Goal: Task Accomplishment & Management: Manage account settings

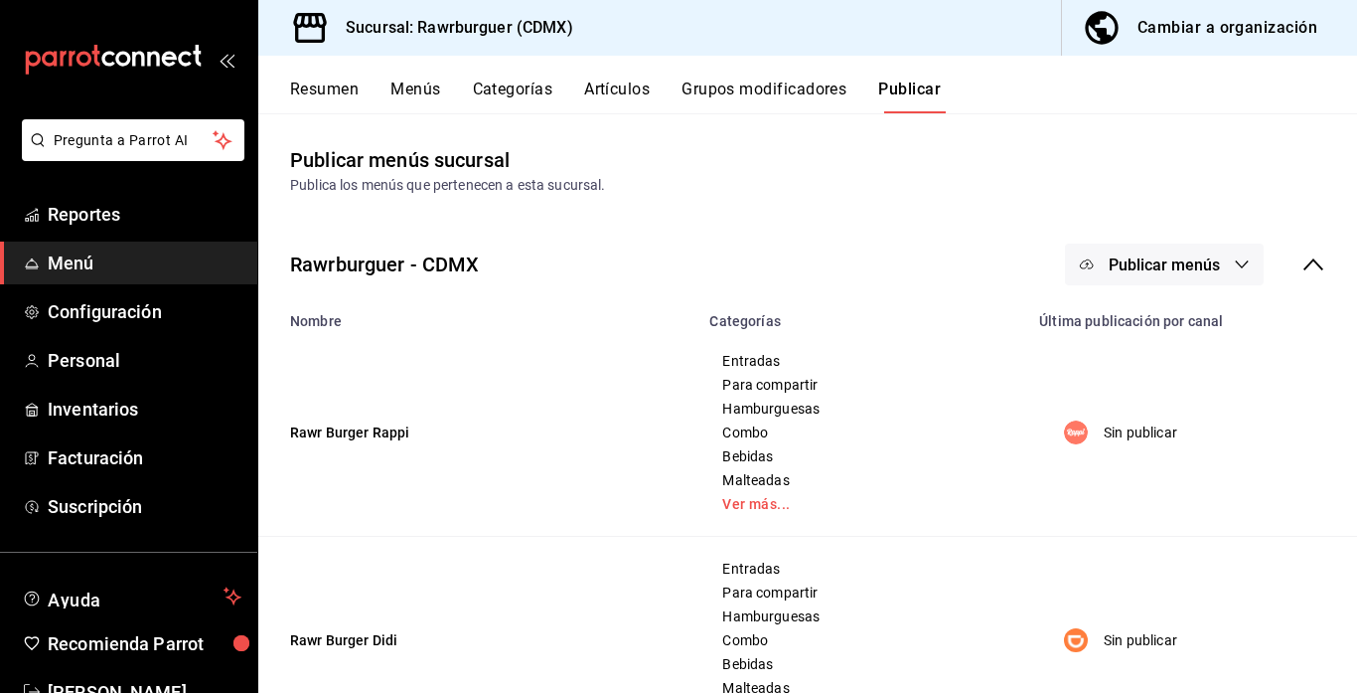
click at [302, 103] on button "Resumen" at bounding box center [324, 96] width 69 height 34
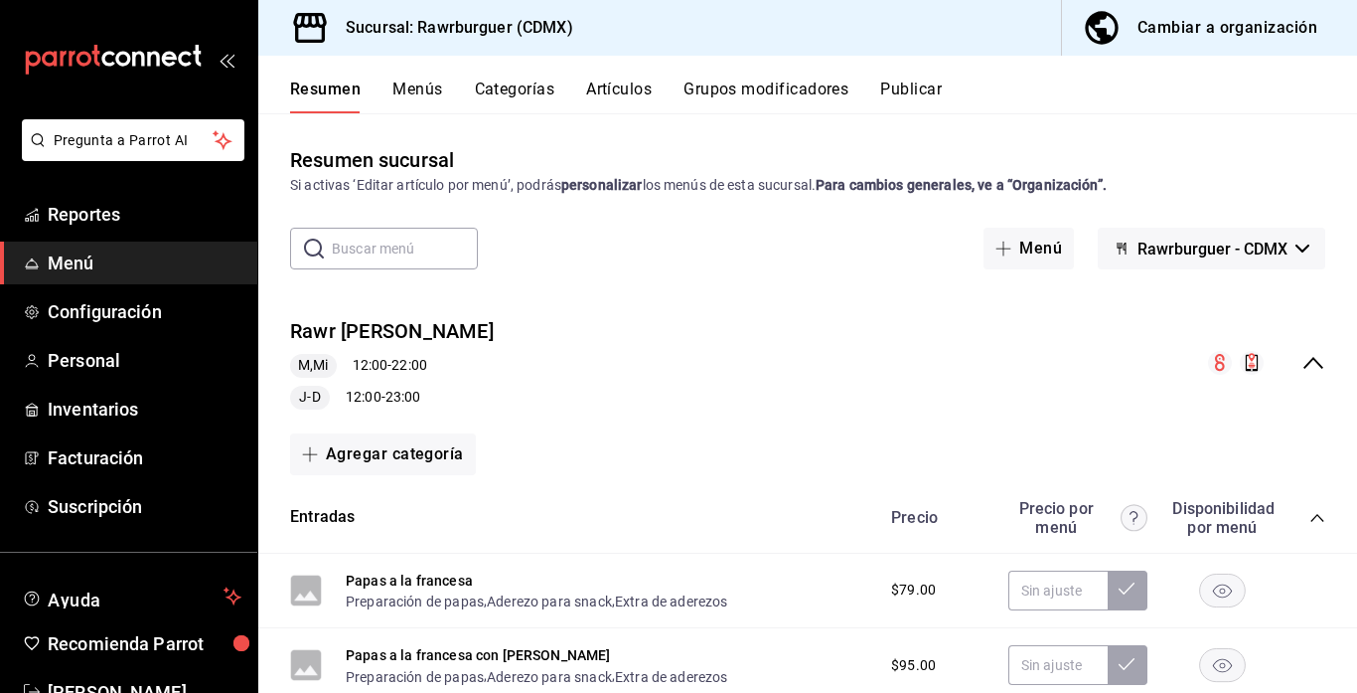
click at [993, 268] on button "Menú" at bounding box center [1029, 249] width 90 height 42
click at [985, 456] on main "Resumen sucursal Si activas ‘Editar artículo por menú’, podrás personalizar los…" at bounding box center [807, 402] width 1099 height 579
click at [985, 324] on main "Resumen sucursal Si activas ‘Editar artículo por menú’, podrás personalizar los…" at bounding box center [807, 402] width 1099 height 579
click at [985, 333] on main "Resumen sucursal Si activas ‘Editar artículo por menú’, podrás personalizar los…" at bounding box center [807, 402] width 1099 height 579
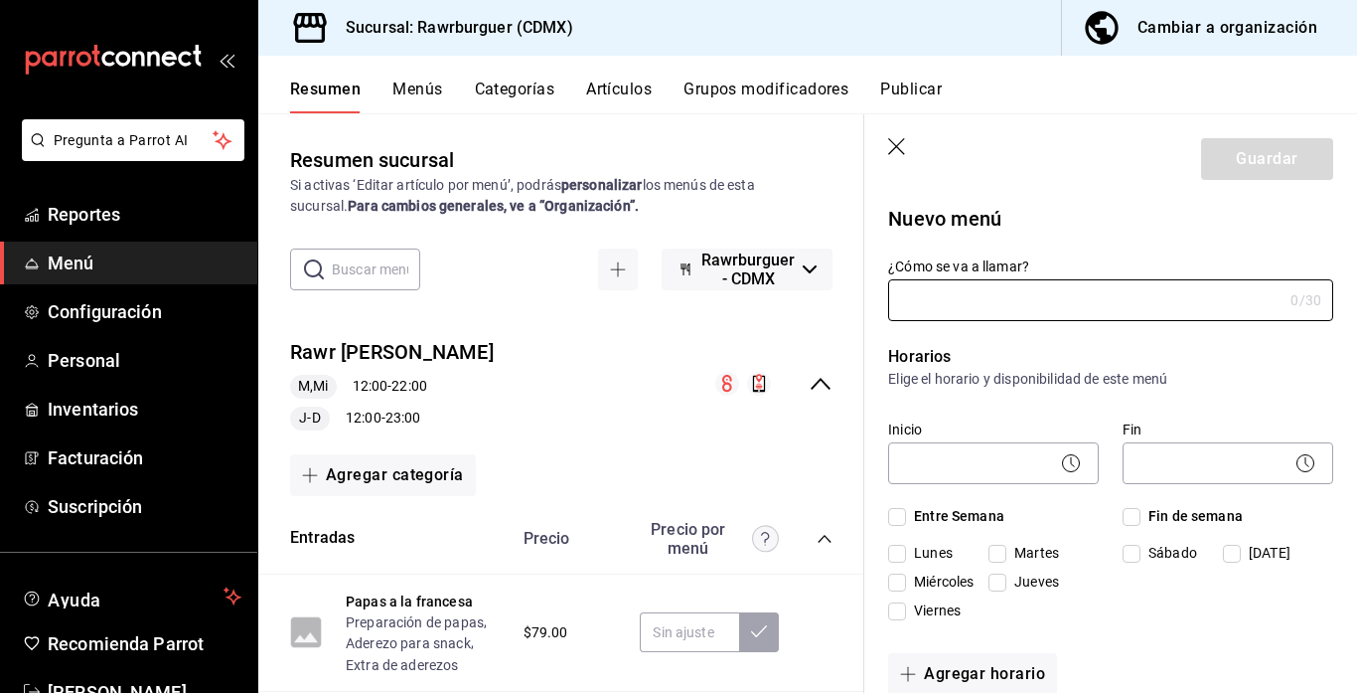
click at [893, 146] on icon "button" at bounding box center [898, 148] width 20 height 20
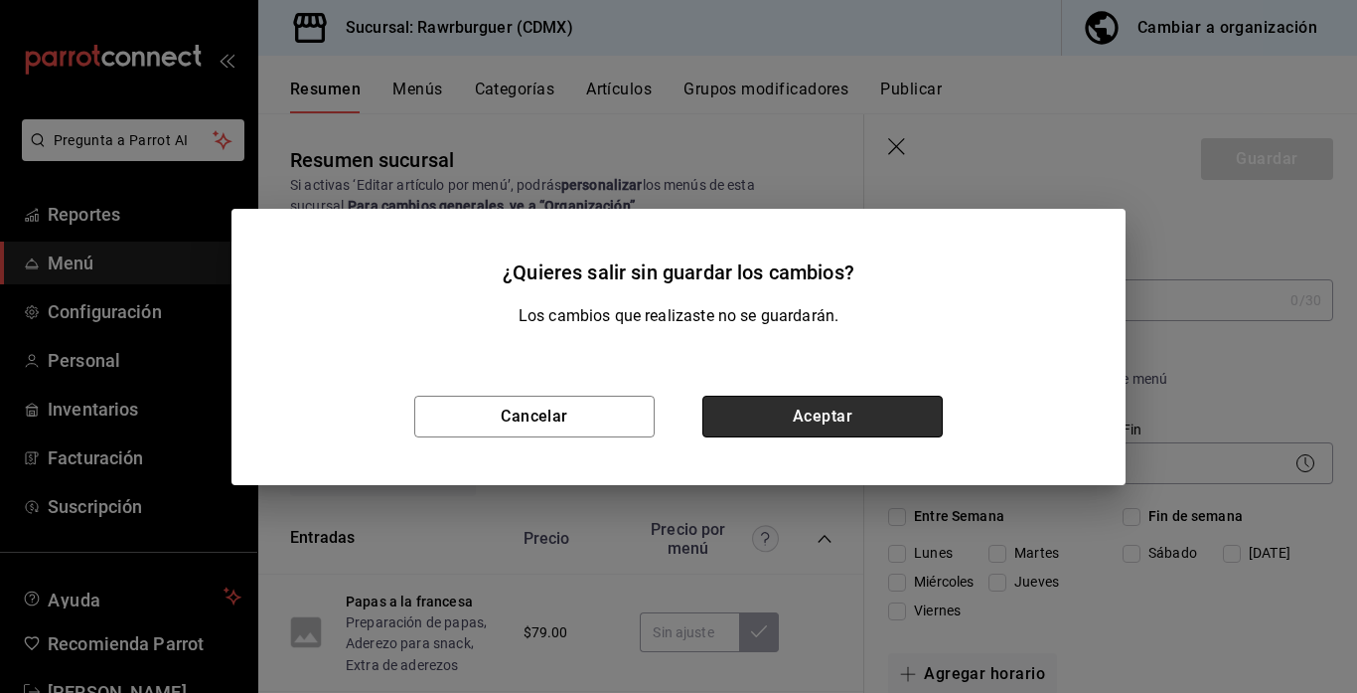
click at [832, 426] on button "Aceptar" at bounding box center [822, 416] width 240 height 42
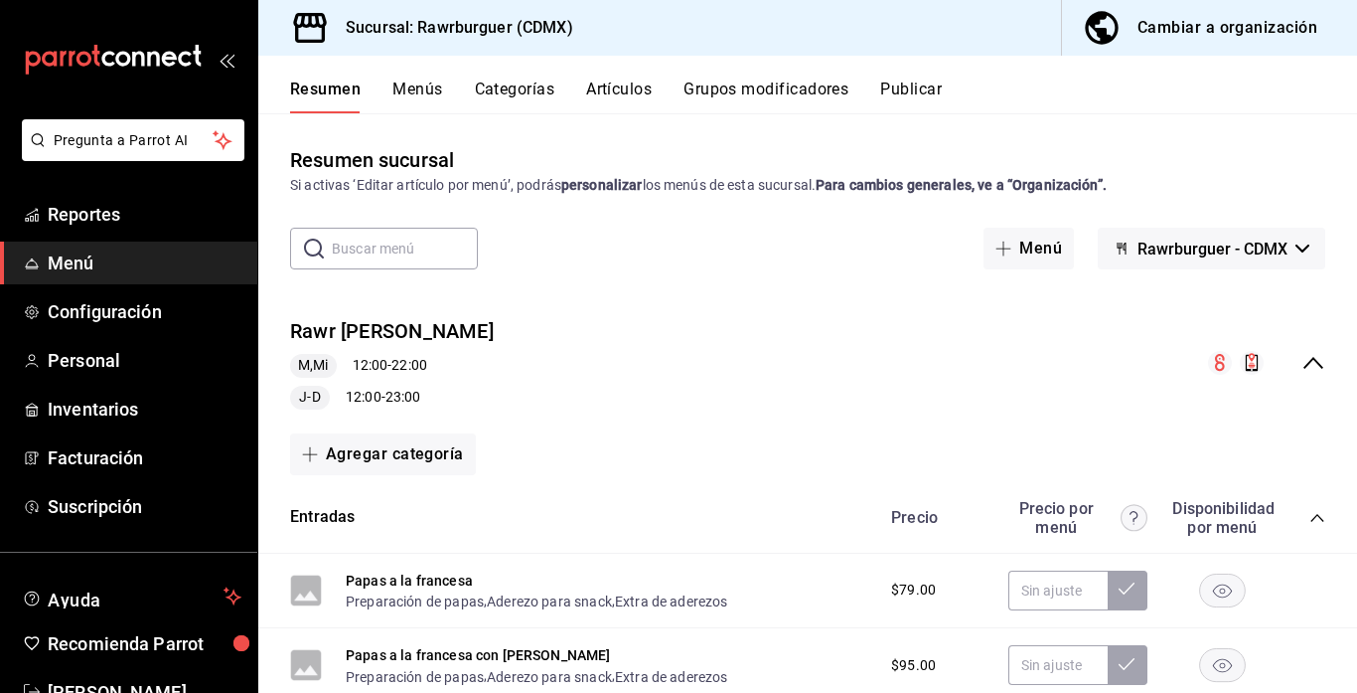
scroll to position [22, 0]
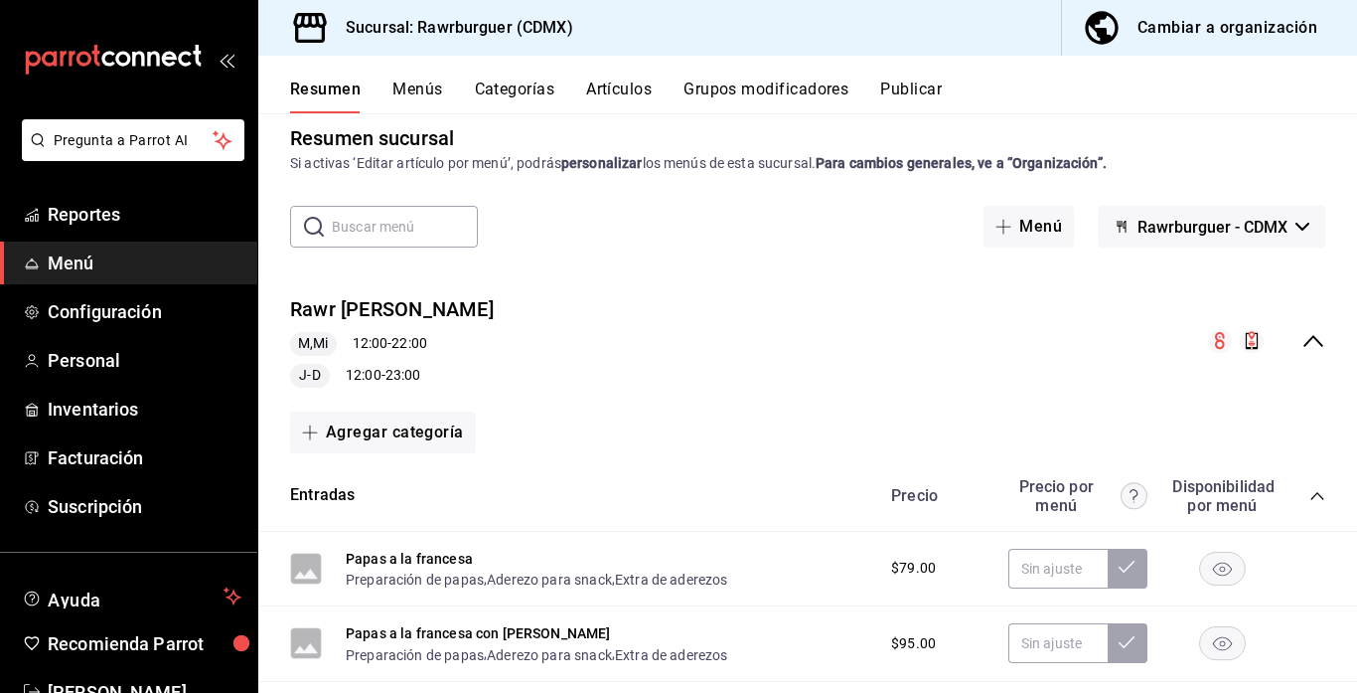
click at [1315, 335] on icon "collapse-menu-row" at bounding box center [1314, 341] width 24 height 24
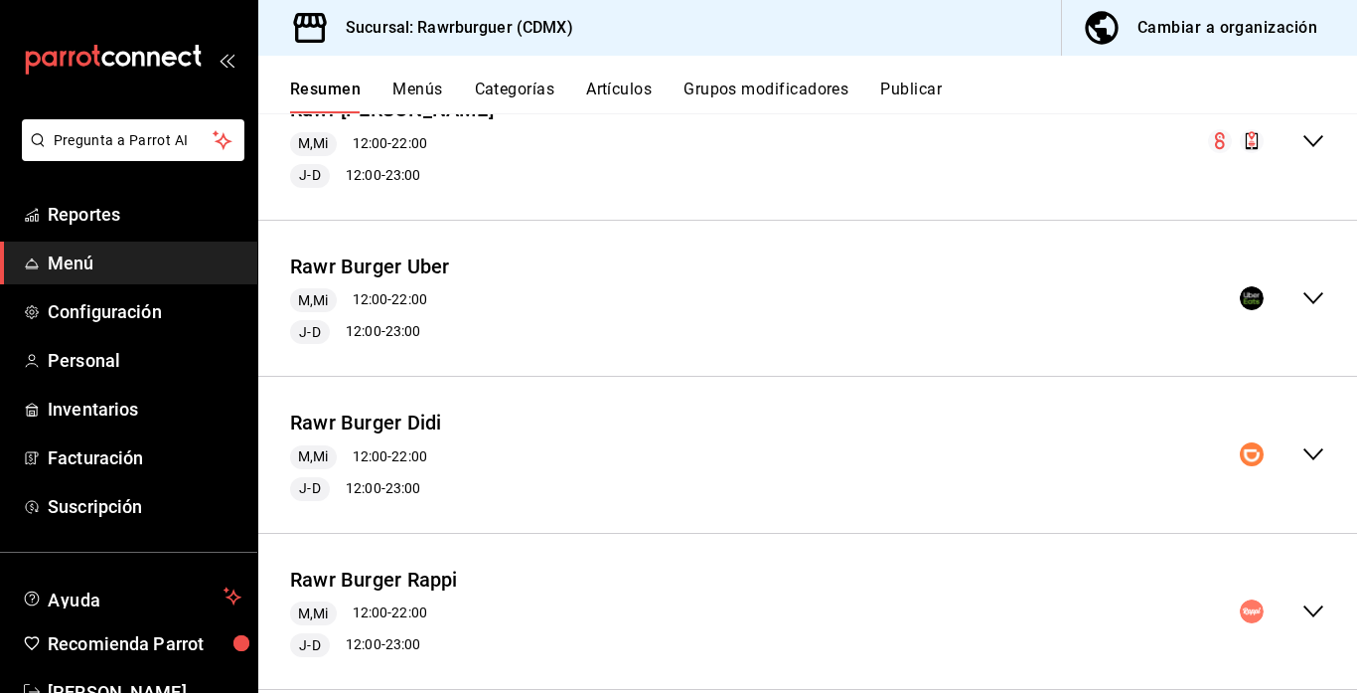
scroll to position [229, 0]
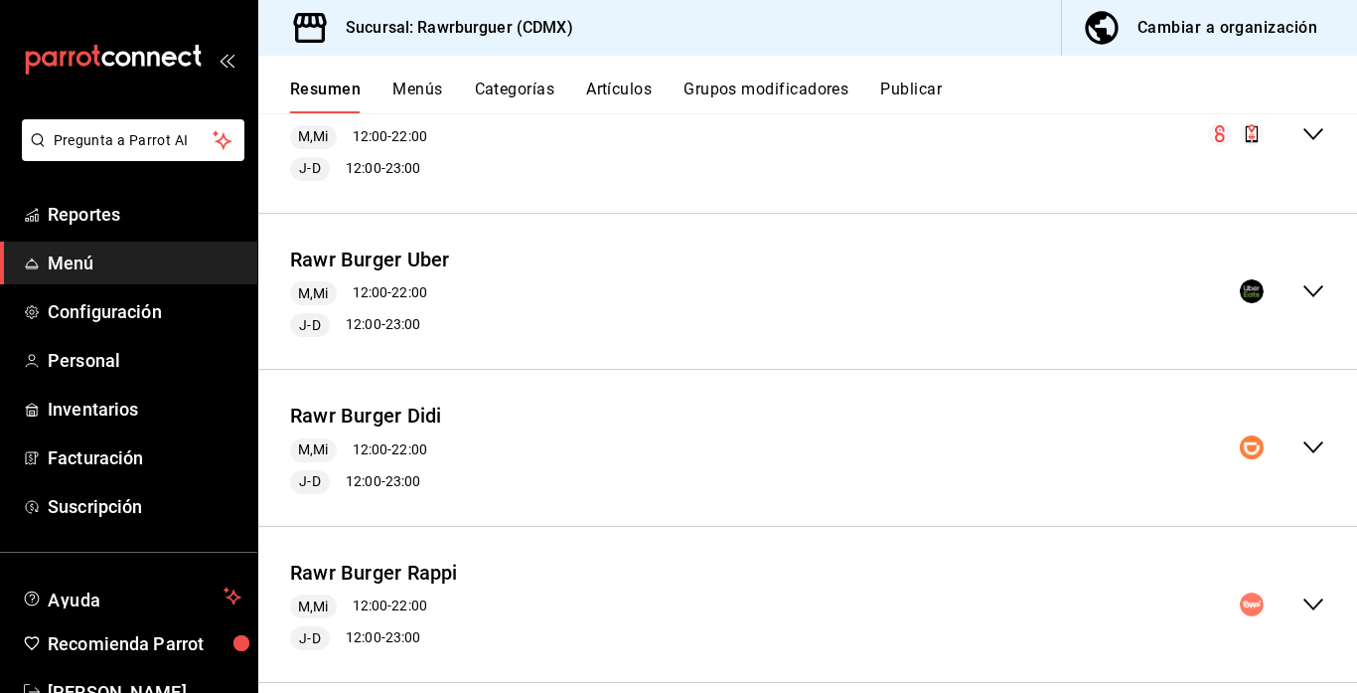
click at [1314, 441] on icon "collapse-menu-row" at bounding box center [1314, 447] width 24 height 24
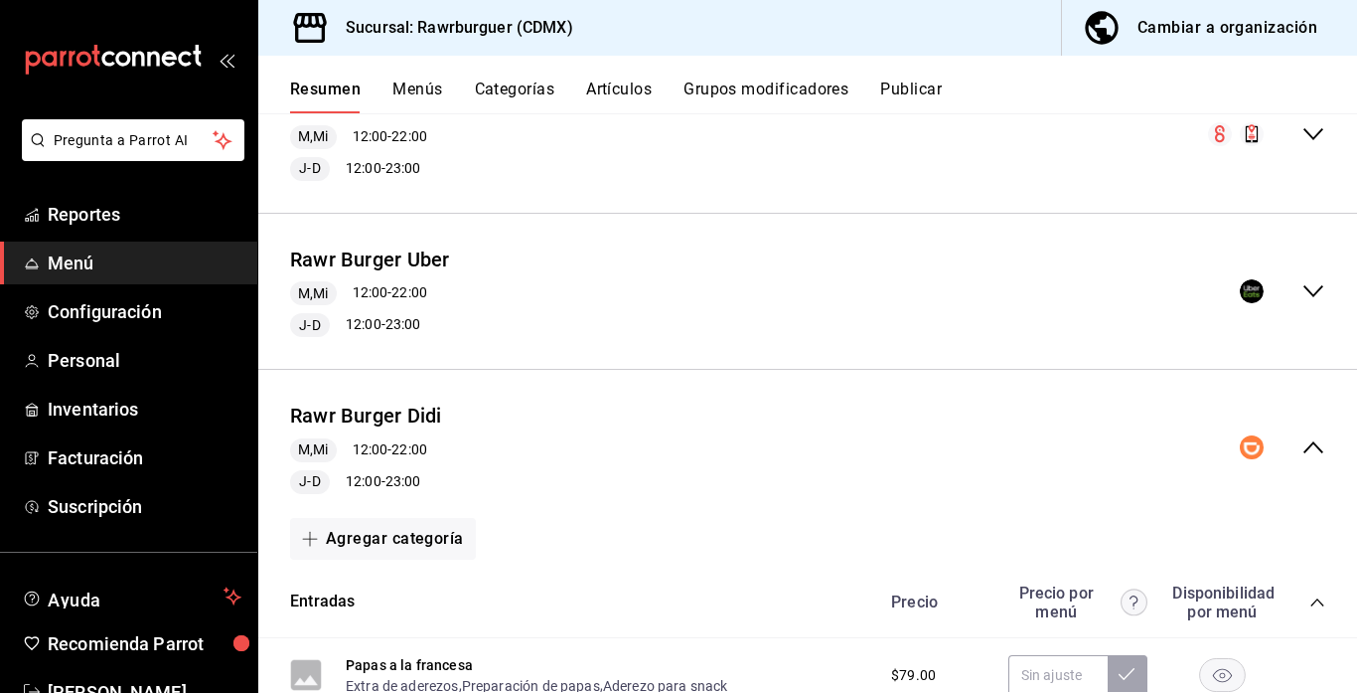
scroll to position [540, 0]
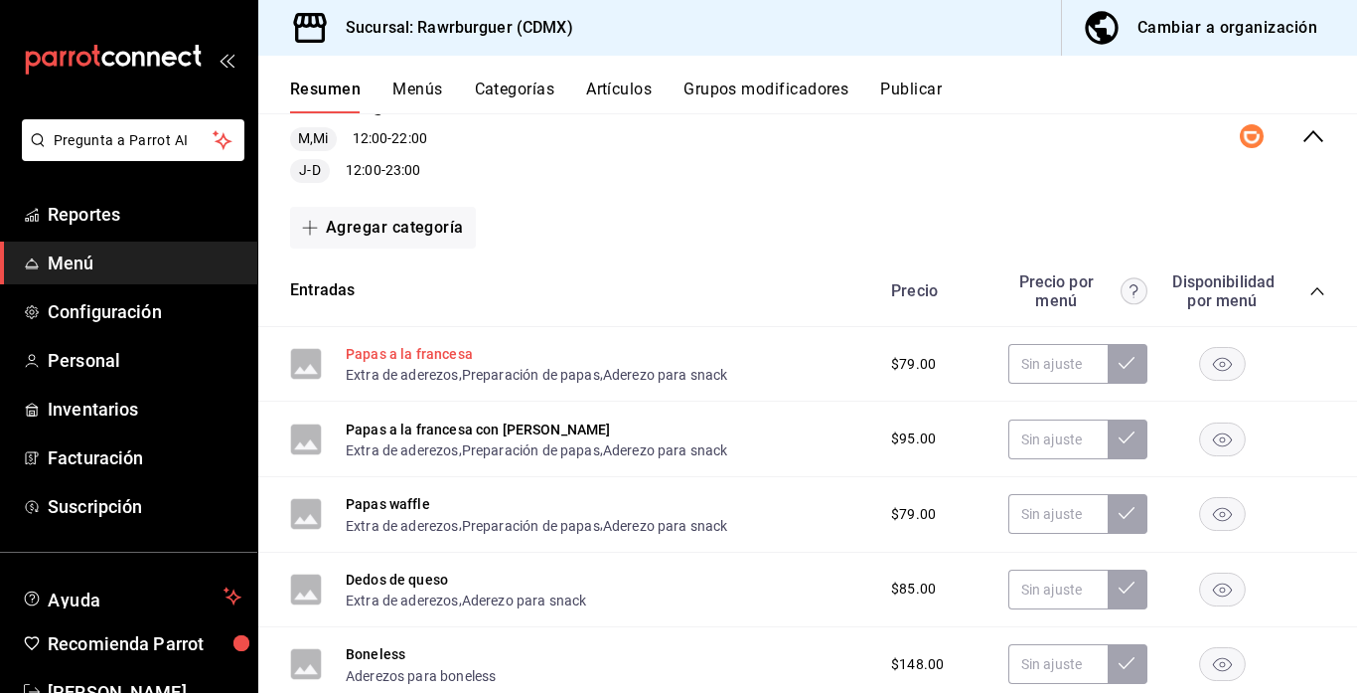
click at [407, 355] on button "Papas a la francesa" at bounding box center [409, 354] width 127 height 20
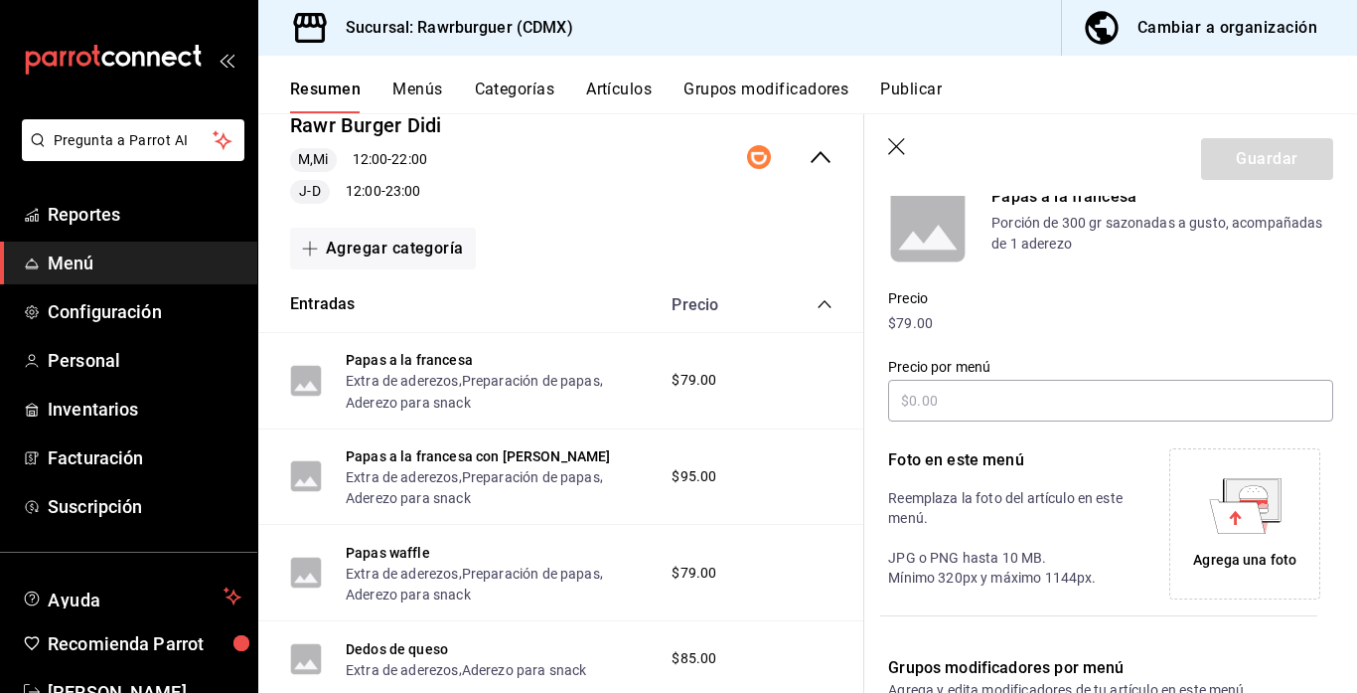
scroll to position [200, 0]
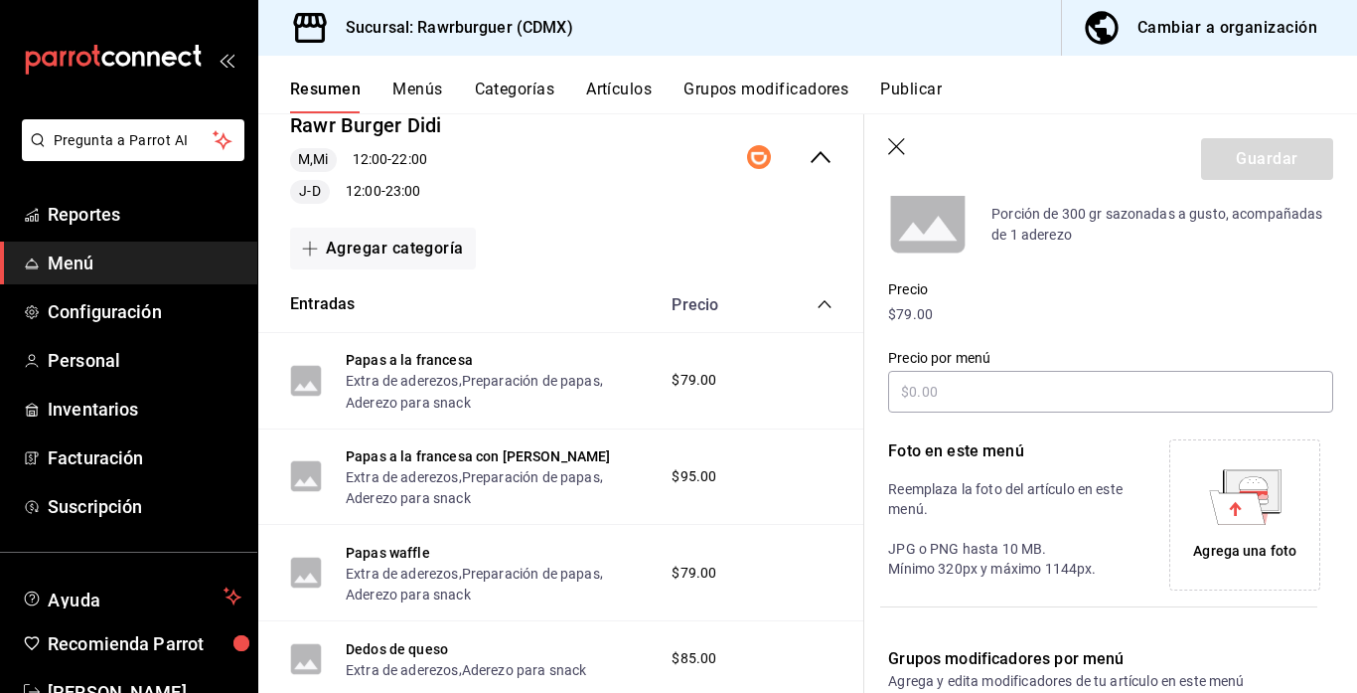
click at [1251, 509] on icon at bounding box center [1237, 507] width 56 height 34
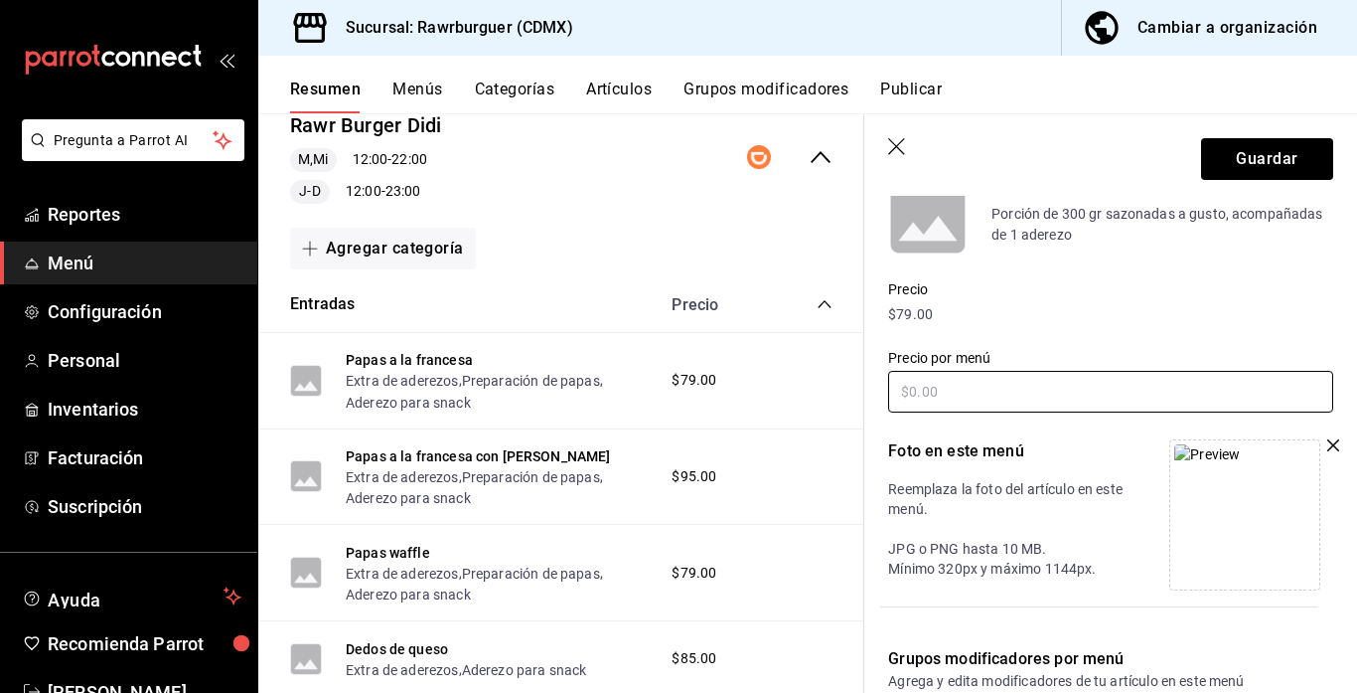
click at [948, 386] on input "text" at bounding box center [1110, 392] width 445 height 42
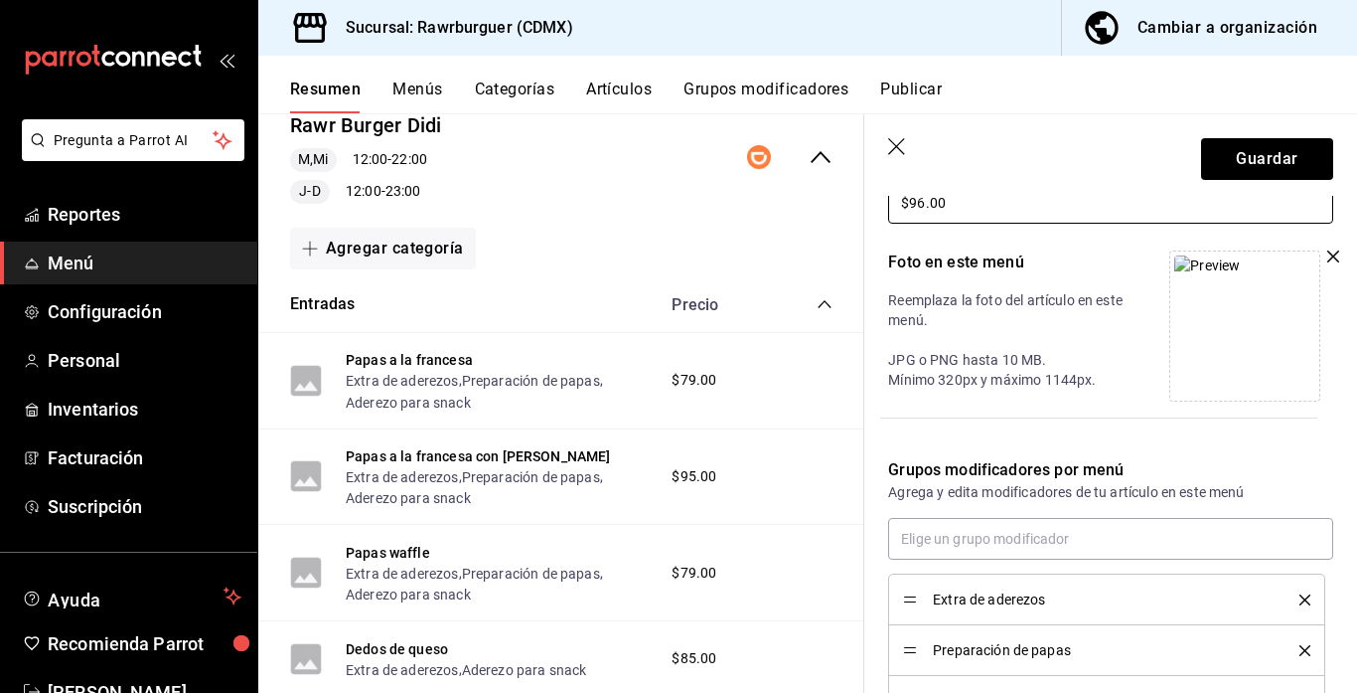
scroll to position [551, 0]
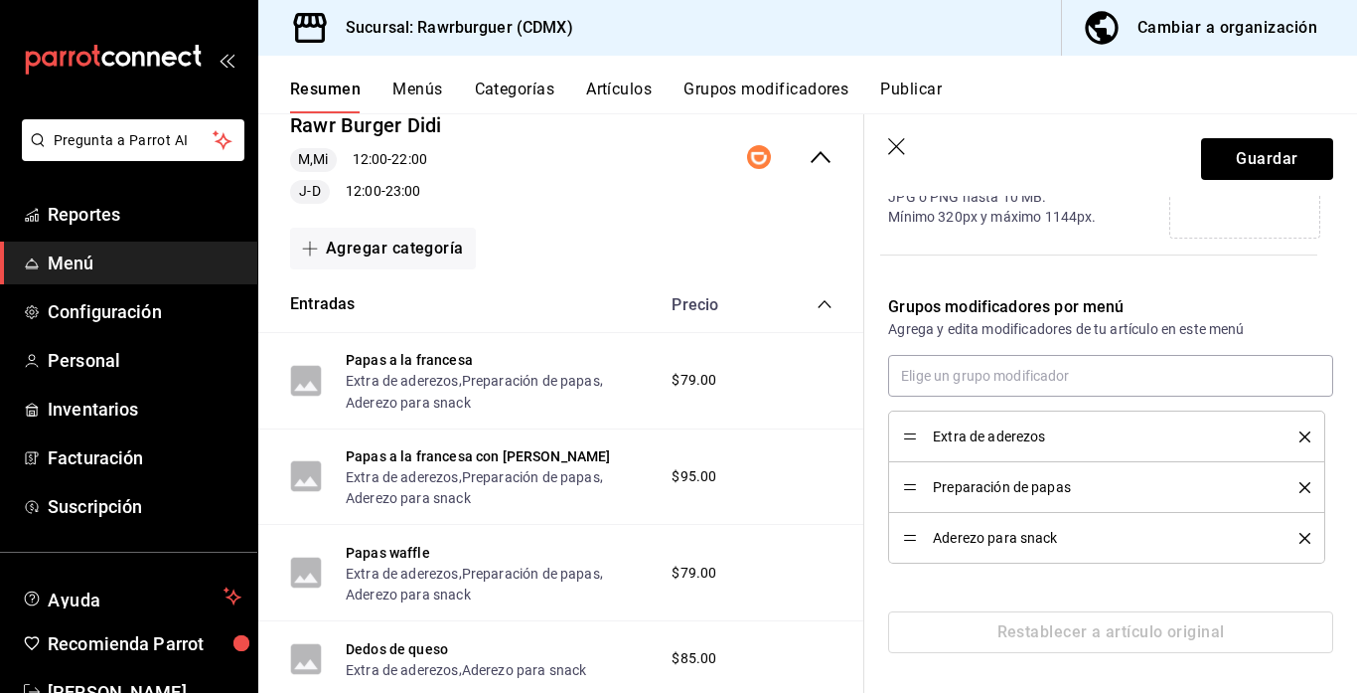
type input "$96.00"
drag, startPoint x: 907, startPoint y: 435, endPoint x: 921, endPoint y: 550, distance: 116.1
click at [1242, 159] on button "Guardar" at bounding box center [1267, 159] width 132 height 42
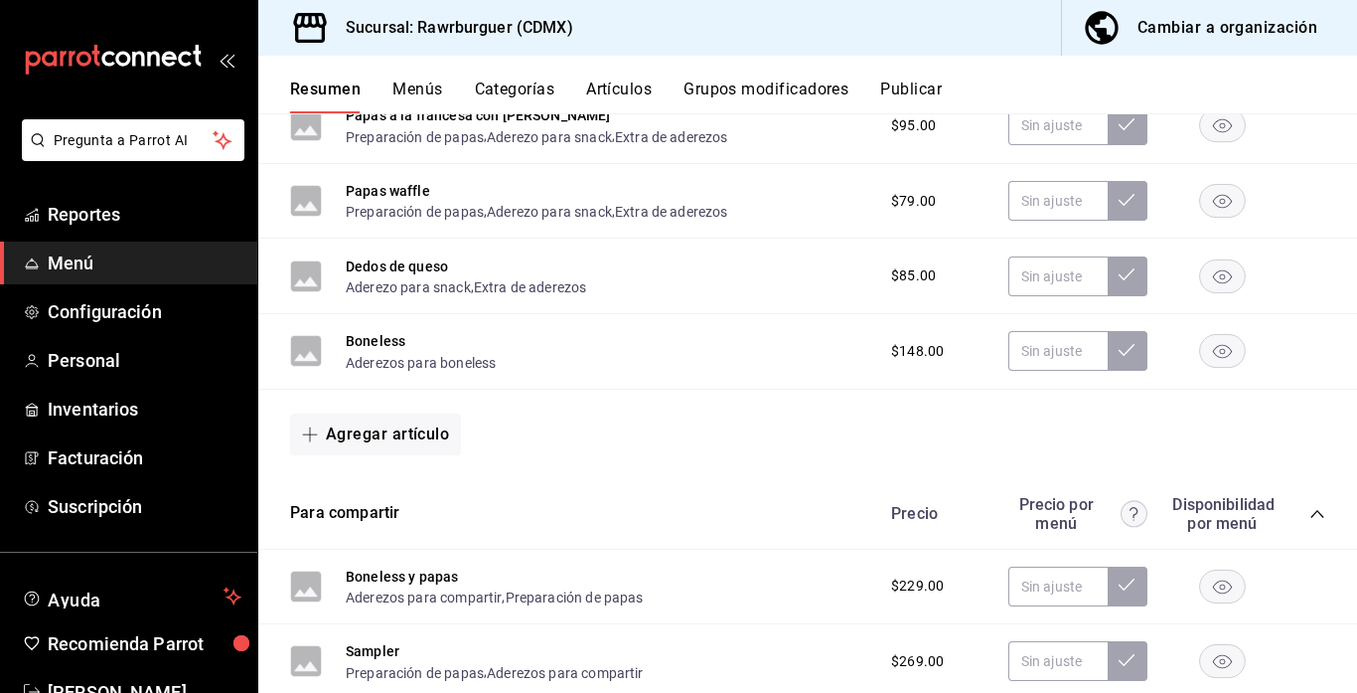
scroll to position [1446, 0]
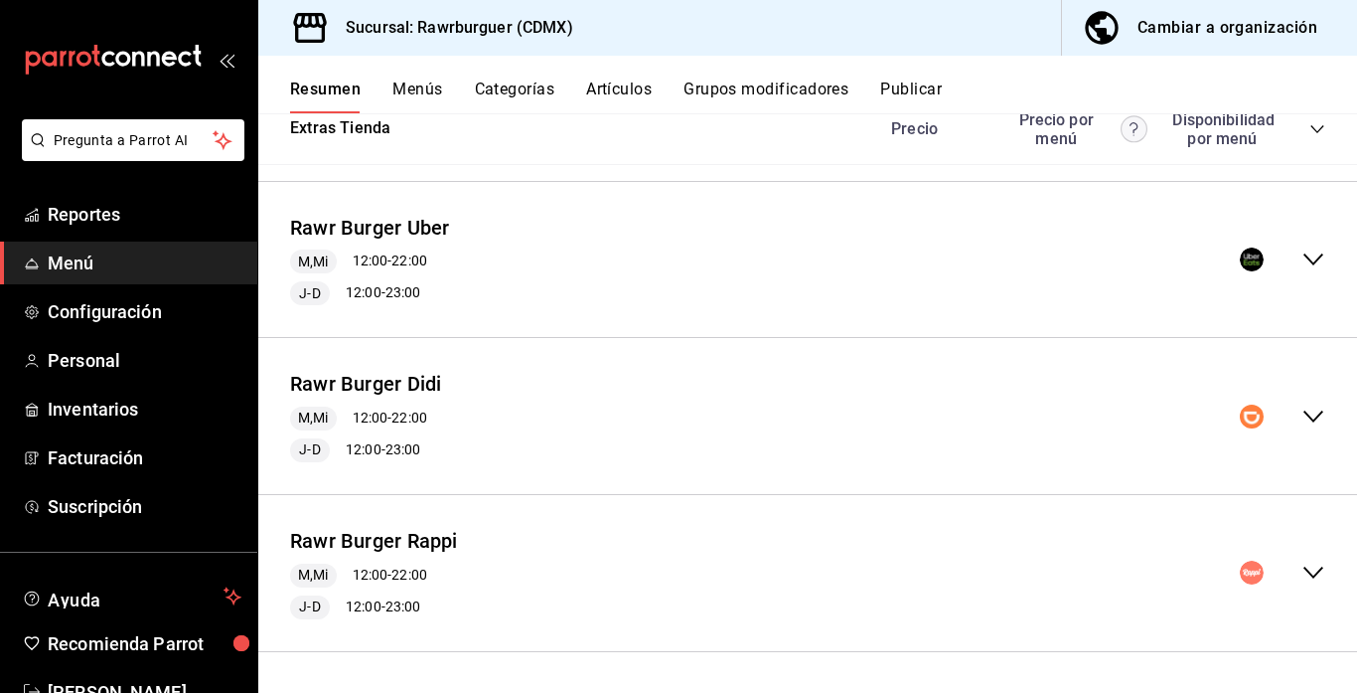
click at [1308, 412] on icon "collapse-menu-row" at bounding box center [1314, 416] width 24 height 24
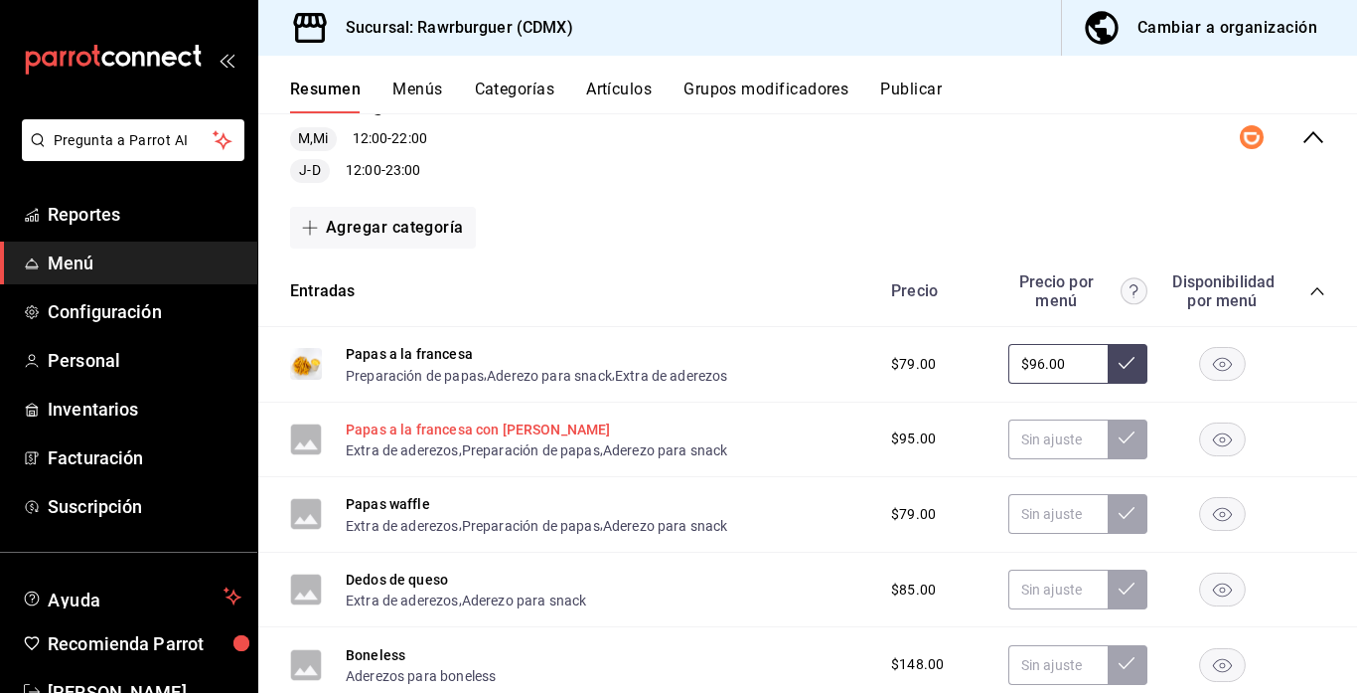
scroll to position [1821, 0]
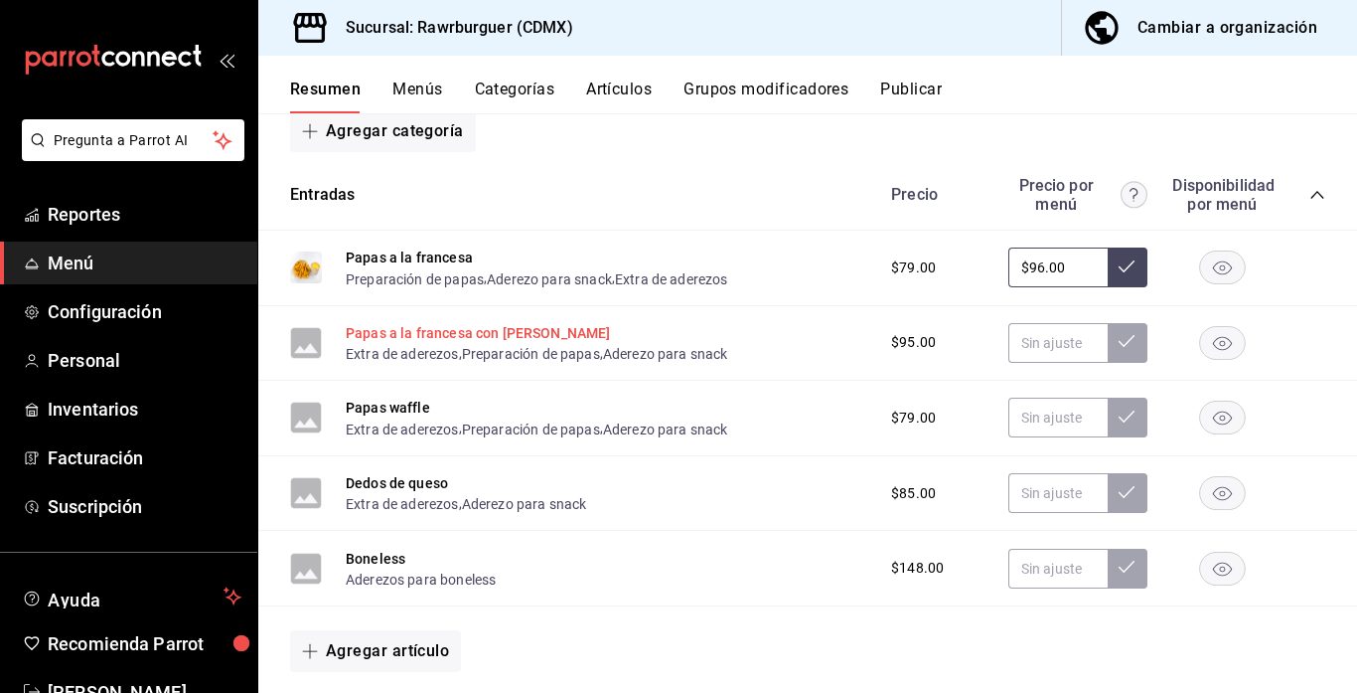
click at [471, 330] on button "Papas a la francesa con [PERSON_NAME]" at bounding box center [478, 333] width 265 height 20
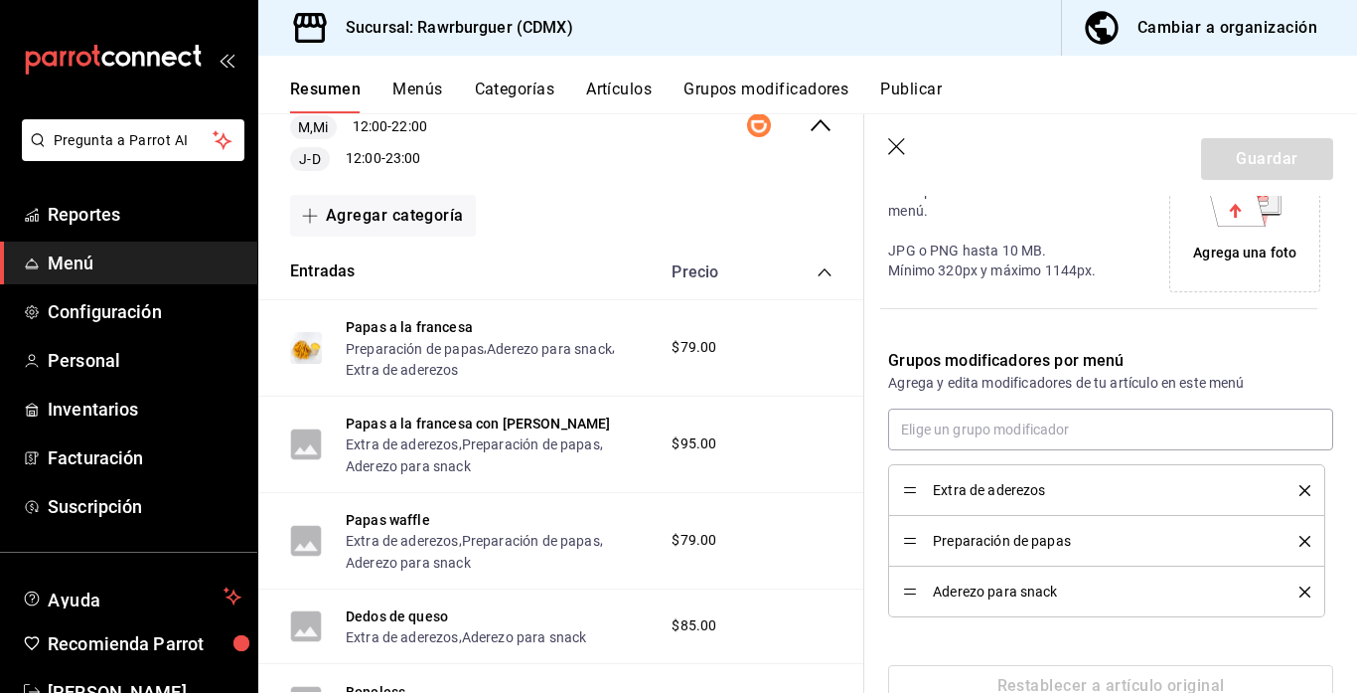
scroll to position [551, 0]
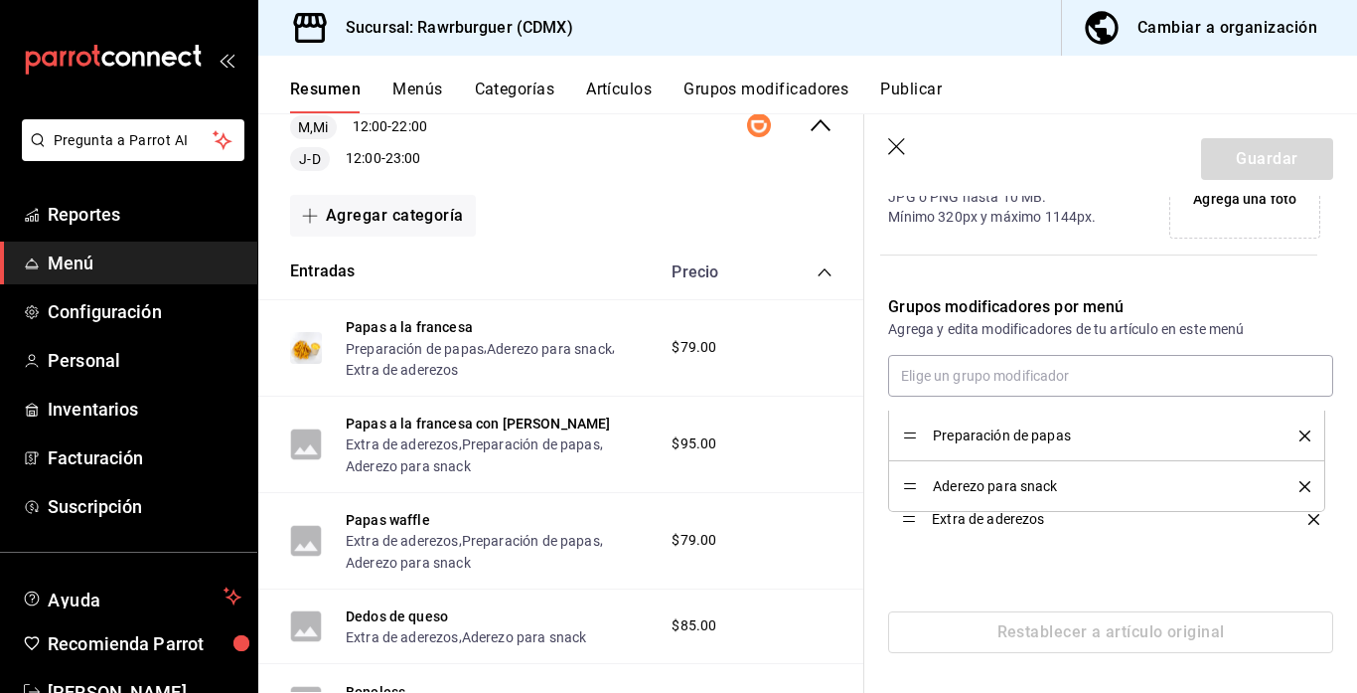
drag, startPoint x: 905, startPoint y: 436, endPoint x: 903, endPoint y: 539, distance: 102.4
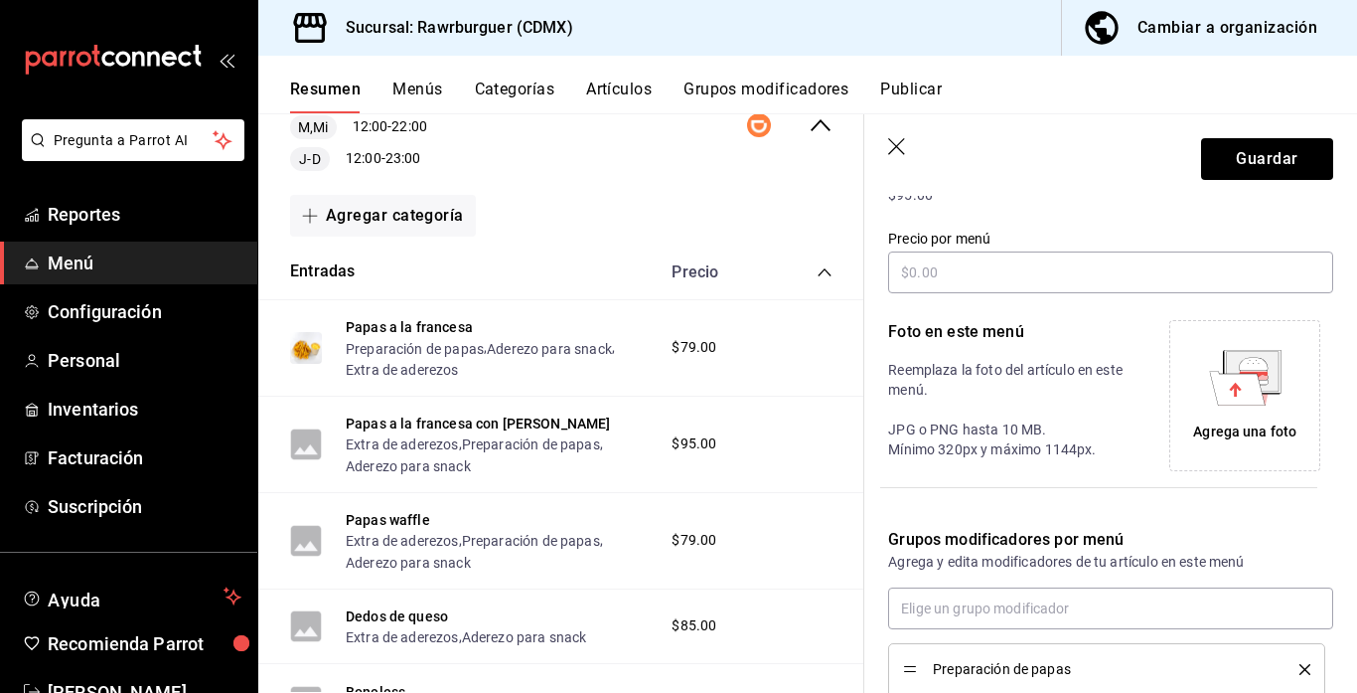
scroll to position [322, 0]
click at [1245, 399] on icon at bounding box center [1237, 385] width 56 height 34
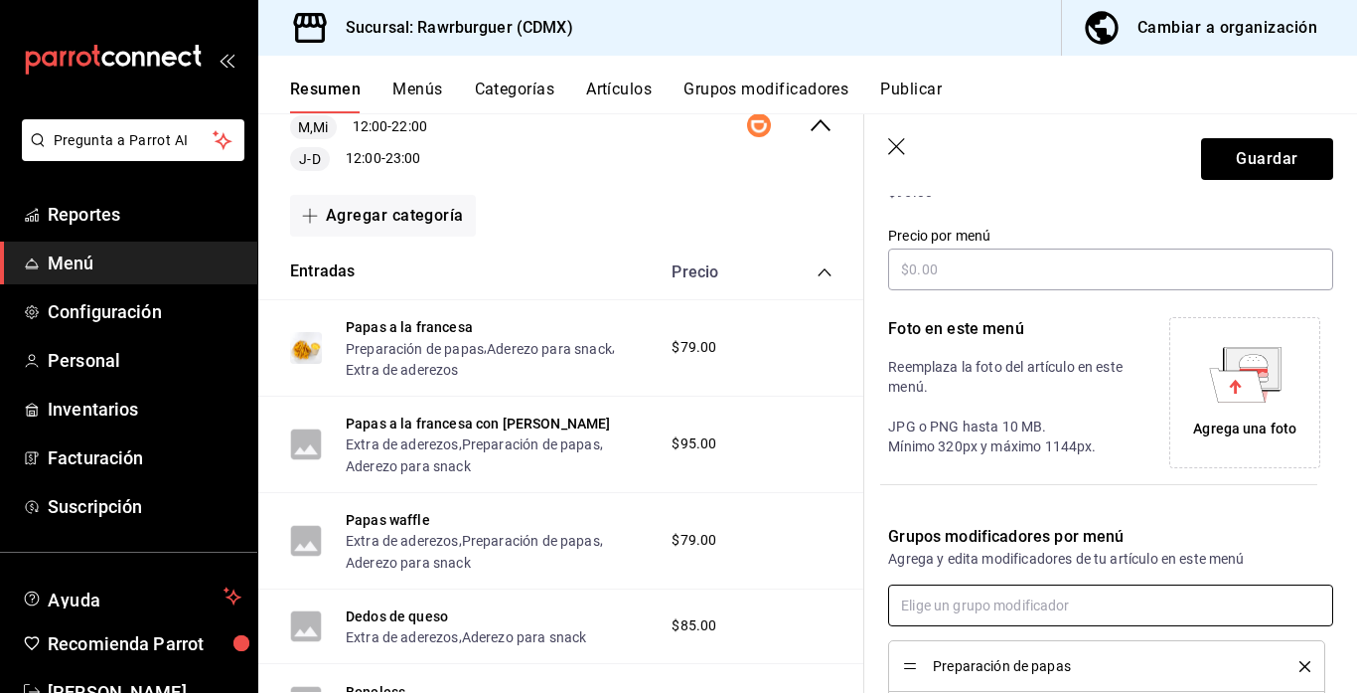
click at [1013, 415] on body "Pregunta a Parrot AI Reportes Menú Configuración Personal Inventarios Facturaci…" at bounding box center [678, 346] width 1357 height 693
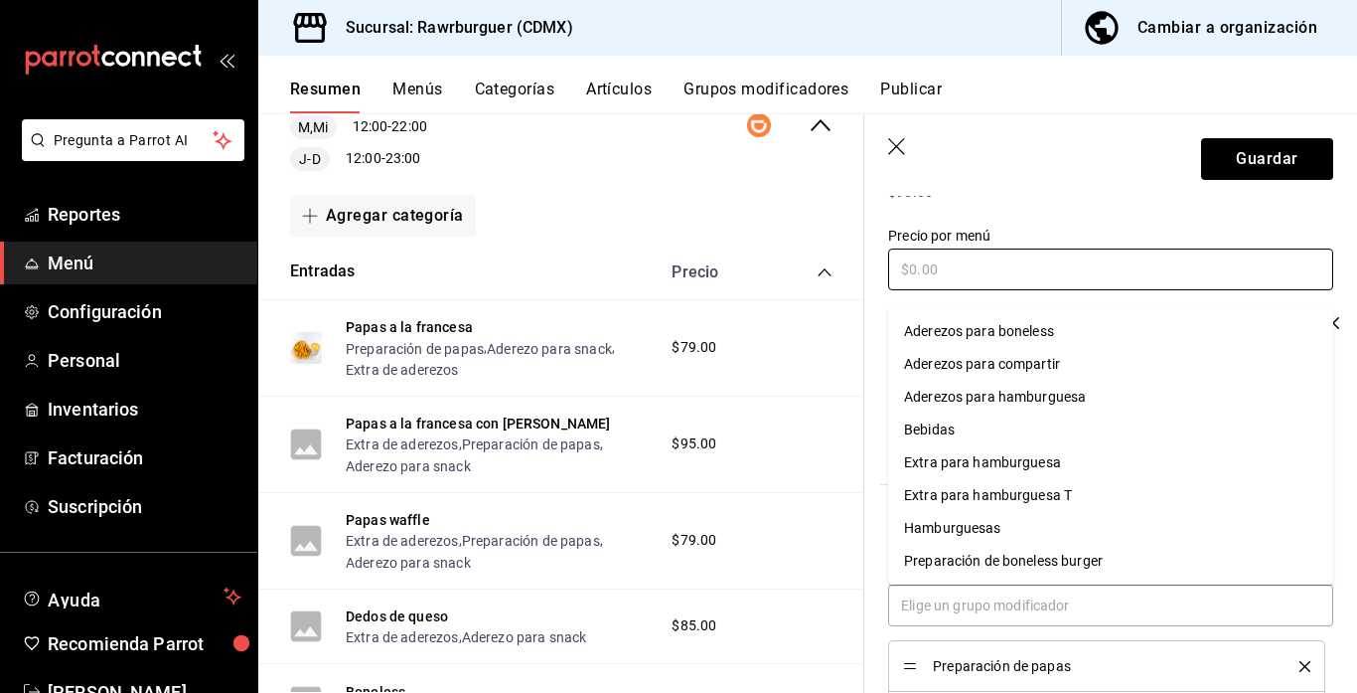
click at [952, 271] on input "text" at bounding box center [1110, 269] width 445 height 42
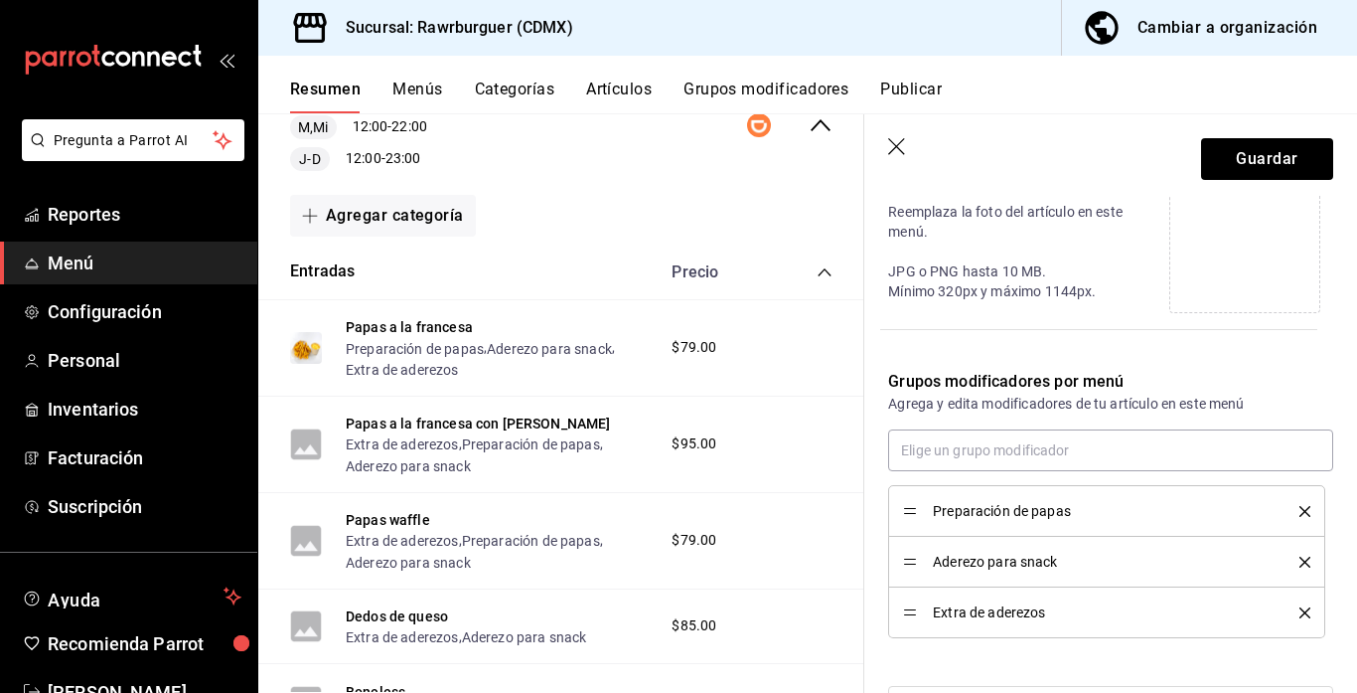
scroll to position [551, 0]
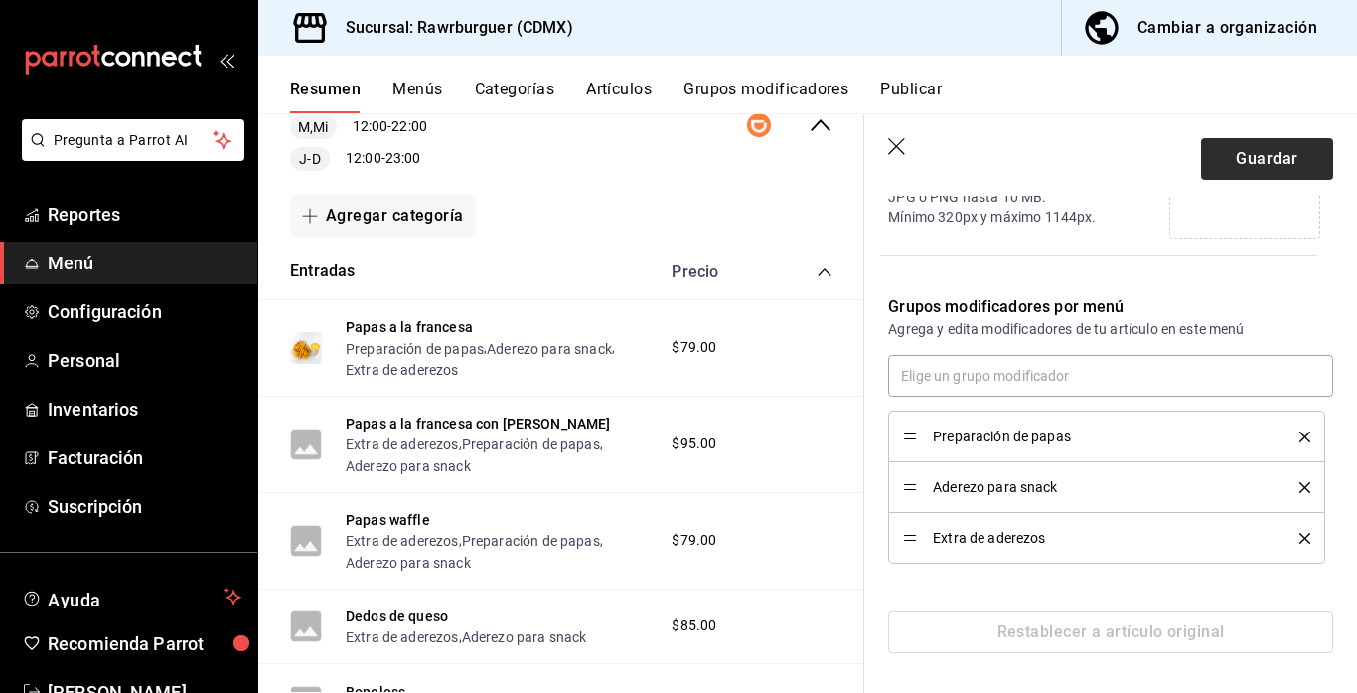
type input "$114.00"
click at [1274, 156] on button "Guardar" at bounding box center [1267, 159] width 132 height 42
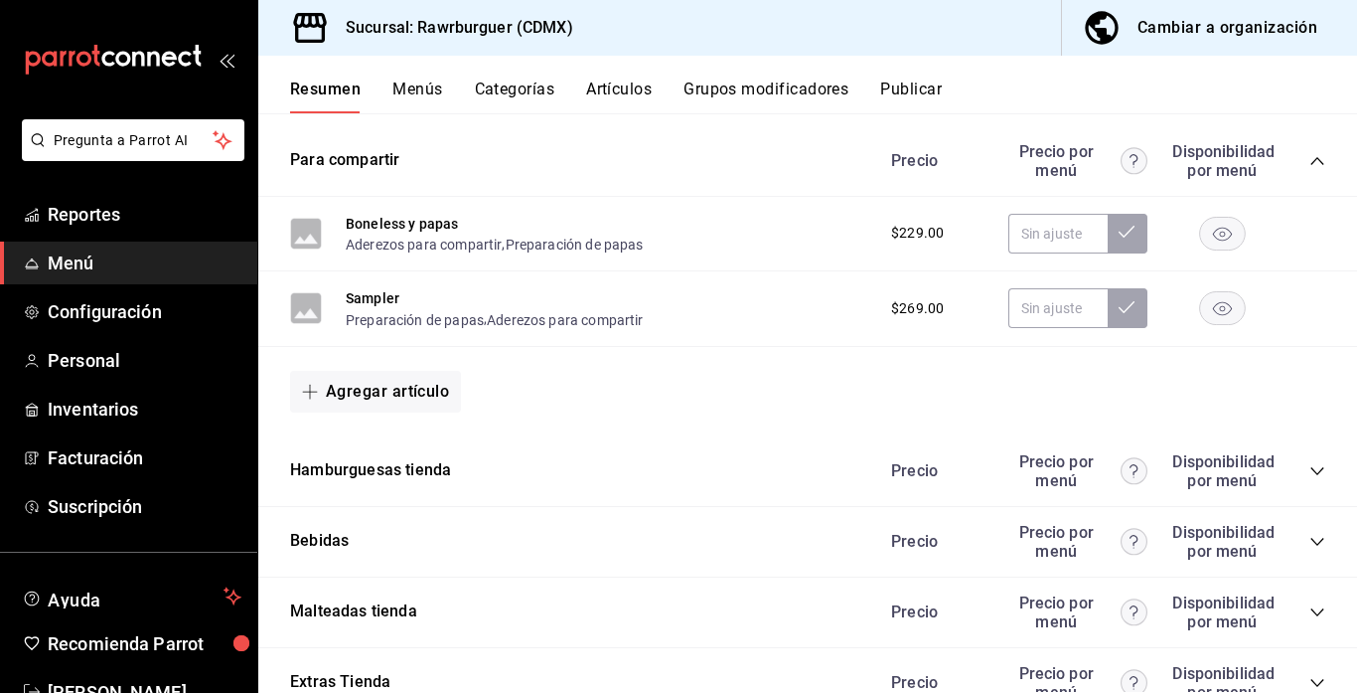
scroll to position [1446, 0]
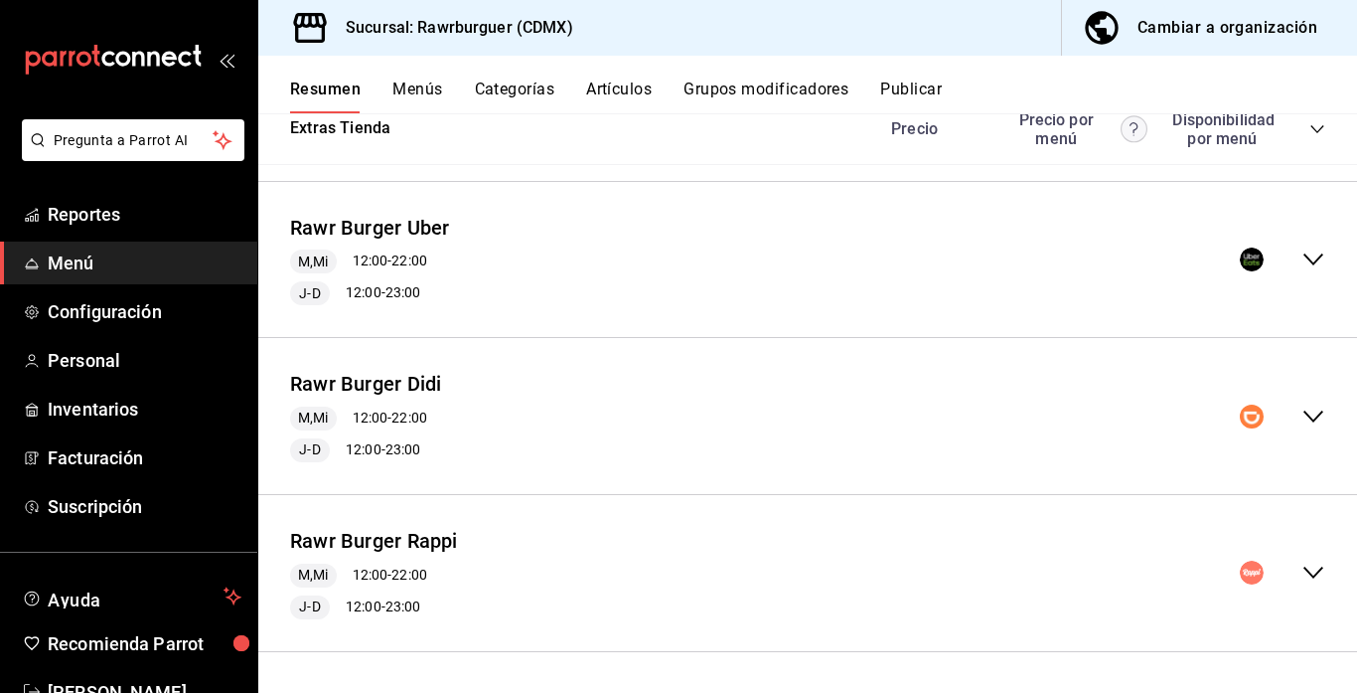
click at [1315, 414] on icon "collapse-menu-row" at bounding box center [1314, 416] width 24 height 24
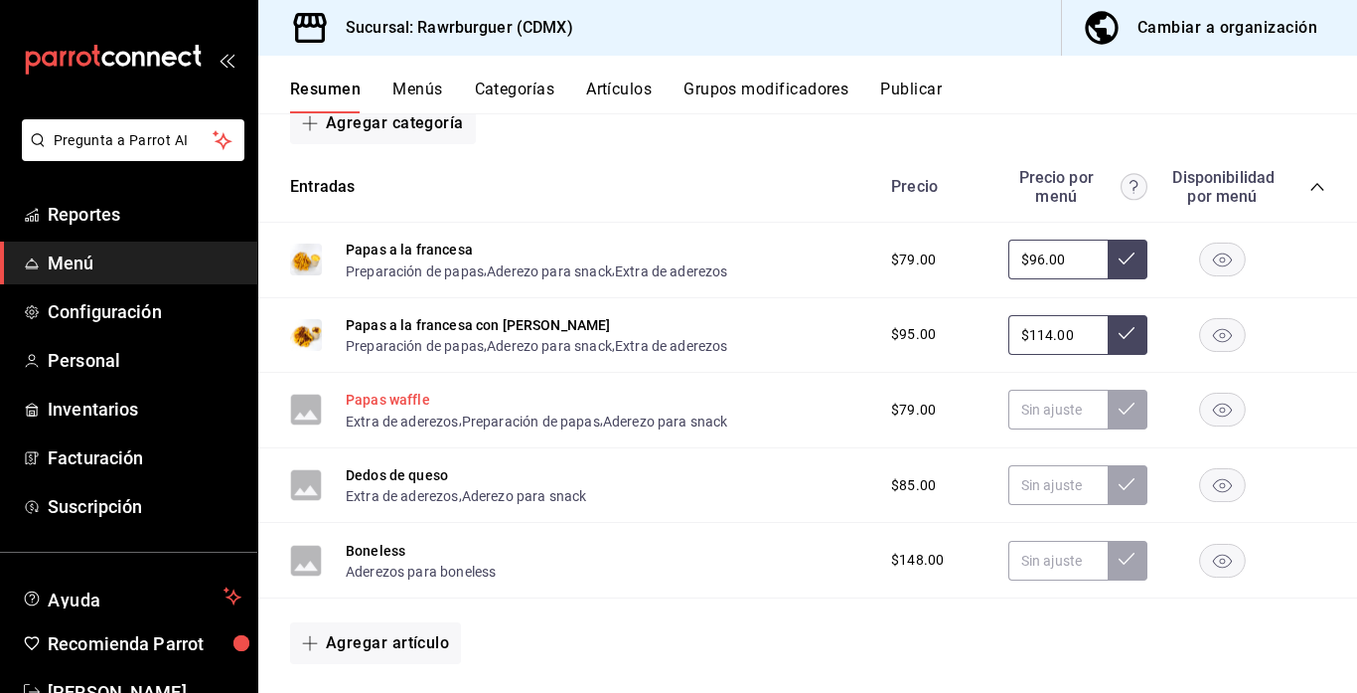
scroll to position [1835, 0]
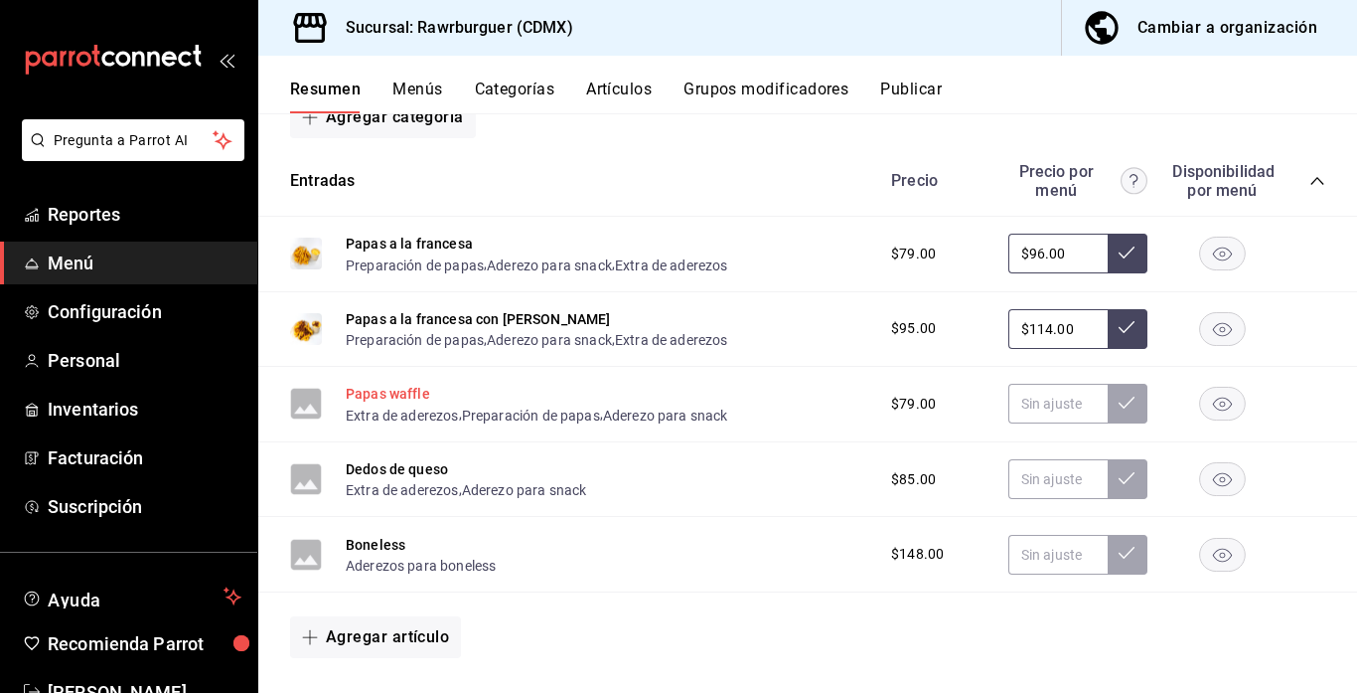
click at [384, 388] on button "Papas waffle" at bounding box center [388, 394] width 84 height 20
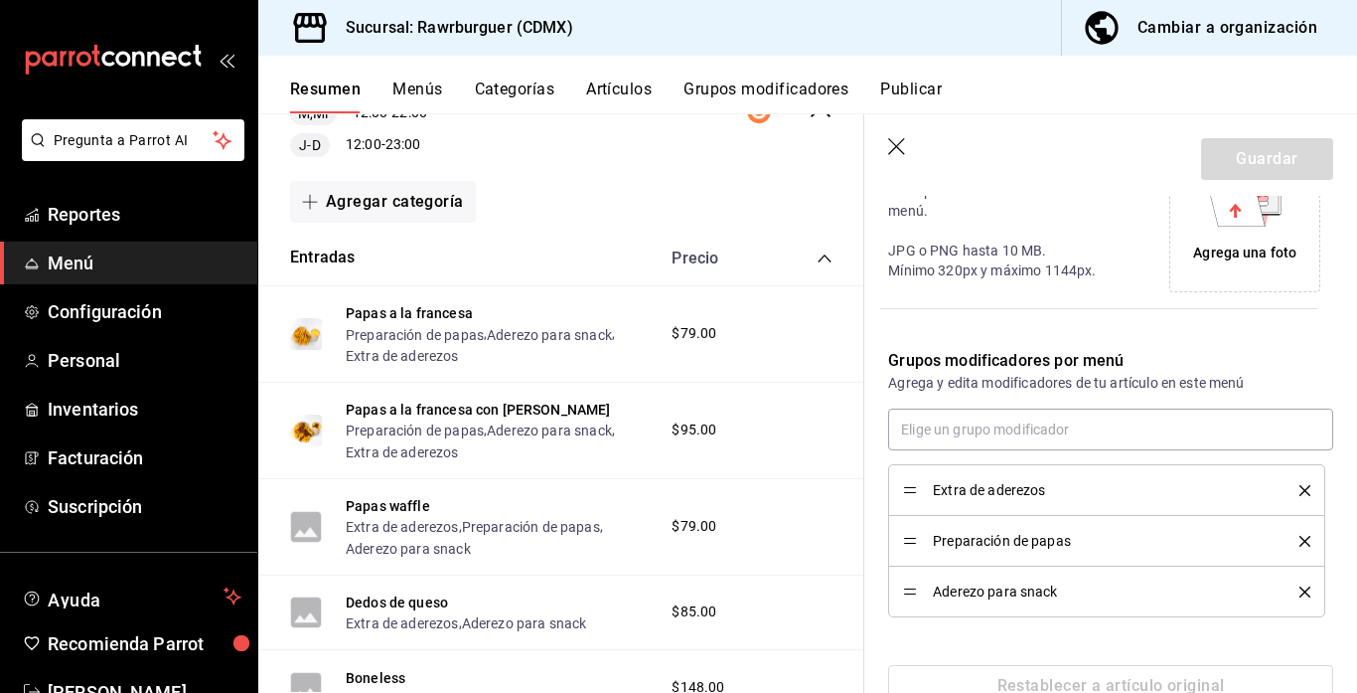
scroll to position [551, 0]
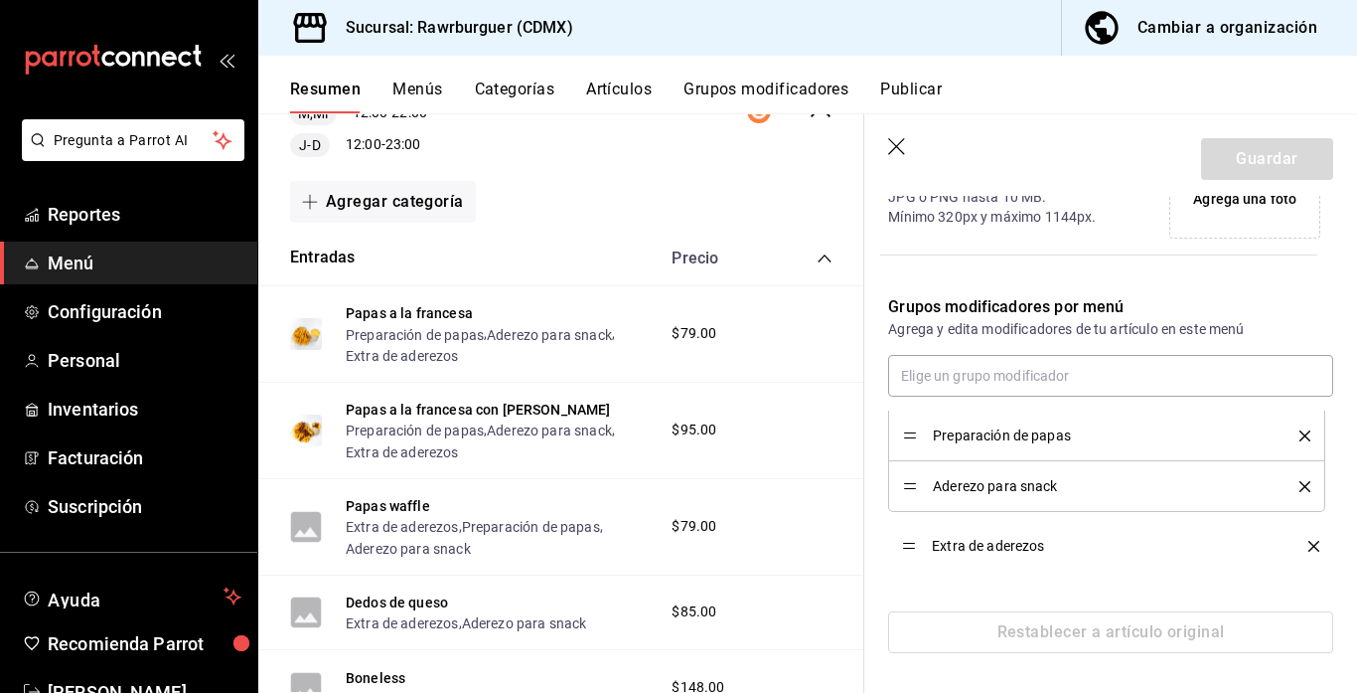
drag, startPoint x: 904, startPoint y: 431, endPoint x: 909, endPoint y: 541, distance: 109.4
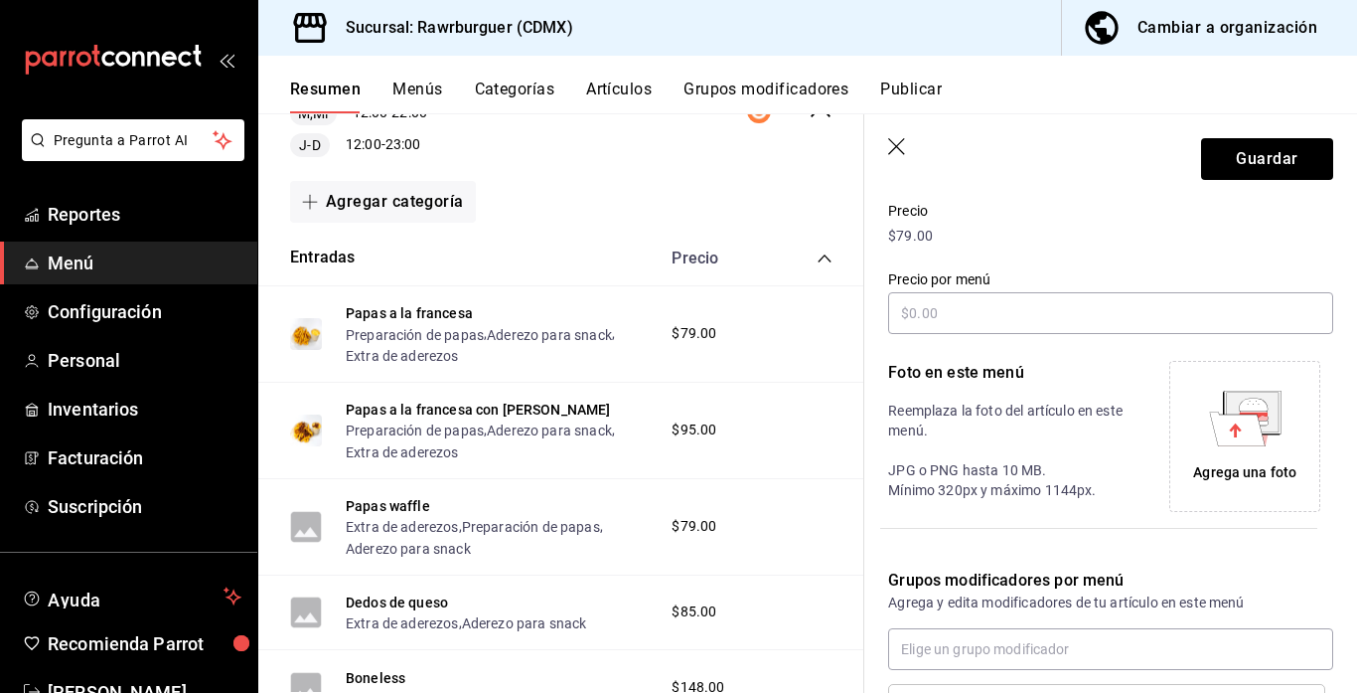
scroll to position [272, 0]
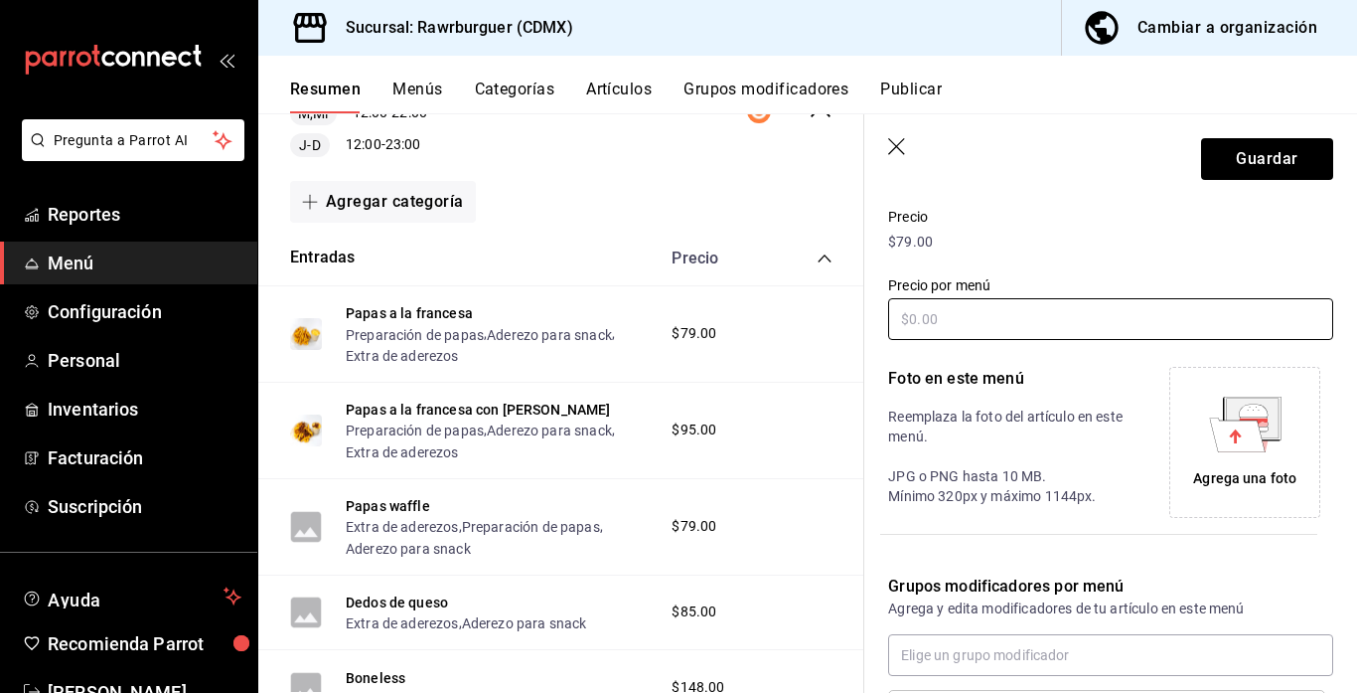
click at [968, 317] on input "text" at bounding box center [1110, 319] width 445 height 42
type input "$96.00"
click at [1215, 162] on button "Guardar" at bounding box center [1267, 159] width 132 height 42
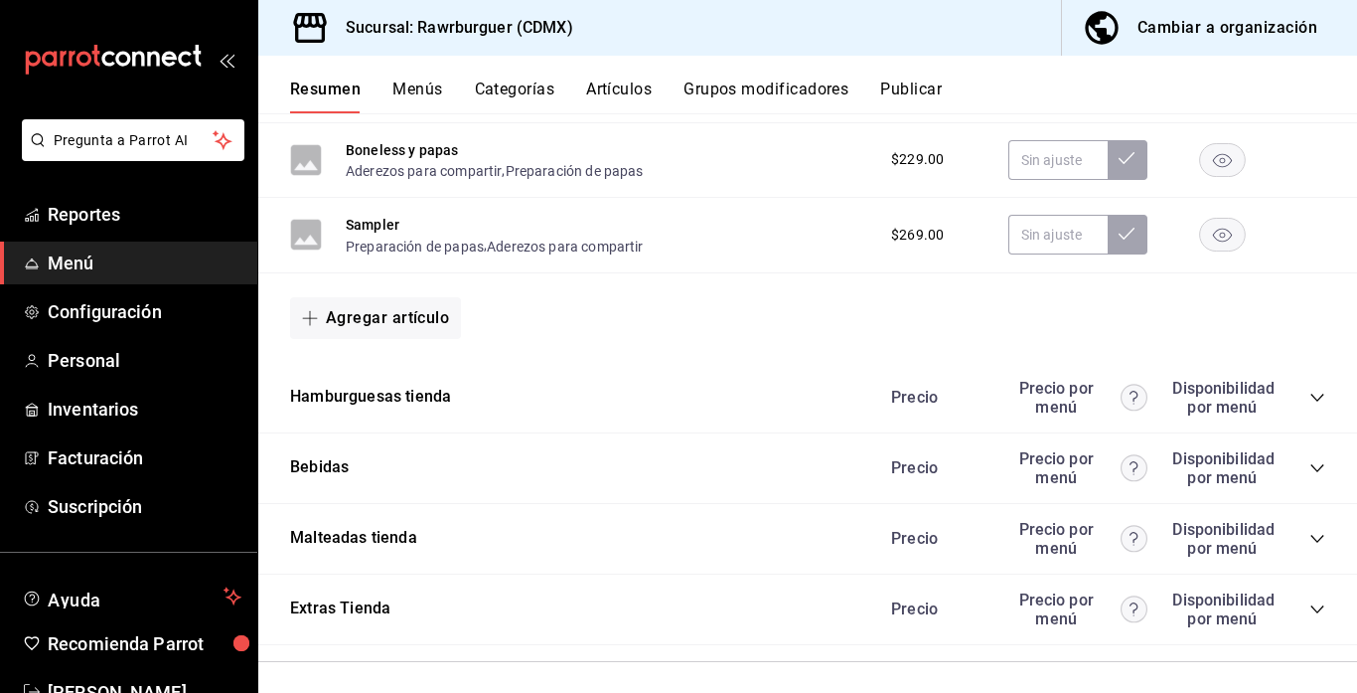
scroll to position [1446, 0]
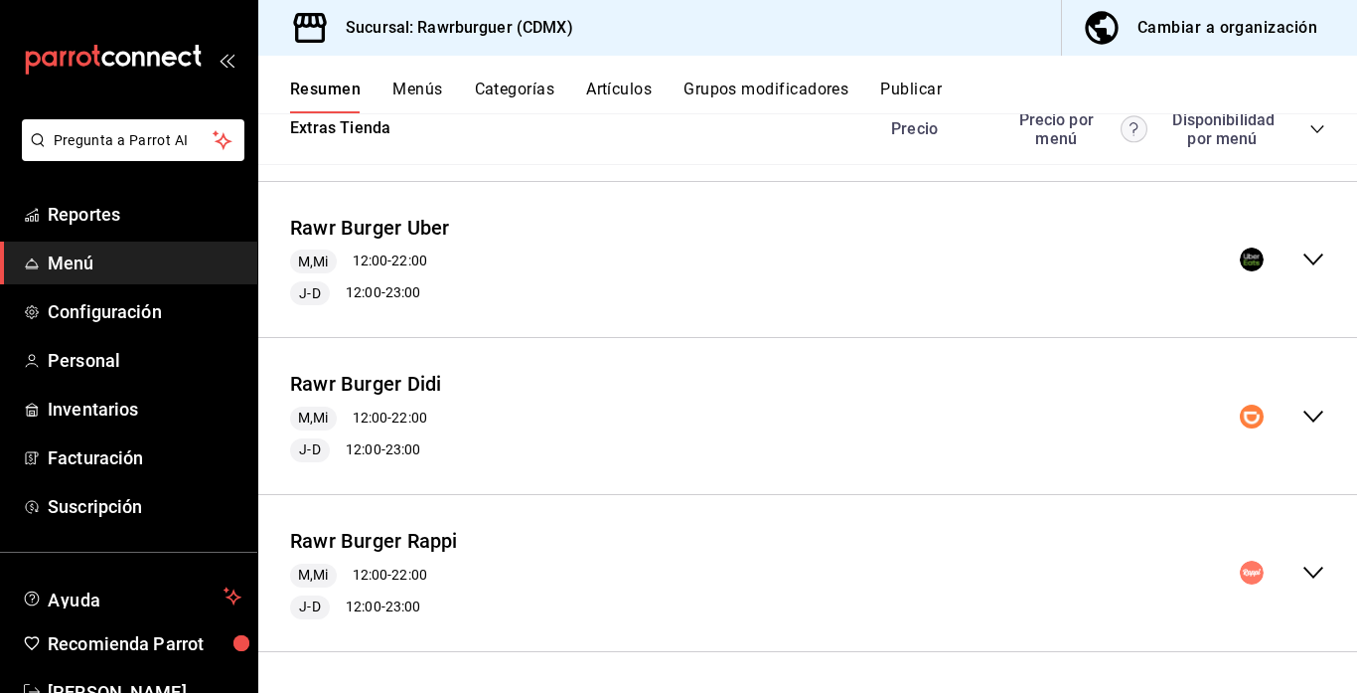
click at [1306, 421] on icon "collapse-menu-row" at bounding box center [1314, 416] width 24 height 24
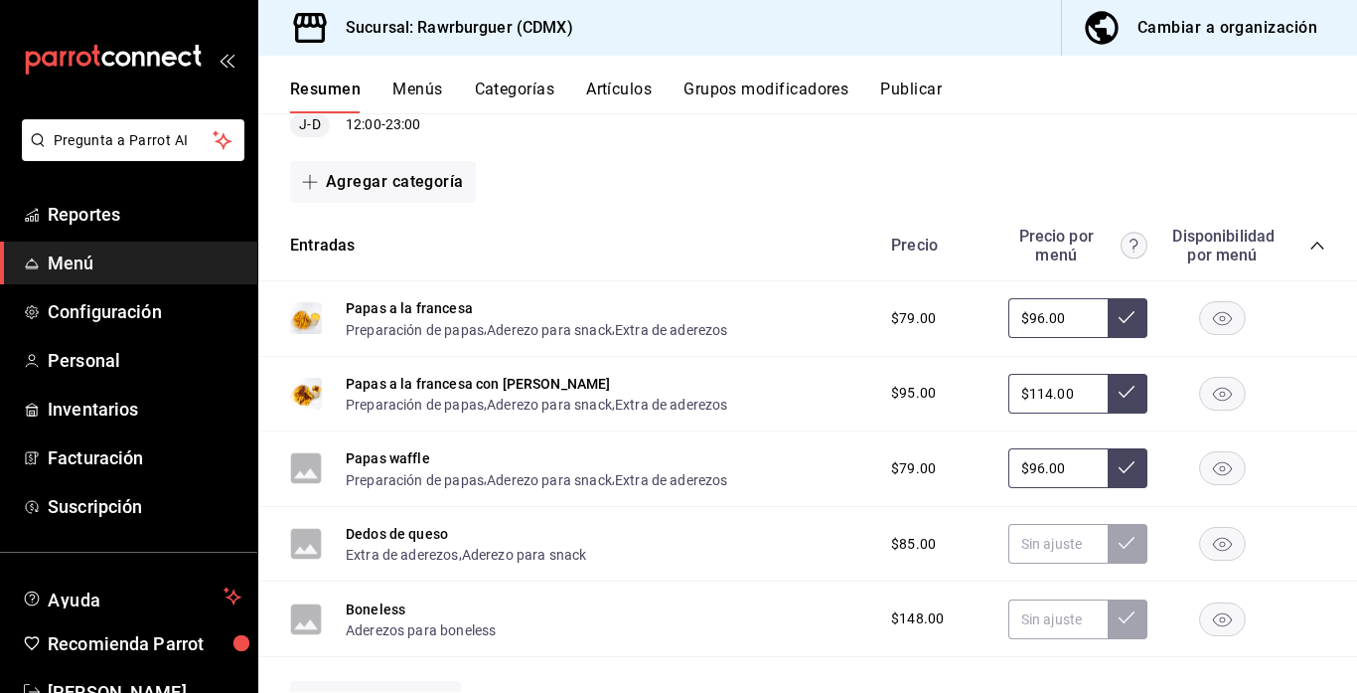
scroll to position [1875, 0]
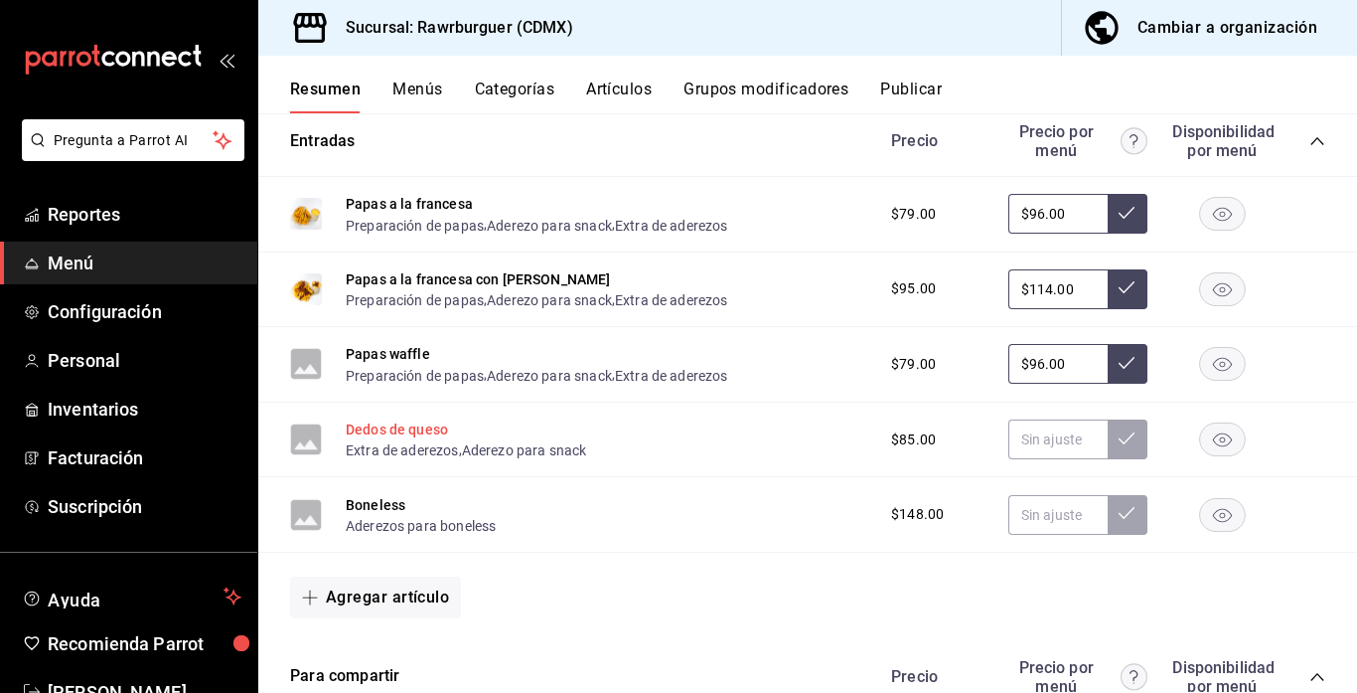
click at [386, 429] on button "Dedos de queso" at bounding box center [397, 429] width 102 height 20
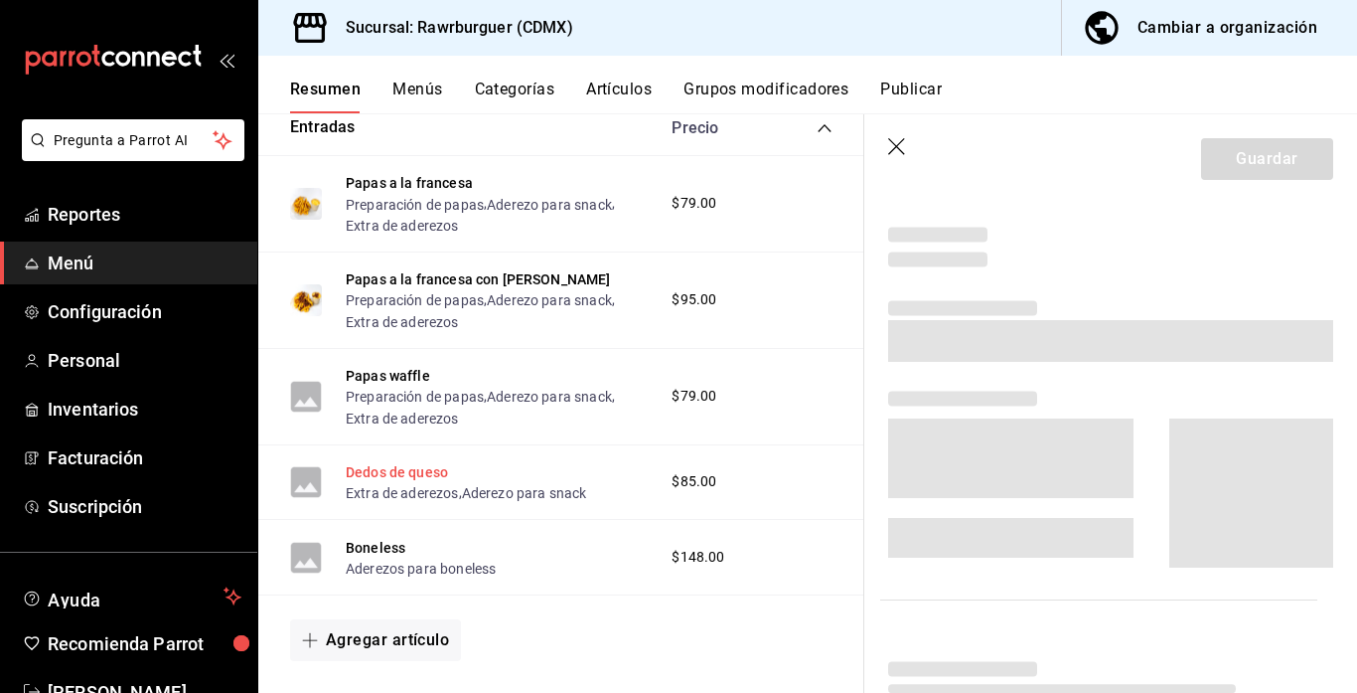
scroll to position [1777, 0]
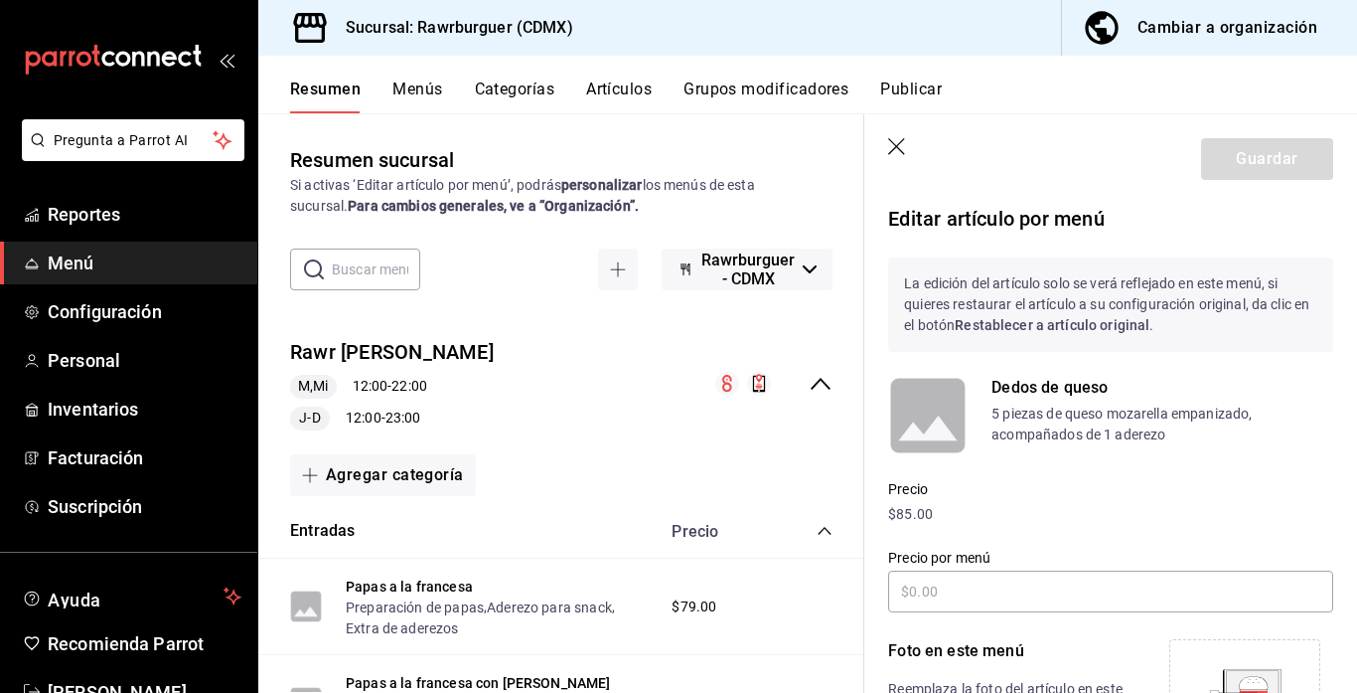
scroll to position [82, 0]
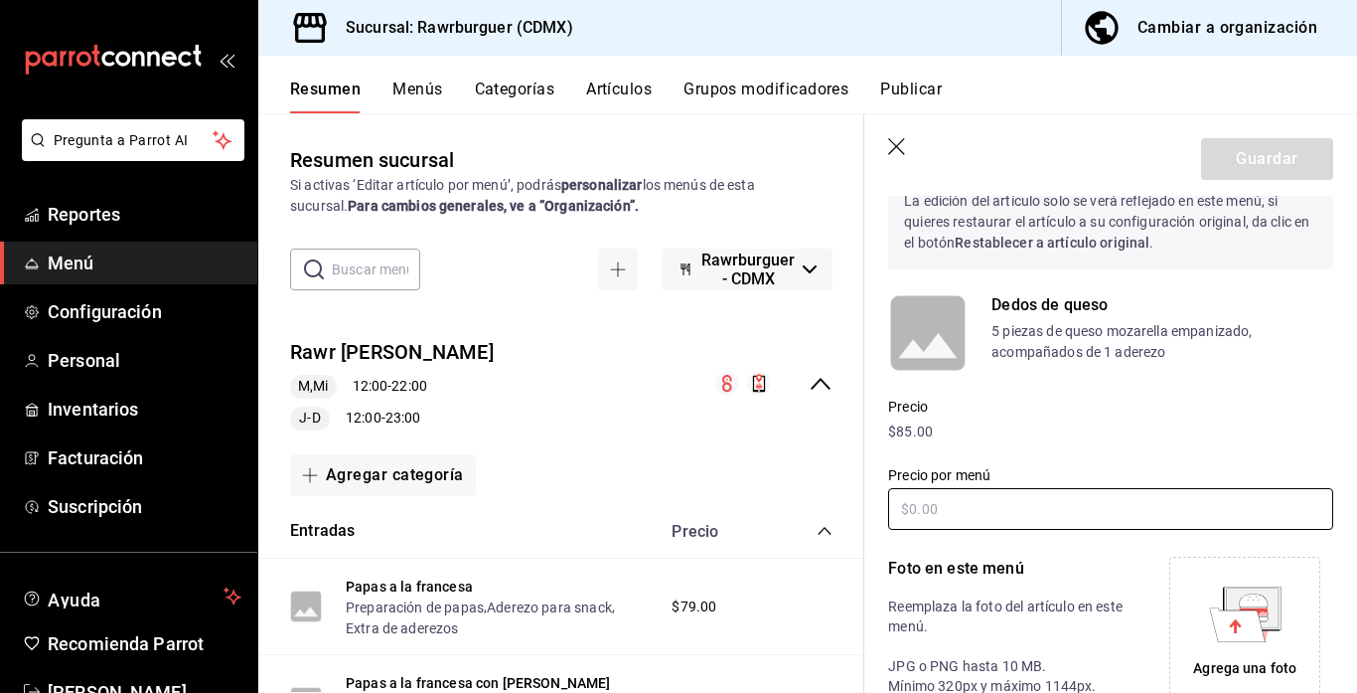
click at [952, 513] on input "text" at bounding box center [1110, 509] width 445 height 42
click at [900, 511] on input "$135.00" at bounding box center [1110, 509] width 445 height 42
type input "$135.00"
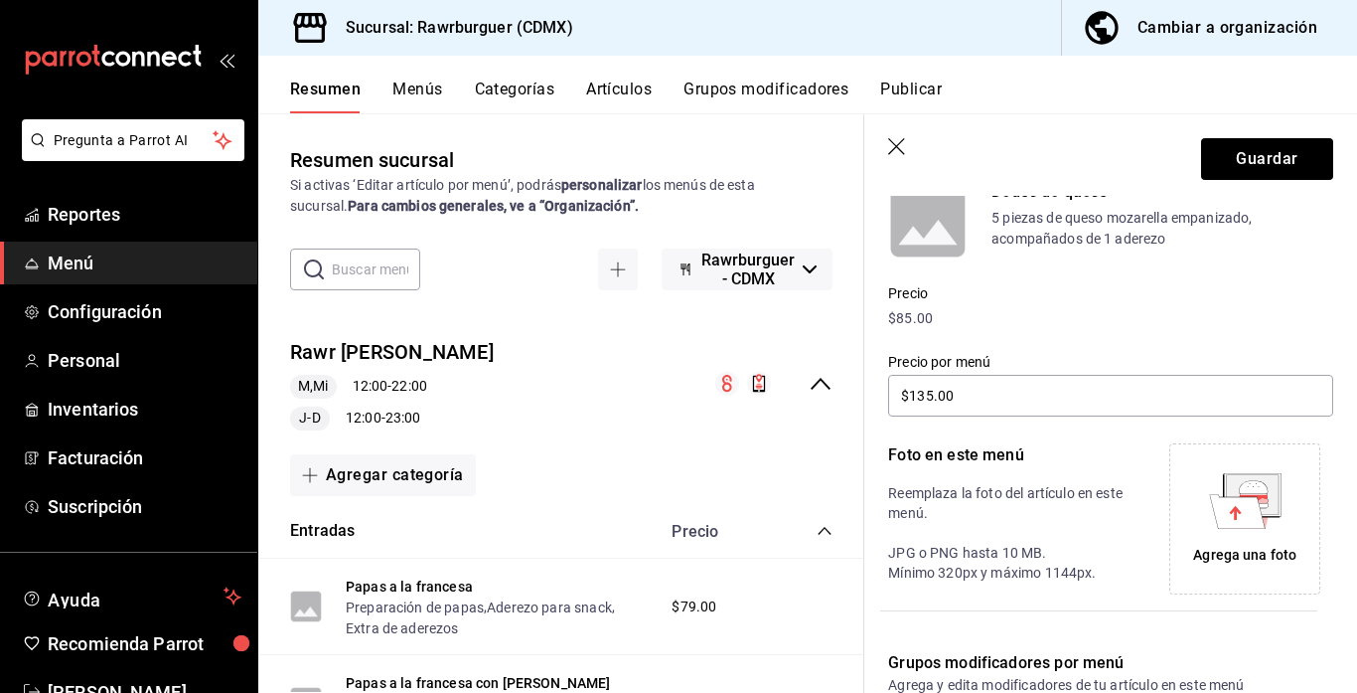
click at [1217, 448] on div "Agrega una foto" at bounding box center [1244, 518] width 141 height 141
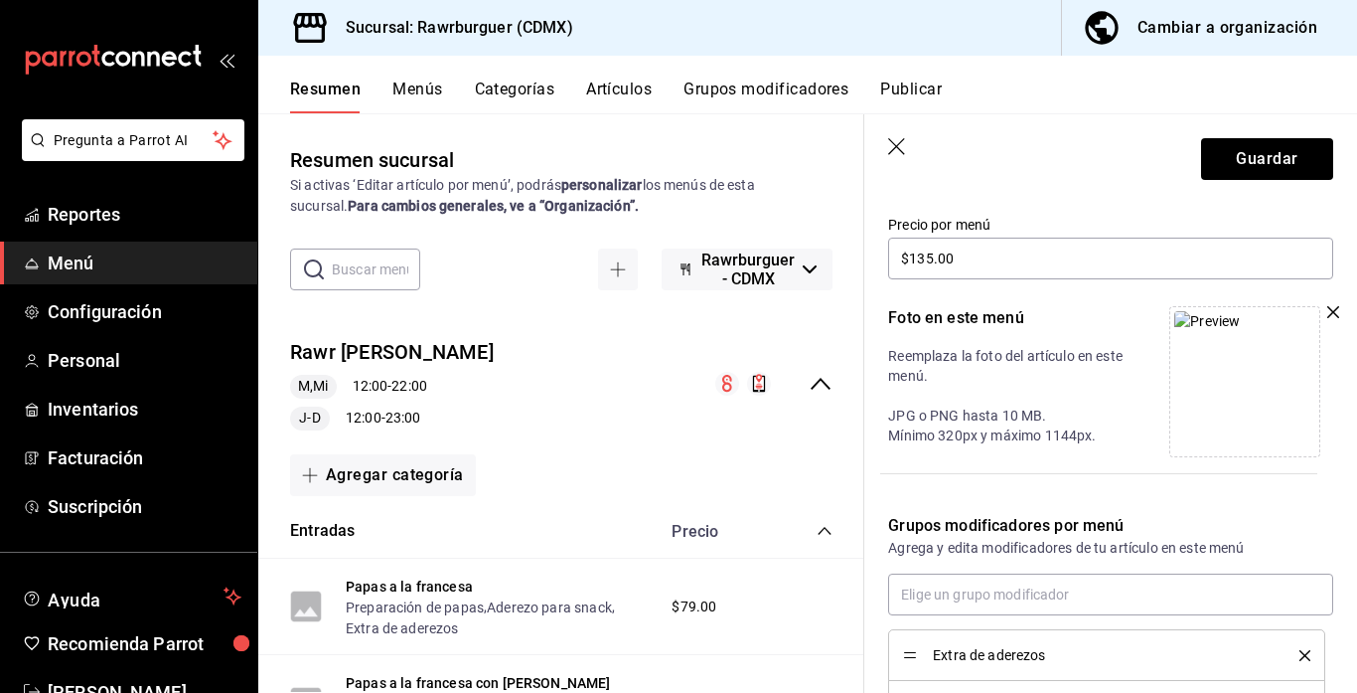
scroll to position [501, 0]
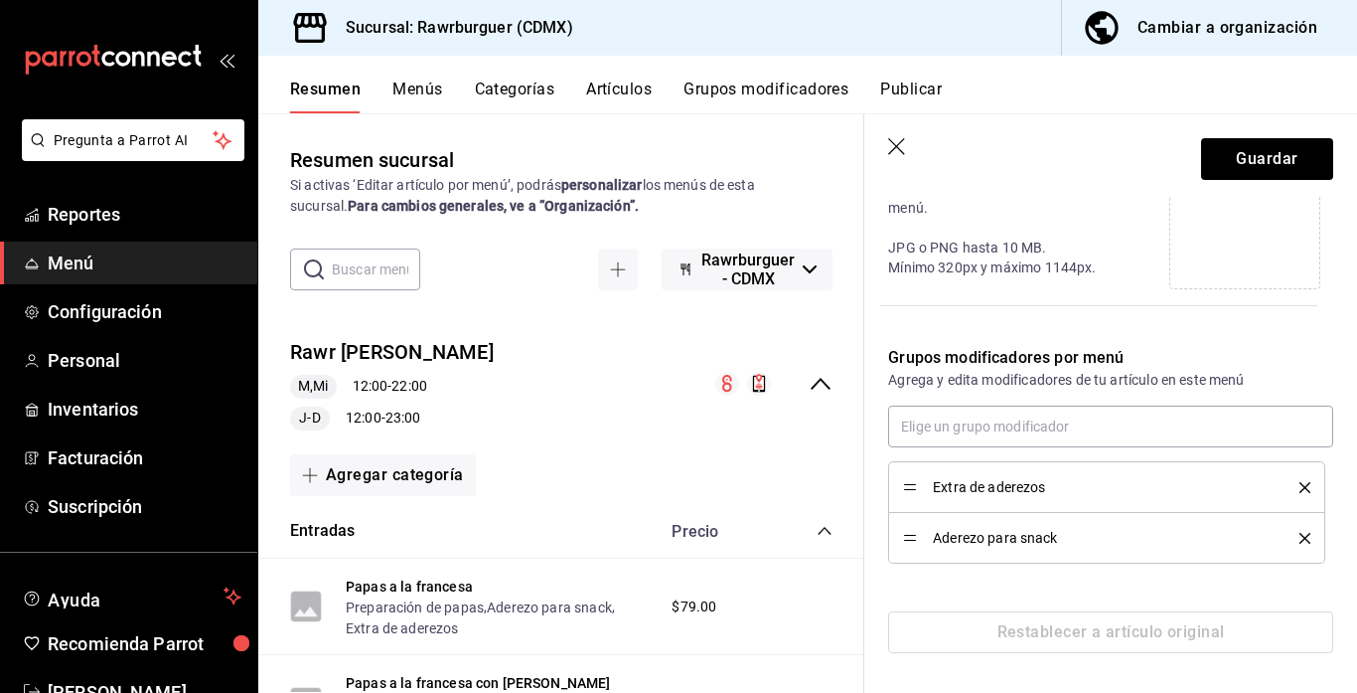
drag, startPoint x: 907, startPoint y: 487, endPoint x: 911, endPoint y: 541, distance: 53.8
click at [1244, 156] on button "Guardar" at bounding box center [1267, 159] width 132 height 42
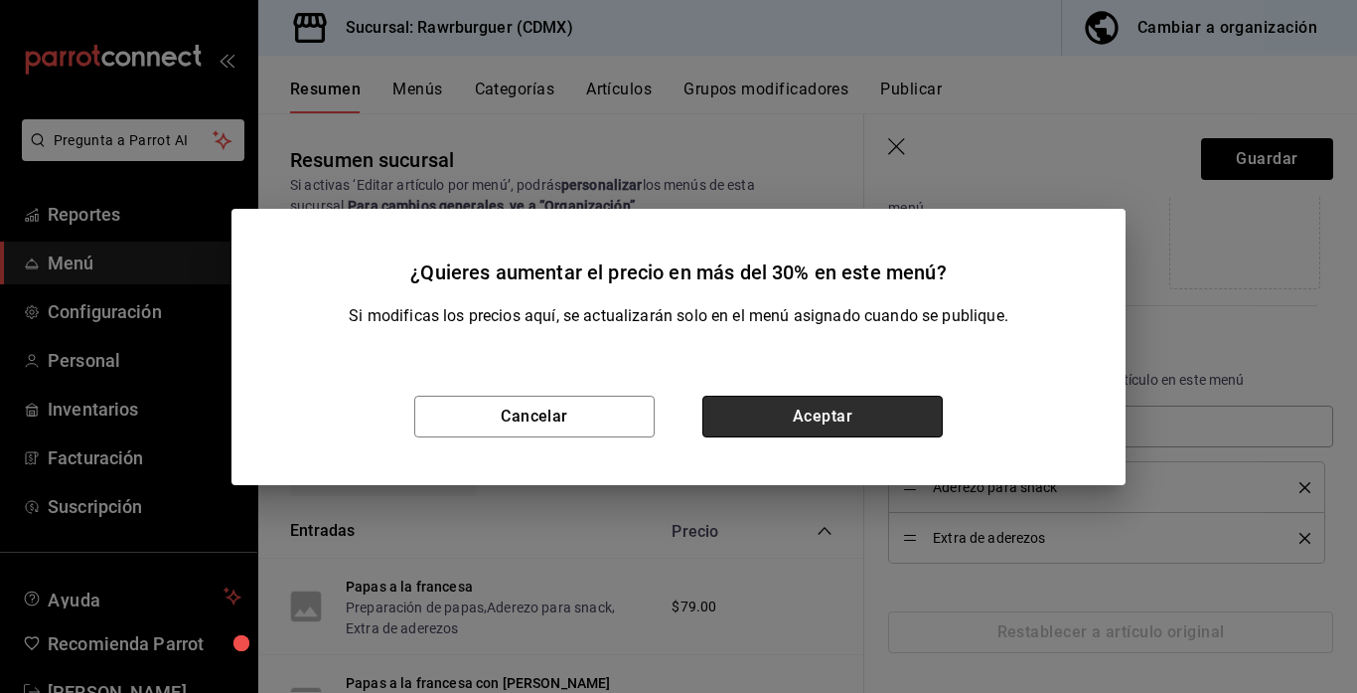
click at [839, 421] on button "Aceptar" at bounding box center [822, 416] width 240 height 42
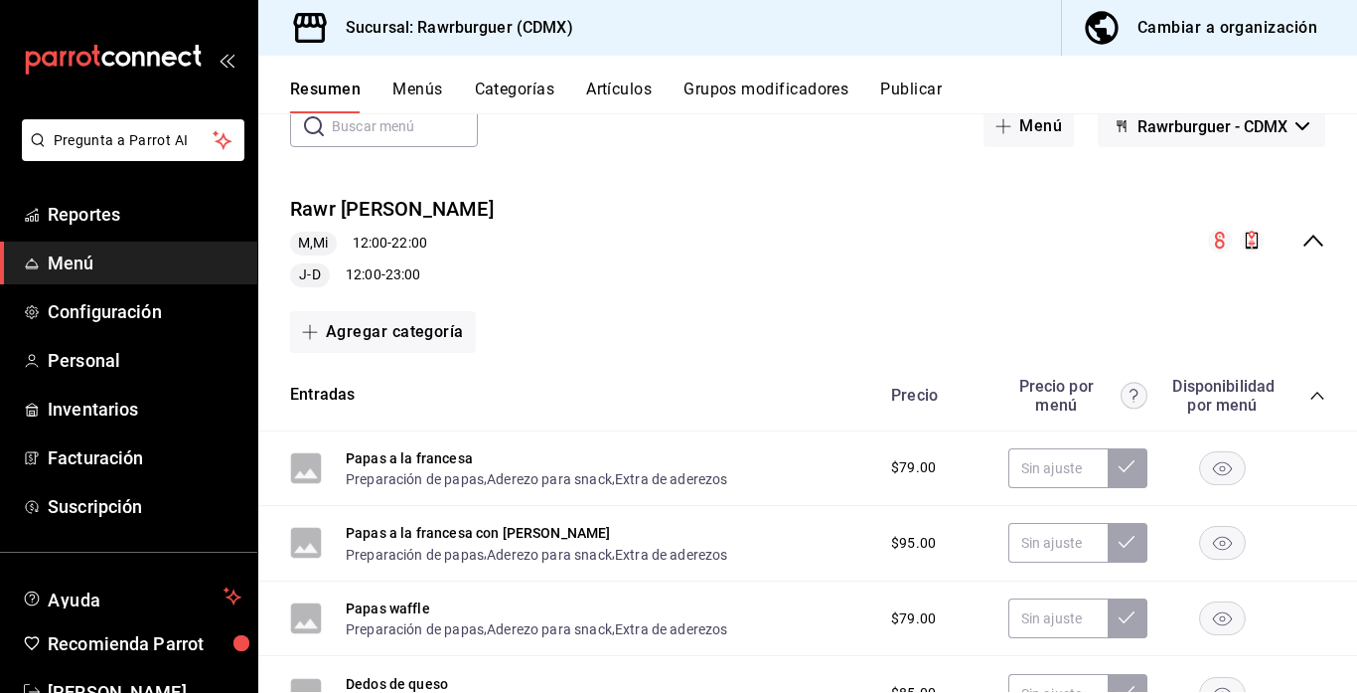
scroll to position [107, 0]
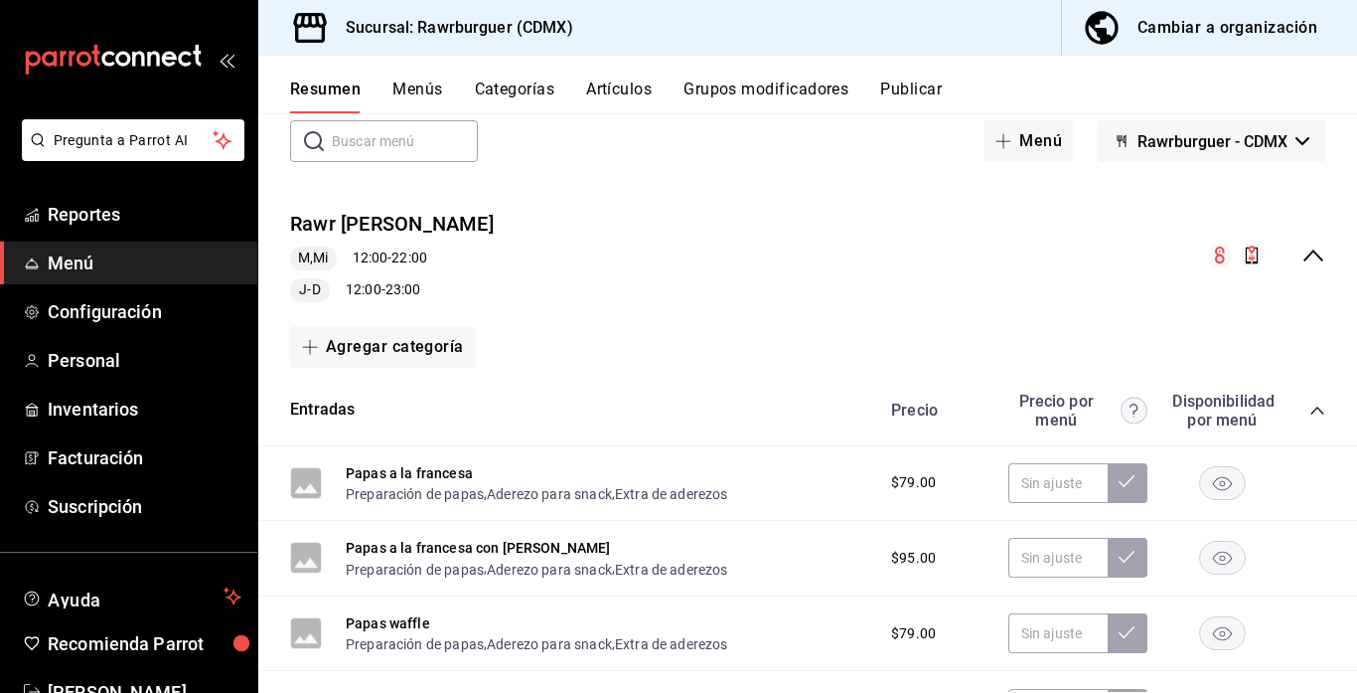
click at [1311, 255] on icon "collapse-menu-row" at bounding box center [1314, 255] width 24 height 24
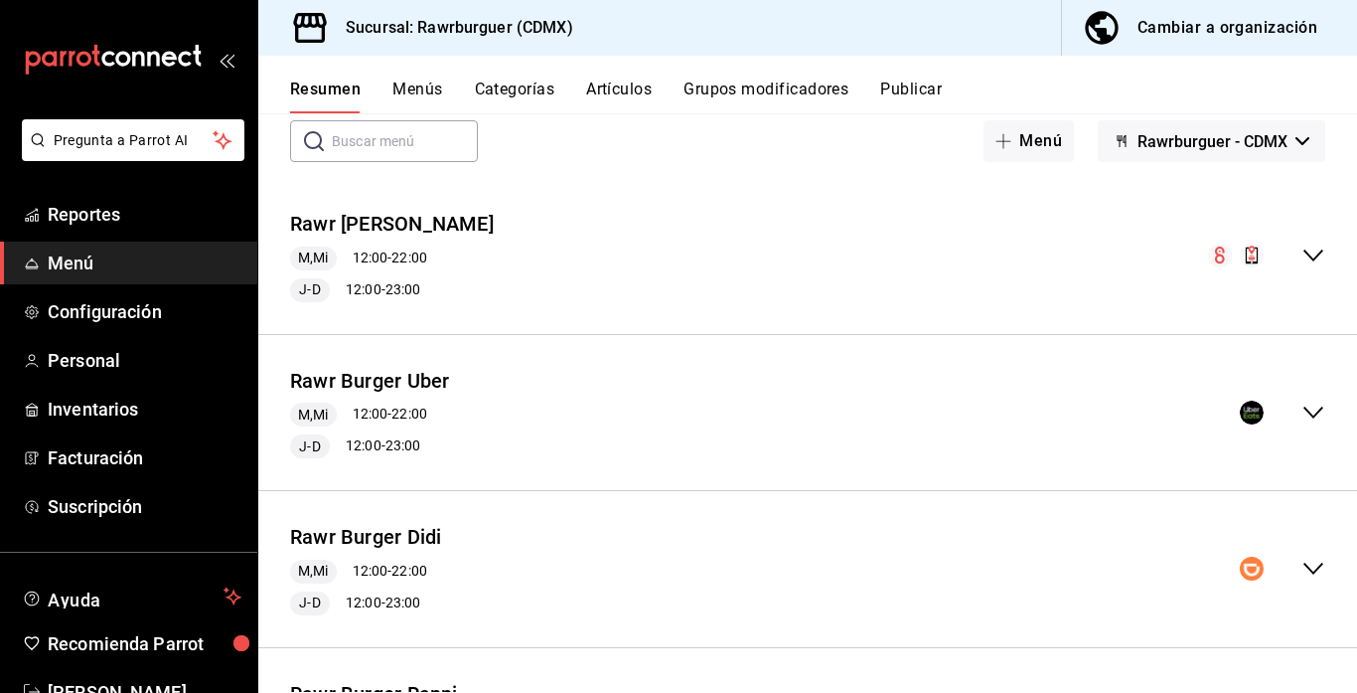
click at [1317, 571] on icon "collapse-menu-row" at bounding box center [1314, 568] width 24 height 24
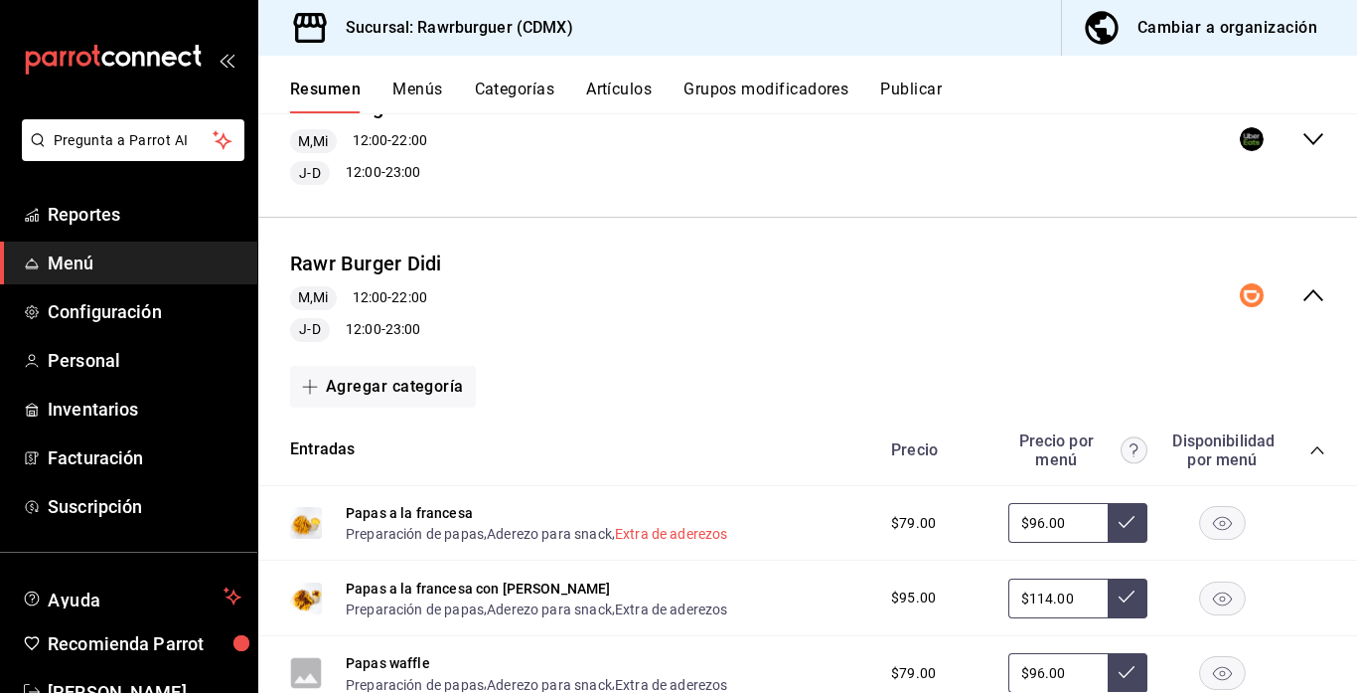
scroll to position [793, 0]
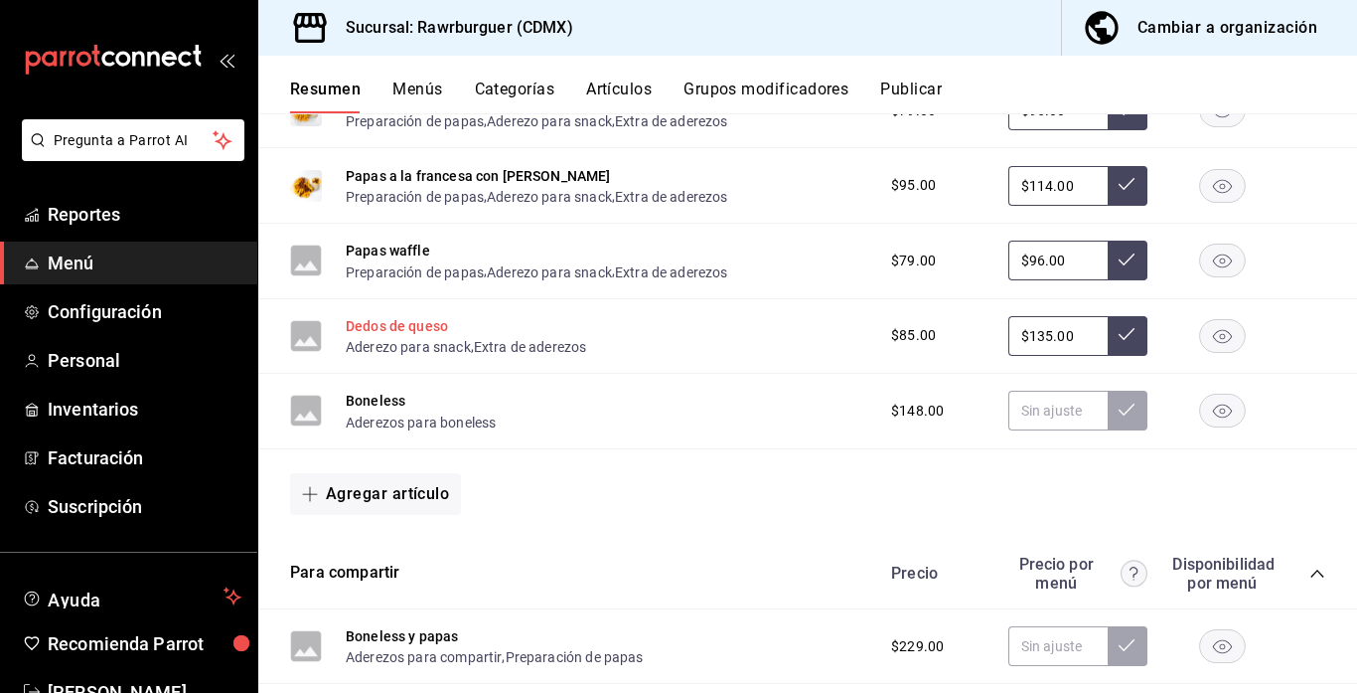
click at [413, 324] on button "Dedos de queso" at bounding box center [397, 326] width 102 height 20
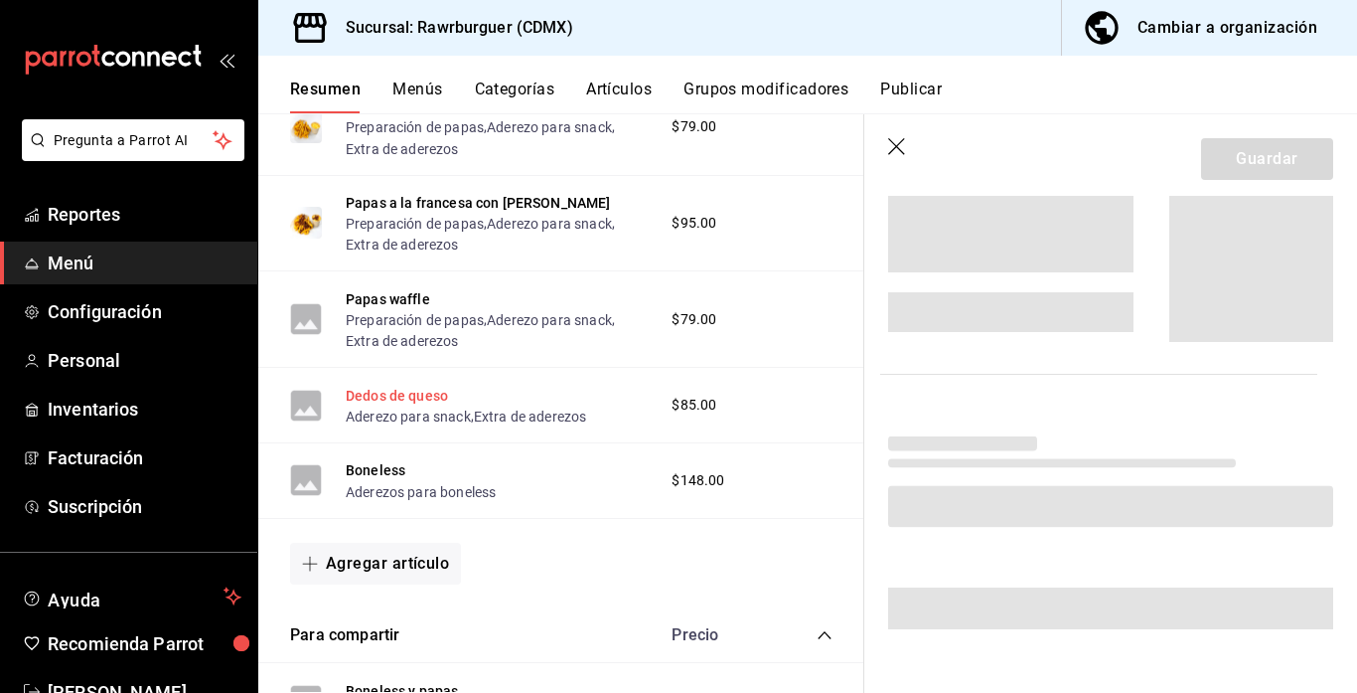
scroll to position [778, 0]
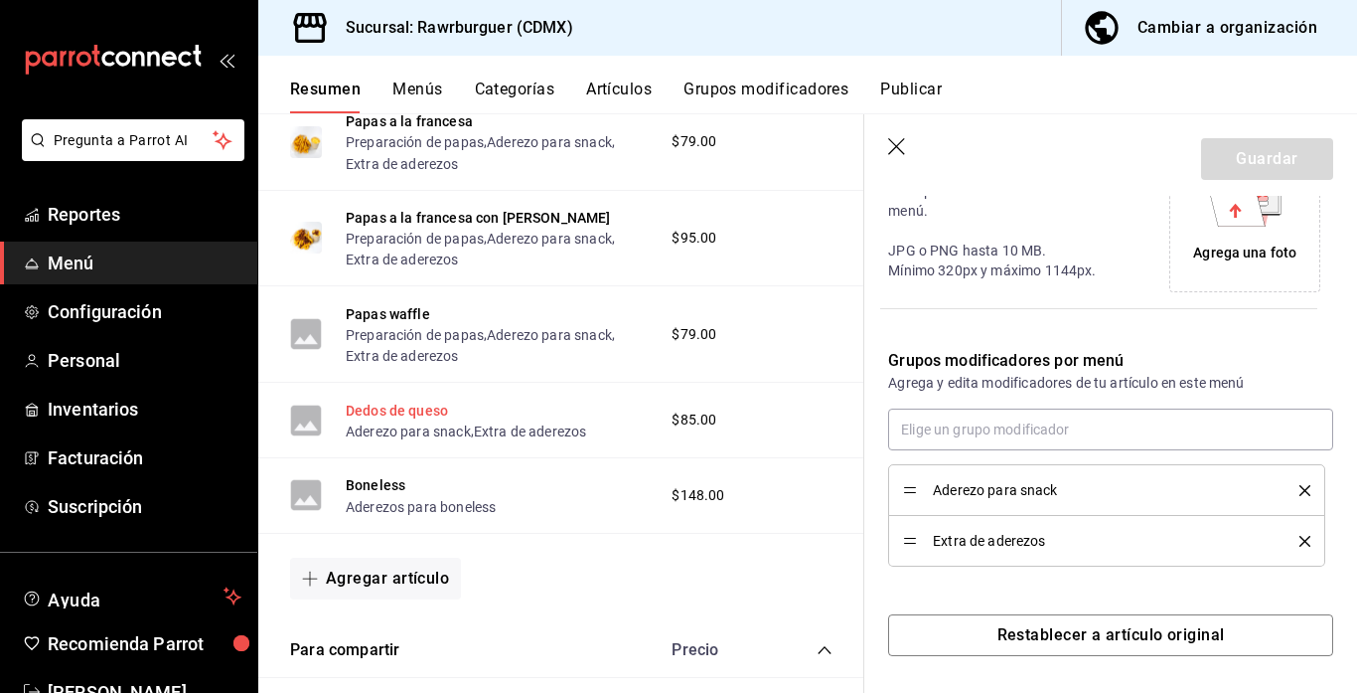
type input "$135.00"
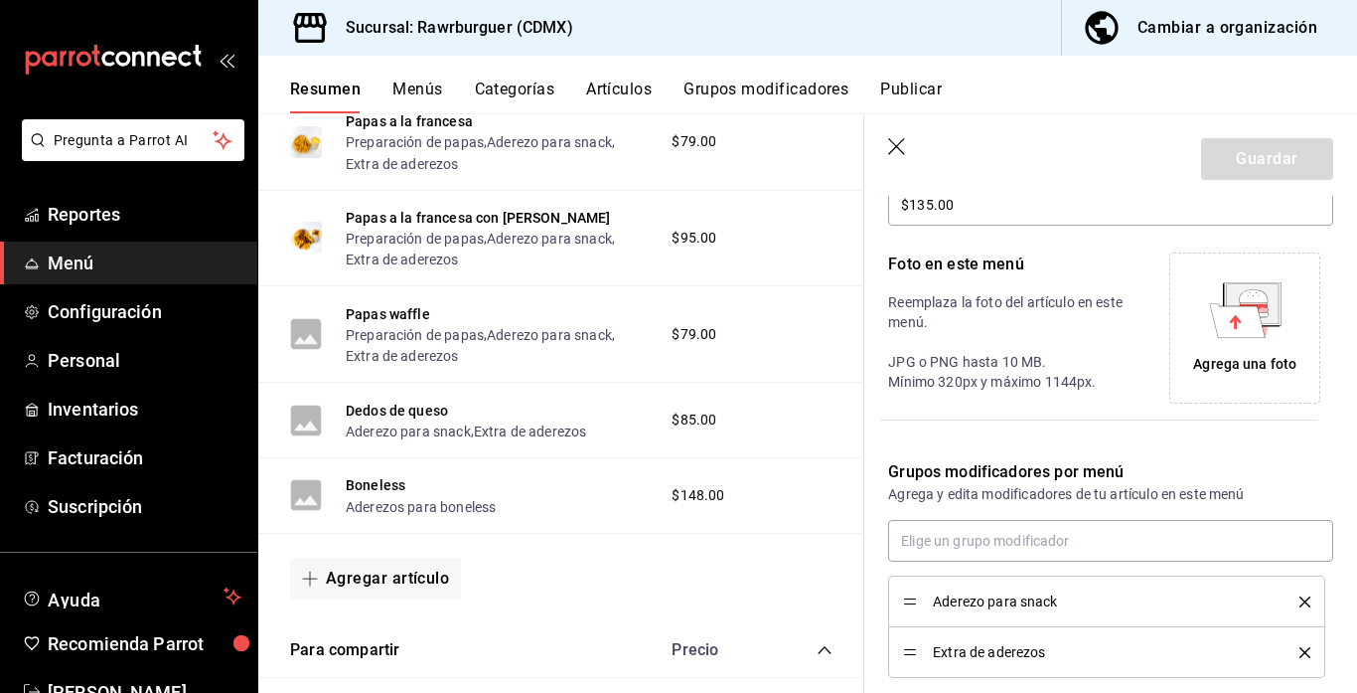
scroll to position [373, 0]
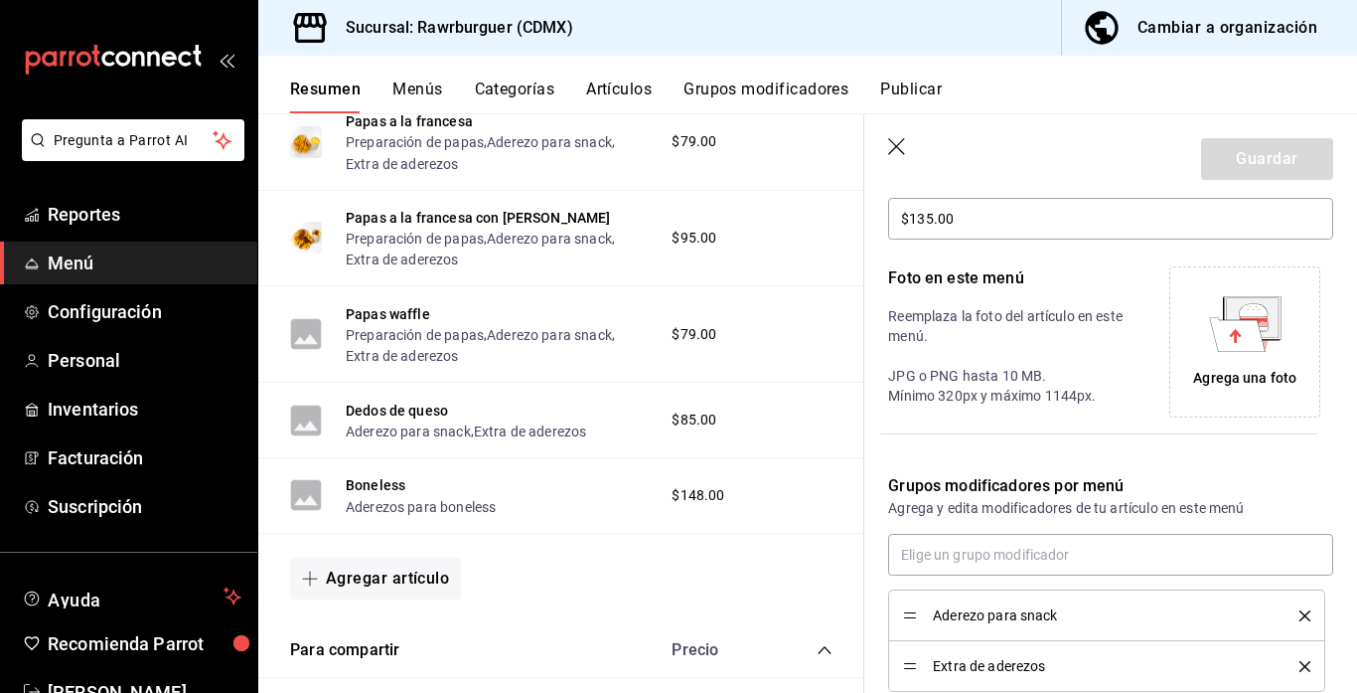
click at [1212, 327] on icon at bounding box center [1237, 334] width 56 height 34
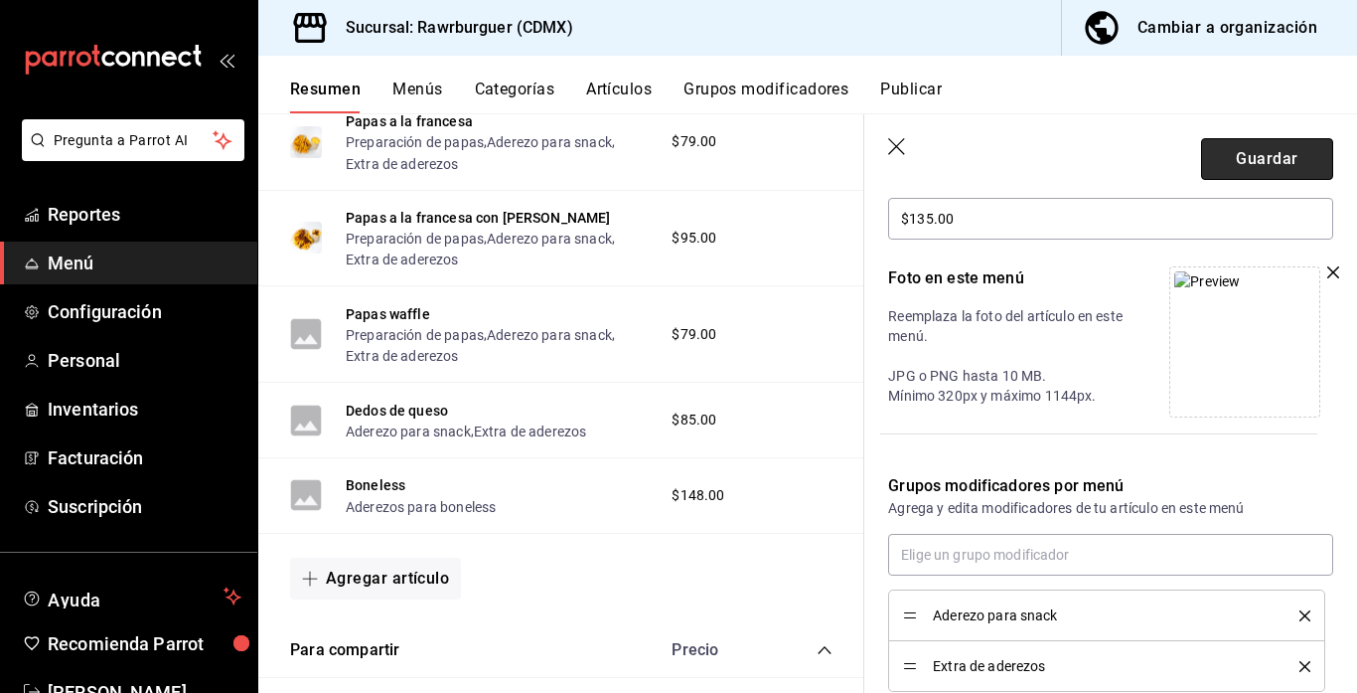
click at [1270, 151] on button "Guardar" at bounding box center [1267, 159] width 132 height 42
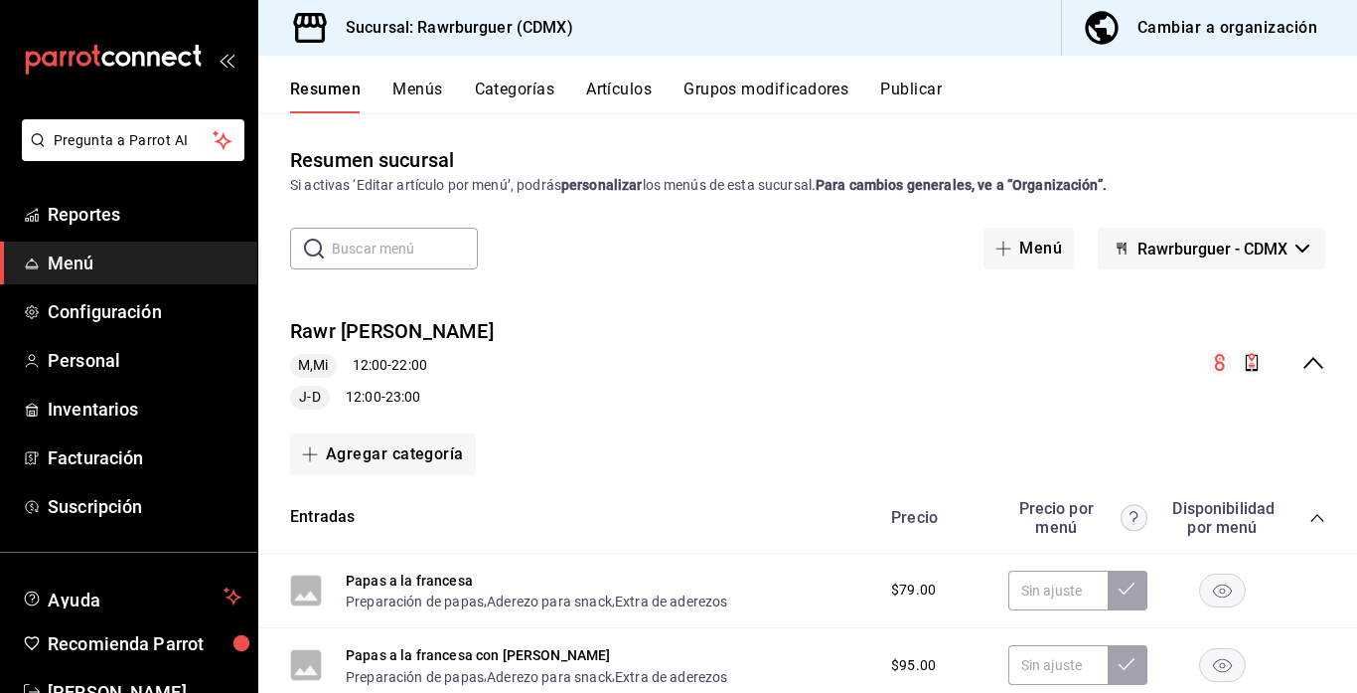
click at [1314, 355] on icon "collapse-menu-row" at bounding box center [1314, 363] width 24 height 24
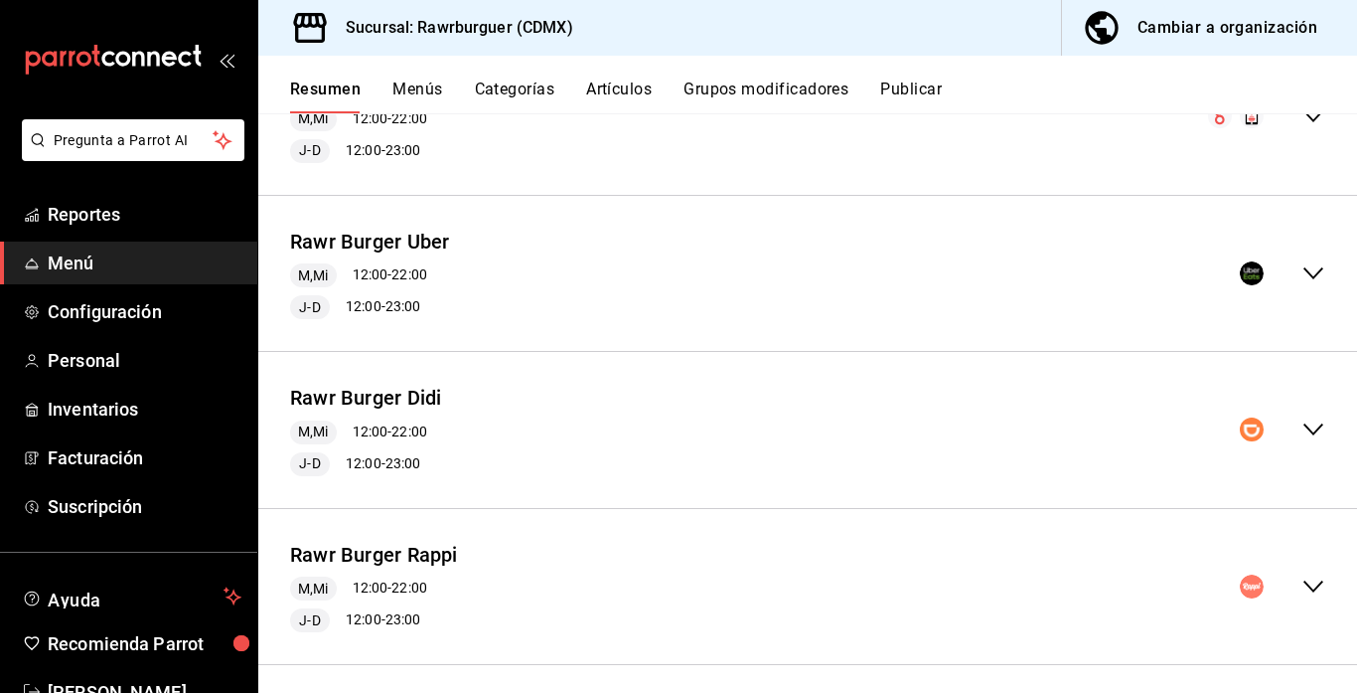
scroll to position [259, 0]
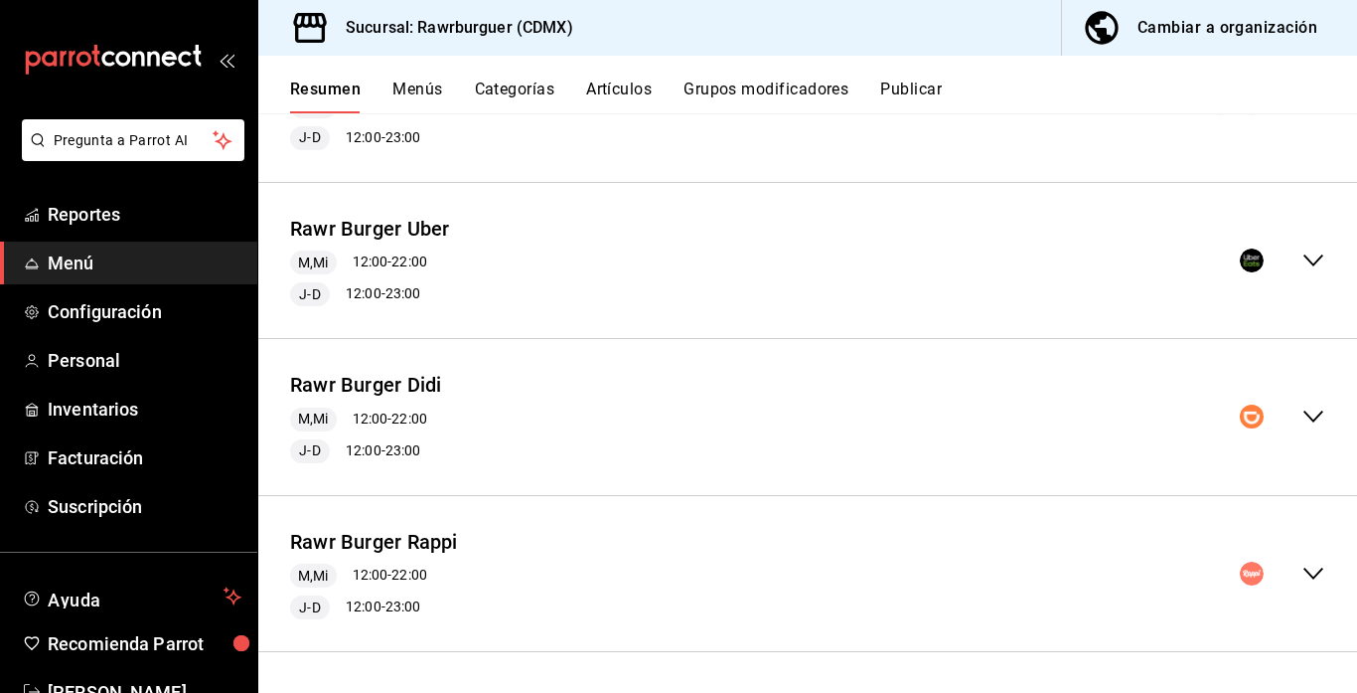
click at [1314, 411] on icon "collapse-menu-row" at bounding box center [1314, 416] width 24 height 24
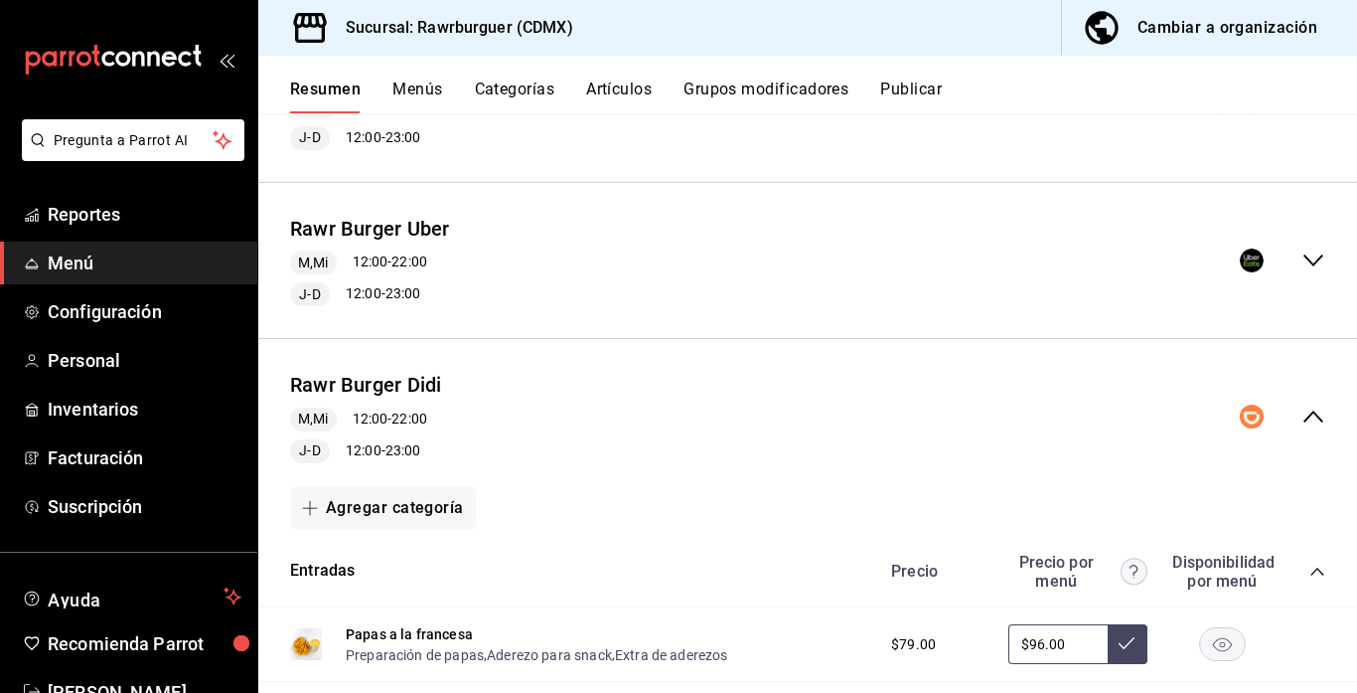
scroll to position [732, 0]
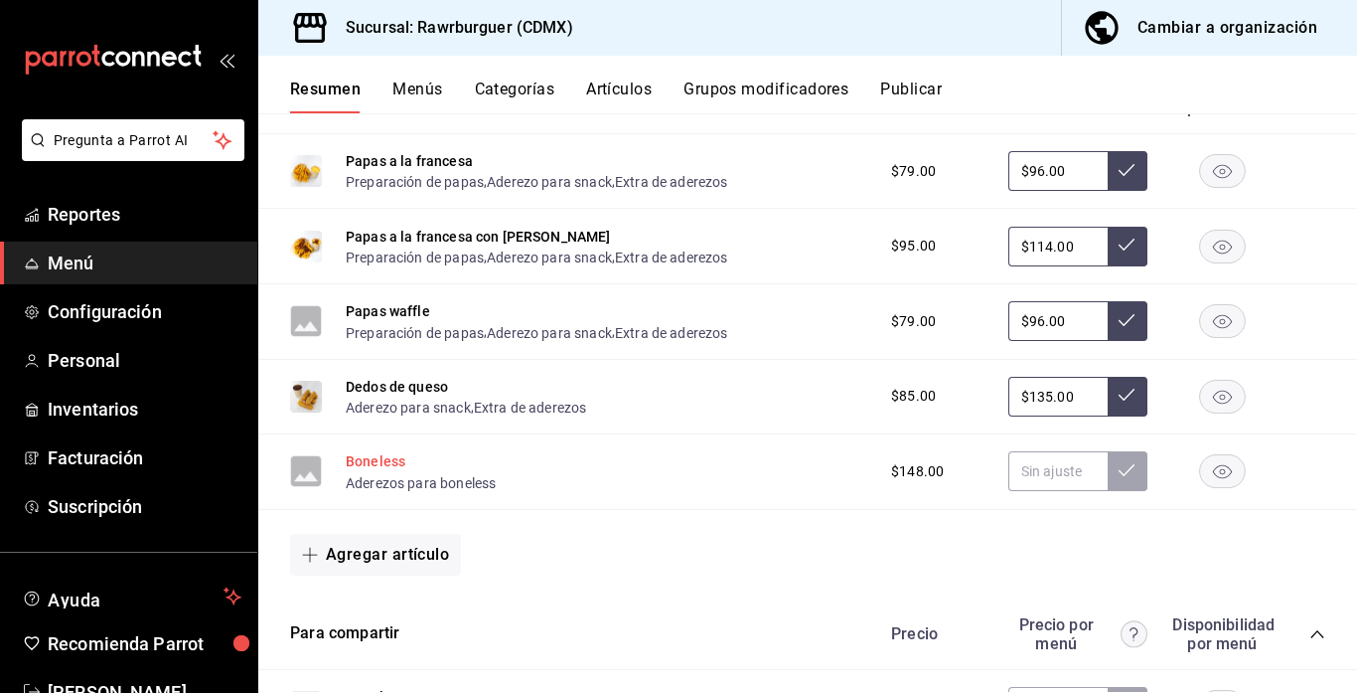
click at [367, 468] on button "Boneless" at bounding box center [376, 461] width 60 height 20
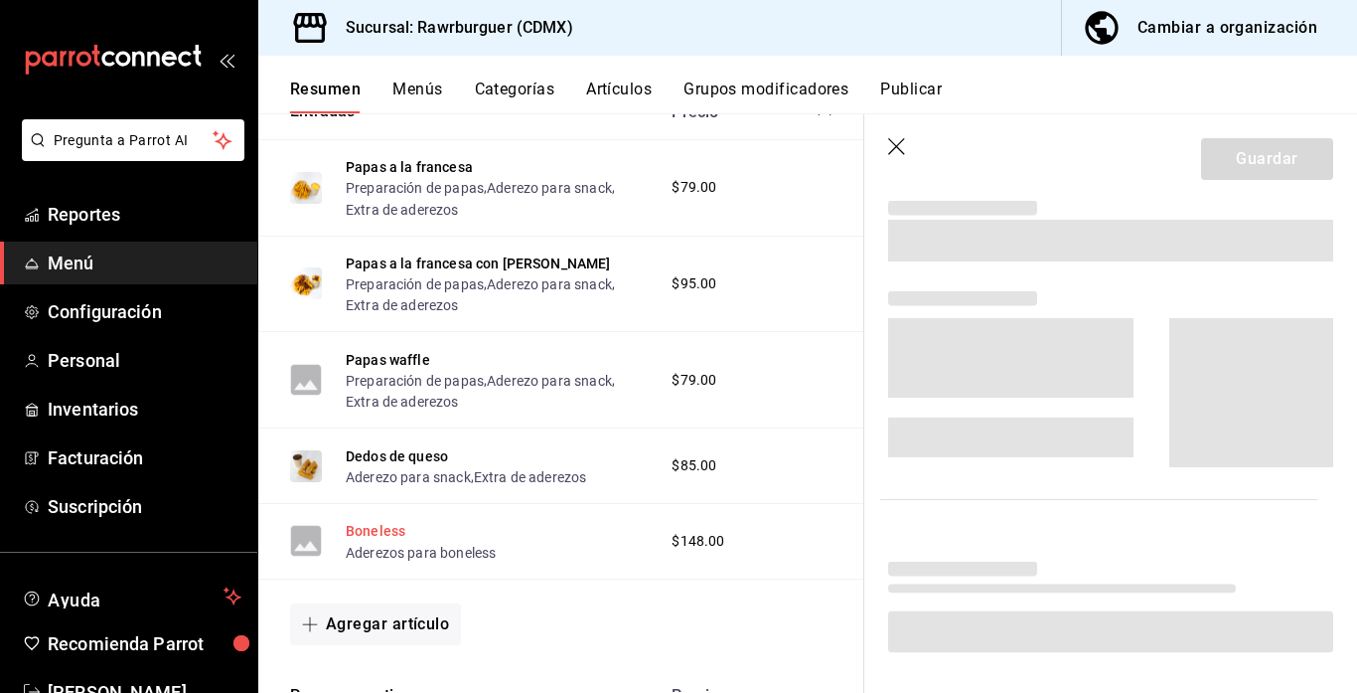
scroll to position [734, 0]
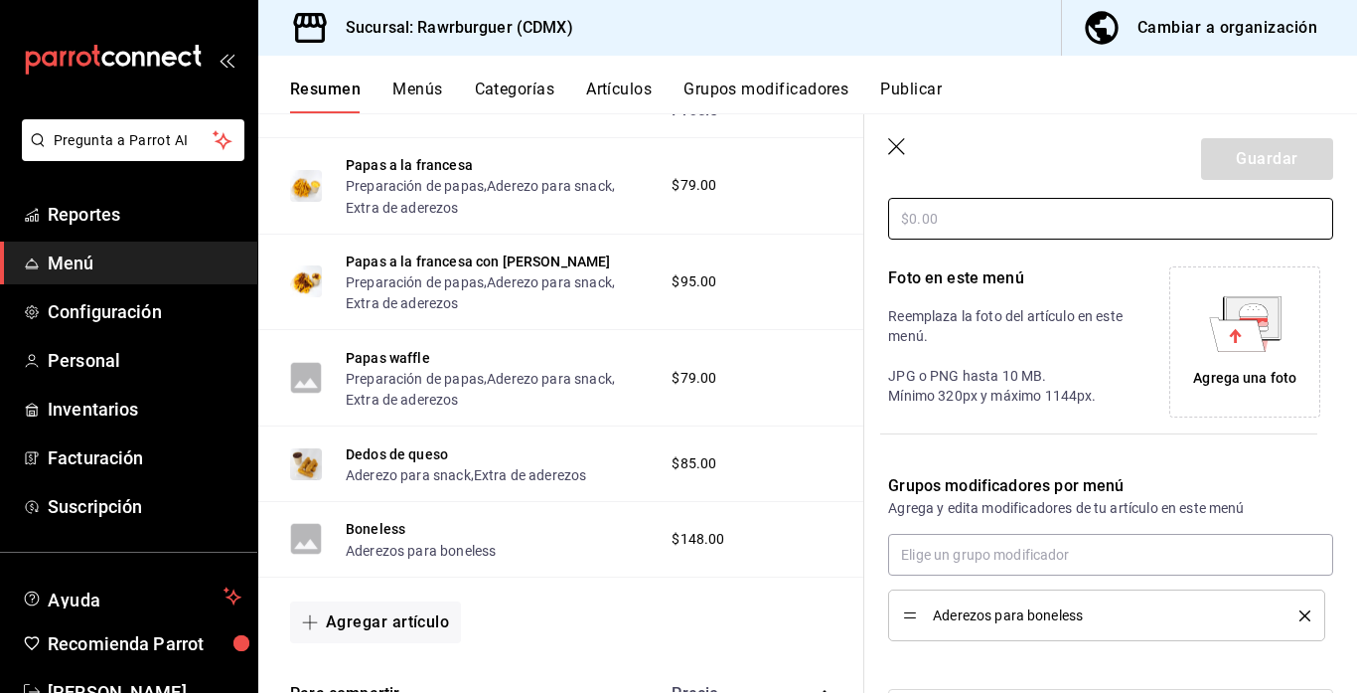
click at [1012, 228] on input "text" at bounding box center [1110, 219] width 445 height 42
type input "$199.00"
click at [1223, 353] on div "Agrega una foto" at bounding box center [1244, 341] width 141 height 141
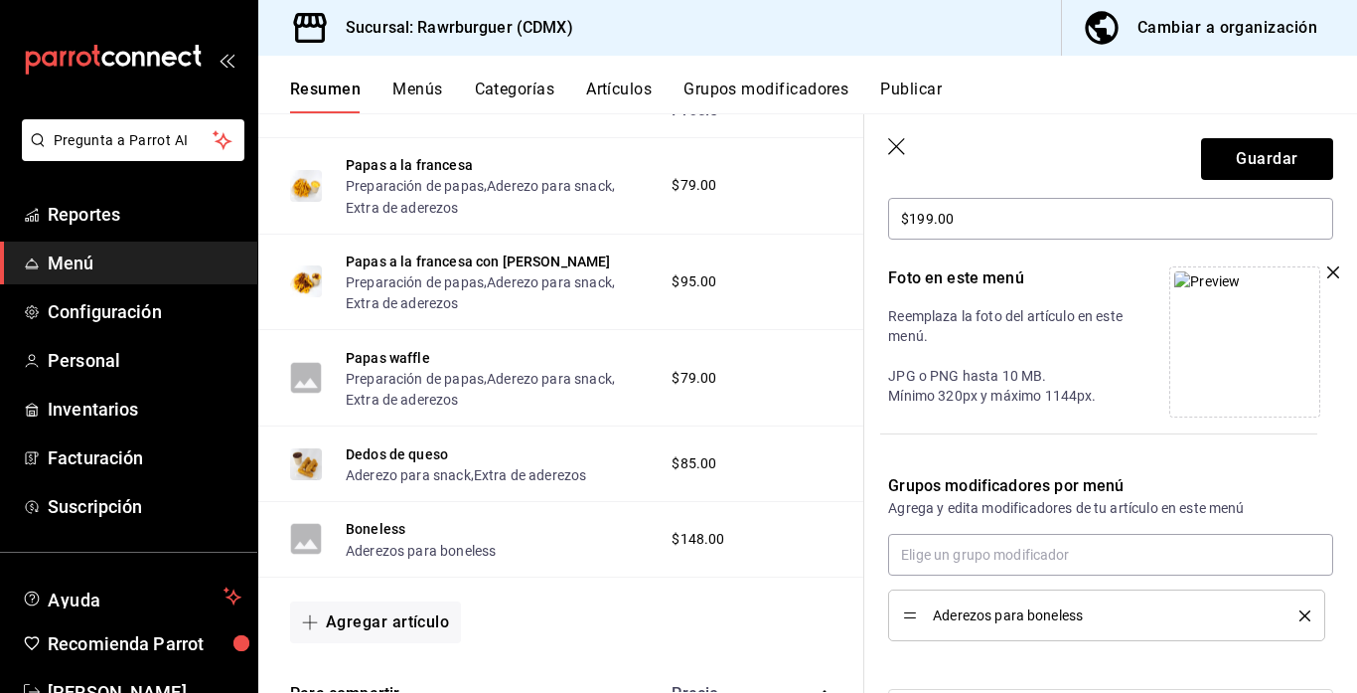
scroll to position [450, 0]
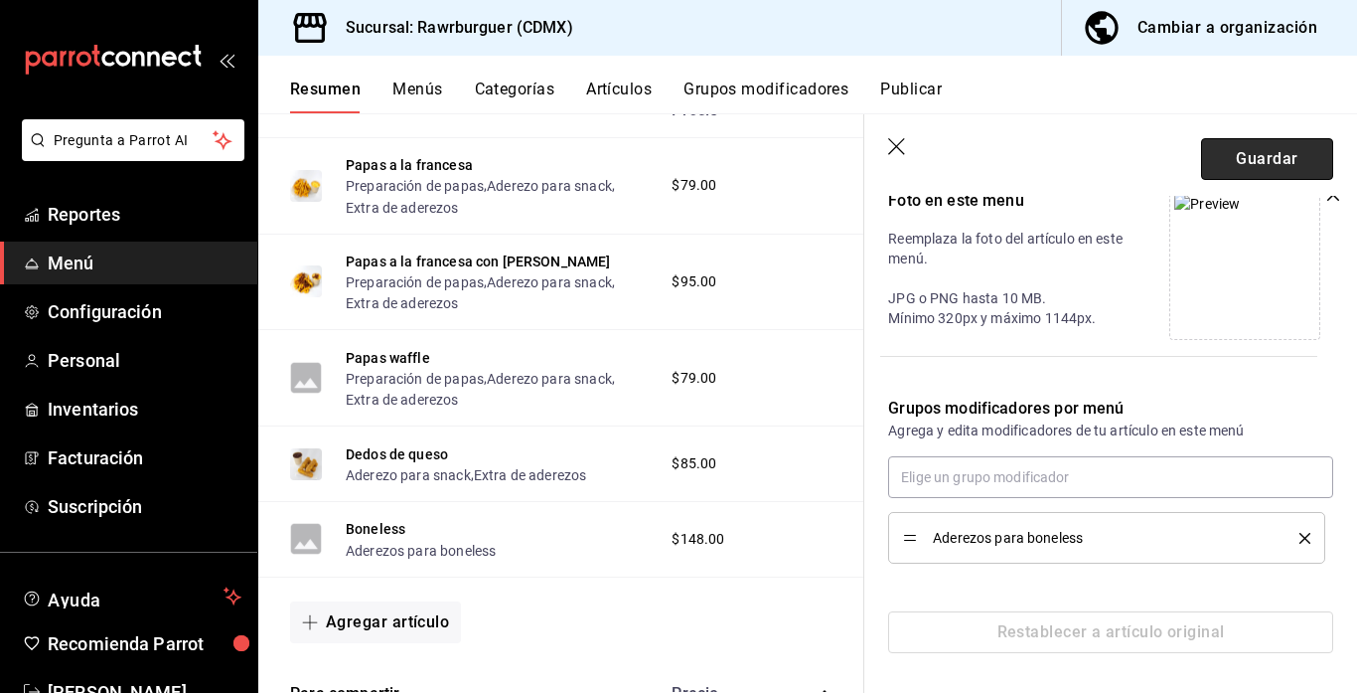
click at [1242, 159] on button "Guardar" at bounding box center [1267, 159] width 132 height 42
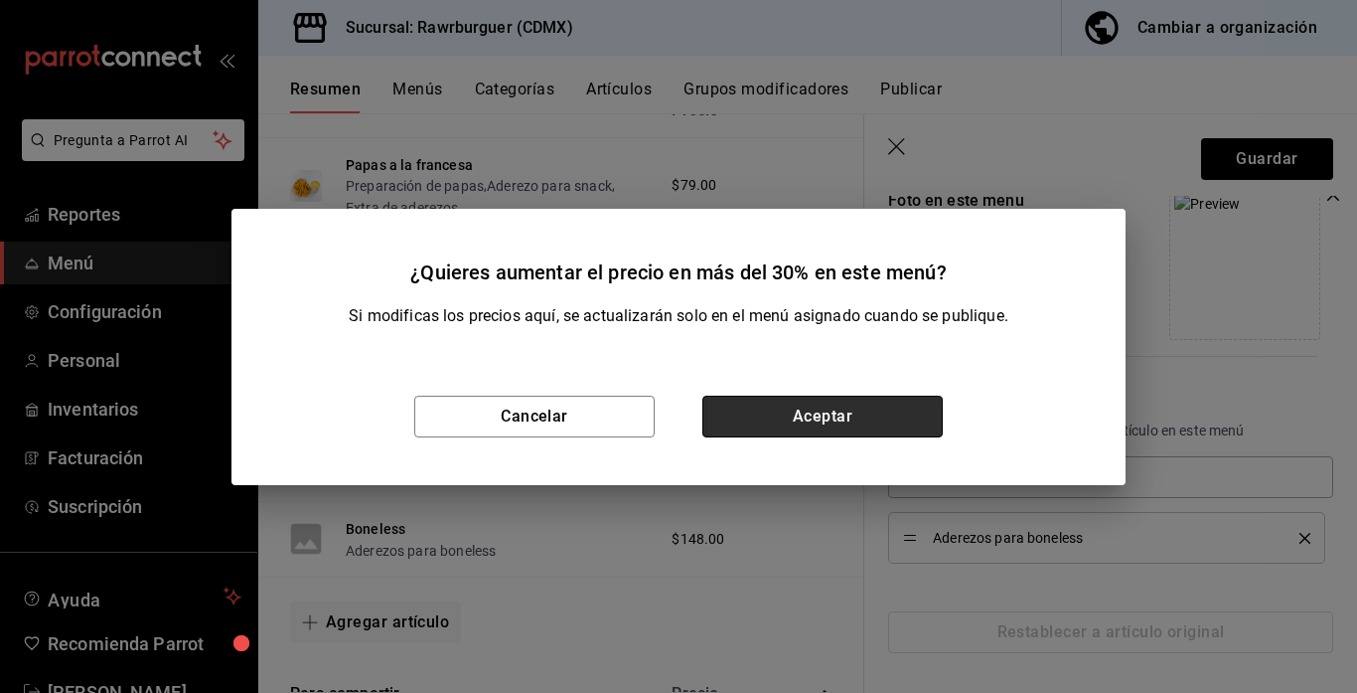
click at [789, 422] on button "Aceptar" at bounding box center [822, 416] width 240 height 42
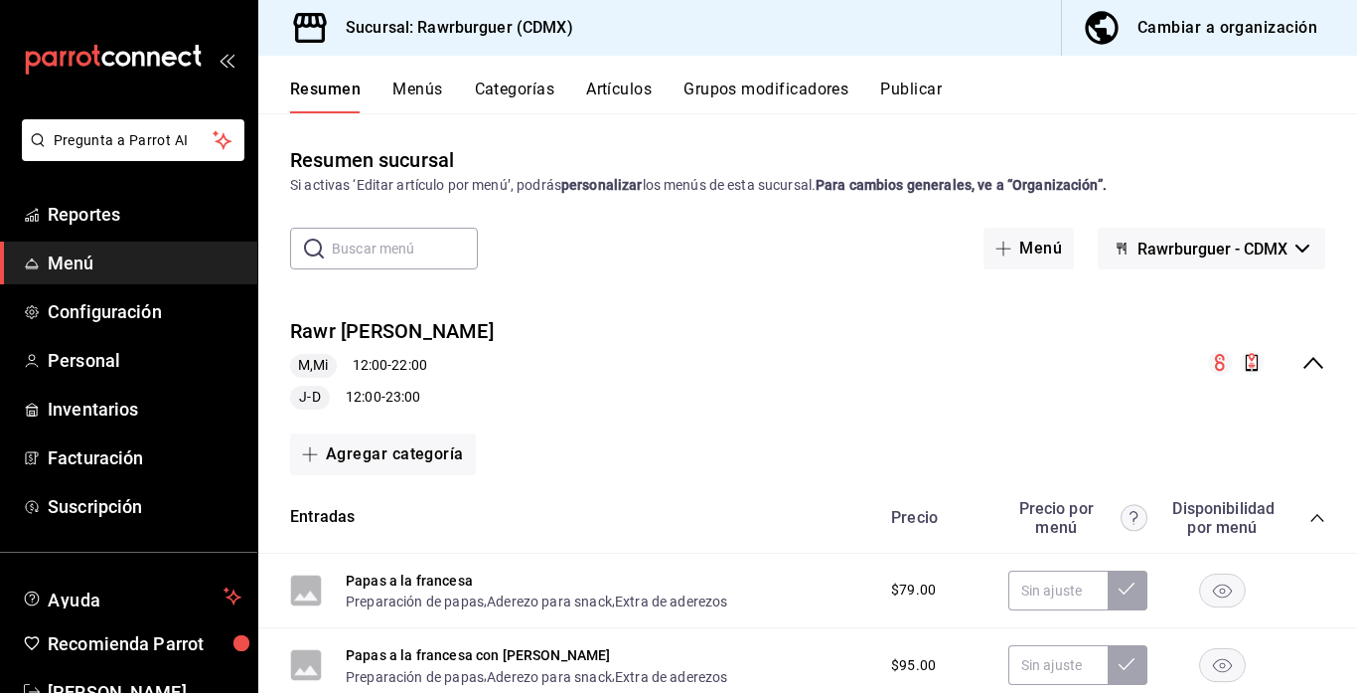
click at [1306, 362] on icon "collapse-menu-row" at bounding box center [1314, 363] width 24 height 24
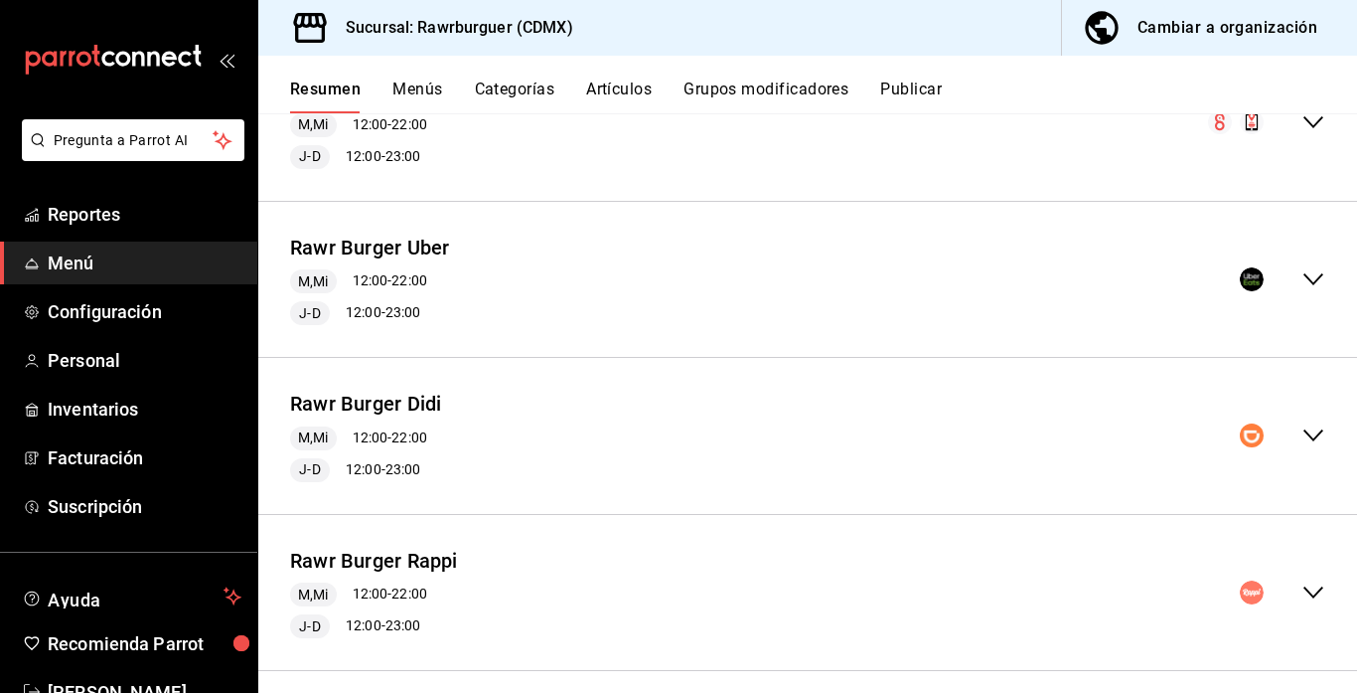
scroll to position [259, 0]
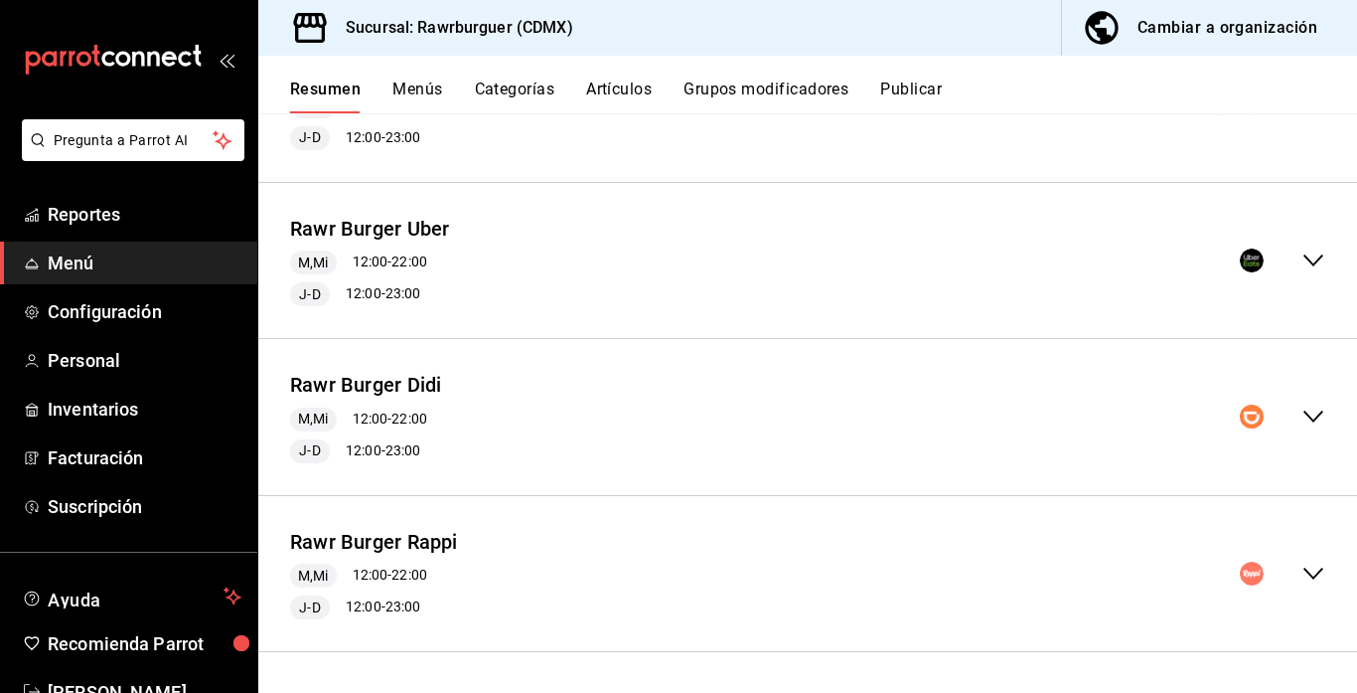
click at [1315, 411] on icon "collapse-menu-row" at bounding box center [1314, 416] width 24 height 24
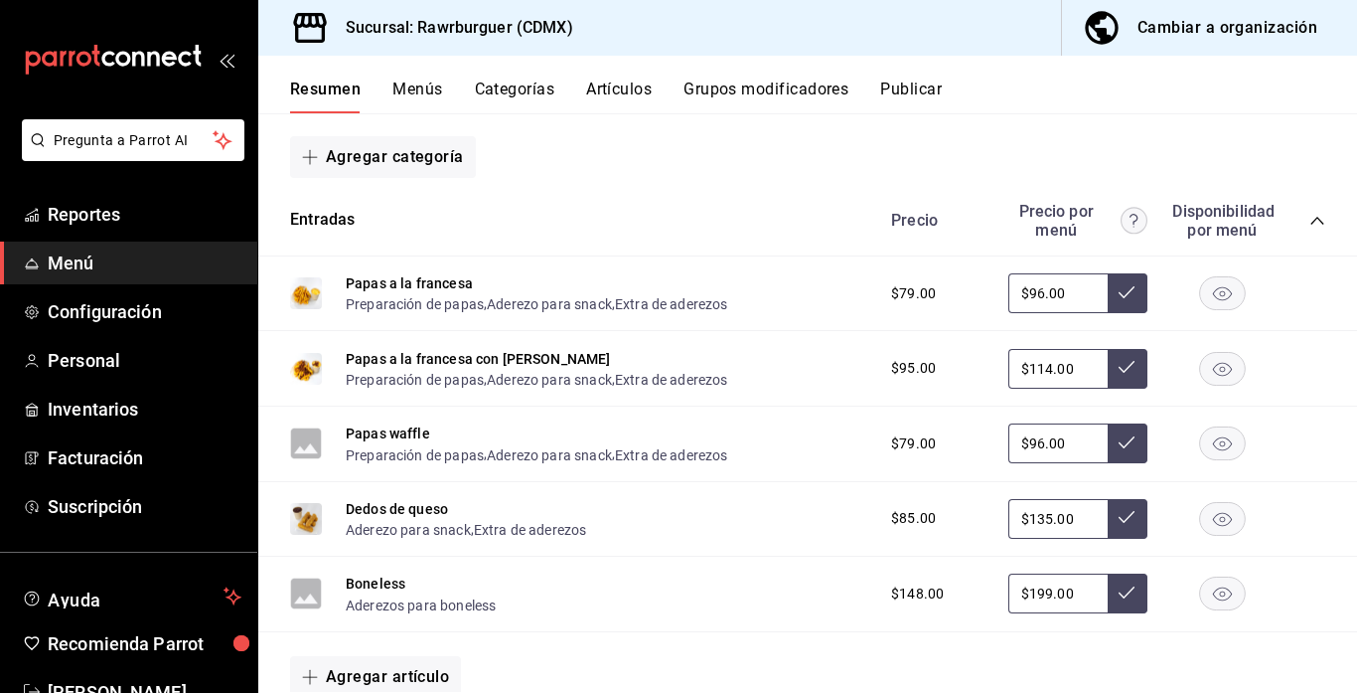
scroll to position [735, 0]
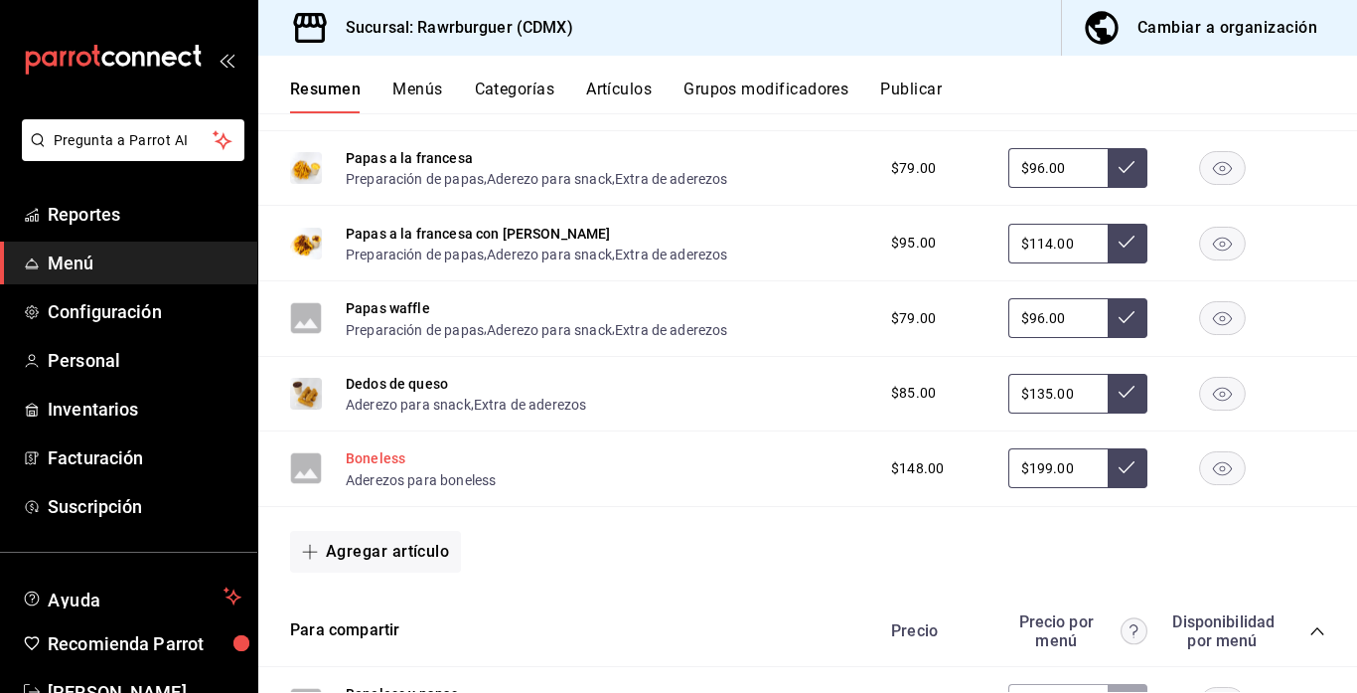
click at [389, 455] on button "Boneless" at bounding box center [376, 458] width 60 height 20
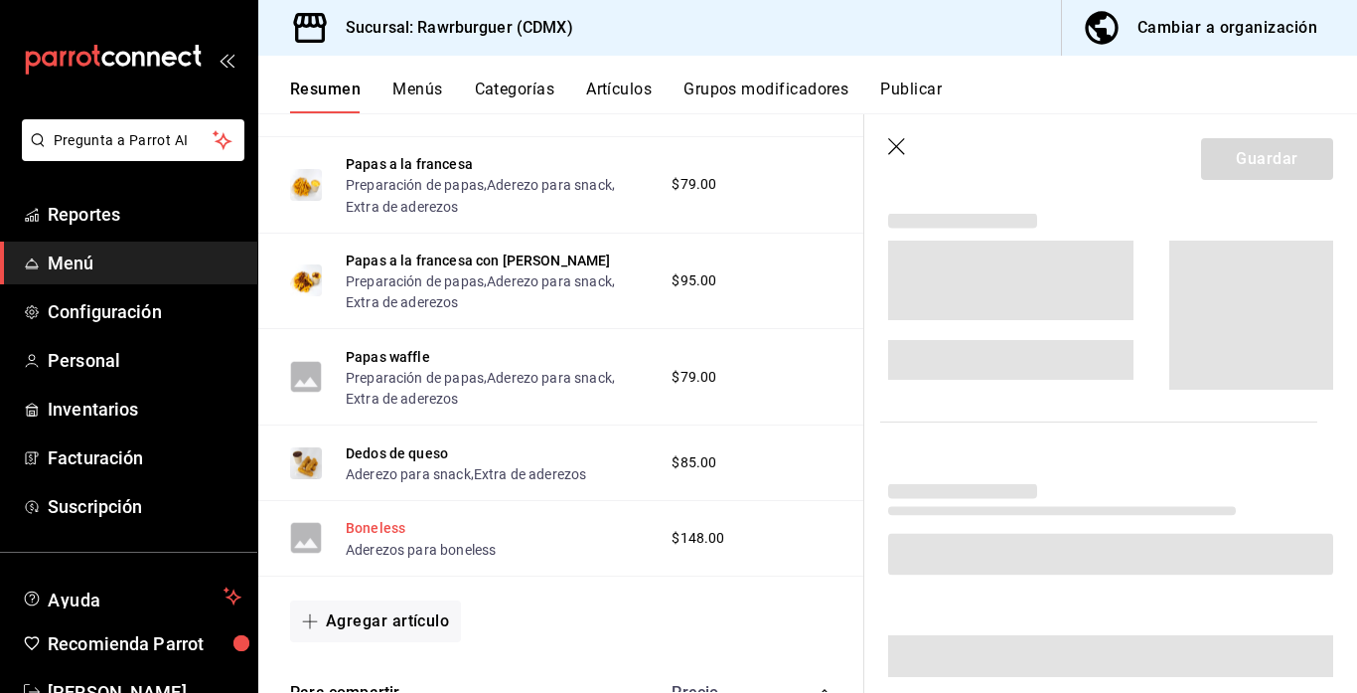
scroll to position [737, 0]
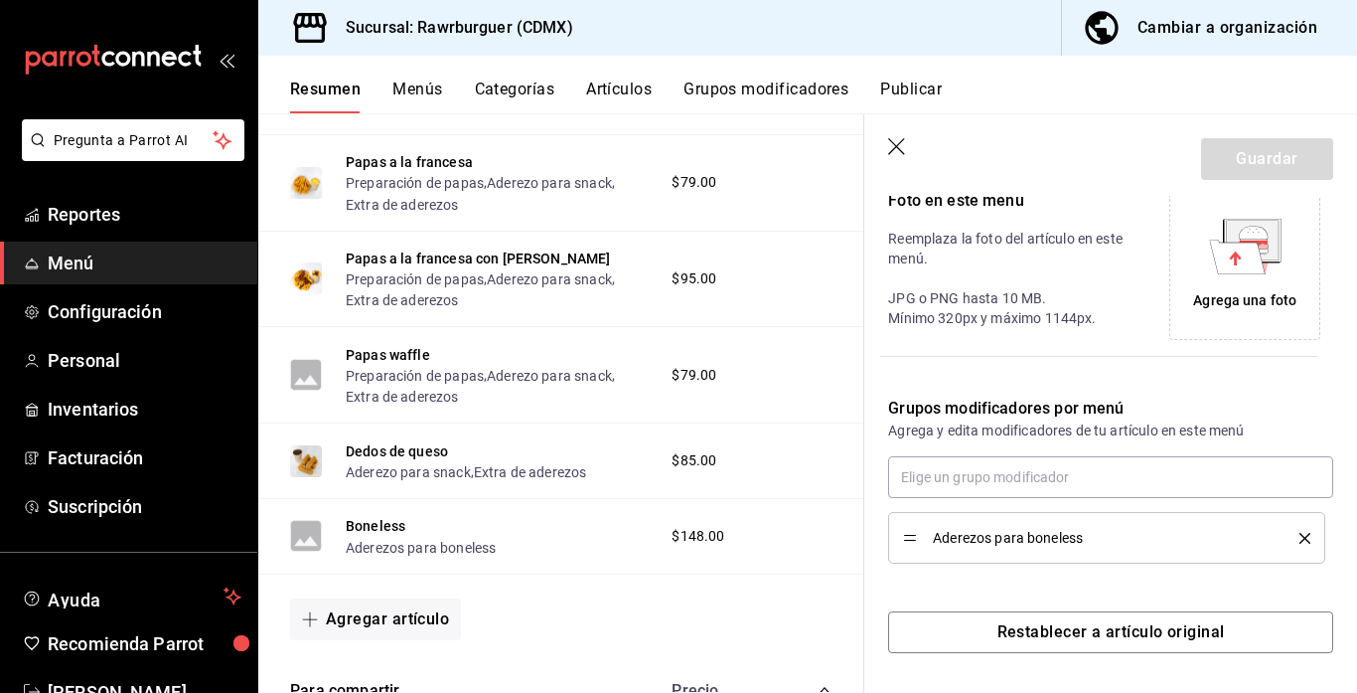
type input "$199.00"
click at [1245, 272] on icon at bounding box center [1237, 256] width 56 height 34
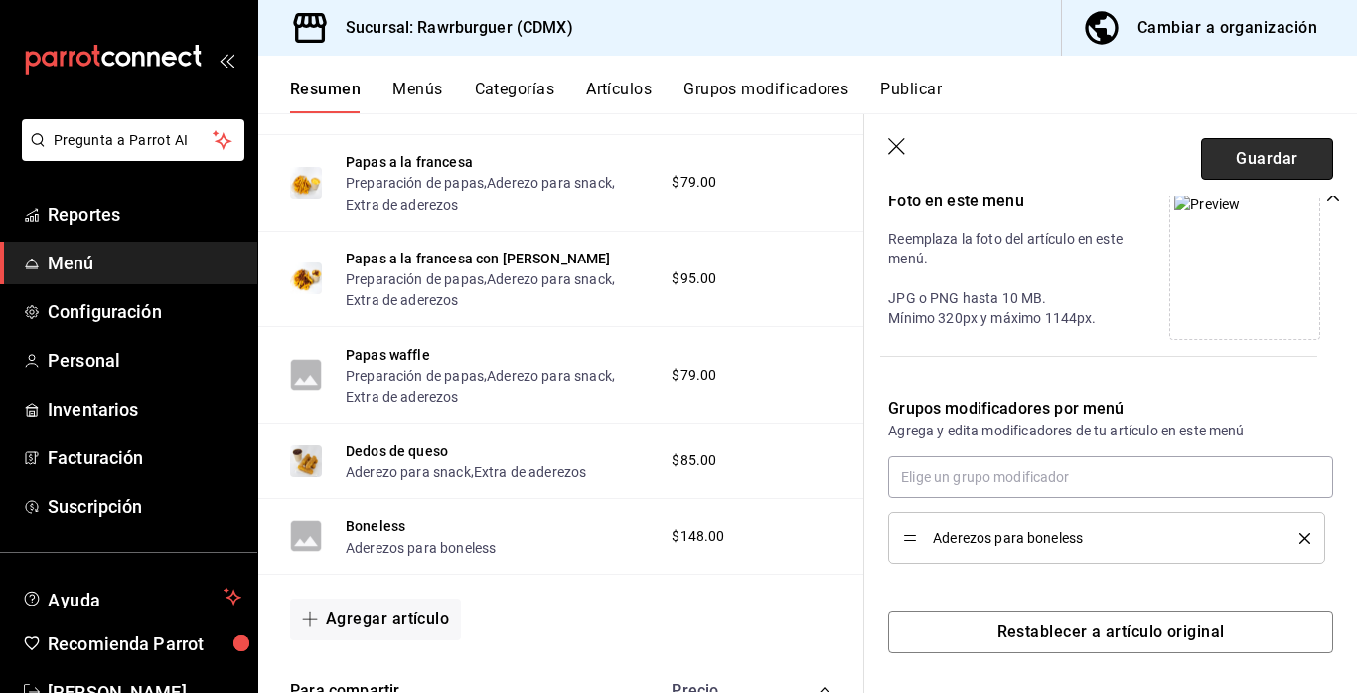
click at [1247, 161] on button "Guardar" at bounding box center [1267, 159] width 132 height 42
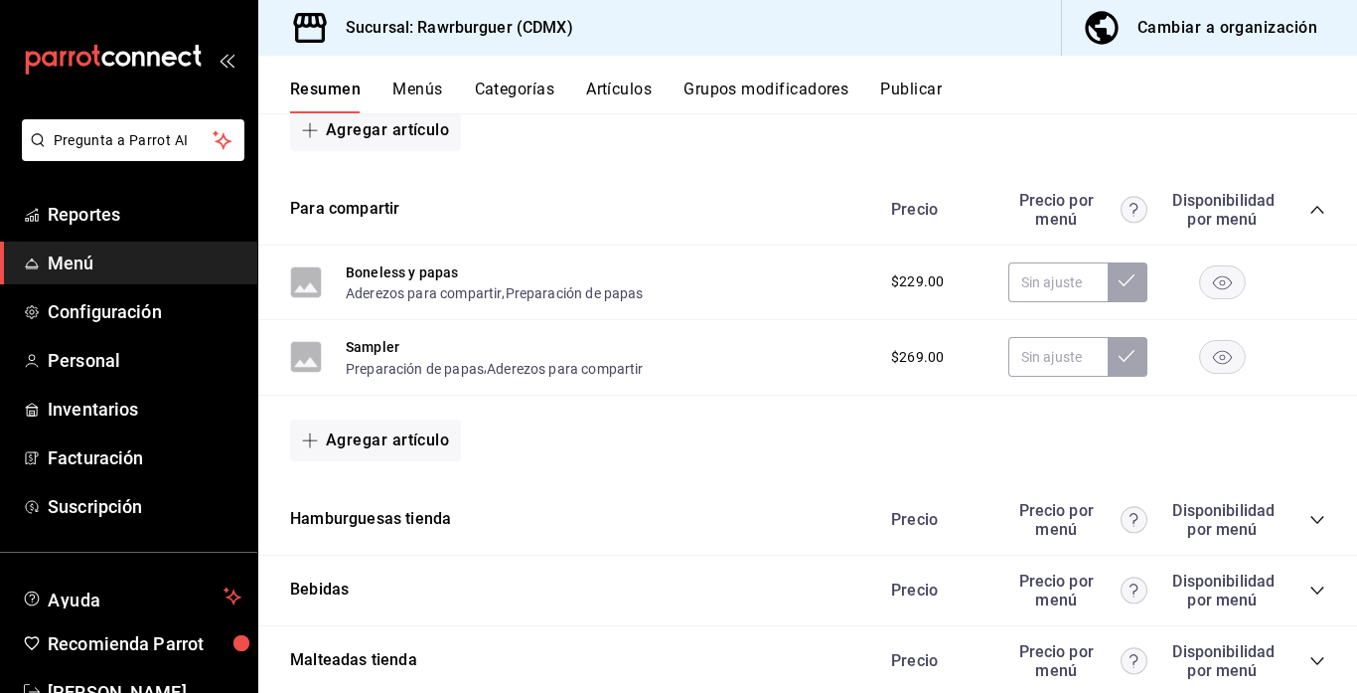
scroll to position [1446, 0]
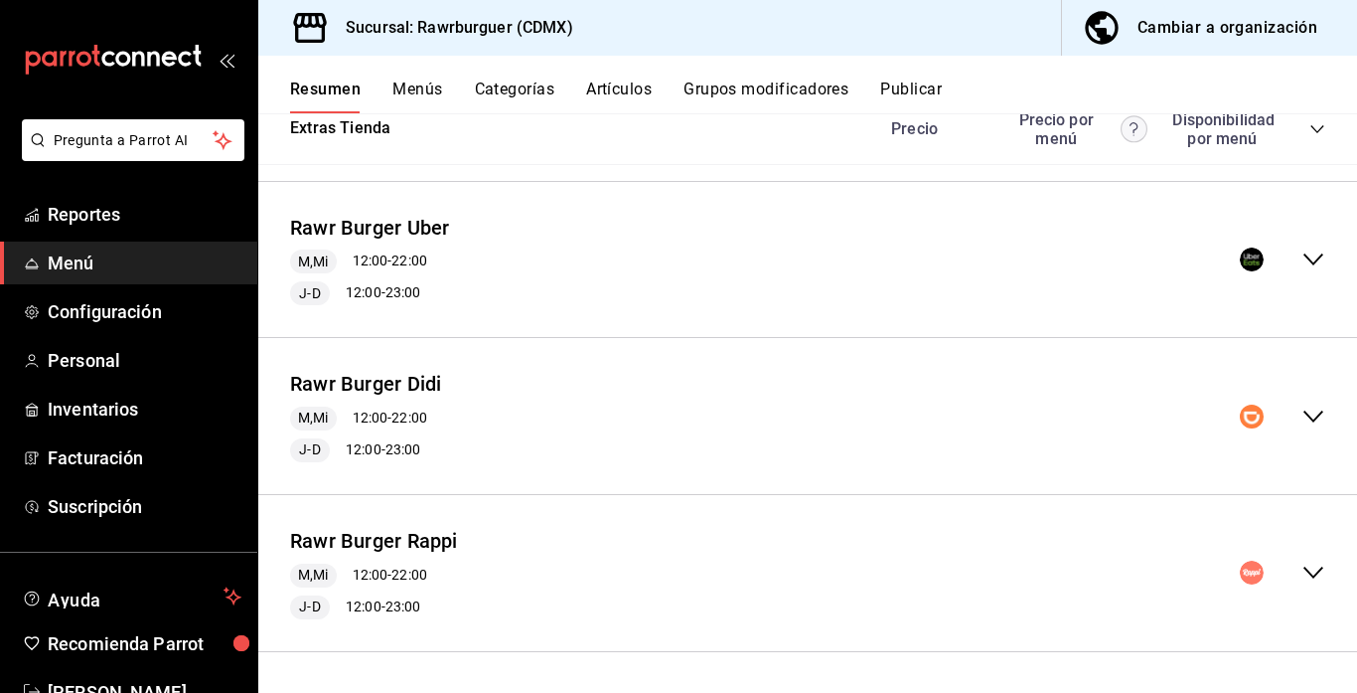
click at [1314, 412] on icon "collapse-menu-row" at bounding box center [1314, 416] width 24 height 24
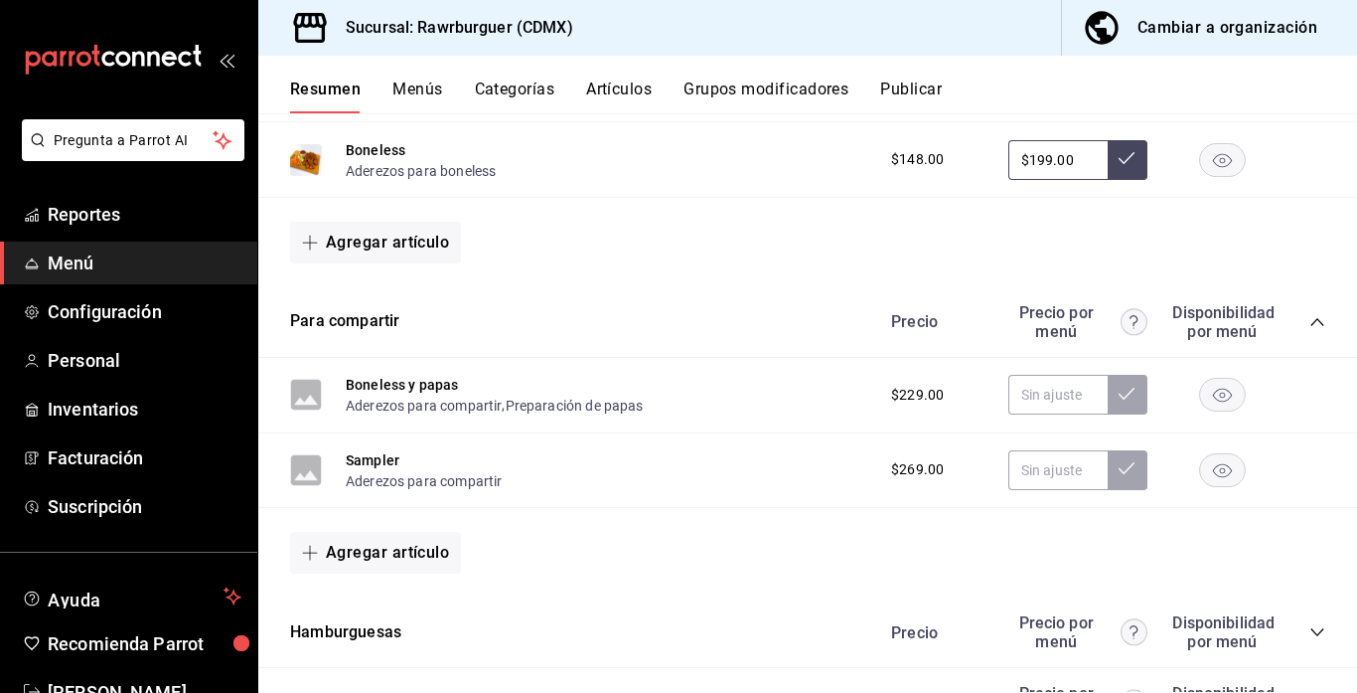
scroll to position [2234, 0]
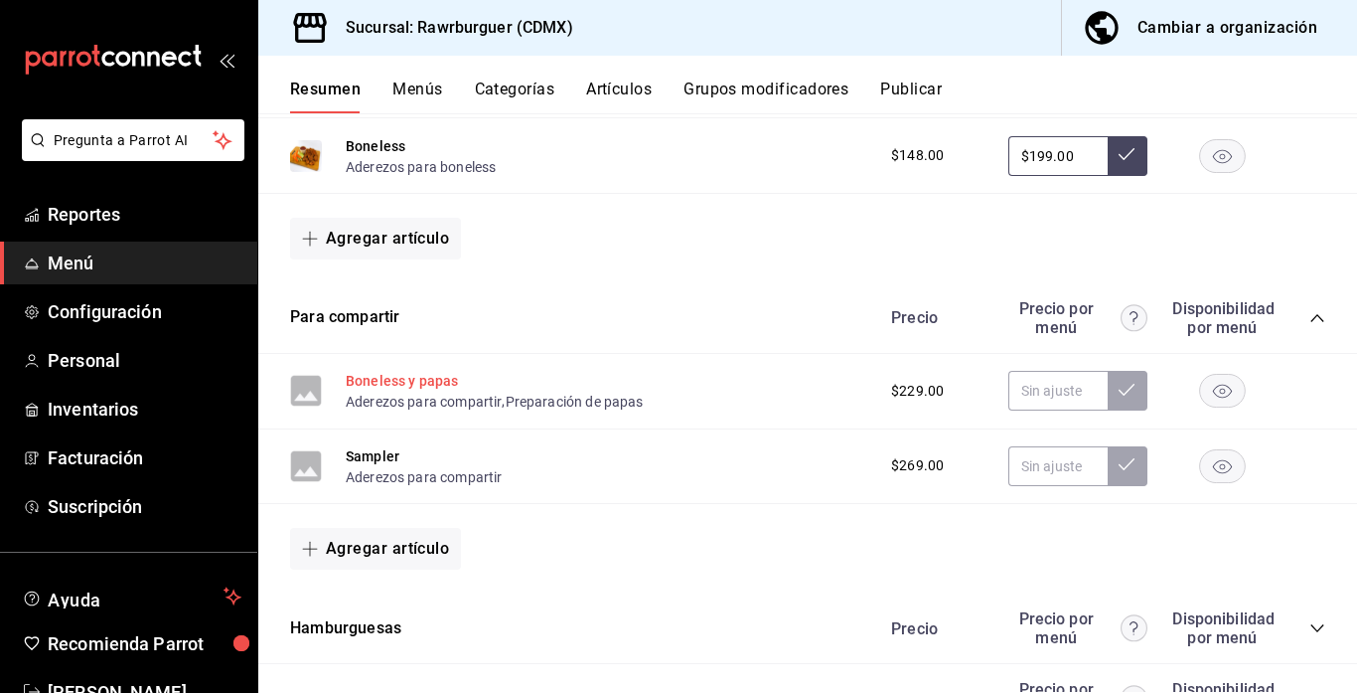
click at [423, 384] on button "Boneless y papas" at bounding box center [402, 381] width 112 height 20
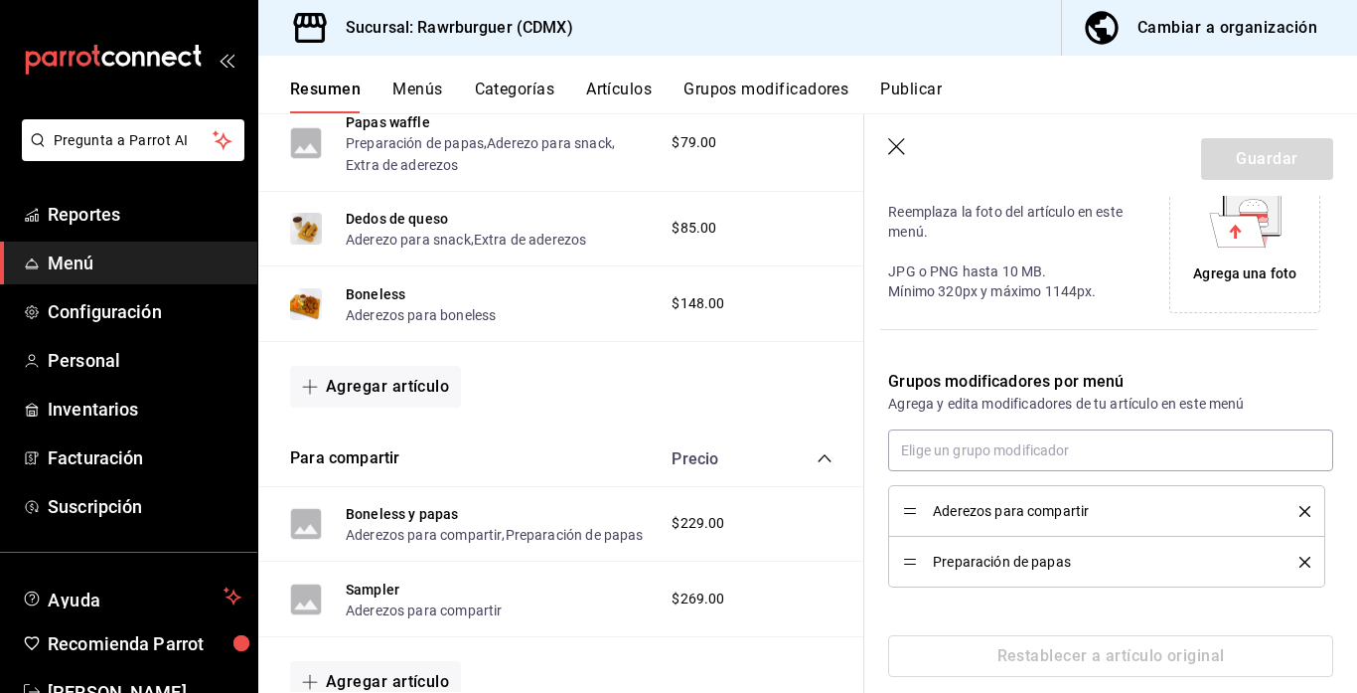
scroll to position [484, 0]
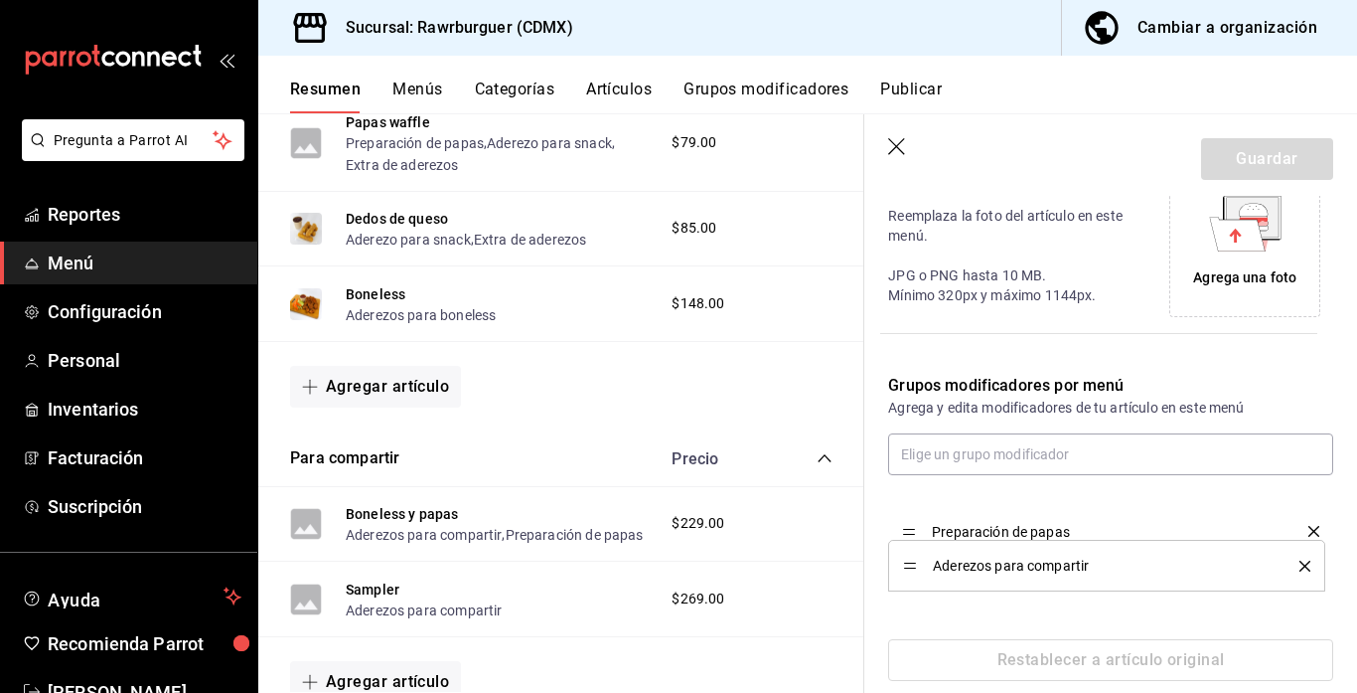
drag, startPoint x: 911, startPoint y: 571, endPoint x: 908, endPoint y: 526, distance: 45.8
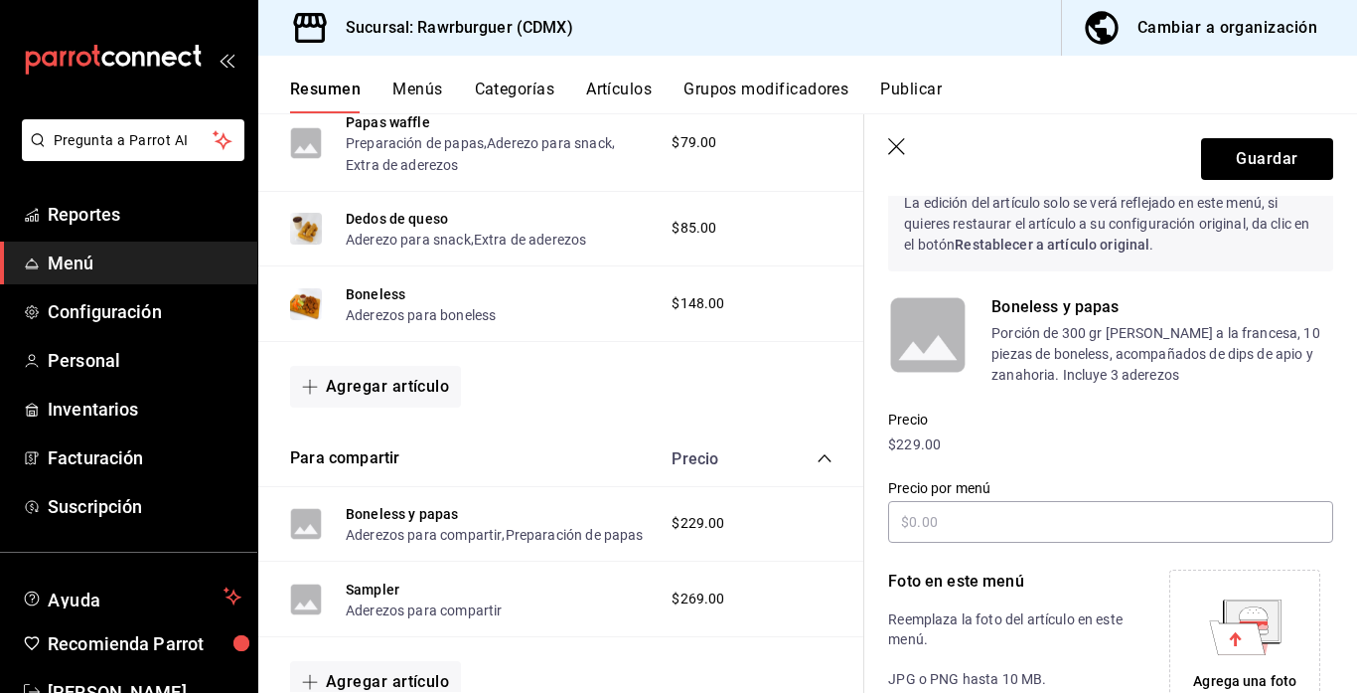
scroll to position [62, 0]
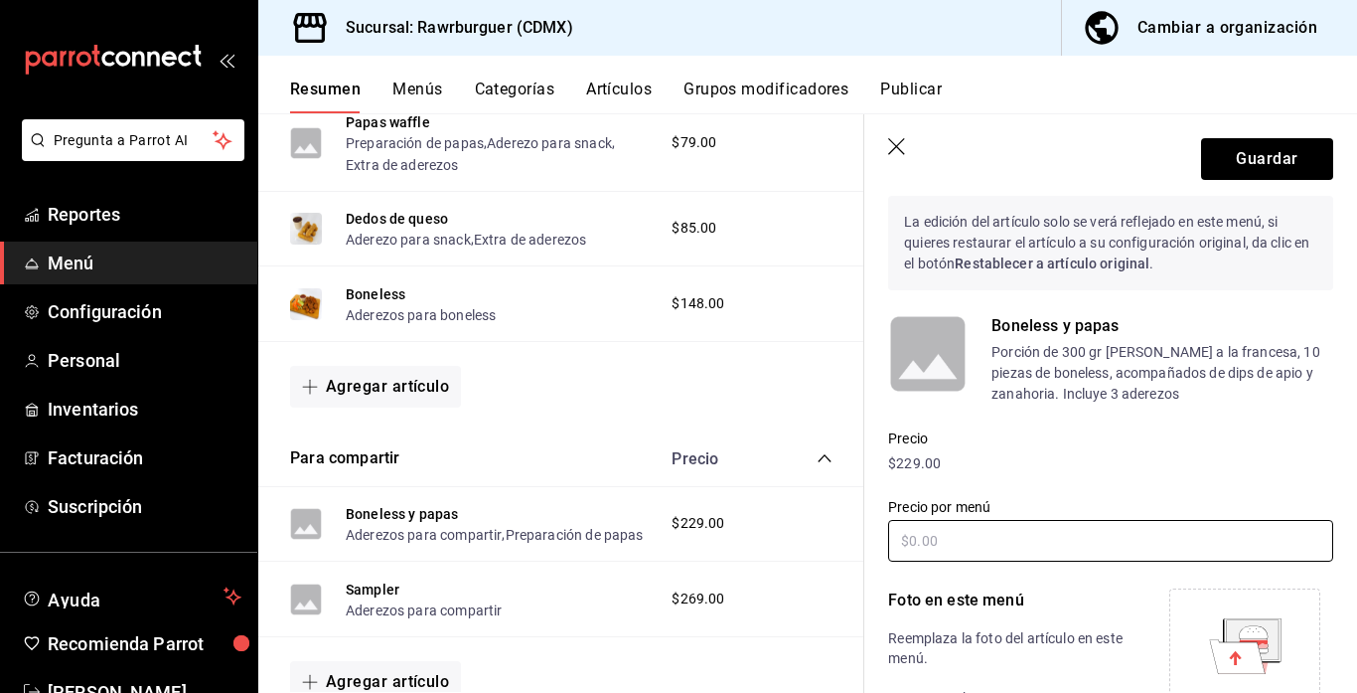
click at [1034, 535] on input "text" at bounding box center [1110, 541] width 445 height 42
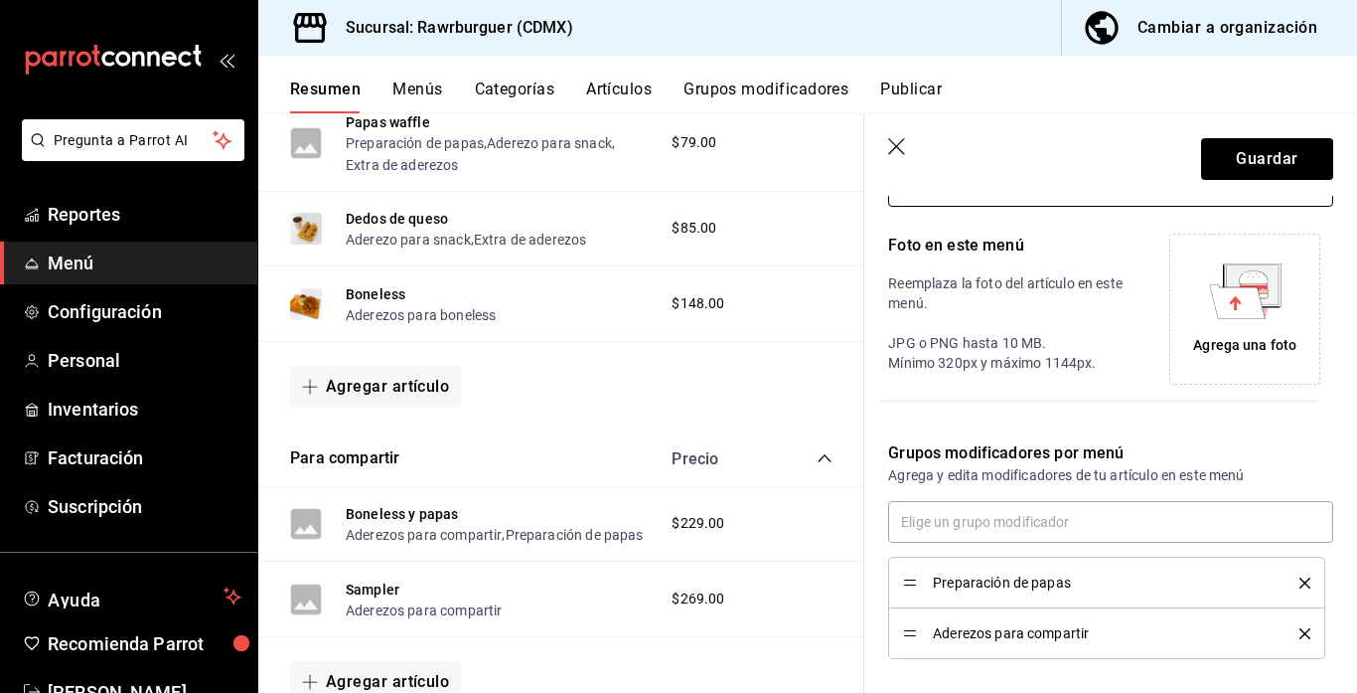
scroll to position [418, 0]
type input "$275.00"
click at [1265, 298] on icon at bounding box center [1252, 282] width 52 height 40
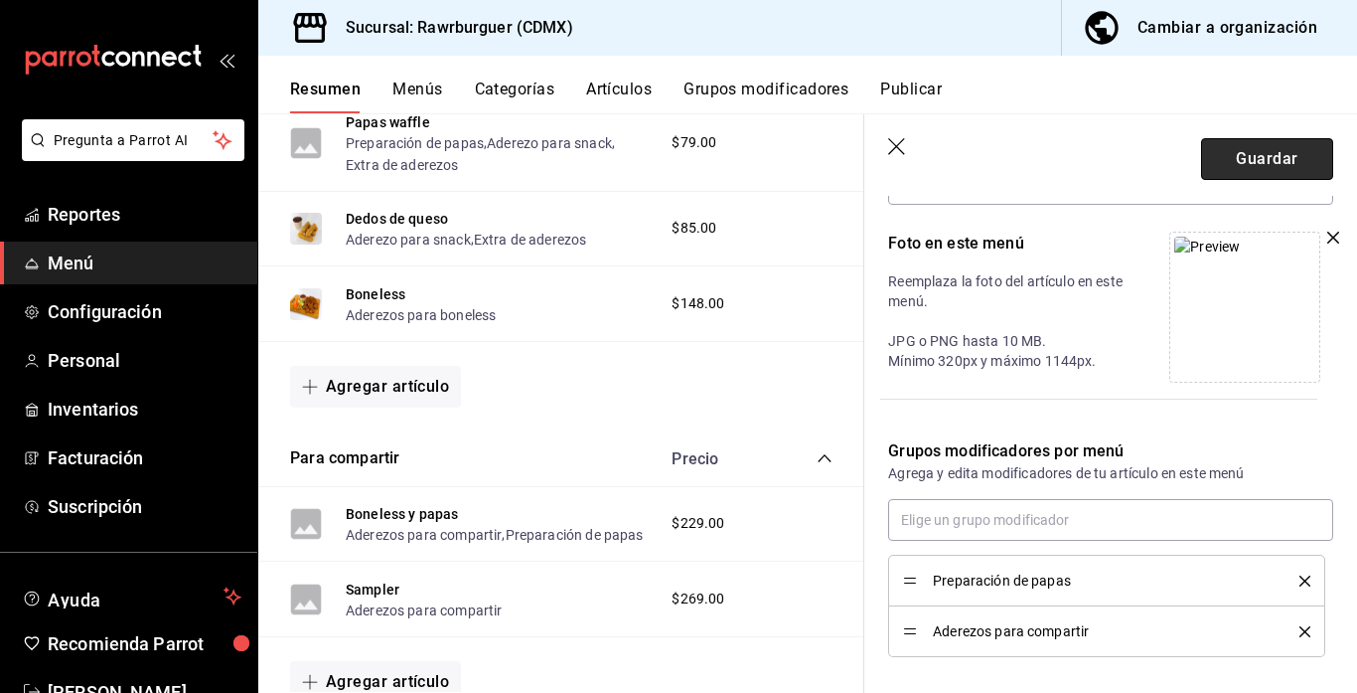
click at [1268, 159] on button "Guardar" at bounding box center [1267, 159] width 132 height 42
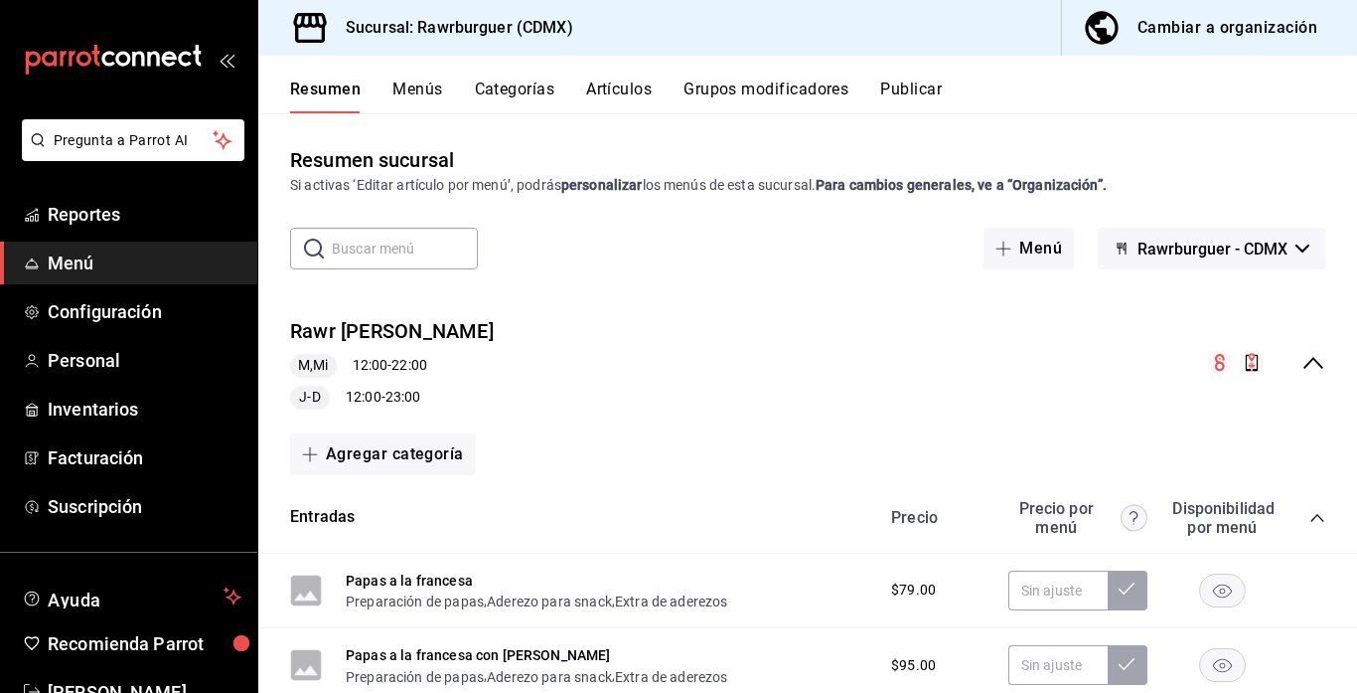
click at [1316, 364] on icon "collapse-menu-row" at bounding box center [1314, 363] width 24 height 24
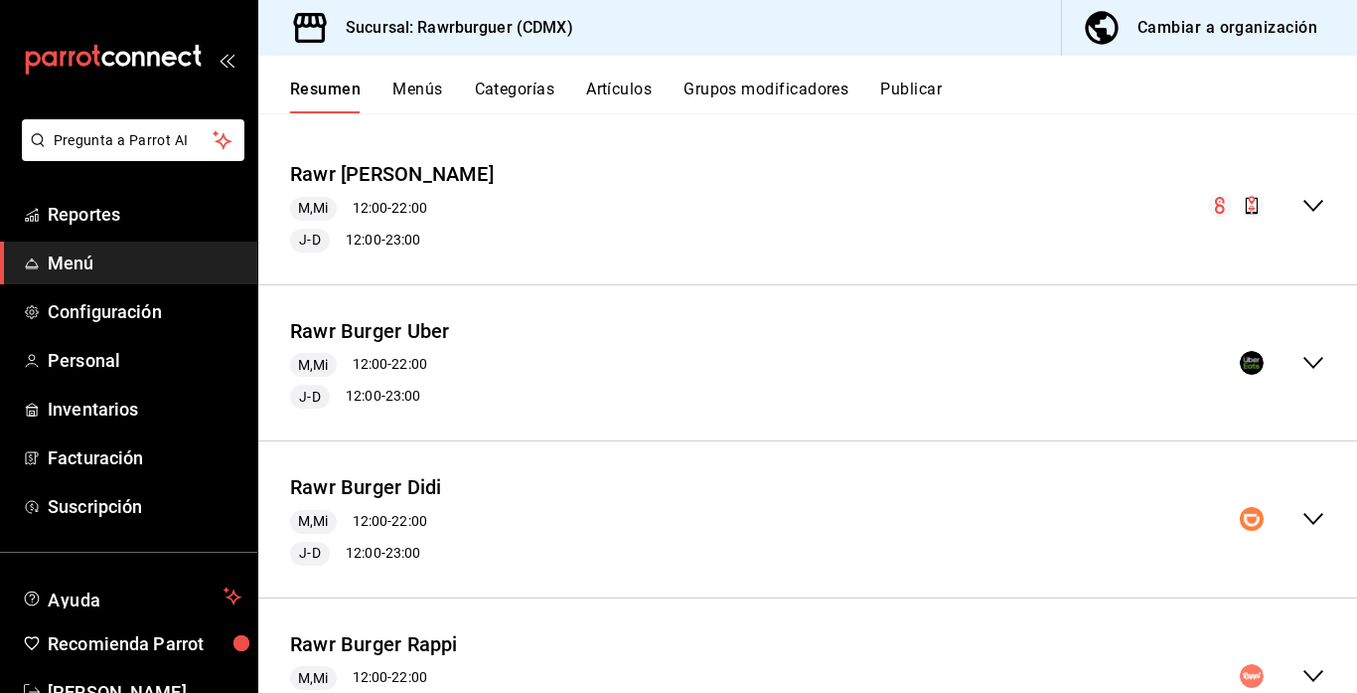
scroll to position [160, 0]
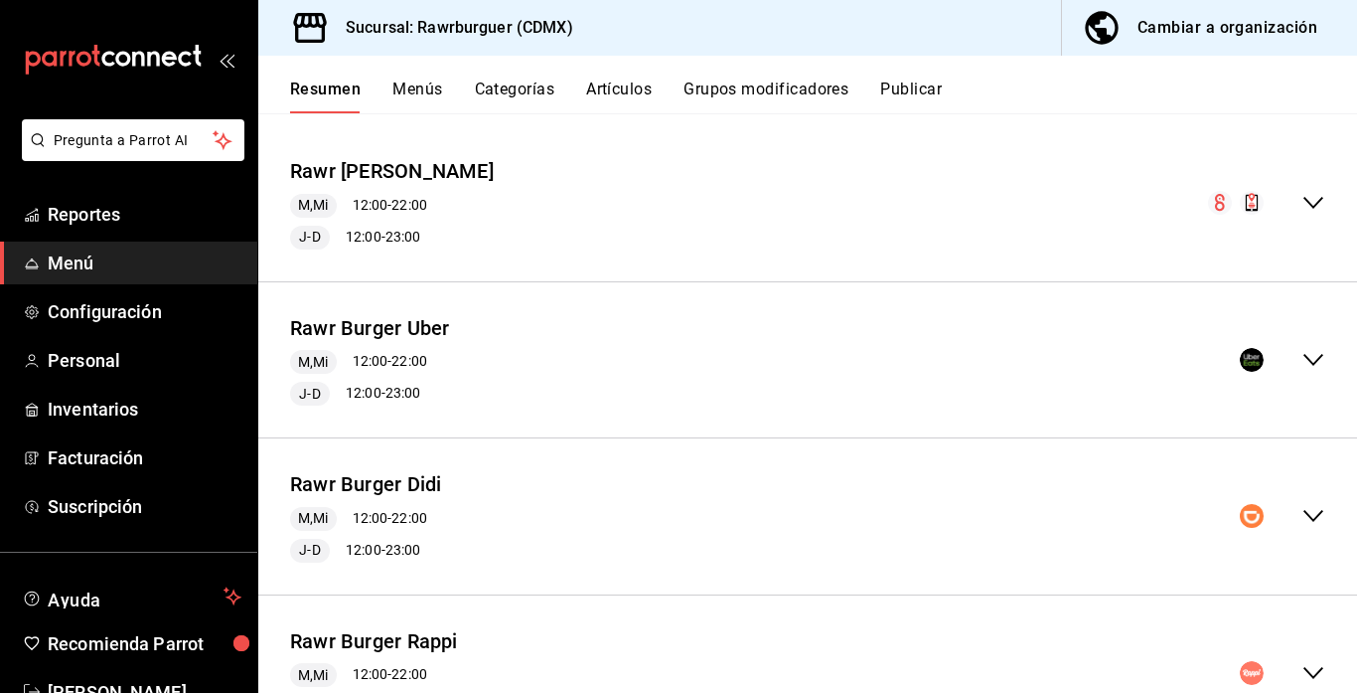
click at [1312, 514] on icon "collapse-menu-row" at bounding box center [1314, 516] width 24 height 24
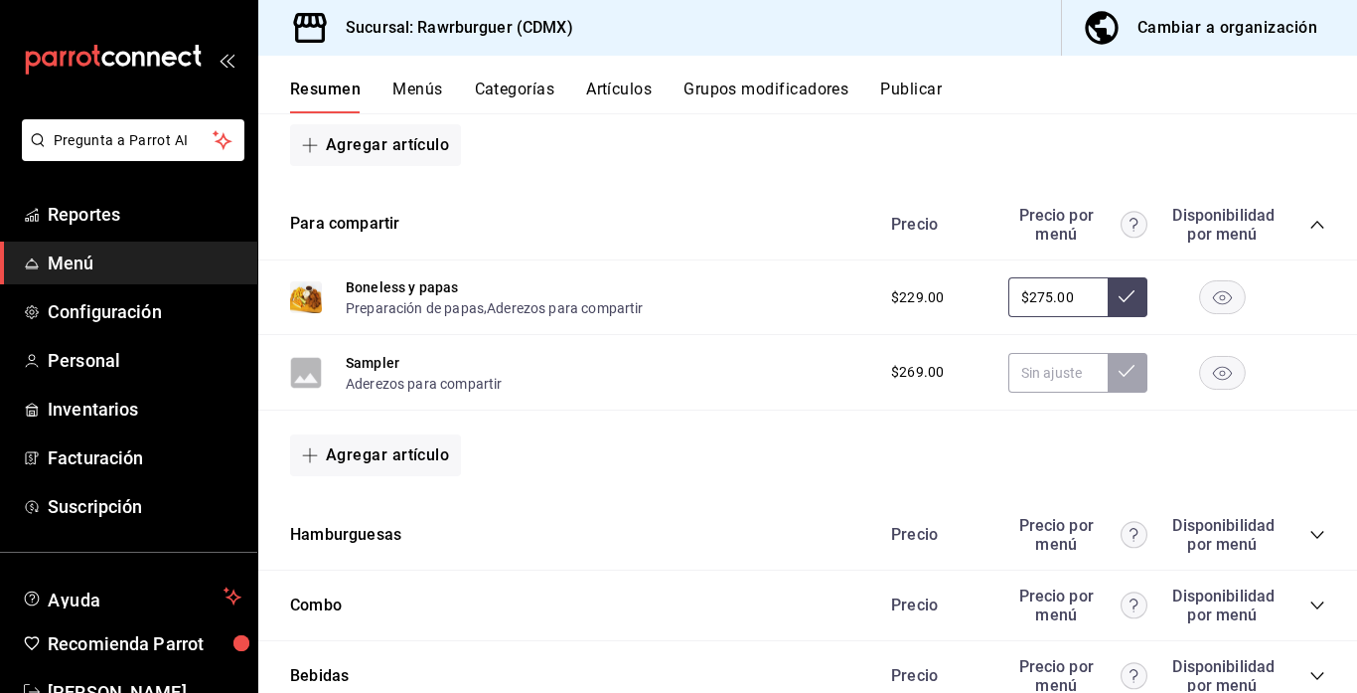
scroll to position [1143, 0]
click at [362, 359] on button "Sampler" at bounding box center [373, 362] width 54 height 20
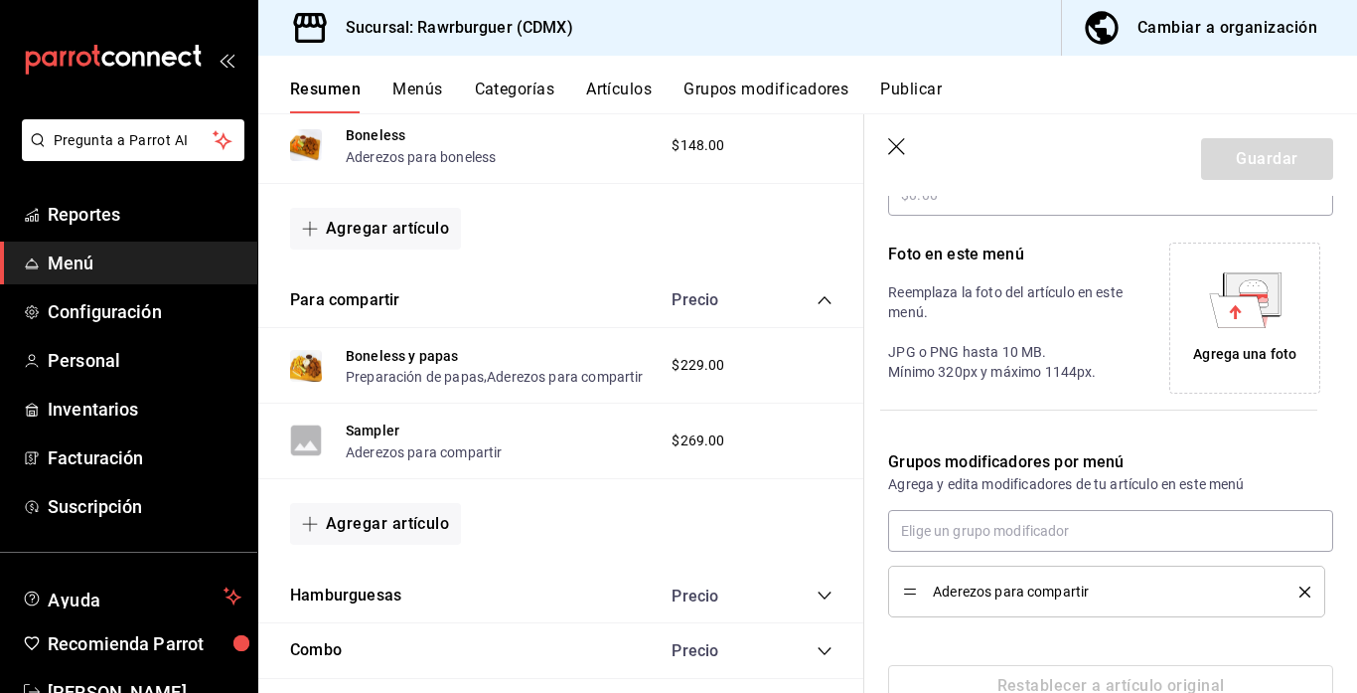
scroll to position [268, 0]
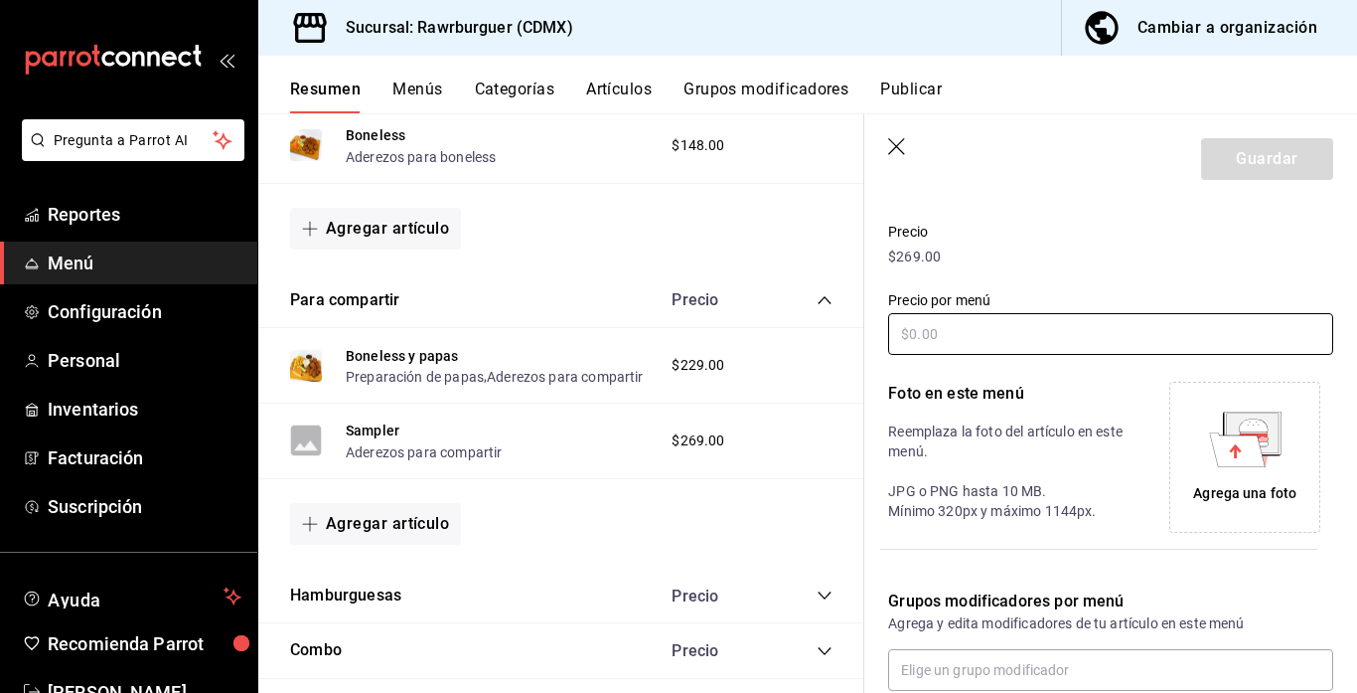
click at [935, 331] on input "text" at bounding box center [1110, 334] width 445 height 42
type input "$398.00"
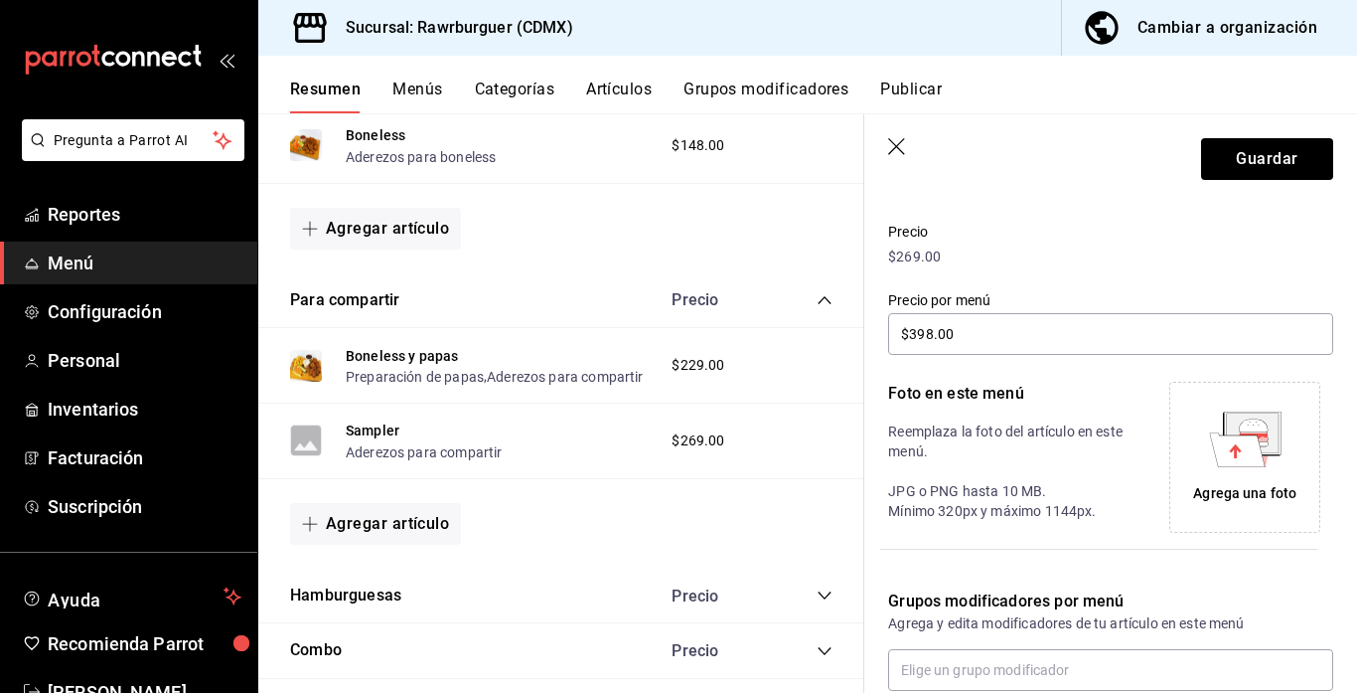
click at [1257, 438] on icon at bounding box center [1237, 449] width 56 height 34
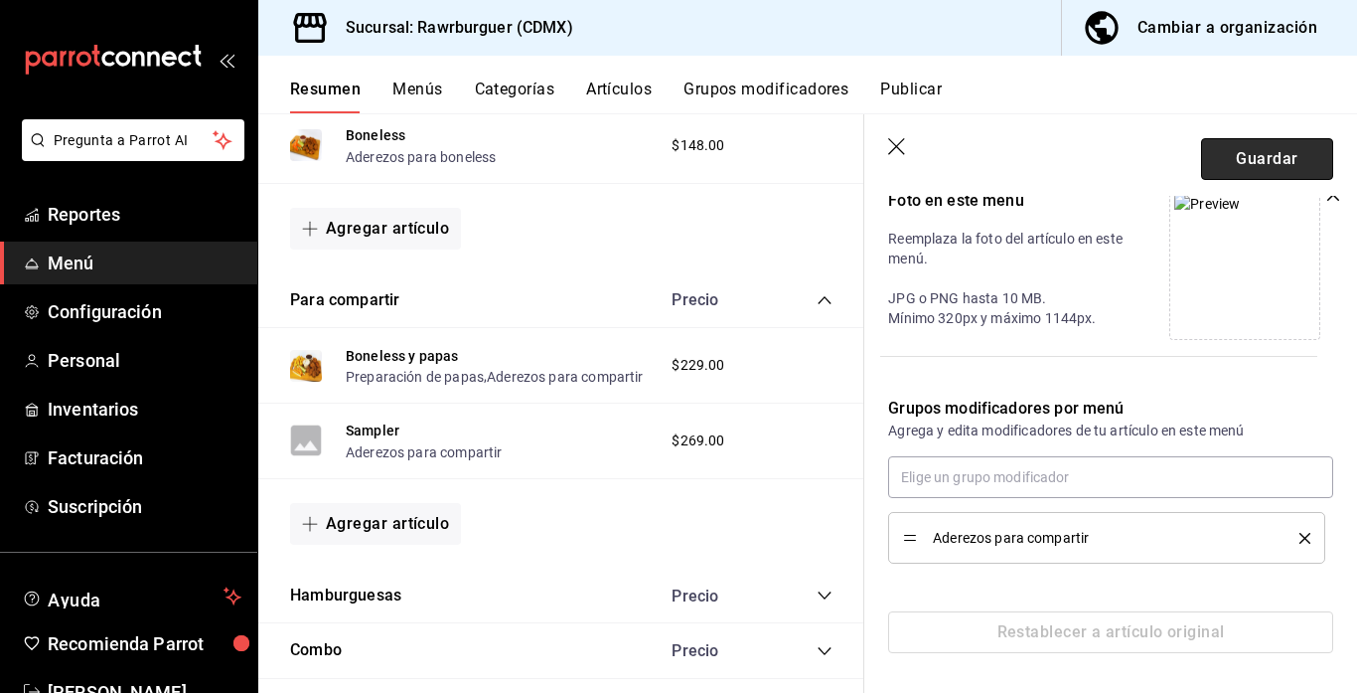
click at [1283, 160] on button "Guardar" at bounding box center [1267, 159] width 132 height 42
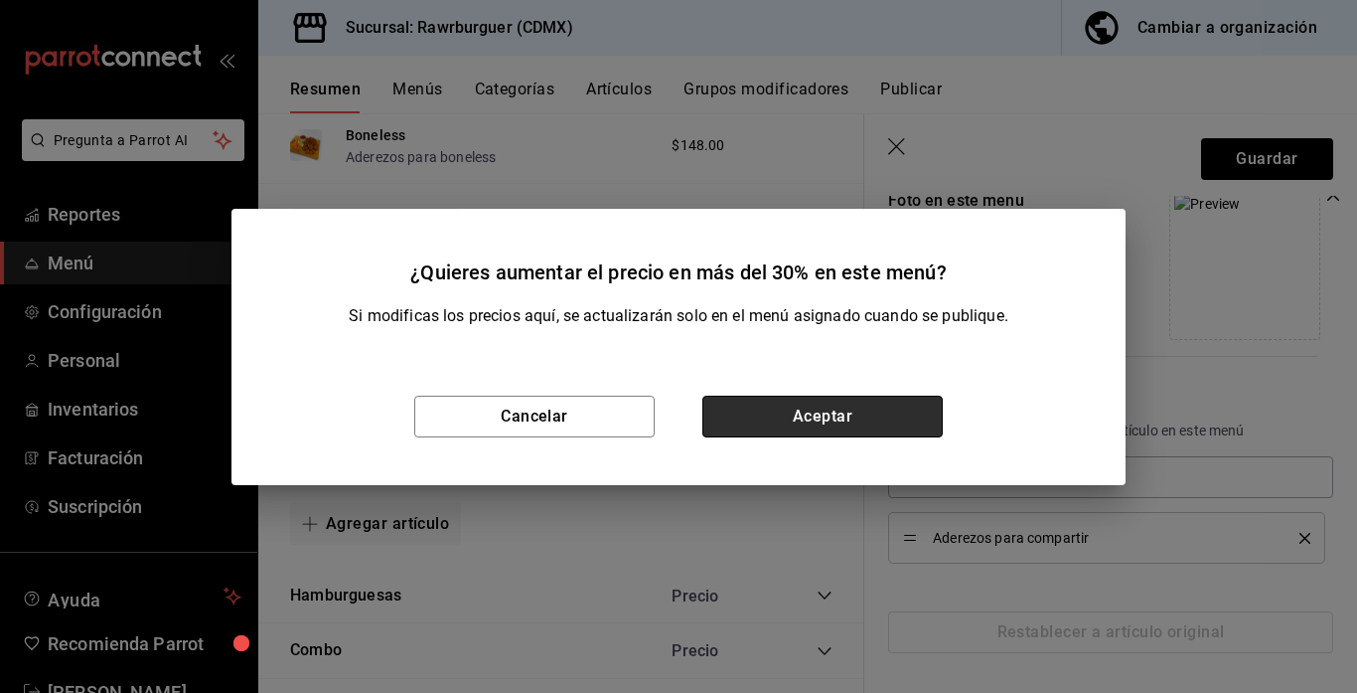
click at [901, 401] on button "Aceptar" at bounding box center [822, 416] width 240 height 42
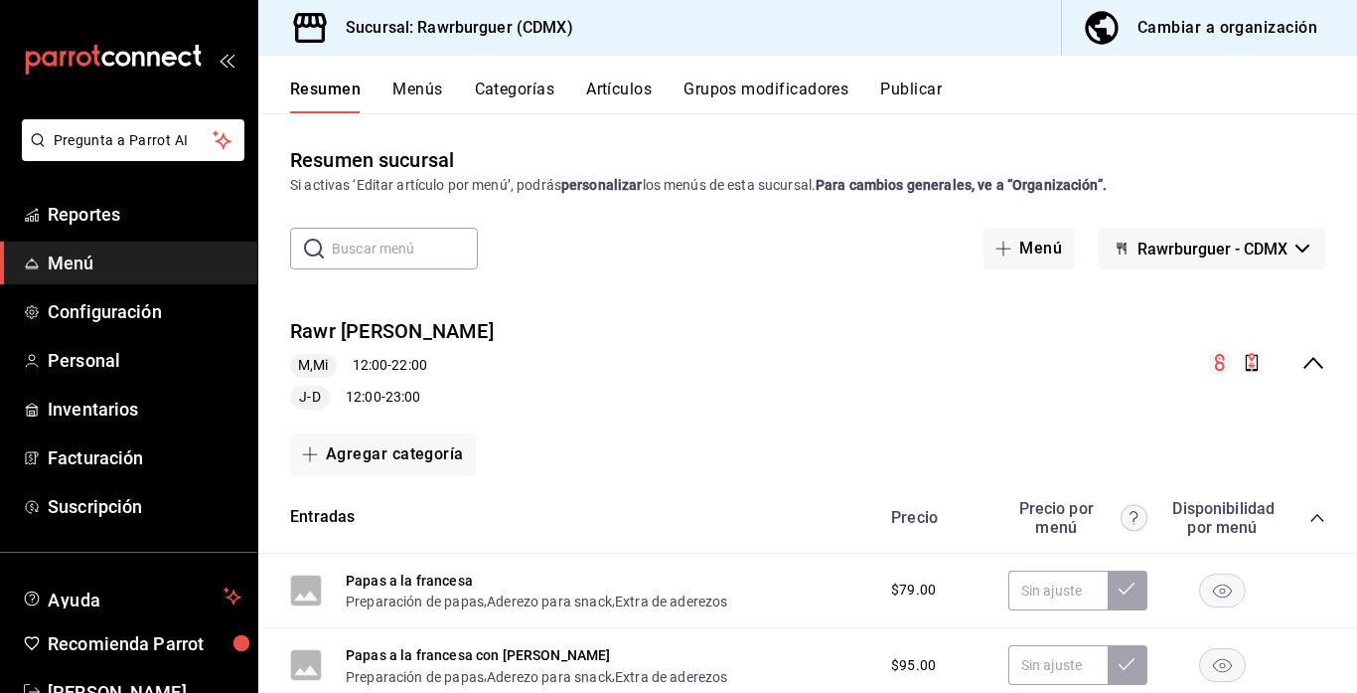
click at [1314, 368] on icon "collapse-menu-row" at bounding box center [1314, 363] width 24 height 24
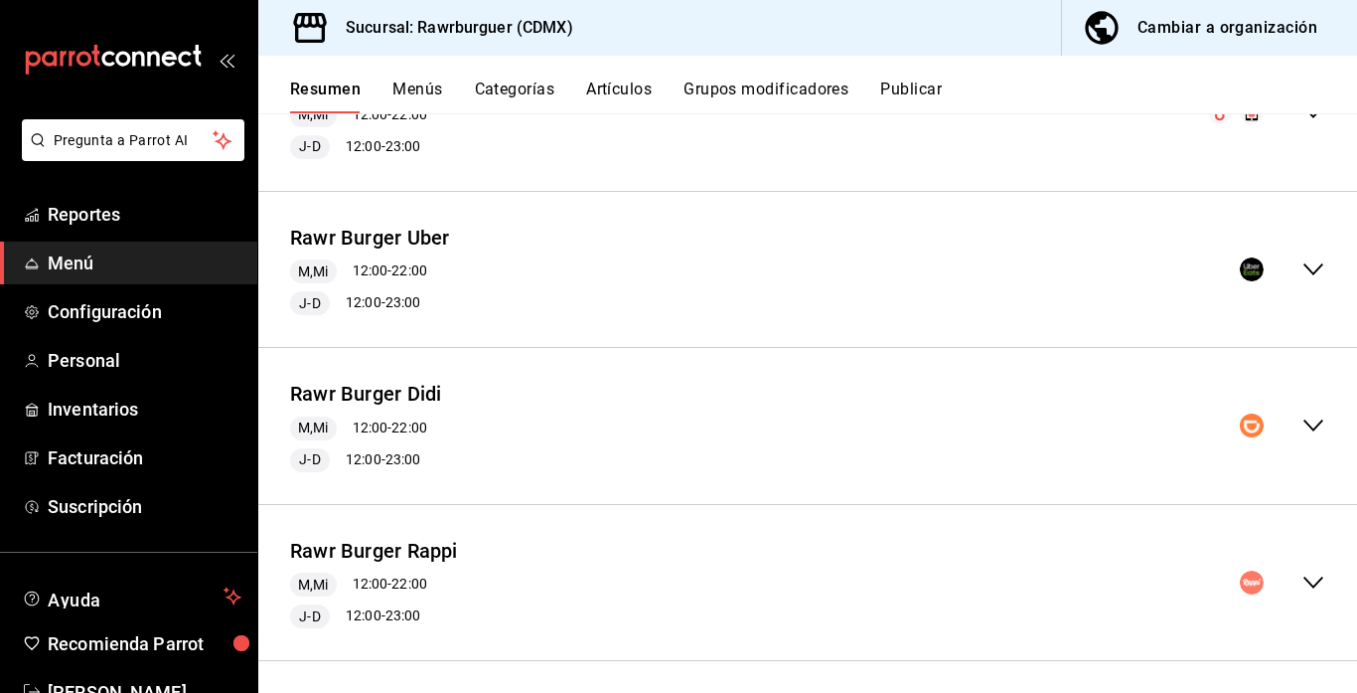
scroll to position [259, 0]
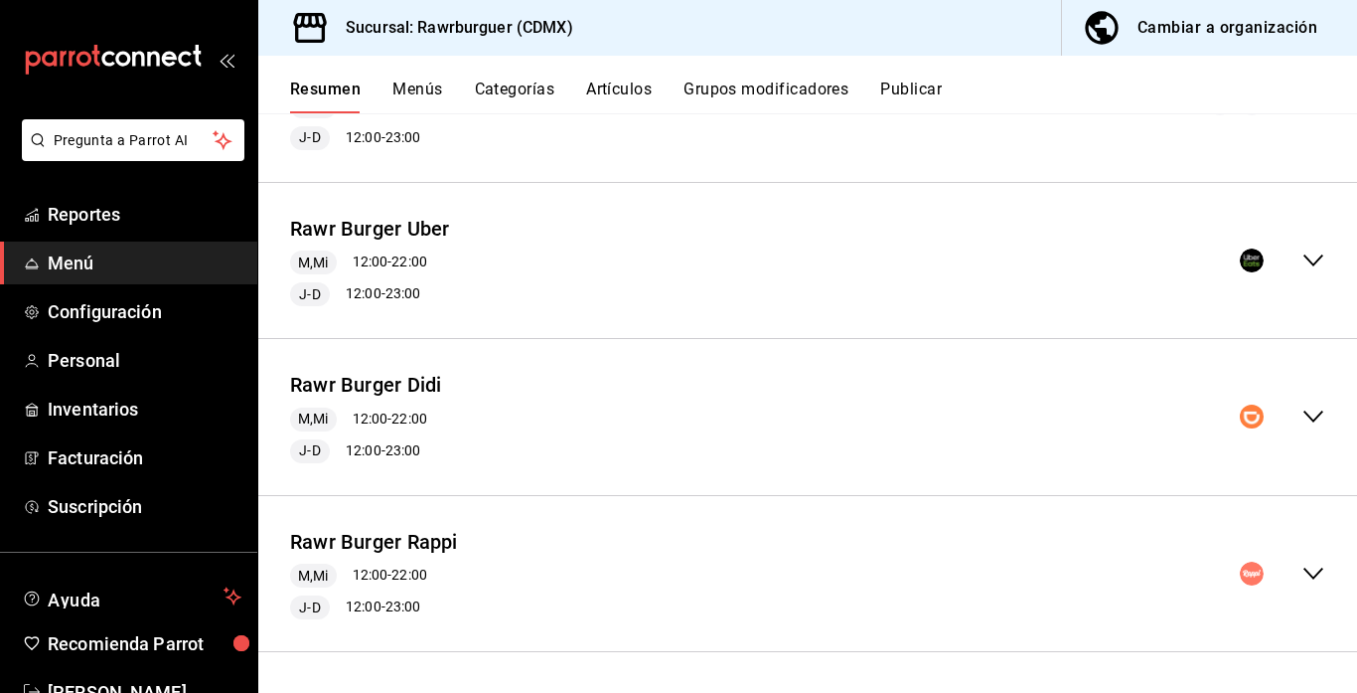
click at [1315, 410] on icon "collapse-menu-row" at bounding box center [1314, 416] width 24 height 24
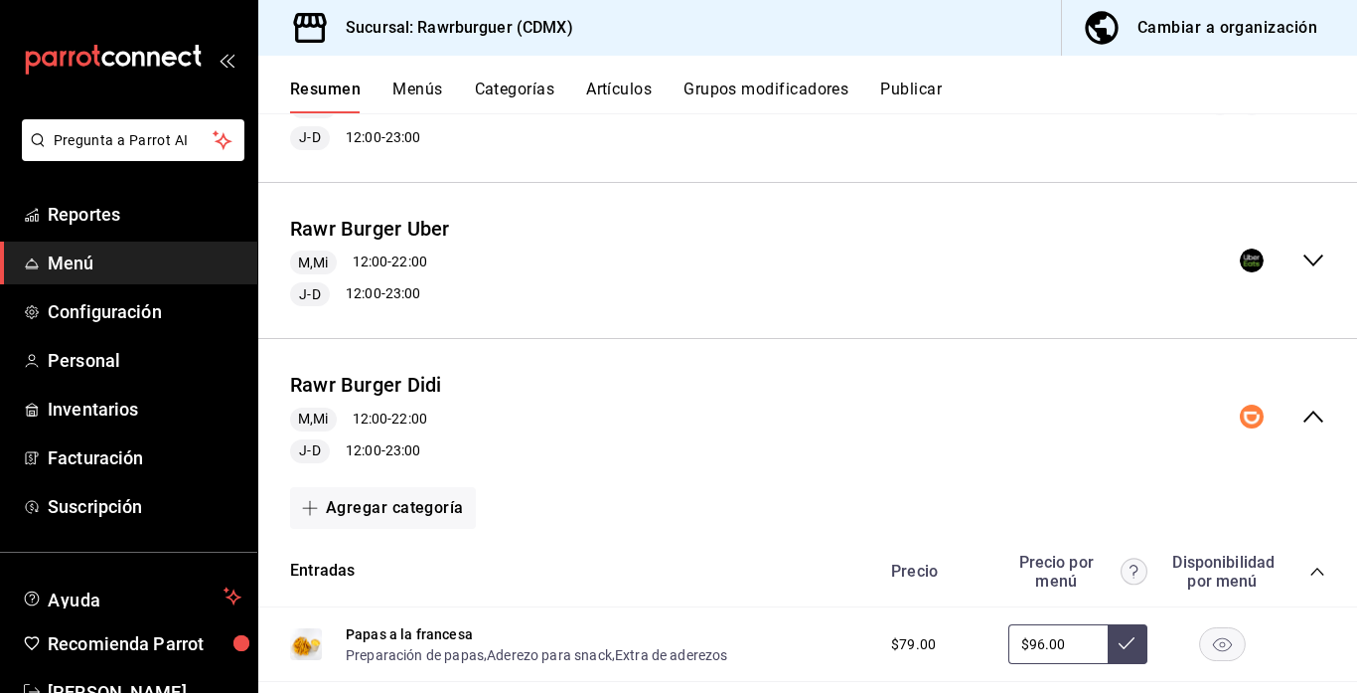
scroll to position [394, 0]
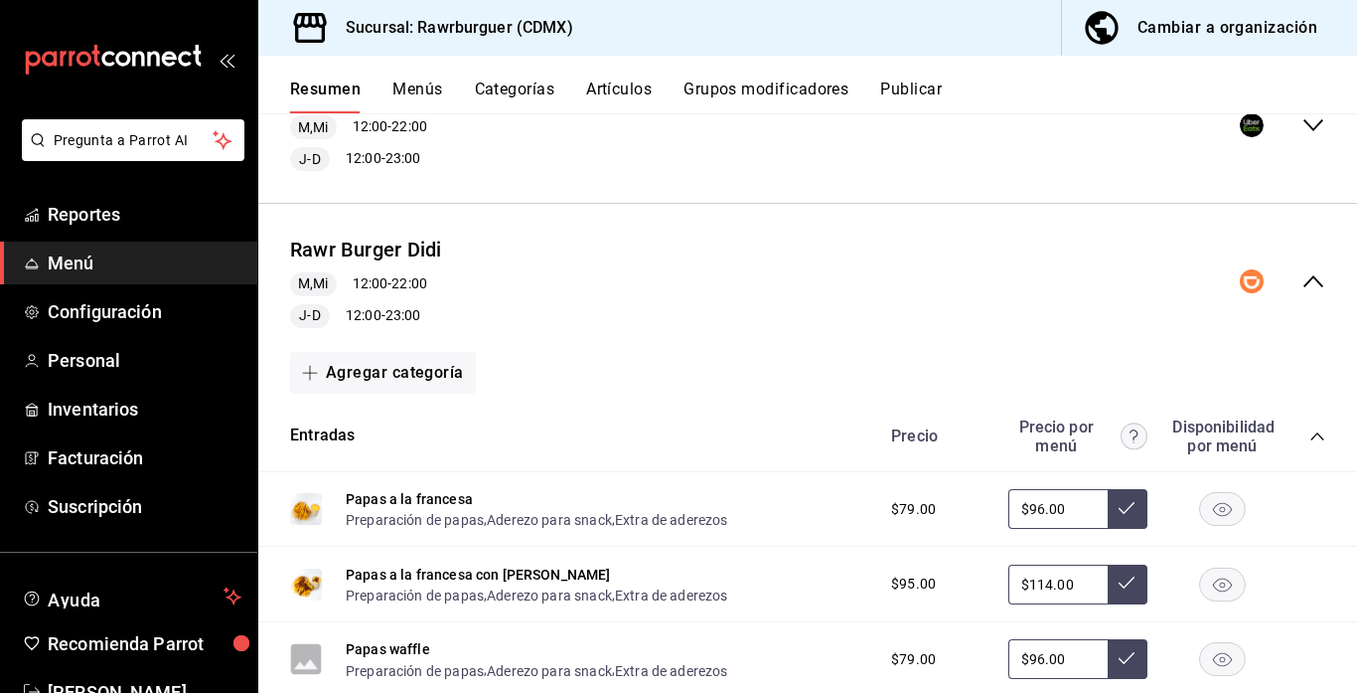
click at [1318, 437] on icon "collapse-category-row" at bounding box center [1318, 436] width 16 height 16
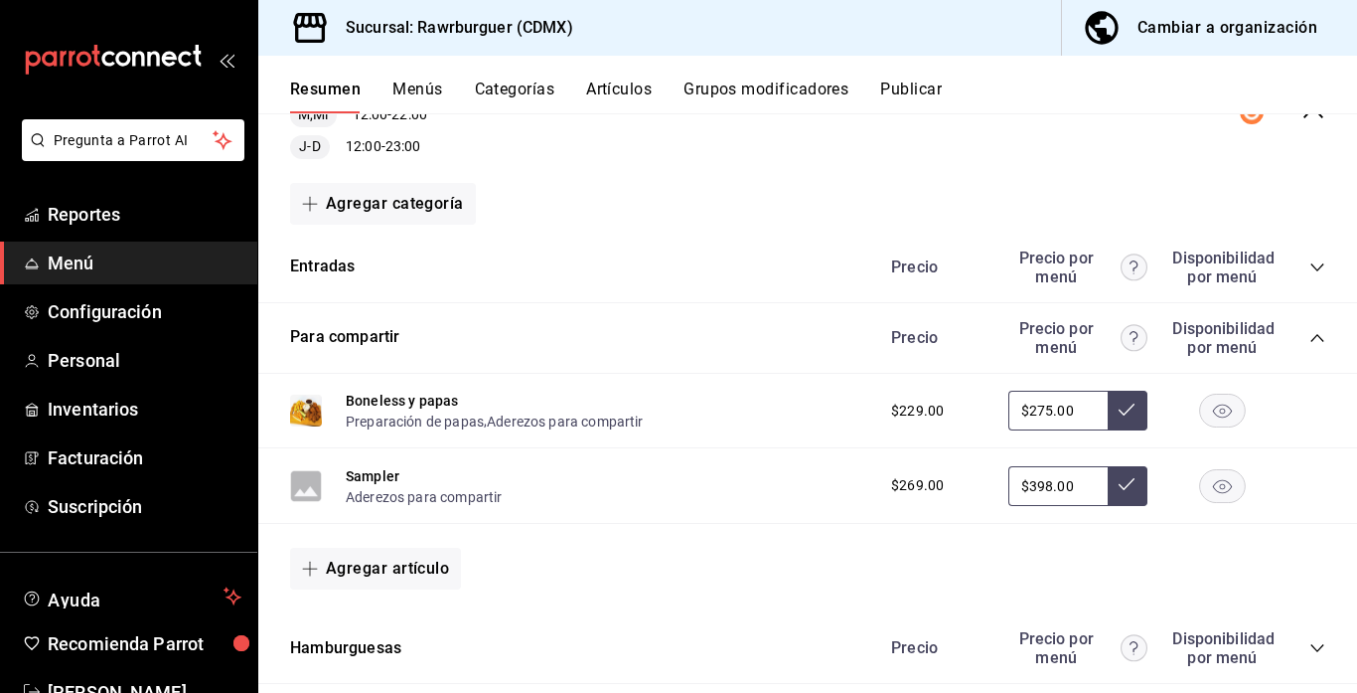
scroll to position [589, 0]
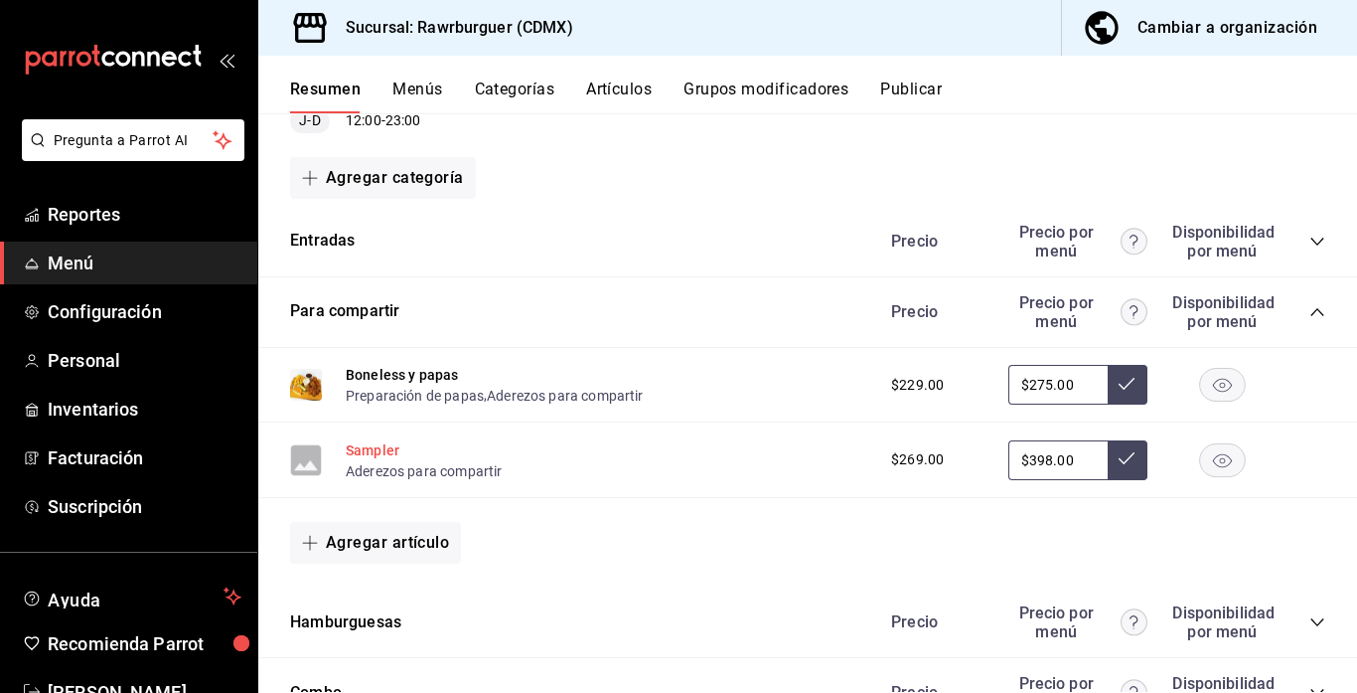
click at [359, 443] on button "Sampler" at bounding box center [373, 450] width 54 height 20
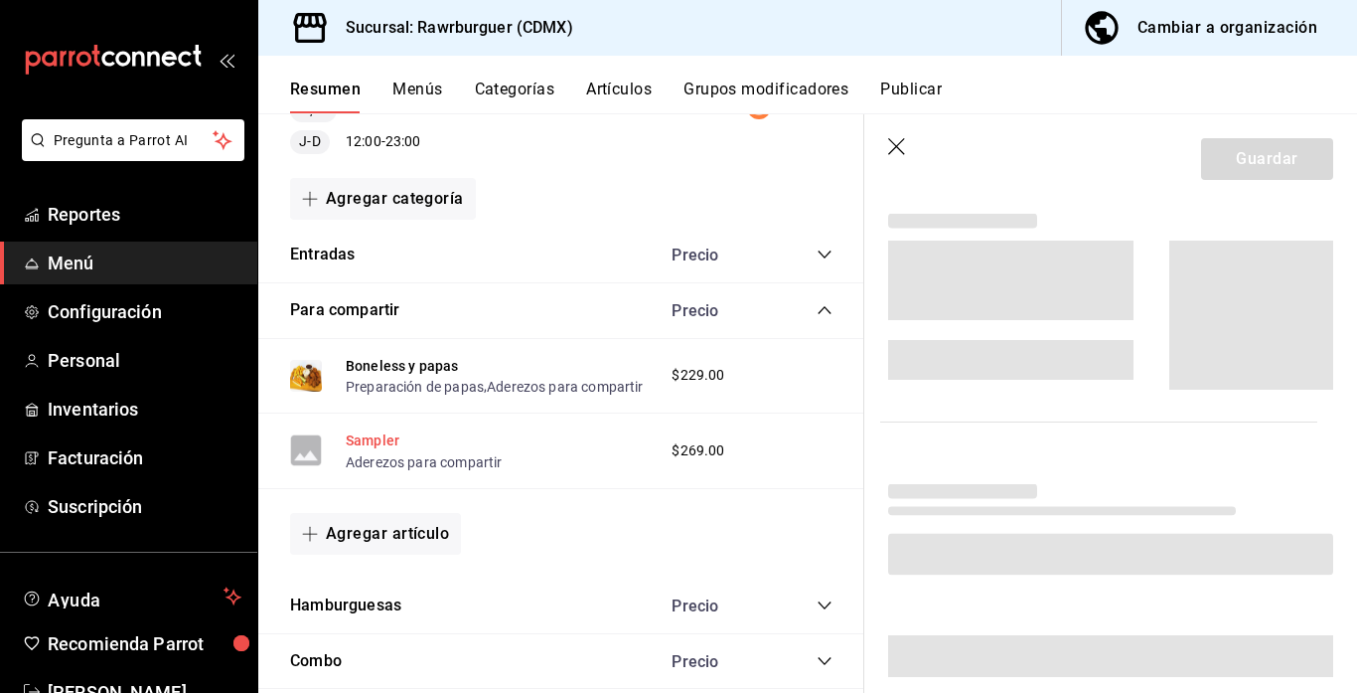
scroll to position [461, 0]
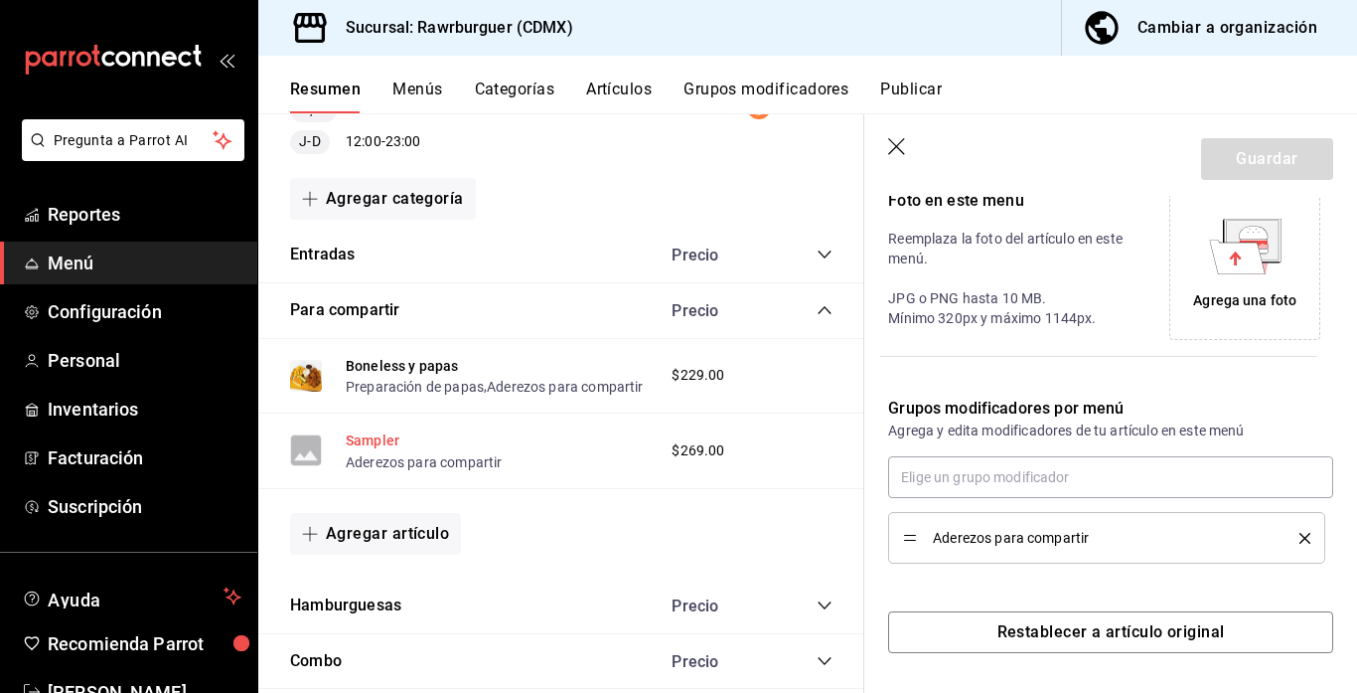
type input "$398.00"
click at [1219, 288] on div "Agrega una foto" at bounding box center [1244, 264] width 141 height 141
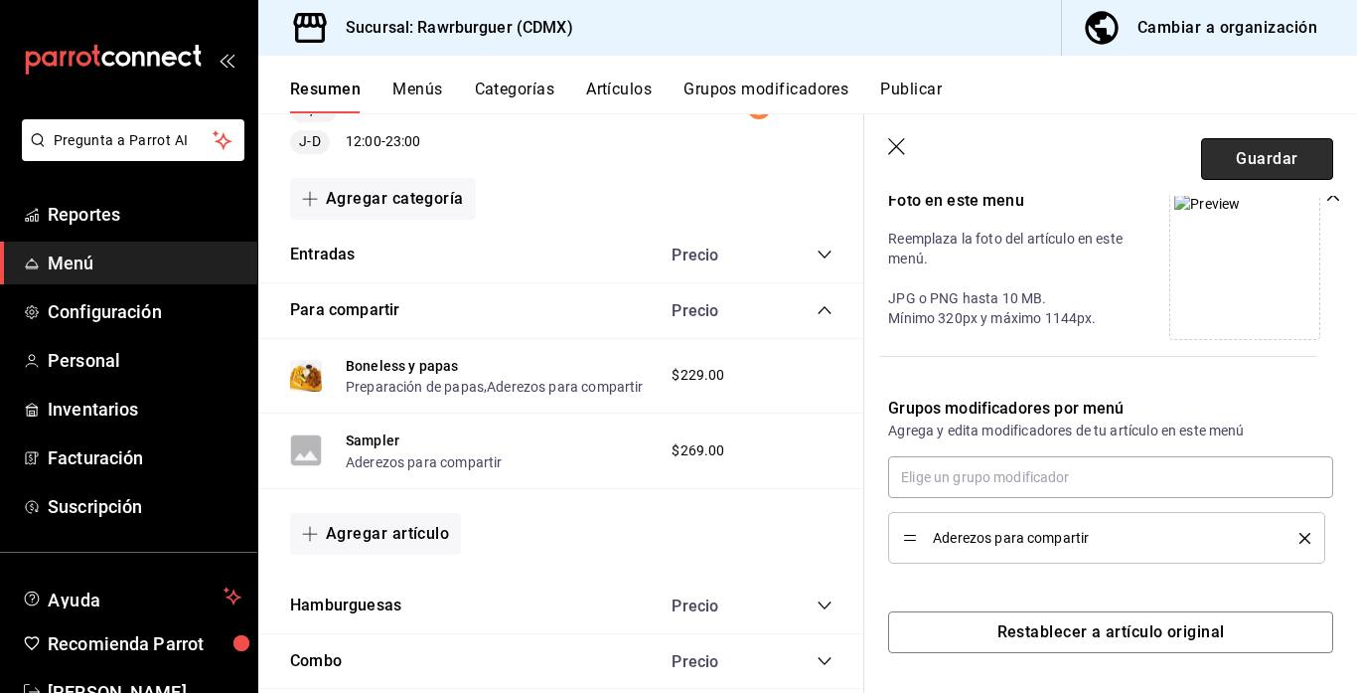
click at [1231, 157] on button "Guardar" at bounding box center [1267, 159] width 132 height 42
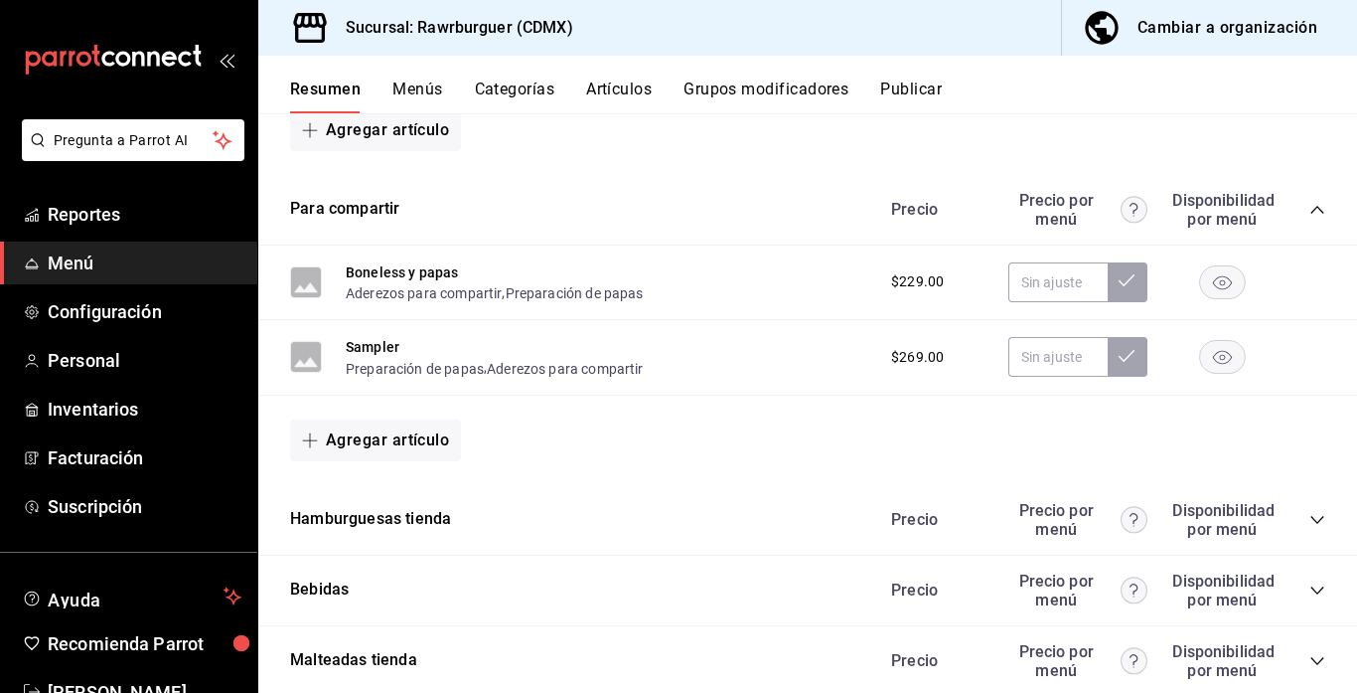
scroll to position [1446, 0]
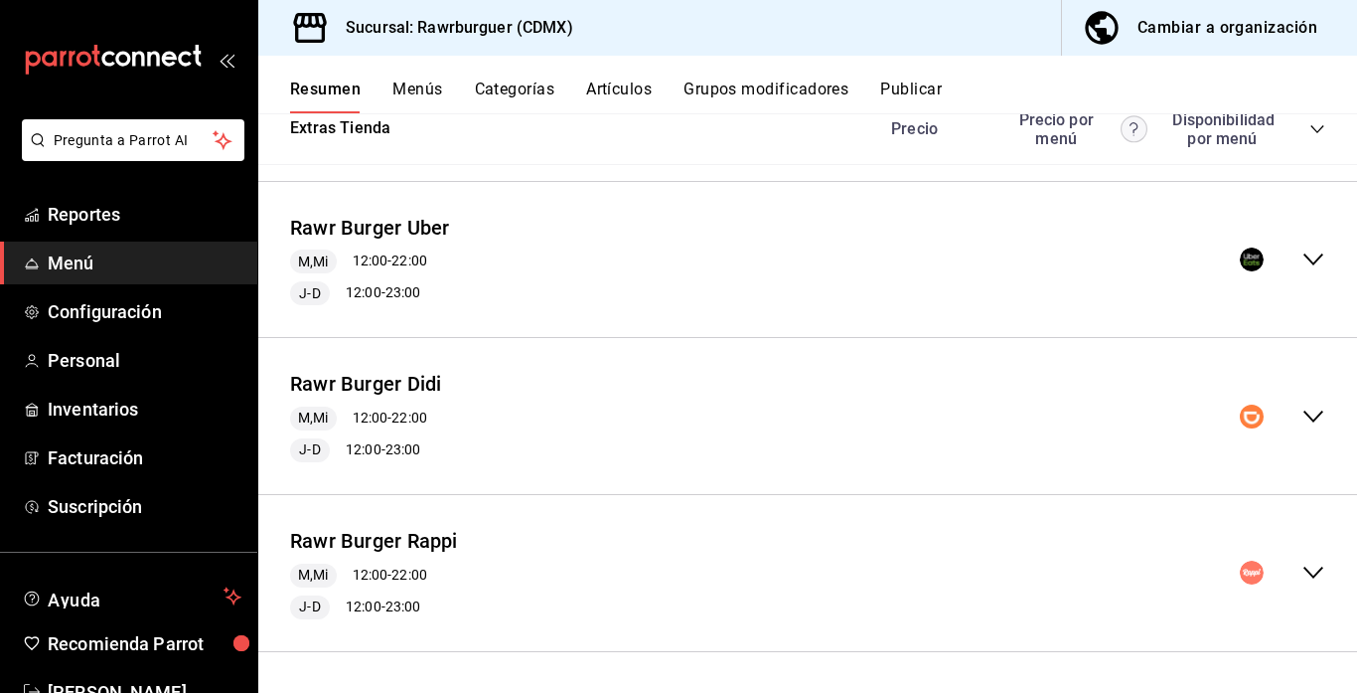
click at [1231, 157] on div "Extras Tienda Precio Precio por menú Disponibilidad por menú" at bounding box center [807, 129] width 1099 height 71
click at [1300, 413] on div "collapse-menu-row" at bounding box center [1282, 416] width 85 height 24
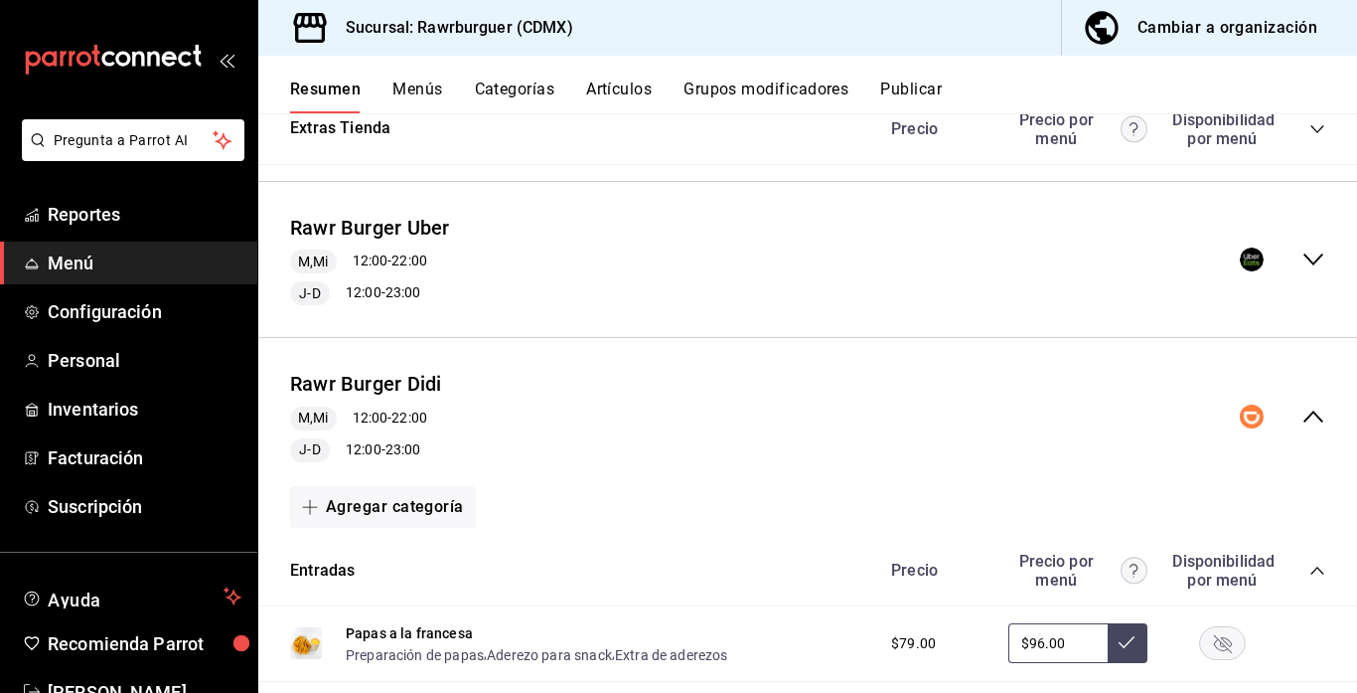
scroll to position [1775, 0]
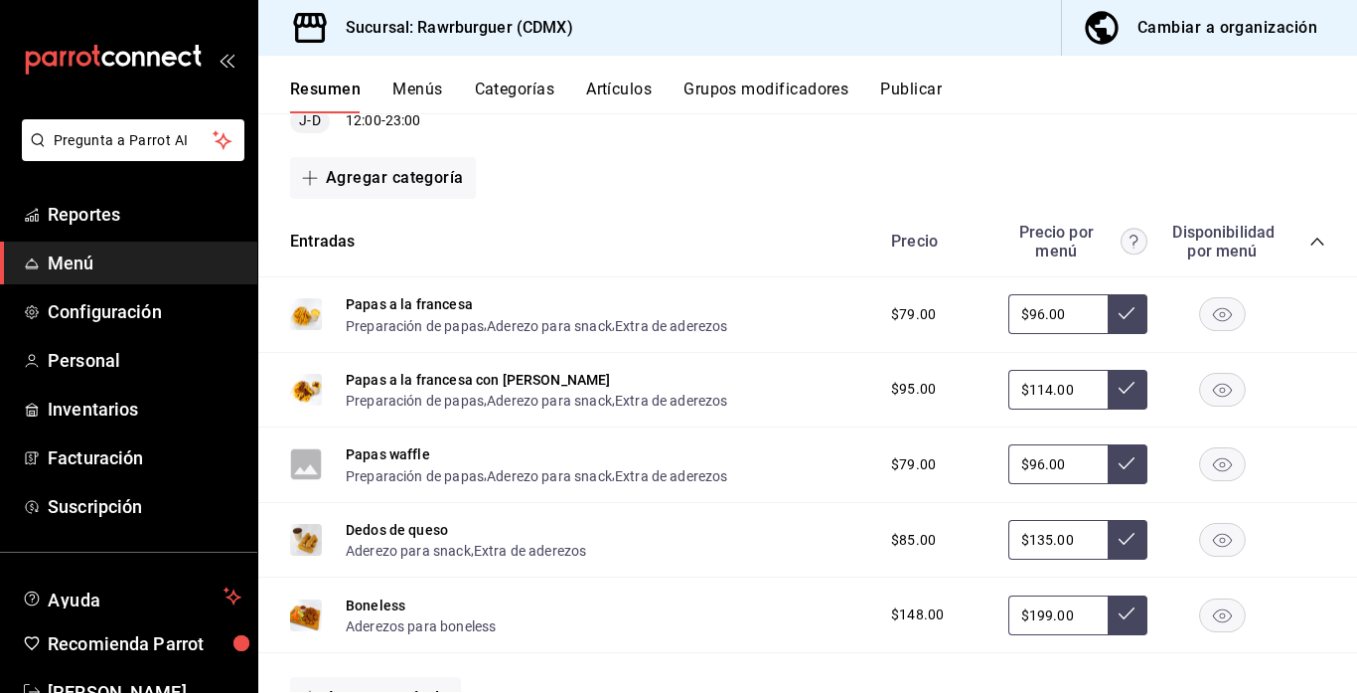
click at [1314, 243] on icon "collapse-category-row" at bounding box center [1318, 241] width 16 height 16
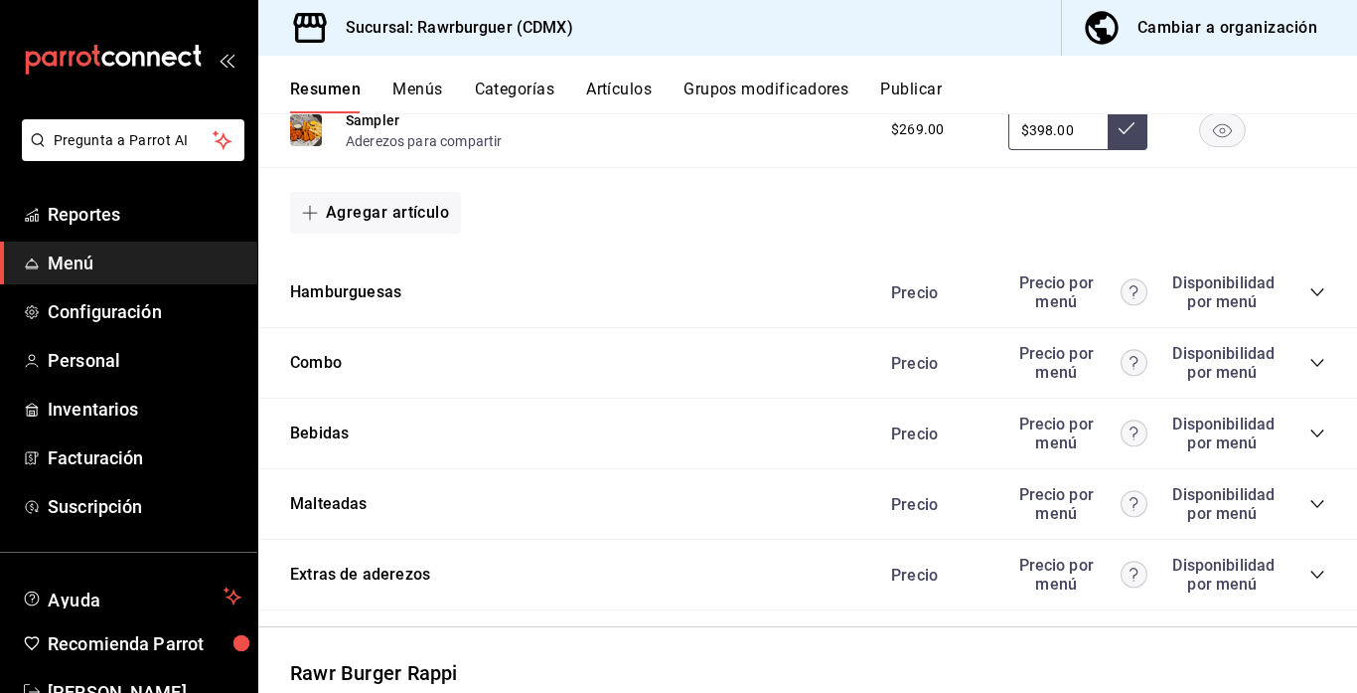
scroll to position [2112, 0]
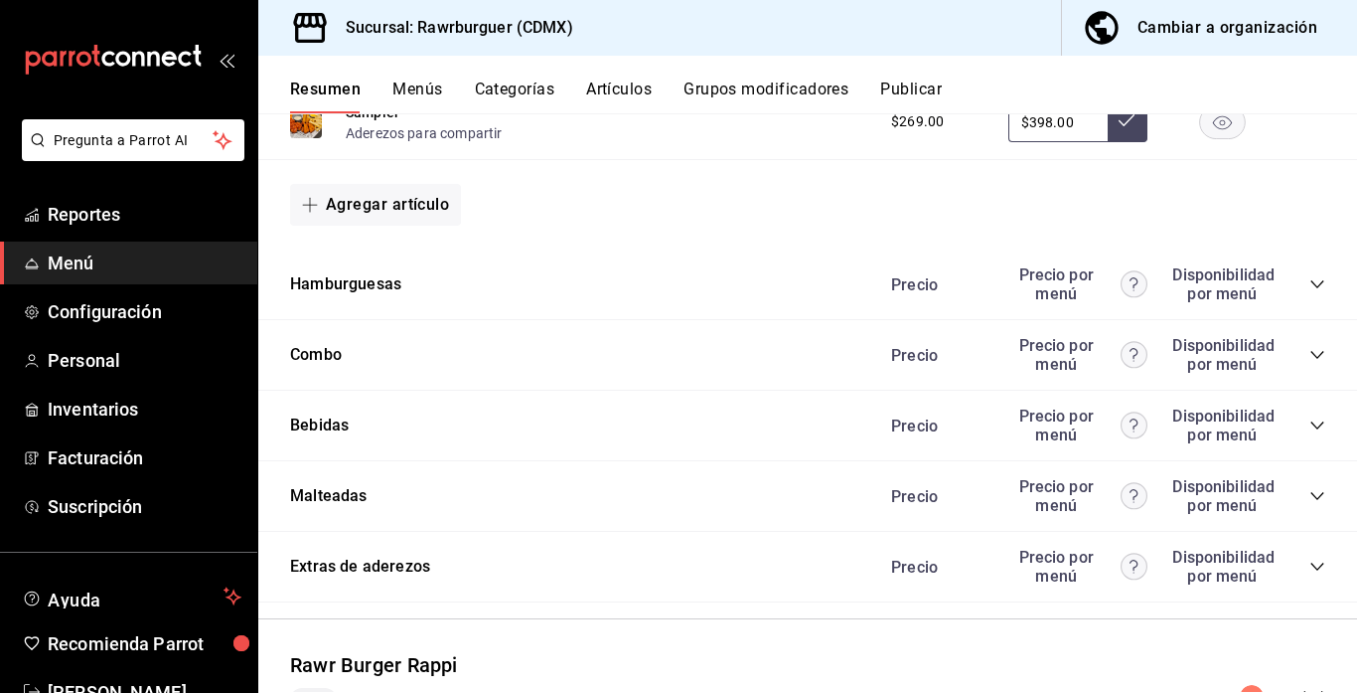
click at [1316, 278] on icon "collapse-category-row" at bounding box center [1318, 284] width 16 height 16
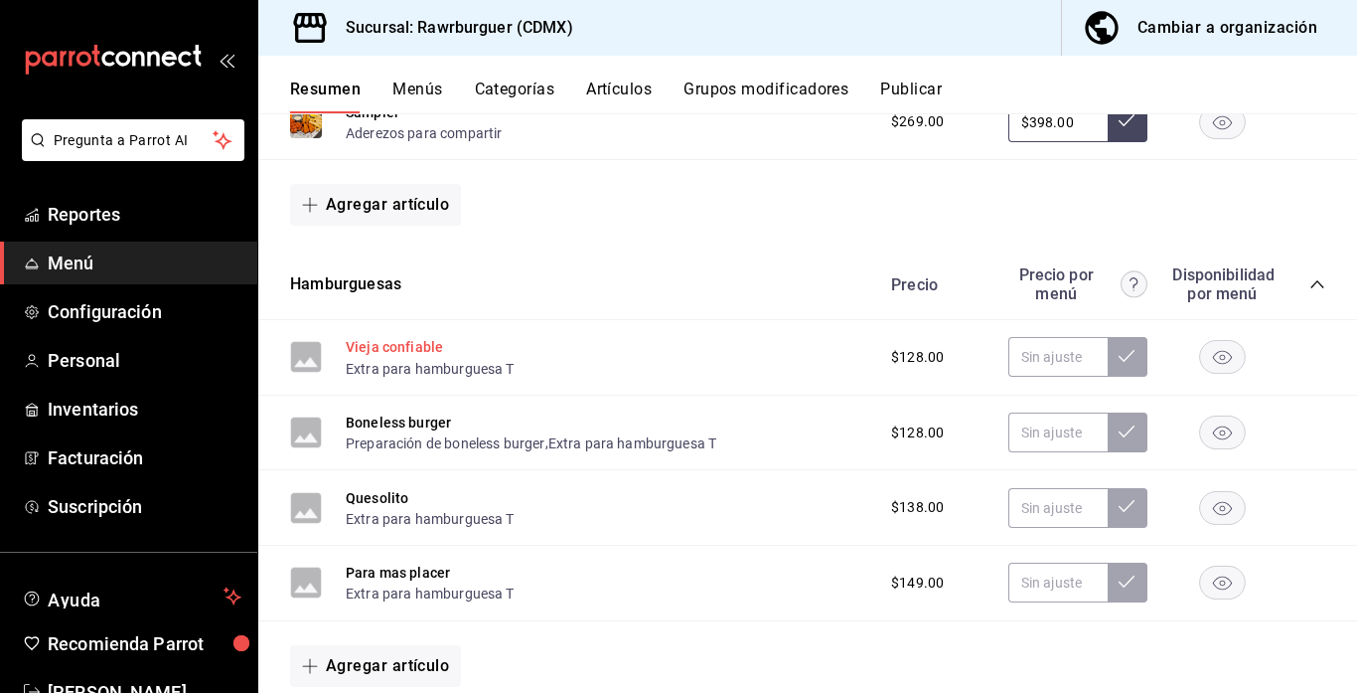
click at [403, 341] on button "Vieja confiable" at bounding box center [394, 347] width 97 height 20
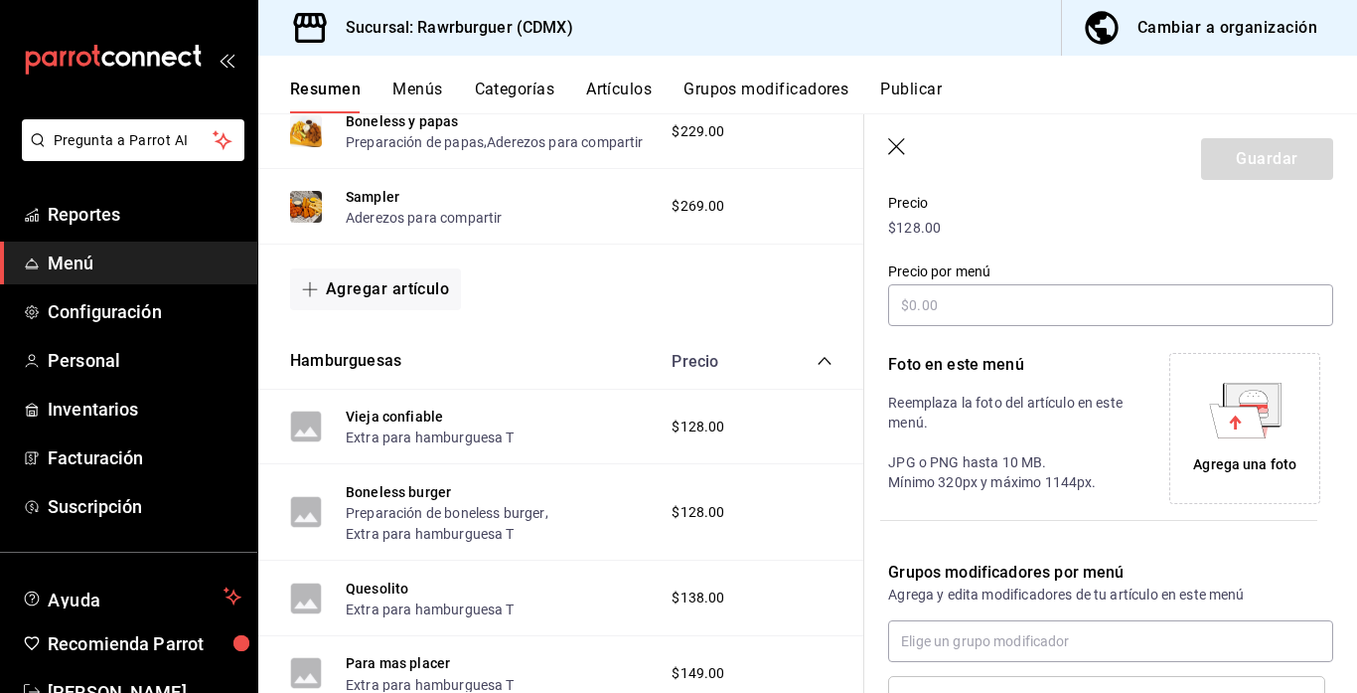
scroll to position [213, 0]
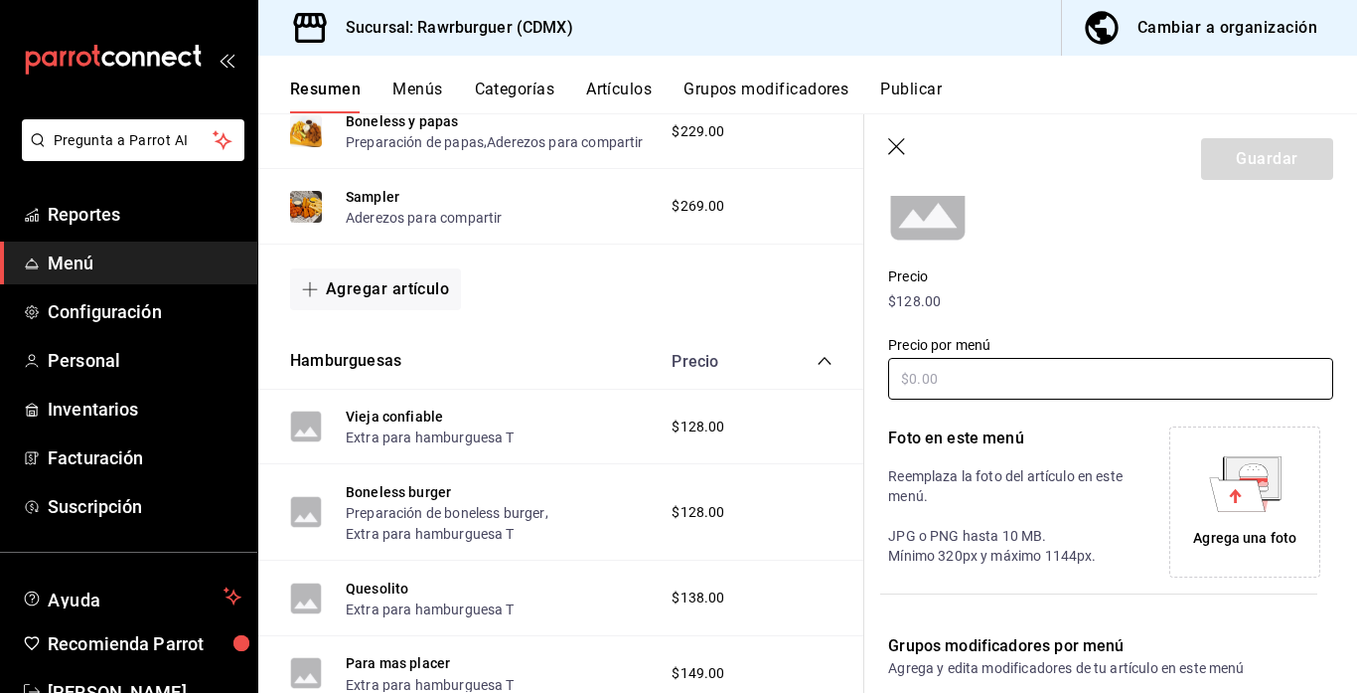
click at [979, 374] on input "text" at bounding box center [1110, 379] width 445 height 42
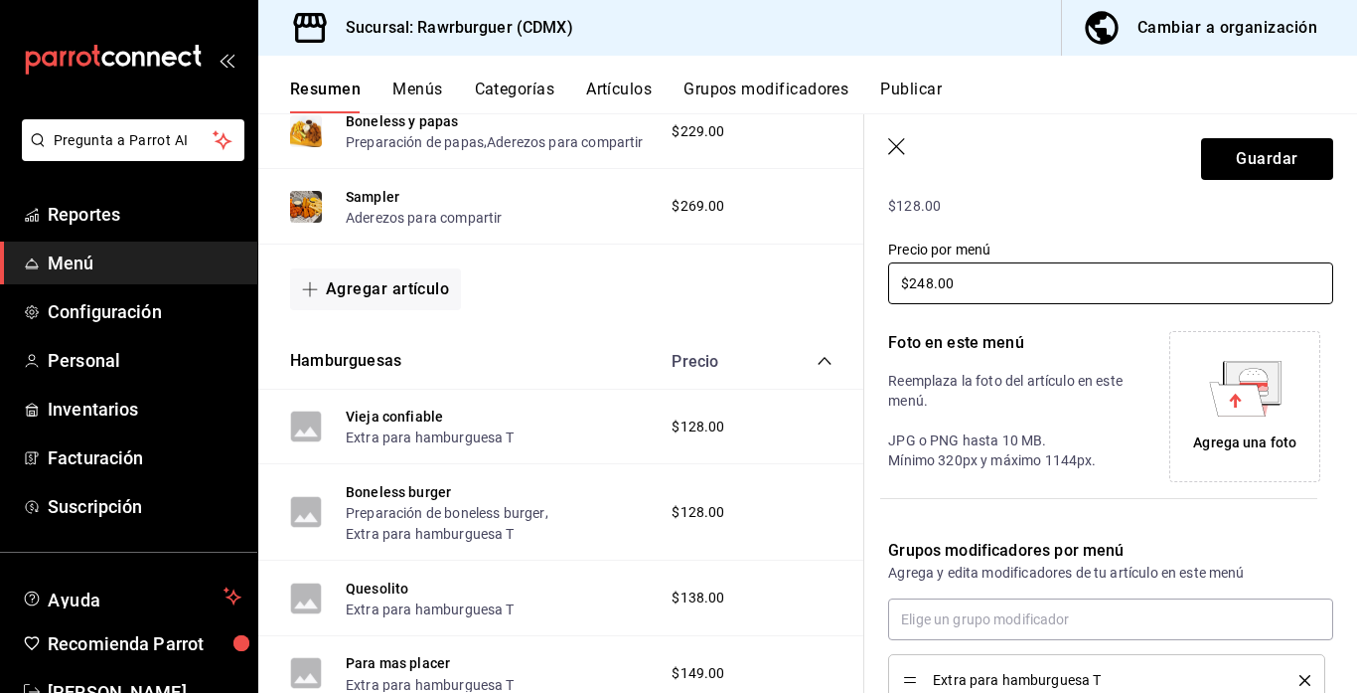
scroll to position [309, 0]
type input "$248.00"
click at [1195, 431] on div "Agrega una foto" at bounding box center [1244, 441] width 103 height 21
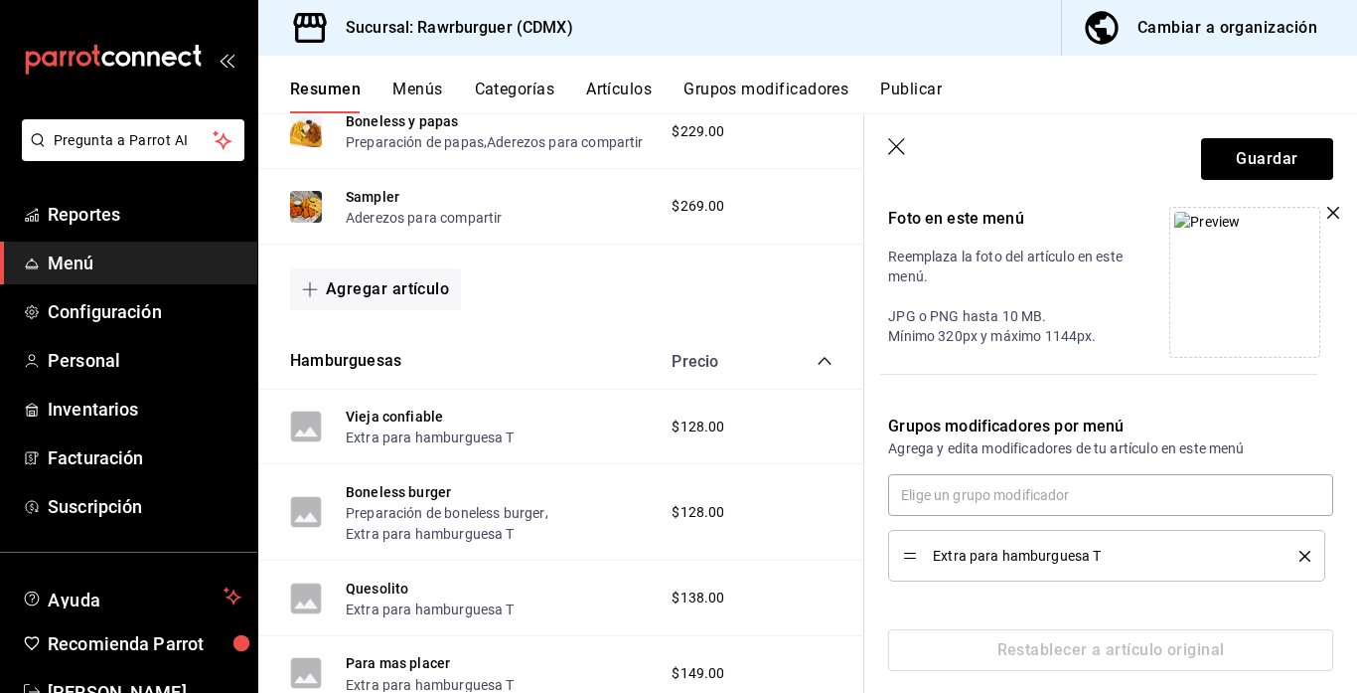
scroll to position [450, 0]
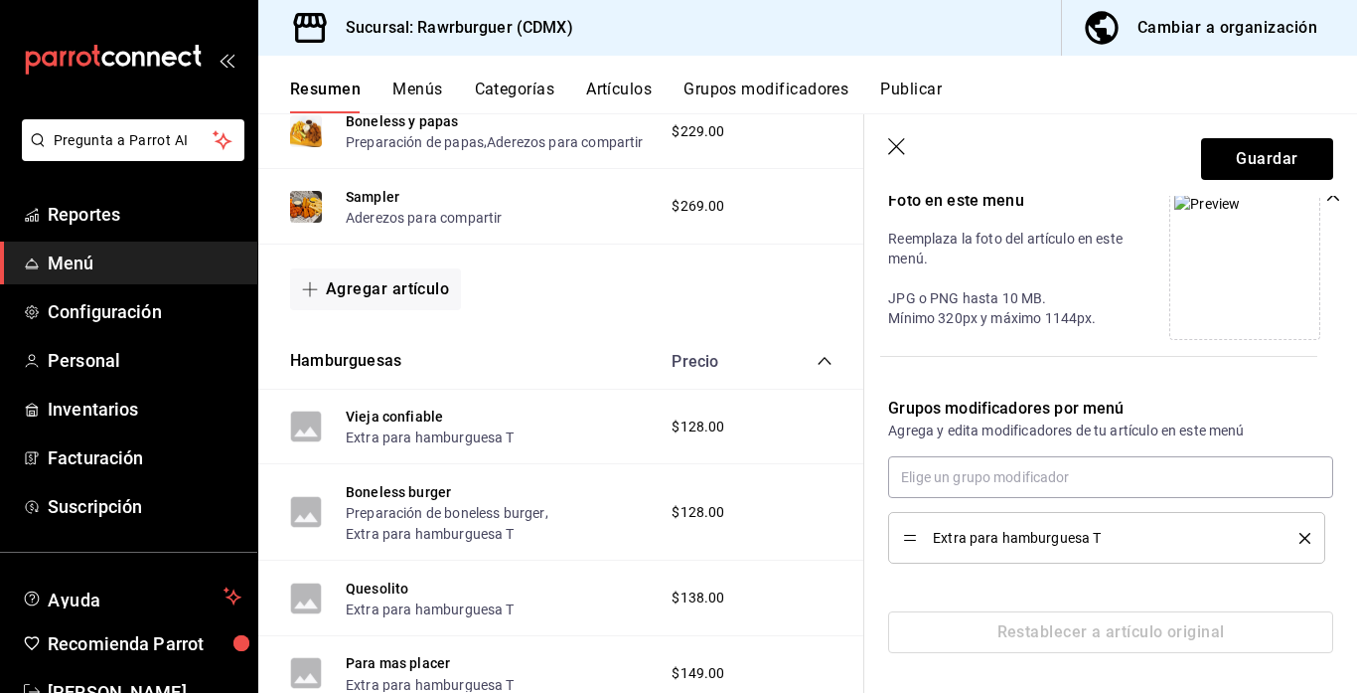
click at [1303, 539] on icon "delete" at bounding box center [1305, 538] width 11 height 11
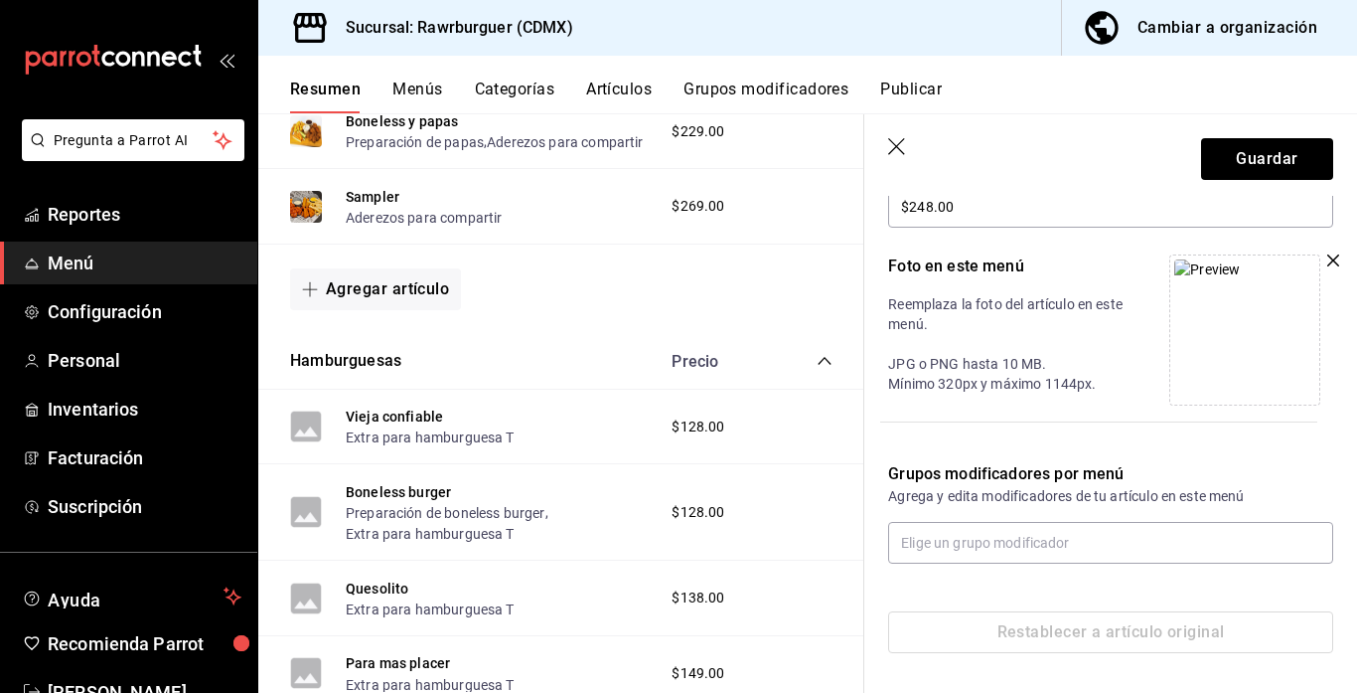
scroll to position [385, 0]
click at [1131, 534] on input "text" at bounding box center [1110, 543] width 445 height 42
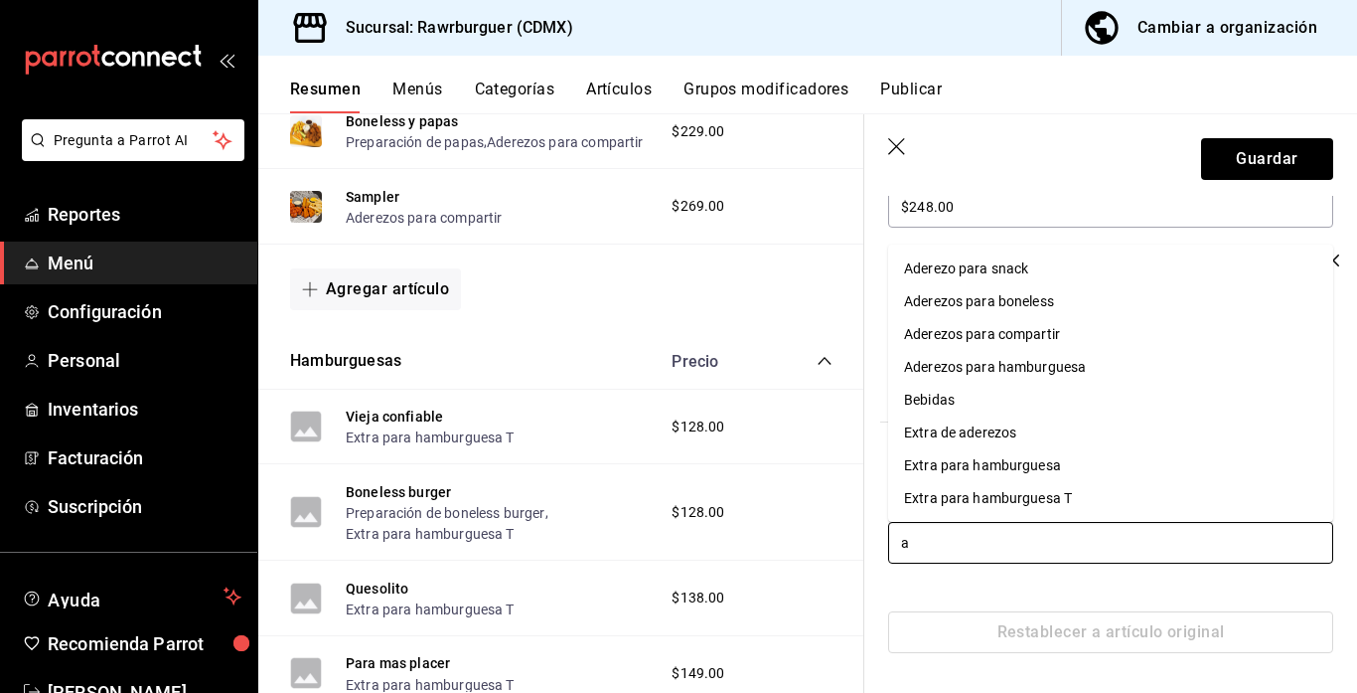
type input "ad"
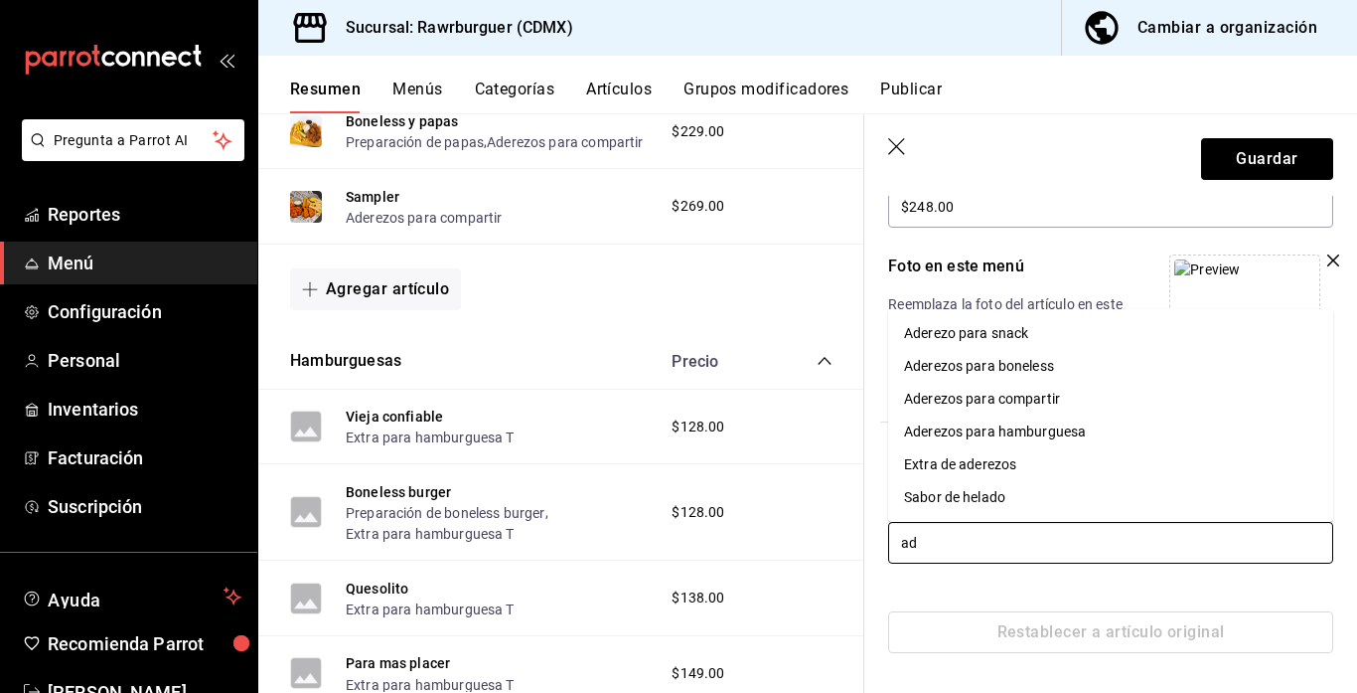
click at [994, 440] on div "Aderezos para hamburguesa" at bounding box center [995, 431] width 182 height 21
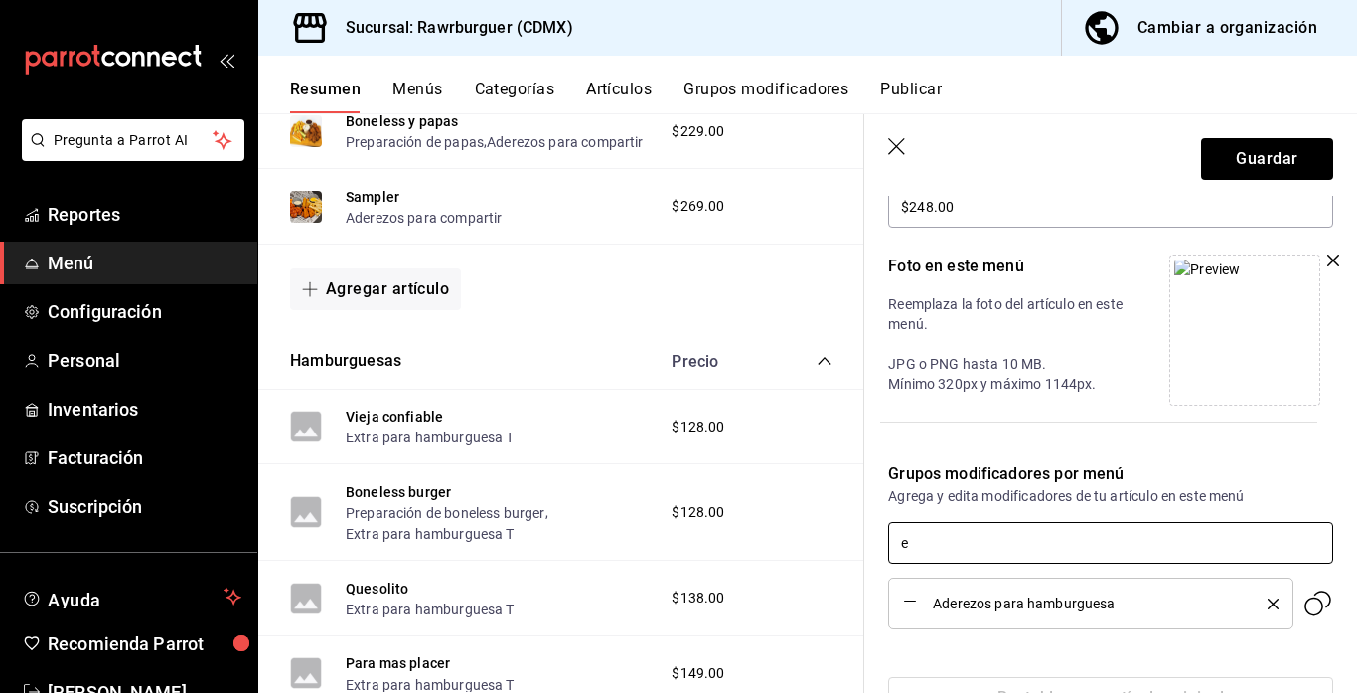
type input "ex"
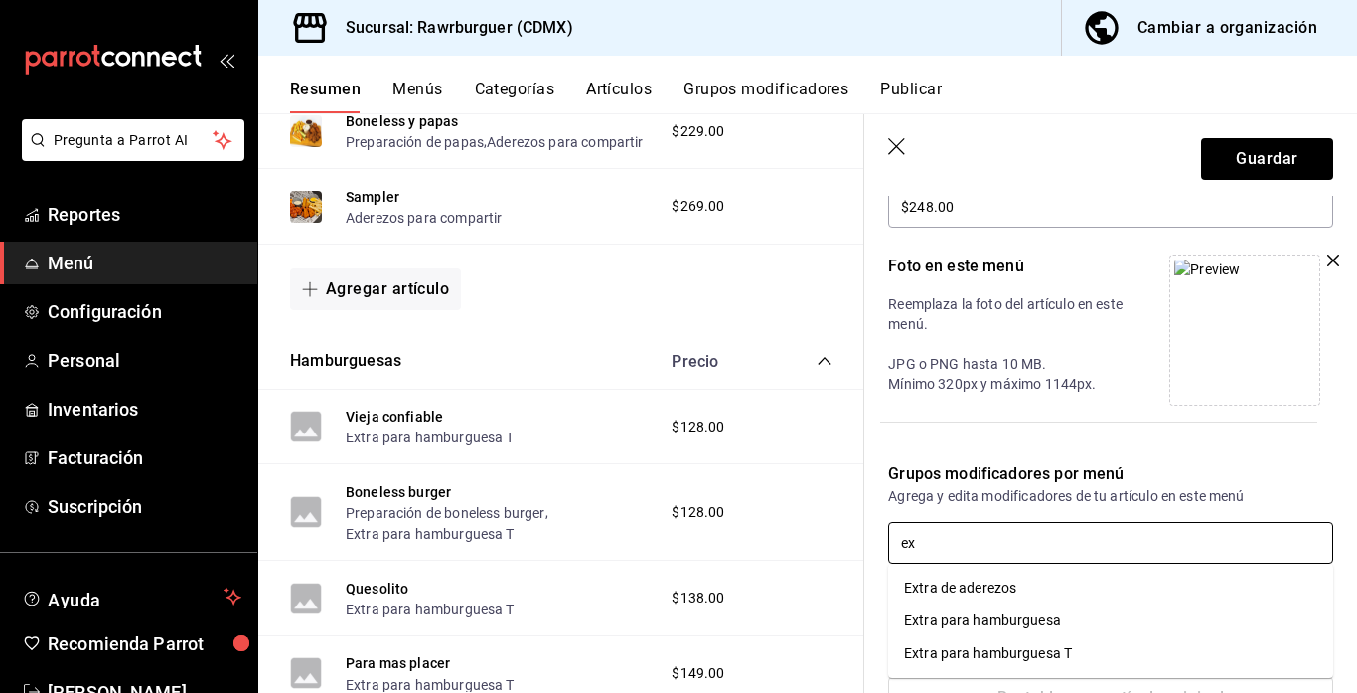
click at [974, 625] on div "Extra para hamburguesa" at bounding box center [982, 620] width 157 height 21
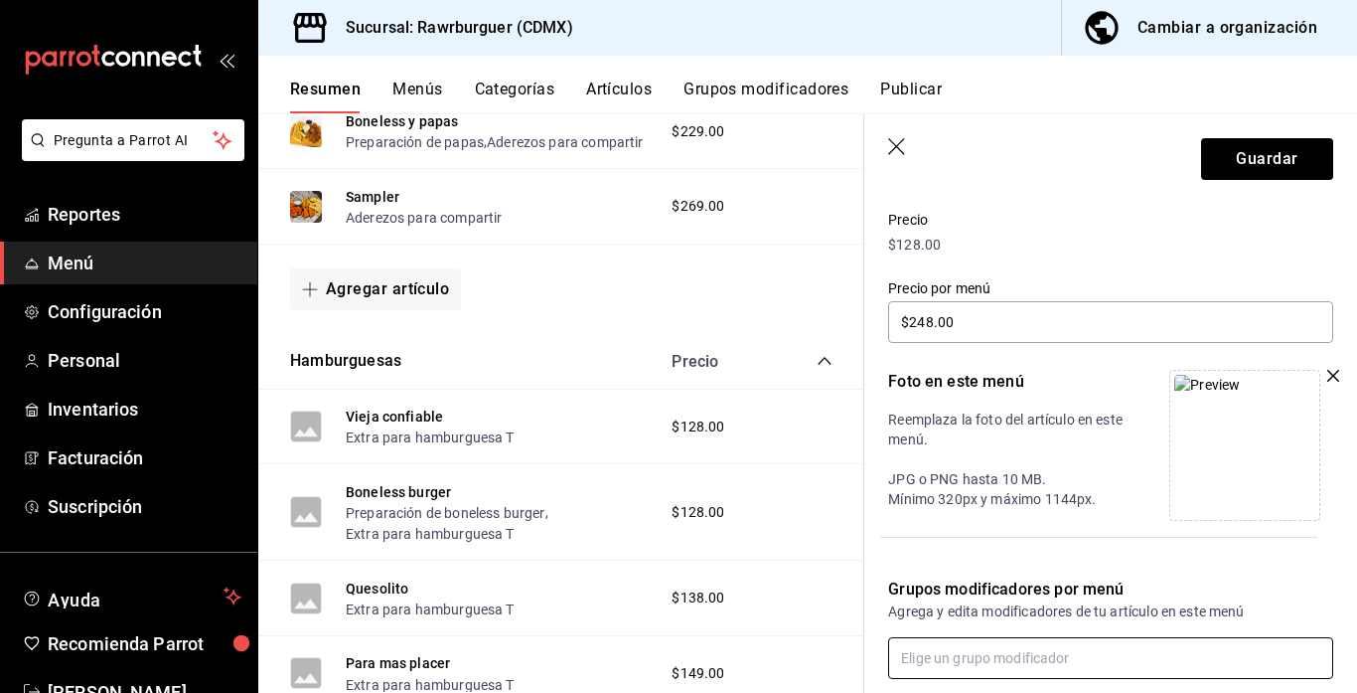
scroll to position [269, 0]
click at [1226, 167] on button "Guardar" at bounding box center [1267, 159] width 132 height 42
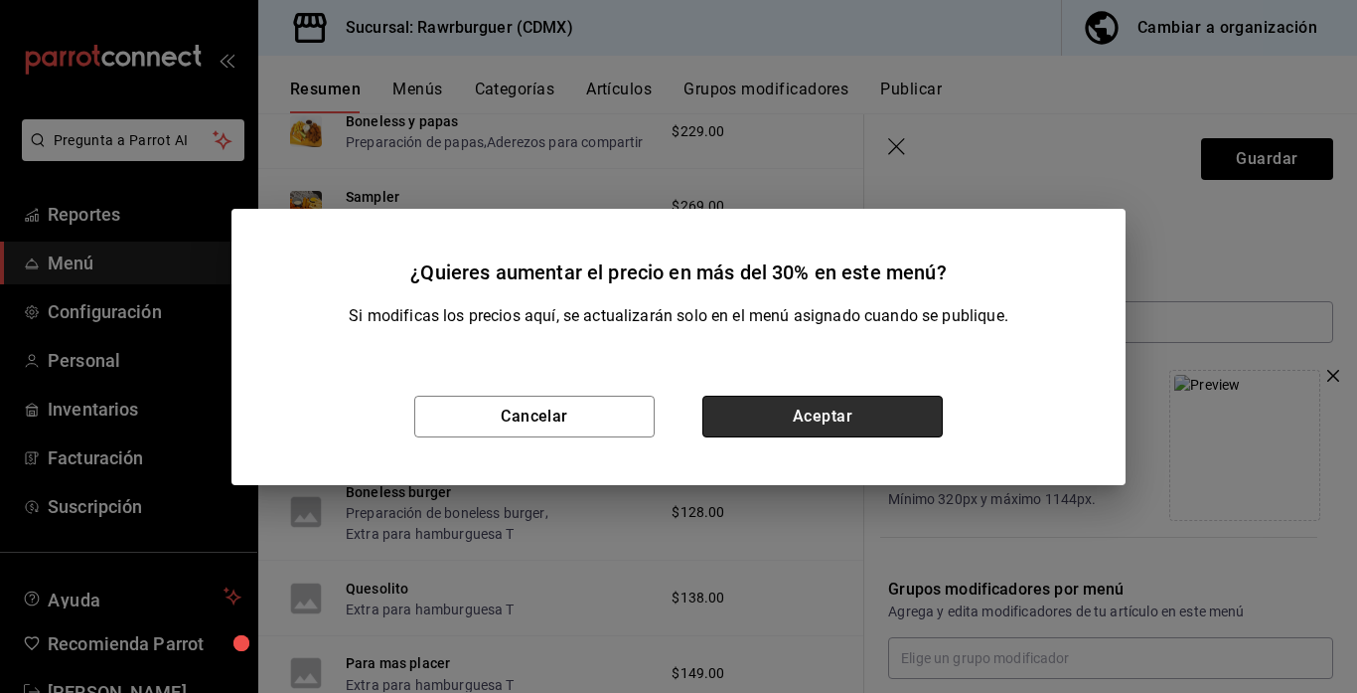
click at [739, 428] on button "Aceptar" at bounding box center [822, 416] width 240 height 42
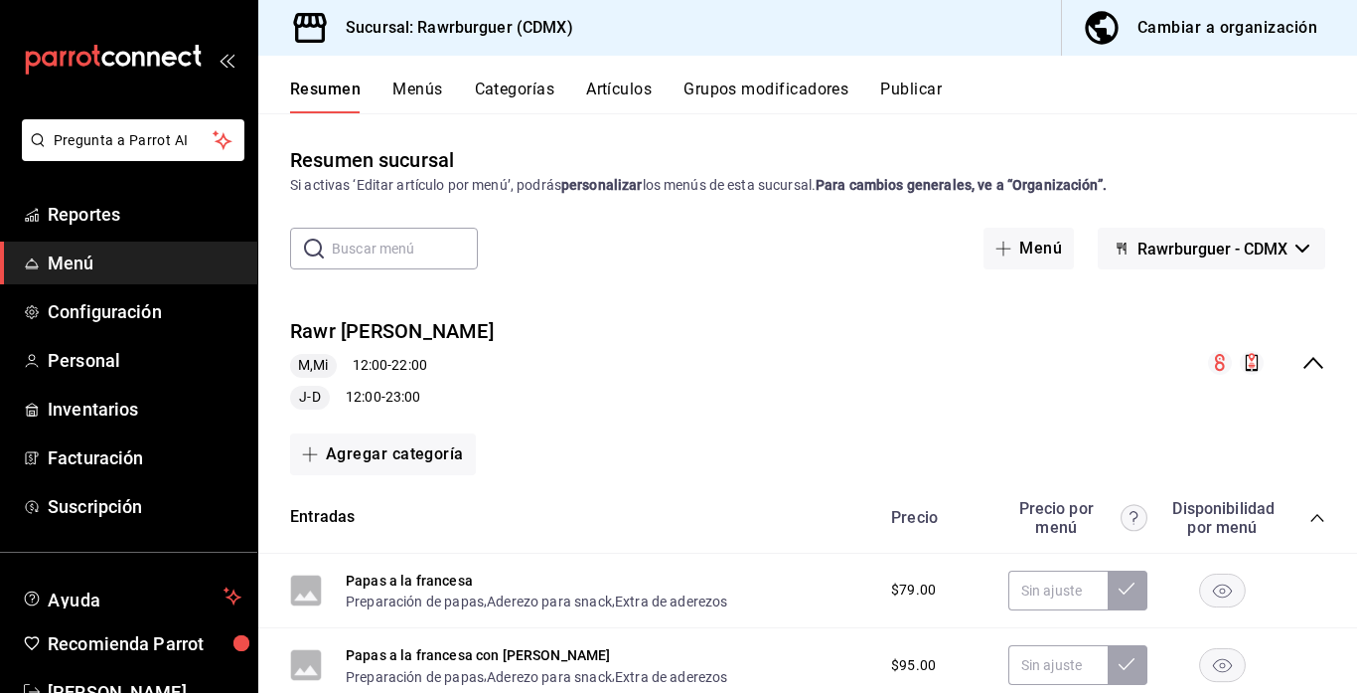
click at [1307, 359] on icon "collapse-menu-row" at bounding box center [1314, 363] width 24 height 24
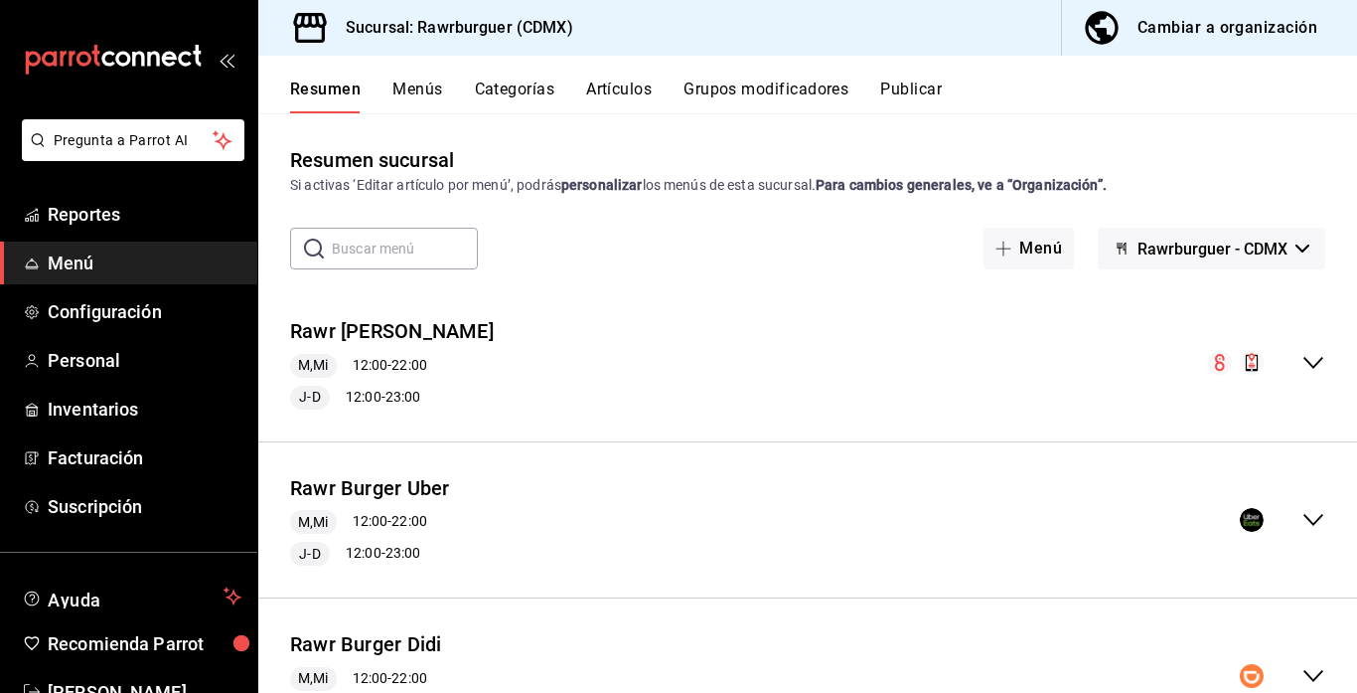
scroll to position [259, 0]
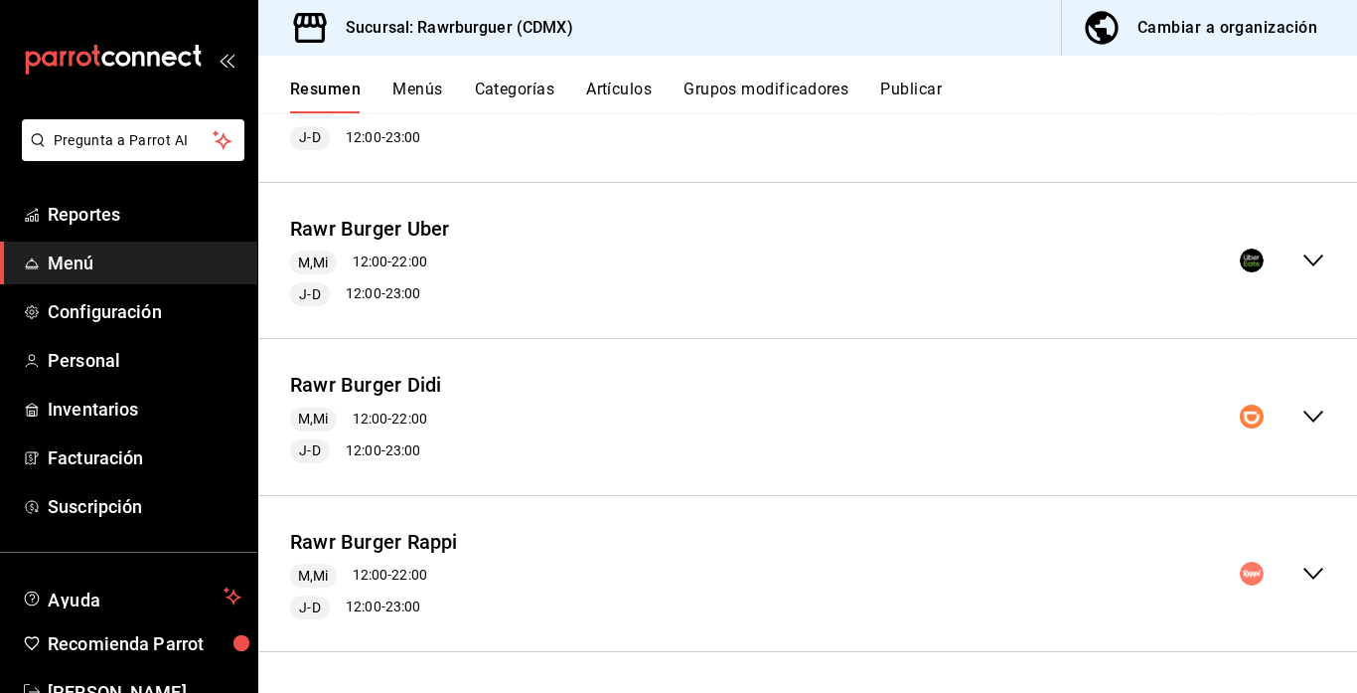
click at [1308, 407] on icon "collapse-menu-row" at bounding box center [1314, 416] width 24 height 24
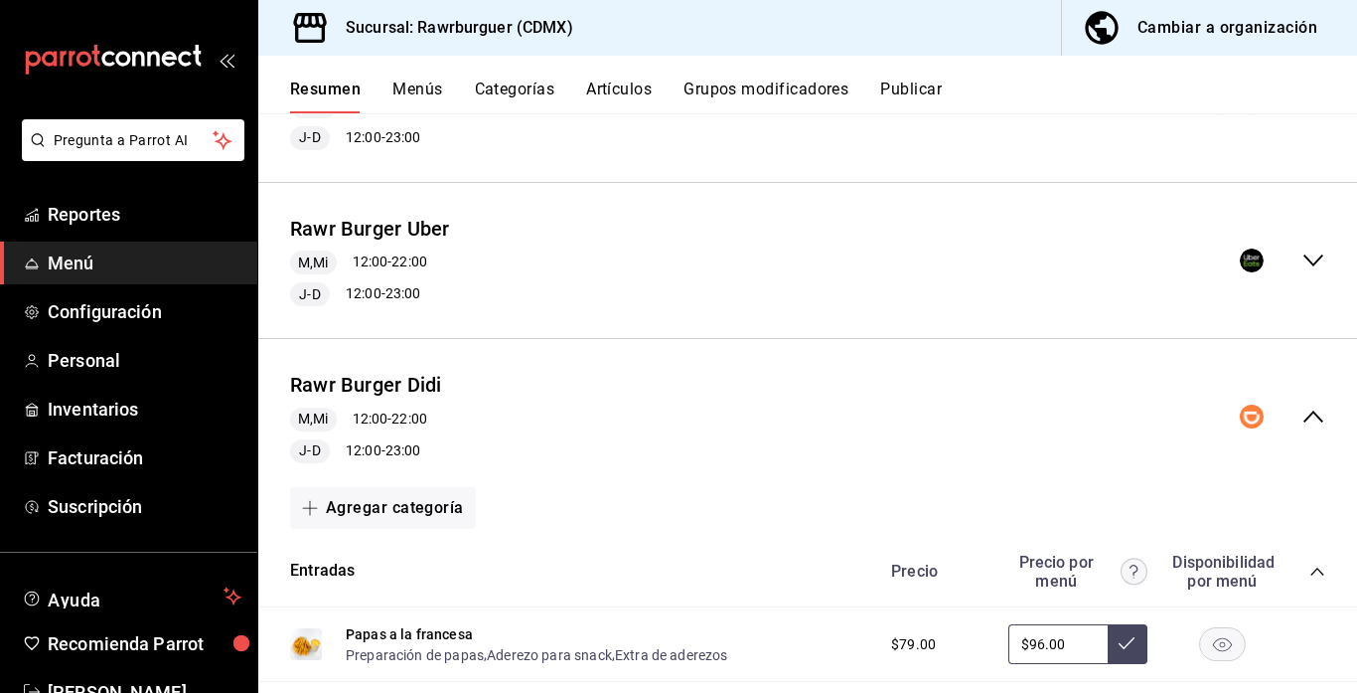
scroll to position [391, 0]
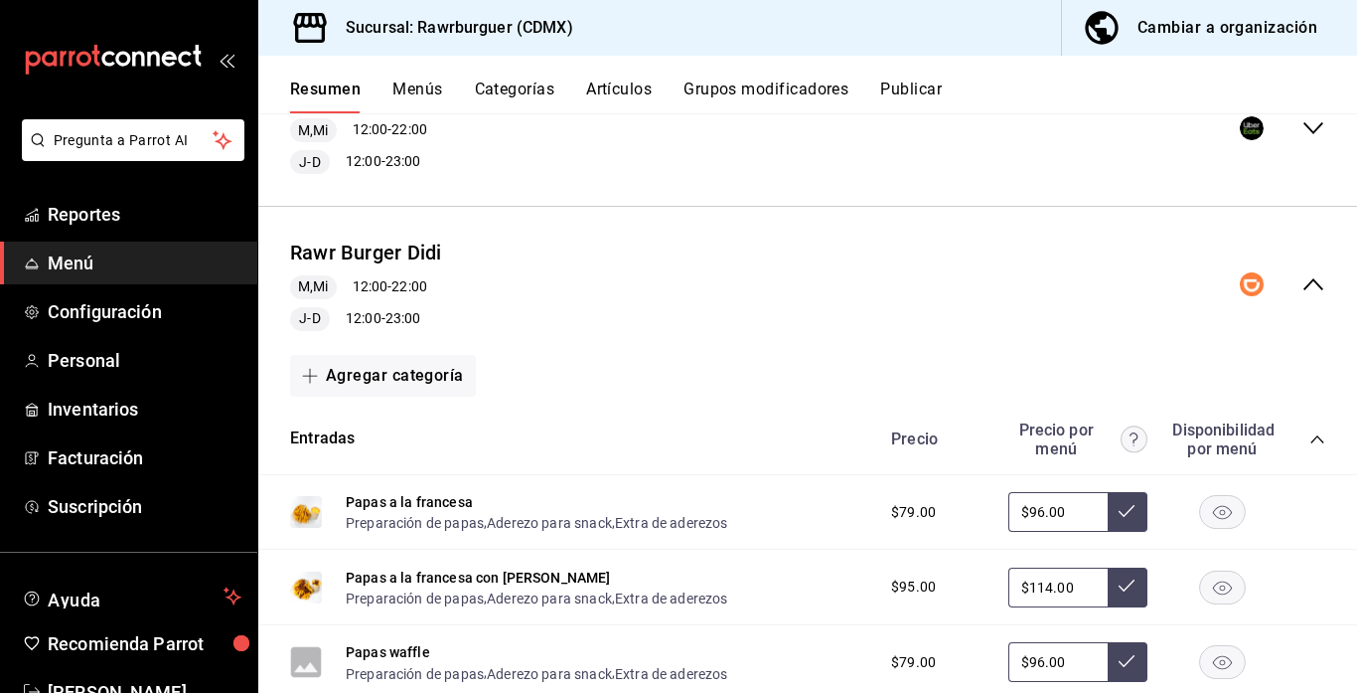
click at [1315, 436] on icon "collapse-category-row" at bounding box center [1318, 439] width 16 height 16
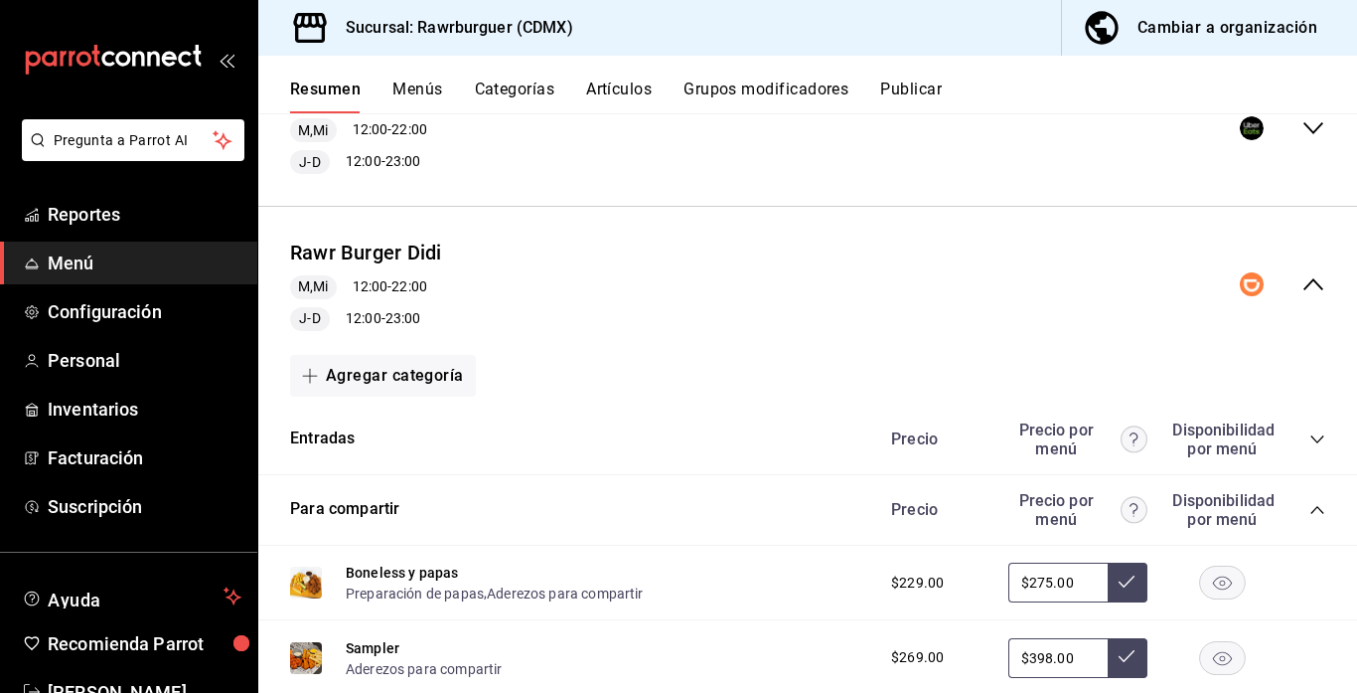
click at [1315, 523] on div "Precio Precio por menú Disponibilidad por menú" at bounding box center [1098, 510] width 454 height 38
click at [1316, 511] on icon "collapse-category-row" at bounding box center [1318, 510] width 16 height 16
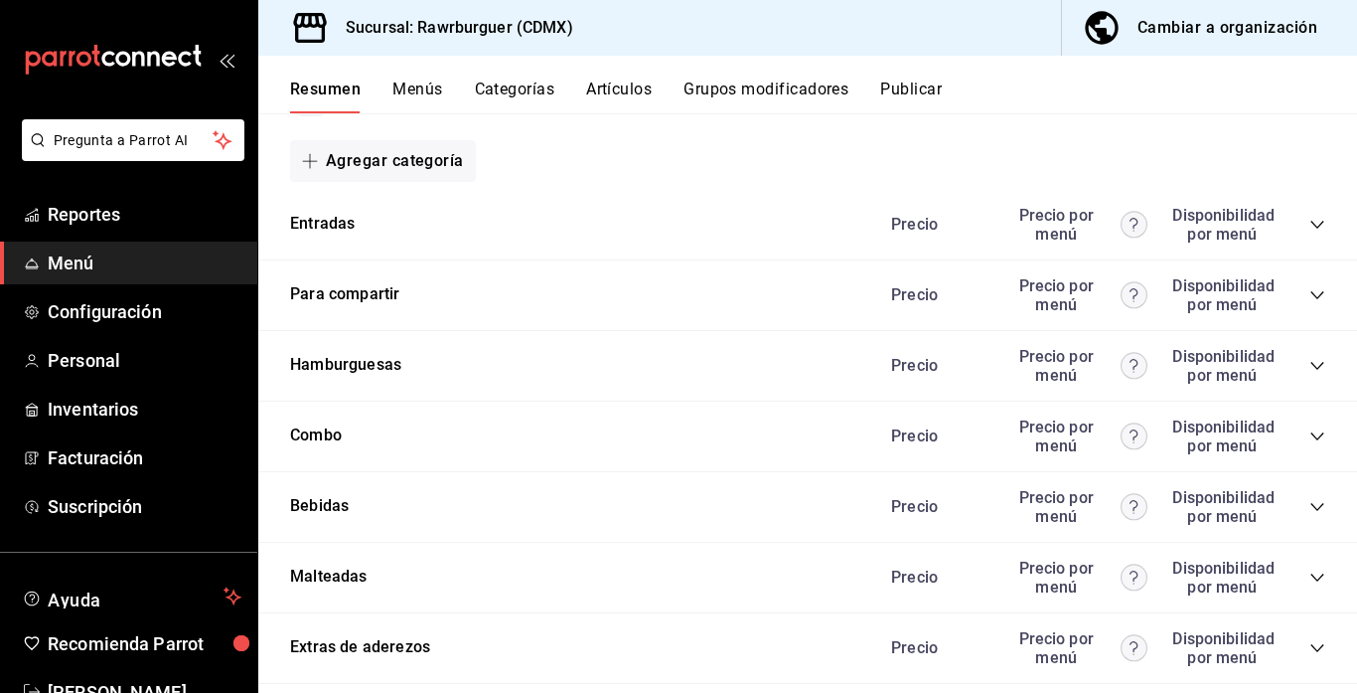
scroll to position [635, 0]
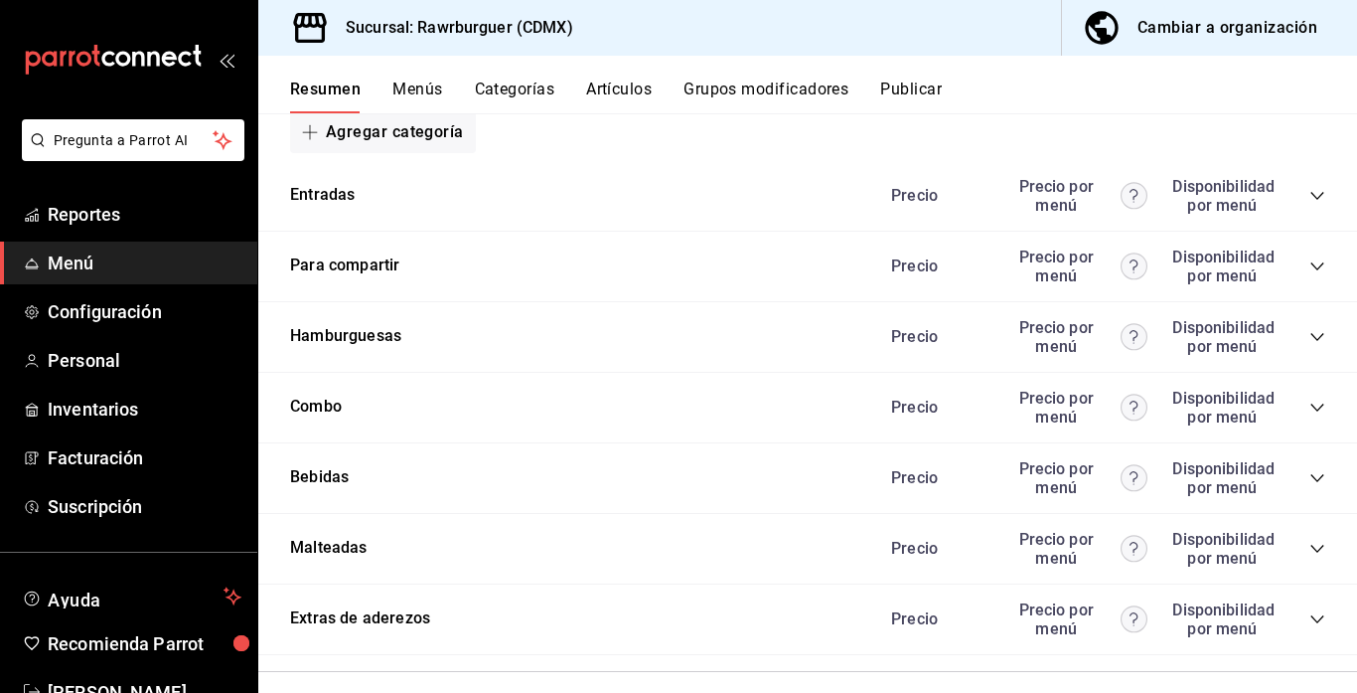
click at [1321, 336] on icon "collapse-category-row" at bounding box center [1318, 337] width 16 height 16
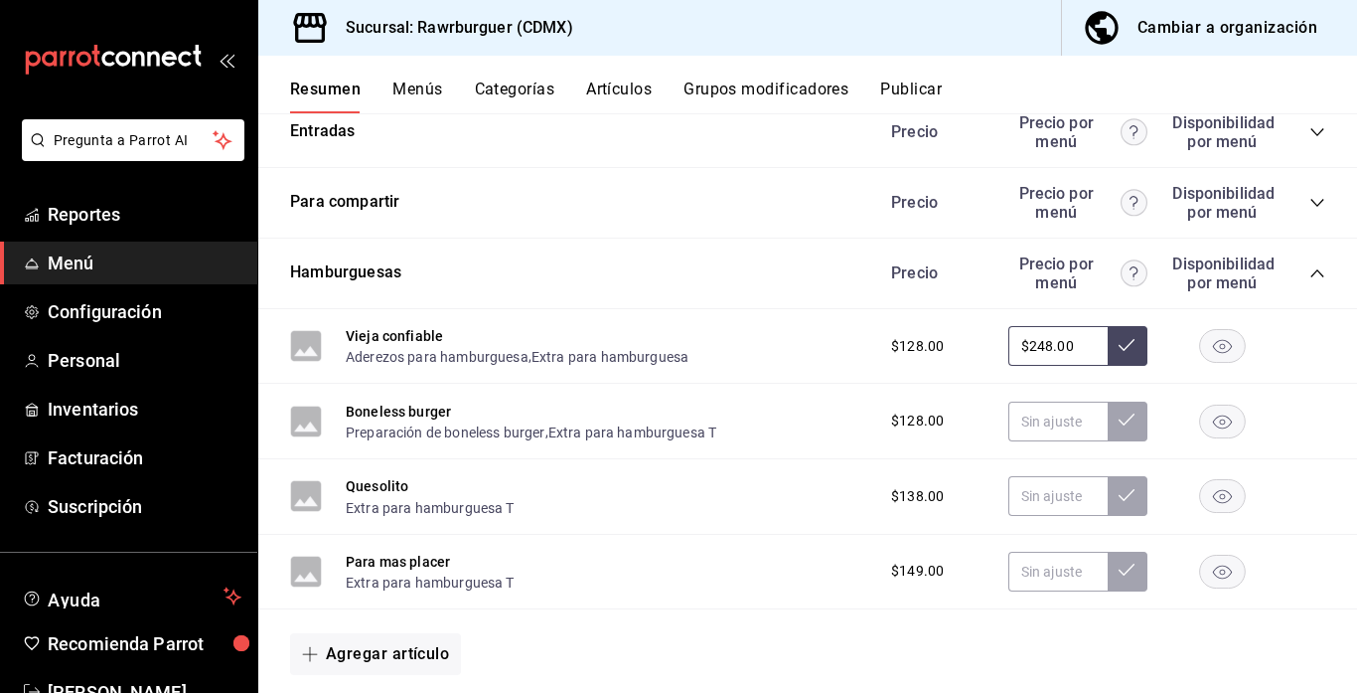
scroll to position [708, 0]
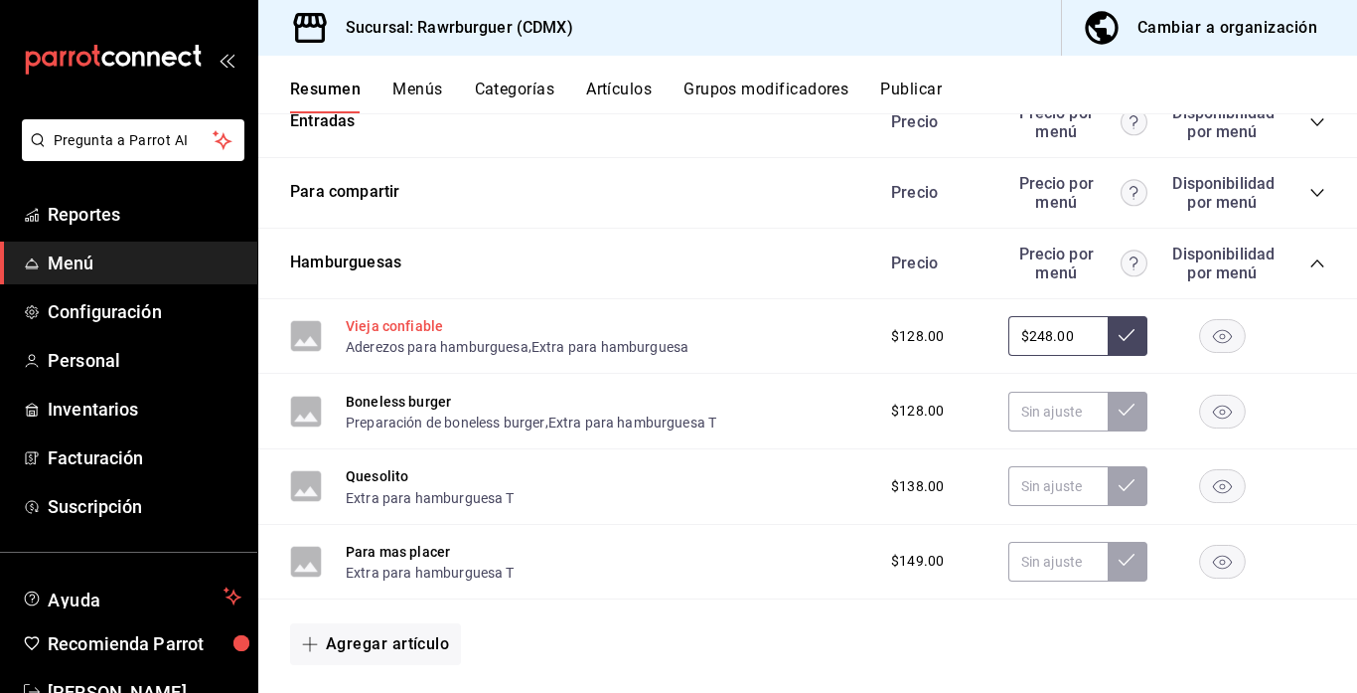
click at [420, 331] on button "Vieja confiable" at bounding box center [394, 326] width 97 height 20
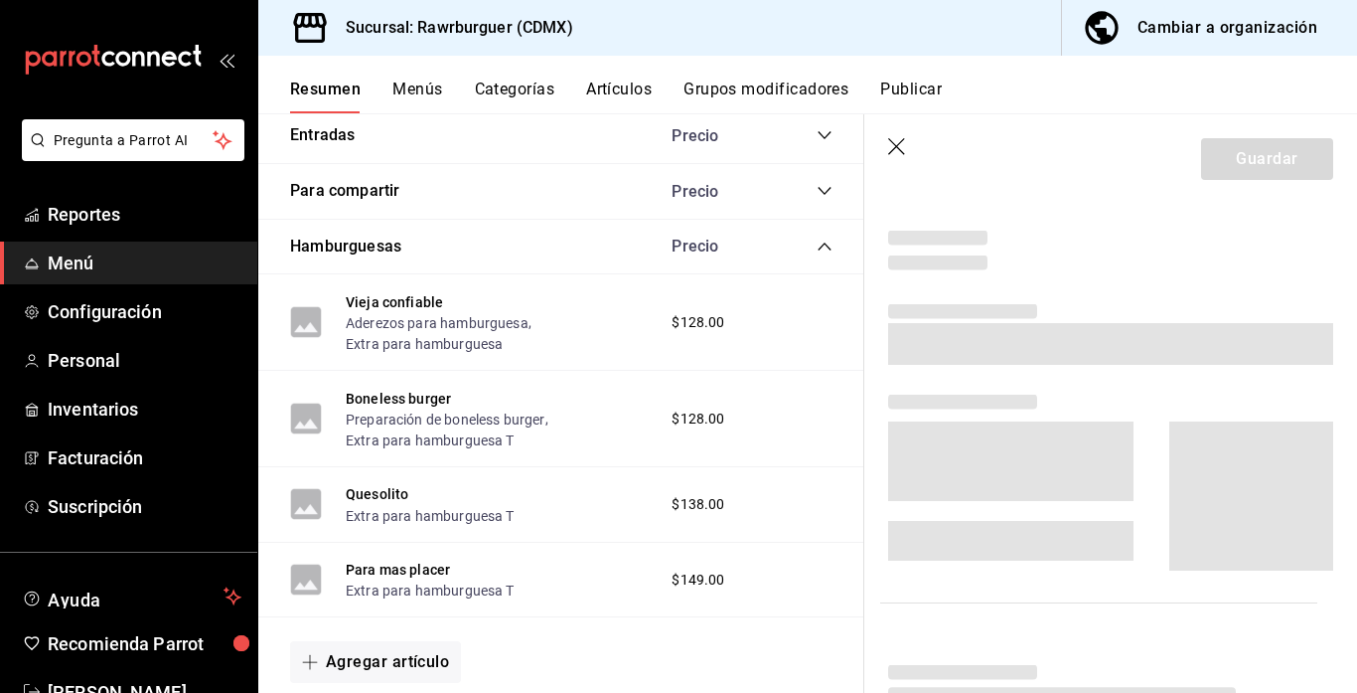
scroll to position [701, 0]
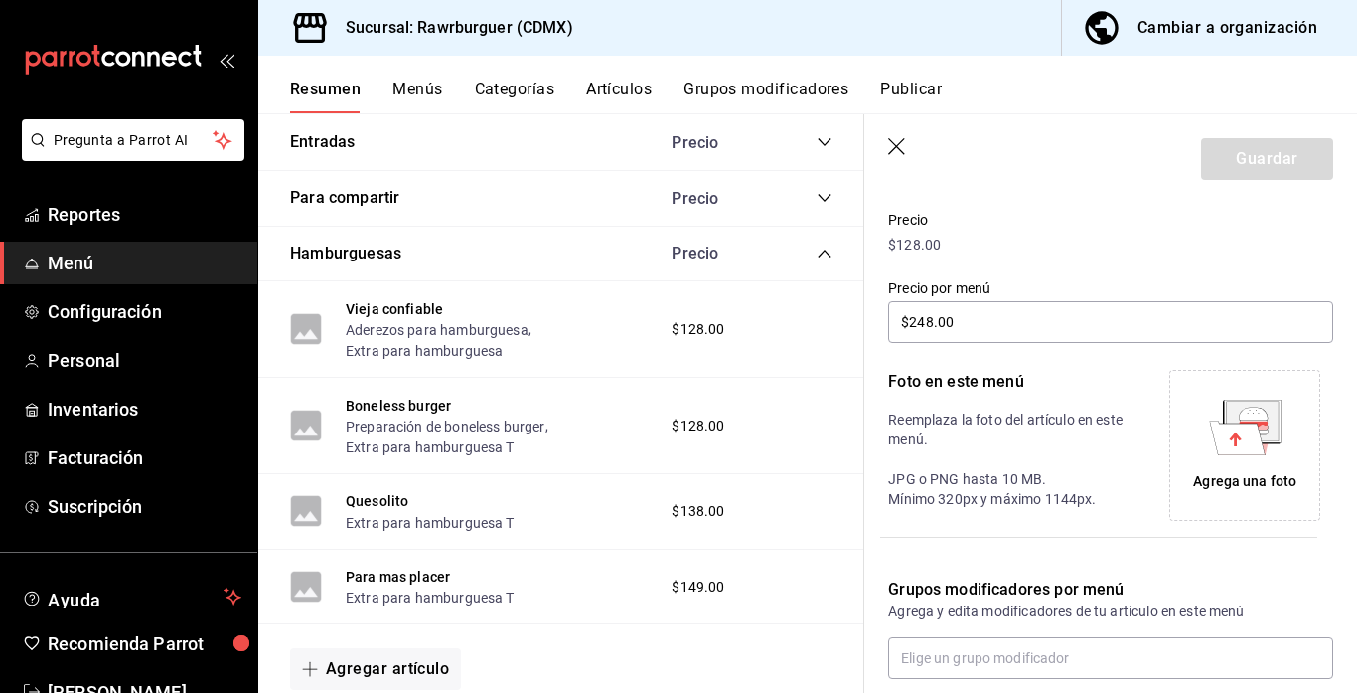
type input "$248.00"
click at [1249, 422] on icon at bounding box center [1237, 437] width 56 height 35
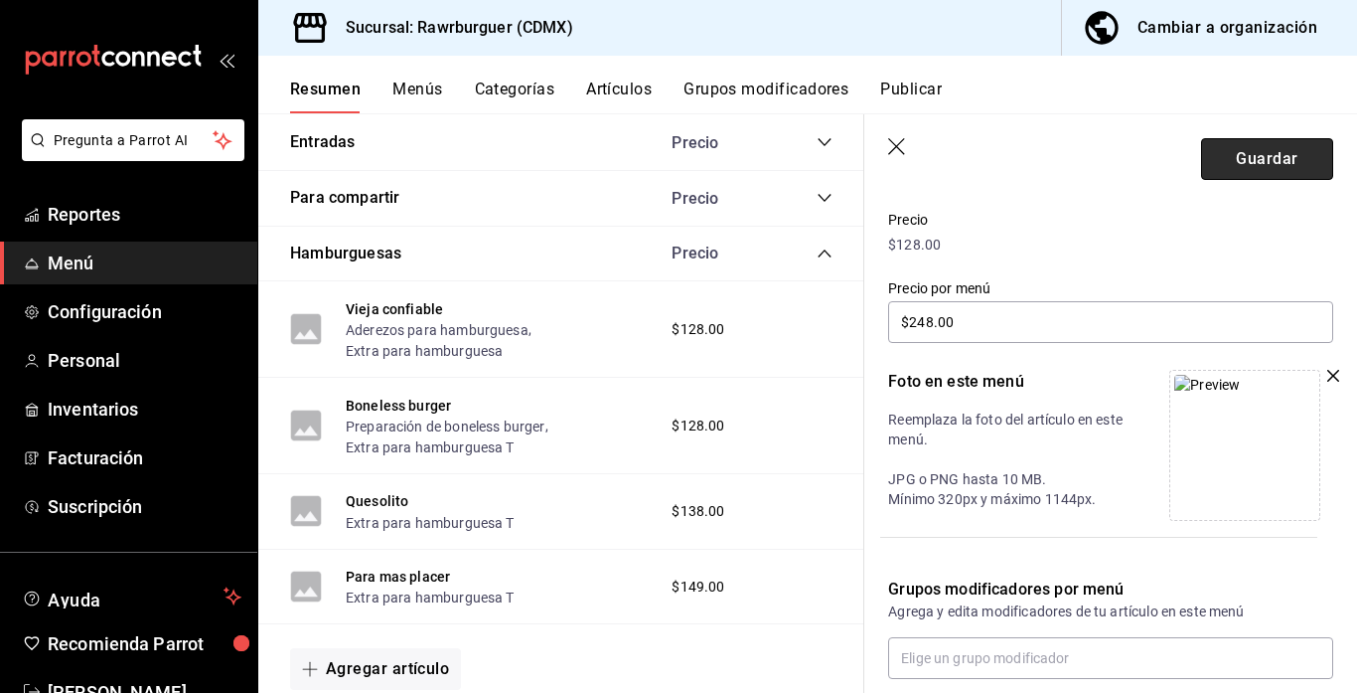
click at [1289, 155] on button "Guardar" at bounding box center [1267, 159] width 132 height 42
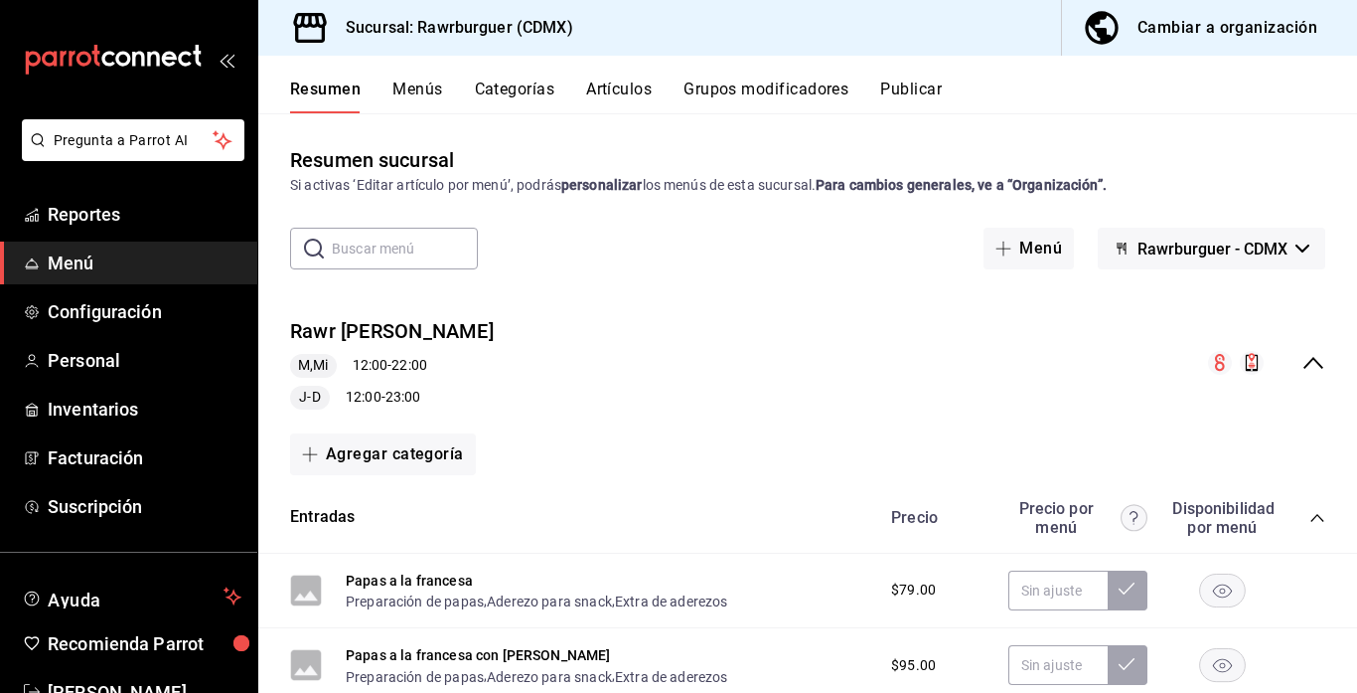
click at [1319, 361] on icon "collapse-menu-row" at bounding box center [1314, 363] width 24 height 24
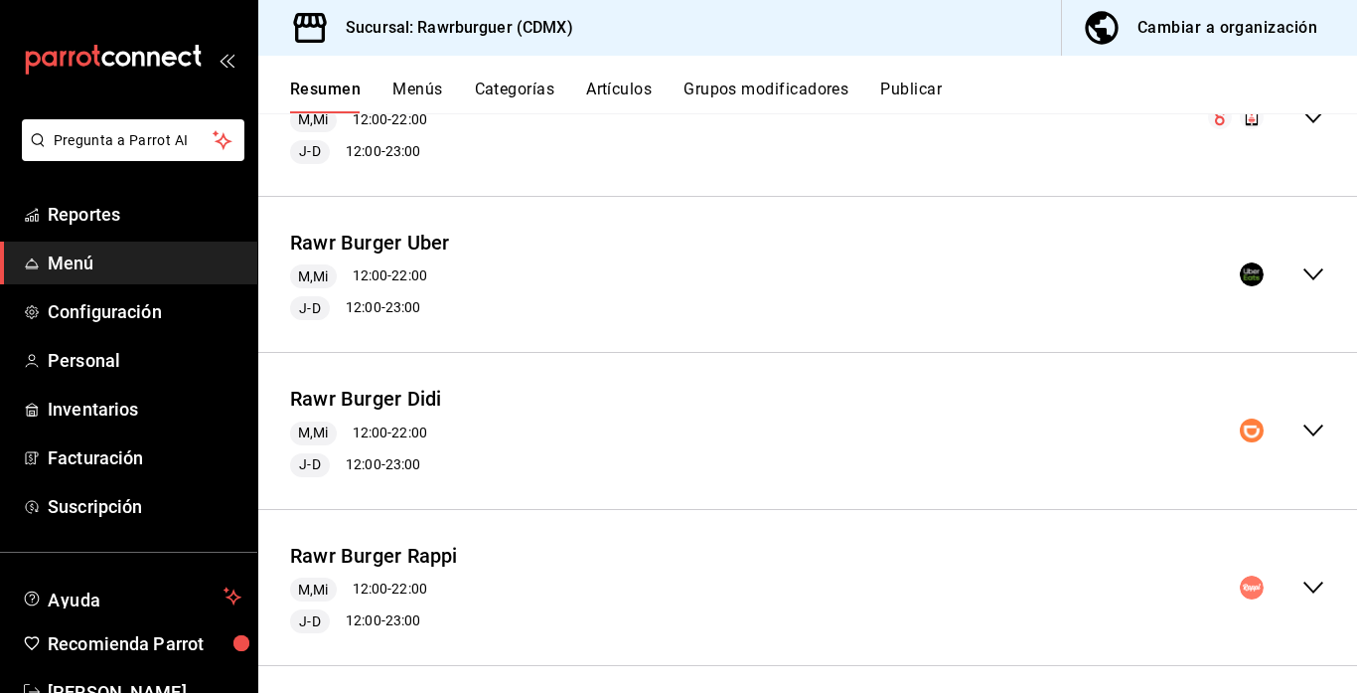
scroll to position [259, 0]
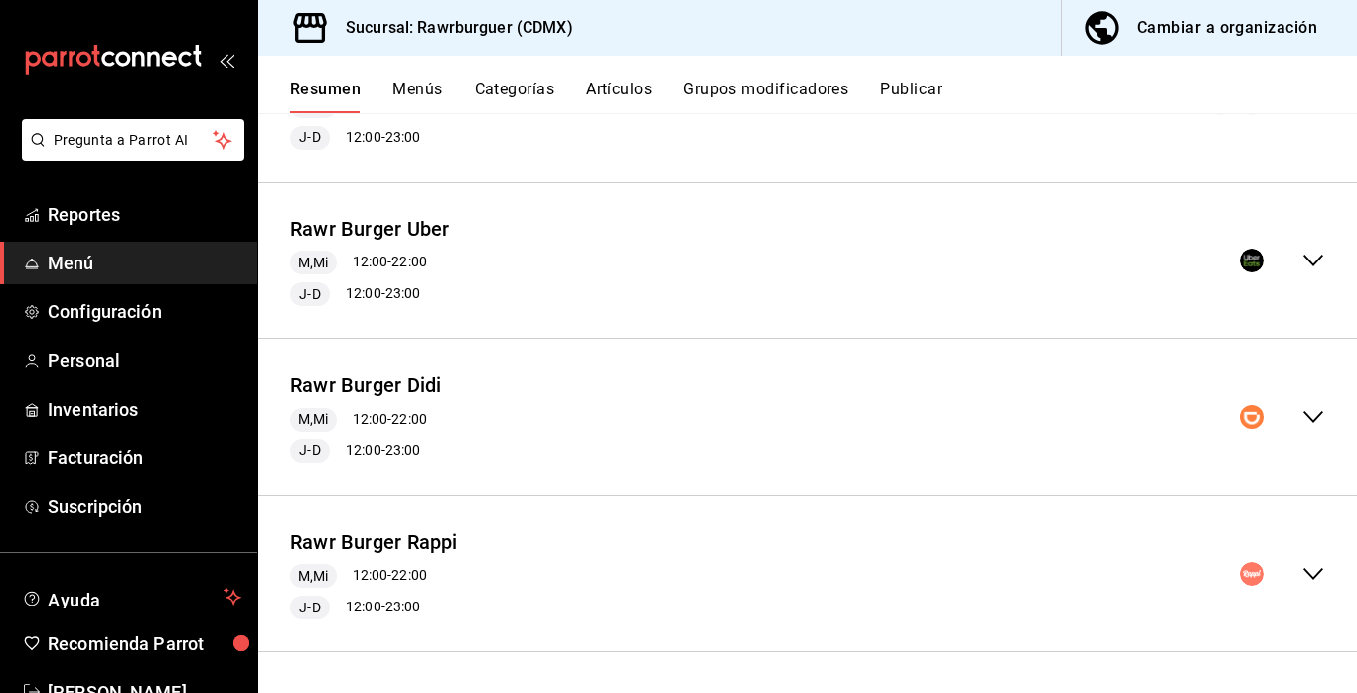
click at [1313, 419] on icon "collapse-menu-row" at bounding box center [1314, 417] width 20 height 12
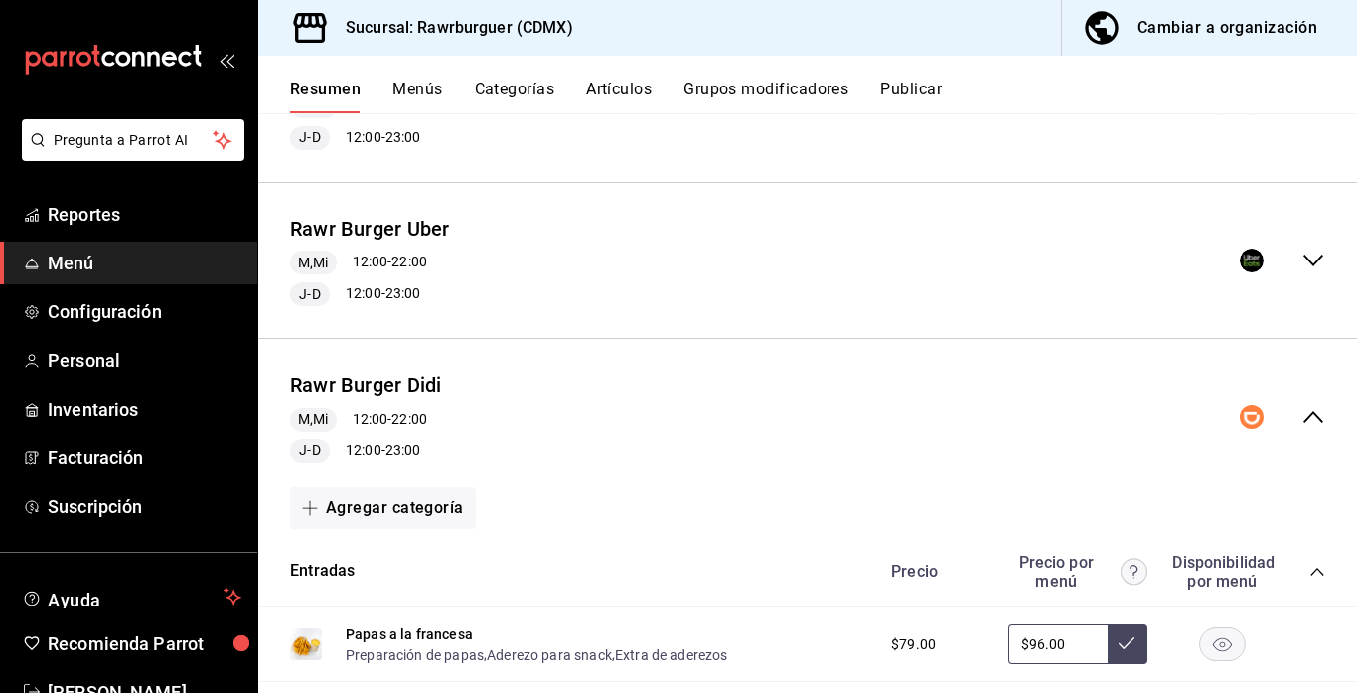
scroll to position [338, 0]
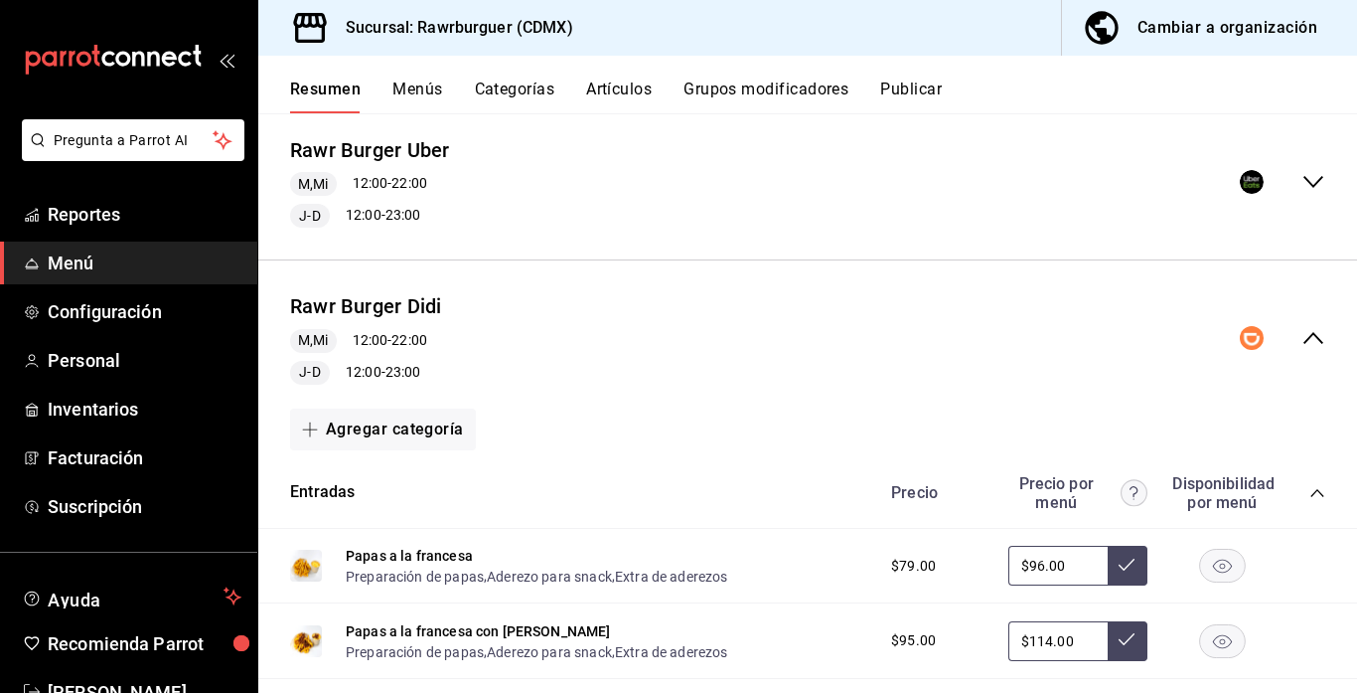
click at [1314, 491] on icon "collapse-category-row" at bounding box center [1318, 493] width 16 height 16
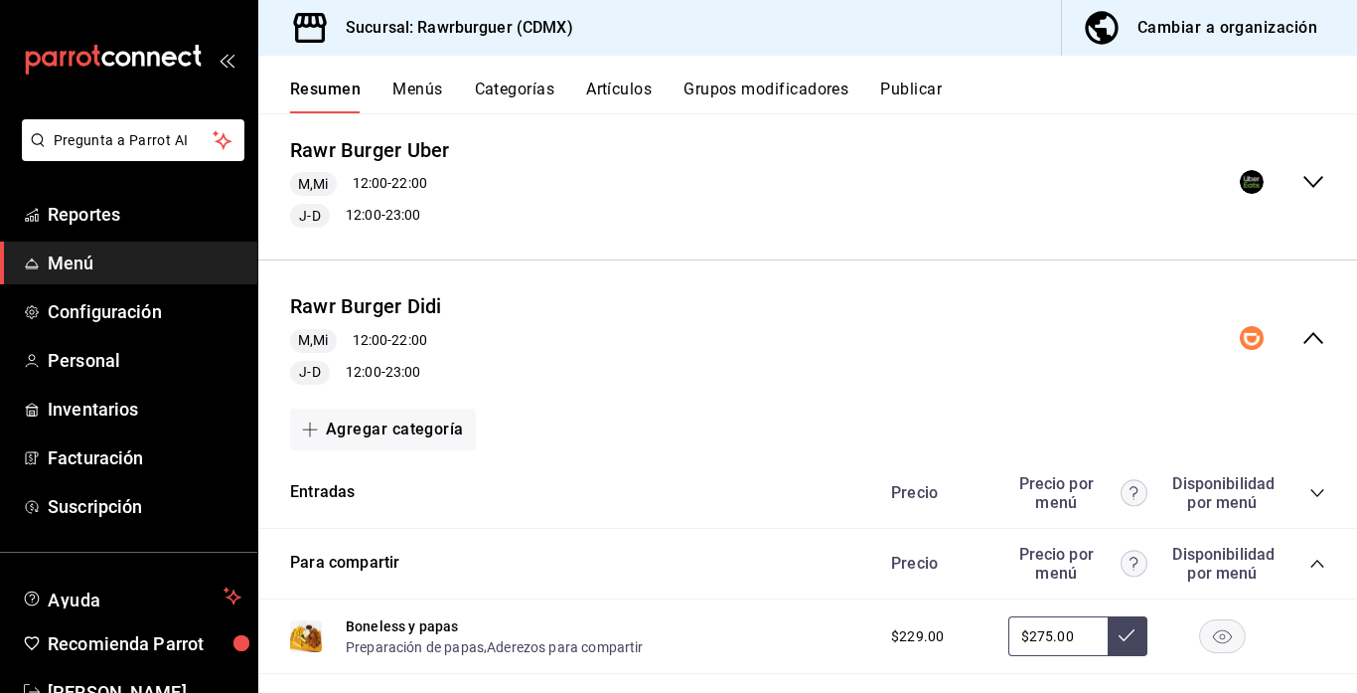
click at [1318, 560] on icon "collapse-category-row" at bounding box center [1317, 563] width 13 height 8
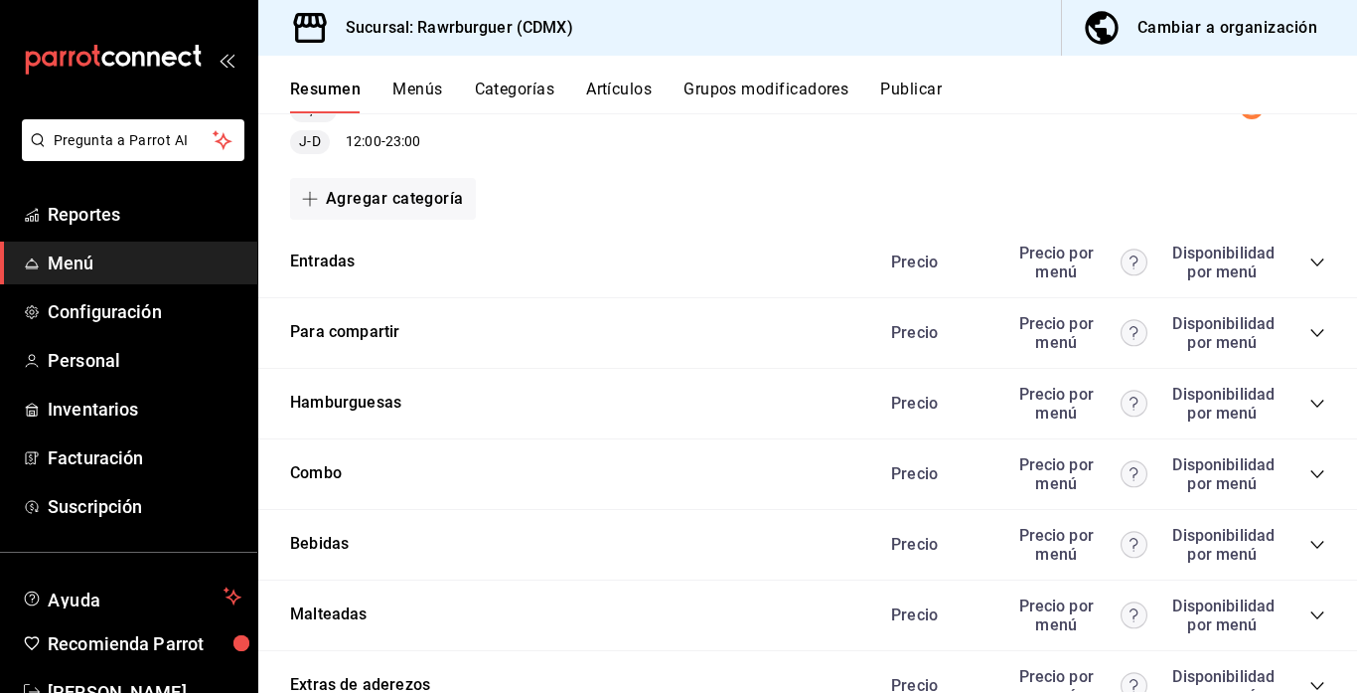
scroll to position [637, 0]
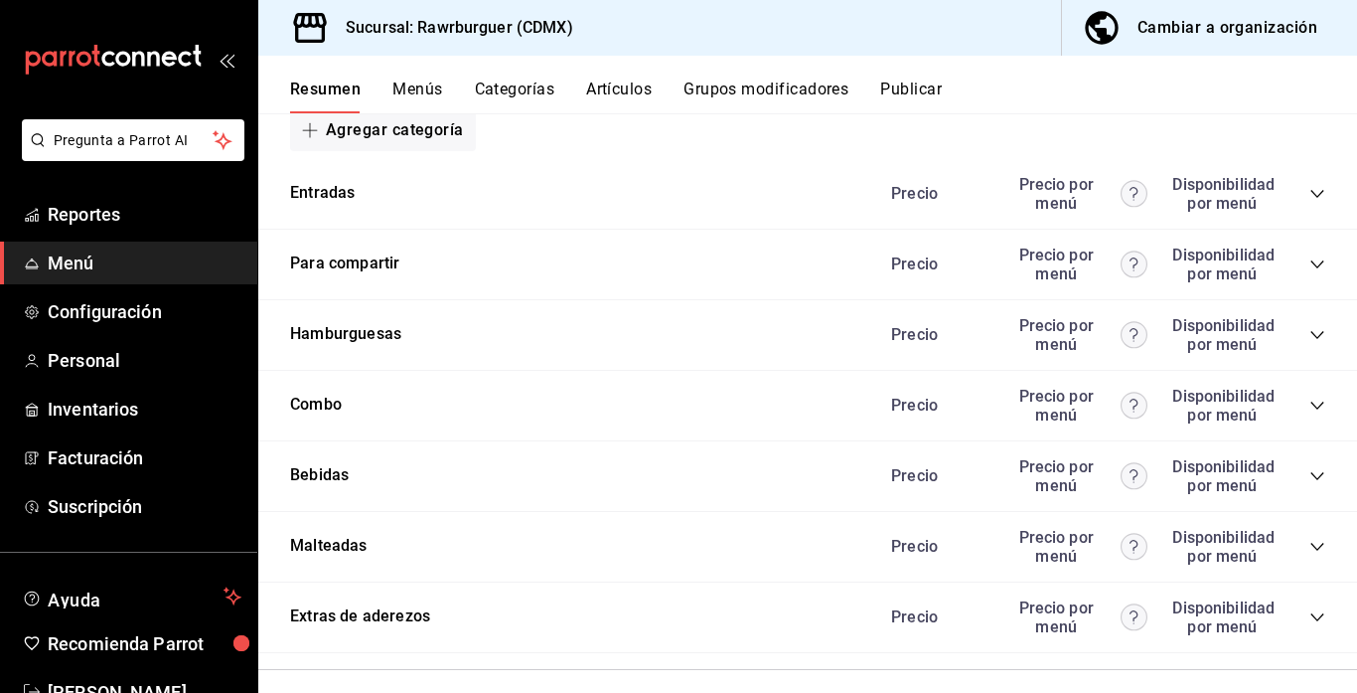
click at [1317, 338] on icon "collapse-category-row" at bounding box center [1318, 335] width 16 height 16
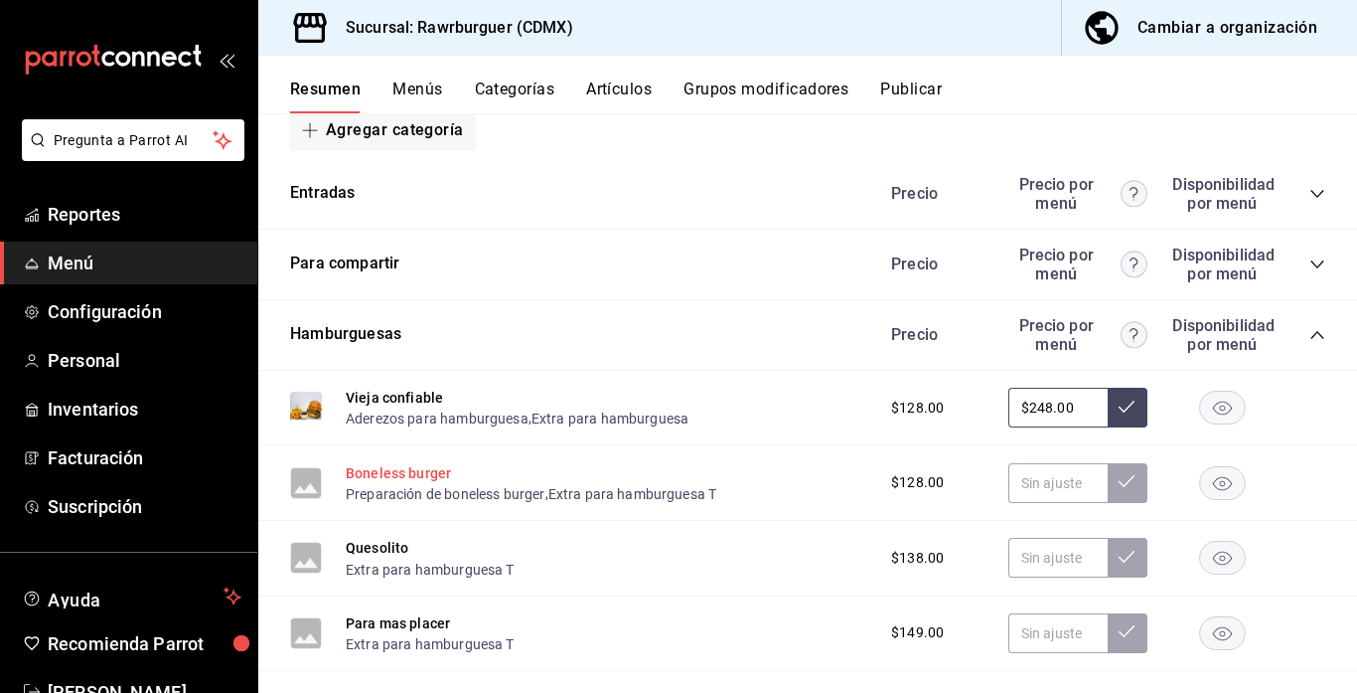
click at [394, 476] on button "Boneless burger" at bounding box center [398, 473] width 105 height 20
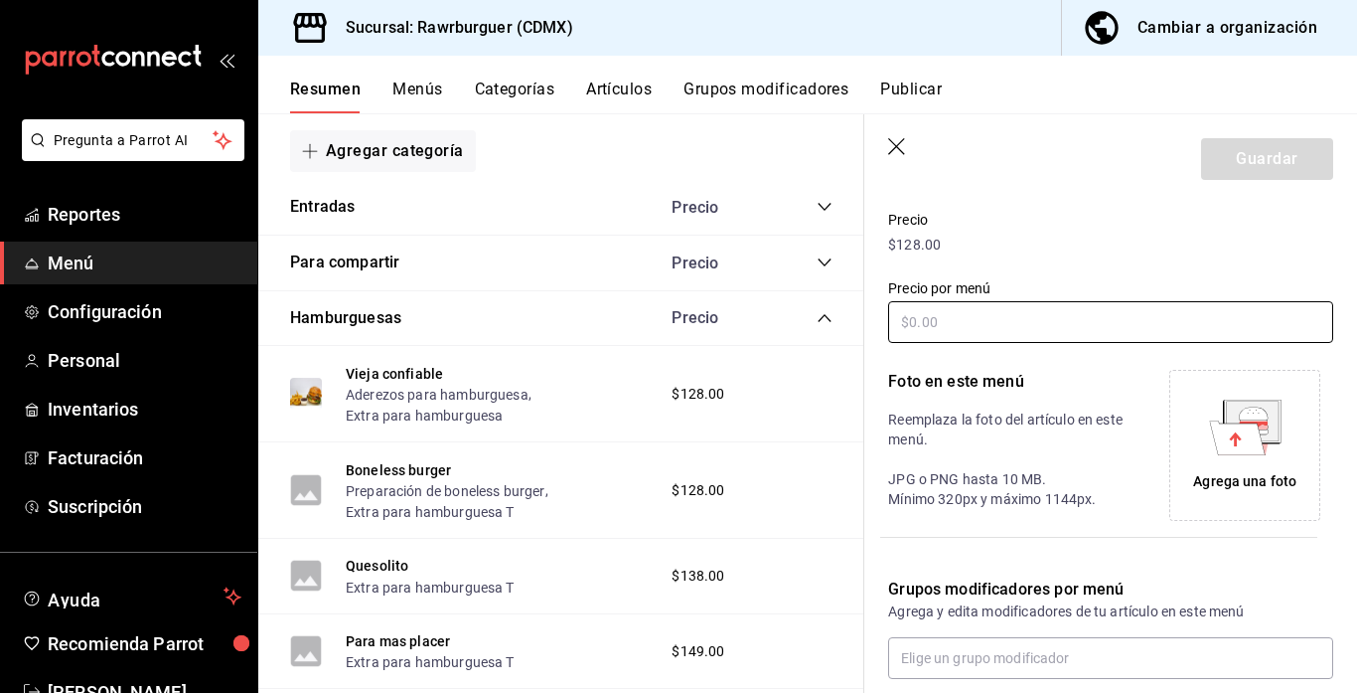
click at [1035, 328] on input "text" at bounding box center [1110, 322] width 445 height 42
type input "$248.00"
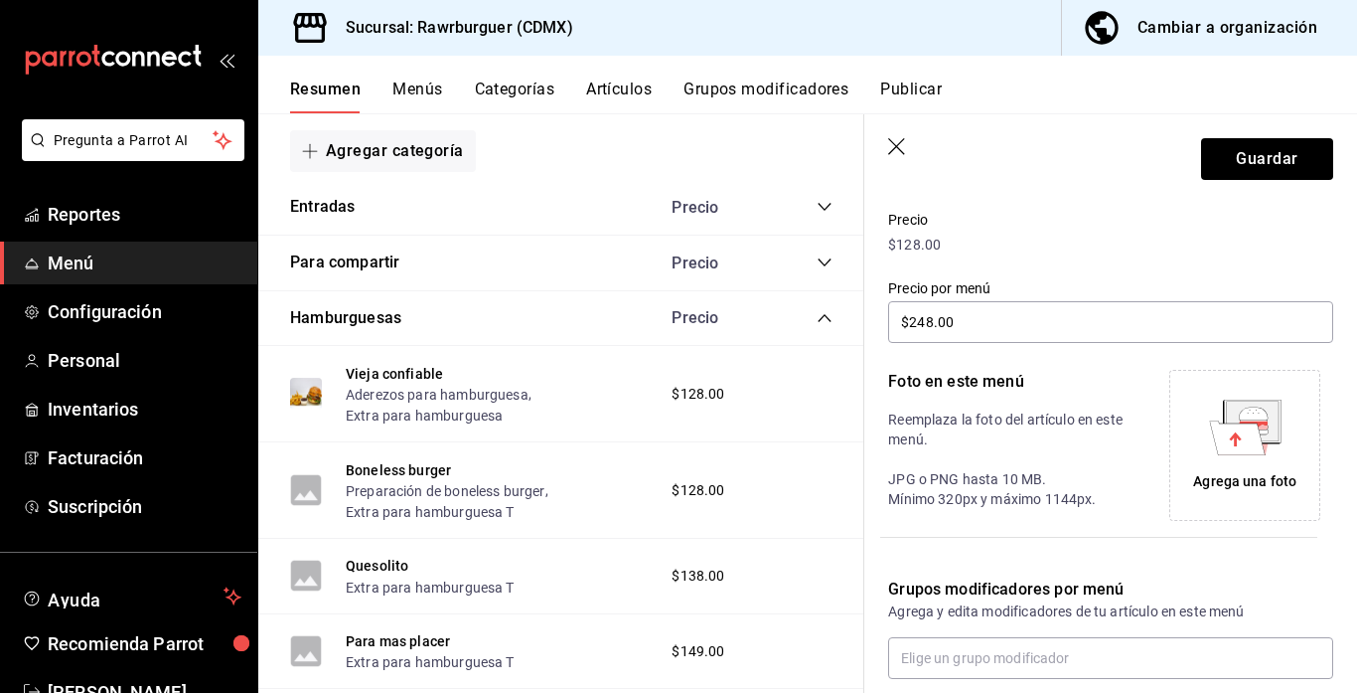
click at [1256, 456] on div "Agrega una foto" at bounding box center [1244, 445] width 141 height 141
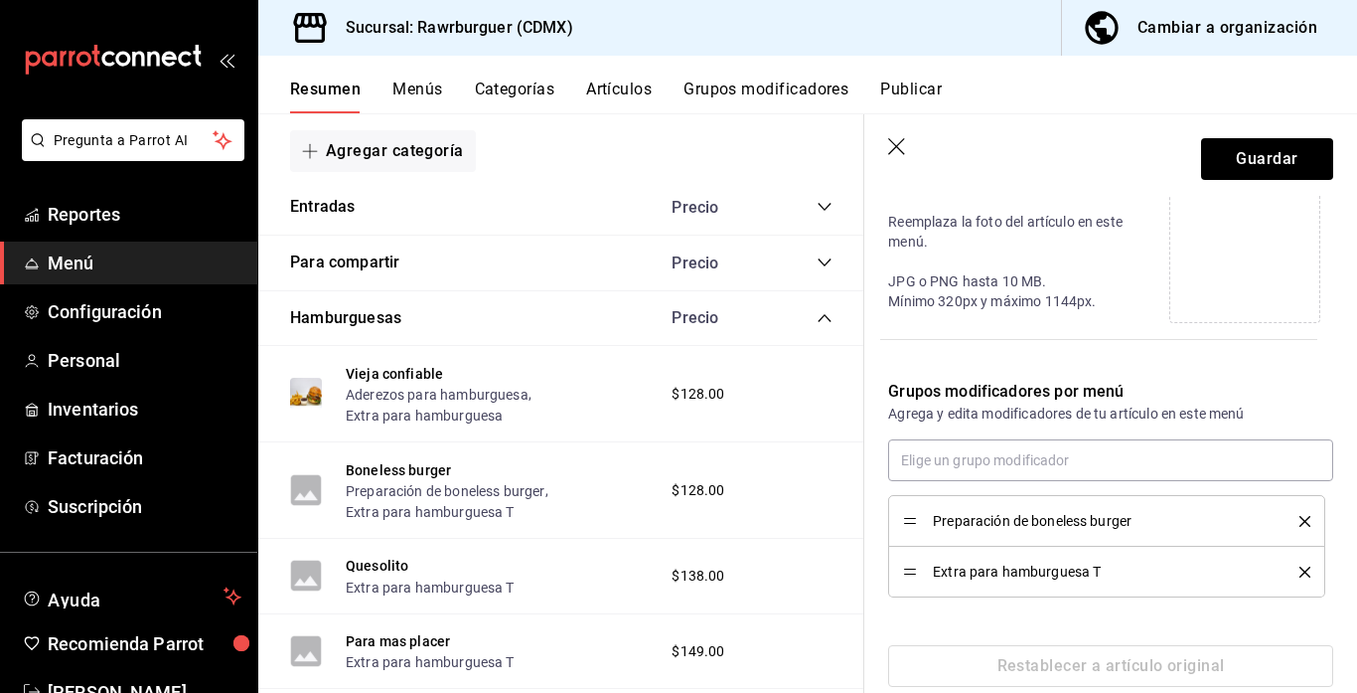
scroll to position [467, 0]
click at [1302, 573] on icon "delete" at bounding box center [1305, 571] width 11 height 11
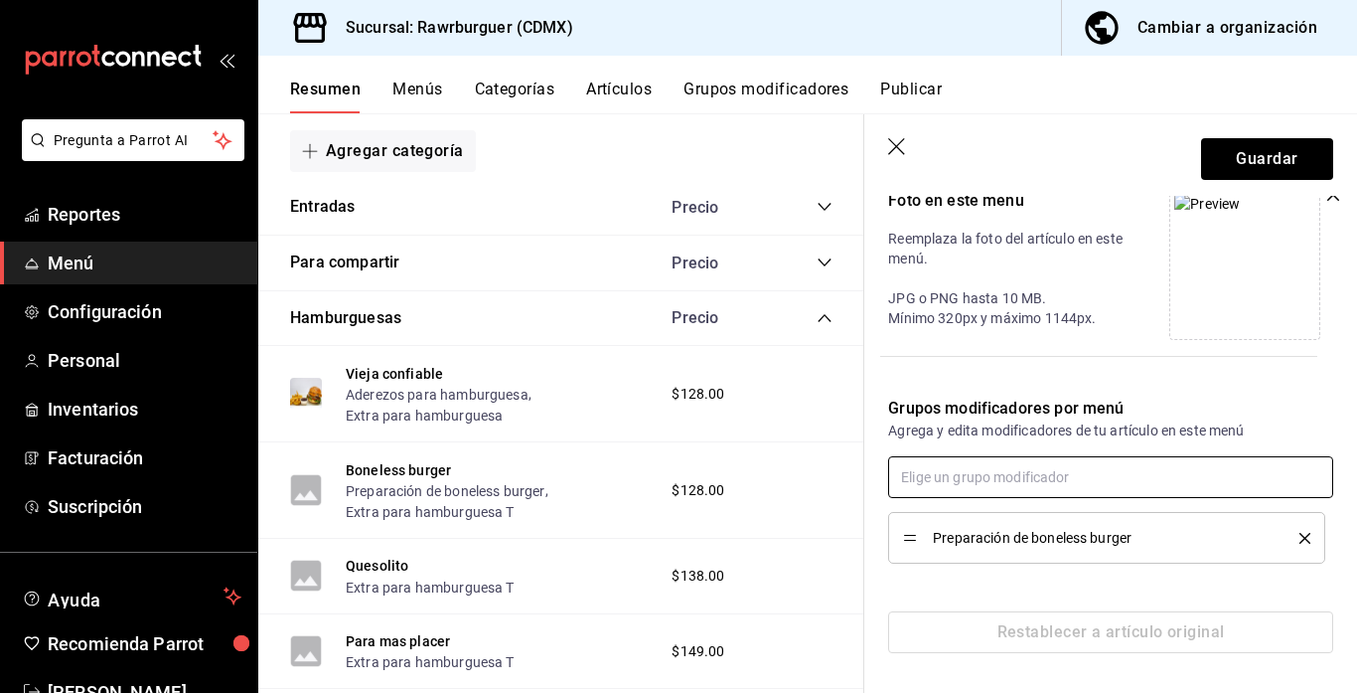
click at [1083, 481] on input "text" at bounding box center [1110, 477] width 445 height 42
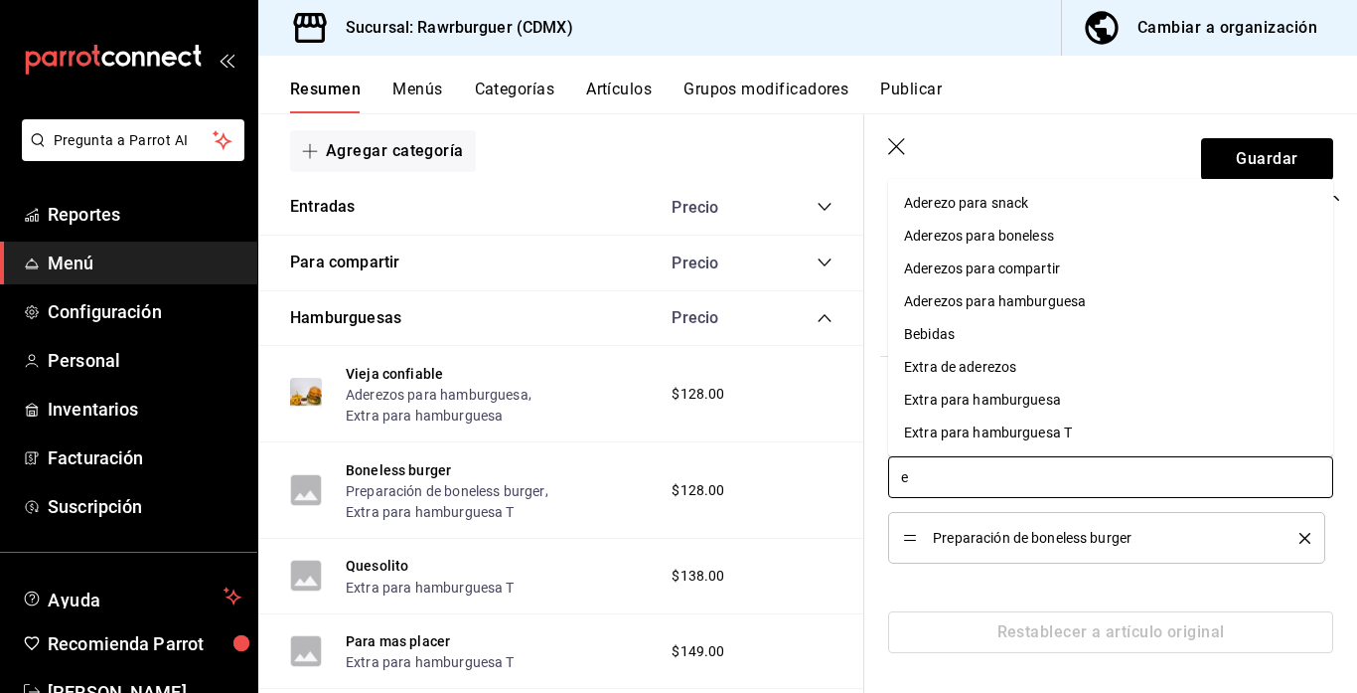
type input "ex"
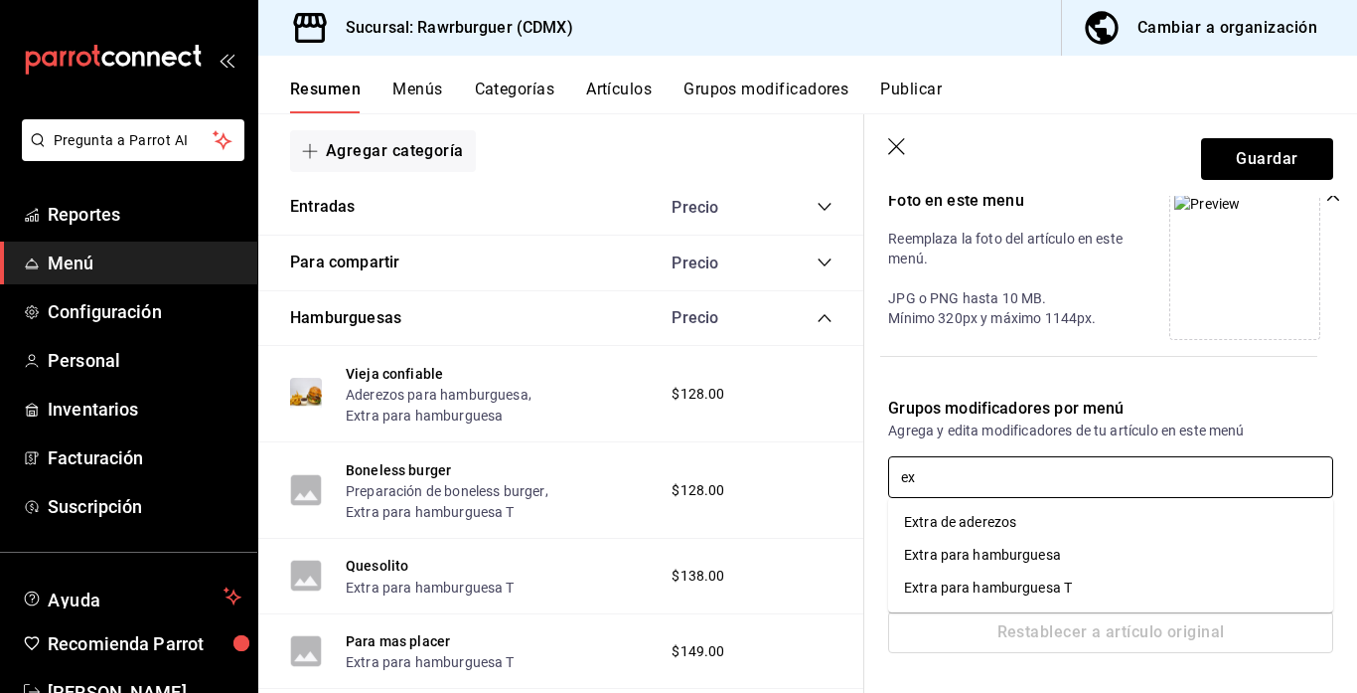
click at [1016, 546] on div "Extra para hamburguesa" at bounding box center [982, 554] width 157 height 21
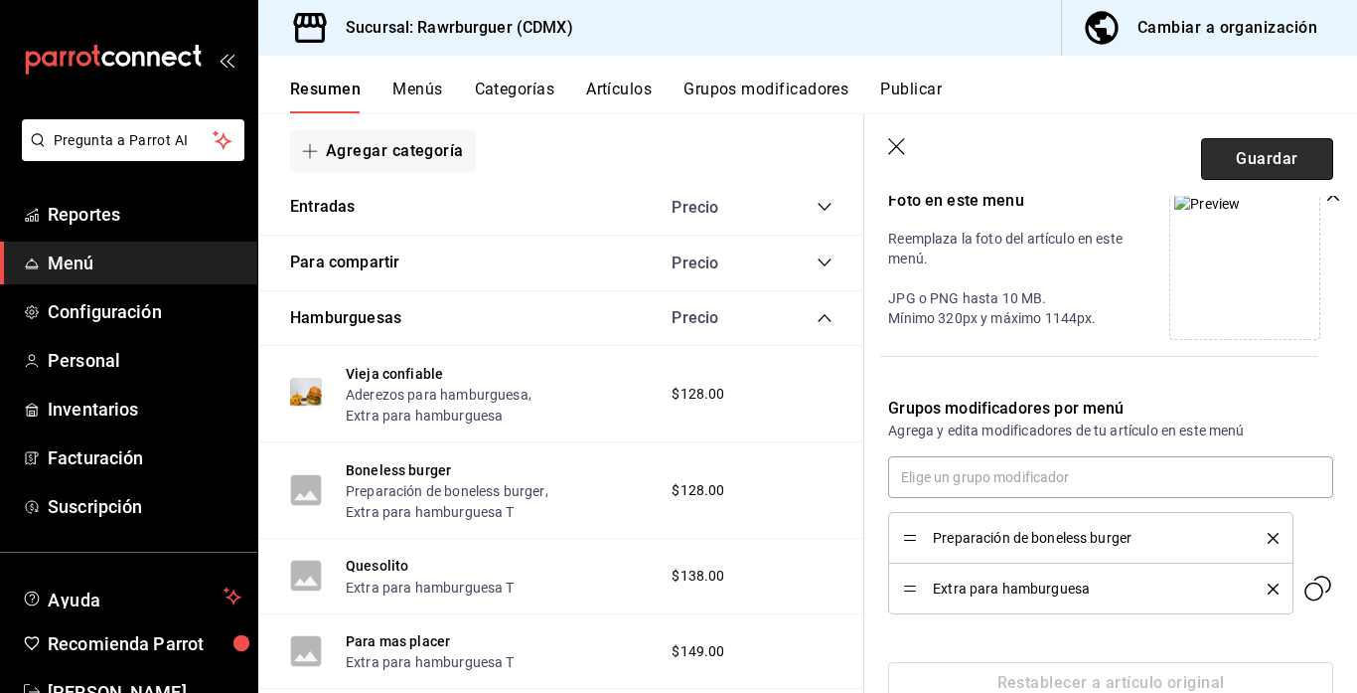
click at [1223, 165] on button "Guardar" at bounding box center [1267, 159] width 132 height 42
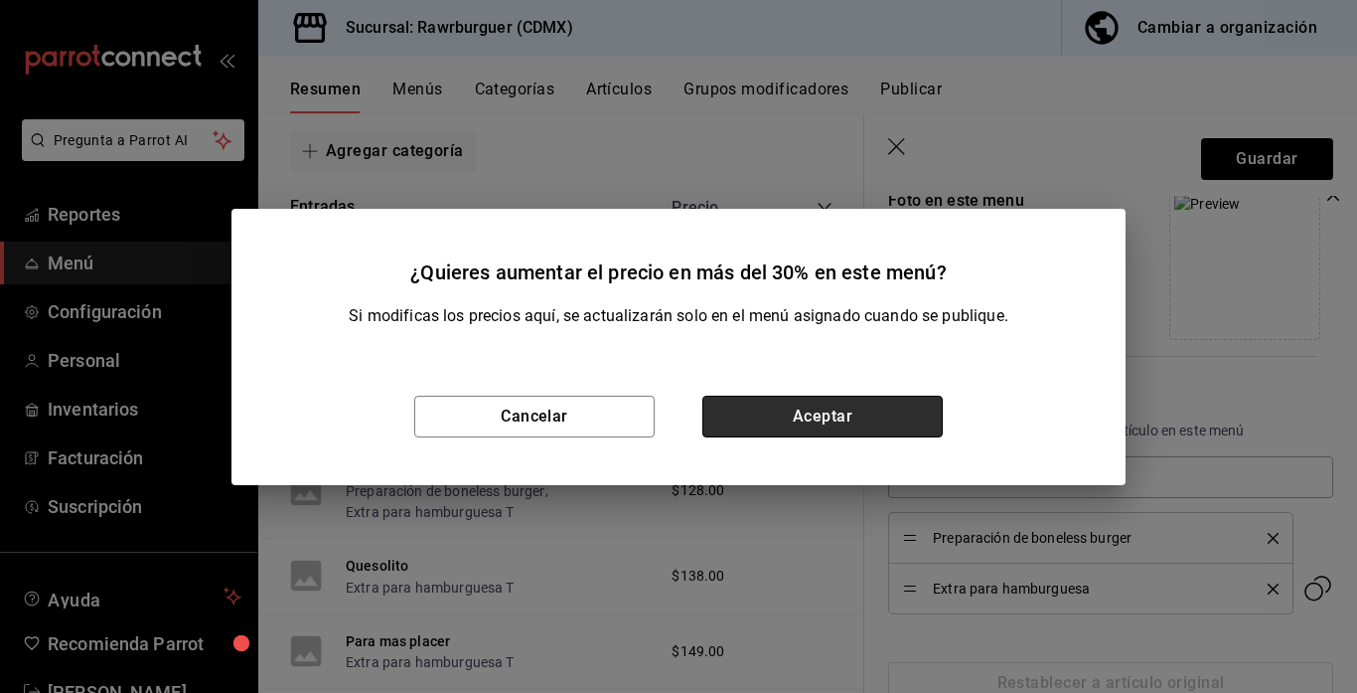
click at [787, 426] on button "Aceptar" at bounding box center [822, 416] width 240 height 42
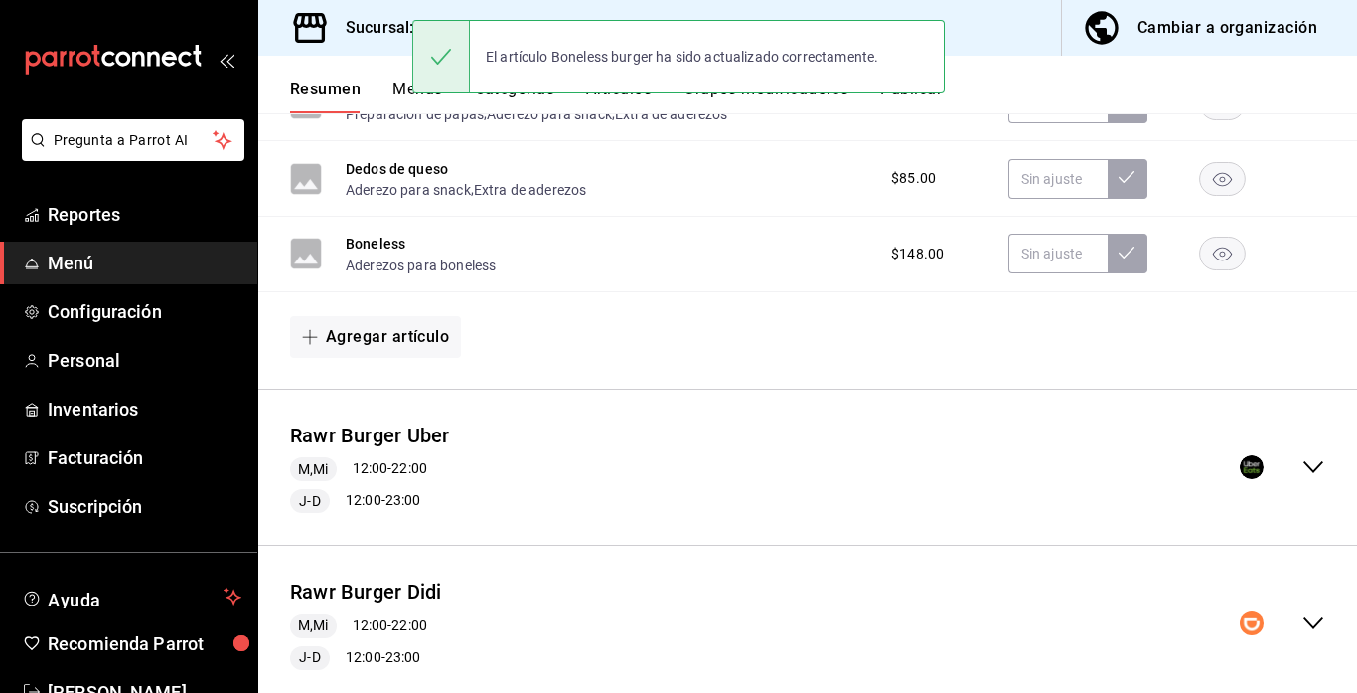
scroll to position [261, 0]
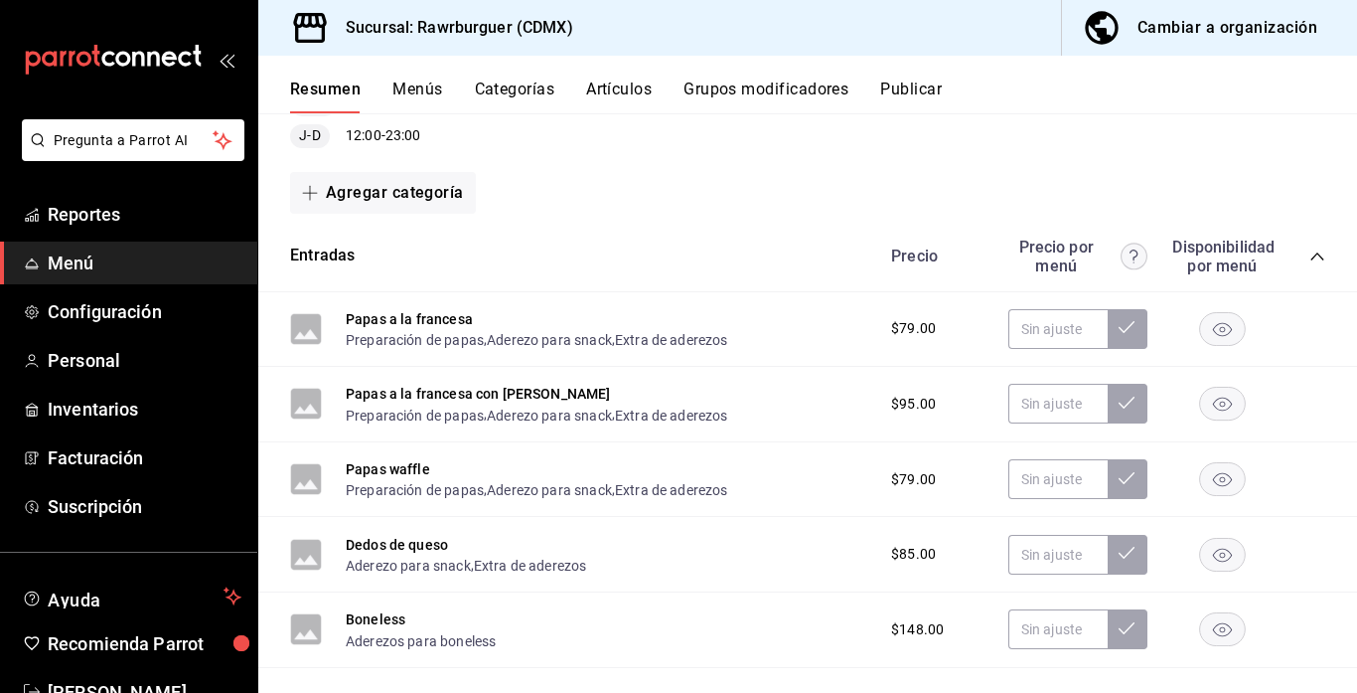
click at [1311, 113] on icon "collapse-menu-row" at bounding box center [1314, 101] width 24 height 24
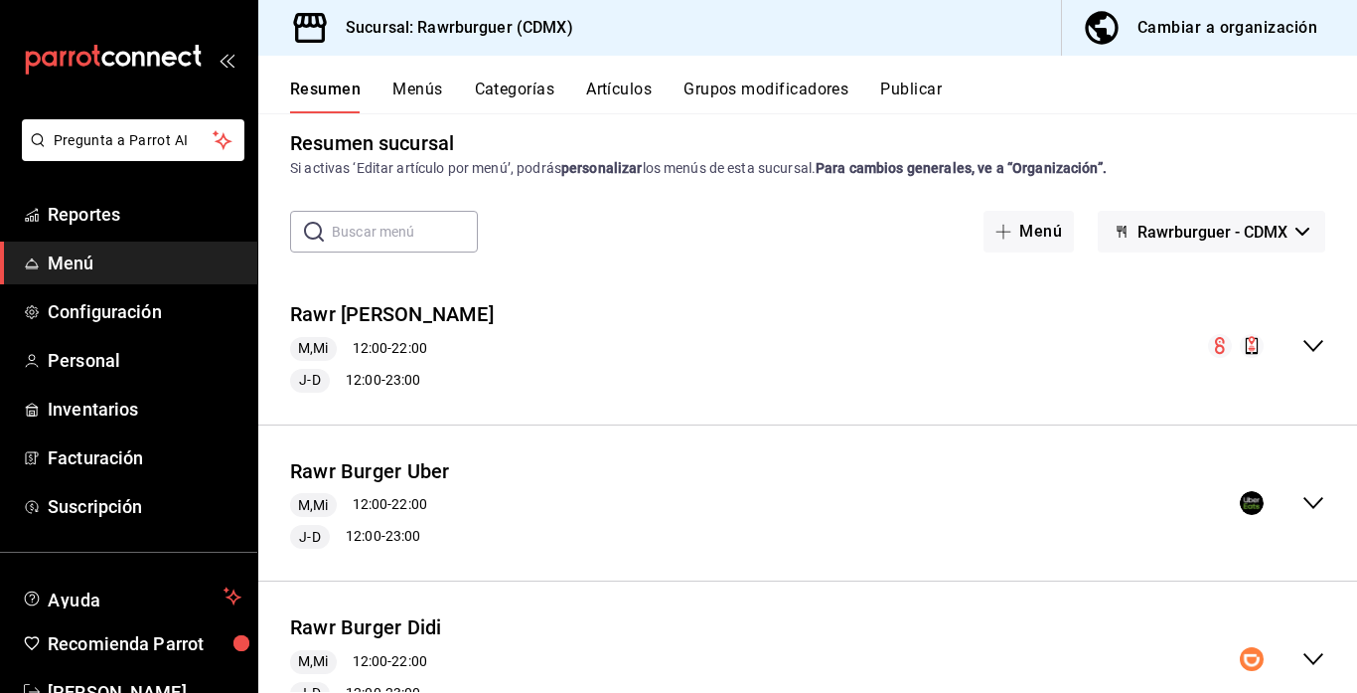
scroll to position [259, 0]
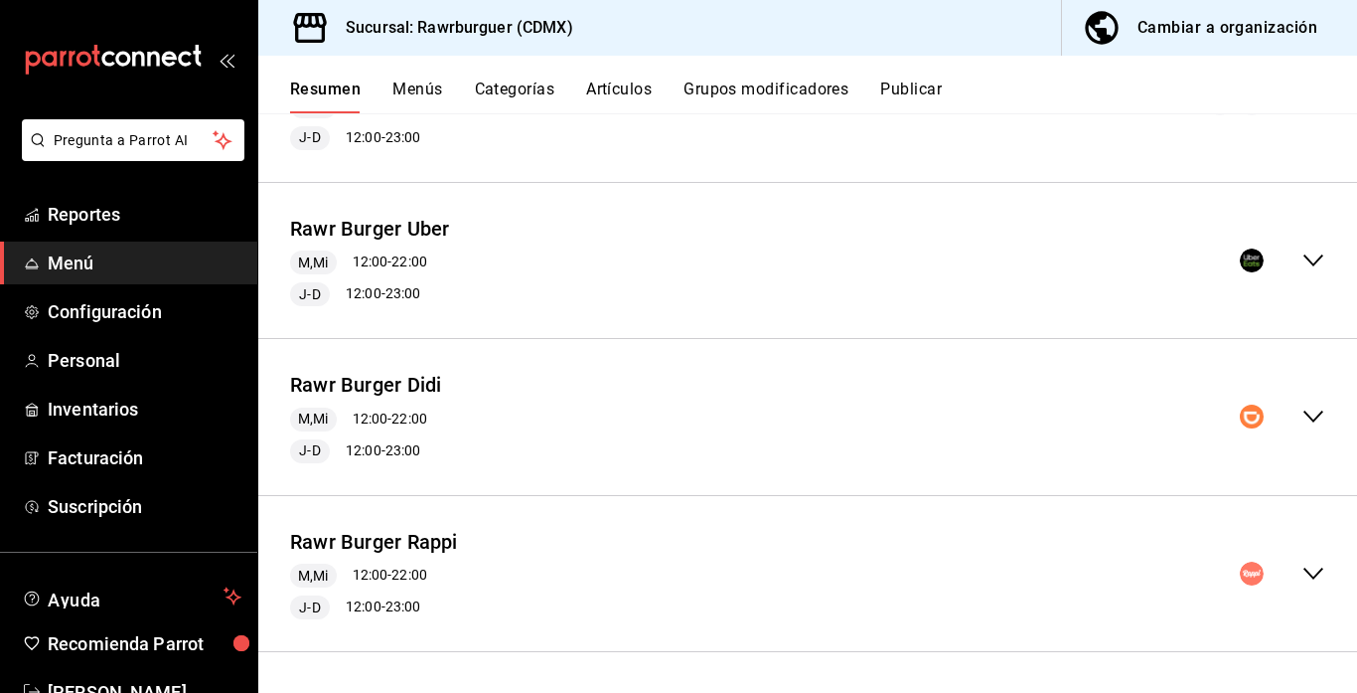
click at [1313, 419] on icon "collapse-menu-row" at bounding box center [1314, 417] width 20 height 12
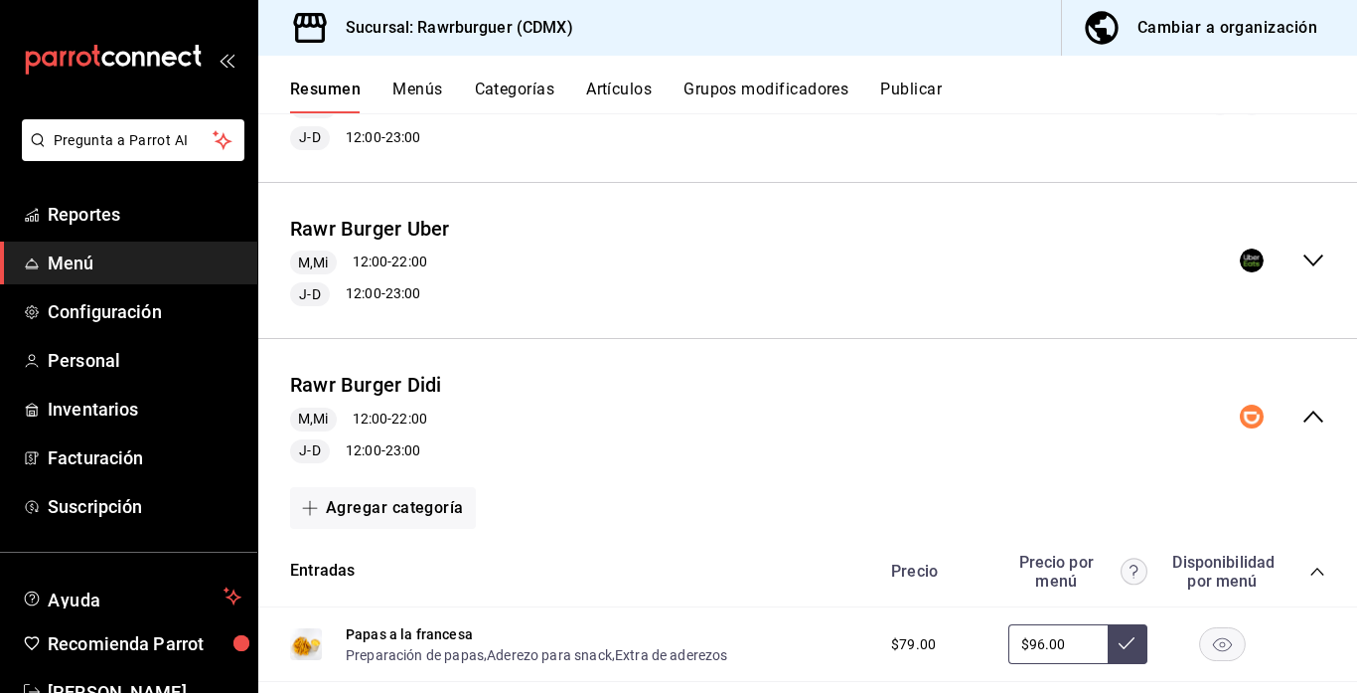
click at [1315, 572] on icon "collapse-category-row" at bounding box center [1318, 571] width 16 height 16
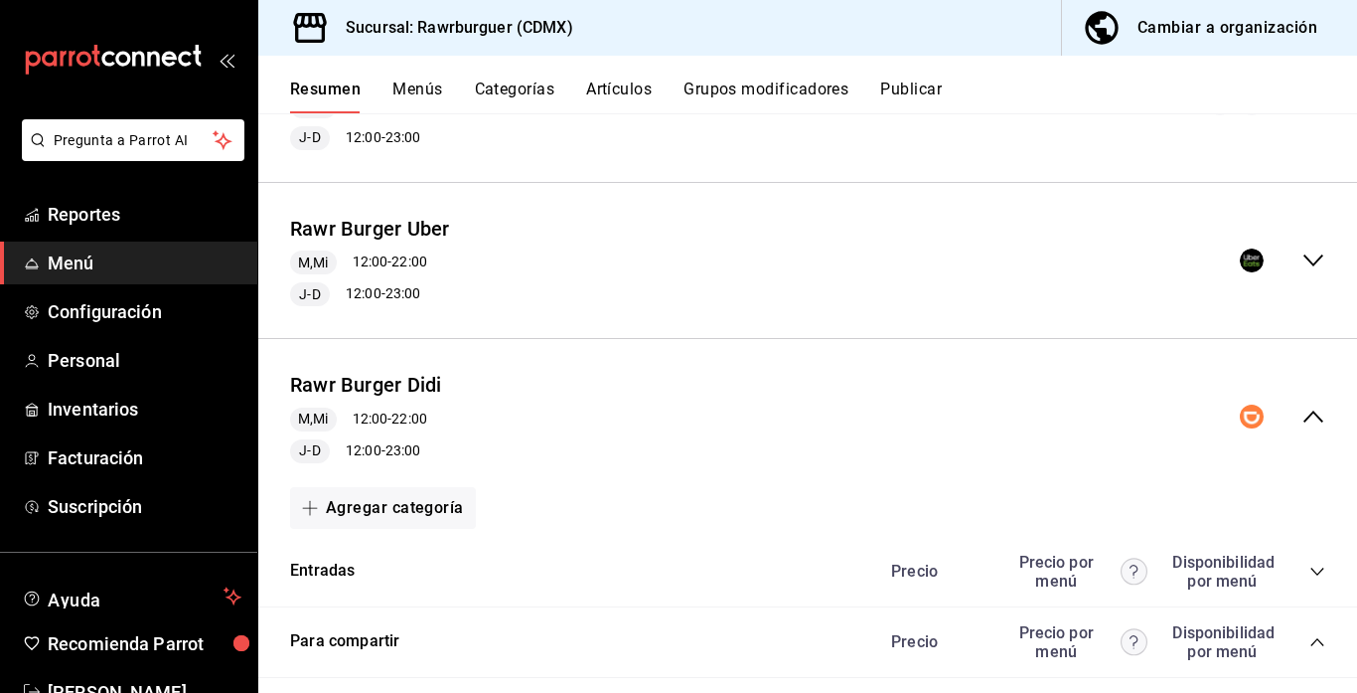
scroll to position [413, 0]
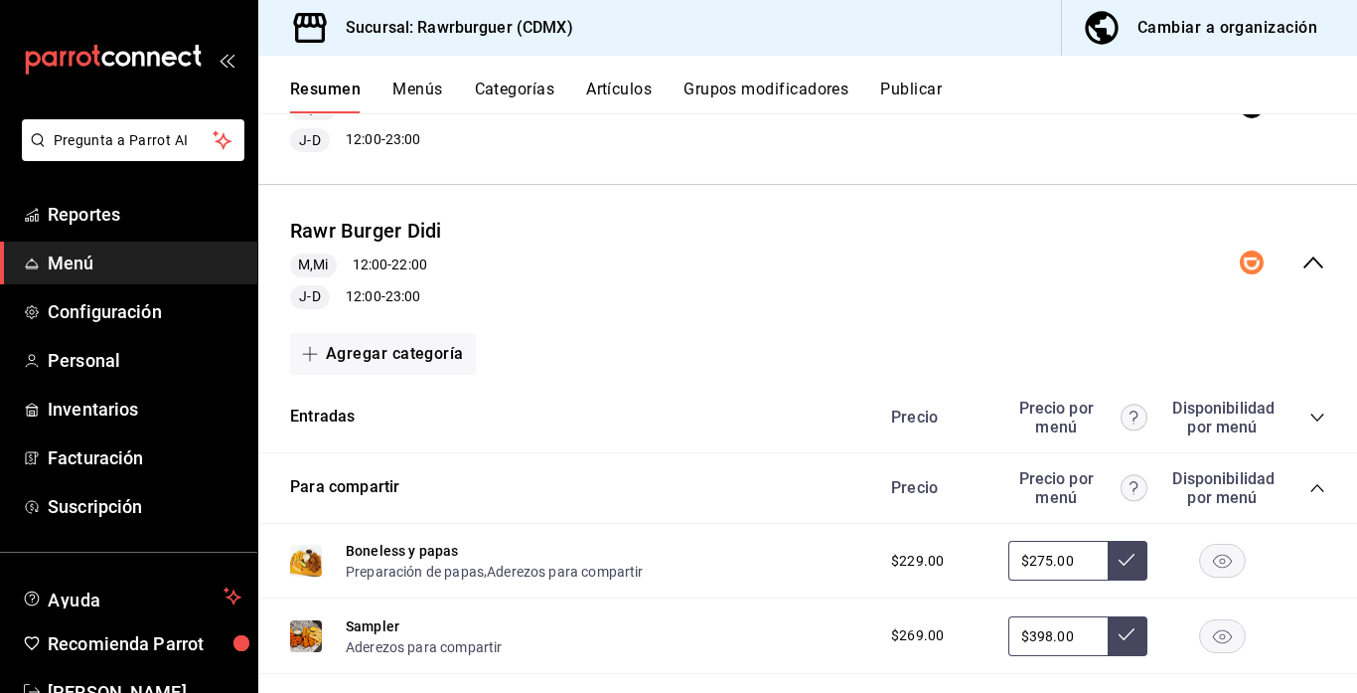
click at [1317, 490] on icon "collapse-category-row" at bounding box center [1318, 488] width 16 height 16
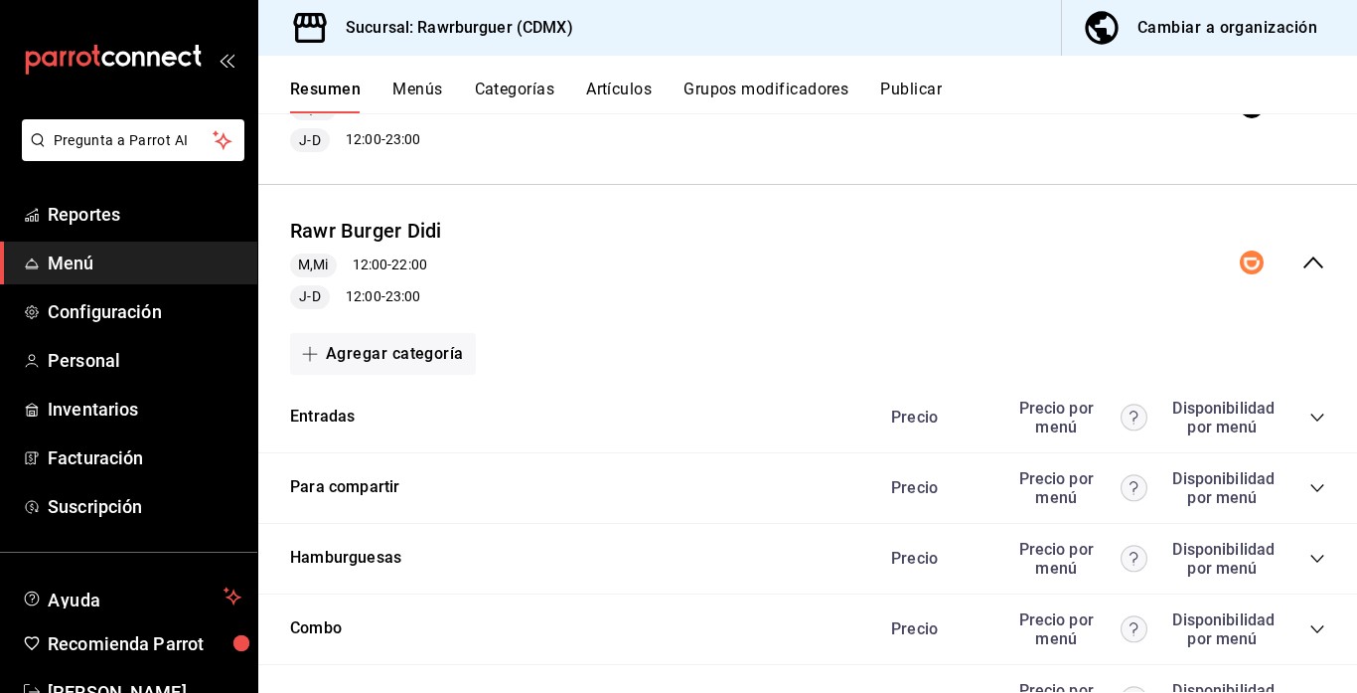
click at [1315, 561] on icon "collapse-category-row" at bounding box center [1318, 558] width 16 height 16
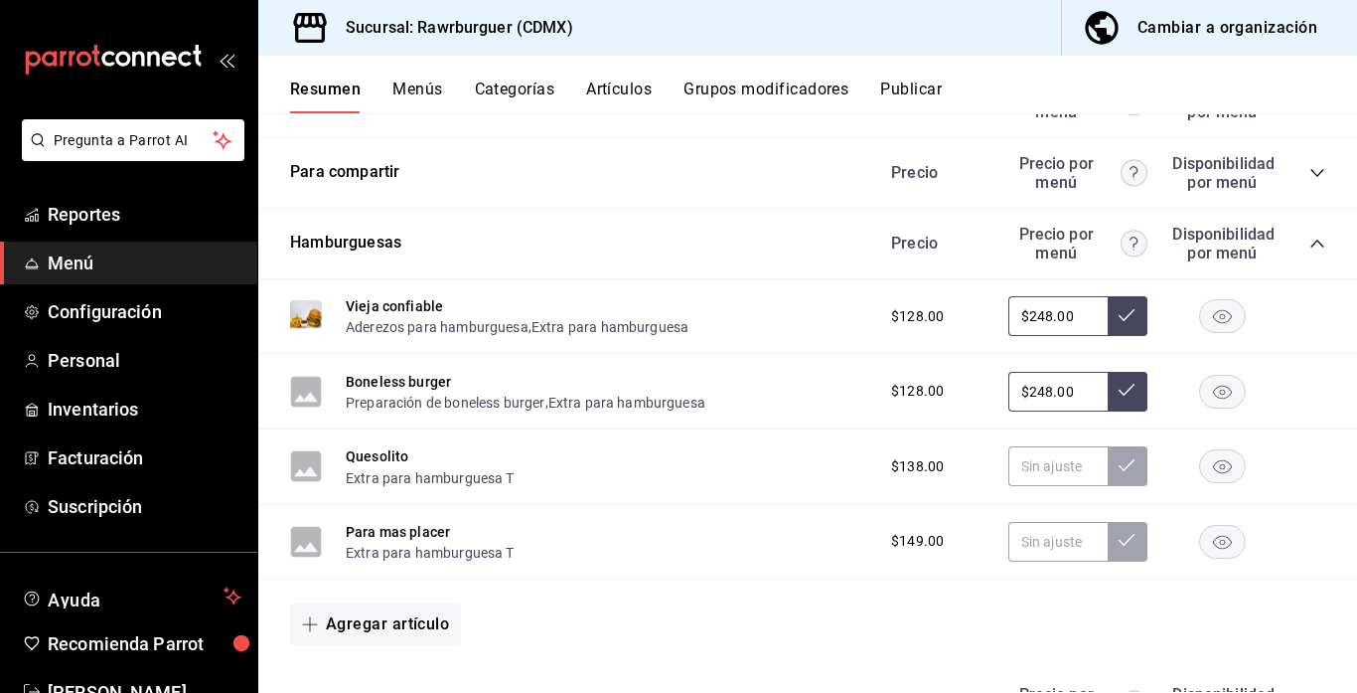
scroll to position [740, 0]
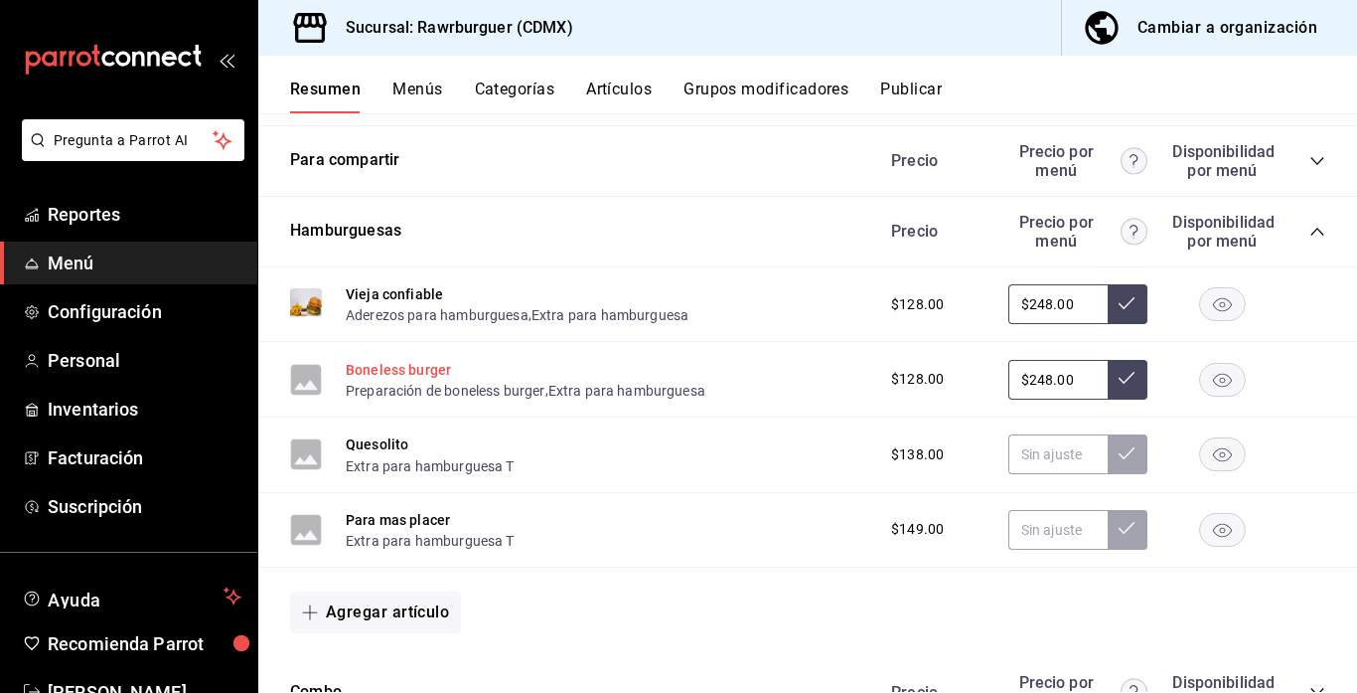
click at [407, 374] on button "Boneless burger" at bounding box center [398, 370] width 105 height 20
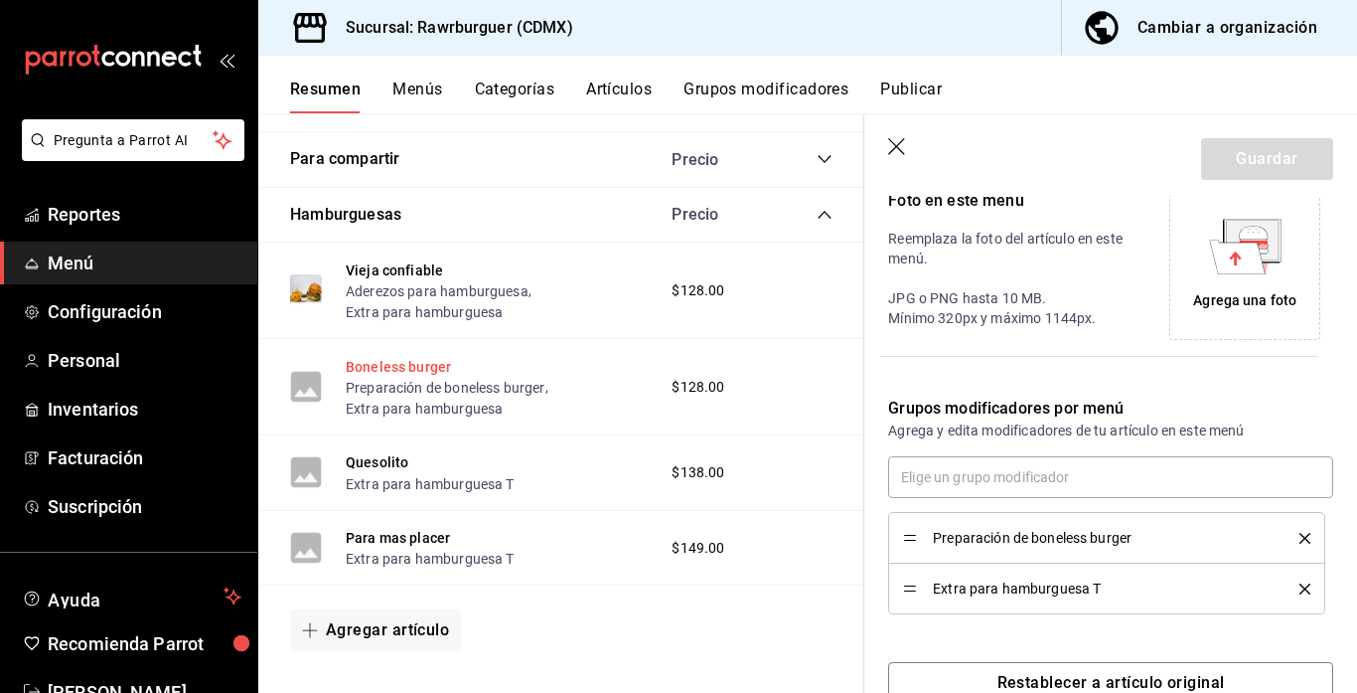
type input "$248.00"
click at [1236, 290] on div "Agrega una foto" at bounding box center [1244, 300] width 103 height 21
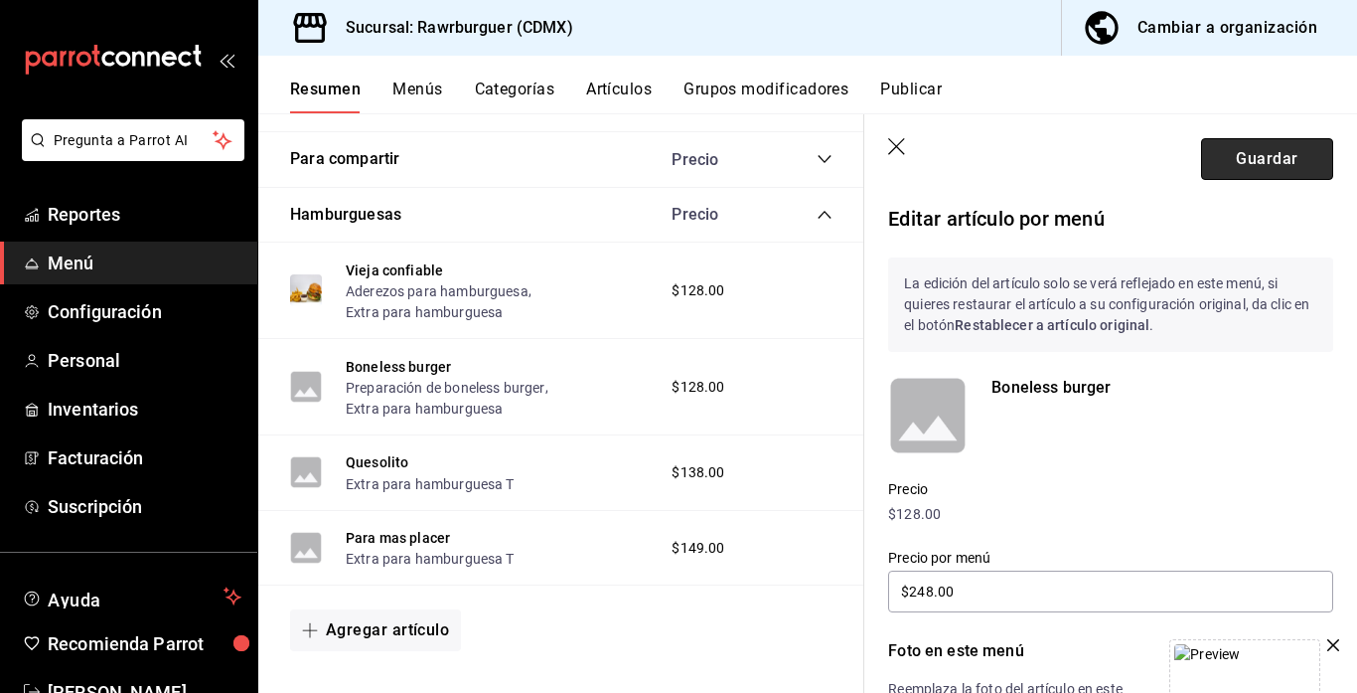
click at [1239, 163] on button "Guardar" at bounding box center [1267, 159] width 132 height 42
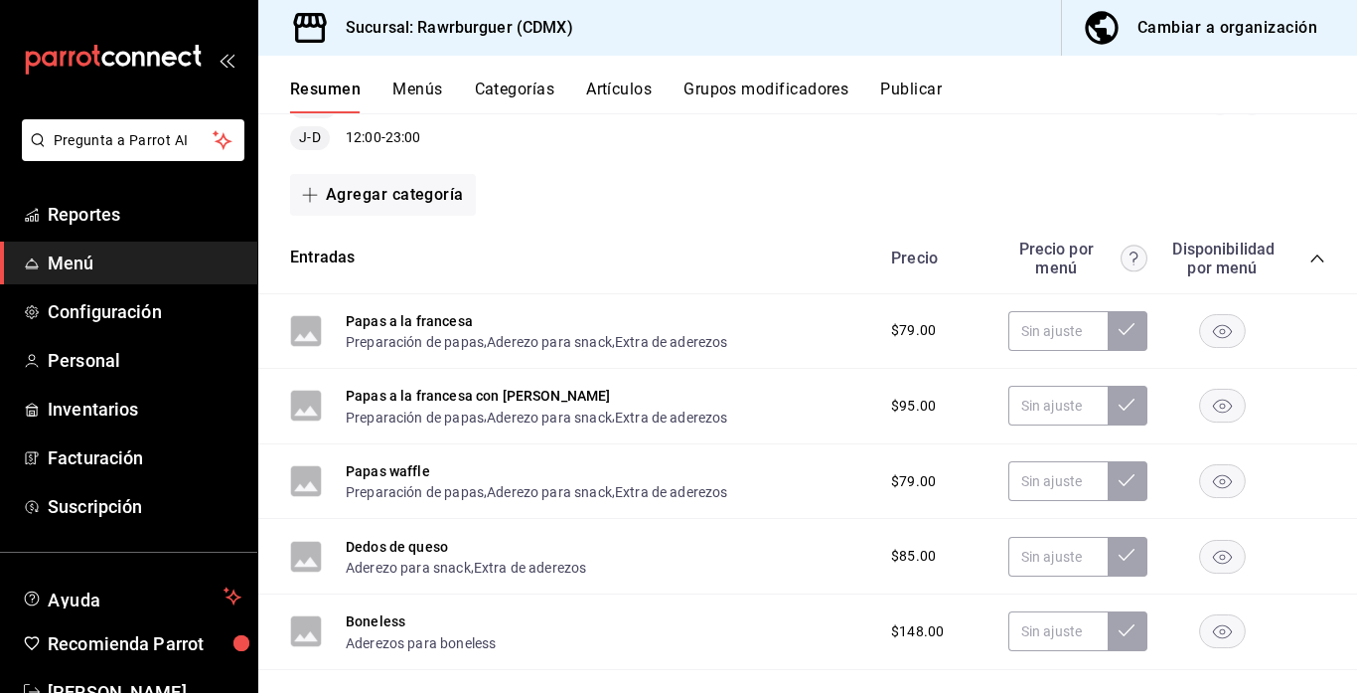
scroll to position [158, 0]
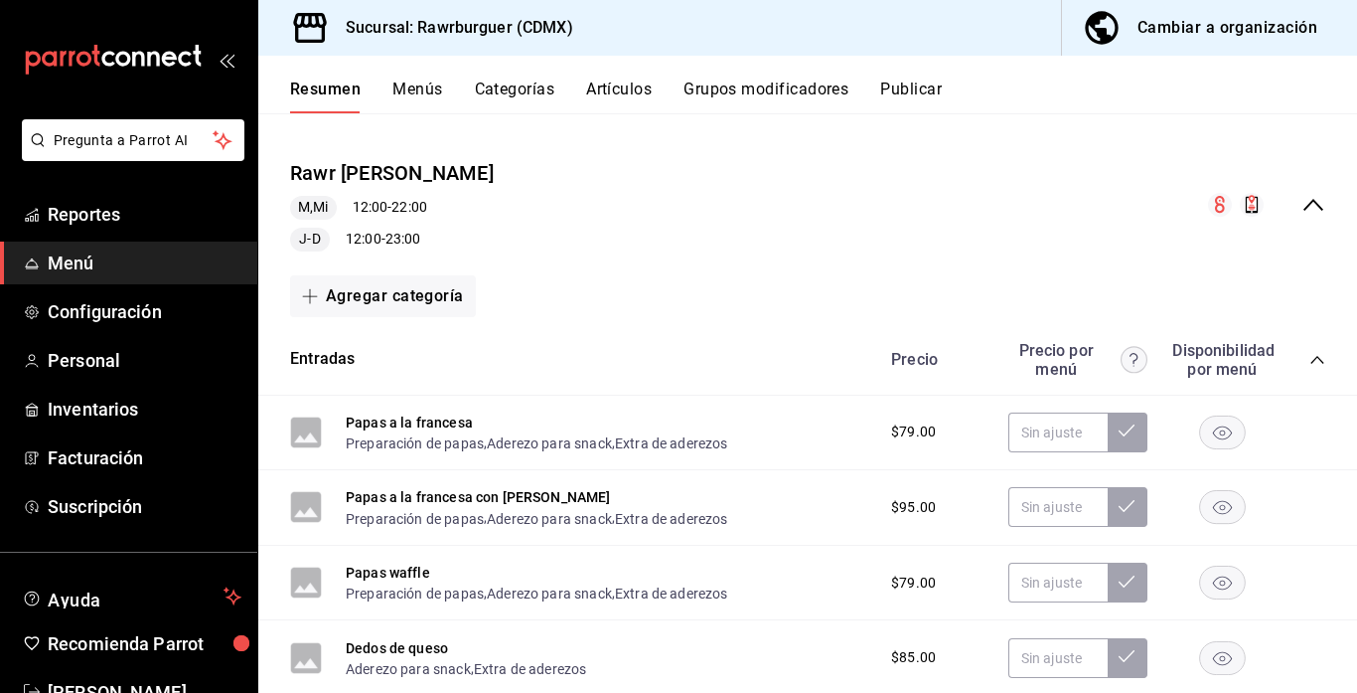
click at [1302, 222] on div "Rawr Burger del valle M,Mi 12:00 - 22:00 J-D 12:00 - 23:00" at bounding box center [807, 205] width 1099 height 124
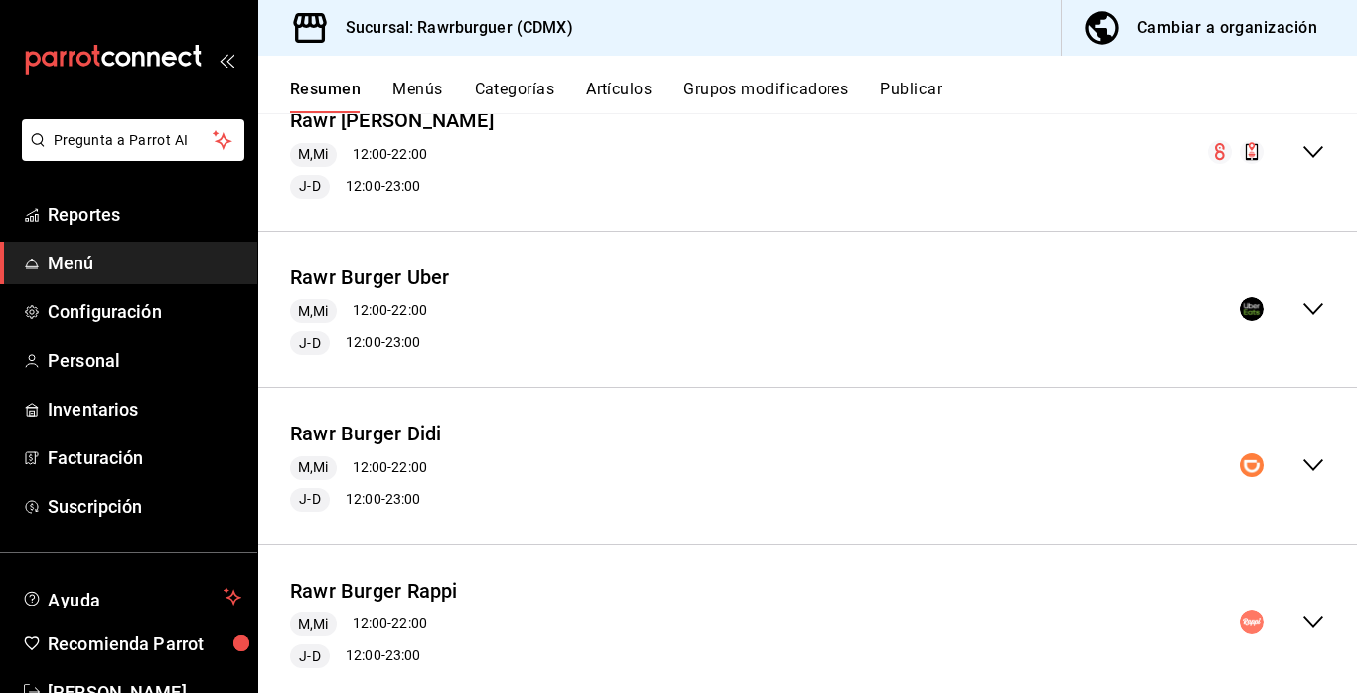
scroll to position [213, 0]
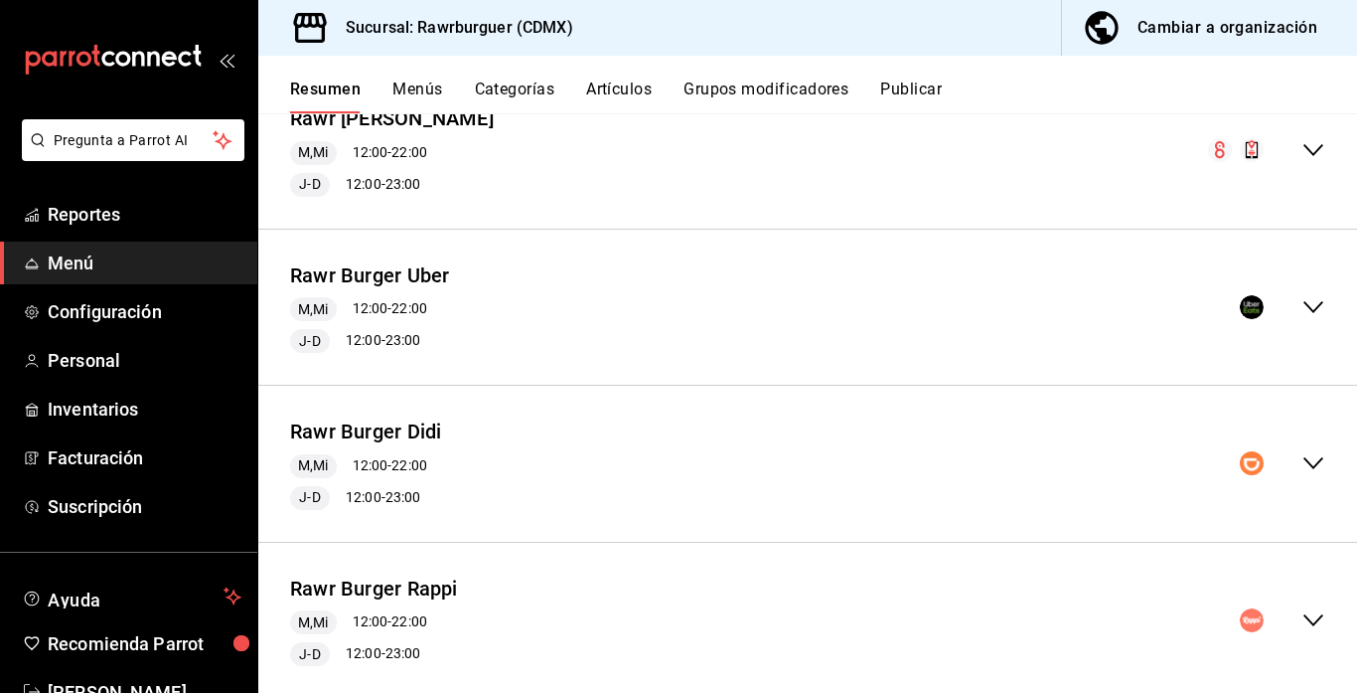
click at [1312, 304] on icon "collapse-menu-row" at bounding box center [1314, 307] width 24 height 24
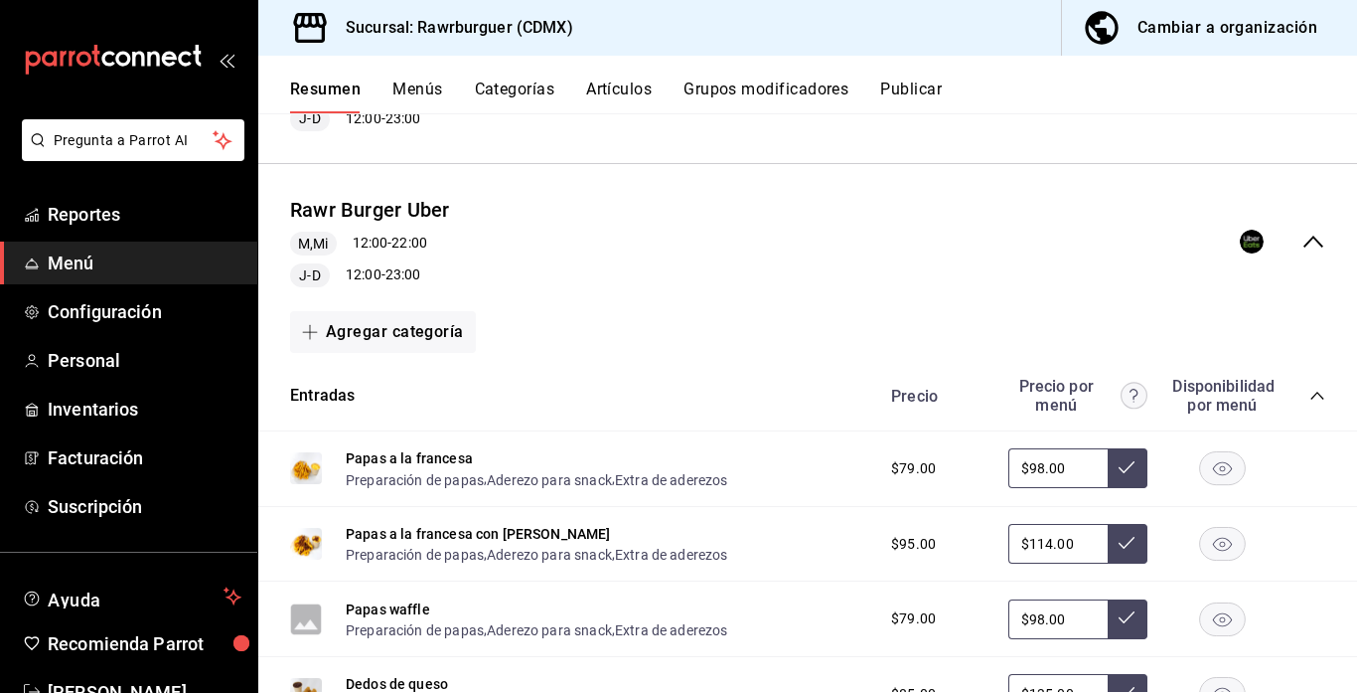
scroll to position [253, 0]
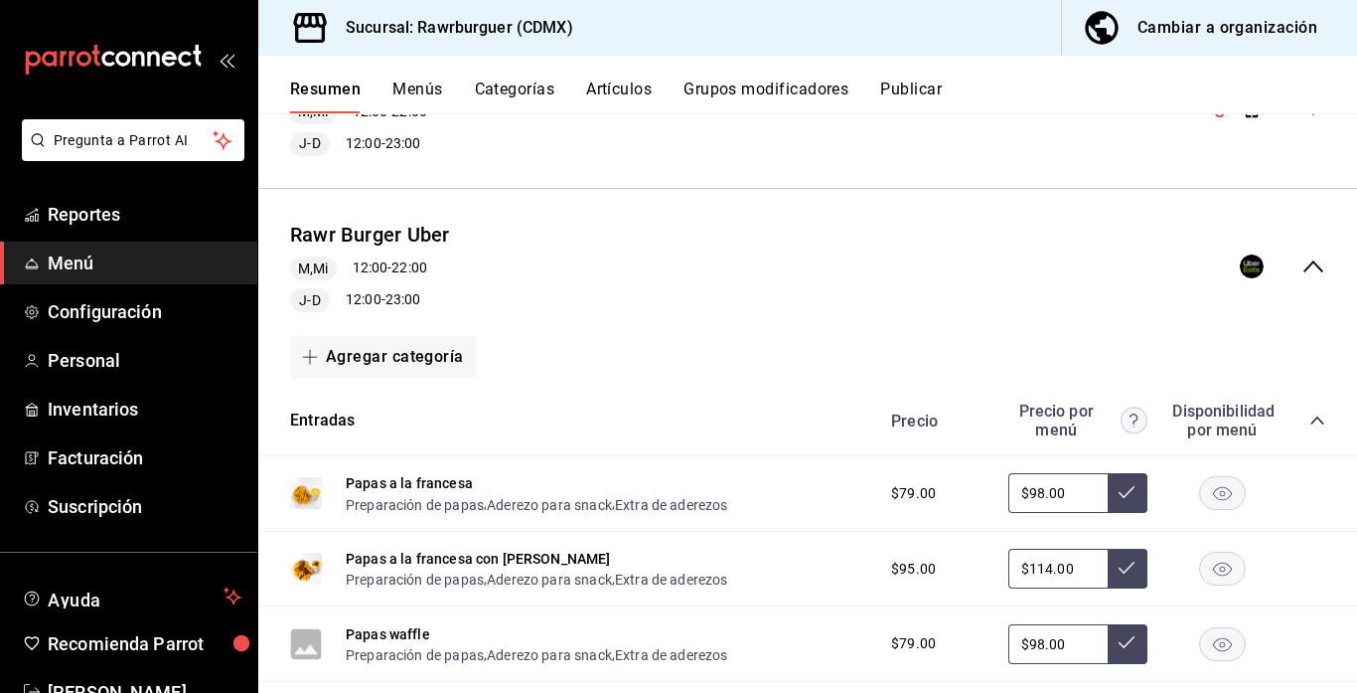
click at [1314, 262] on icon "collapse-menu-row" at bounding box center [1314, 266] width 20 height 12
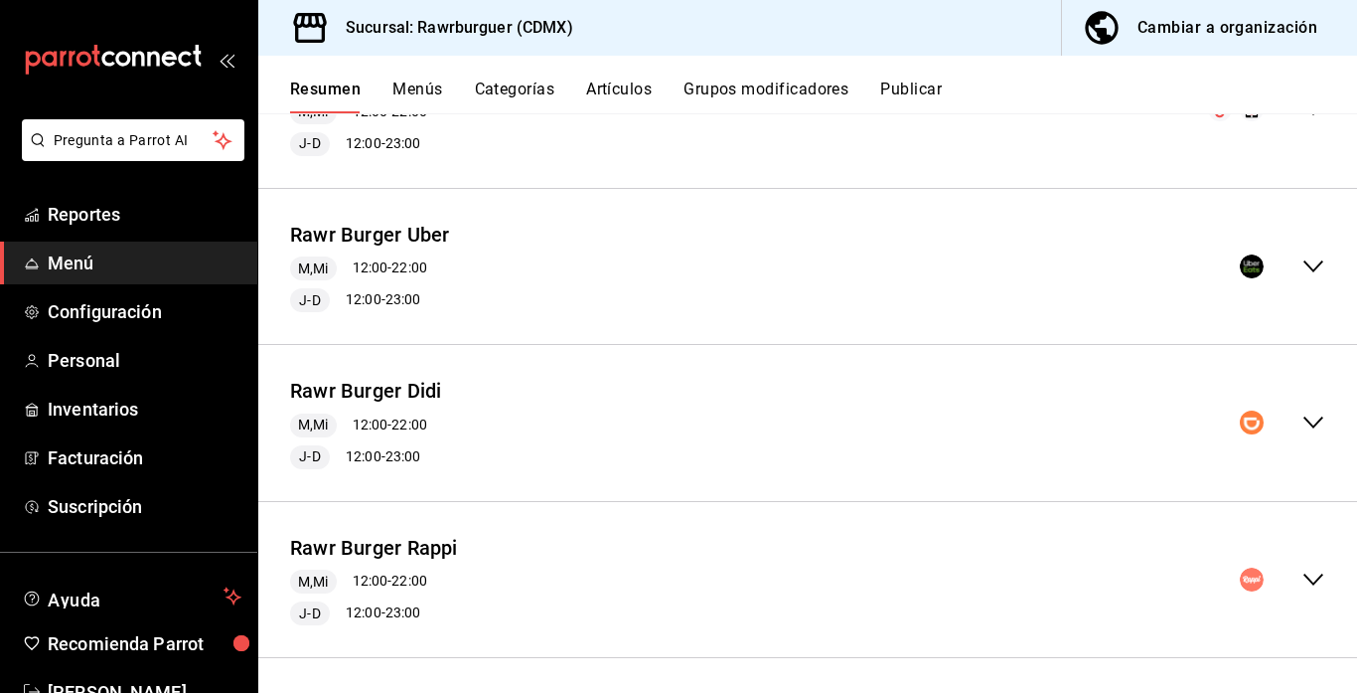
click at [1311, 411] on icon "collapse-menu-row" at bounding box center [1314, 422] width 24 height 24
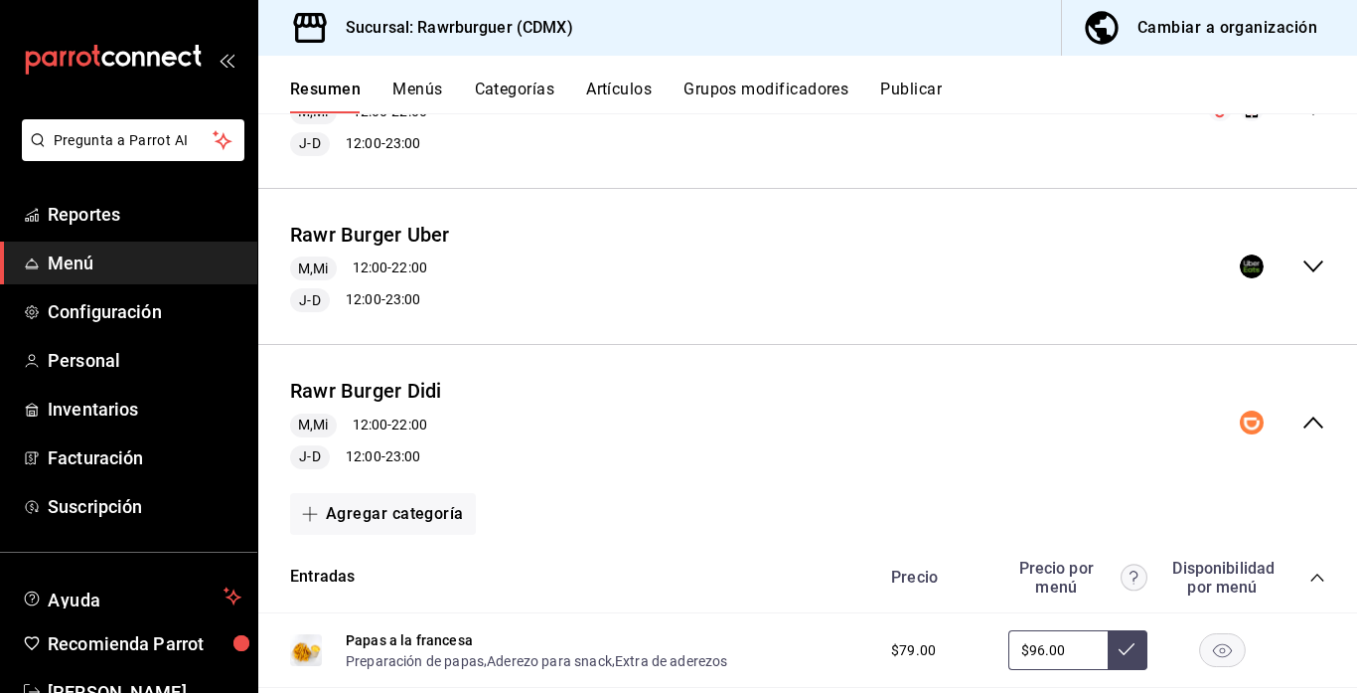
click at [1313, 571] on icon "collapse-category-row" at bounding box center [1318, 577] width 16 height 16
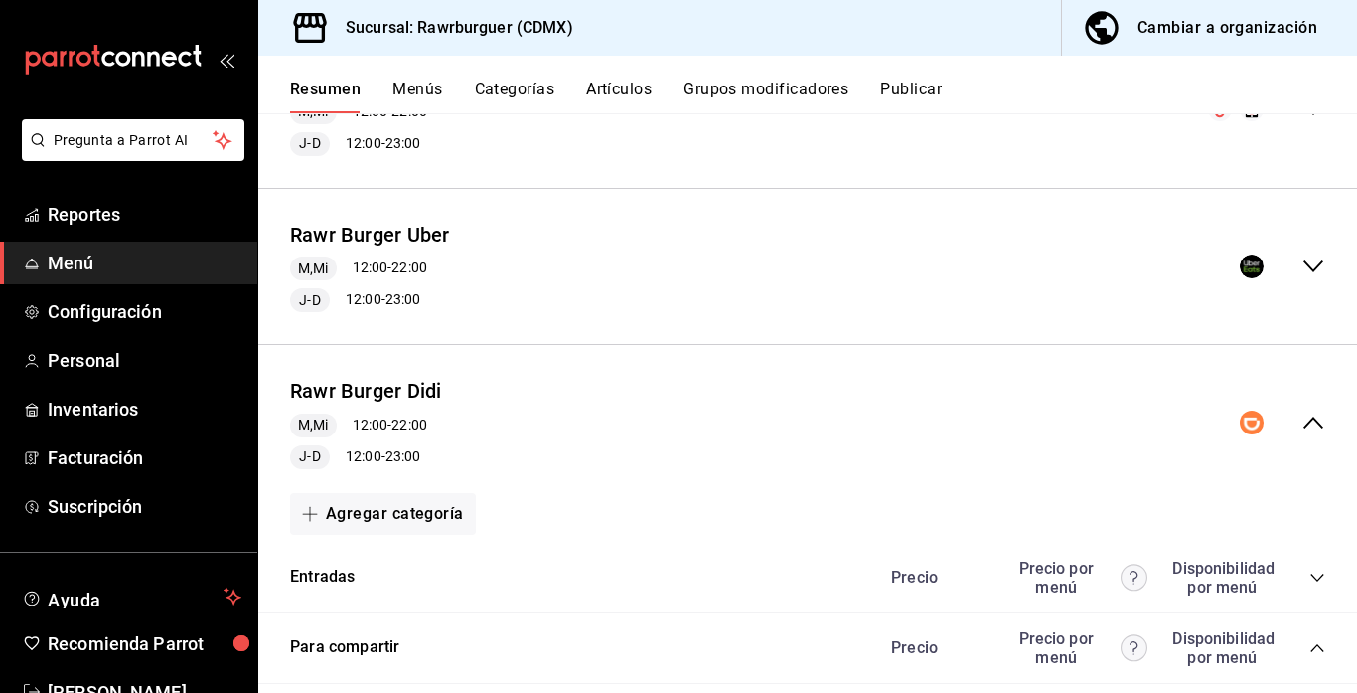
scroll to position [554, 0]
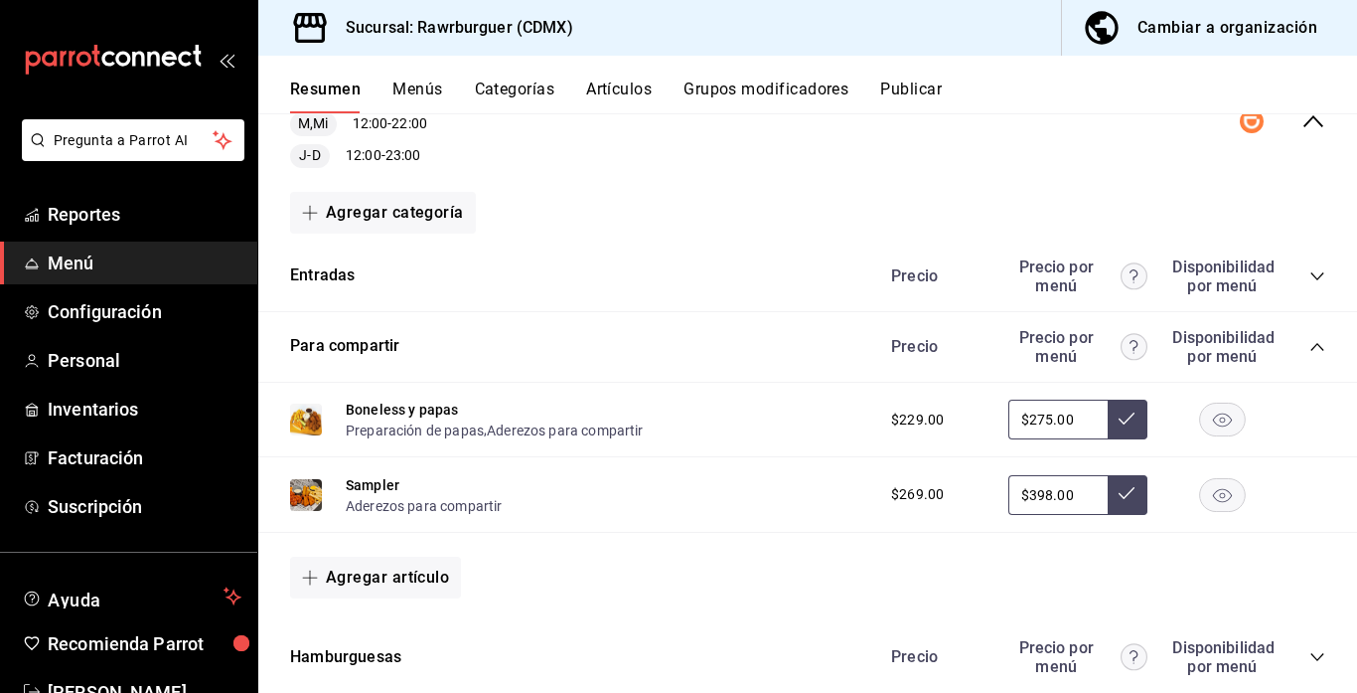
click at [1314, 350] on icon "collapse-category-row" at bounding box center [1318, 347] width 16 height 16
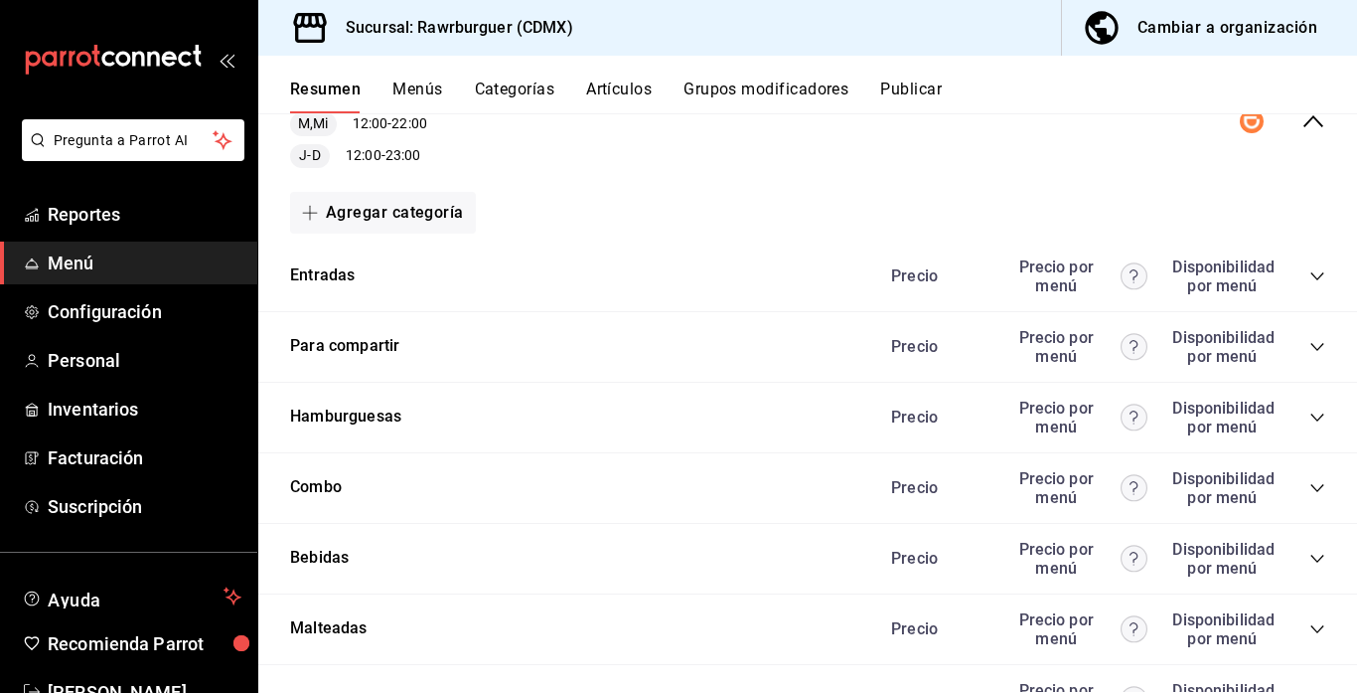
click at [1315, 415] on icon "collapse-category-row" at bounding box center [1318, 417] width 16 height 16
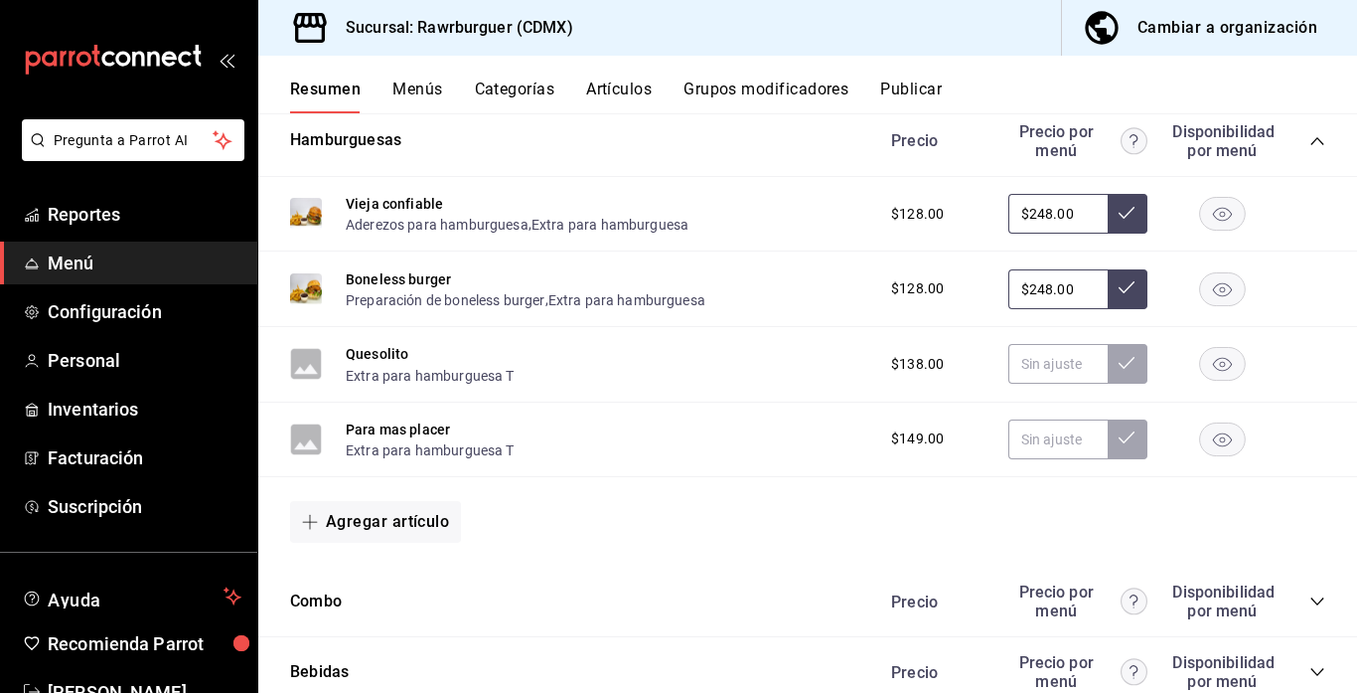
scroll to position [841, 0]
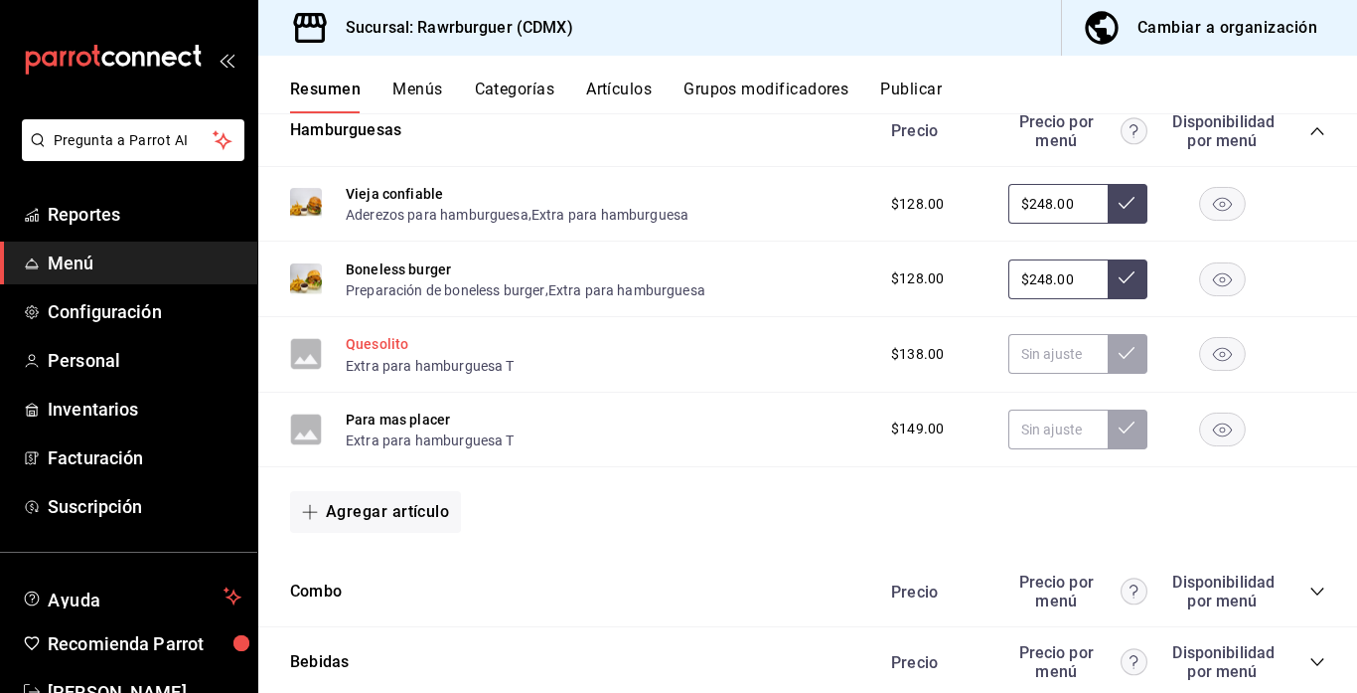
click at [386, 339] on button "Quesolito" at bounding box center [377, 344] width 63 height 20
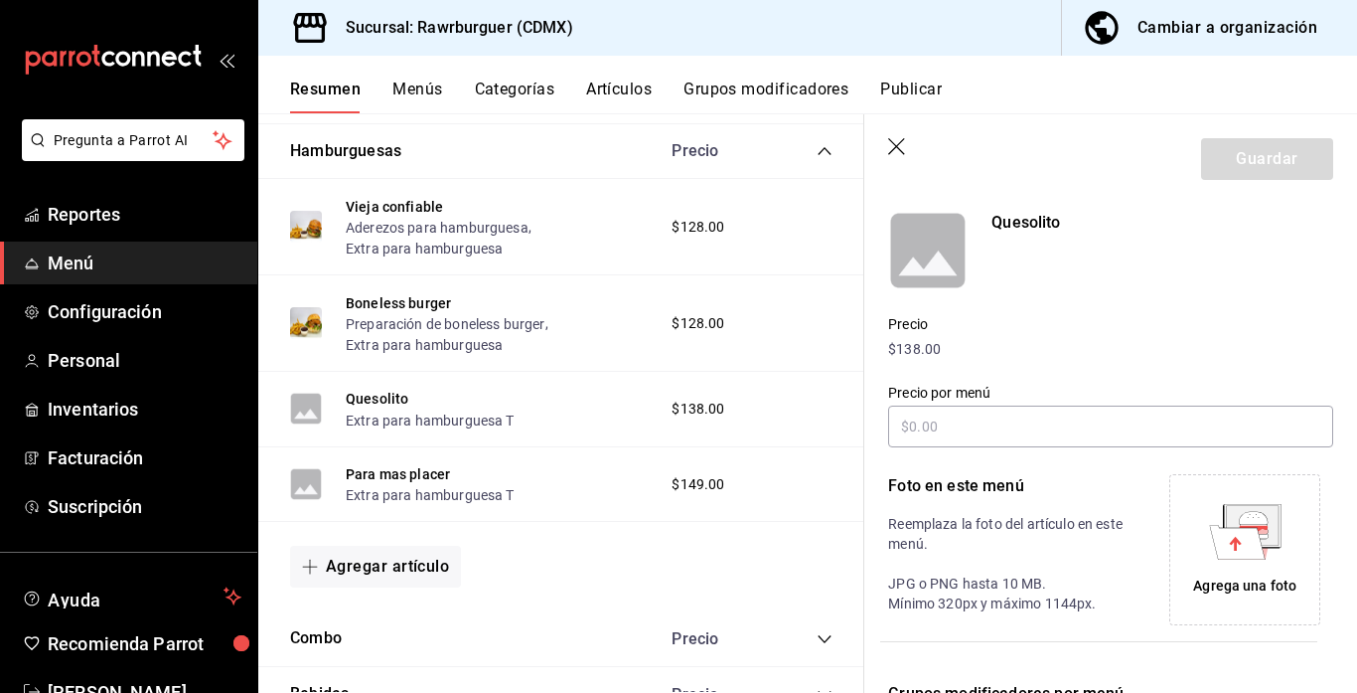
scroll to position [170, 0]
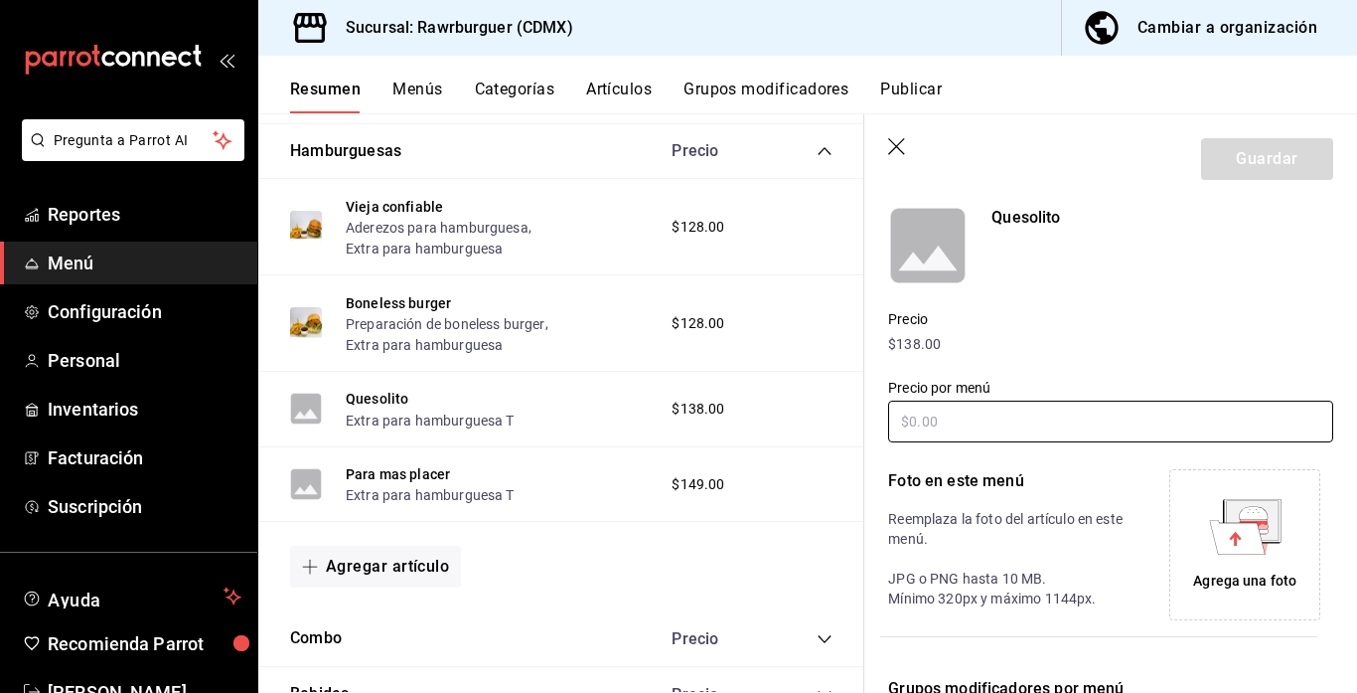
click at [1019, 427] on input "text" at bounding box center [1110, 421] width 445 height 42
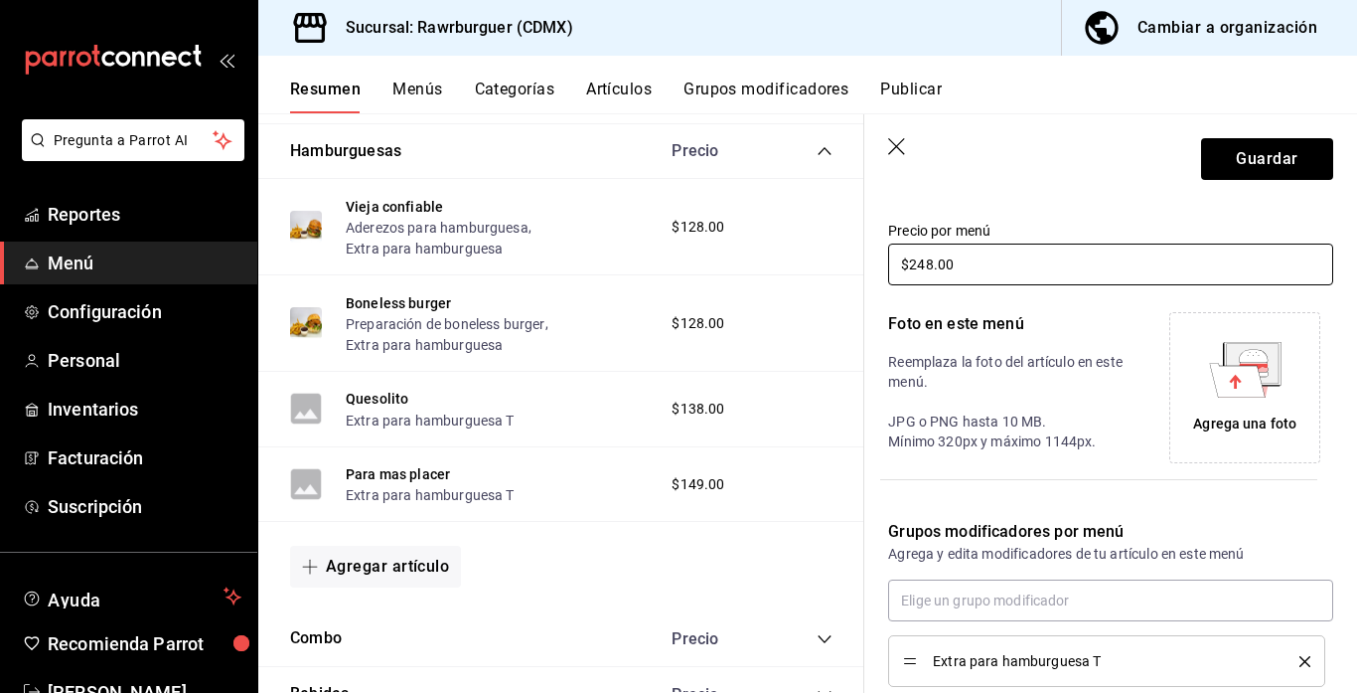
scroll to position [331, 0]
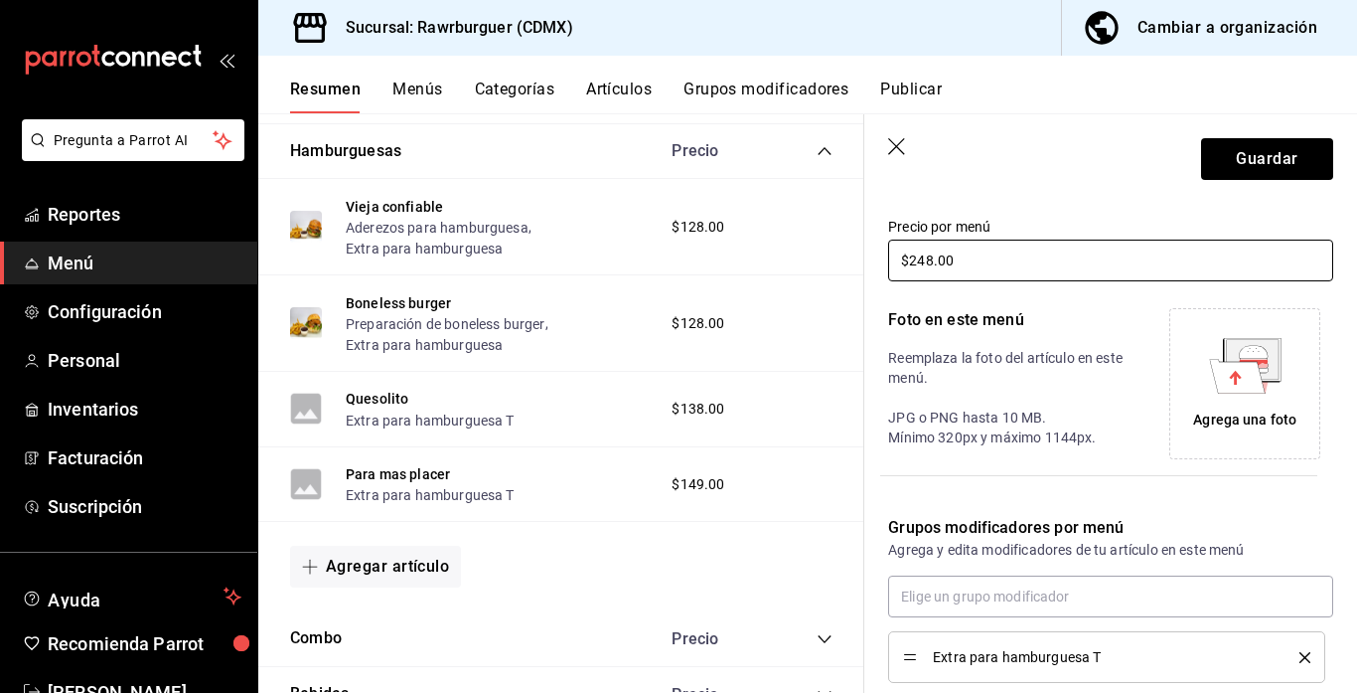
type input "$248.00"
click at [1235, 374] on icon at bounding box center [1235, 377] width 12 height 14
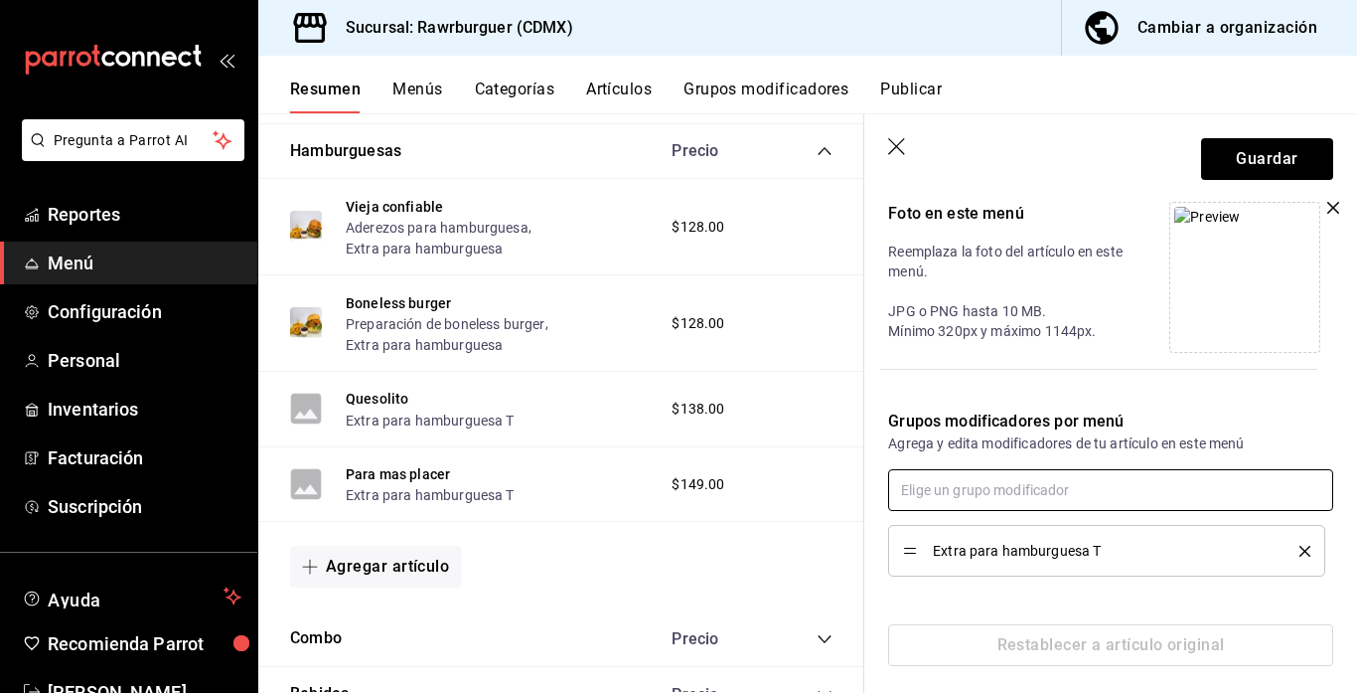
scroll to position [450, 0]
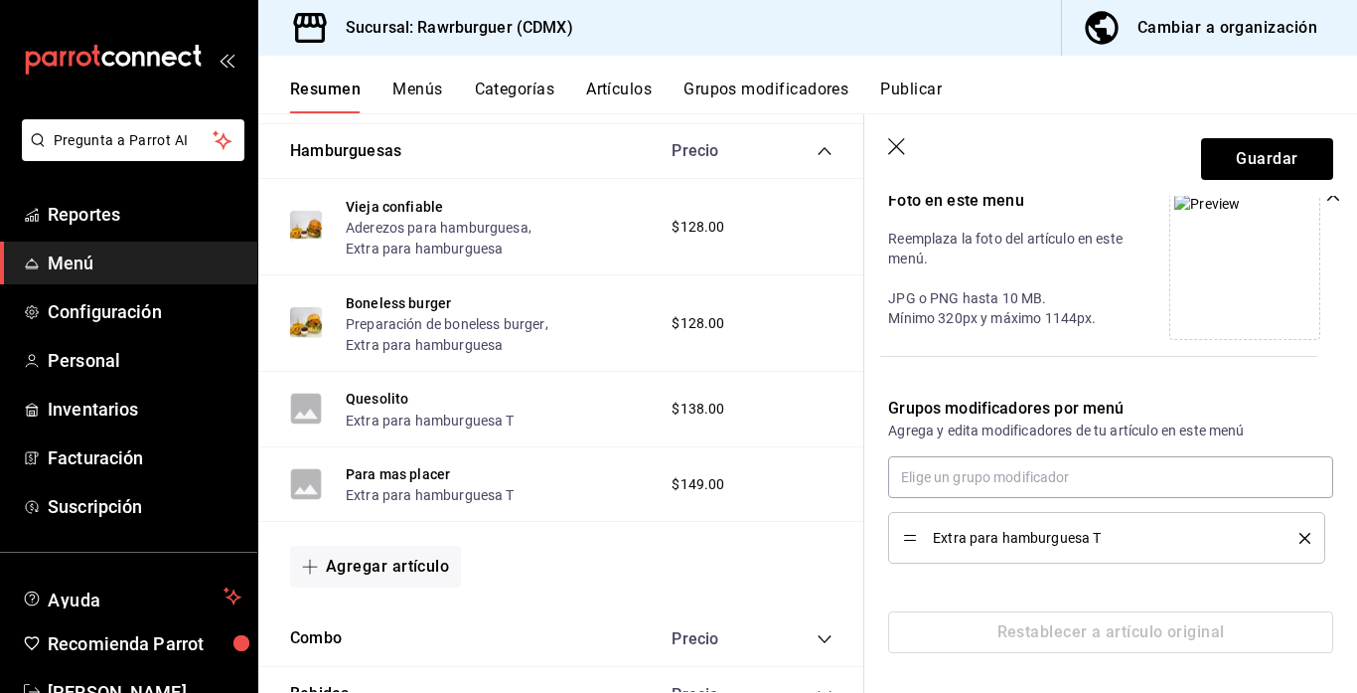
click at [1305, 544] on div "Extra para hamburguesa T" at bounding box center [1106, 538] width 407 height 22
click at [1305, 533] on icon "delete" at bounding box center [1305, 538] width 11 height 11
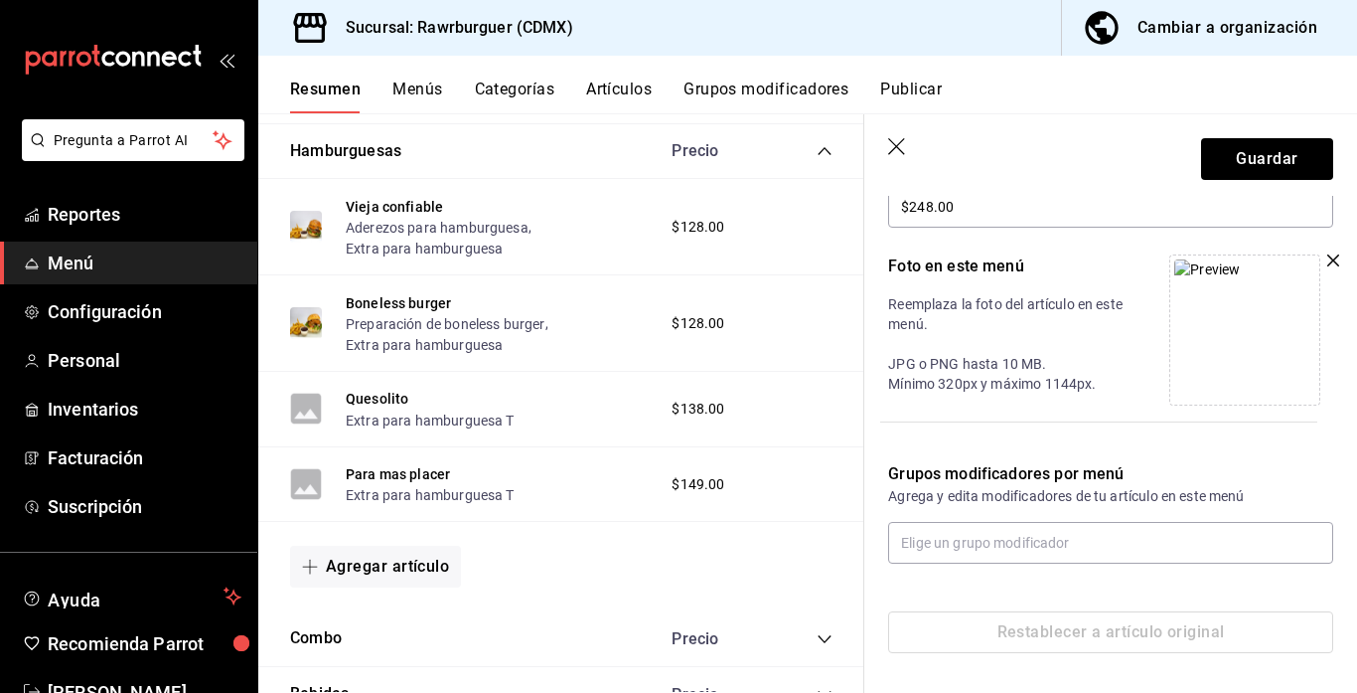
scroll to position [385, 0]
click at [1077, 541] on input "text" at bounding box center [1110, 543] width 445 height 42
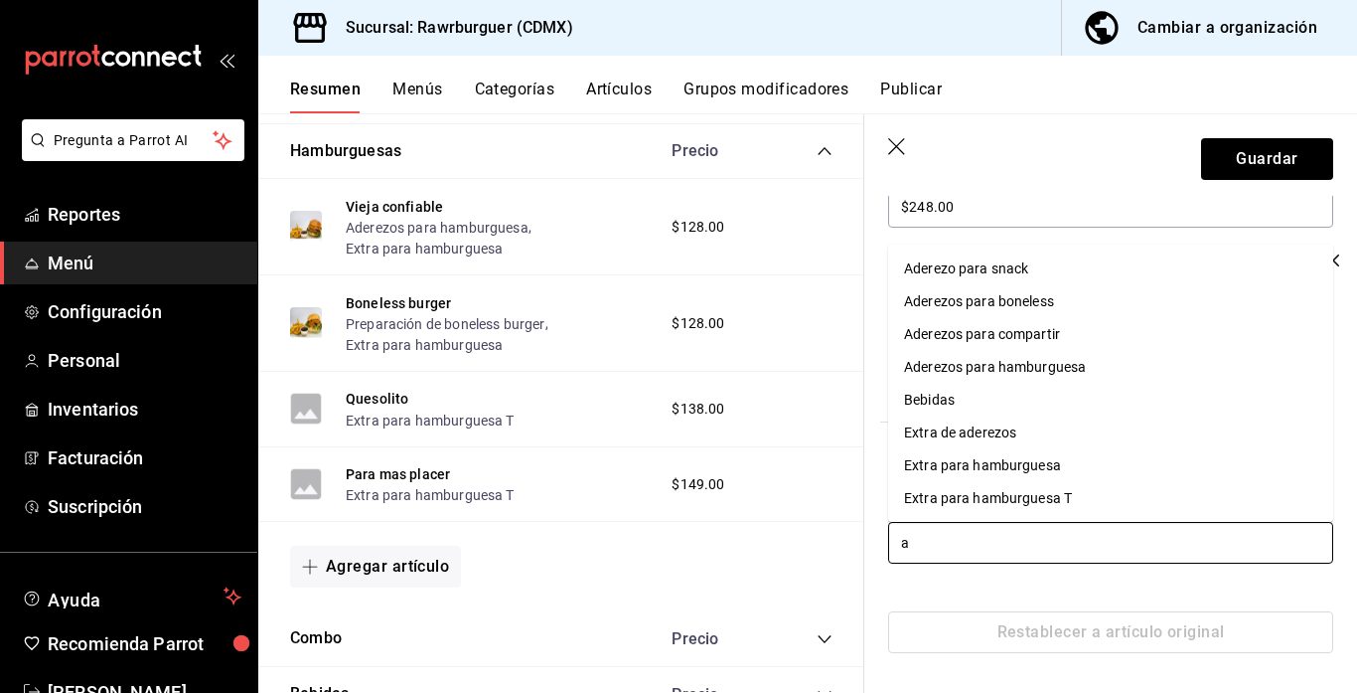
type input "ad"
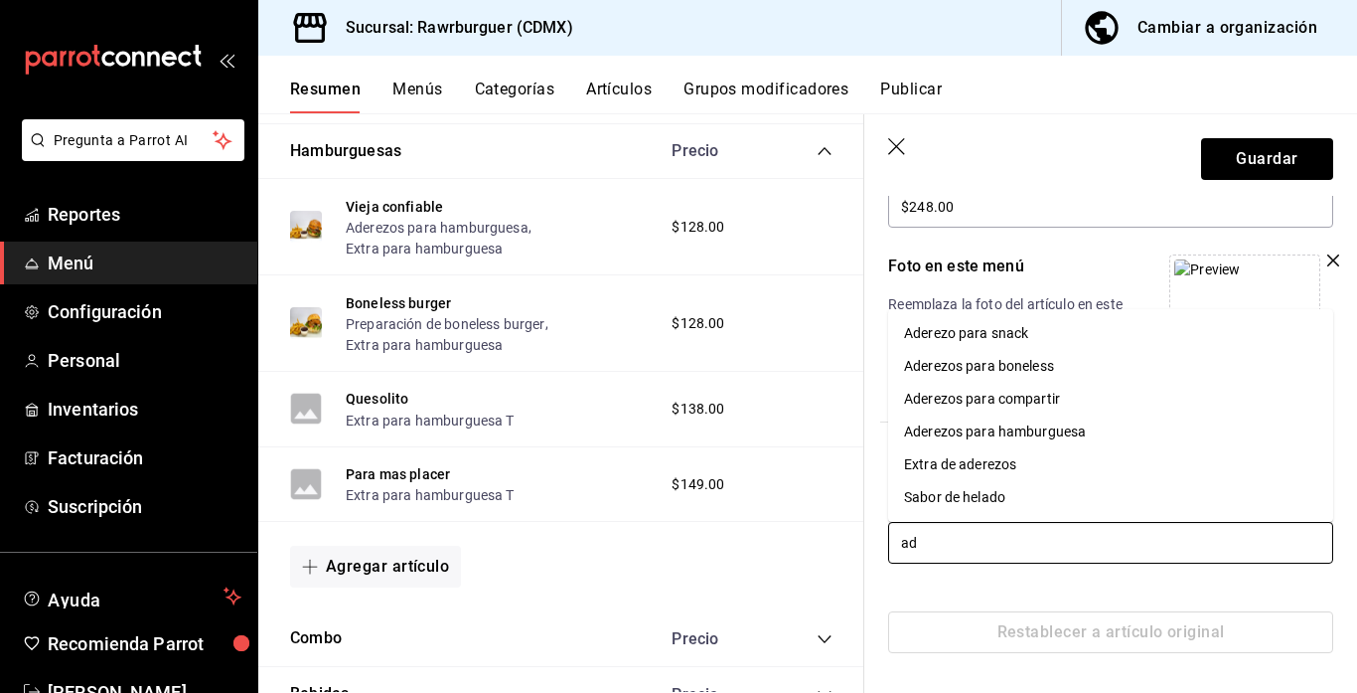
click at [981, 430] on div "Aderezos para hamburguesa" at bounding box center [995, 431] width 182 height 21
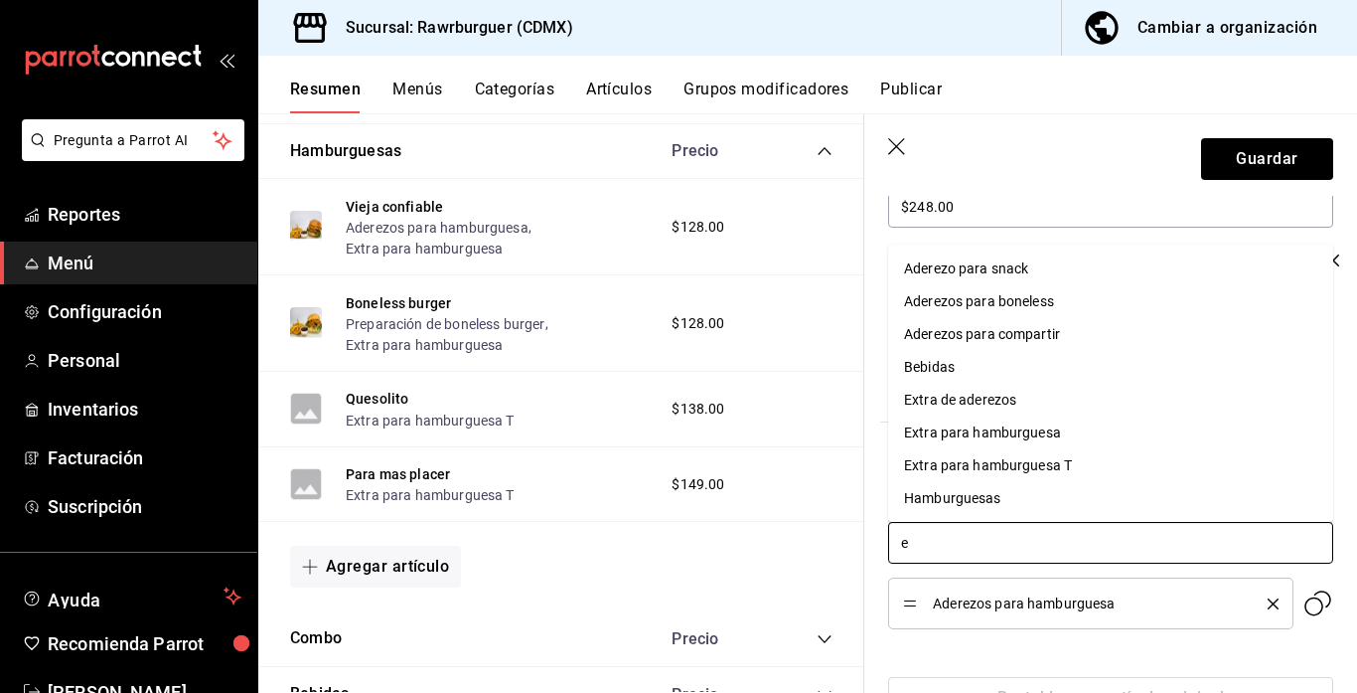
type input "ex"
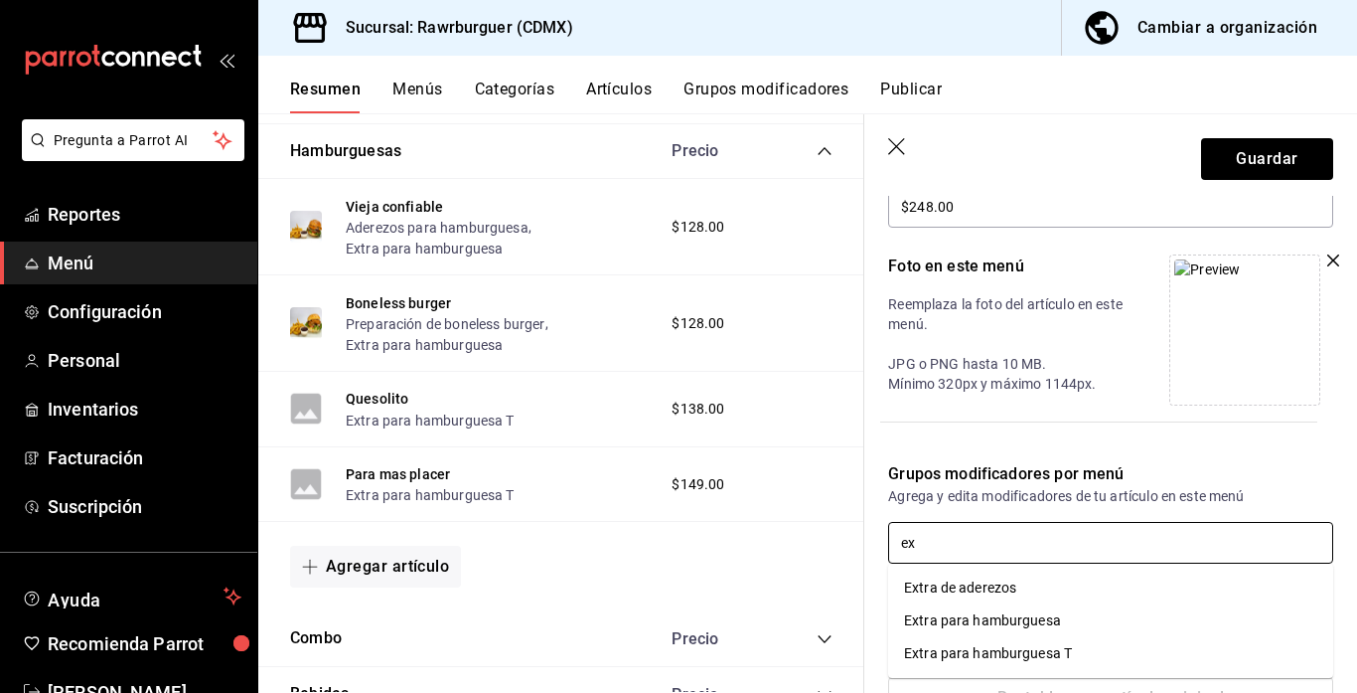
click at [978, 631] on li "Extra para hamburguesa" at bounding box center [1110, 620] width 445 height 33
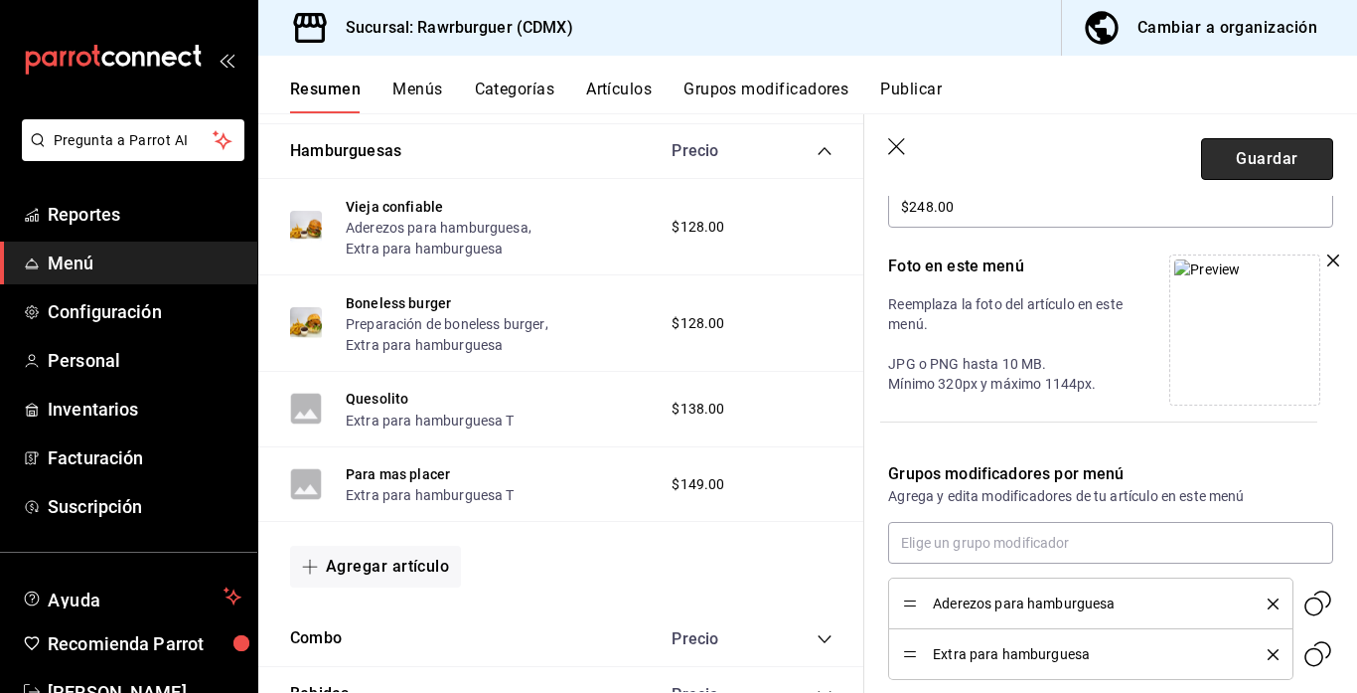
click at [1230, 160] on button "Guardar" at bounding box center [1267, 159] width 132 height 42
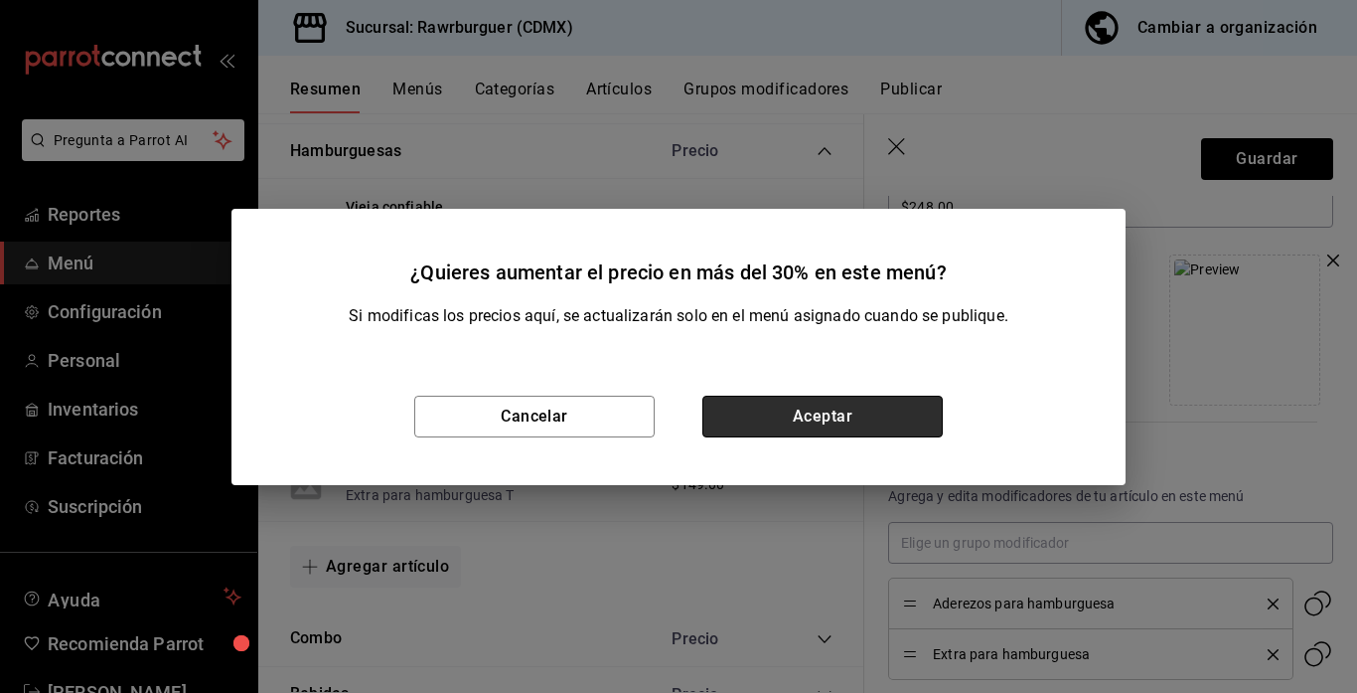
click at [745, 433] on button "Aceptar" at bounding box center [822, 416] width 240 height 42
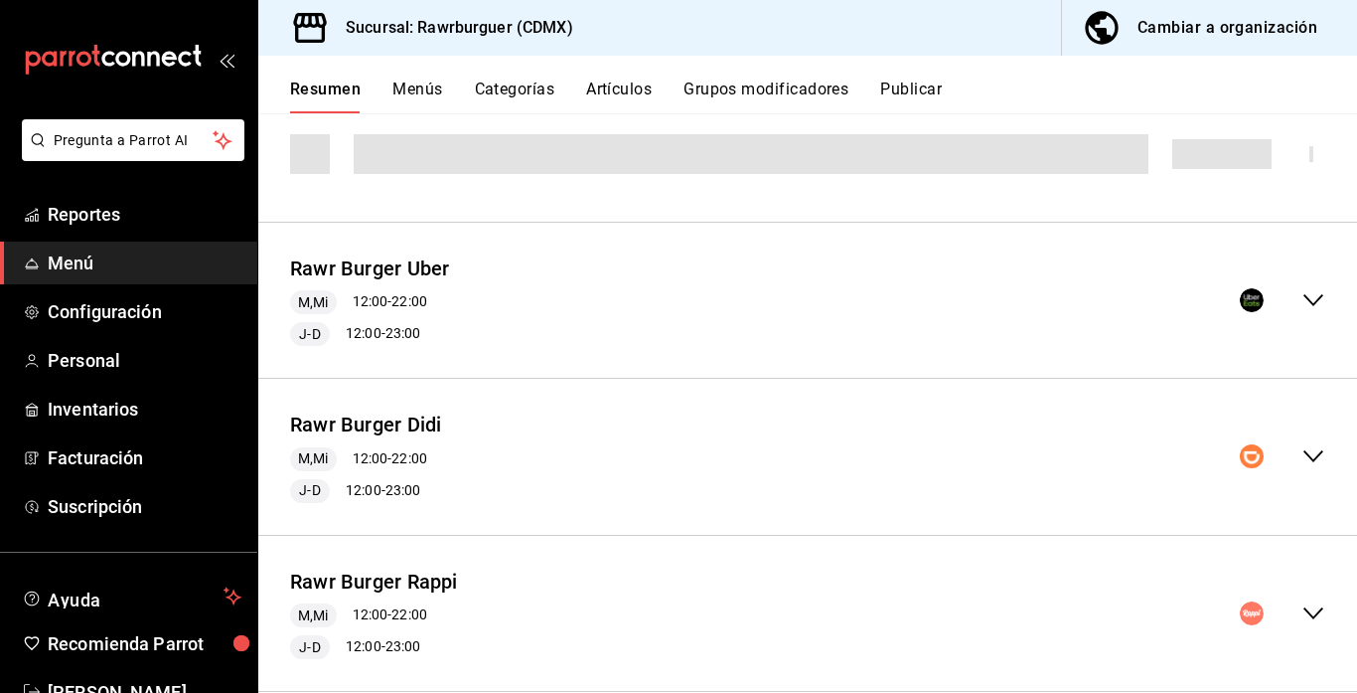
scroll to position [259, 0]
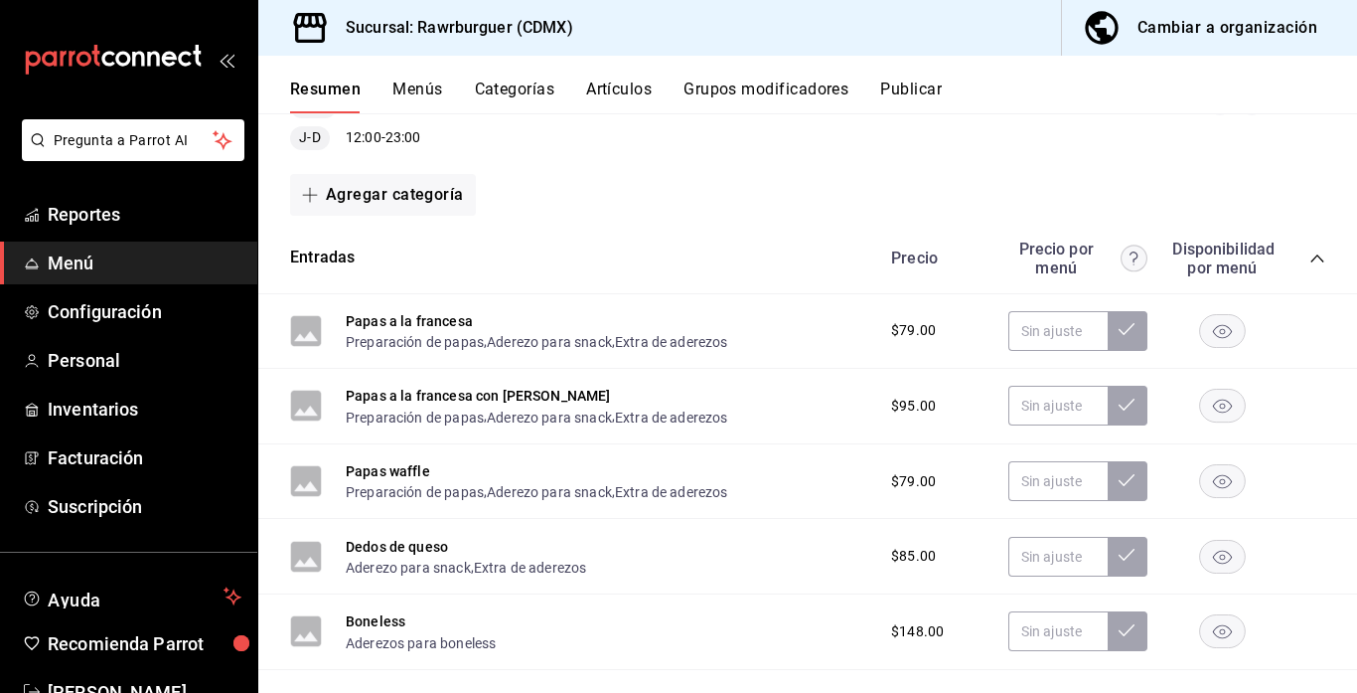
click at [999, 184] on div "Agregar categoría" at bounding box center [807, 195] width 1035 height 42
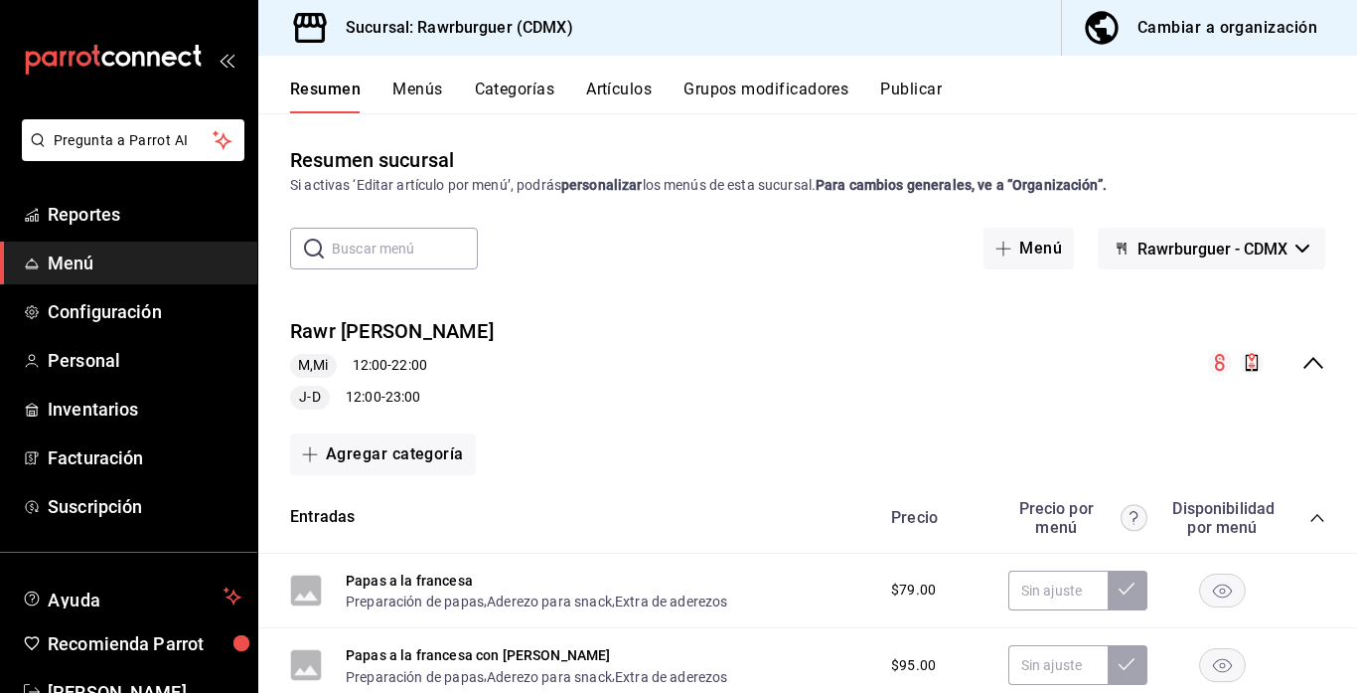
click at [1311, 356] on icon "collapse-menu-row" at bounding box center [1314, 363] width 24 height 24
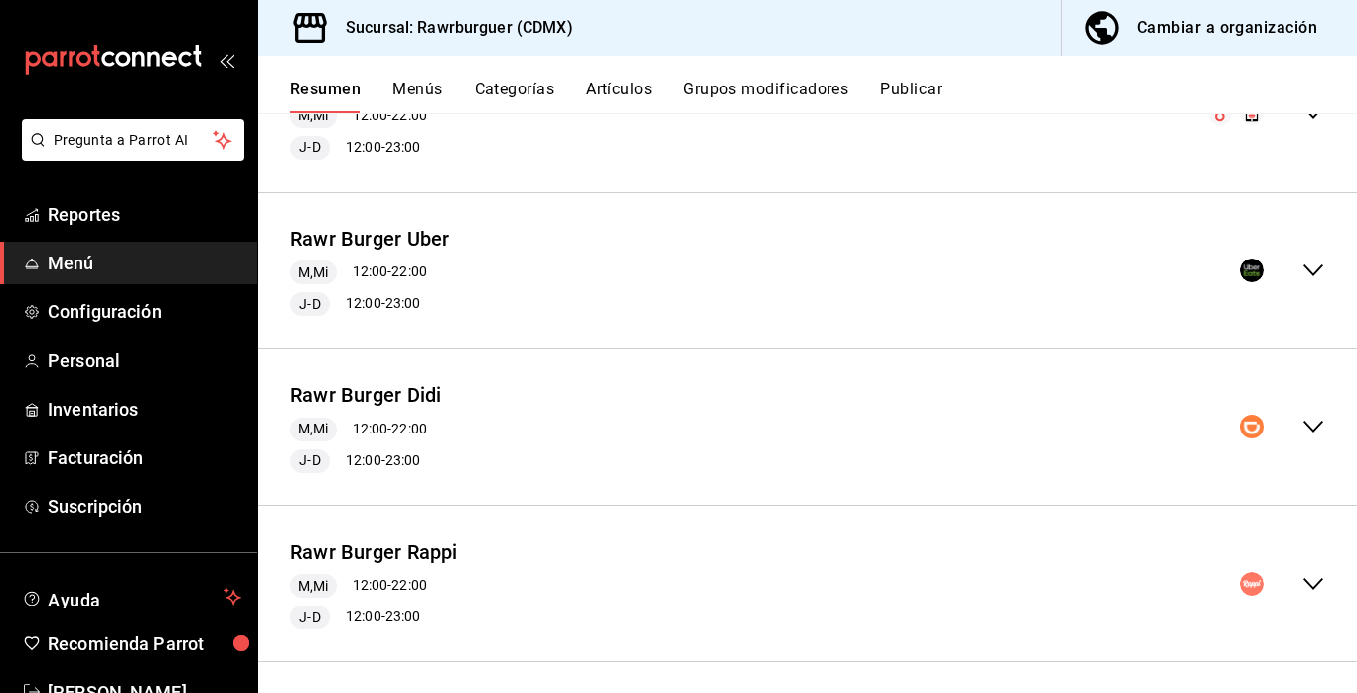
scroll to position [259, 0]
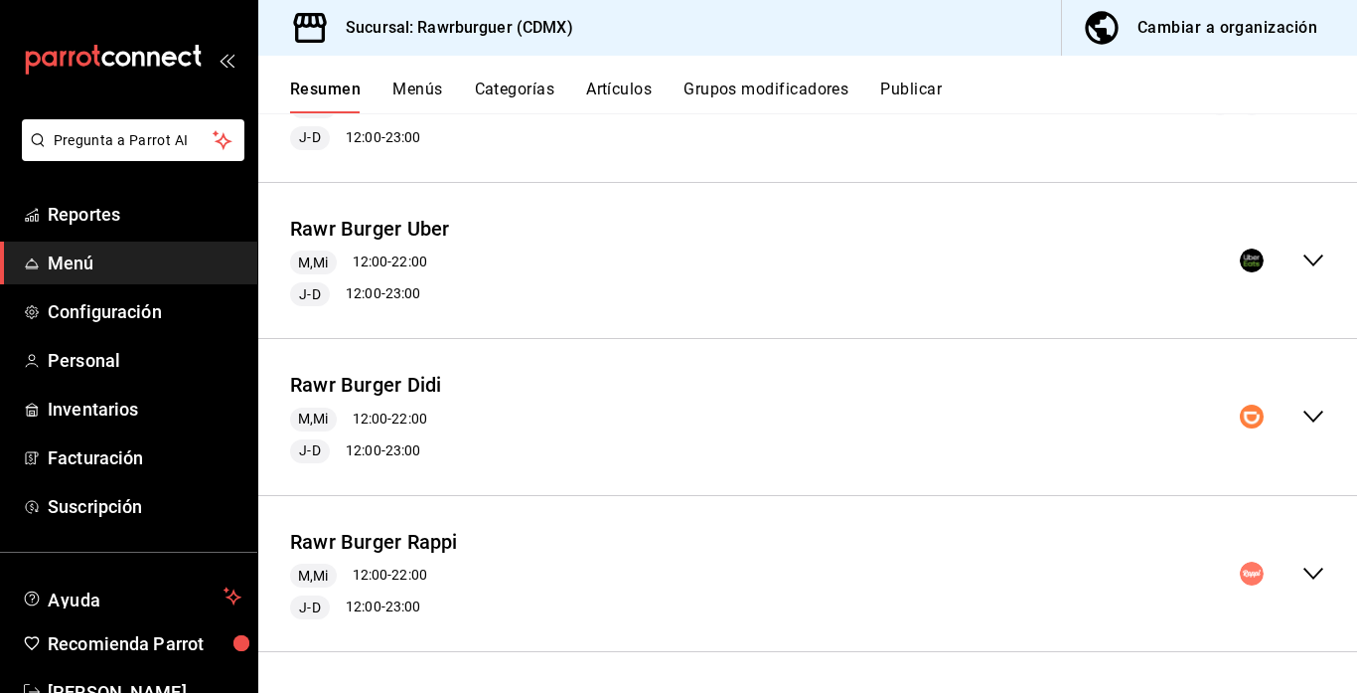
click at [1307, 417] on icon "collapse-menu-row" at bounding box center [1314, 416] width 24 height 24
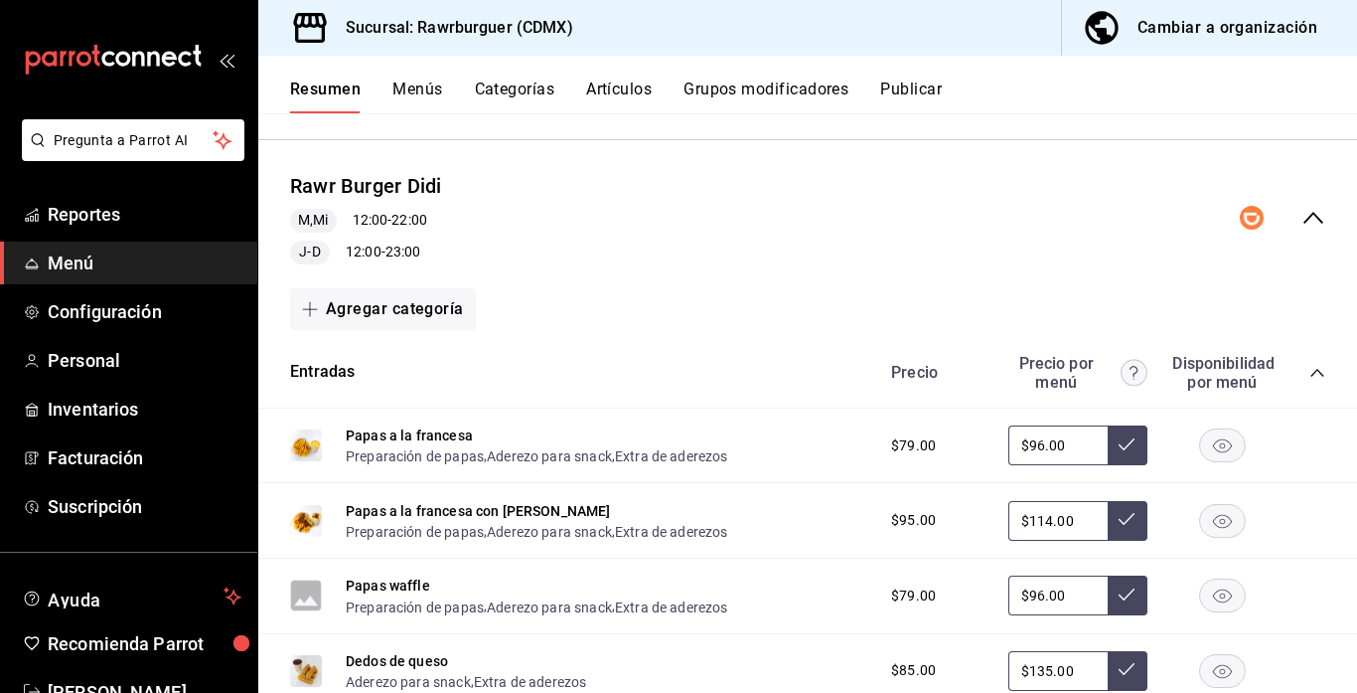
scroll to position [459, 0]
click at [1317, 370] on icon "collapse-category-row" at bounding box center [1317, 372] width 13 height 8
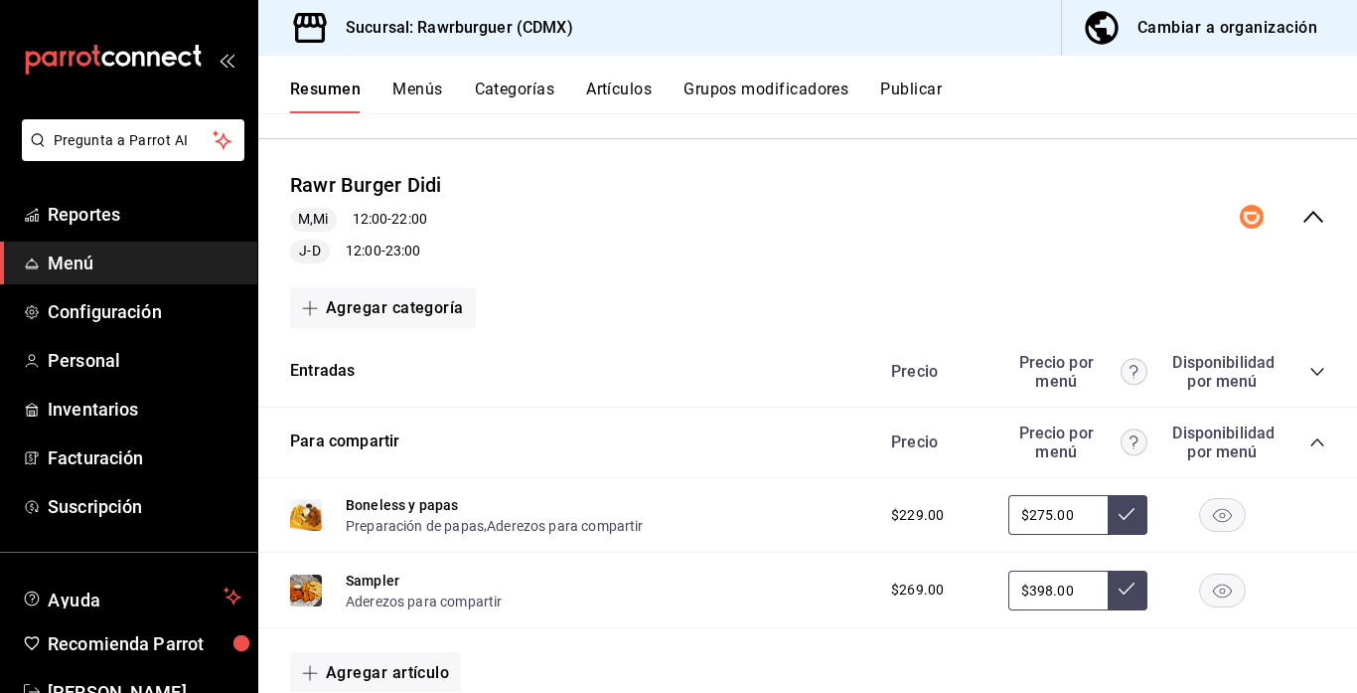
click at [1313, 440] on icon "collapse-category-row" at bounding box center [1318, 442] width 16 height 16
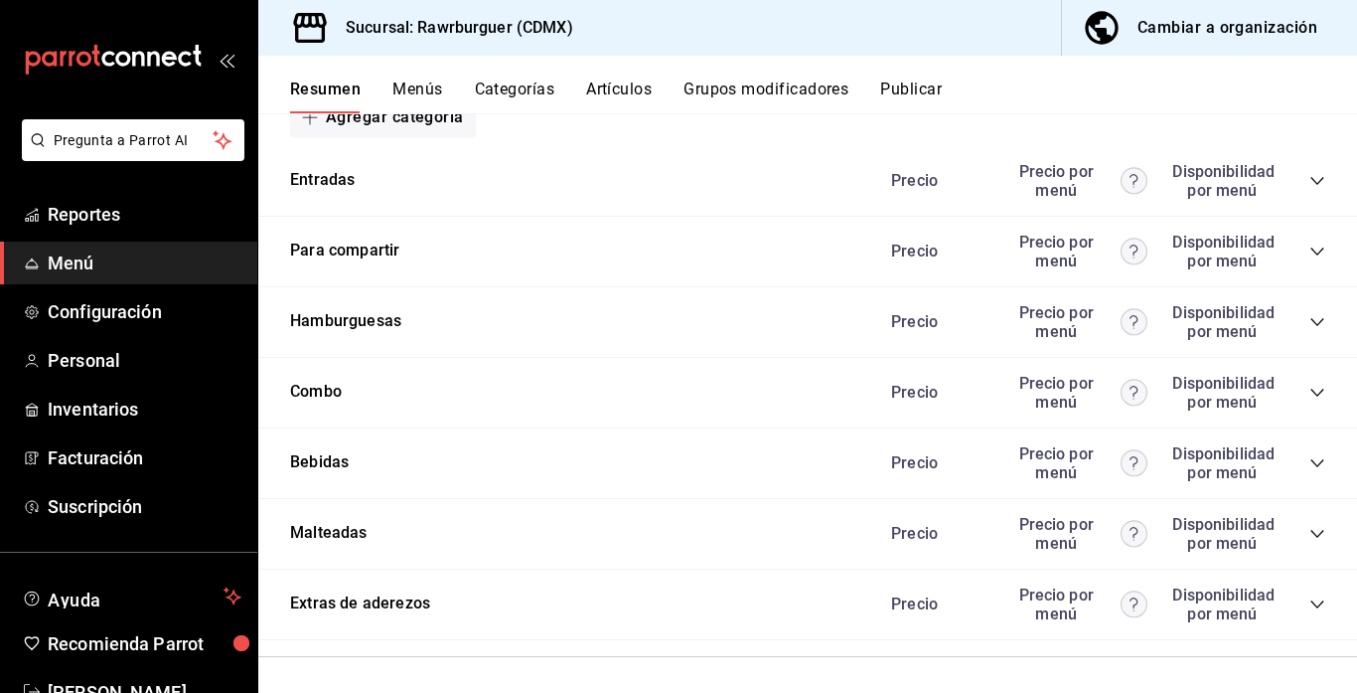
scroll to position [653, 0]
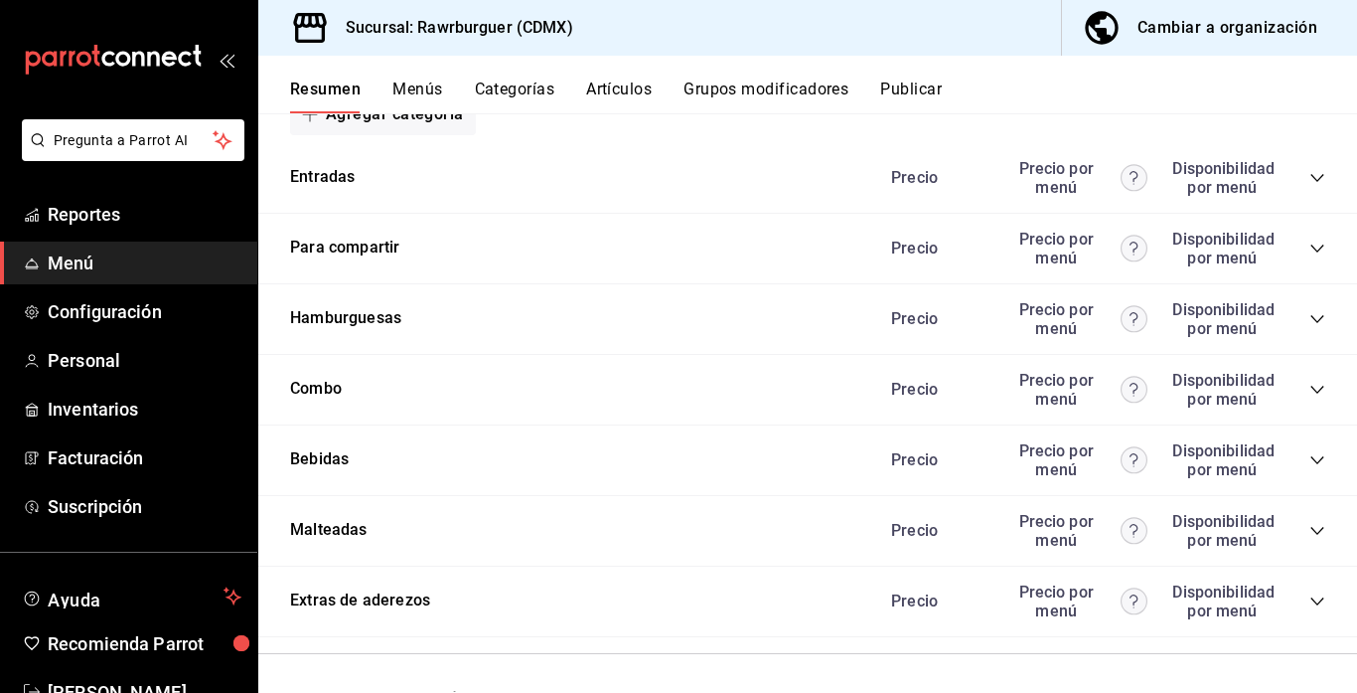
click at [1318, 319] on icon "collapse-category-row" at bounding box center [1317, 319] width 13 height 8
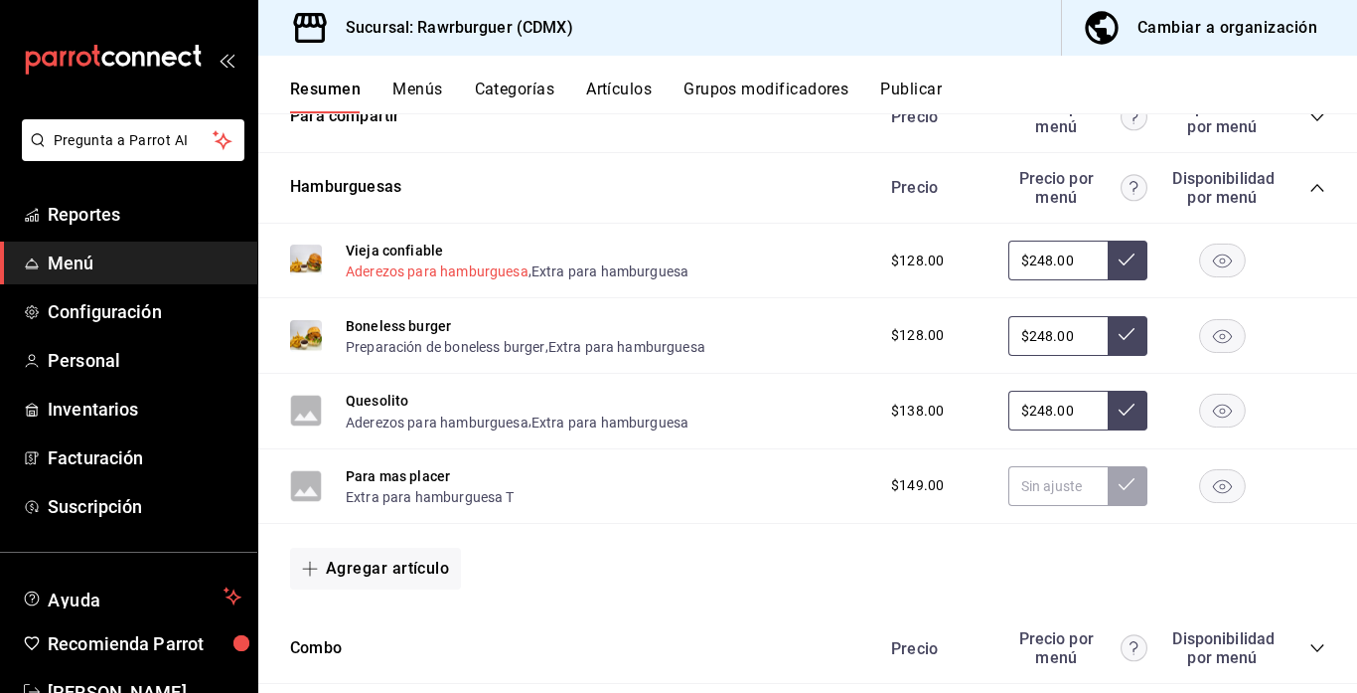
scroll to position [790, 0]
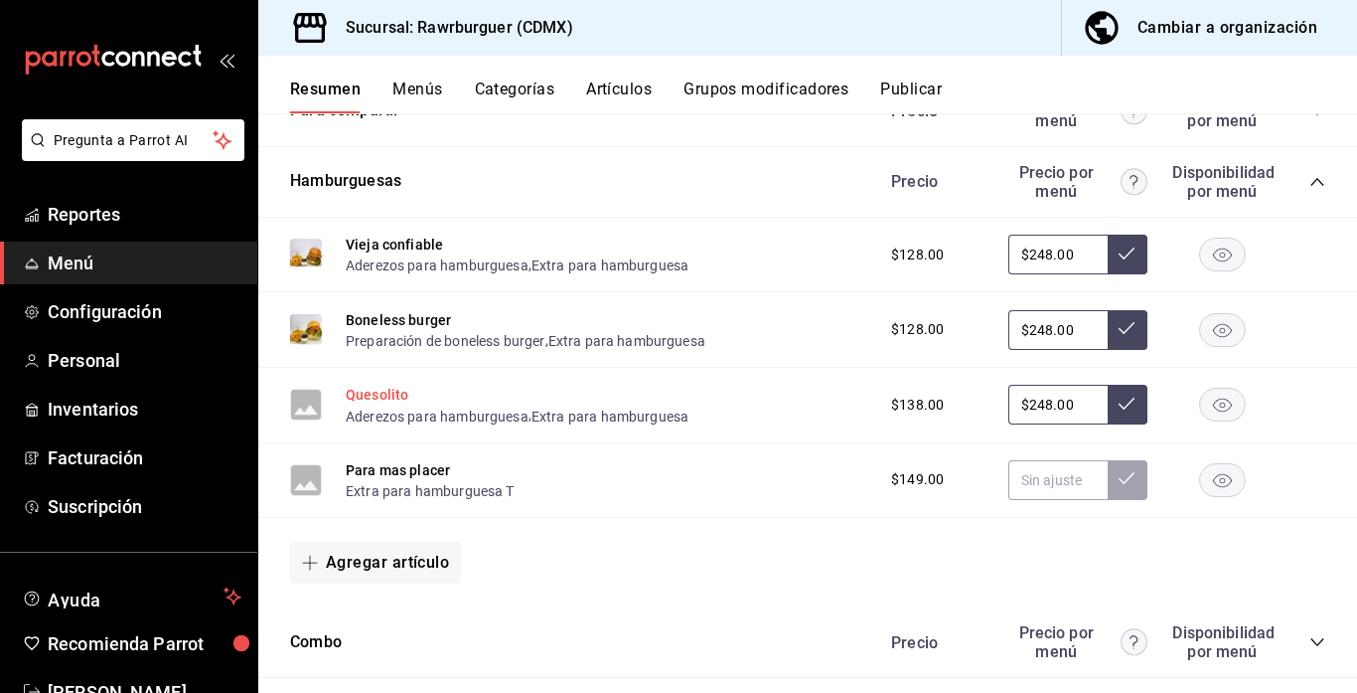
click at [365, 399] on button "Quesolito" at bounding box center [377, 395] width 63 height 20
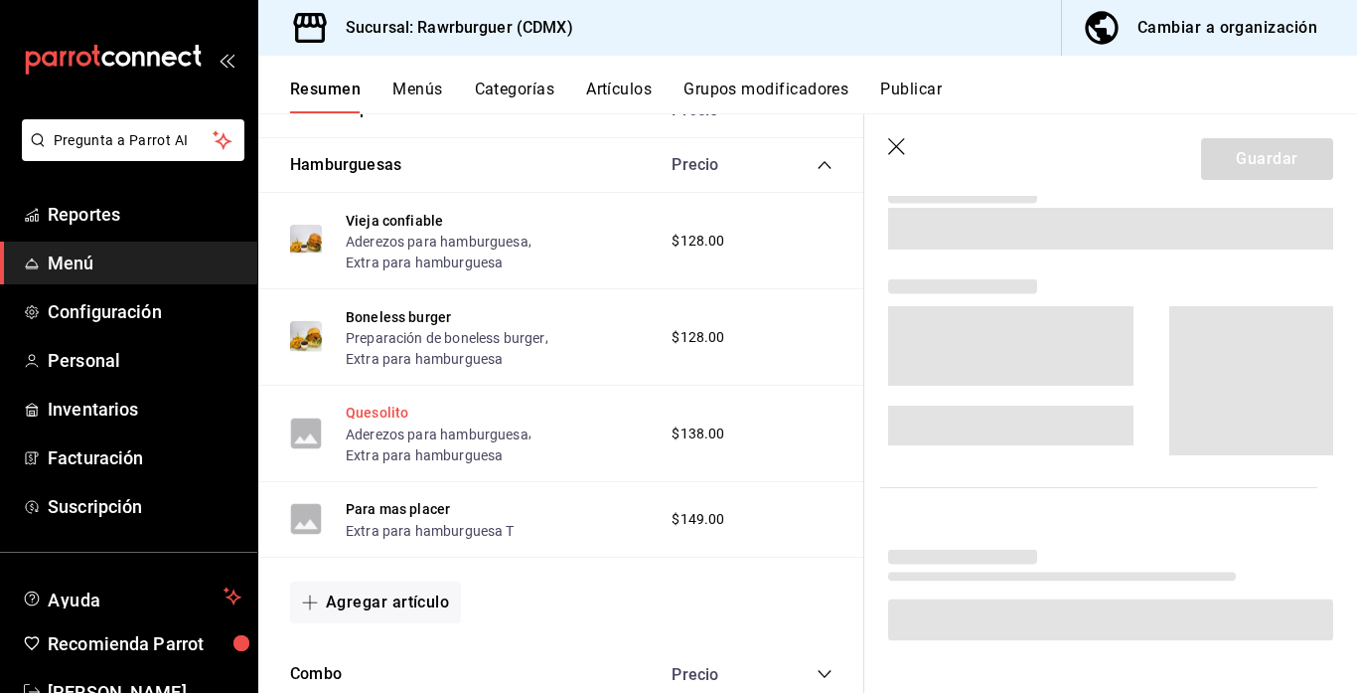
scroll to position [768, 0]
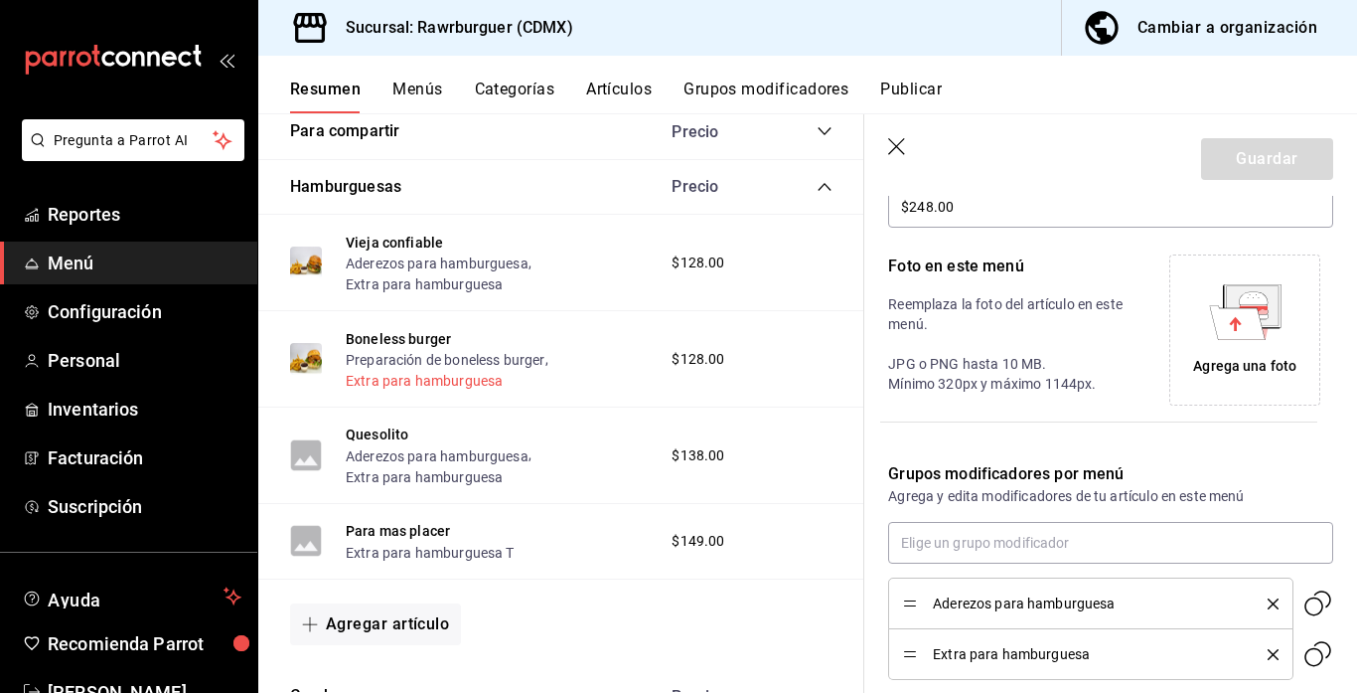
type input "$248.00"
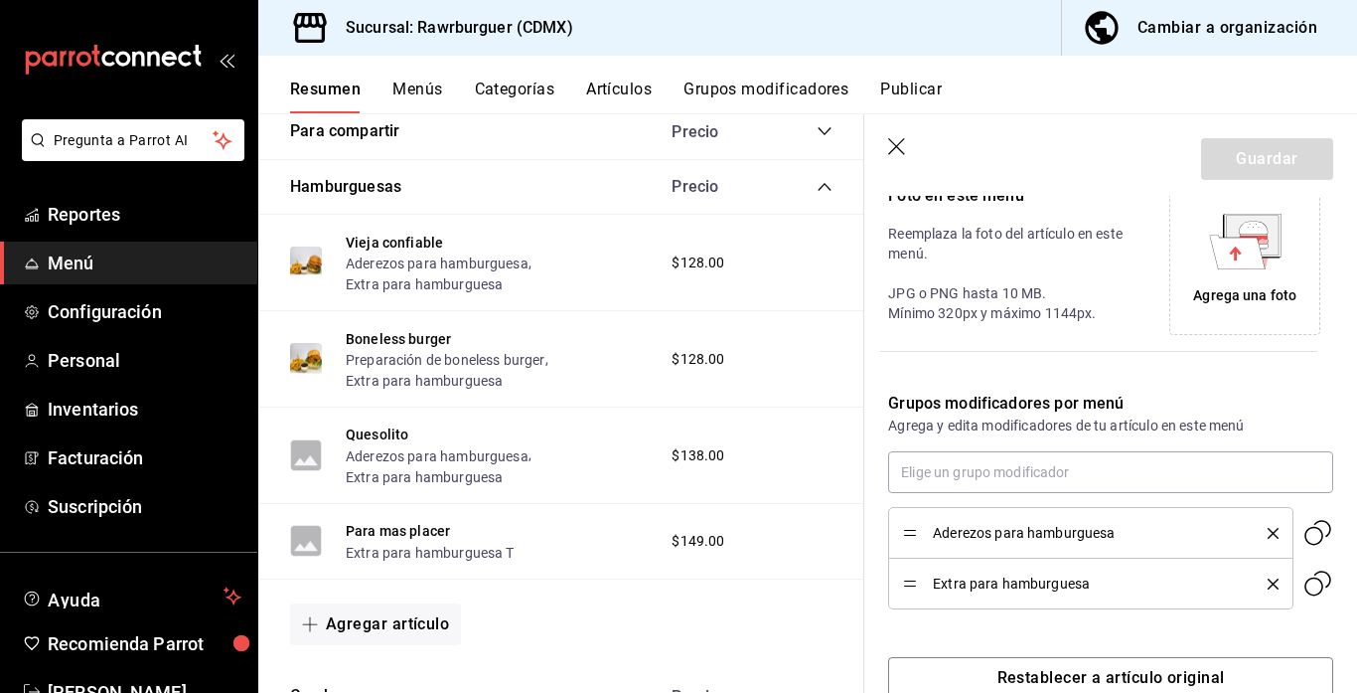
scroll to position [450, 0]
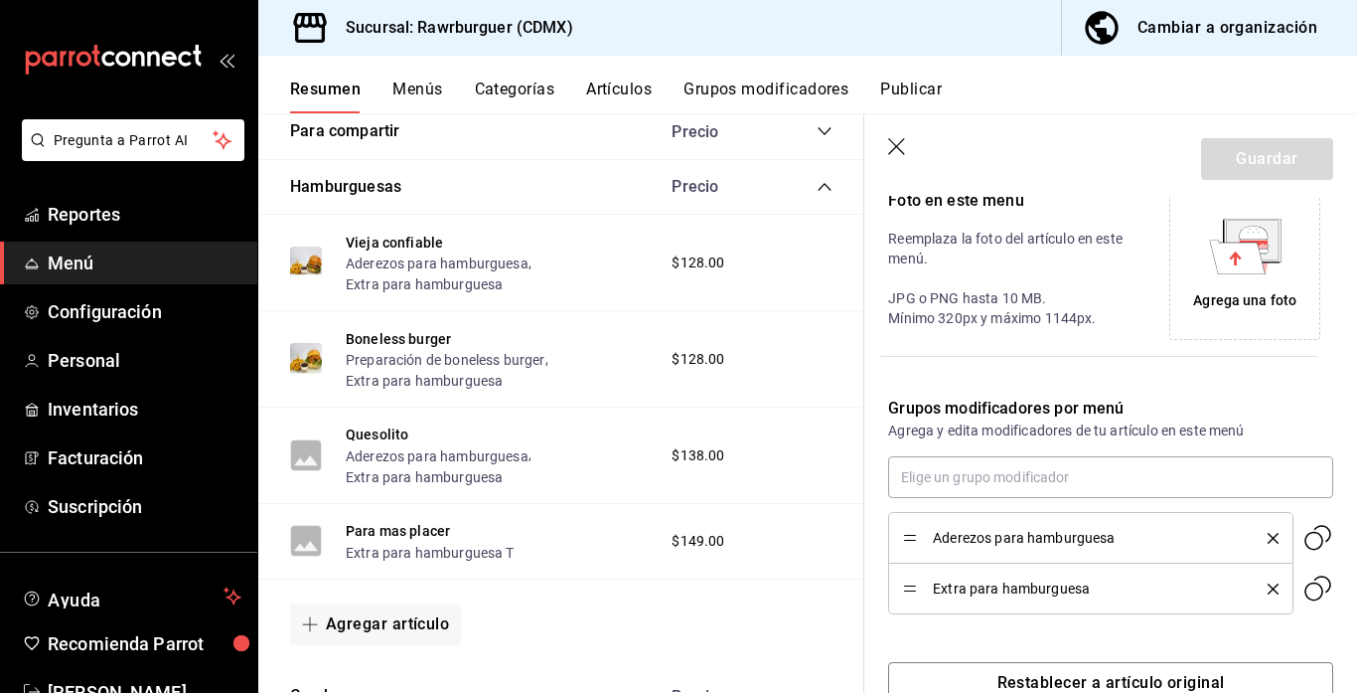
click at [1220, 290] on div "Agrega una foto" at bounding box center [1244, 300] width 103 height 21
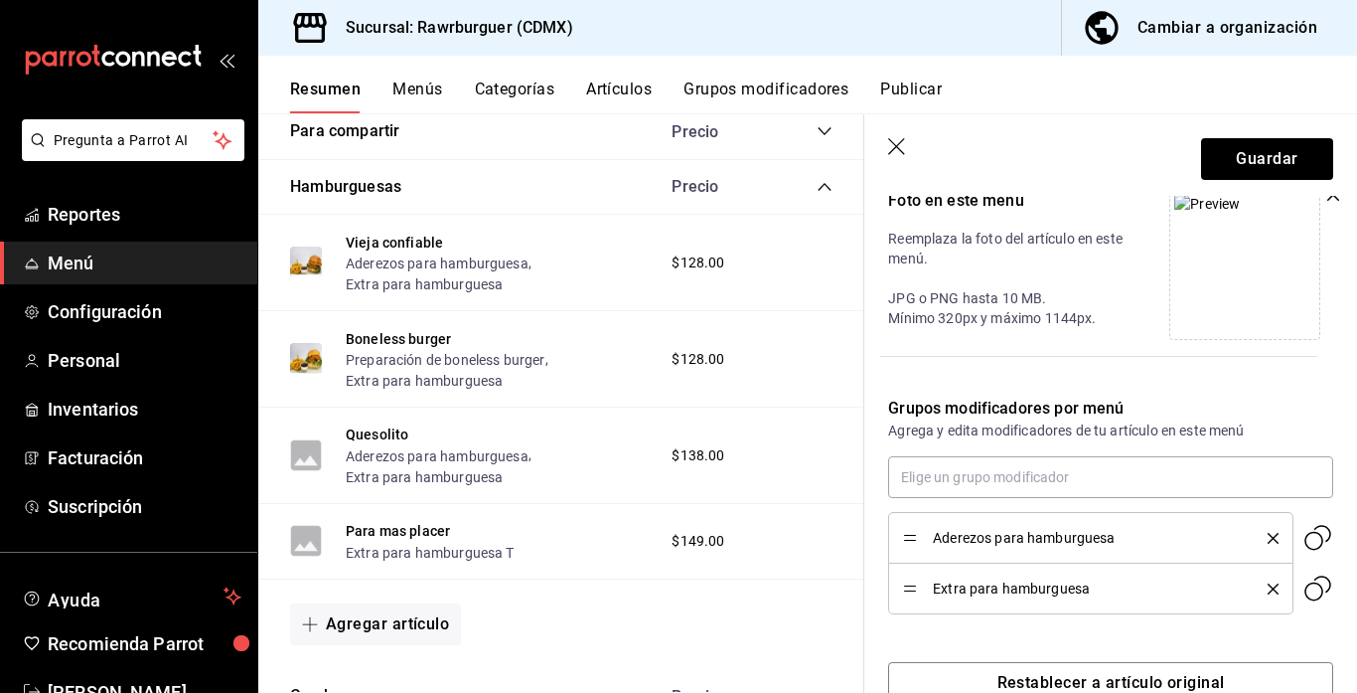
scroll to position [455, 0]
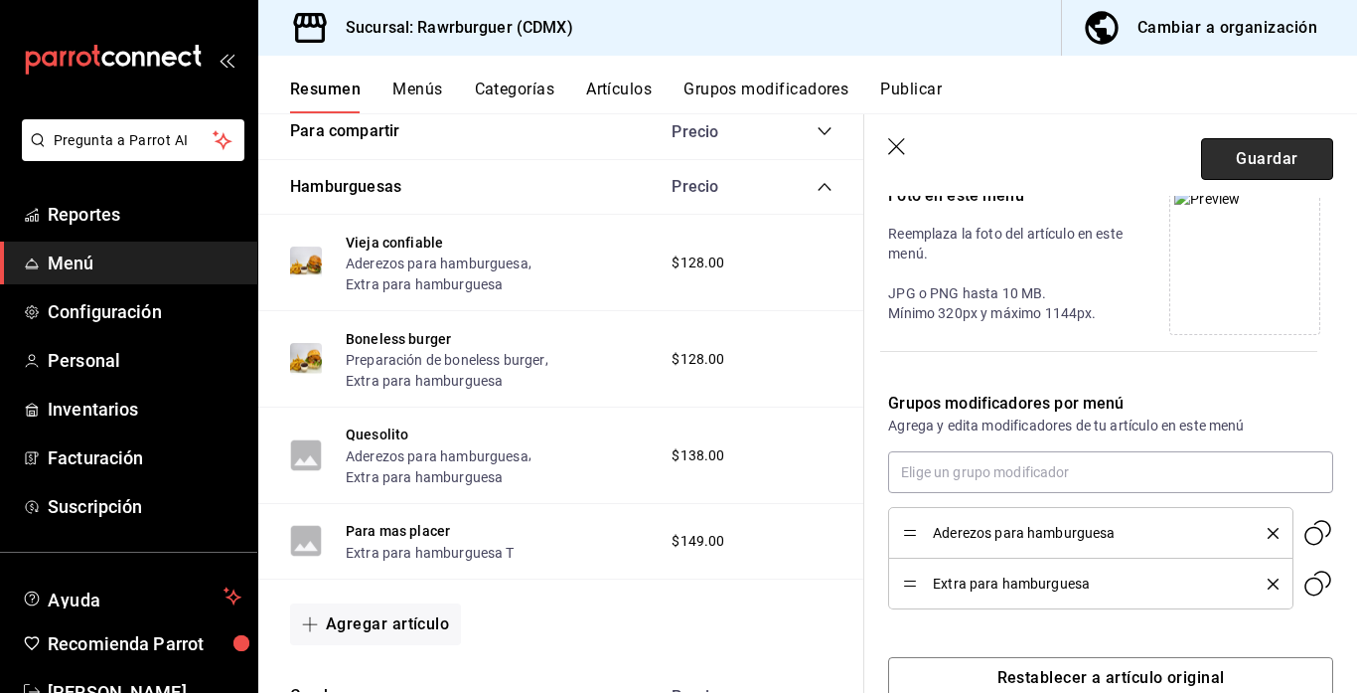
click at [1261, 163] on button "Guardar" at bounding box center [1267, 159] width 132 height 42
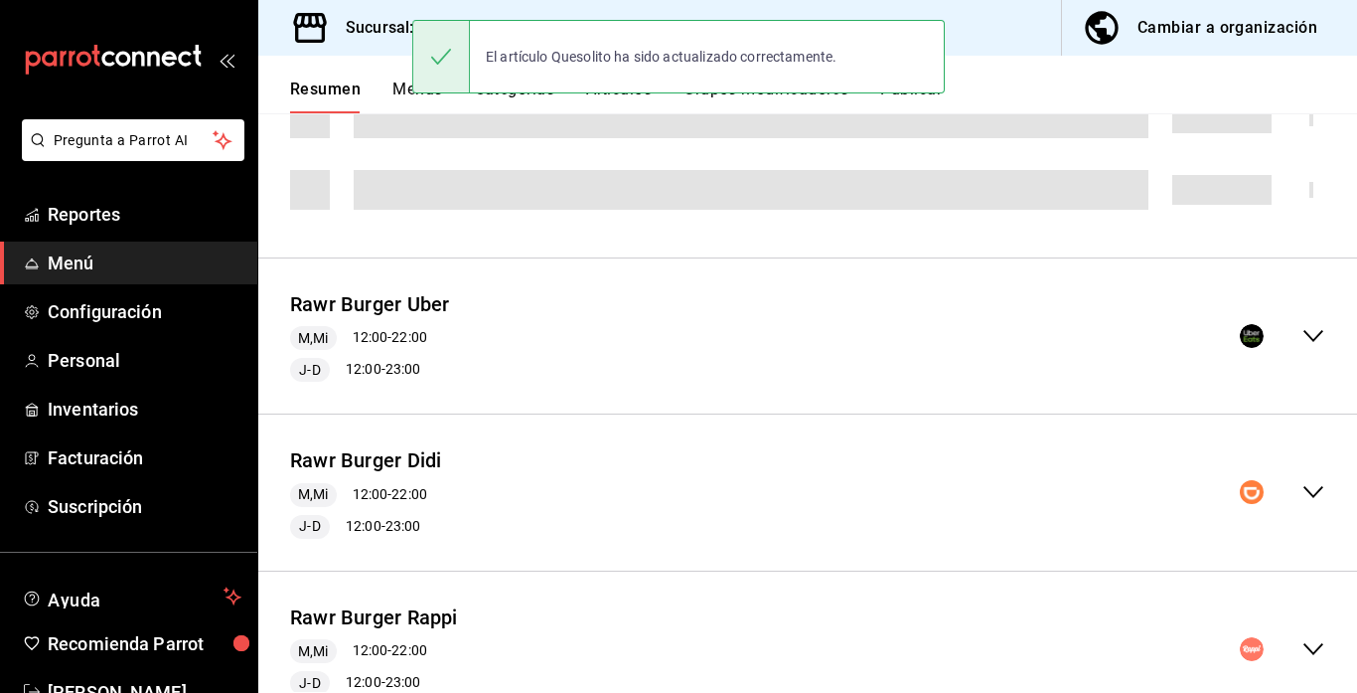
scroll to position [259, 0]
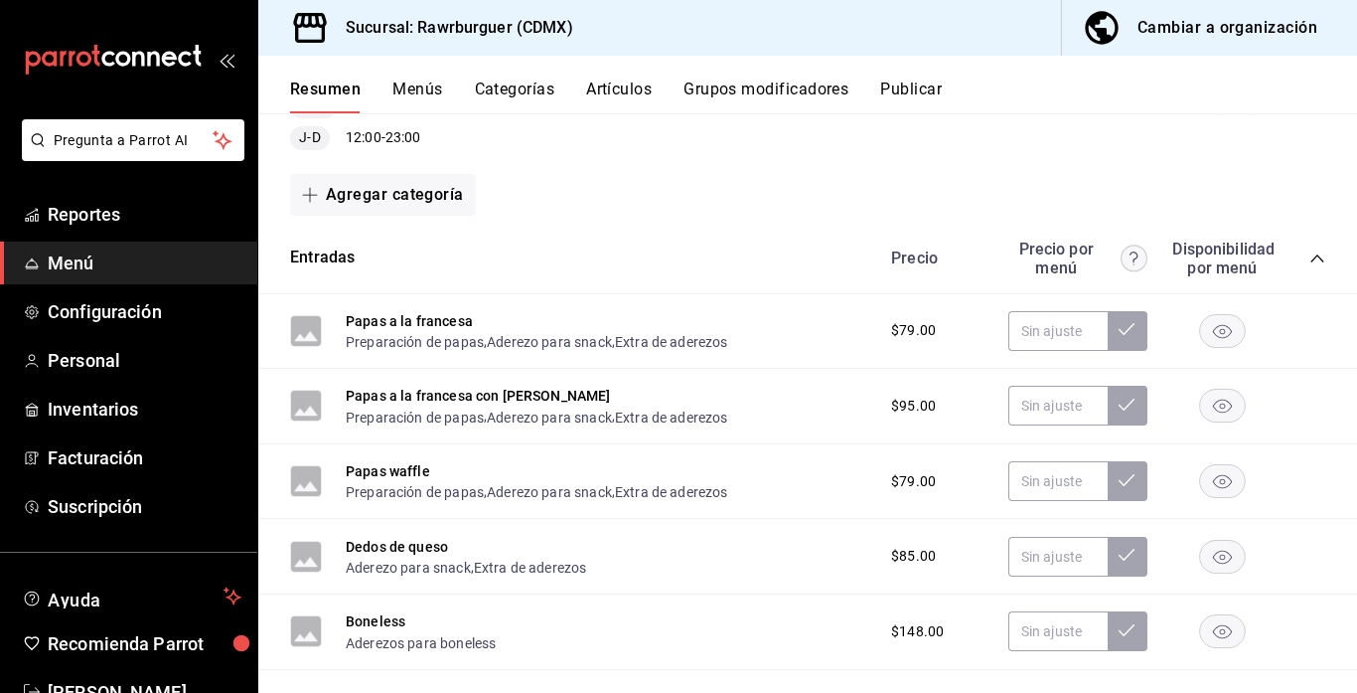
click at [1316, 115] on icon "collapse-menu-row" at bounding box center [1314, 103] width 24 height 24
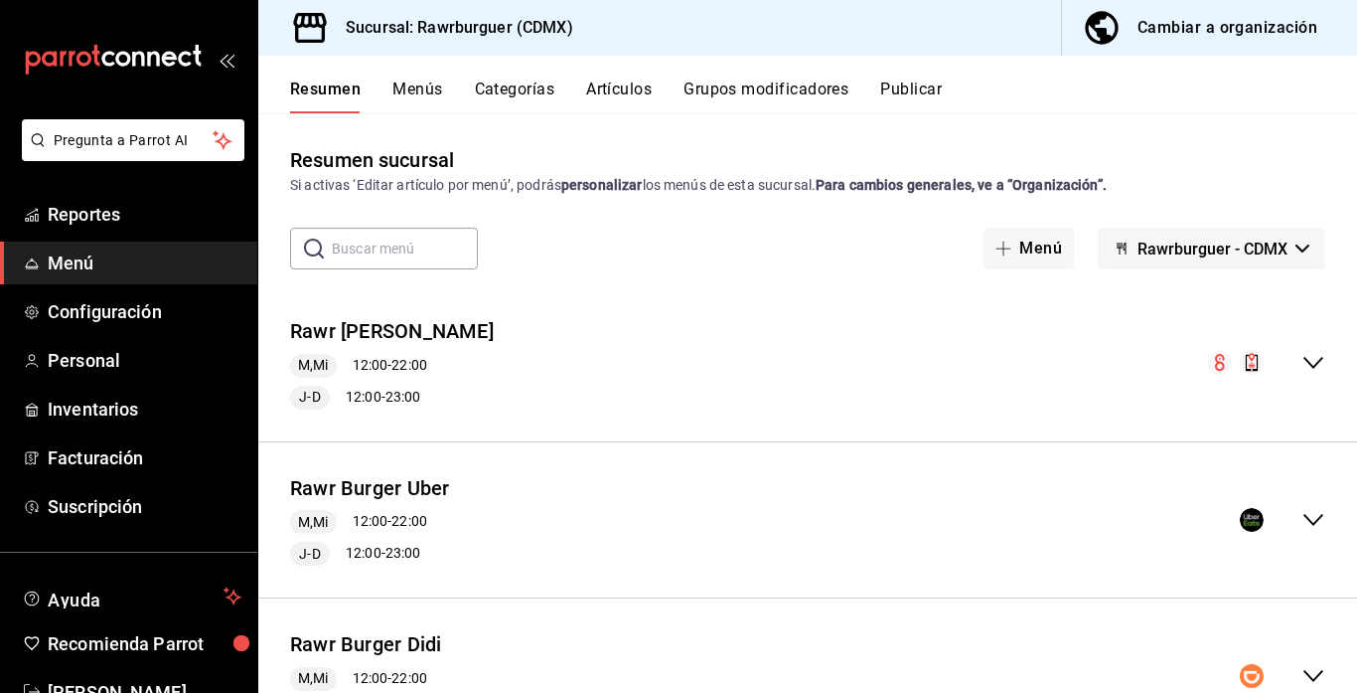
scroll to position [167, 0]
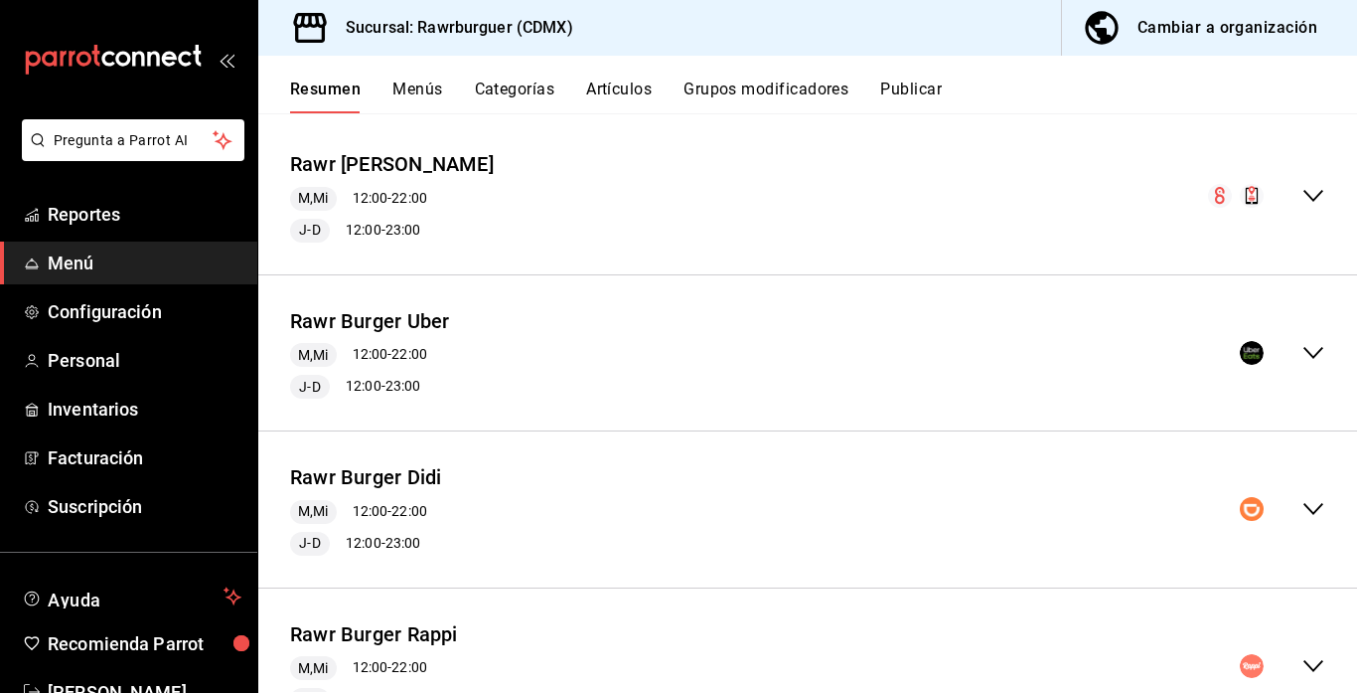
click at [1315, 506] on icon "collapse-menu-row" at bounding box center [1314, 509] width 24 height 24
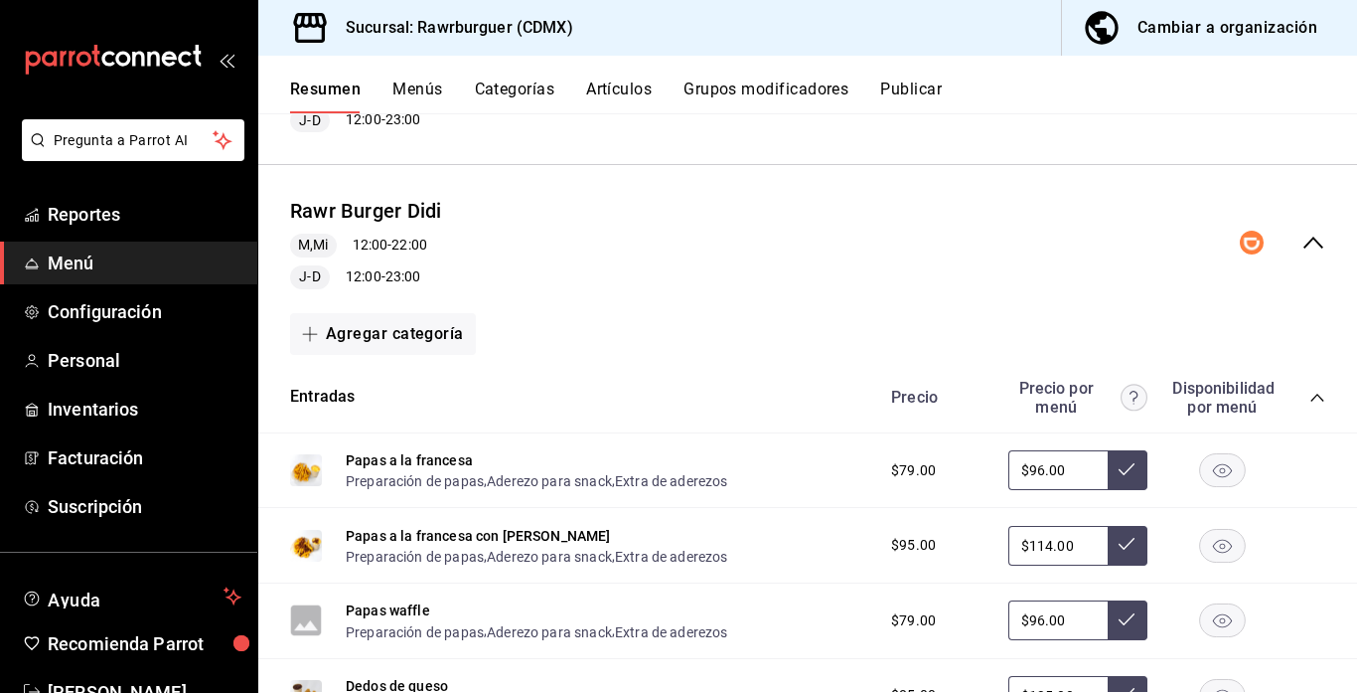
scroll to position [451, 0]
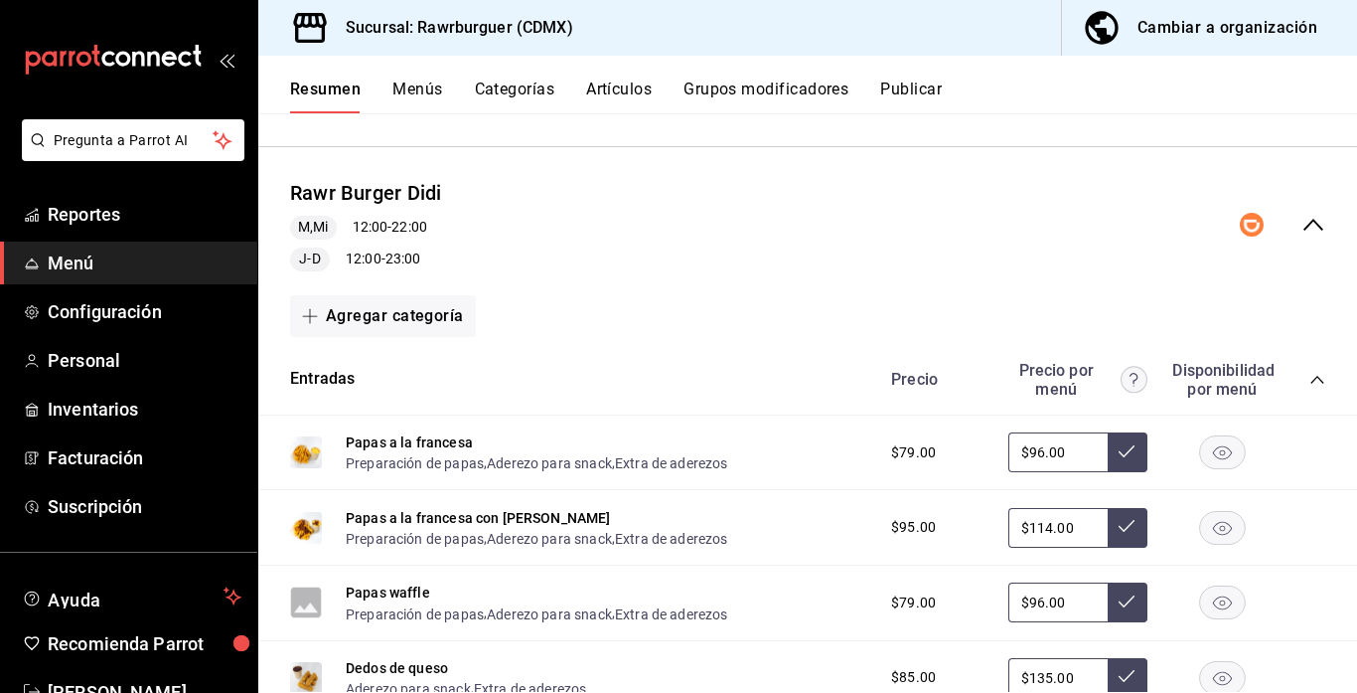
click at [1315, 385] on icon "collapse-category-row" at bounding box center [1318, 380] width 16 height 16
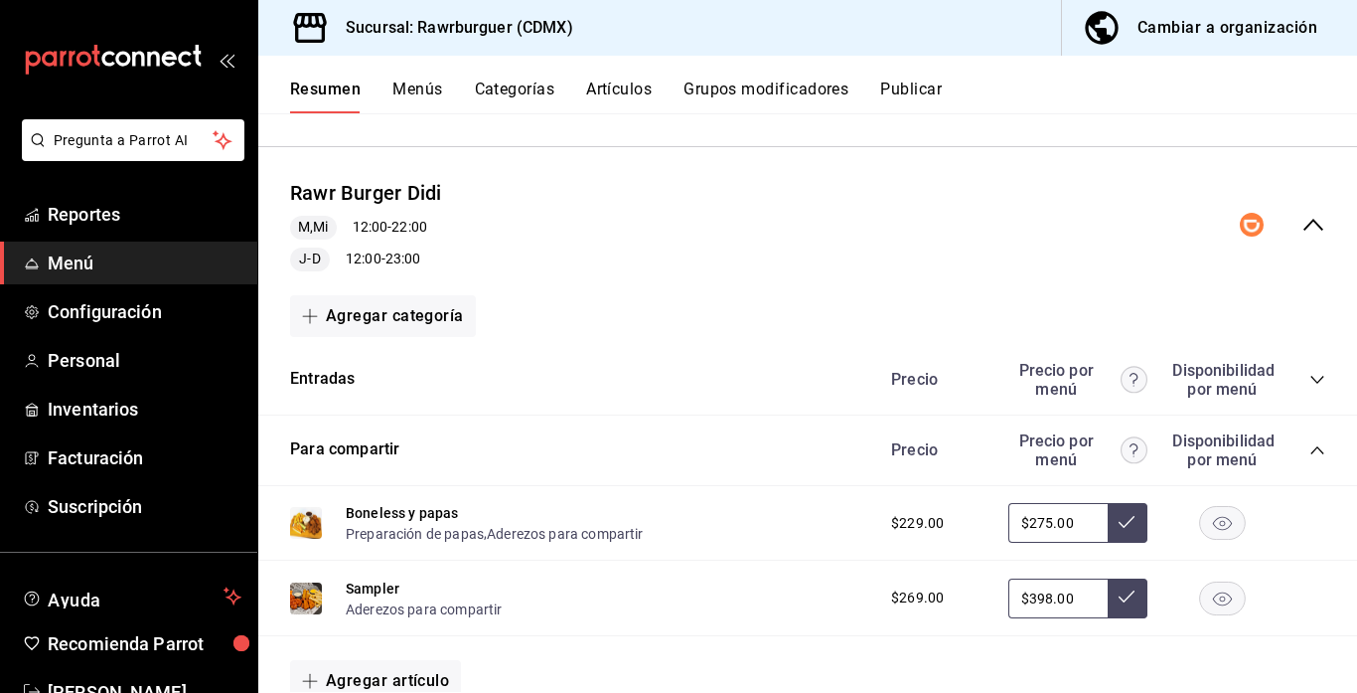
click at [1319, 452] on icon "collapse-category-row" at bounding box center [1318, 450] width 16 height 16
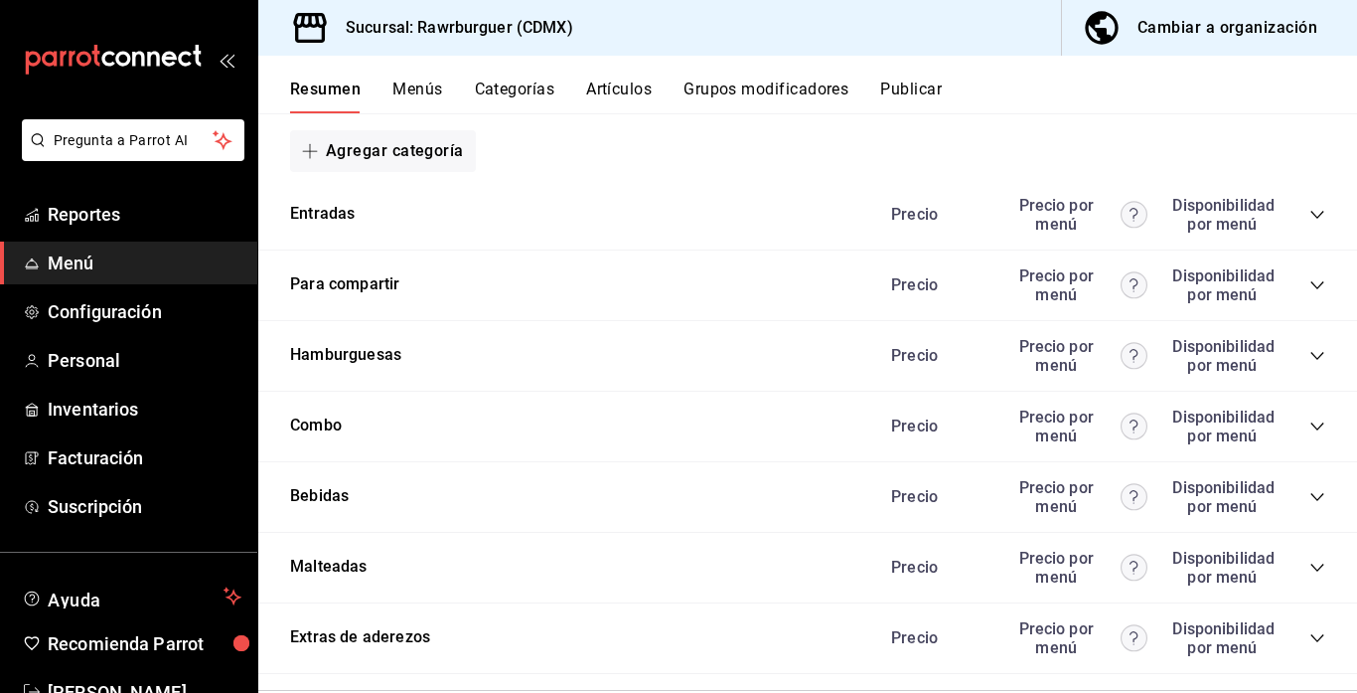
scroll to position [617, 0]
click at [1318, 353] on icon "collapse-category-row" at bounding box center [1318, 355] width 16 height 16
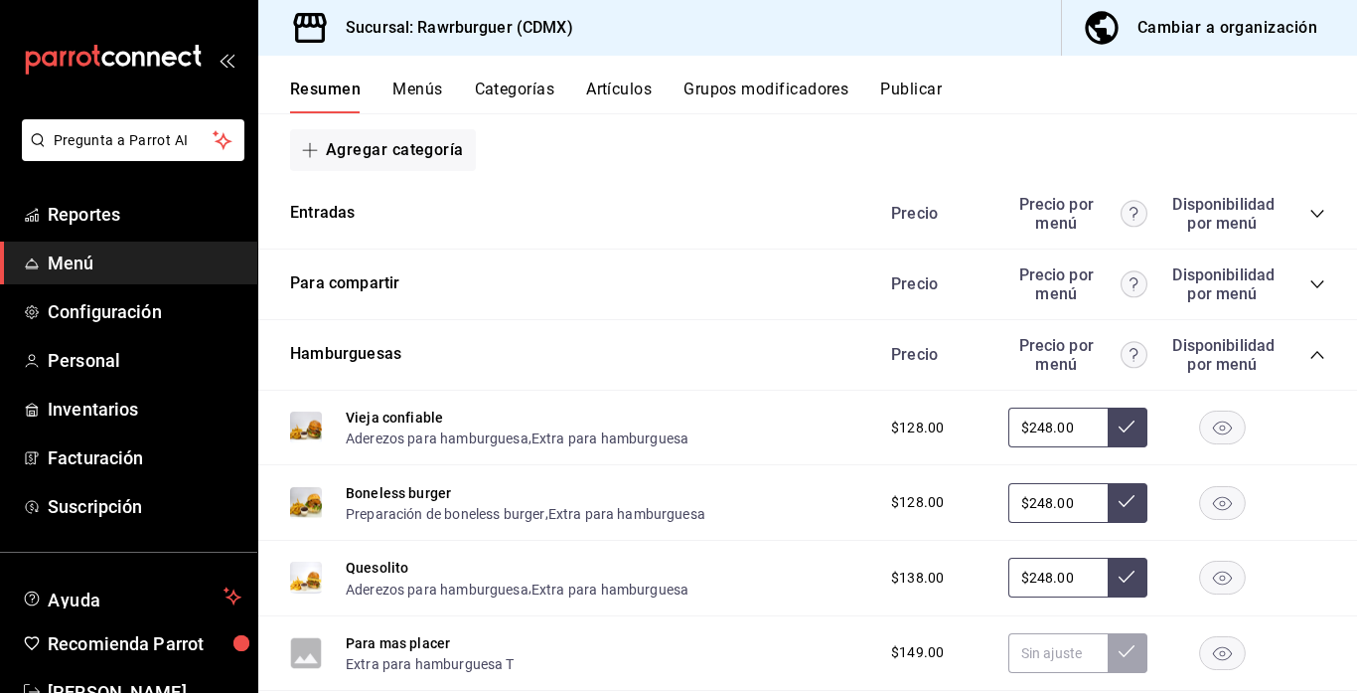
click at [1319, 357] on icon "collapse-category-row" at bounding box center [1318, 355] width 16 height 16
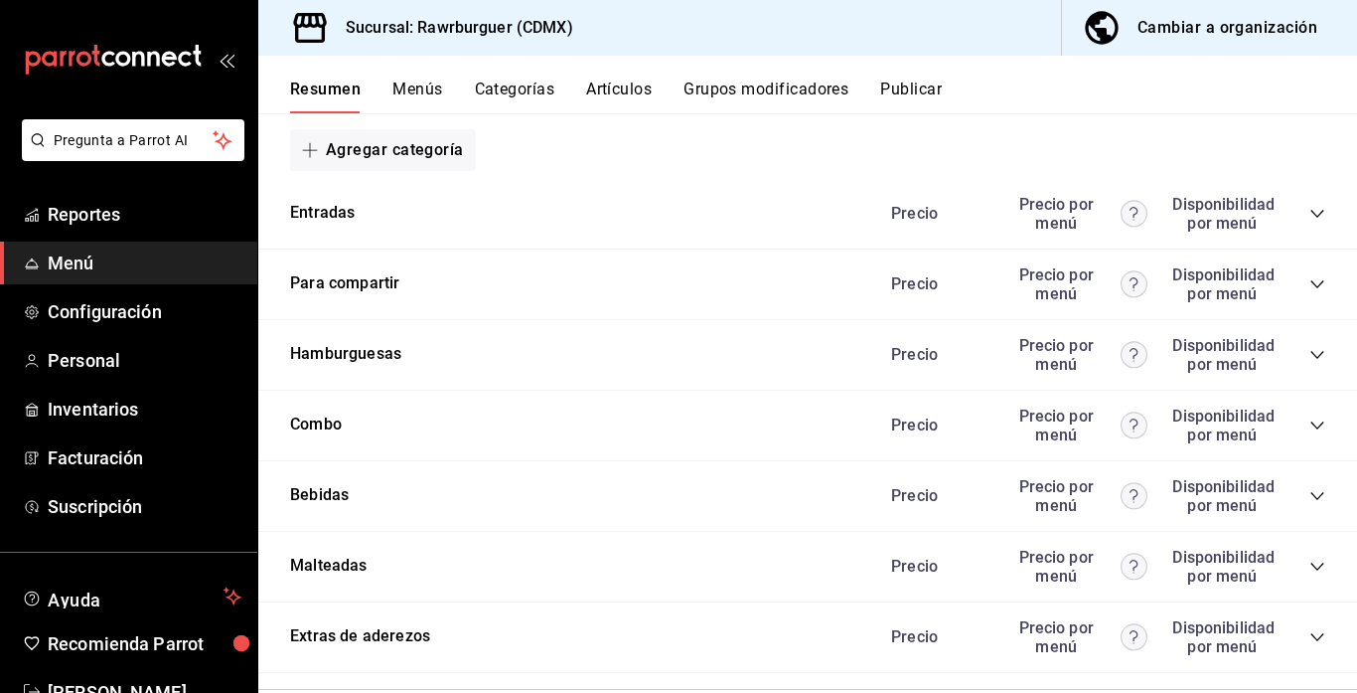
click at [1316, 351] on icon "collapse-category-row" at bounding box center [1318, 355] width 16 height 16
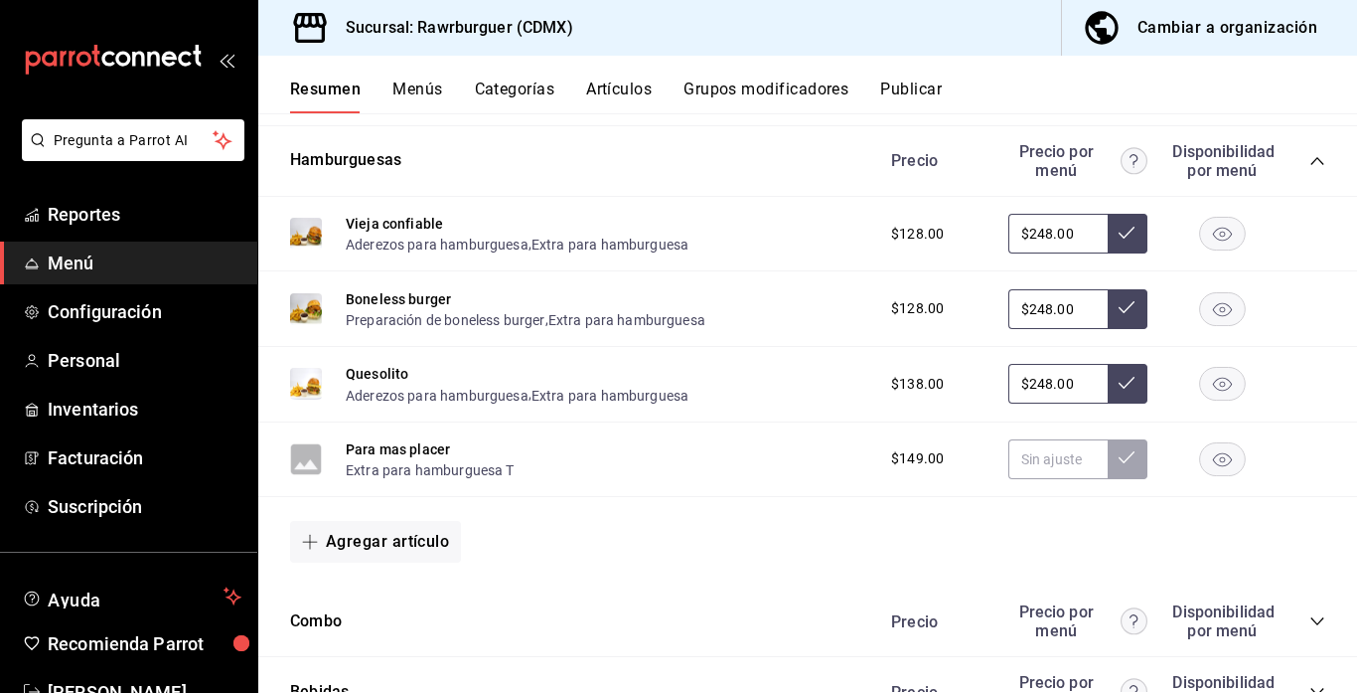
scroll to position [819, 0]
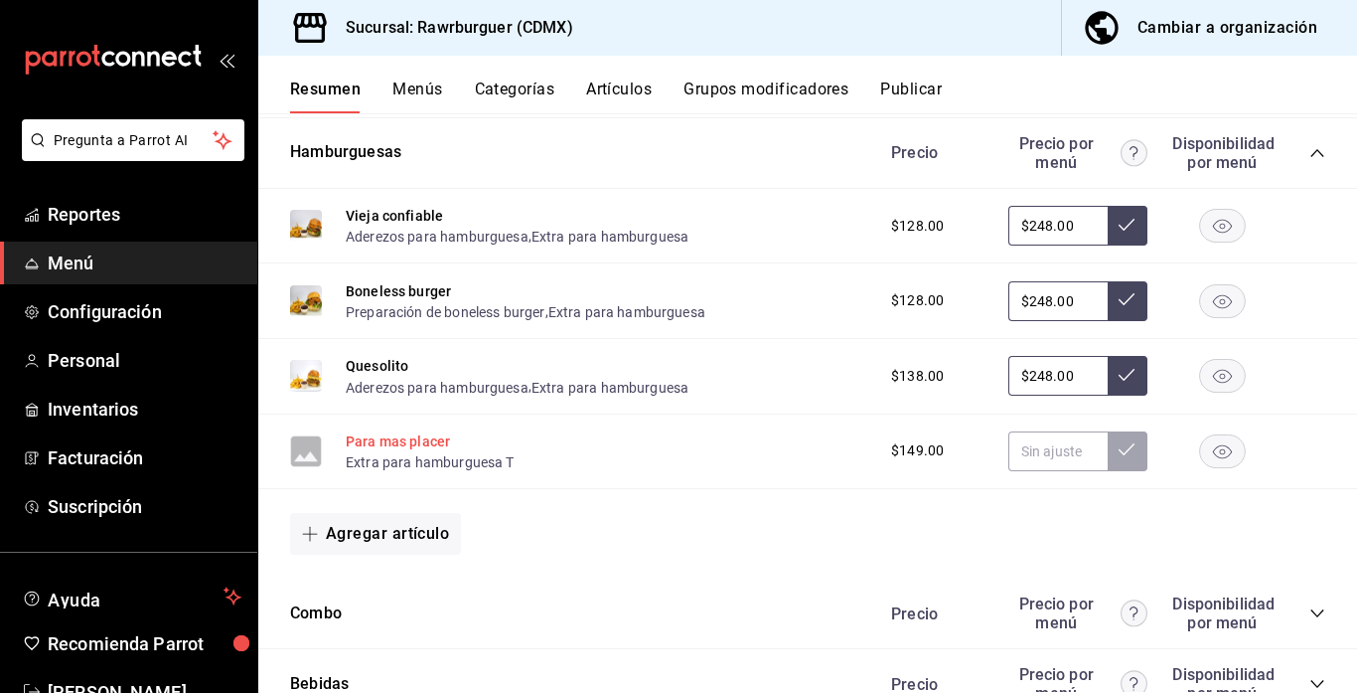
click at [420, 433] on button "Para mas placer" at bounding box center [398, 441] width 104 height 20
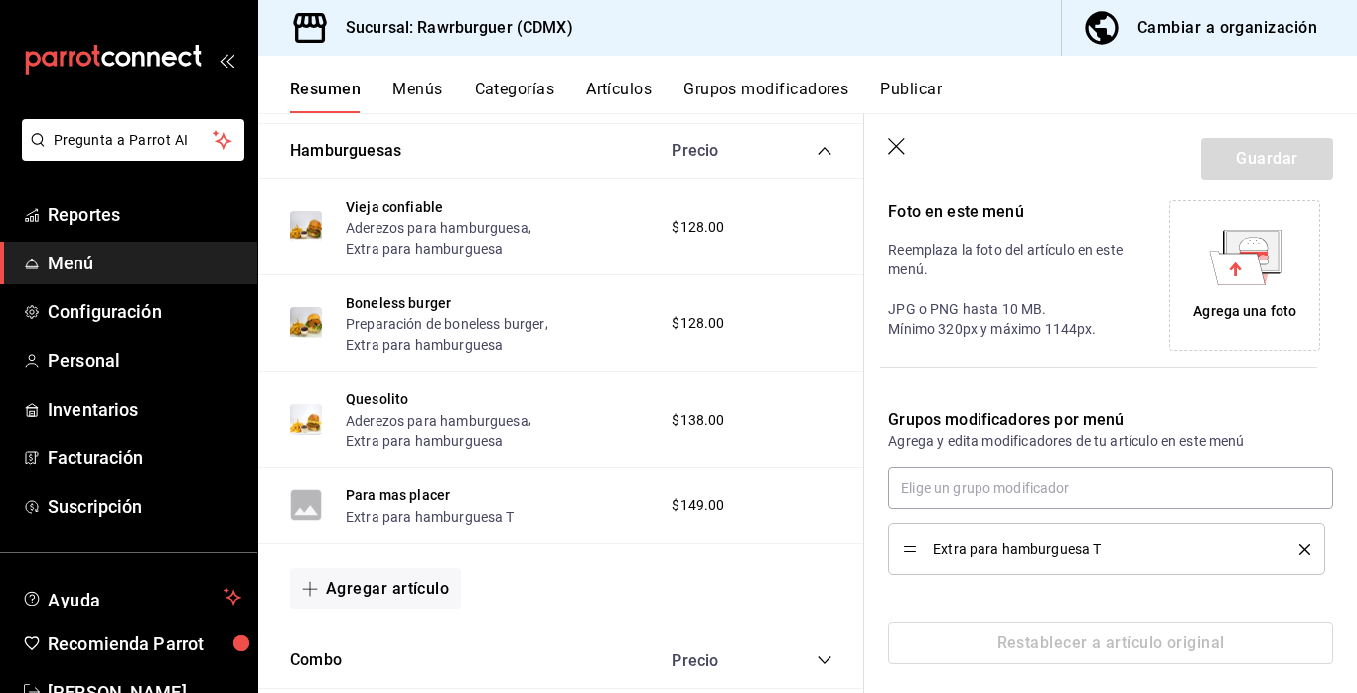
scroll to position [443, 0]
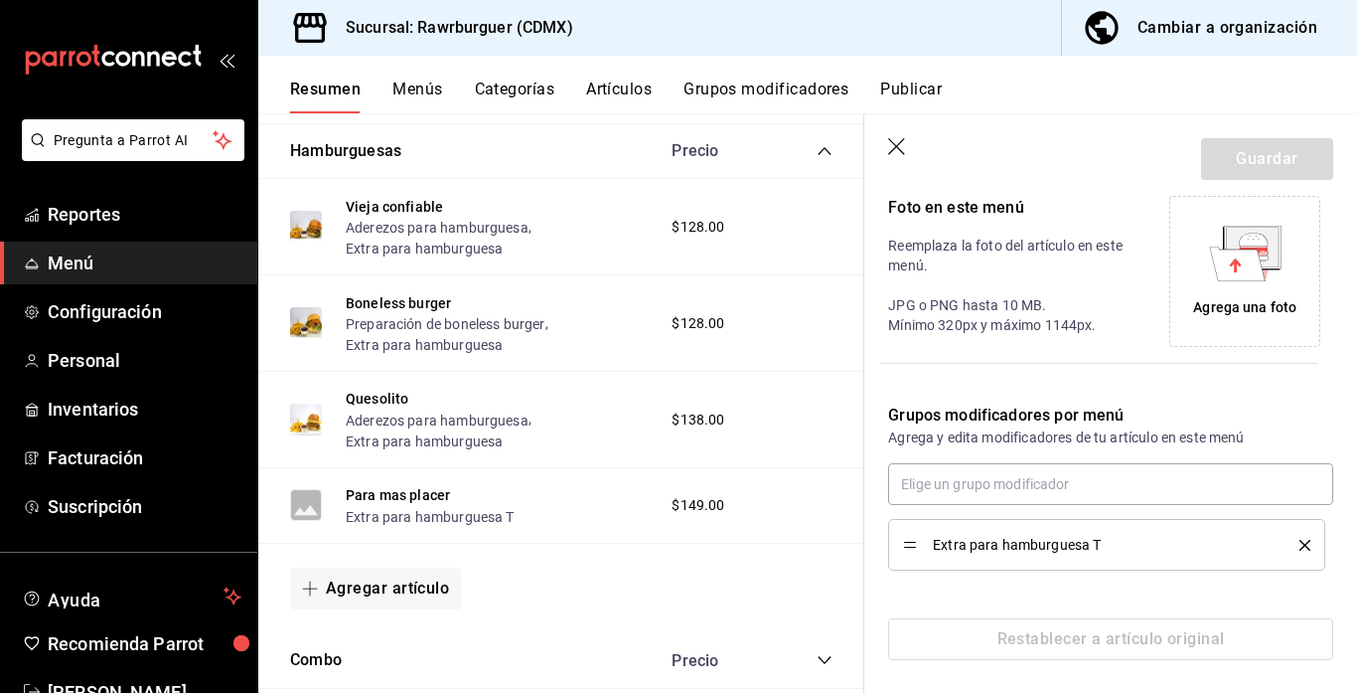
click at [1301, 540] on icon "delete" at bounding box center [1305, 545] width 11 height 11
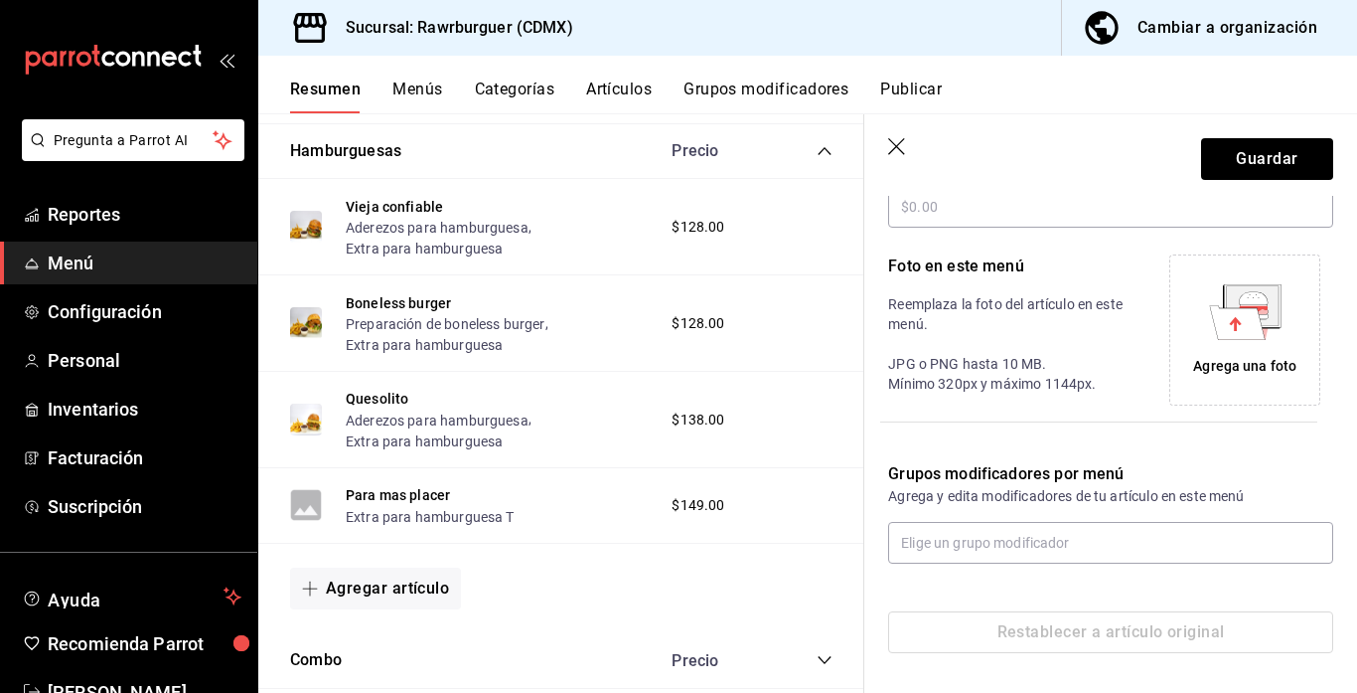
scroll to position [385, 0]
click at [1016, 548] on input "text" at bounding box center [1110, 543] width 445 height 42
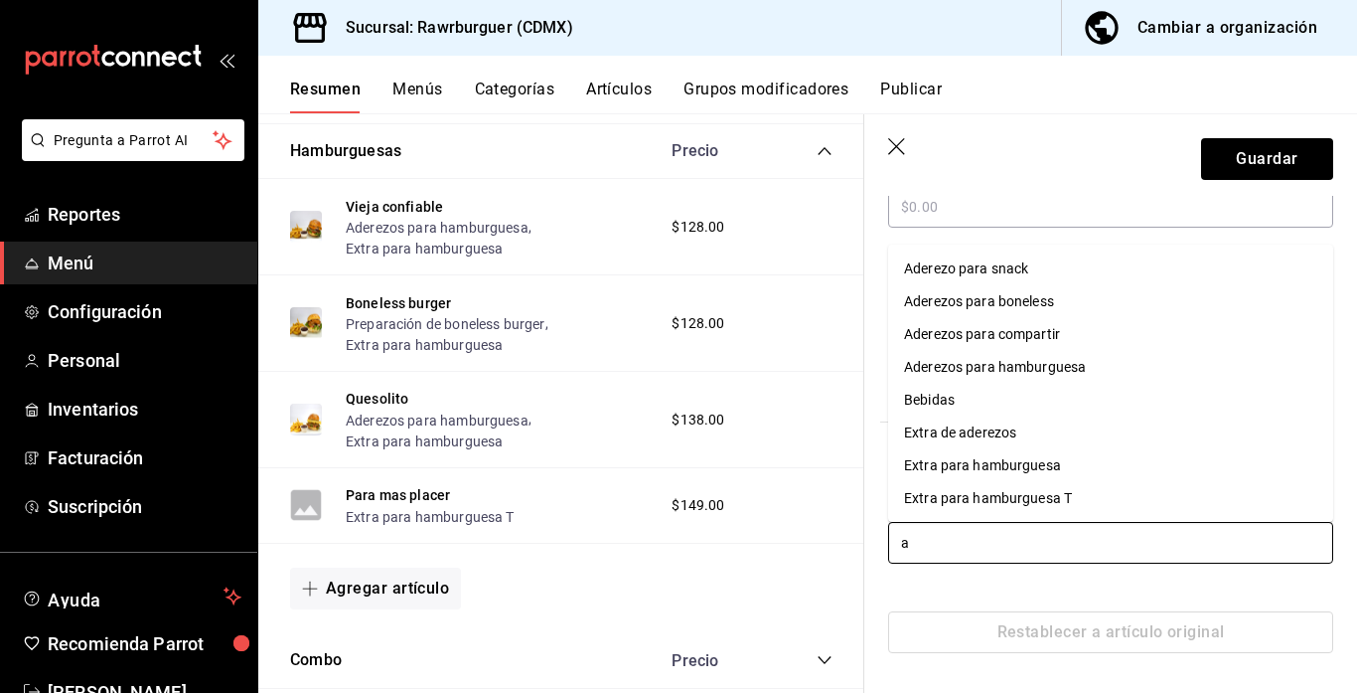
type input "ad"
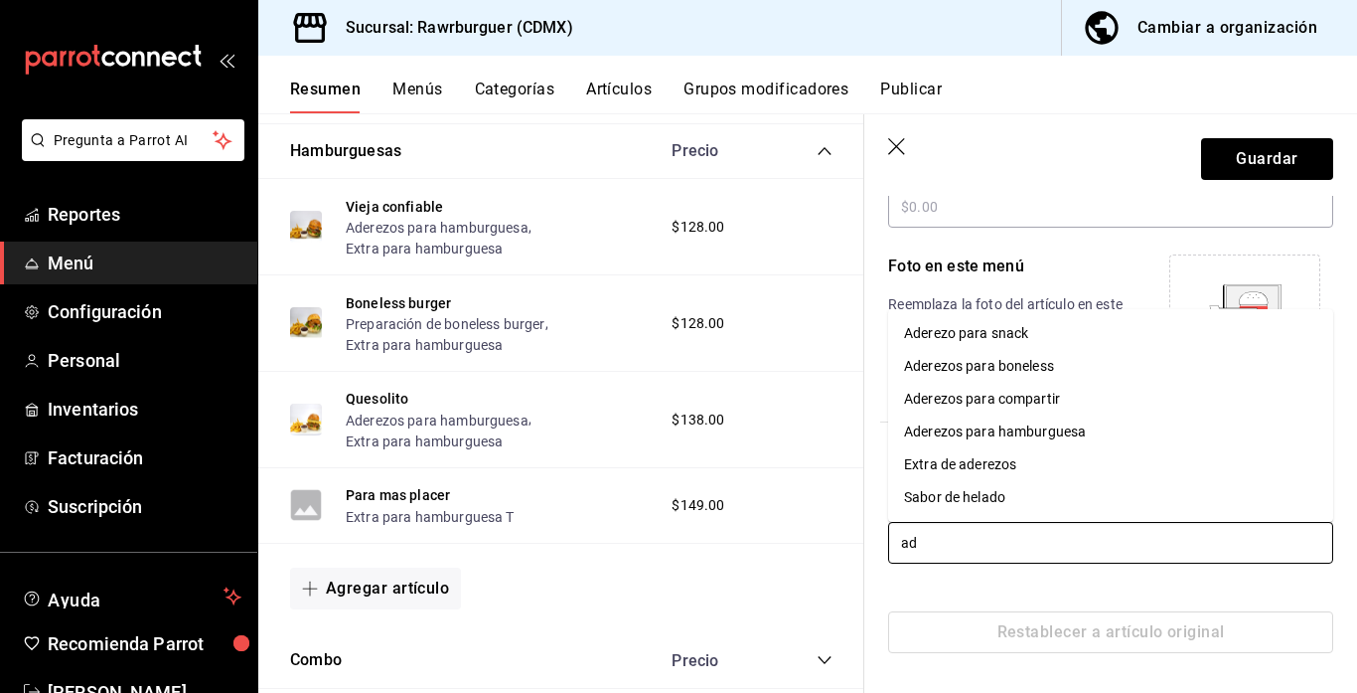
click at [1039, 446] on li "Aderezos para hamburguesa" at bounding box center [1110, 431] width 445 height 33
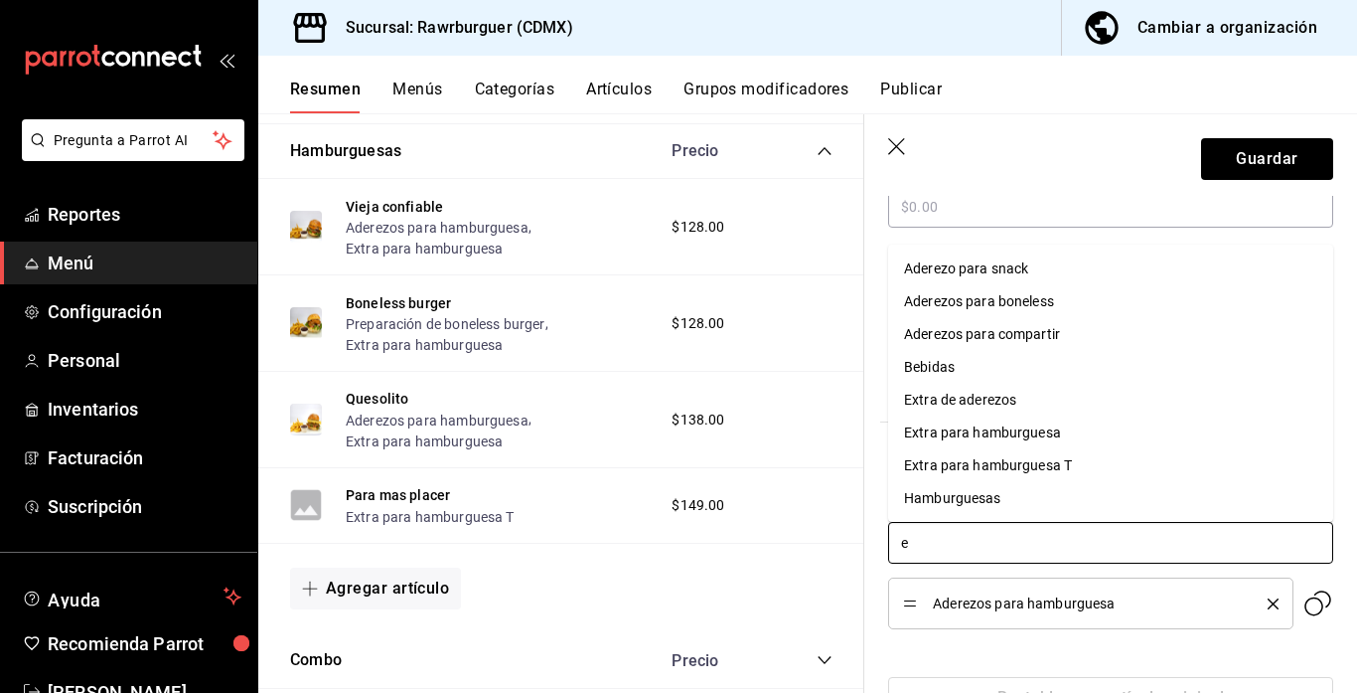
type input "ex"
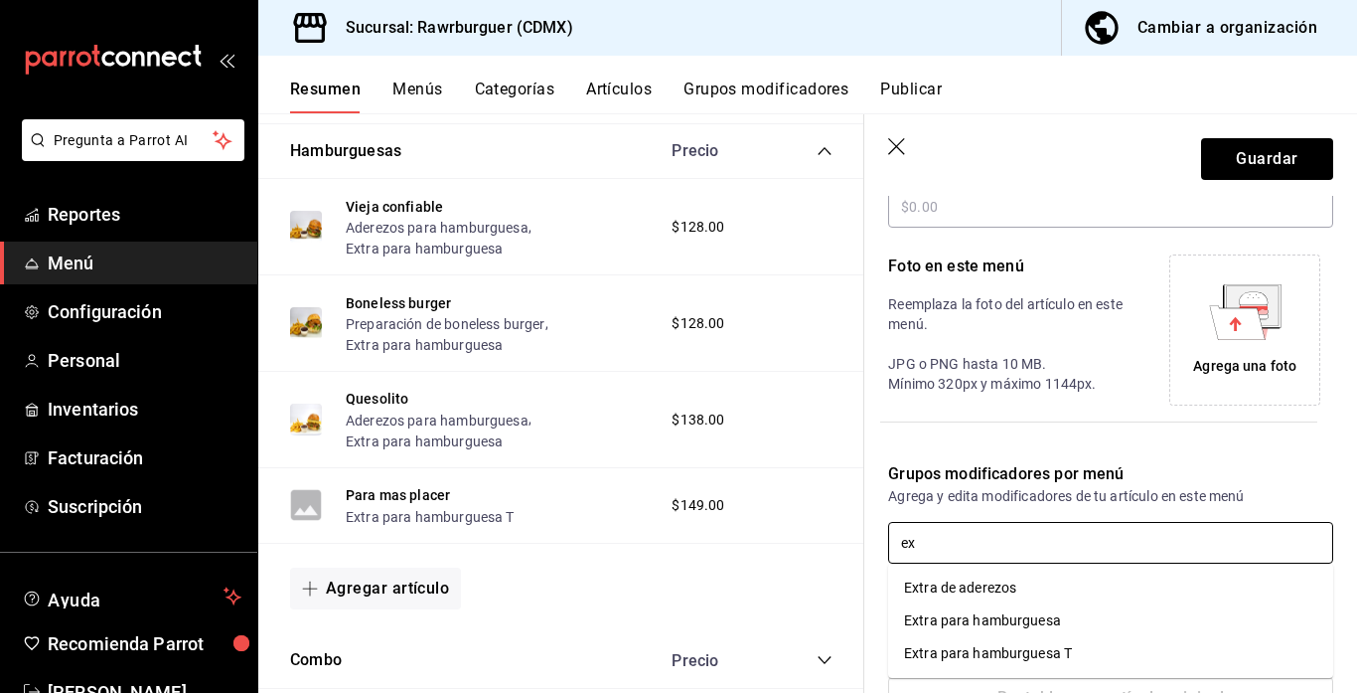
click at [986, 633] on li "Extra para hamburguesa" at bounding box center [1110, 620] width 445 height 33
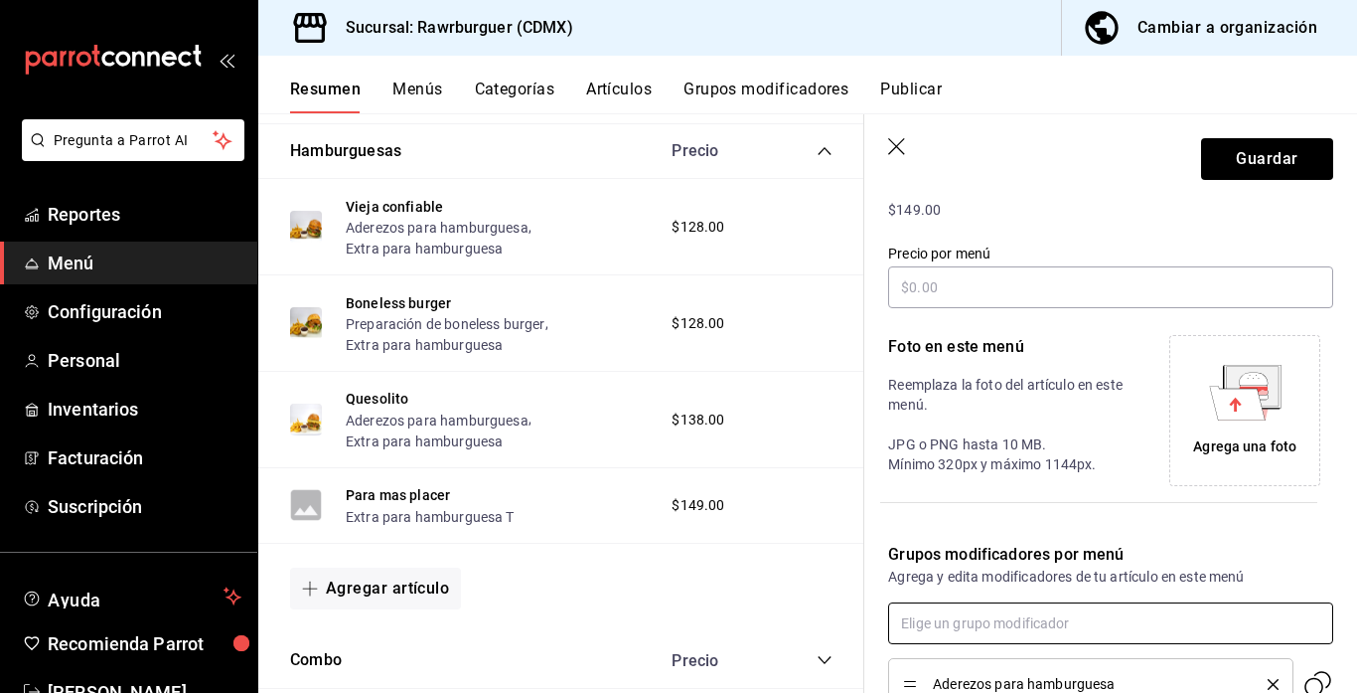
scroll to position [287, 0]
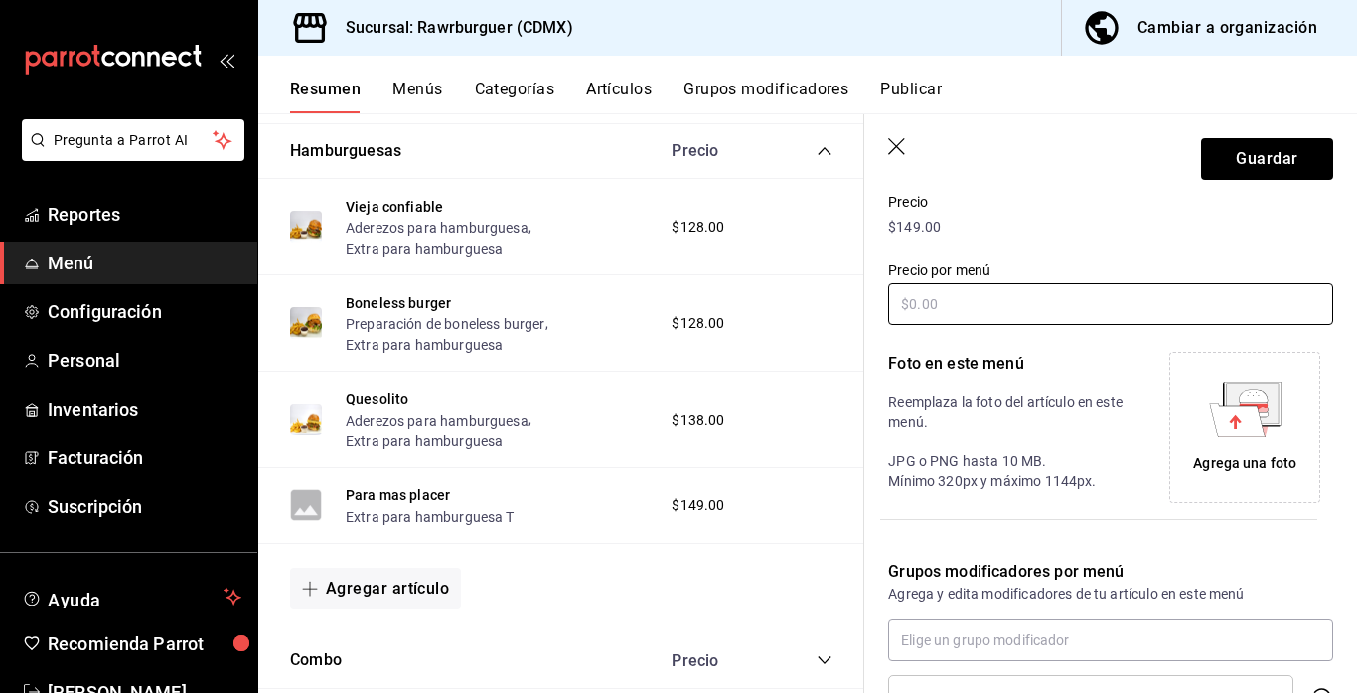
click at [1034, 296] on input "text" at bounding box center [1110, 304] width 445 height 42
type input "$288.00"
click at [1198, 443] on div "Agrega una foto" at bounding box center [1244, 427] width 141 height 141
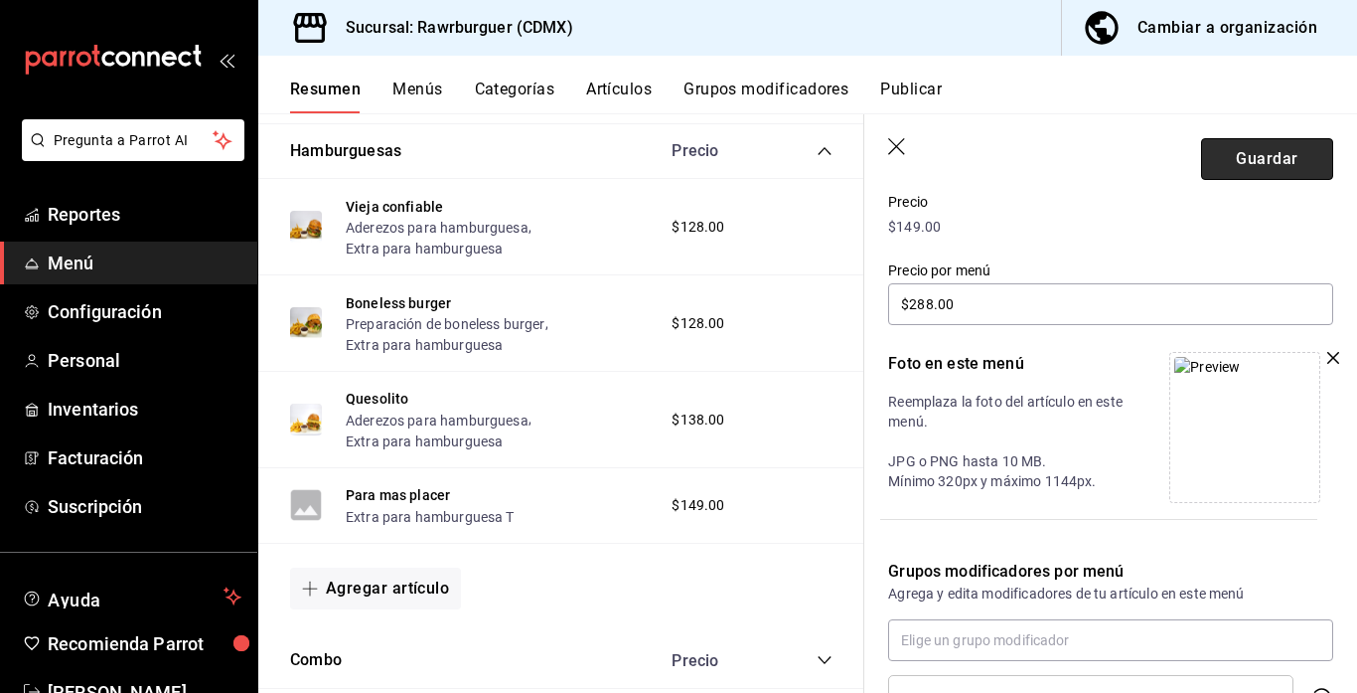
click at [1213, 171] on button "Guardar" at bounding box center [1267, 159] width 132 height 42
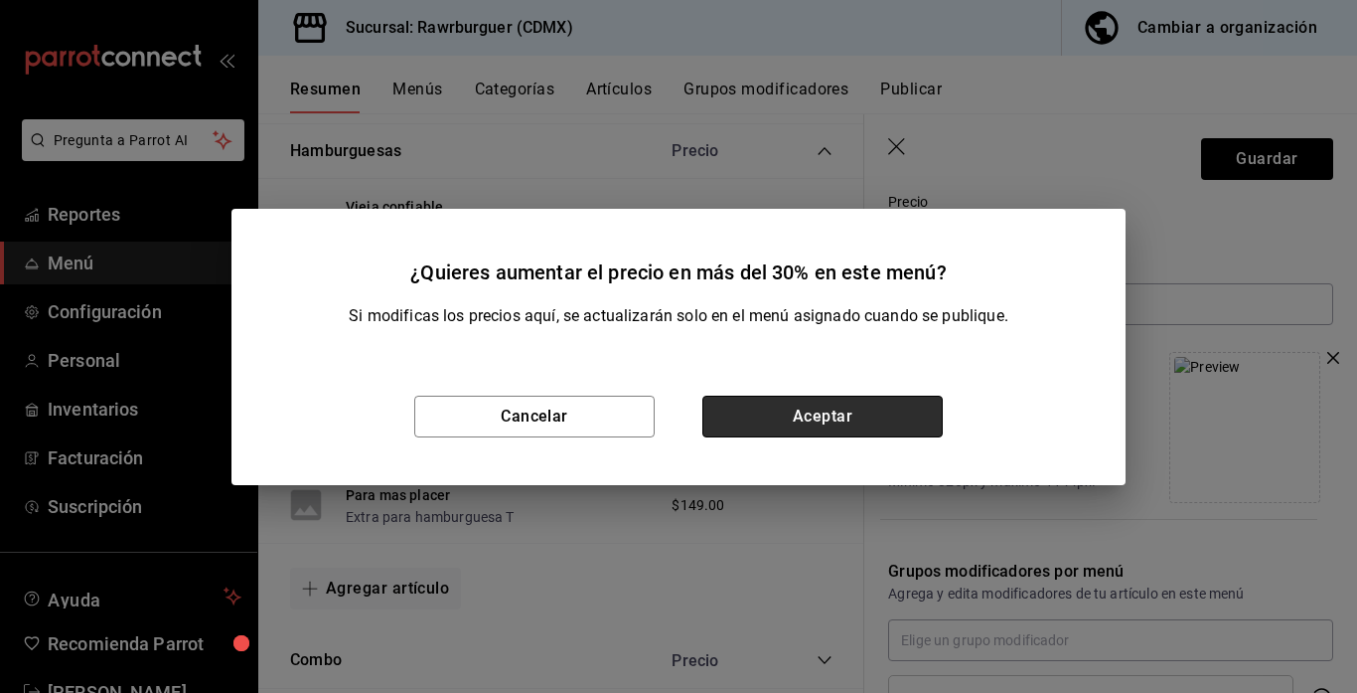
click at [790, 419] on button "Aceptar" at bounding box center [822, 416] width 240 height 42
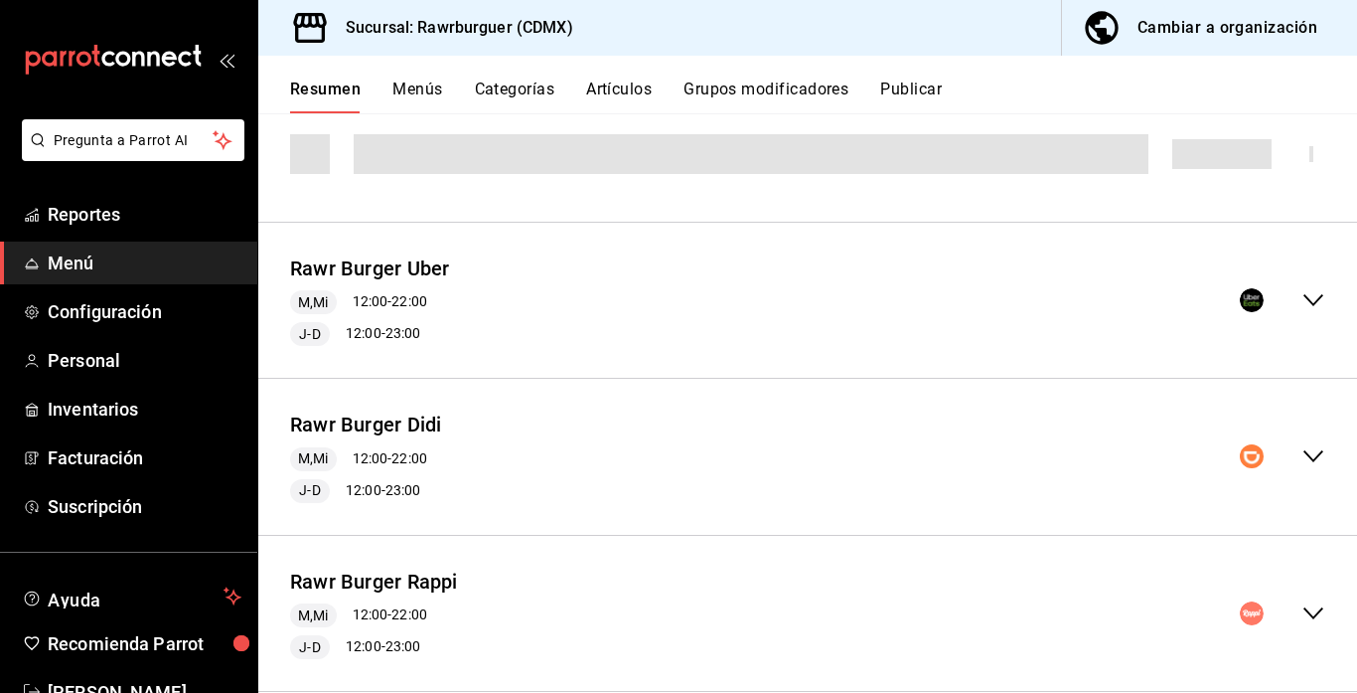
scroll to position [259, 0]
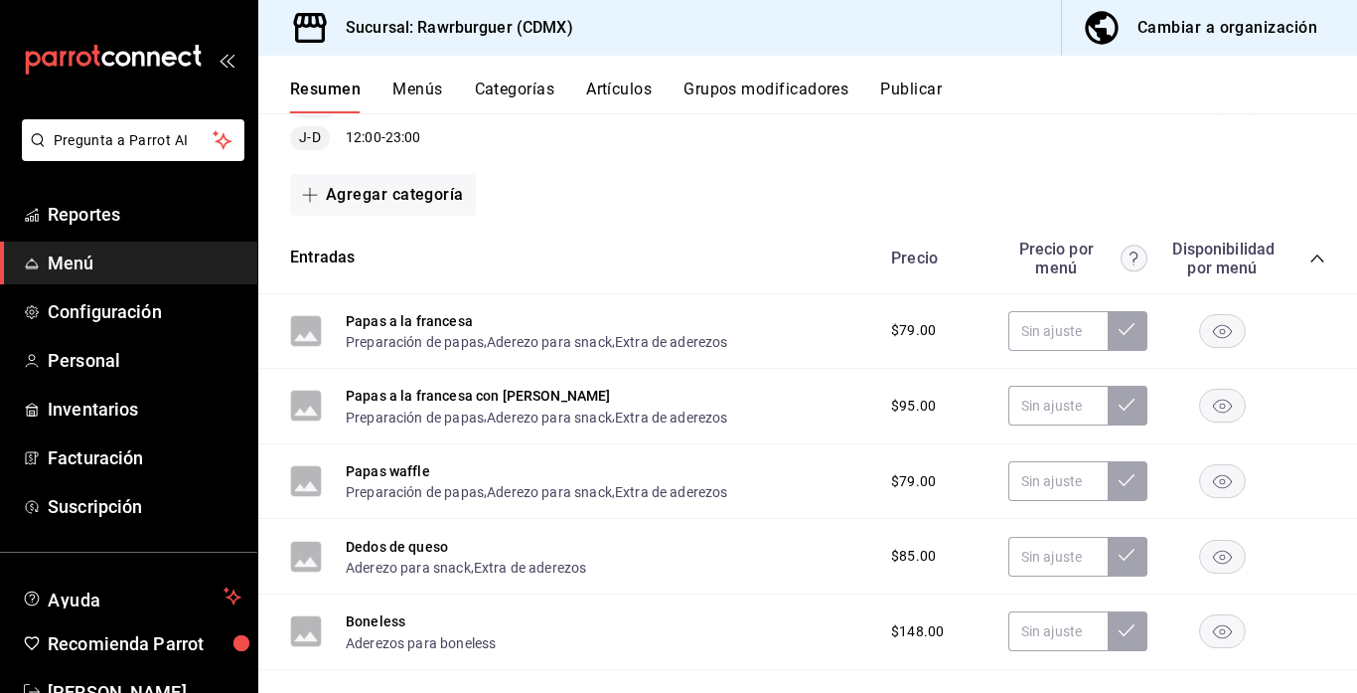
click at [1306, 115] on icon "collapse-menu-row" at bounding box center [1314, 103] width 24 height 24
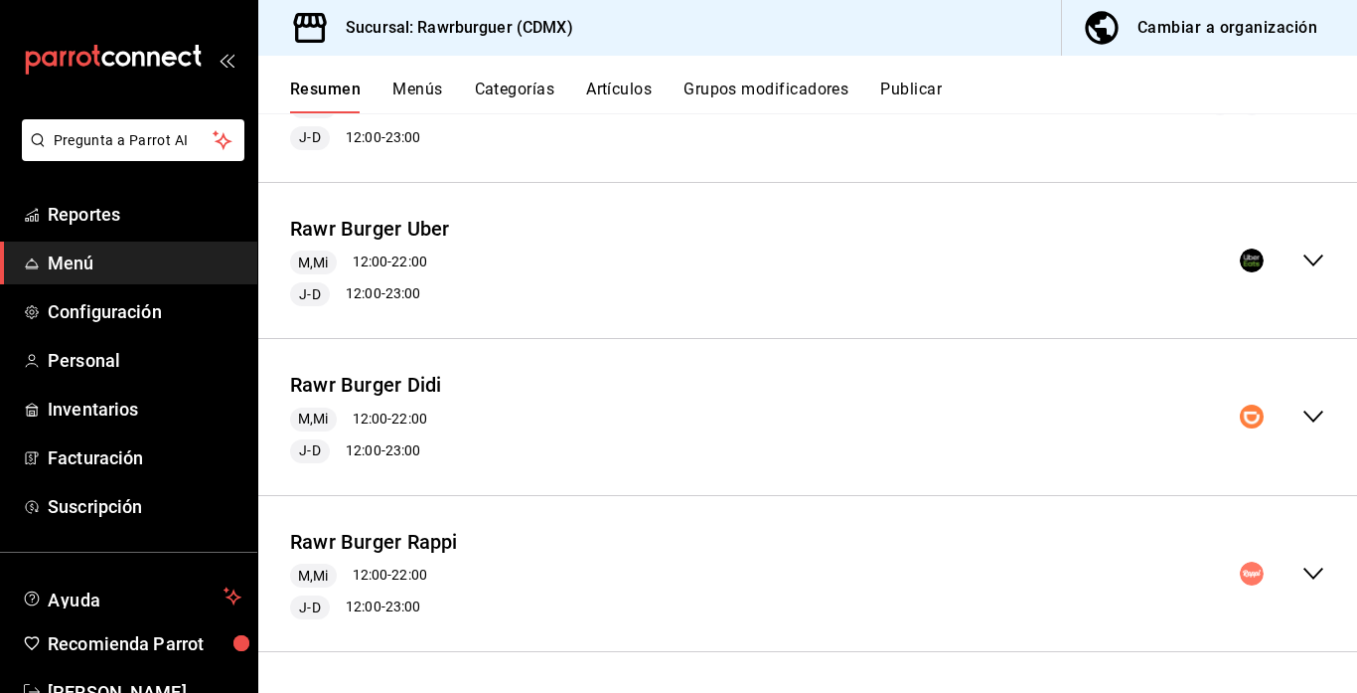
scroll to position [132, 0]
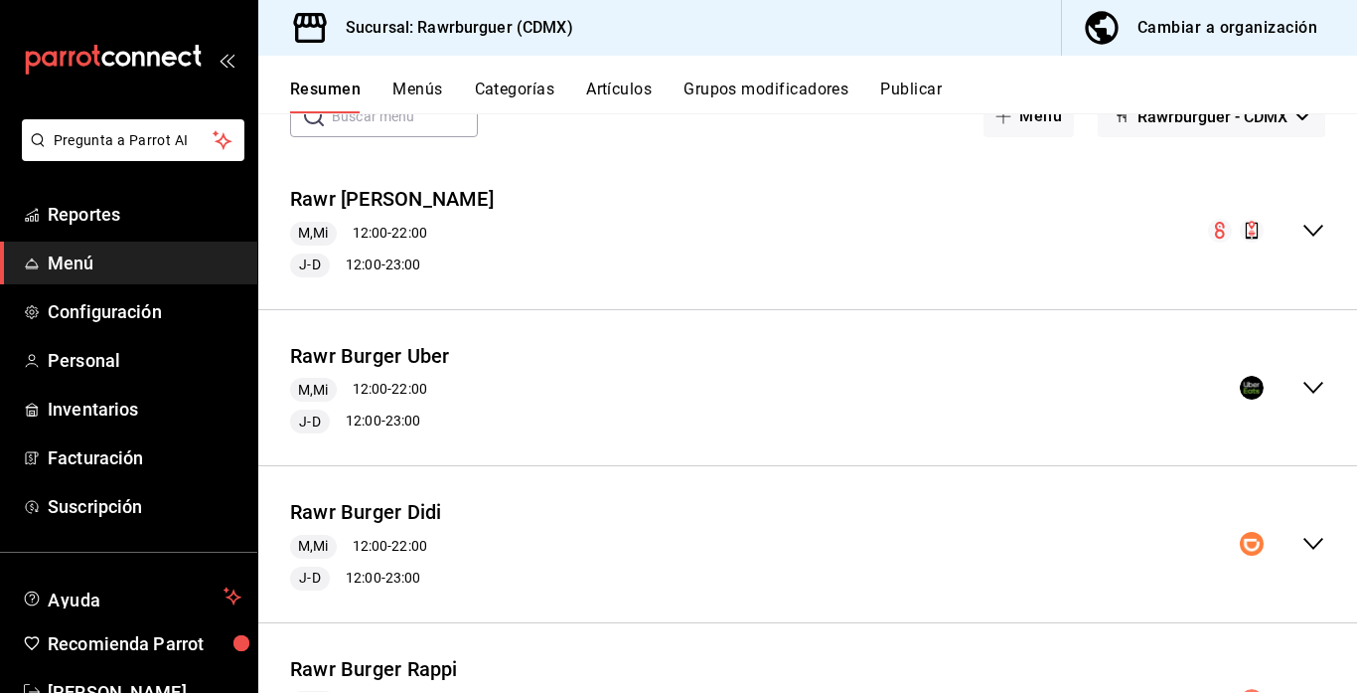
click at [1316, 542] on icon "collapse-menu-row" at bounding box center [1314, 544] width 24 height 24
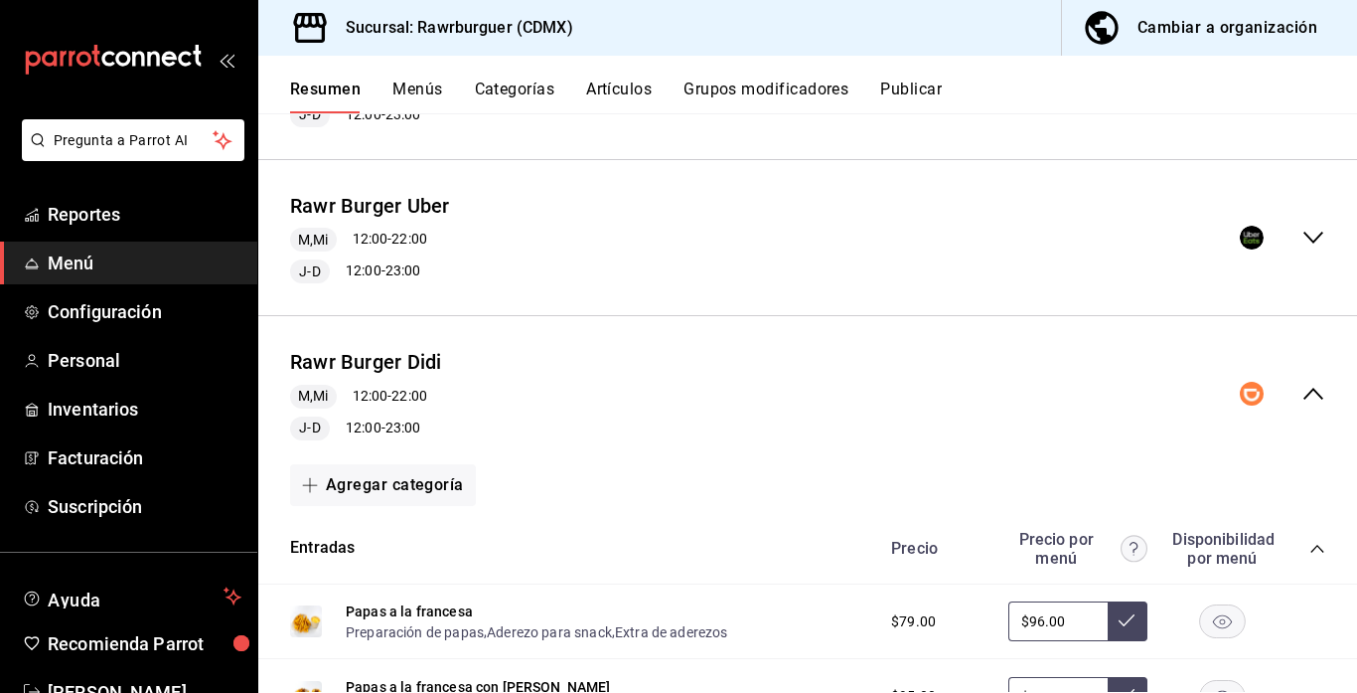
scroll to position [398, 0]
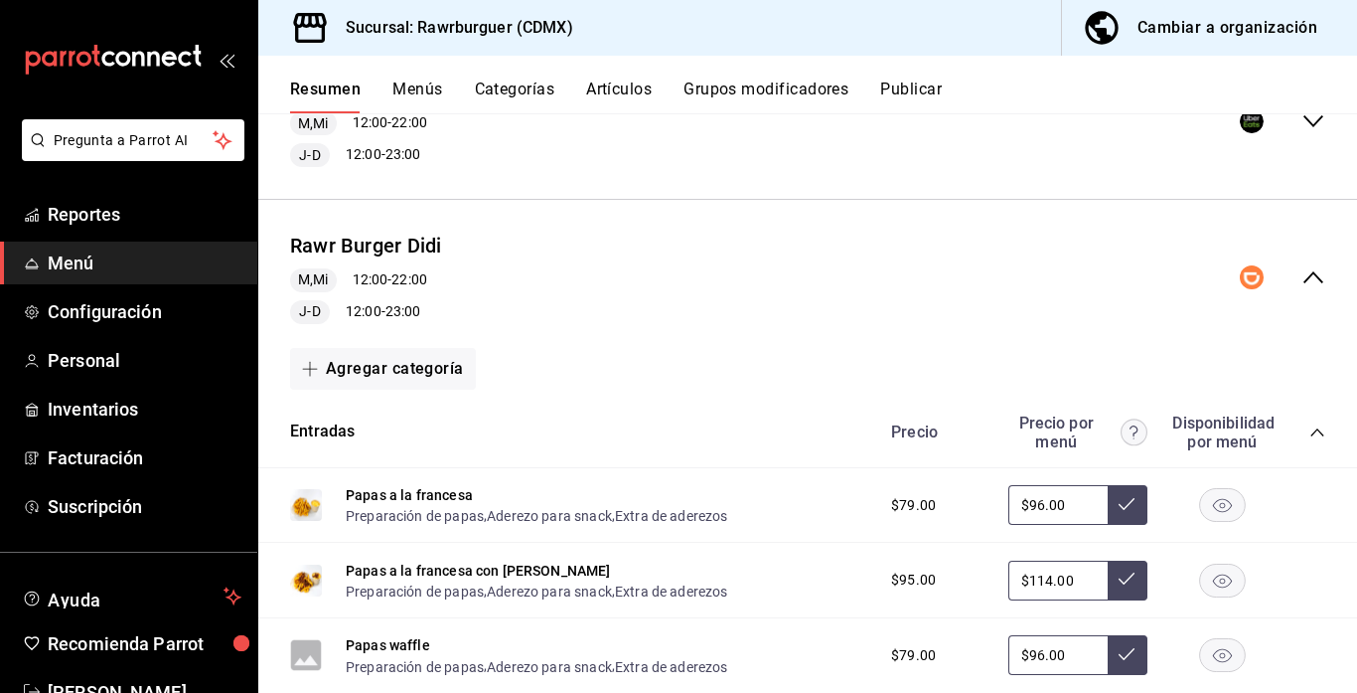
click at [1316, 429] on icon "collapse-category-row" at bounding box center [1317, 432] width 13 height 8
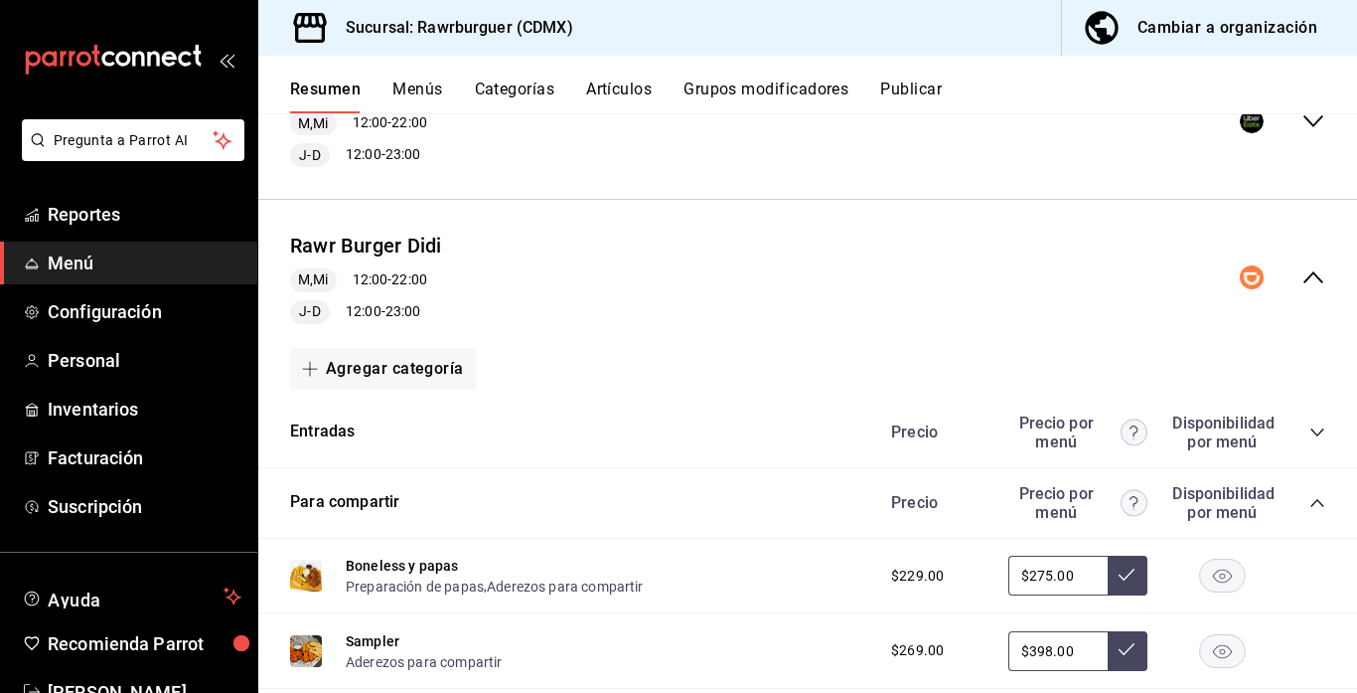
click at [1316, 500] on icon "collapse-category-row" at bounding box center [1317, 503] width 13 height 8
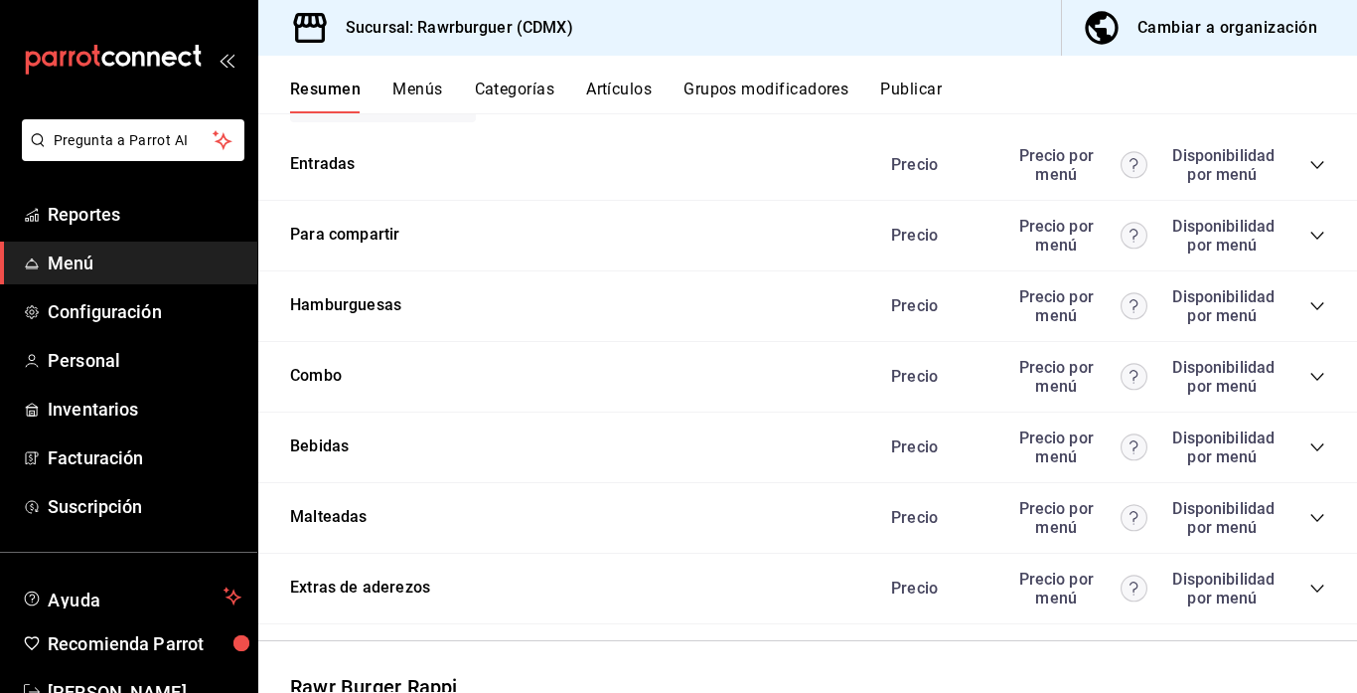
scroll to position [688, 0]
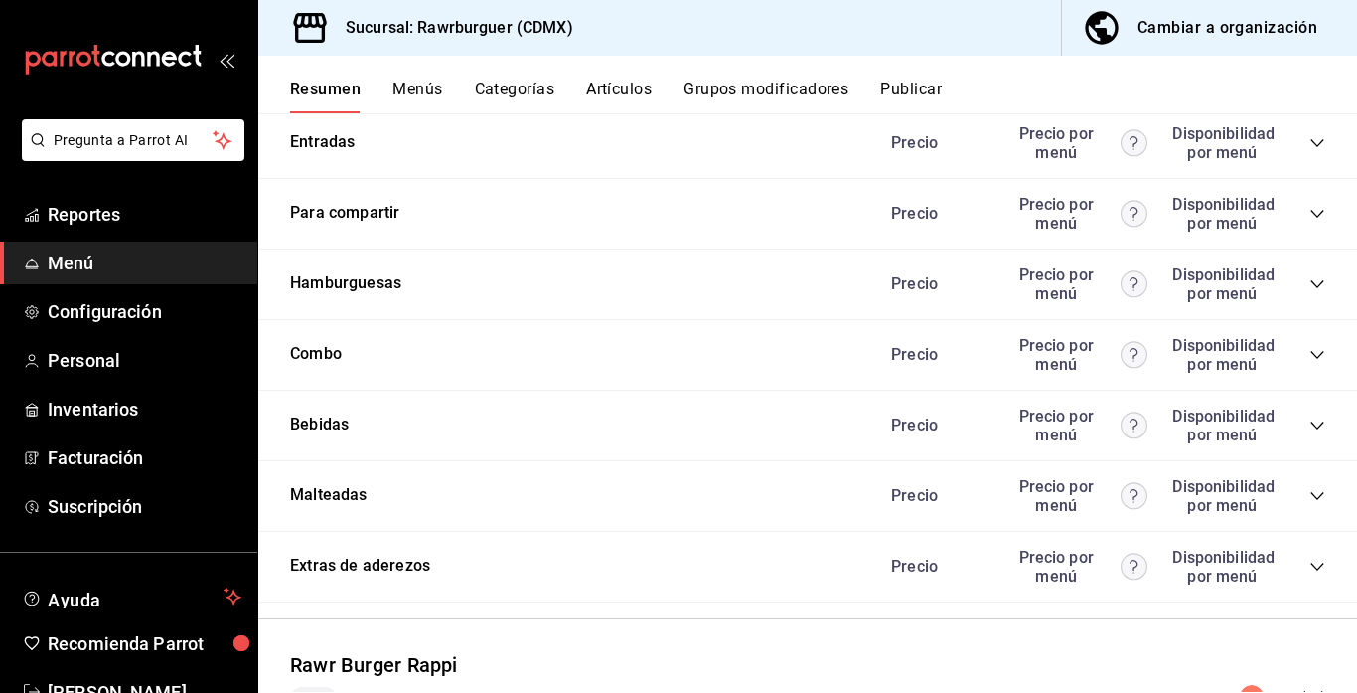
click at [1310, 279] on icon "collapse-category-row" at bounding box center [1318, 284] width 16 height 16
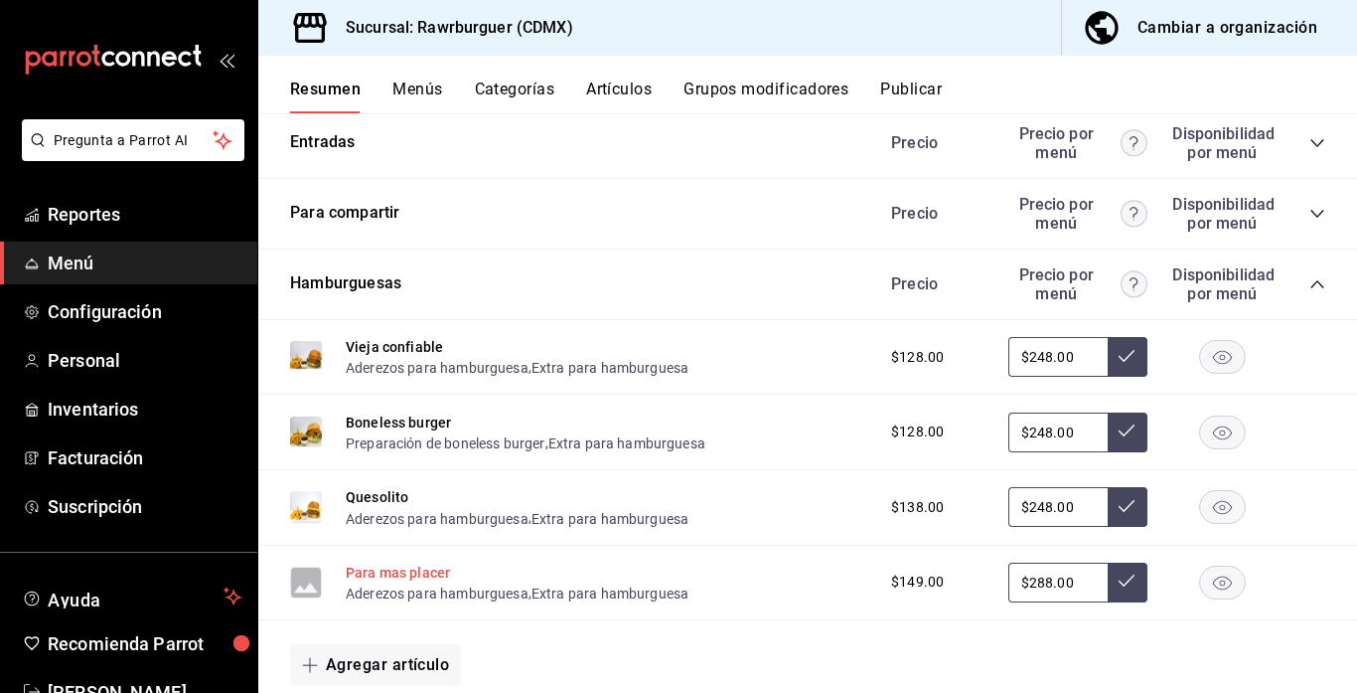
click at [395, 576] on button "Para mas placer" at bounding box center [398, 572] width 104 height 20
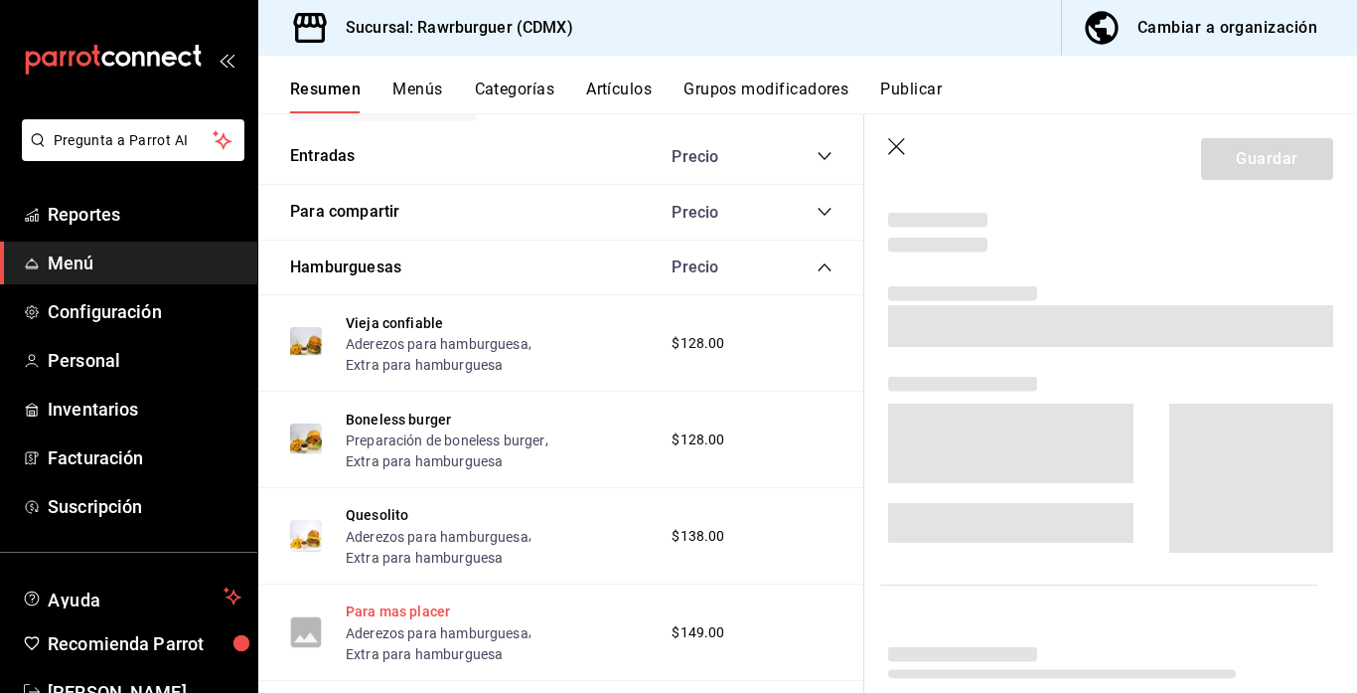
scroll to position [681, 0]
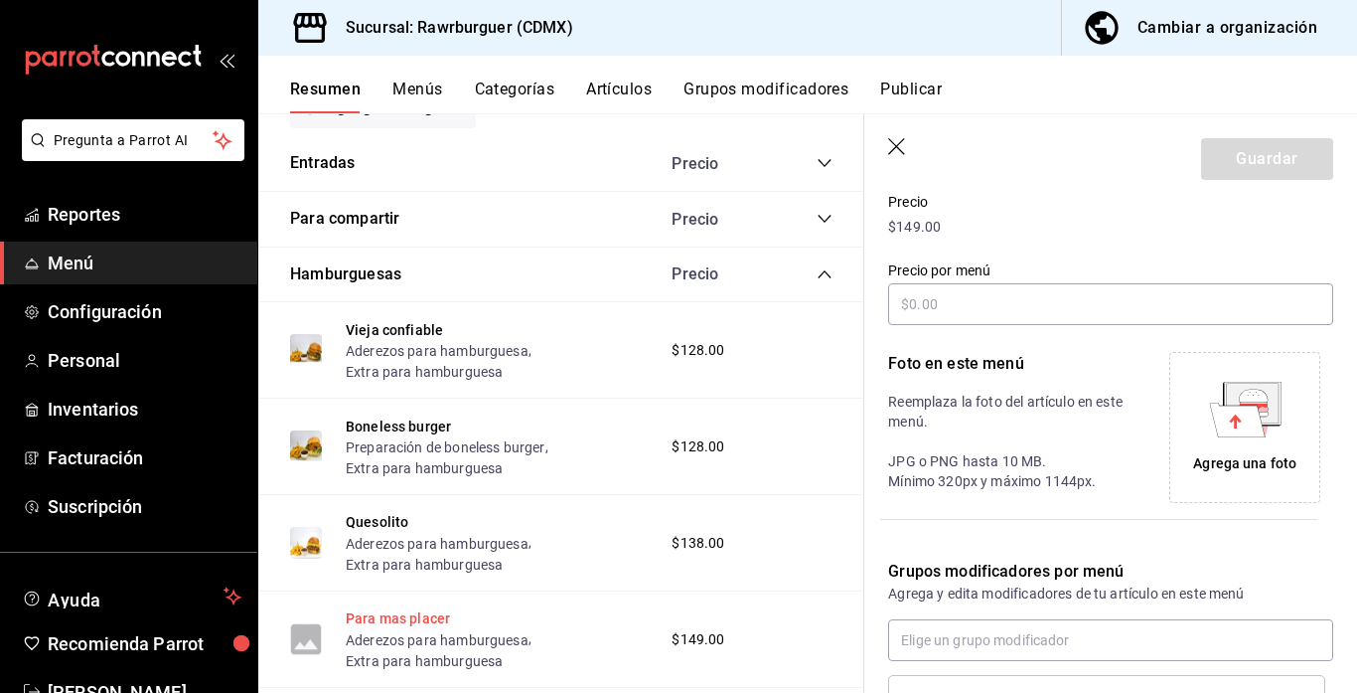
type input "$288.00"
click at [1249, 409] on icon at bounding box center [1237, 419] width 56 height 34
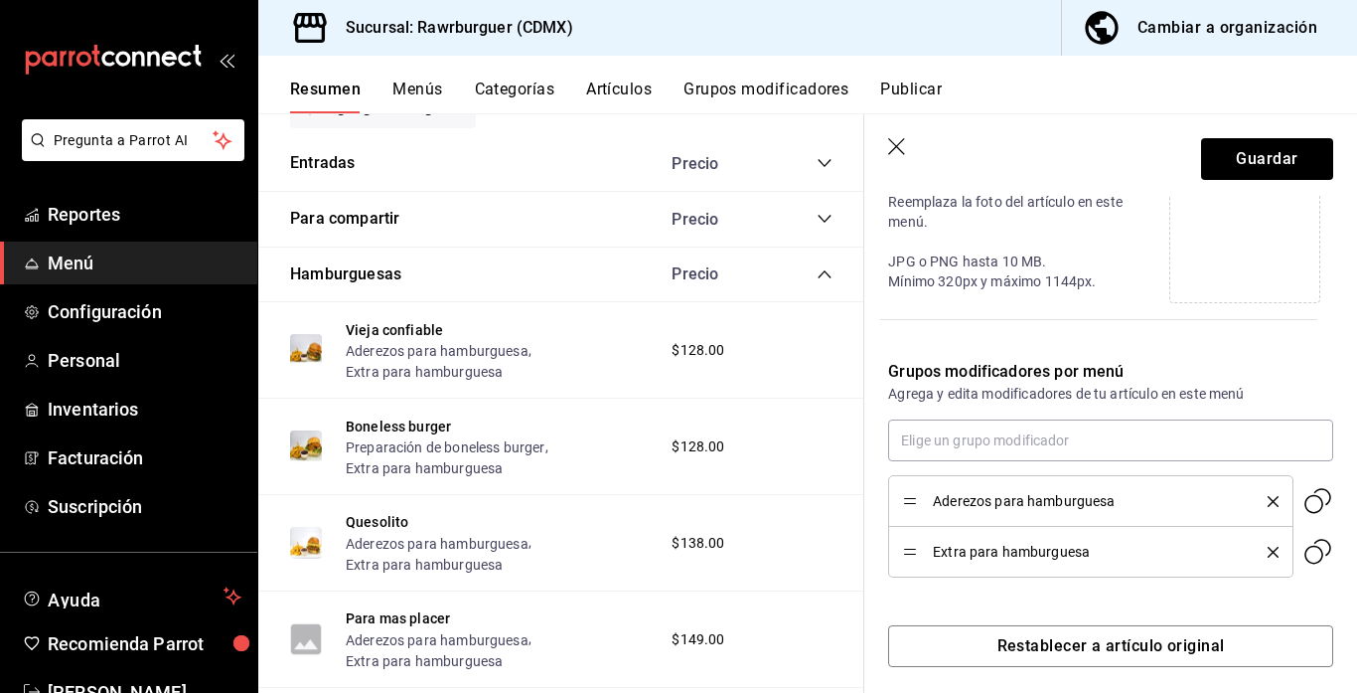
scroll to position [492, 0]
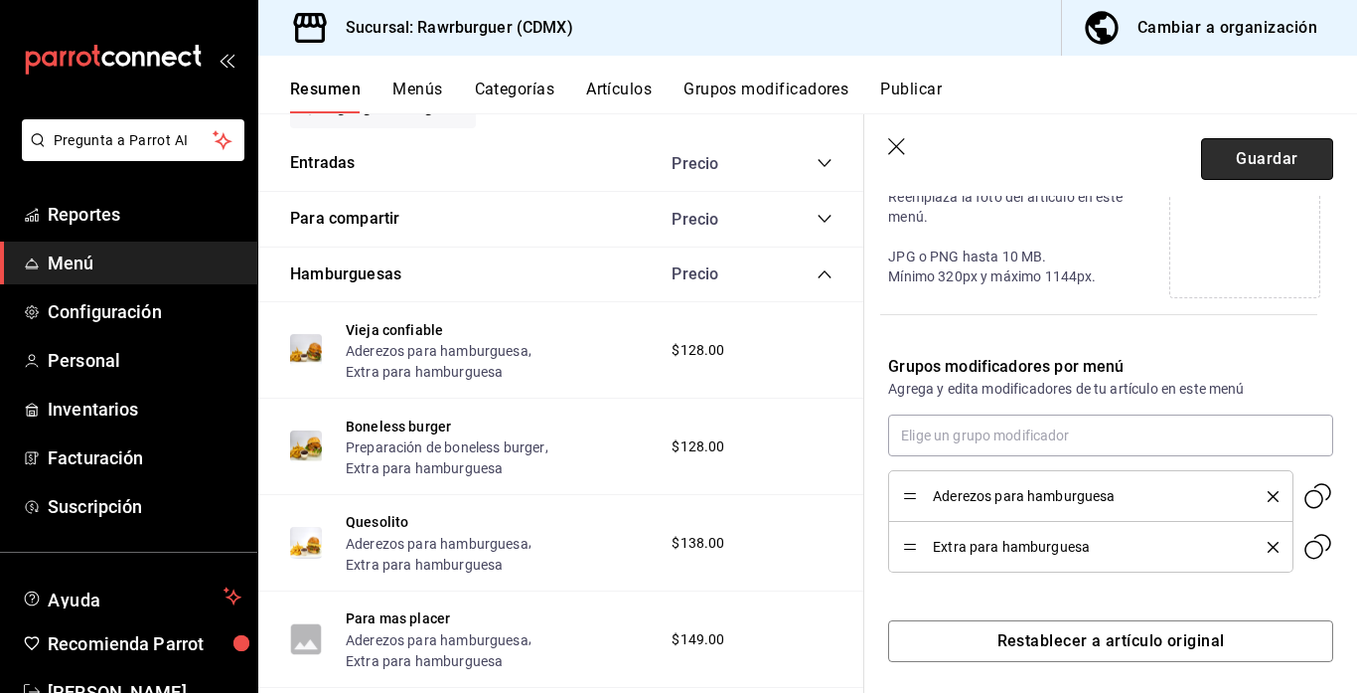
click at [1235, 164] on button "Guardar" at bounding box center [1267, 159] width 132 height 42
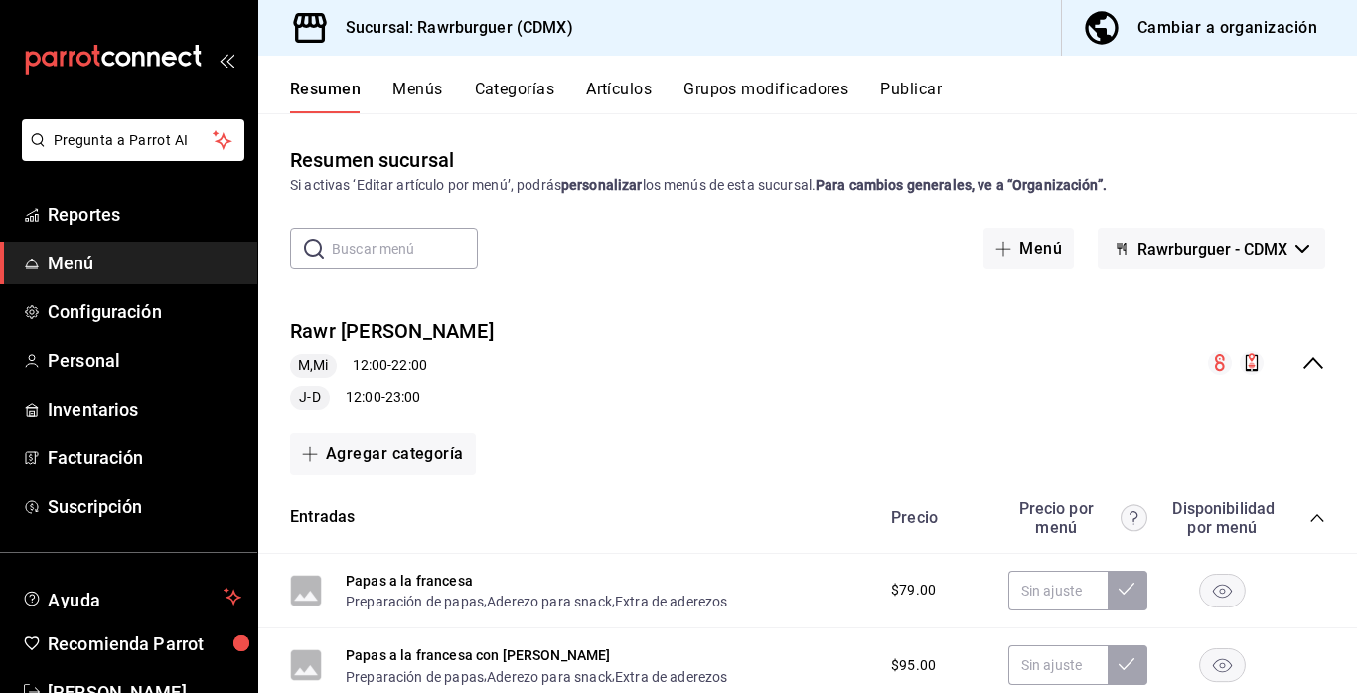
click at [1312, 372] on icon "collapse-menu-row" at bounding box center [1314, 363] width 24 height 24
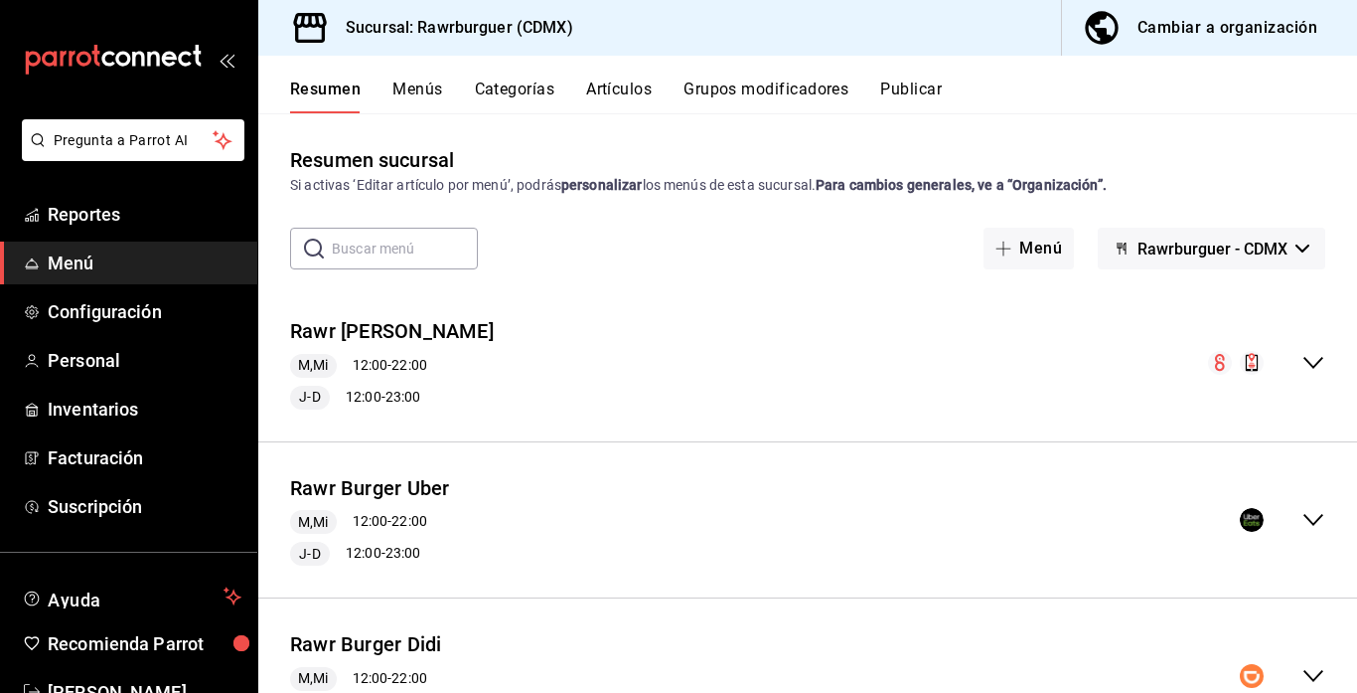
scroll to position [259, 0]
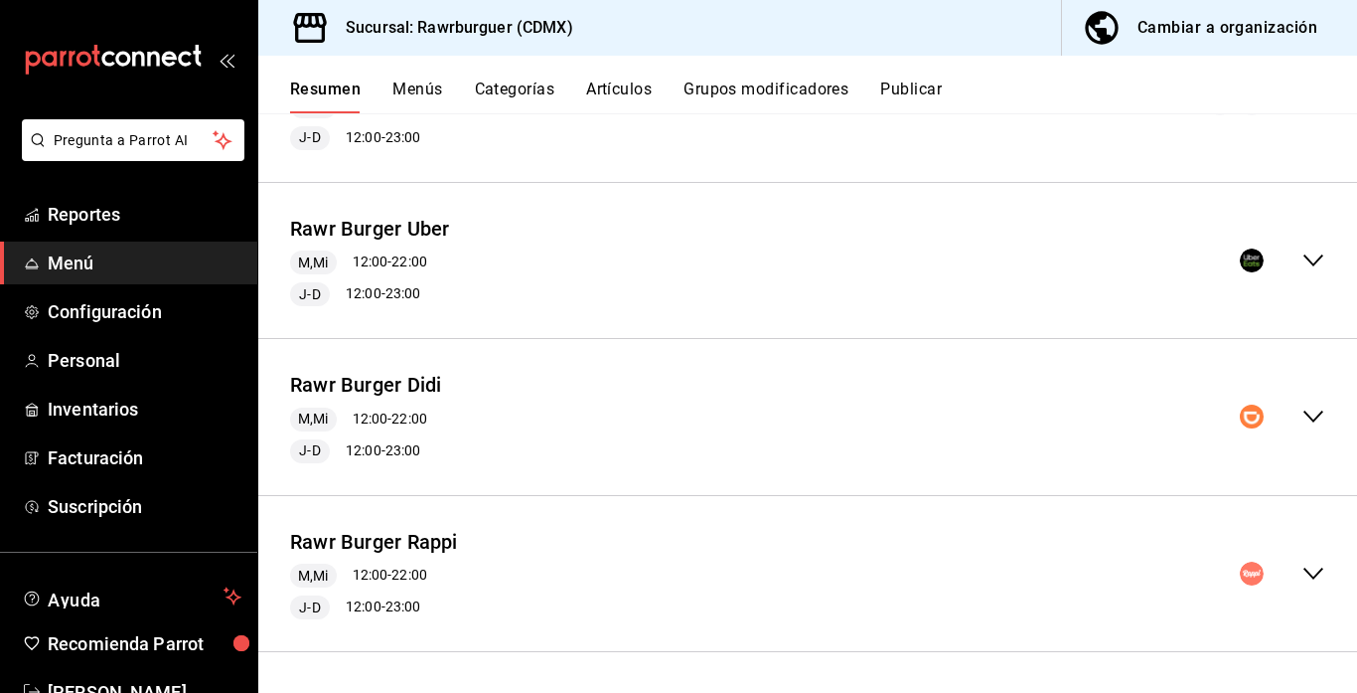
click at [1308, 421] on icon "collapse-menu-row" at bounding box center [1314, 416] width 24 height 24
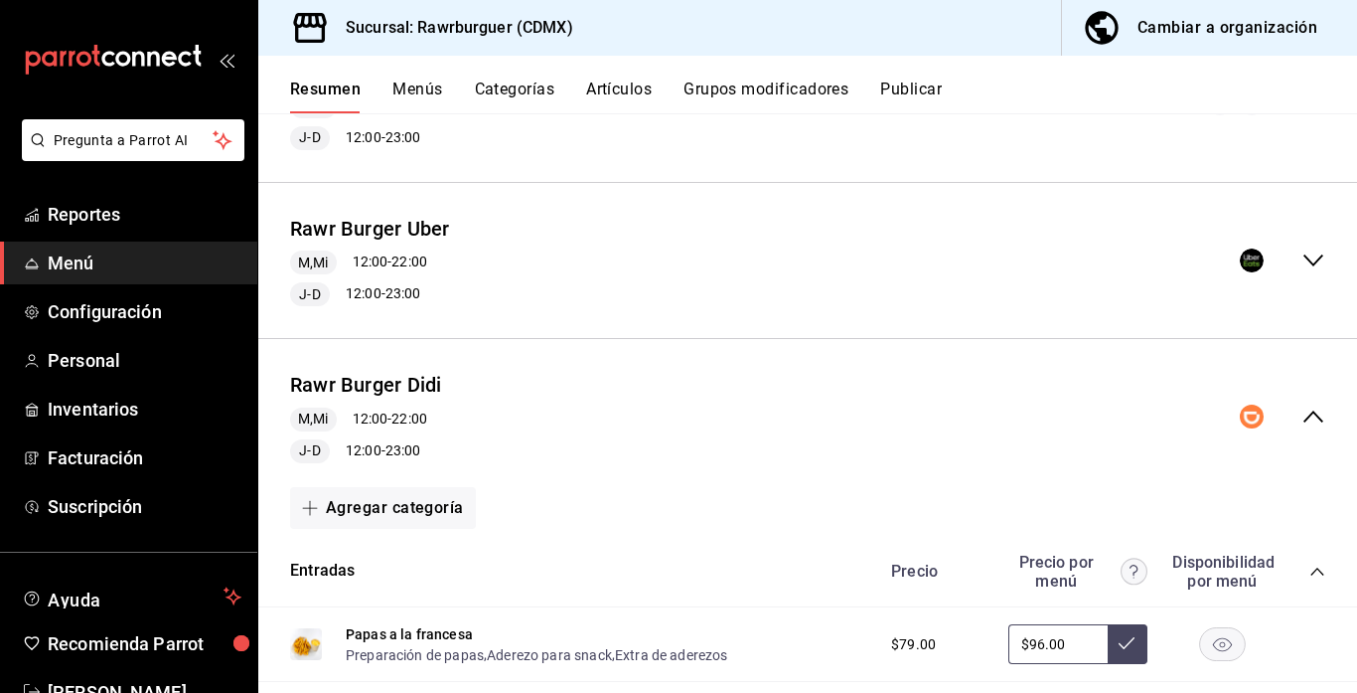
click at [1314, 563] on icon "collapse-category-row" at bounding box center [1318, 571] width 16 height 16
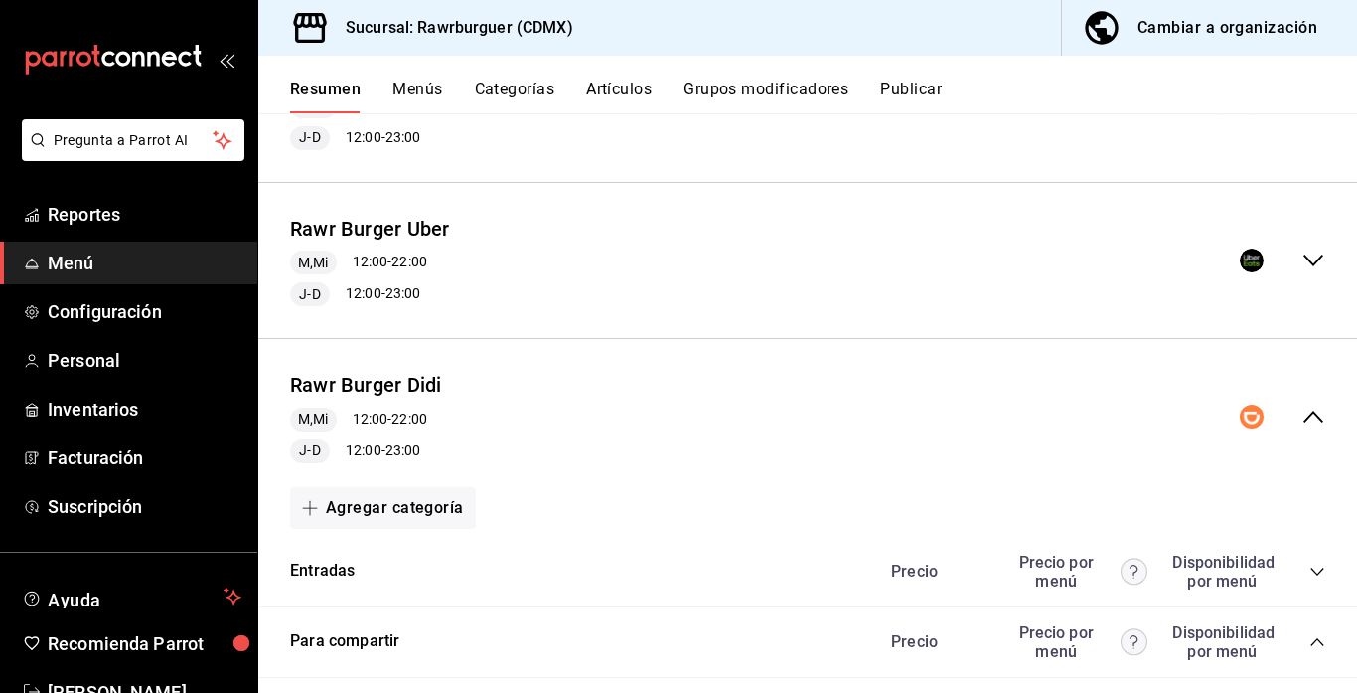
scroll to position [419, 0]
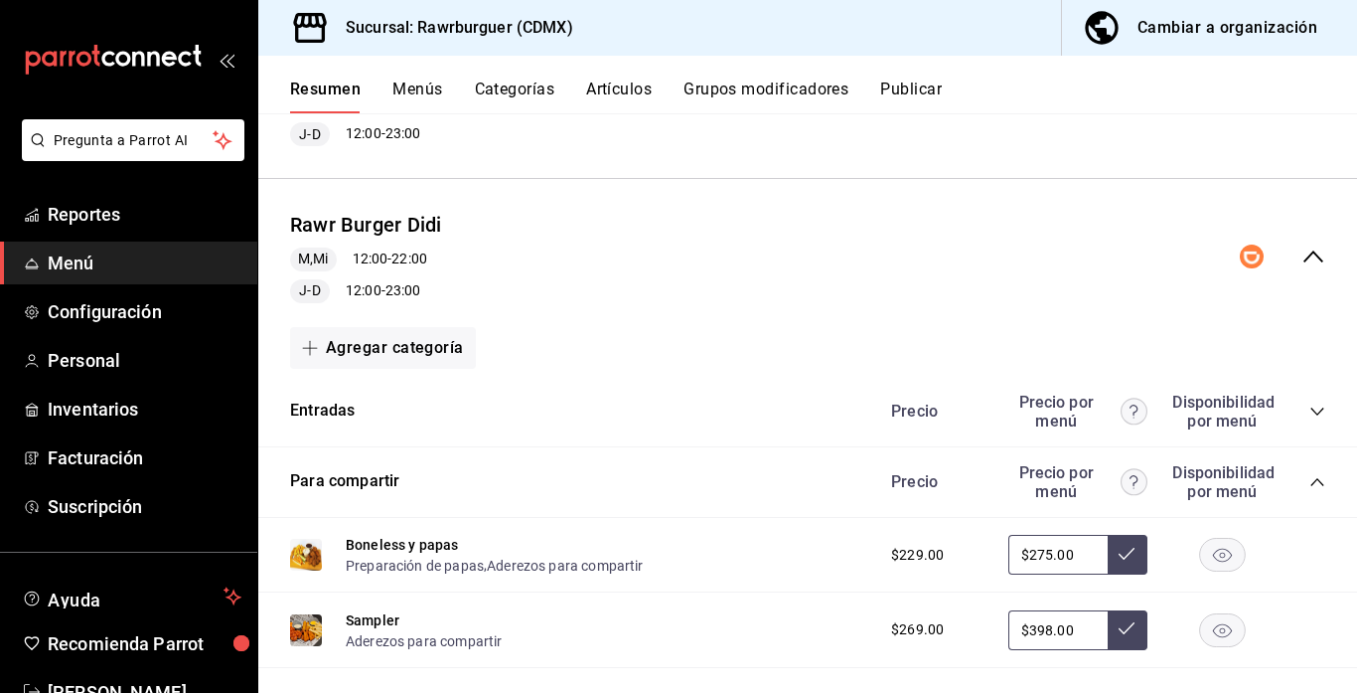
click at [1314, 475] on icon "collapse-category-row" at bounding box center [1318, 482] width 16 height 16
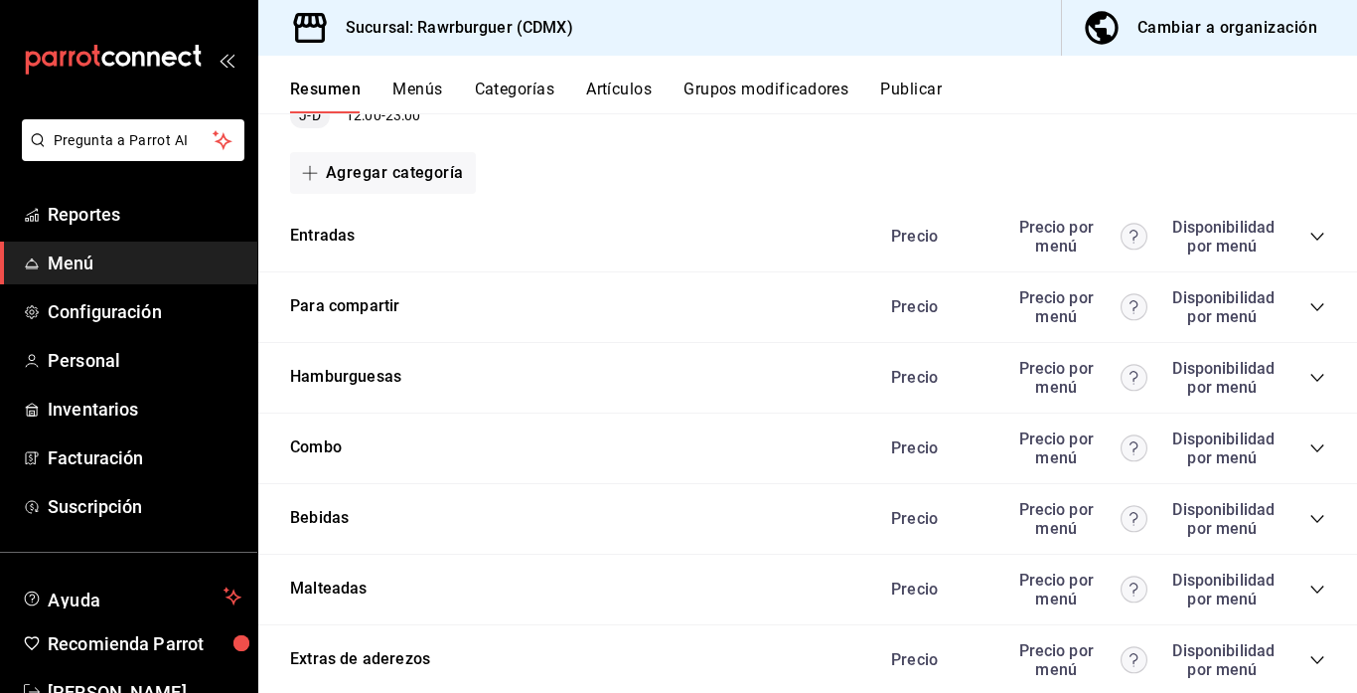
scroll to position [627, 0]
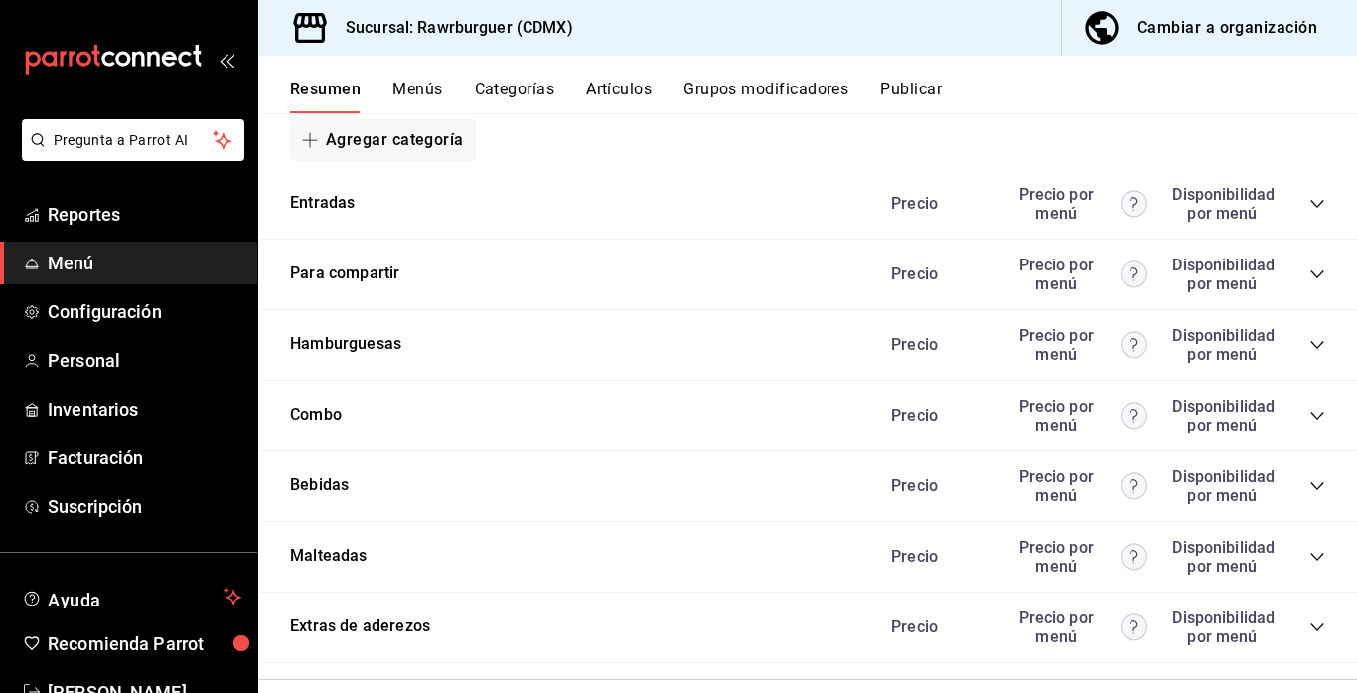
click at [1315, 345] on icon "collapse-category-row" at bounding box center [1317, 345] width 13 height 8
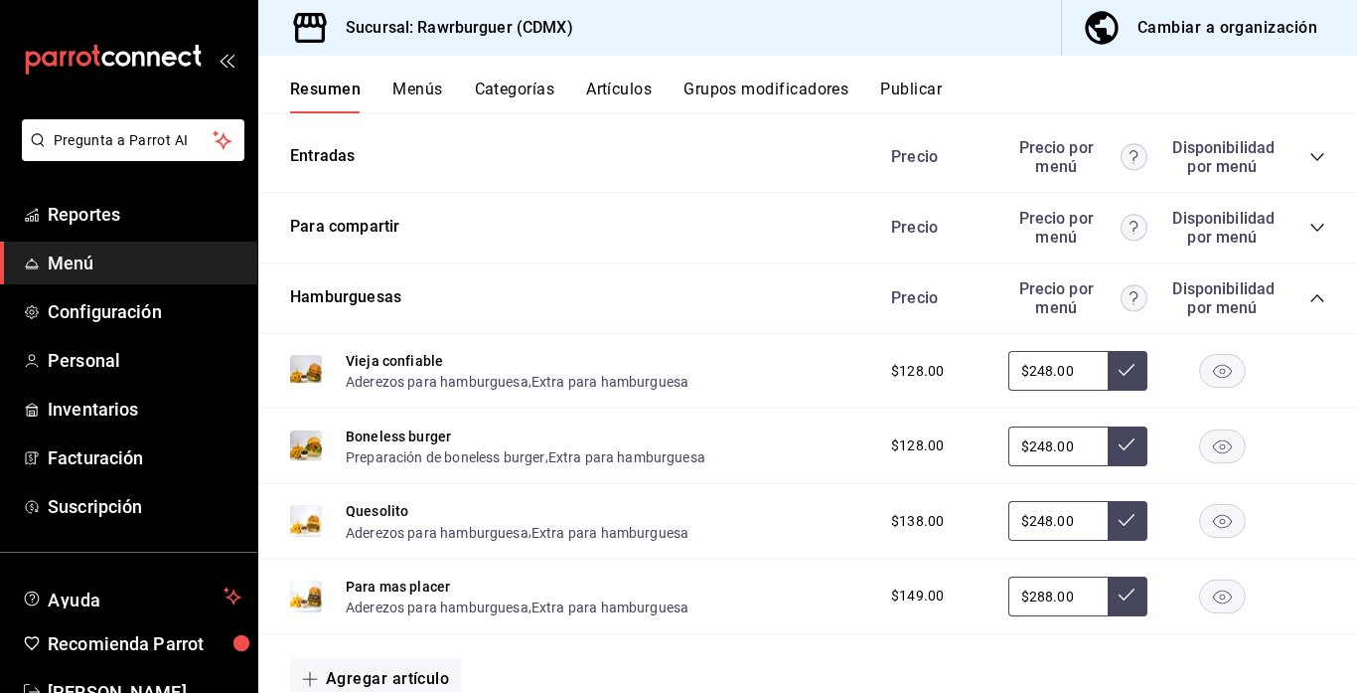
scroll to position [677, 0]
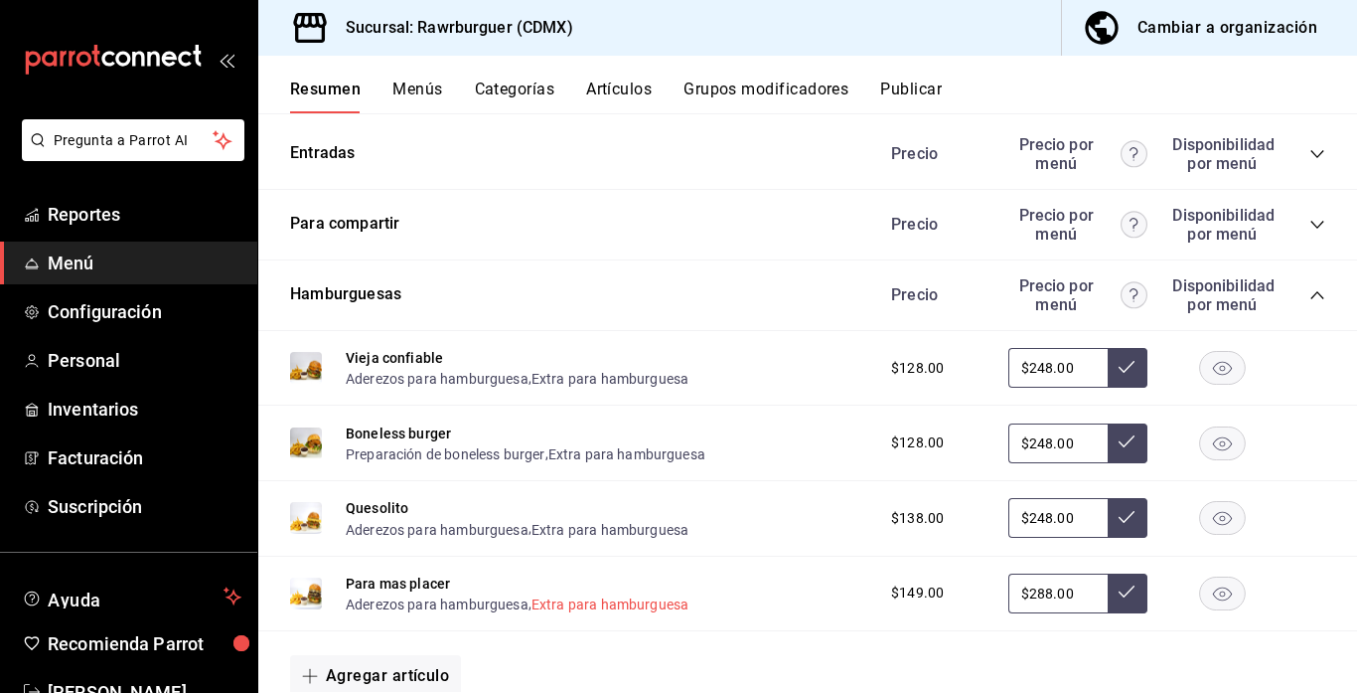
click at [606, 604] on button "Extra para hamburguesa" at bounding box center [610, 604] width 157 height 20
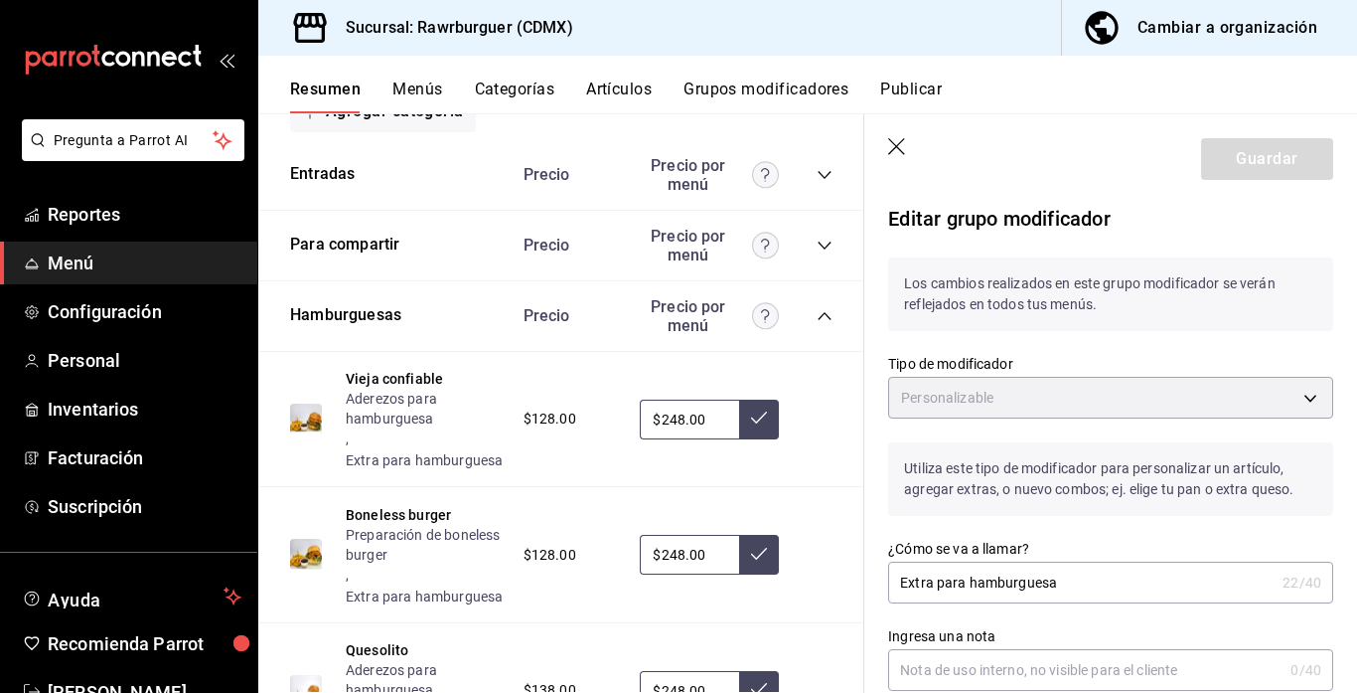
type input "CUSTOMIZABLE"
click at [900, 143] on icon "button" at bounding box center [898, 148] width 20 height 20
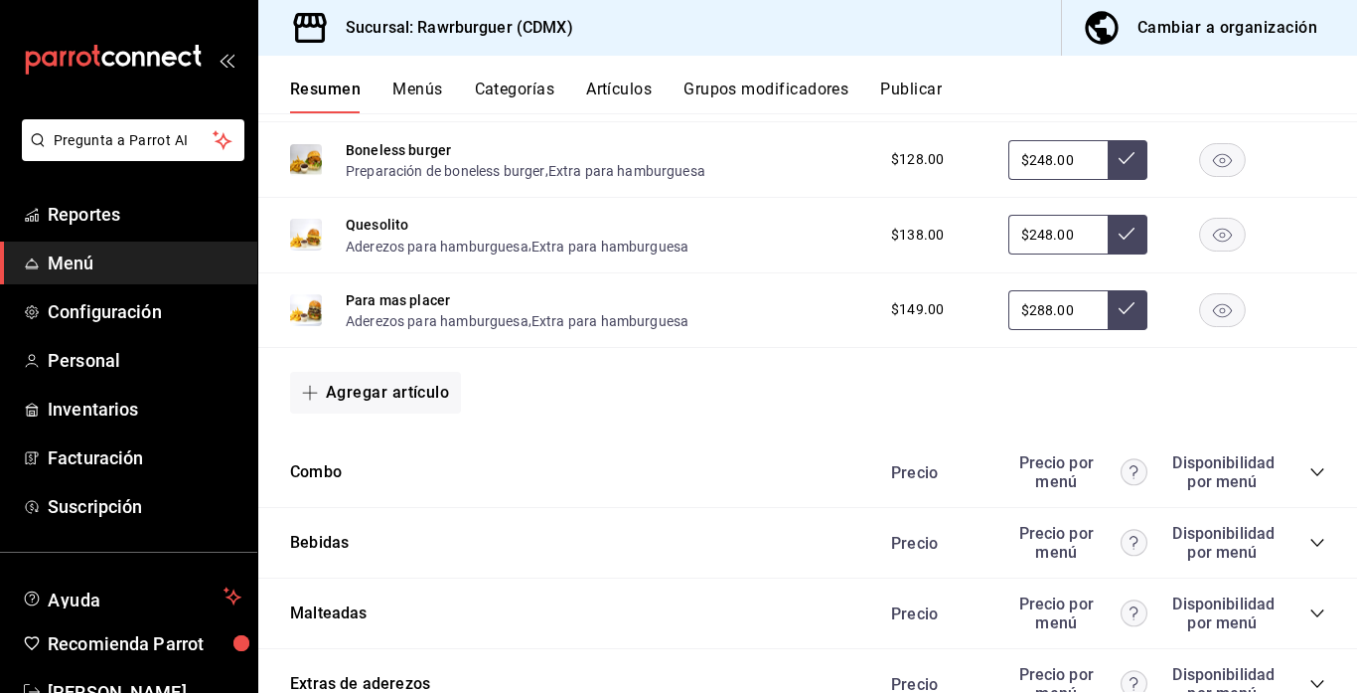
scroll to position [971, 0]
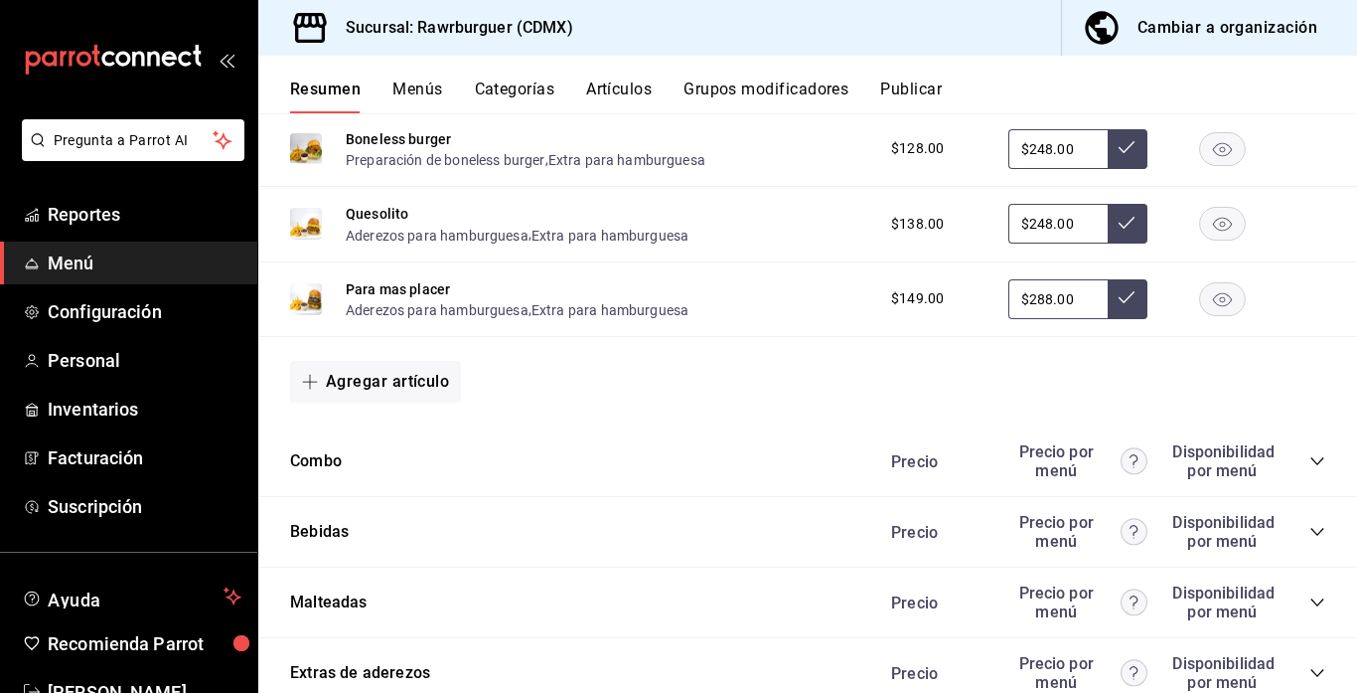
click at [1317, 459] on icon "collapse-category-row" at bounding box center [1318, 461] width 16 height 16
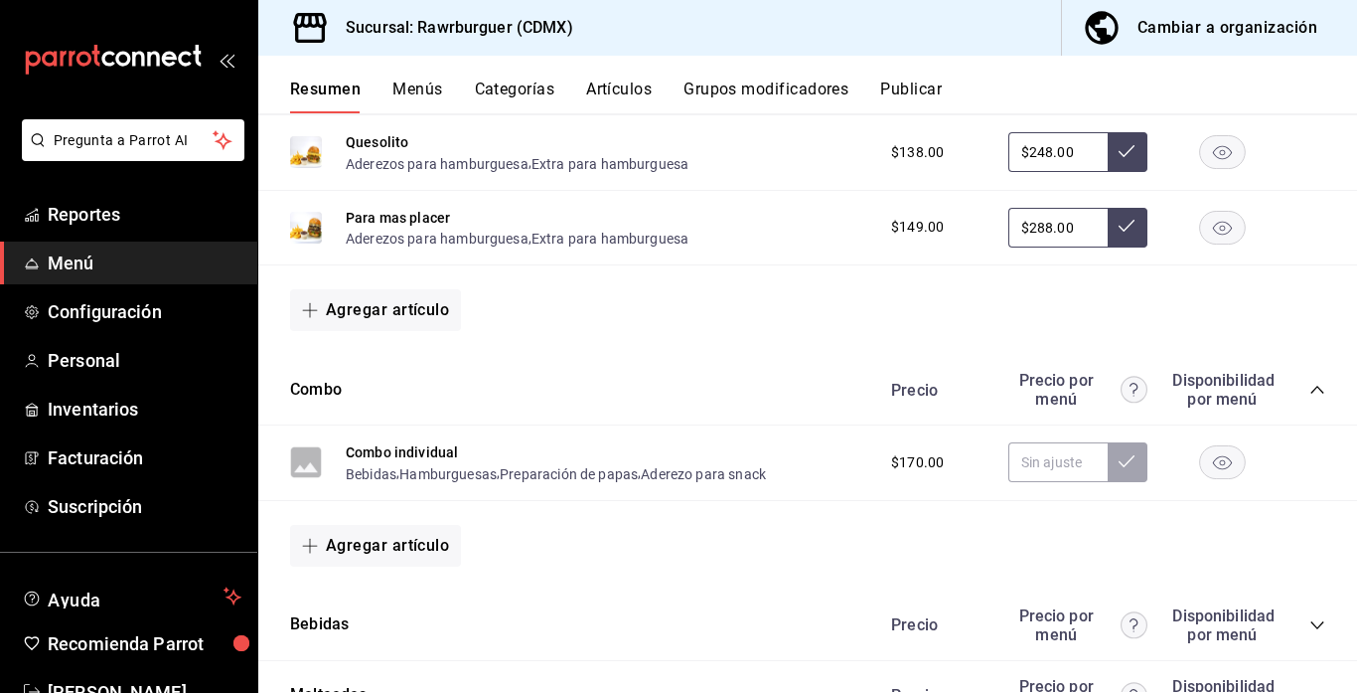
scroll to position [1050, 0]
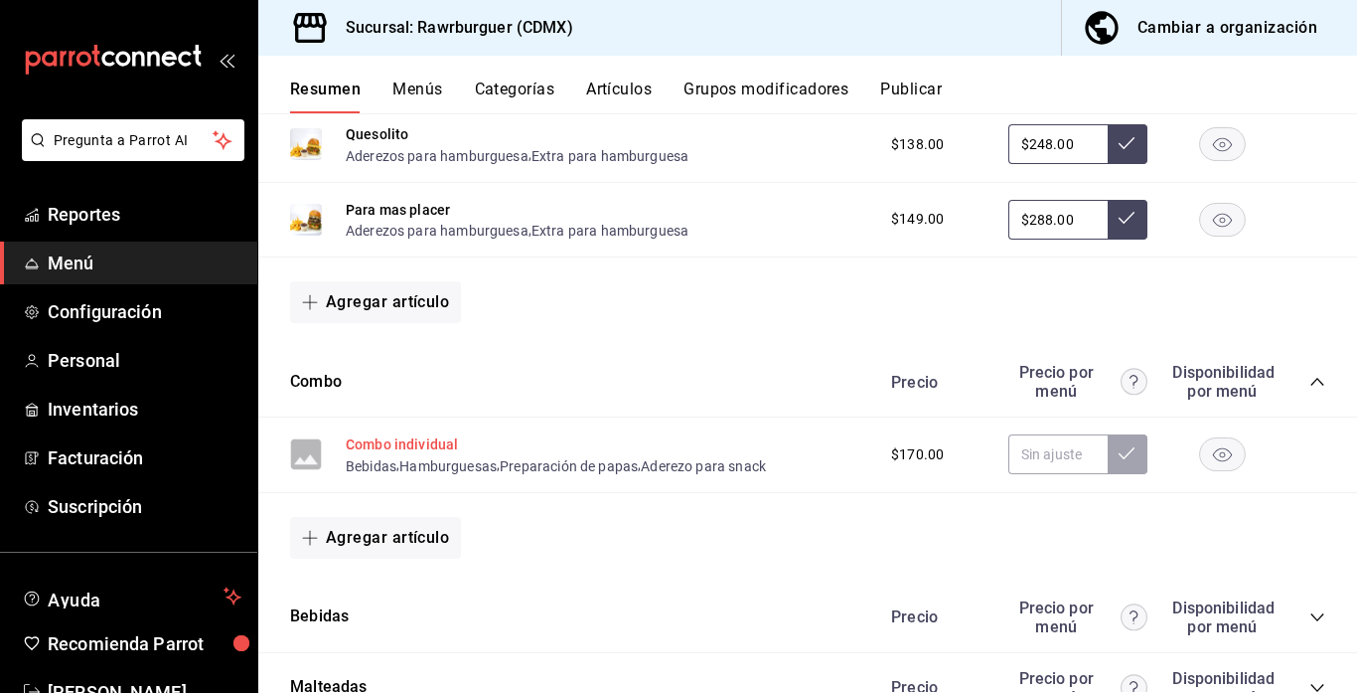
click at [432, 448] on button "Combo individual" at bounding box center [402, 444] width 112 height 20
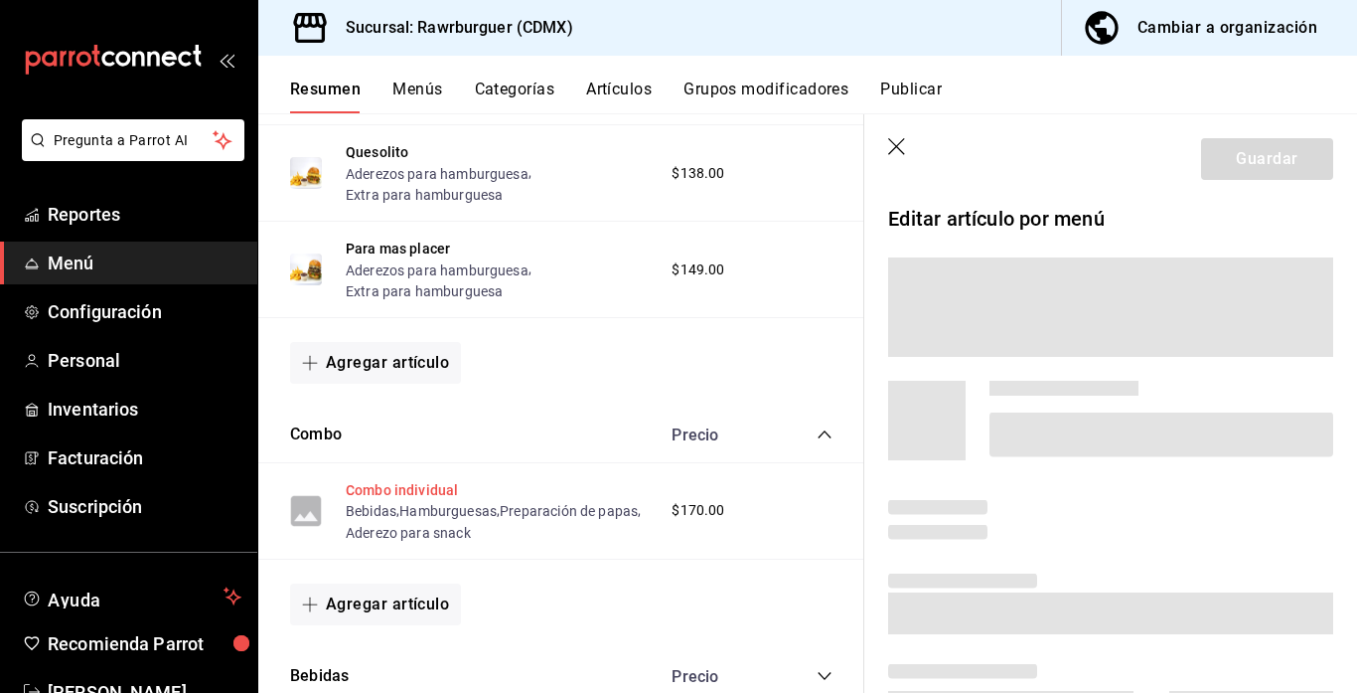
scroll to position [1005, 0]
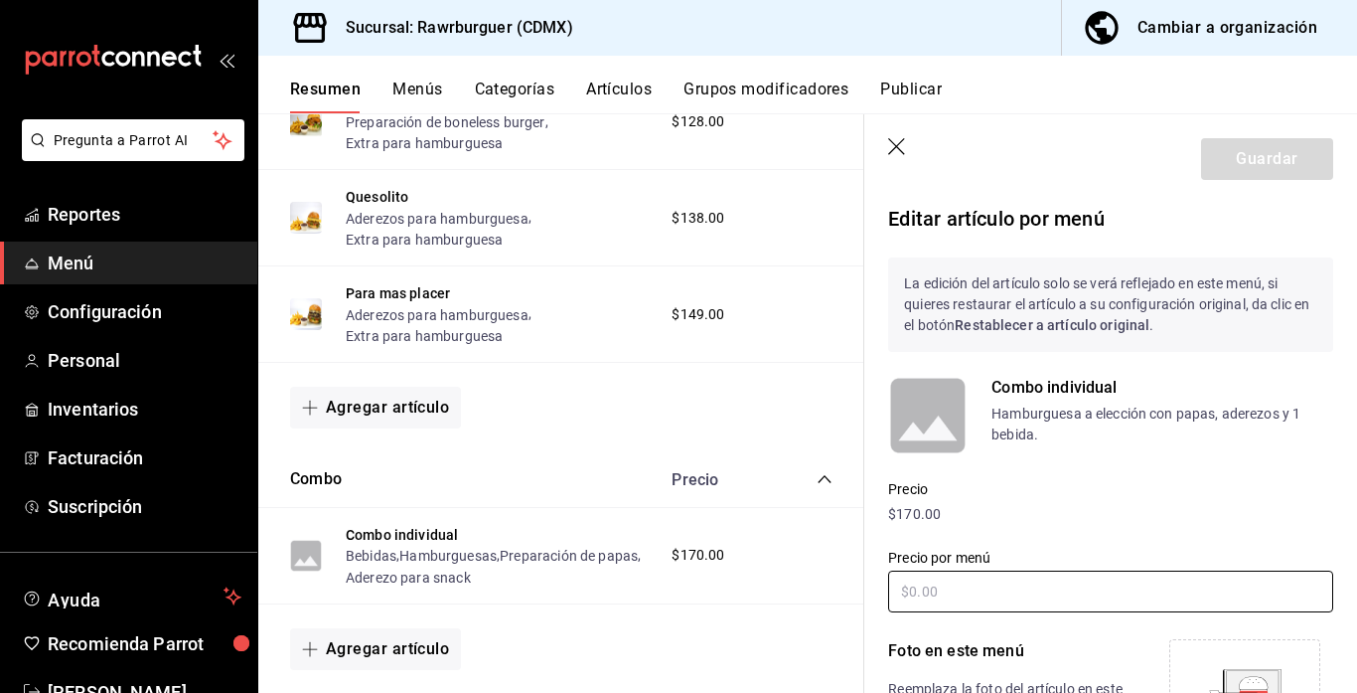
click at [965, 598] on input "text" at bounding box center [1110, 591] width 445 height 42
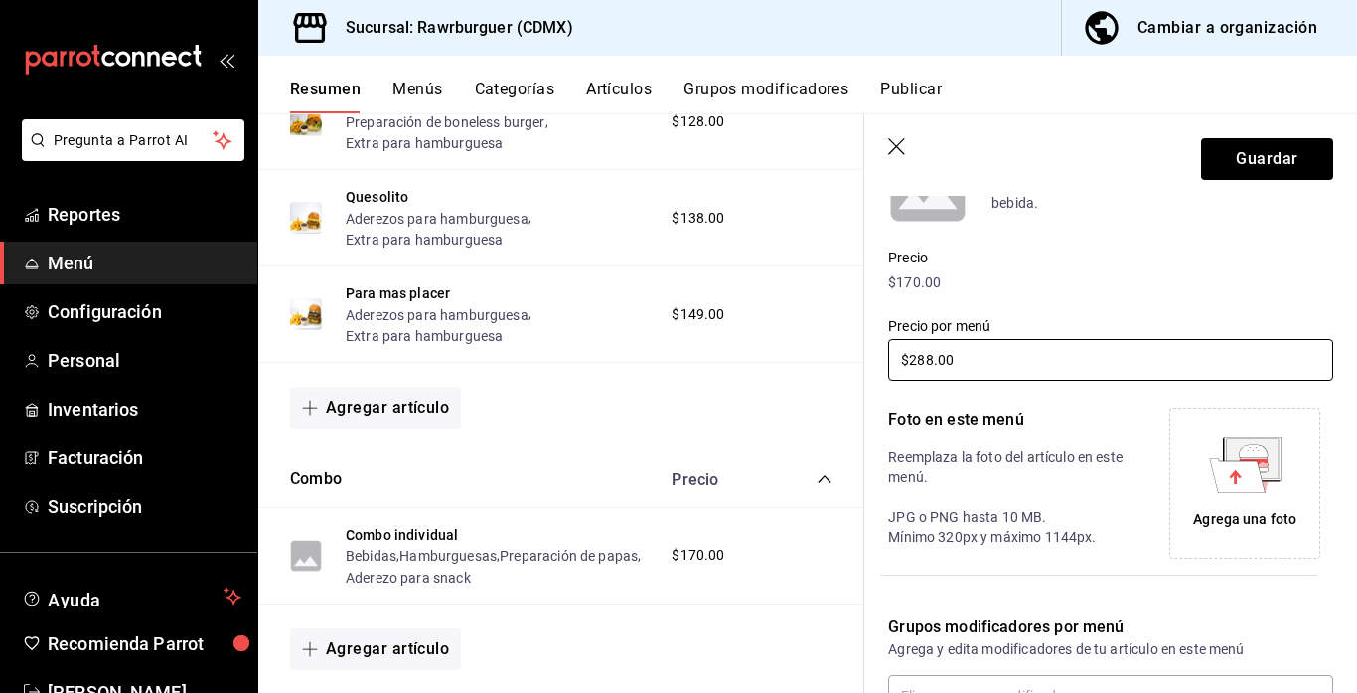
type input "$288.00"
click at [1258, 479] on icon at bounding box center [1237, 475] width 56 height 34
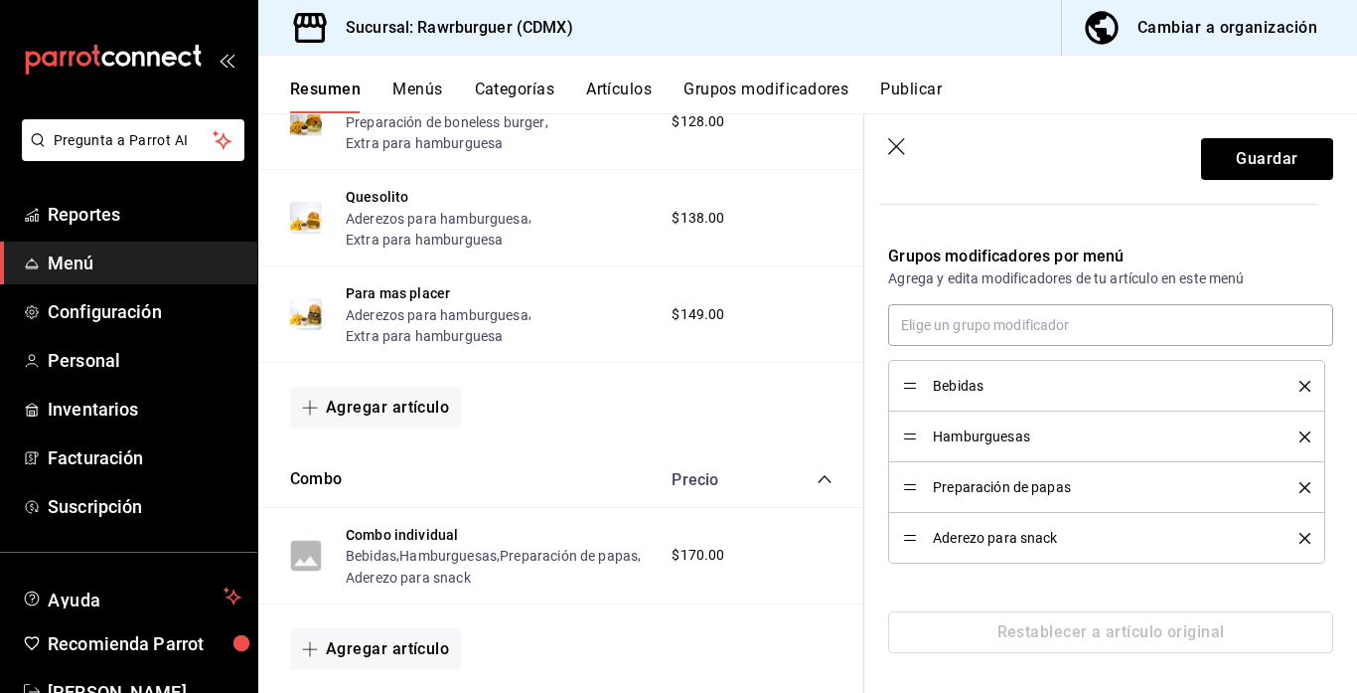
scroll to position [602, 0]
drag, startPoint x: 909, startPoint y: 378, endPoint x: 901, endPoint y: 529, distance: 151.2
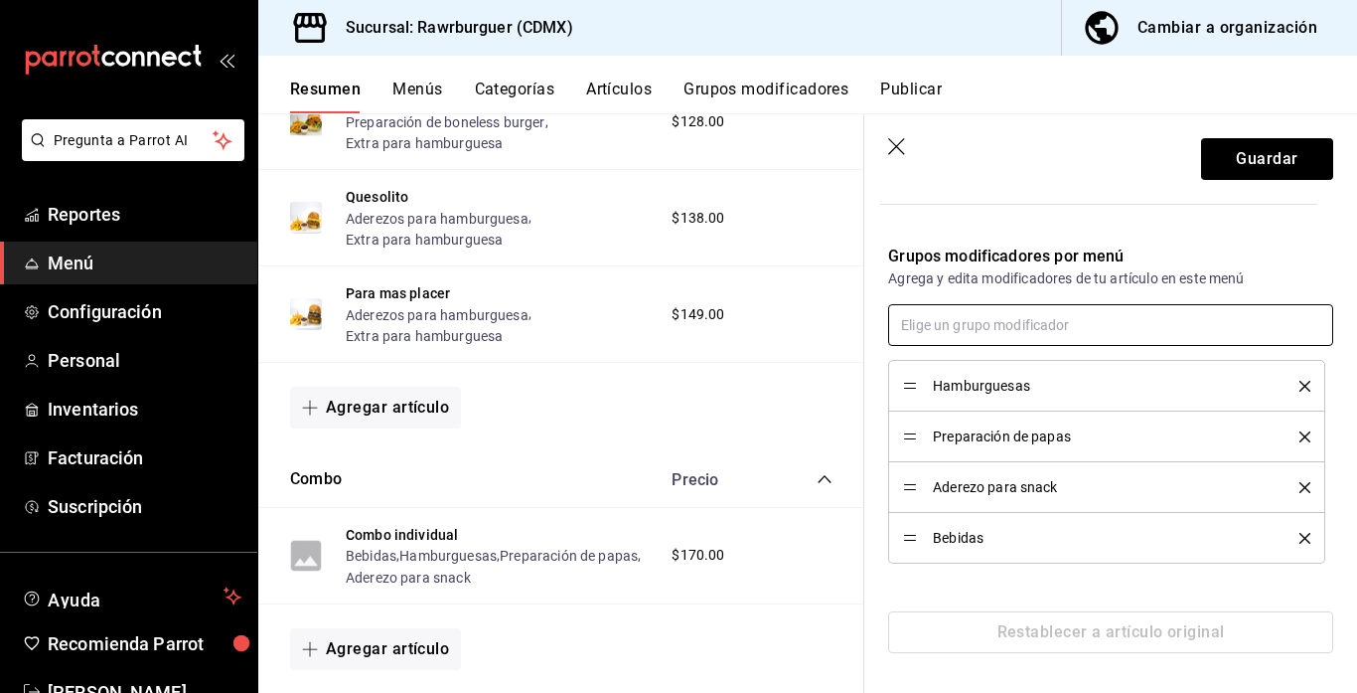
click at [1004, 337] on input "text" at bounding box center [1110, 325] width 445 height 42
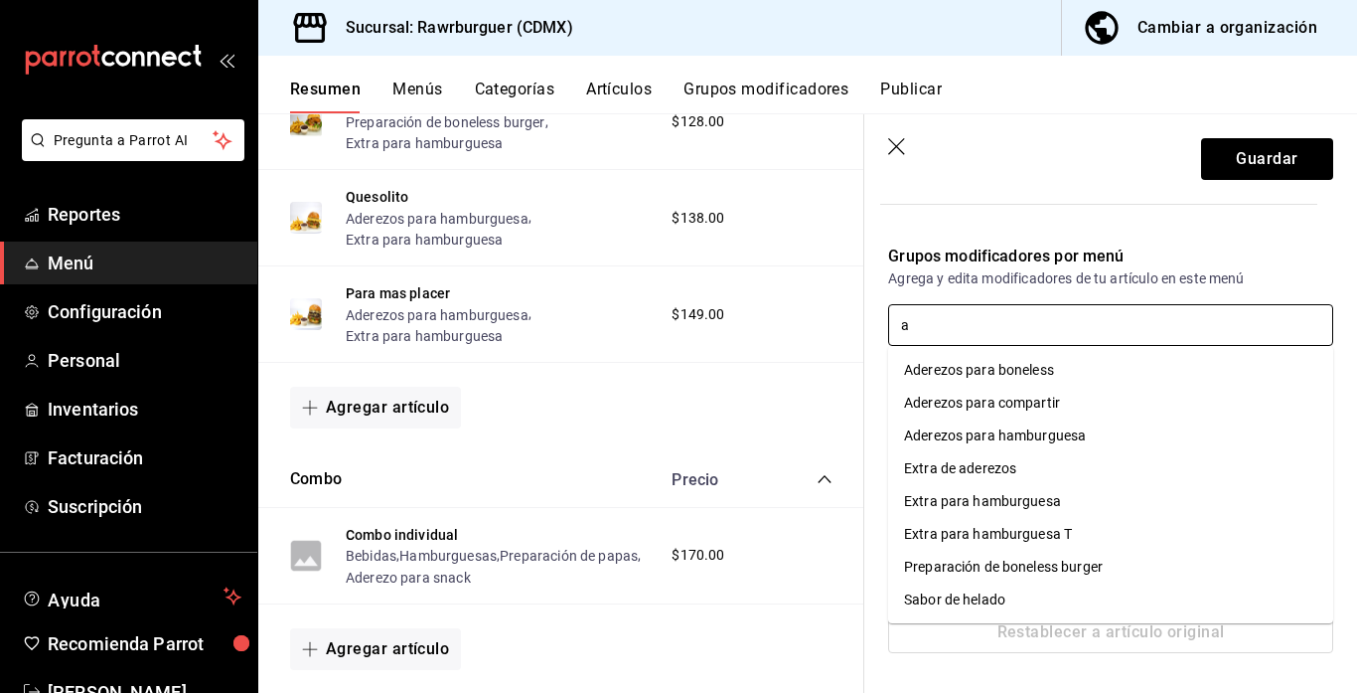
type input "ad"
click at [995, 427] on div "Aderezos para hamburguesa" at bounding box center [995, 435] width 182 height 21
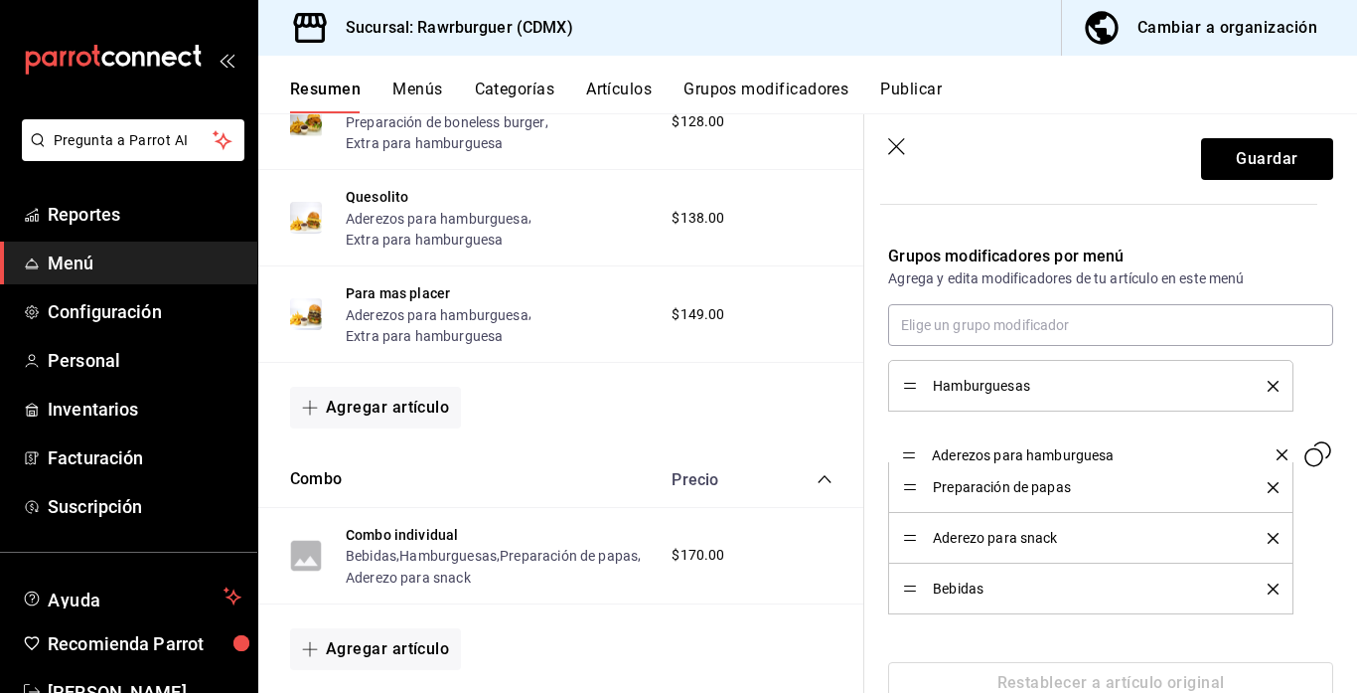
drag, startPoint x: 912, startPoint y: 589, endPoint x: 917, endPoint y: 455, distance: 134.2
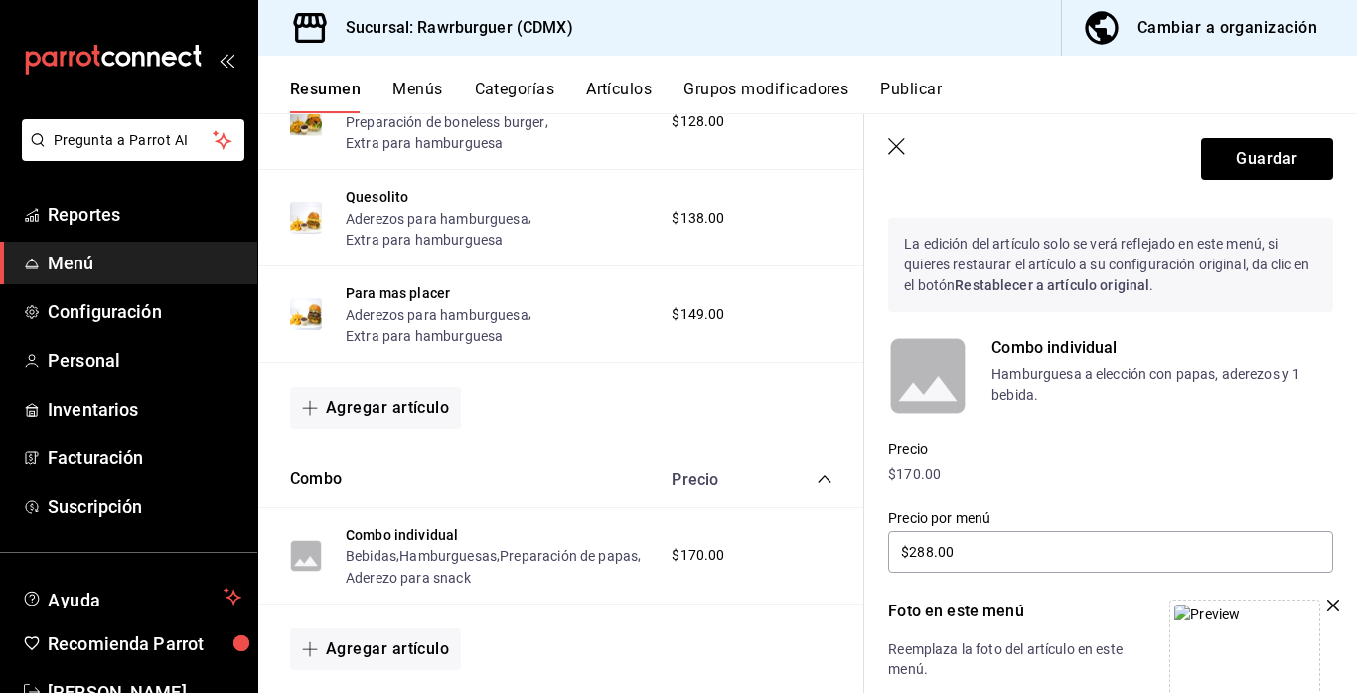
scroll to position [19, 0]
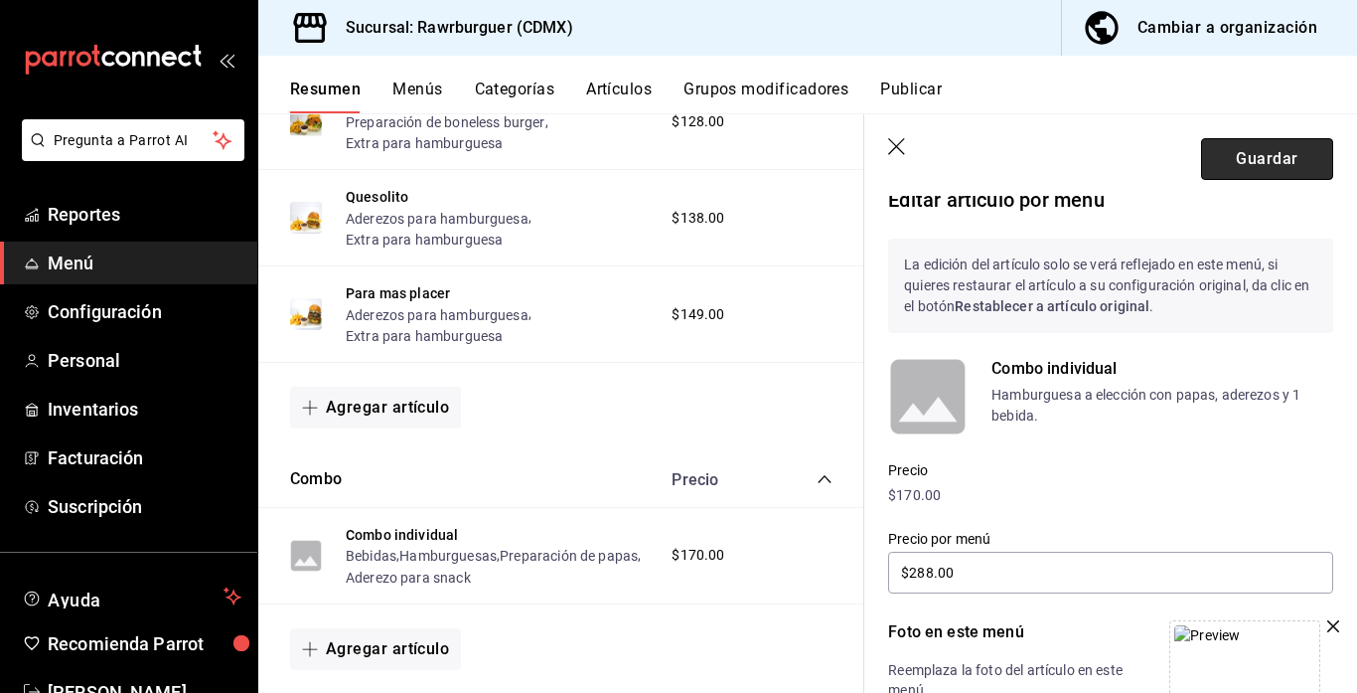
click at [1267, 172] on button "Guardar" at bounding box center [1267, 159] width 132 height 42
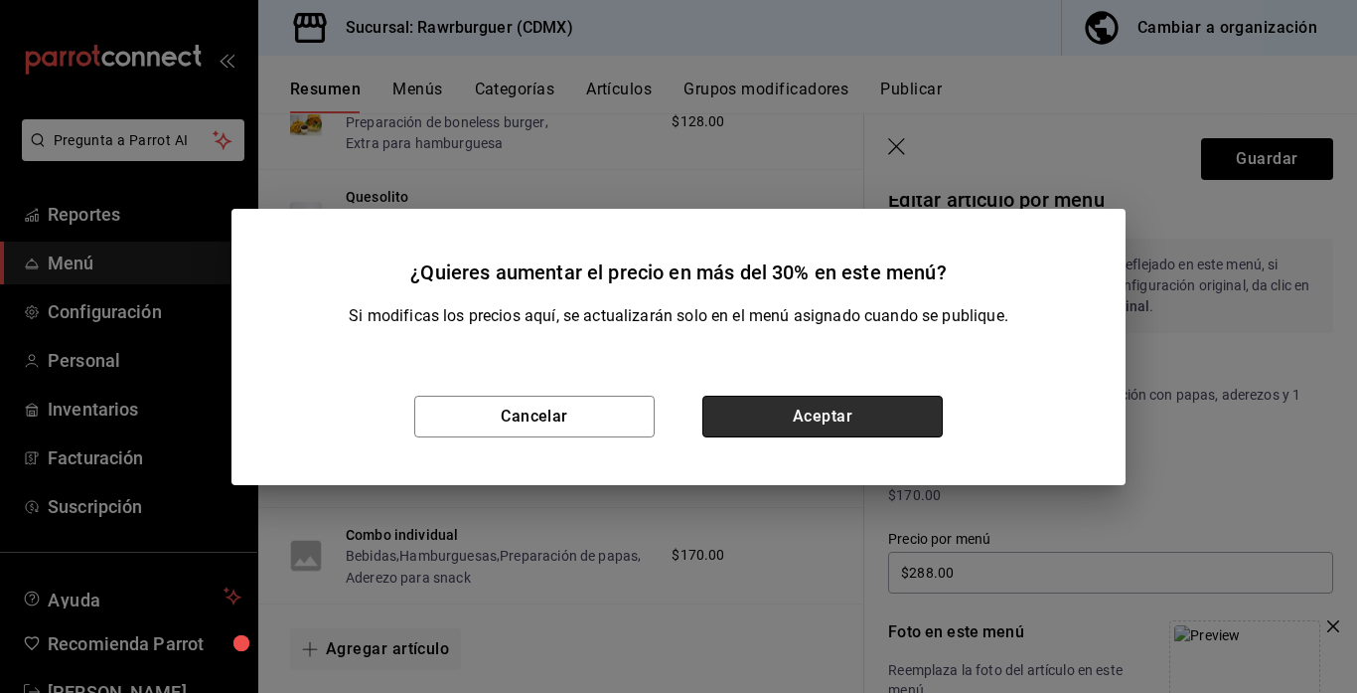
click at [839, 415] on button "Aceptar" at bounding box center [822, 416] width 240 height 42
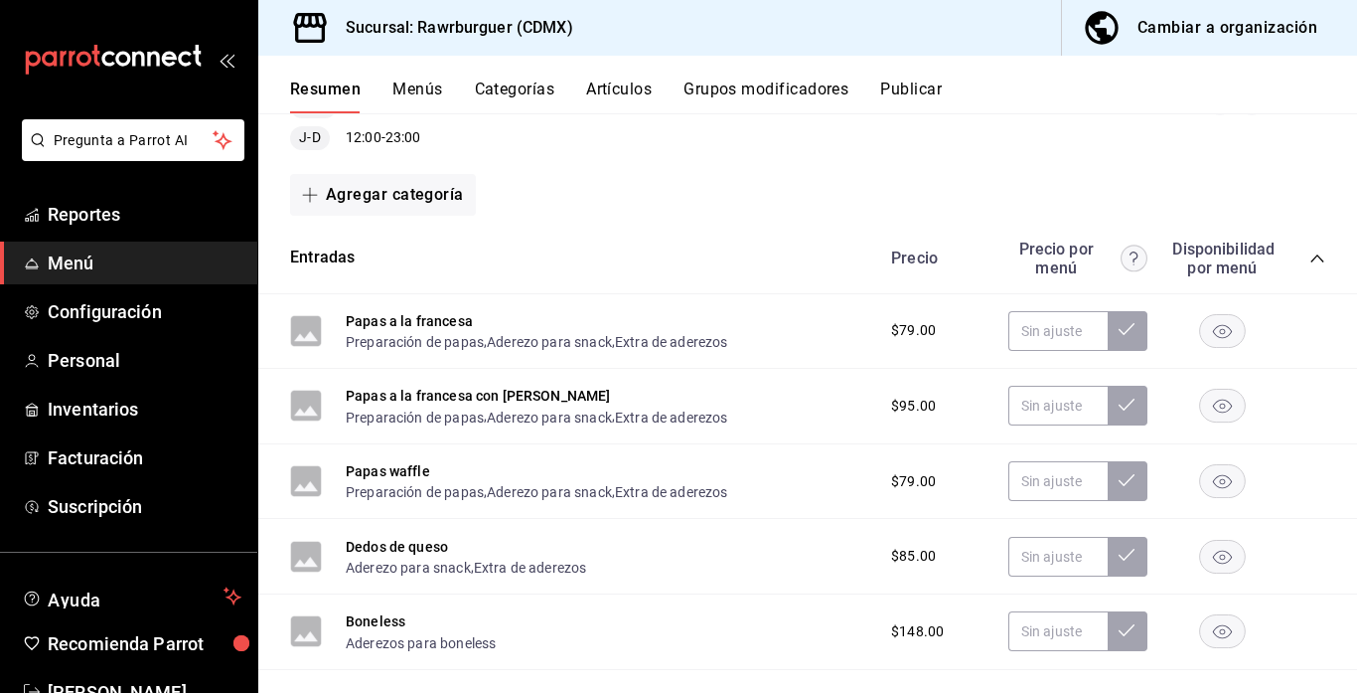
scroll to position [130, 0]
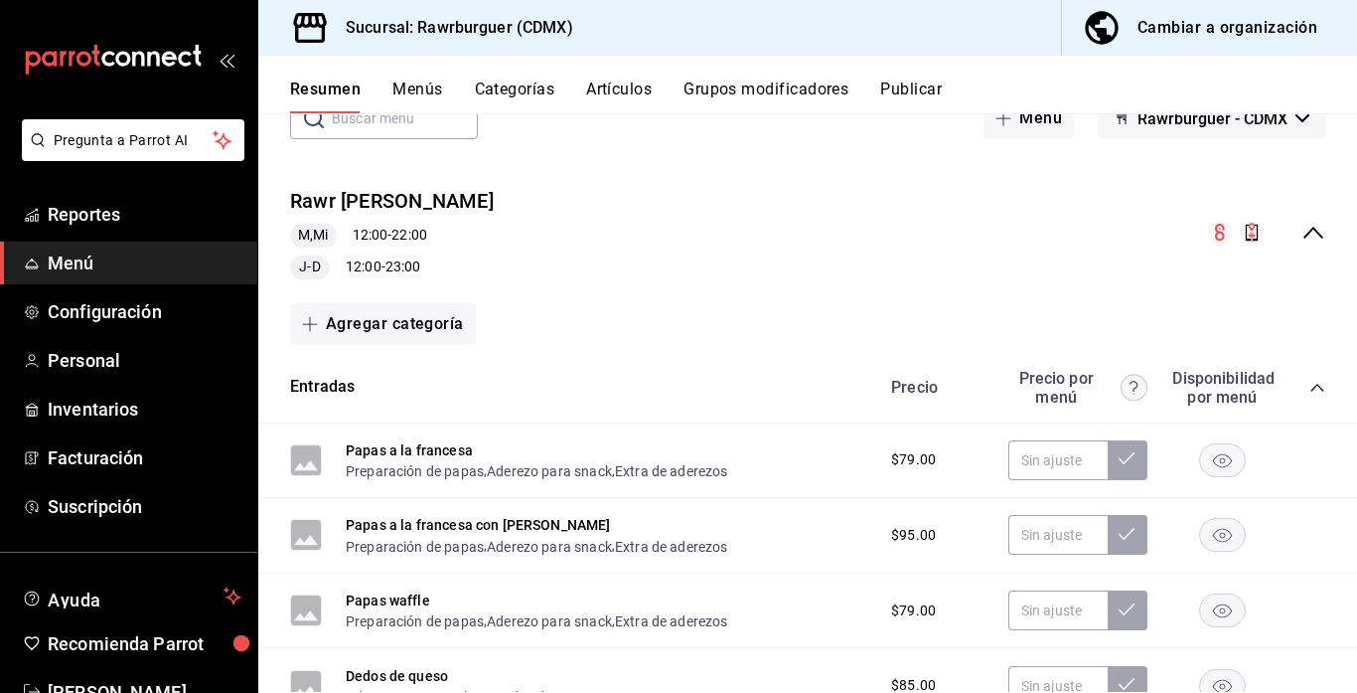
click at [1309, 240] on icon "collapse-menu-row" at bounding box center [1314, 233] width 24 height 24
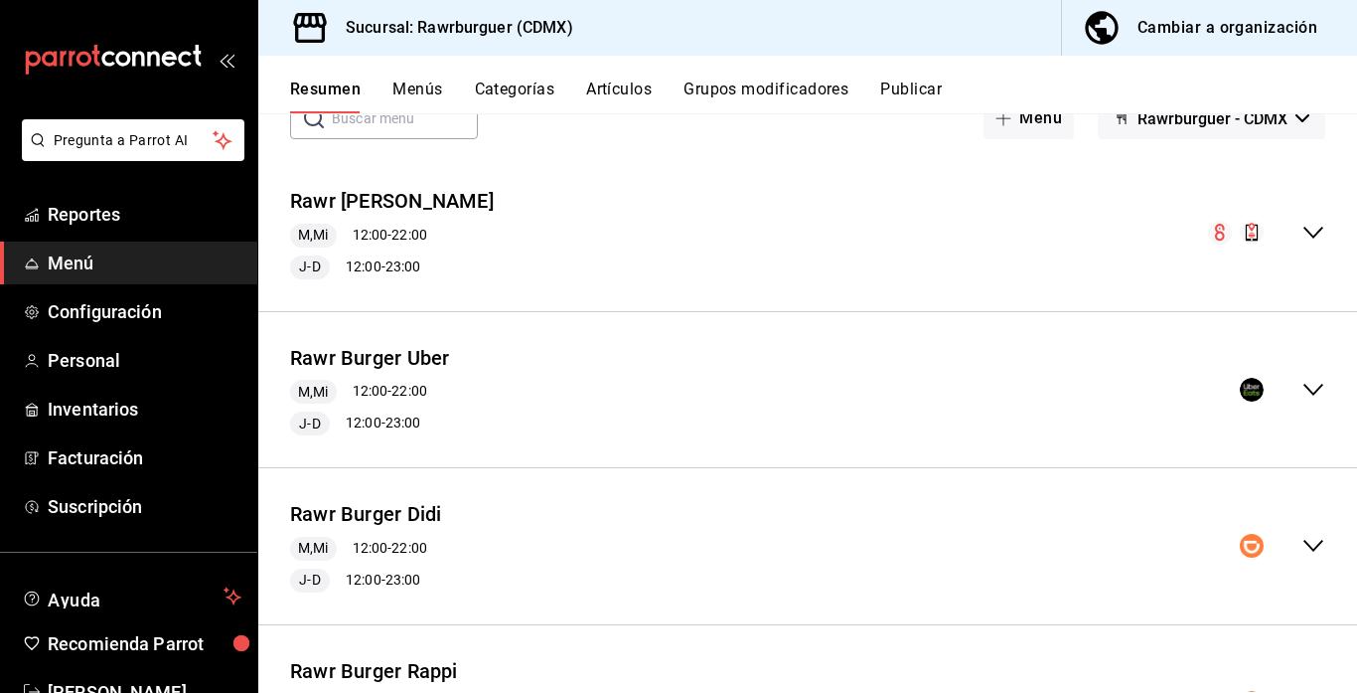
click at [1310, 537] on icon "collapse-menu-row" at bounding box center [1314, 546] width 24 height 24
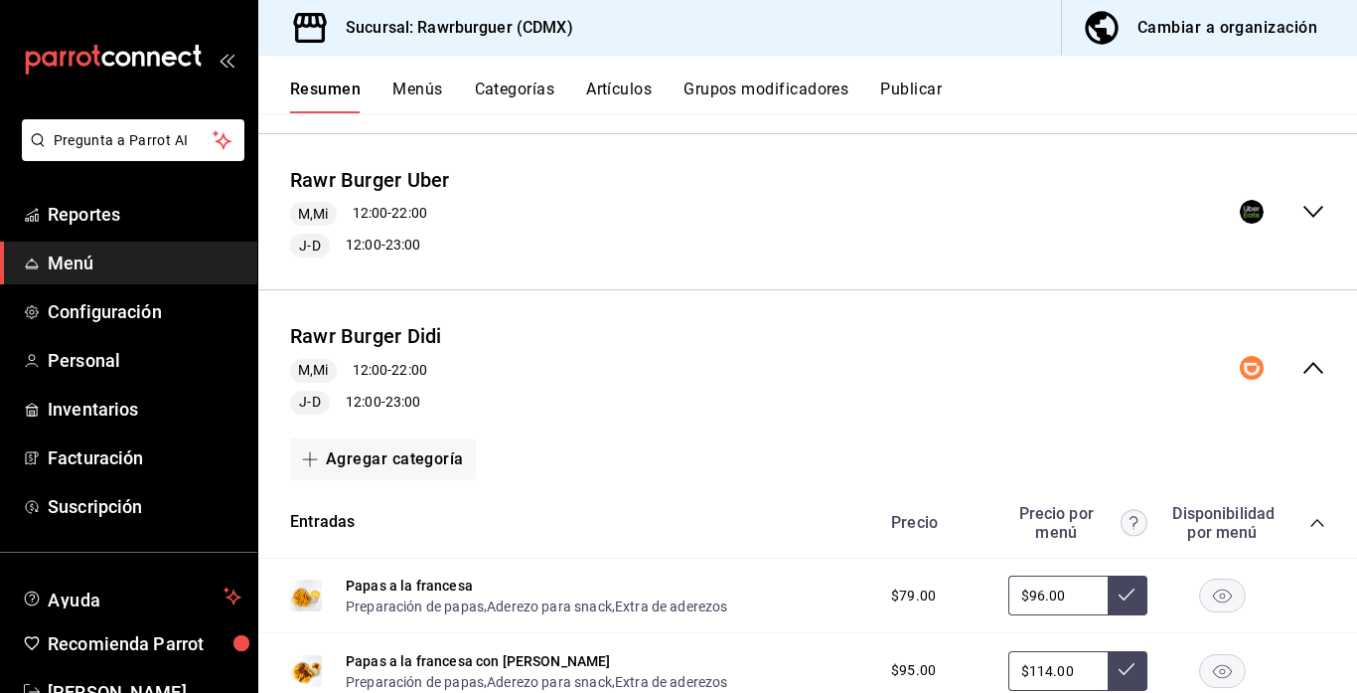
scroll to position [327, 0]
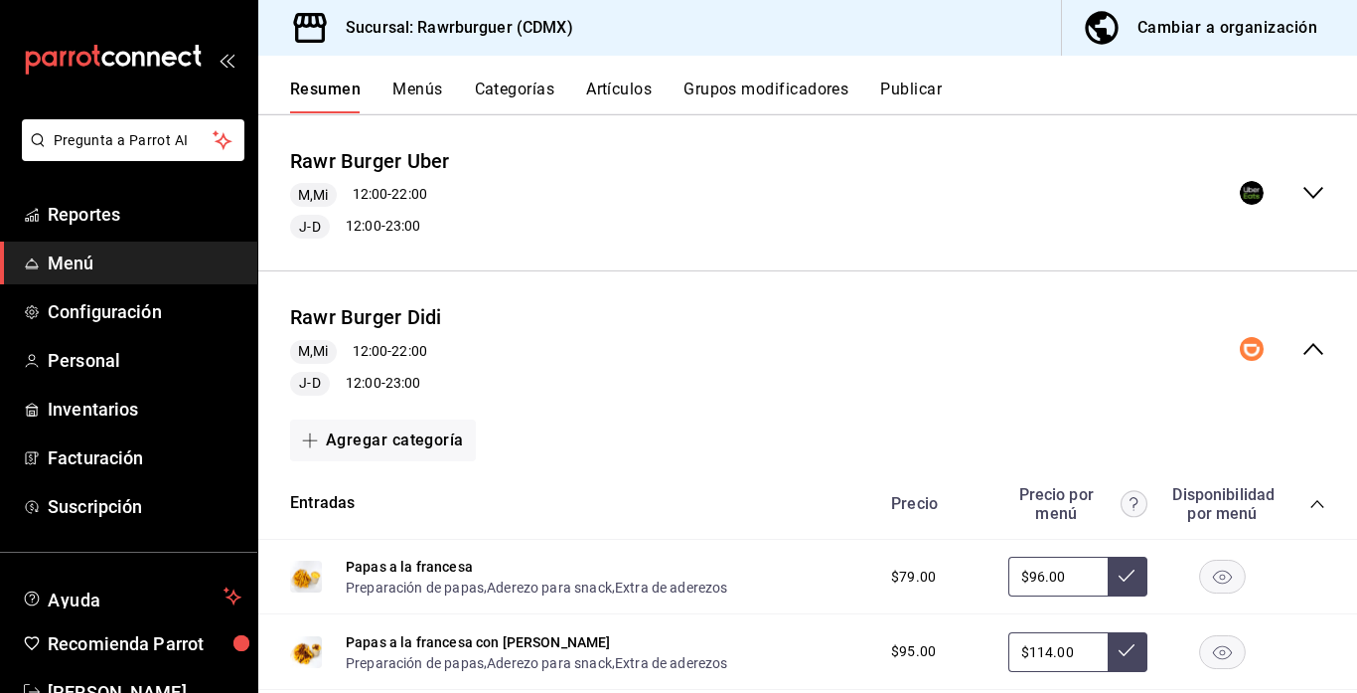
click at [1312, 493] on div "Precio Precio por menú Disponibilidad por menú" at bounding box center [1098, 504] width 454 height 38
click at [1319, 506] on icon "collapse-category-row" at bounding box center [1318, 504] width 16 height 16
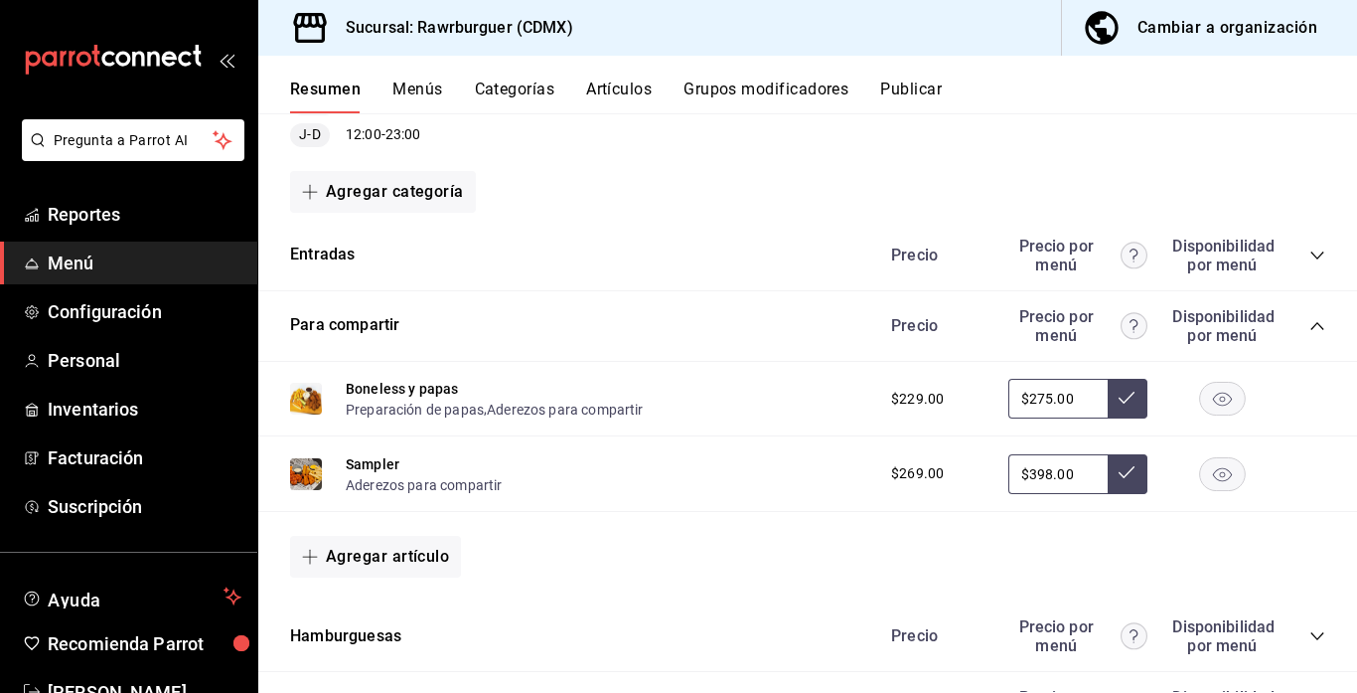
scroll to position [577, 0]
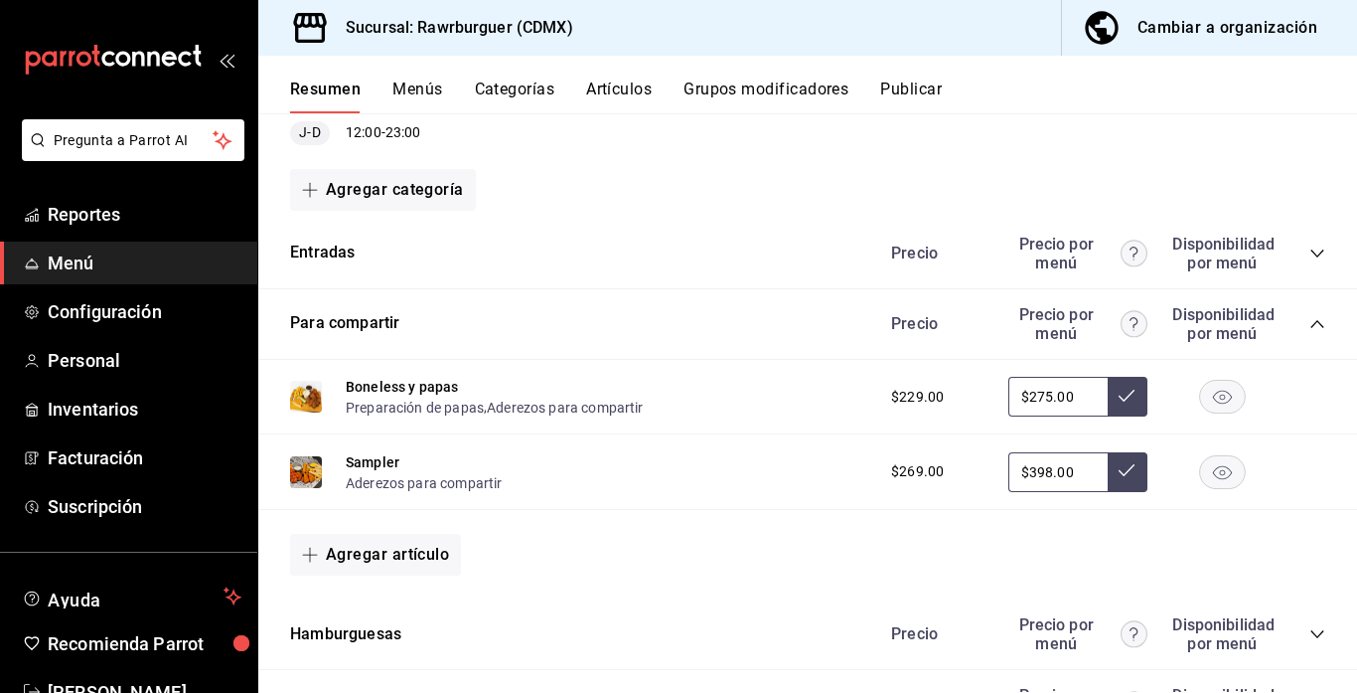
click at [1314, 324] on icon "collapse-category-row" at bounding box center [1318, 324] width 16 height 16
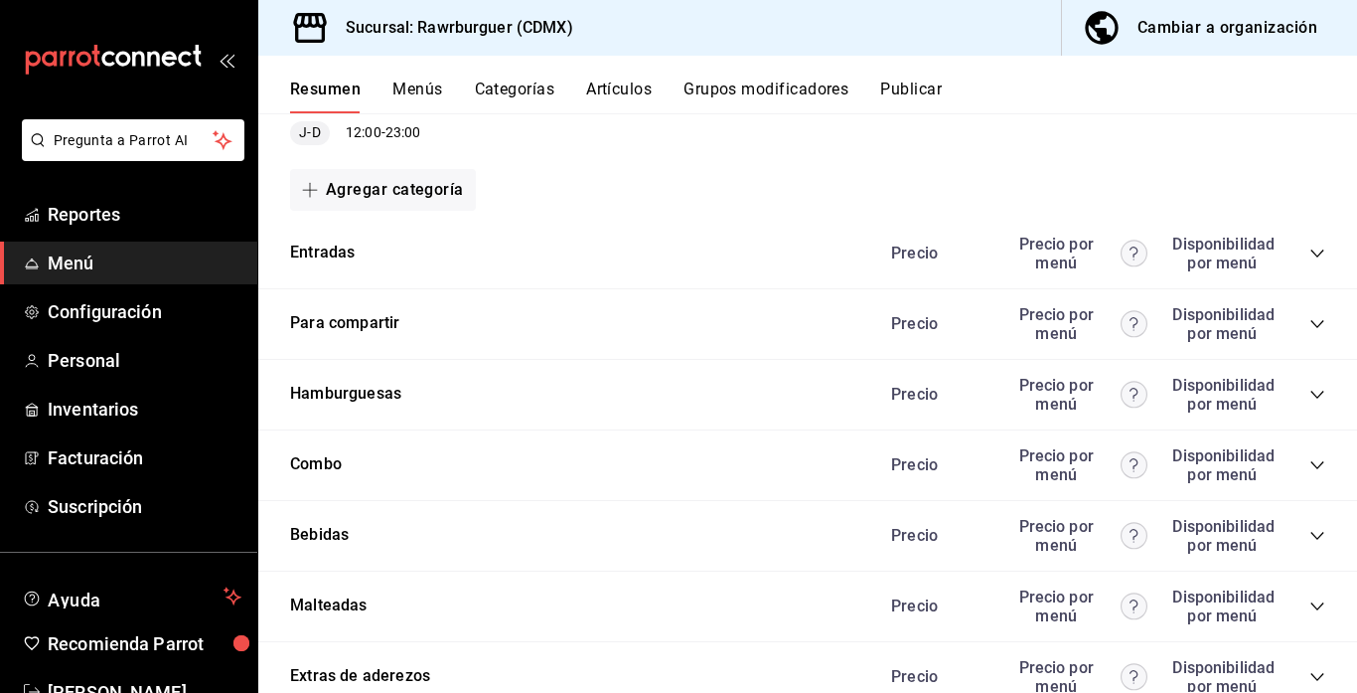
click at [1317, 468] on icon "collapse-category-row" at bounding box center [1317, 465] width 13 height 8
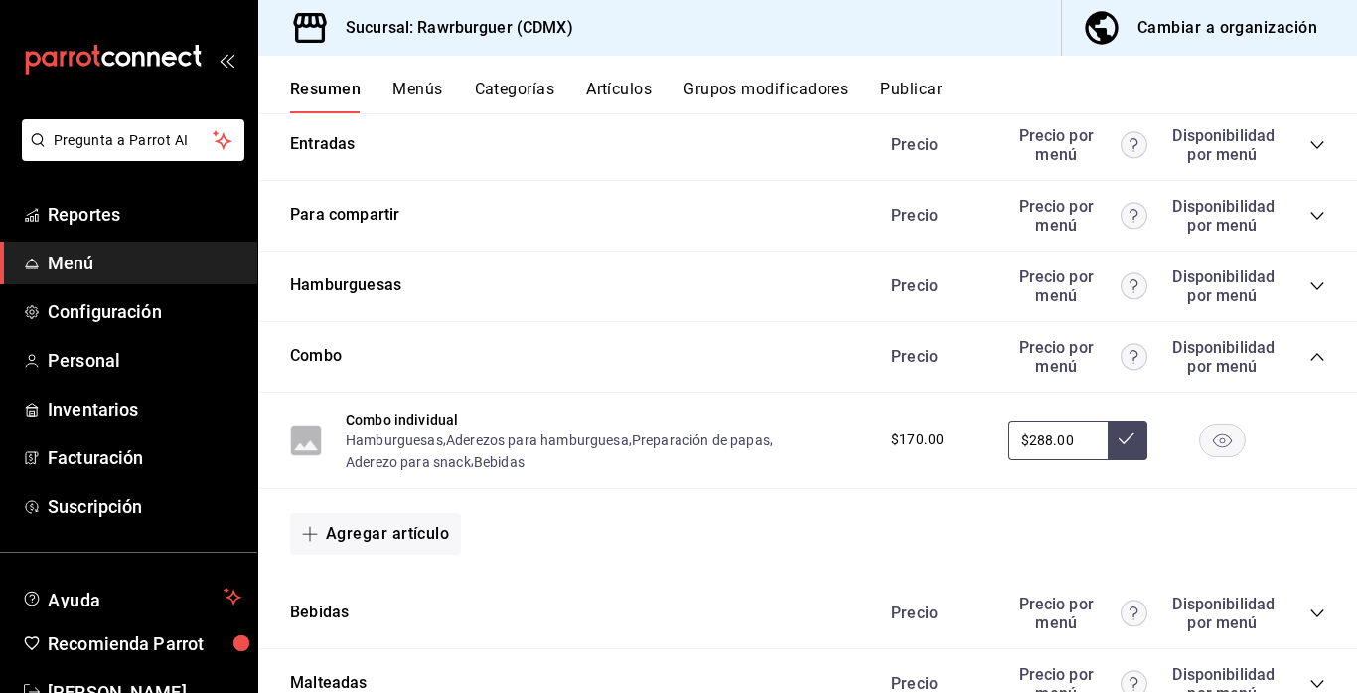
scroll to position [730, 0]
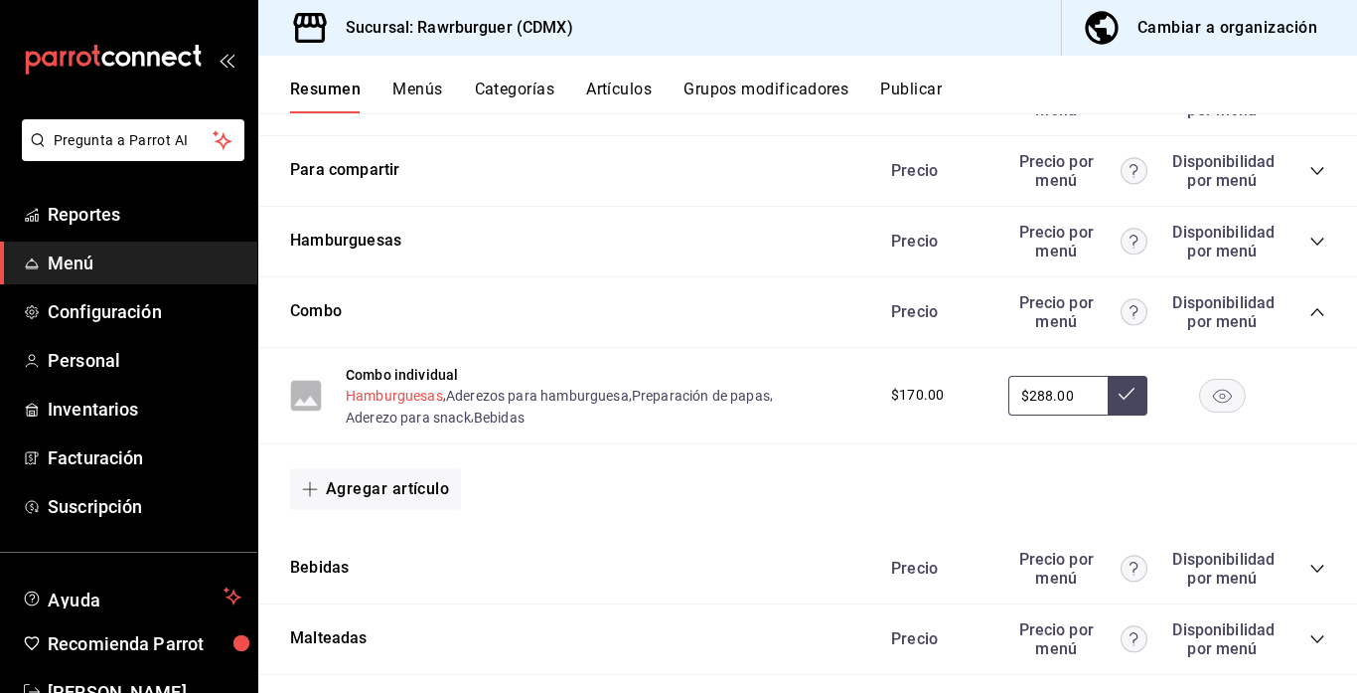
click at [423, 396] on button "Hamburguesas" at bounding box center [394, 396] width 97 height 20
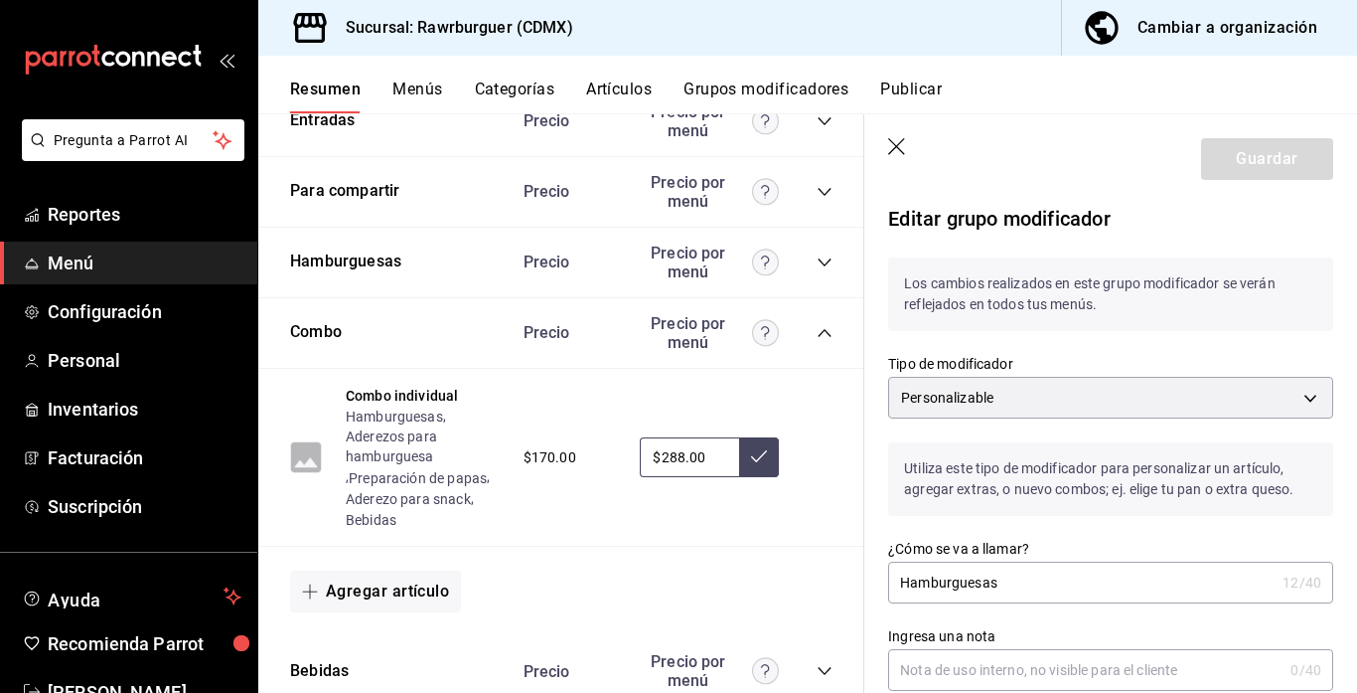
click at [897, 152] on icon "button" at bounding box center [898, 148] width 20 height 20
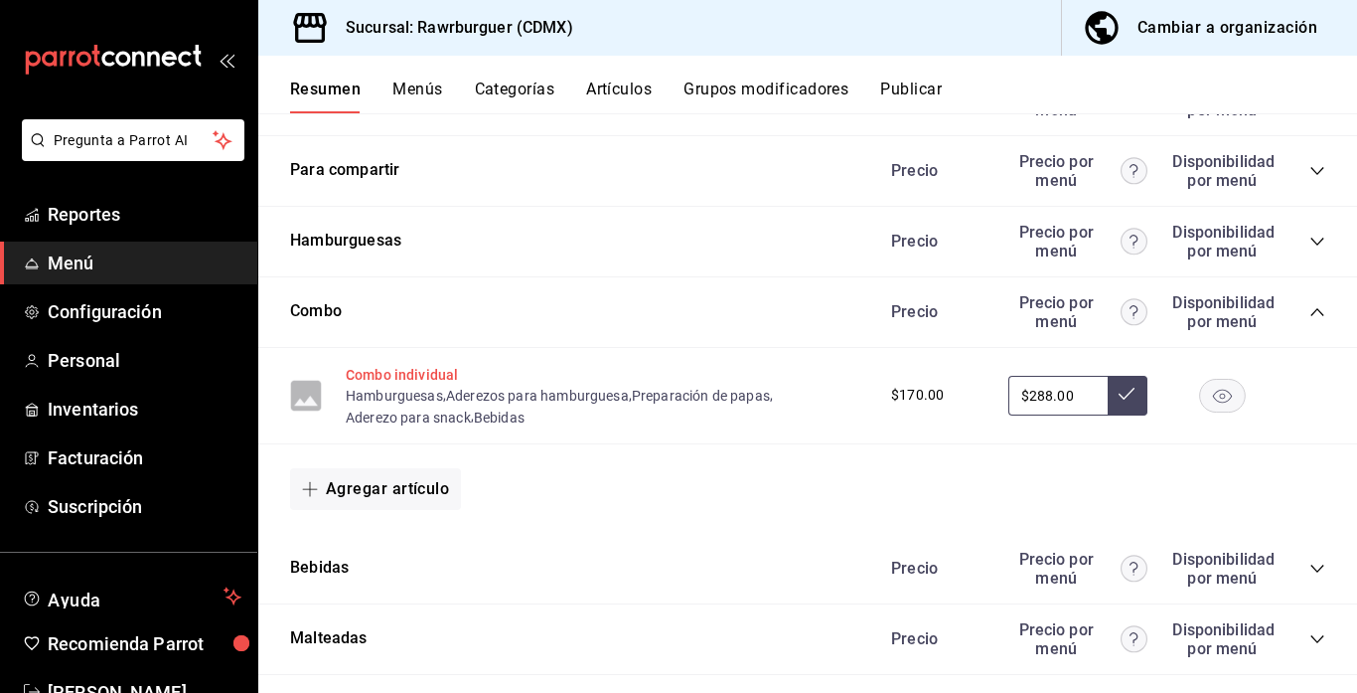
click at [416, 375] on button "Combo individual" at bounding box center [402, 375] width 112 height 20
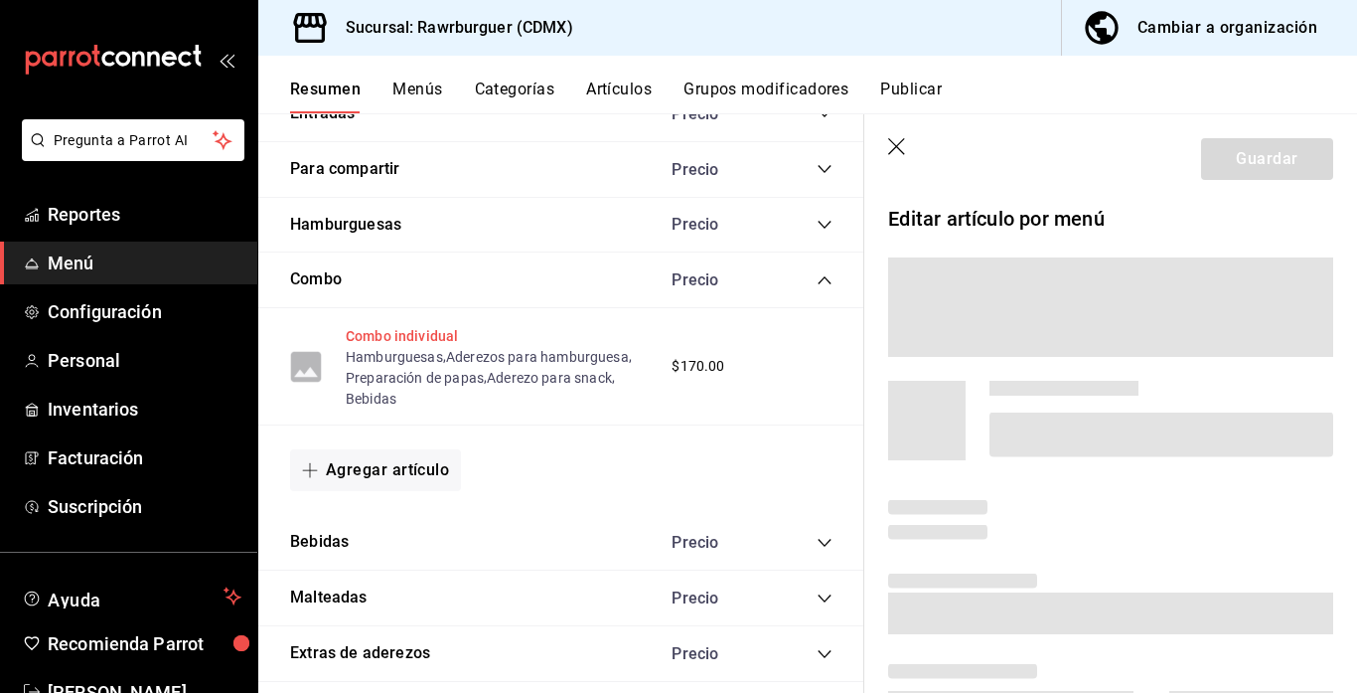
scroll to position [732, 0]
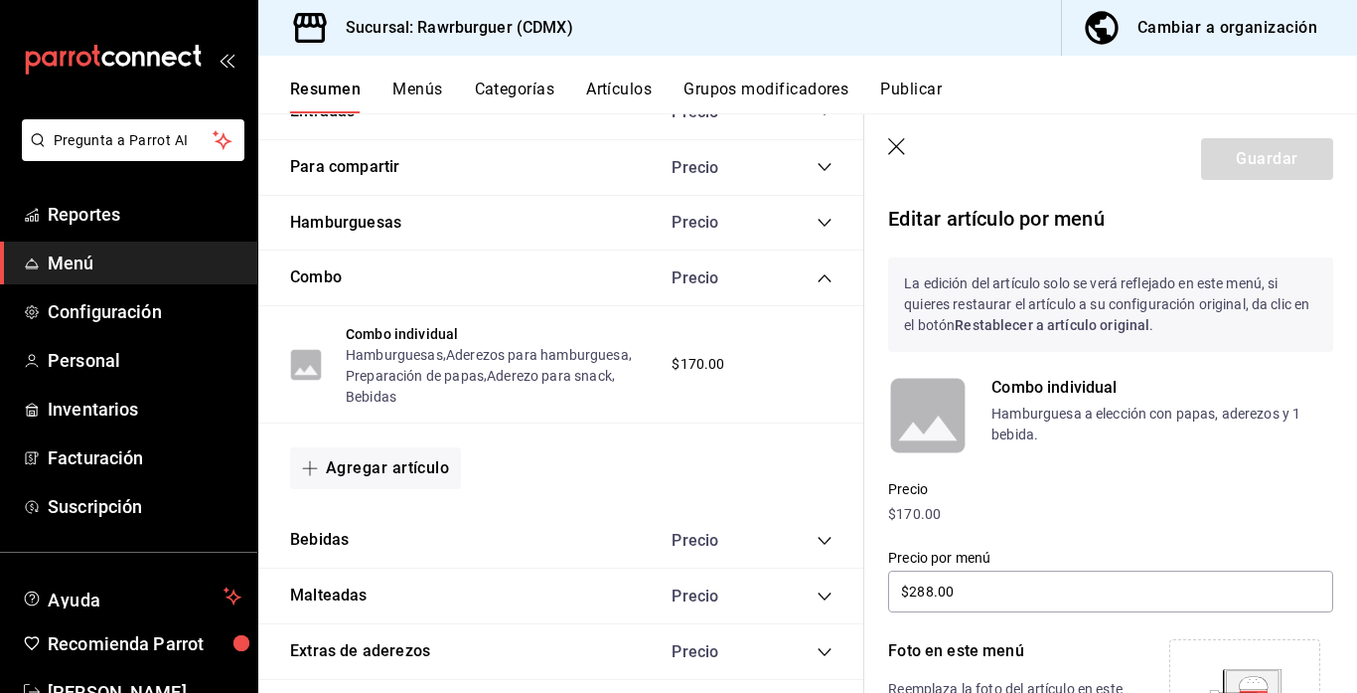
type input "$288.00"
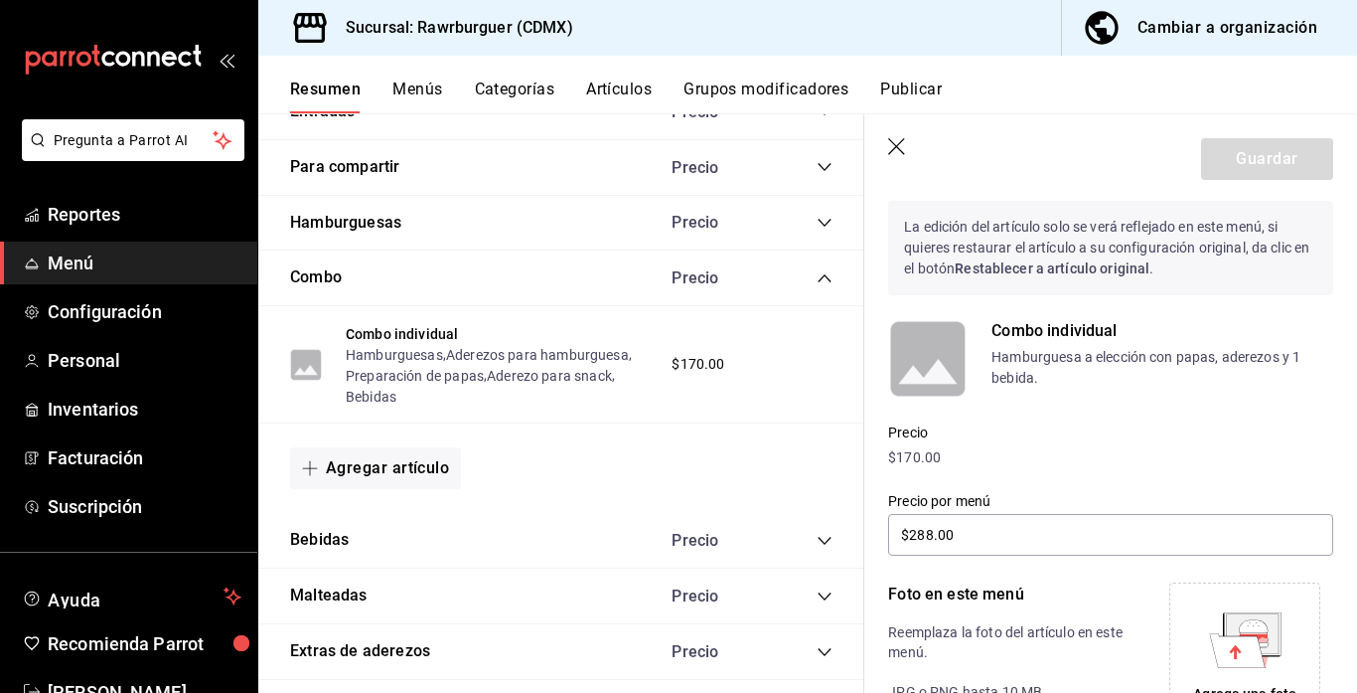
scroll to position [153, 0]
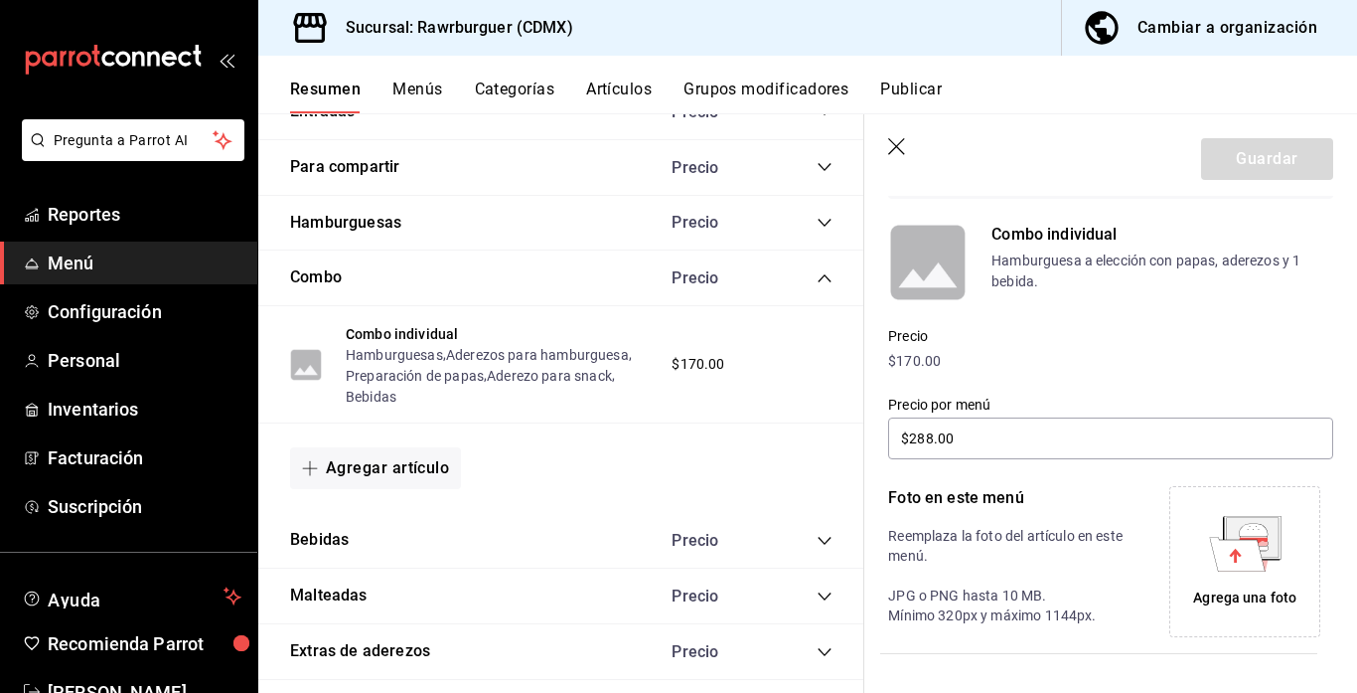
click at [1254, 555] on icon at bounding box center [1237, 554] width 56 height 34
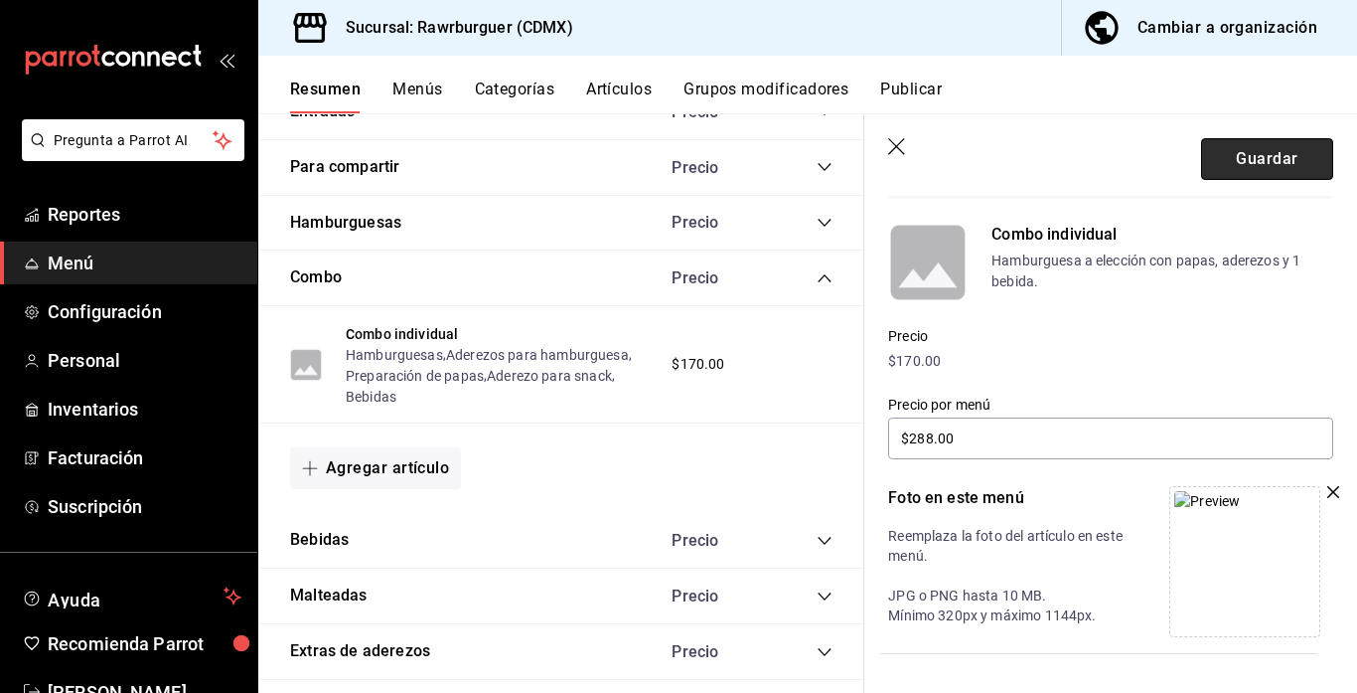
click at [1246, 161] on button "Guardar" at bounding box center [1267, 159] width 132 height 42
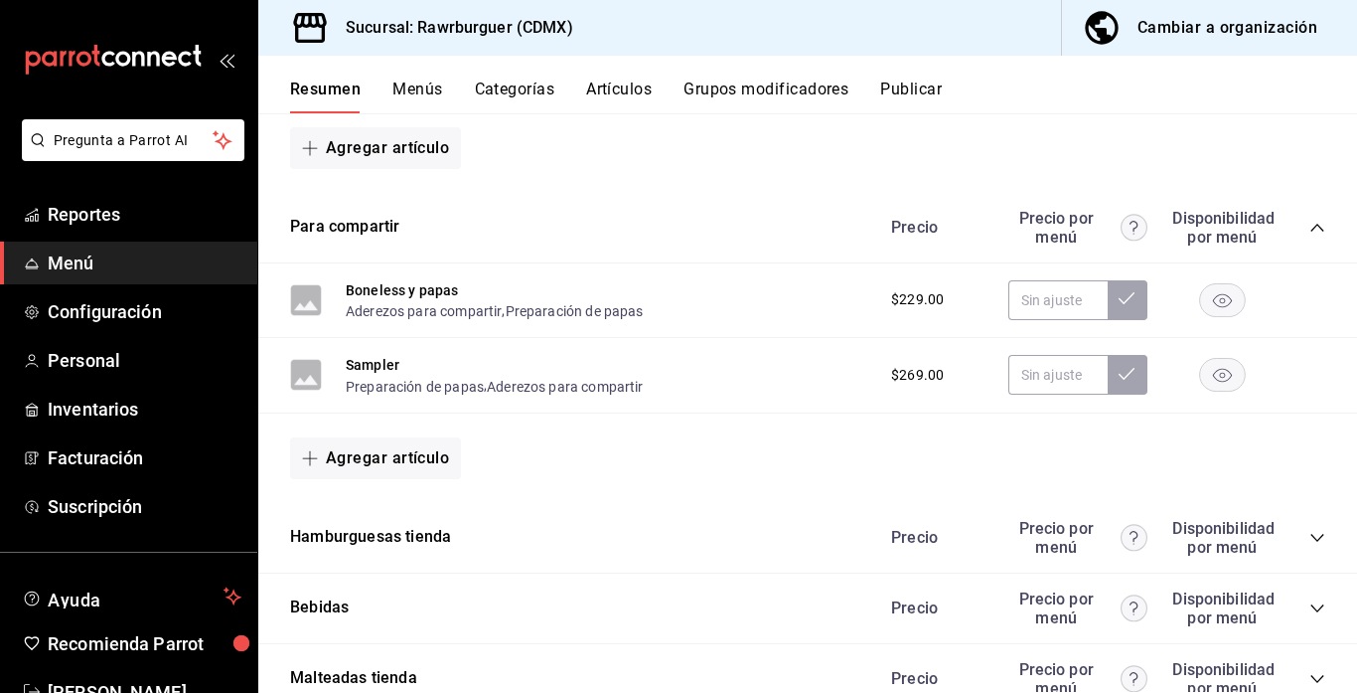
scroll to position [1446, 0]
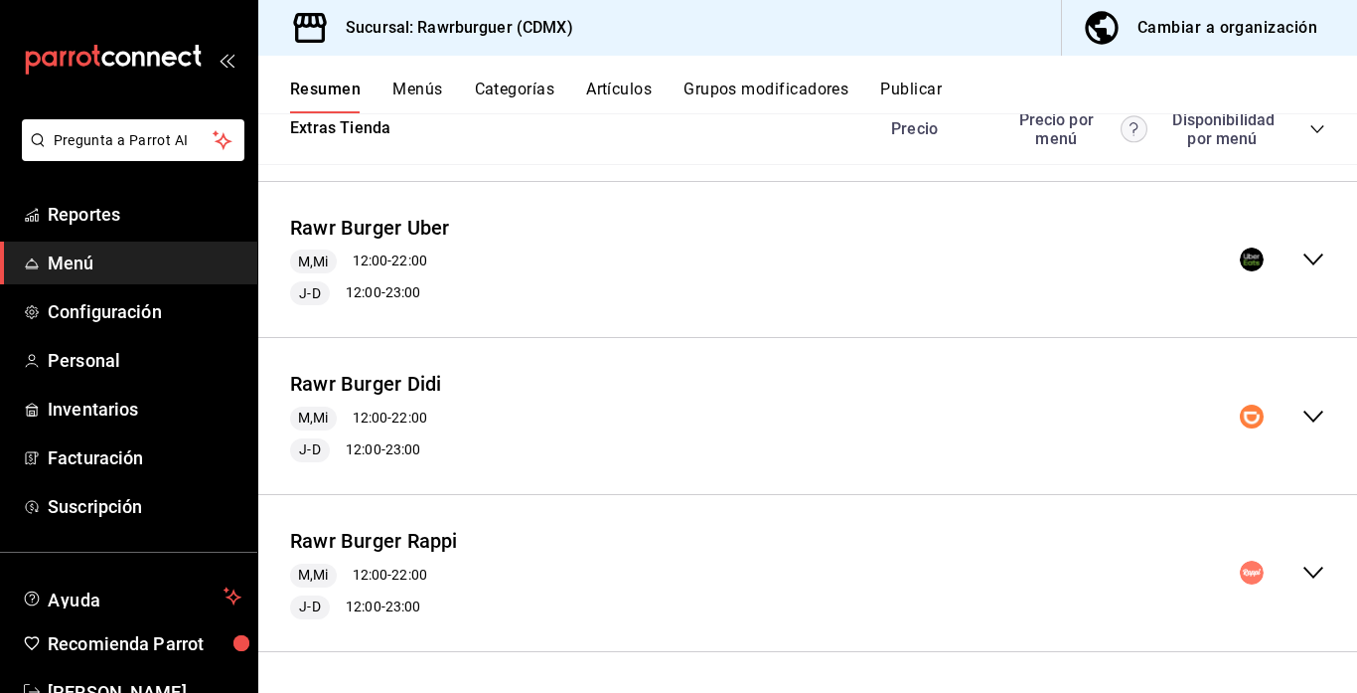
click at [1308, 414] on icon "collapse-menu-row" at bounding box center [1314, 416] width 20 height 12
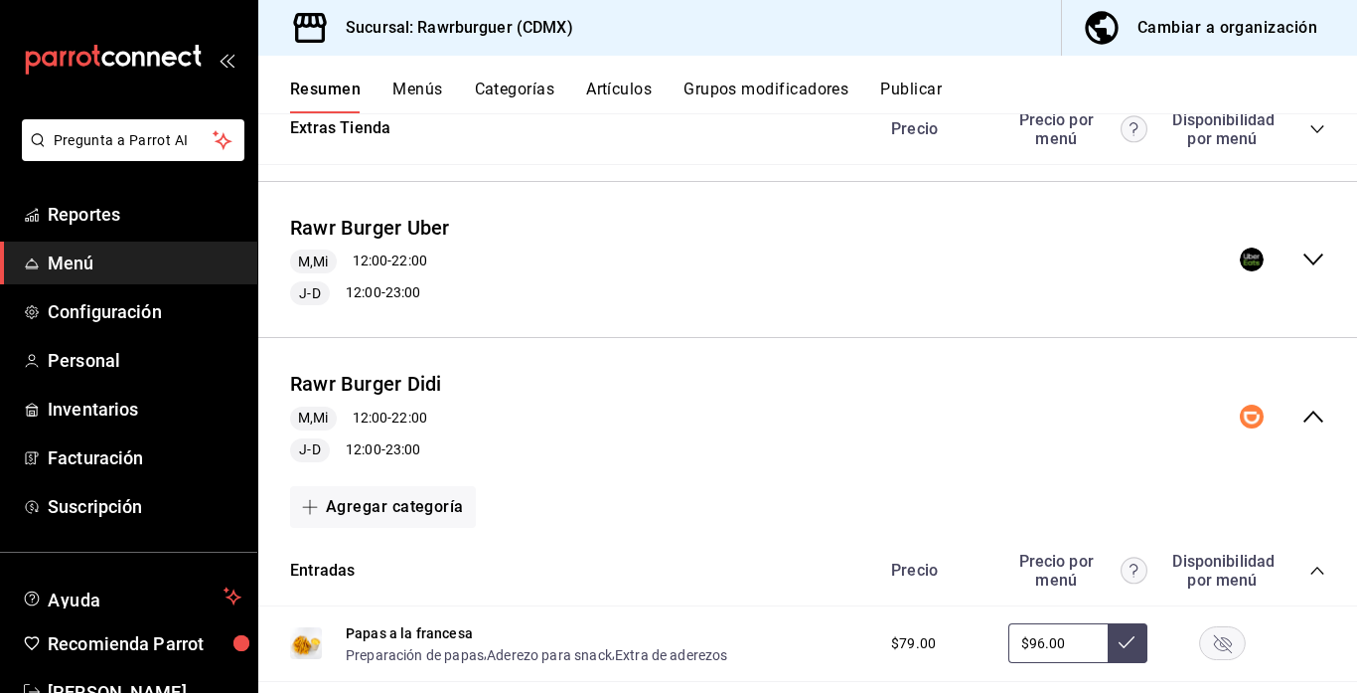
scroll to position [1736, 0]
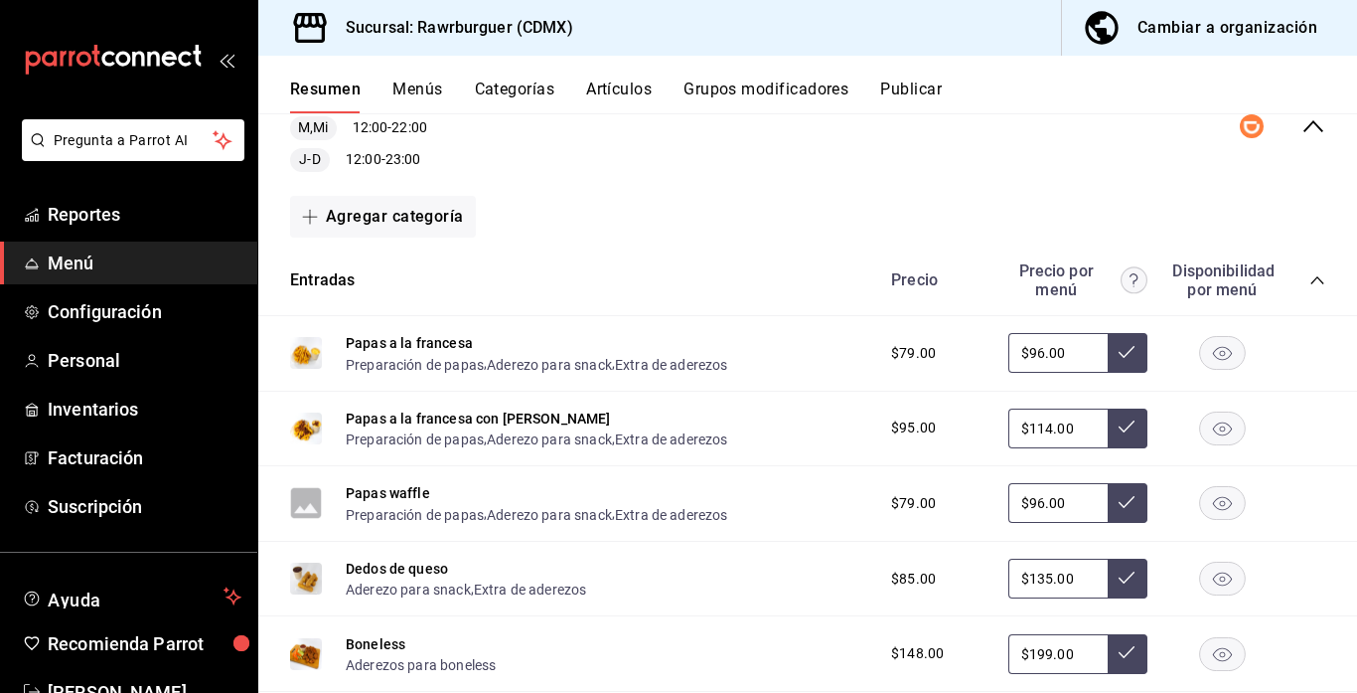
click at [1315, 277] on icon "collapse-category-row" at bounding box center [1317, 280] width 13 height 8
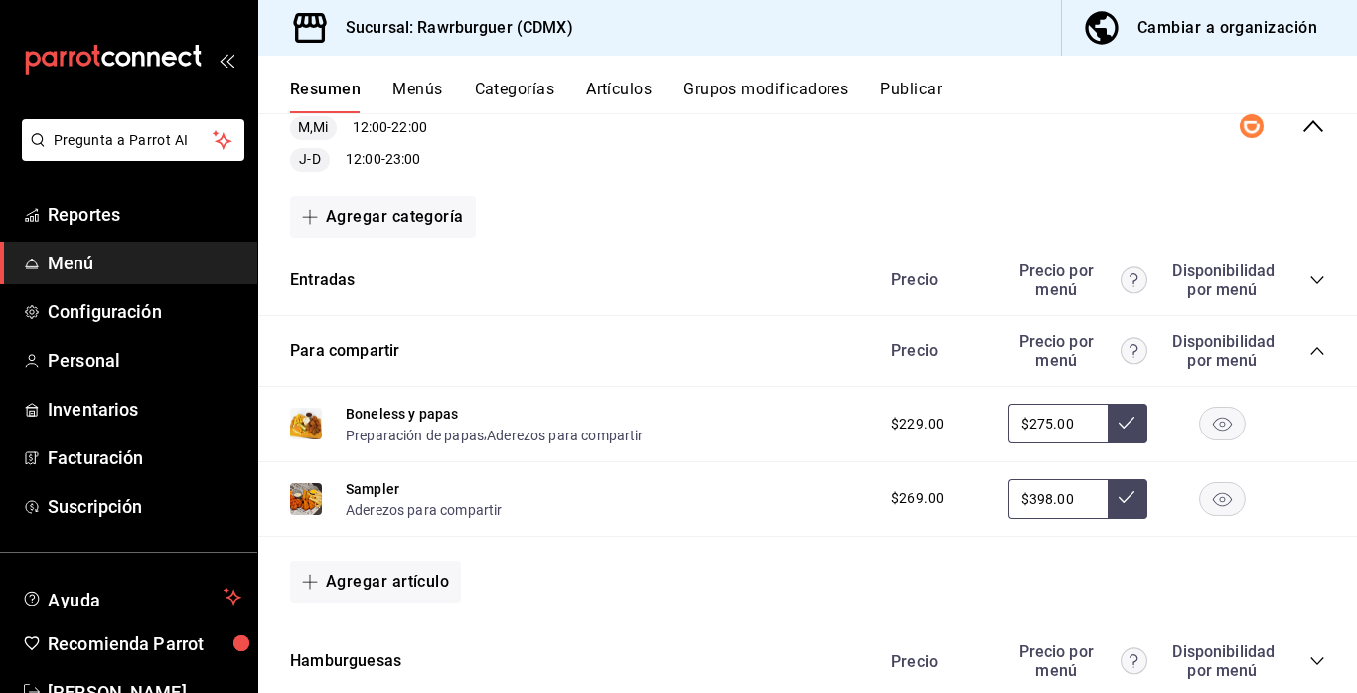
click at [1316, 347] on icon "collapse-category-row" at bounding box center [1317, 351] width 13 height 8
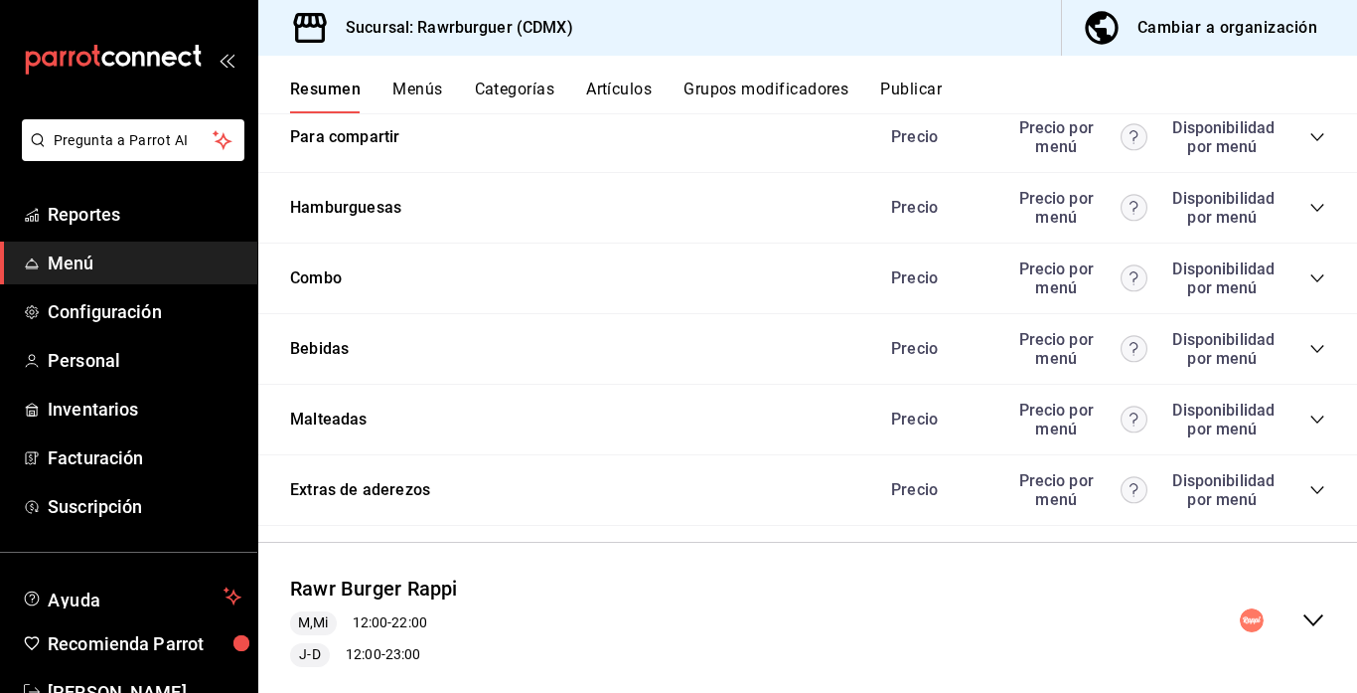
scroll to position [1955, 0]
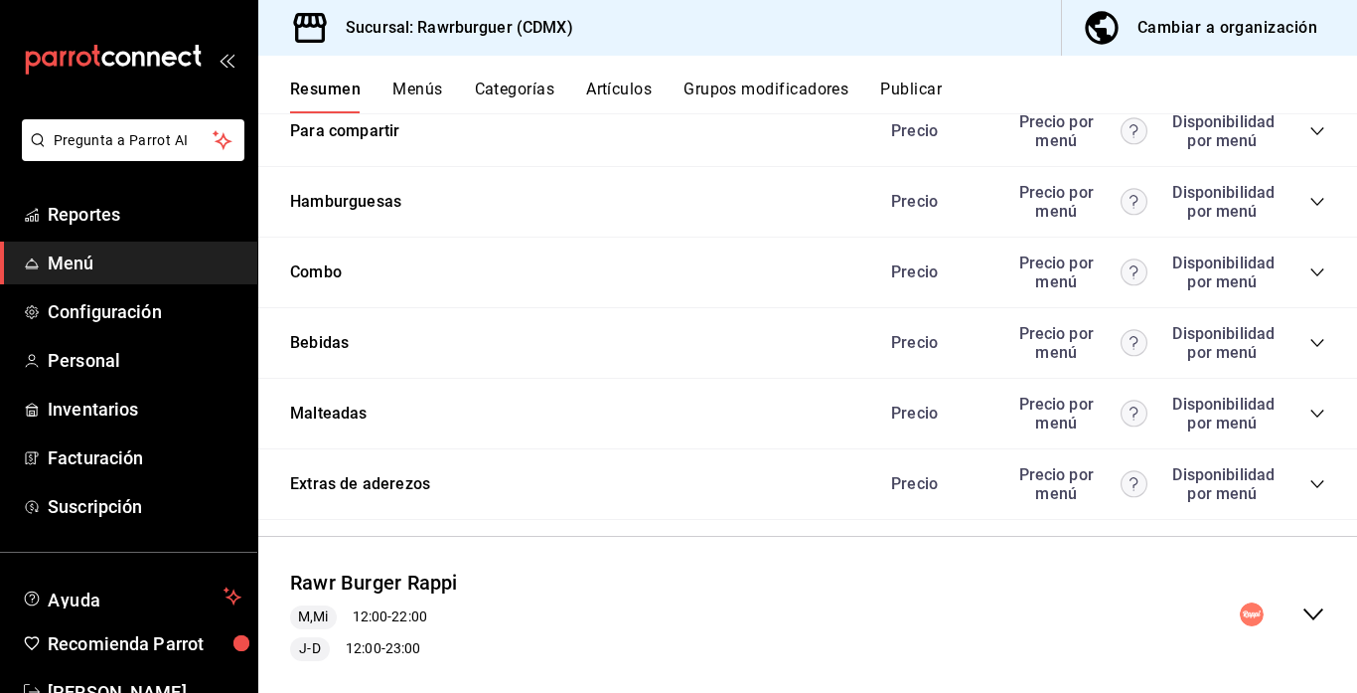
click at [1315, 415] on icon "collapse-category-row" at bounding box center [1317, 413] width 13 height 8
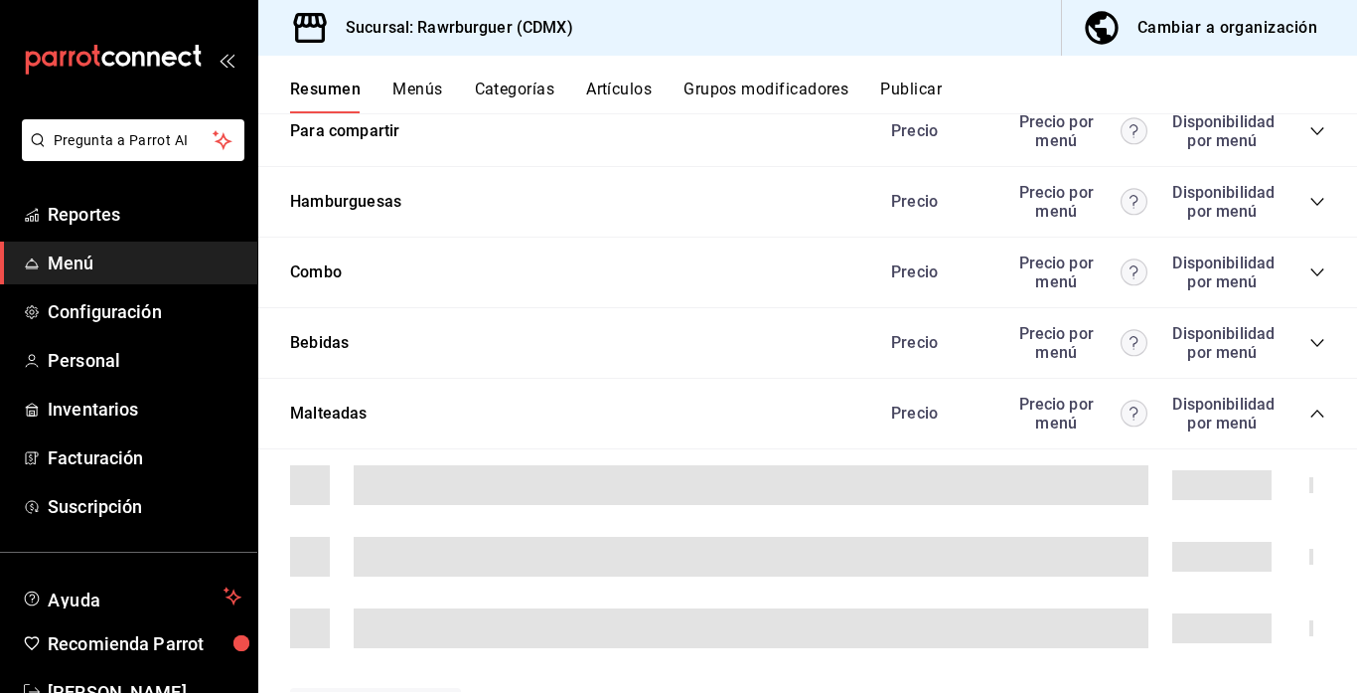
click at [1315, 339] on icon "collapse-category-row" at bounding box center [1318, 343] width 16 height 16
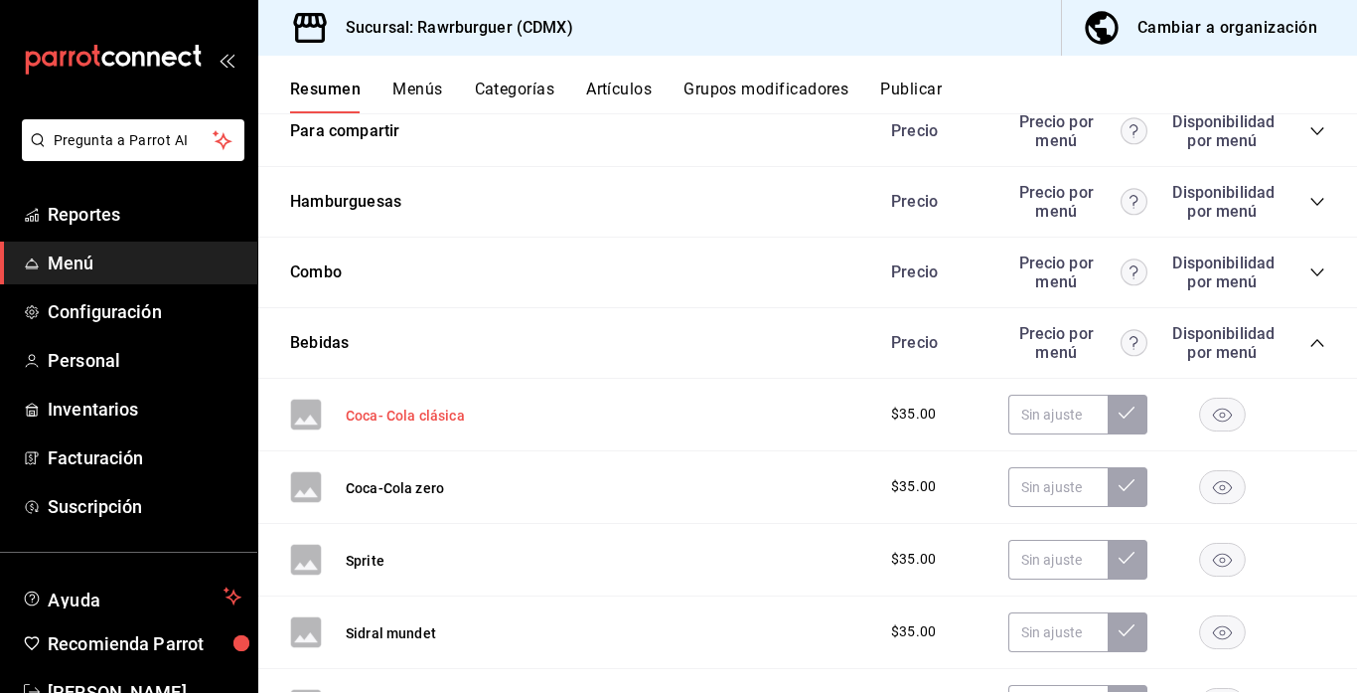
click at [402, 414] on button "Coca- Cola clásica" at bounding box center [405, 415] width 119 height 20
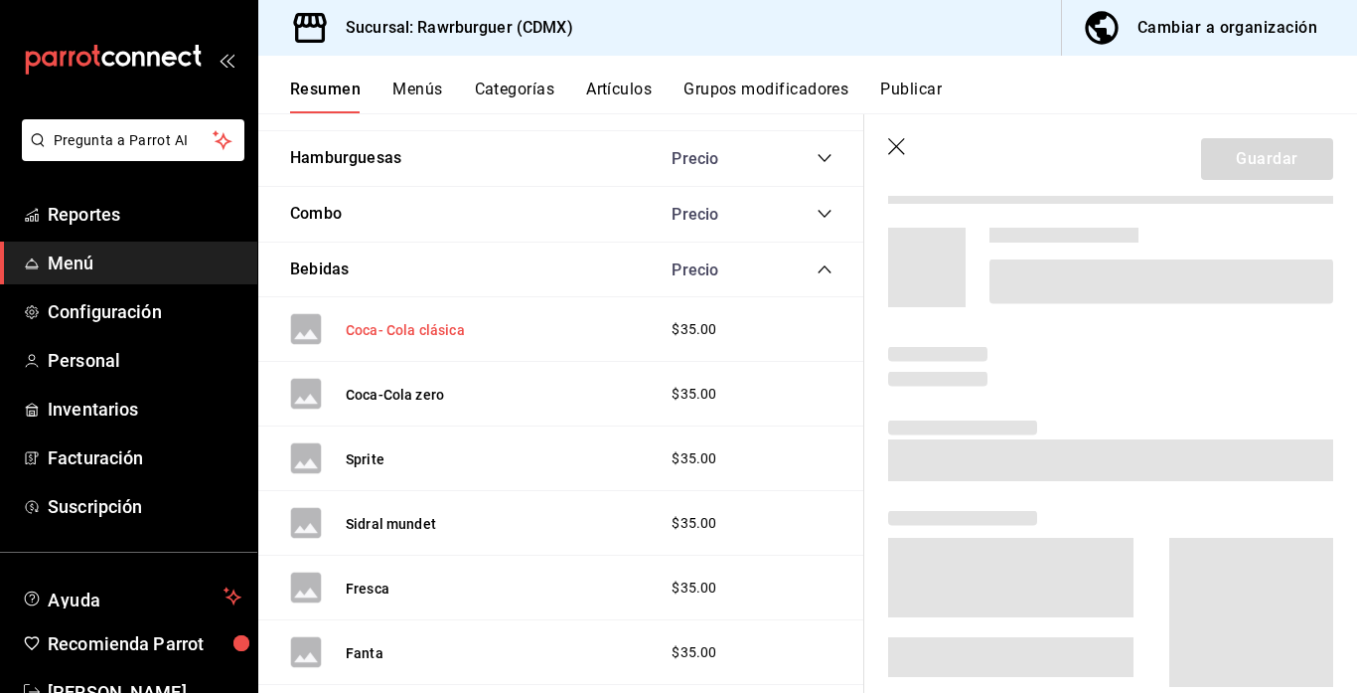
scroll to position [1842, 0]
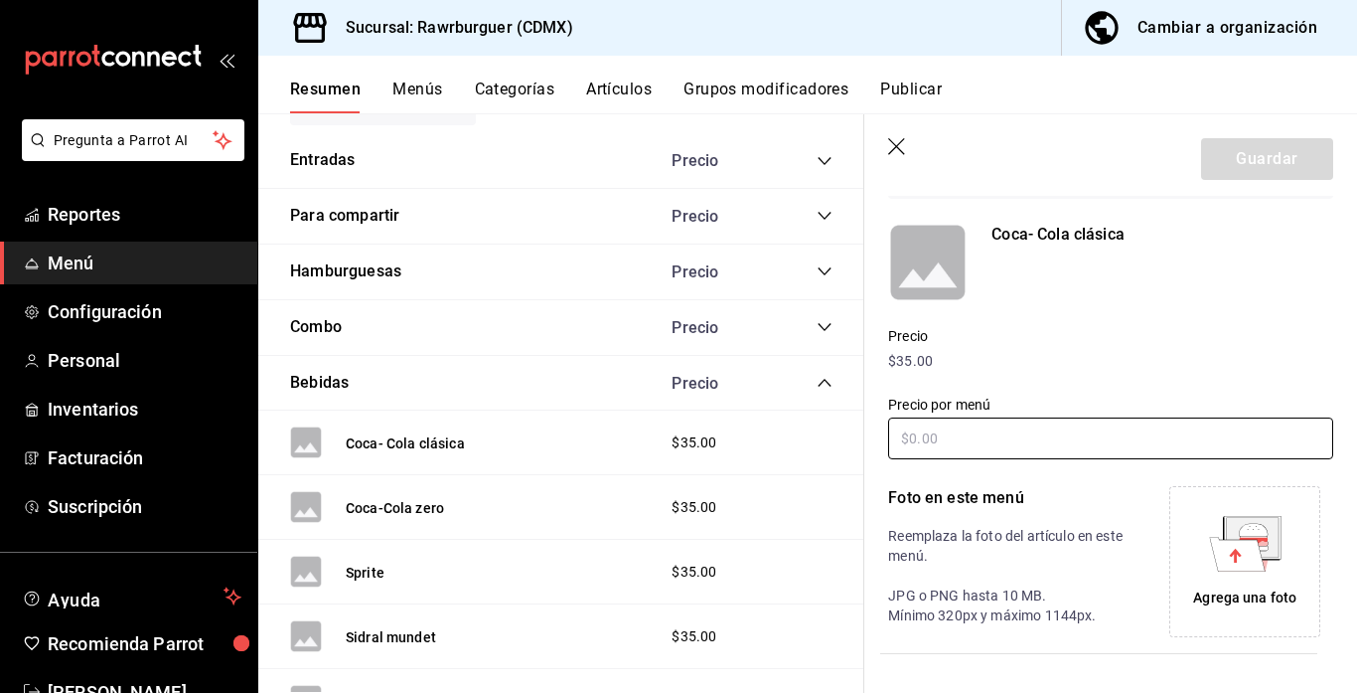
click at [945, 434] on input "text" at bounding box center [1110, 438] width 445 height 42
type input "$42.00"
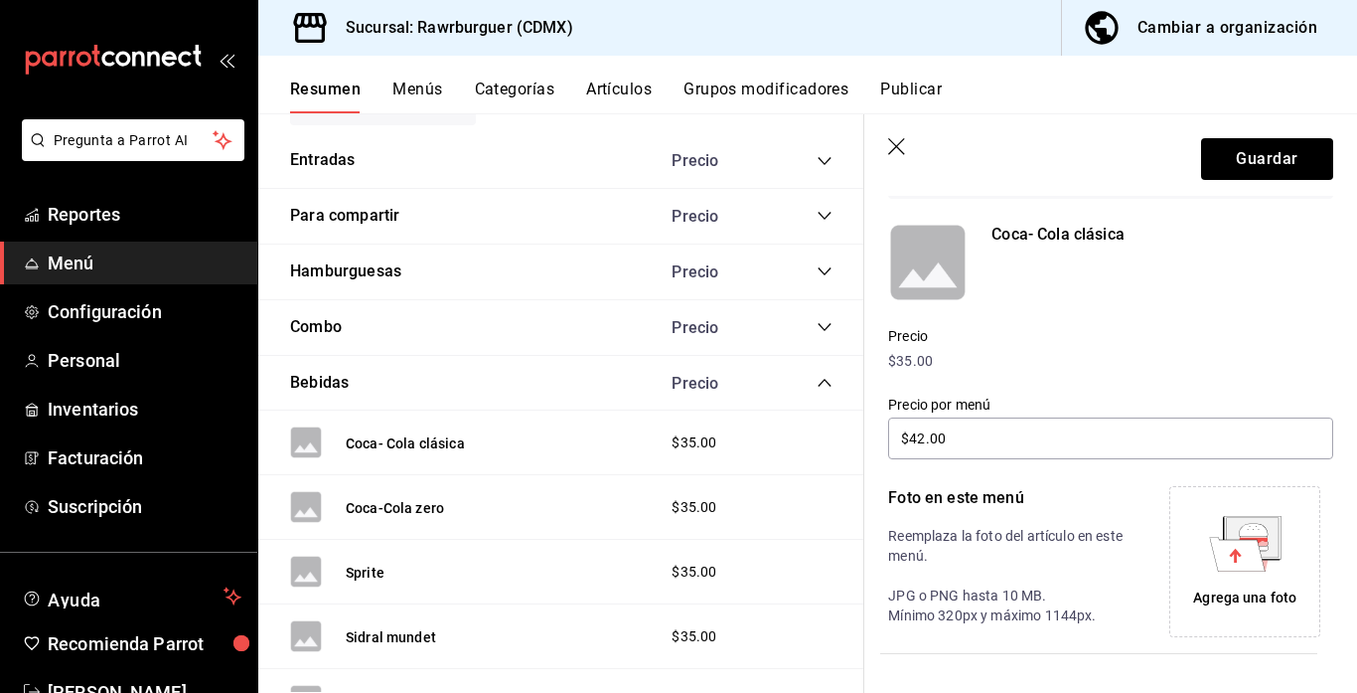
click at [1237, 553] on icon at bounding box center [1237, 554] width 56 height 34
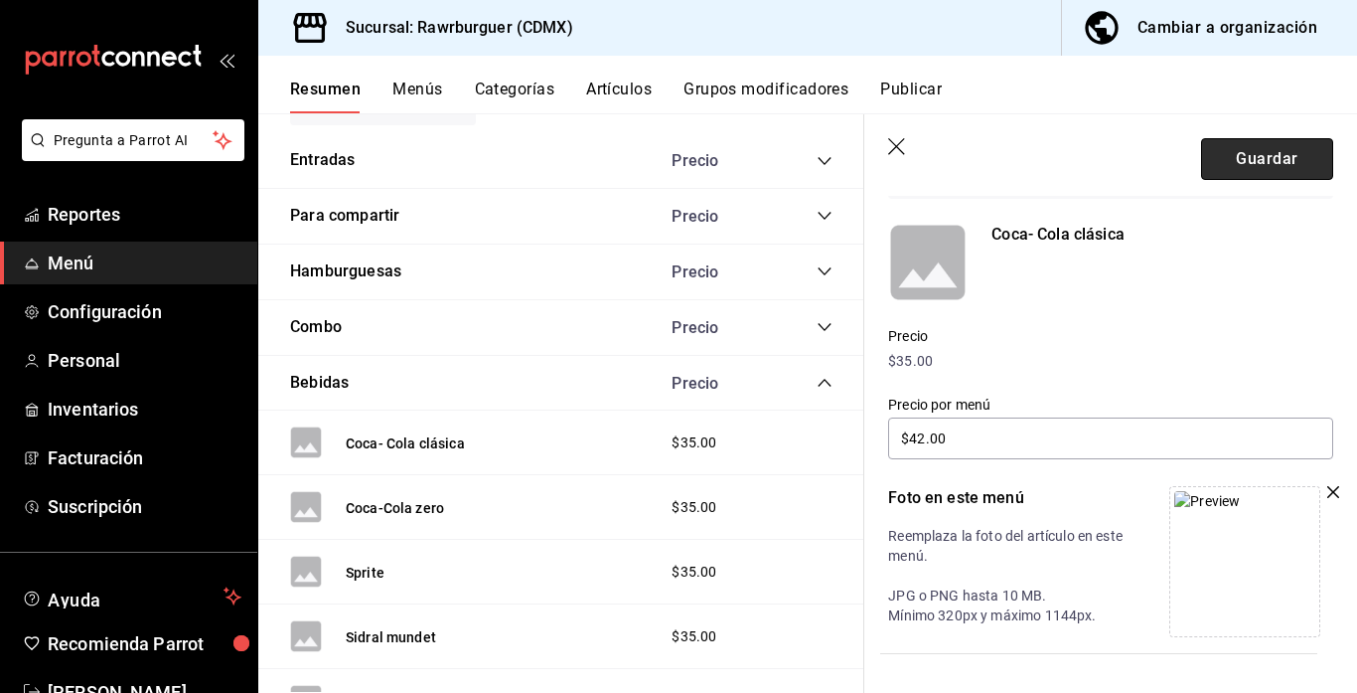
click at [1230, 153] on button "Guardar" at bounding box center [1267, 159] width 132 height 42
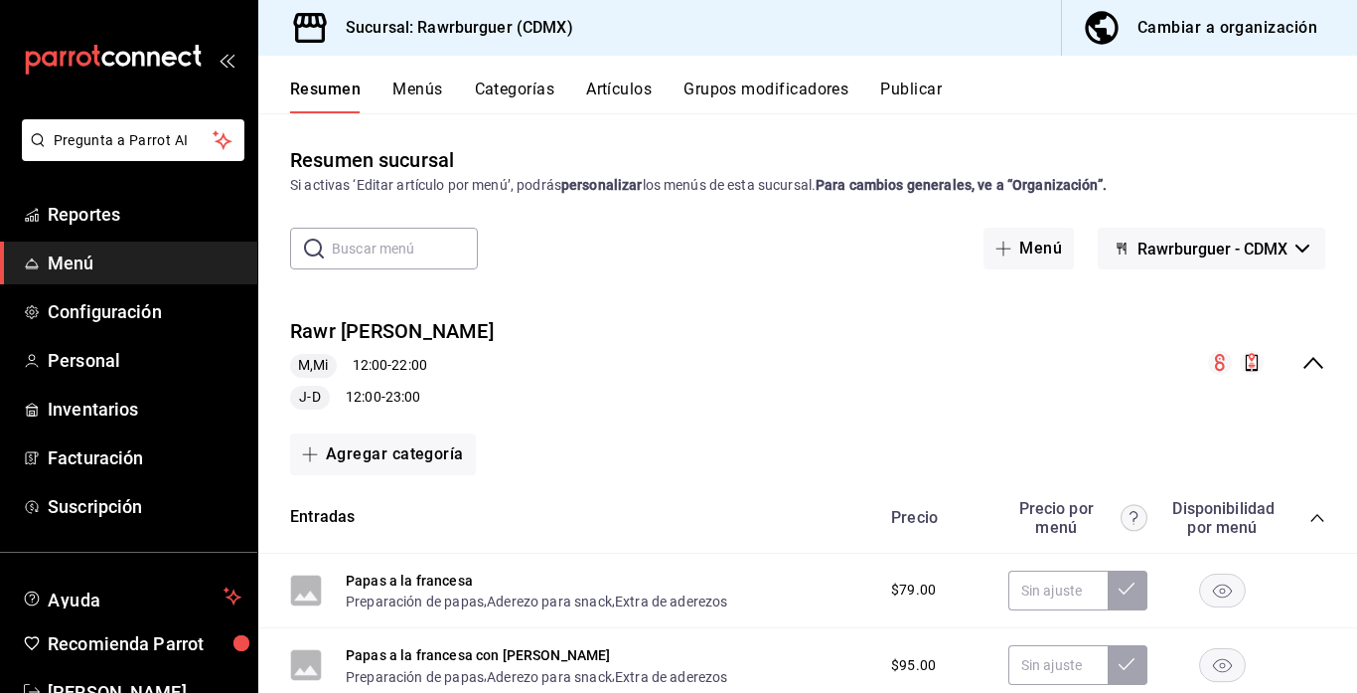
click at [1314, 366] on icon "collapse-menu-row" at bounding box center [1314, 363] width 24 height 24
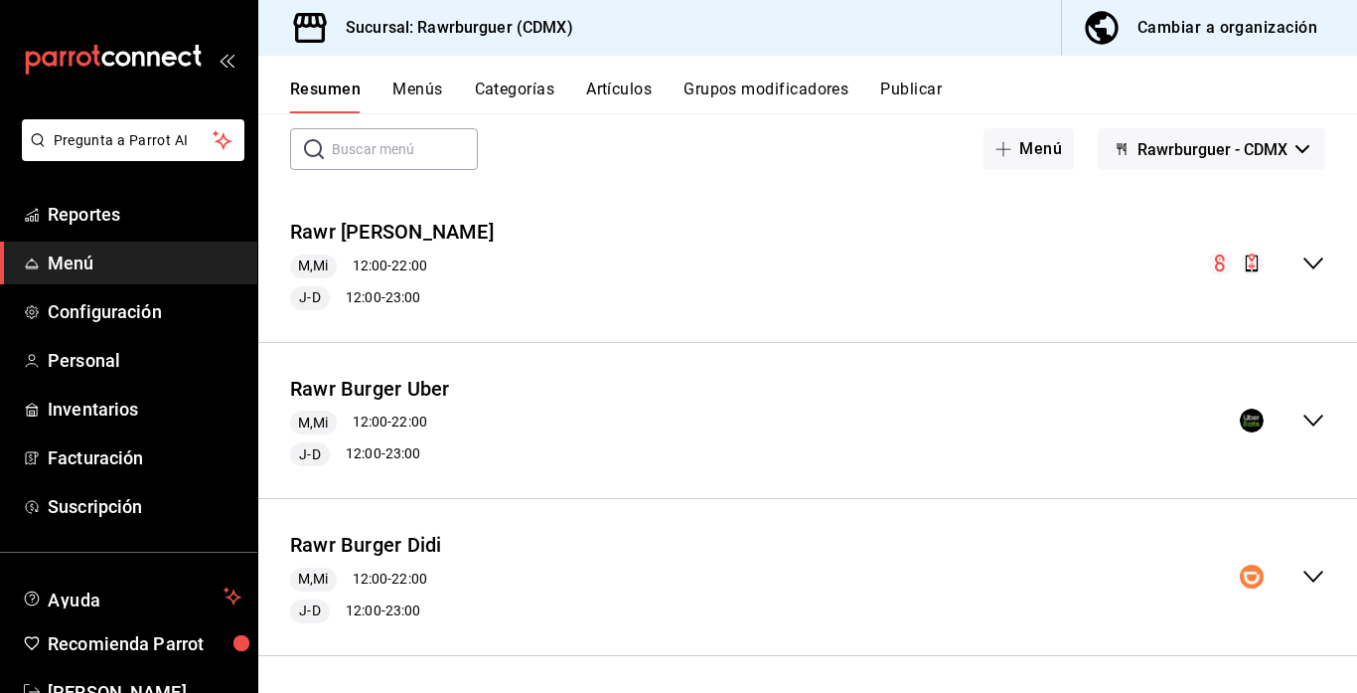
scroll to position [106, 0]
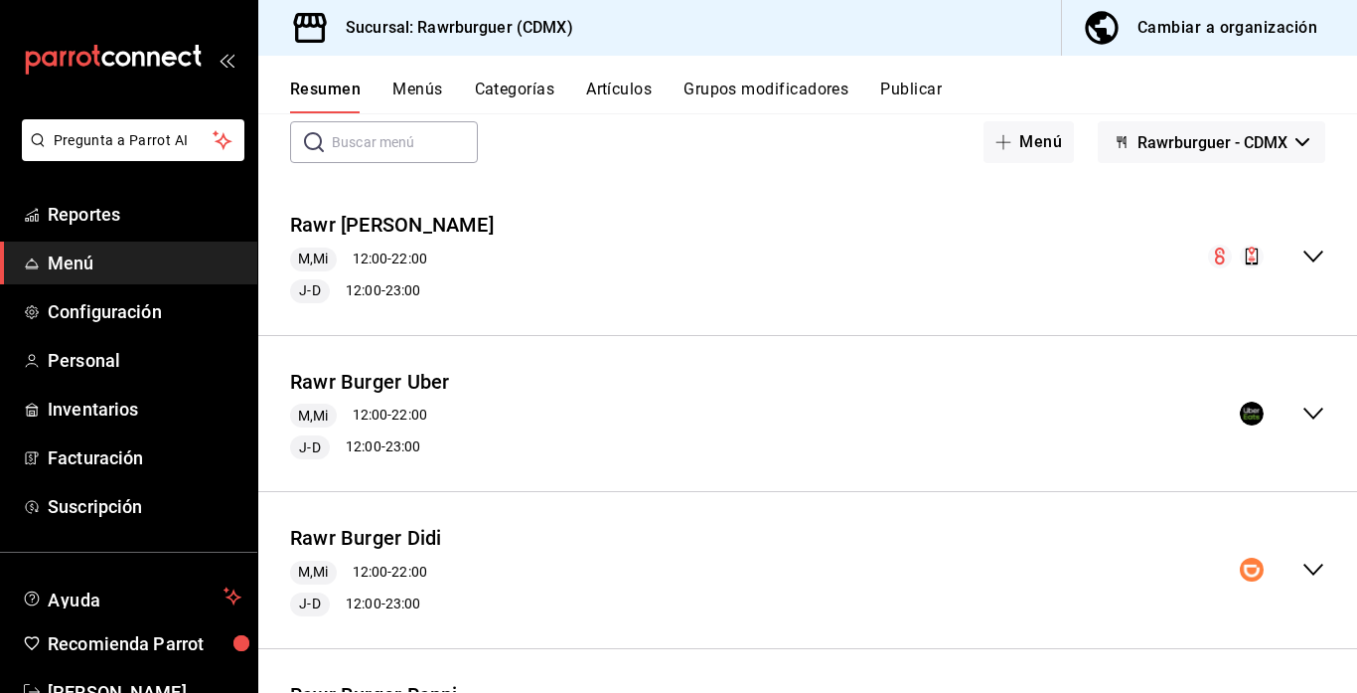
click at [1311, 416] on icon "collapse-menu-row" at bounding box center [1314, 413] width 24 height 24
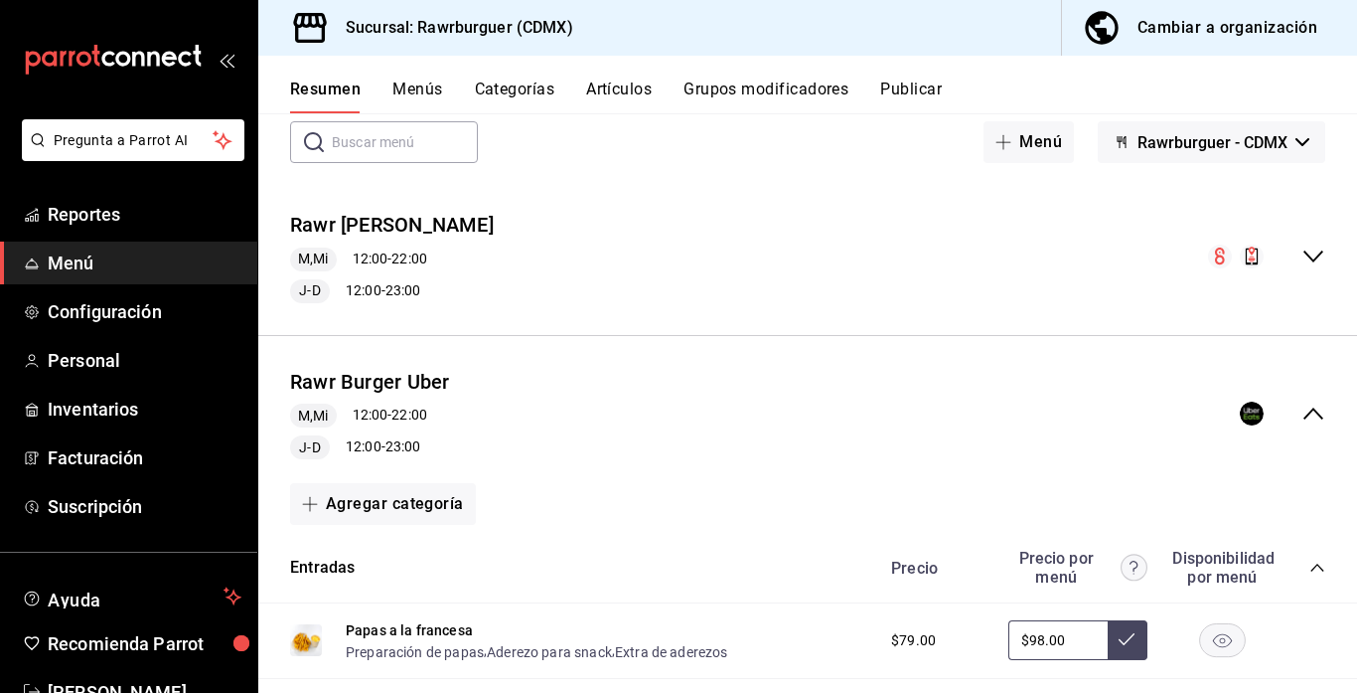
scroll to position [206, 0]
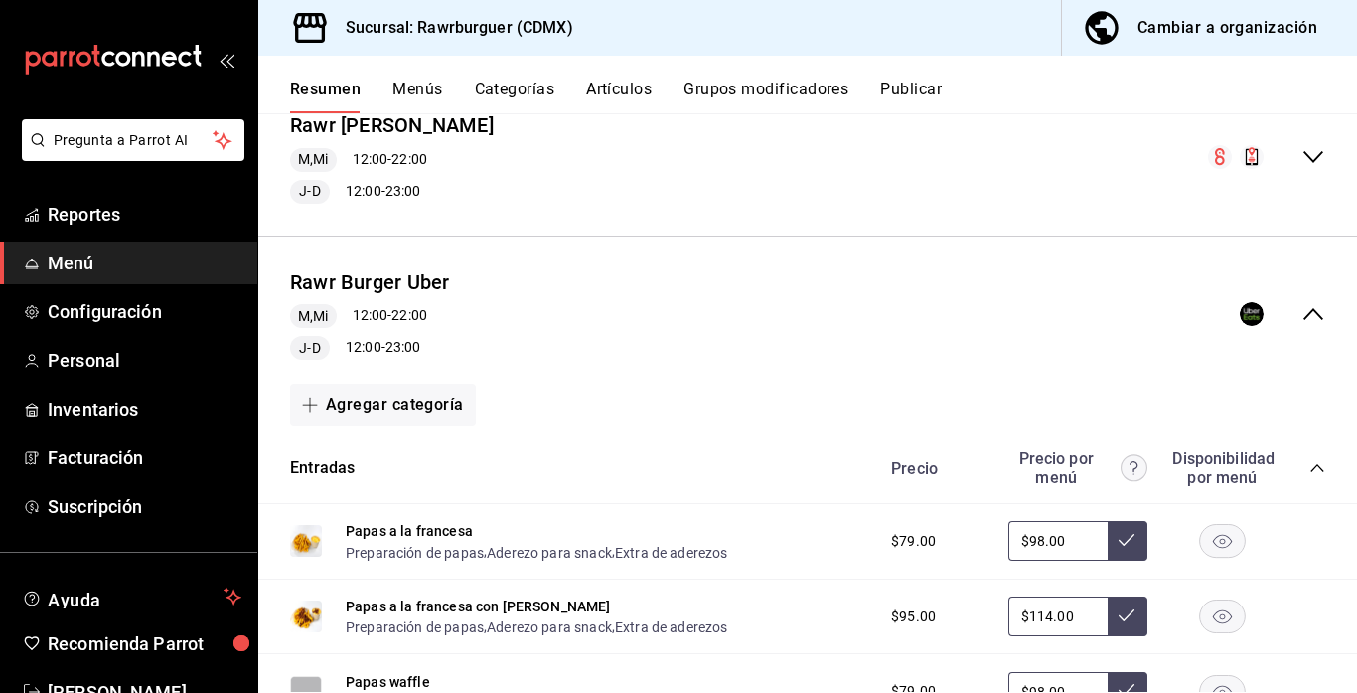
click at [1316, 469] on icon "collapse-category-row" at bounding box center [1318, 468] width 16 height 16
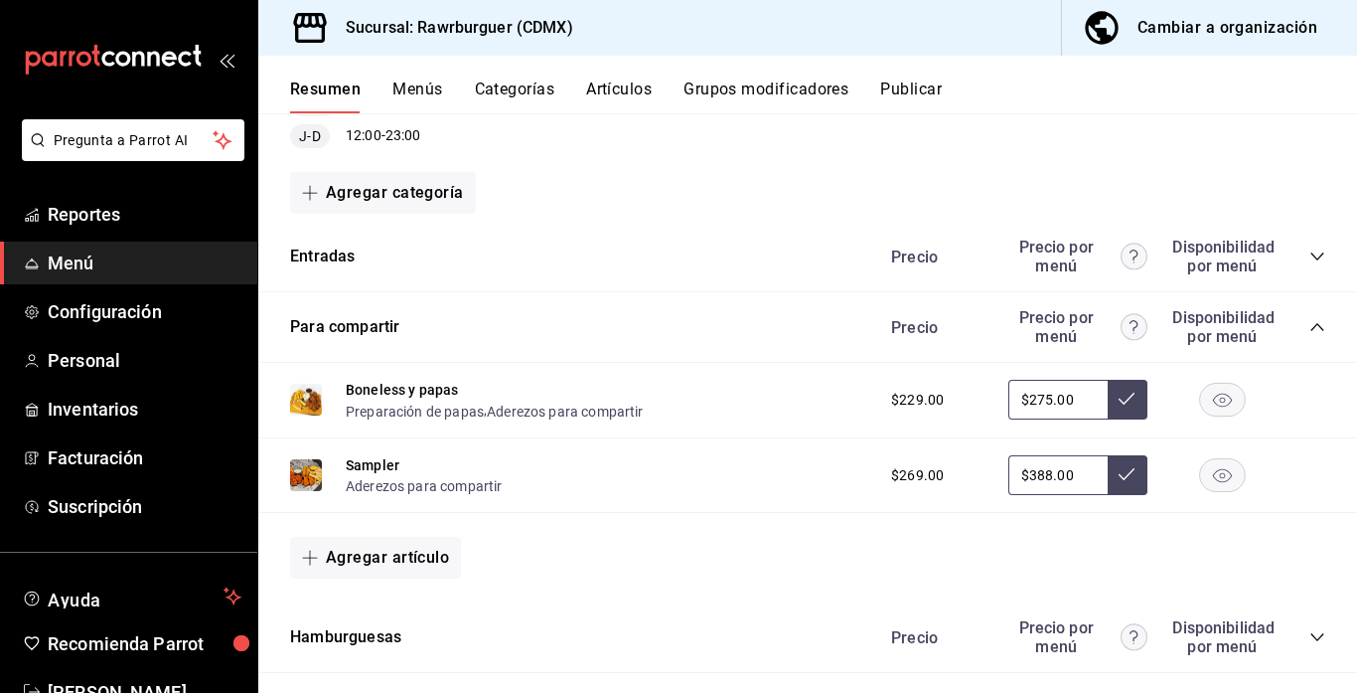
scroll to position [418, 0]
click at [1320, 323] on icon "collapse-category-row" at bounding box center [1318, 326] width 16 height 16
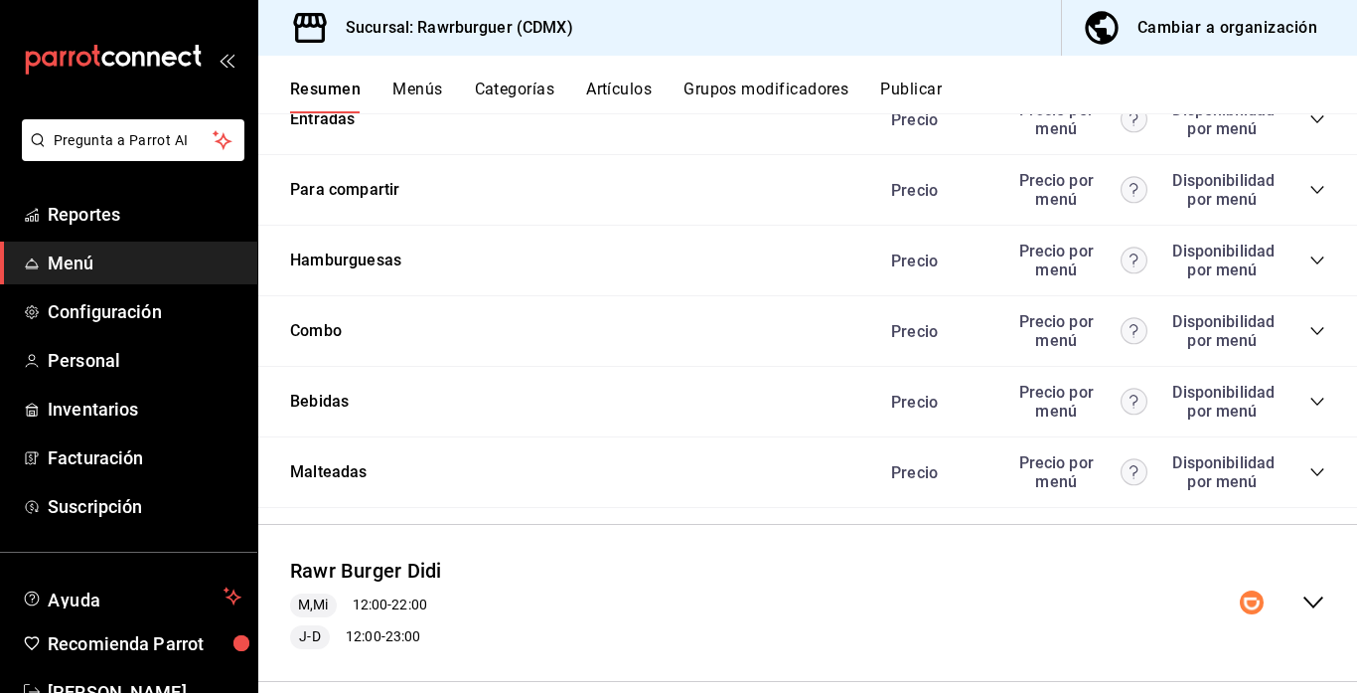
scroll to position [555, 0]
click at [1315, 402] on icon "collapse-category-row" at bounding box center [1318, 400] width 16 height 16
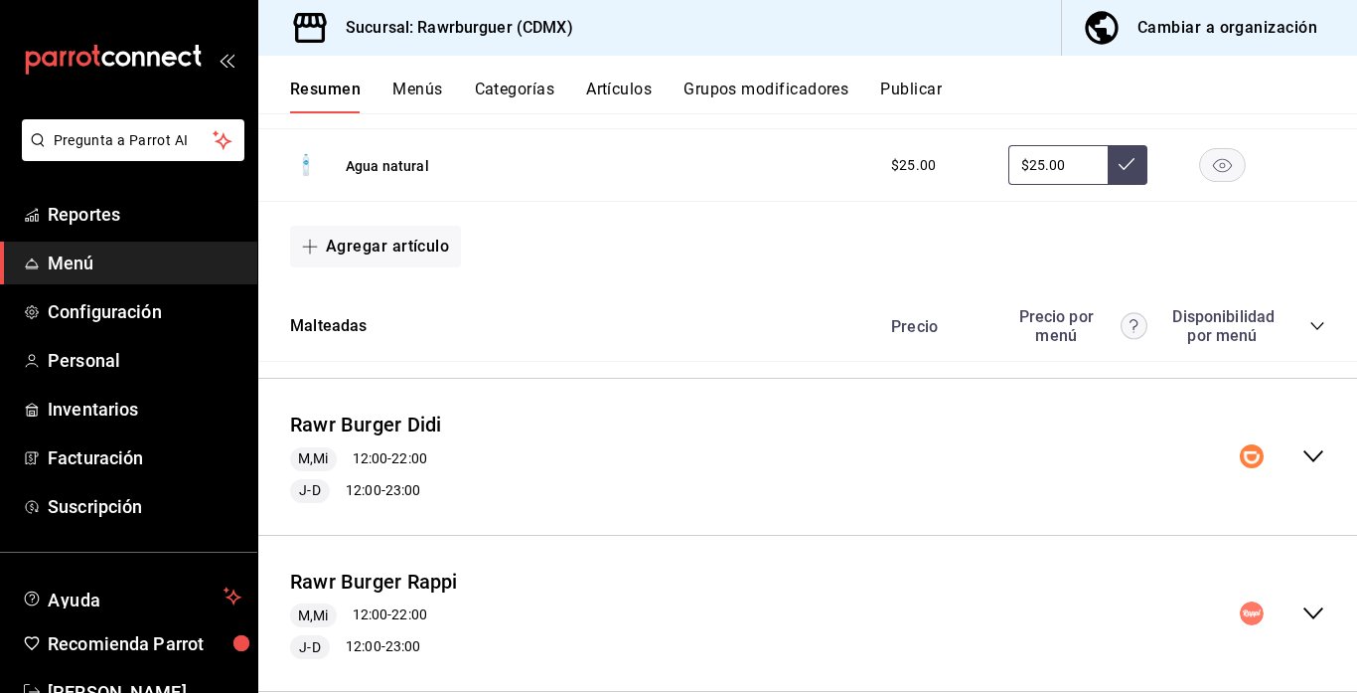
scroll to position [1410, 0]
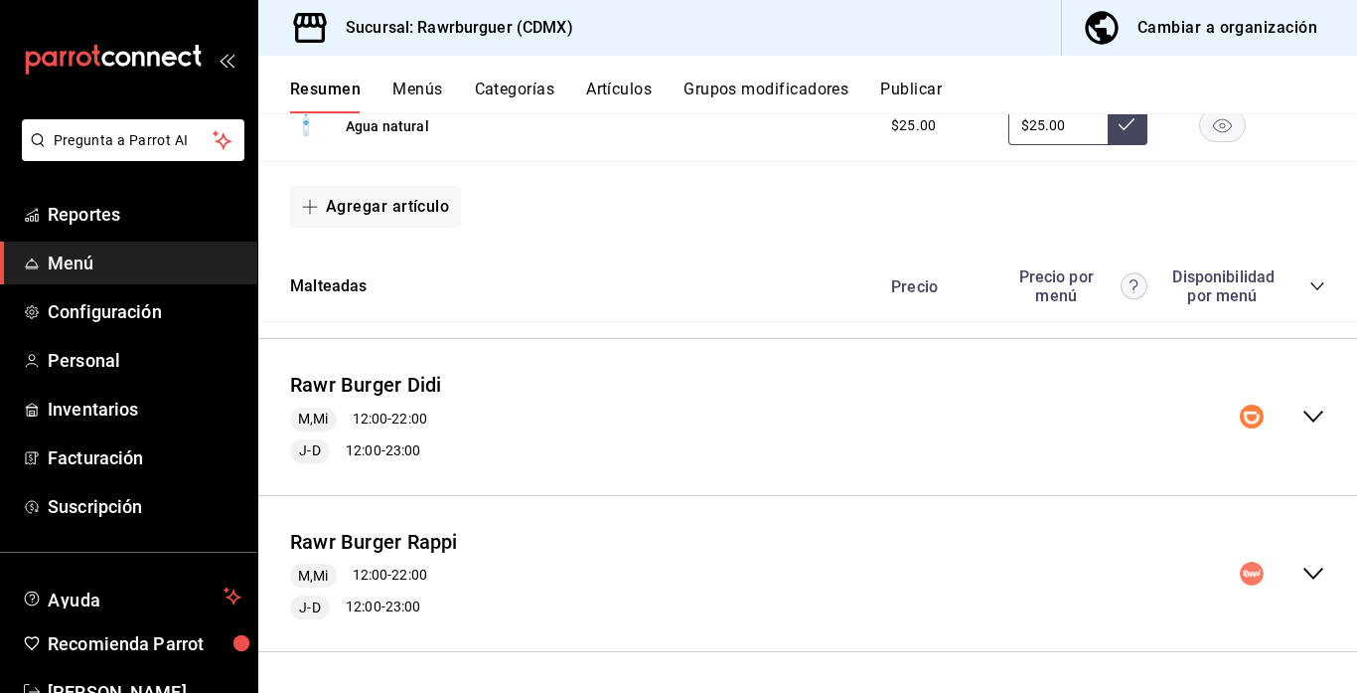
click at [1310, 415] on icon "collapse-menu-row" at bounding box center [1314, 416] width 24 height 24
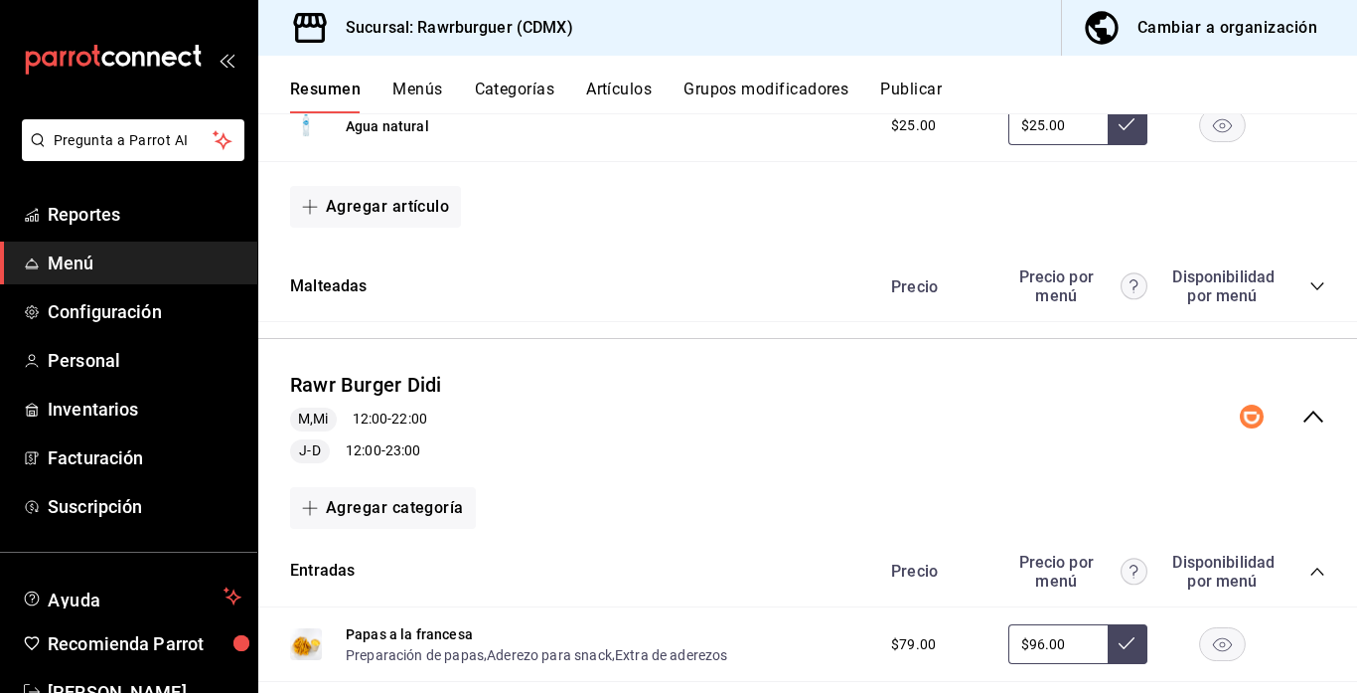
scroll to position [1658, 0]
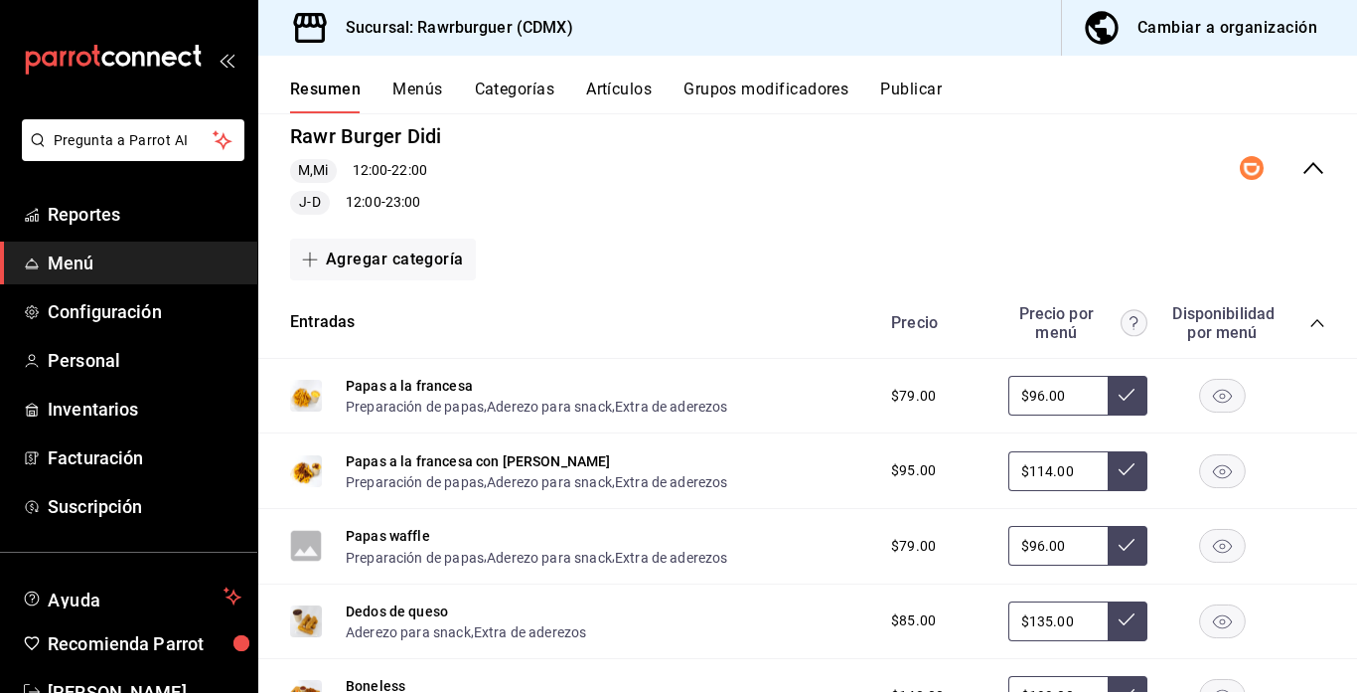
click at [1319, 321] on icon "collapse-category-row" at bounding box center [1317, 323] width 13 height 8
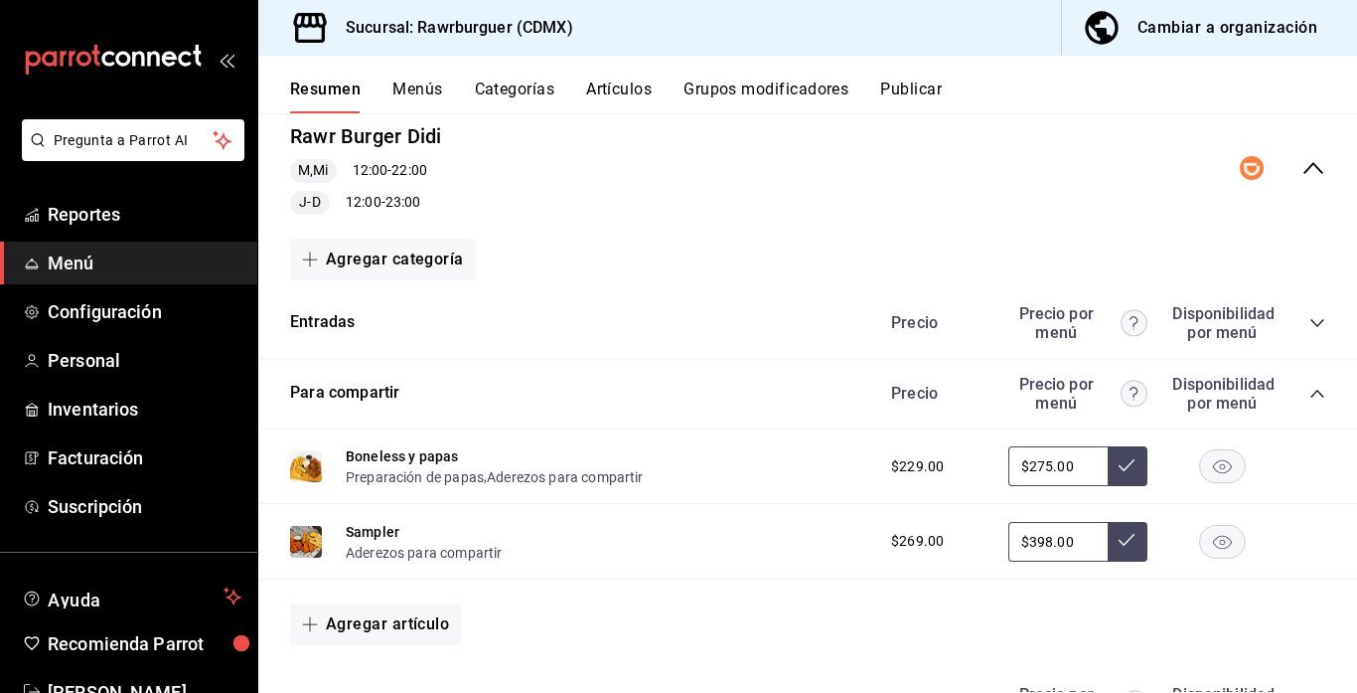
click at [1312, 394] on icon "collapse-category-row" at bounding box center [1318, 394] width 16 height 16
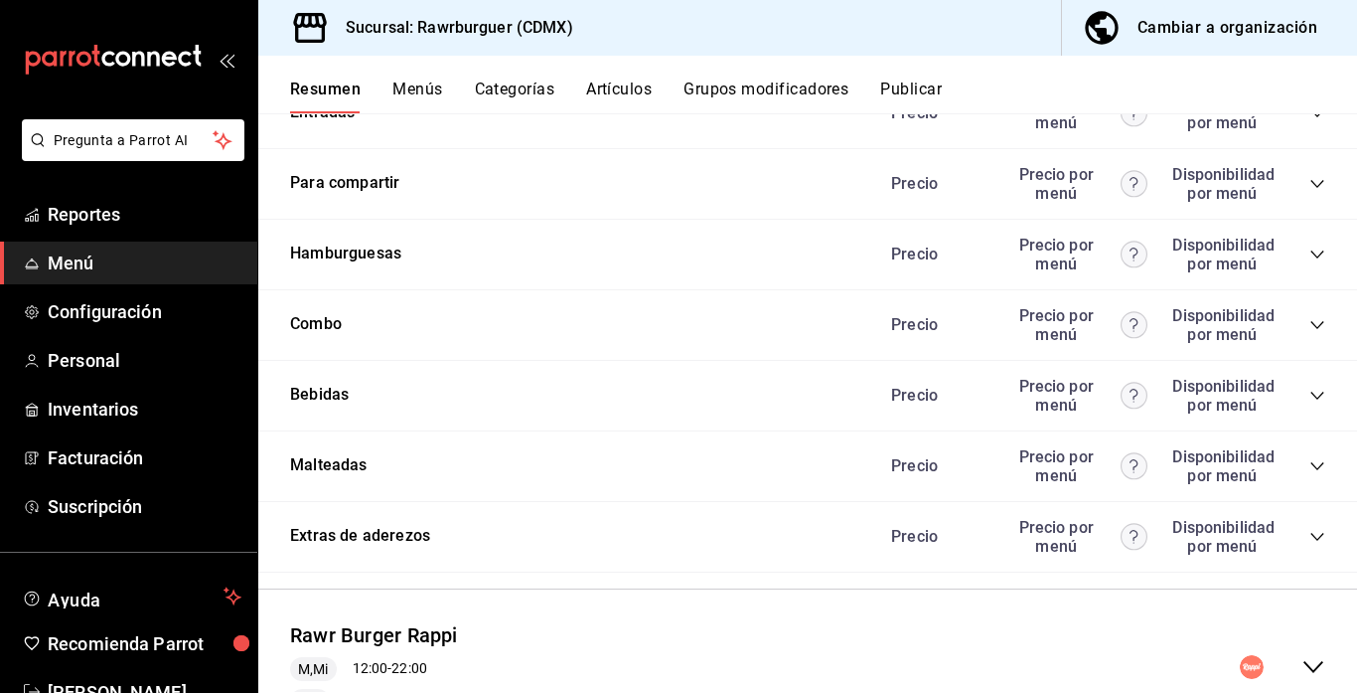
scroll to position [1869, 0]
click at [1319, 394] on icon "collapse-category-row" at bounding box center [1317, 394] width 13 height 8
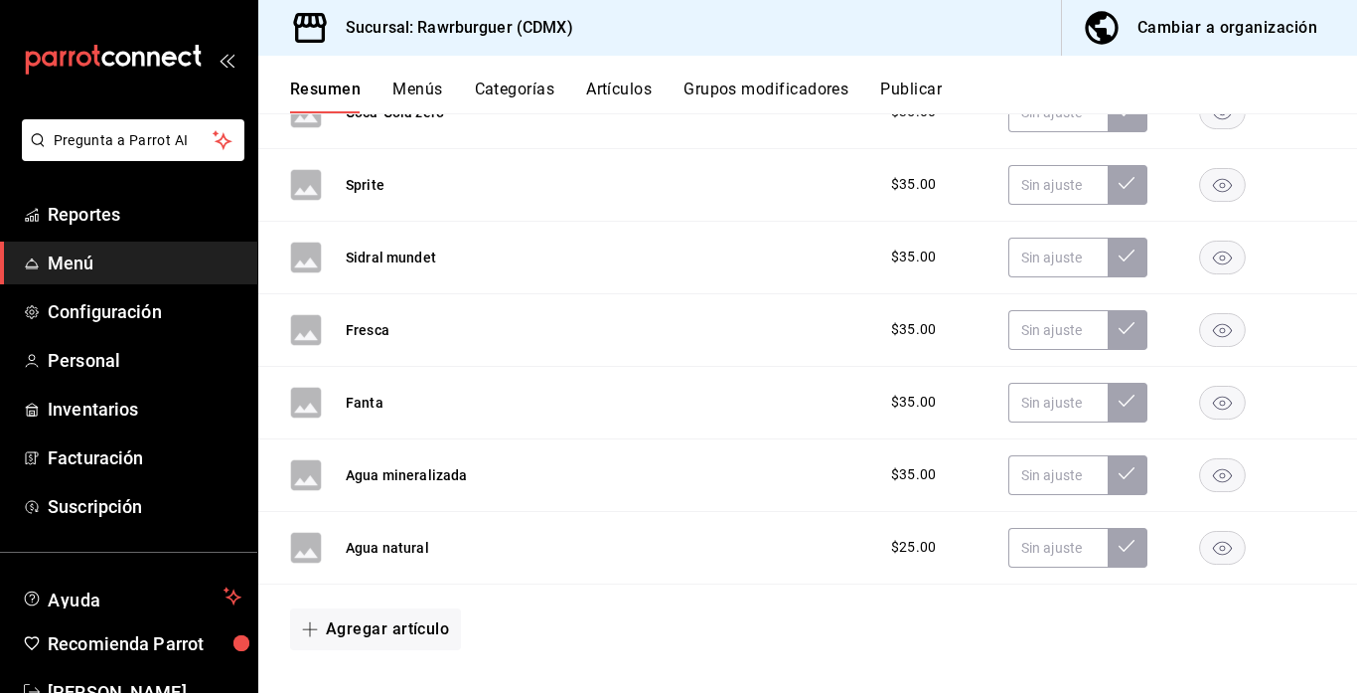
scroll to position [2313, 0]
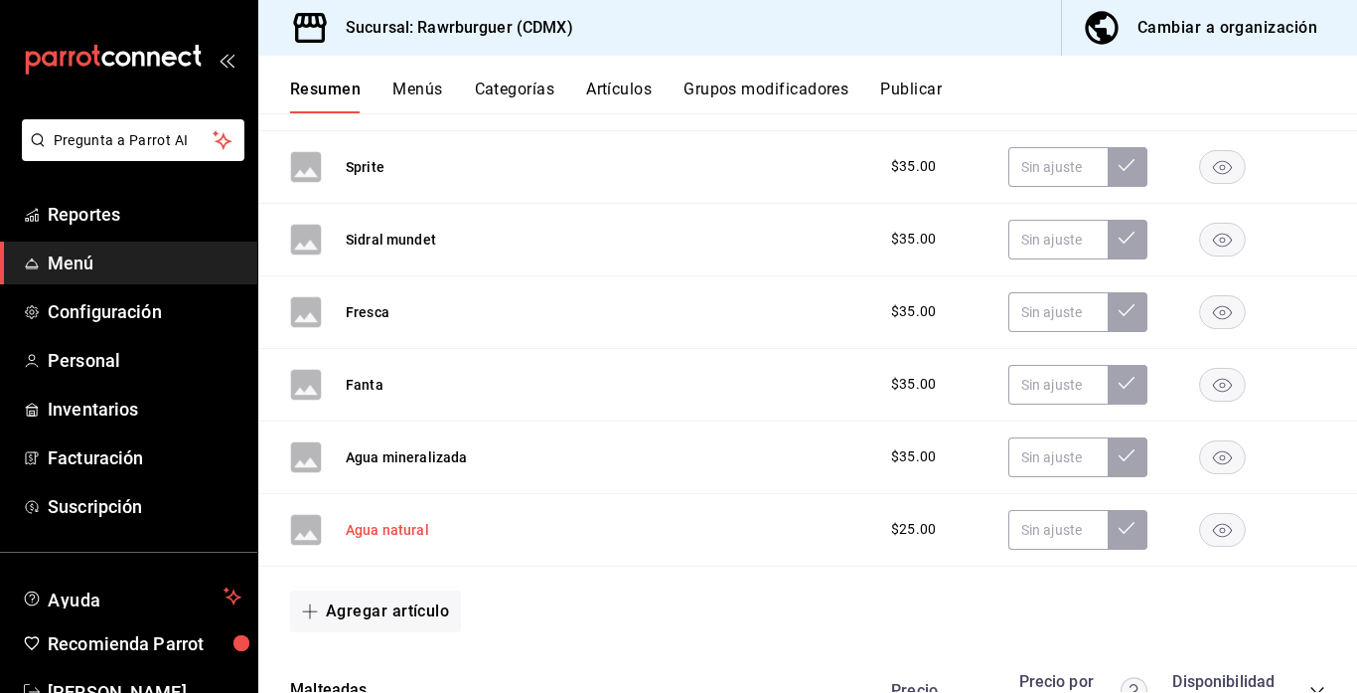
click at [389, 530] on button "Agua natural" at bounding box center [387, 530] width 83 height 20
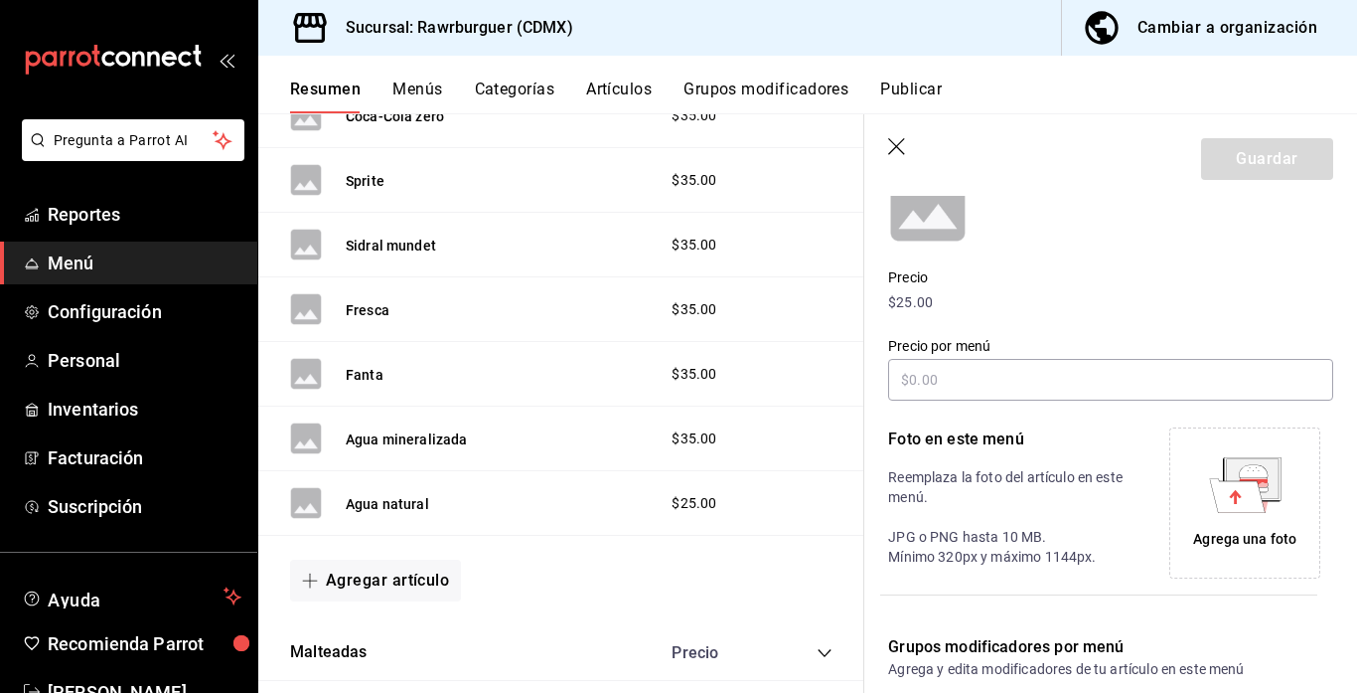
scroll to position [215, 0]
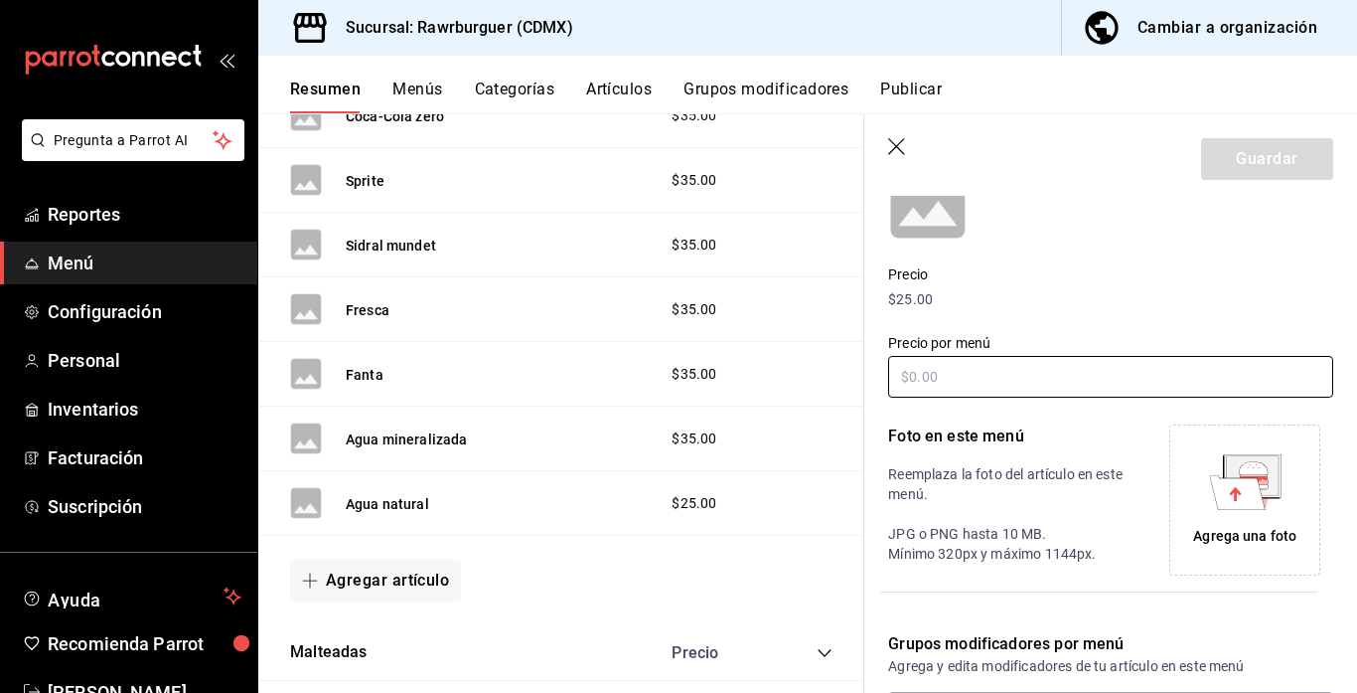
click at [1101, 387] on input "text" at bounding box center [1110, 377] width 445 height 42
type input "$25.00"
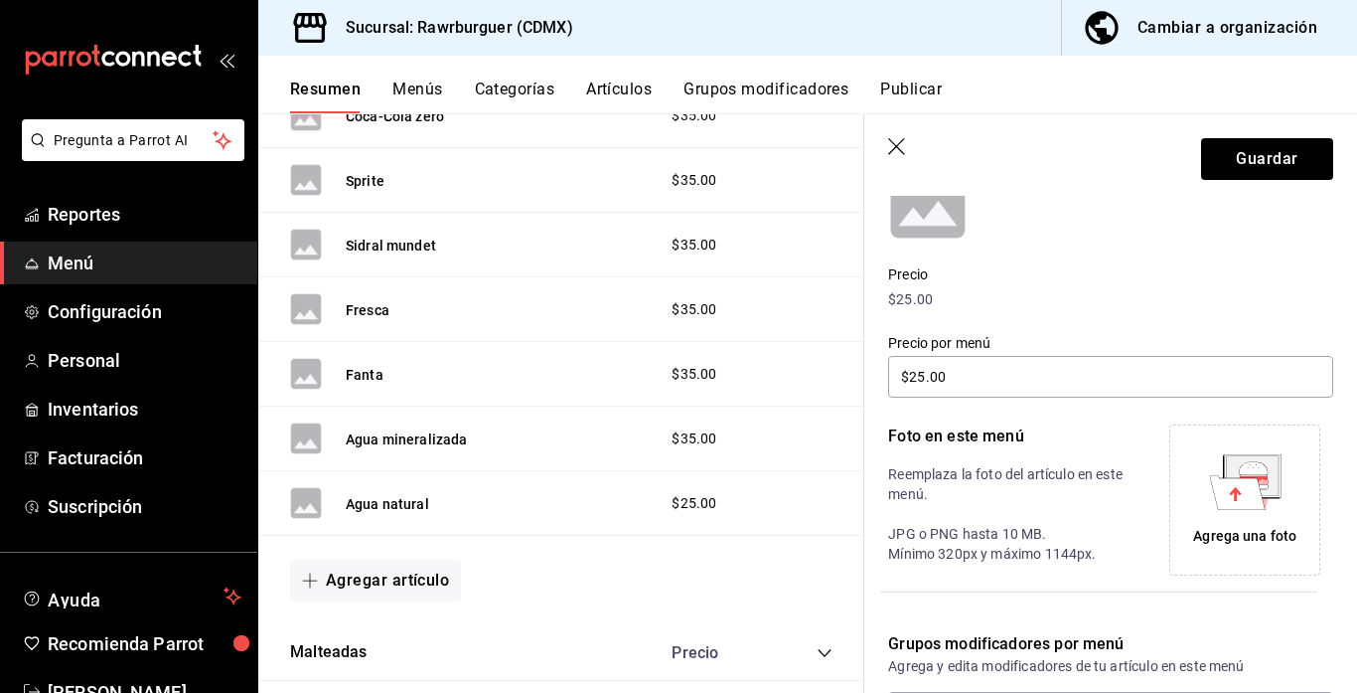
click at [1254, 466] on icon at bounding box center [1253, 467] width 29 height 13
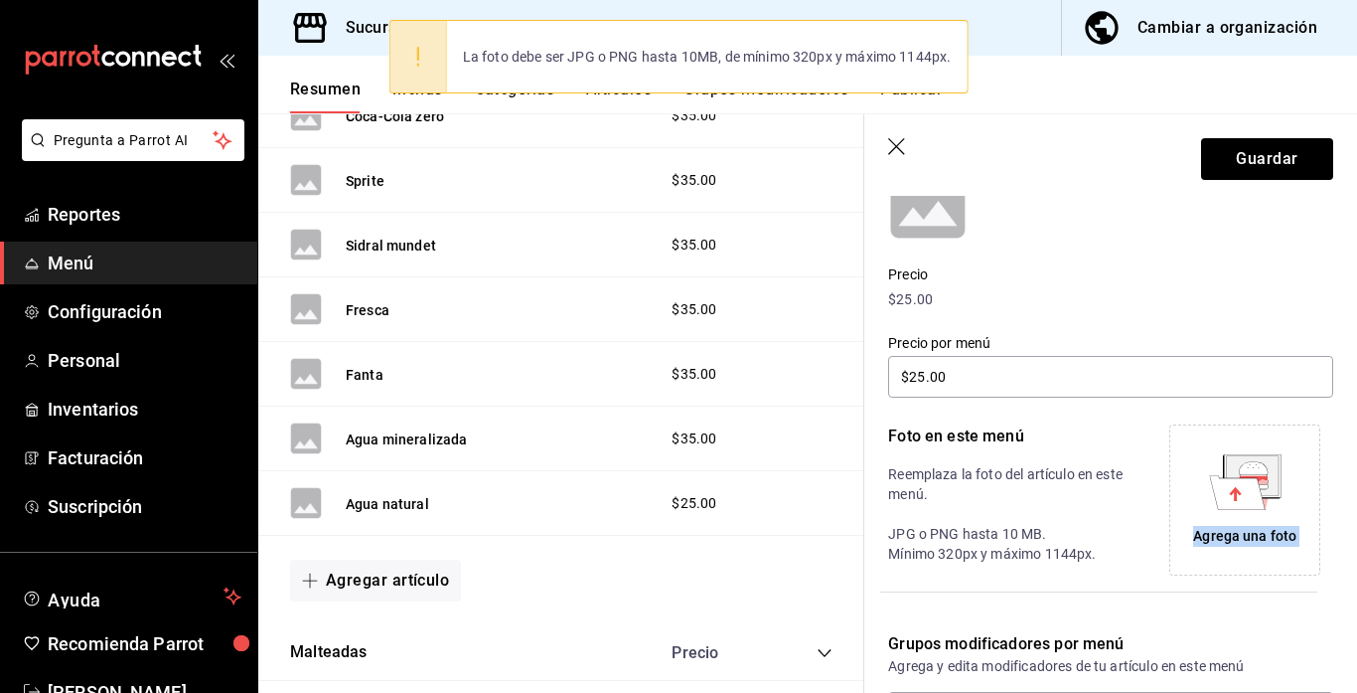
drag, startPoint x: 1069, startPoint y: 612, endPoint x: 1251, endPoint y: 501, distance: 213.2
click at [1251, 501] on div "Editar artículo por menú La edición del artículo solo se verá reflejado en este…" at bounding box center [1098, 393] width 469 height 857
click at [1251, 501] on icon at bounding box center [1237, 492] width 56 height 34
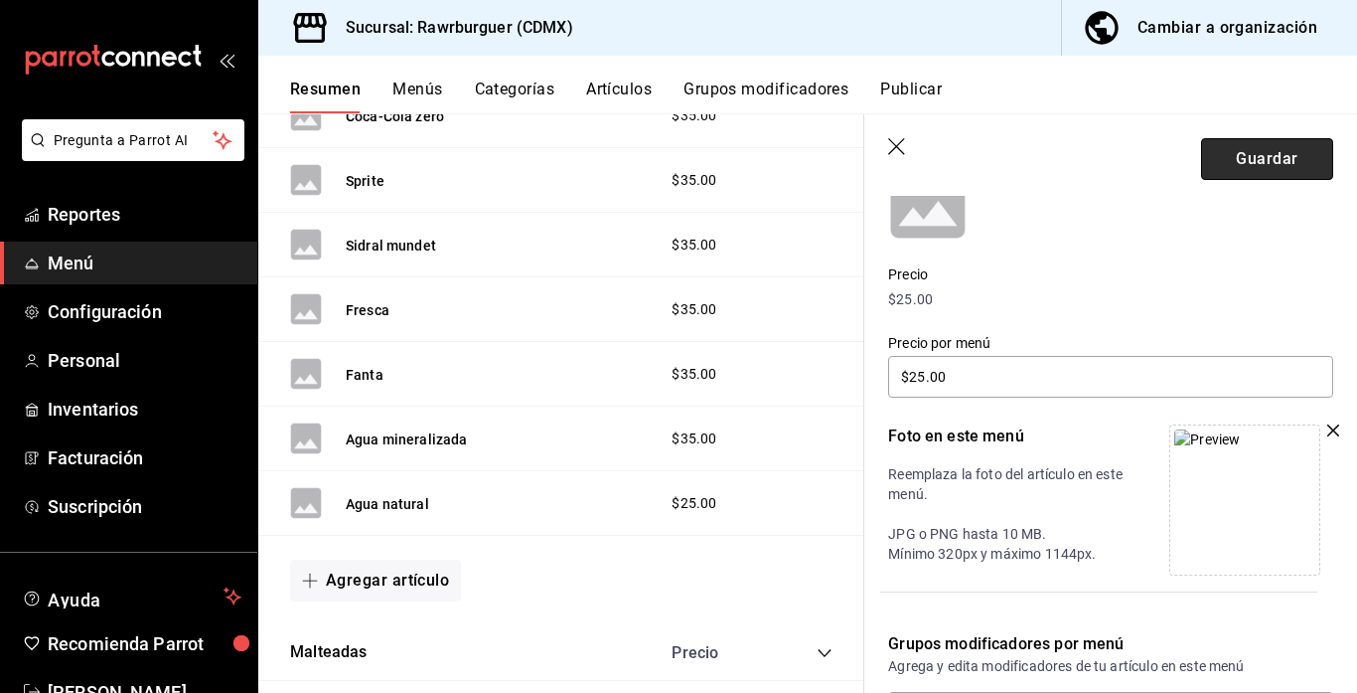
click at [1245, 167] on button "Guardar" at bounding box center [1267, 159] width 132 height 42
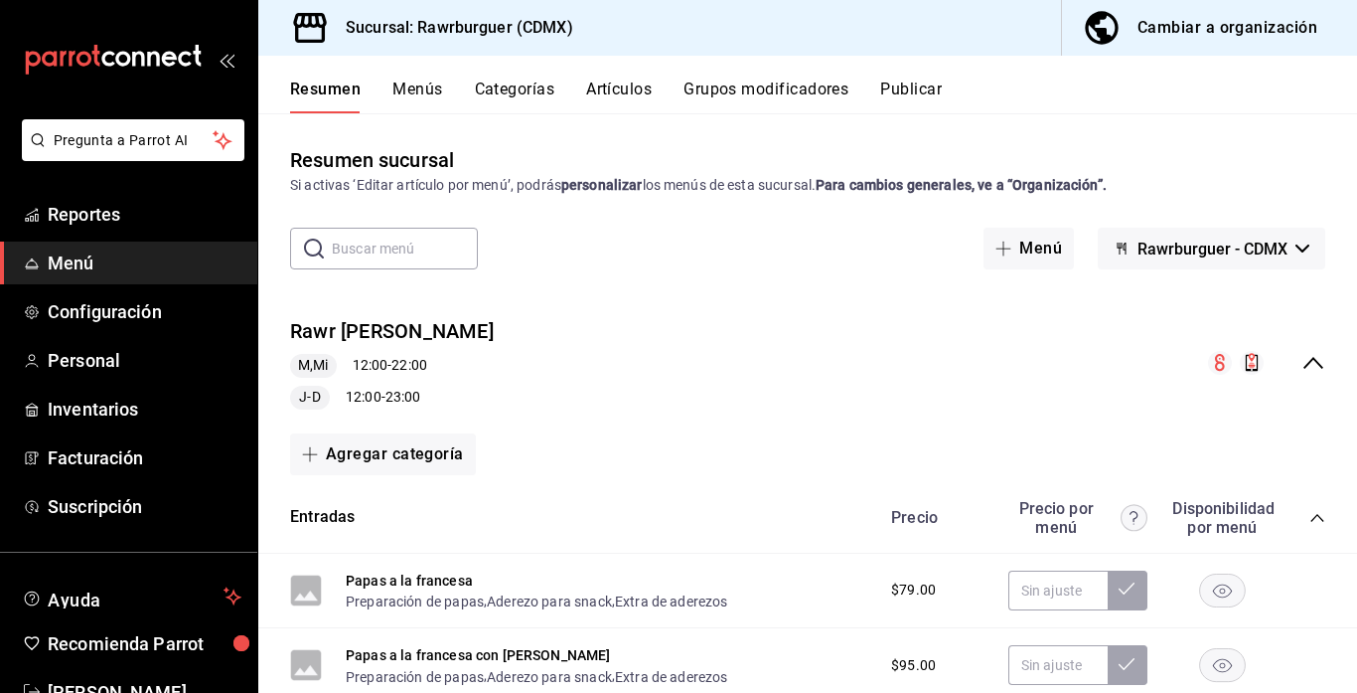
click at [1317, 360] on icon "collapse-menu-row" at bounding box center [1314, 363] width 24 height 24
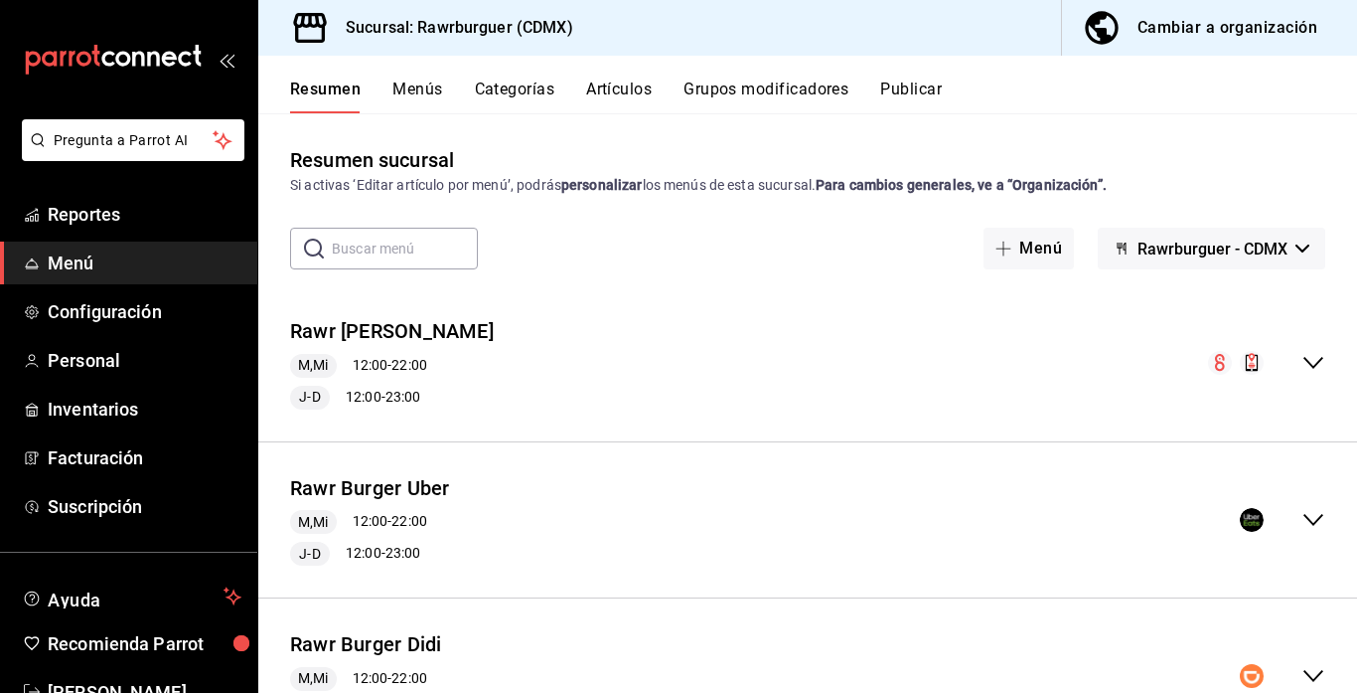
scroll to position [259, 0]
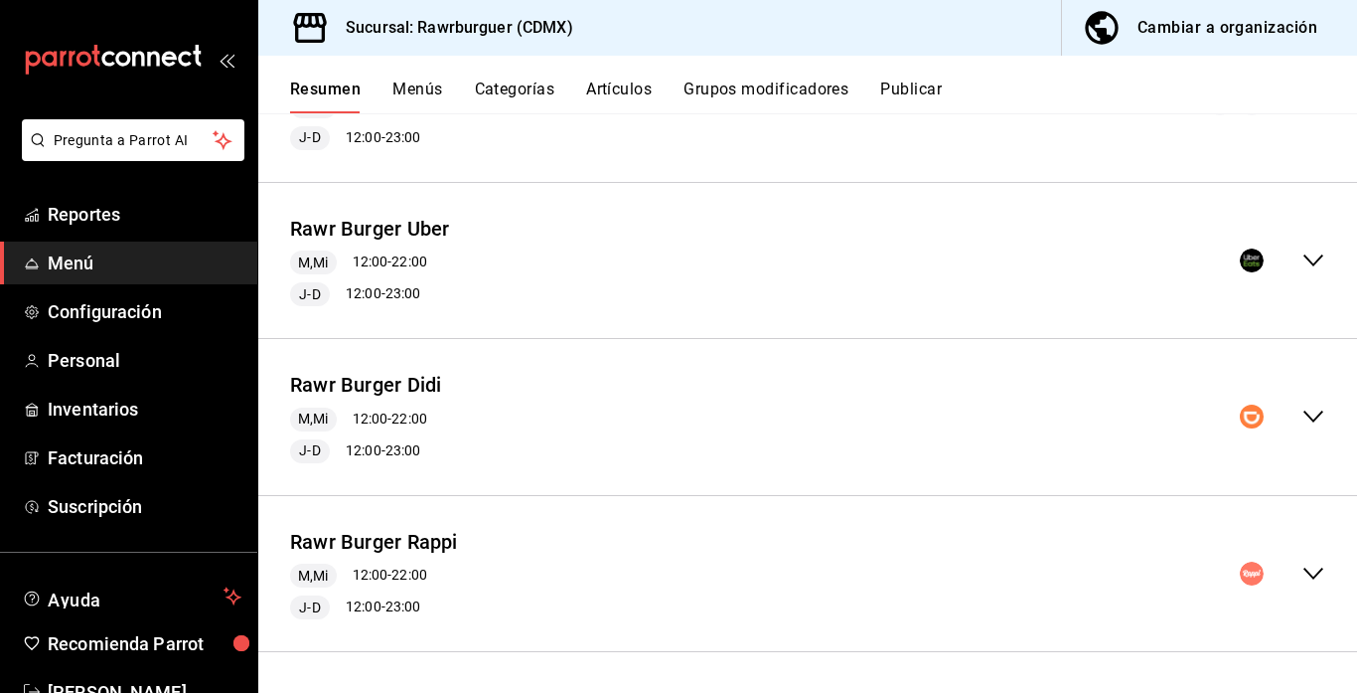
click at [1315, 411] on icon "collapse-menu-row" at bounding box center [1314, 416] width 24 height 24
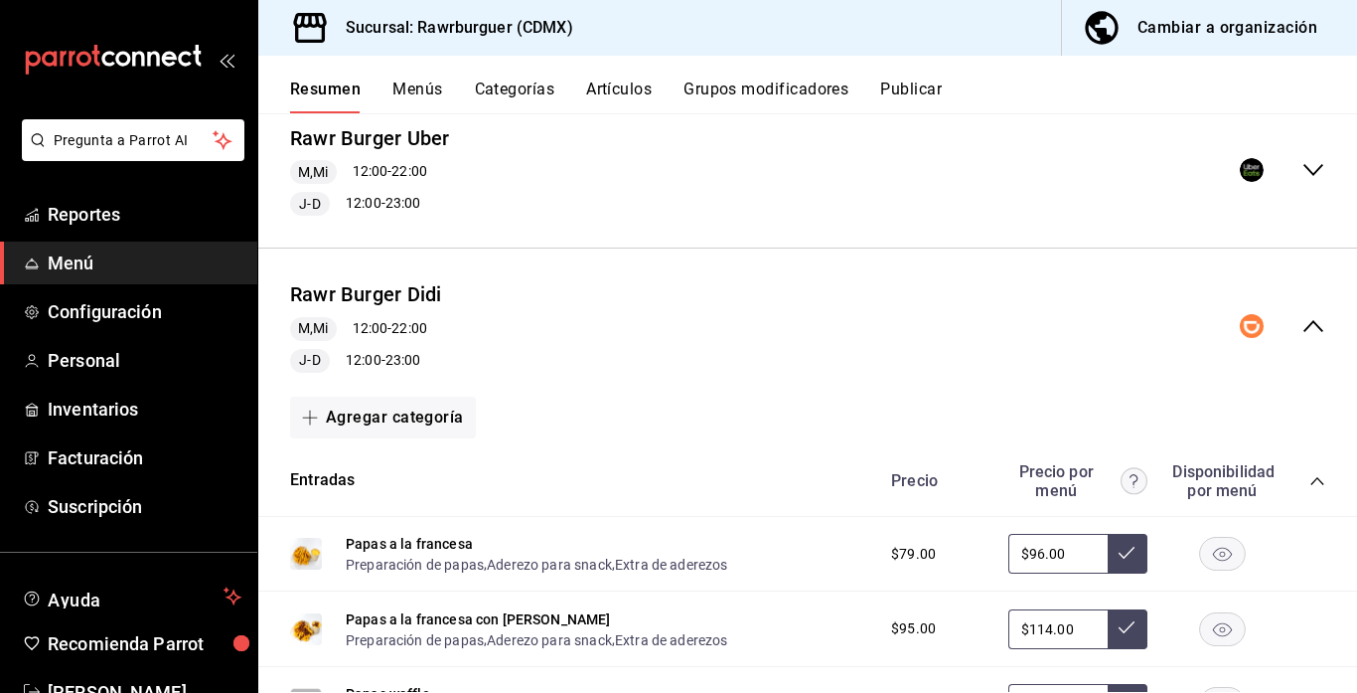
scroll to position [368, 0]
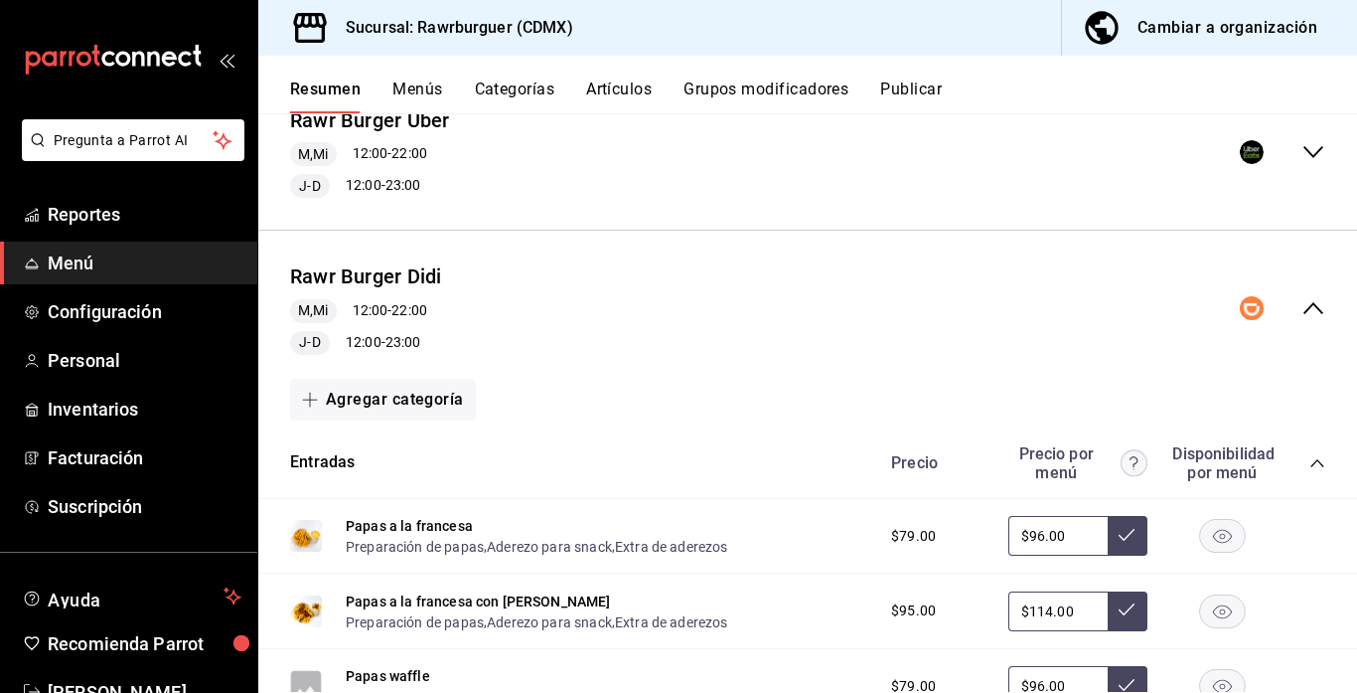
click at [1315, 462] on icon "collapse-category-row" at bounding box center [1318, 463] width 16 height 16
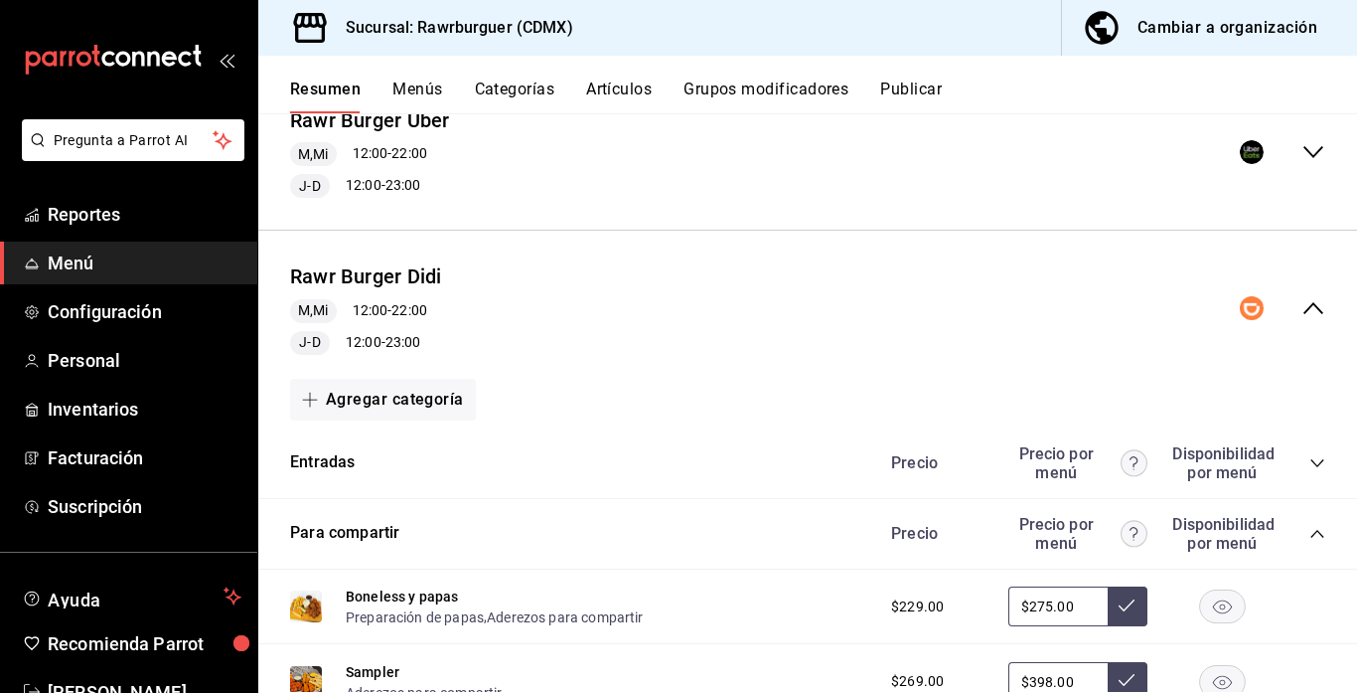
click at [1314, 528] on icon "collapse-category-row" at bounding box center [1318, 534] width 16 height 16
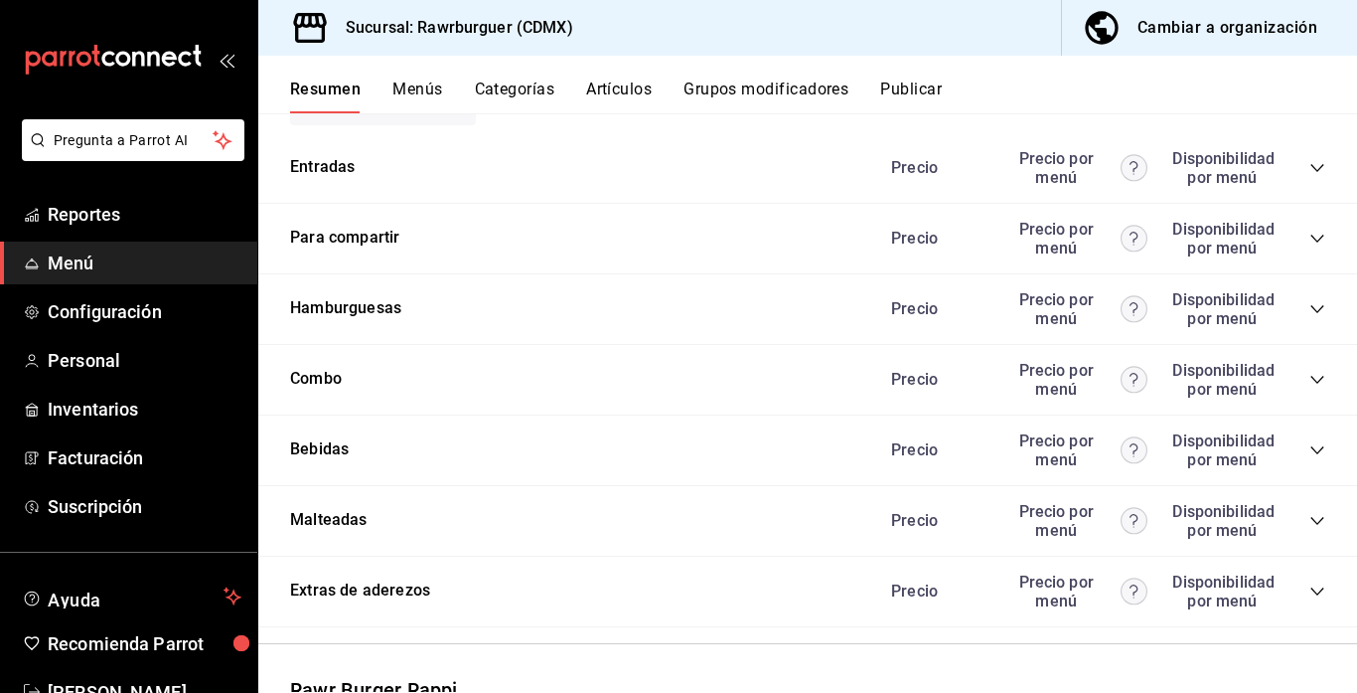
scroll to position [695, 0]
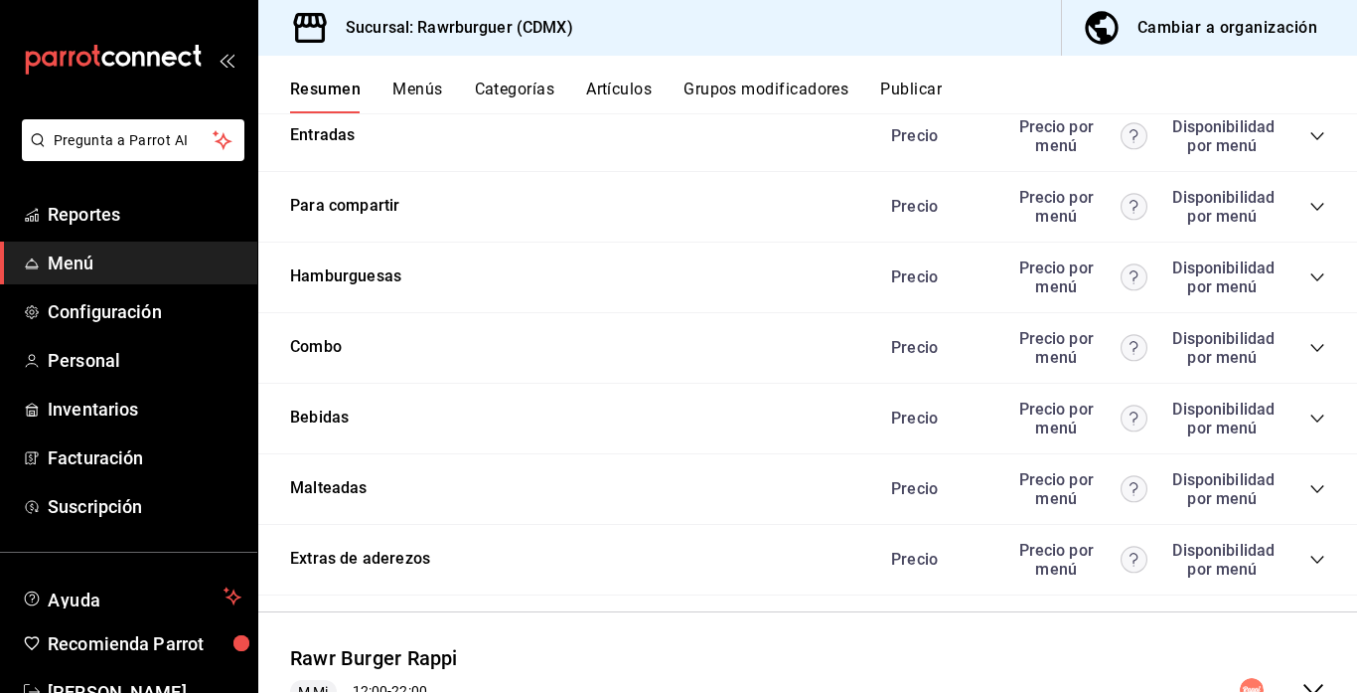
click at [1316, 419] on icon "collapse-category-row" at bounding box center [1317, 418] width 13 height 8
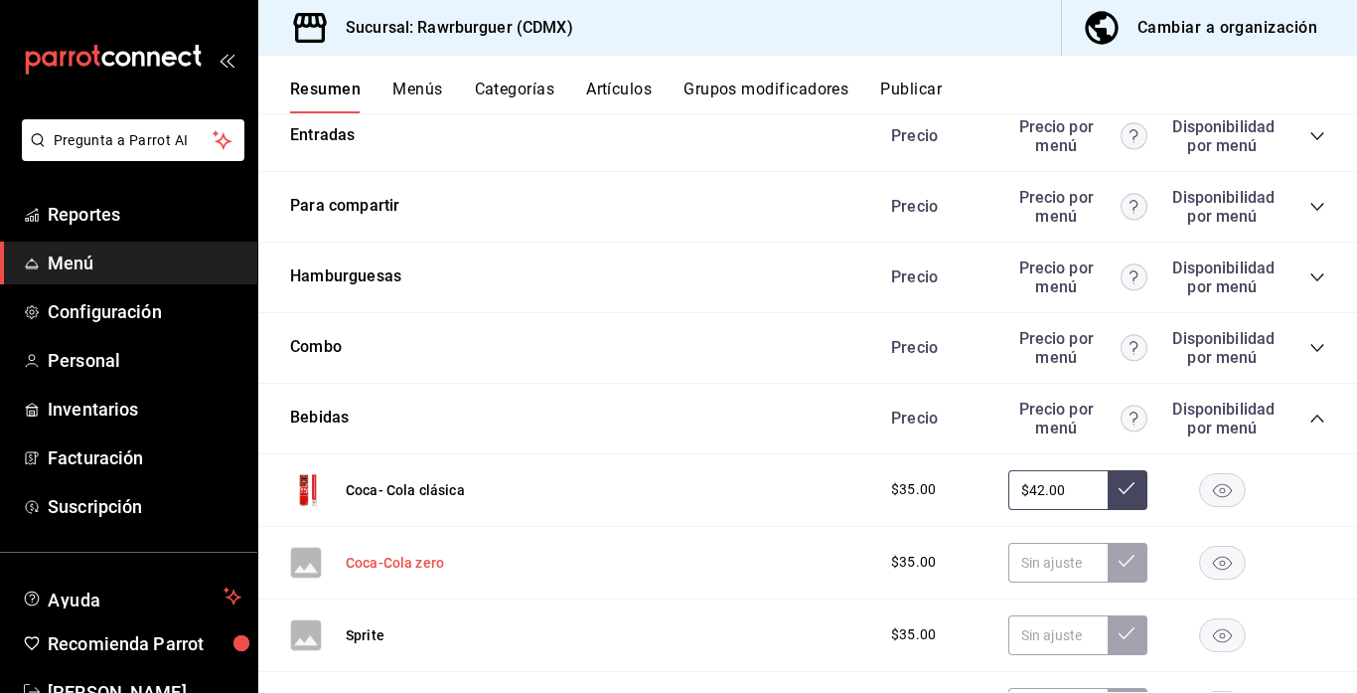
click at [389, 559] on button "Coca-Cola zero" at bounding box center [395, 562] width 98 height 20
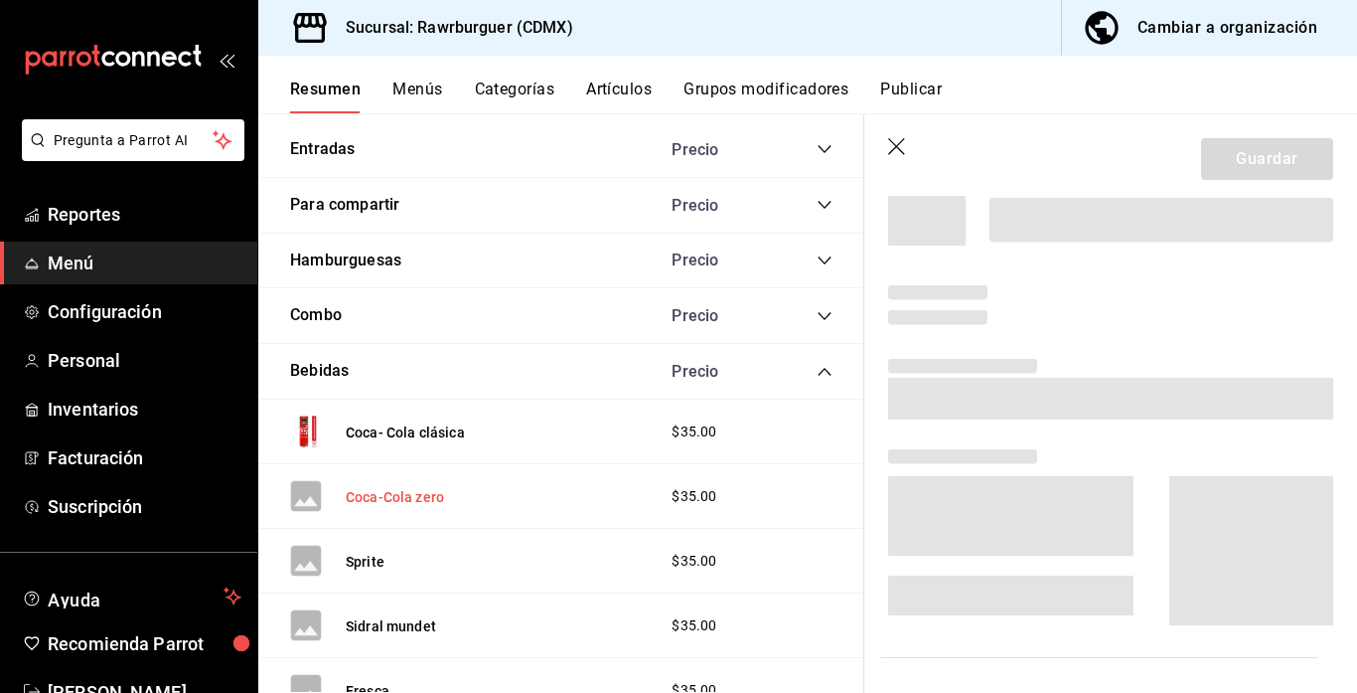
scroll to position [688, 0]
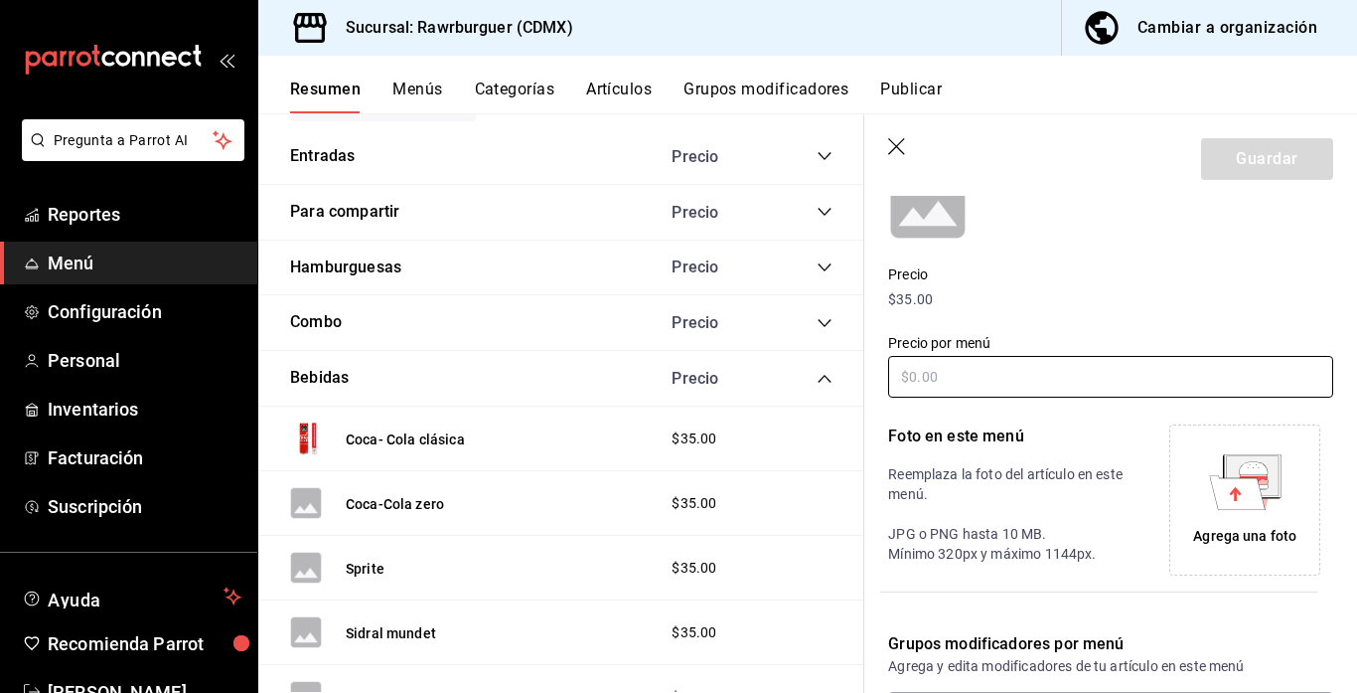
click at [970, 367] on input "text" at bounding box center [1110, 377] width 445 height 42
type input "$42.00"
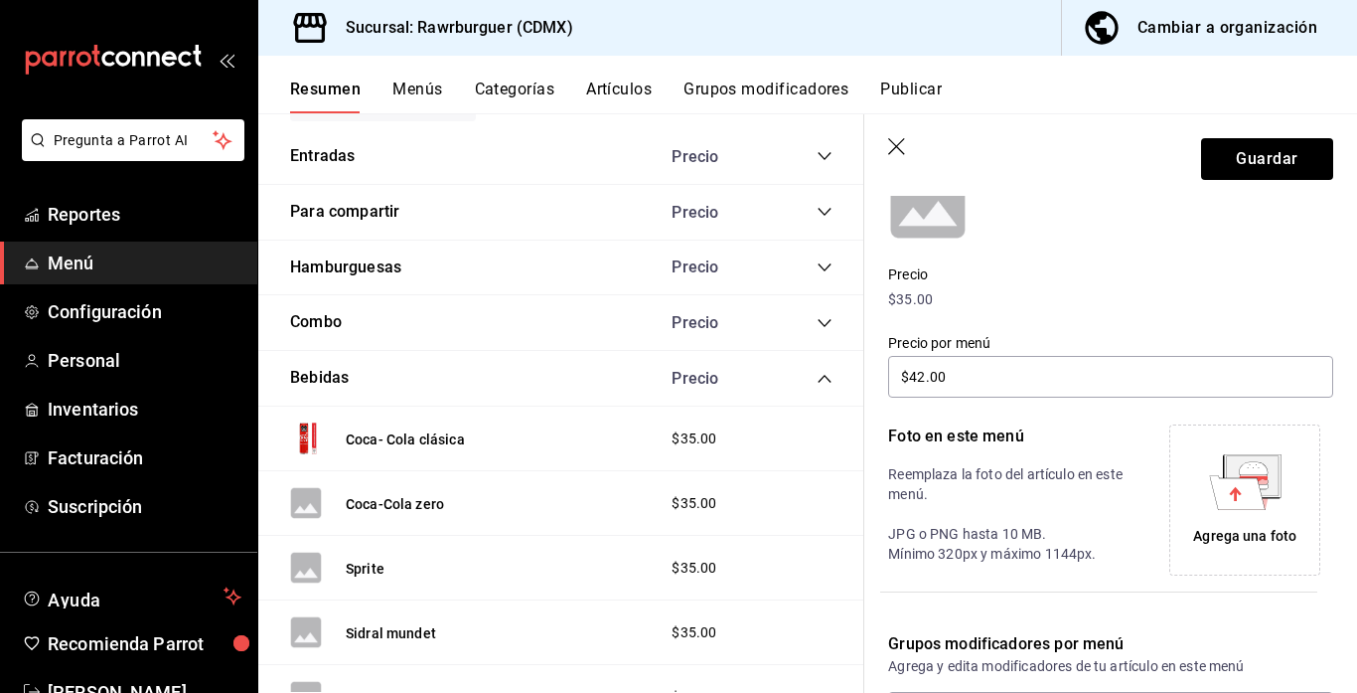
click at [1218, 497] on icon at bounding box center [1237, 492] width 56 height 34
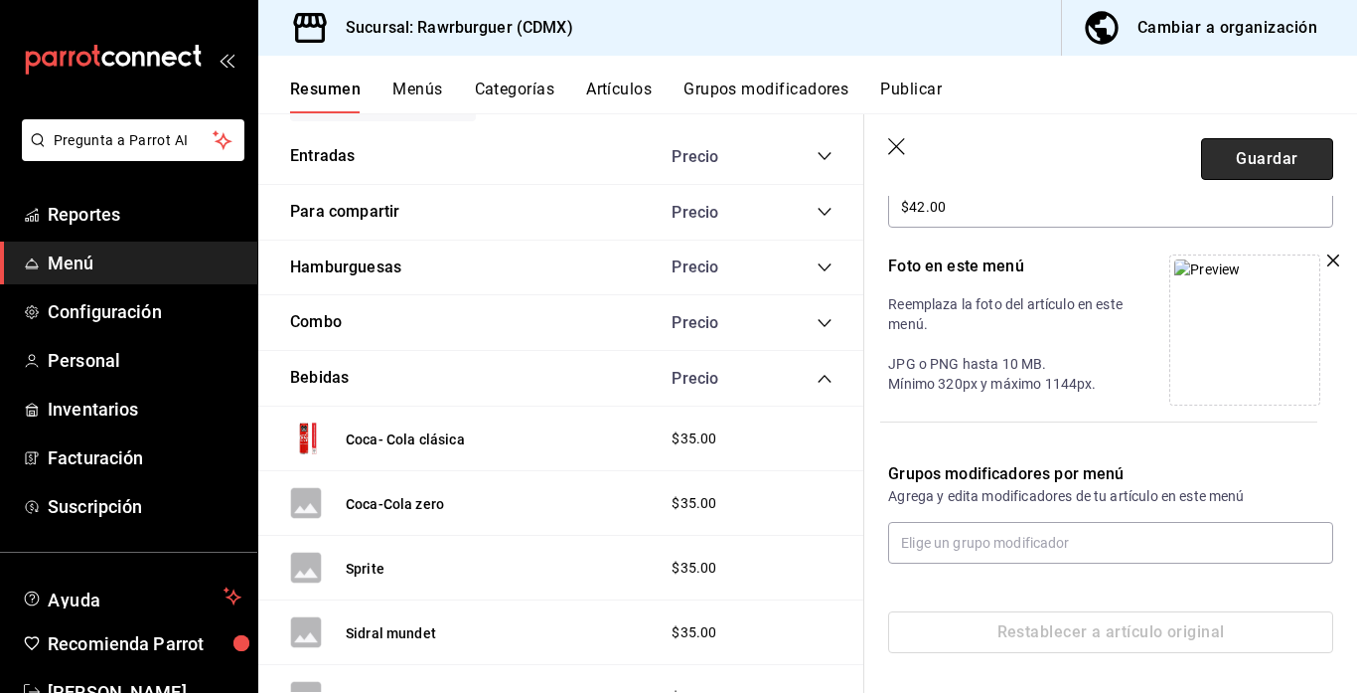
click at [1223, 150] on button "Guardar" at bounding box center [1267, 159] width 132 height 42
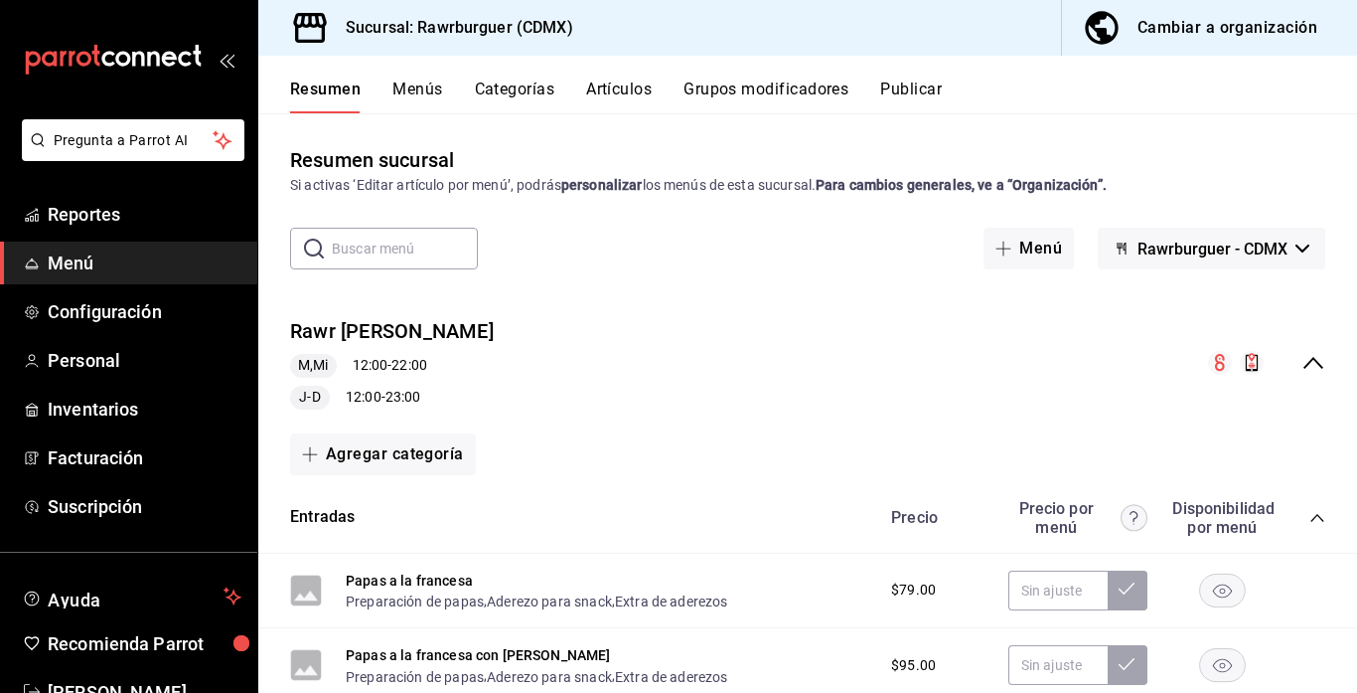
click at [1310, 357] on icon "collapse-menu-row" at bounding box center [1314, 363] width 24 height 24
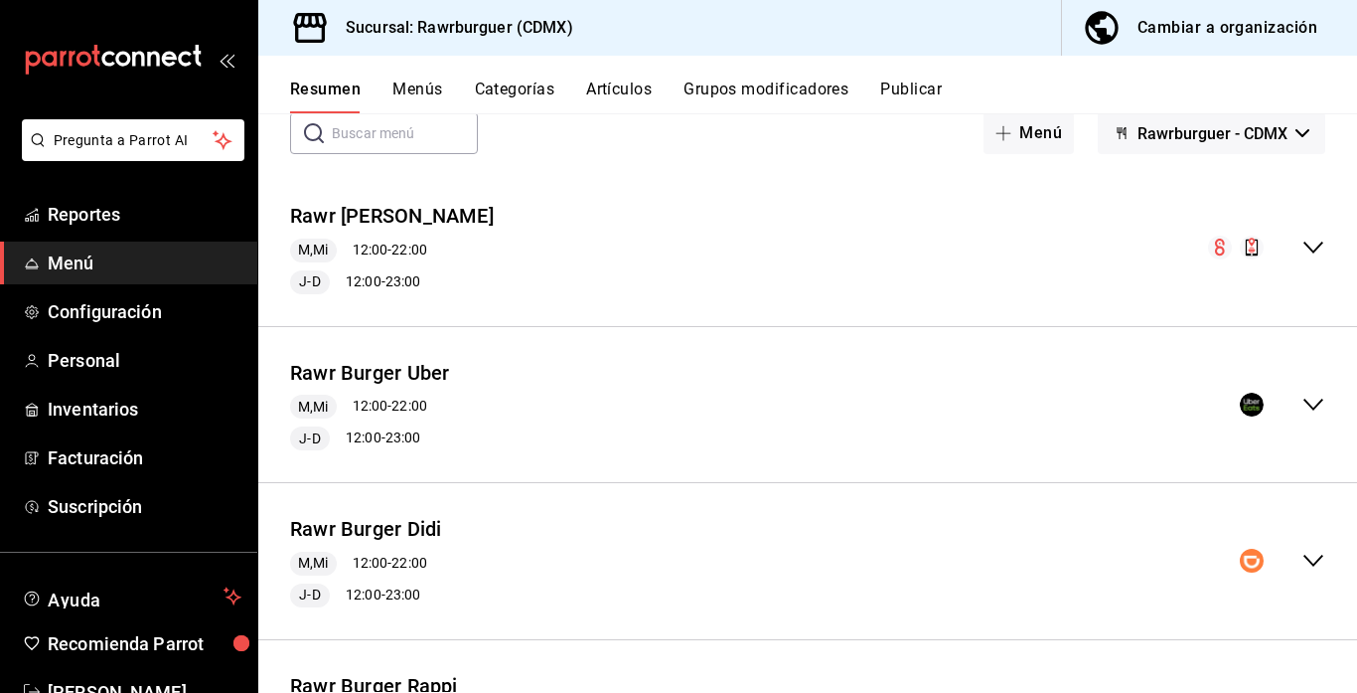
scroll to position [118, 0]
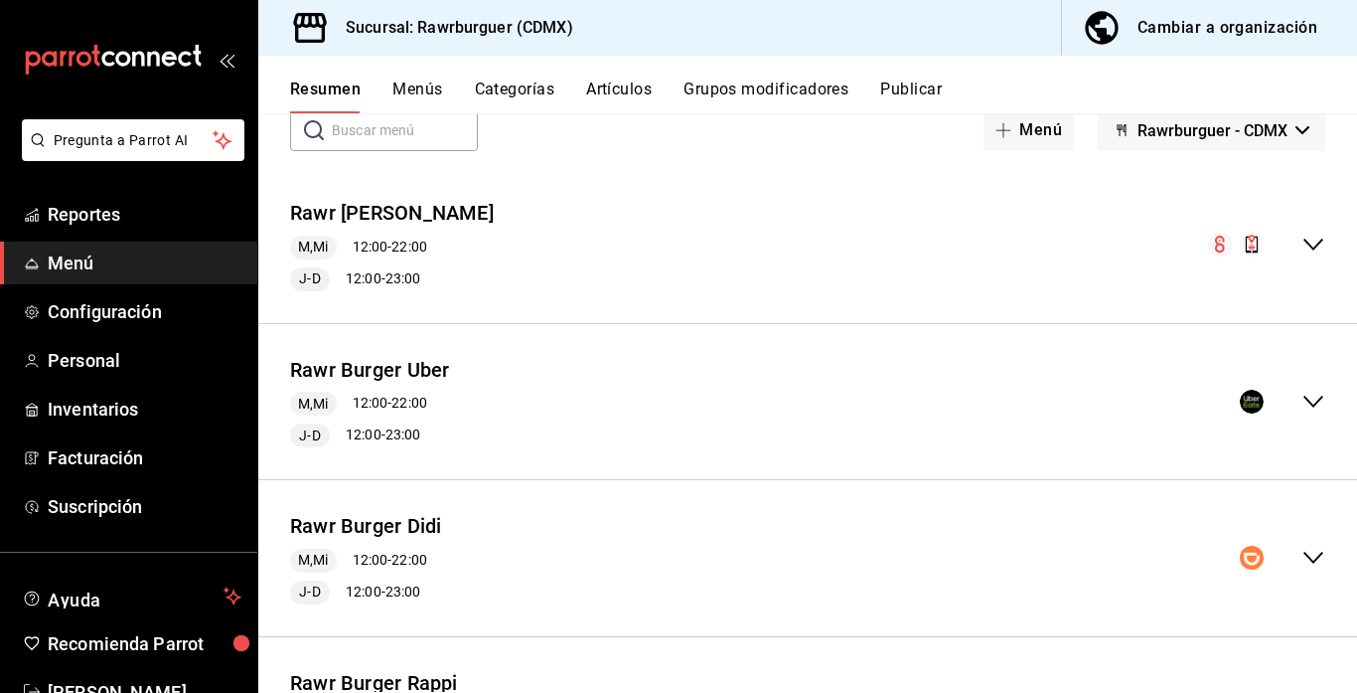
click at [1307, 554] on icon "collapse-menu-row" at bounding box center [1314, 558] width 20 height 12
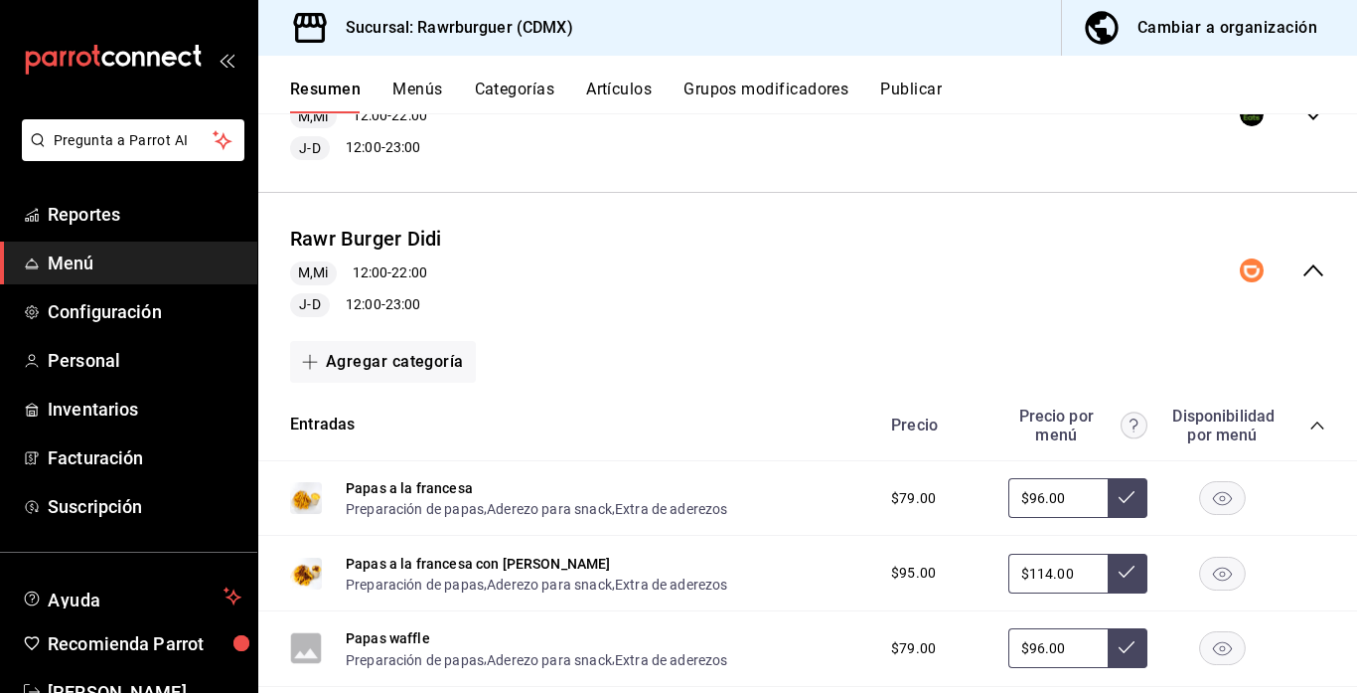
scroll to position [373, 0]
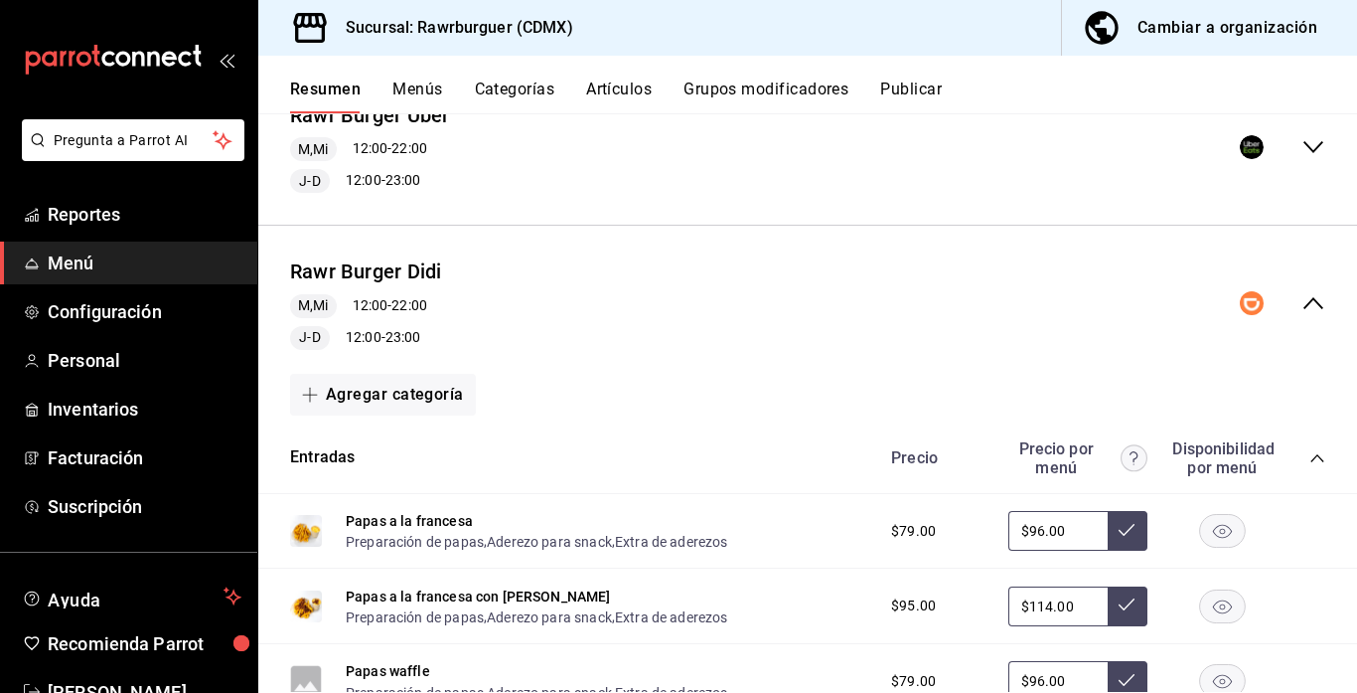
click at [1314, 462] on icon "collapse-category-row" at bounding box center [1318, 458] width 16 height 16
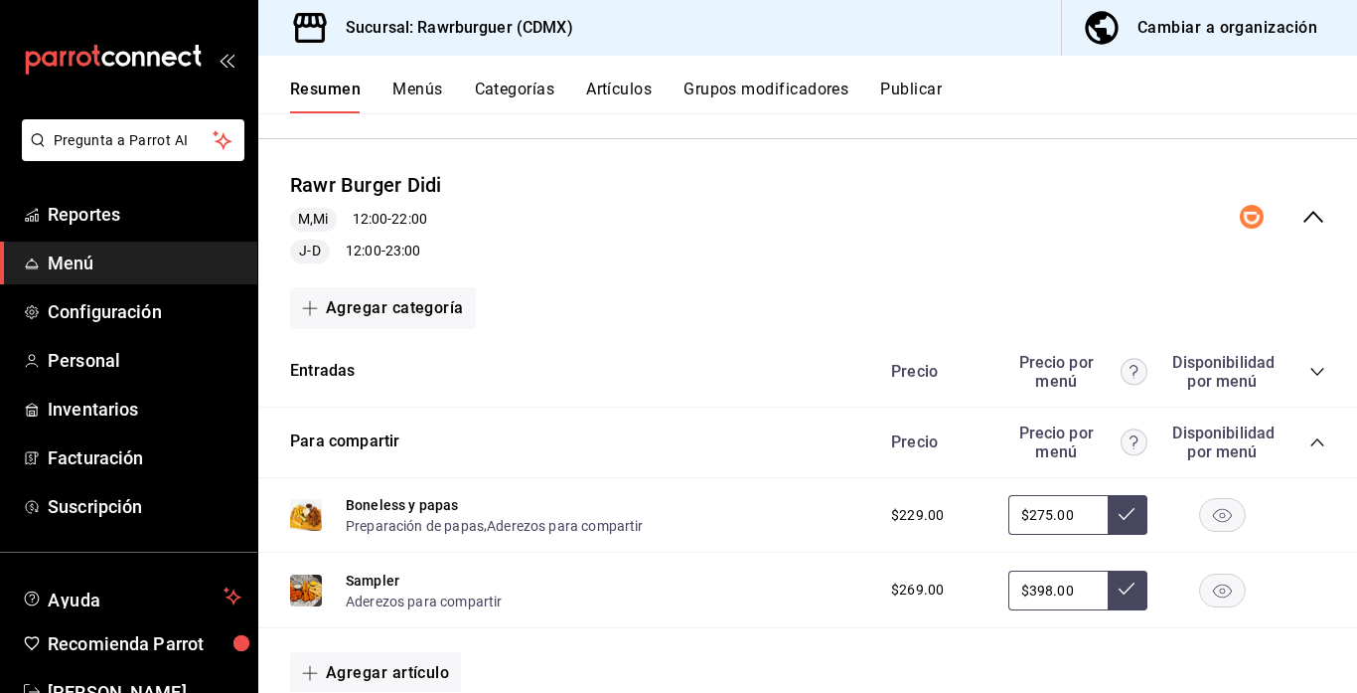
scroll to position [468, 0]
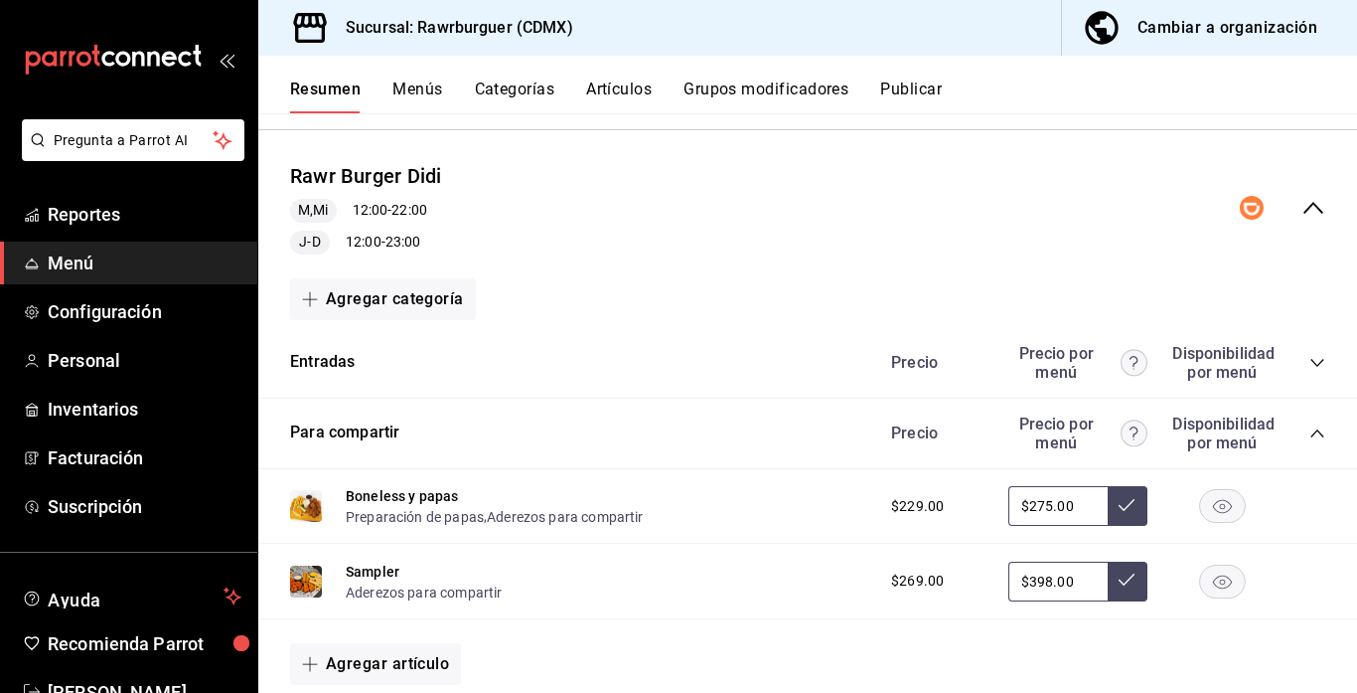
click at [1318, 430] on icon "collapse-category-row" at bounding box center [1318, 433] width 16 height 16
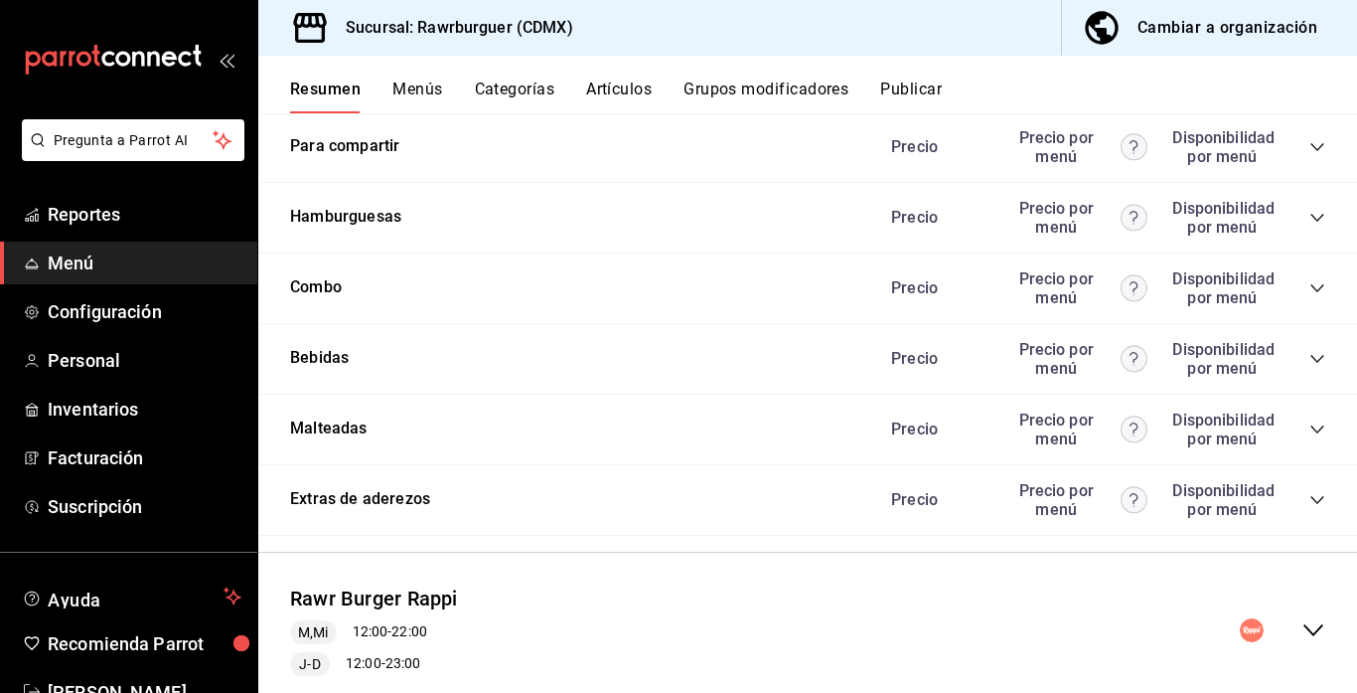
scroll to position [756, 0]
click at [1314, 357] on icon "collapse-category-row" at bounding box center [1318, 357] width 16 height 16
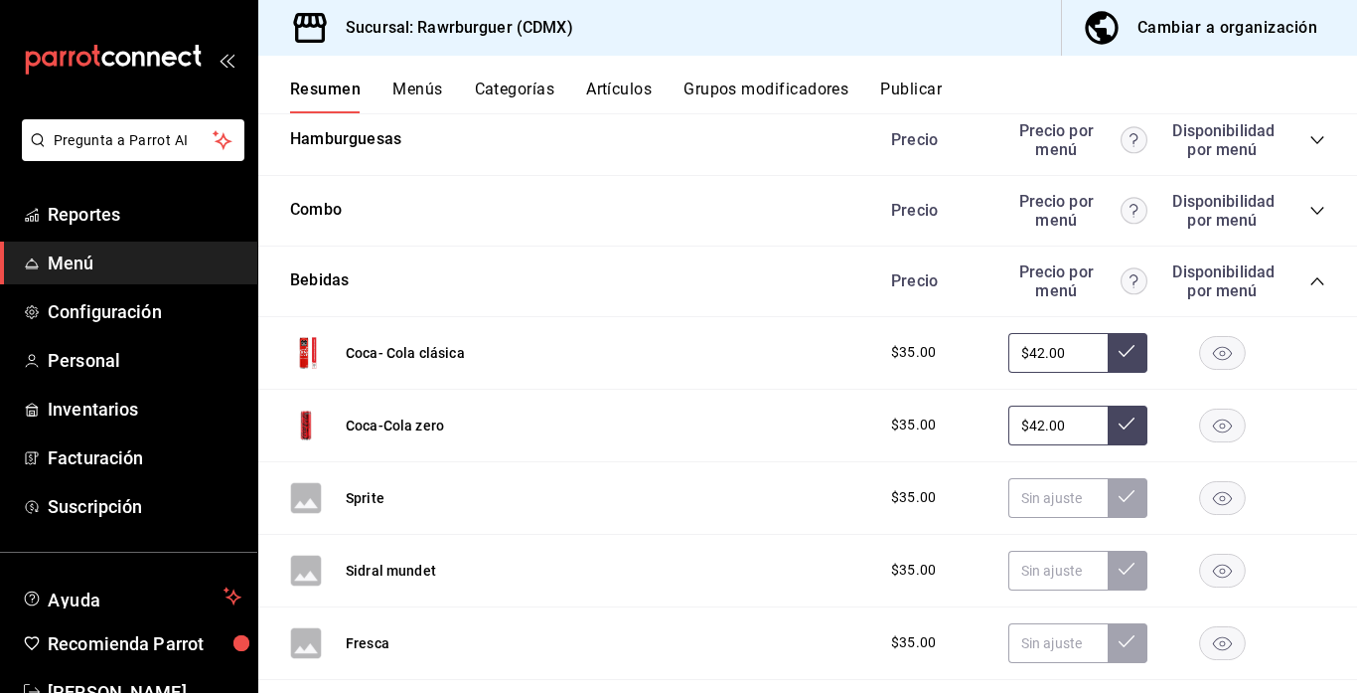
scroll to position [837, 0]
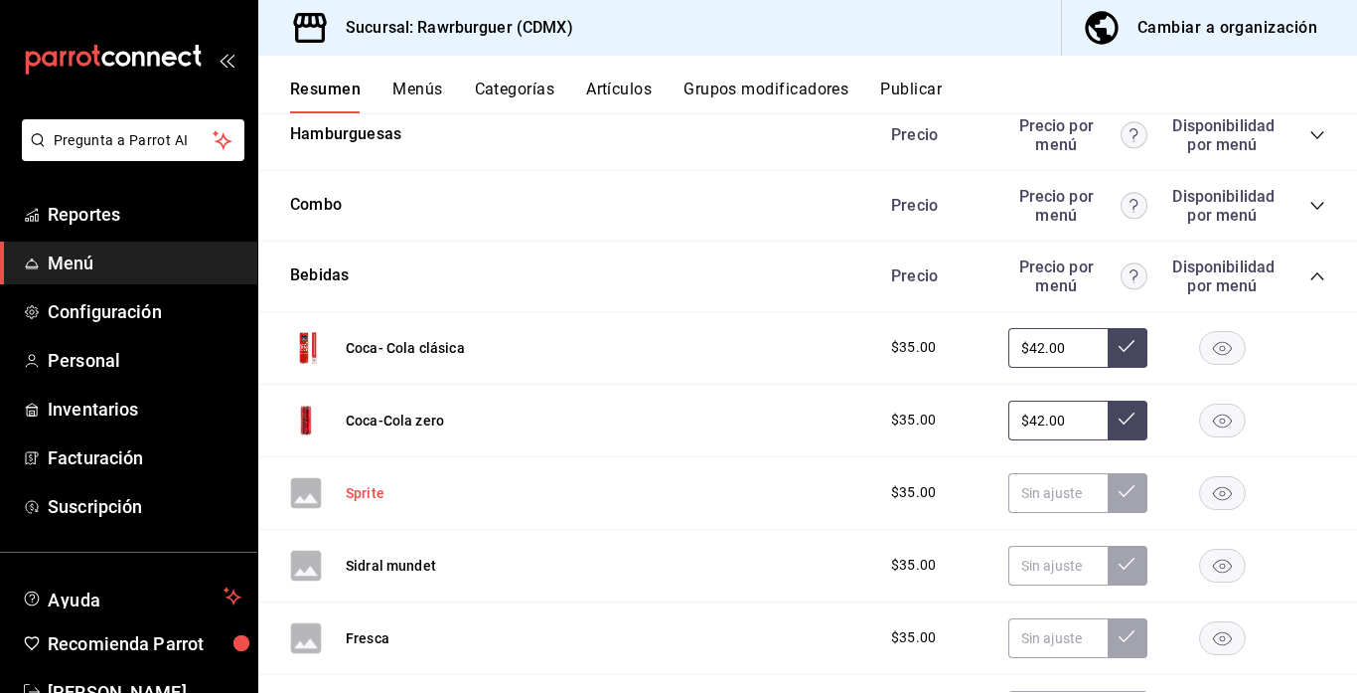
click at [364, 491] on button "Sprite" at bounding box center [365, 493] width 39 height 20
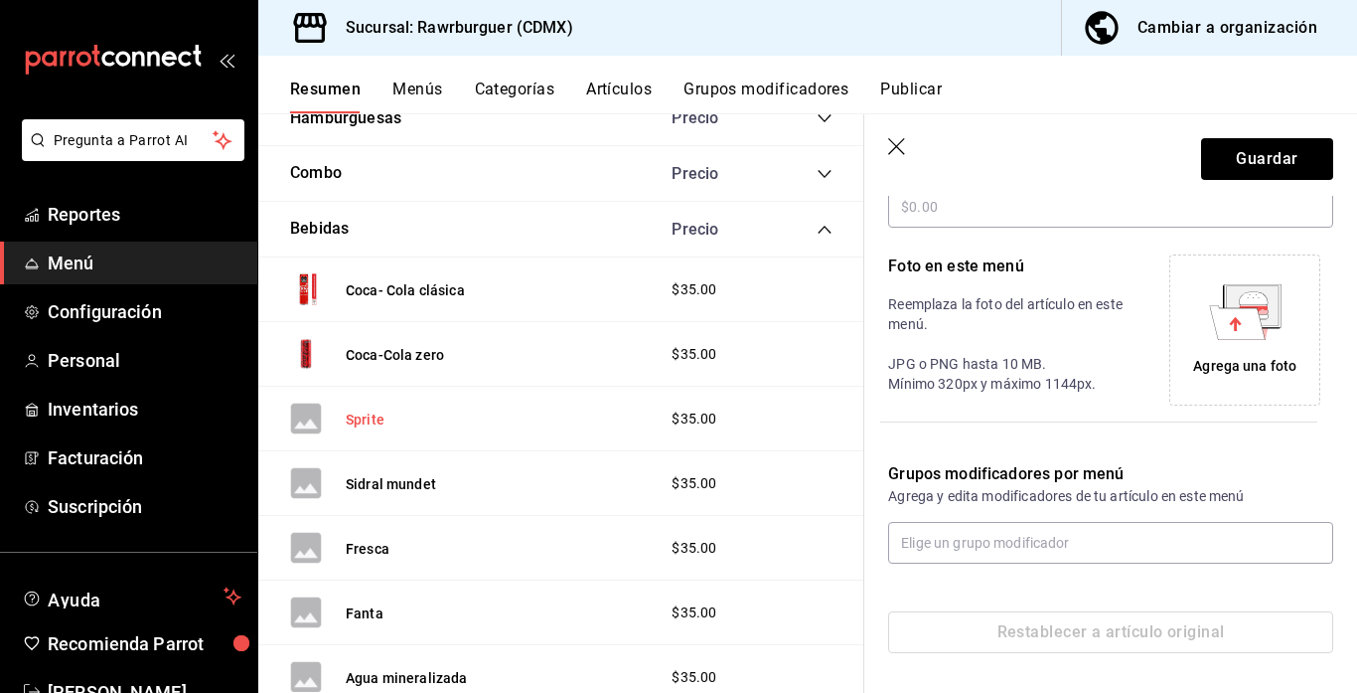
scroll to position [800, 0]
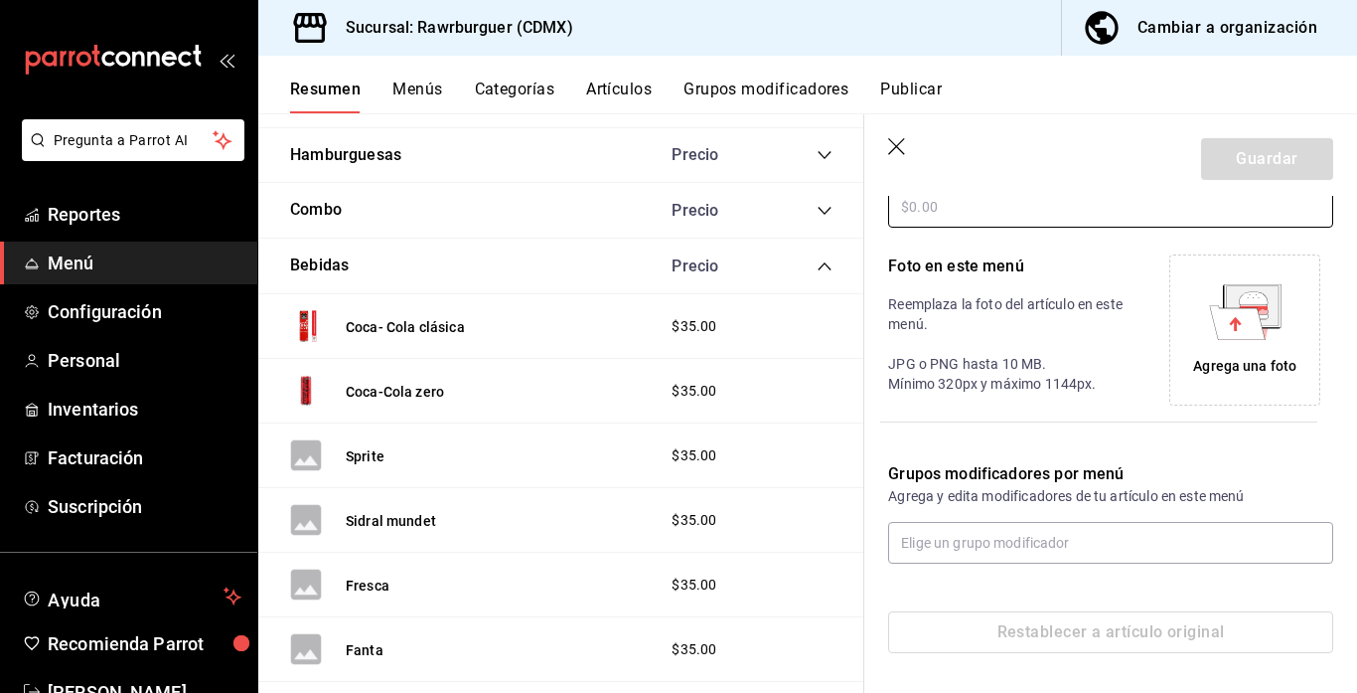
click at [1017, 215] on input "text" at bounding box center [1110, 207] width 445 height 42
type input "$42.00"
click at [1260, 326] on icon at bounding box center [1237, 322] width 56 height 34
click at [985, 457] on div "Grupos modificadores por menú Agrega y edita modificadores de tu artículo en es…" at bounding box center [1098, 500] width 469 height 125
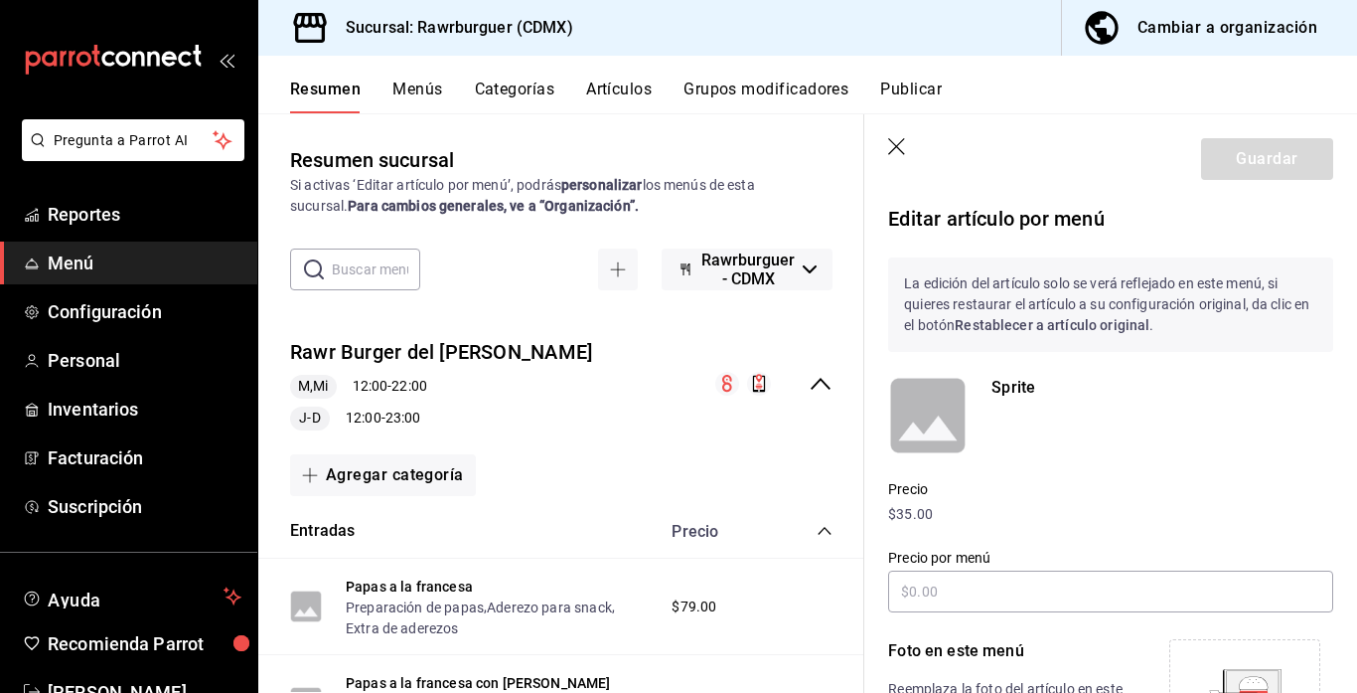
click at [985, 87] on div "Resumen Menús Categorías Artículos Grupos modificadores Publicar" at bounding box center [823, 96] width 1067 height 34
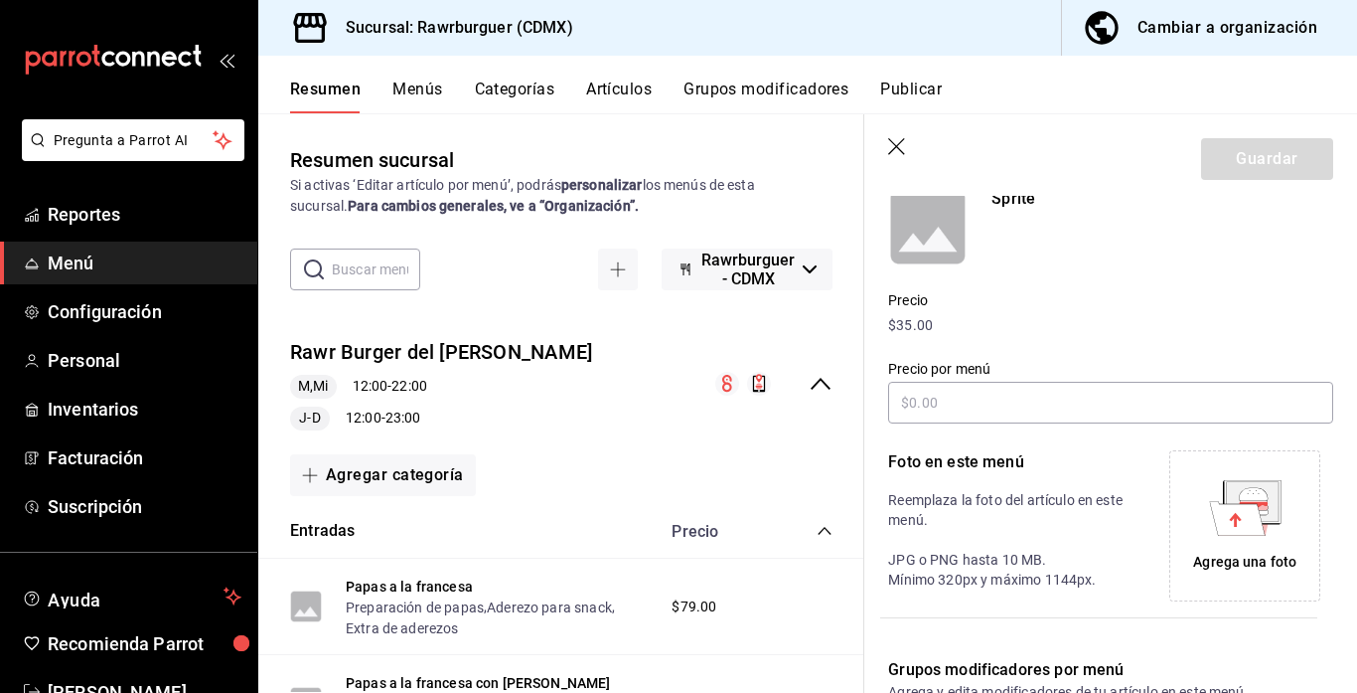
scroll to position [197, 0]
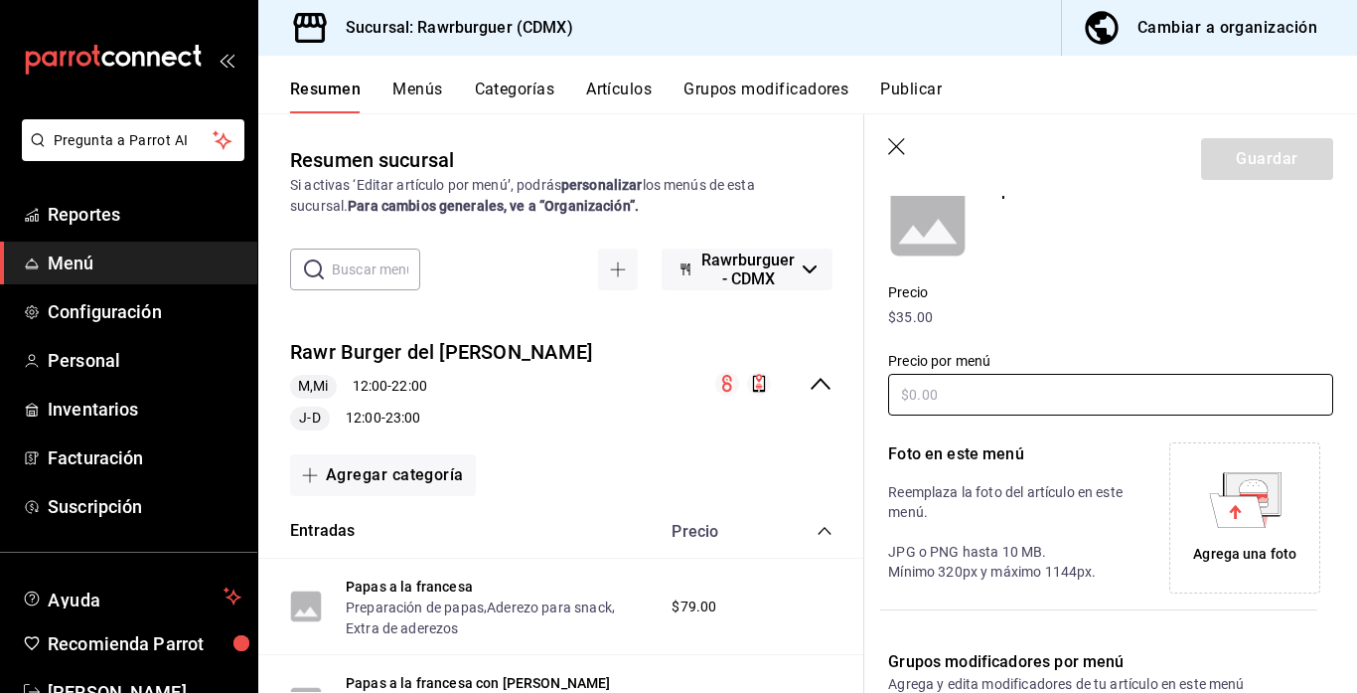
click at [983, 403] on input "text" at bounding box center [1110, 395] width 445 height 42
type input "$42.00"
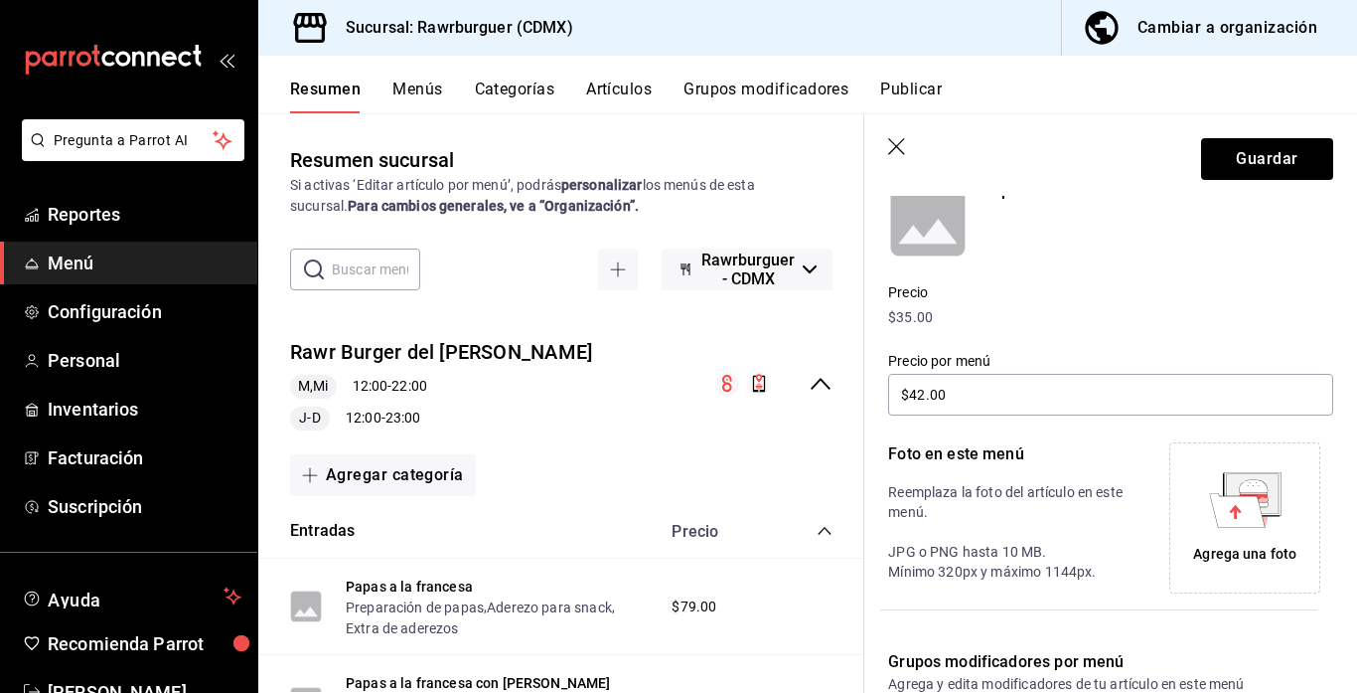
click at [1263, 489] on icon at bounding box center [1253, 485] width 29 height 13
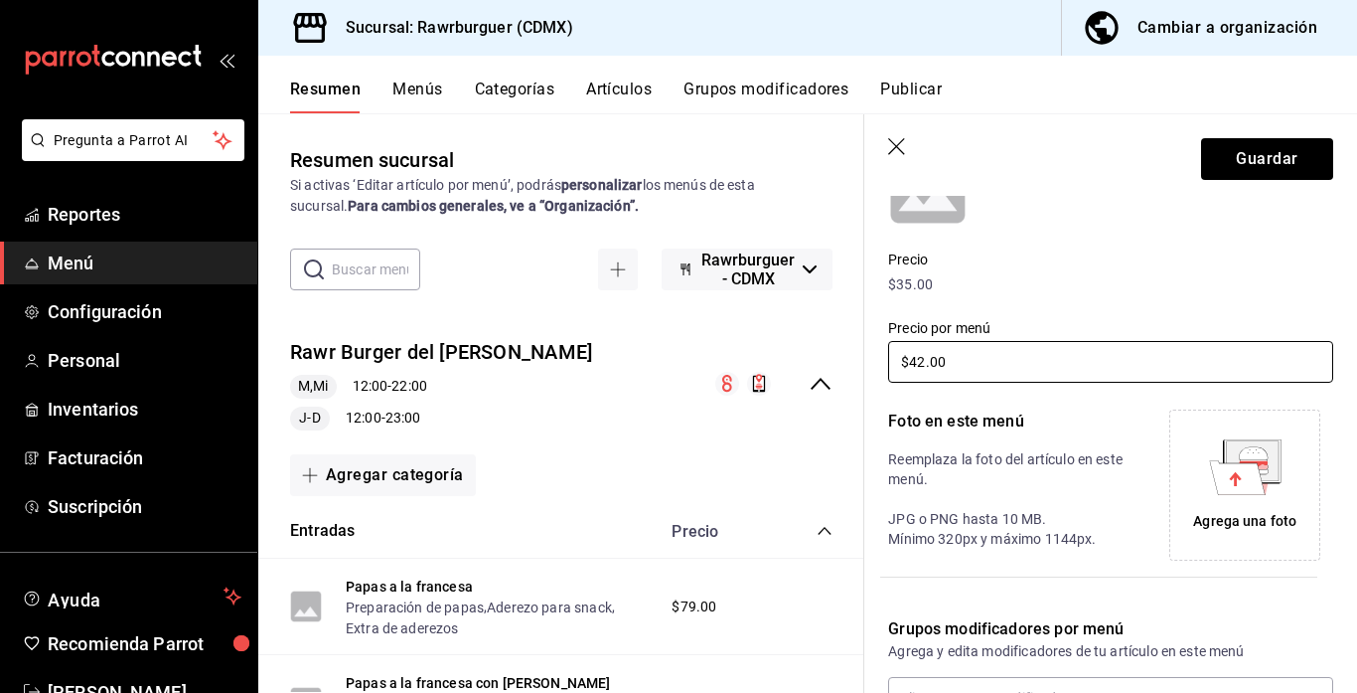
scroll to position [306, 0]
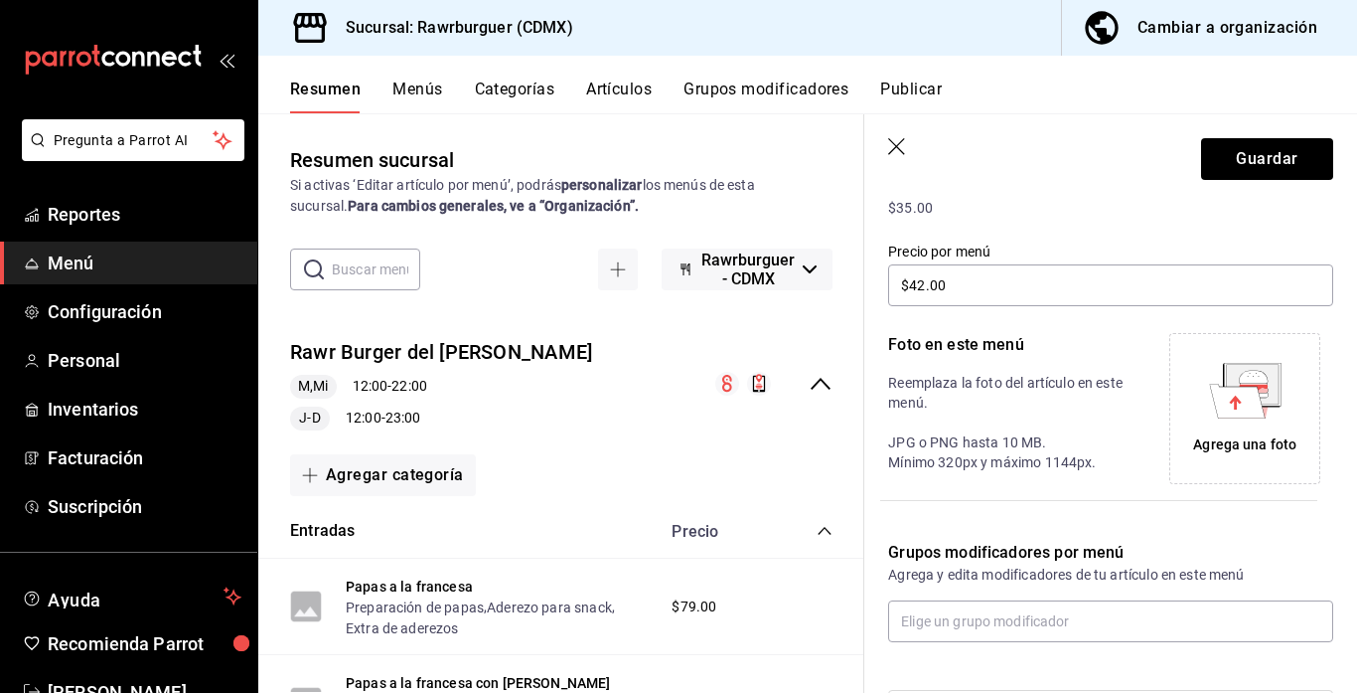
click at [1228, 412] on icon at bounding box center [1237, 401] width 56 height 34
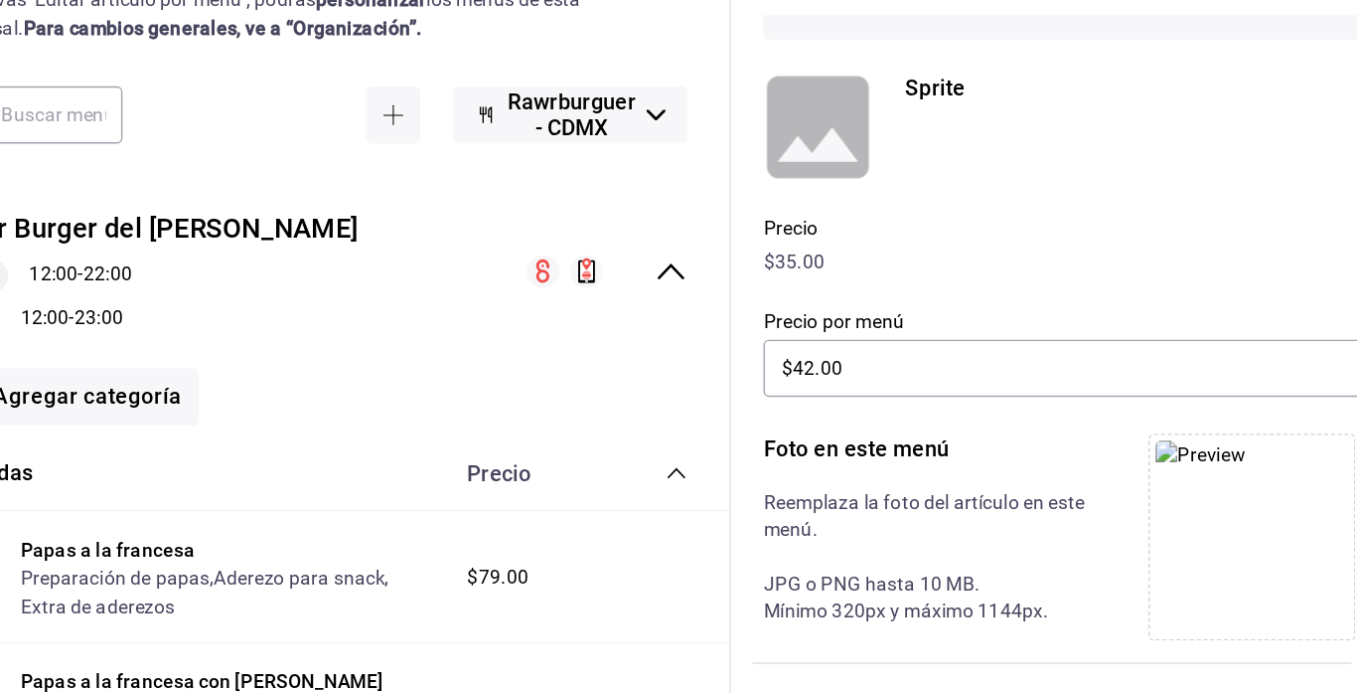
scroll to position [261, 0]
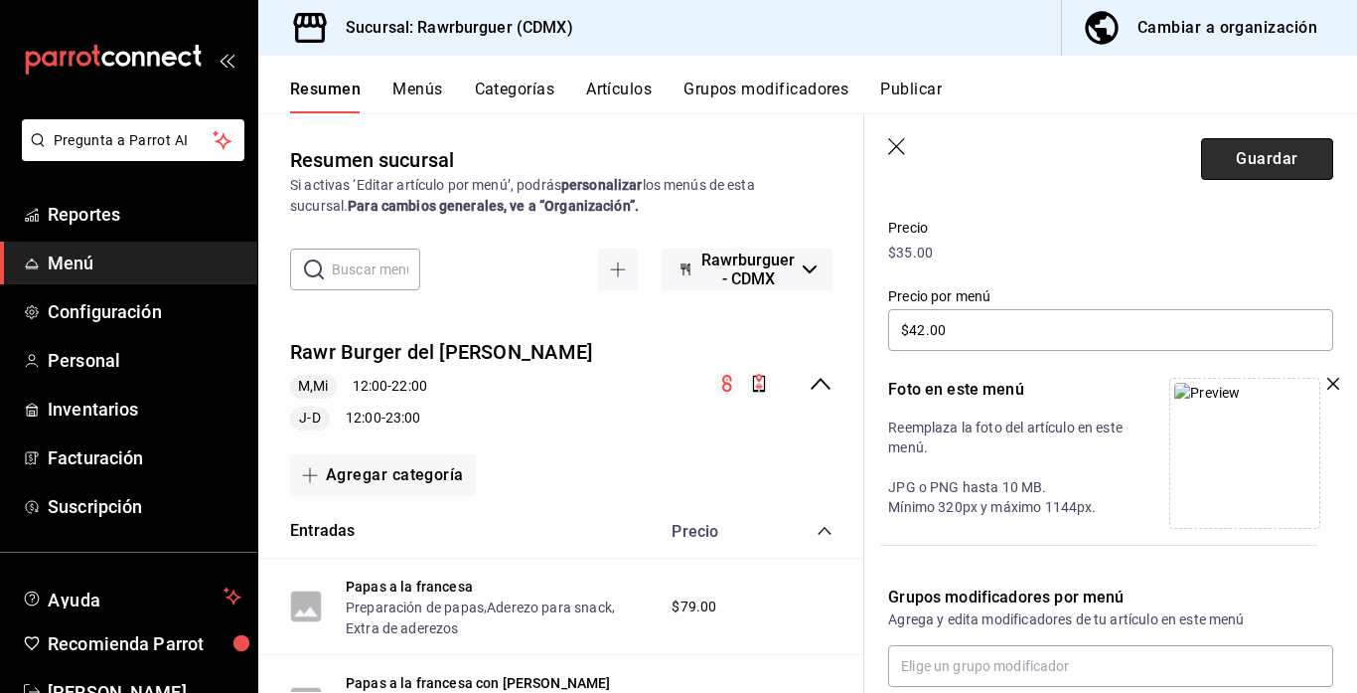
click at [1214, 172] on button "Guardar" at bounding box center [1267, 159] width 132 height 42
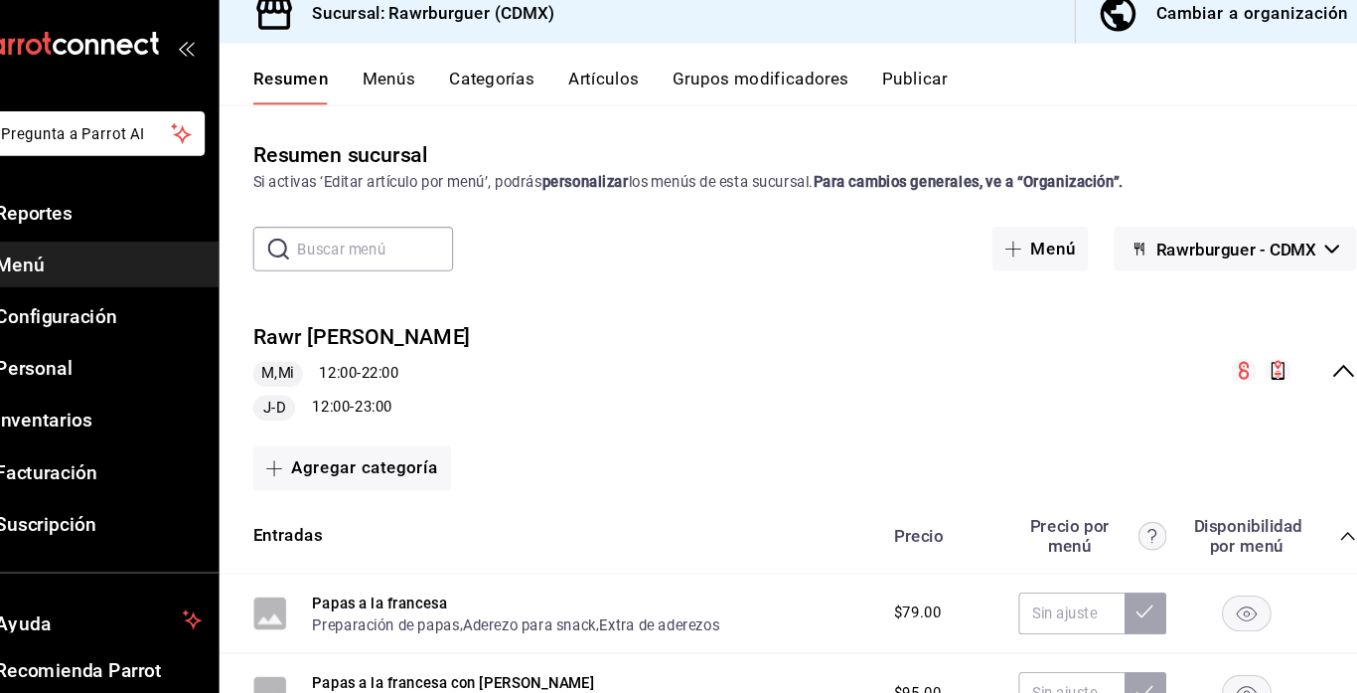
click at [1306, 365] on icon "collapse-menu-row" at bounding box center [1314, 363] width 20 height 12
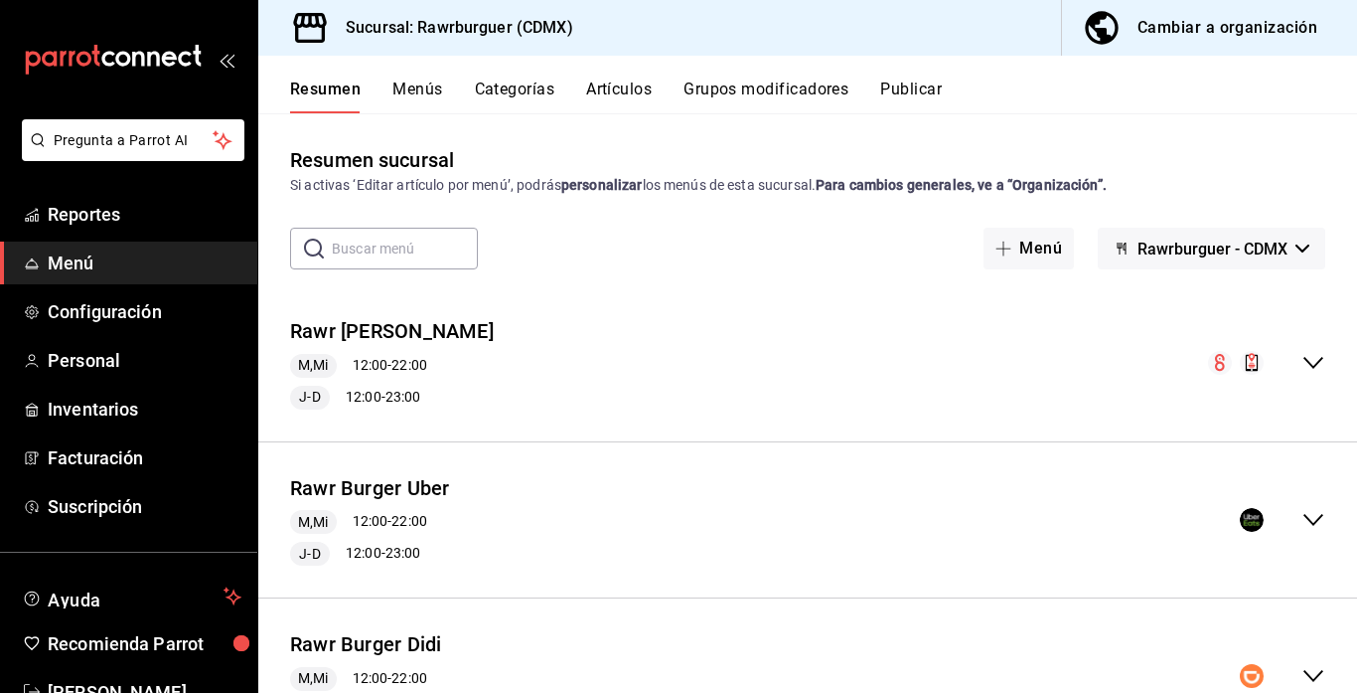
click at [1306, 664] on icon "collapse-menu-row" at bounding box center [1314, 676] width 24 height 24
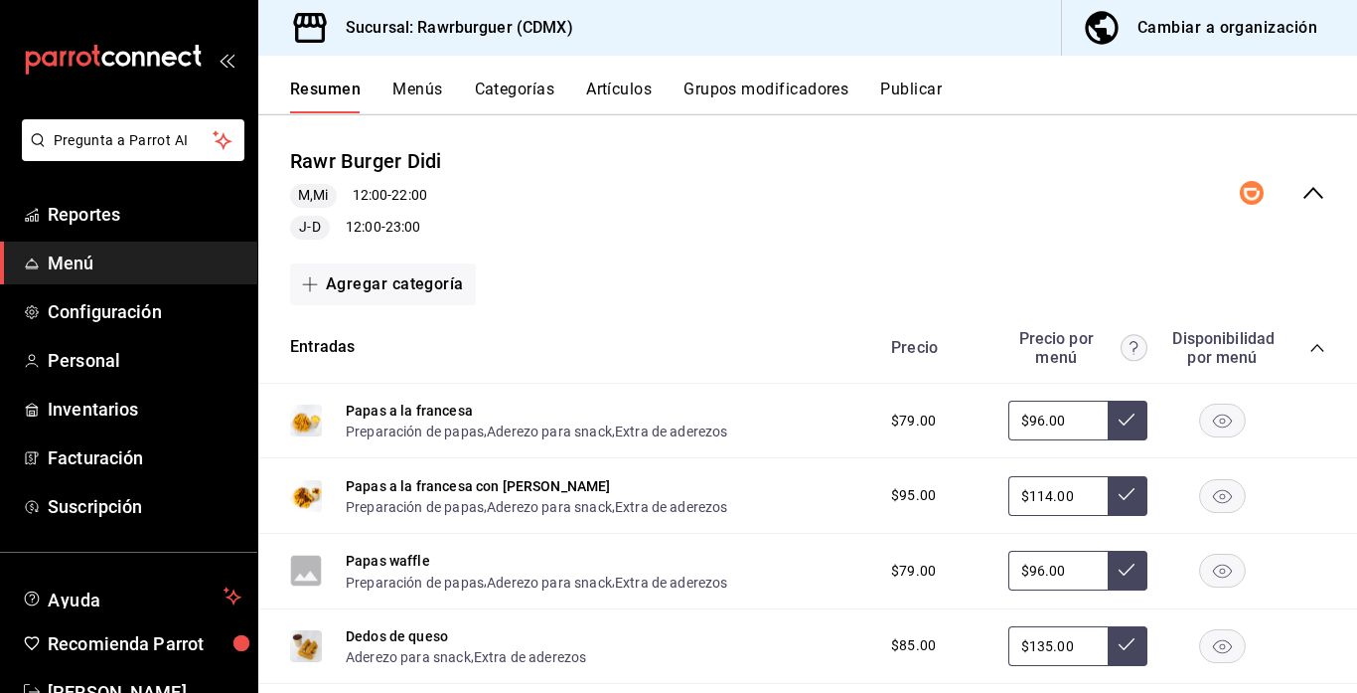
scroll to position [487, 0]
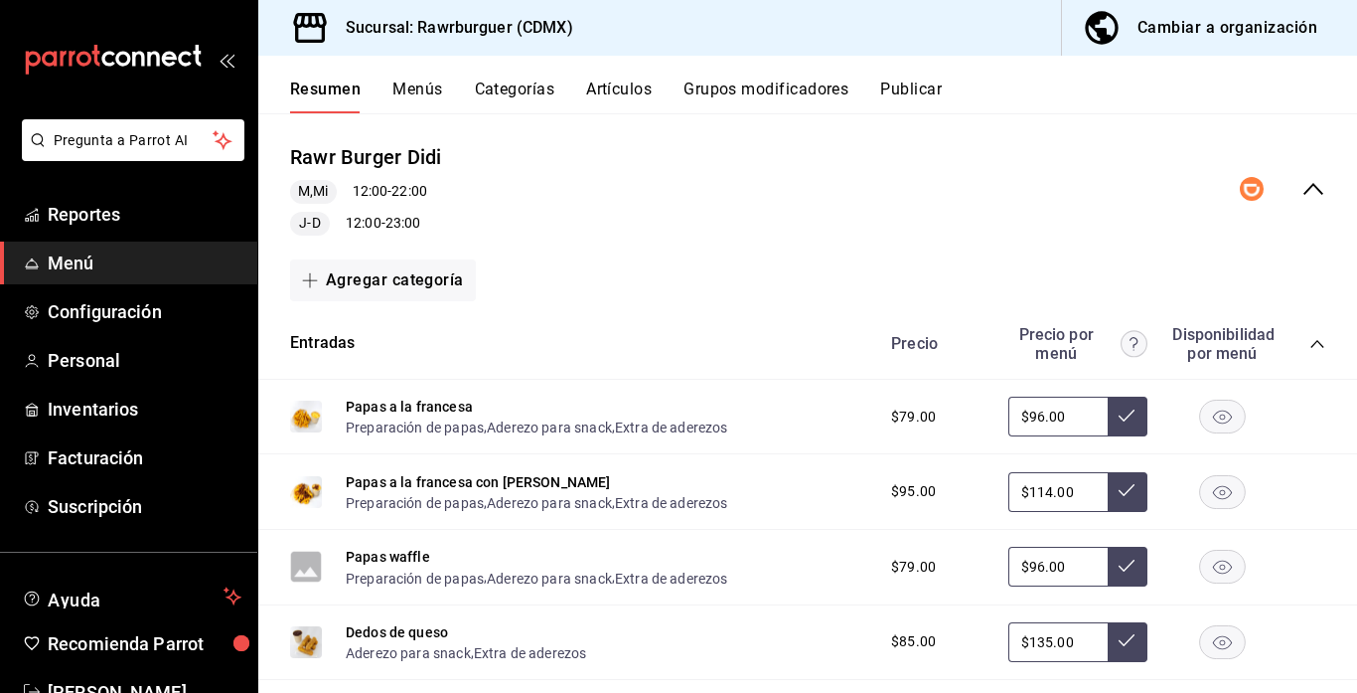
click at [1318, 349] on icon "collapse-category-row" at bounding box center [1318, 344] width 16 height 16
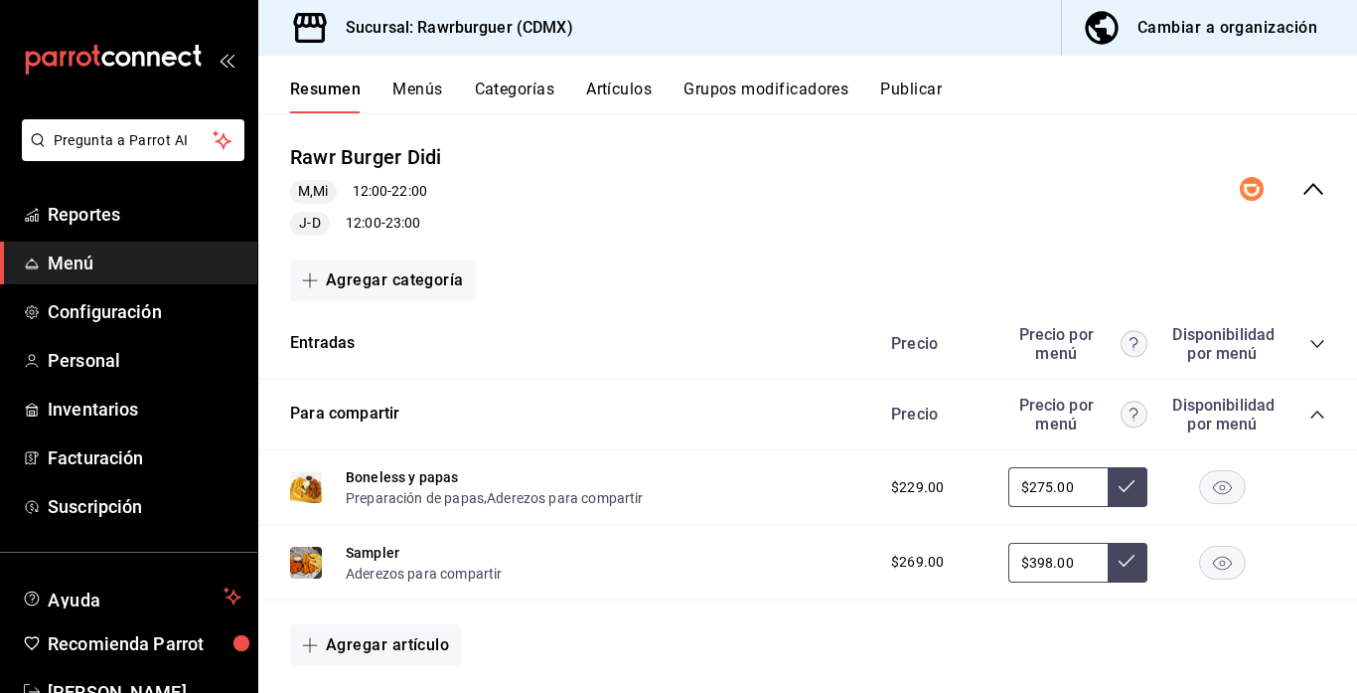
click at [1315, 413] on icon "collapse-category-row" at bounding box center [1317, 414] width 13 height 8
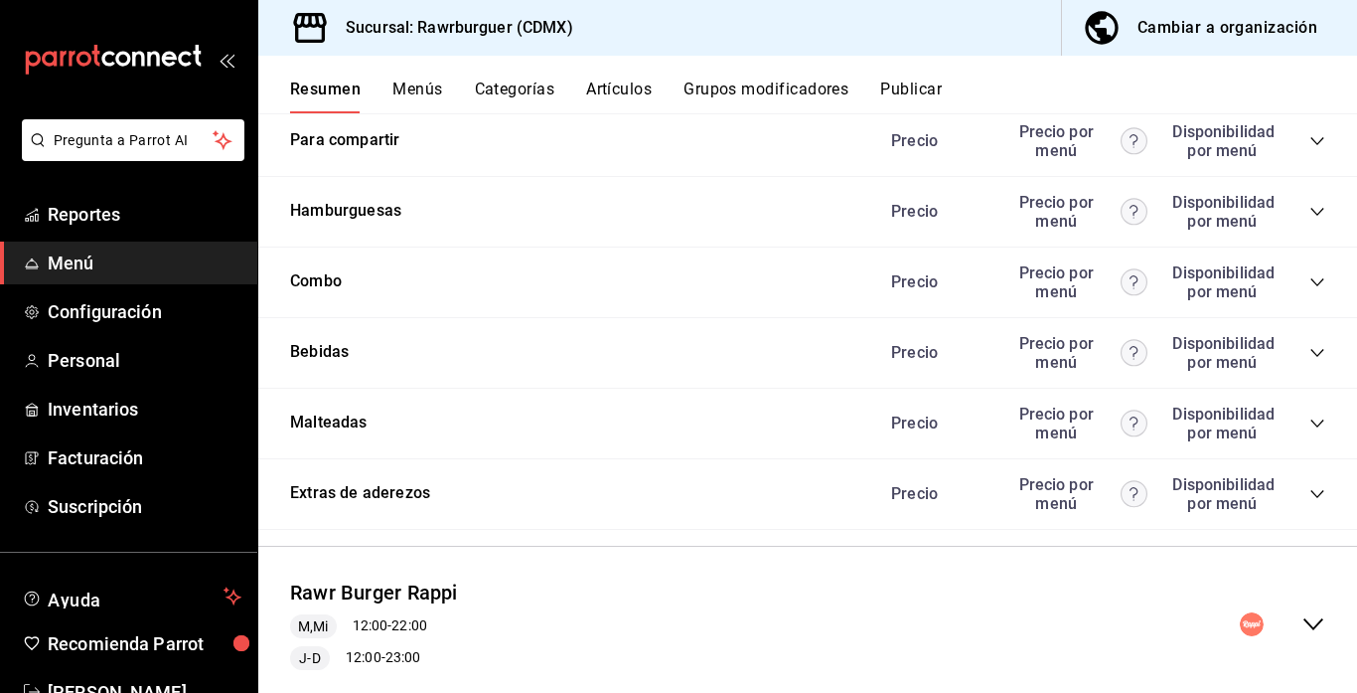
scroll to position [764, 0]
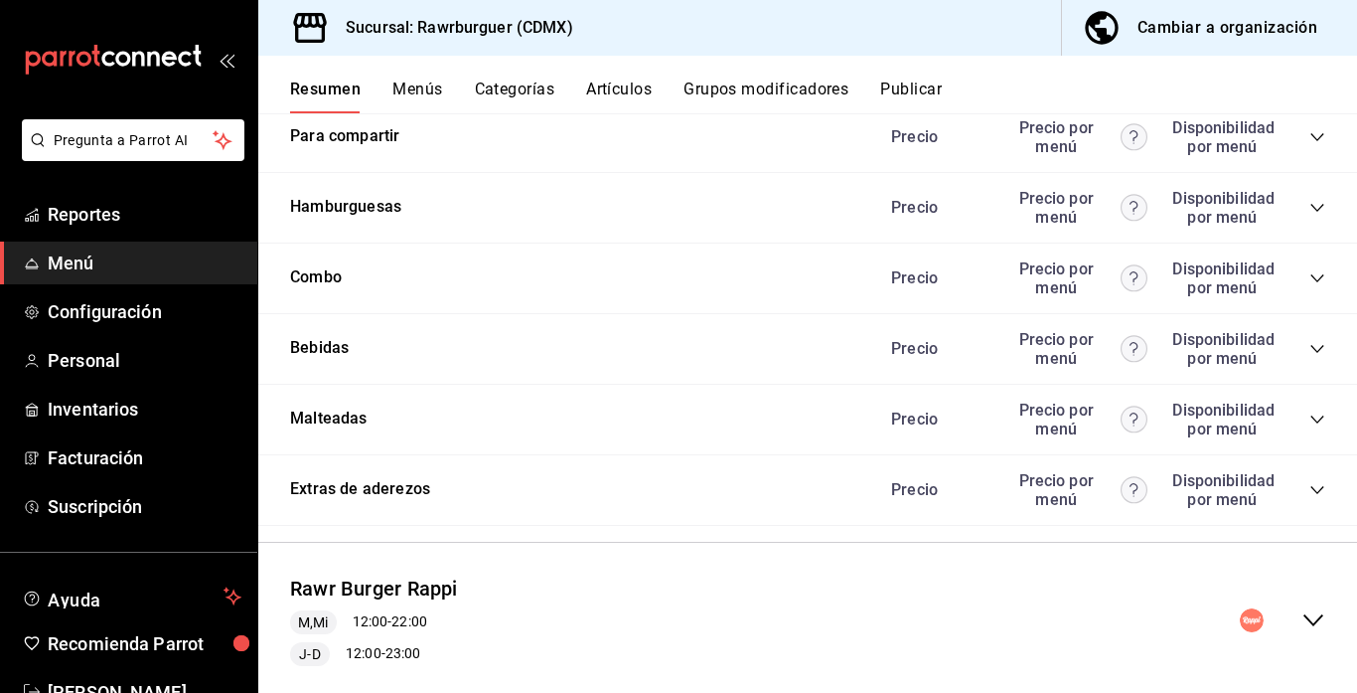
click at [1310, 350] on icon "collapse-category-row" at bounding box center [1318, 349] width 16 height 16
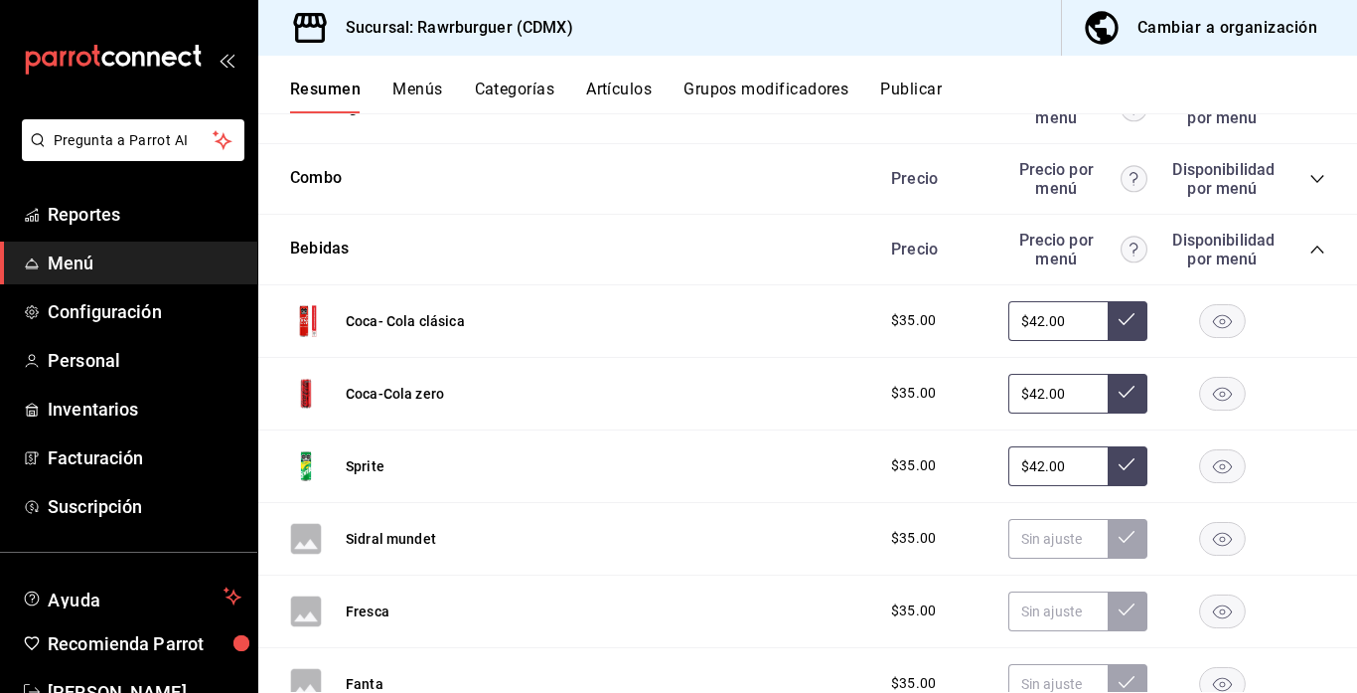
scroll to position [865, 0]
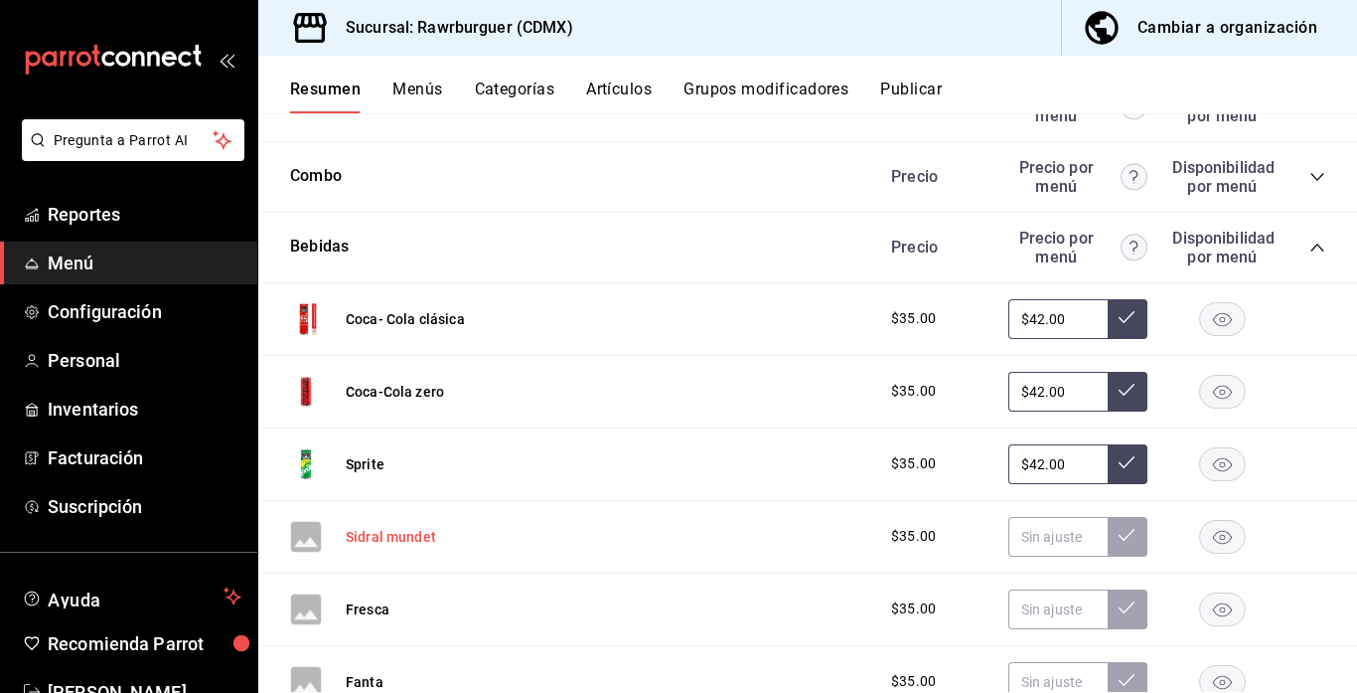
click at [365, 528] on button "Sidral mundet" at bounding box center [391, 537] width 90 height 20
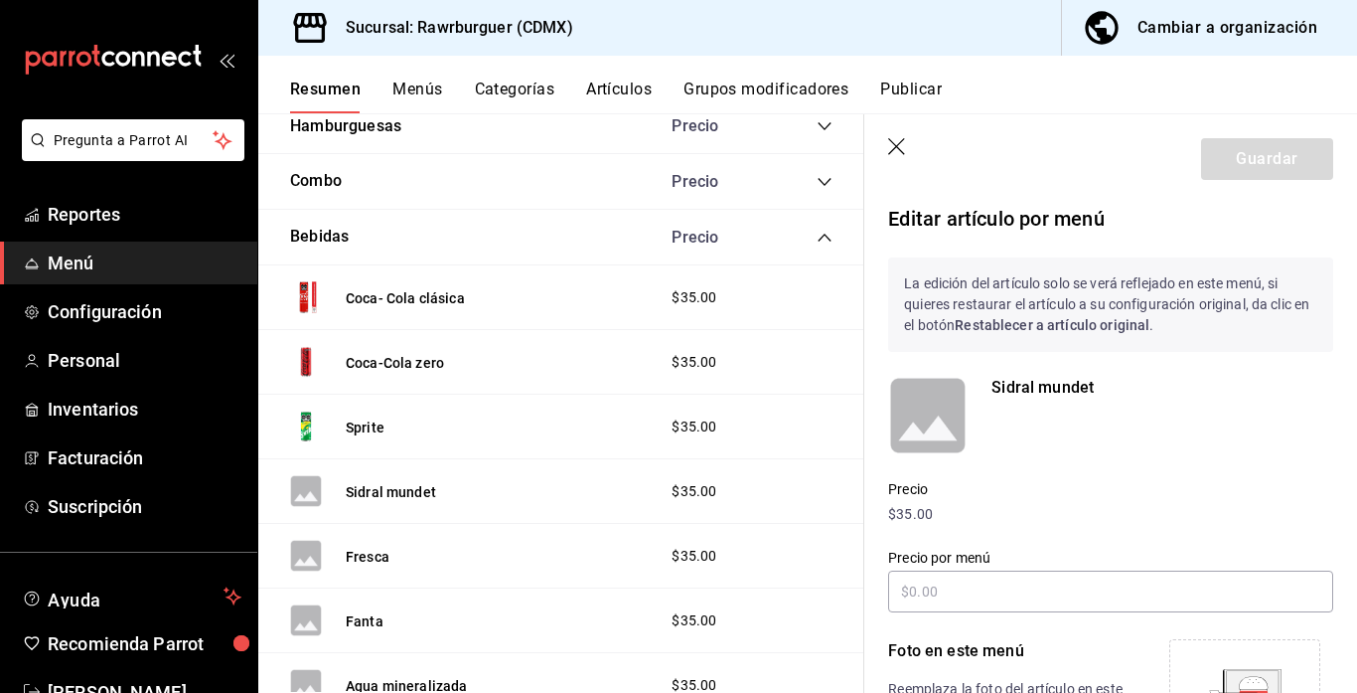
scroll to position [276, 0]
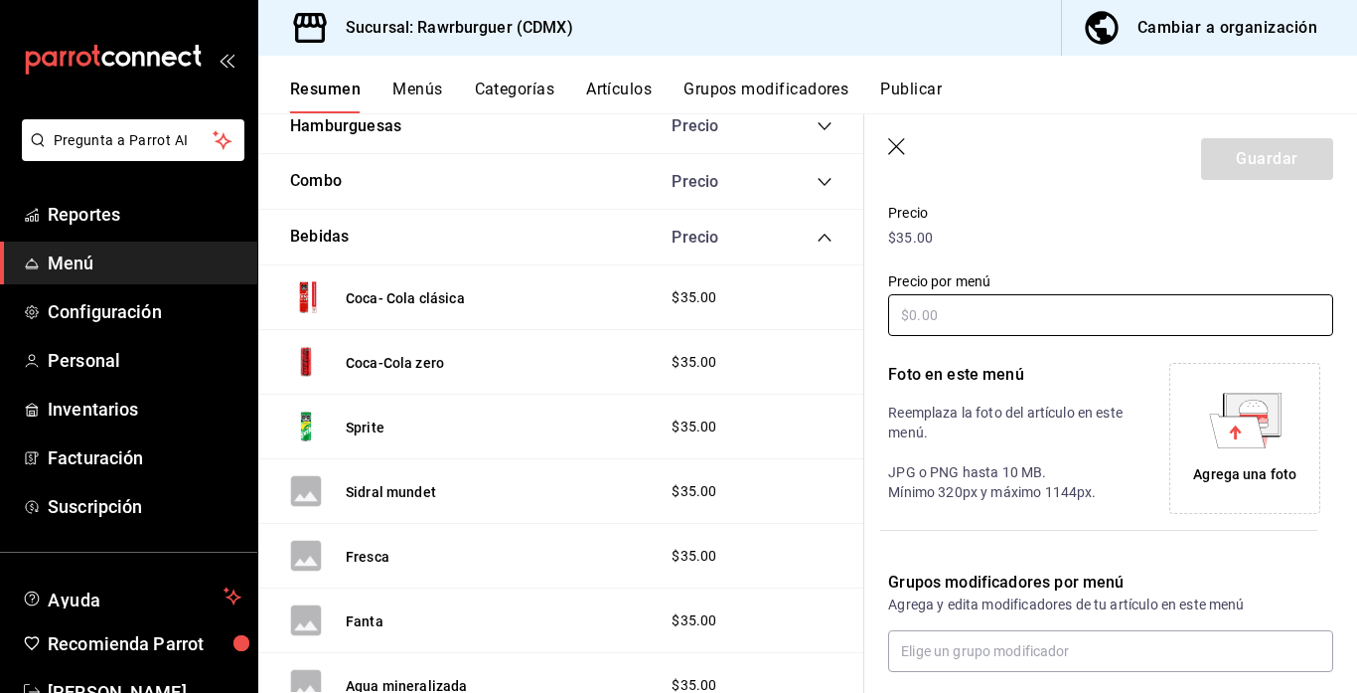
click at [967, 323] on input "text" at bounding box center [1110, 315] width 445 height 42
type input "$42.00"
click at [1240, 428] on icon at bounding box center [1237, 430] width 56 height 34
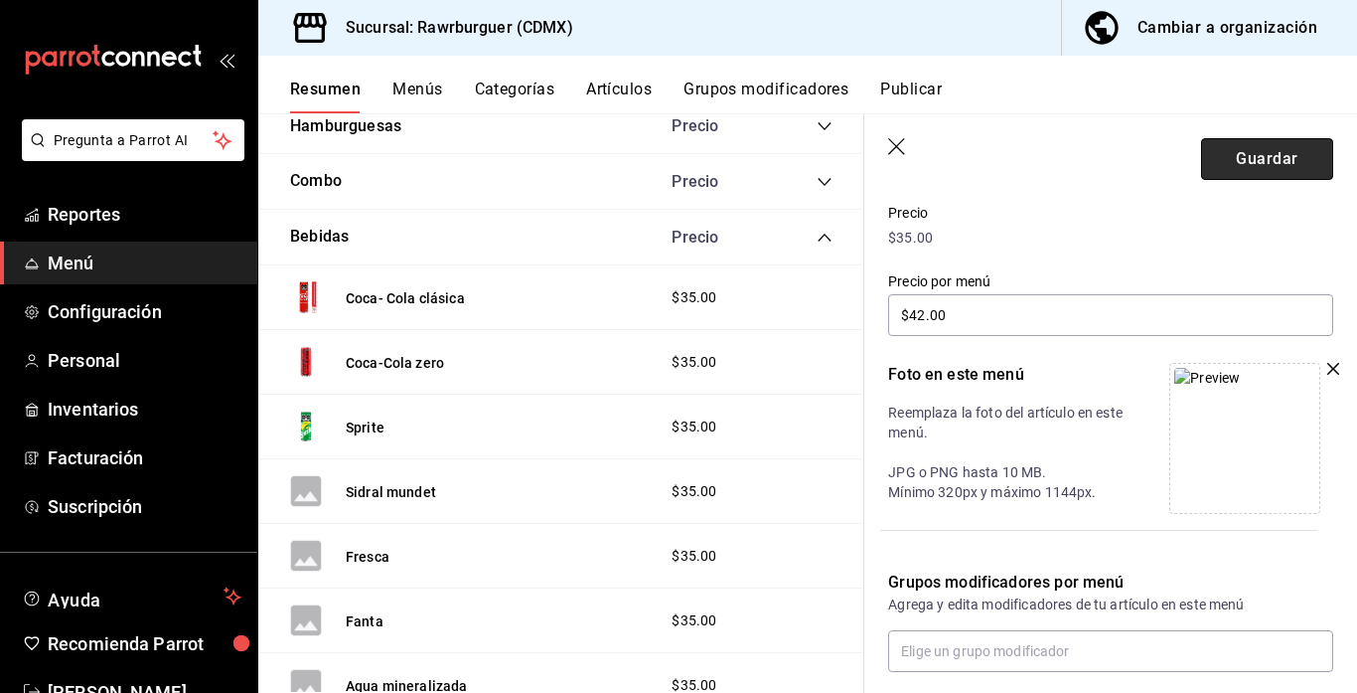
click at [1208, 168] on button "Guardar" at bounding box center [1267, 159] width 132 height 42
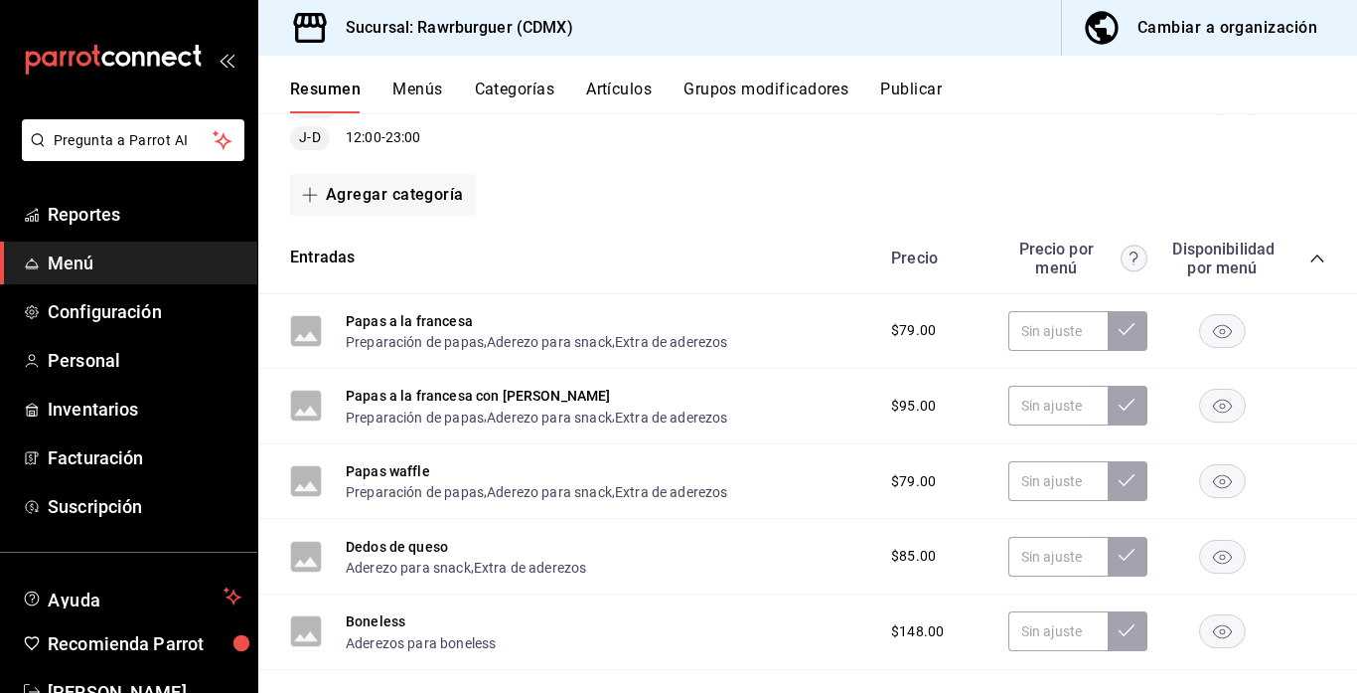
scroll to position [268, 0]
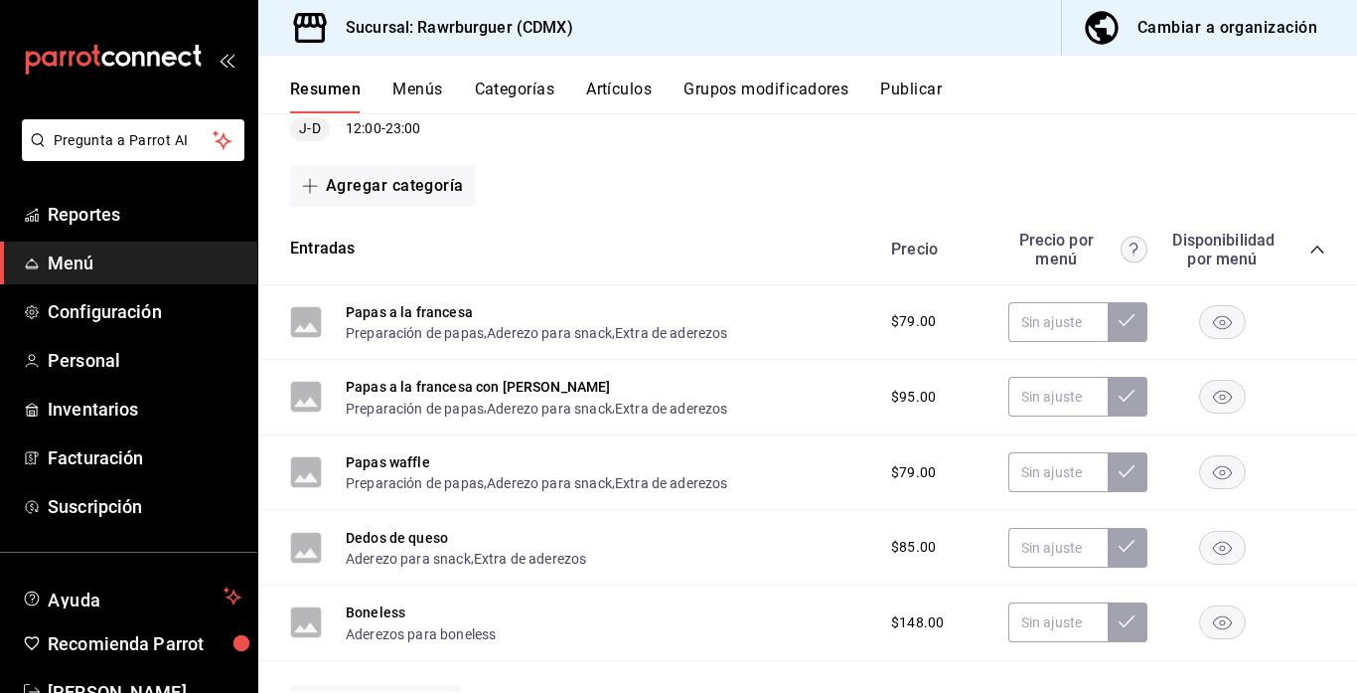
click at [1315, 245] on icon "collapse-category-row" at bounding box center [1318, 249] width 16 height 16
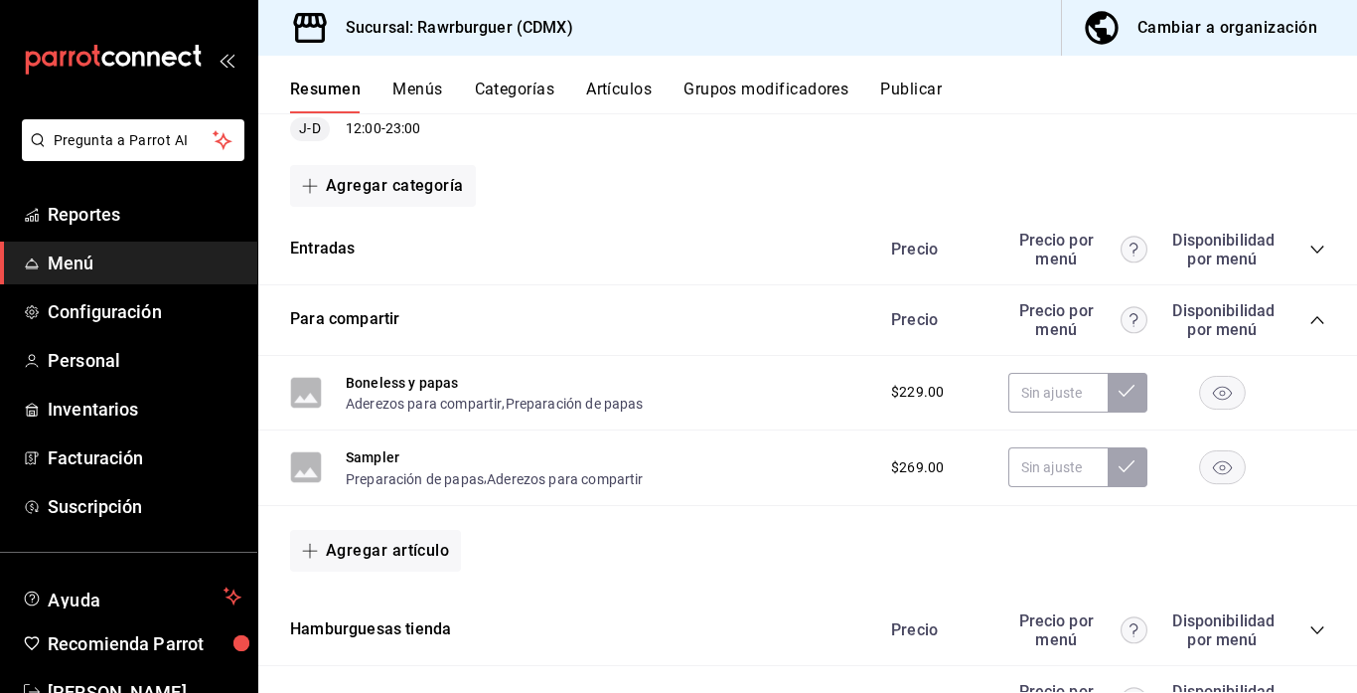
click at [1314, 315] on icon "collapse-category-row" at bounding box center [1318, 320] width 16 height 16
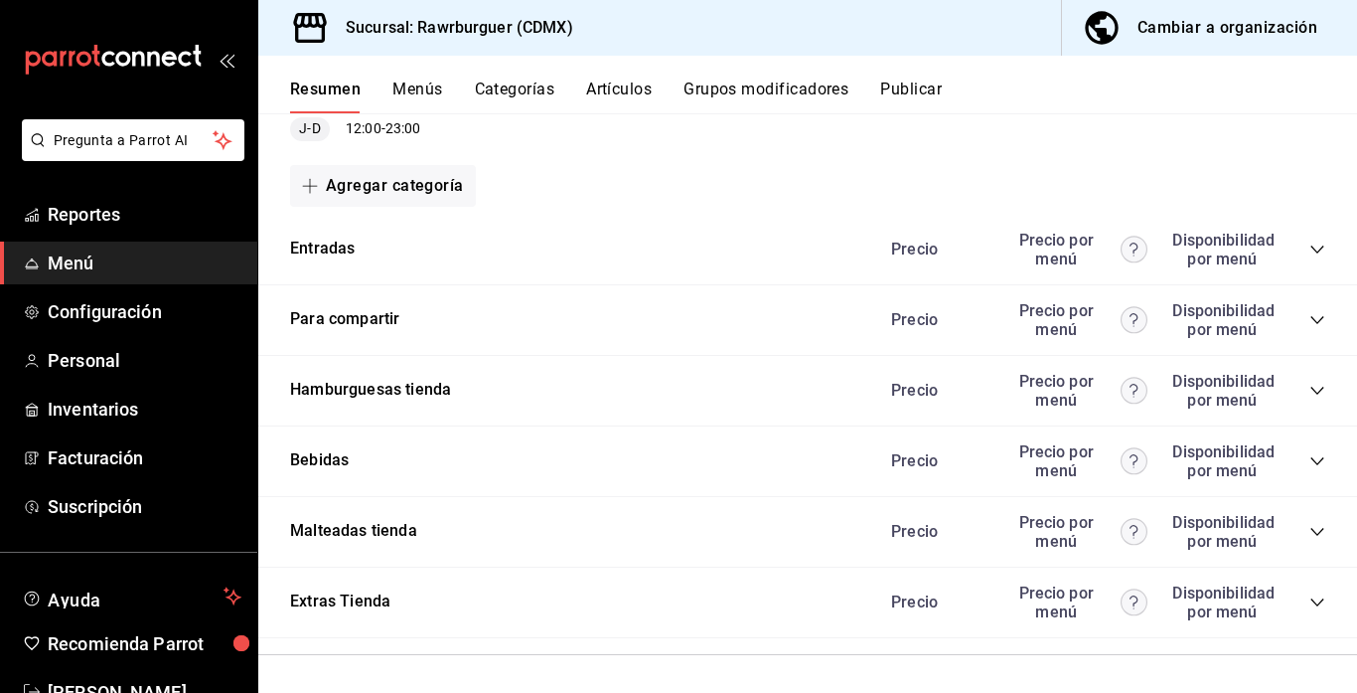
click at [1312, 468] on div "Precio Precio por menú Disponibilidad por menú" at bounding box center [1098, 461] width 454 height 38
click at [1314, 458] on icon "collapse-category-row" at bounding box center [1318, 461] width 16 height 16
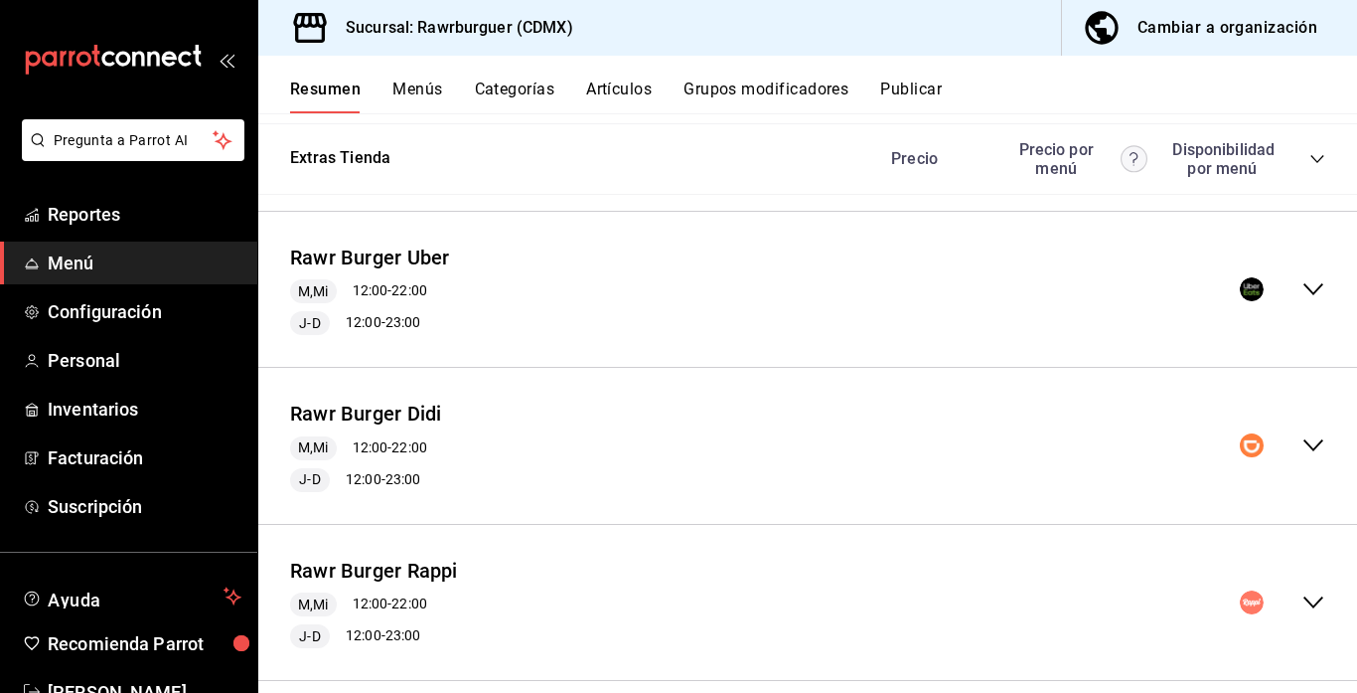
scroll to position [1410, 0]
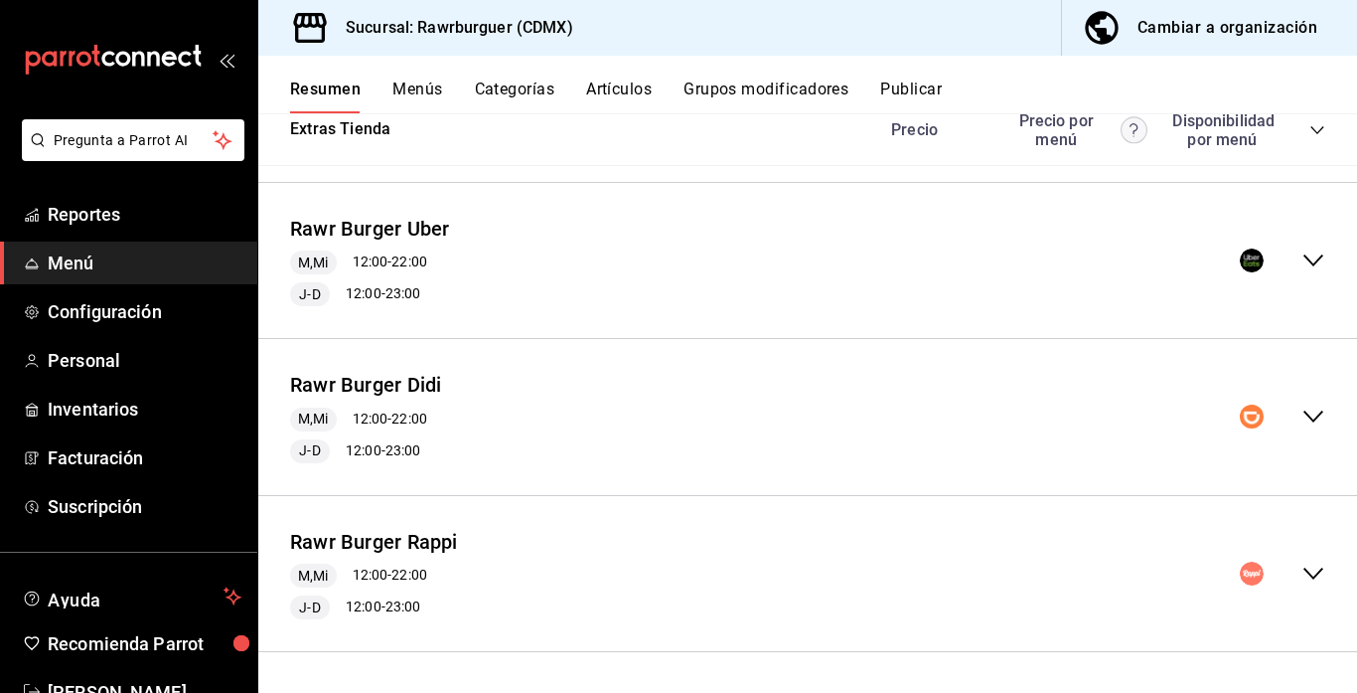
click at [1314, 416] on icon "collapse-menu-row" at bounding box center [1314, 416] width 24 height 24
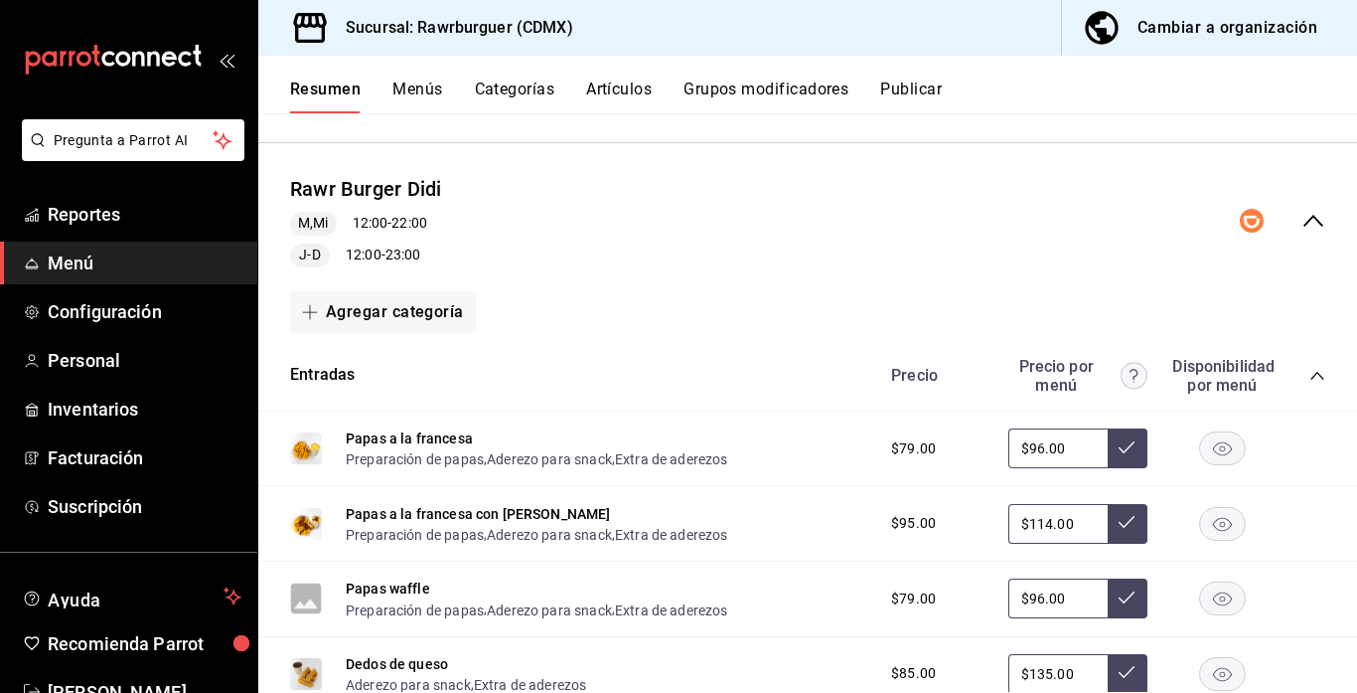
scroll to position [1615, 0]
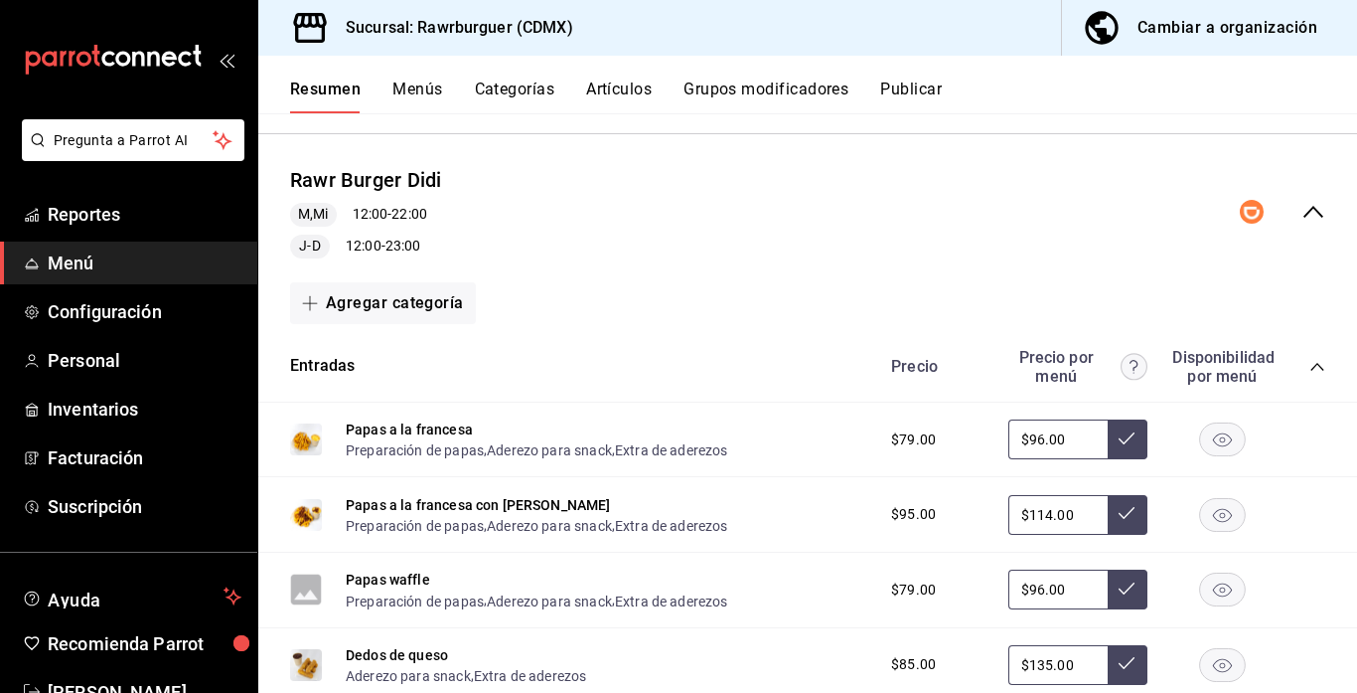
click at [1313, 367] on icon "collapse-category-row" at bounding box center [1317, 367] width 13 height 8
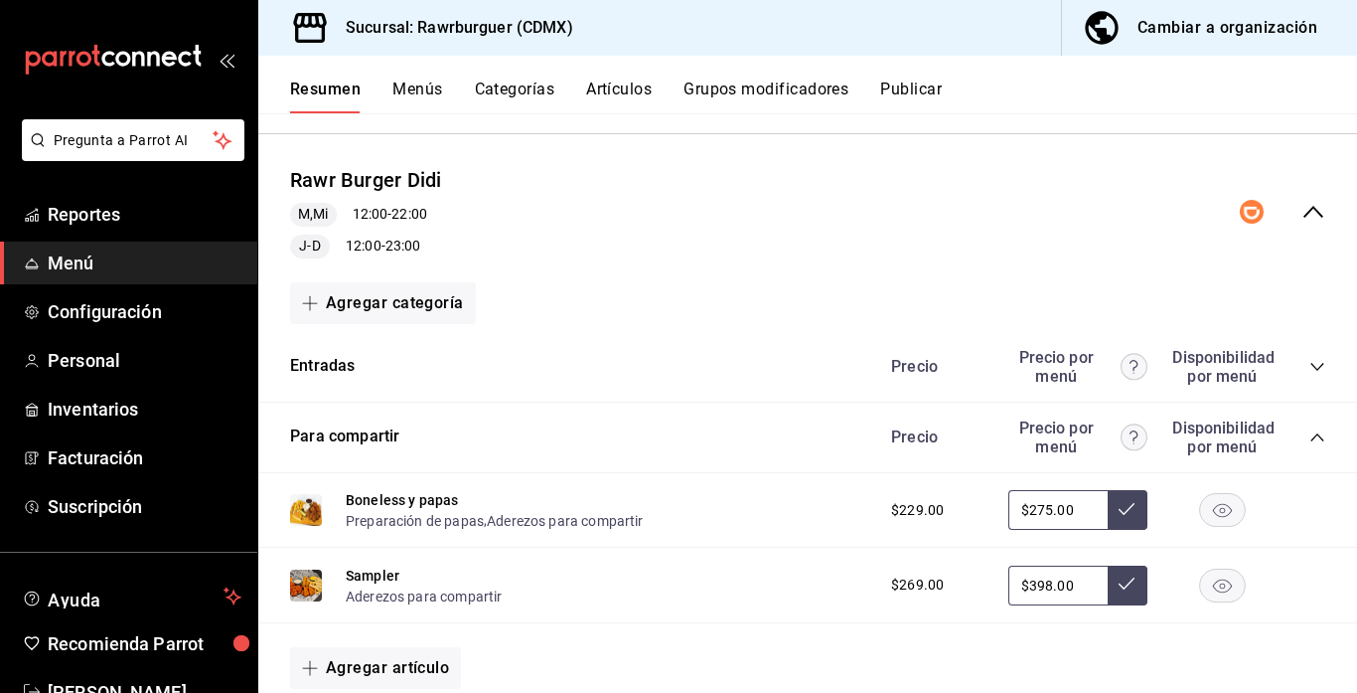
scroll to position [1744, 0]
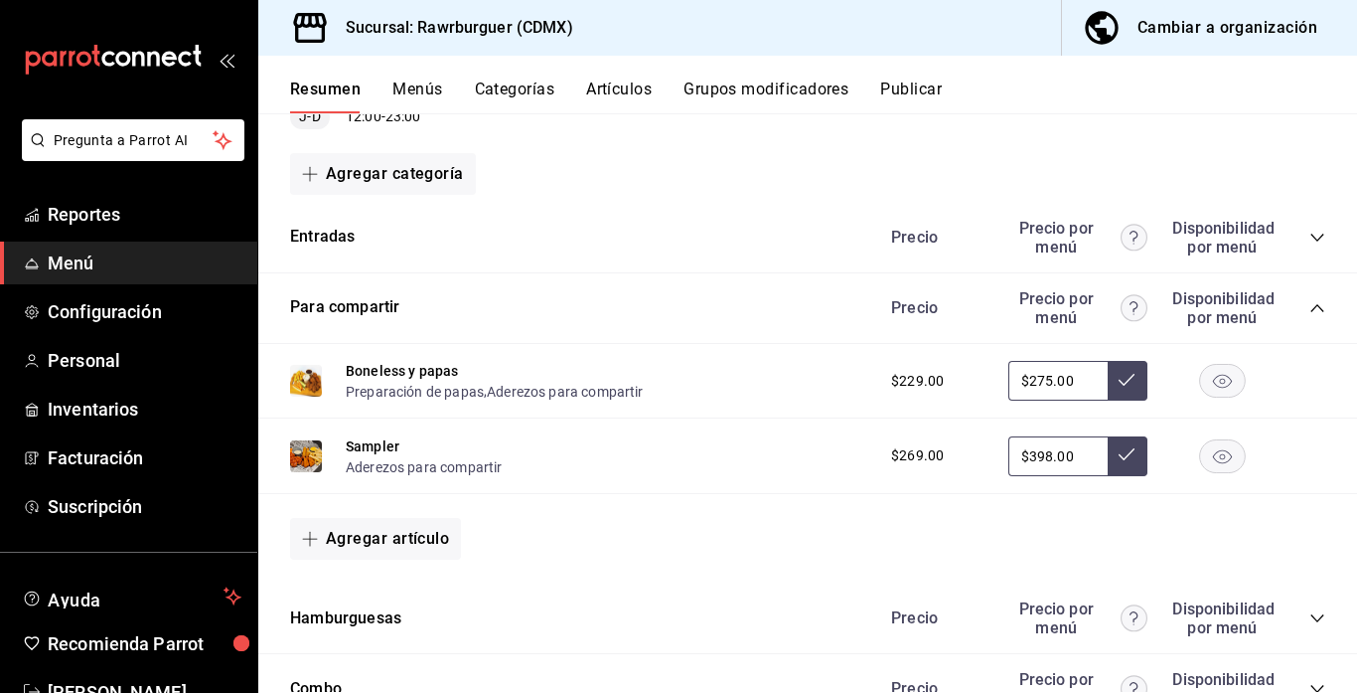
click at [1319, 307] on icon "collapse-category-row" at bounding box center [1317, 308] width 13 height 8
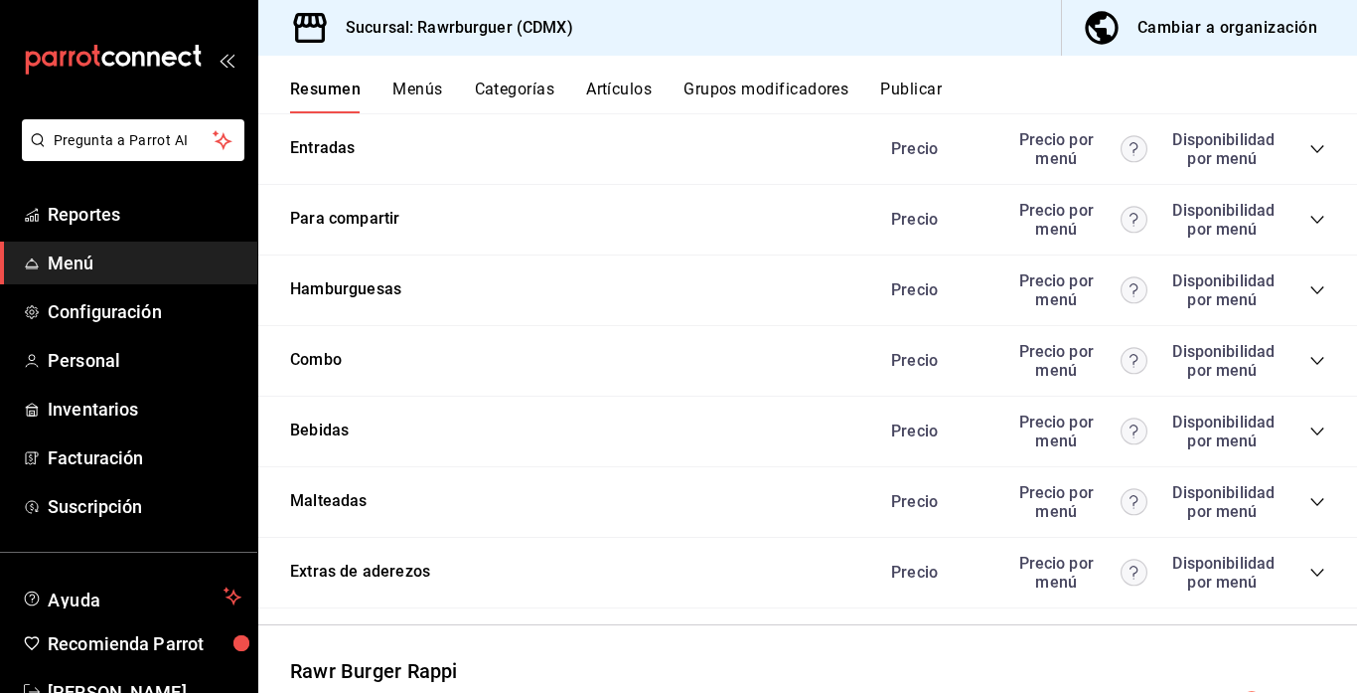
scroll to position [1843, 0]
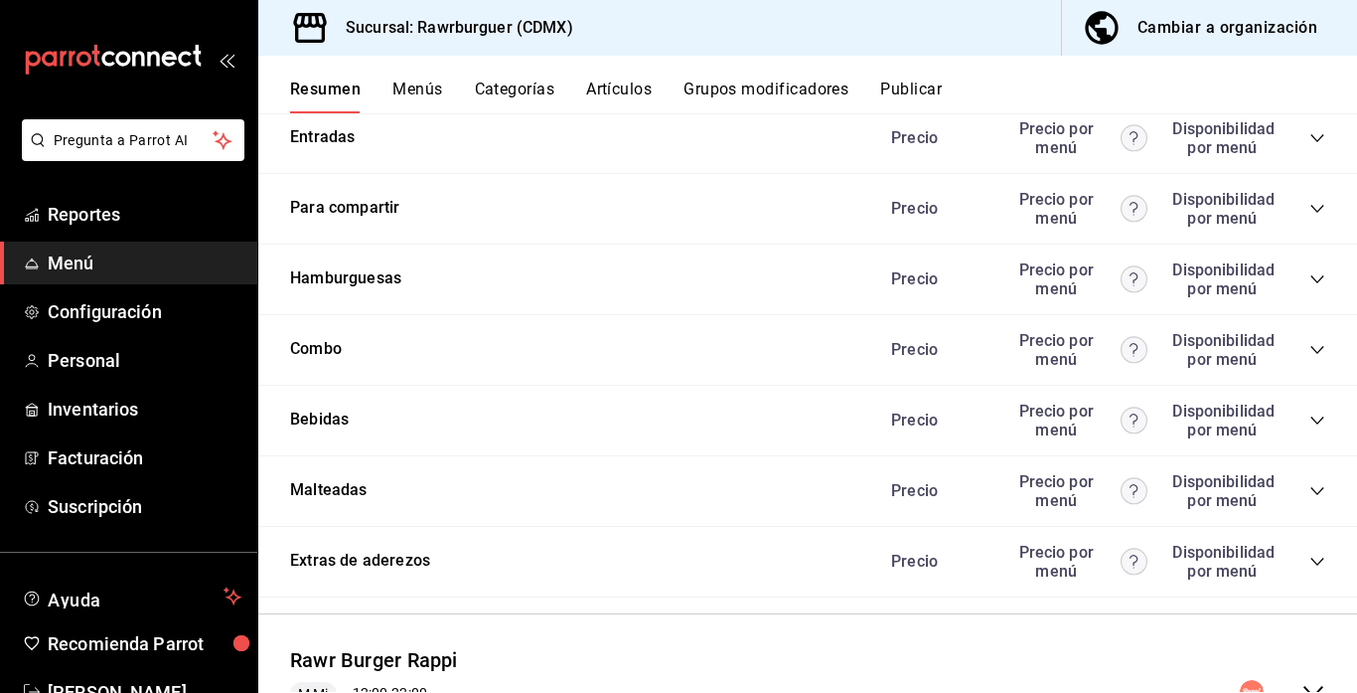
click at [1315, 424] on icon "collapse-category-row" at bounding box center [1318, 420] width 16 height 16
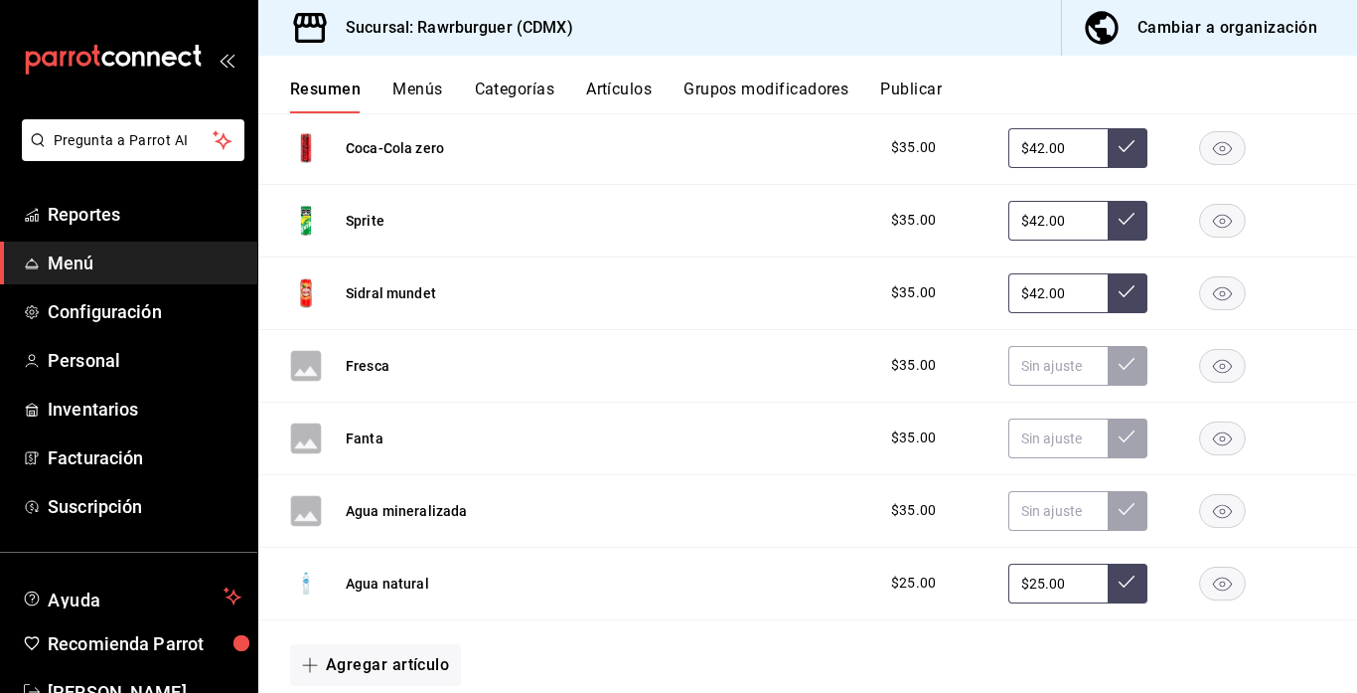
scroll to position [2260, 0]
click at [374, 368] on button "Fresca" at bounding box center [368, 365] width 44 height 20
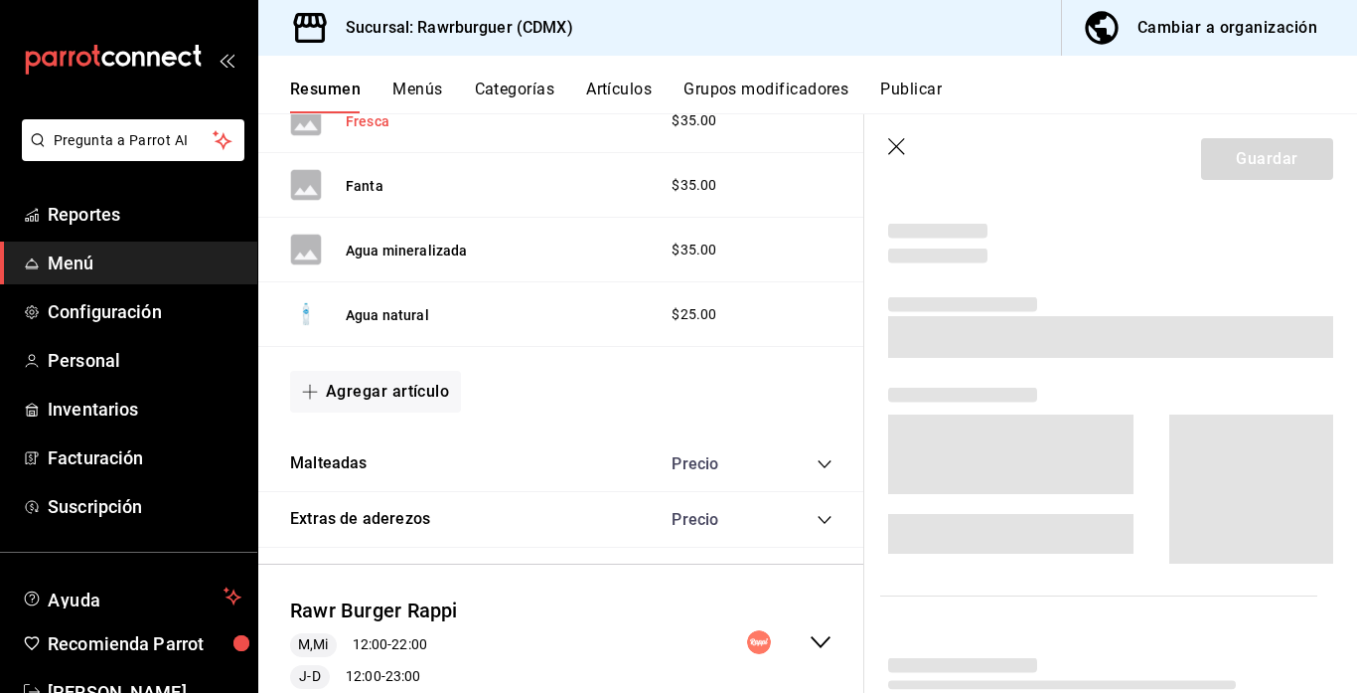
scroll to position [2019, 0]
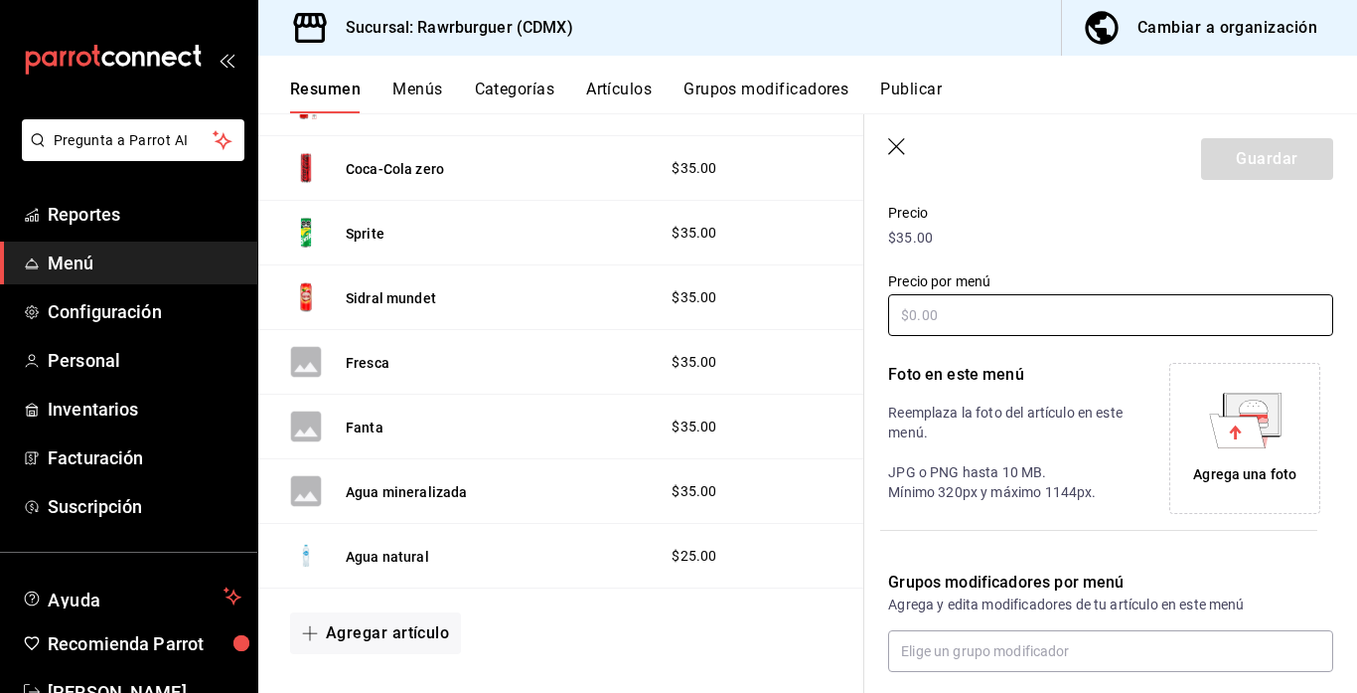
click at [1007, 302] on input "text" at bounding box center [1110, 315] width 445 height 42
type input "$42.00"
click at [1258, 472] on div "Agrega una foto" at bounding box center [1244, 474] width 103 height 21
click at [1234, 447] on div "Agrega una foto" at bounding box center [1244, 438] width 141 height 141
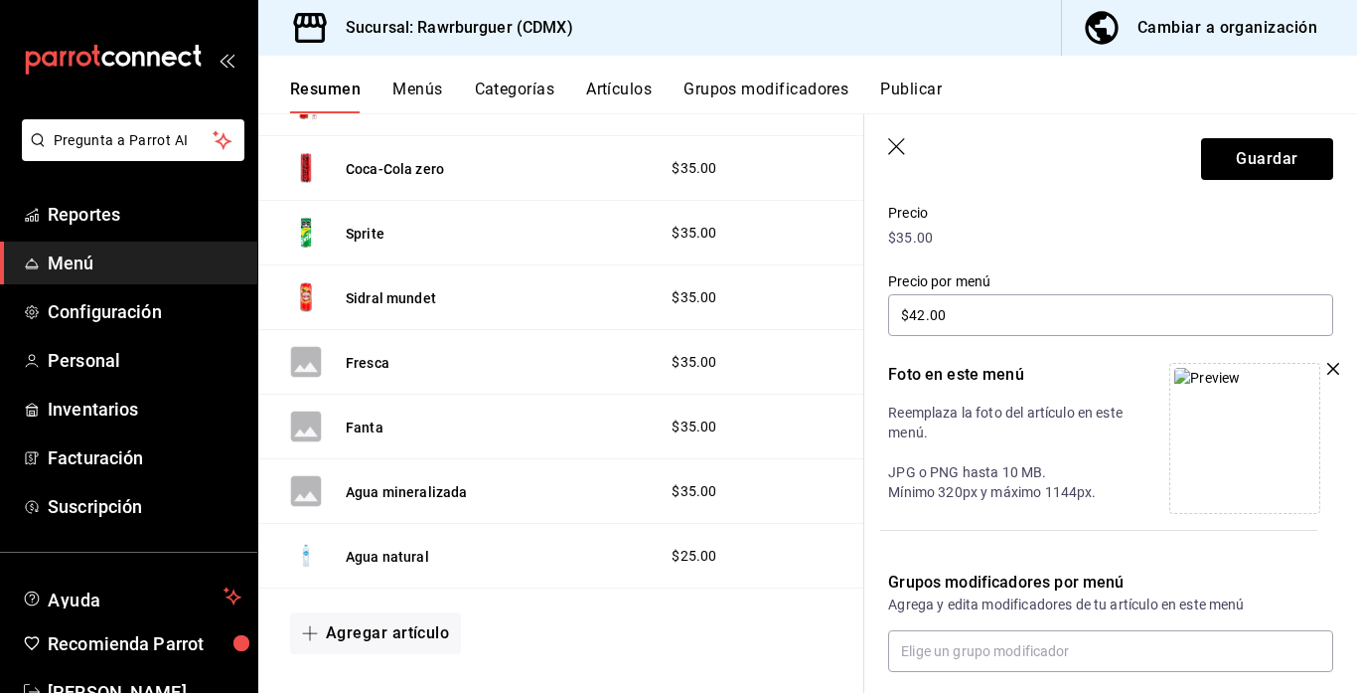
scroll to position [385, 0]
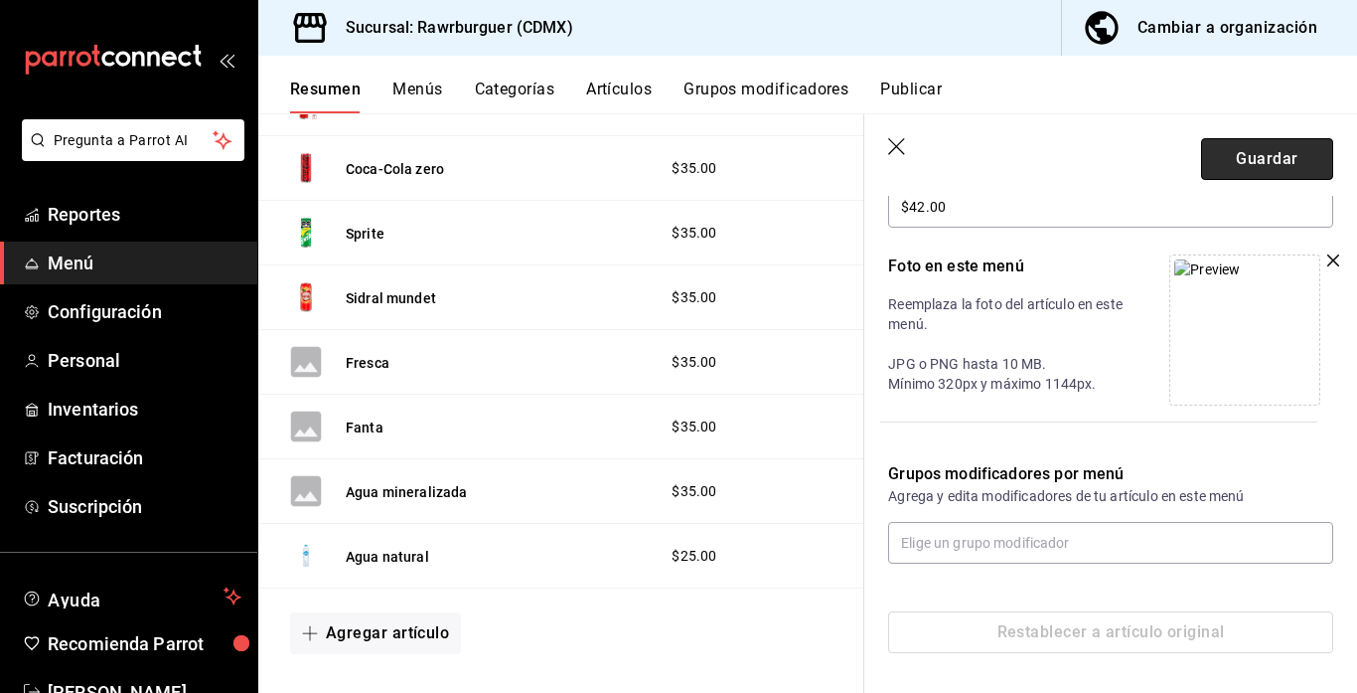
click at [1255, 162] on button "Guardar" at bounding box center [1267, 159] width 132 height 42
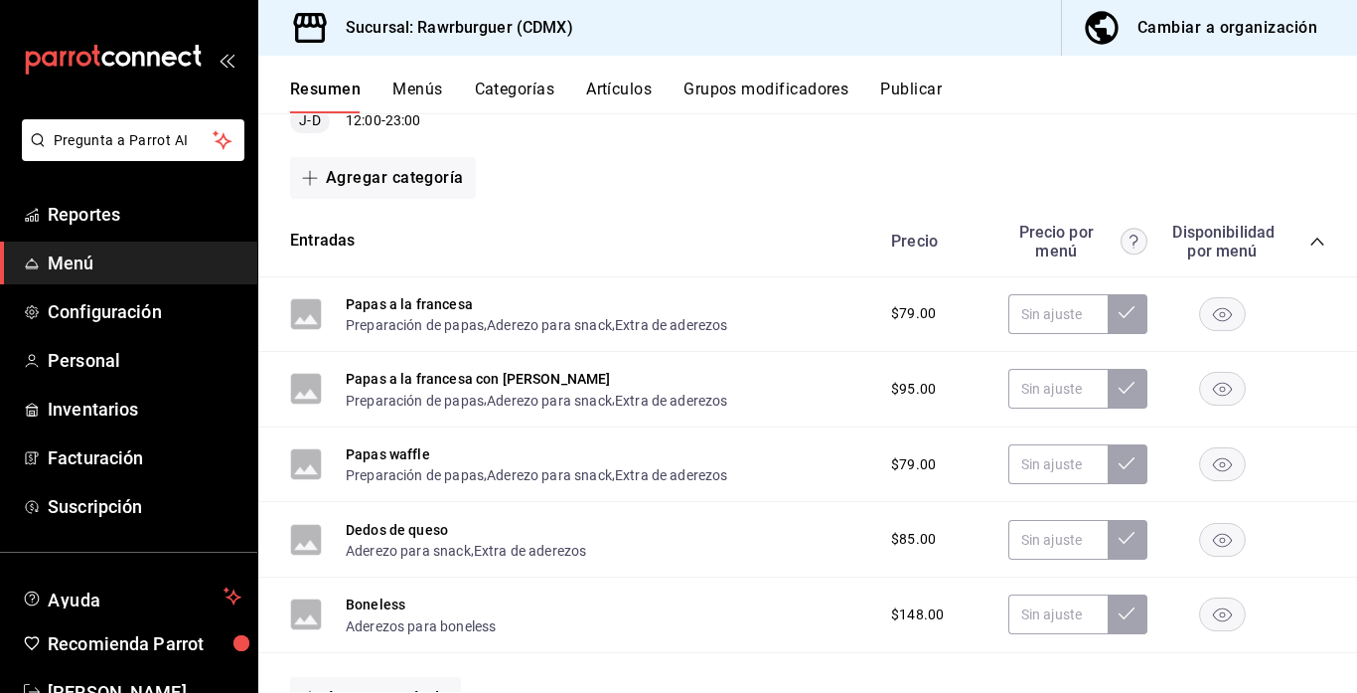
scroll to position [132, 0]
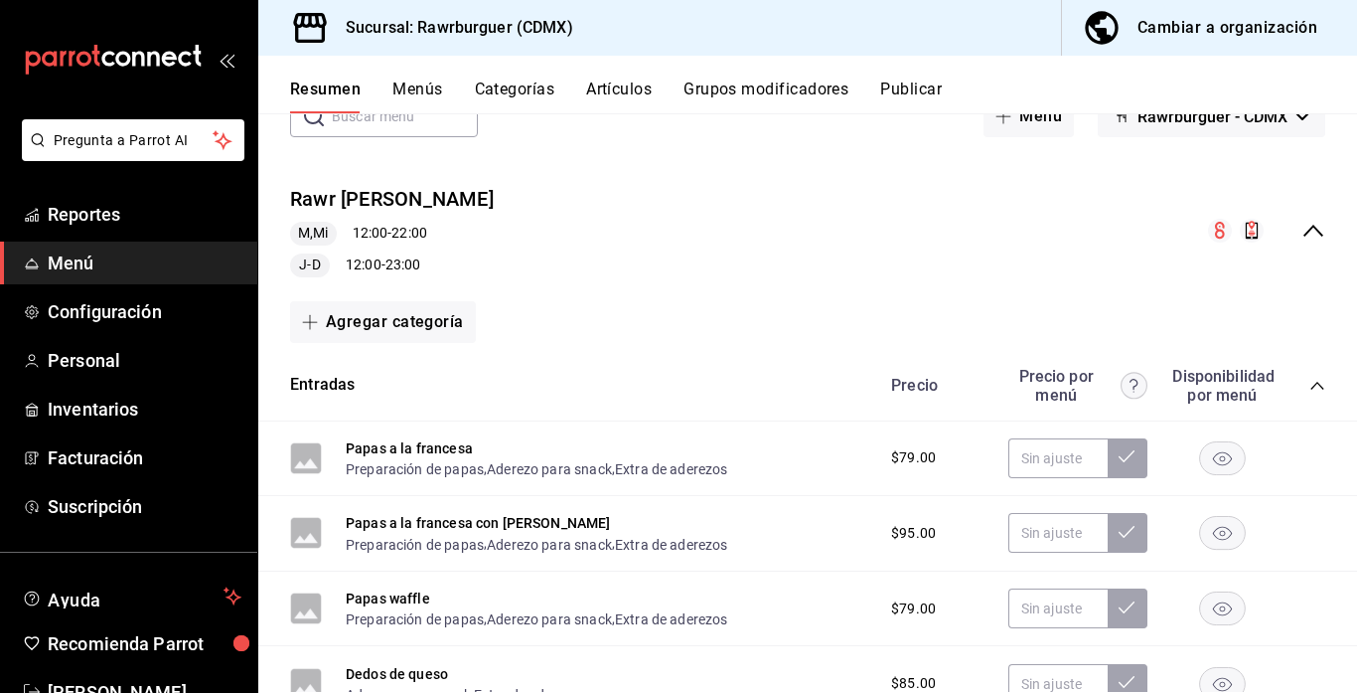
click at [1304, 240] on icon "collapse-menu-row" at bounding box center [1314, 231] width 24 height 24
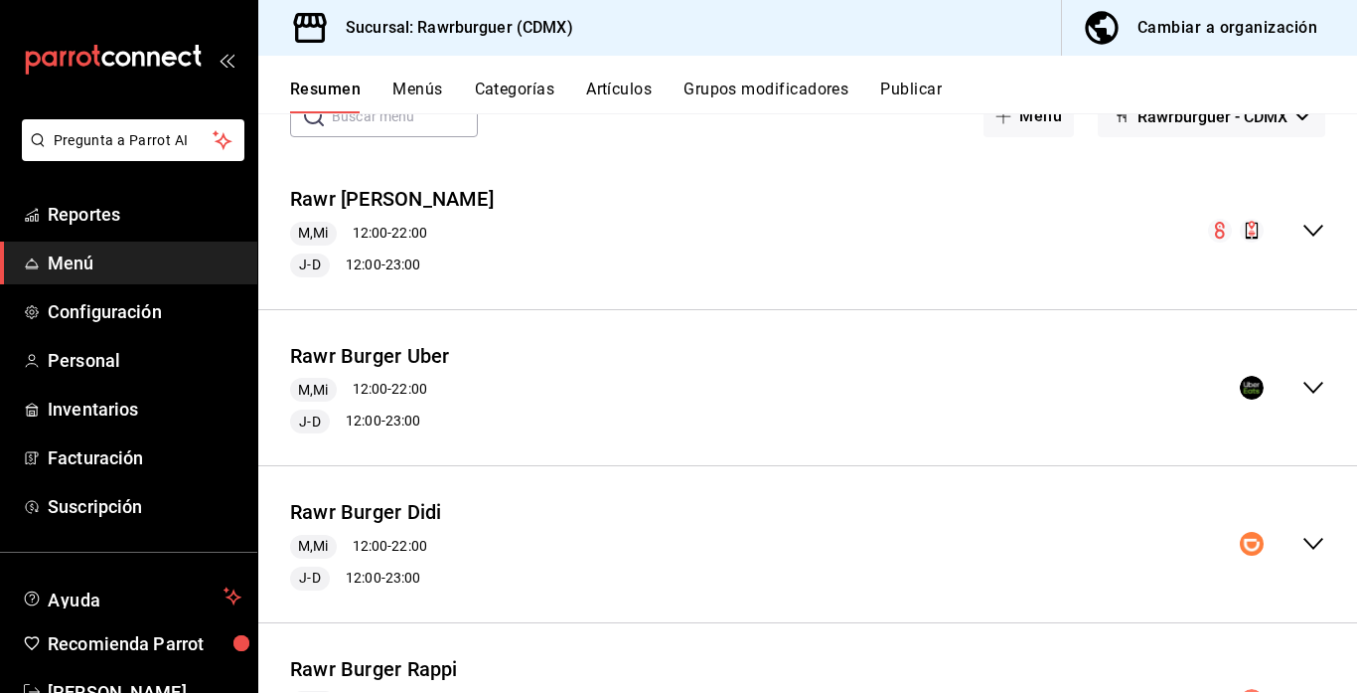
scroll to position [259, 0]
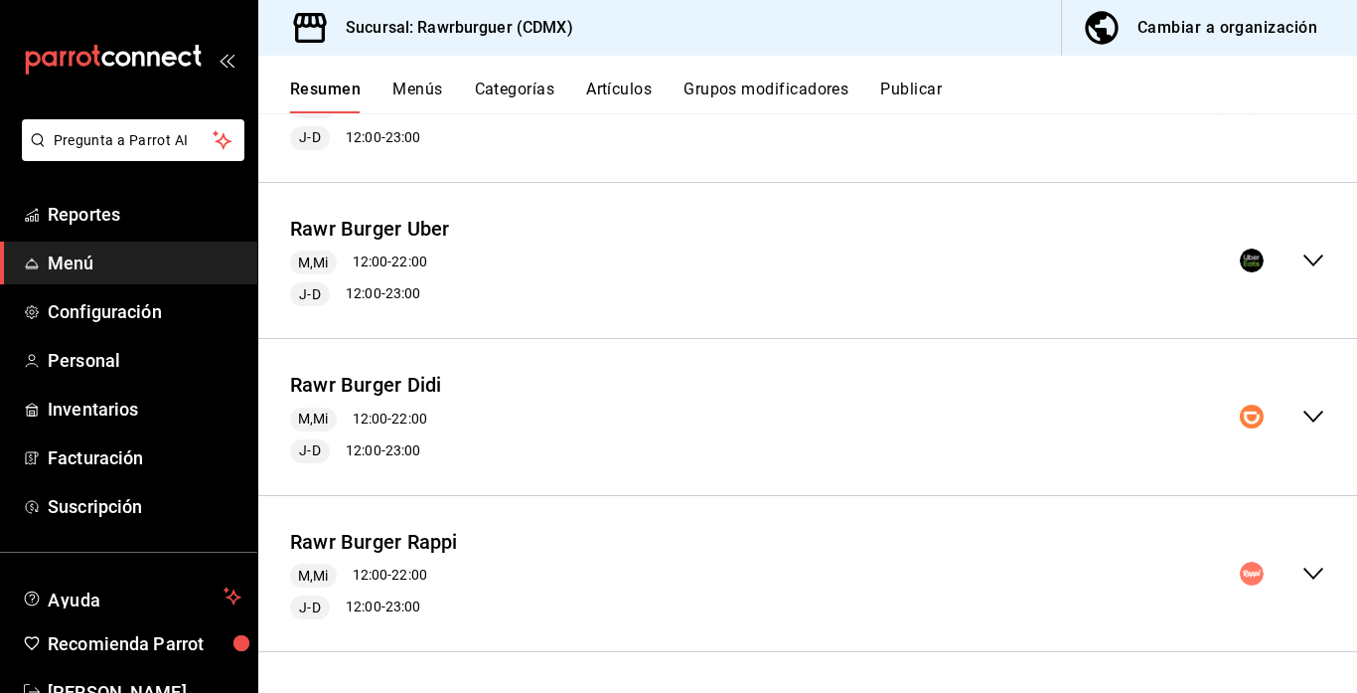
click at [1309, 419] on icon "collapse-menu-row" at bounding box center [1314, 416] width 24 height 24
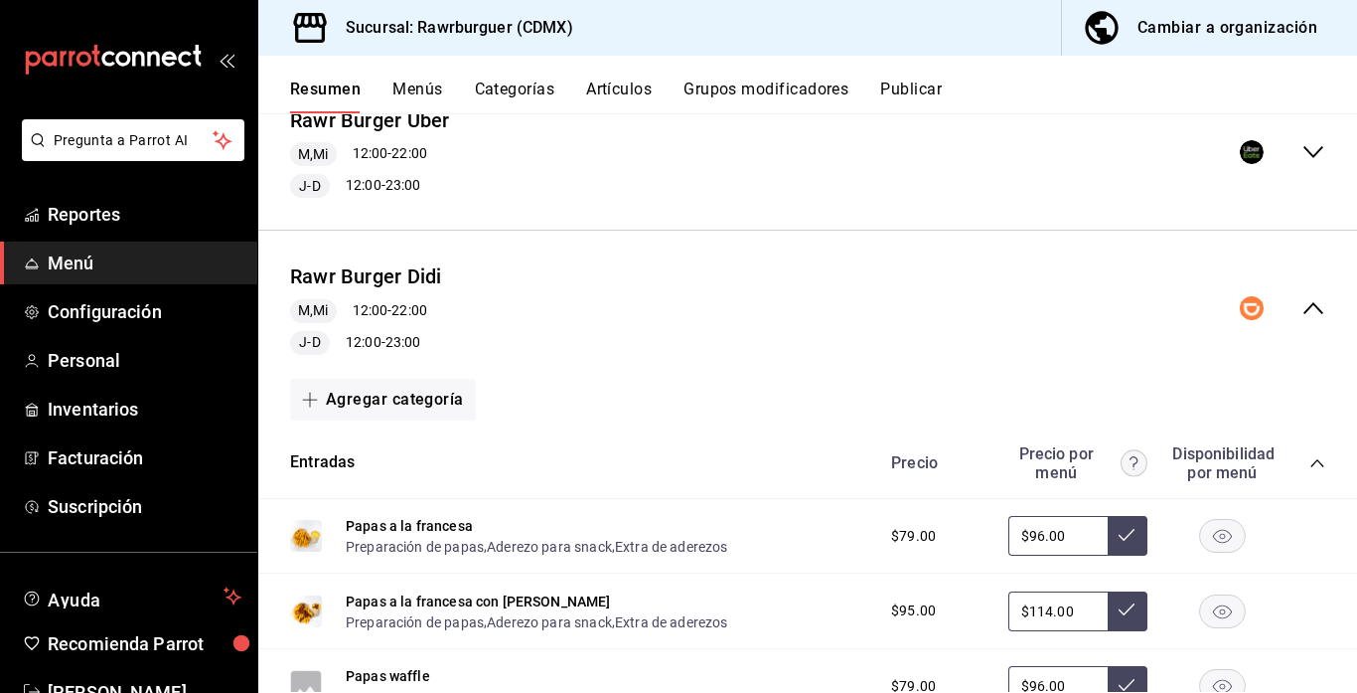
scroll to position [385, 0]
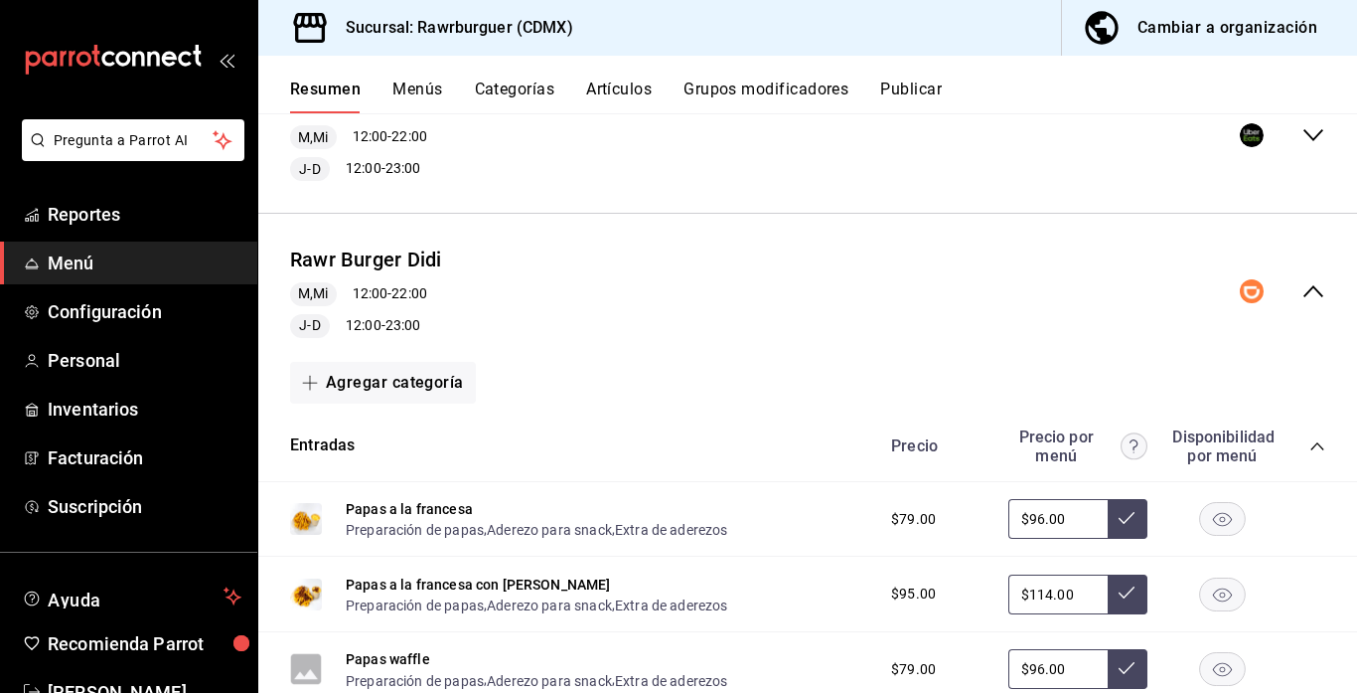
click at [1317, 443] on icon "collapse-category-row" at bounding box center [1317, 446] width 13 height 8
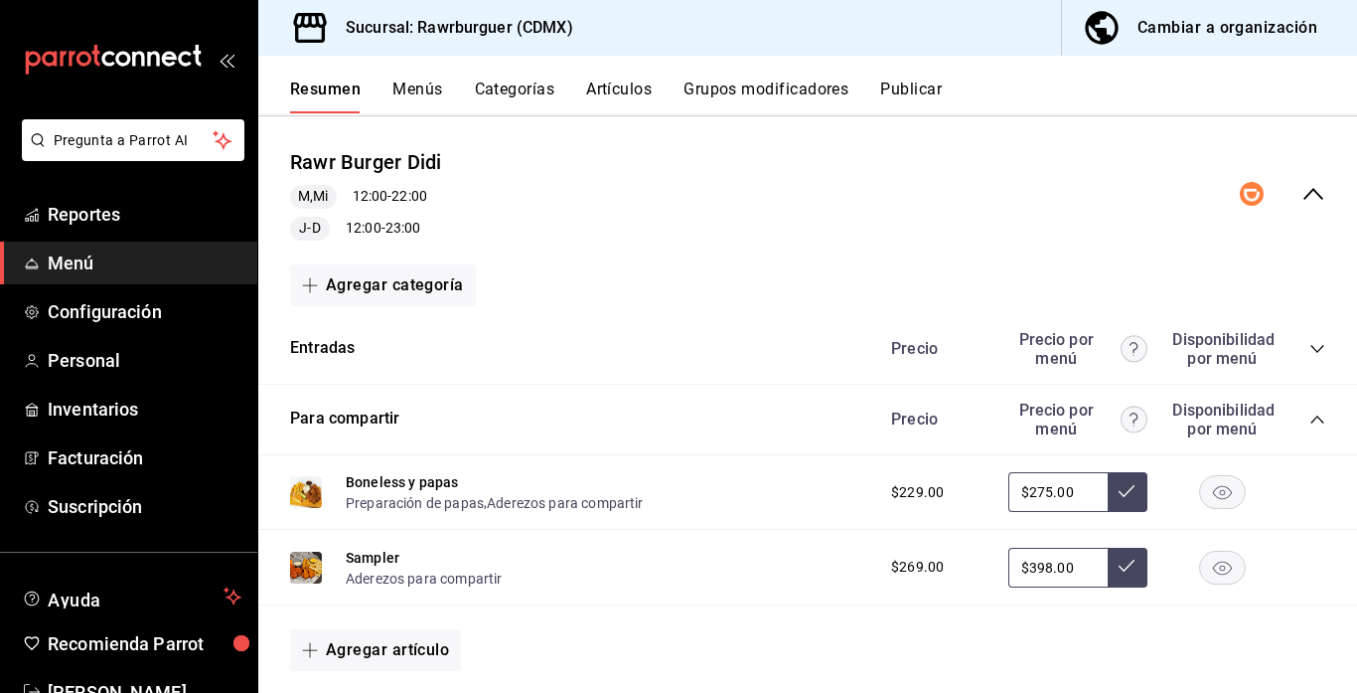
scroll to position [490, 0]
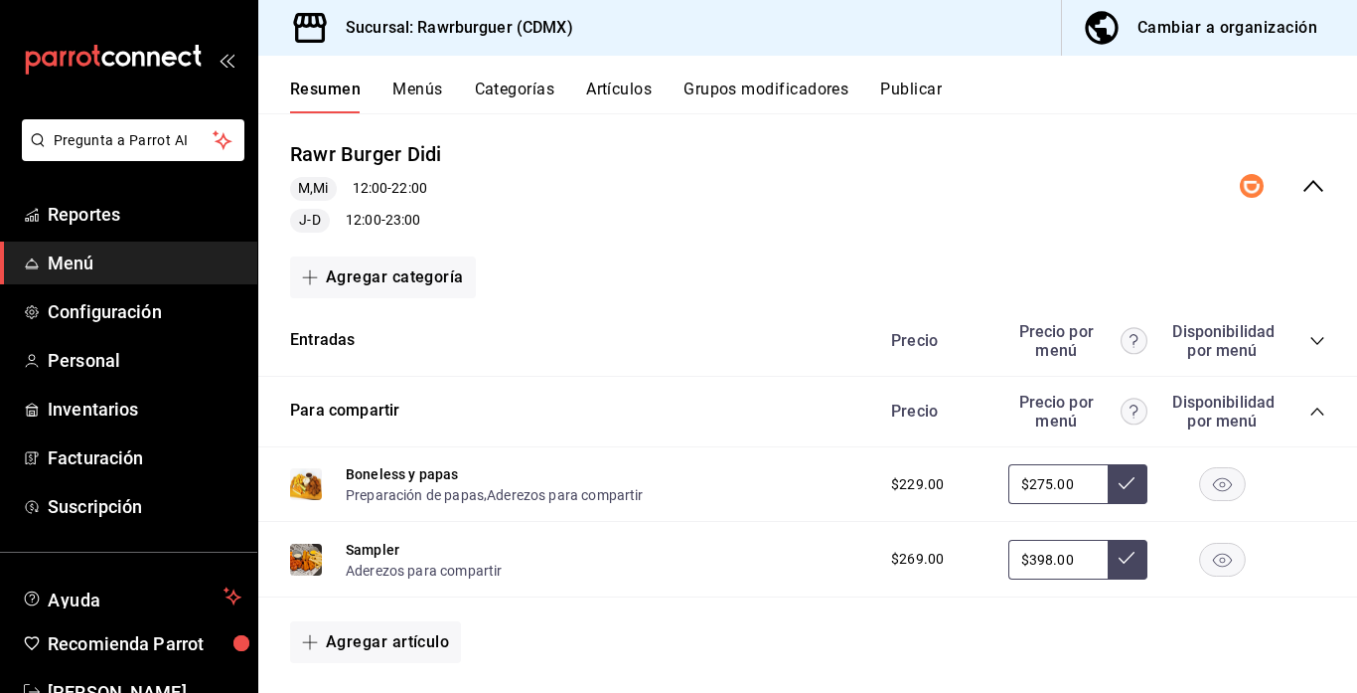
click at [1316, 416] on icon "collapse-category-row" at bounding box center [1318, 411] width 16 height 16
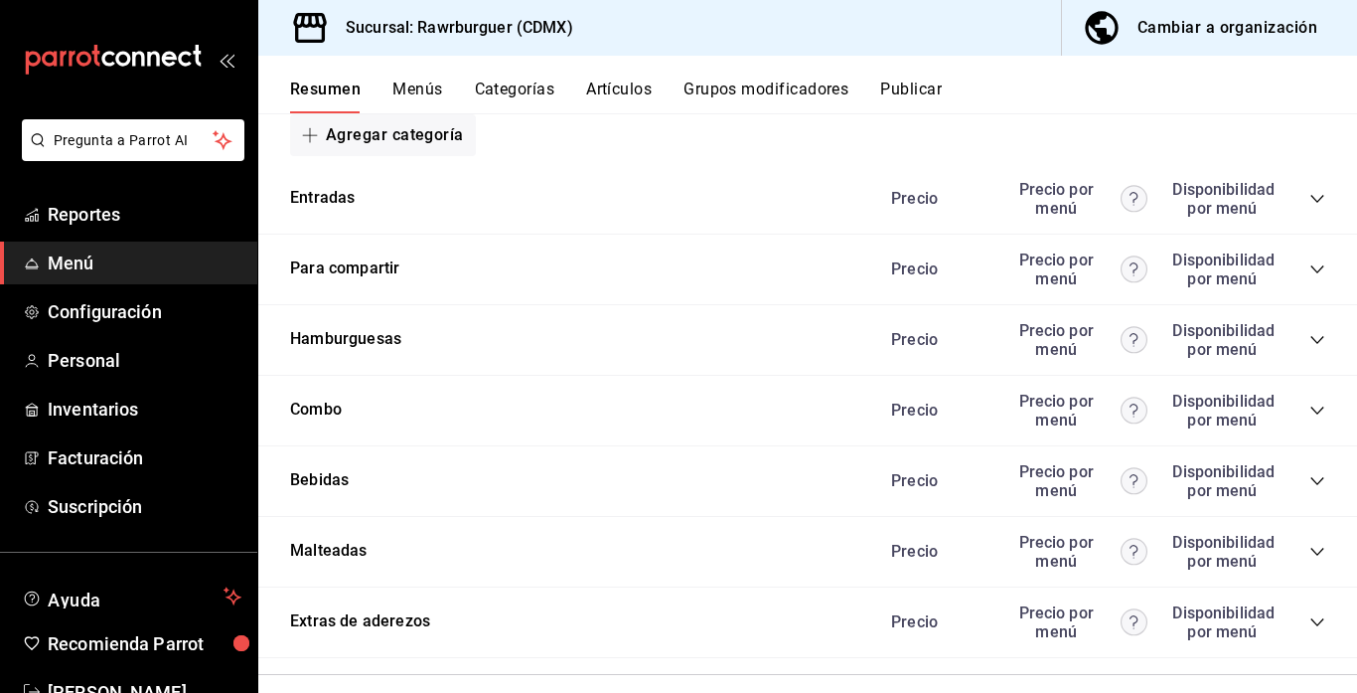
scroll to position [641, 0]
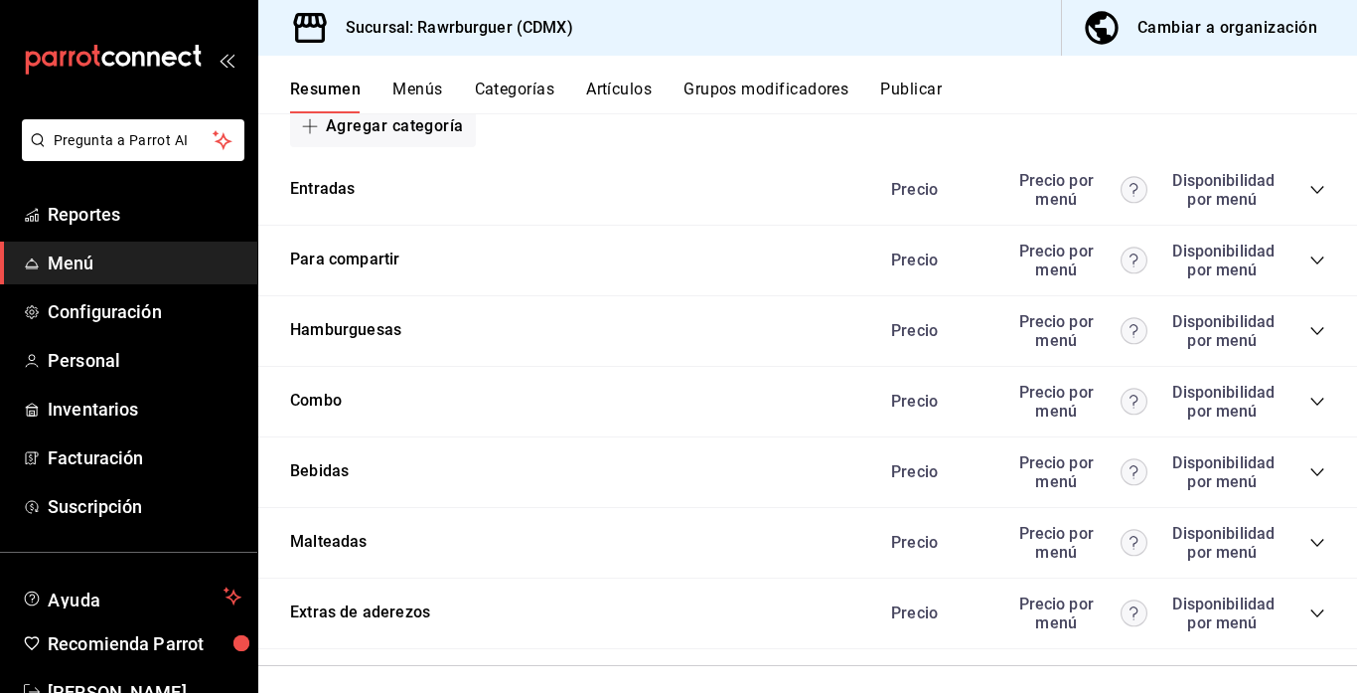
click at [1316, 464] on icon "collapse-category-row" at bounding box center [1318, 472] width 16 height 16
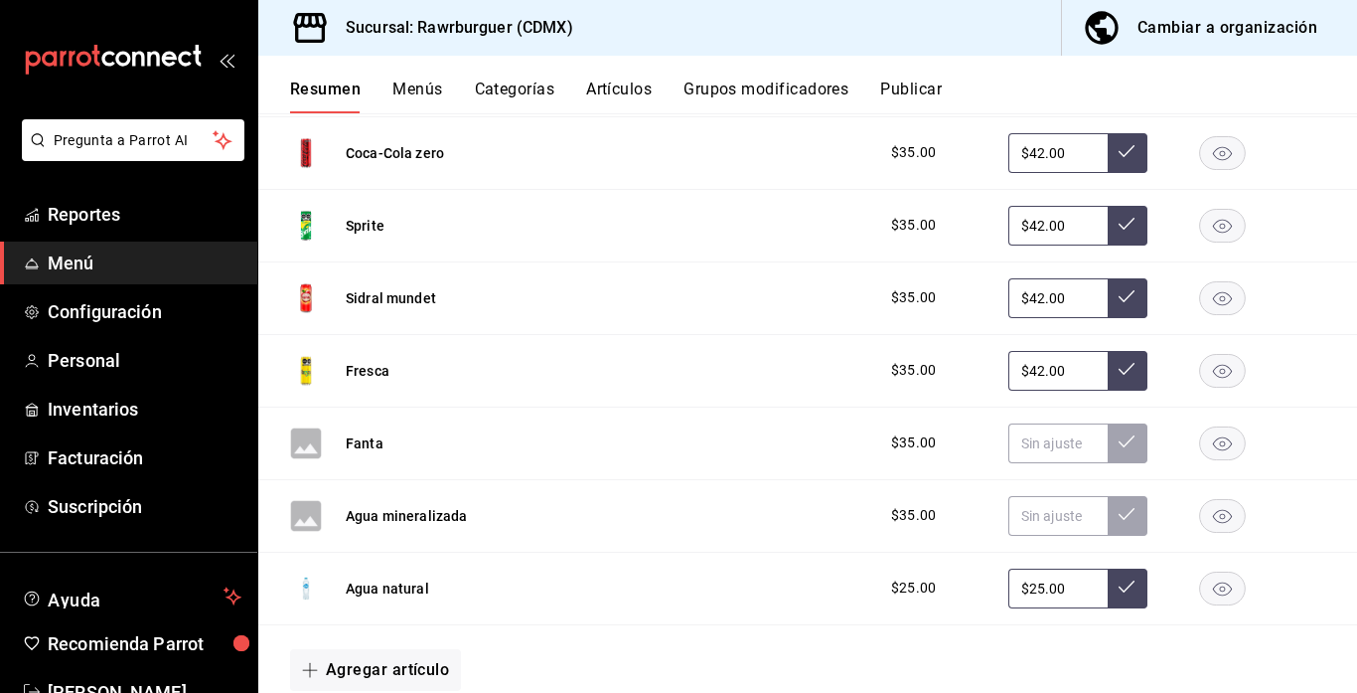
scroll to position [1109, 0]
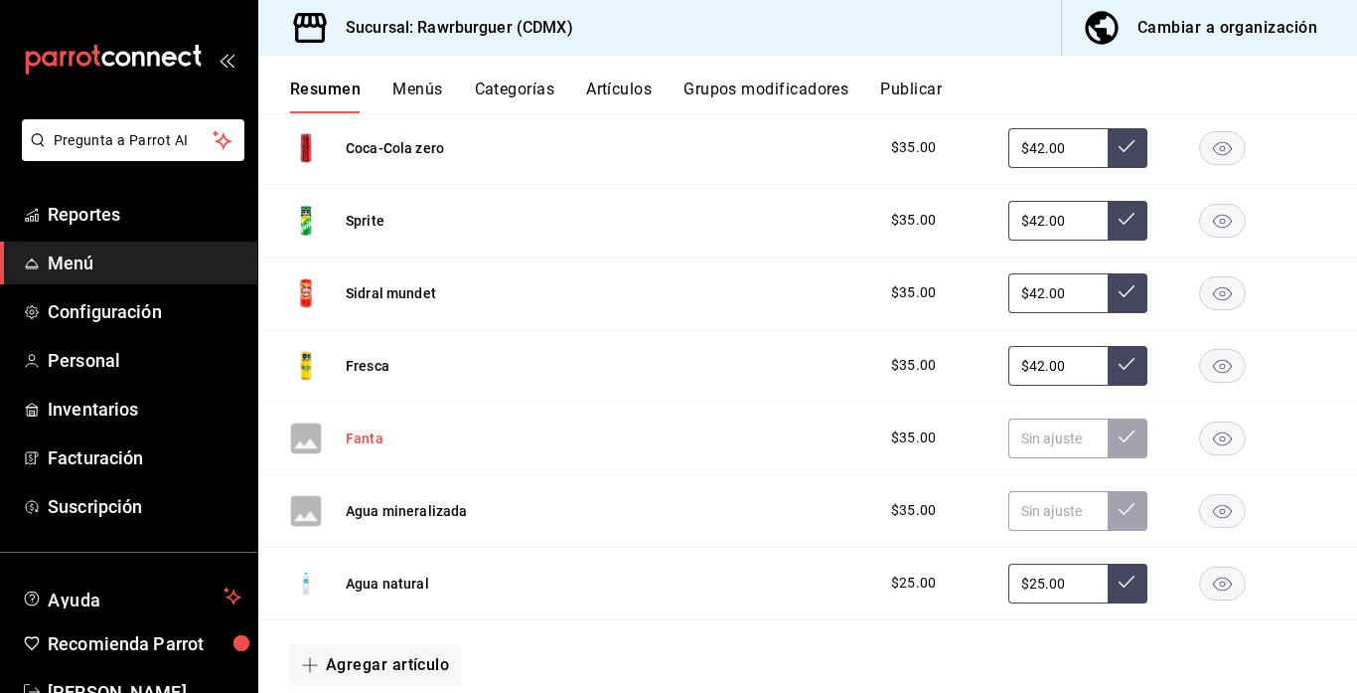
click at [352, 438] on button "Fanta" at bounding box center [365, 438] width 38 height 20
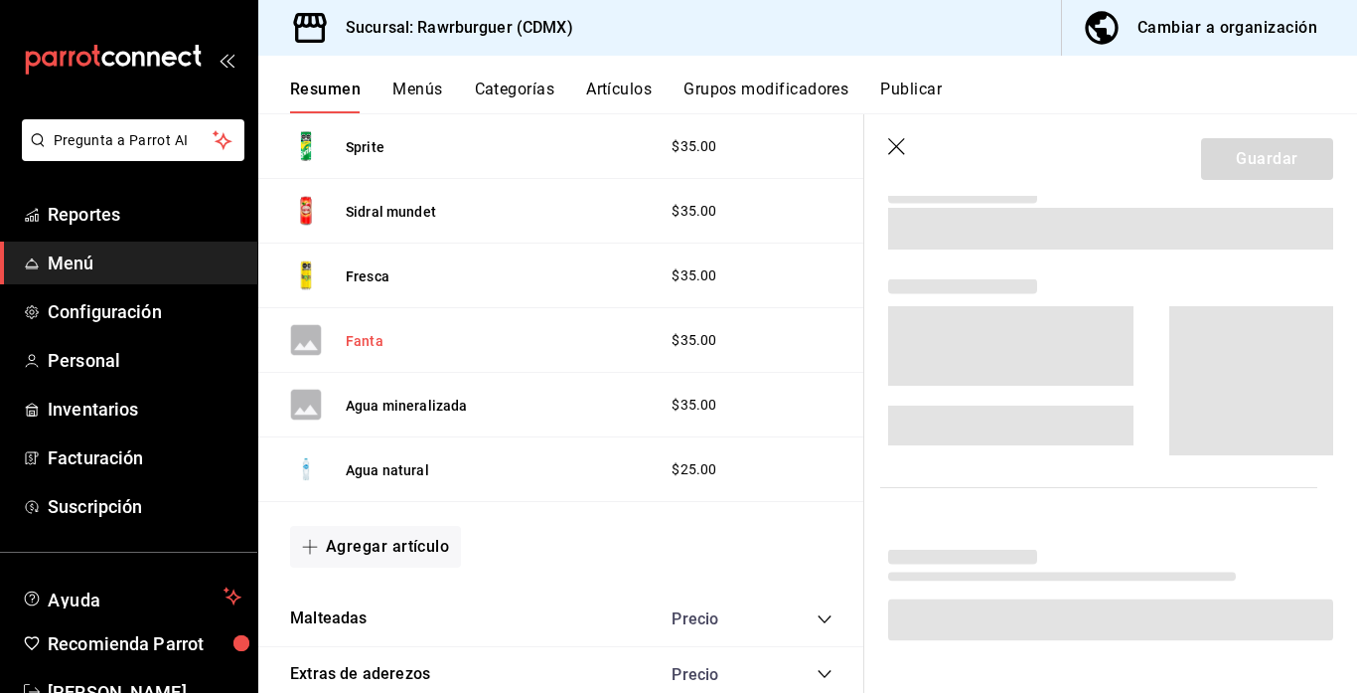
scroll to position [1021, 0]
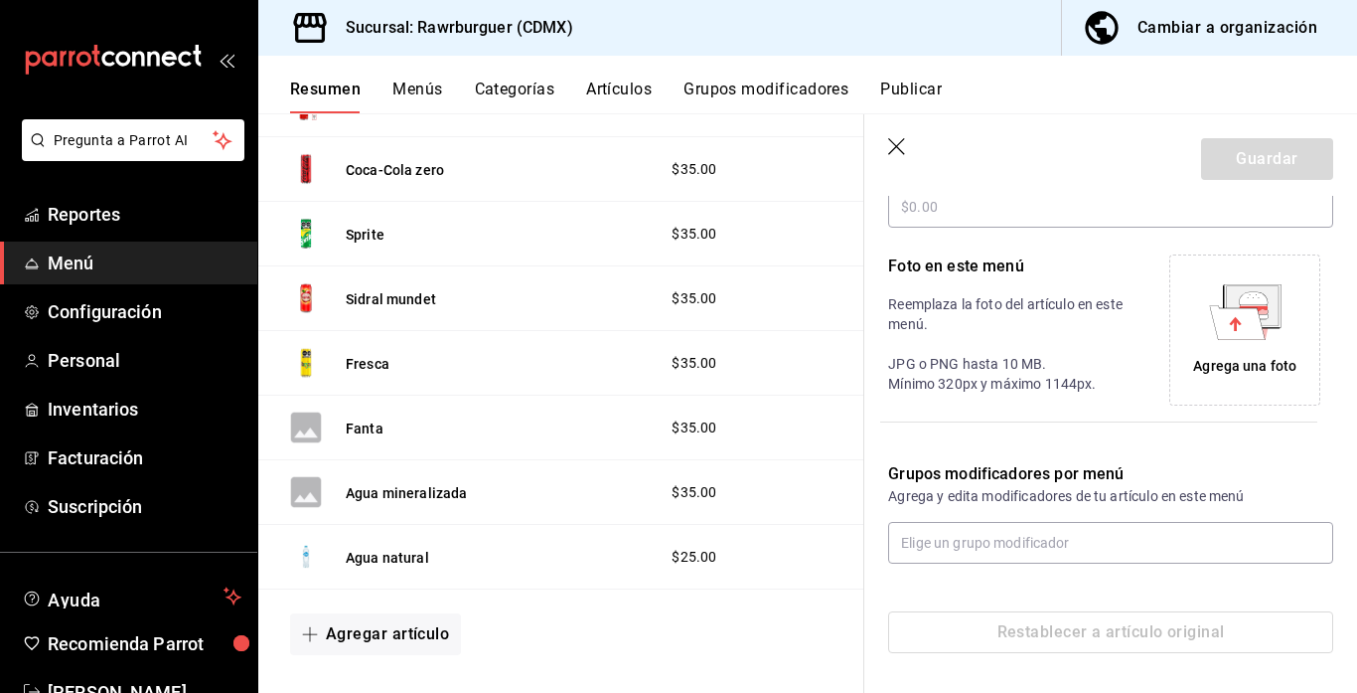
click at [1263, 343] on div "Agrega una foto" at bounding box center [1244, 329] width 141 height 141
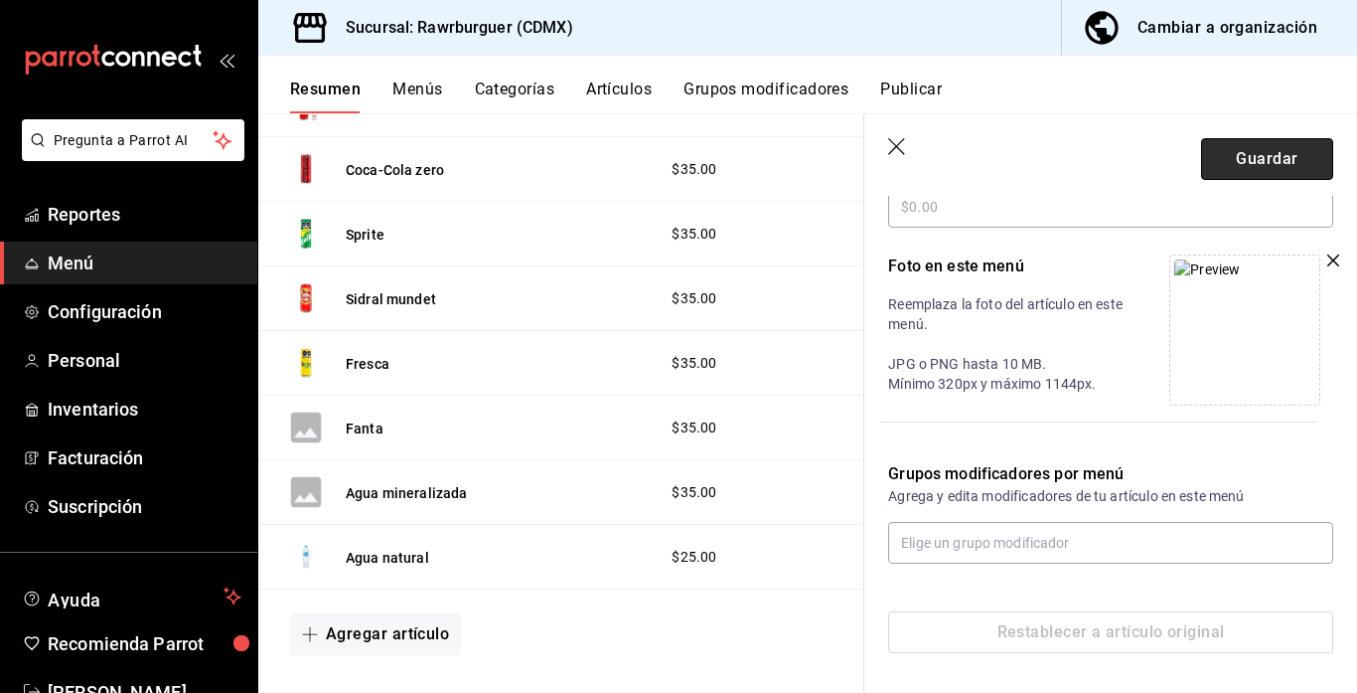
click at [1303, 167] on button "Guardar" at bounding box center [1267, 159] width 132 height 42
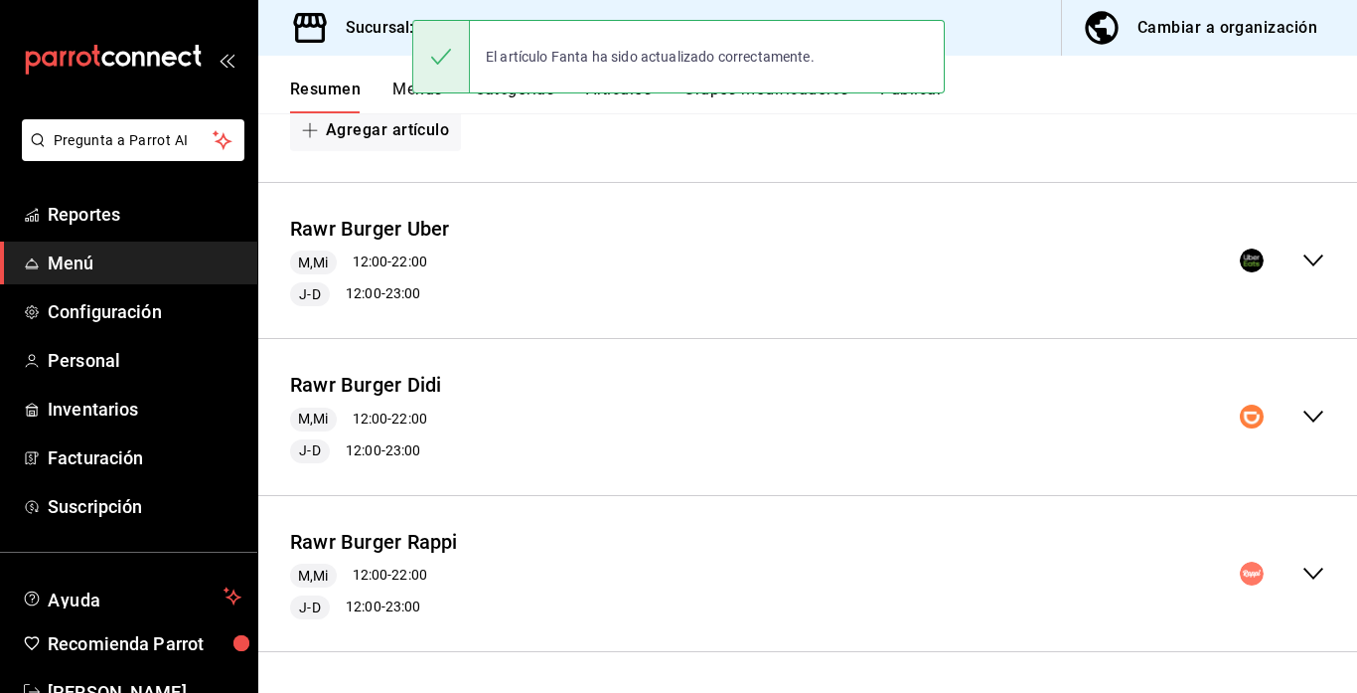
scroll to position [268, 0]
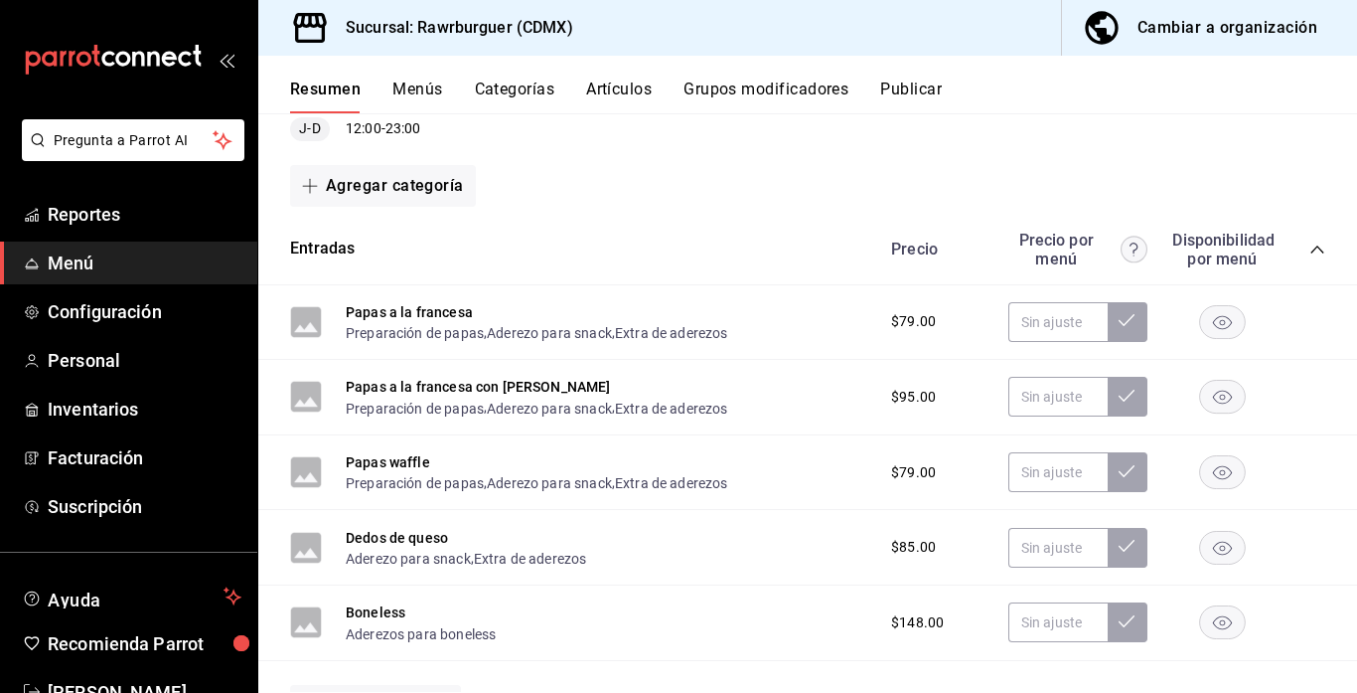
click at [1313, 245] on icon "collapse-category-row" at bounding box center [1318, 249] width 16 height 16
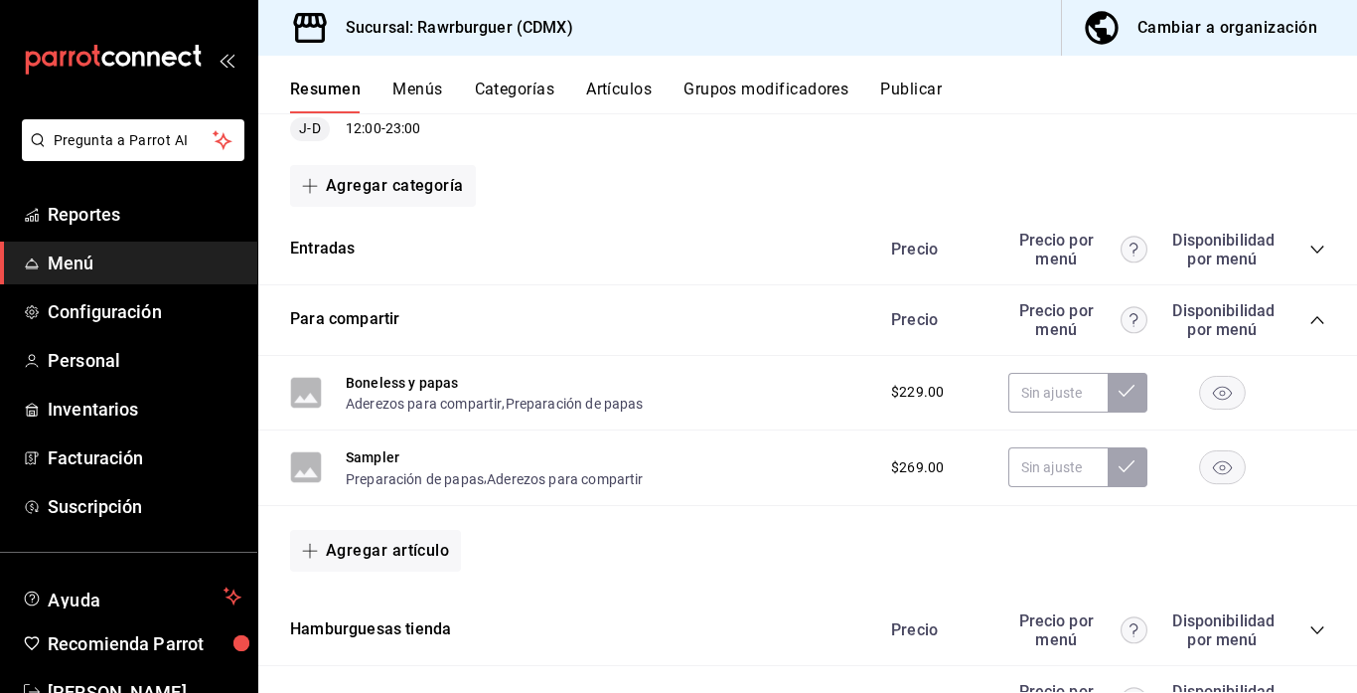
click at [1314, 317] on icon "collapse-category-row" at bounding box center [1318, 320] width 16 height 16
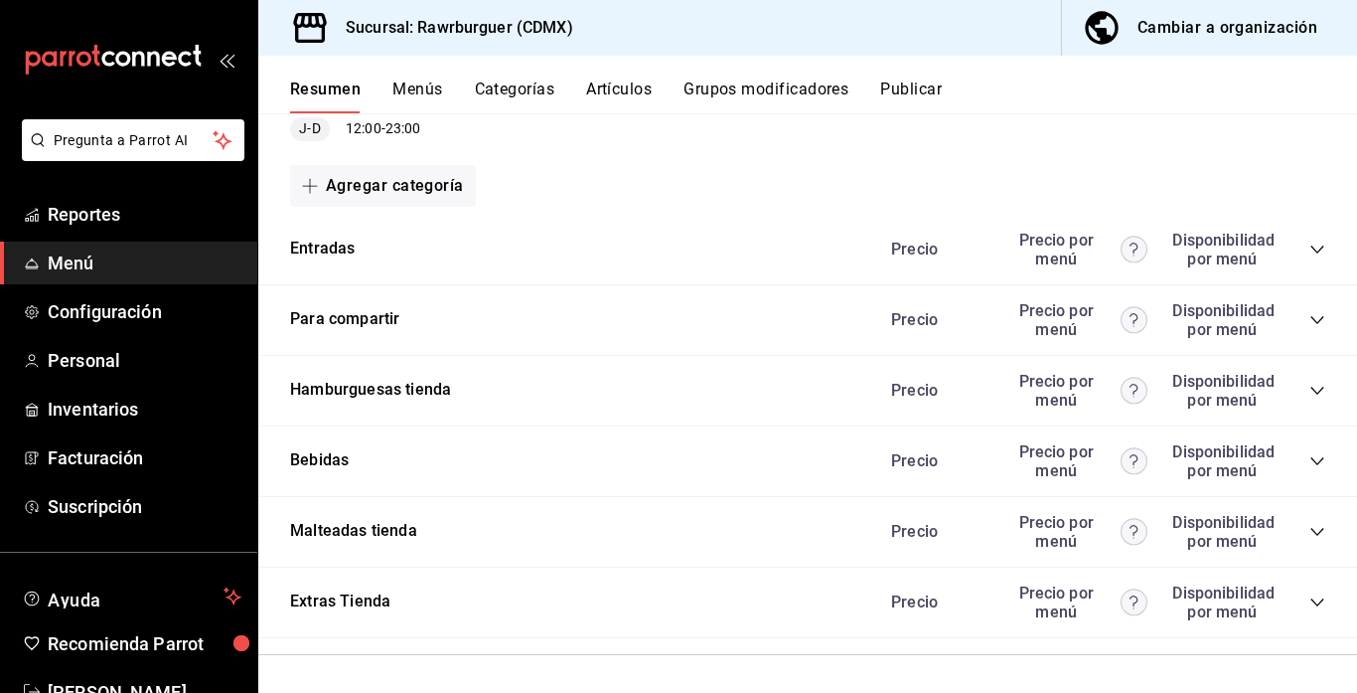
click at [1320, 462] on icon "collapse-category-row" at bounding box center [1318, 461] width 16 height 16
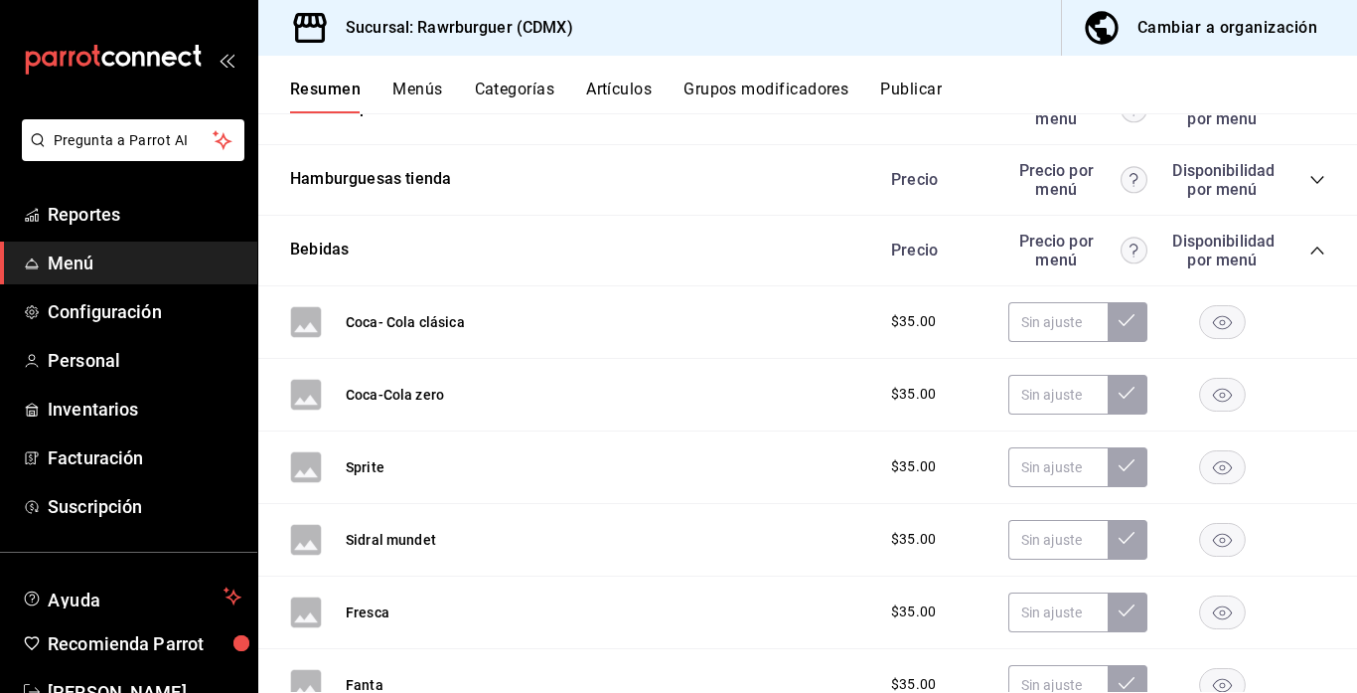
scroll to position [1410, 0]
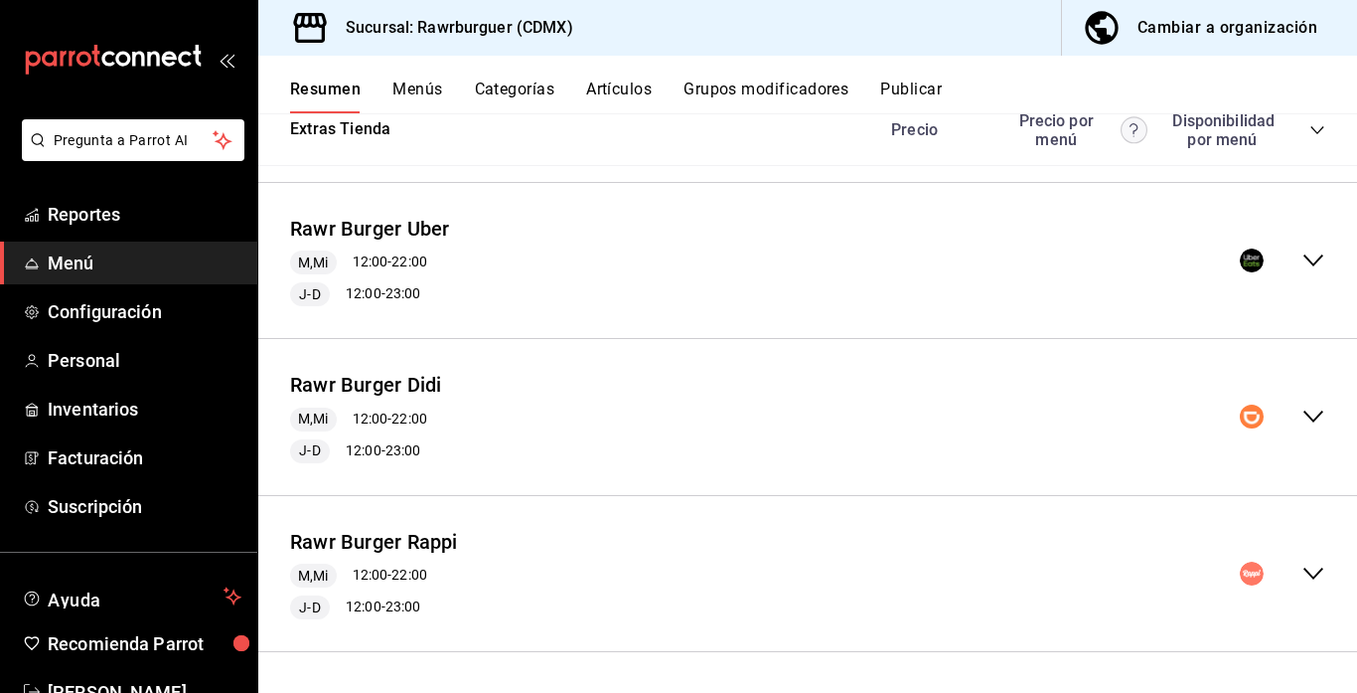
click at [1308, 410] on icon "collapse-menu-row" at bounding box center [1314, 416] width 24 height 24
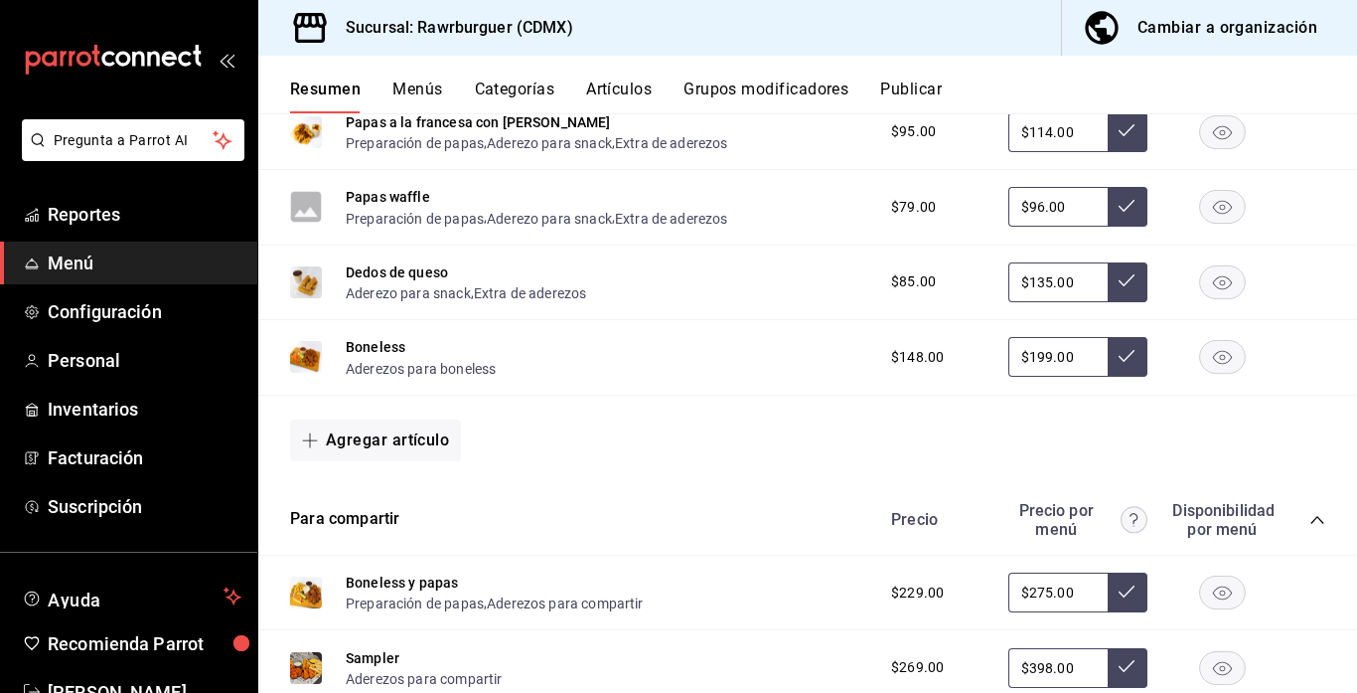
scroll to position [2001, 0]
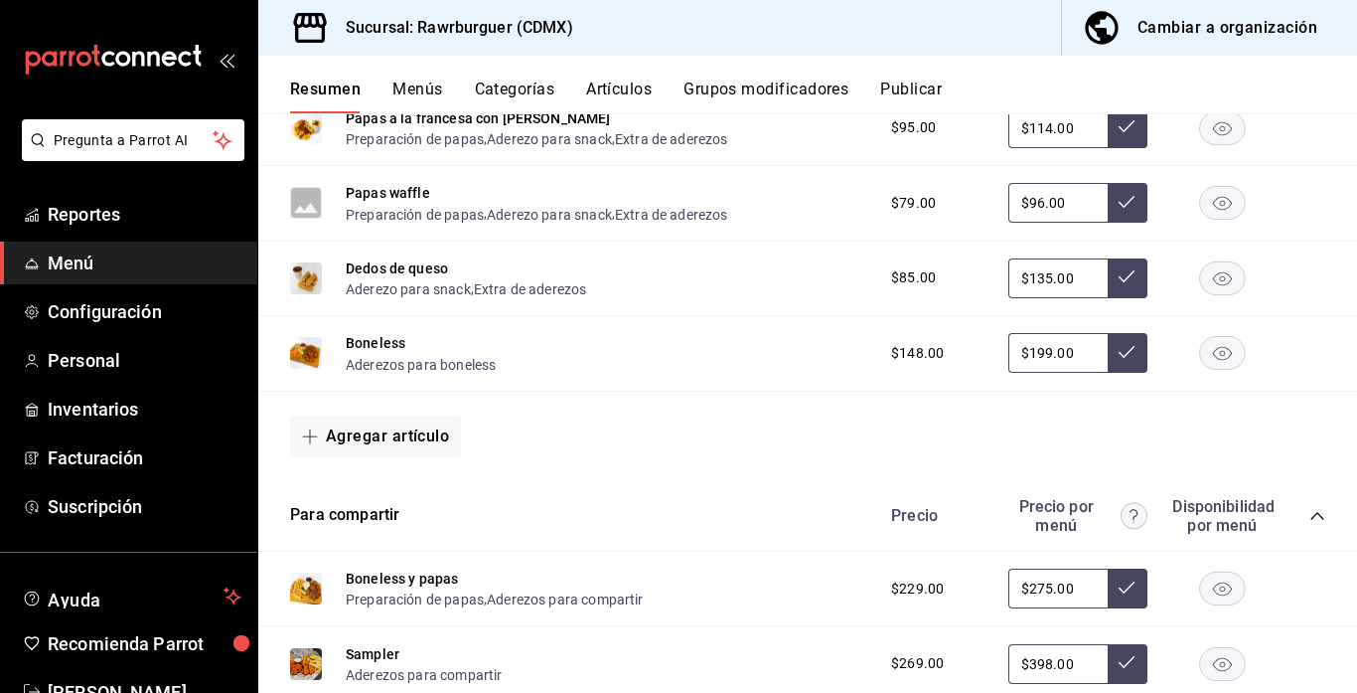
click at [1318, 512] on icon "collapse-category-row" at bounding box center [1318, 516] width 16 height 16
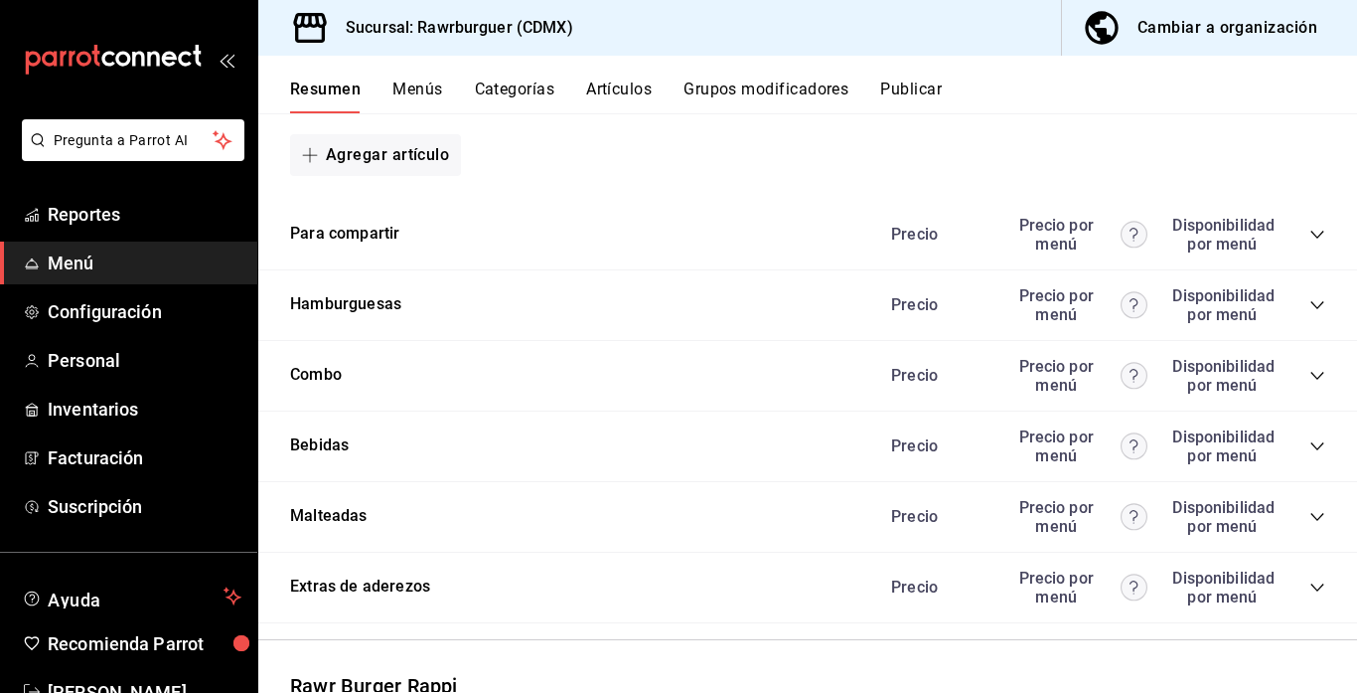
scroll to position [2309, 0]
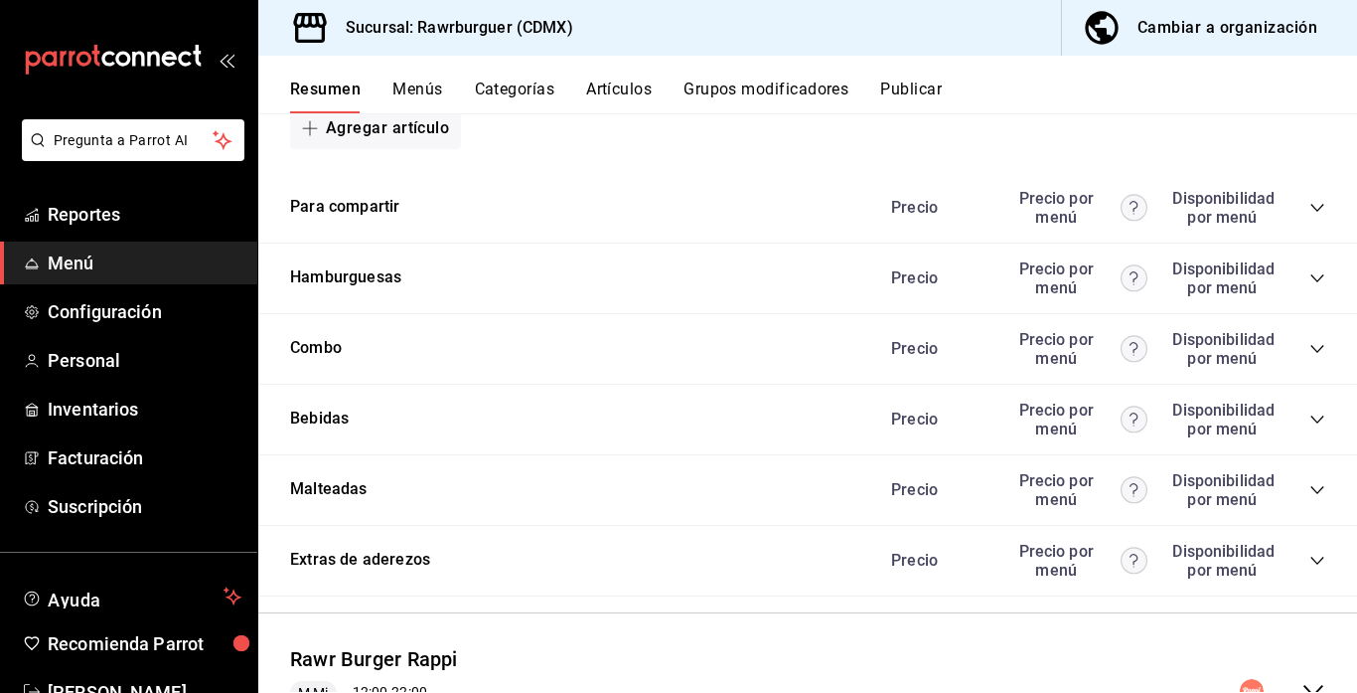
click at [1316, 421] on icon "collapse-category-row" at bounding box center [1317, 419] width 13 height 8
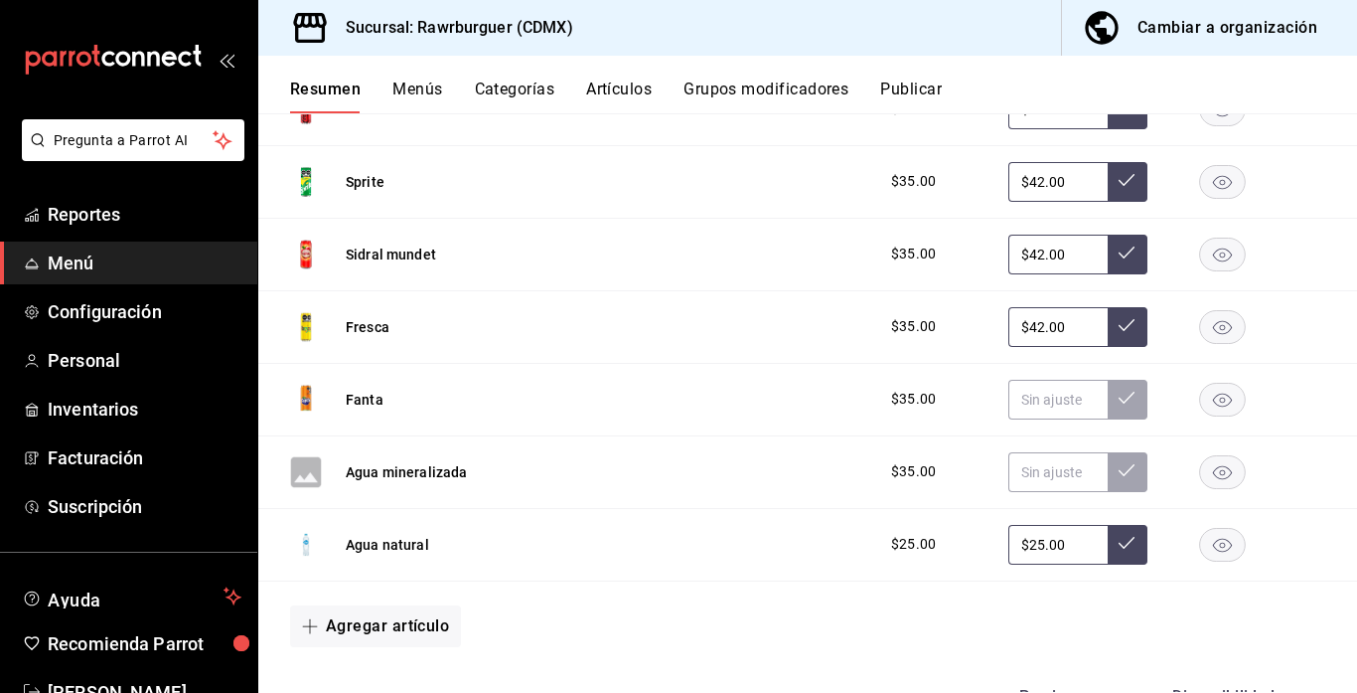
scroll to position [2767, 0]
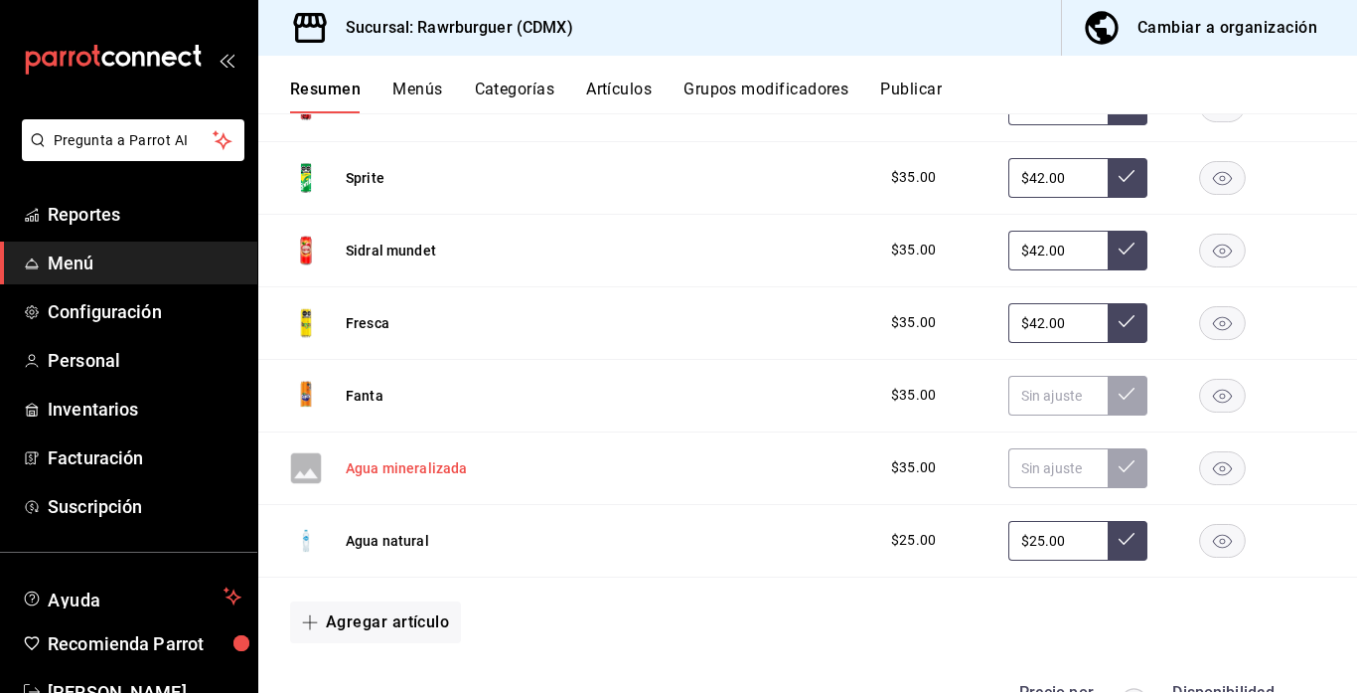
click at [404, 475] on button "Agua mineralizada" at bounding box center [407, 468] width 122 height 20
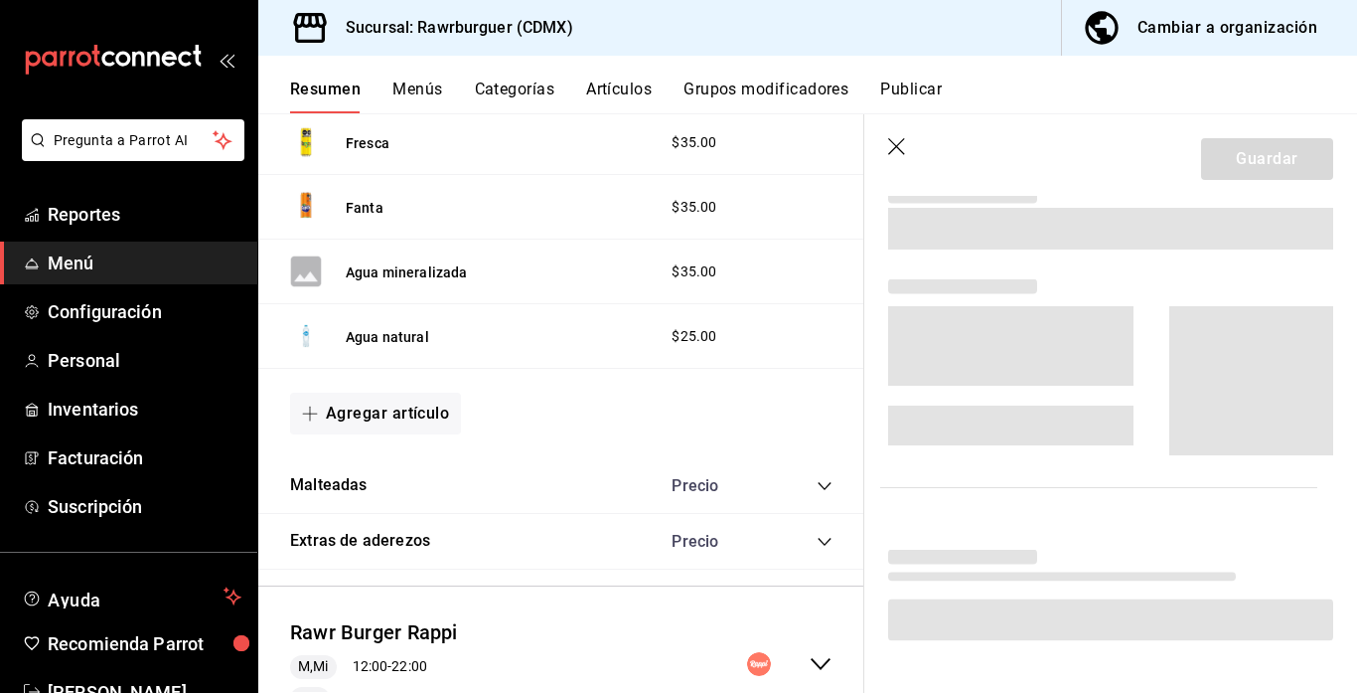
scroll to position [2526, 0]
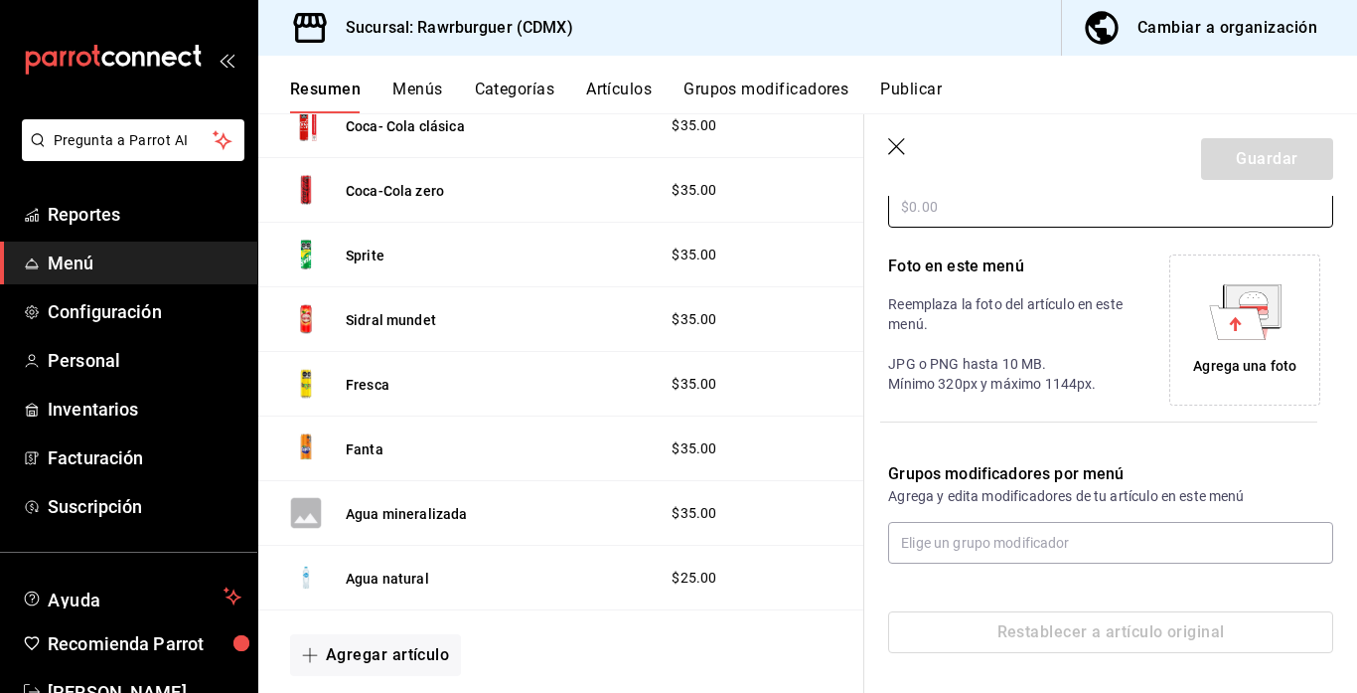
click at [937, 207] on input "text" at bounding box center [1110, 207] width 445 height 42
type input "$42.00"
click at [1241, 320] on icon at bounding box center [1237, 322] width 56 height 34
click at [900, 157] on icon "button" at bounding box center [898, 148] width 20 height 20
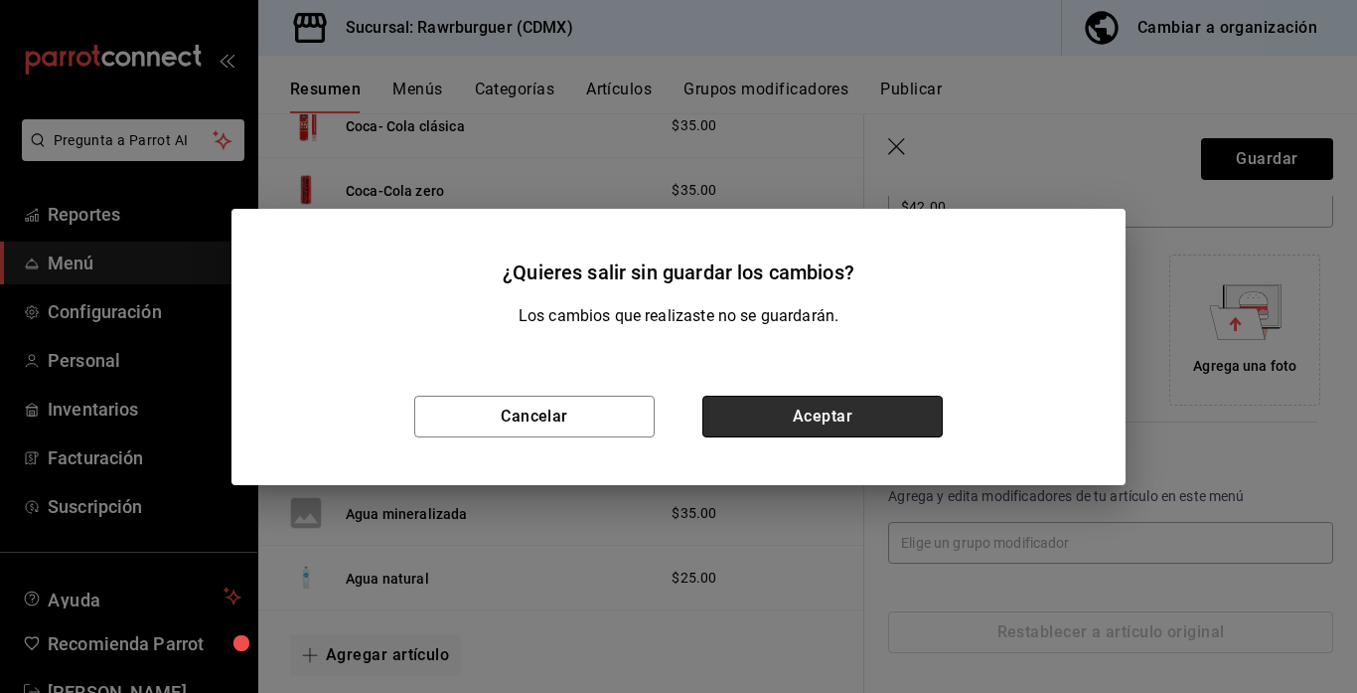
click at [769, 431] on button "Aceptar" at bounding box center [822, 416] width 240 height 42
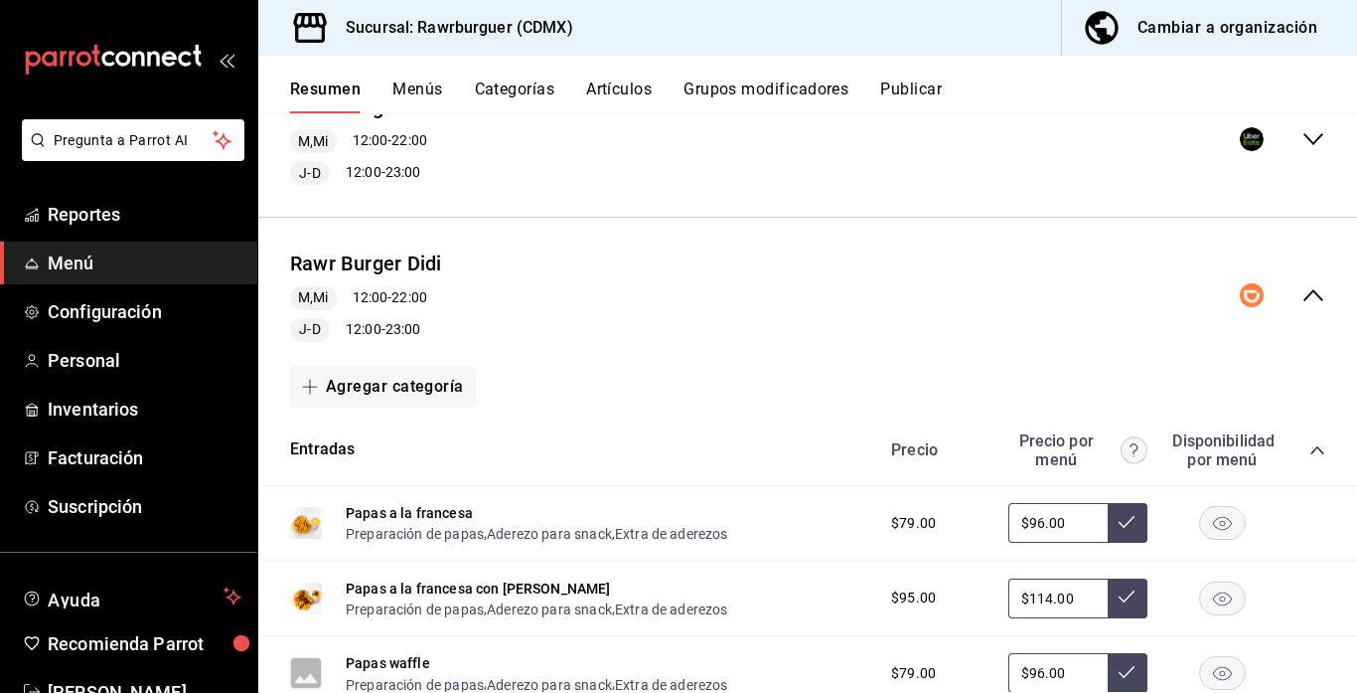
scroll to position [1530, 0]
click at [1312, 150] on icon "collapse-menu-row" at bounding box center [1314, 140] width 24 height 24
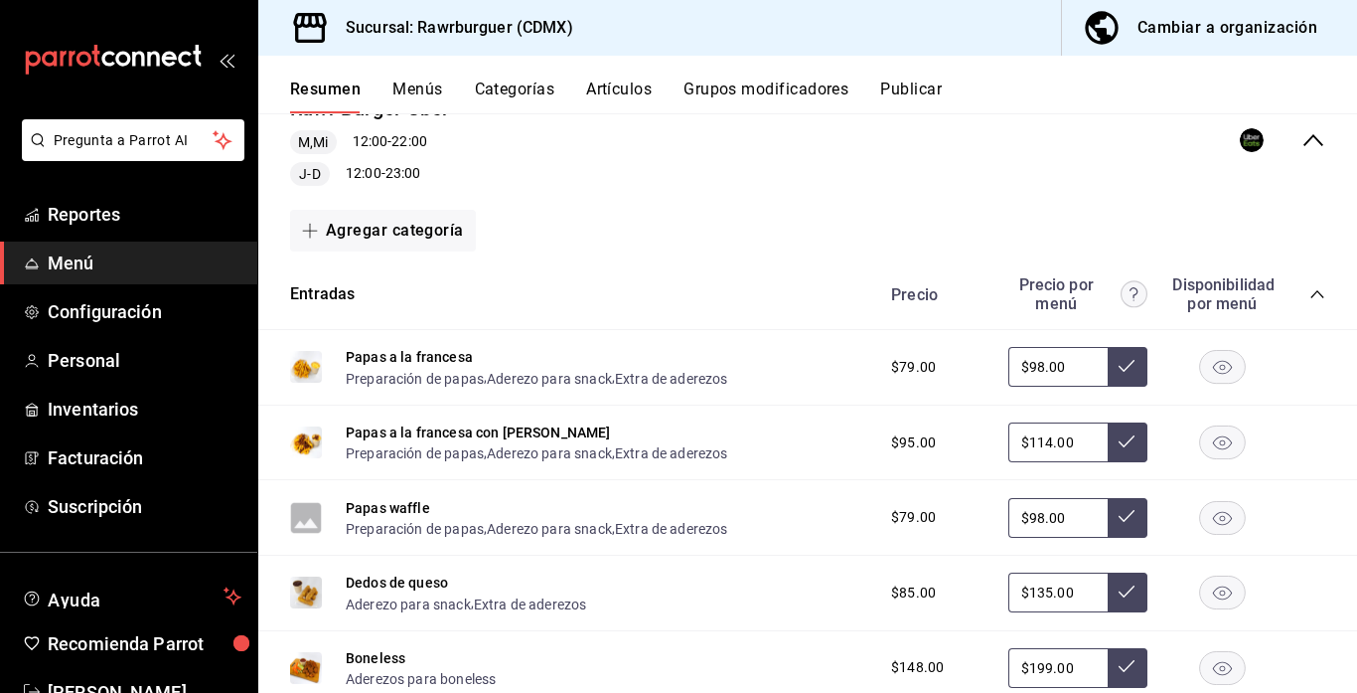
scroll to position [2063, 0]
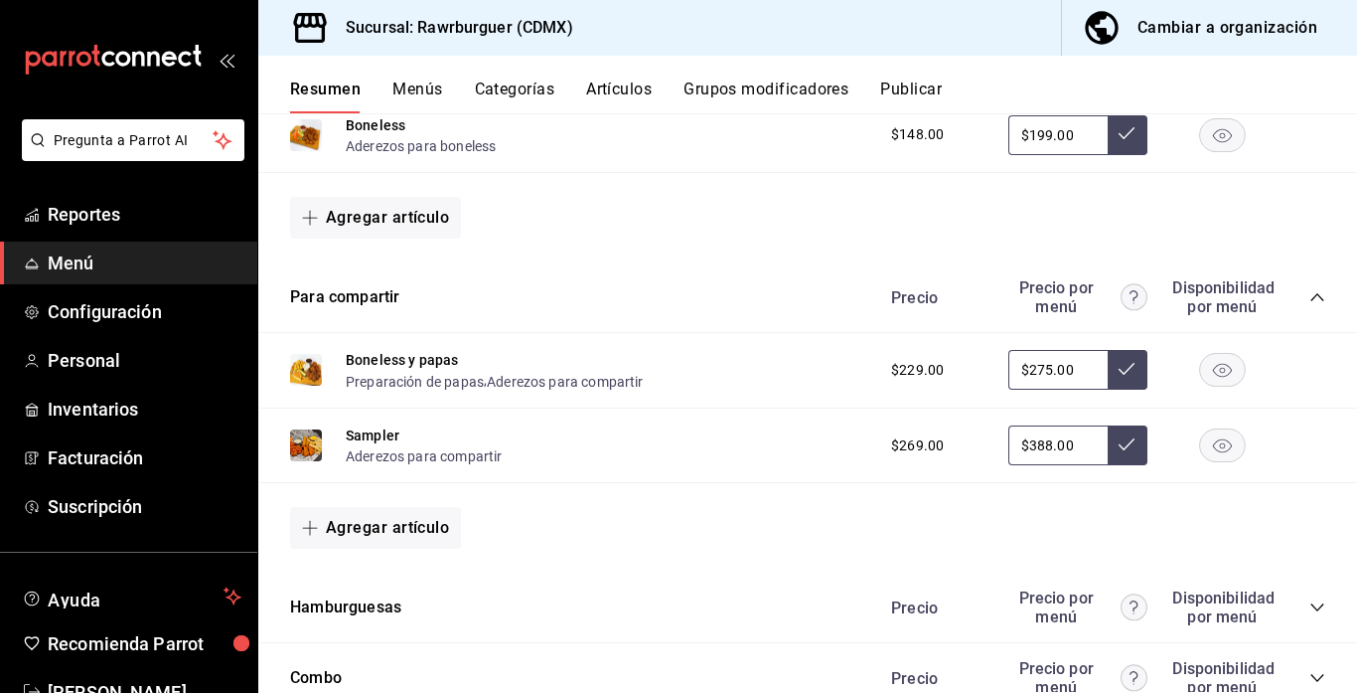
click at [1316, 298] on icon "collapse-category-row" at bounding box center [1318, 297] width 16 height 16
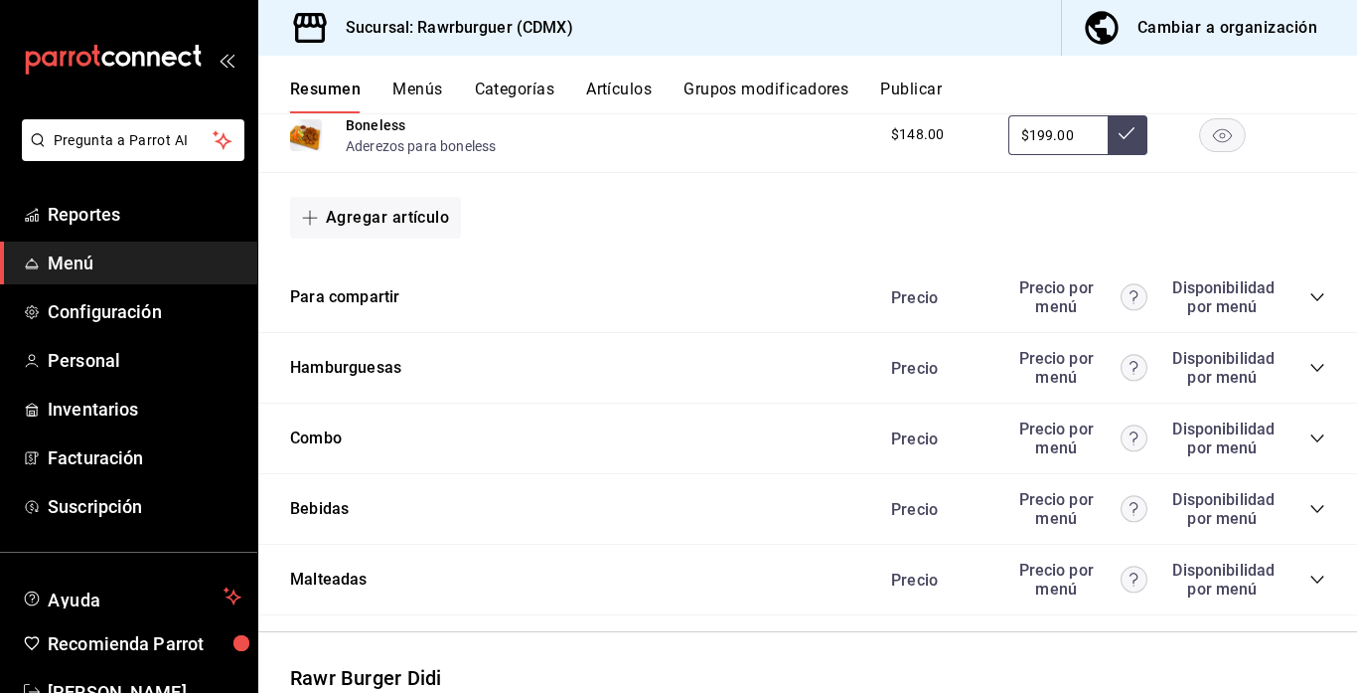
click at [1314, 505] on icon "collapse-category-row" at bounding box center [1318, 509] width 16 height 16
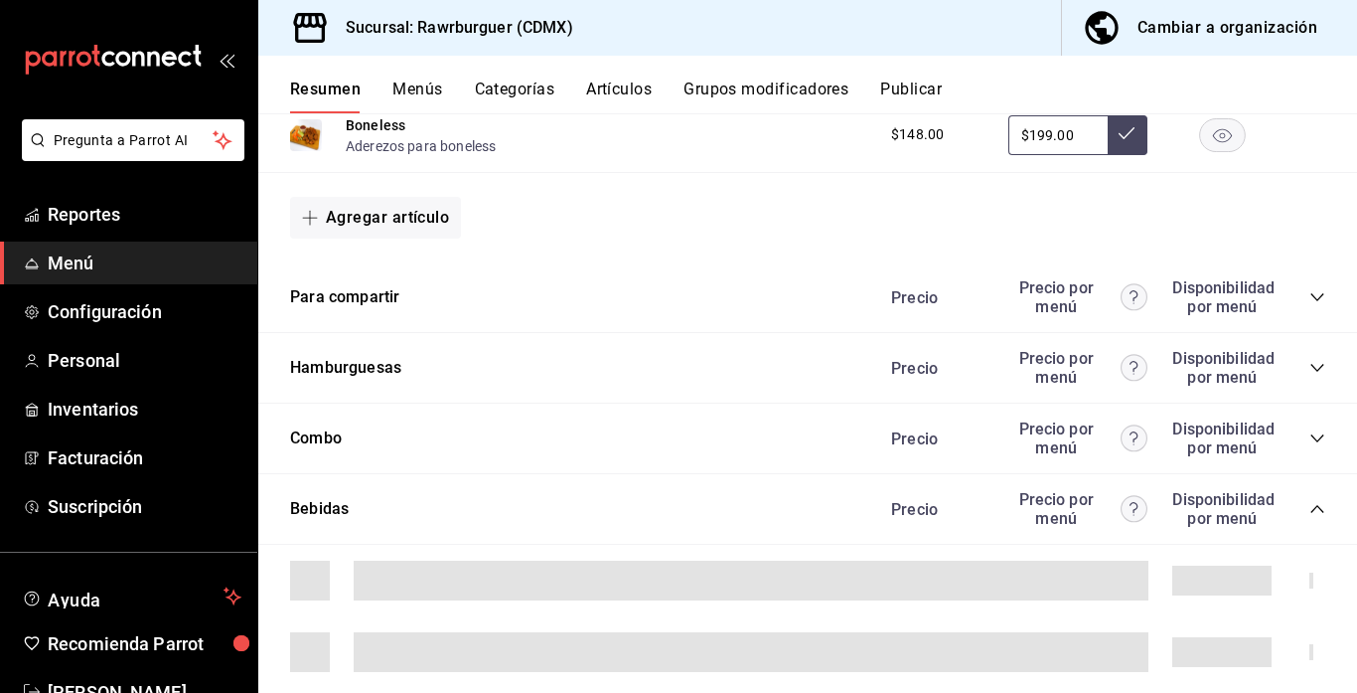
click at [670, 417] on div "Combo Precio Precio por menú Disponibilidad por menú" at bounding box center [807, 438] width 1099 height 71
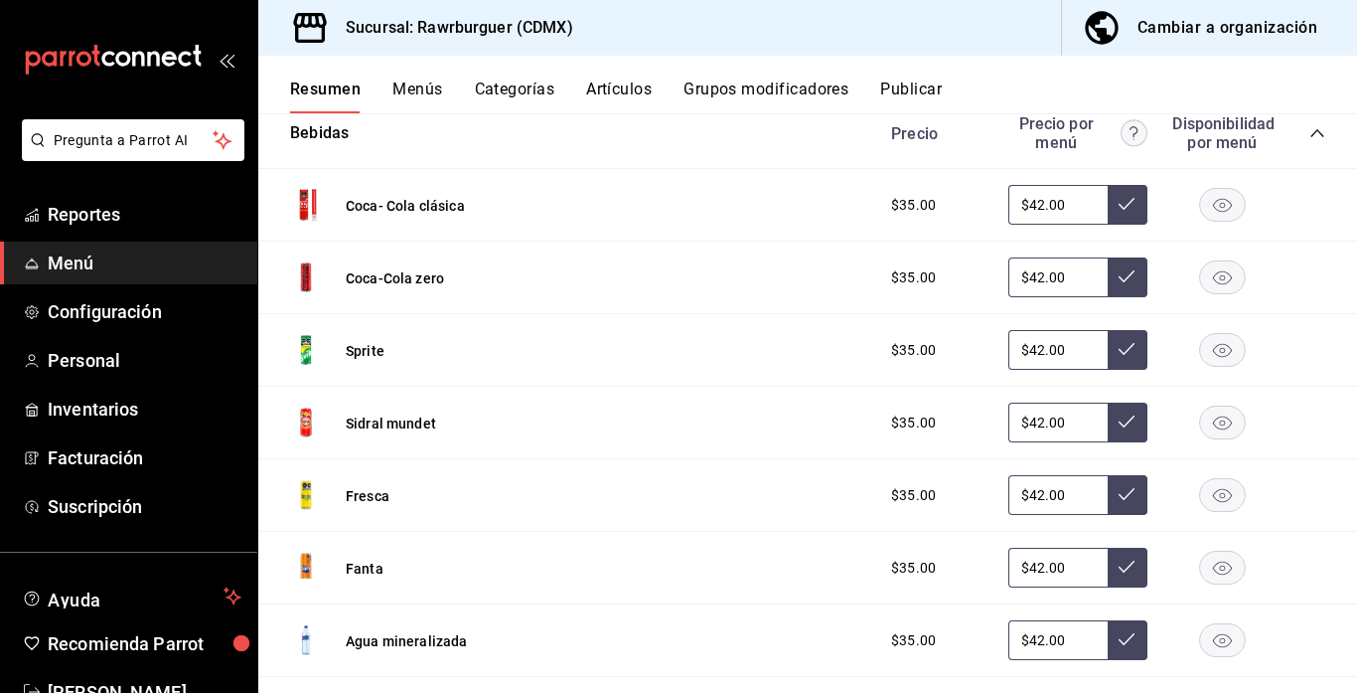
scroll to position [2699, 0]
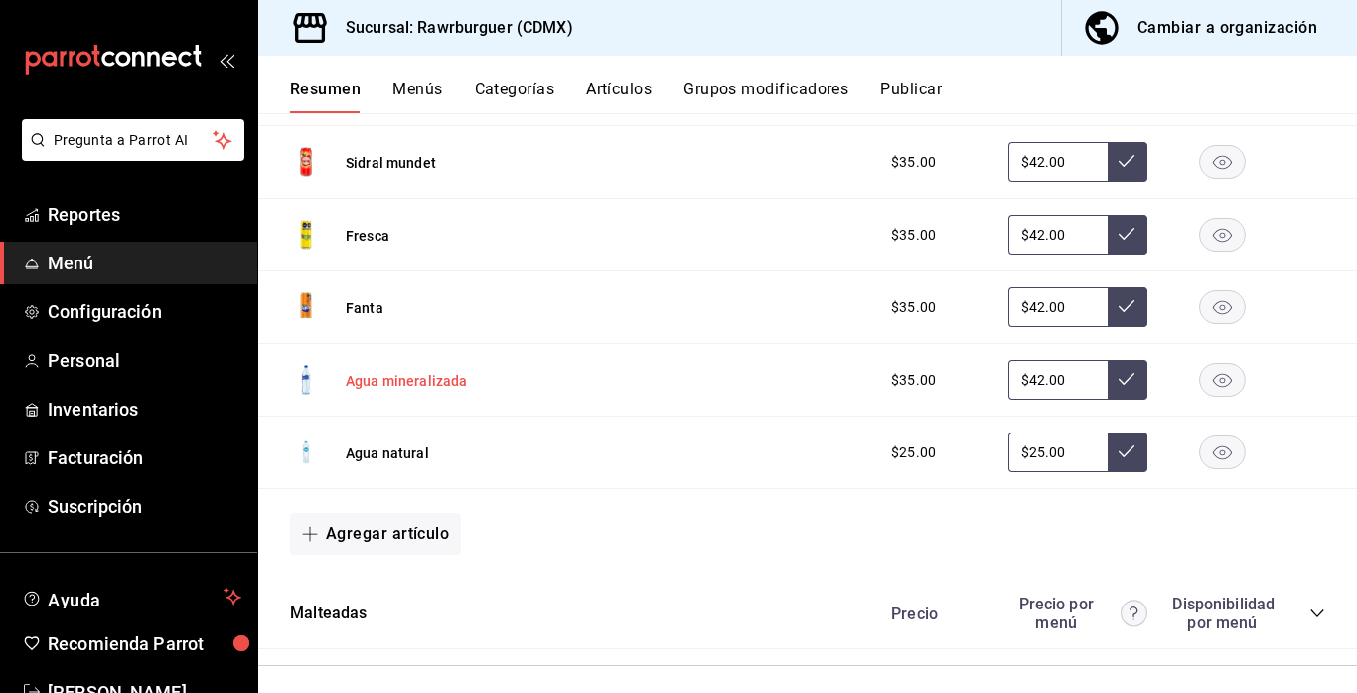
click at [430, 385] on button "Agua mineralizada" at bounding box center [407, 381] width 122 height 20
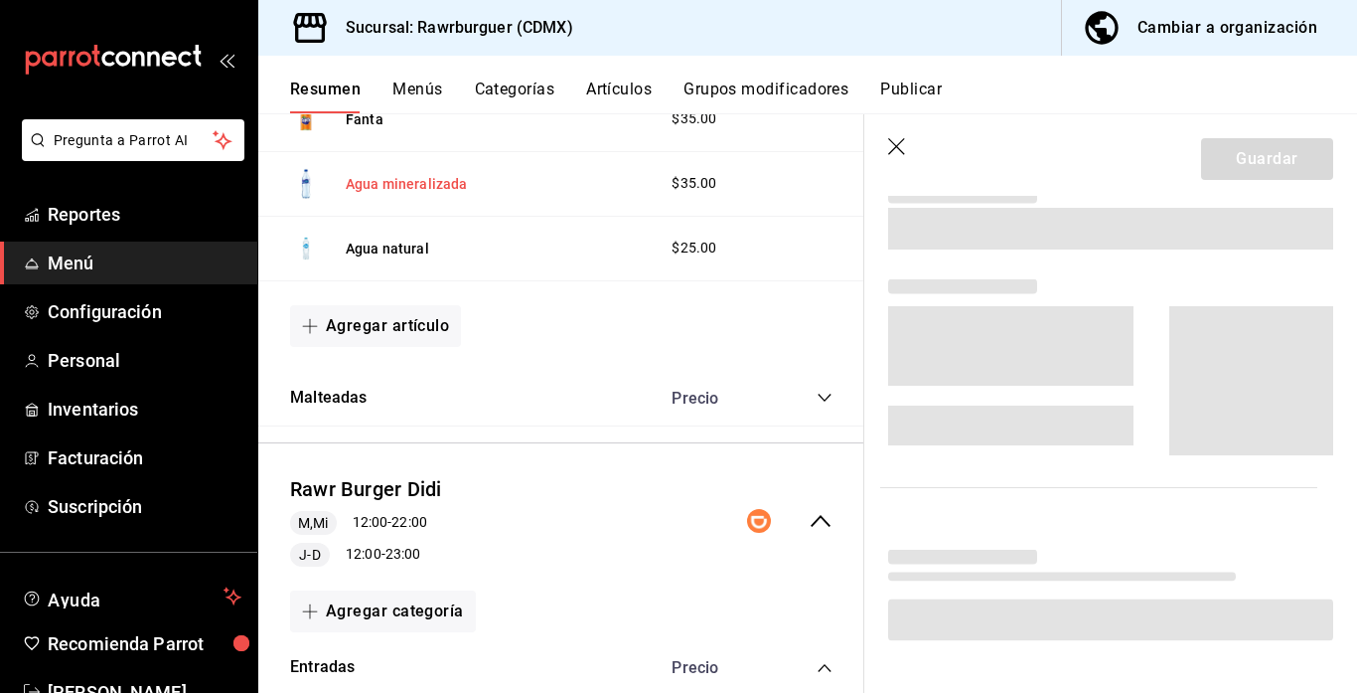
scroll to position [2454, 0]
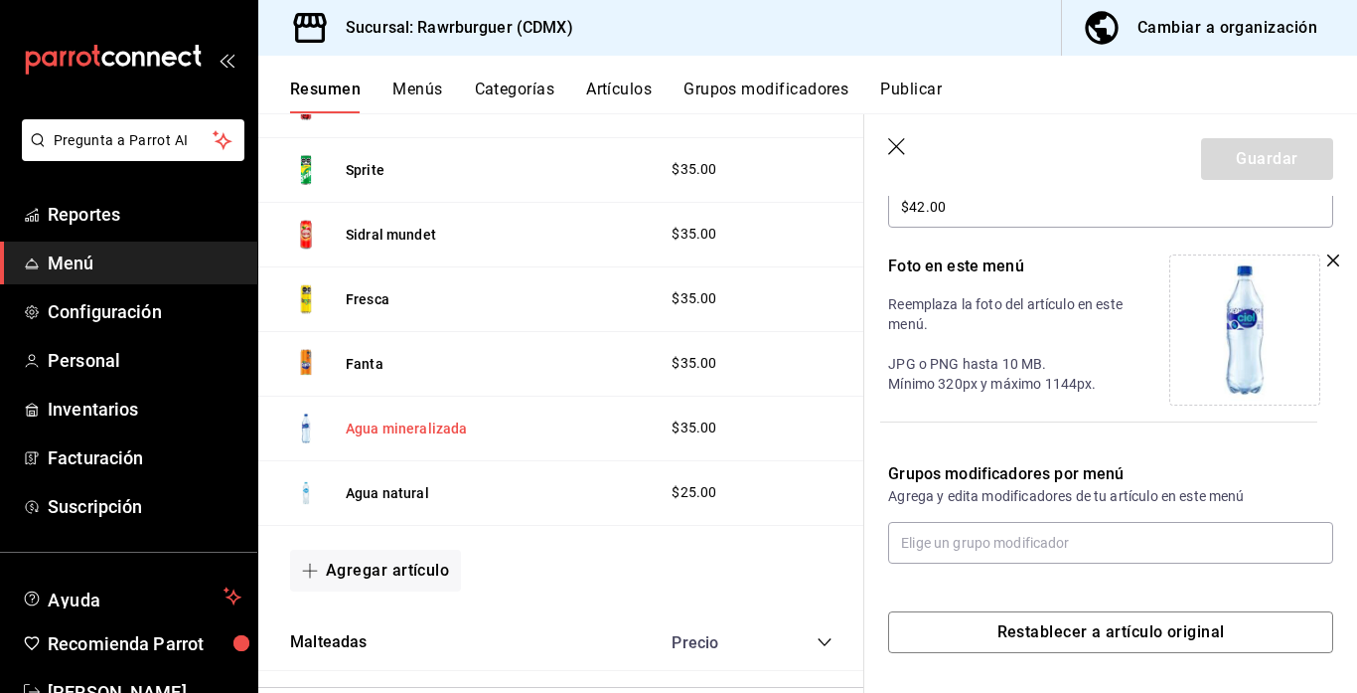
type input "$42.00"
click at [1258, 330] on img at bounding box center [1244, 329] width 141 height 141
click at [1229, 336] on img at bounding box center [1244, 329] width 141 height 141
click at [1256, 275] on img at bounding box center [1244, 329] width 141 height 141
click at [1212, 320] on img at bounding box center [1244, 329] width 141 height 141
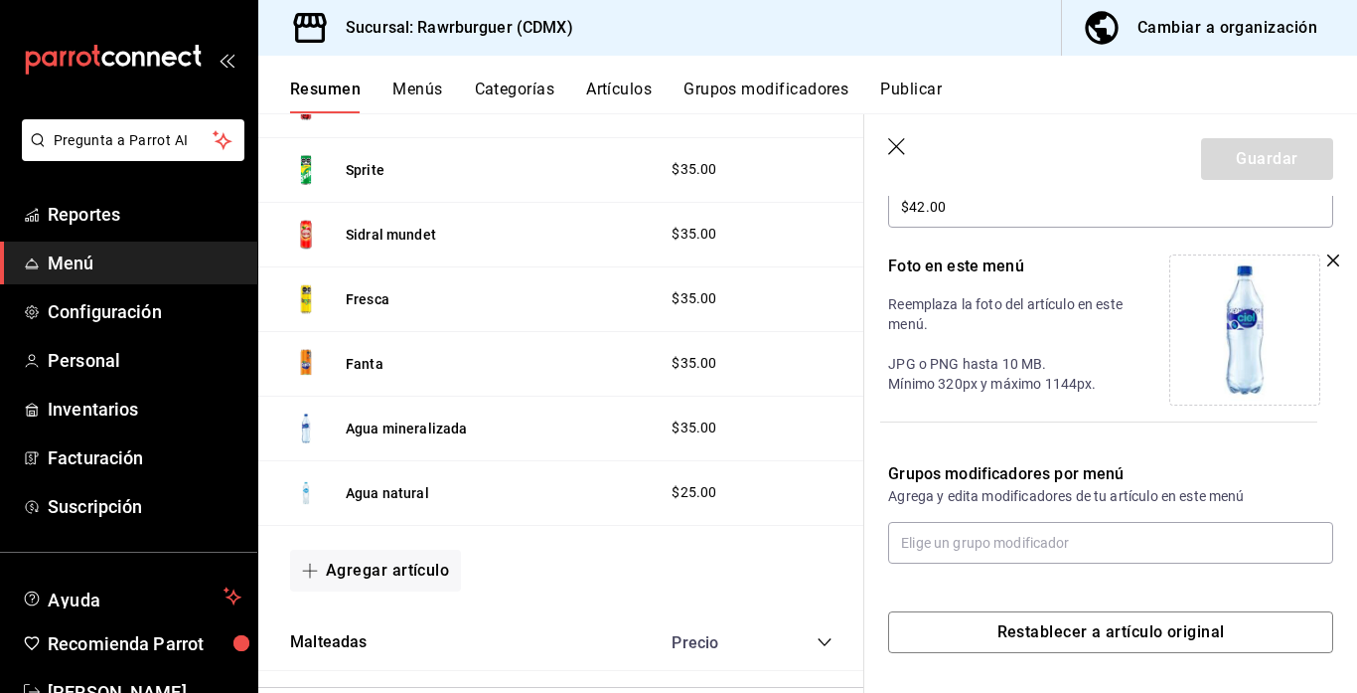
click at [1333, 257] on icon "button" at bounding box center [1333, 260] width 12 height 12
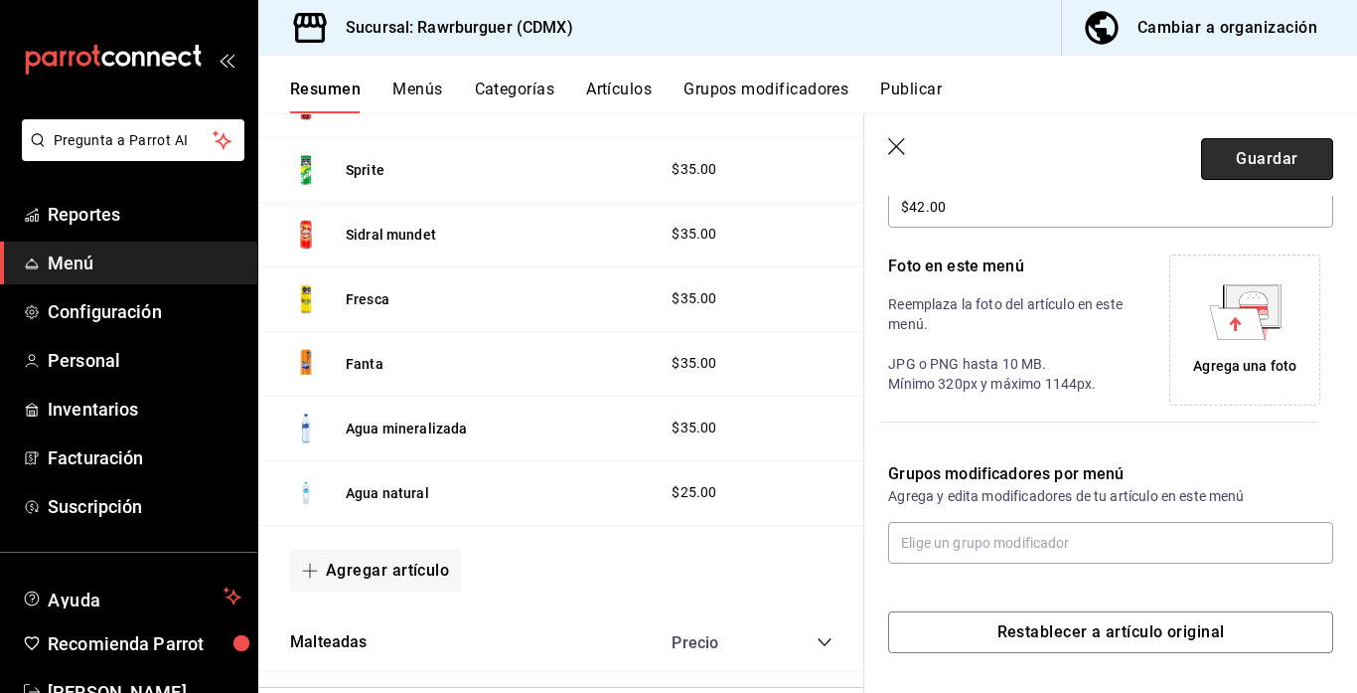
click at [1220, 167] on button "Guardar" at bounding box center [1267, 159] width 132 height 42
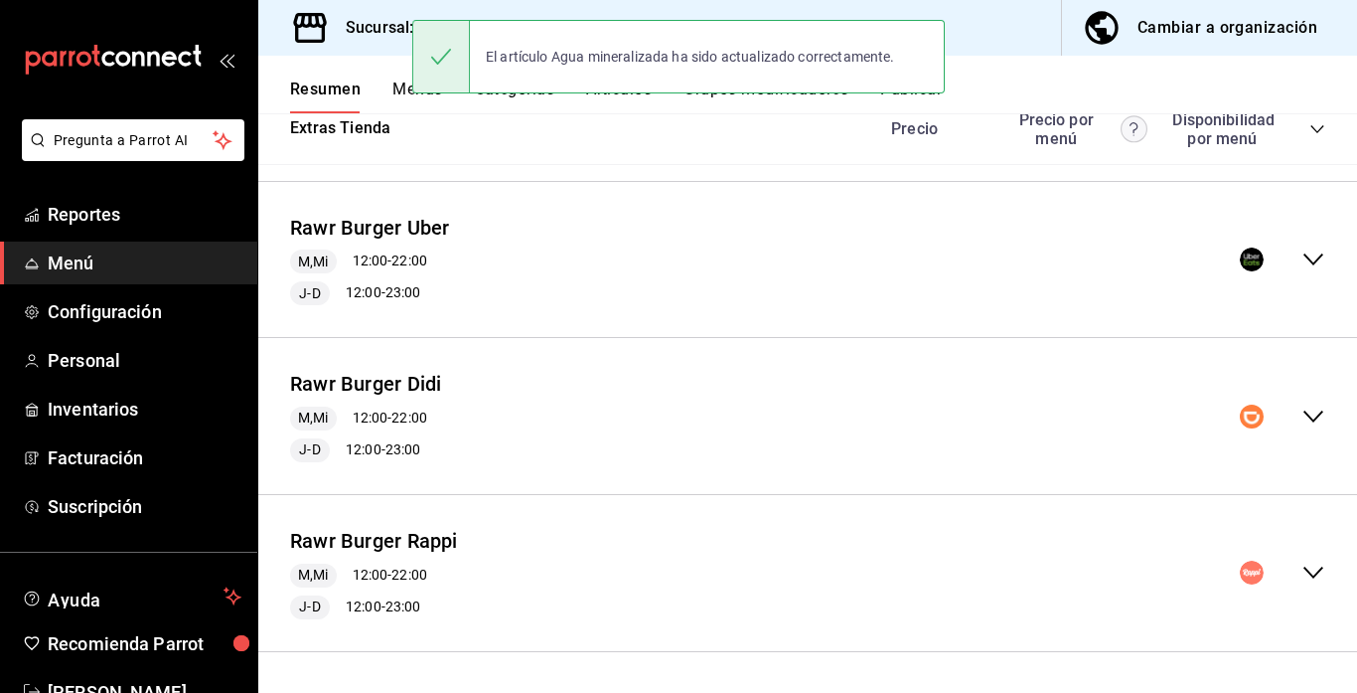
scroll to position [1446, 0]
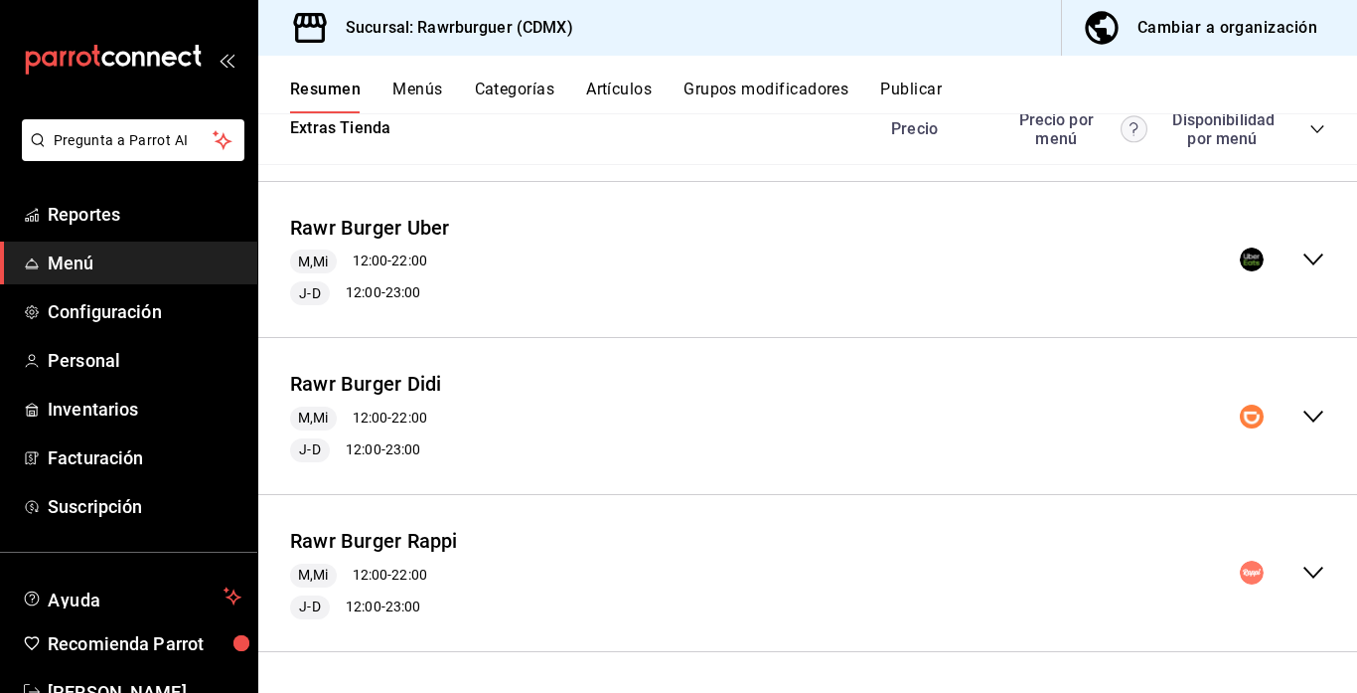
click at [1316, 258] on icon "collapse-menu-row" at bounding box center [1314, 259] width 20 height 12
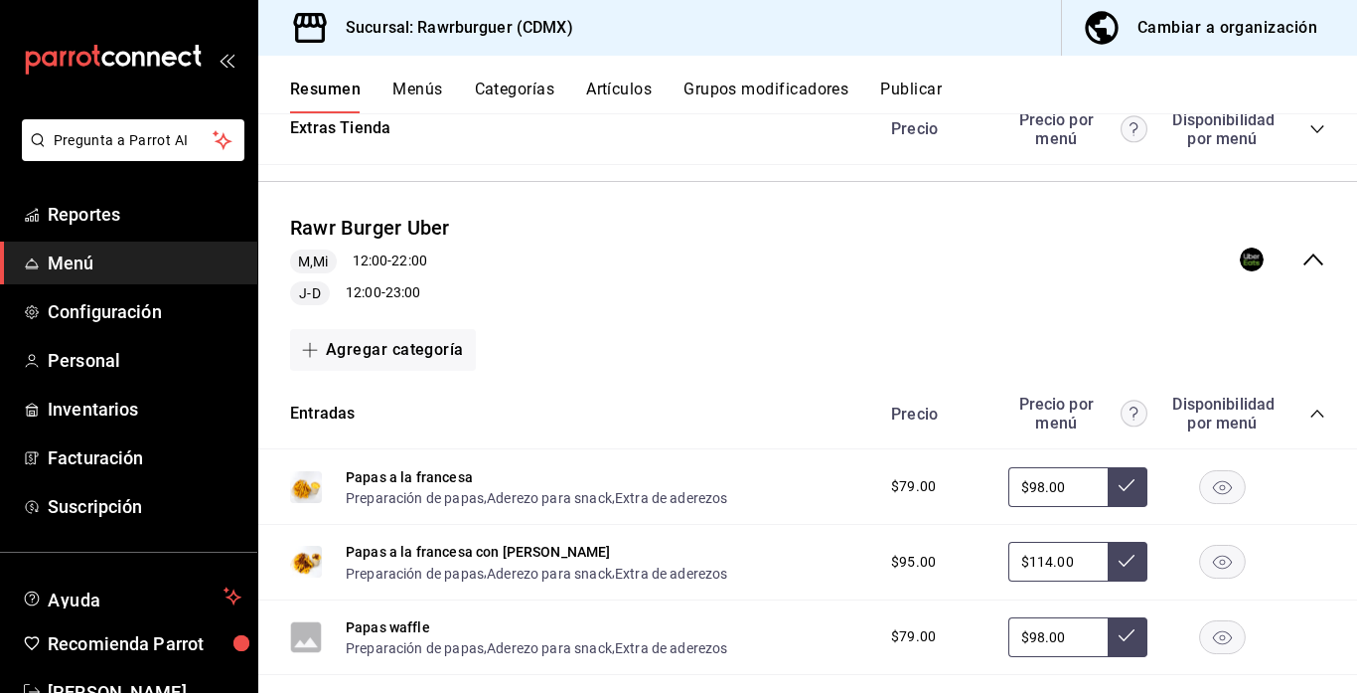
click at [1315, 405] on icon "collapse-category-row" at bounding box center [1318, 413] width 16 height 16
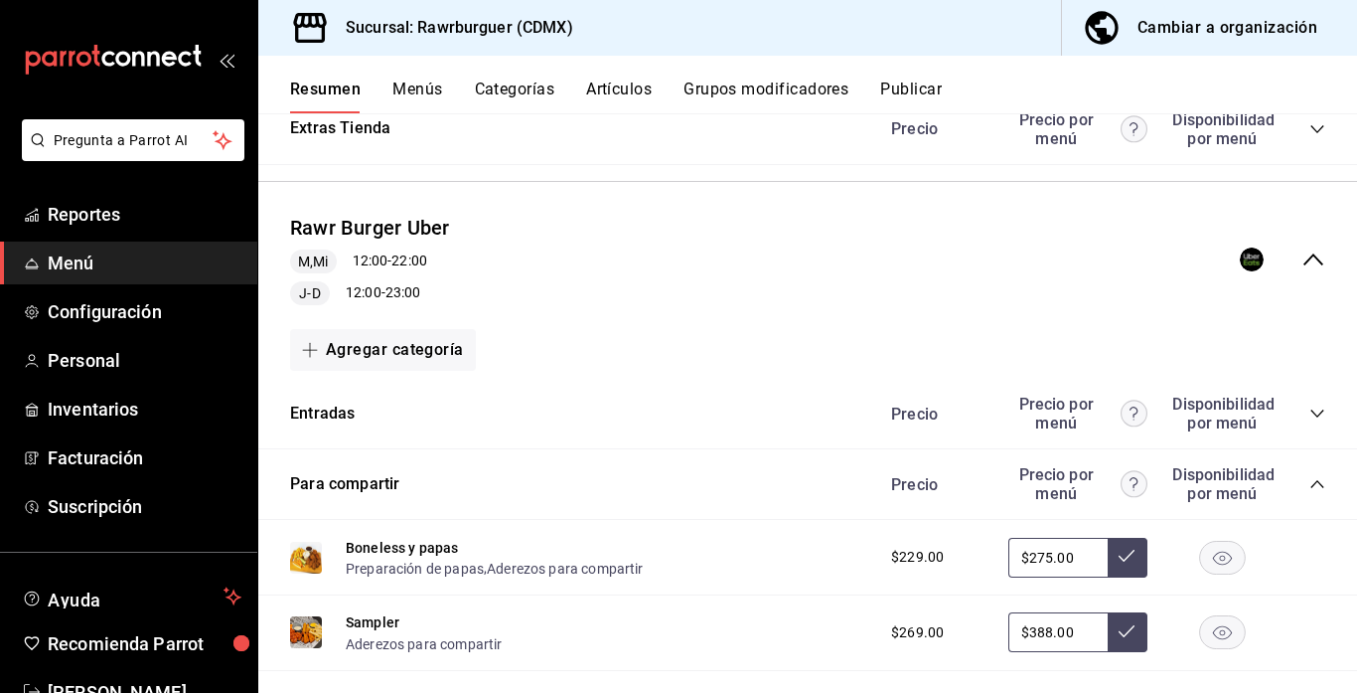
scroll to position [1591, 0]
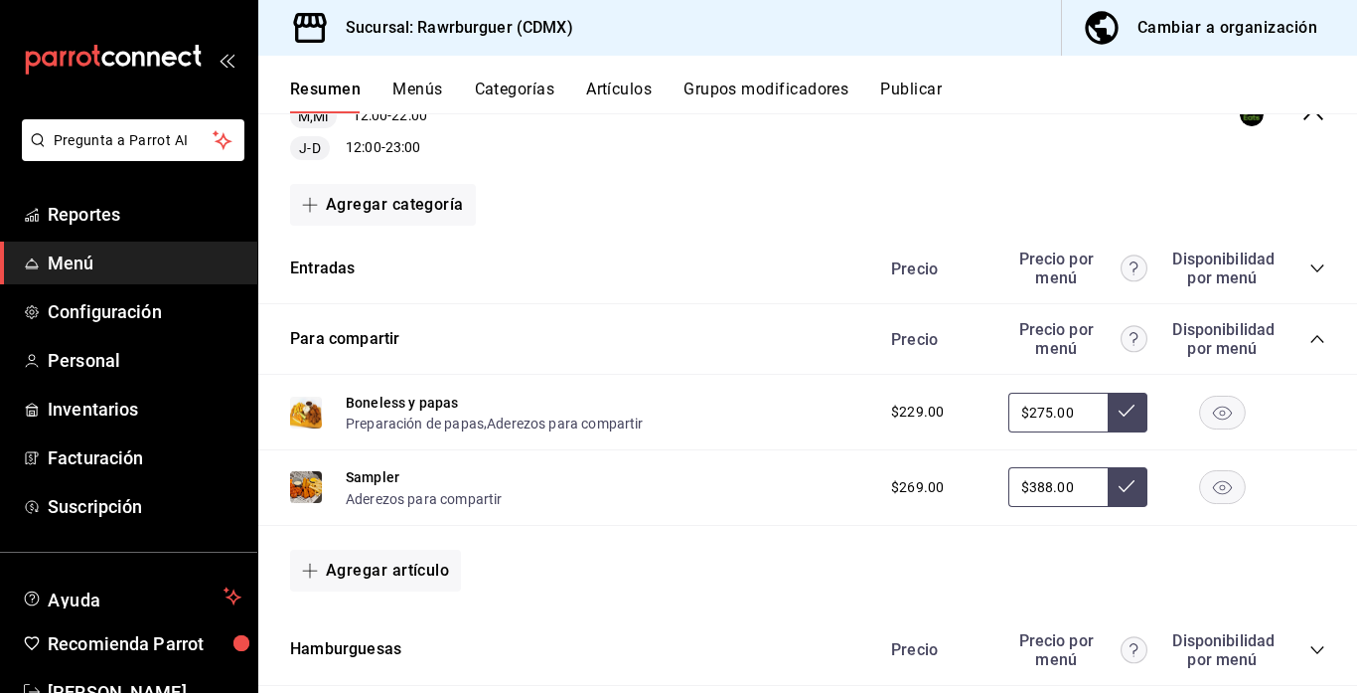
click at [1313, 341] on icon "collapse-category-row" at bounding box center [1318, 339] width 16 height 16
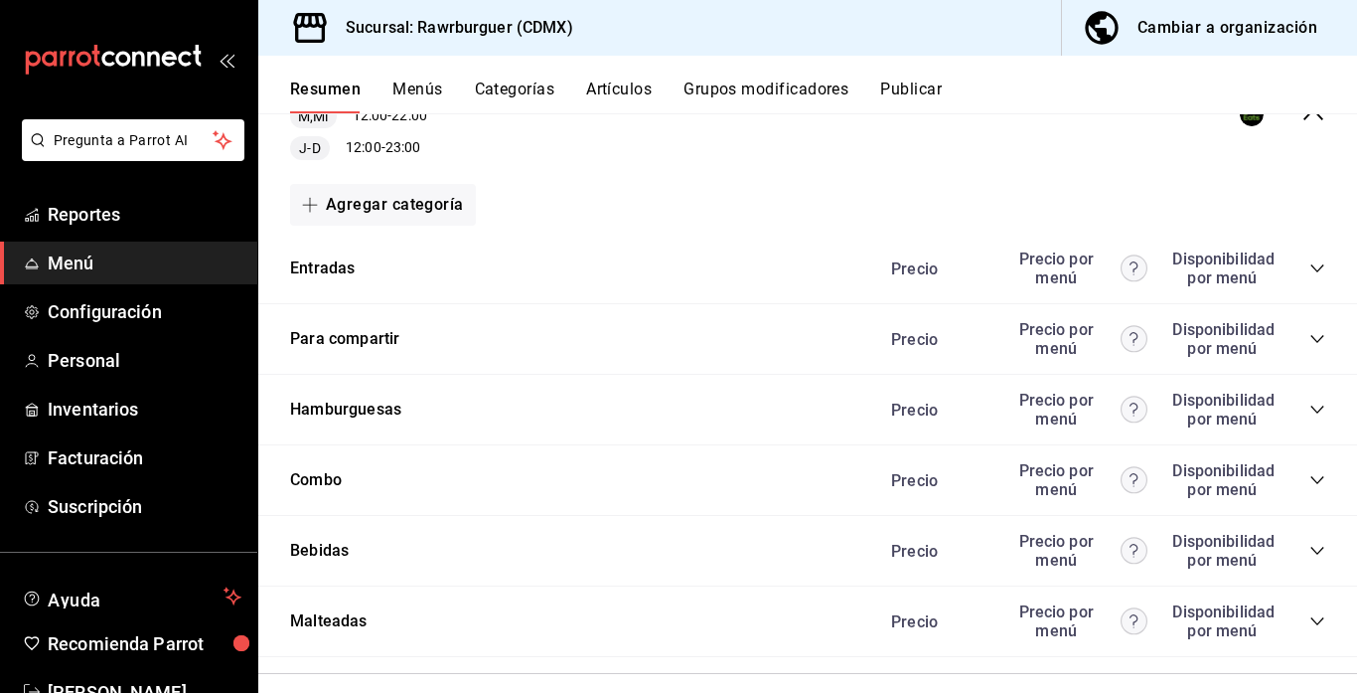
click at [1322, 554] on icon "collapse-category-row" at bounding box center [1318, 550] width 16 height 16
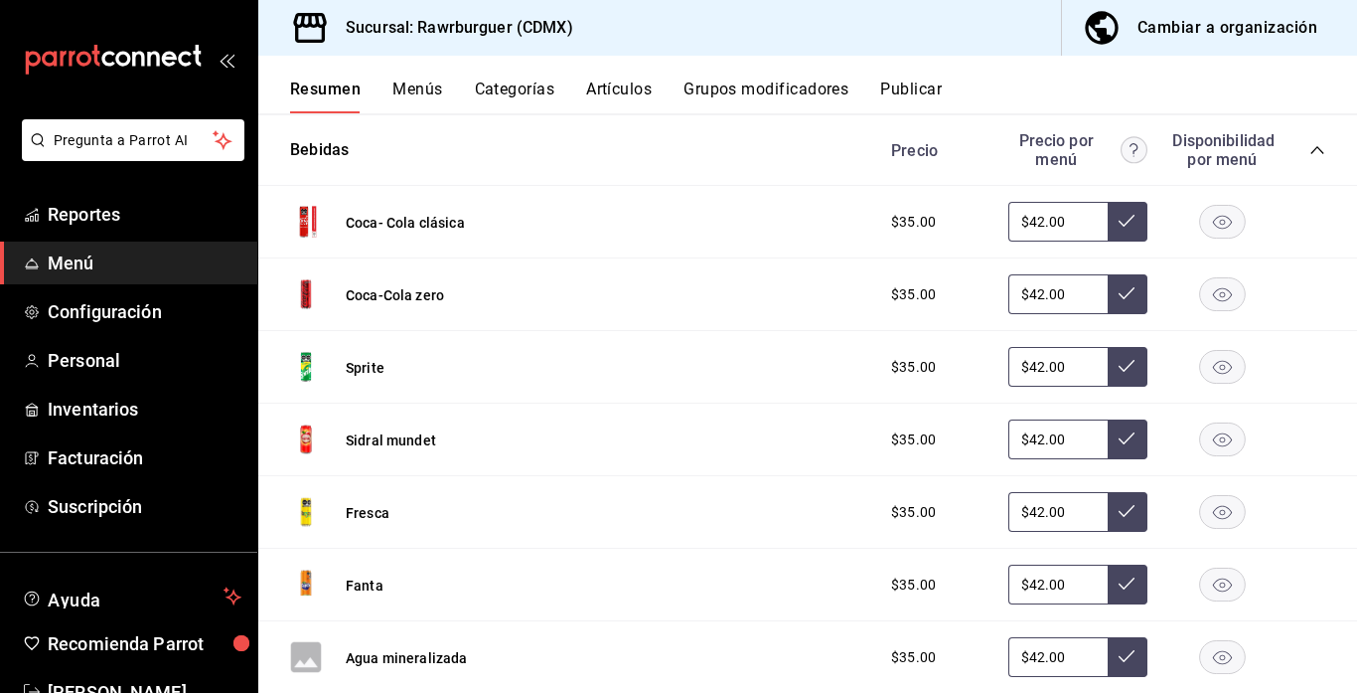
scroll to position [2003, 0]
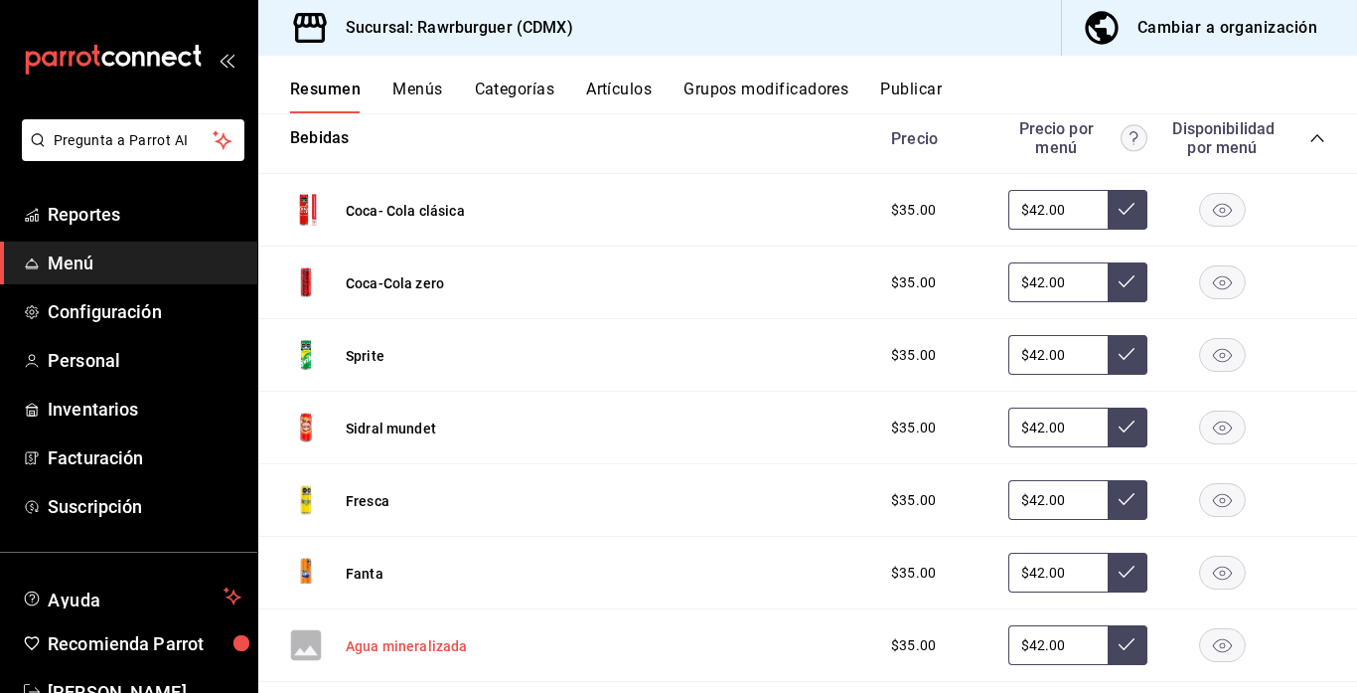
click at [424, 636] on button "Agua mineralizada" at bounding box center [407, 646] width 122 height 20
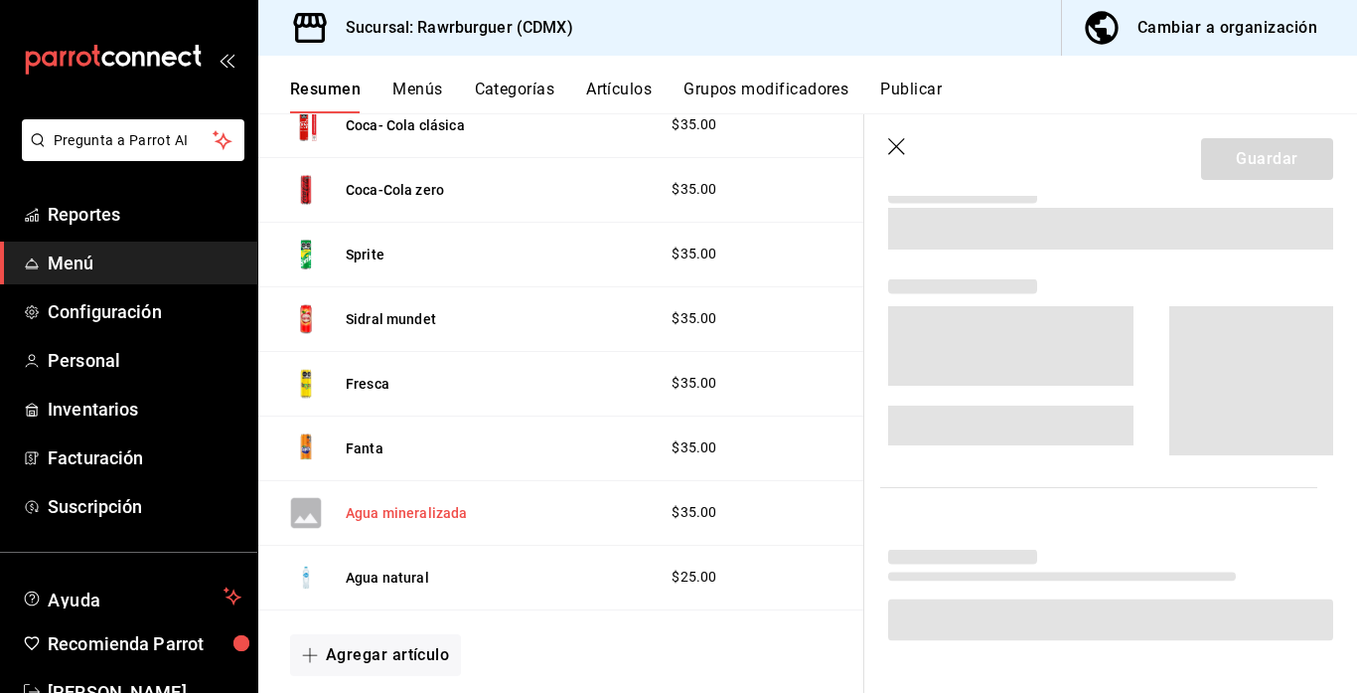
scroll to position [1845, 0]
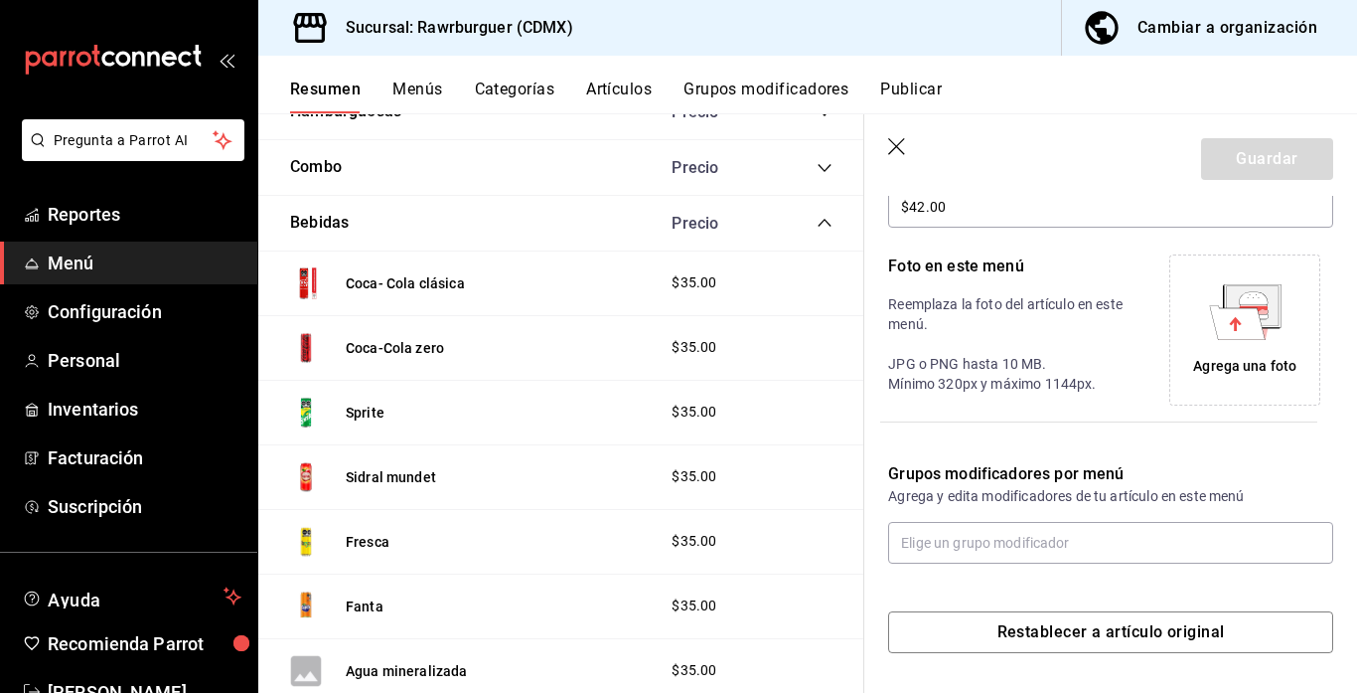
click at [1231, 316] on icon at bounding box center [1237, 322] width 56 height 34
click at [1227, 320] on icon at bounding box center [1237, 322] width 56 height 34
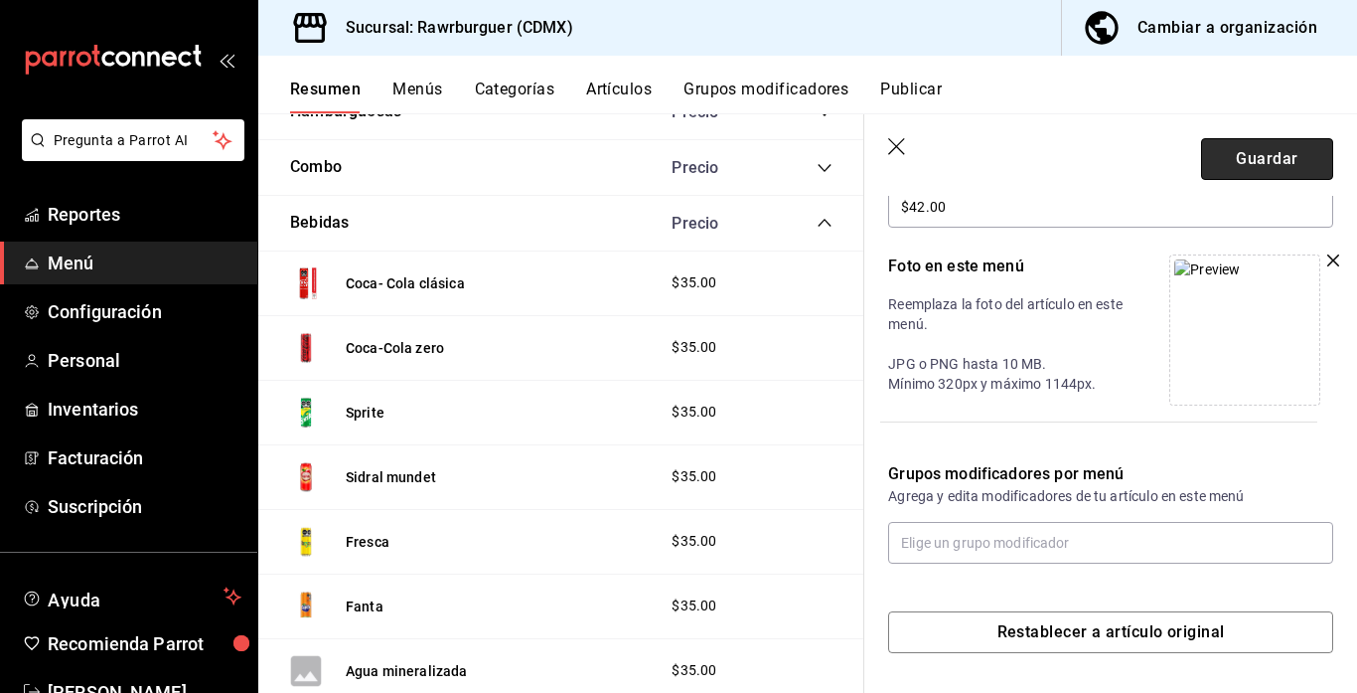
click at [1228, 166] on button "Guardar" at bounding box center [1267, 159] width 132 height 42
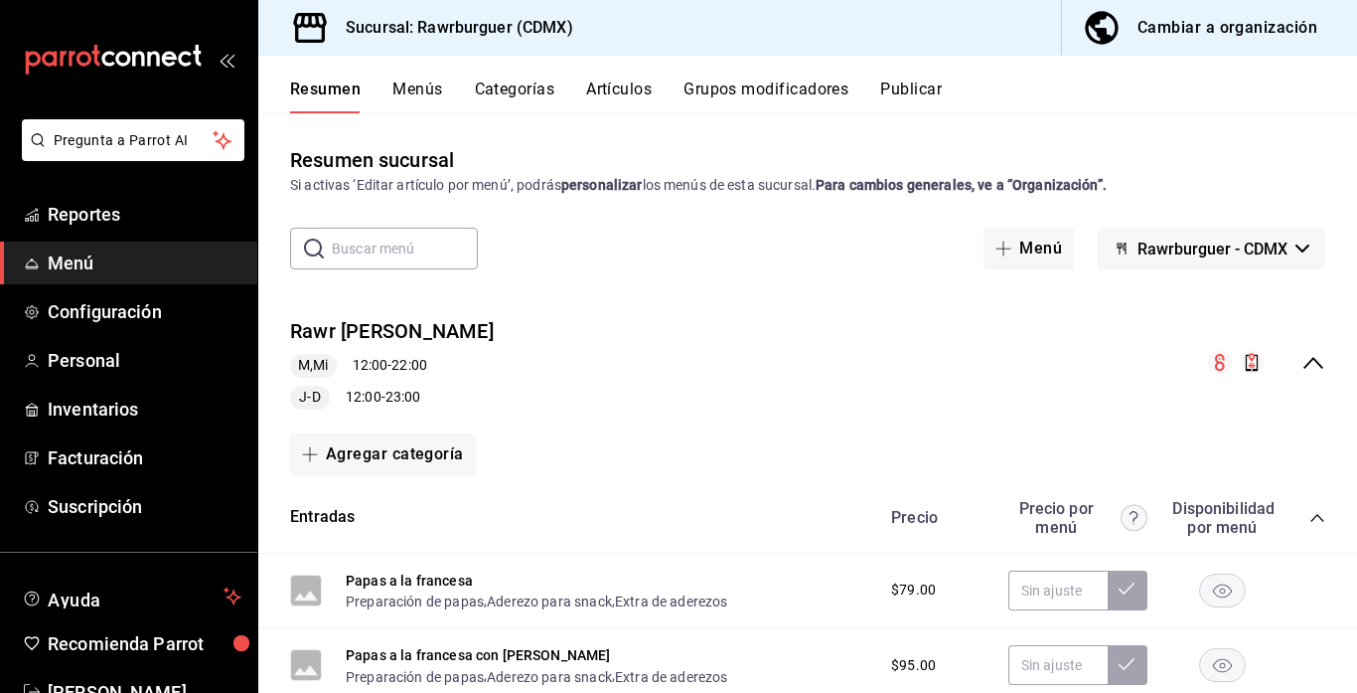
click at [1313, 371] on icon "collapse-menu-row" at bounding box center [1314, 363] width 24 height 24
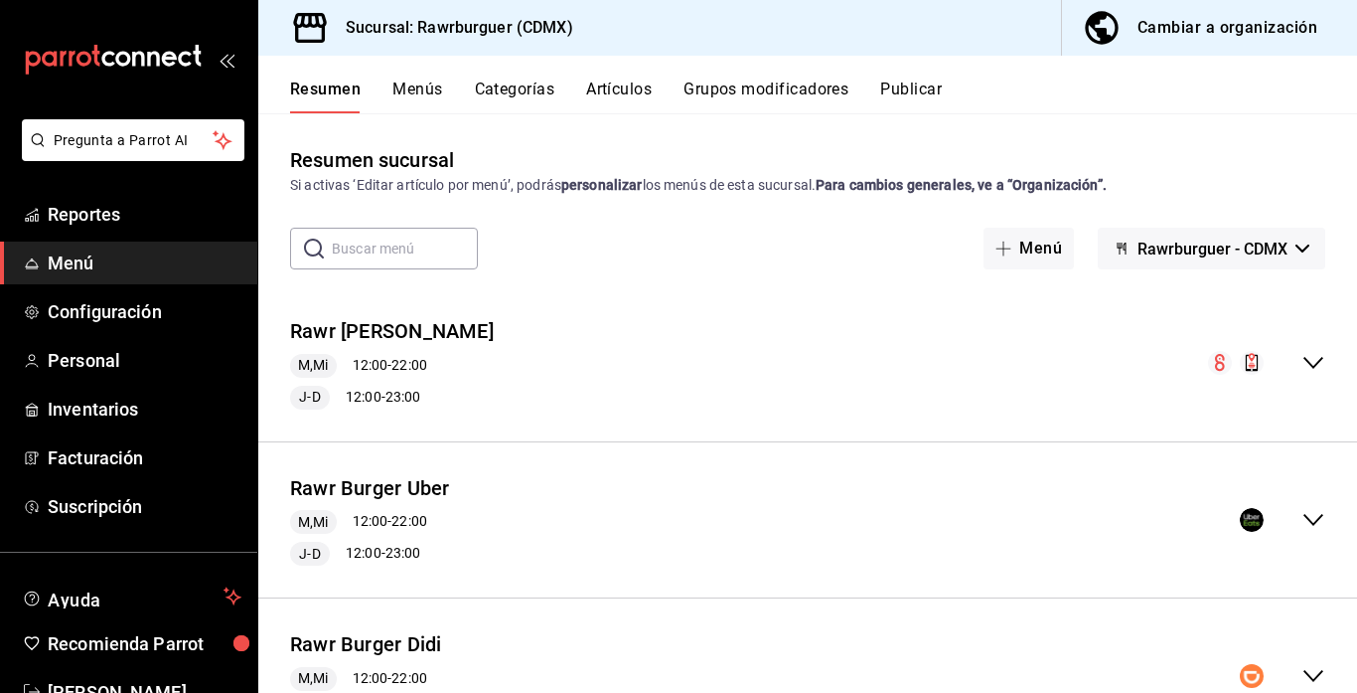
click at [1307, 514] on icon "collapse-menu-row" at bounding box center [1314, 520] width 24 height 24
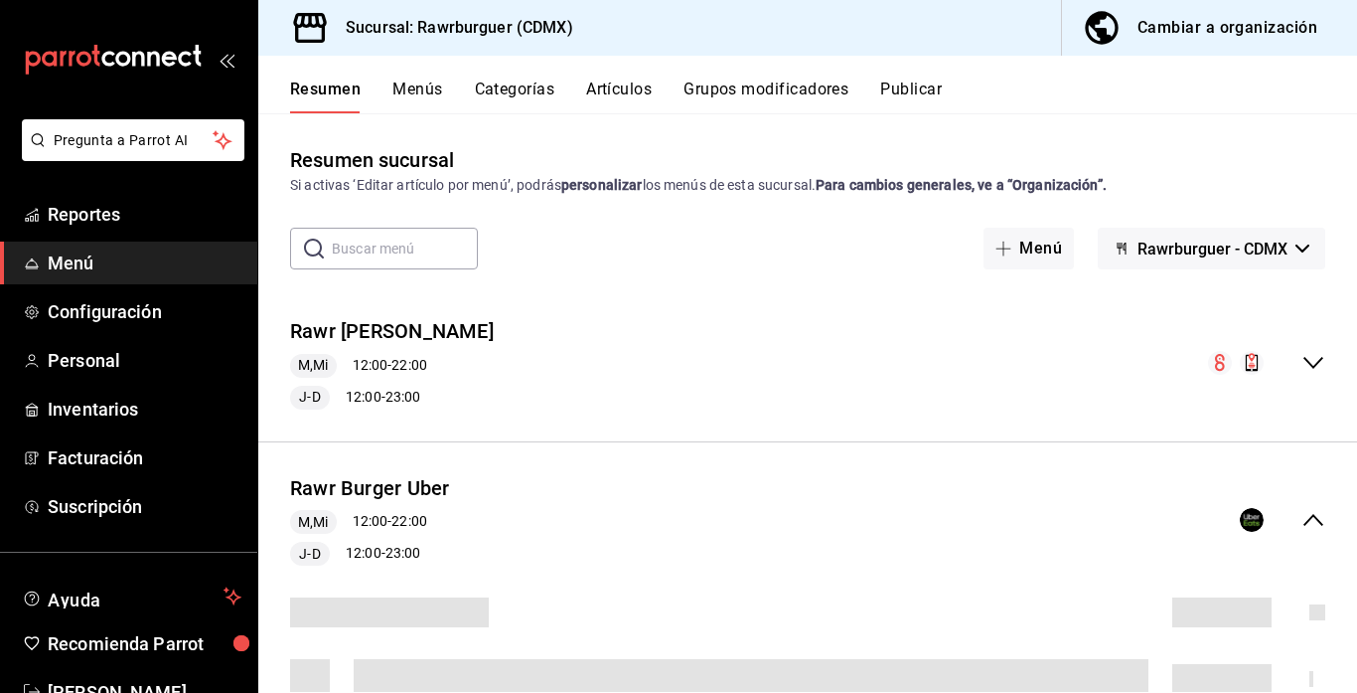
click at [1315, 515] on icon "collapse-menu-row" at bounding box center [1314, 520] width 24 height 24
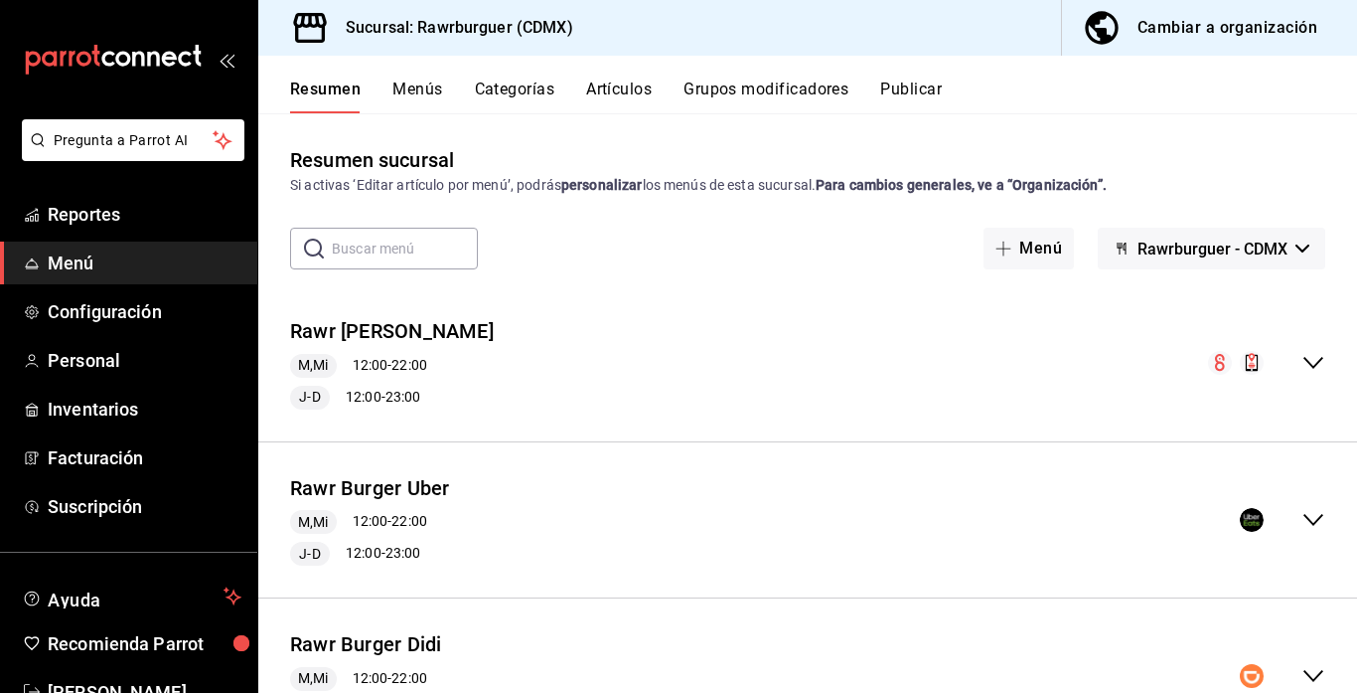
scroll to position [259, 0]
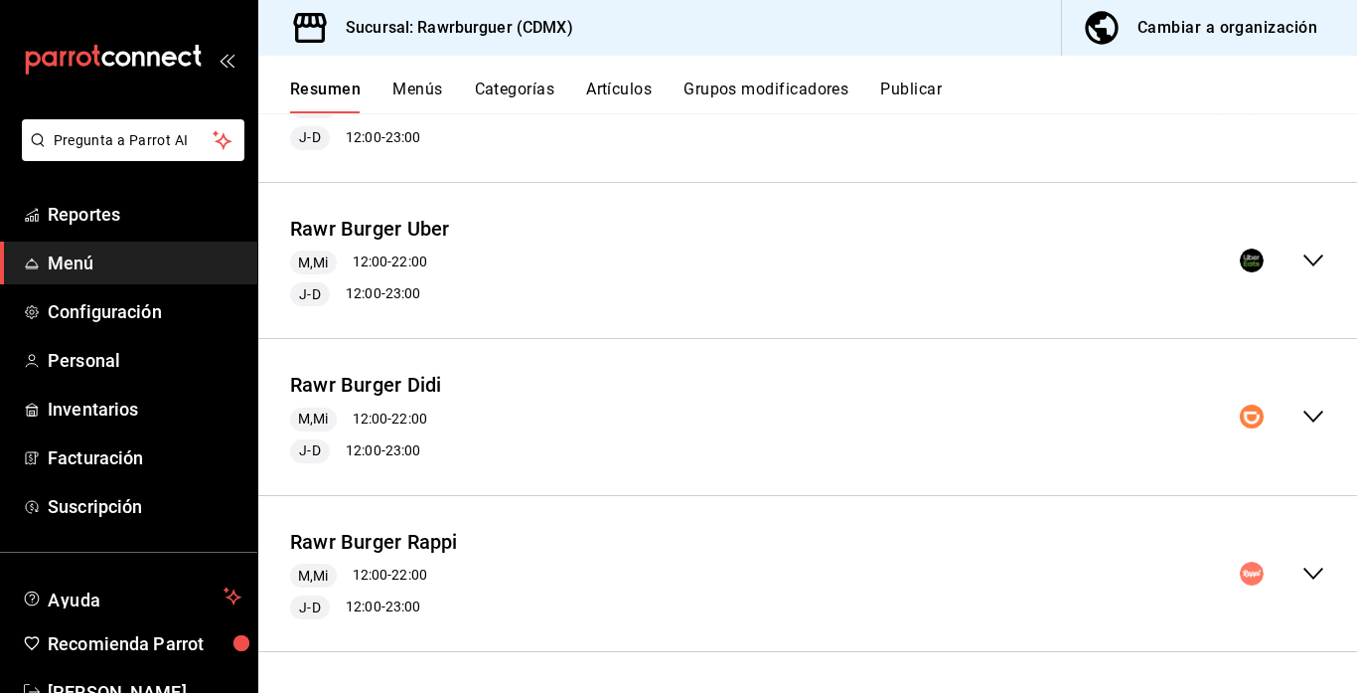
click at [1313, 413] on icon "collapse-menu-row" at bounding box center [1314, 416] width 24 height 24
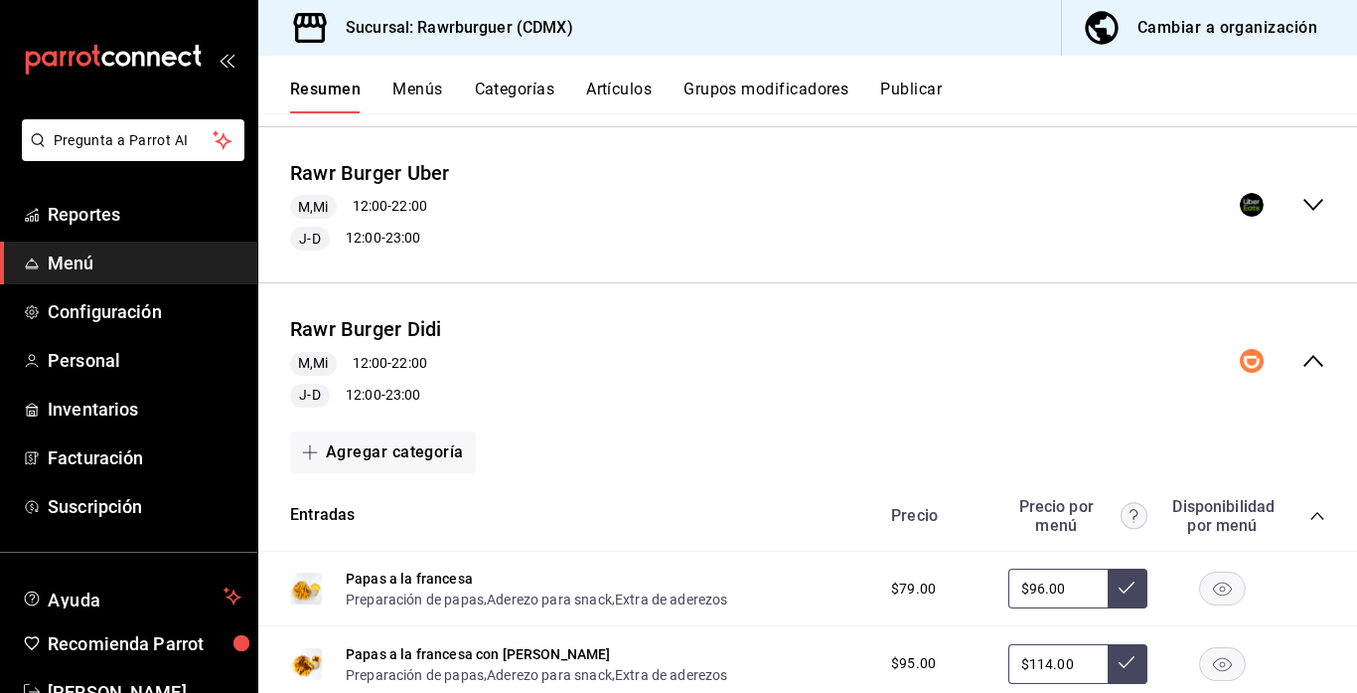
scroll to position [473, 0]
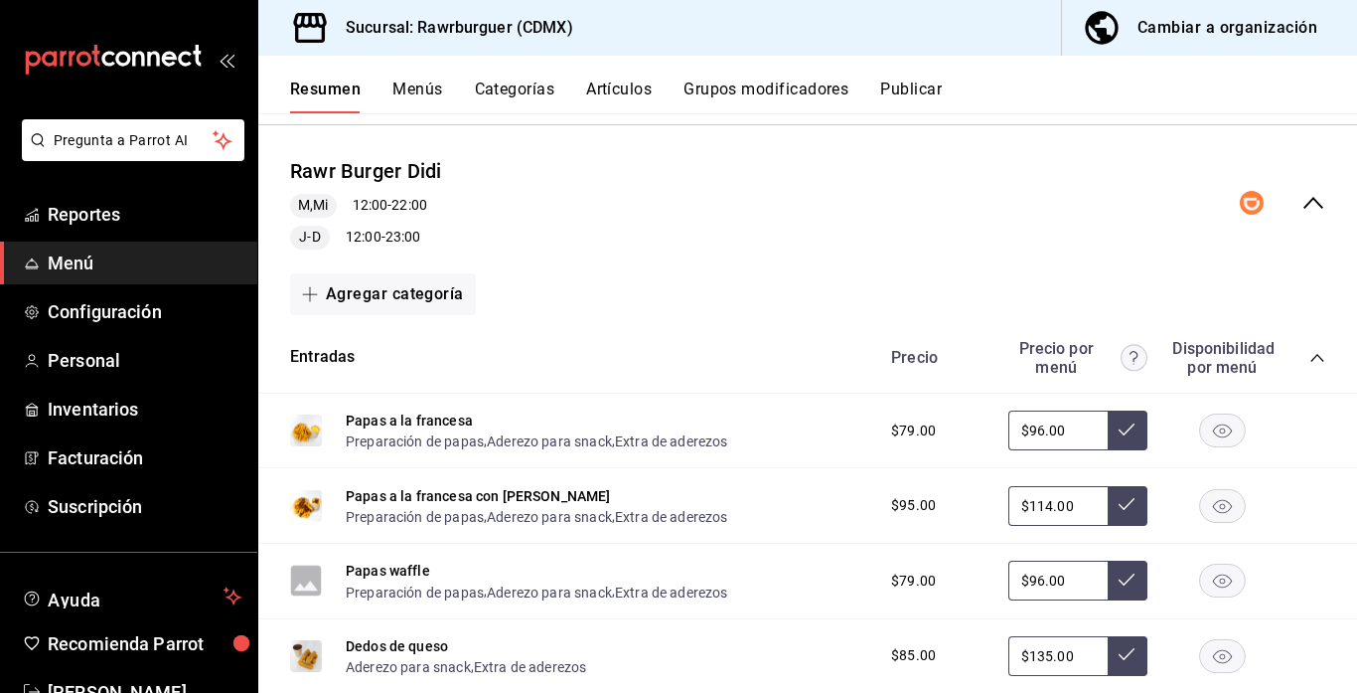
click at [1316, 356] on icon "collapse-category-row" at bounding box center [1318, 358] width 16 height 16
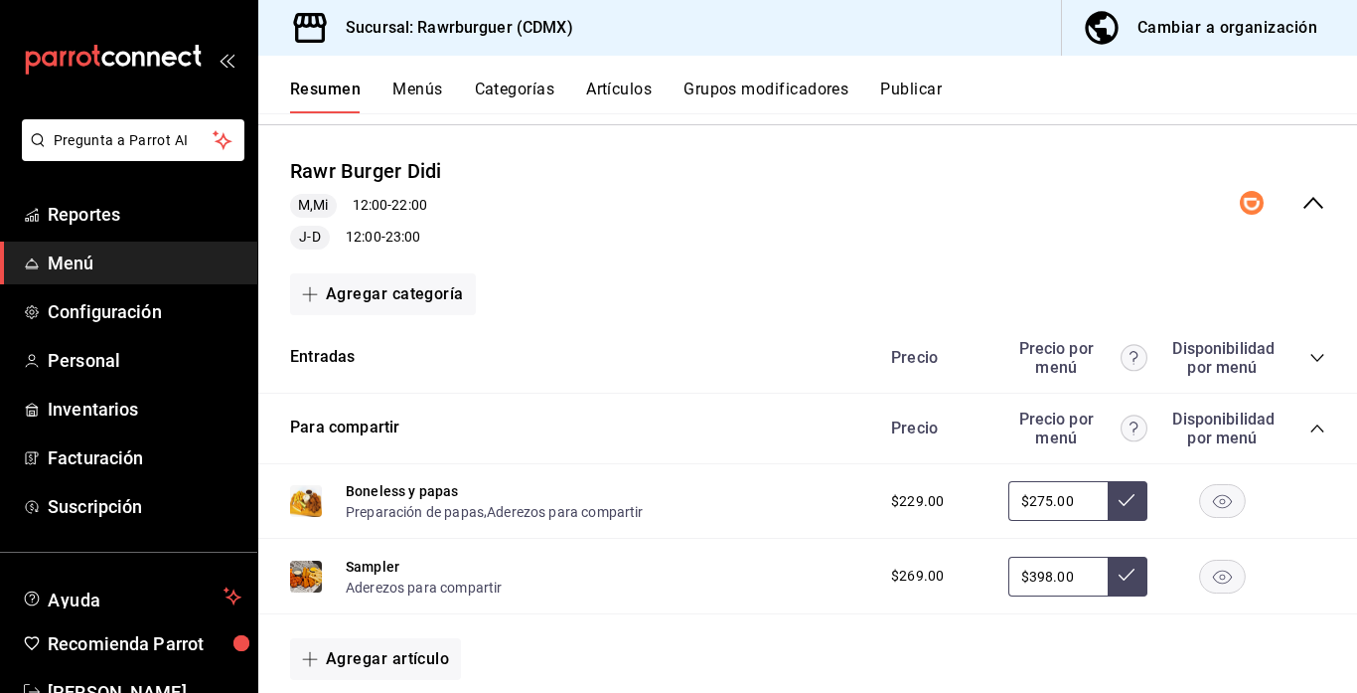
click at [1314, 429] on icon "collapse-category-row" at bounding box center [1318, 428] width 16 height 16
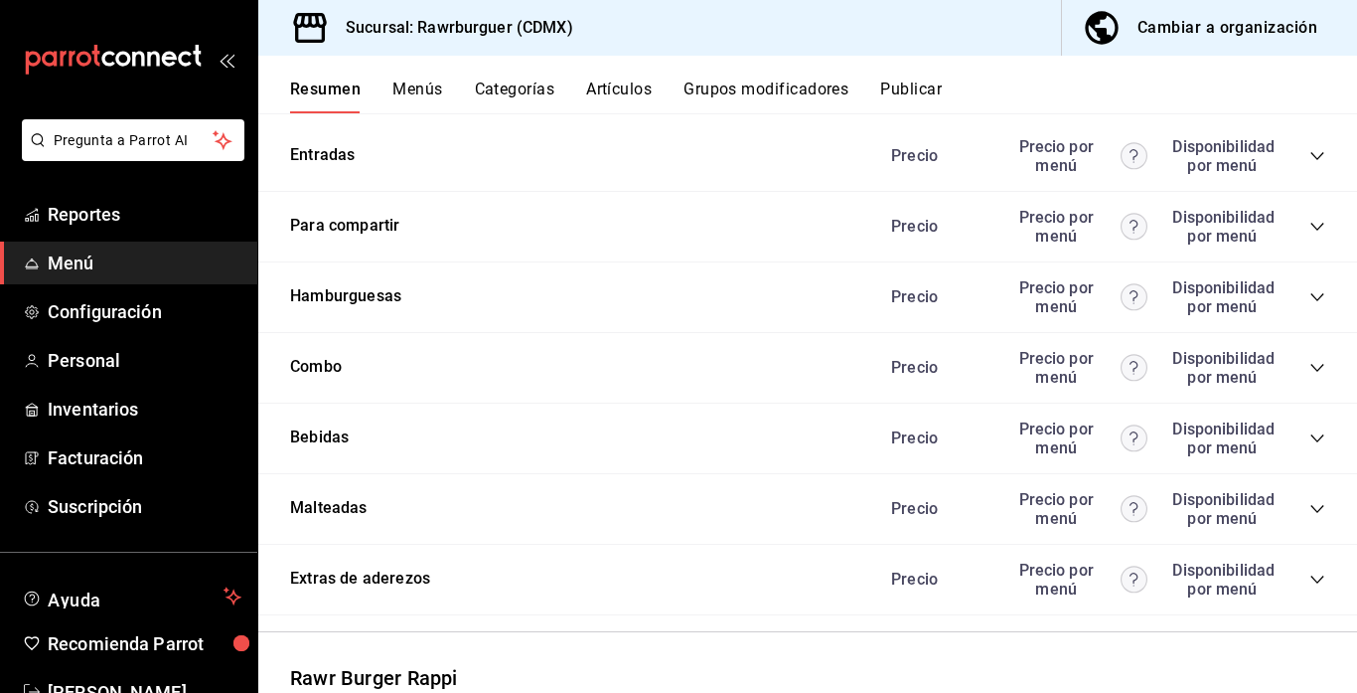
scroll to position [676, 0]
click at [1314, 438] on icon "collapse-category-row" at bounding box center [1318, 437] width 16 height 16
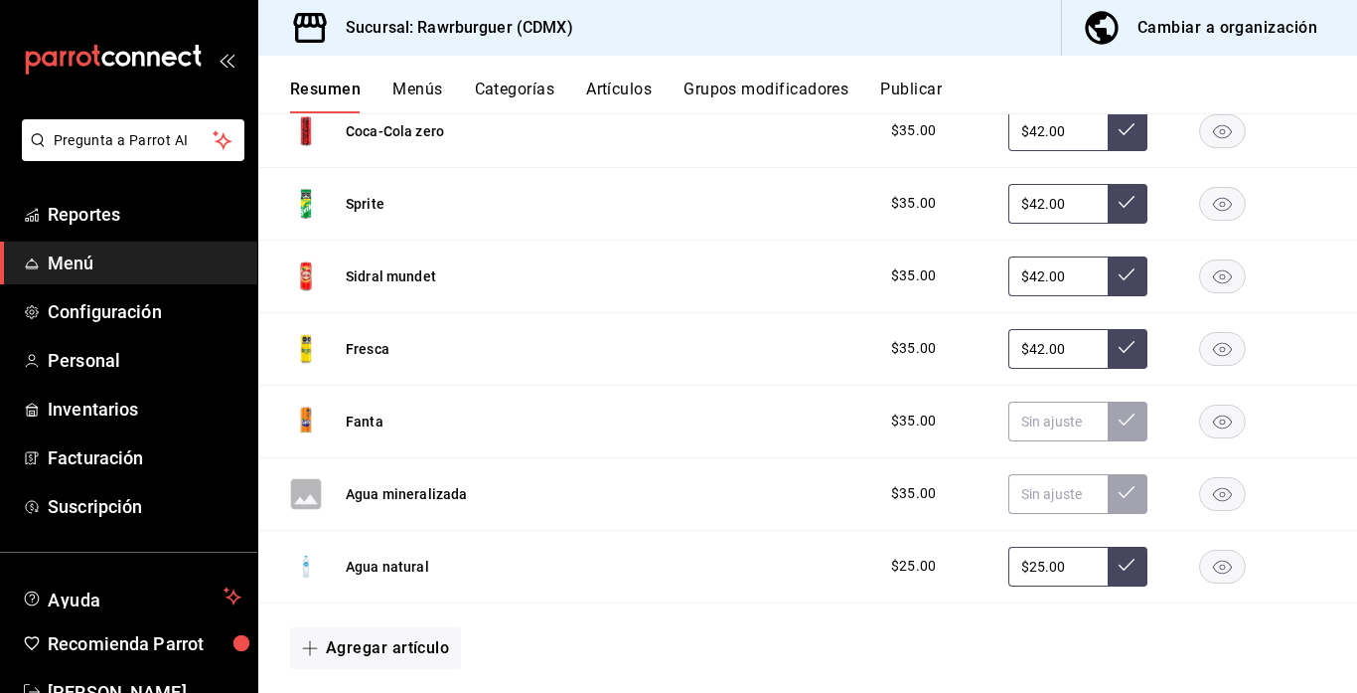
scroll to position [1130, 0]
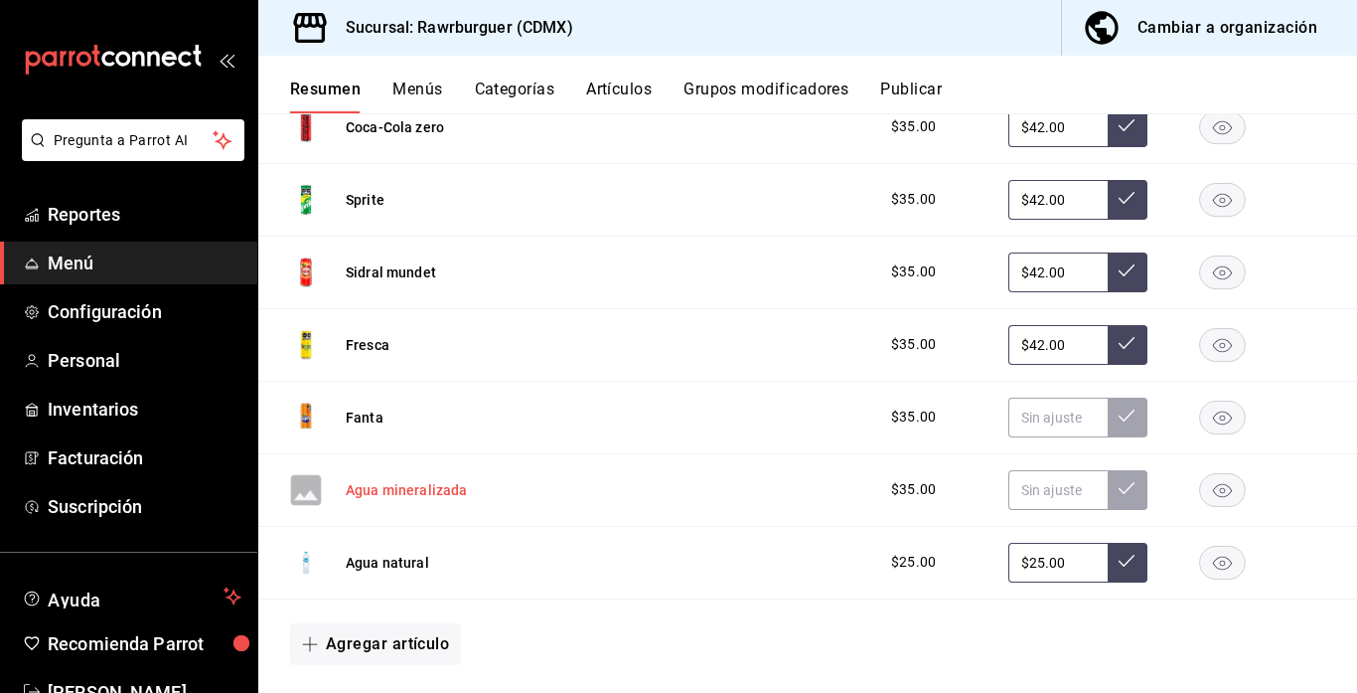
click at [408, 483] on button "Agua mineralizada" at bounding box center [407, 490] width 122 height 20
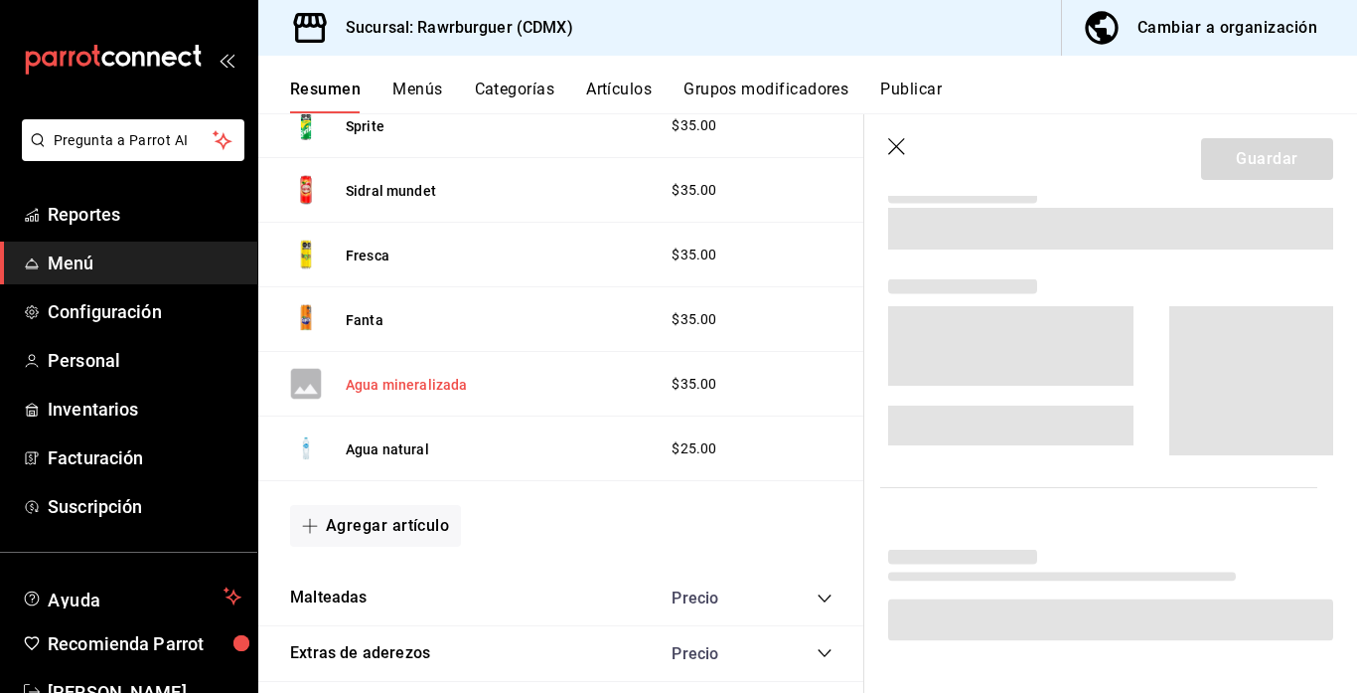
scroll to position [1042, 0]
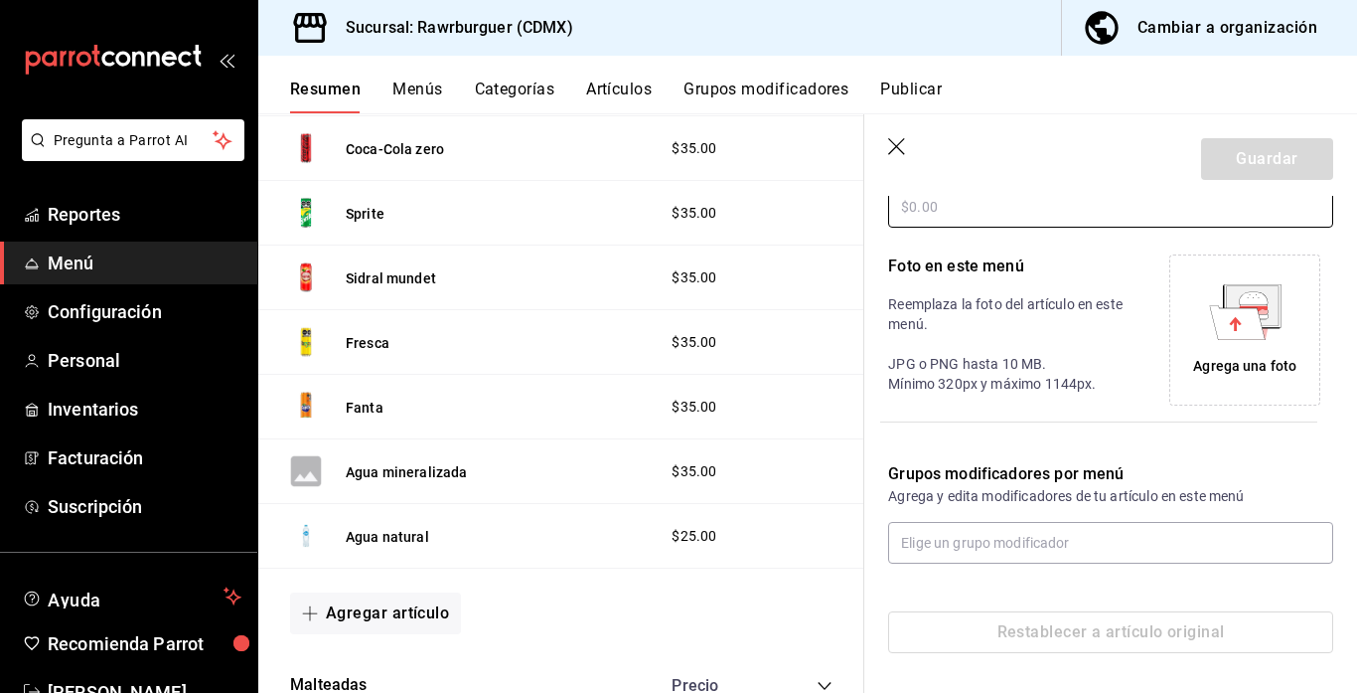
click at [1046, 216] on input "text" at bounding box center [1110, 207] width 445 height 42
type input "$42.00"
click at [1246, 345] on div "Agrega una foto" at bounding box center [1244, 329] width 141 height 141
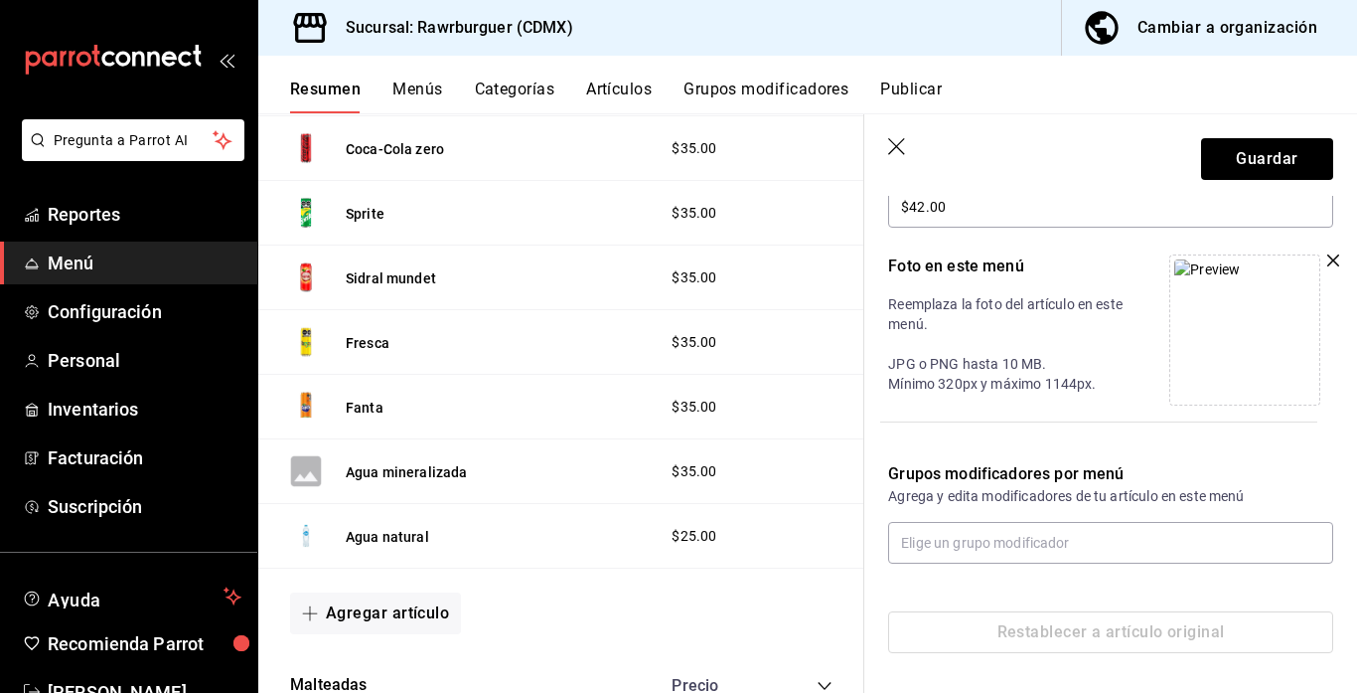
click at [1064, 441] on div "Grupos modificadores por menú Agrega y edita modificadores de tu artículo en es…" at bounding box center [1098, 500] width 469 height 125
click at [1255, 149] on button "Guardar" at bounding box center [1267, 159] width 132 height 42
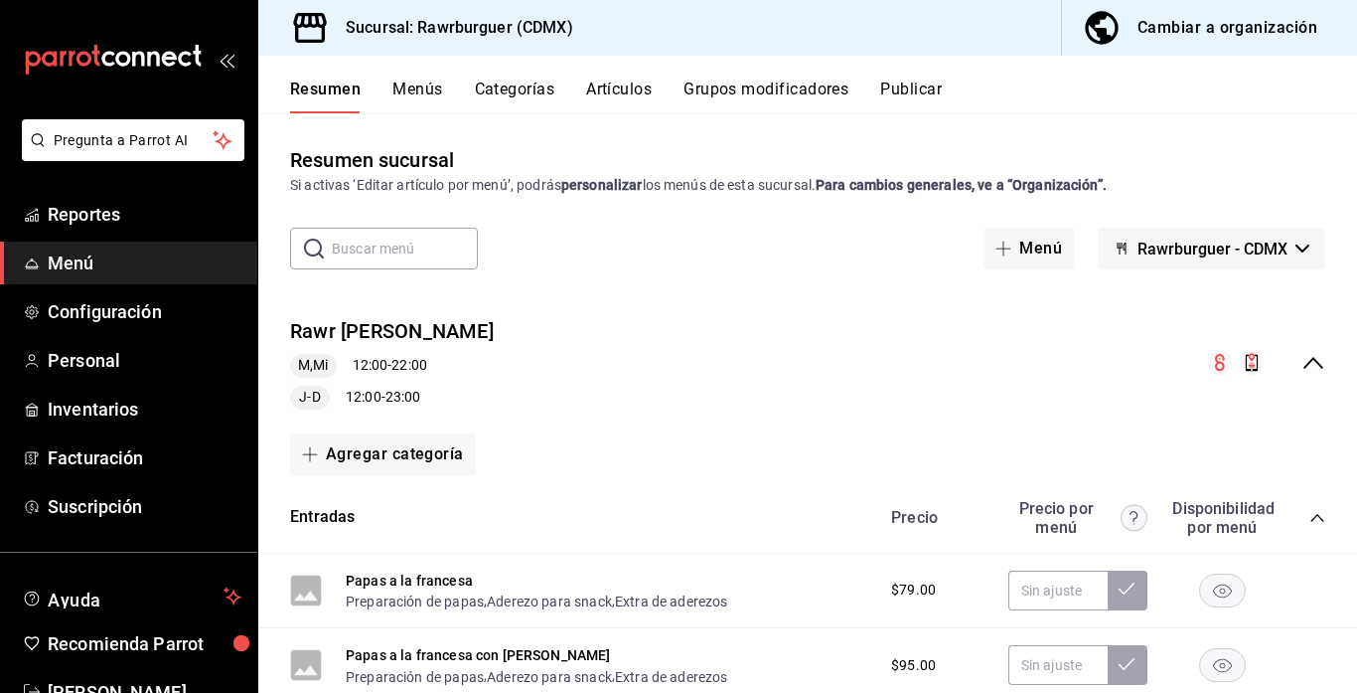
click at [1313, 357] on icon "collapse-menu-row" at bounding box center [1314, 363] width 24 height 24
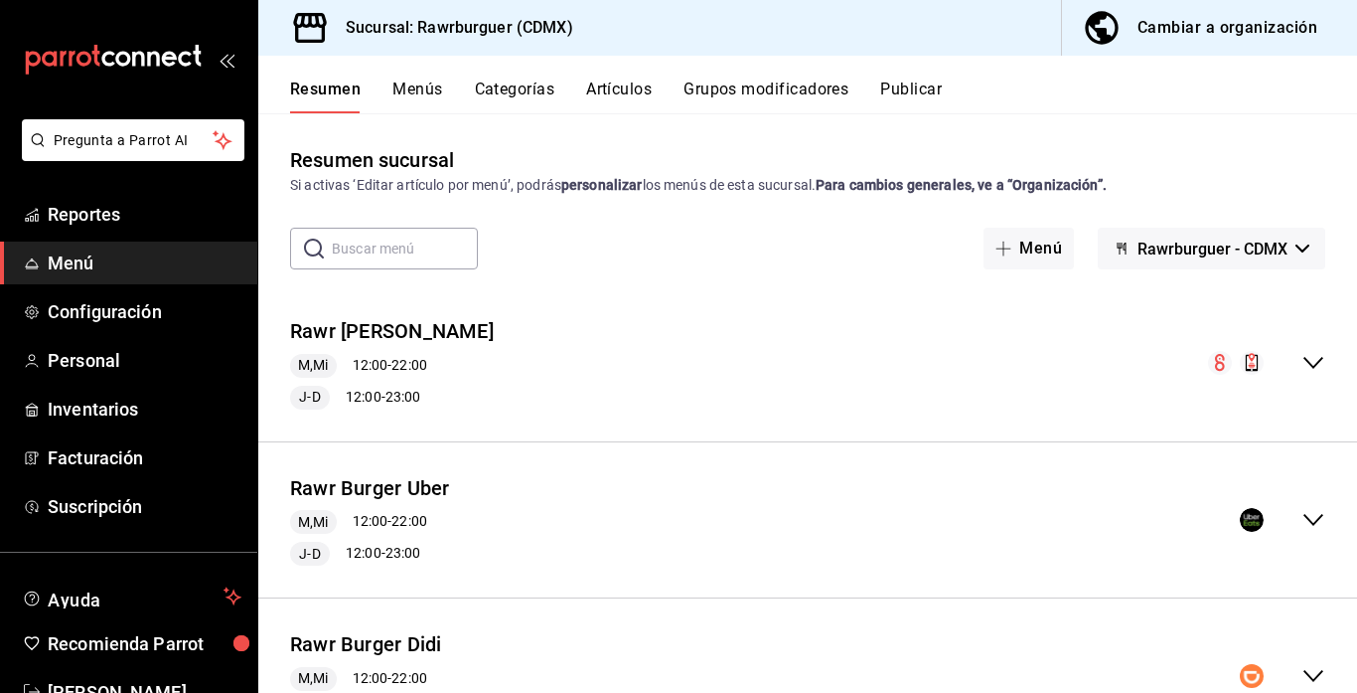
scroll to position [259, 0]
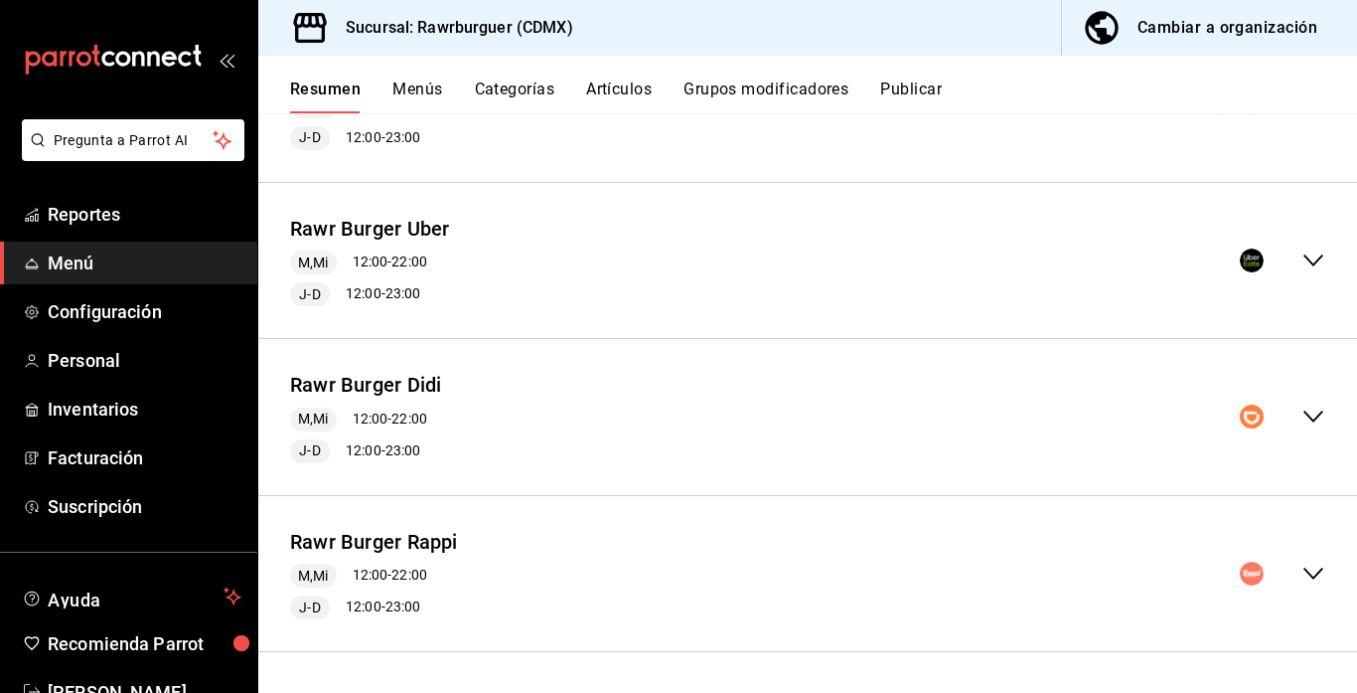
click at [1309, 423] on icon "collapse-menu-row" at bounding box center [1314, 416] width 24 height 24
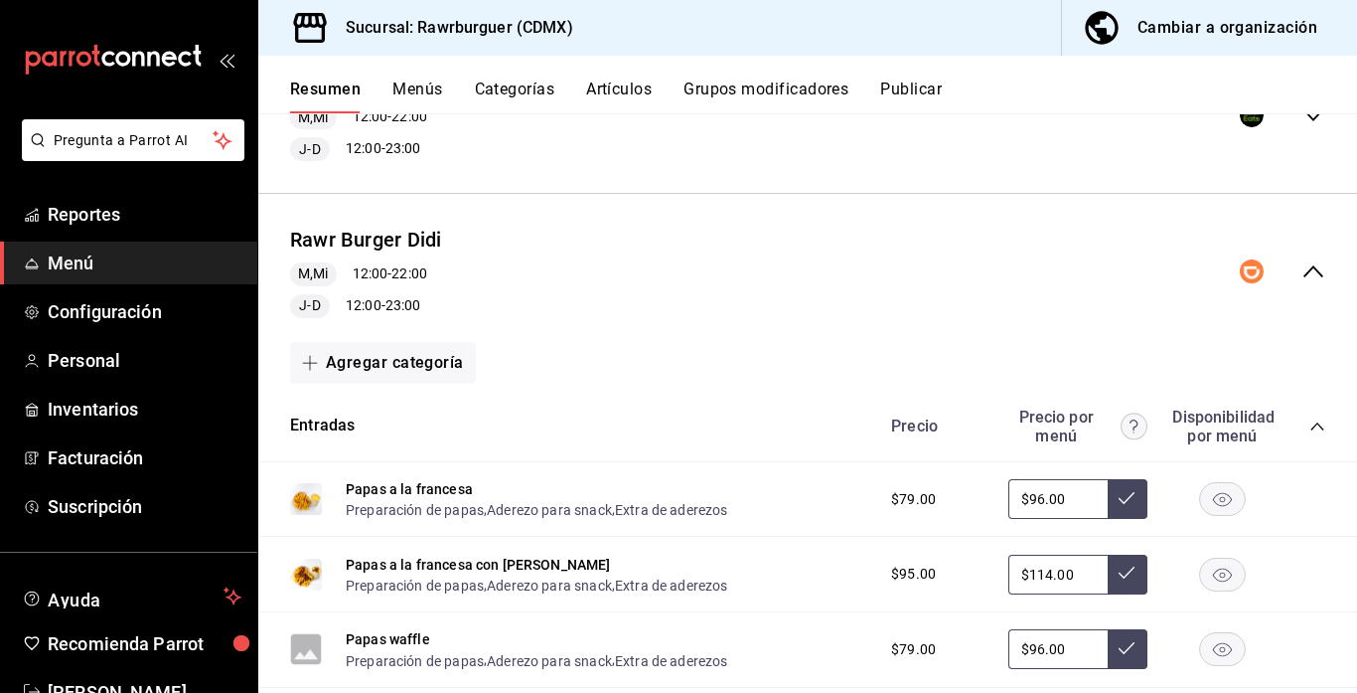
scroll to position [405, 0]
click at [1317, 427] on icon "collapse-category-row" at bounding box center [1318, 425] width 16 height 16
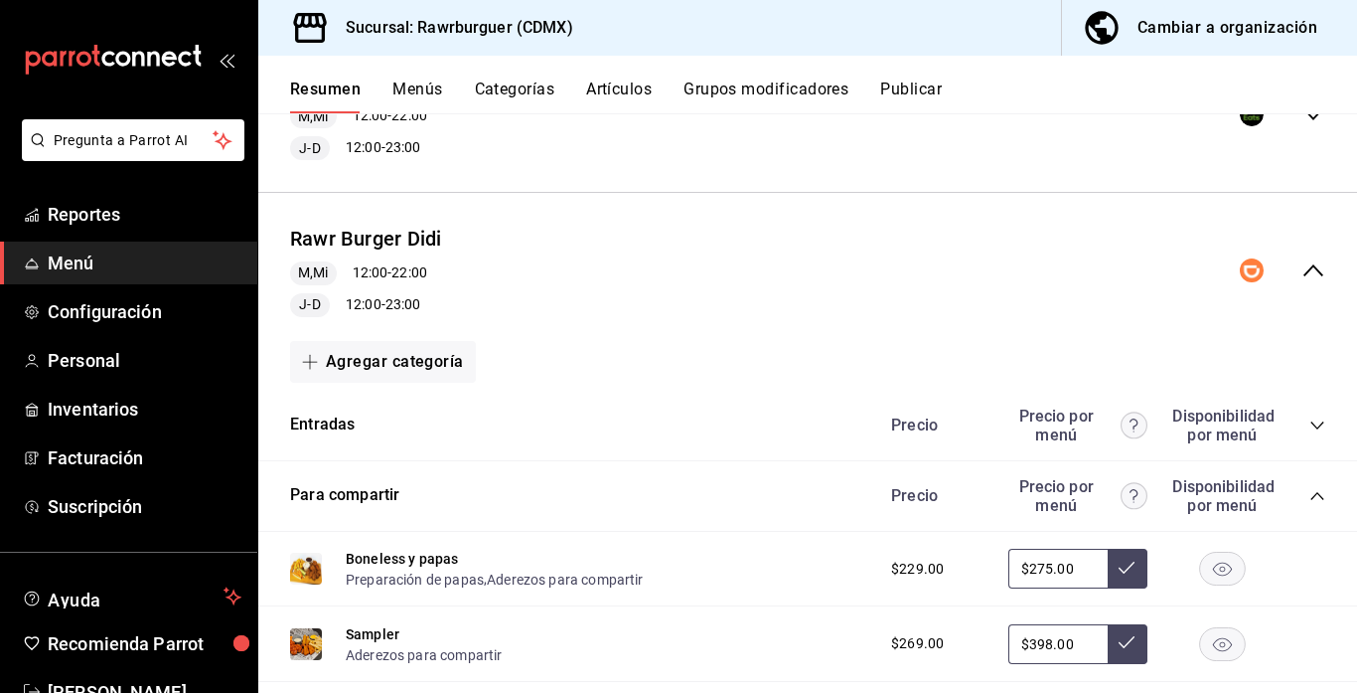
click at [1315, 497] on icon "collapse-category-row" at bounding box center [1318, 496] width 16 height 16
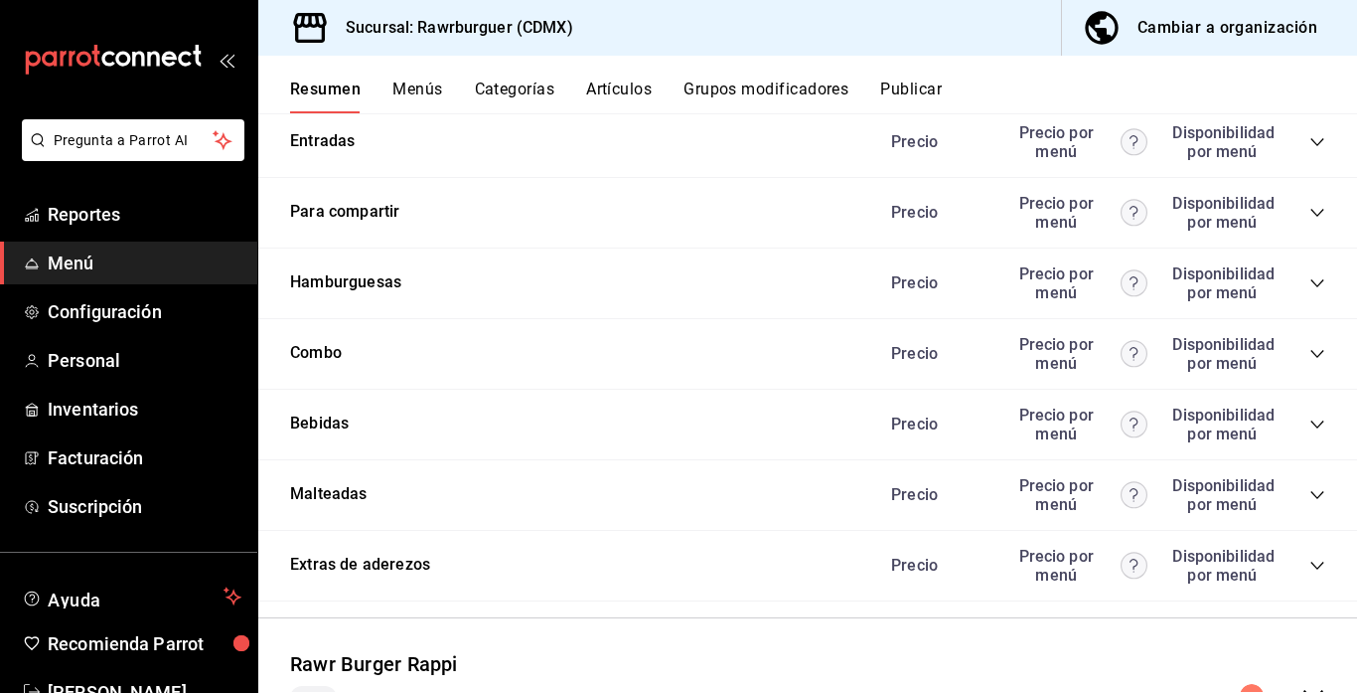
scroll to position [698, 0]
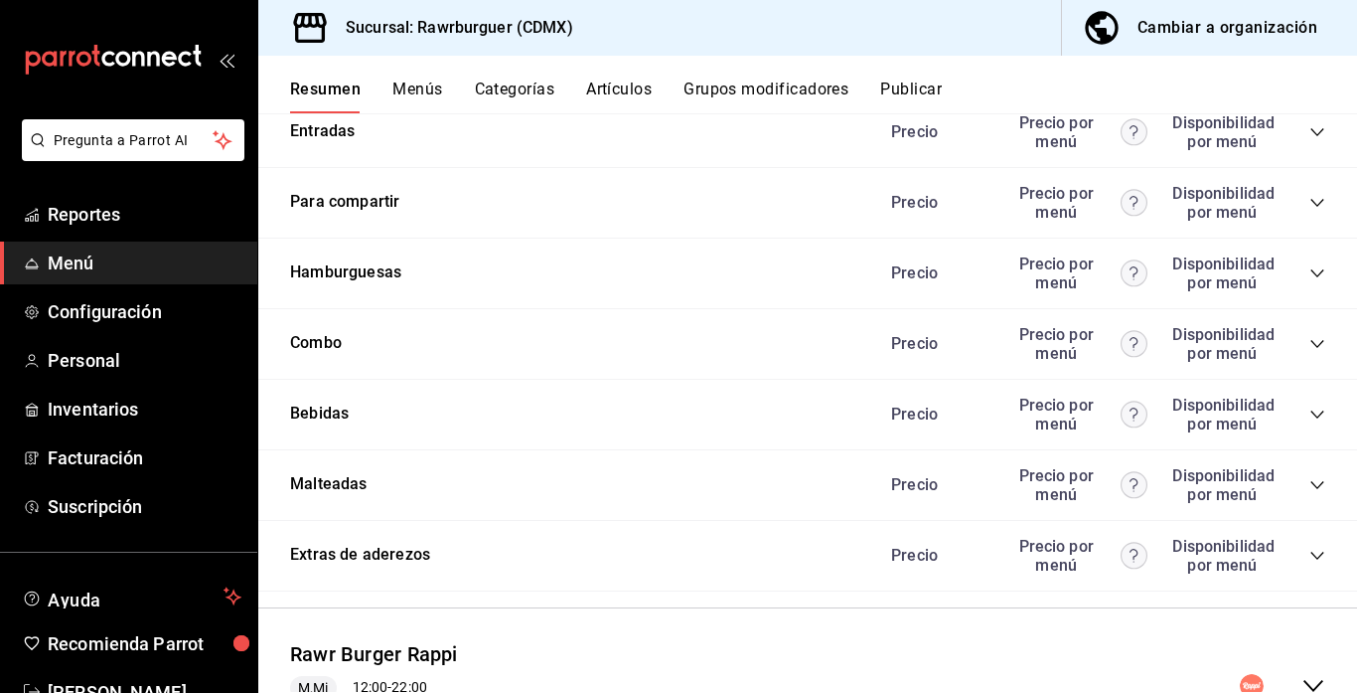
click at [1316, 411] on icon "collapse-category-row" at bounding box center [1318, 414] width 16 height 16
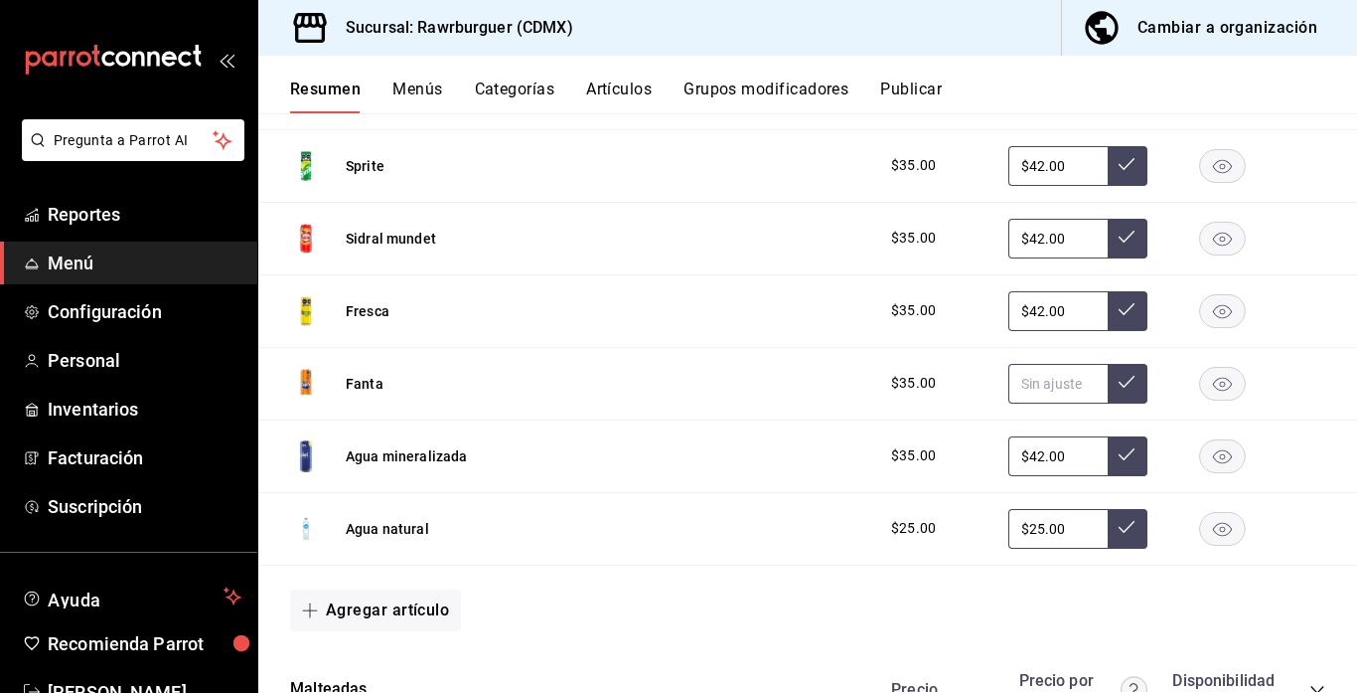
scroll to position [1167, 0]
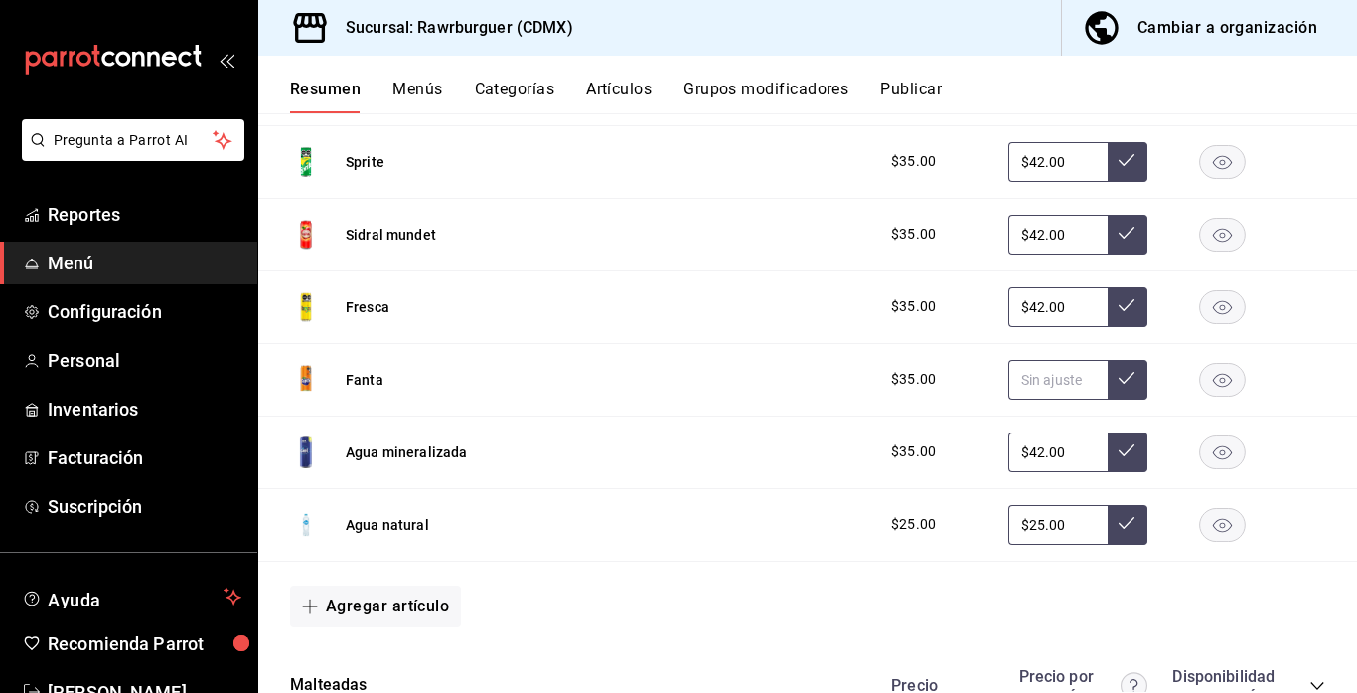
click at [1062, 369] on input "text" at bounding box center [1057, 380] width 99 height 40
type input "$42.00"
click at [1121, 375] on icon at bounding box center [1127, 378] width 16 height 16
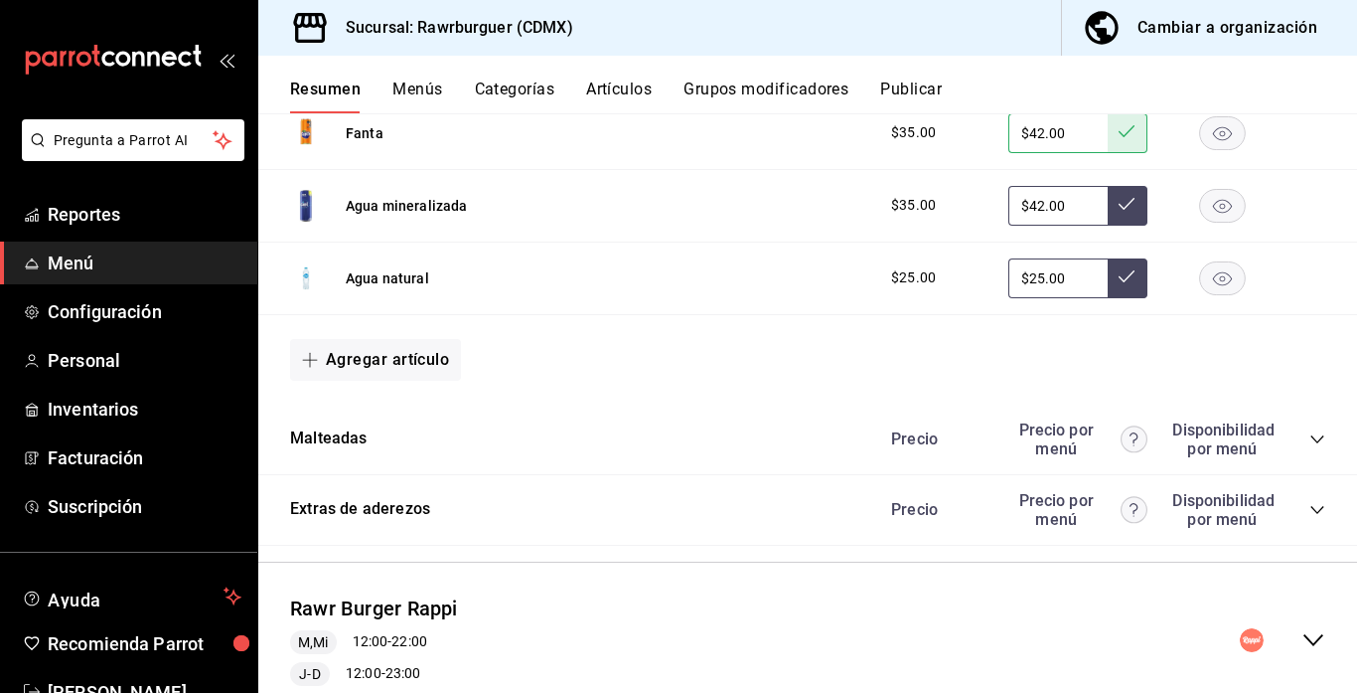
scroll to position [1480, 0]
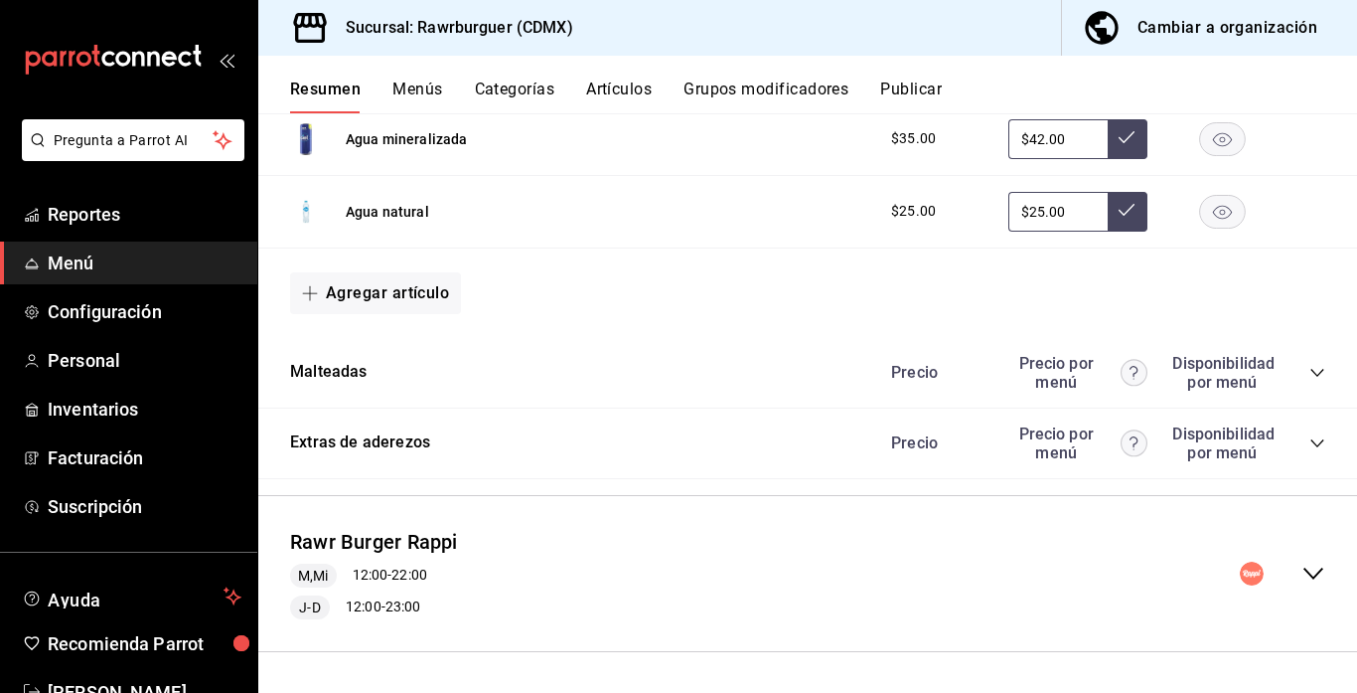
click at [1325, 367] on div "Malteadas Precio Precio por menú Disponibilidad por menú" at bounding box center [807, 373] width 1099 height 71
click at [1321, 368] on icon "collapse-category-row" at bounding box center [1318, 373] width 16 height 16
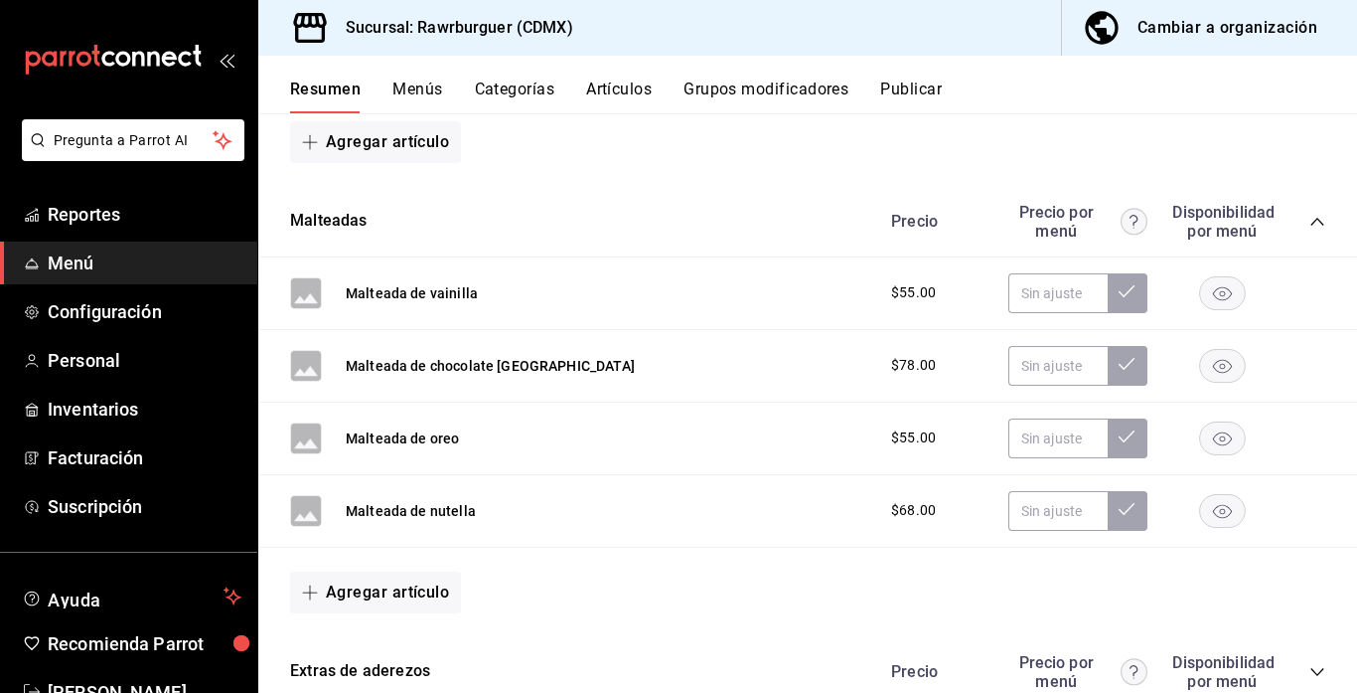
scroll to position [1634, 0]
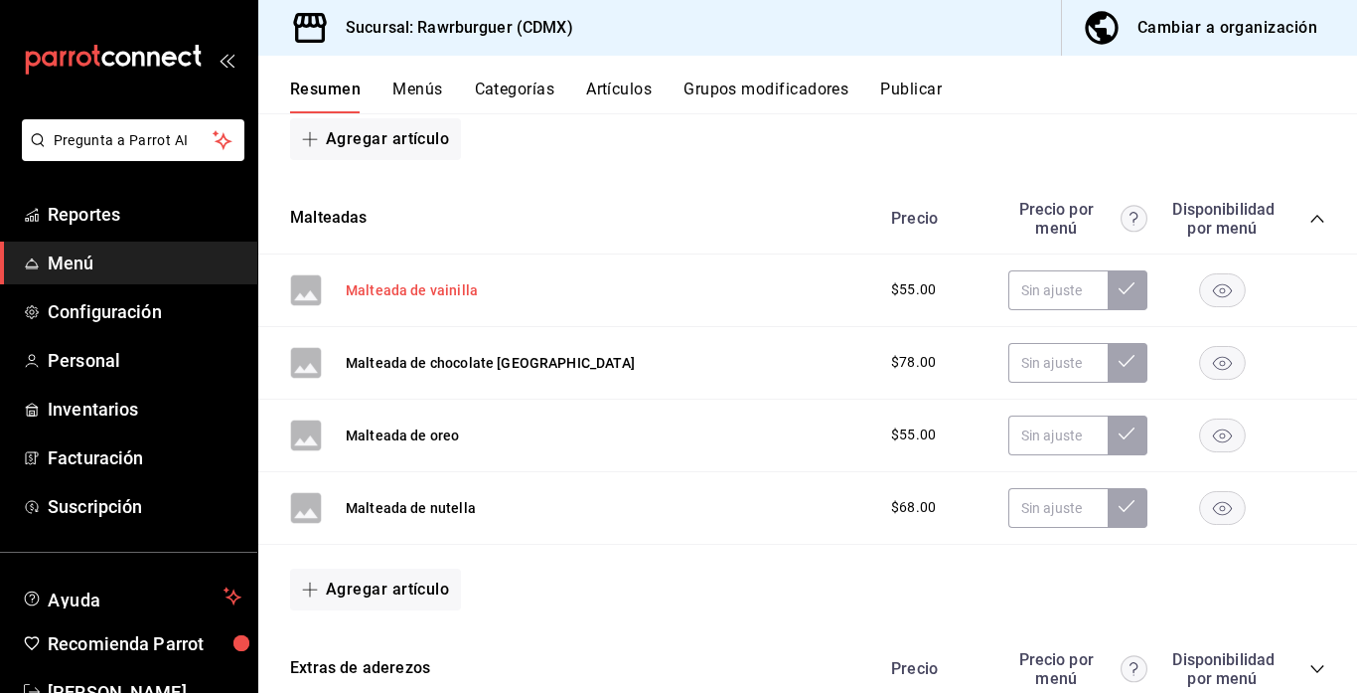
click at [429, 295] on button "Malteada de vainilla" at bounding box center [412, 290] width 132 height 20
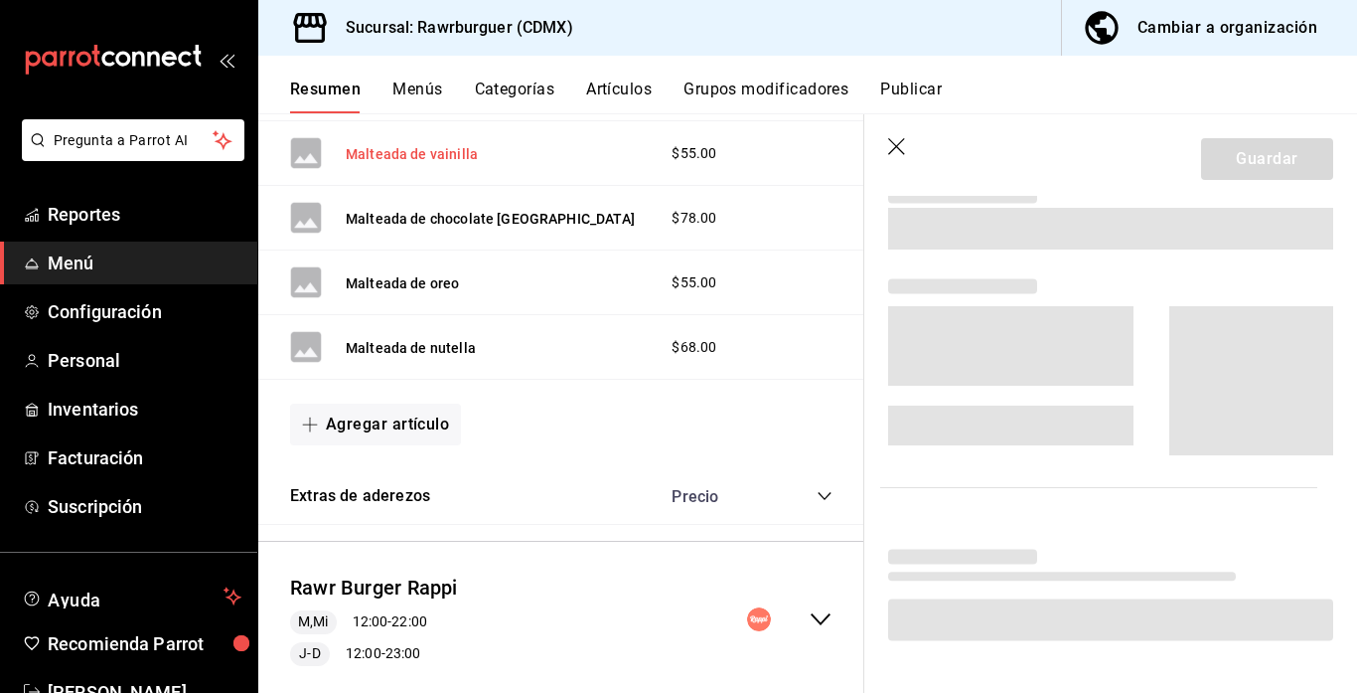
scroll to position [1495, 0]
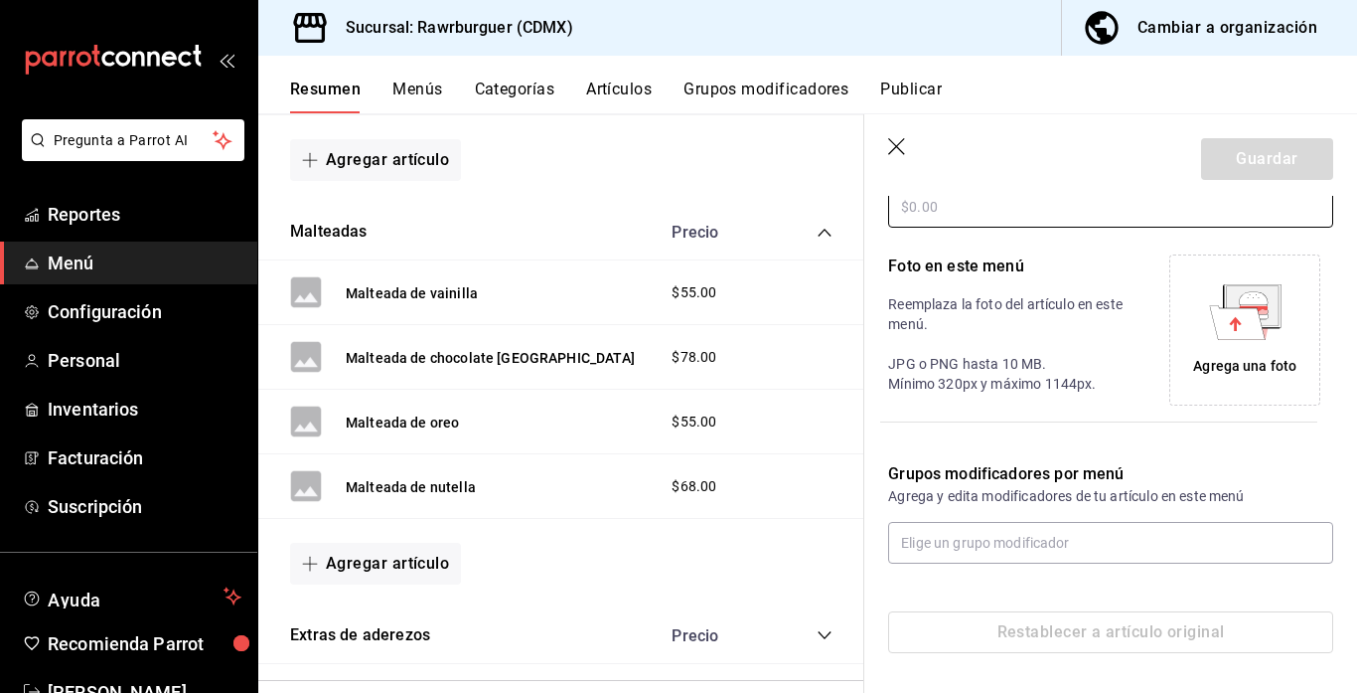
click at [980, 199] on input "text" at bounding box center [1110, 207] width 445 height 42
type input "$78.00"
click at [1233, 318] on icon at bounding box center [1235, 323] width 12 height 14
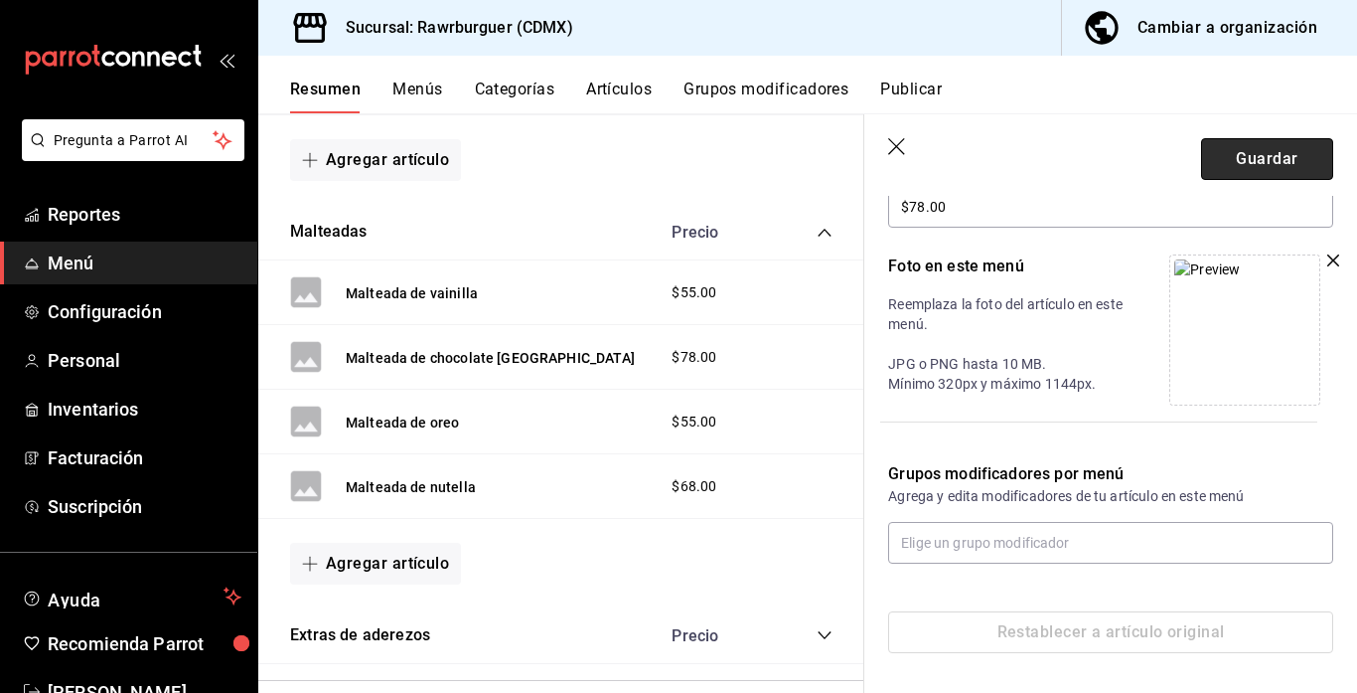
click at [1246, 163] on button "Guardar" at bounding box center [1267, 159] width 132 height 42
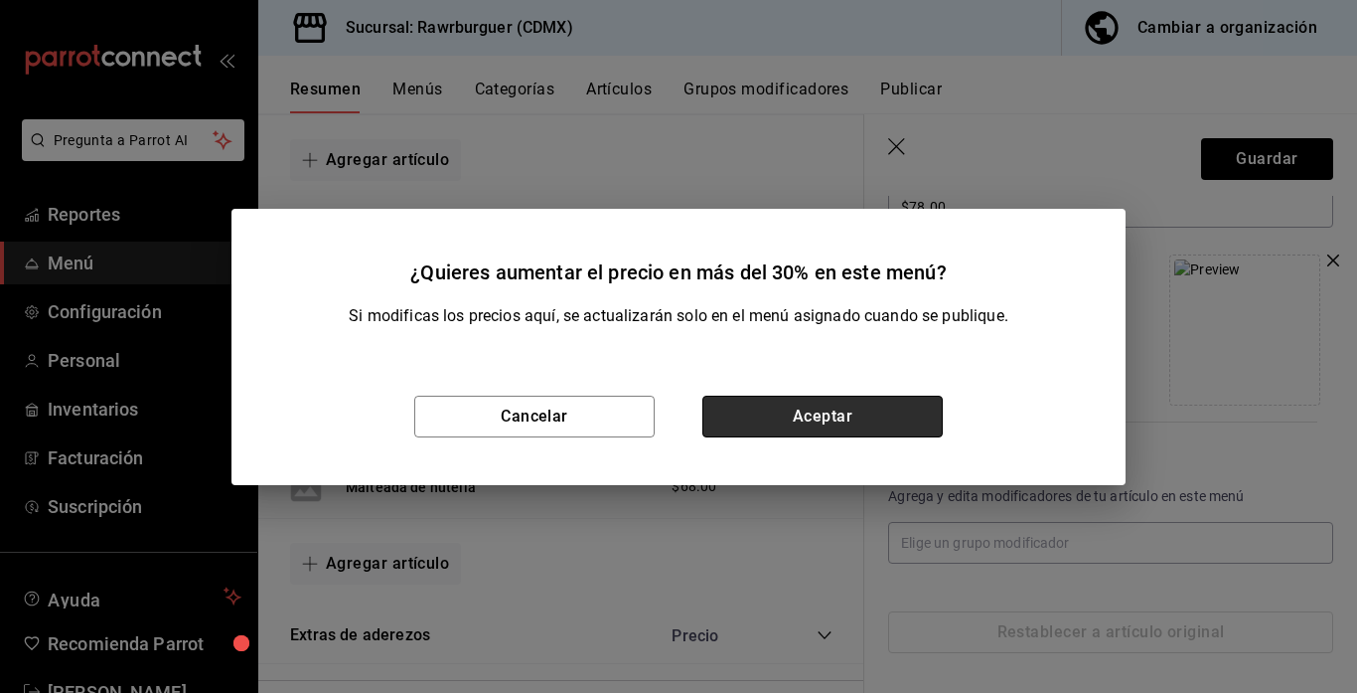
click at [729, 413] on button "Aceptar" at bounding box center [822, 416] width 240 height 42
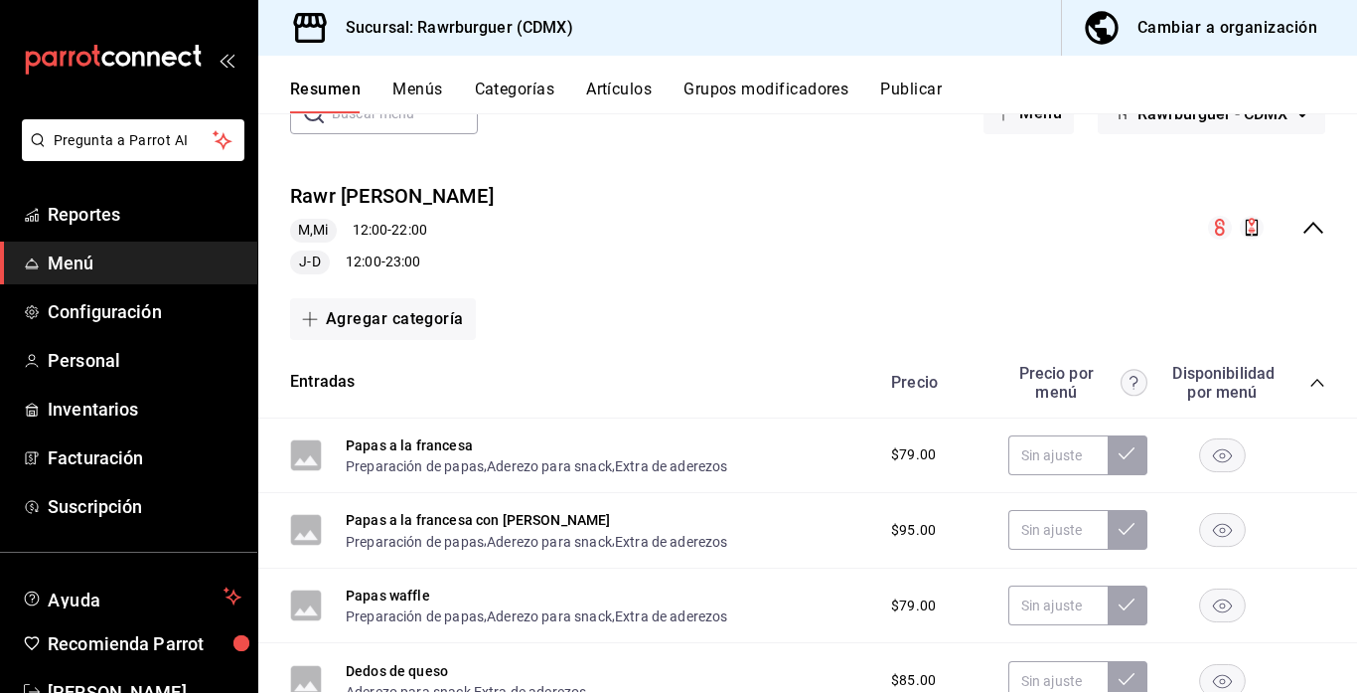
scroll to position [133, 0]
click at [1308, 221] on icon "collapse-menu-row" at bounding box center [1314, 230] width 24 height 24
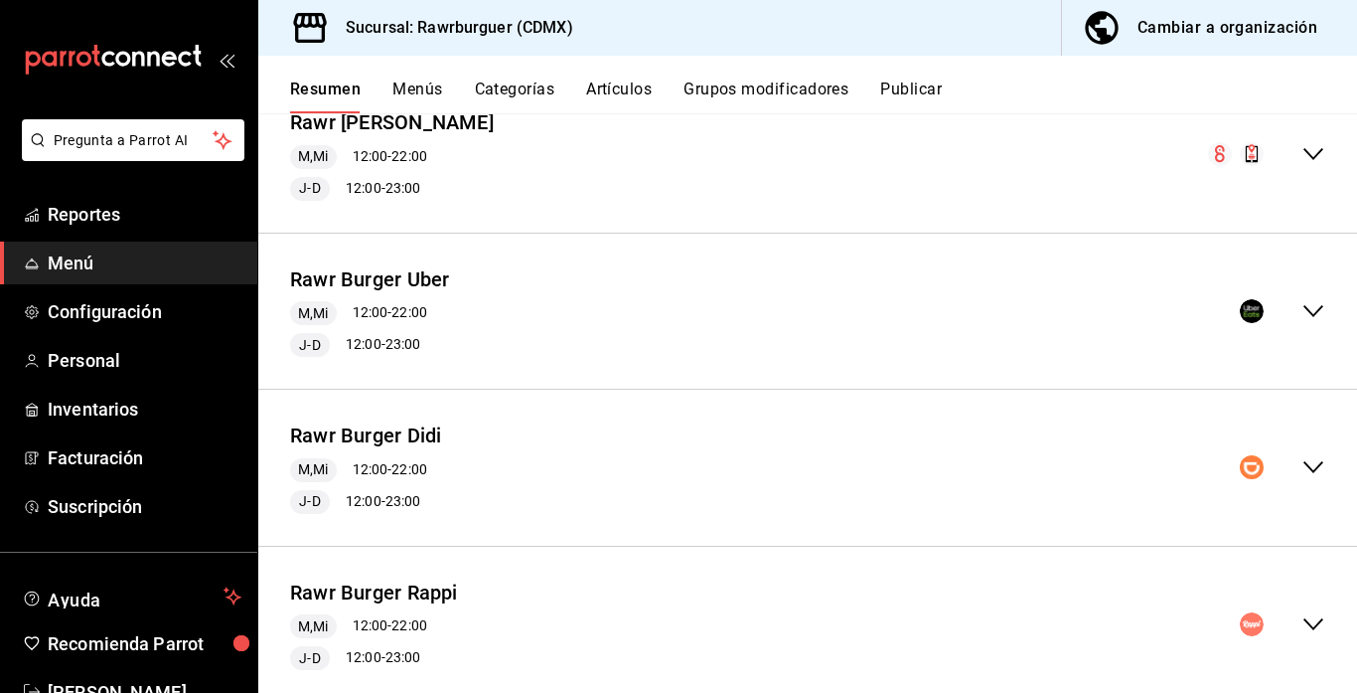
scroll to position [211, 0]
click at [1316, 466] on icon "collapse-menu-row" at bounding box center [1314, 466] width 20 height 12
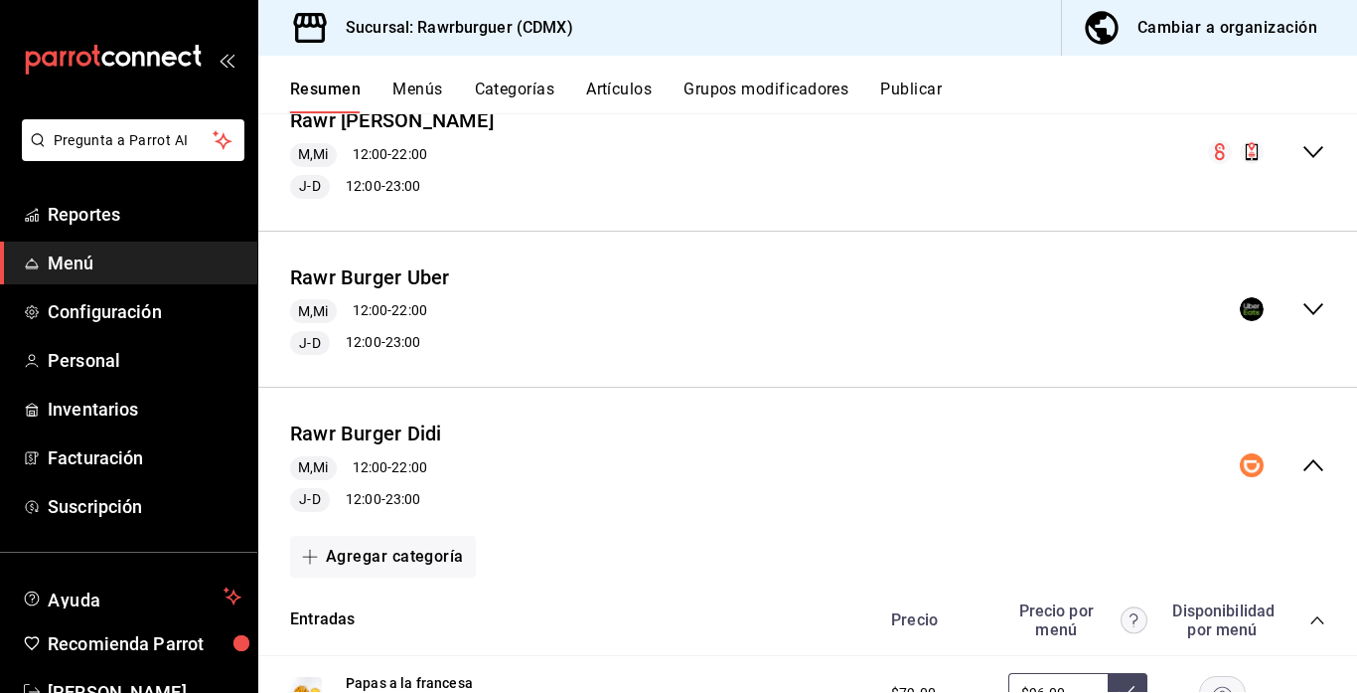
scroll to position [480, 0]
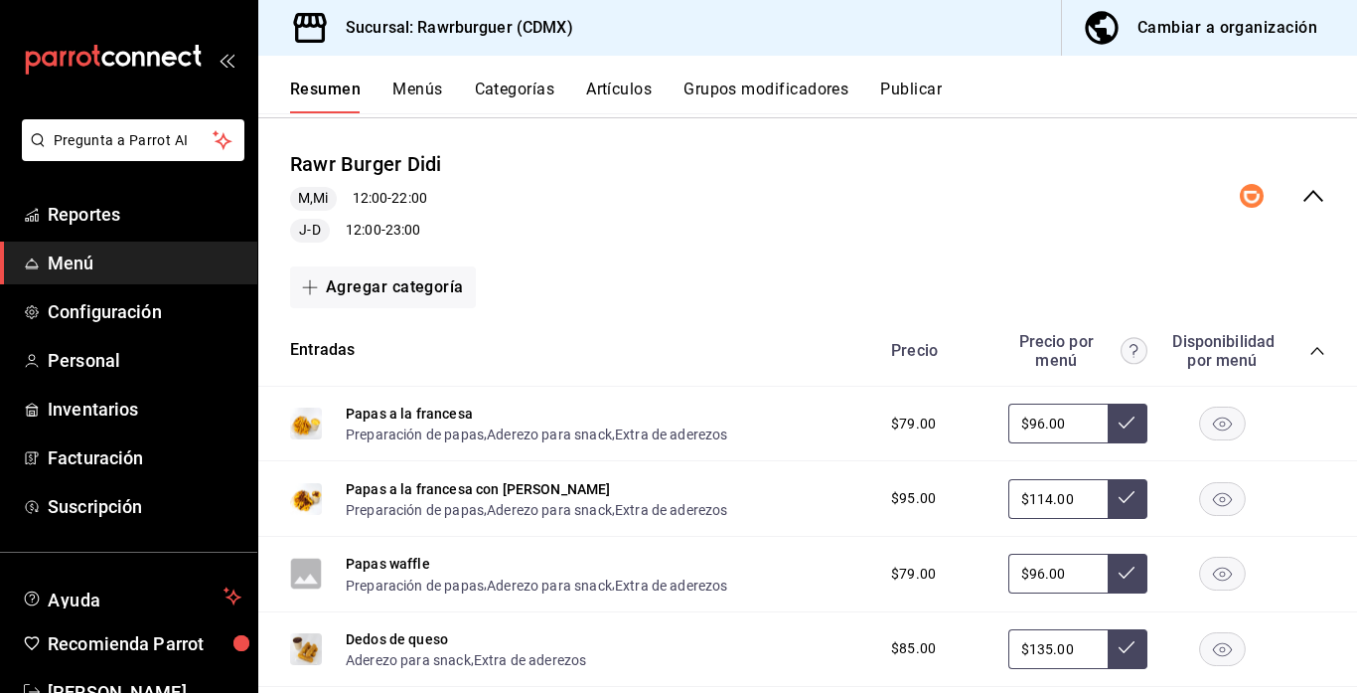
click at [1314, 353] on icon "collapse-category-row" at bounding box center [1318, 351] width 16 height 16
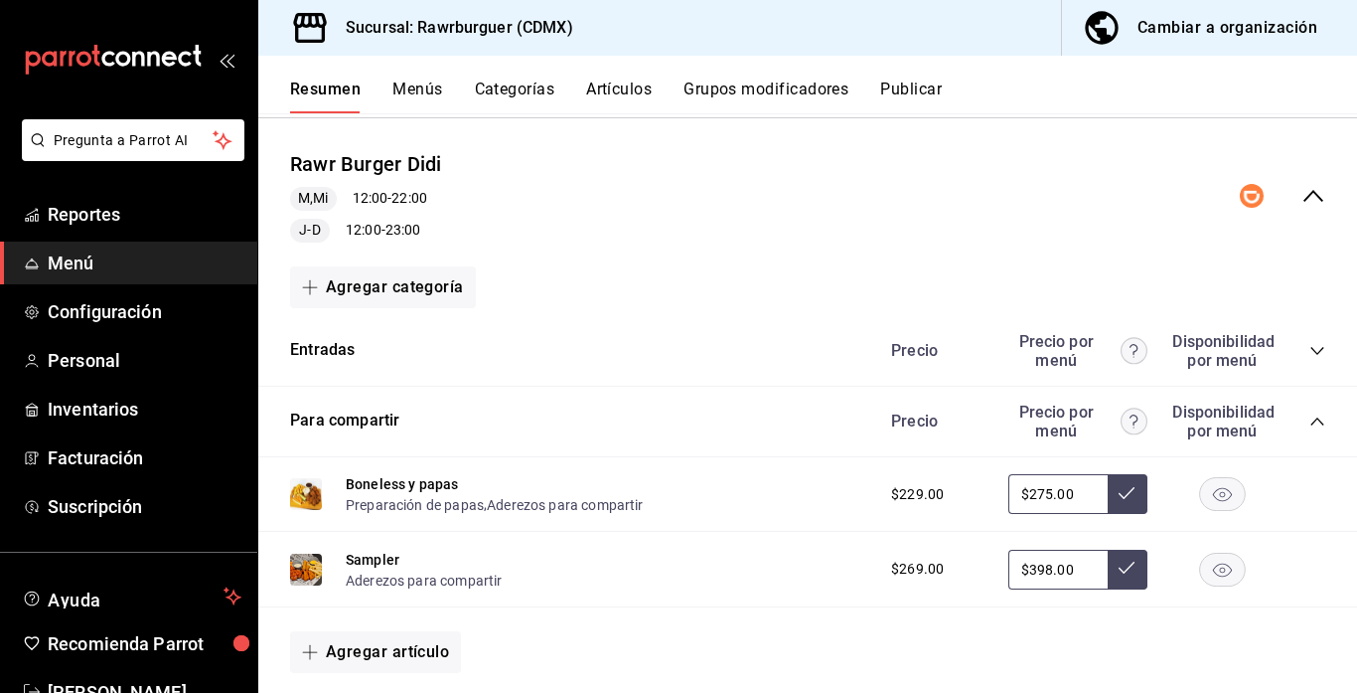
click at [1320, 413] on span "collapse-category-row" at bounding box center [1318, 421] width 16 height 16
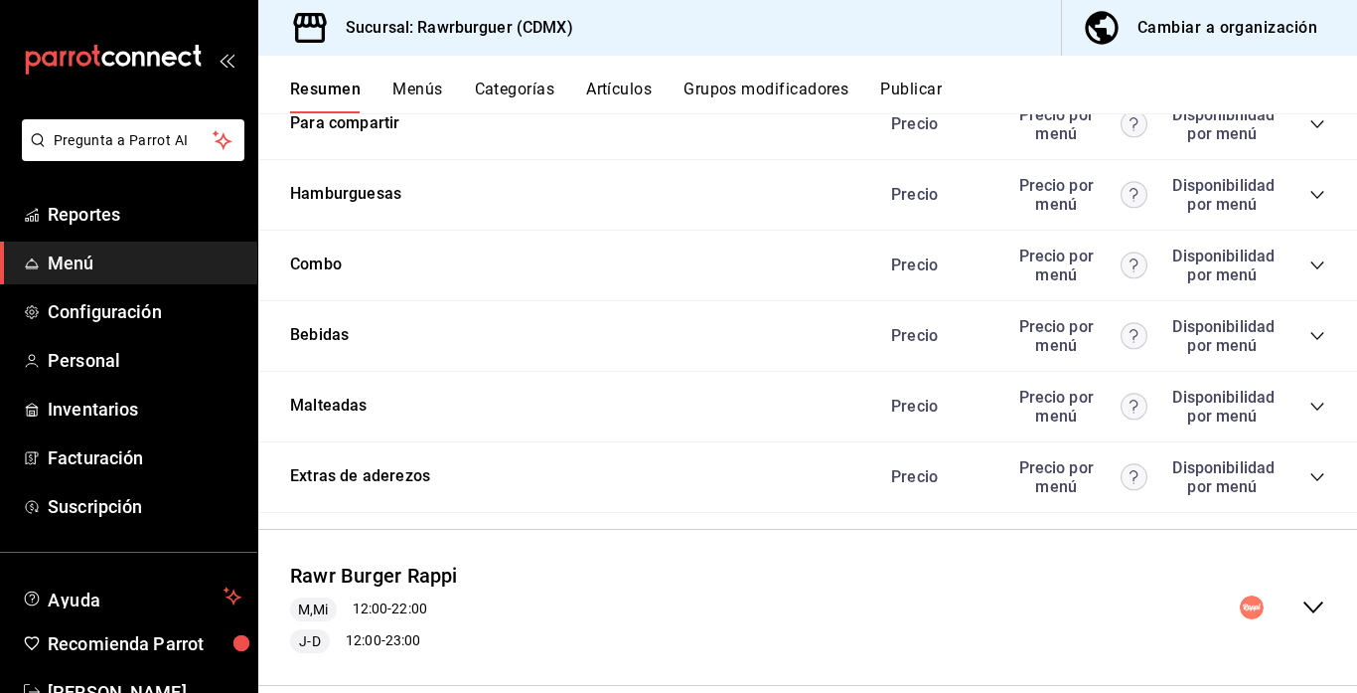
scroll to position [779, 0]
click at [1320, 329] on icon "collapse-category-row" at bounding box center [1318, 334] width 16 height 16
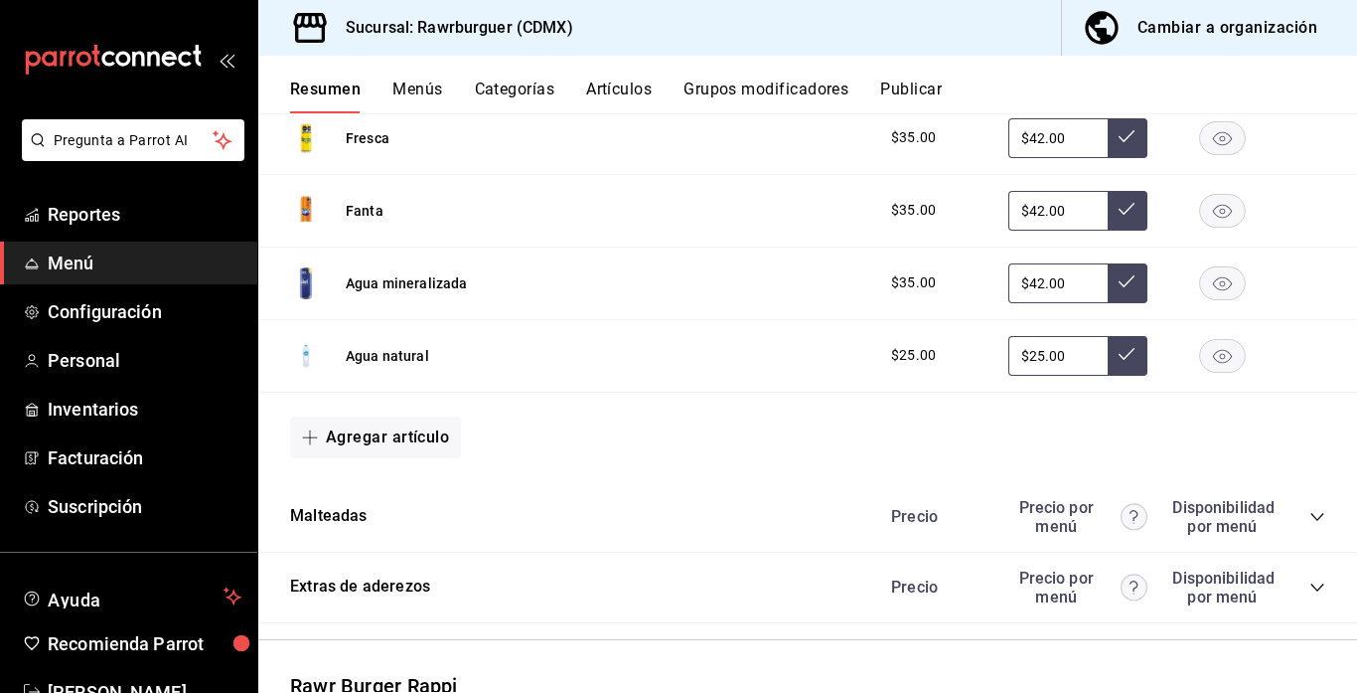
scroll to position [1480, 0]
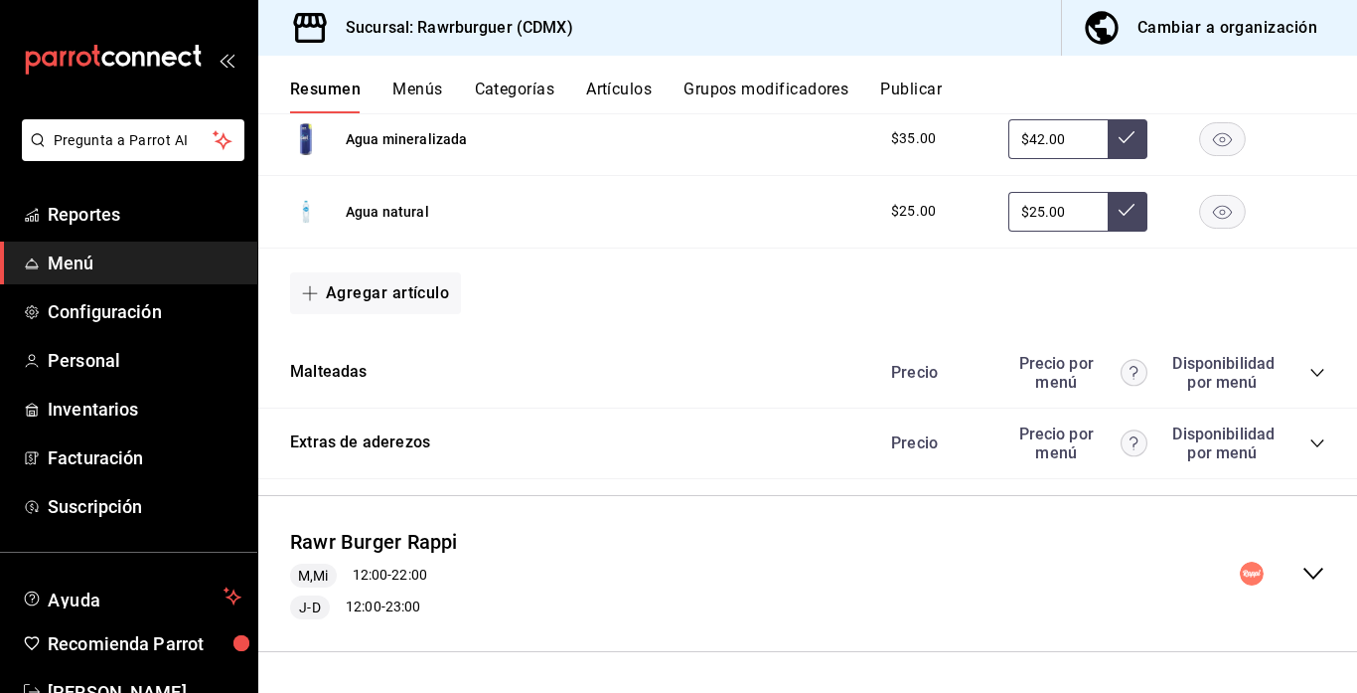
click at [1317, 375] on icon "collapse-category-row" at bounding box center [1317, 373] width 13 height 8
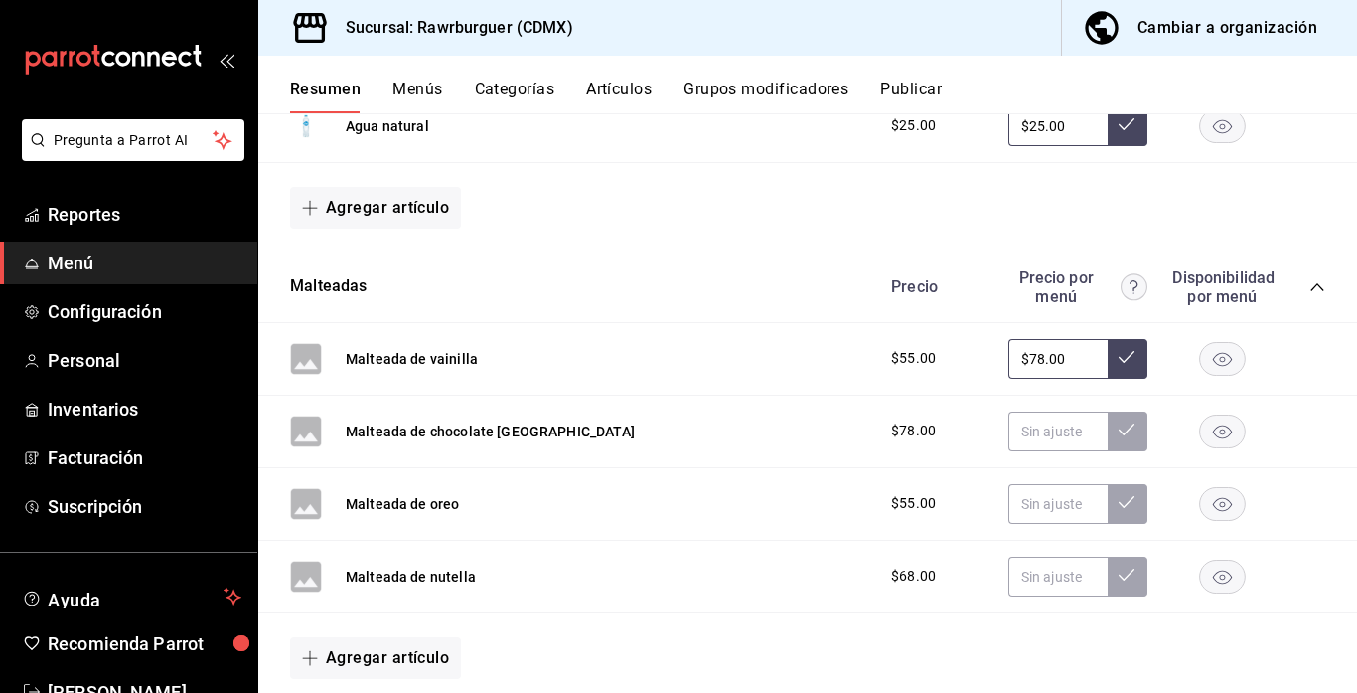
scroll to position [1570, 0]
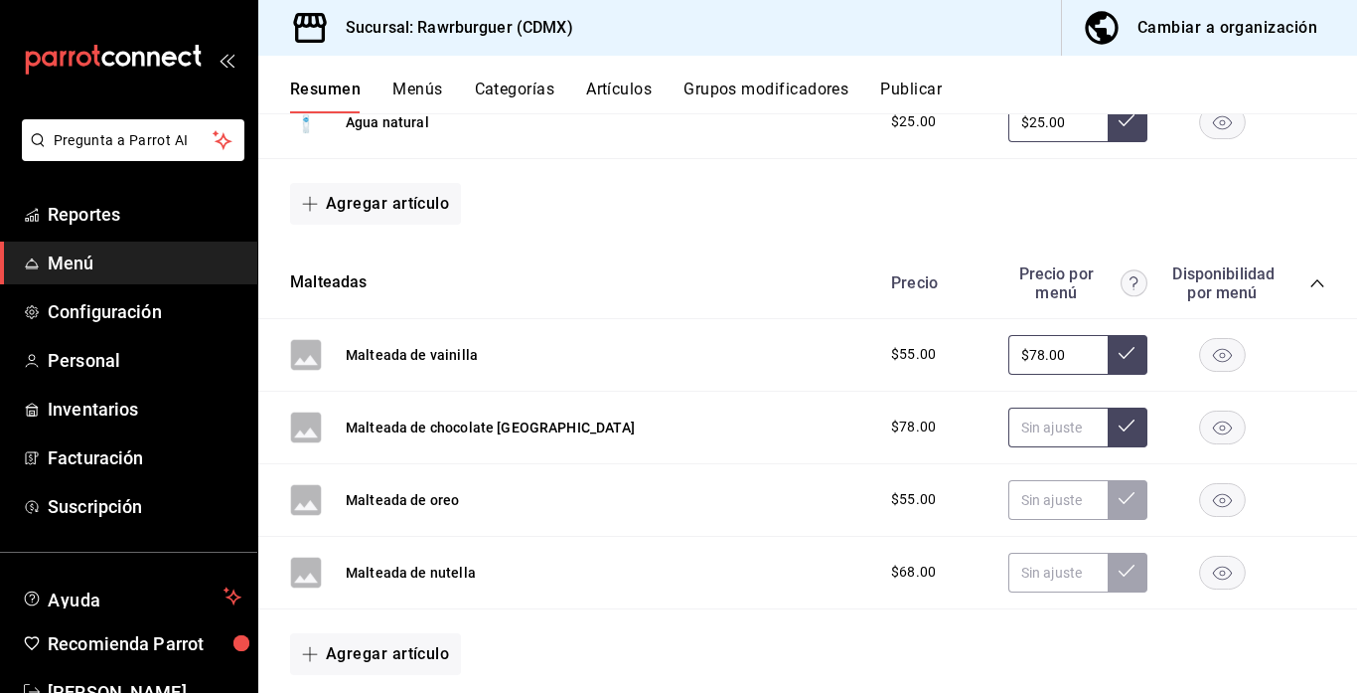
click at [1048, 425] on input "text" at bounding box center [1057, 427] width 99 height 40
type input "$88.00"
click at [1046, 501] on input "text" at bounding box center [1057, 500] width 99 height 40
type input "$7.00"
type input "$78.00"
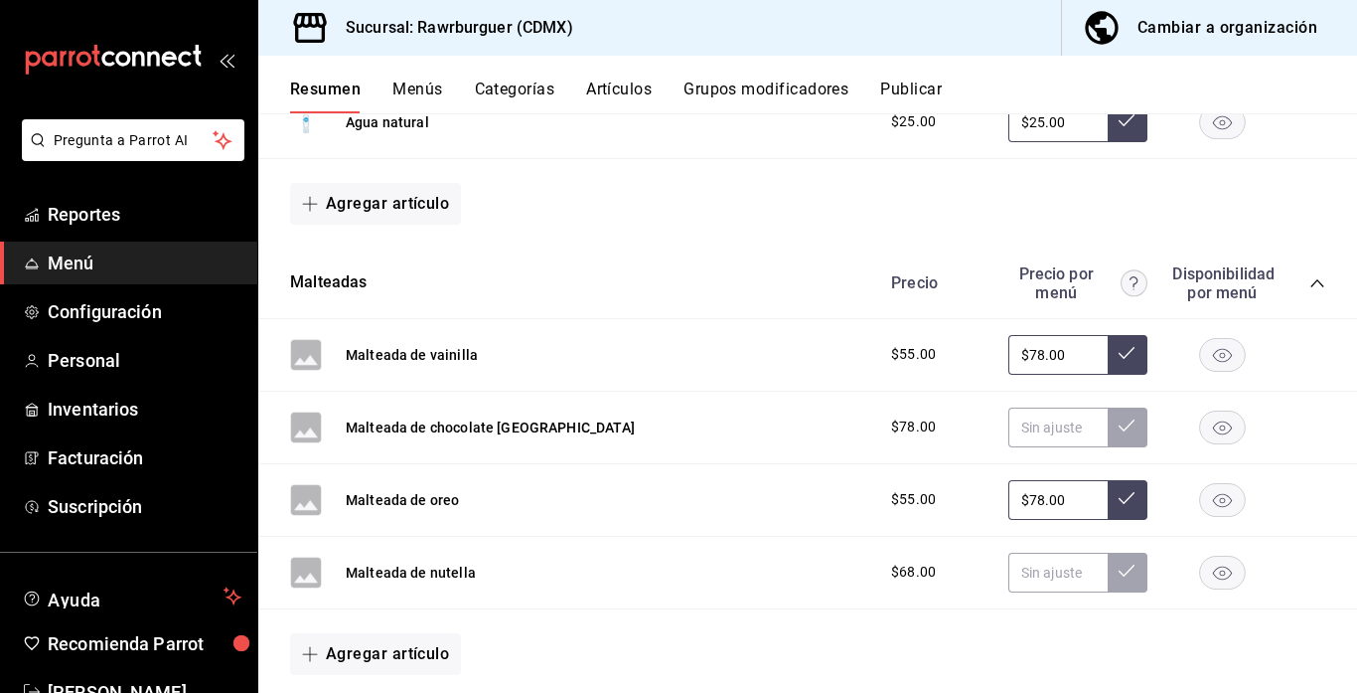
click at [1128, 507] on button at bounding box center [1128, 500] width 40 height 40
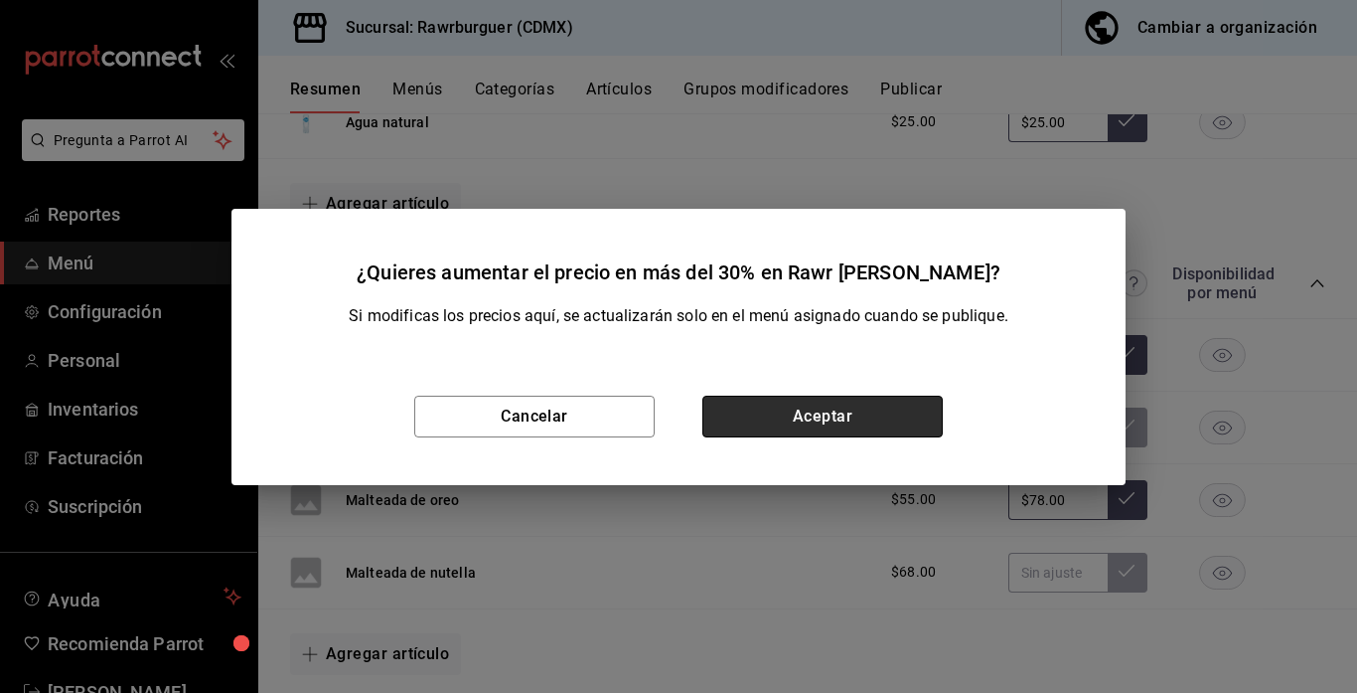
click at [885, 411] on button "Aceptar" at bounding box center [822, 416] width 240 height 42
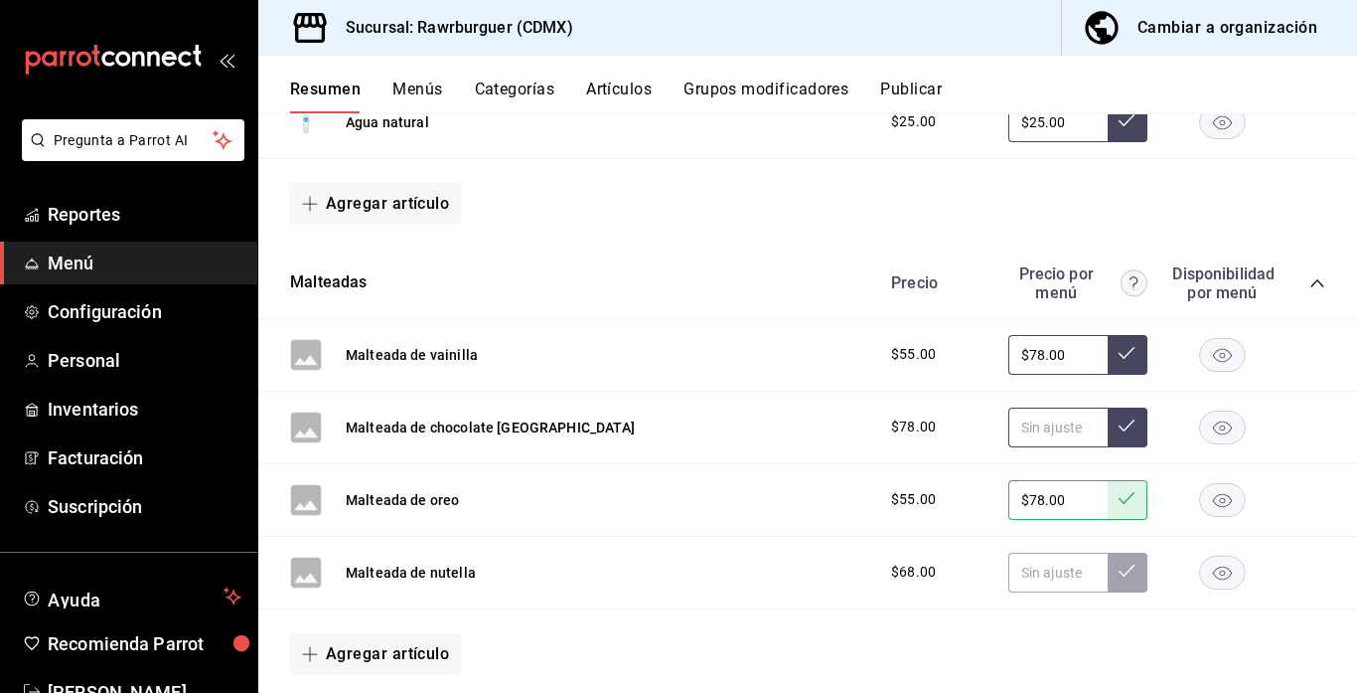
click at [1060, 421] on input "text" at bounding box center [1057, 427] width 99 height 40
type input "$88.00"
click at [1132, 434] on button at bounding box center [1128, 427] width 40 height 40
click at [1041, 573] on input "text" at bounding box center [1057, 572] width 99 height 40
type input "$88.00"
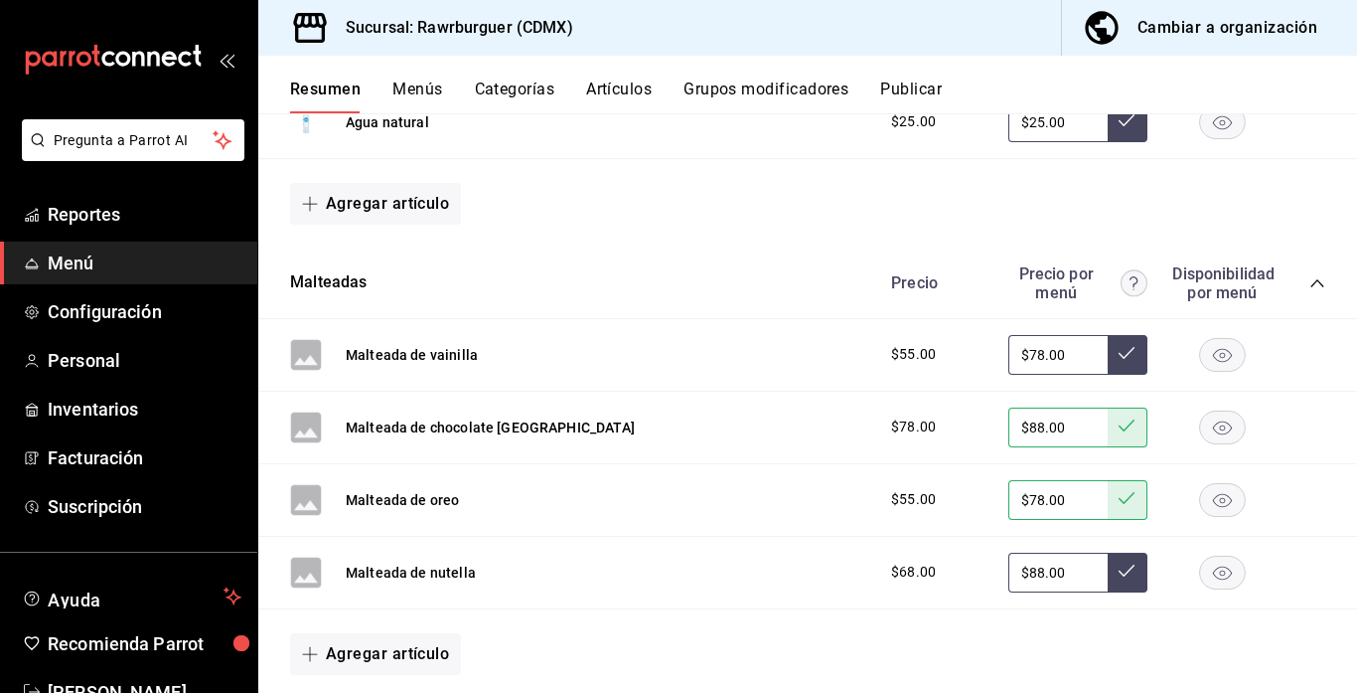
click at [1119, 577] on icon at bounding box center [1127, 570] width 16 height 16
click at [433, 354] on button "Malteada de vainilla" at bounding box center [412, 355] width 132 height 20
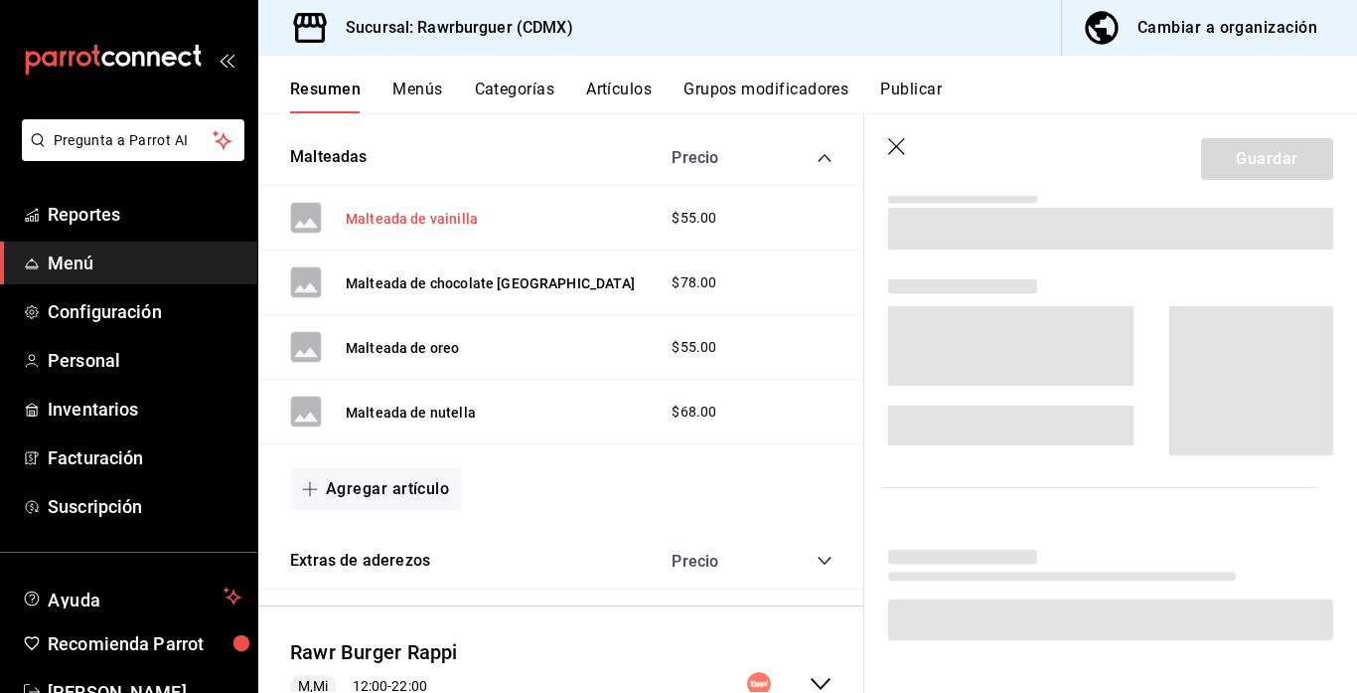
scroll to position [1435, 0]
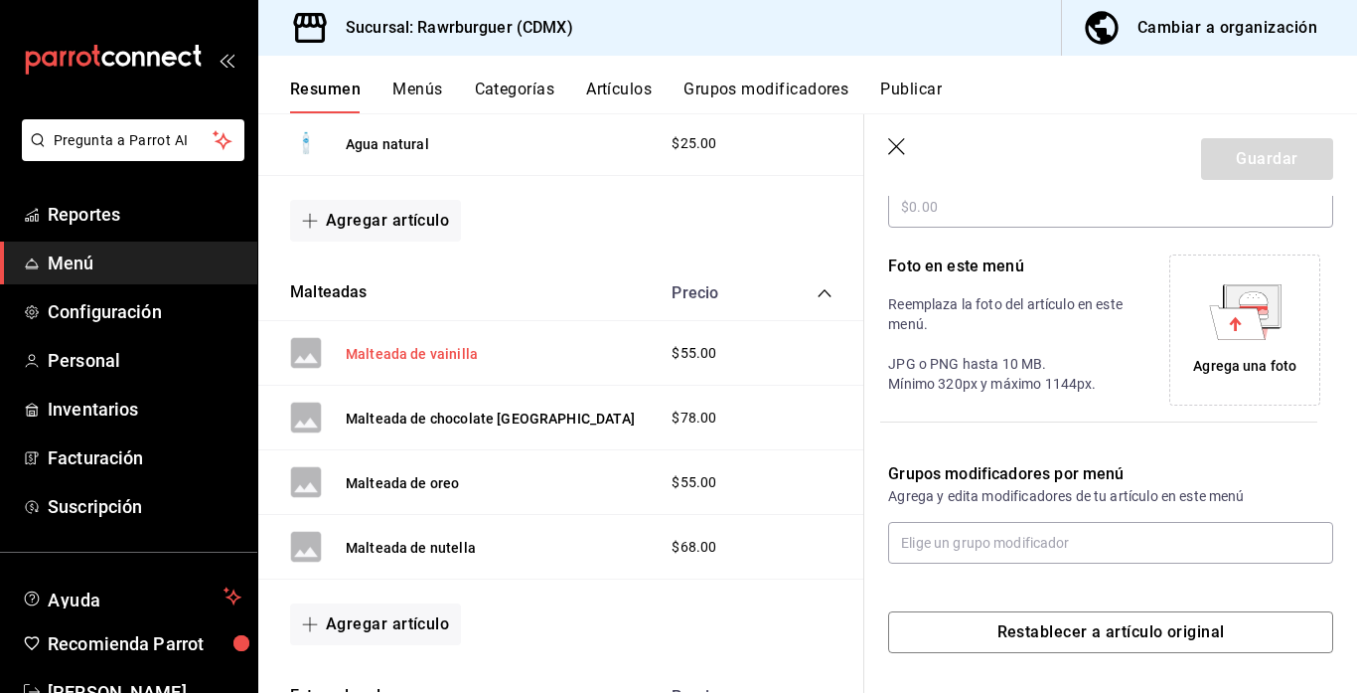
type input "$78.00"
click at [1226, 329] on icon at bounding box center [1237, 322] width 56 height 34
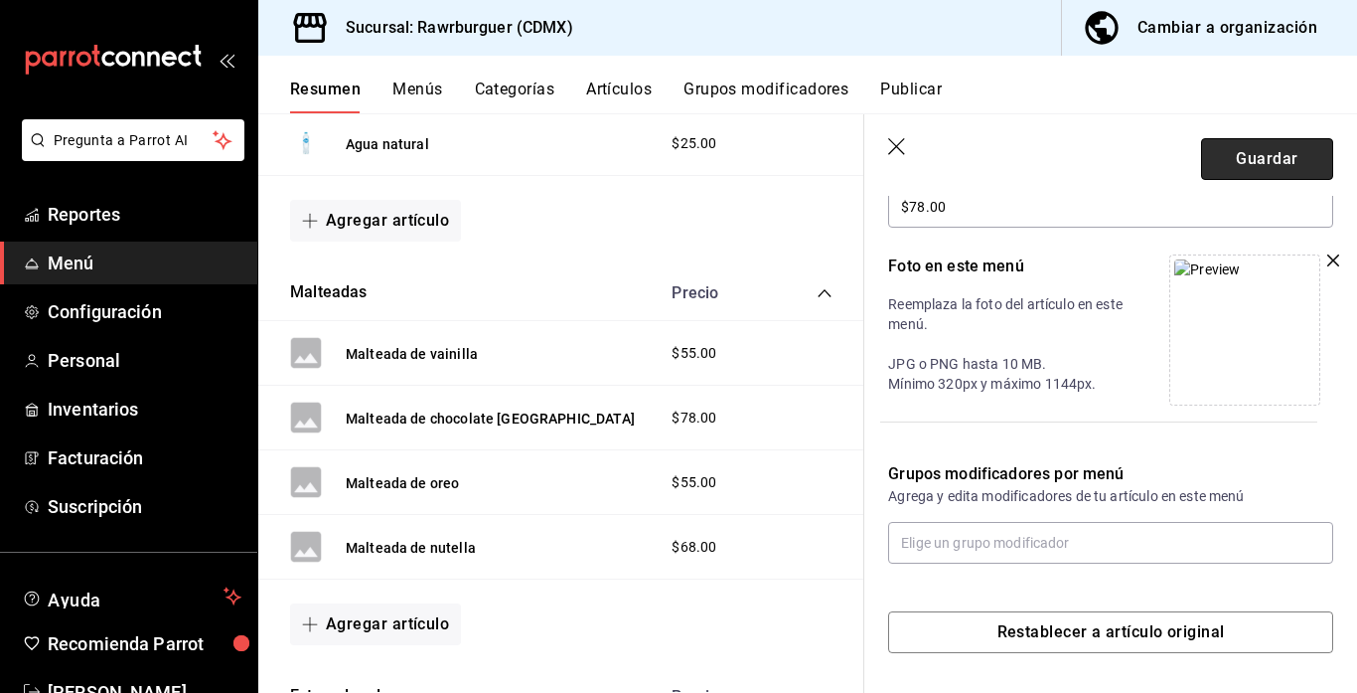
click at [1270, 166] on button "Guardar" at bounding box center [1267, 159] width 132 height 42
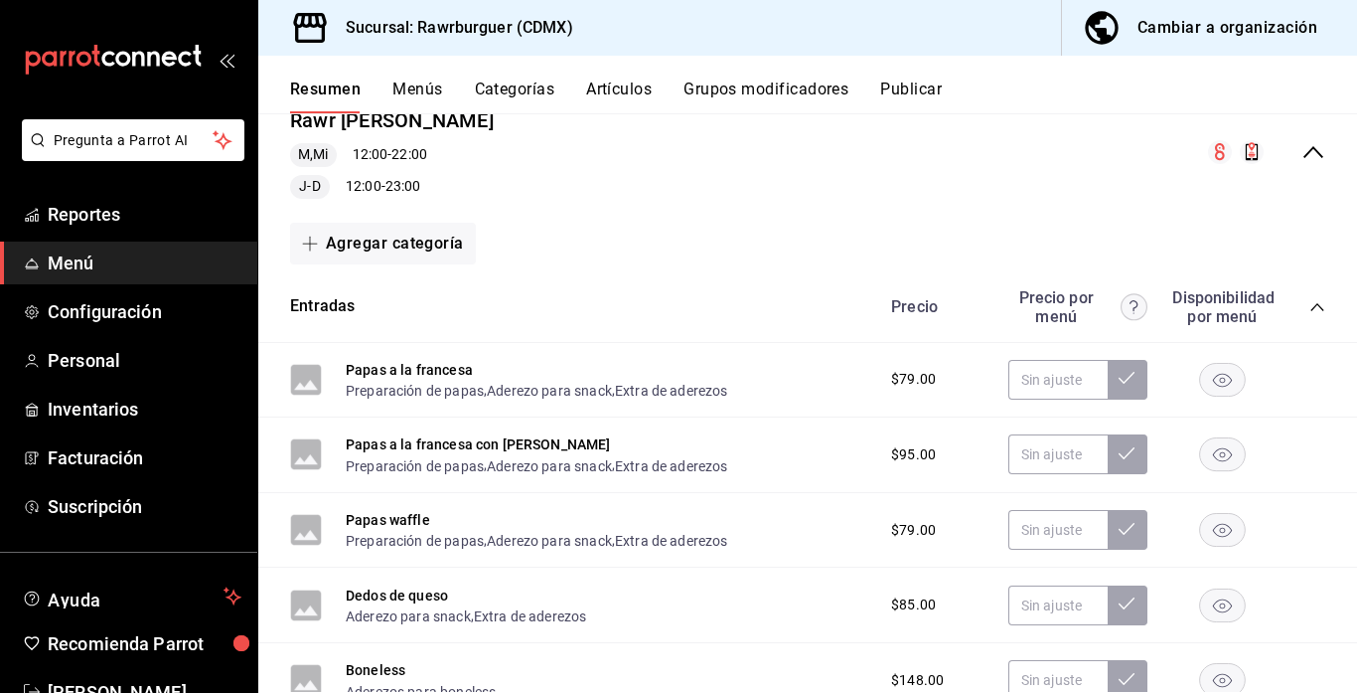
scroll to position [178, 0]
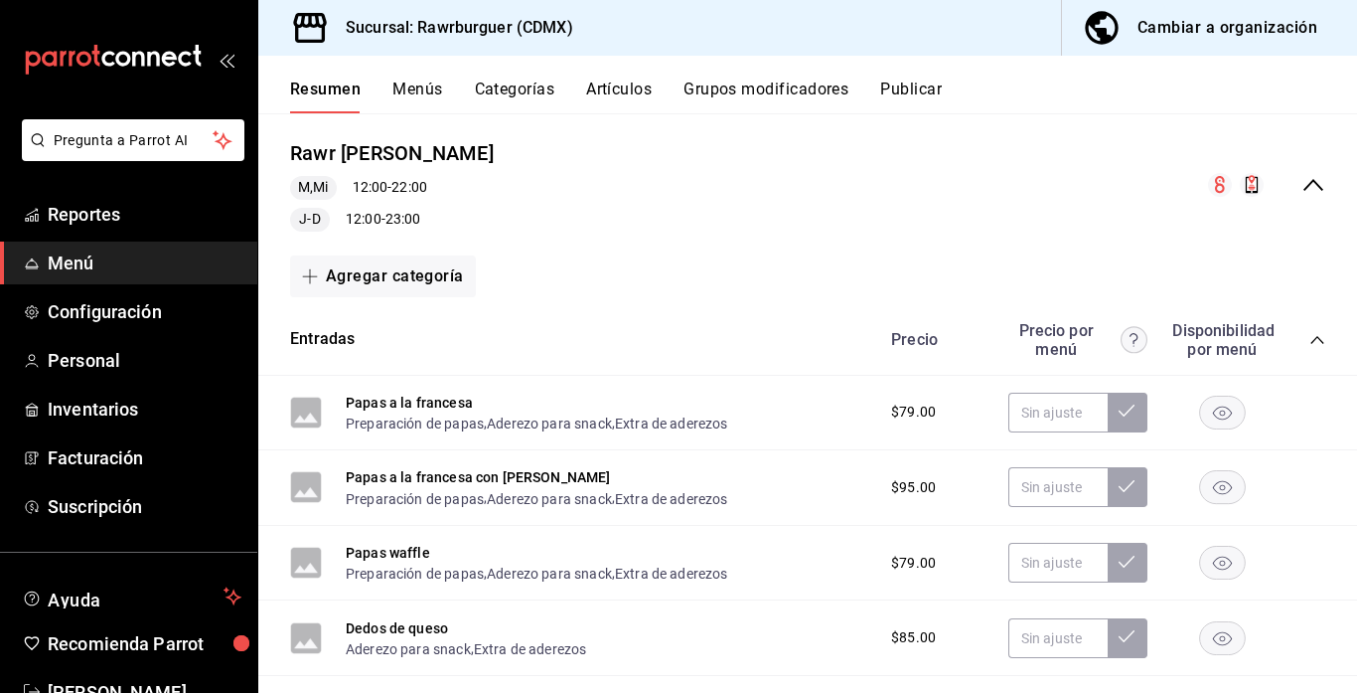
click at [1310, 181] on icon "collapse-menu-row" at bounding box center [1314, 185] width 24 height 24
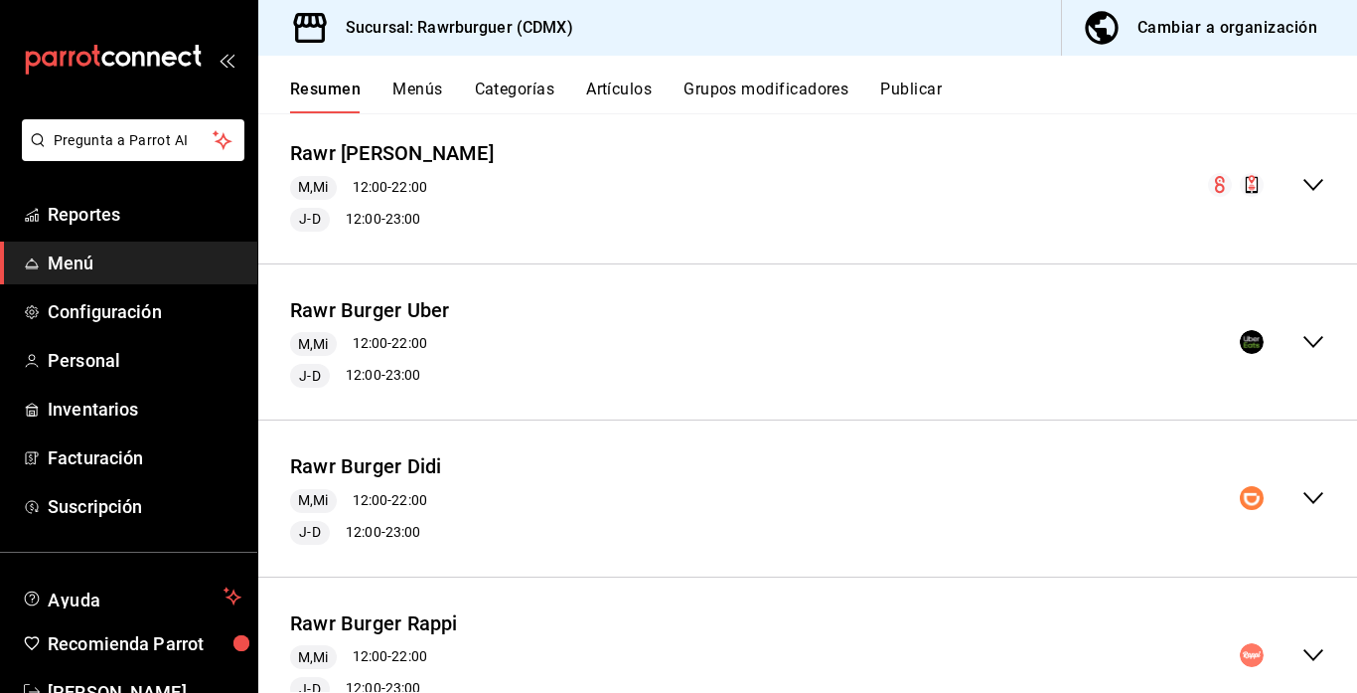
scroll to position [259, 0]
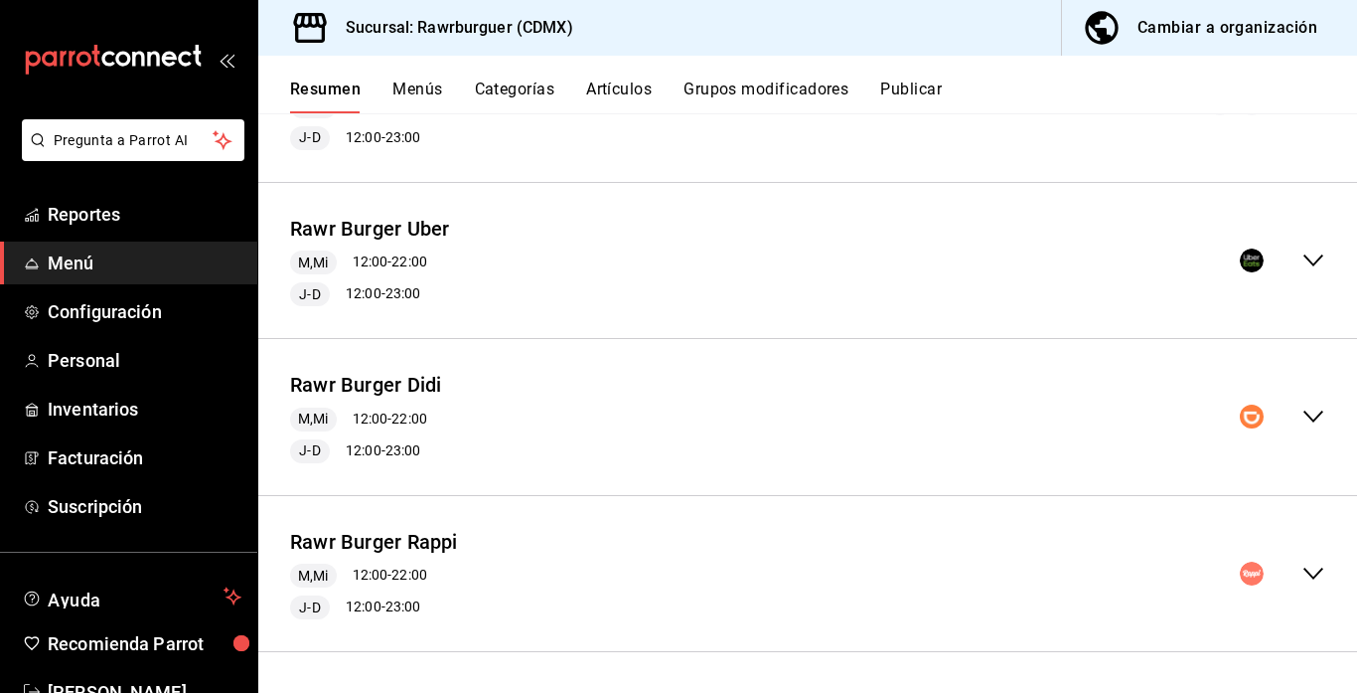
click at [1316, 423] on icon "collapse-menu-row" at bounding box center [1314, 416] width 24 height 24
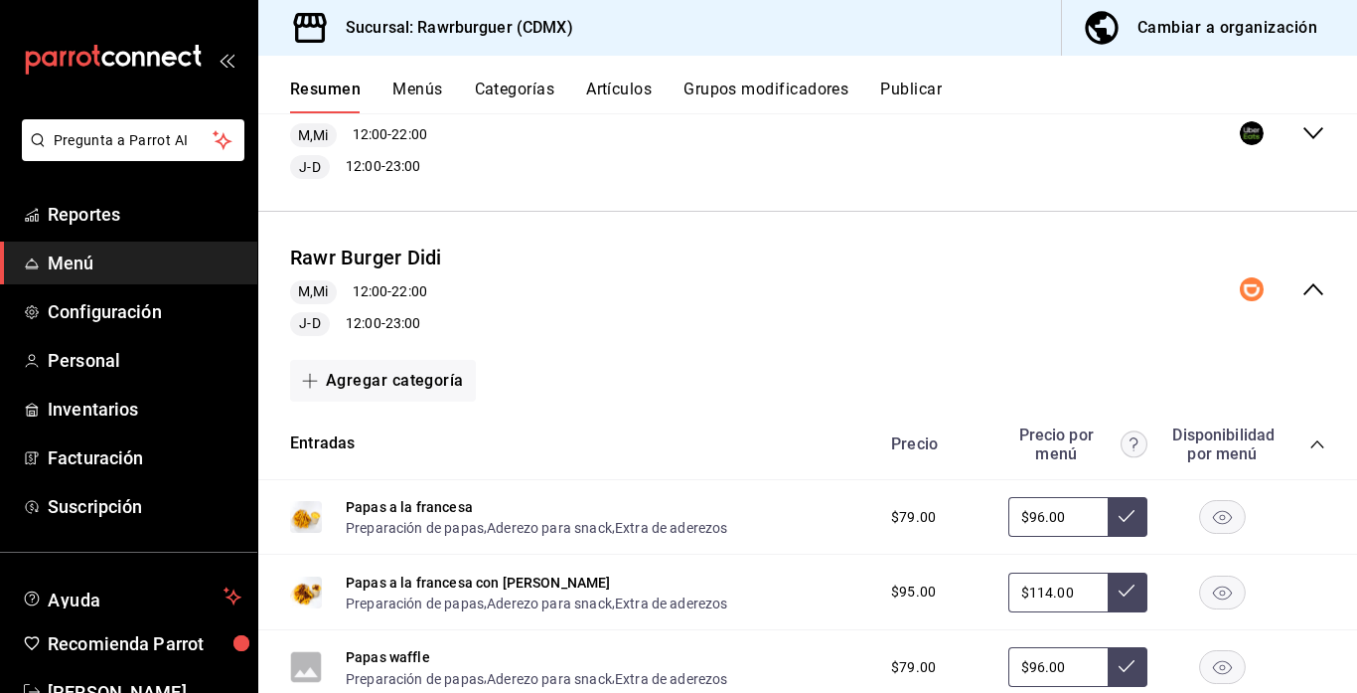
scroll to position [387, 0]
click at [1316, 436] on icon "collapse-category-row" at bounding box center [1318, 443] width 16 height 16
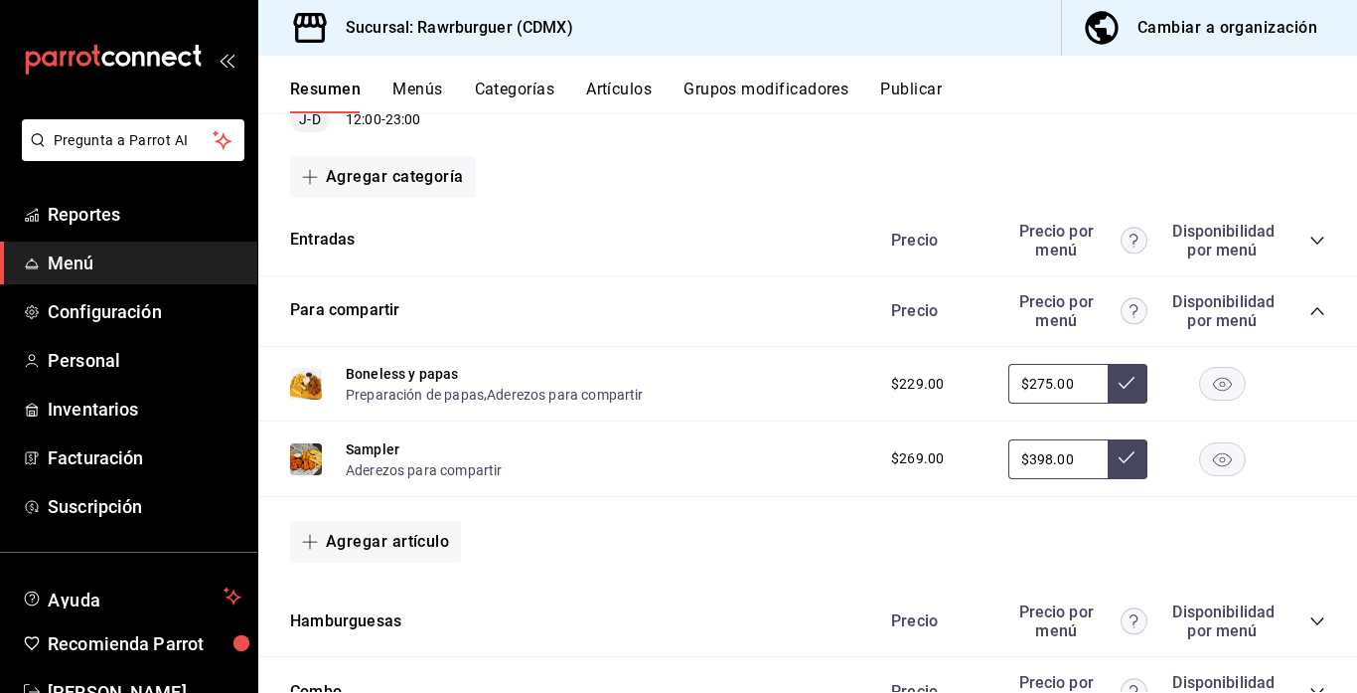
scroll to position [671, 0]
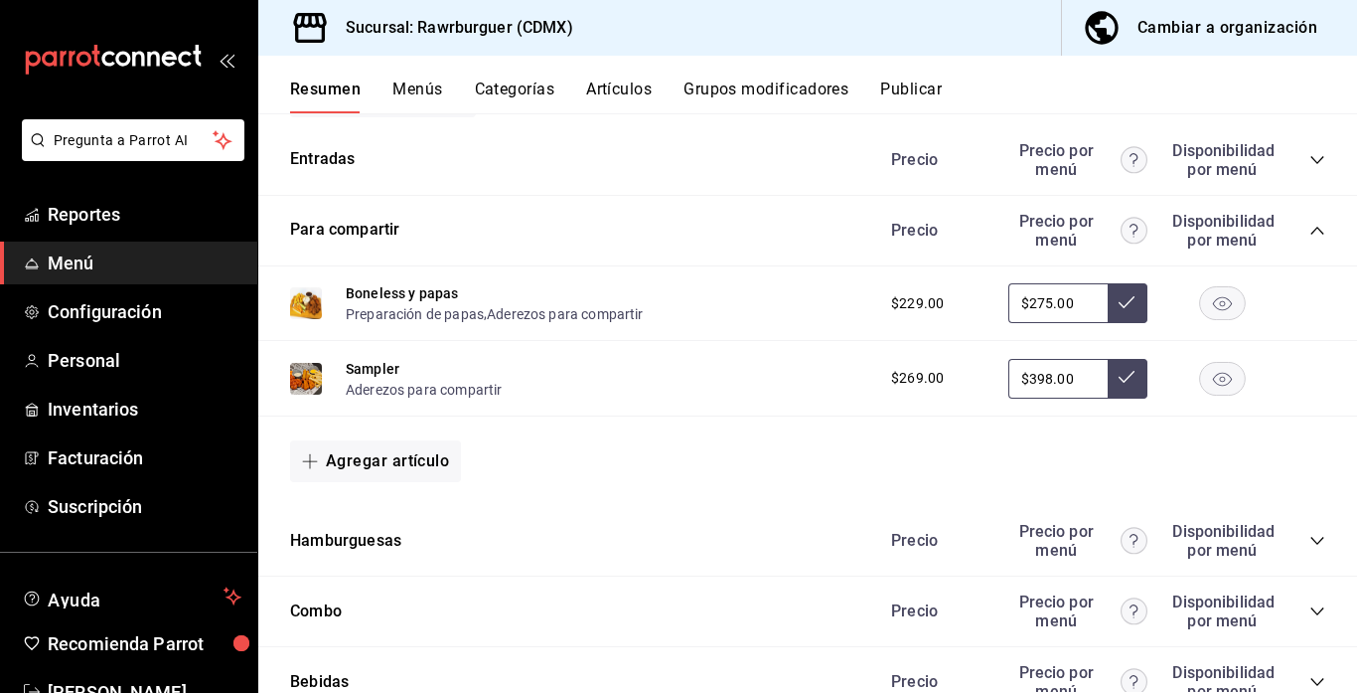
click at [1314, 232] on icon "collapse-category-row" at bounding box center [1318, 231] width 16 height 16
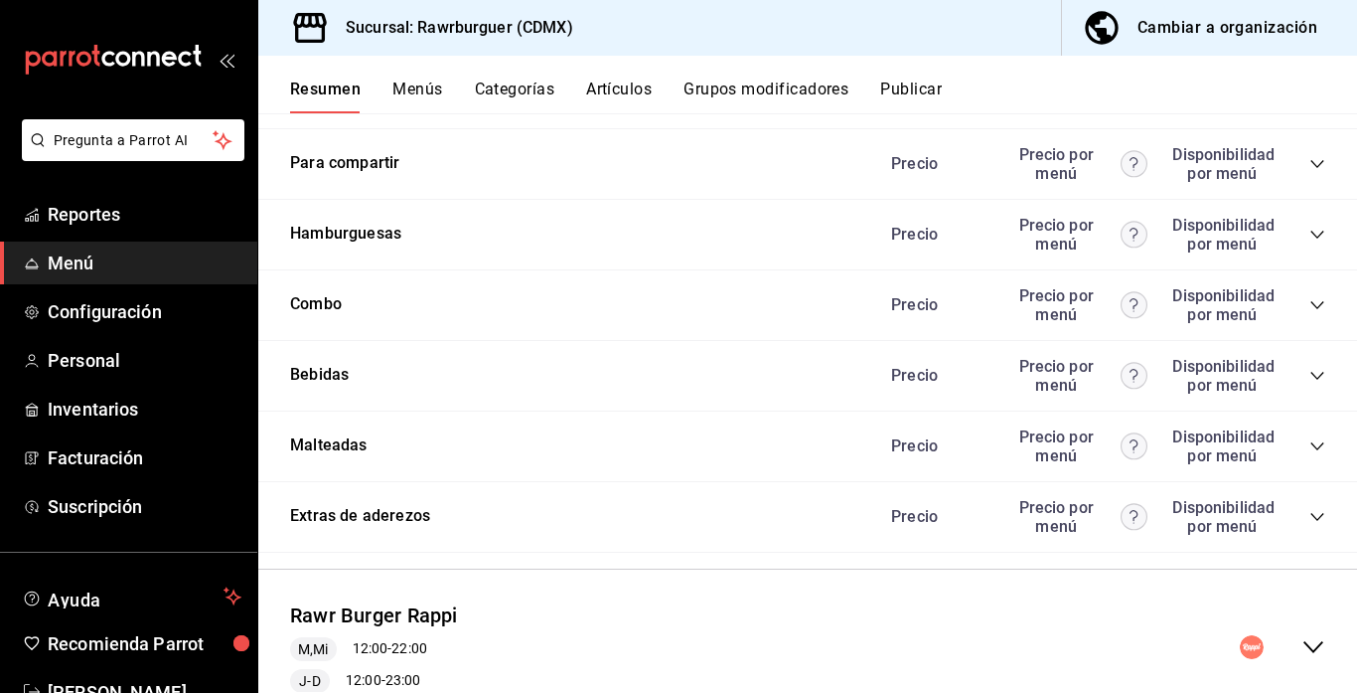
scroll to position [738, 0]
click at [1318, 437] on icon "collapse-category-row" at bounding box center [1318, 445] width 16 height 16
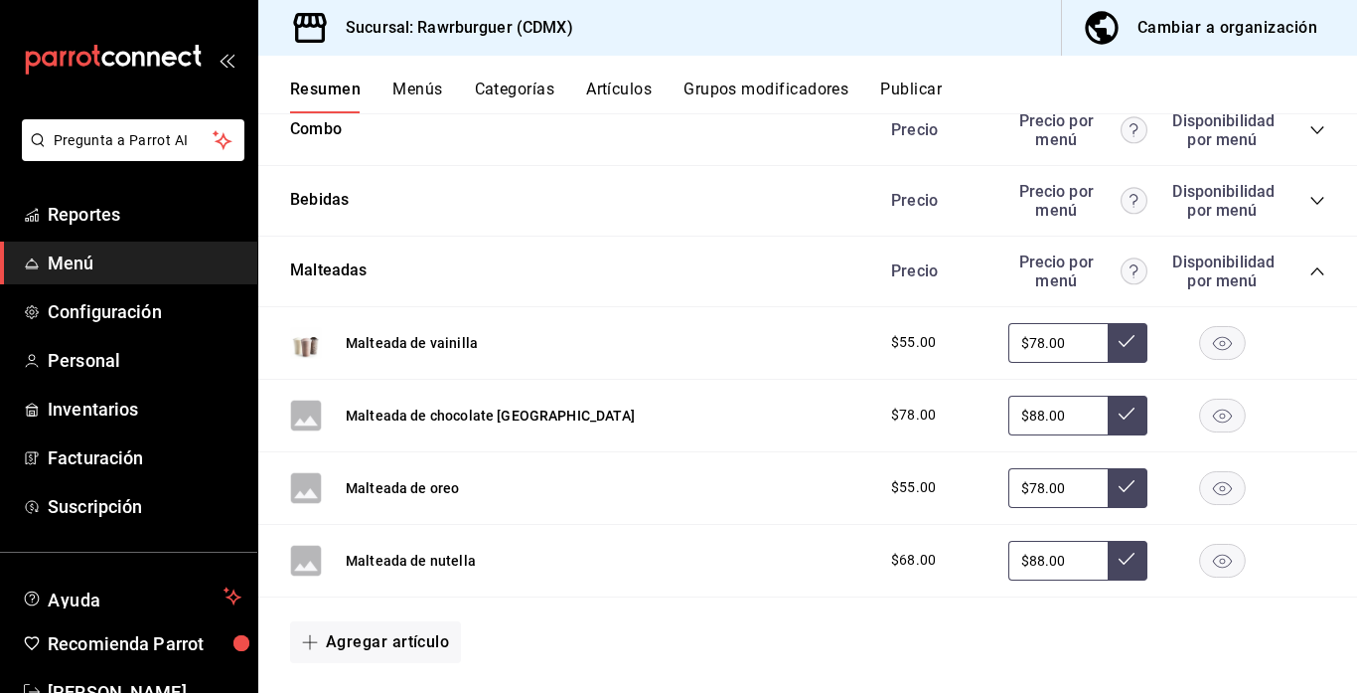
scroll to position [915, 0]
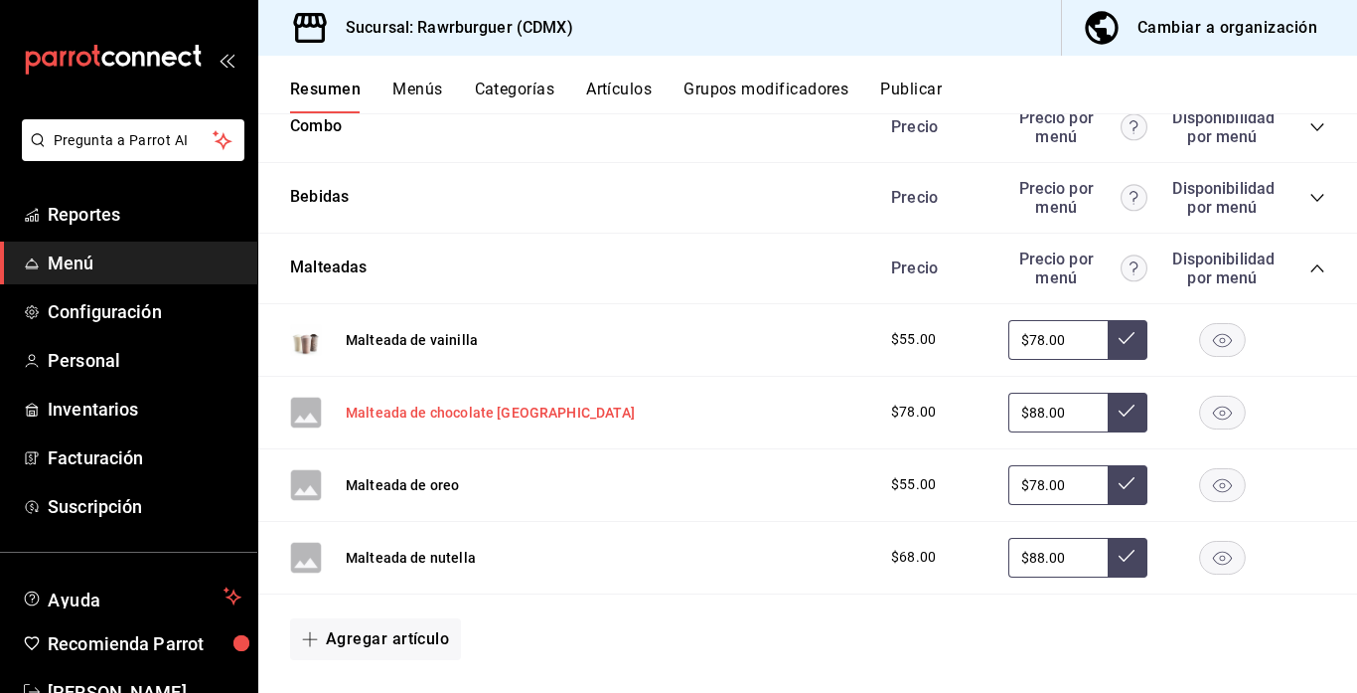
click at [468, 412] on button "Malteada de chocolate turin" at bounding box center [490, 412] width 289 height 20
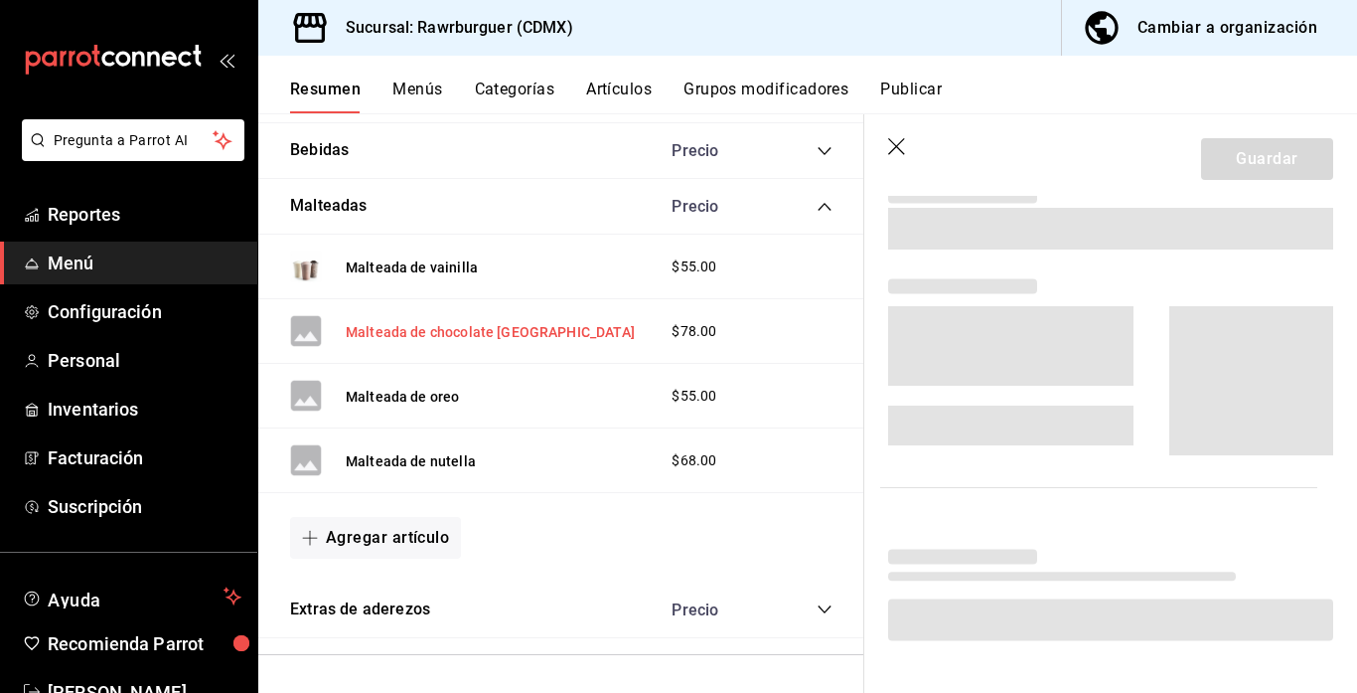
scroll to position [862, 0]
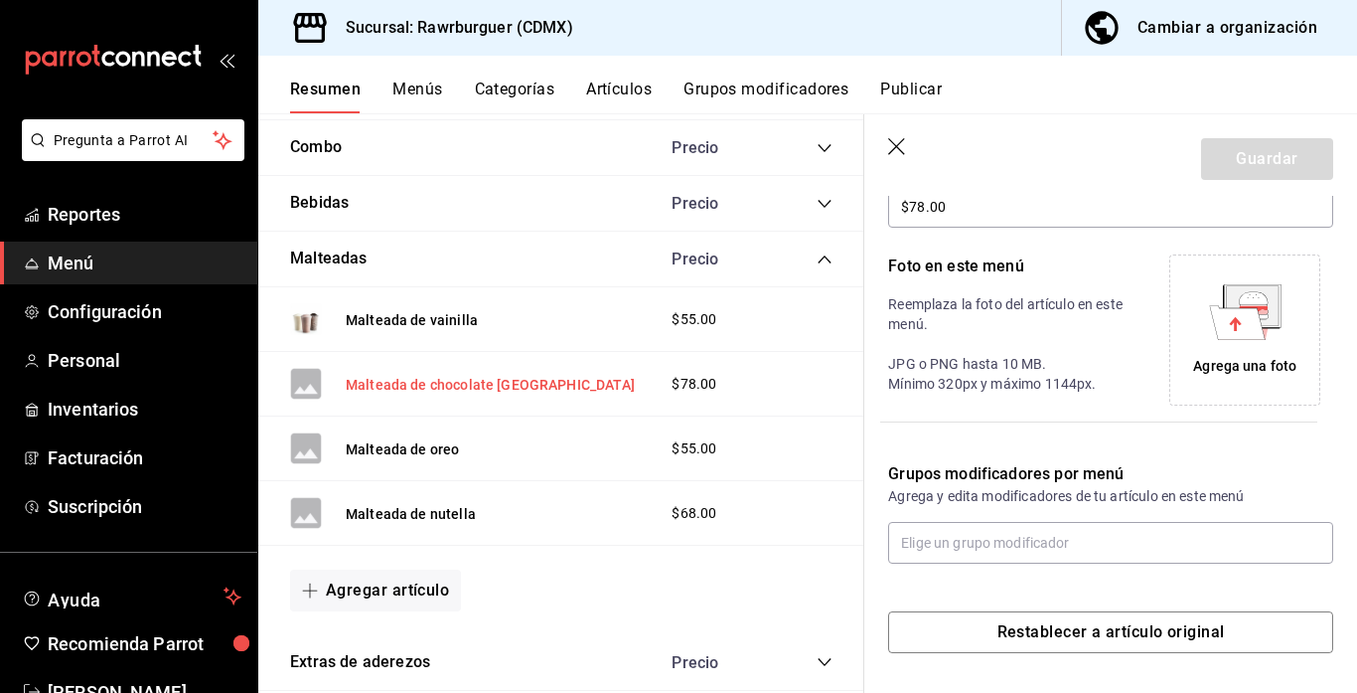
type input "$88.00"
click at [1269, 312] on icon at bounding box center [1252, 305] width 52 height 40
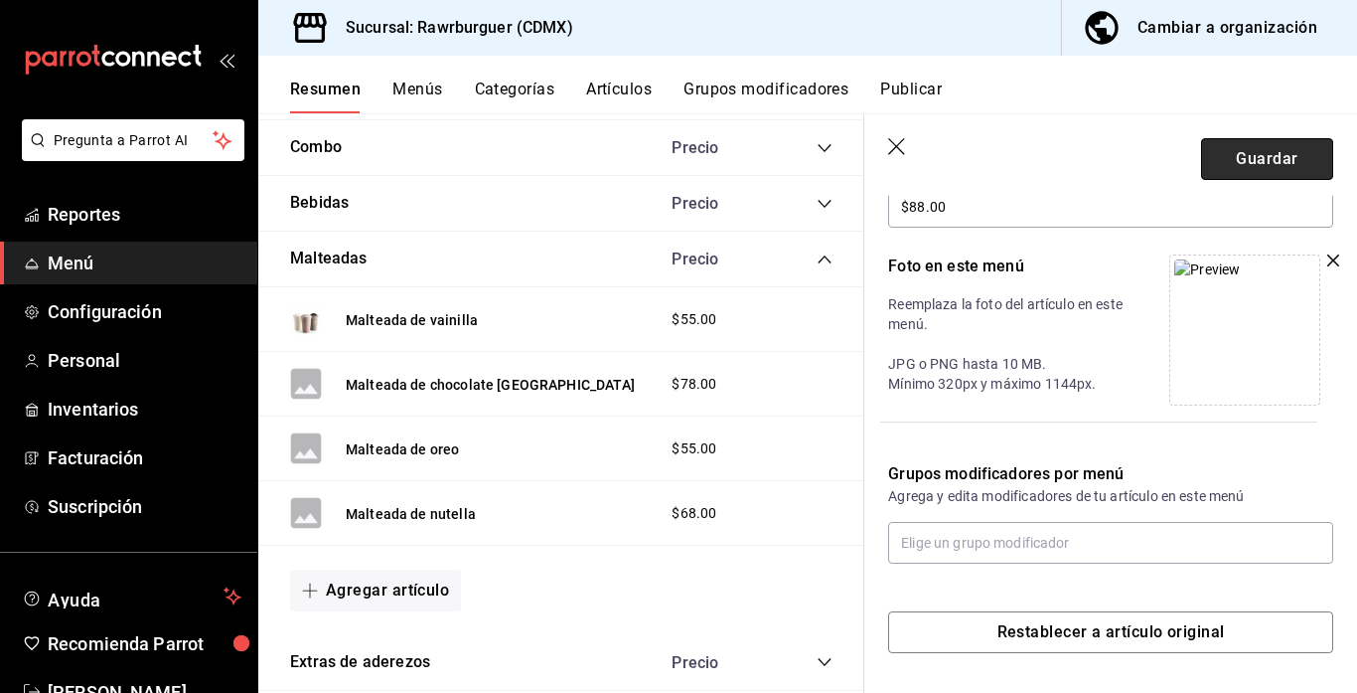
click at [1217, 148] on button "Guardar" at bounding box center [1267, 159] width 132 height 42
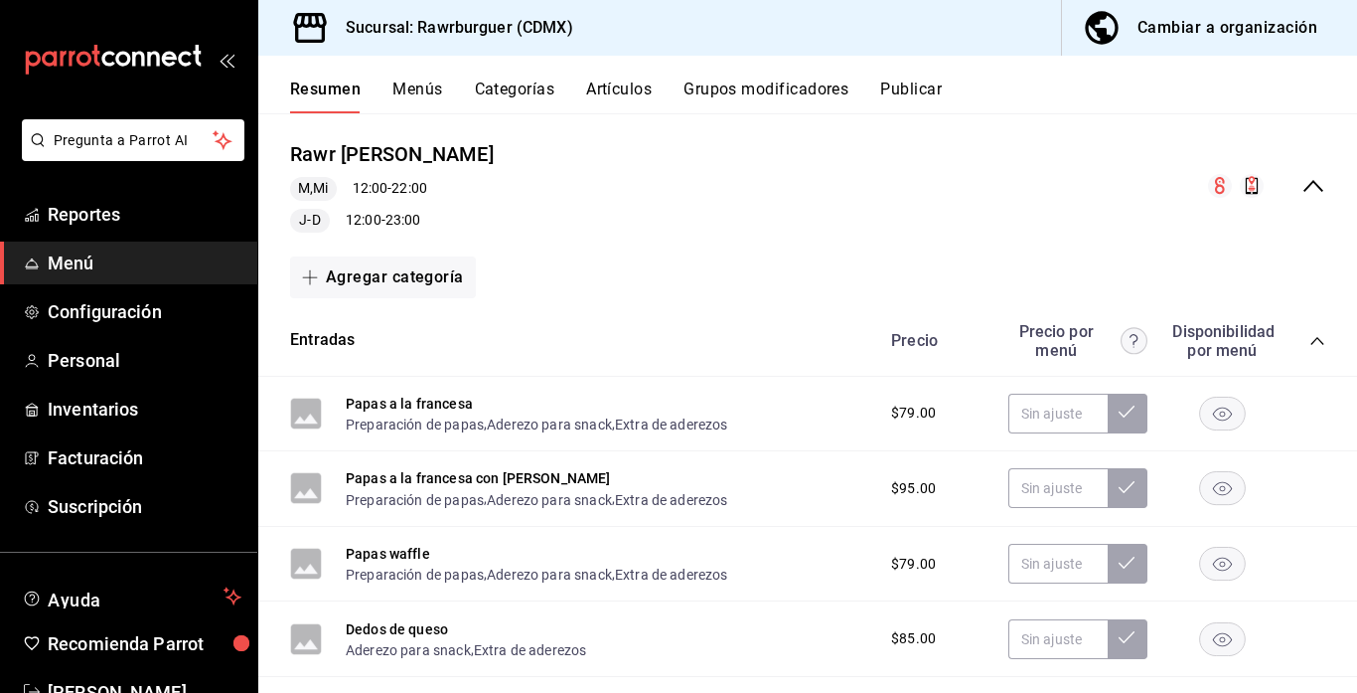
scroll to position [149, 0]
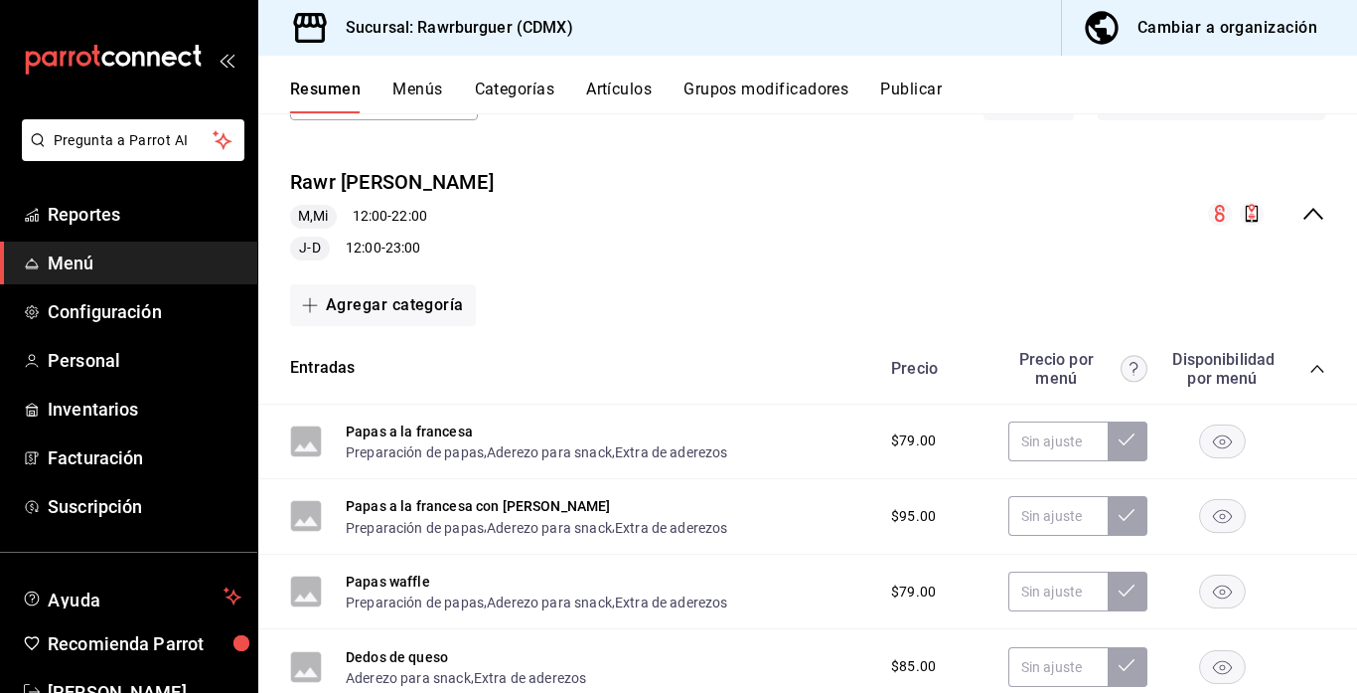
click at [1313, 214] on icon "collapse-menu-row" at bounding box center [1314, 214] width 24 height 24
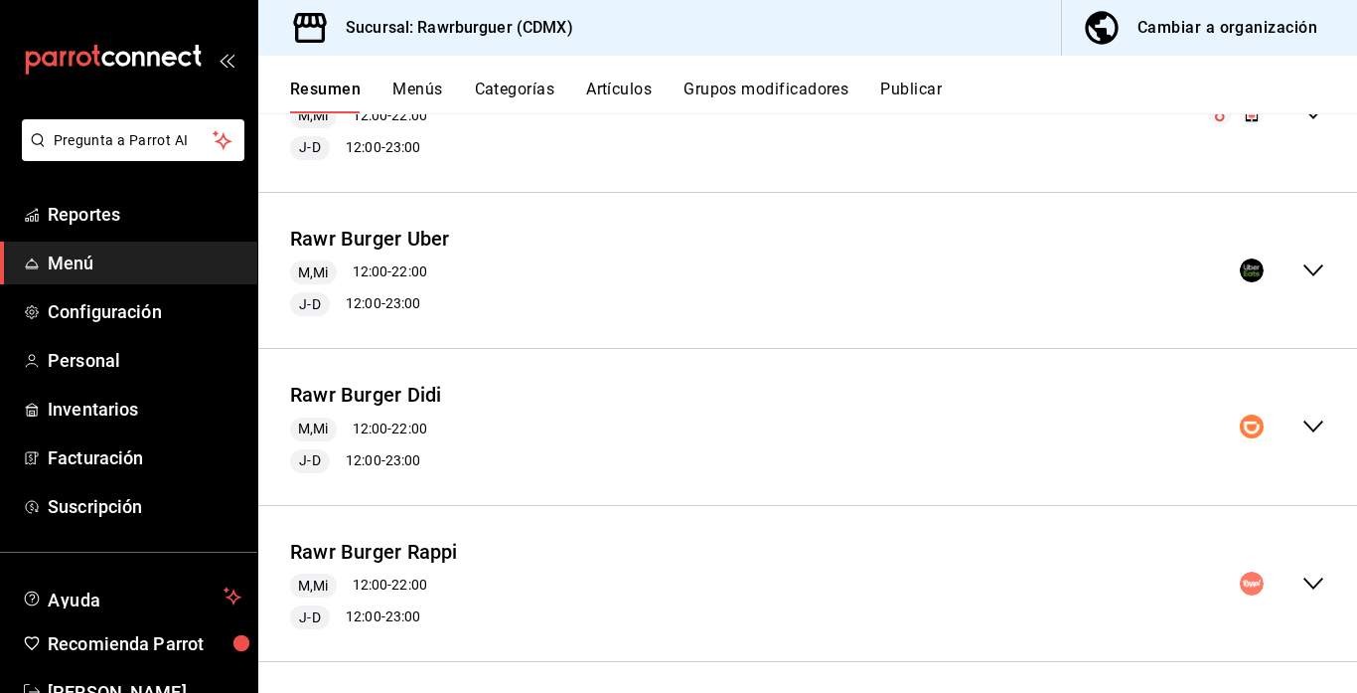
scroll to position [259, 0]
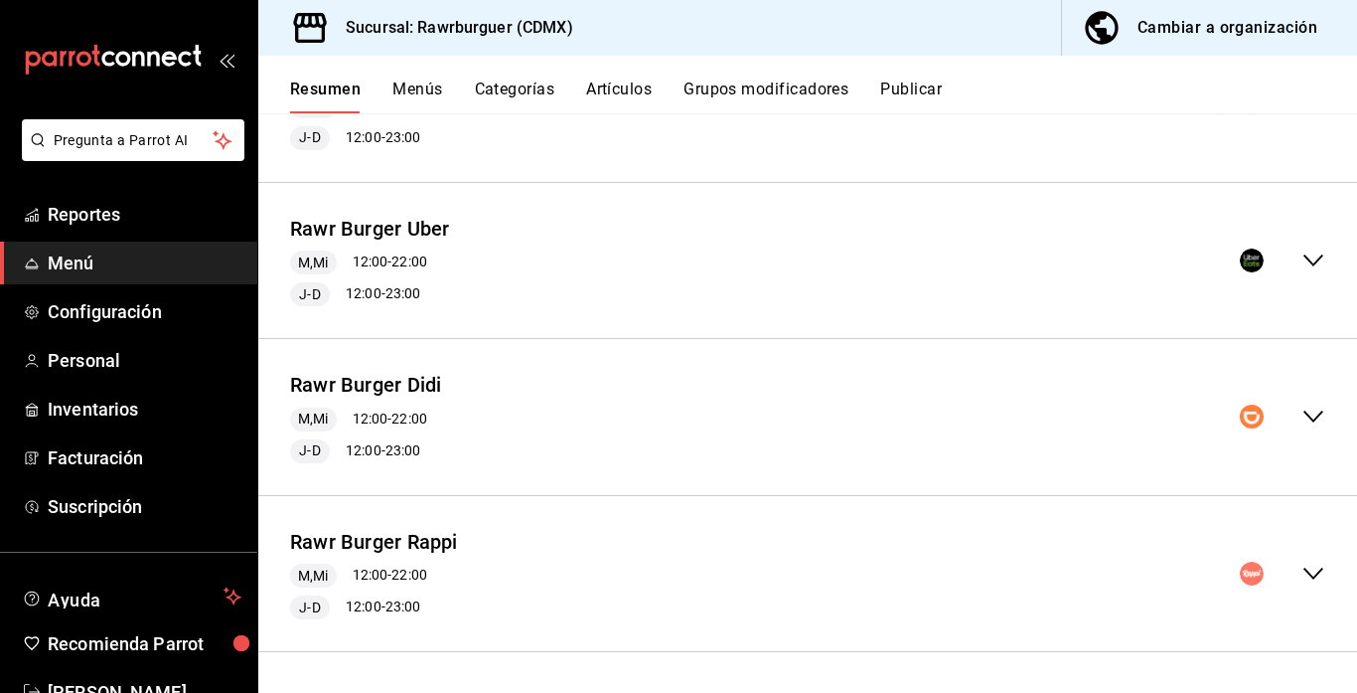
click at [1313, 411] on icon "collapse-menu-row" at bounding box center [1314, 416] width 24 height 24
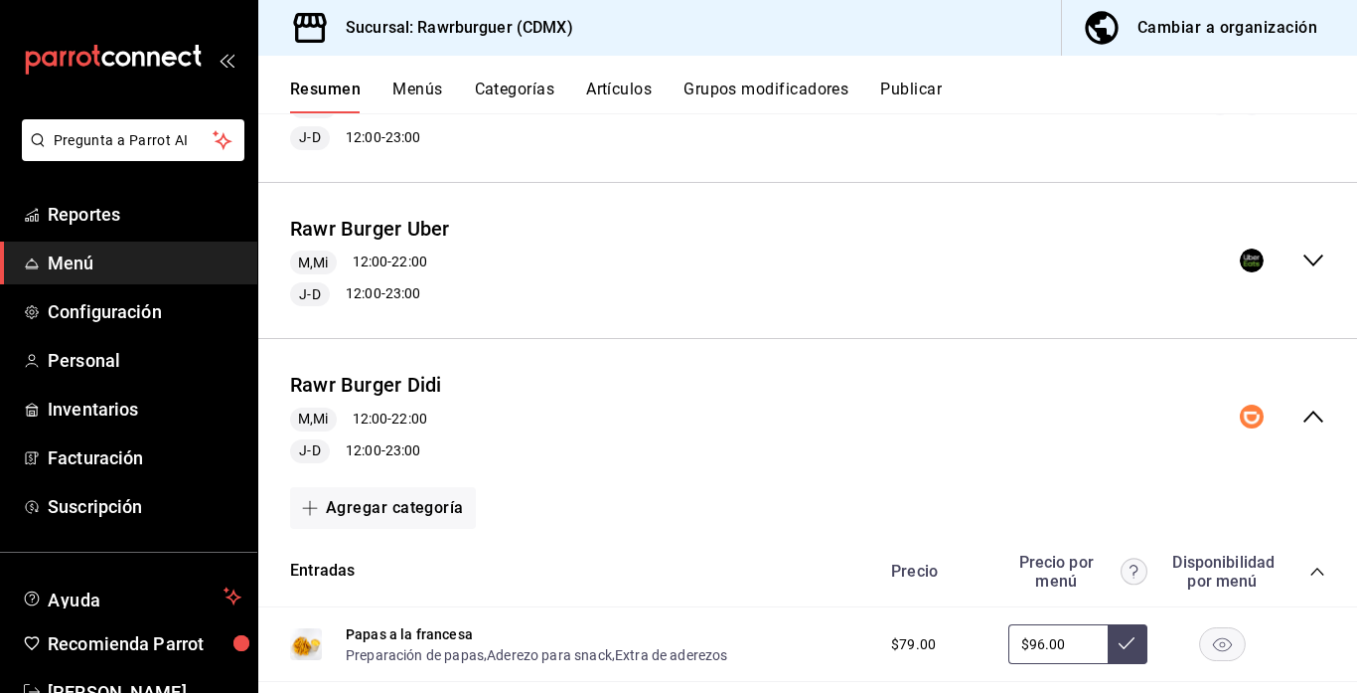
scroll to position [382, 0]
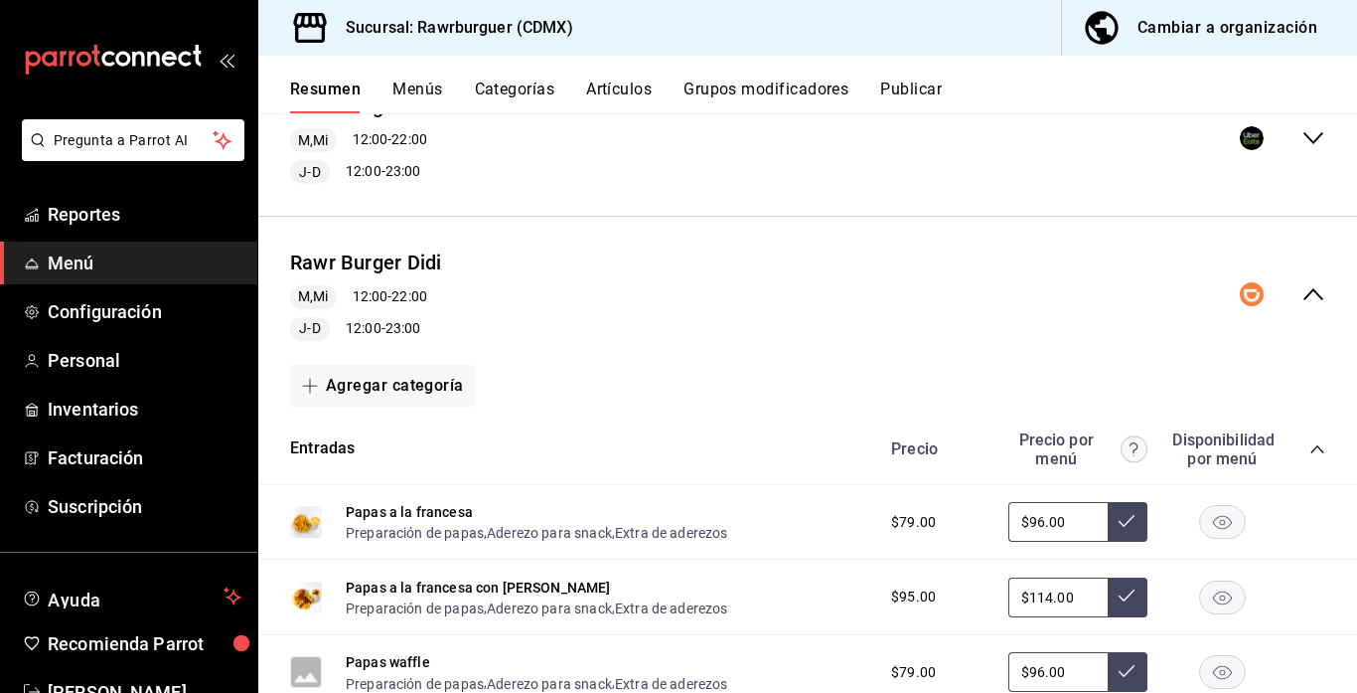
click at [1314, 450] on icon "collapse-category-row" at bounding box center [1318, 449] width 16 height 16
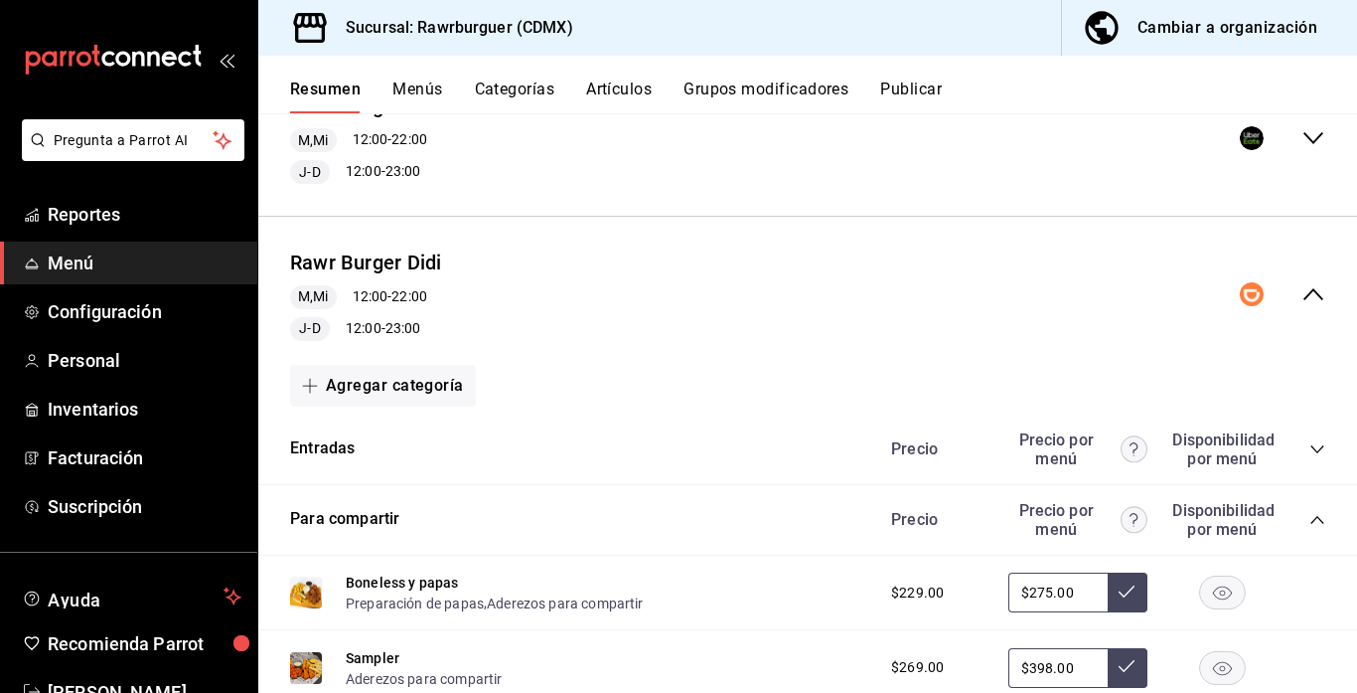
scroll to position [512, 0]
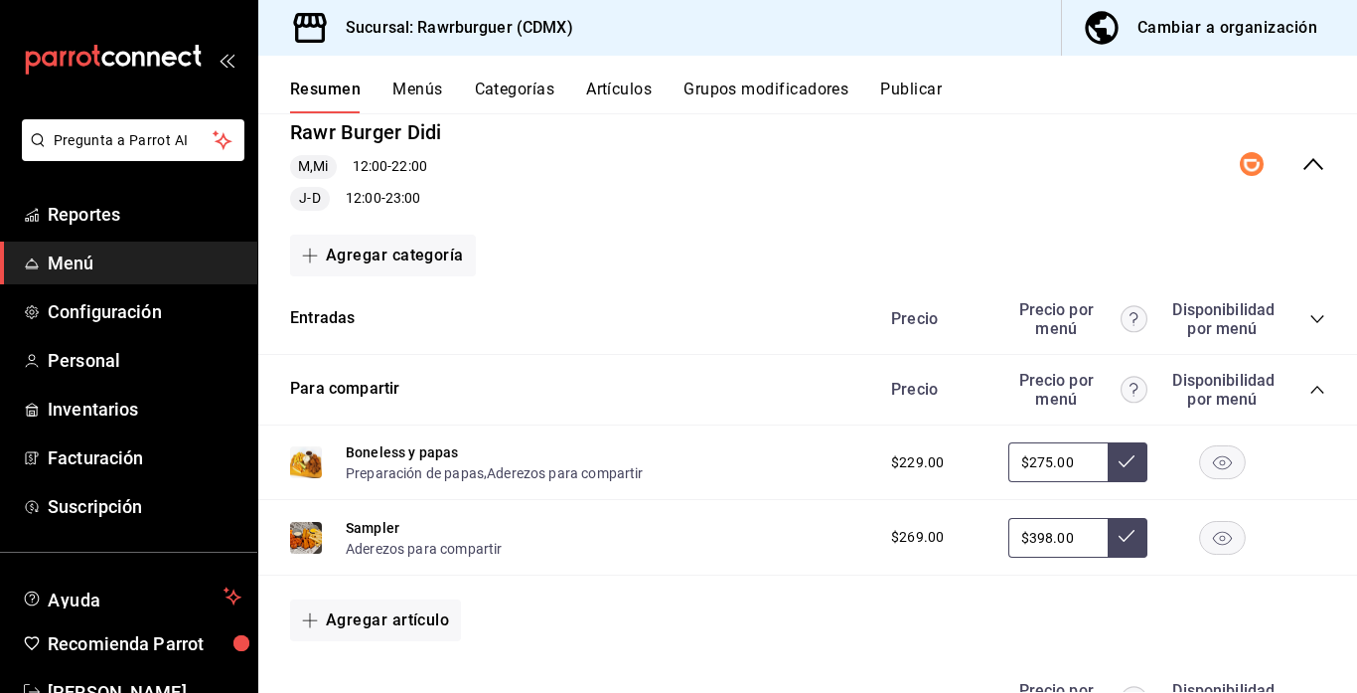
click at [1317, 387] on icon "collapse-category-row" at bounding box center [1318, 390] width 16 height 16
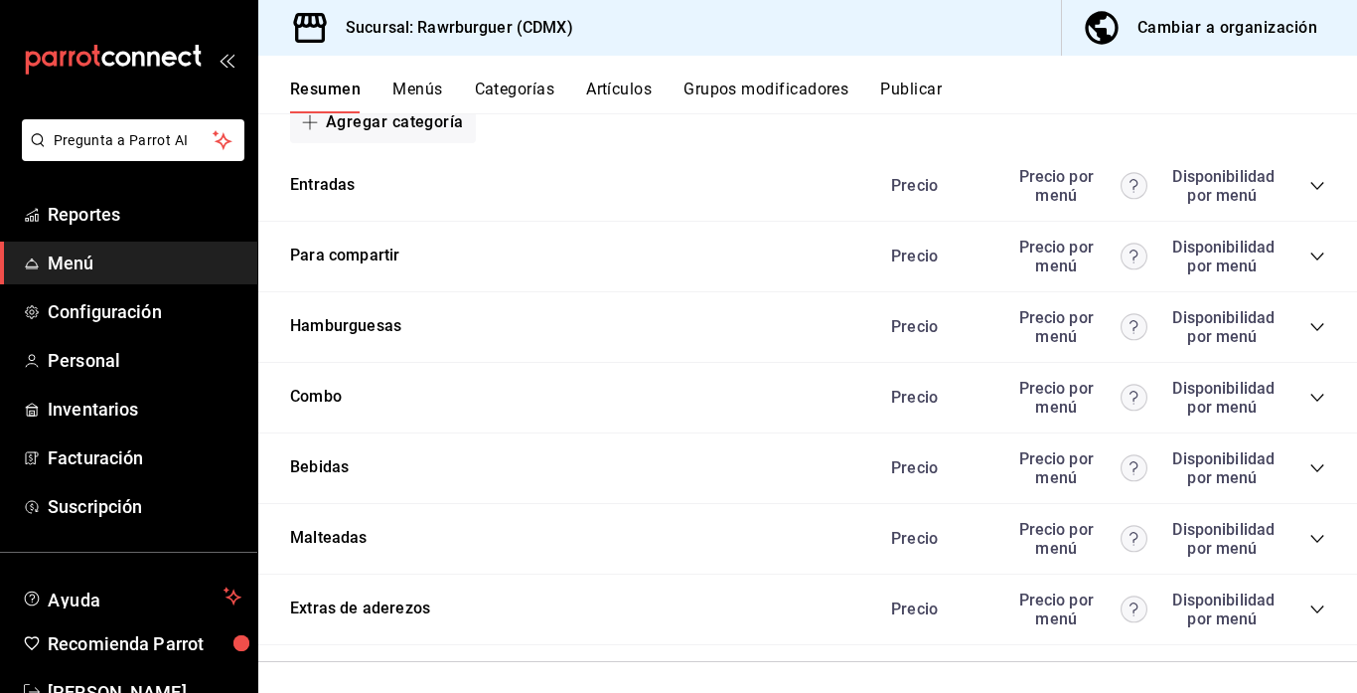
scroll to position [651, 0]
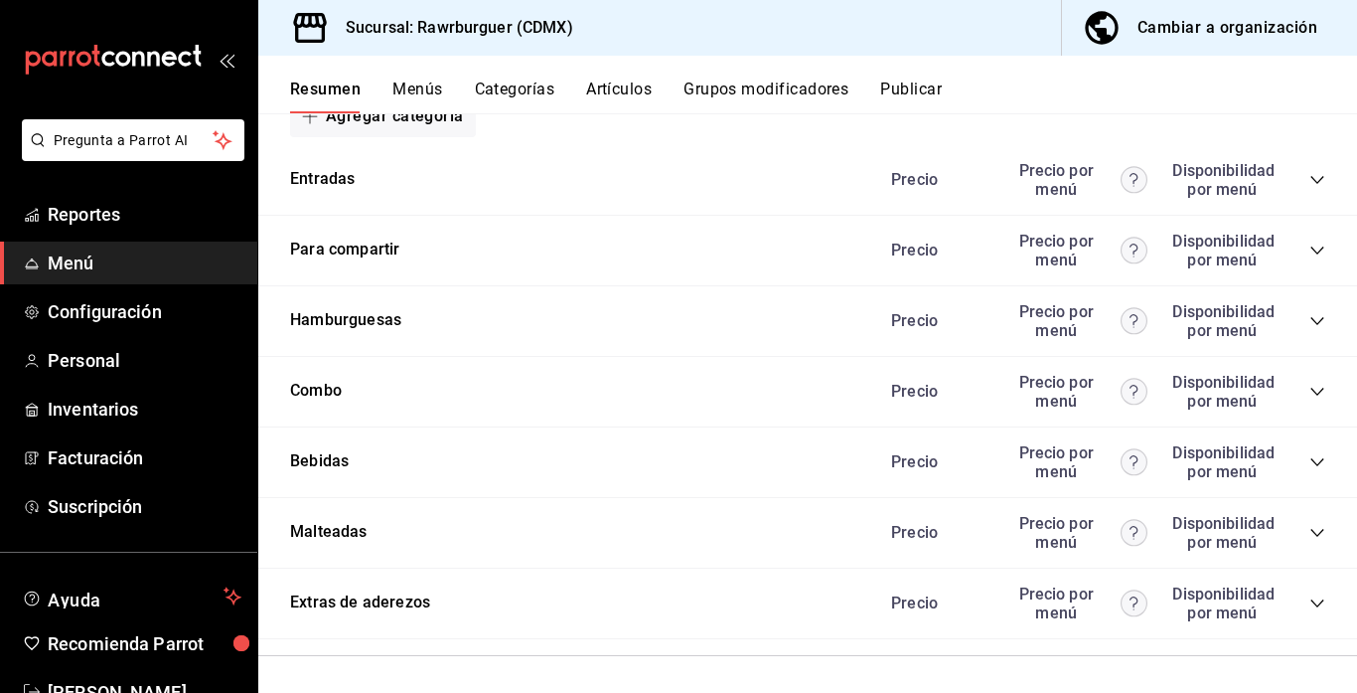
click at [1312, 535] on icon "collapse-category-row" at bounding box center [1318, 533] width 16 height 16
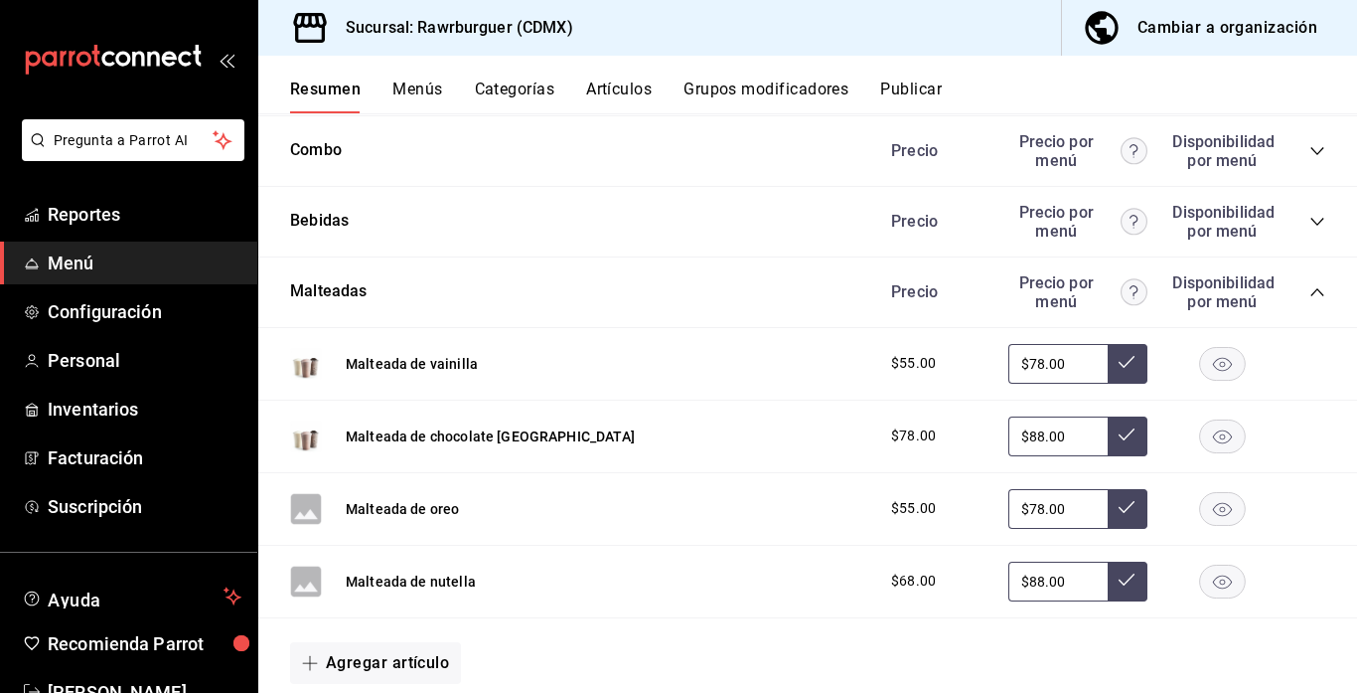
scroll to position [893, 0]
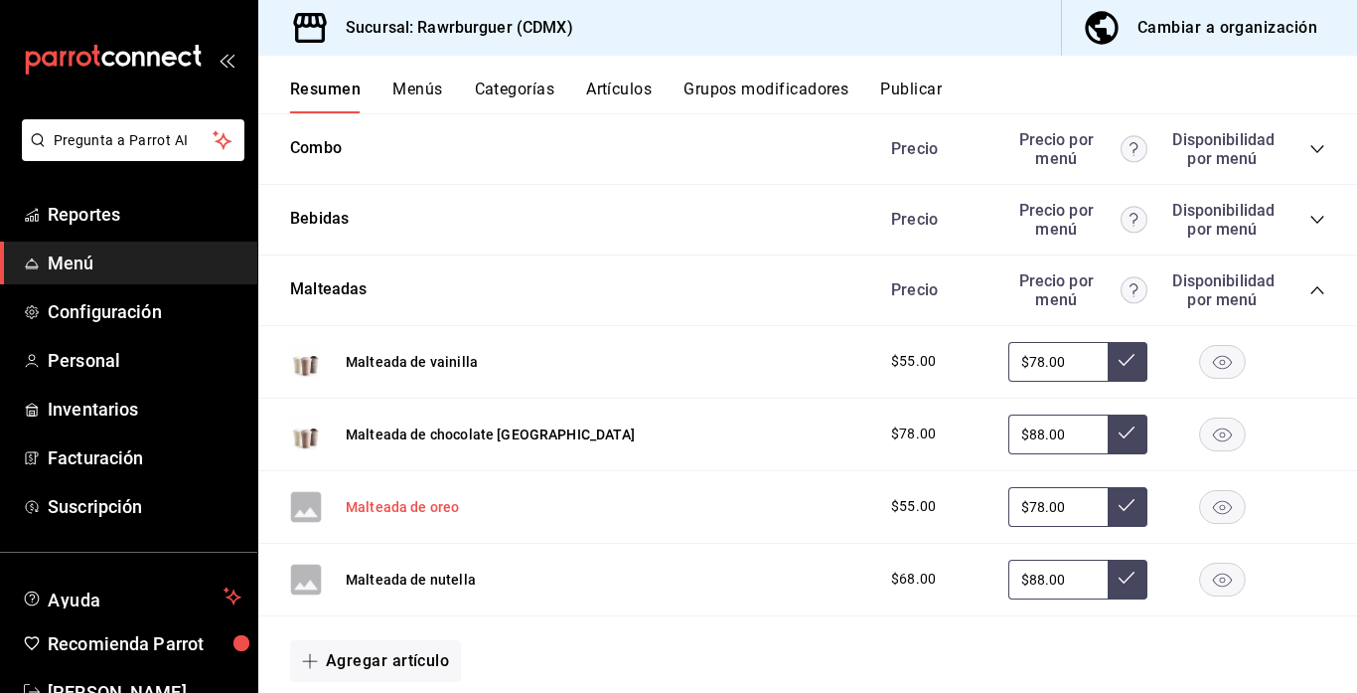
click at [387, 507] on button "Malteada de oreo" at bounding box center [402, 507] width 113 height 20
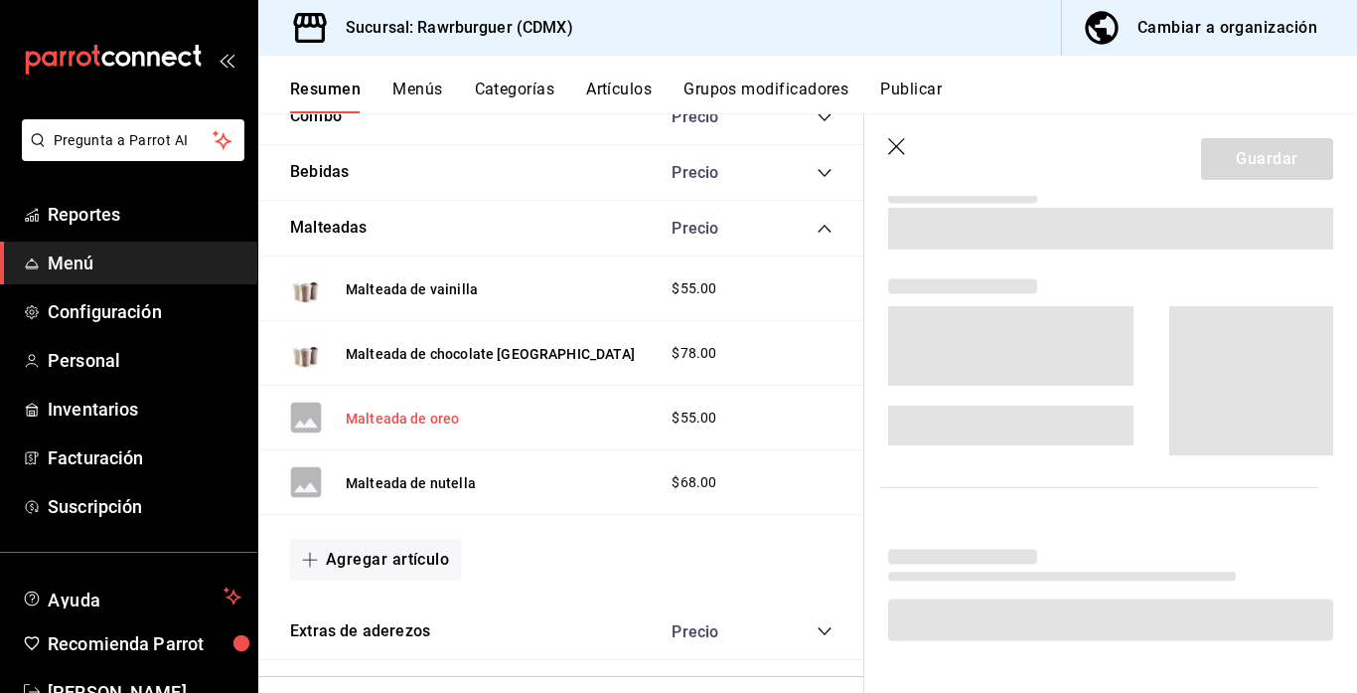
scroll to position [863, 0]
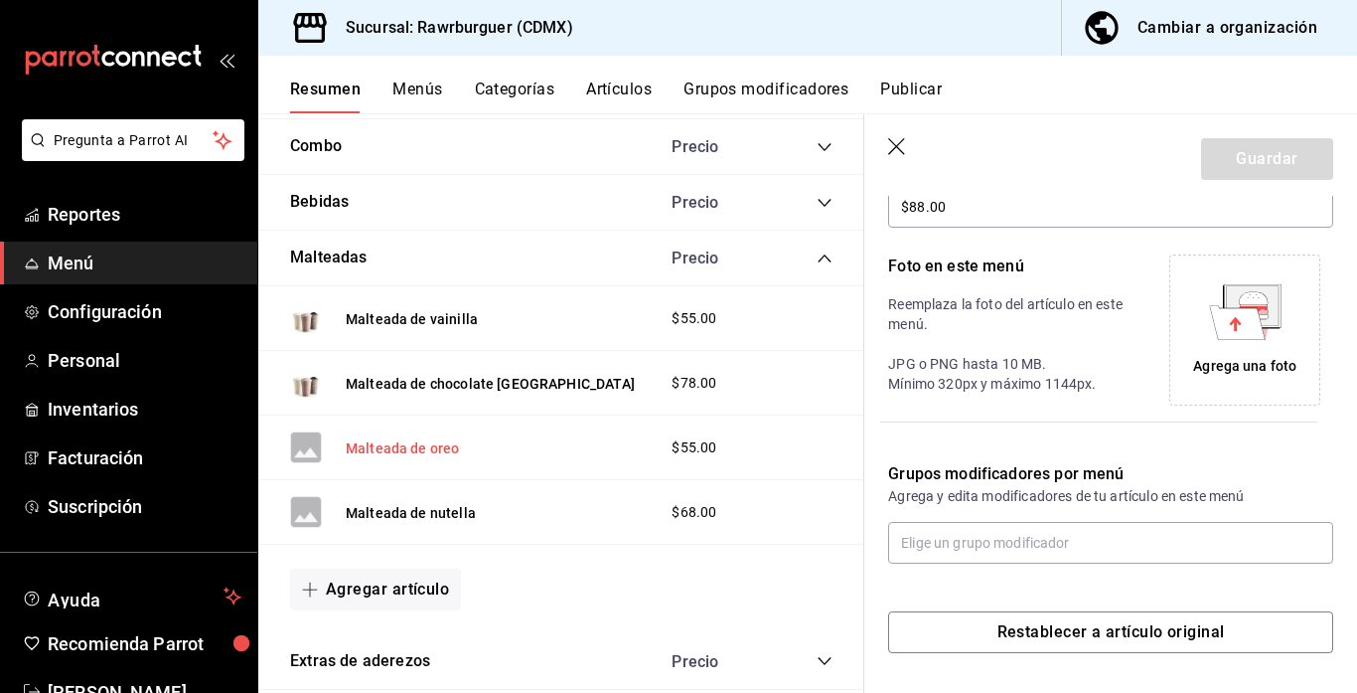
type input "$78.00"
click at [1250, 350] on div "Agrega una foto" at bounding box center [1244, 329] width 141 height 141
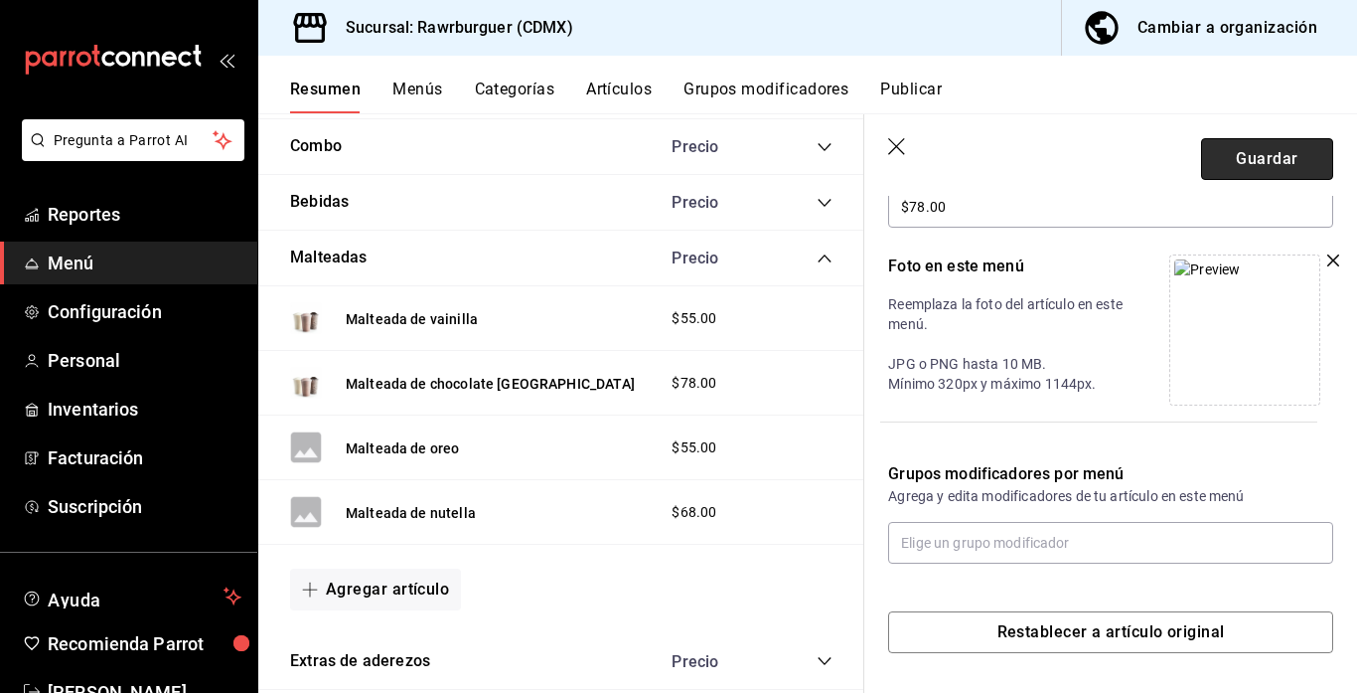
click at [1231, 173] on button "Guardar" at bounding box center [1267, 159] width 132 height 42
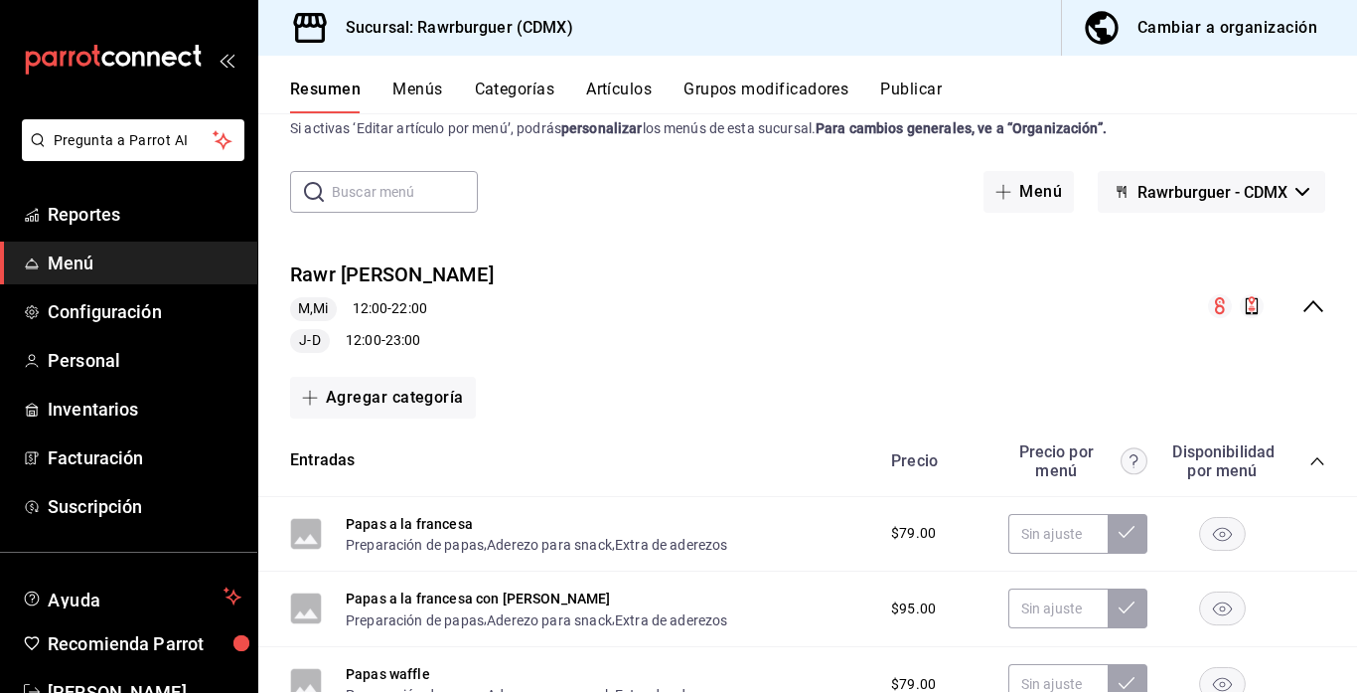
scroll to position [6, 0]
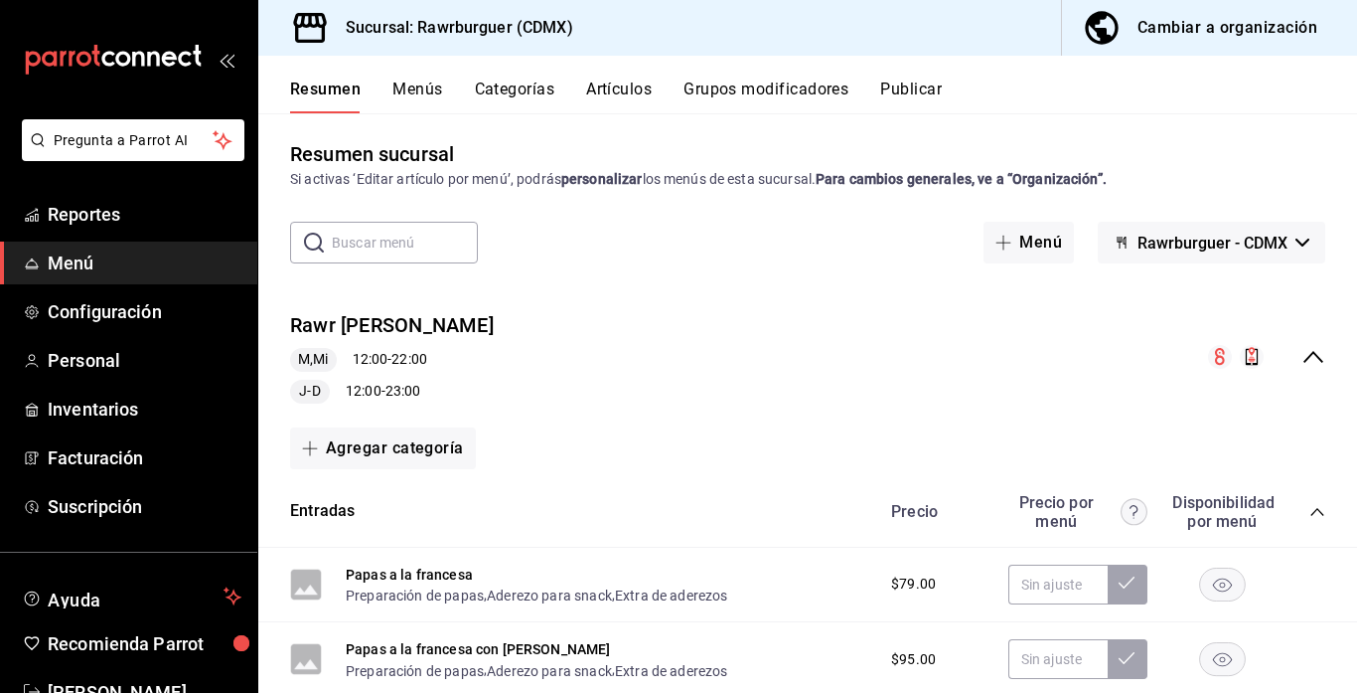
click at [1311, 358] on icon "collapse-menu-row" at bounding box center [1314, 357] width 24 height 24
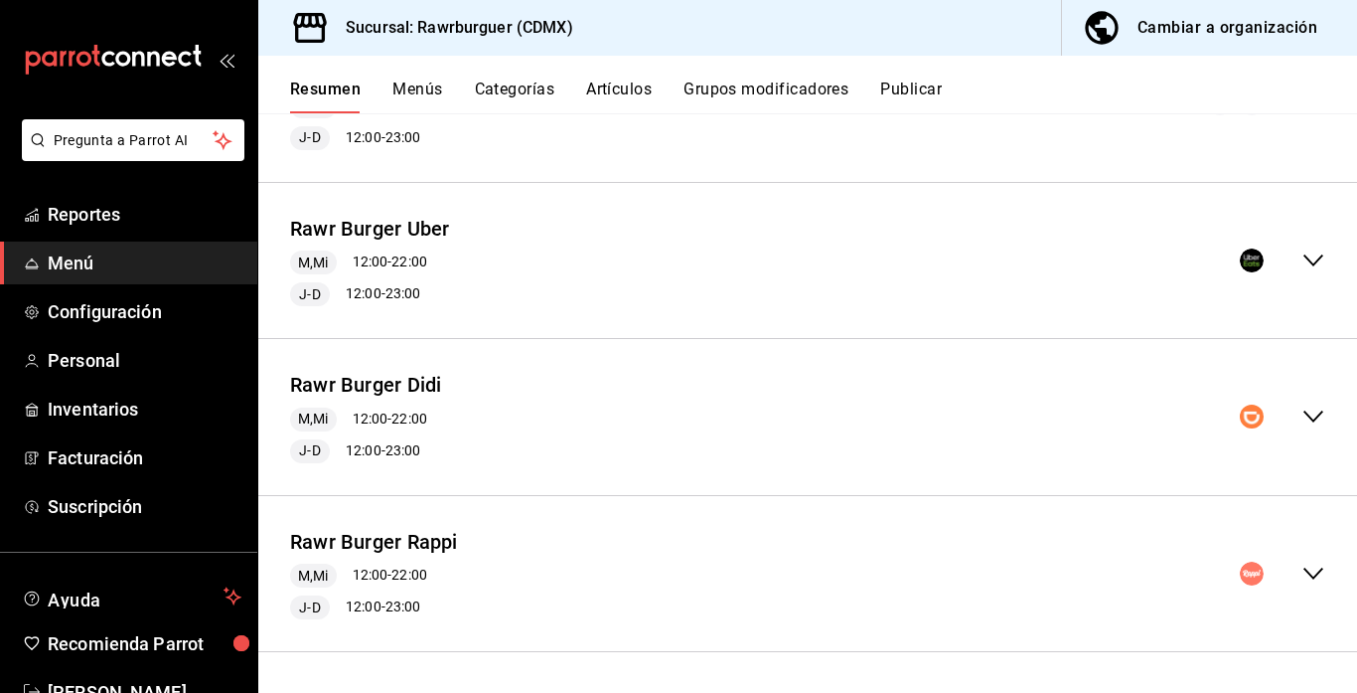
scroll to position [259, 0]
click at [1312, 421] on icon "collapse-menu-row" at bounding box center [1314, 416] width 24 height 24
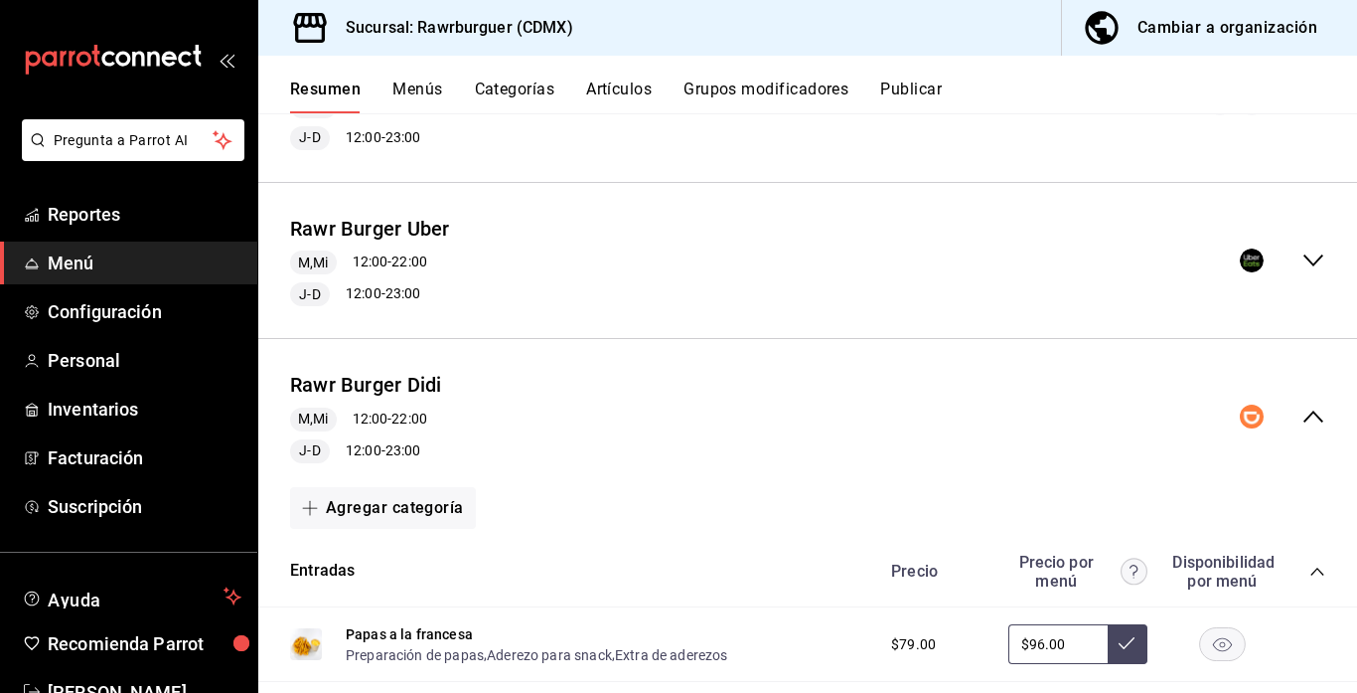
click at [1315, 563] on icon "collapse-category-row" at bounding box center [1318, 571] width 16 height 16
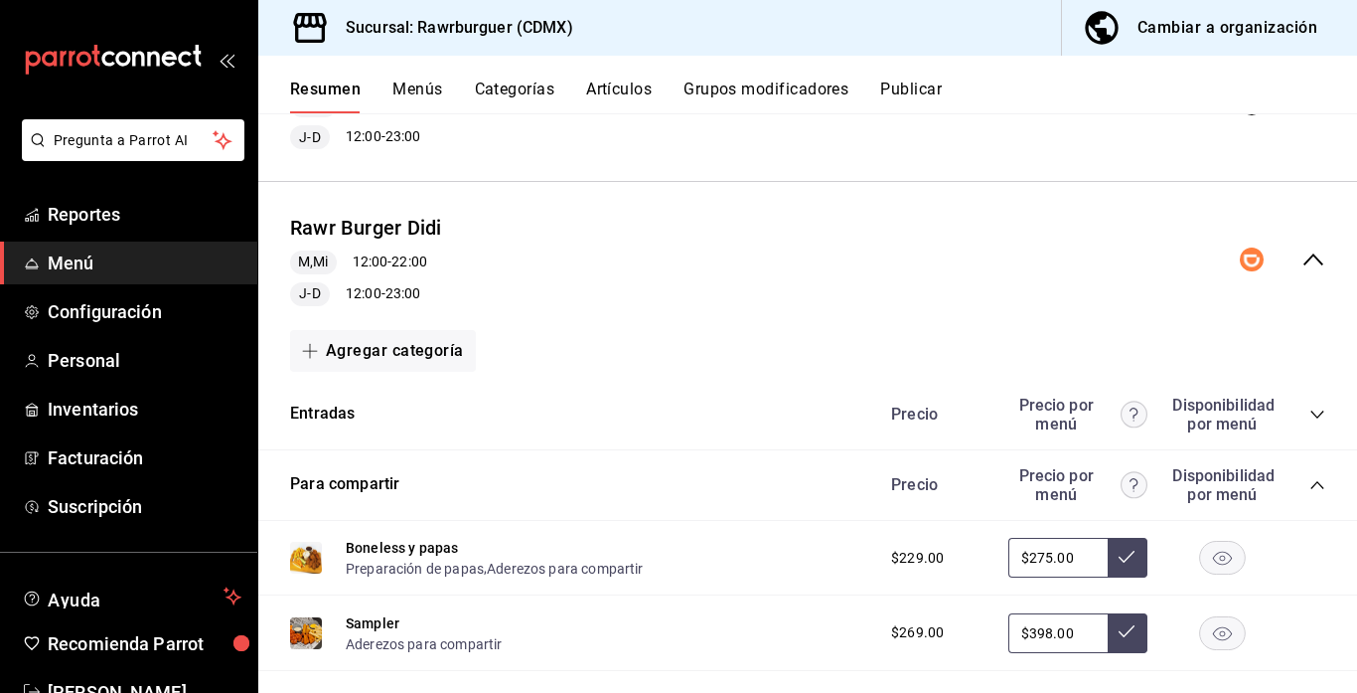
scroll to position [492, 0]
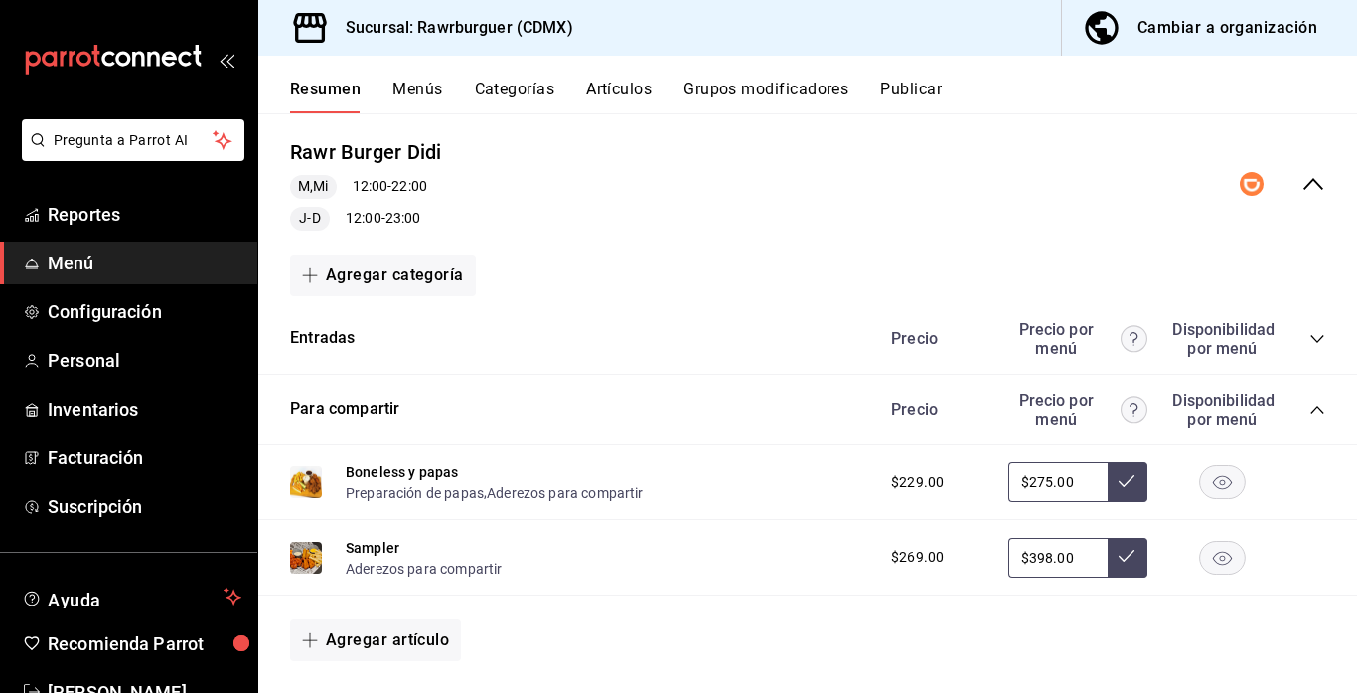
click at [1314, 404] on icon "collapse-category-row" at bounding box center [1318, 409] width 16 height 16
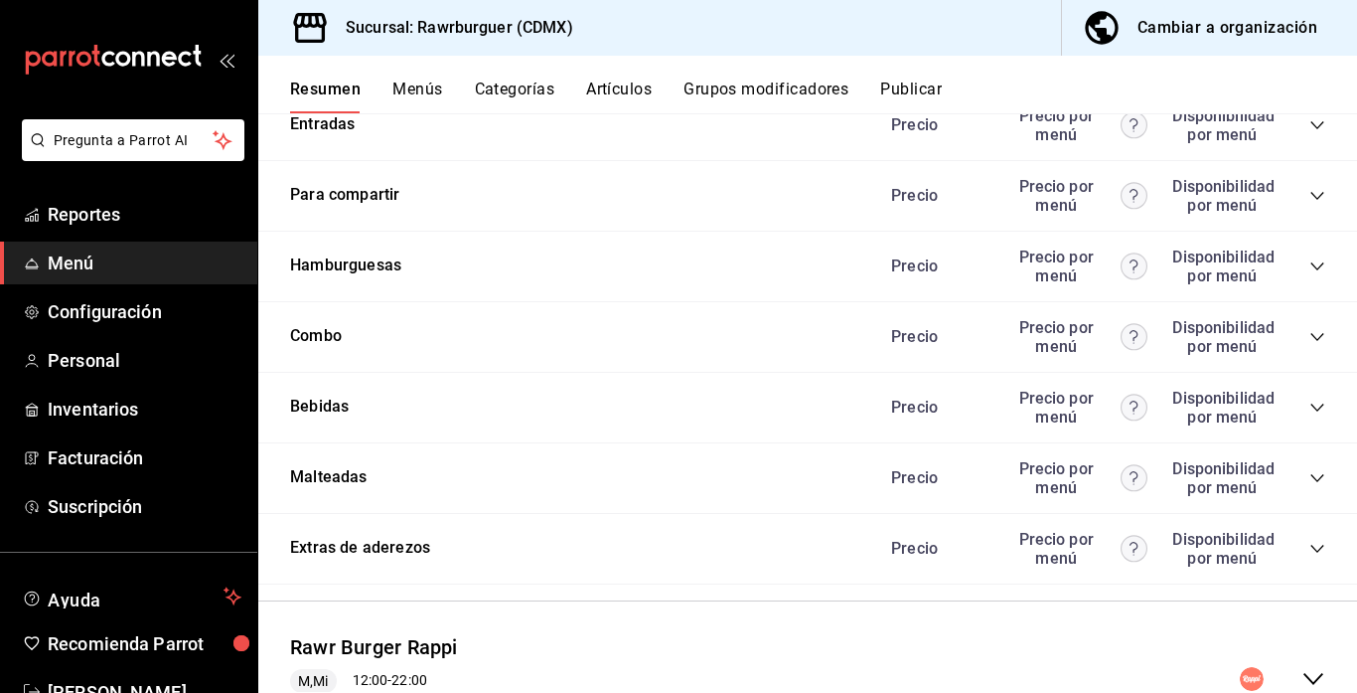
scroll to position [759, 0]
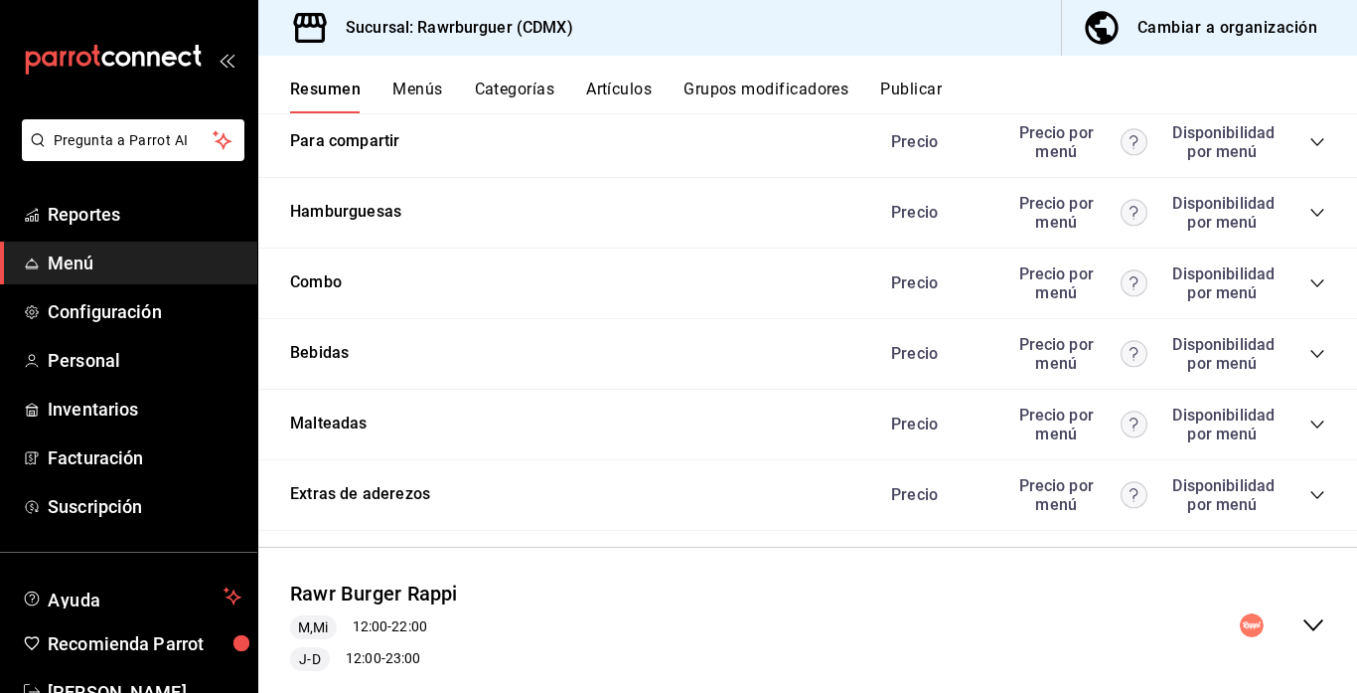
click at [1315, 416] on icon "collapse-category-row" at bounding box center [1318, 424] width 16 height 16
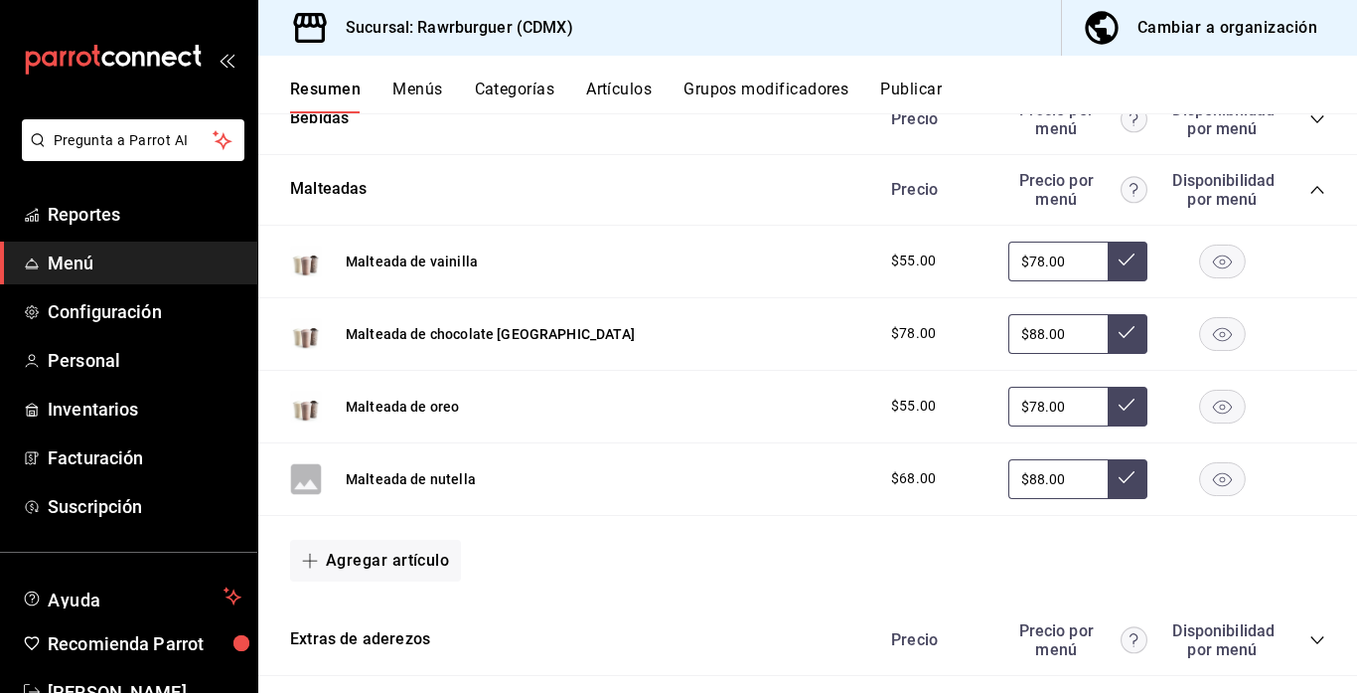
scroll to position [999, 0]
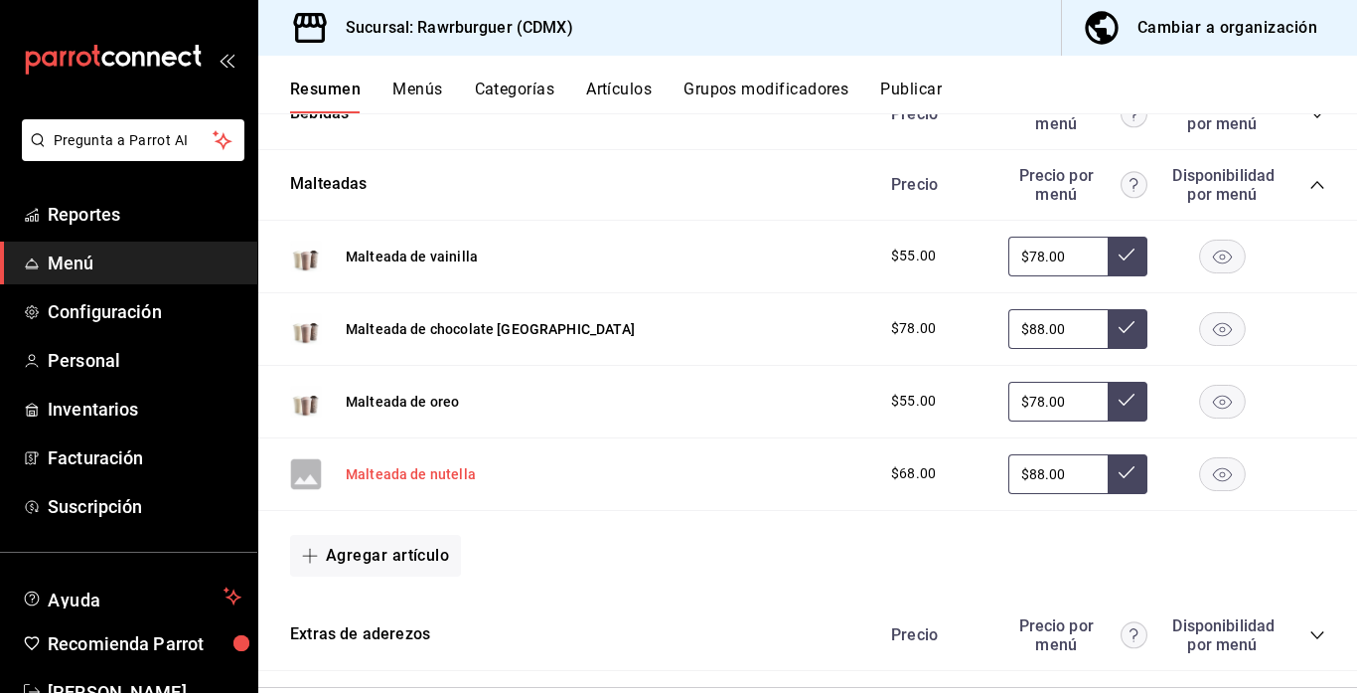
click at [369, 474] on button "Malteada de nutella" at bounding box center [411, 474] width 130 height 20
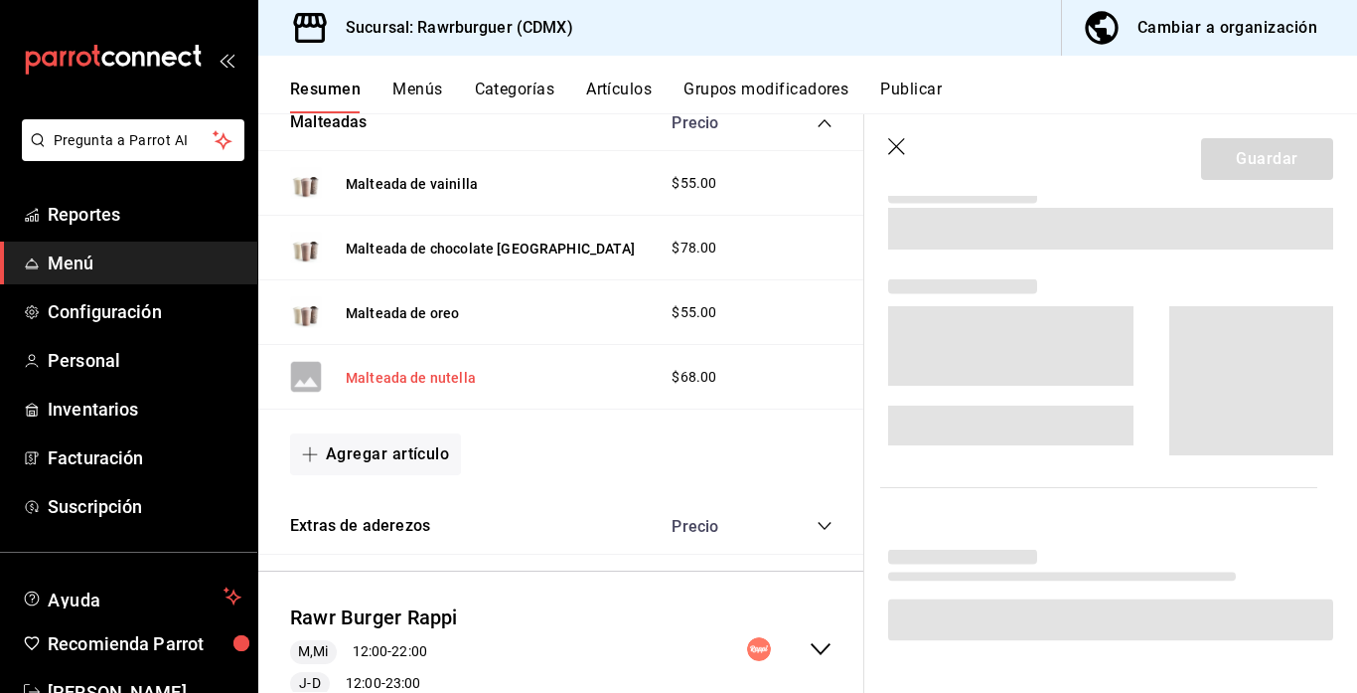
scroll to position [931, 0]
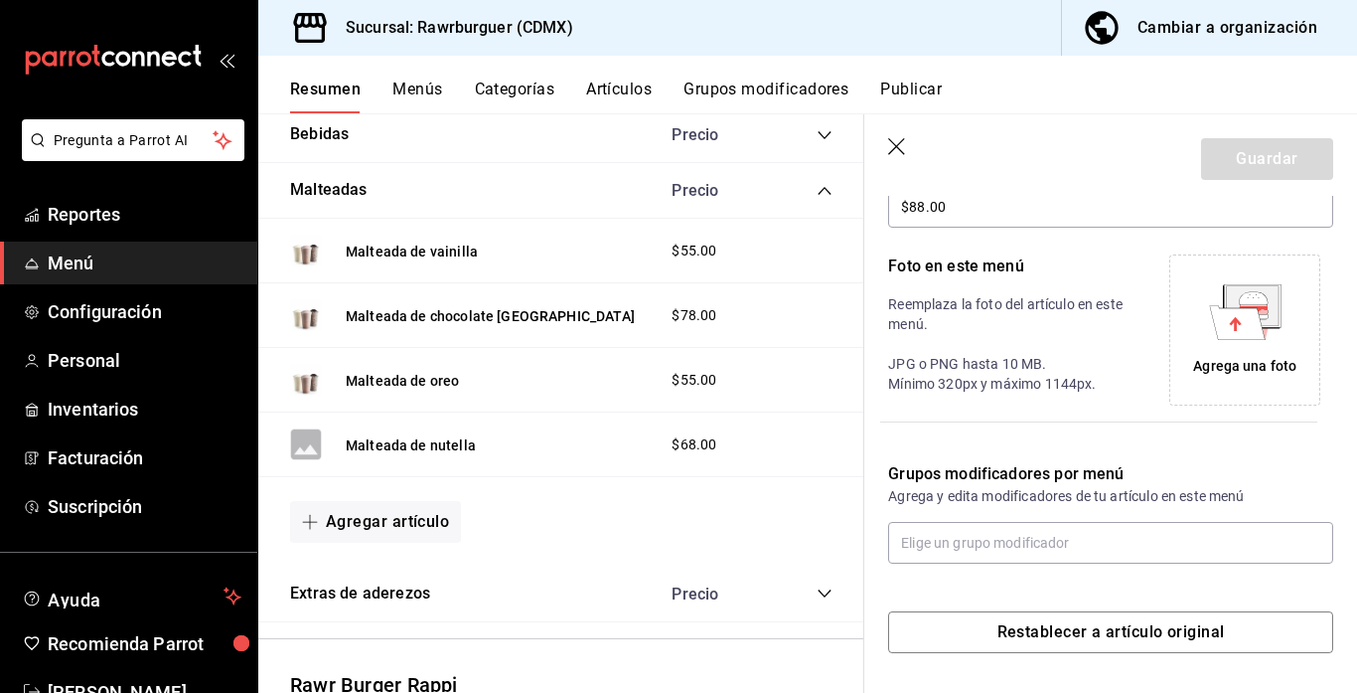
type input "$88.00"
click at [1216, 325] on icon at bounding box center [1237, 322] width 56 height 34
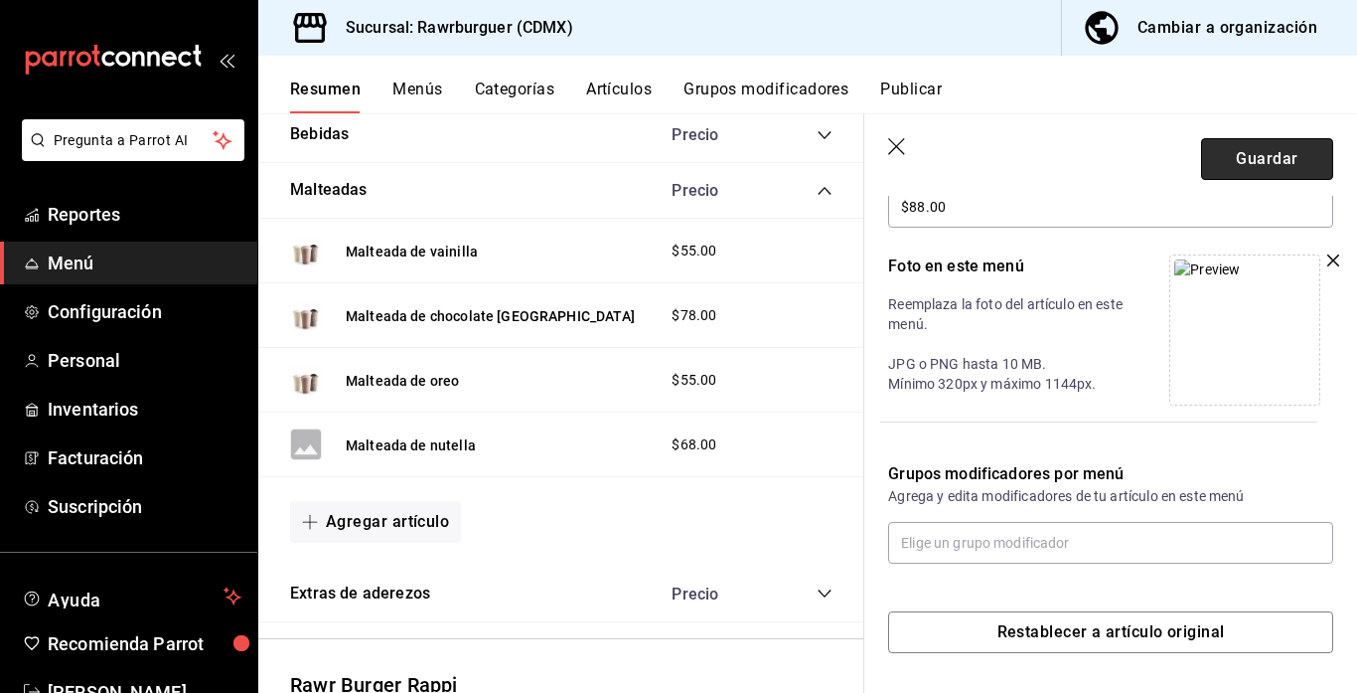
click at [1229, 165] on button "Guardar" at bounding box center [1267, 159] width 132 height 42
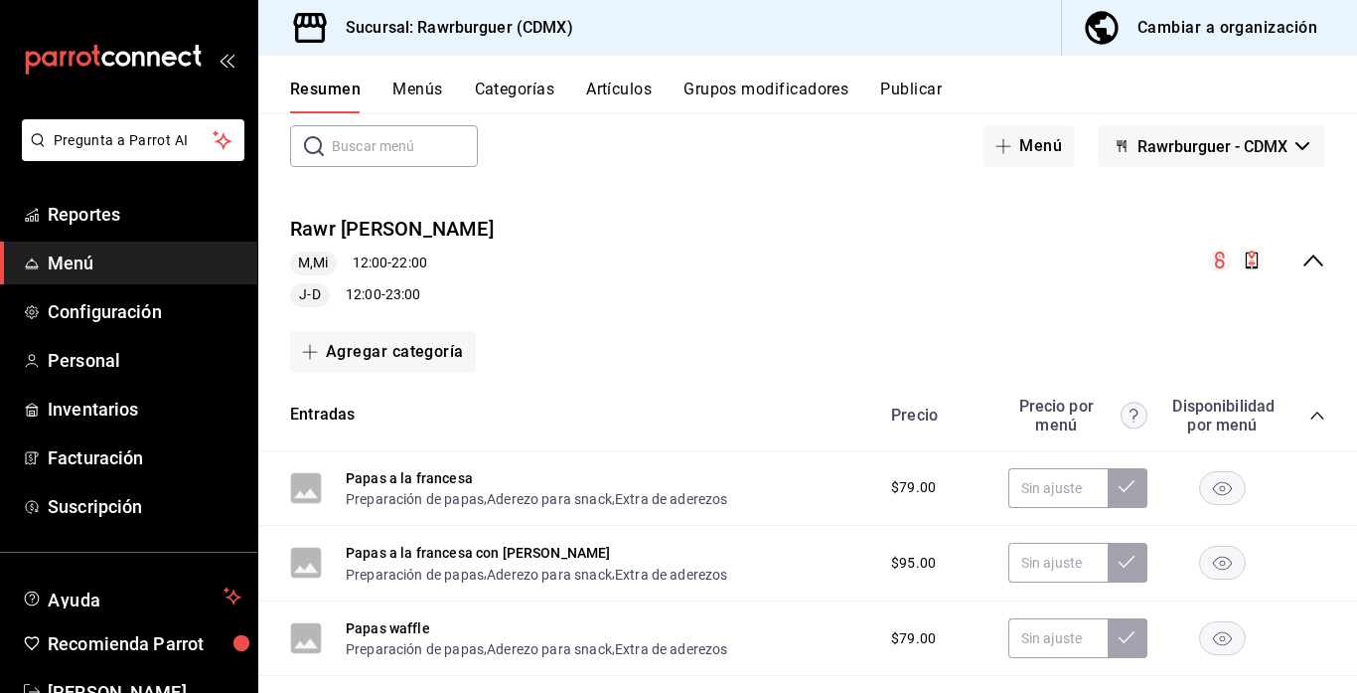
scroll to position [82, 0]
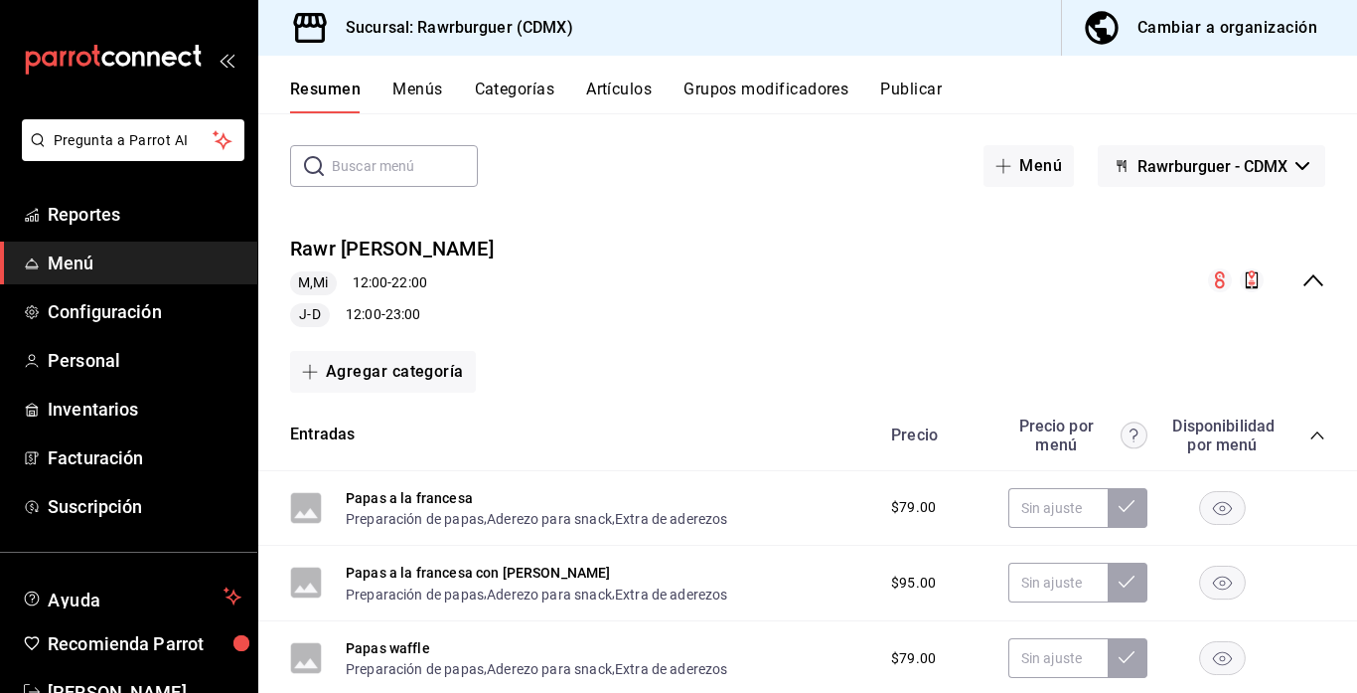
click at [1300, 281] on div "collapse-menu-row" at bounding box center [1266, 280] width 117 height 24
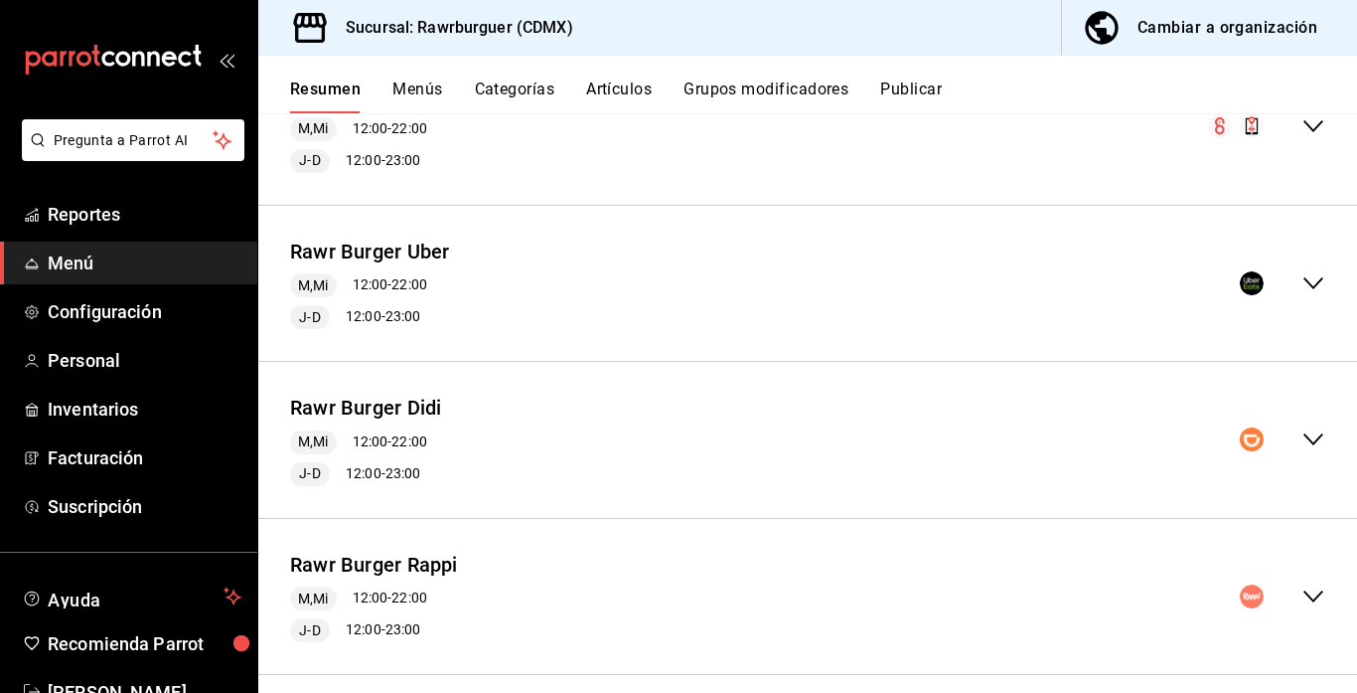
scroll to position [259, 0]
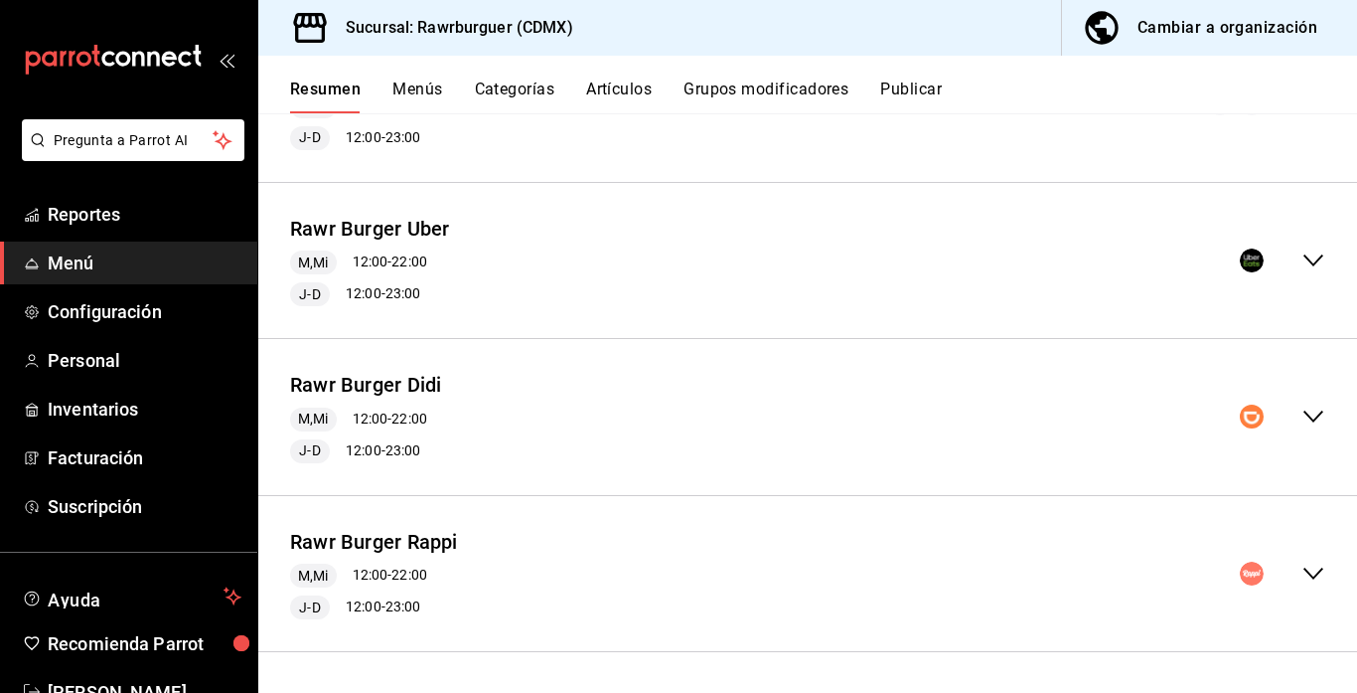
click at [1313, 417] on icon "collapse-menu-row" at bounding box center [1314, 416] width 24 height 24
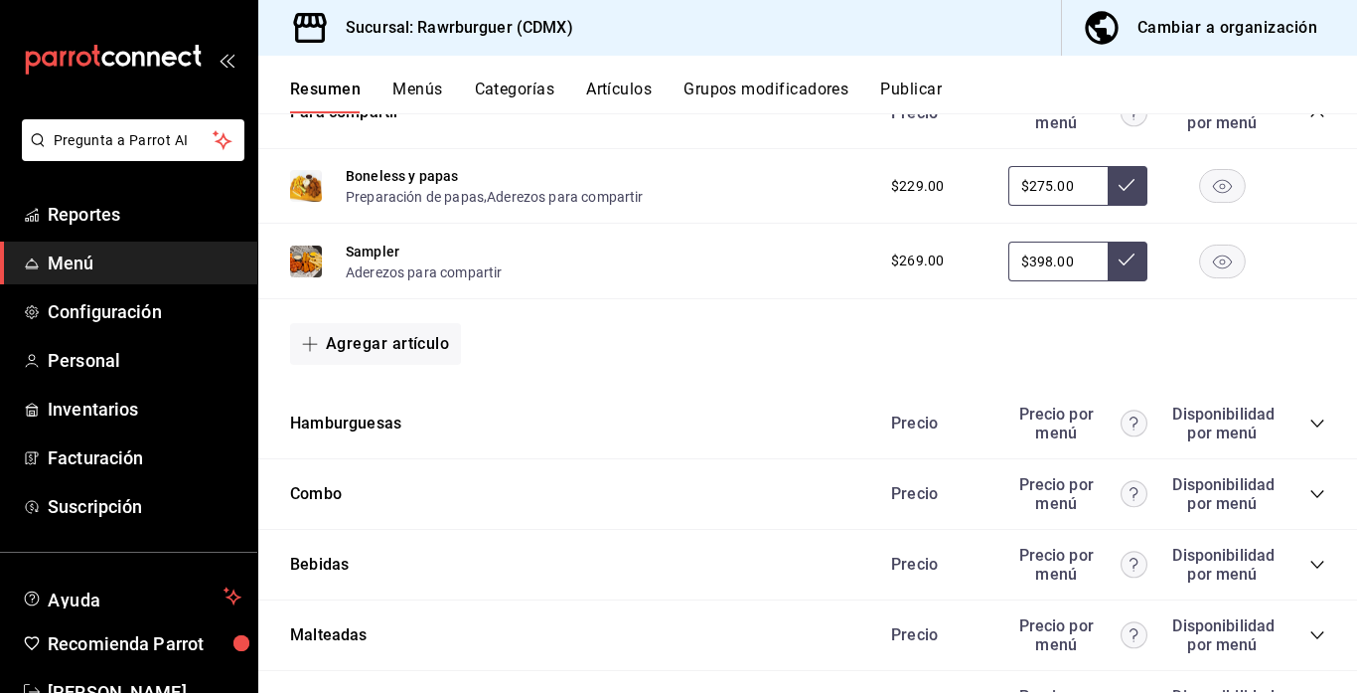
scroll to position [1516, 0]
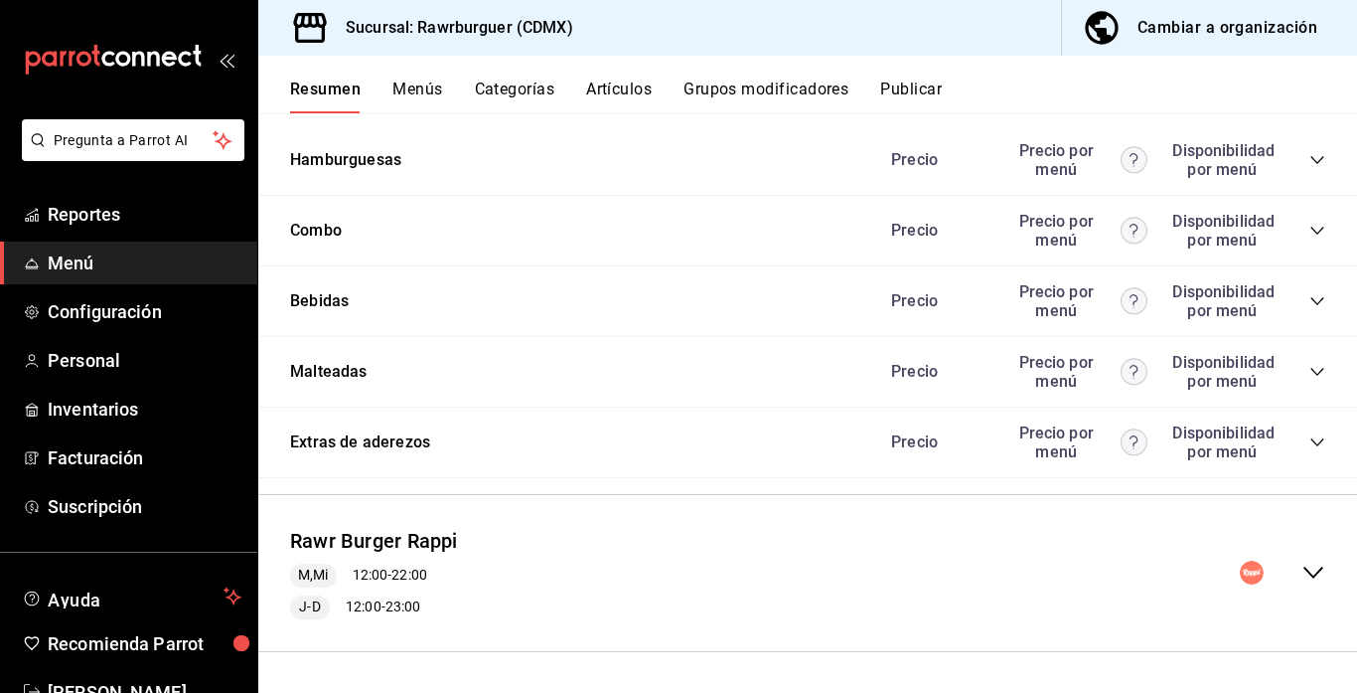
click at [1312, 378] on icon "collapse-category-row" at bounding box center [1318, 372] width 16 height 16
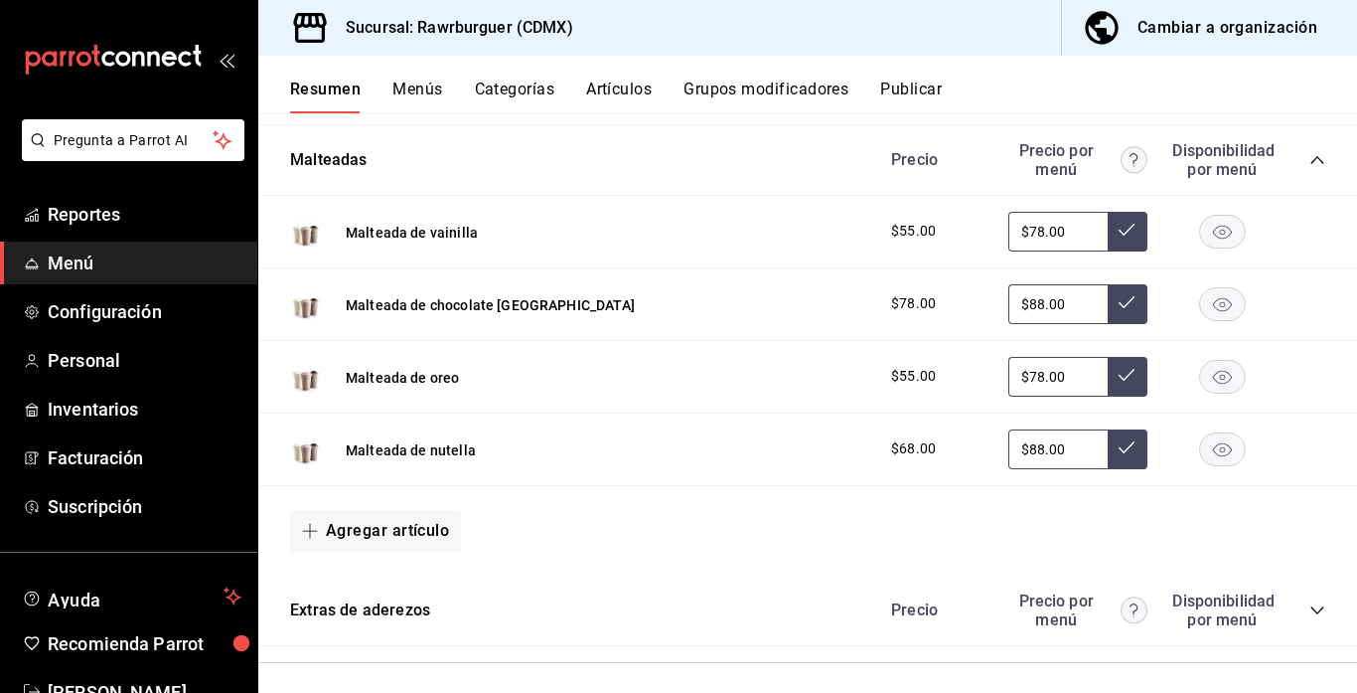
scroll to position [0, 0]
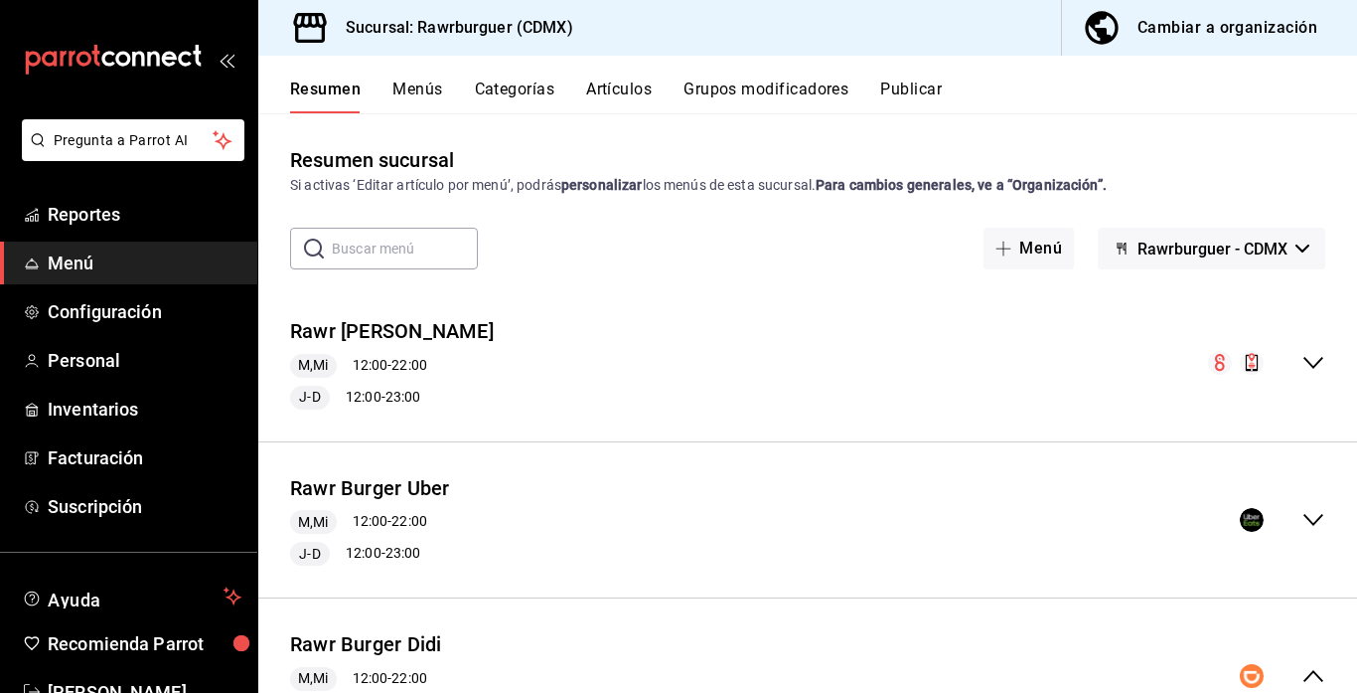
click at [421, 87] on button "Menús" at bounding box center [417, 96] width 50 height 34
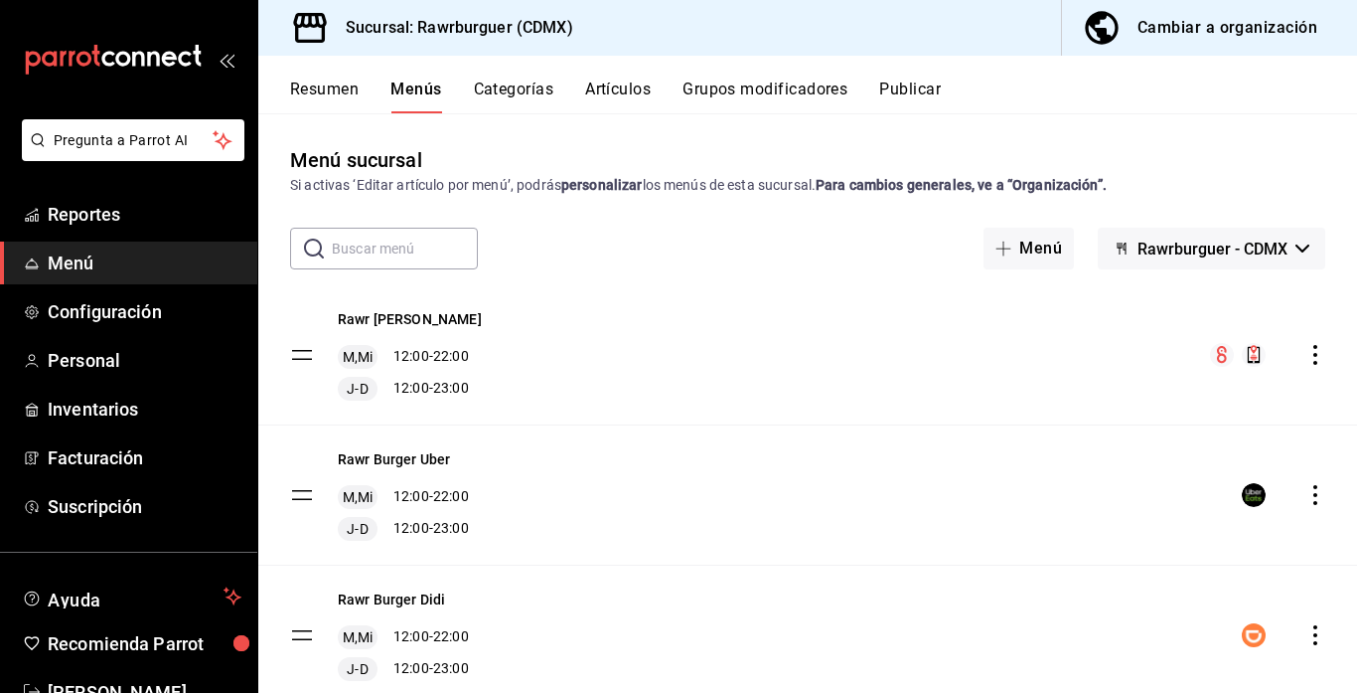
scroll to position [51, 0]
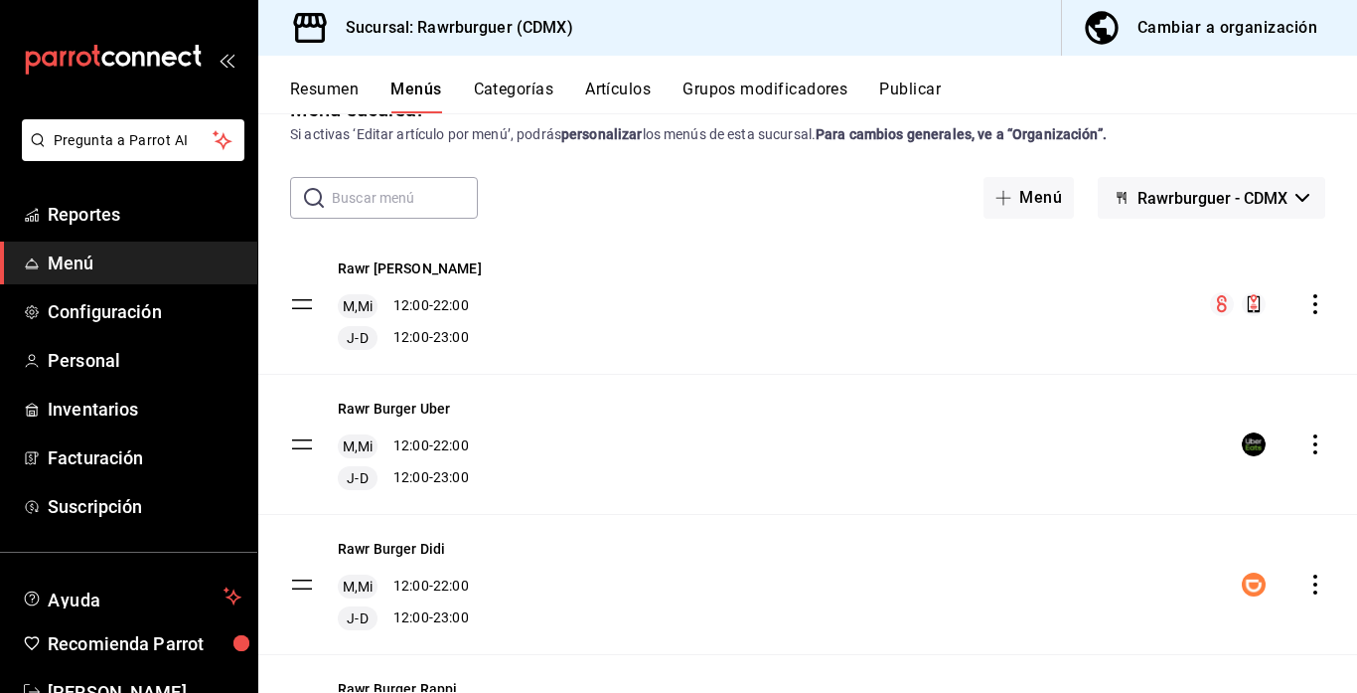
click at [1315, 584] on icon "actions" at bounding box center [1316, 584] width 4 height 20
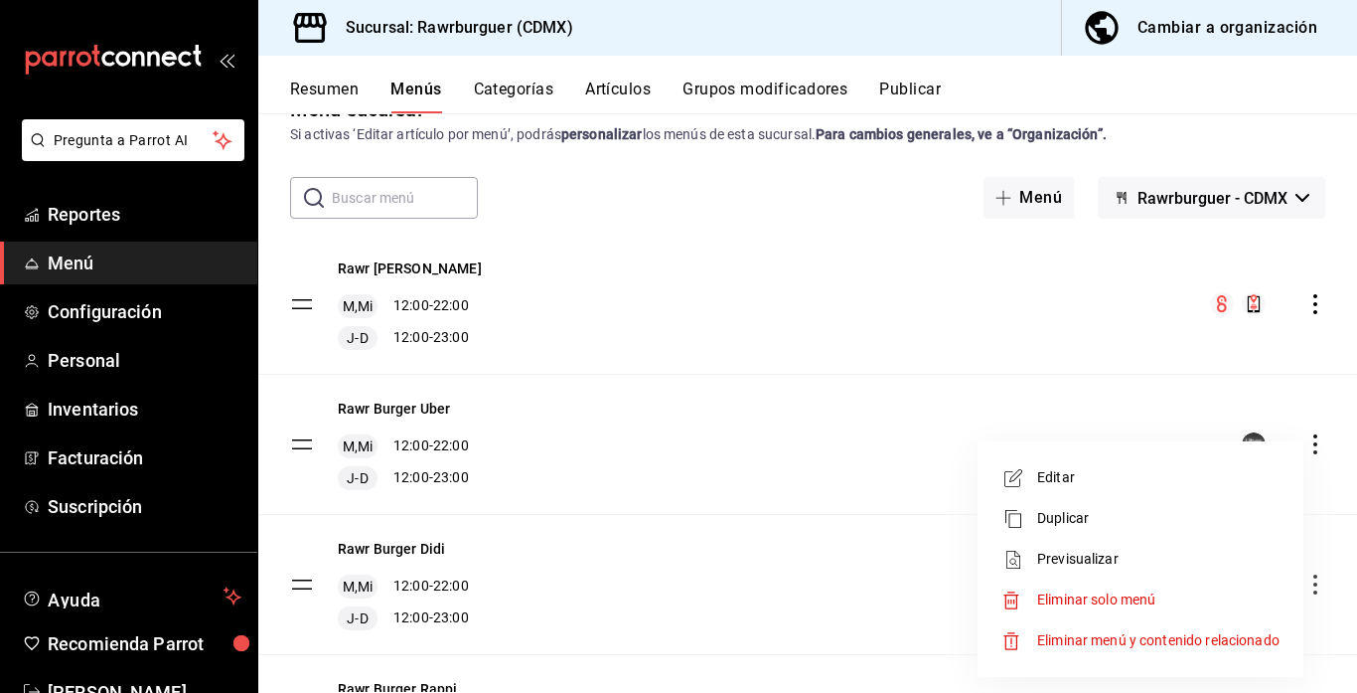
click at [1100, 476] on span "Editar" at bounding box center [1158, 477] width 242 height 21
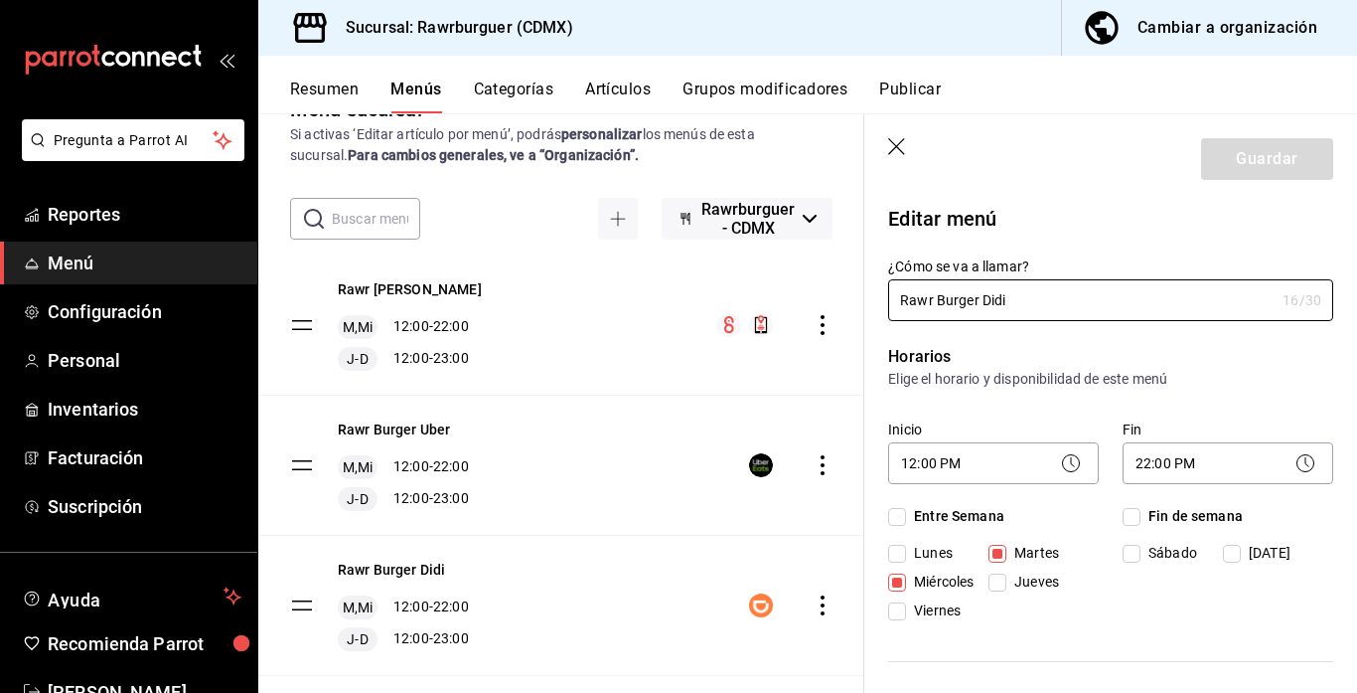
checkbox input "true"
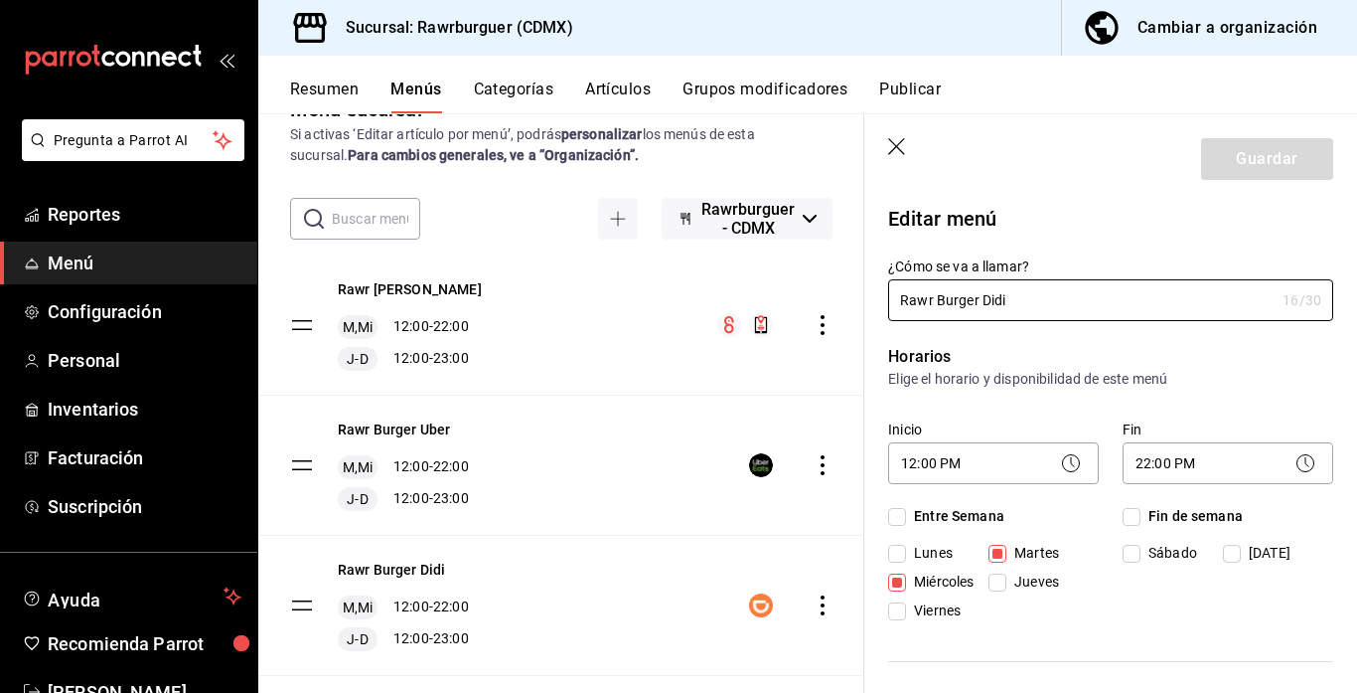
checkbox input "true"
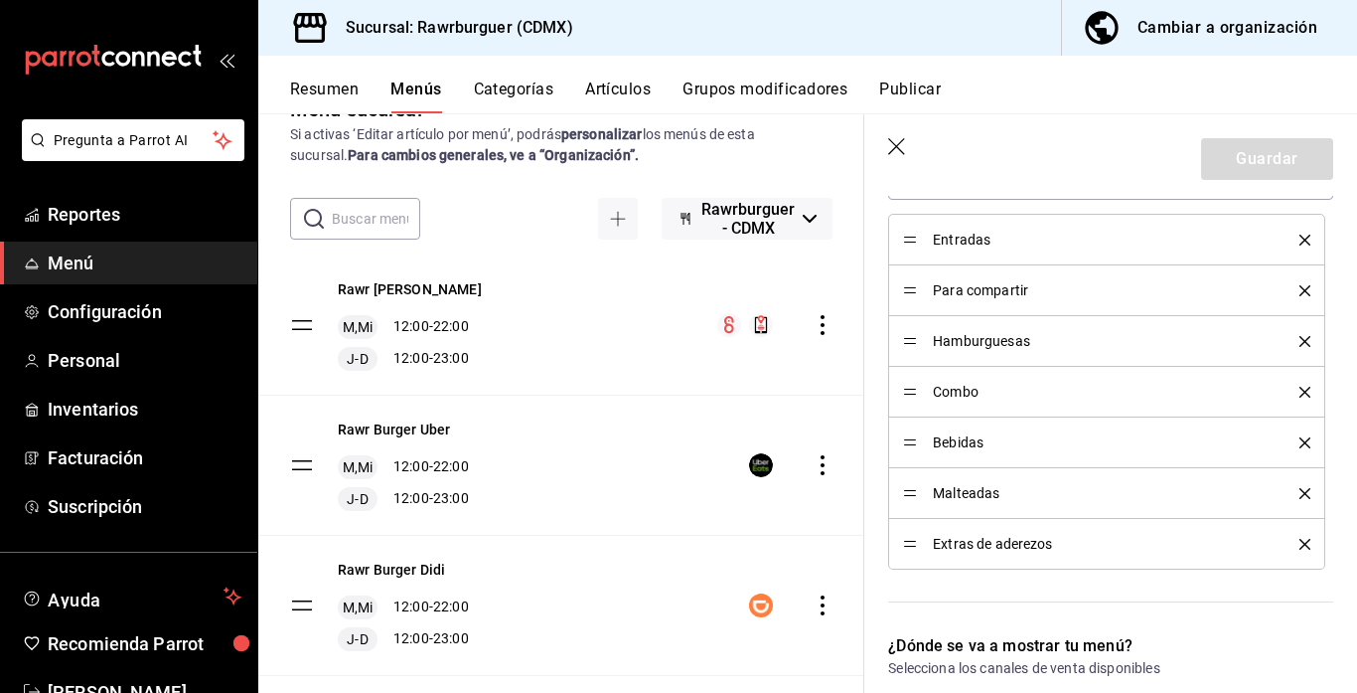
scroll to position [948, 0]
click at [1307, 541] on icon "delete" at bounding box center [1305, 542] width 11 height 11
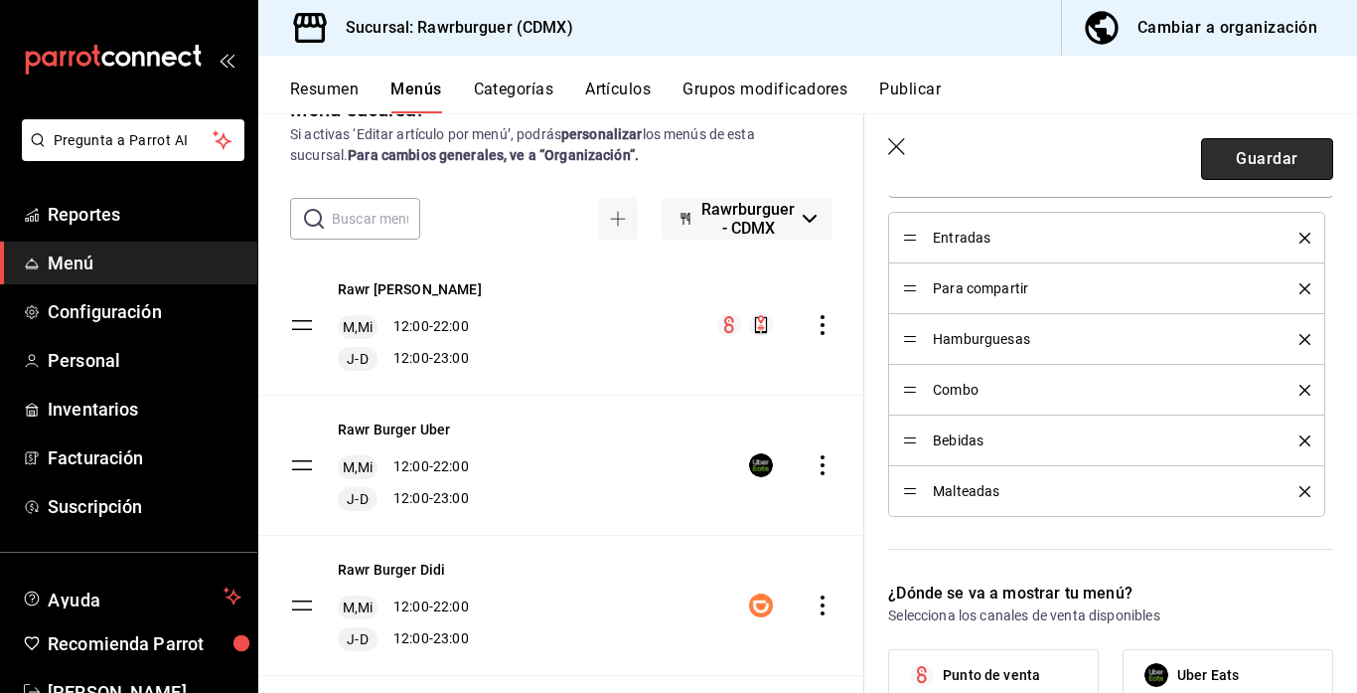
click at [1264, 163] on button "Guardar" at bounding box center [1267, 159] width 132 height 42
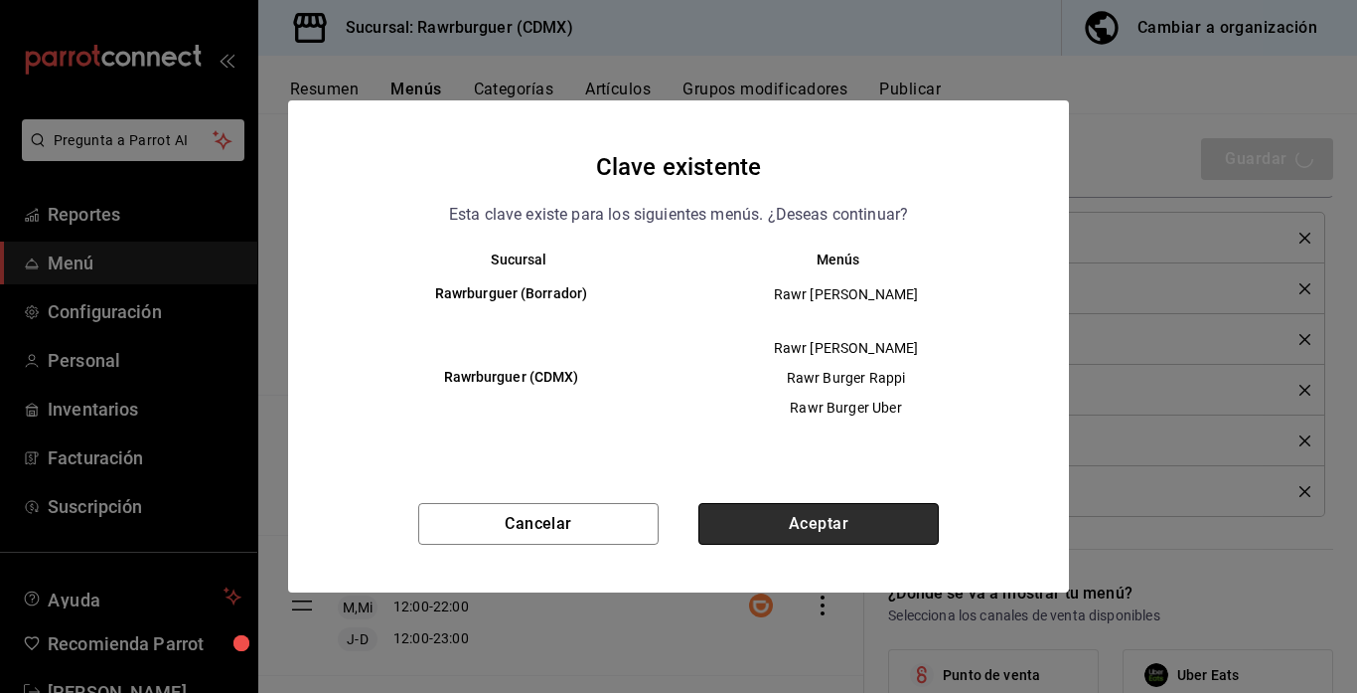
click at [807, 524] on button "Aceptar" at bounding box center [818, 524] width 240 height 42
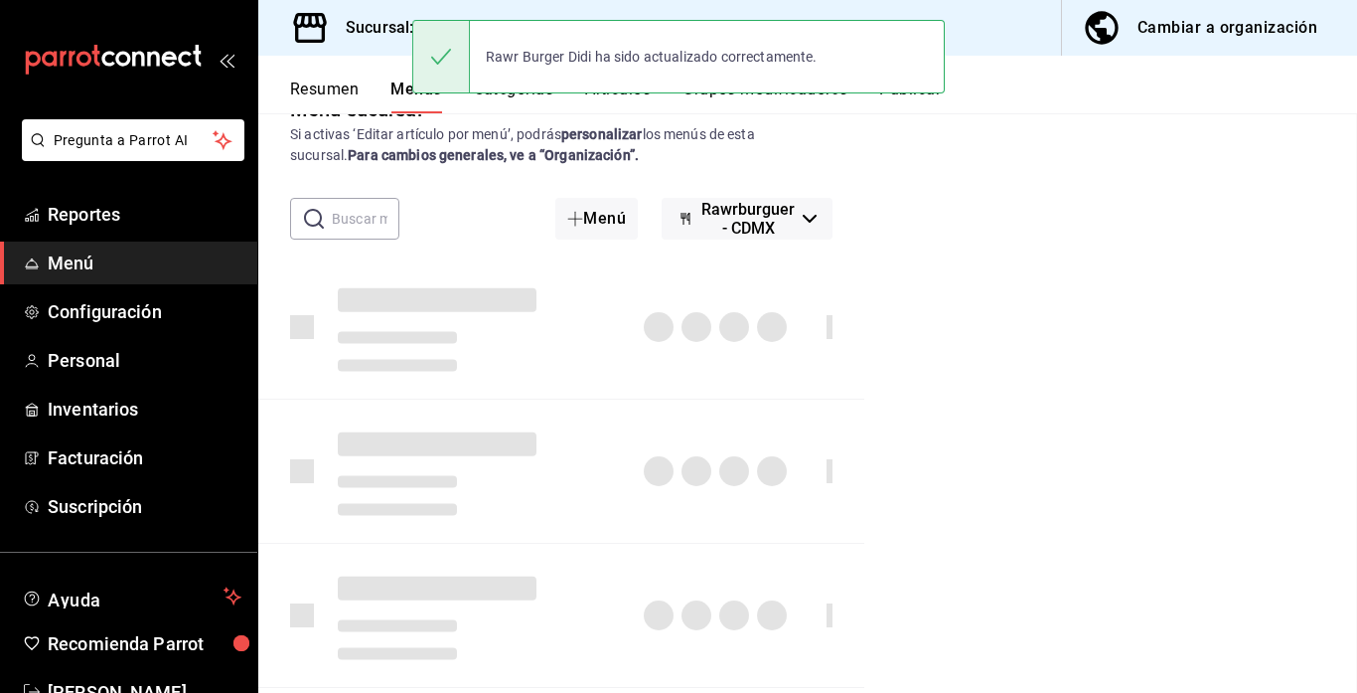
checkbox input "false"
type input "1758921673008"
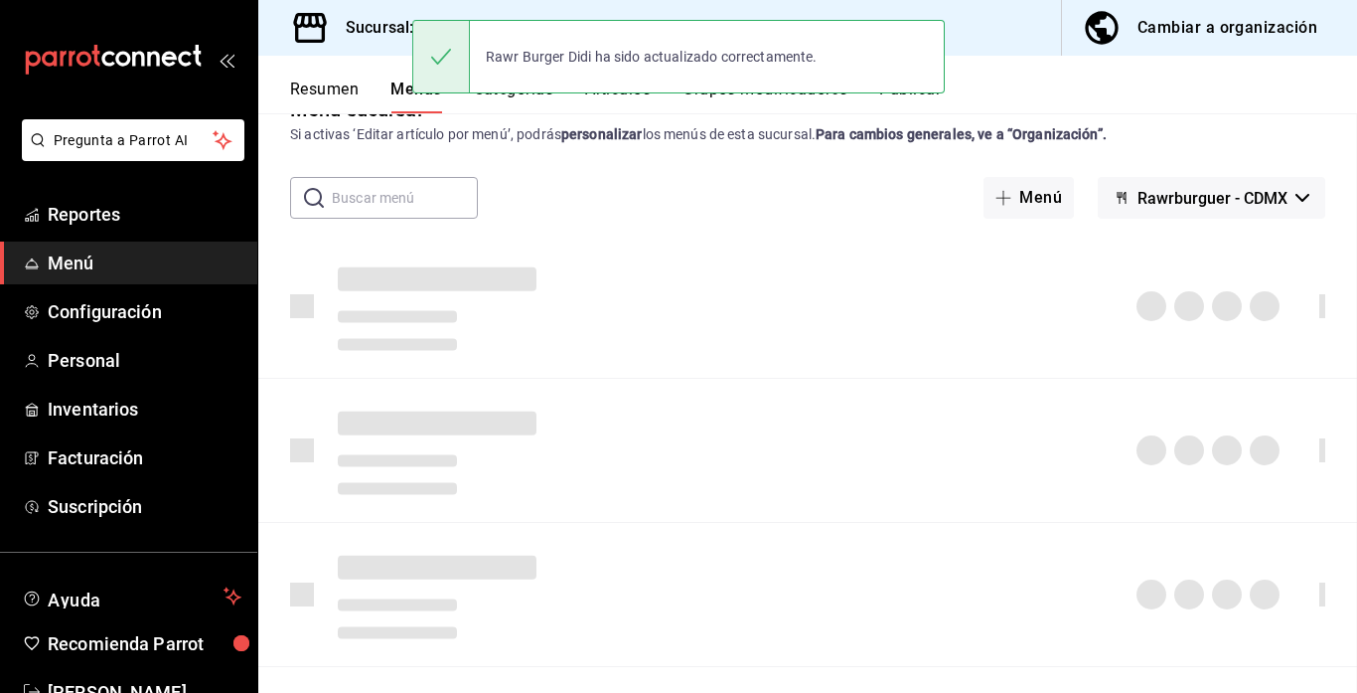
checkbox input "false"
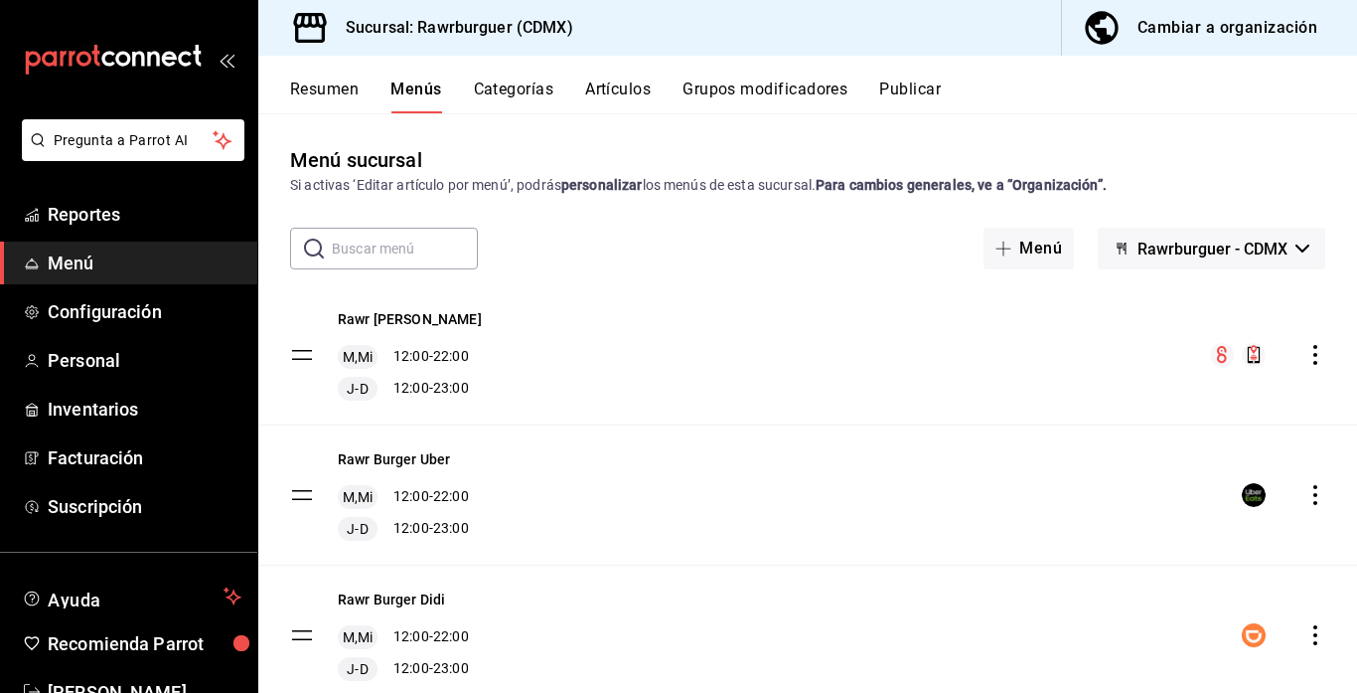
click at [910, 83] on button "Publicar" at bounding box center [910, 96] width 62 height 34
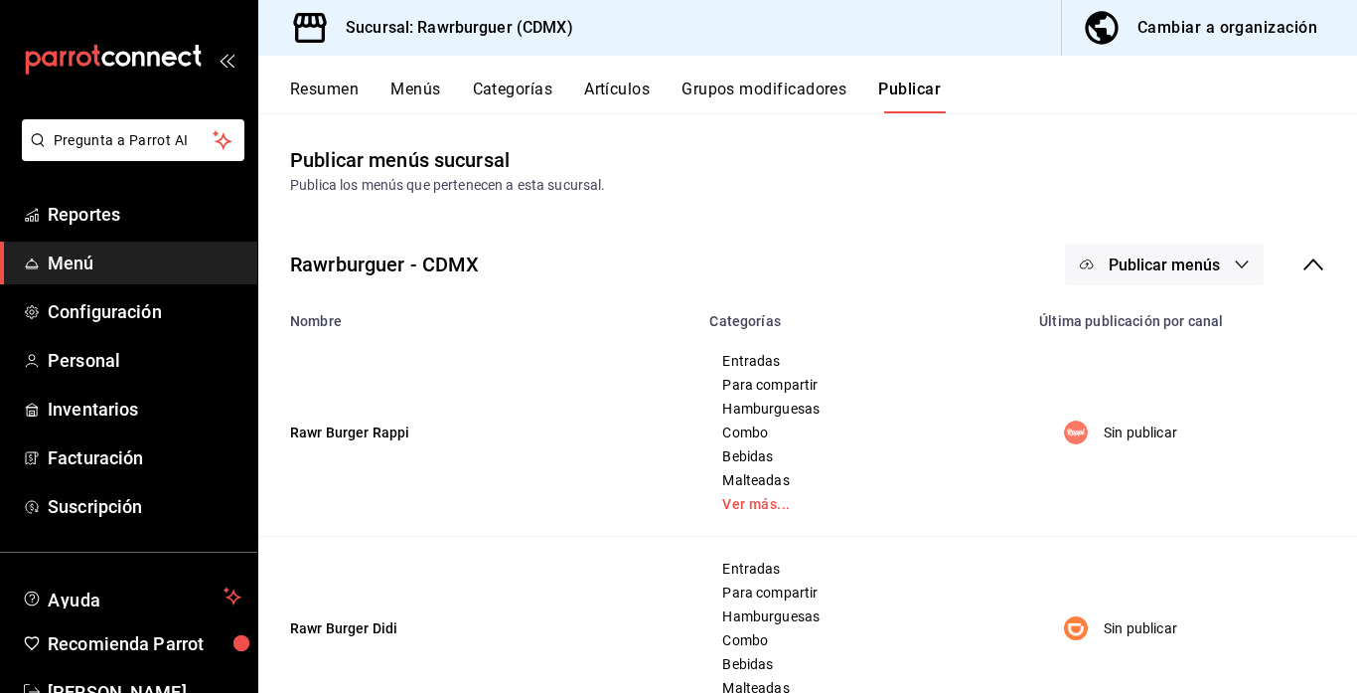
click at [1152, 265] on span "Publicar menús" at bounding box center [1164, 264] width 111 height 19
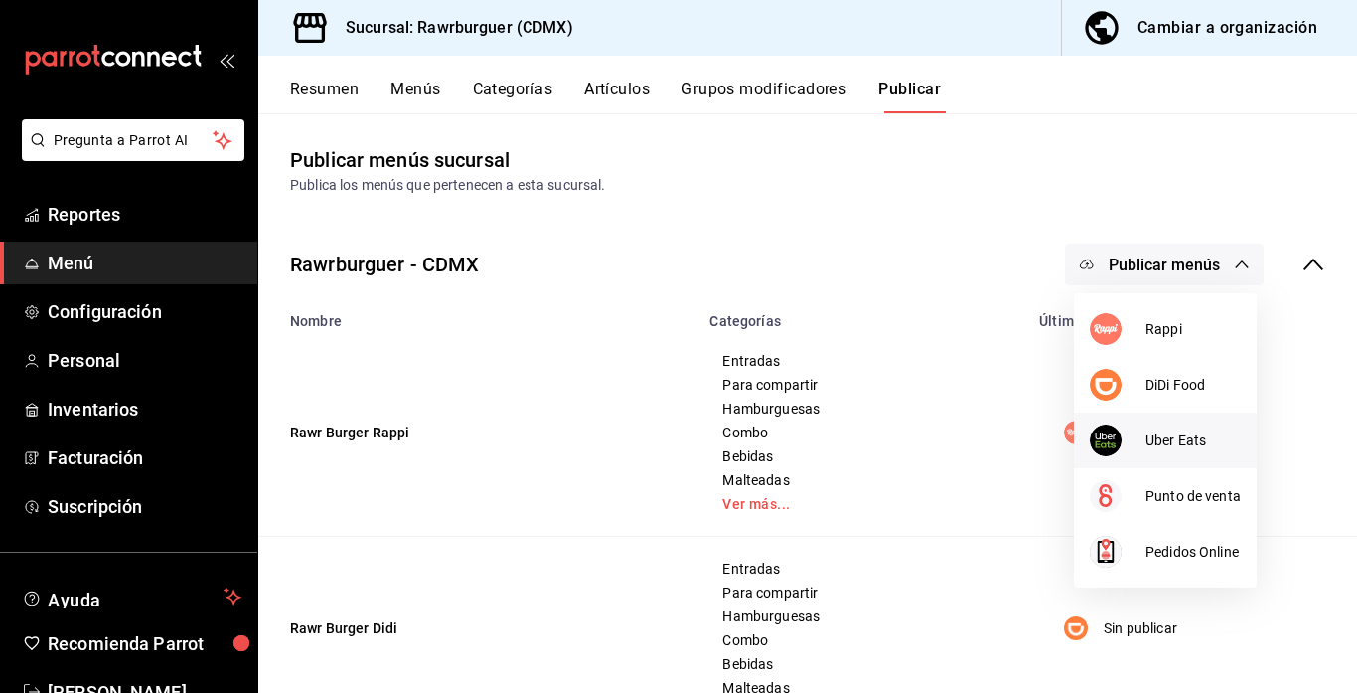
click at [1127, 439] on div at bounding box center [1118, 440] width 56 height 32
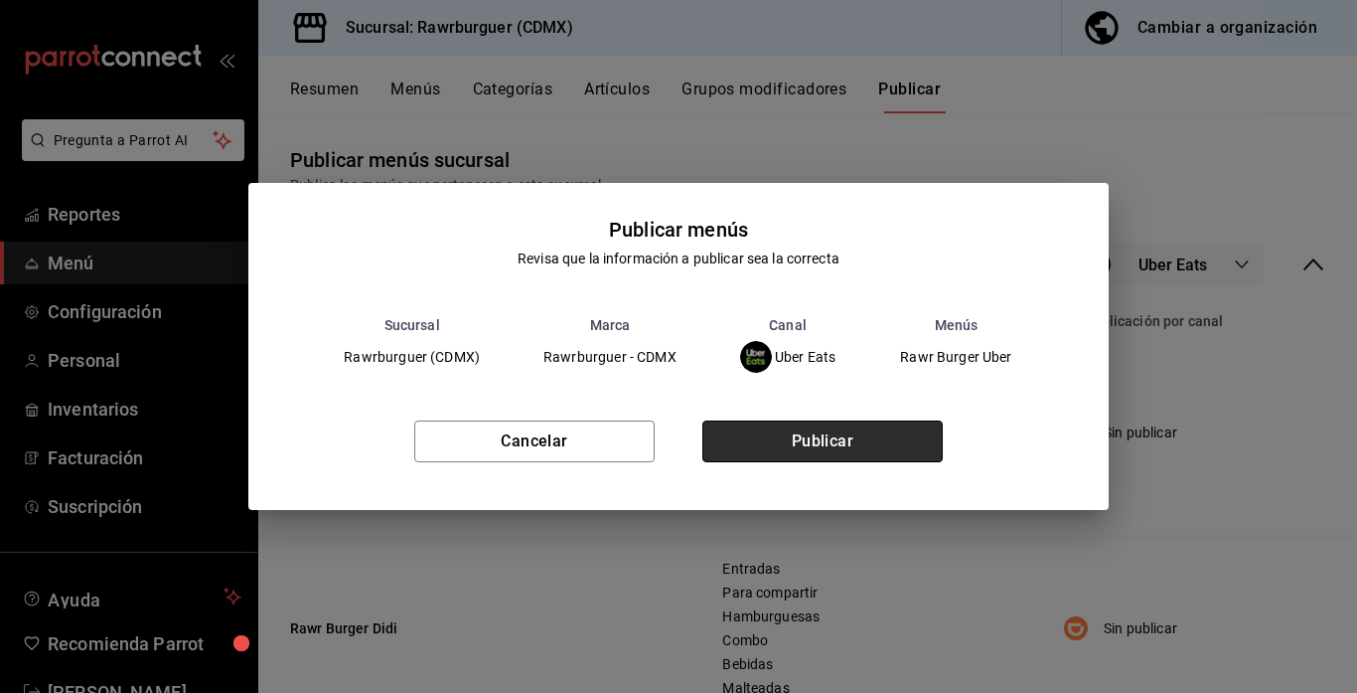
click at [886, 433] on button "Publicar" at bounding box center [822, 441] width 240 height 42
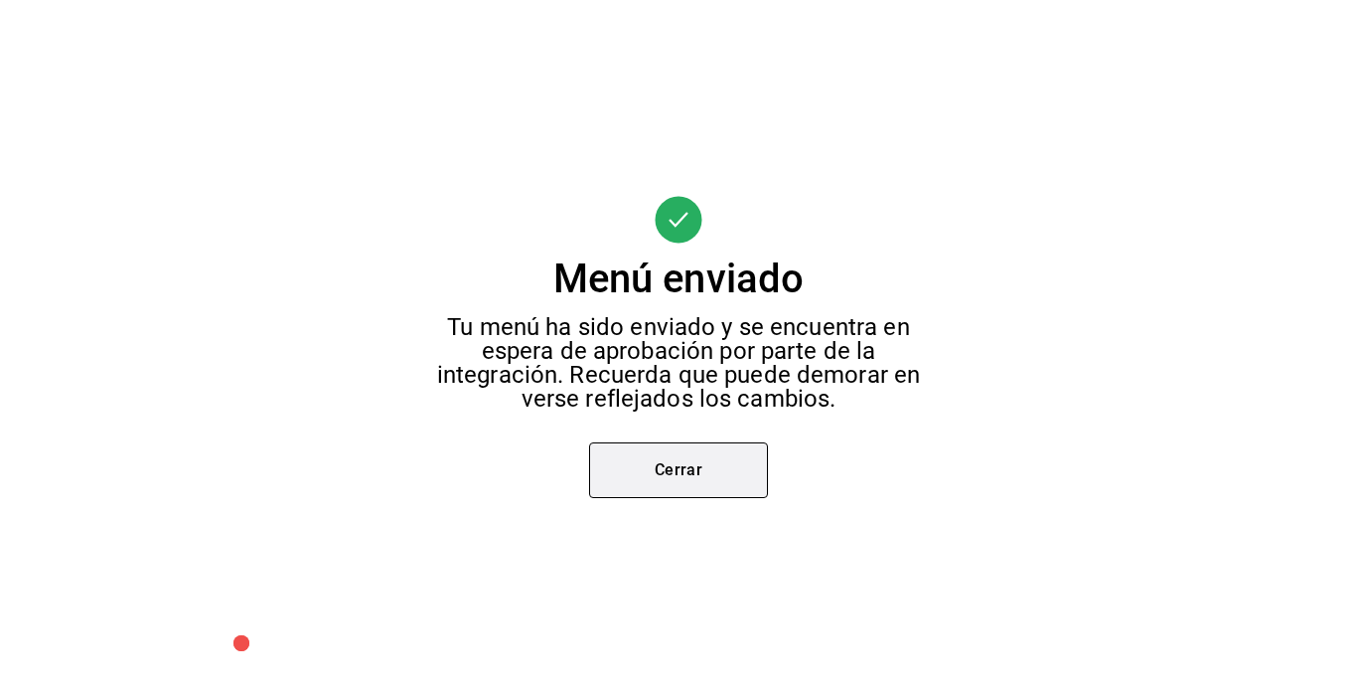
click at [642, 479] on button "Cerrar" at bounding box center [678, 470] width 179 height 56
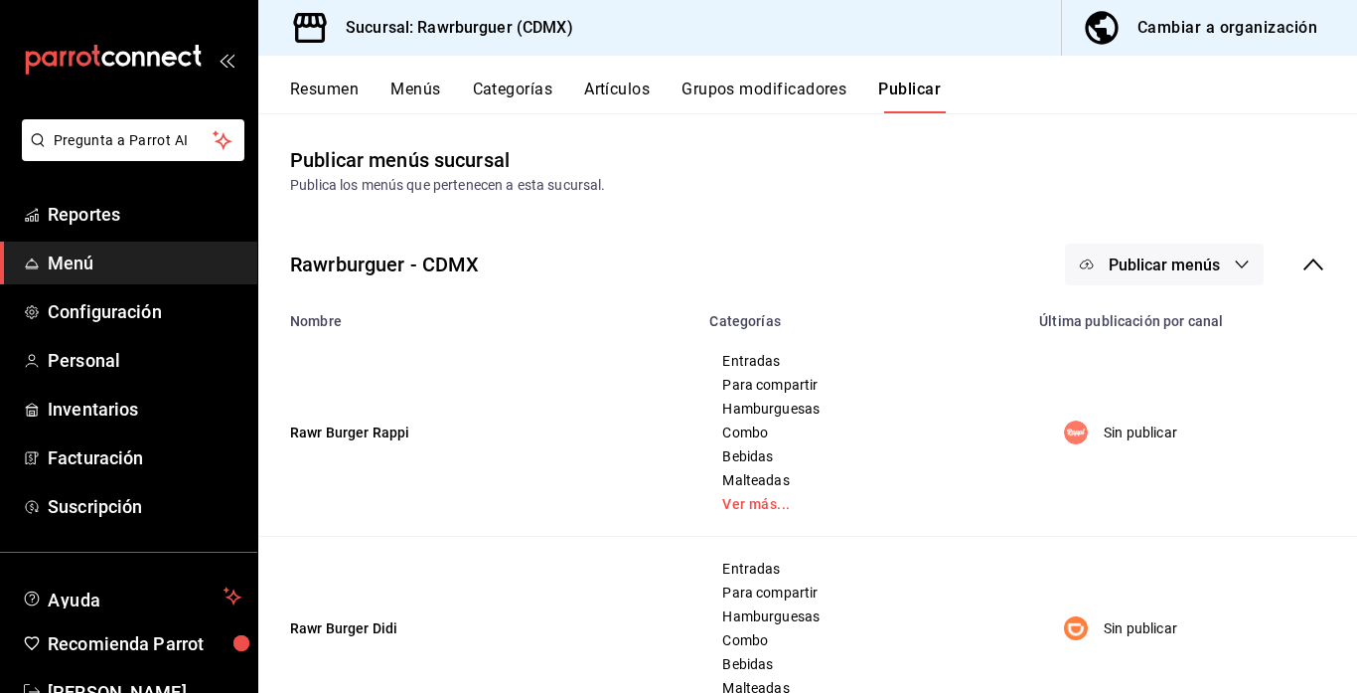
click at [1148, 269] on span "Publicar menús" at bounding box center [1164, 264] width 111 height 19
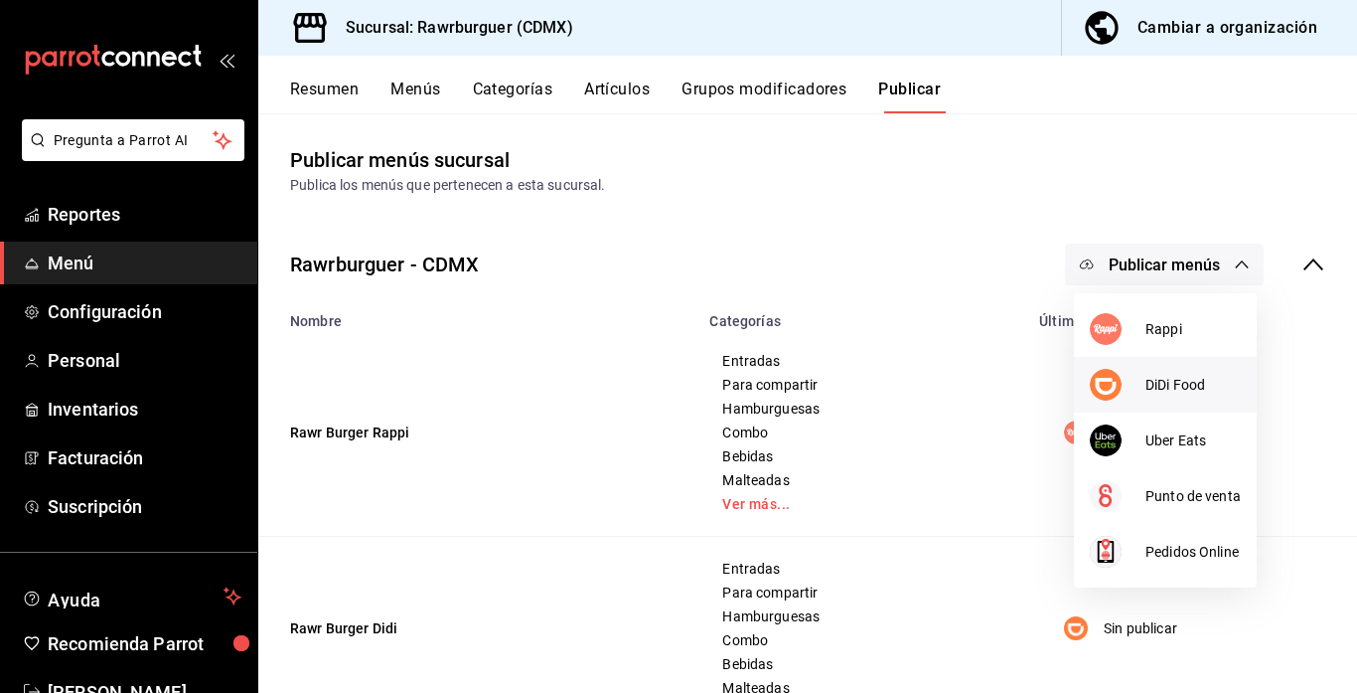
click at [1165, 386] on span "DiDi Food" at bounding box center [1193, 385] width 95 height 21
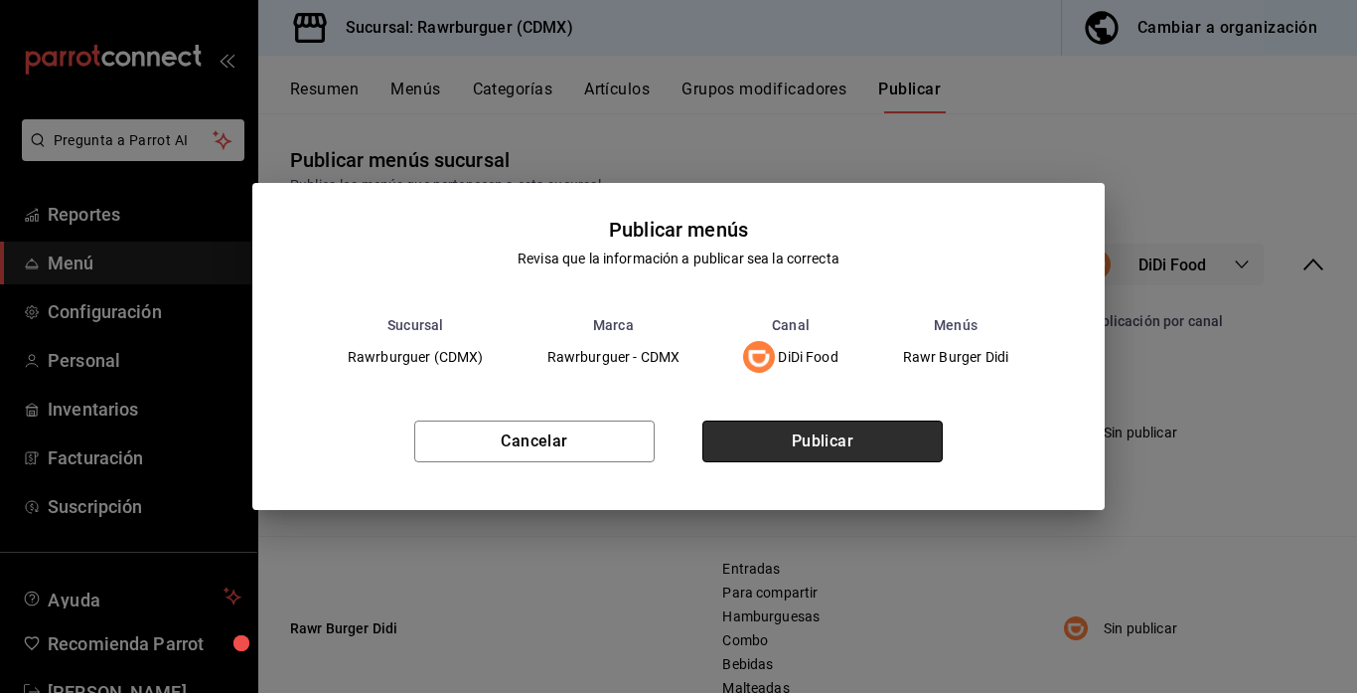
click at [798, 441] on button "Publicar" at bounding box center [822, 441] width 240 height 42
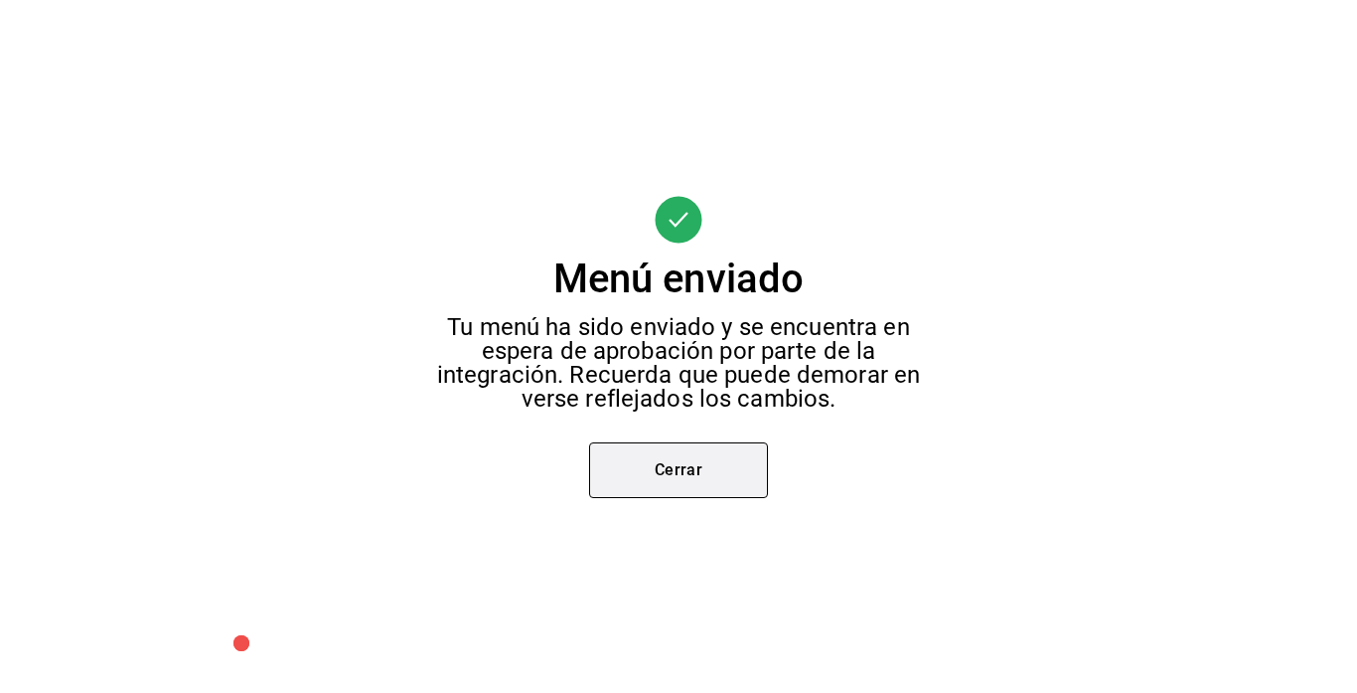
click at [723, 456] on button "Cerrar" at bounding box center [678, 470] width 179 height 56
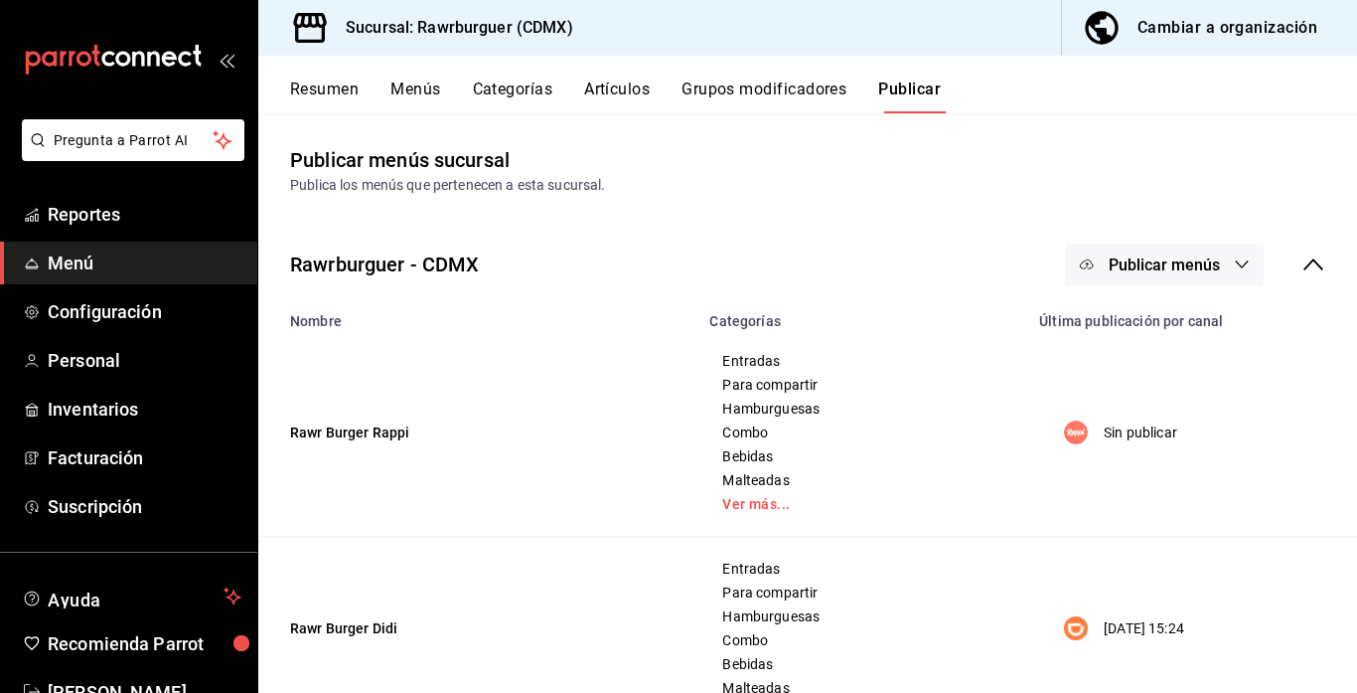
click at [344, 85] on button "Resumen" at bounding box center [324, 96] width 69 height 34
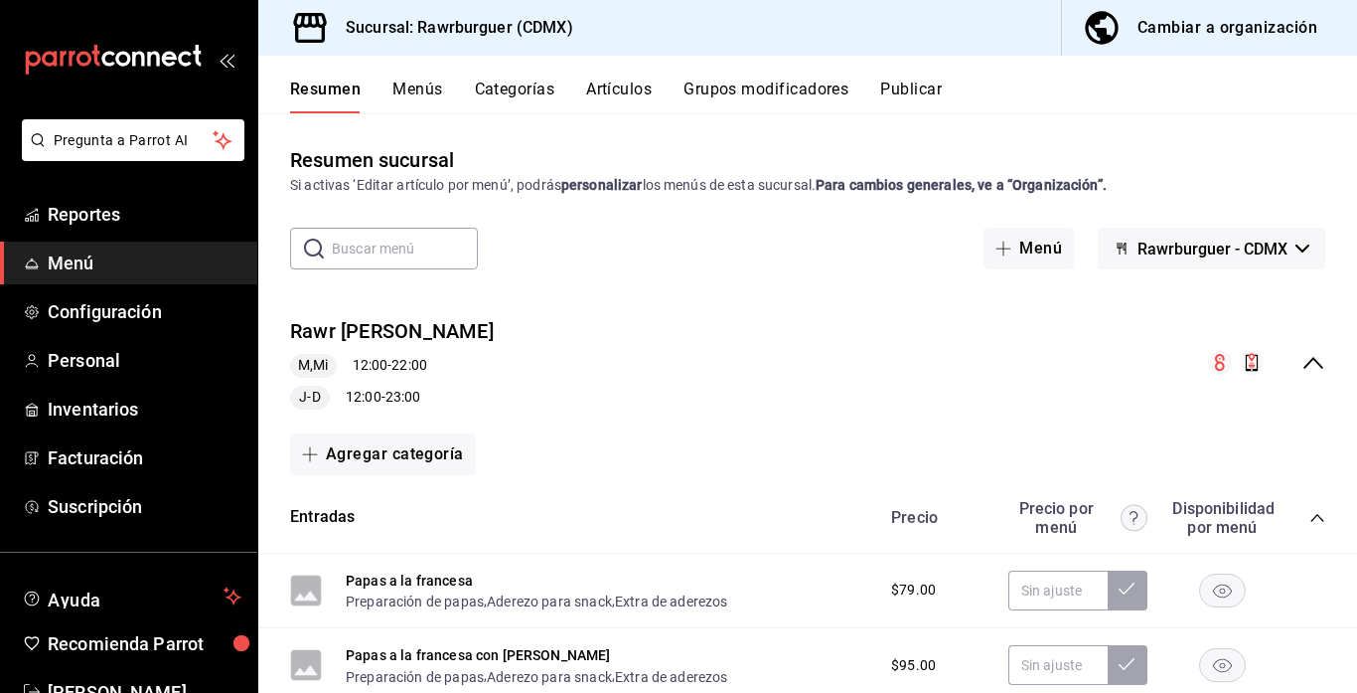
click at [1317, 356] on icon "collapse-menu-row" at bounding box center [1314, 363] width 24 height 24
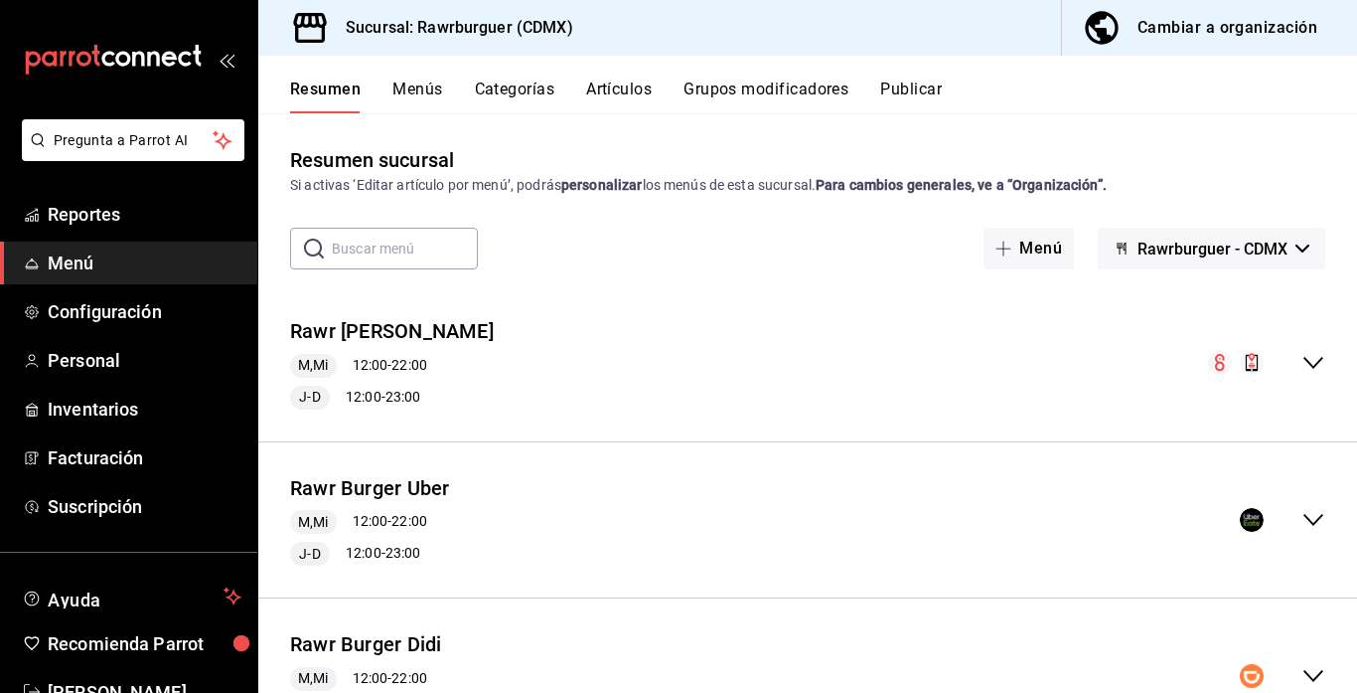
scroll to position [259, 0]
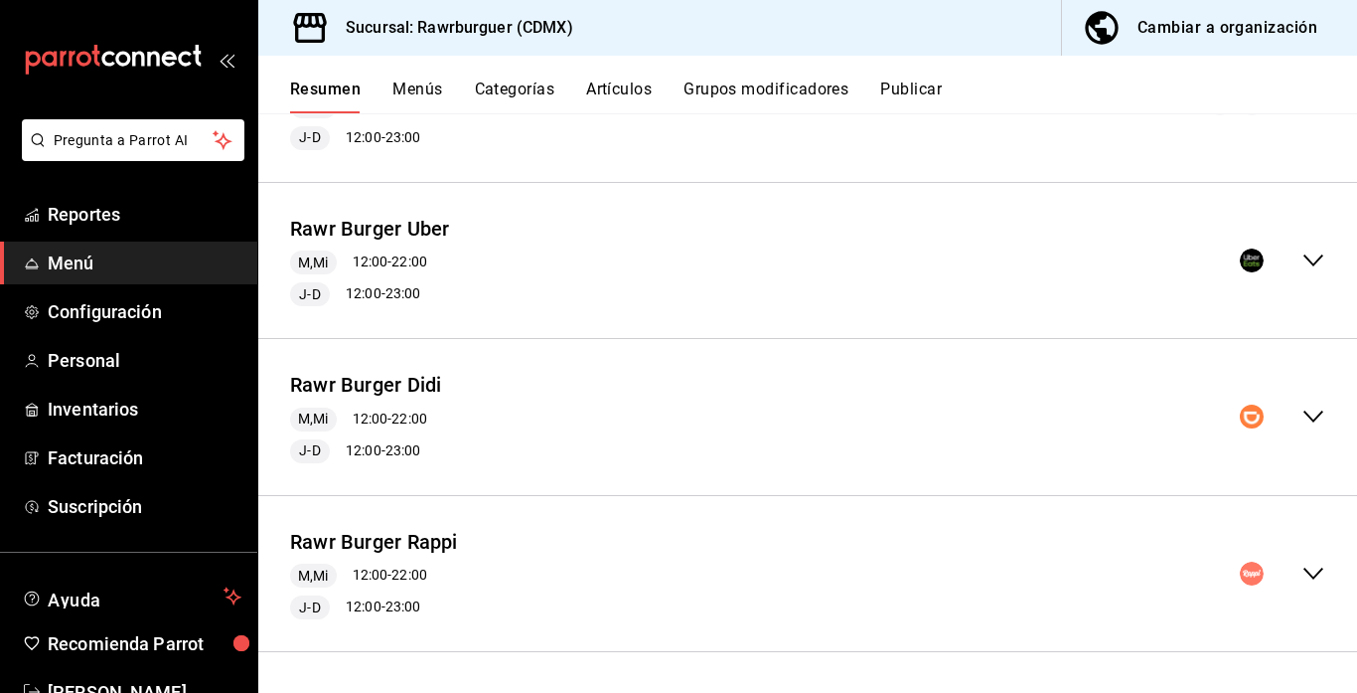
click at [1317, 572] on icon "collapse-menu-row" at bounding box center [1314, 573] width 20 height 12
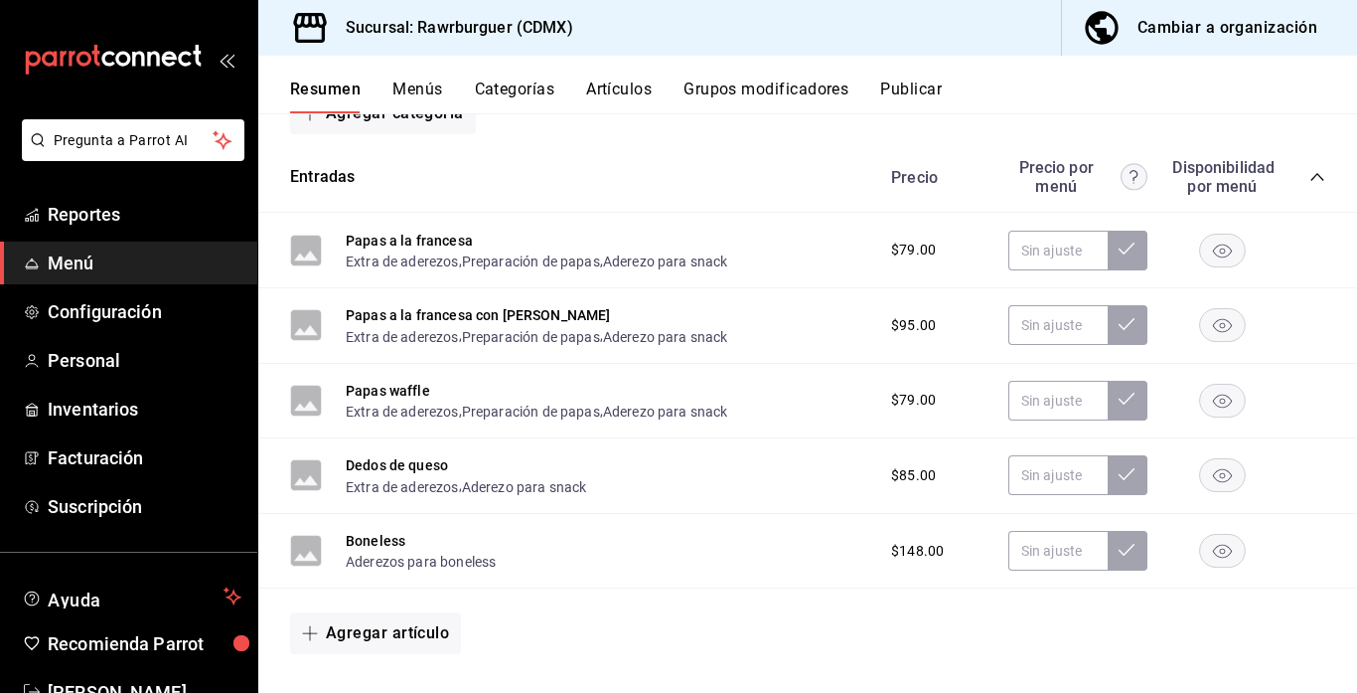
scroll to position [813, 0]
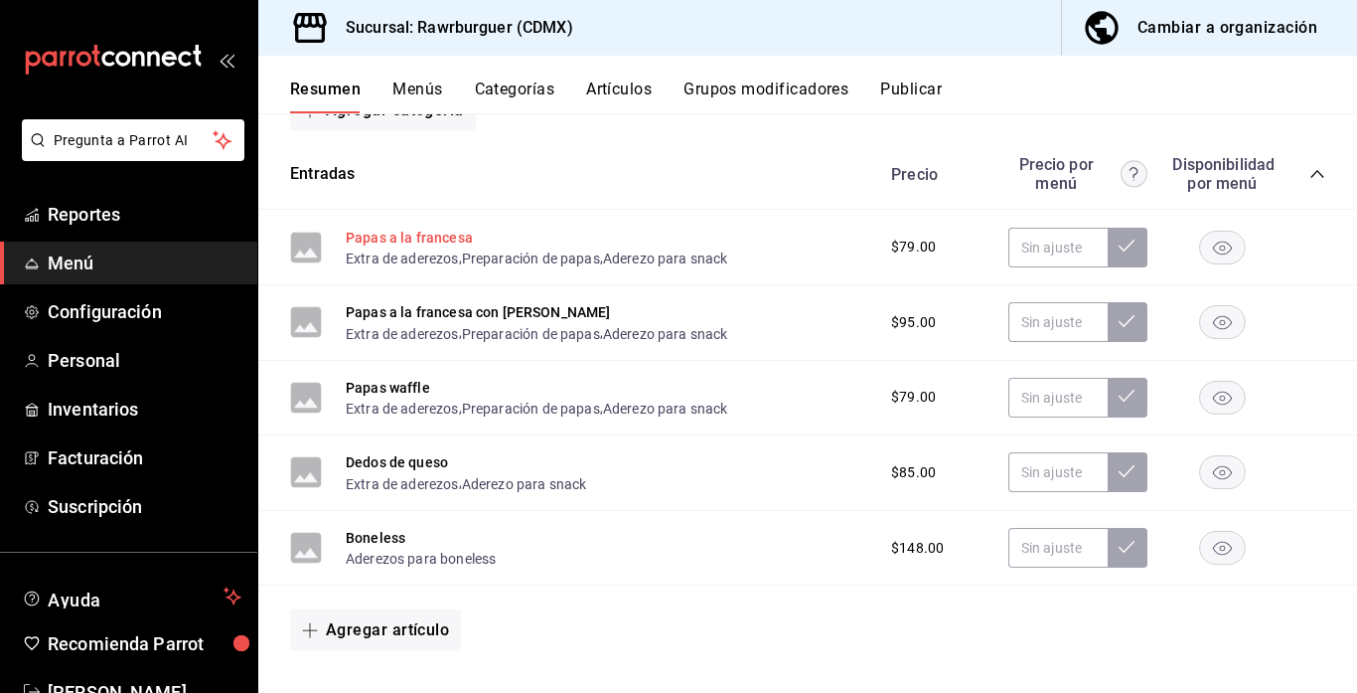
click at [424, 236] on button "Papas a la francesa" at bounding box center [409, 238] width 127 height 20
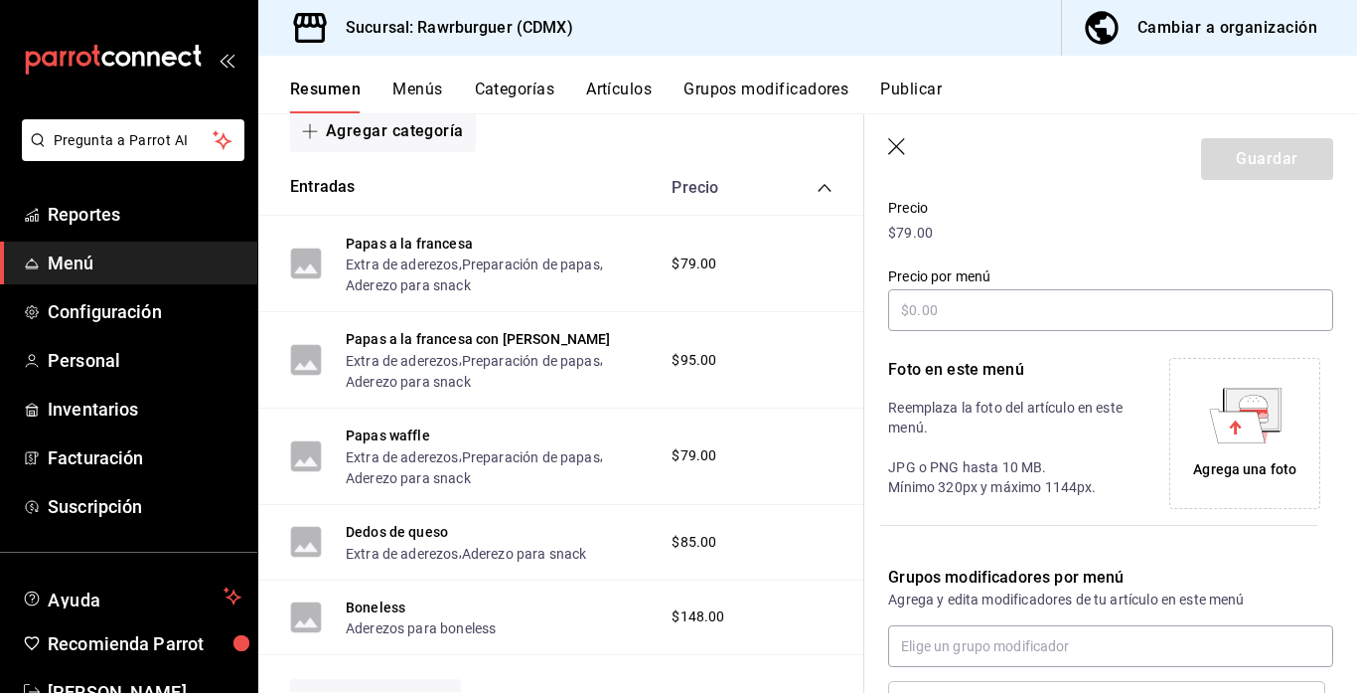
scroll to position [289, 0]
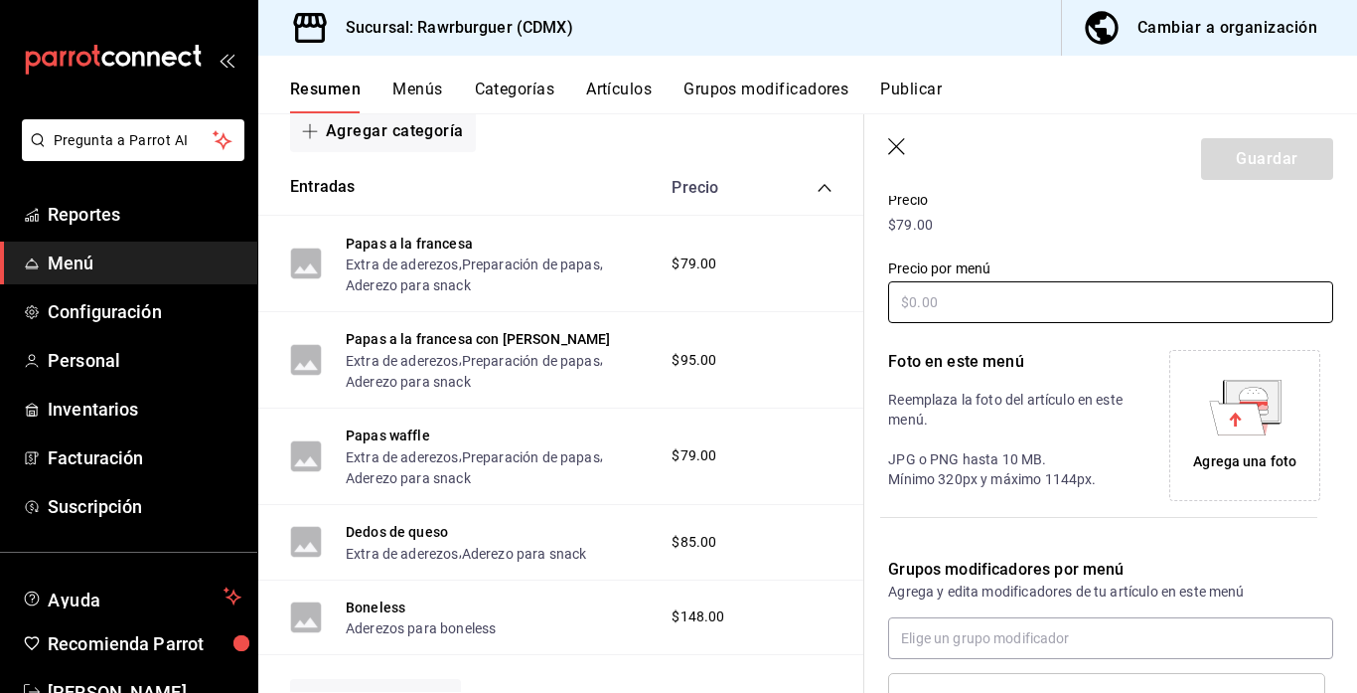
click at [1050, 304] on input "text" at bounding box center [1110, 302] width 445 height 42
type input "$98.00"
click at [1213, 394] on icon at bounding box center [1245, 408] width 73 height 56
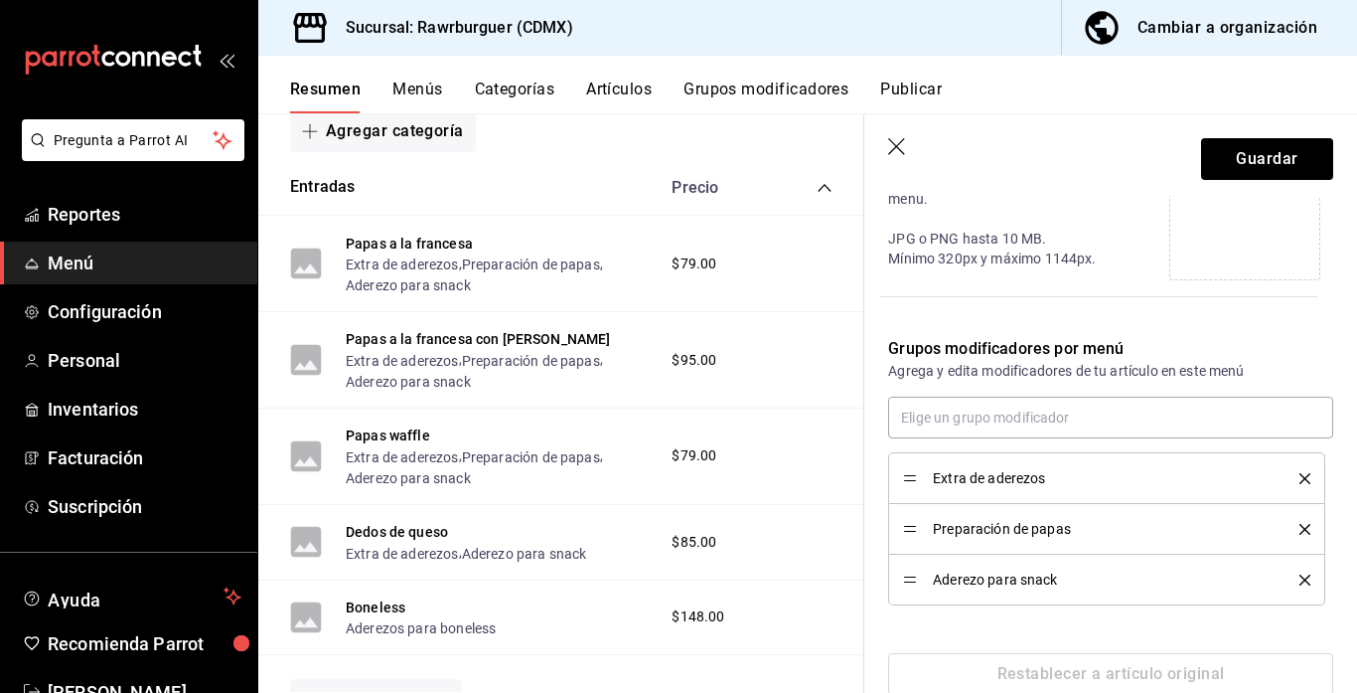
scroll to position [551, 0]
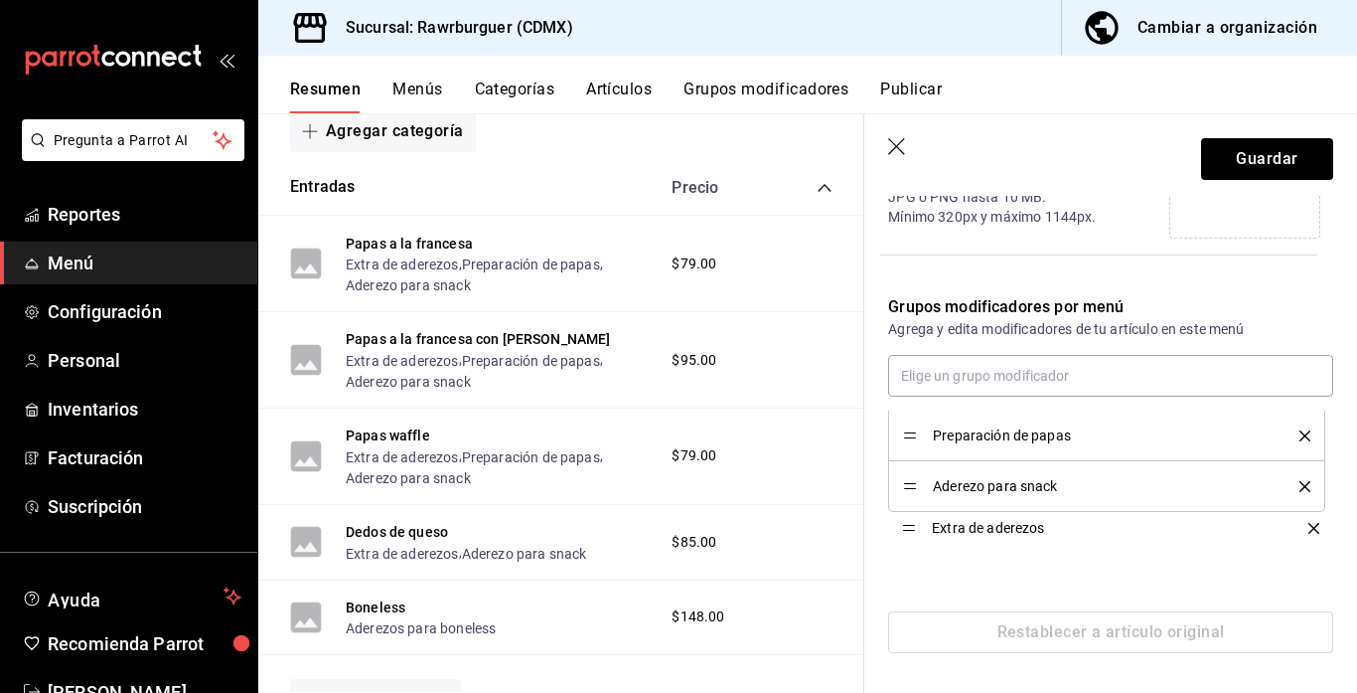
drag, startPoint x: 907, startPoint y: 436, endPoint x: 903, endPoint y: 541, distance: 104.4
click at [1258, 152] on button "Guardar" at bounding box center [1267, 159] width 132 height 42
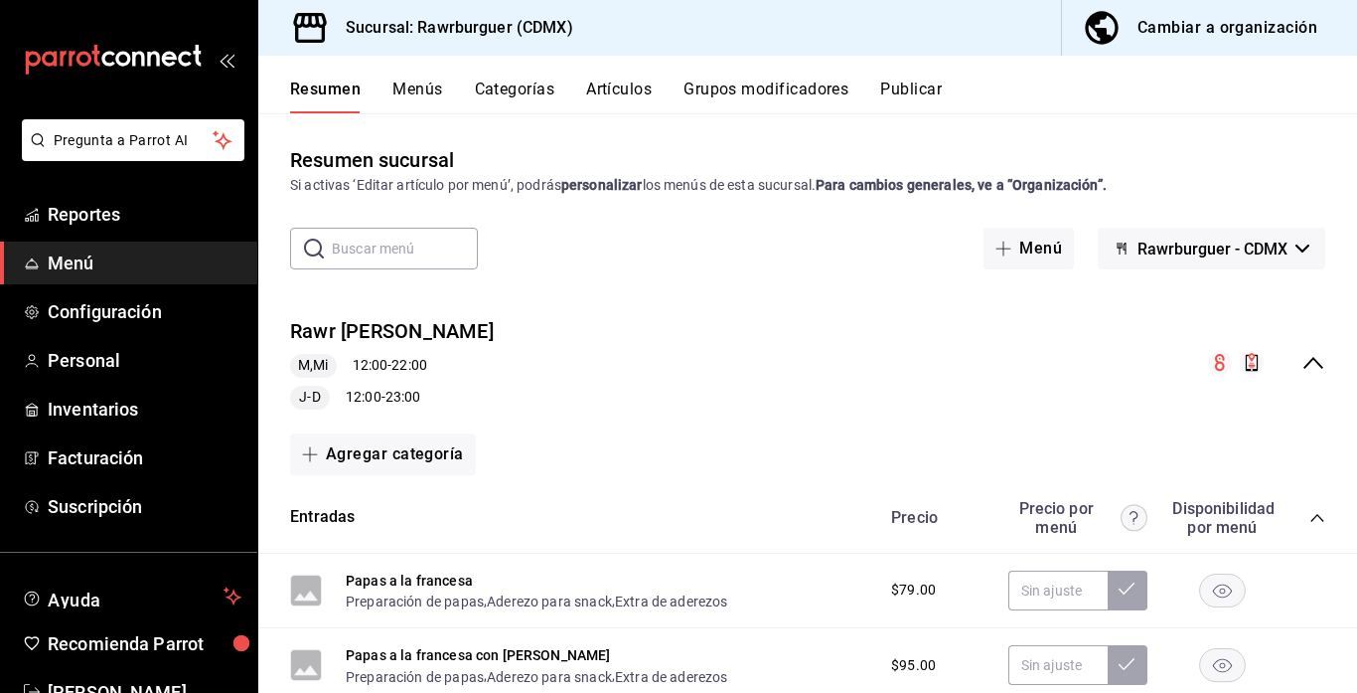
click at [1314, 375] on div "collapse-menu-row" at bounding box center [1266, 363] width 117 height 24
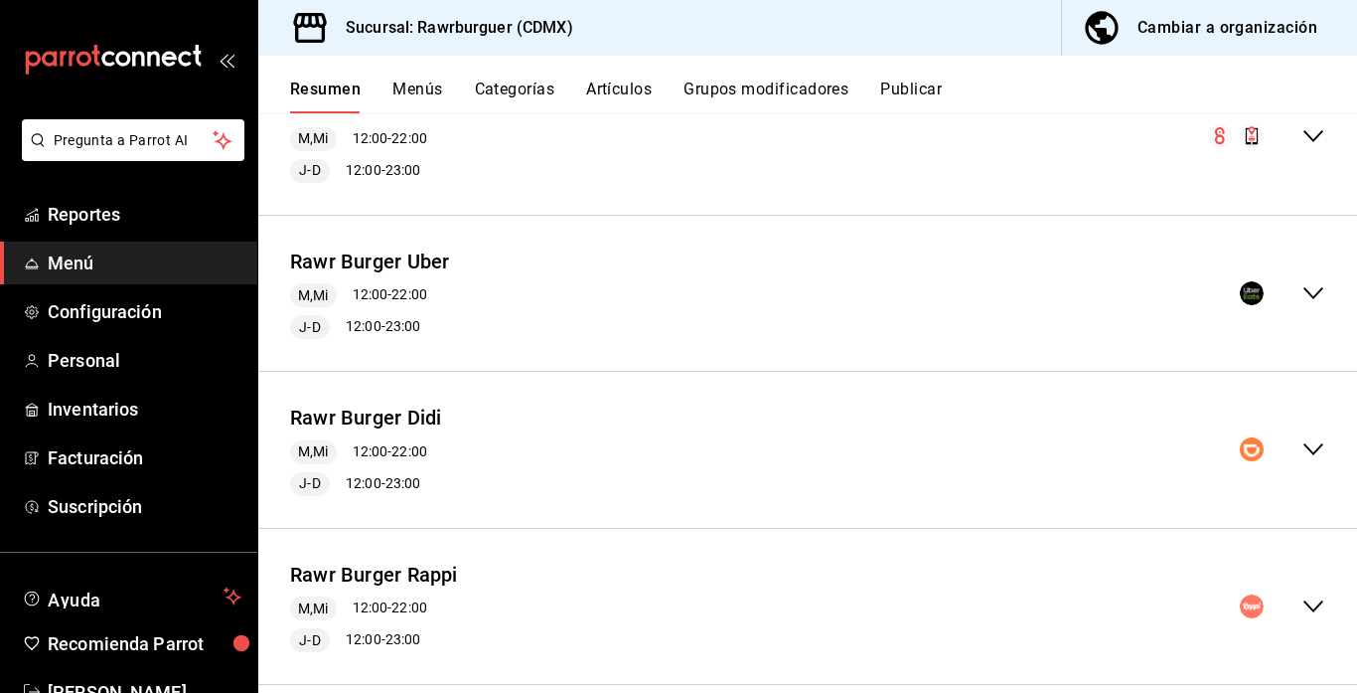
scroll to position [259, 0]
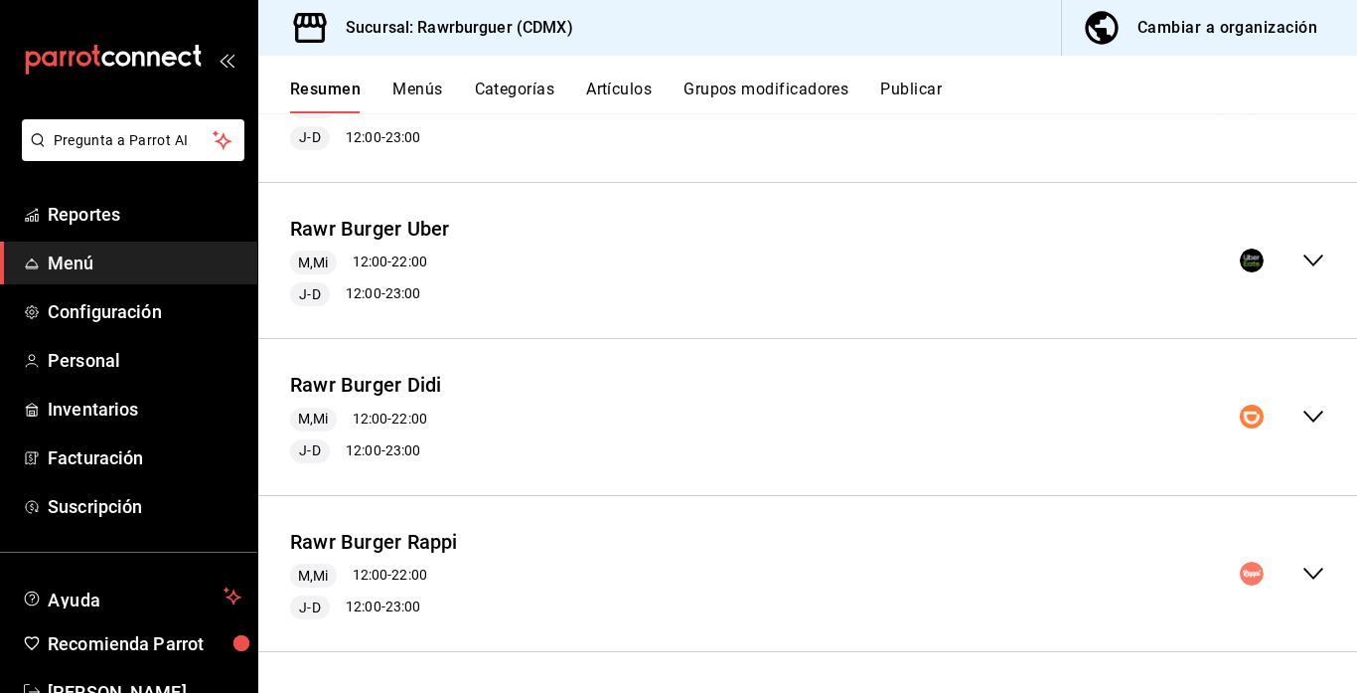
click at [1307, 569] on icon "collapse-menu-row" at bounding box center [1314, 573] width 24 height 24
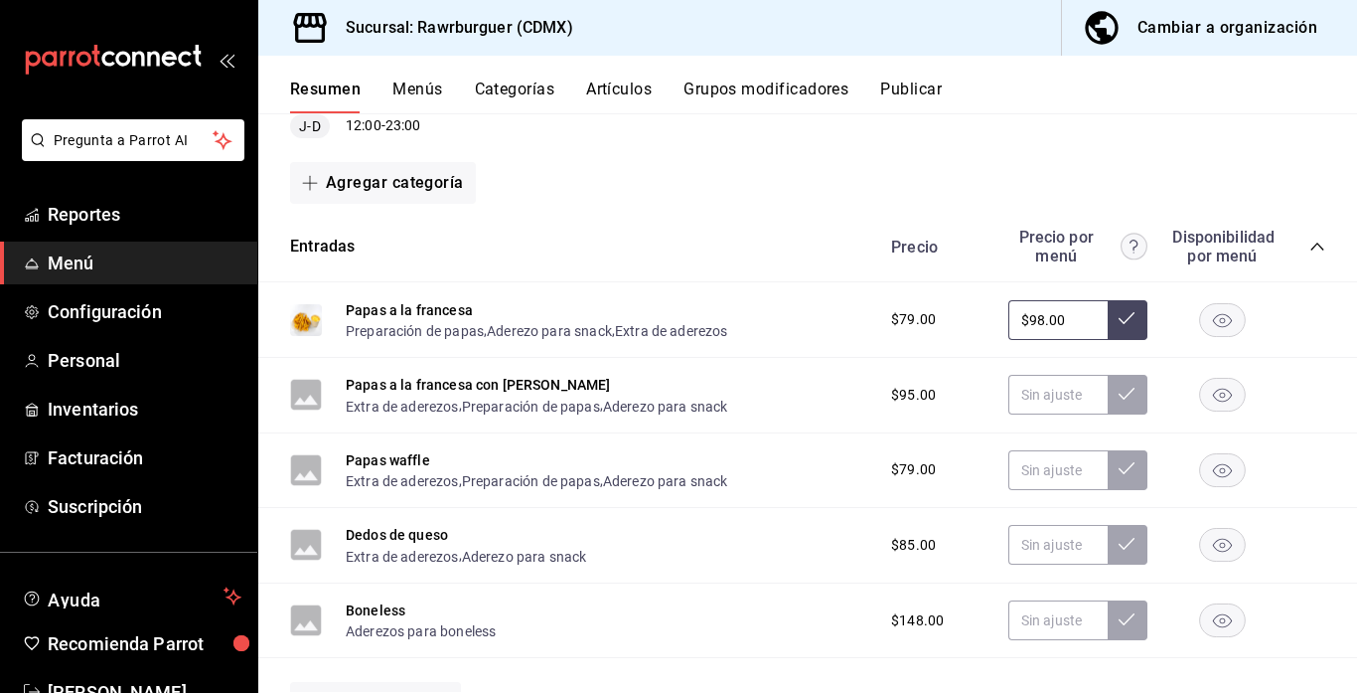
scroll to position [742, 0]
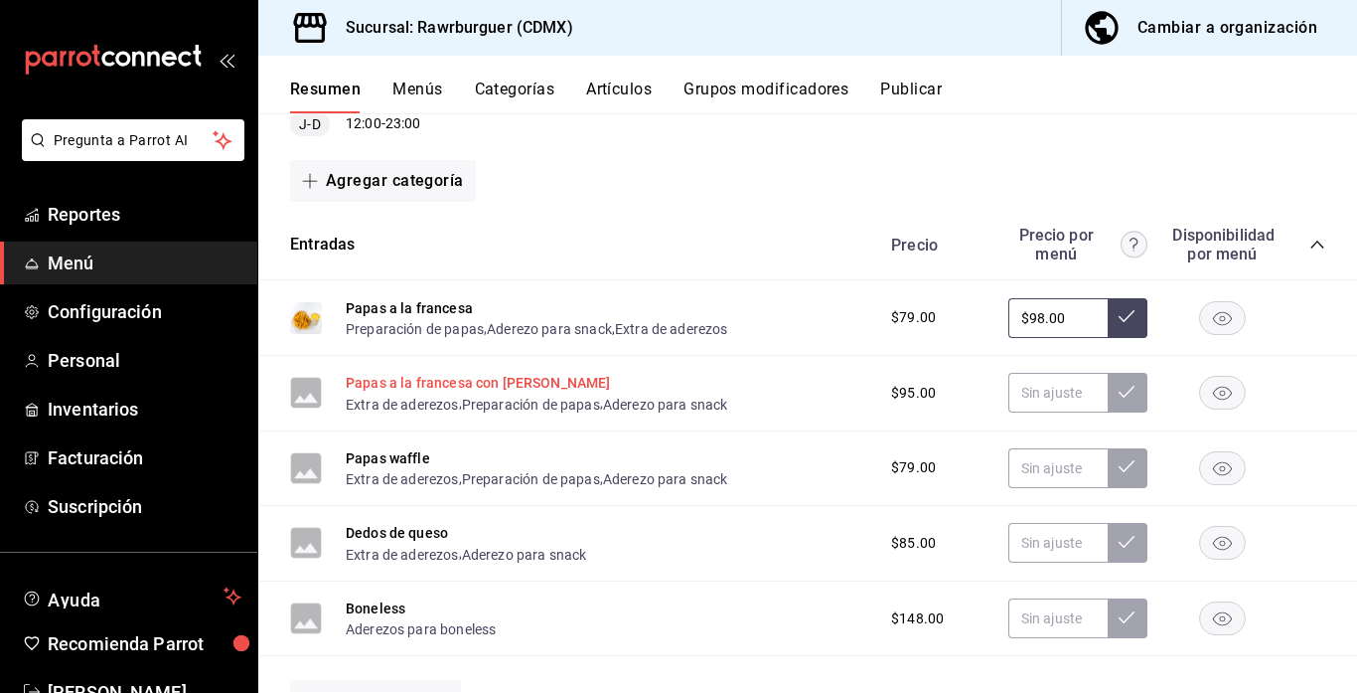
click at [494, 377] on button "Papas a la francesa con [PERSON_NAME]" at bounding box center [478, 383] width 265 height 20
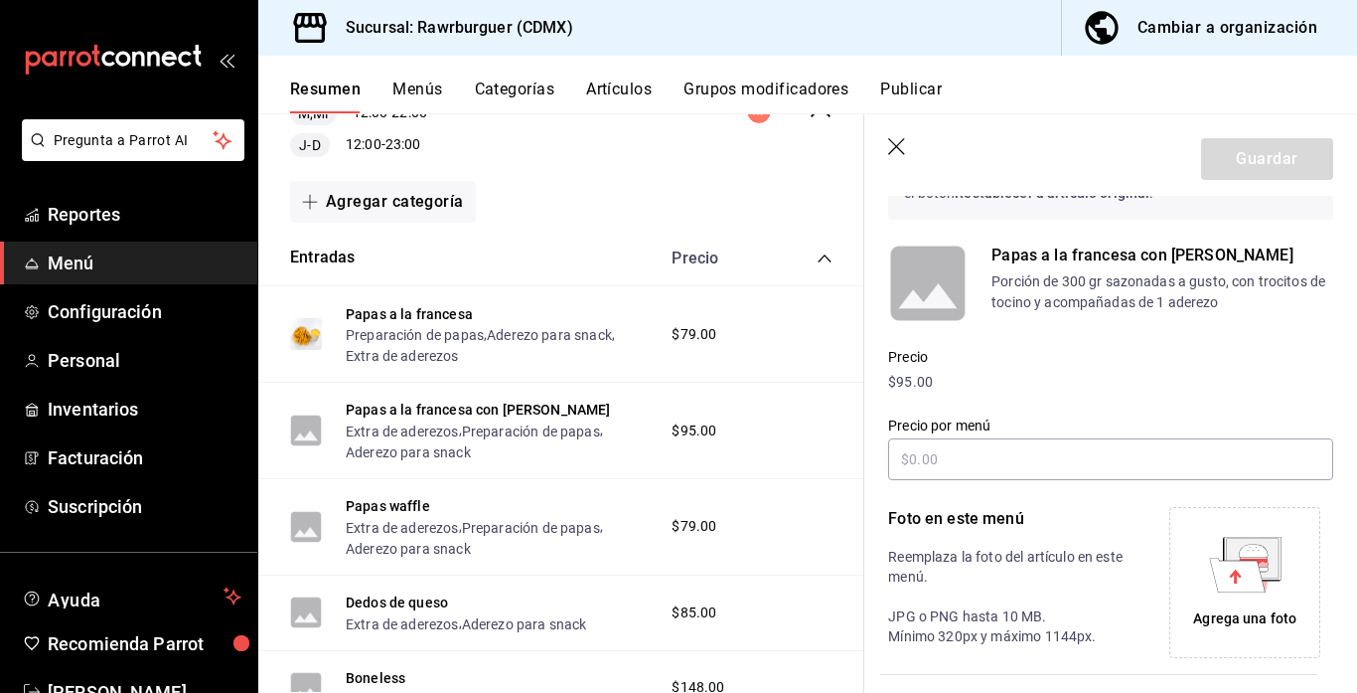
scroll to position [126, 0]
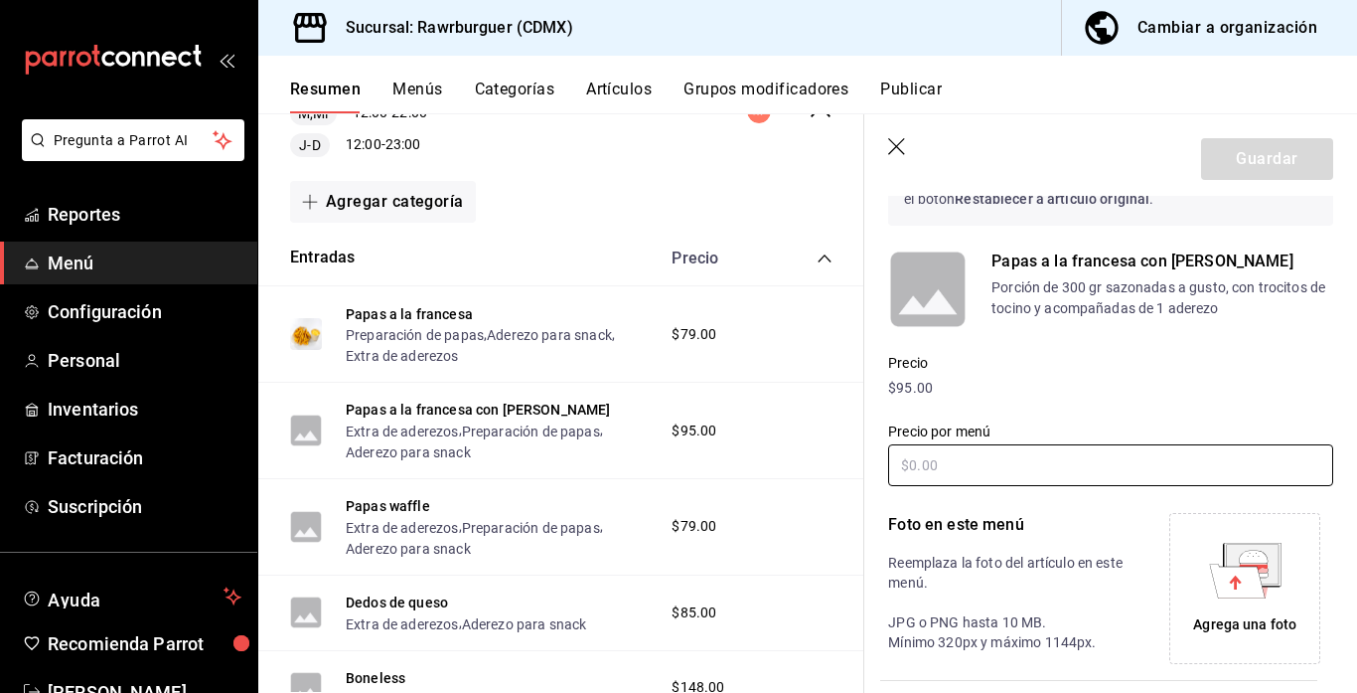
click at [954, 450] on input "text" at bounding box center [1110, 465] width 445 height 42
type input "$4.00"
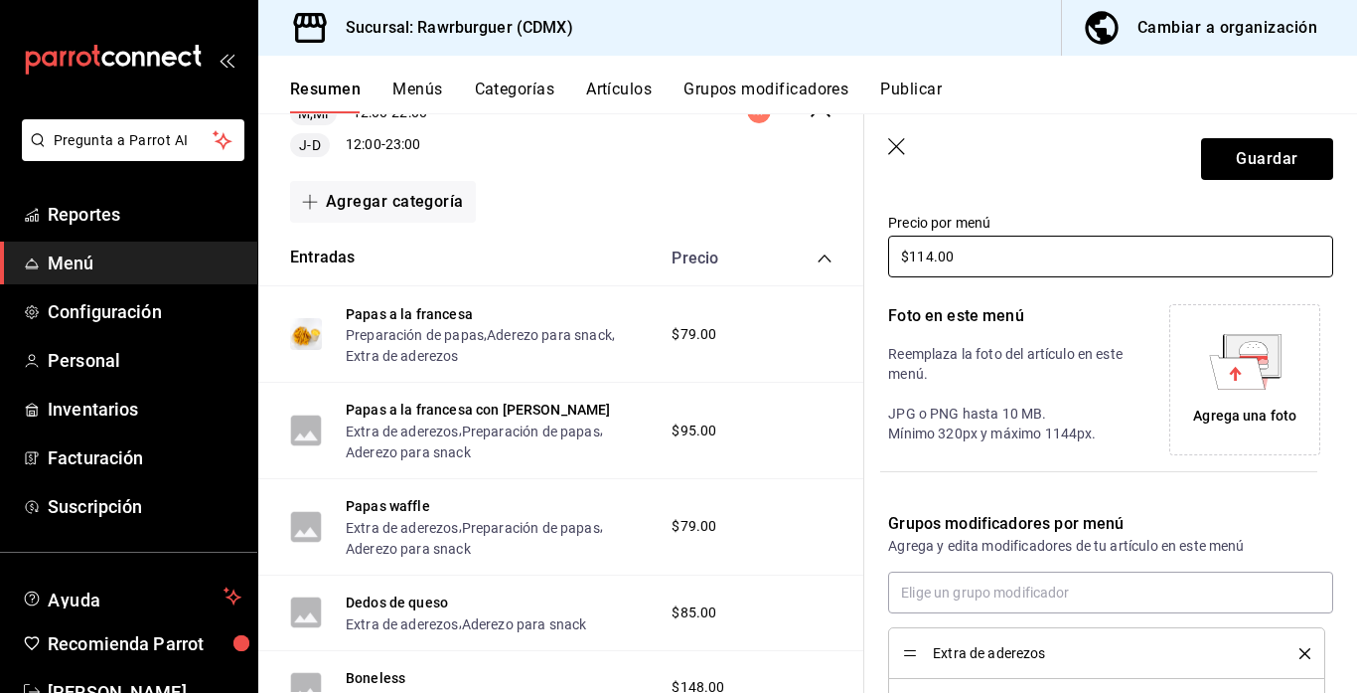
scroll to position [346, 0]
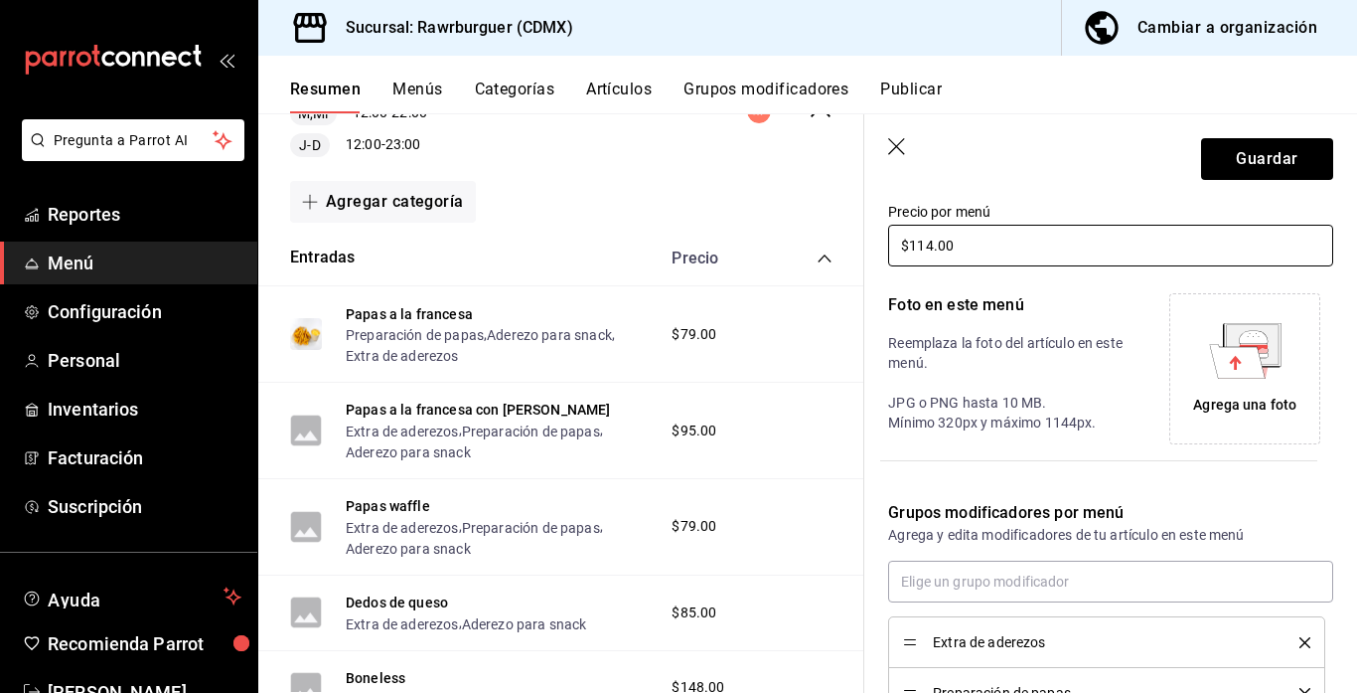
type input "$114.00"
click at [1226, 399] on div "Agrega una foto" at bounding box center [1244, 404] width 103 height 21
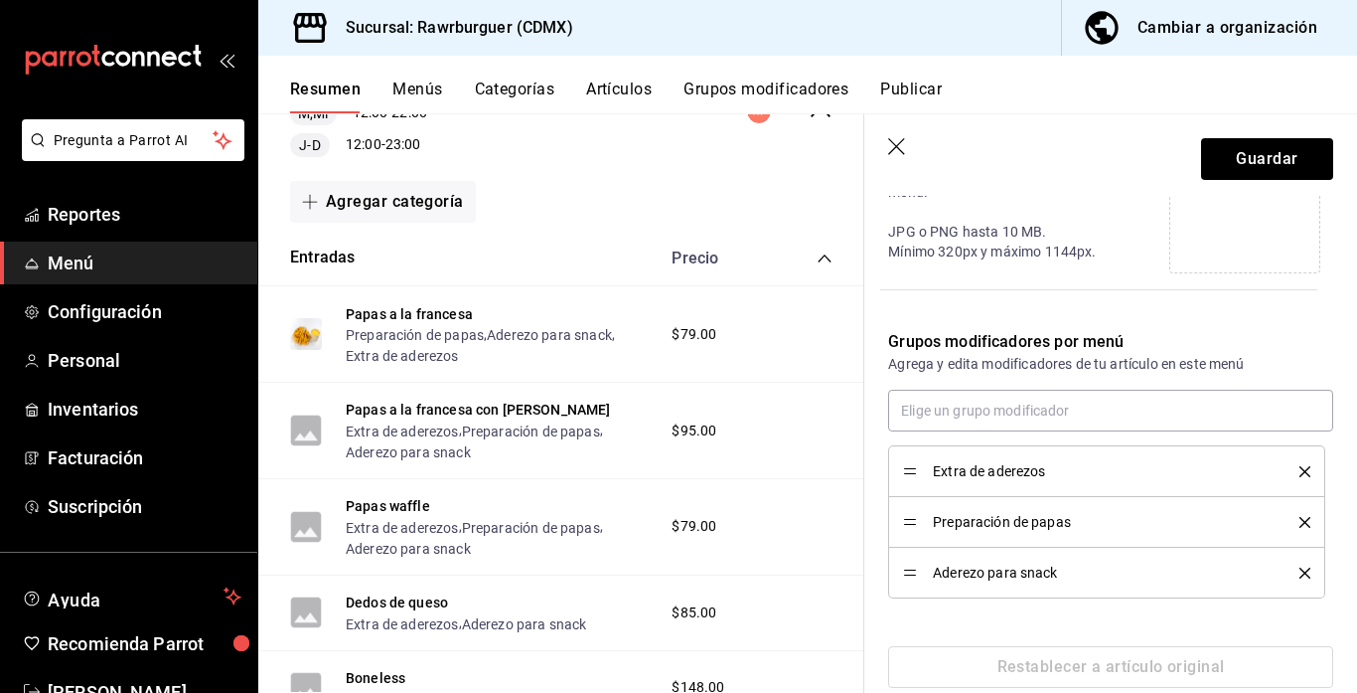
scroll to position [551, 0]
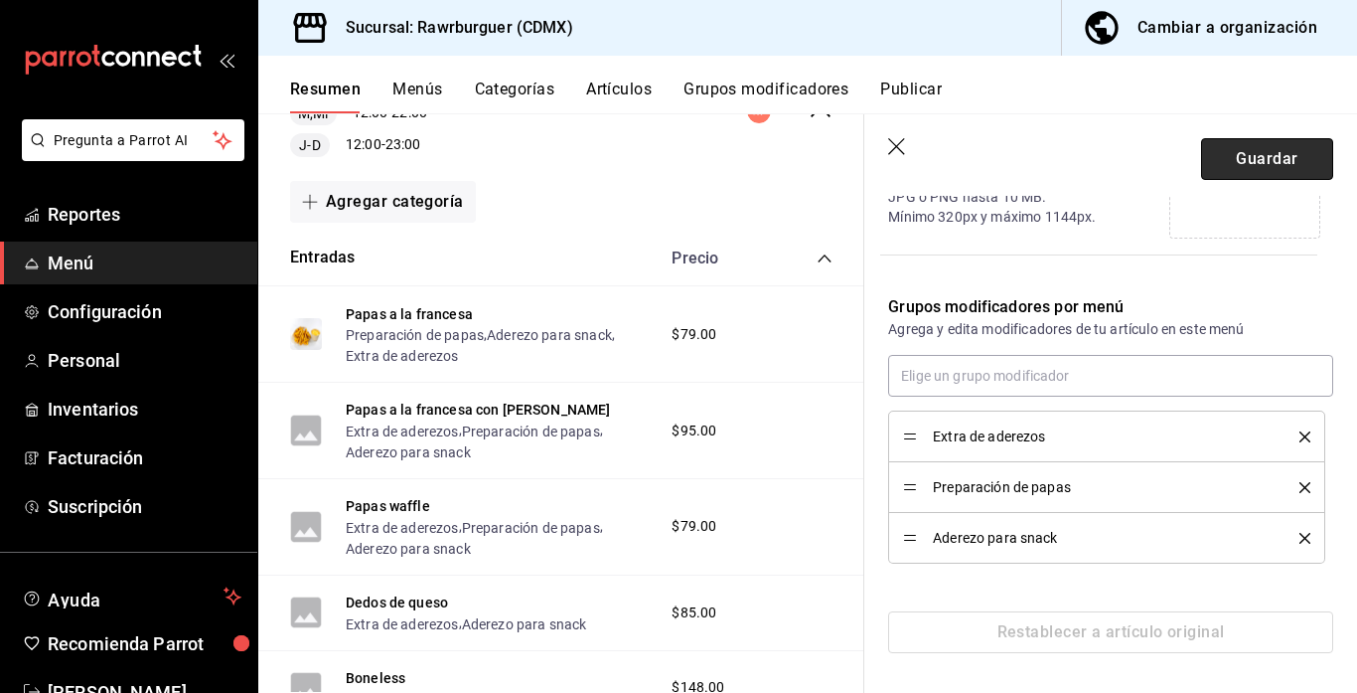
click at [1221, 156] on button "Guardar" at bounding box center [1267, 159] width 132 height 42
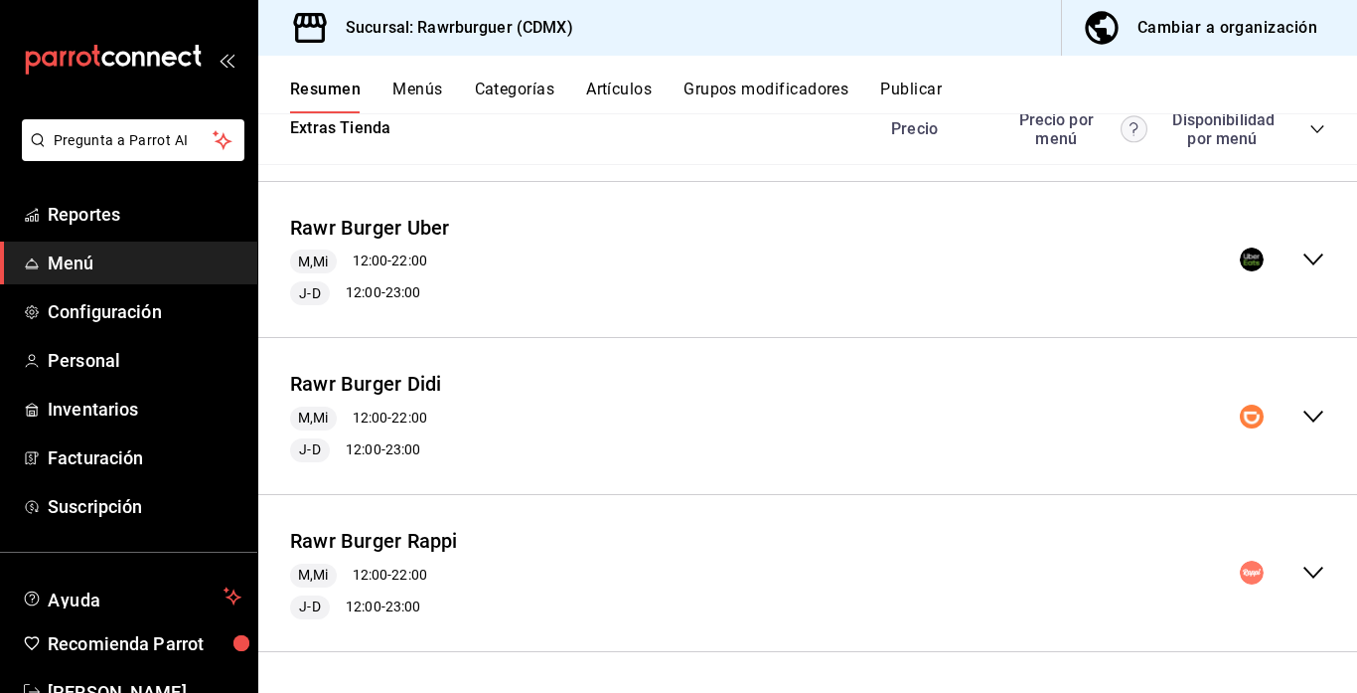
scroll to position [1446, 0]
click at [1306, 576] on icon "collapse-menu-row" at bounding box center [1314, 572] width 24 height 24
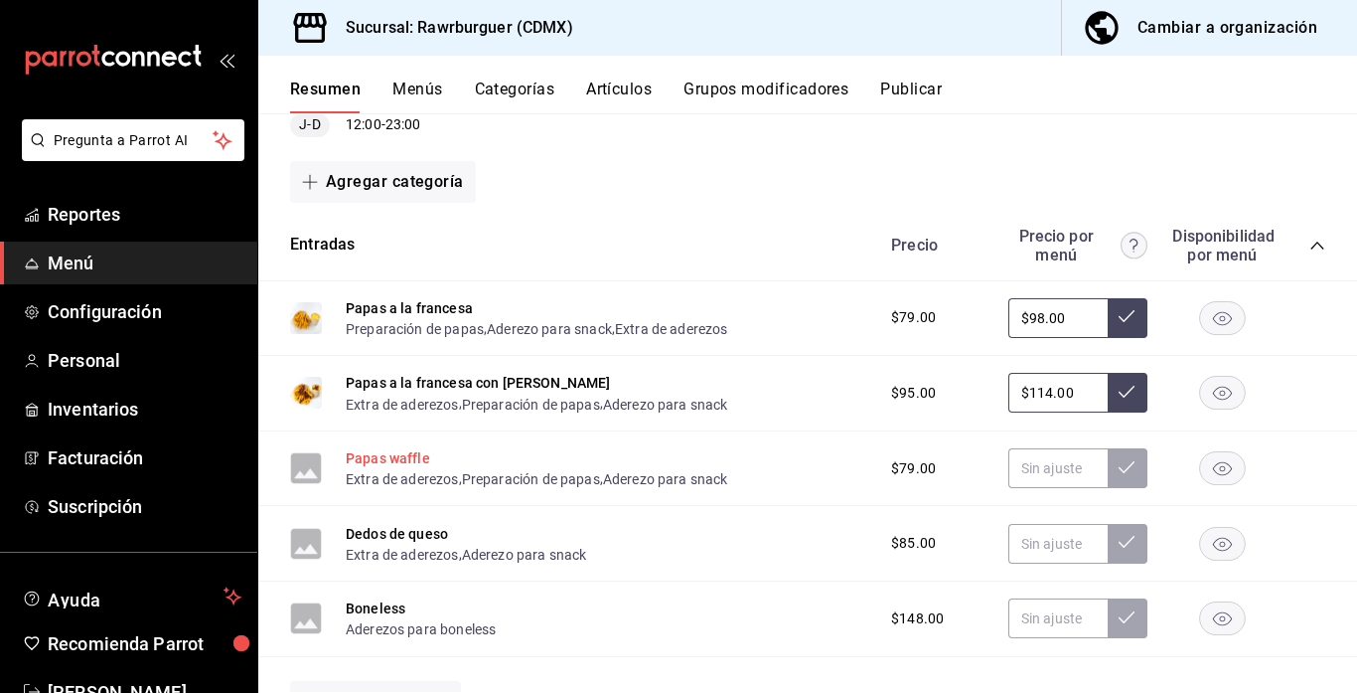
click at [390, 457] on button "Papas waffle" at bounding box center [388, 458] width 84 height 20
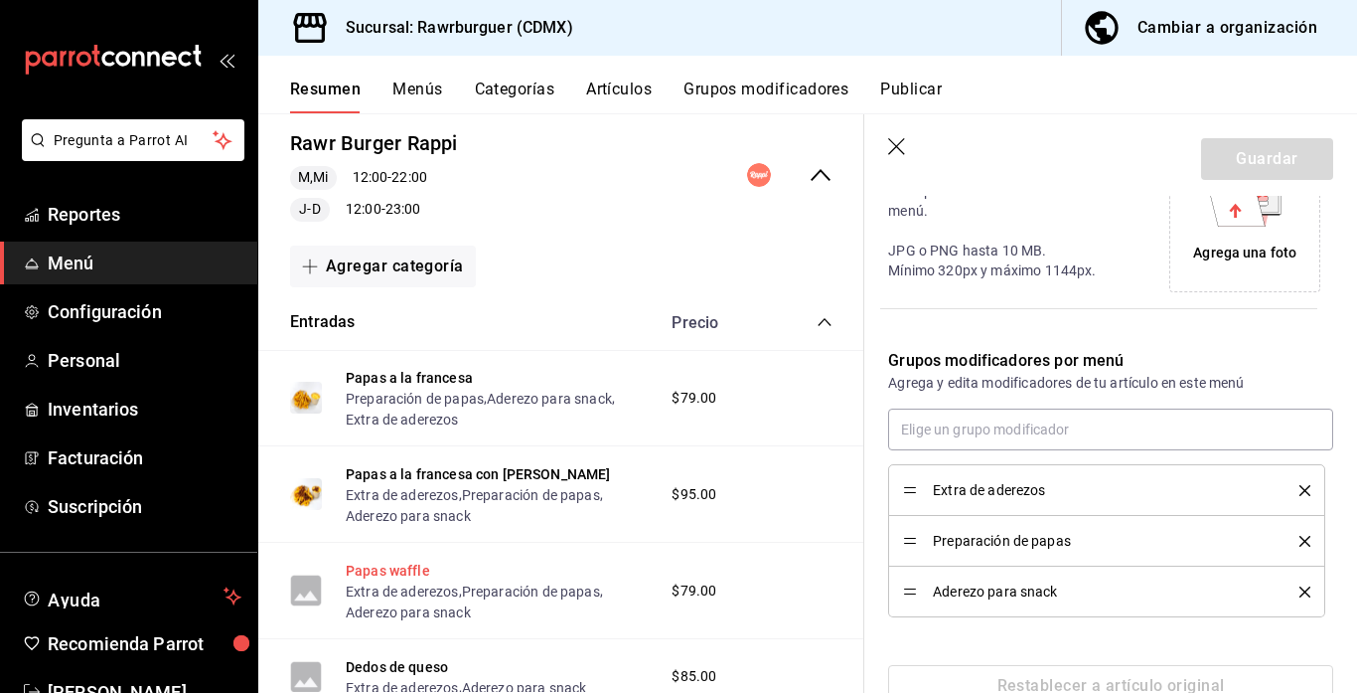
scroll to position [551, 0]
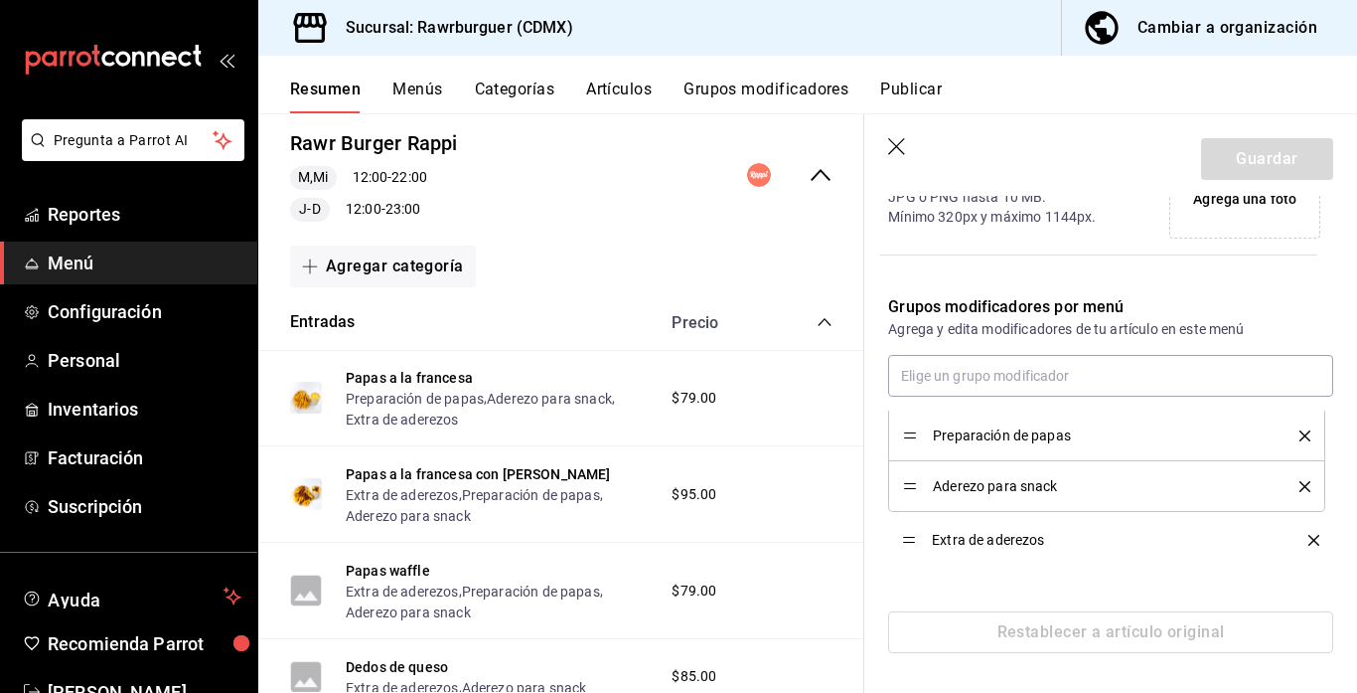
drag, startPoint x: 913, startPoint y: 434, endPoint x: 900, endPoint y: 538, distance: 104.1
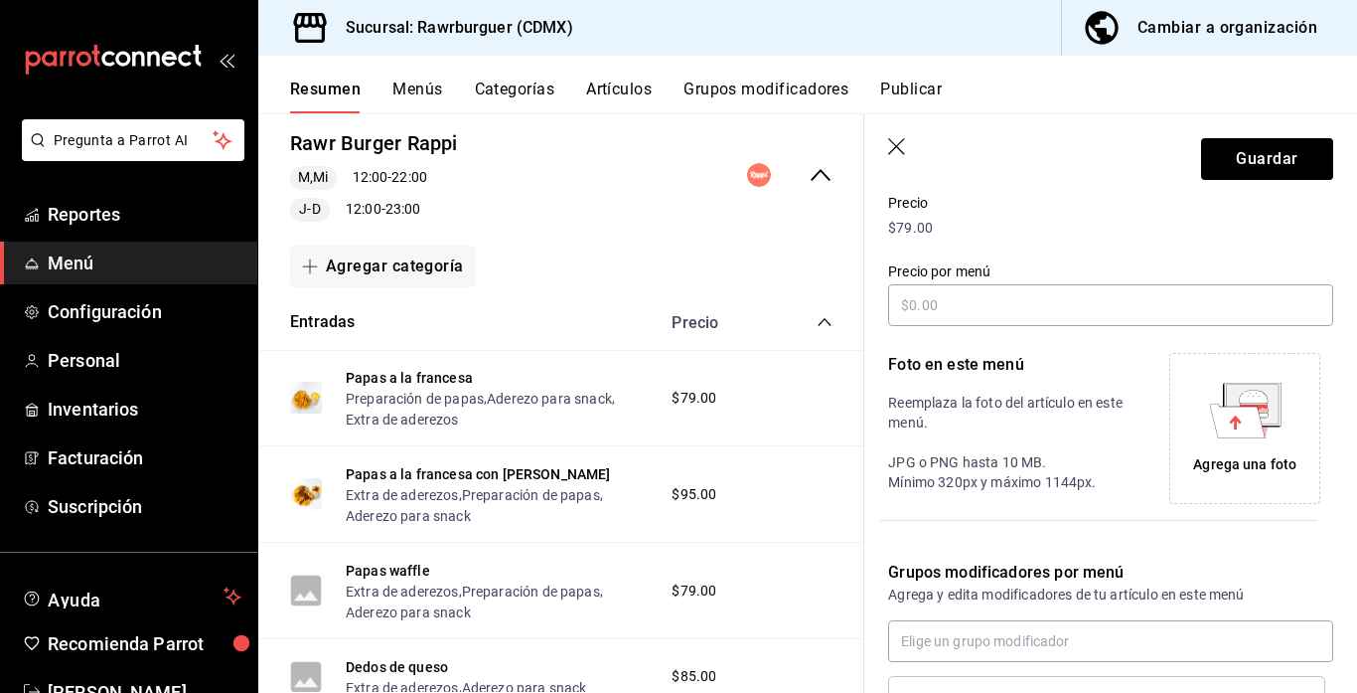
scroll to position [280, 0]
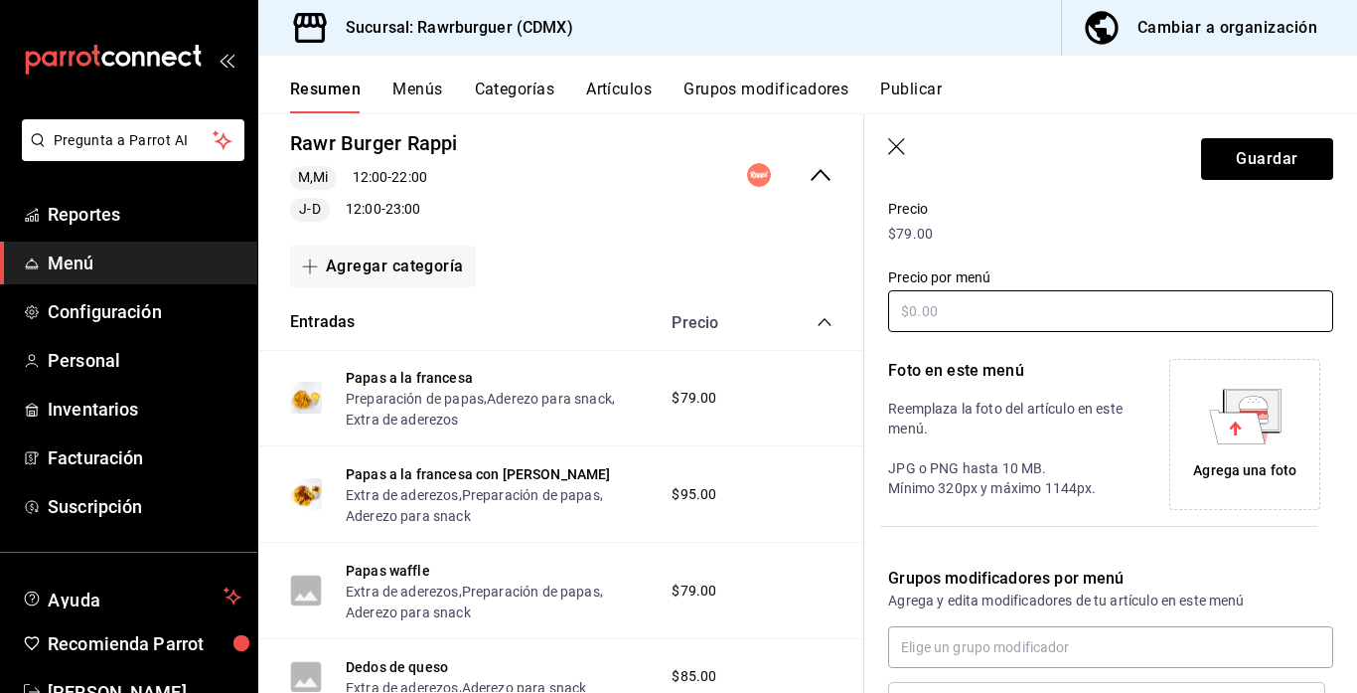
click at [1087, 313] on input "text" at bounding box center [1110, 311] width 445 height 42
type input "$98.00"
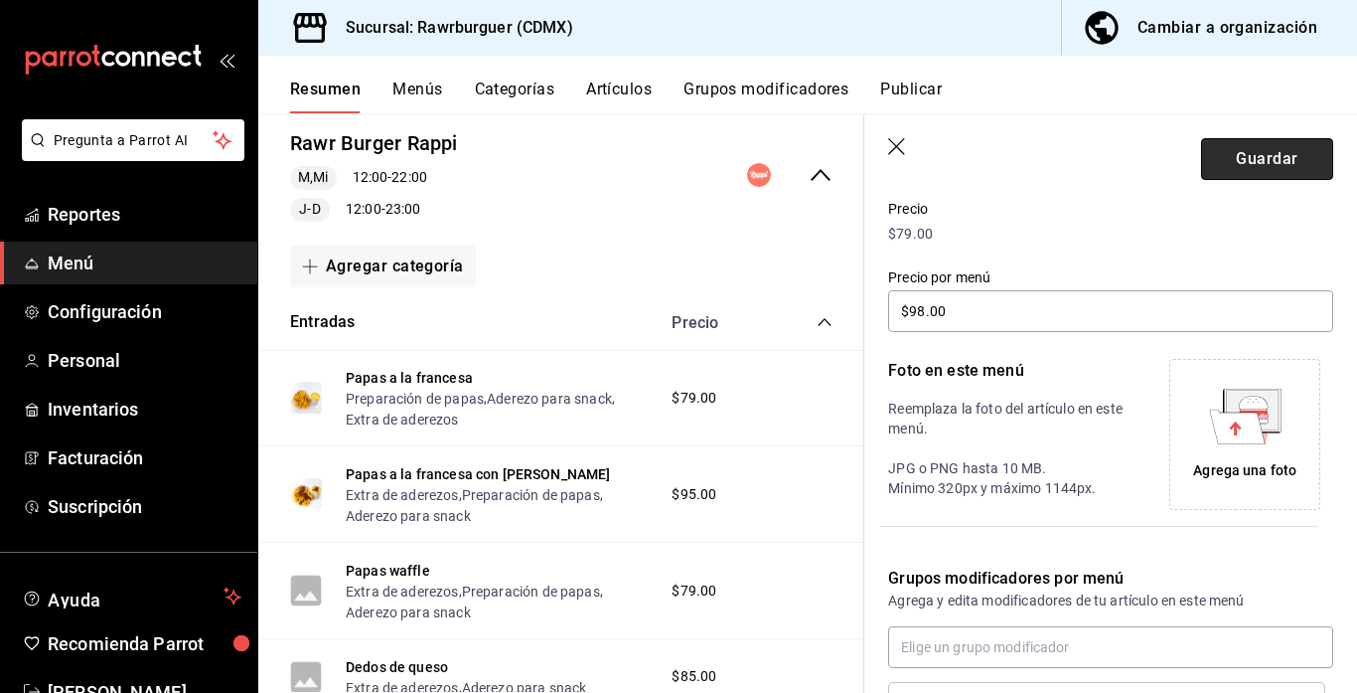
click at [1209, 165] on button "Guardar" at bounding box center [1267, 159] width 132 height 42
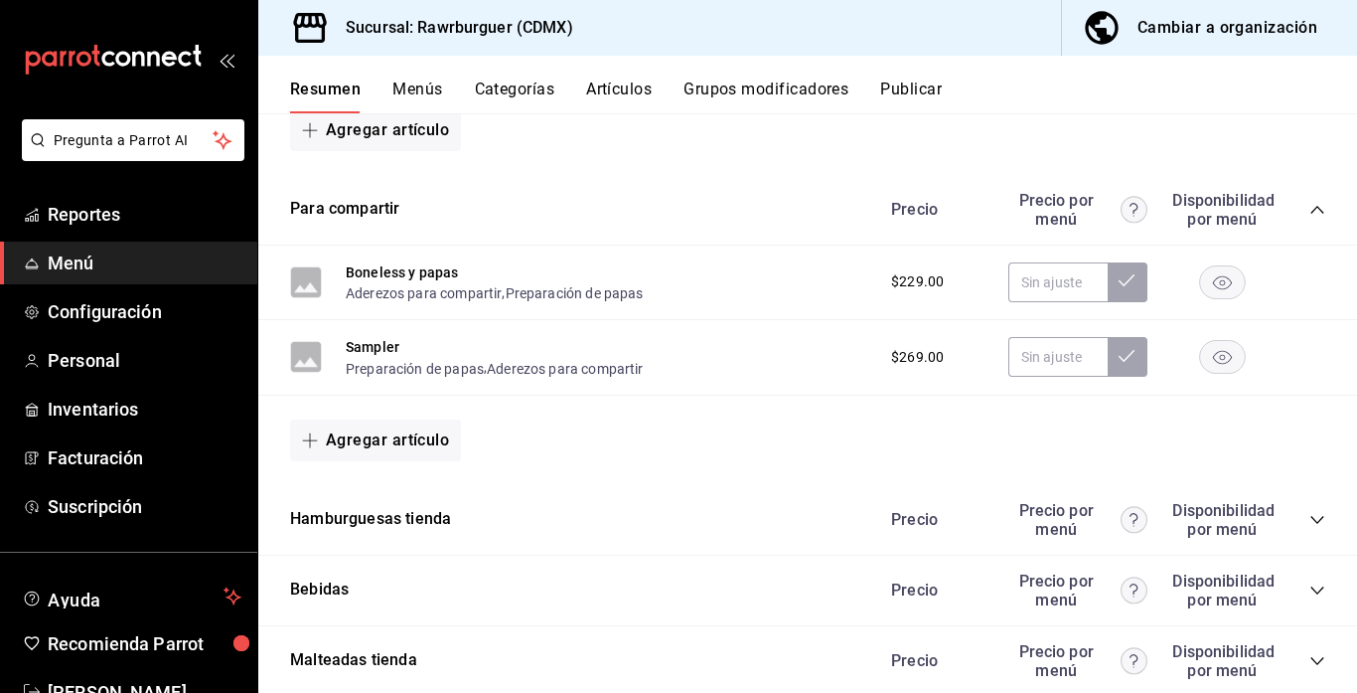
scroll to position [1446, 0]
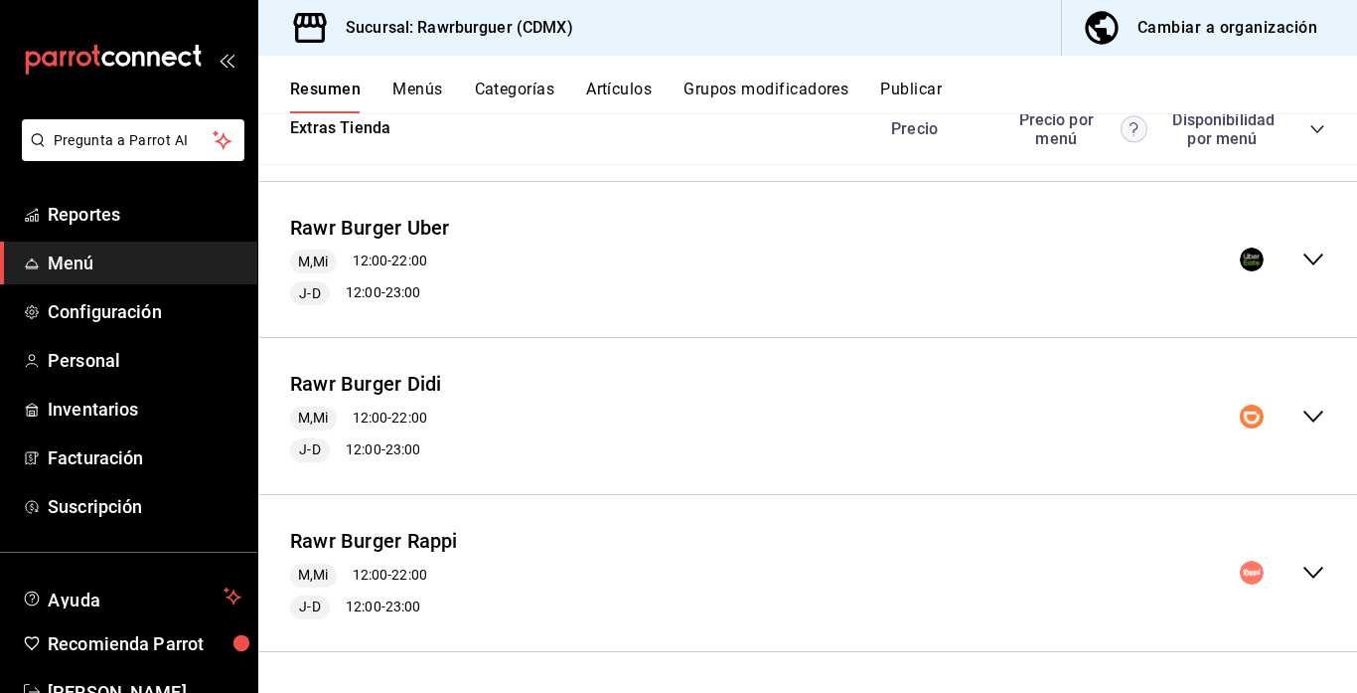
click at [1315, 575] on icon "collapse-menu-row" at bounding box center [1314, 572] width 20 height 12
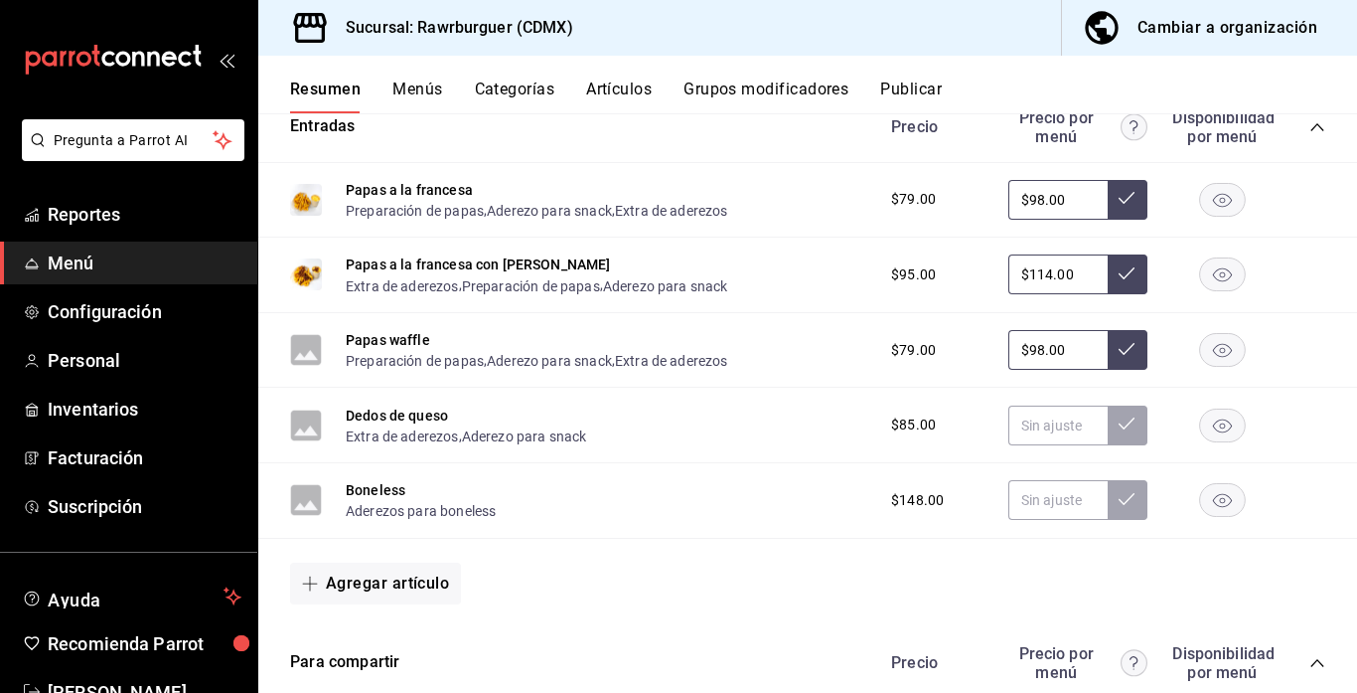
scroll to position [2047, 0]
click at [409, 409] on button "Dedos de queso" at bounding box center [397, 414] width 102 height 20
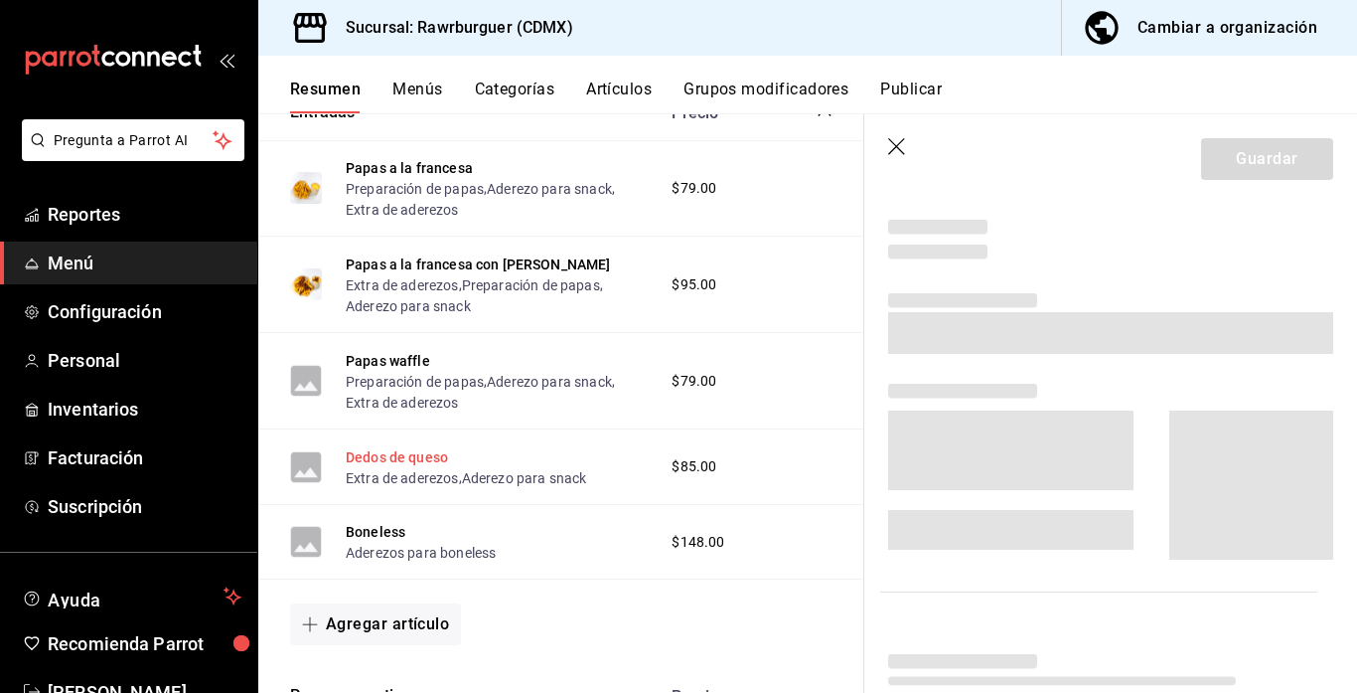
scroll to position [1949, 0]
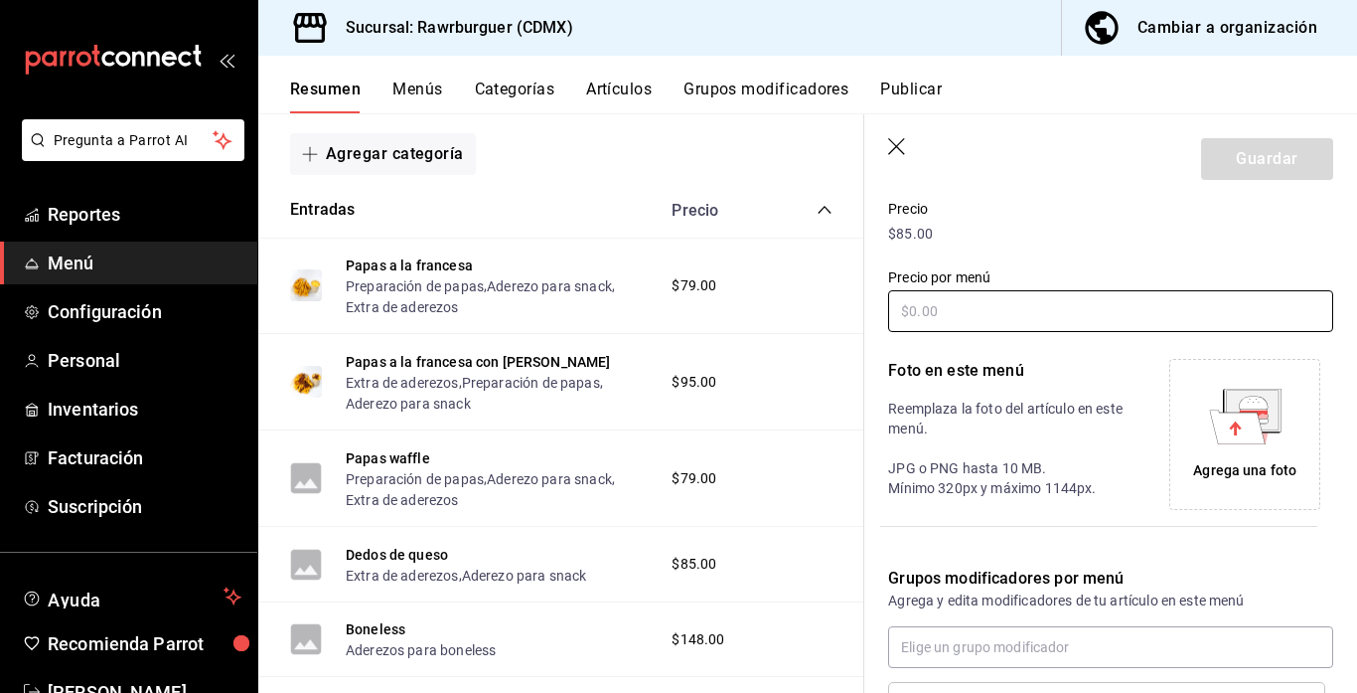
click at [990, 324] on input "text" at bounding box center [1110, 311] width 445 height 42
type input "$135.00"
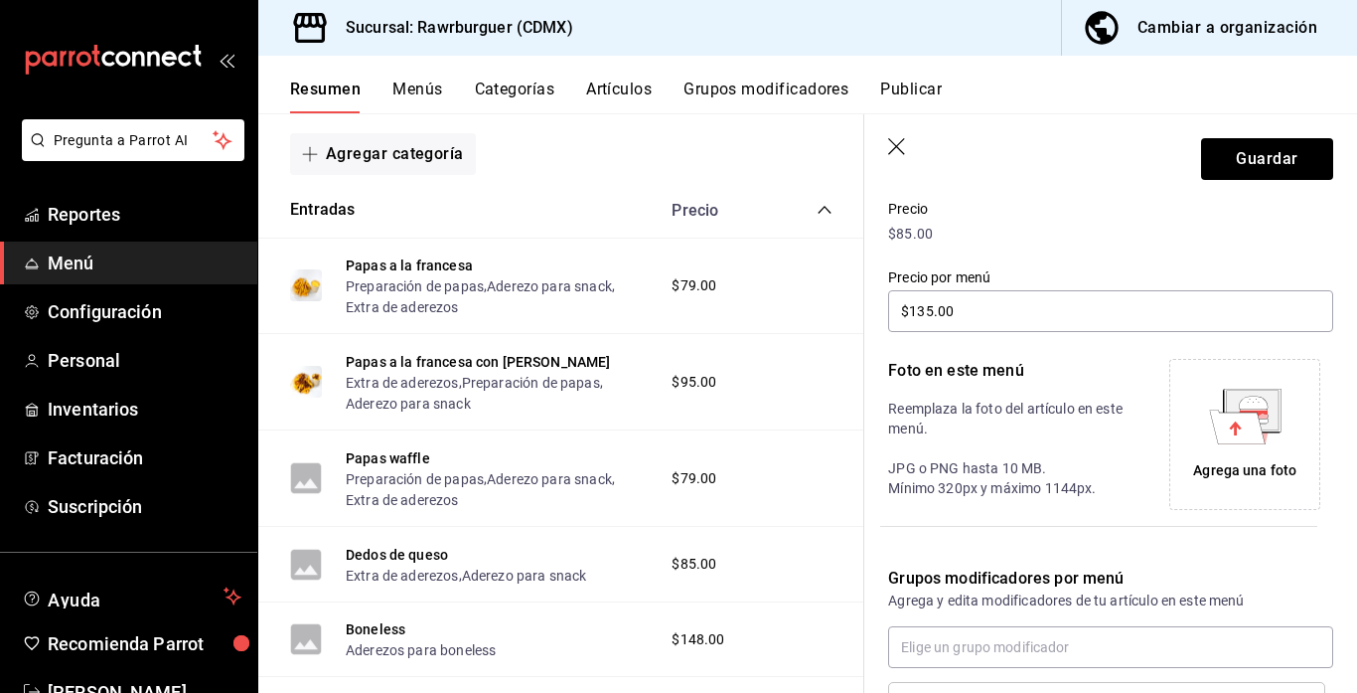
click at [1273, 483] on div "Agrega una foto" at bounding box center [1244, 434] width 141 height 141
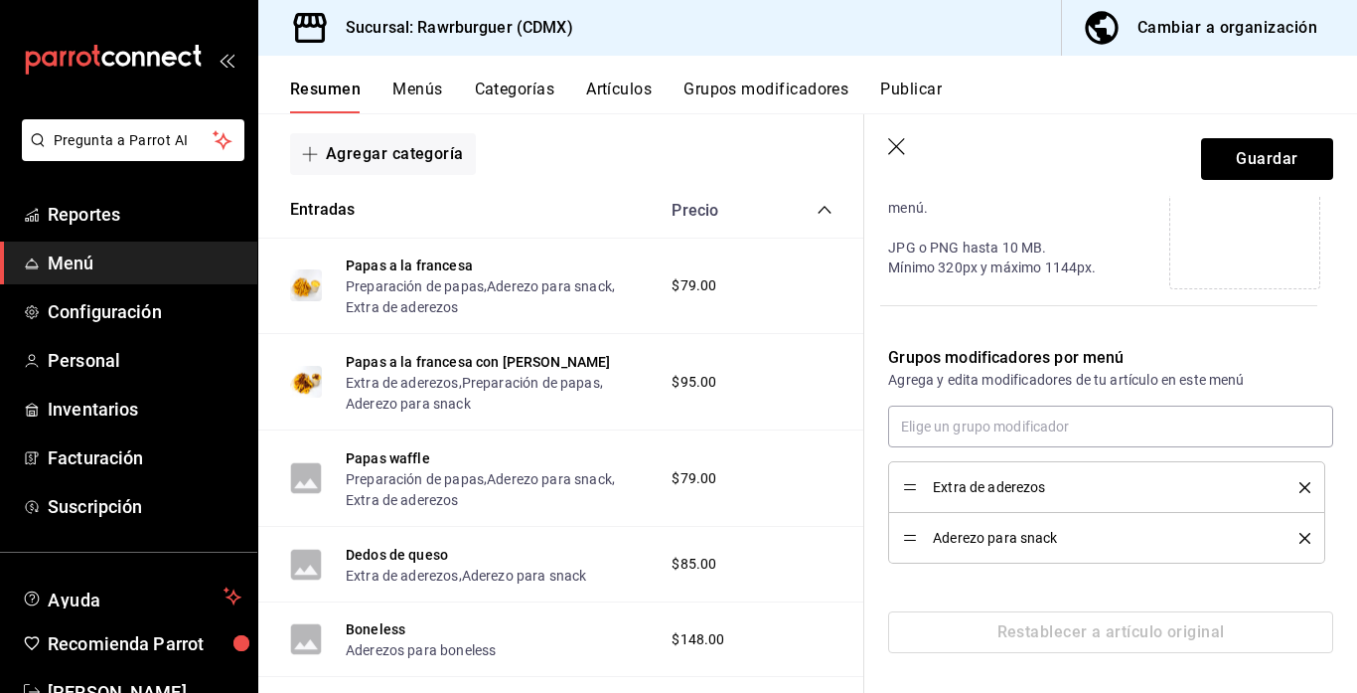
scroll to position [501, 0]
drag, startPoint x: 912, startPoint y: 483, endPoint x: 908, endPoint y: 524, distance: 40.9
click at [1261, 156] on button "Guardar" at bounding box center [1267, 159] width 132 height 42
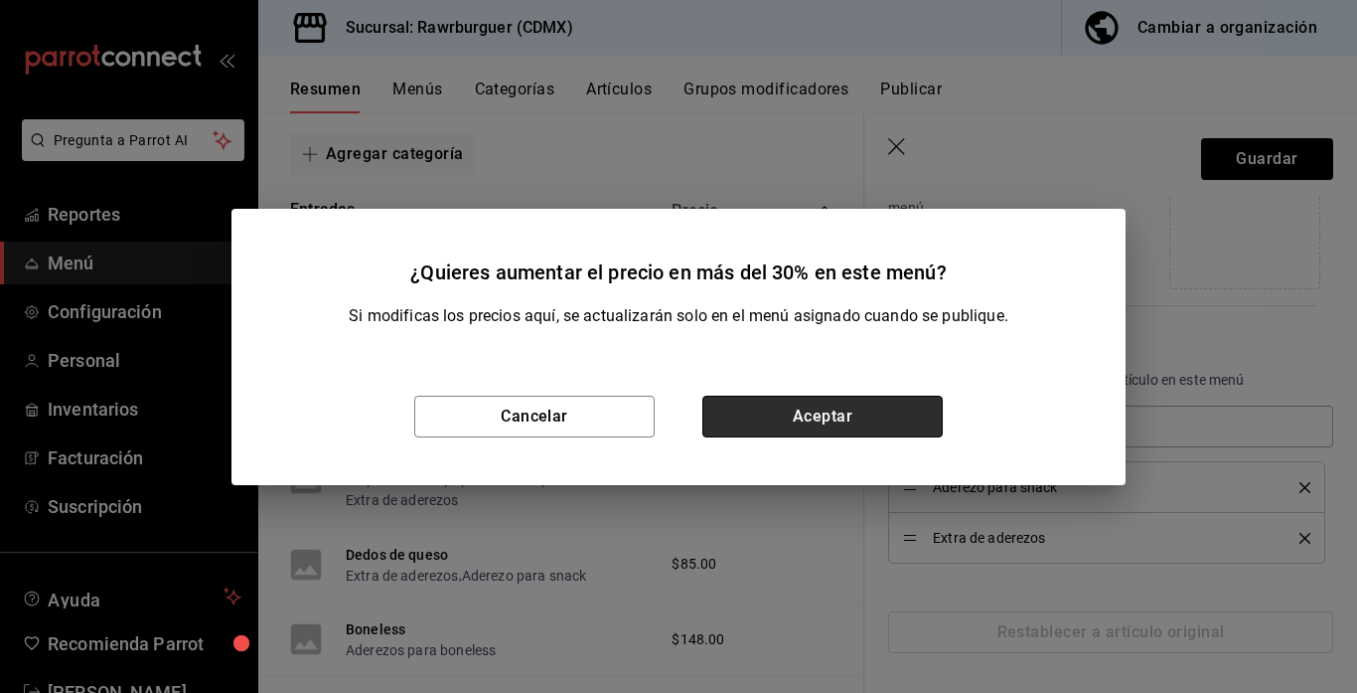
click at [737, 429] on button "Aceptar" at bounding box center [822, 416] width 240 height 42
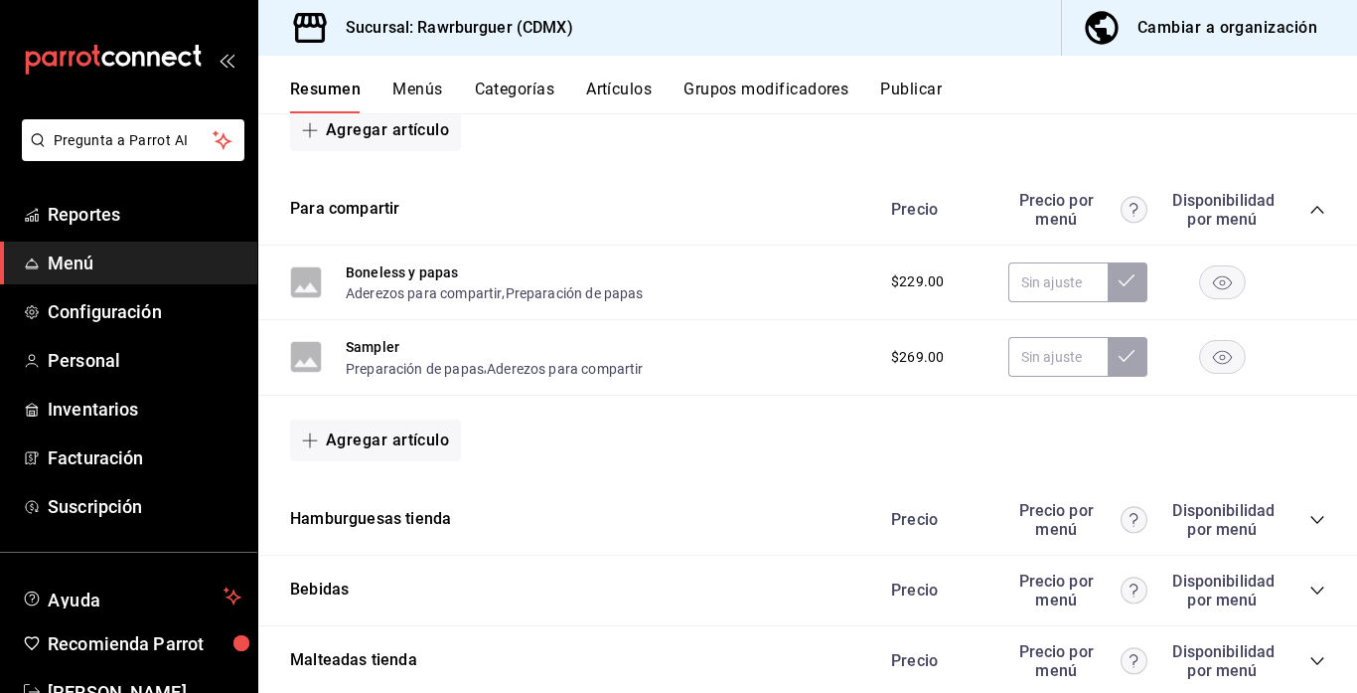
scroll to position [1446, 0]
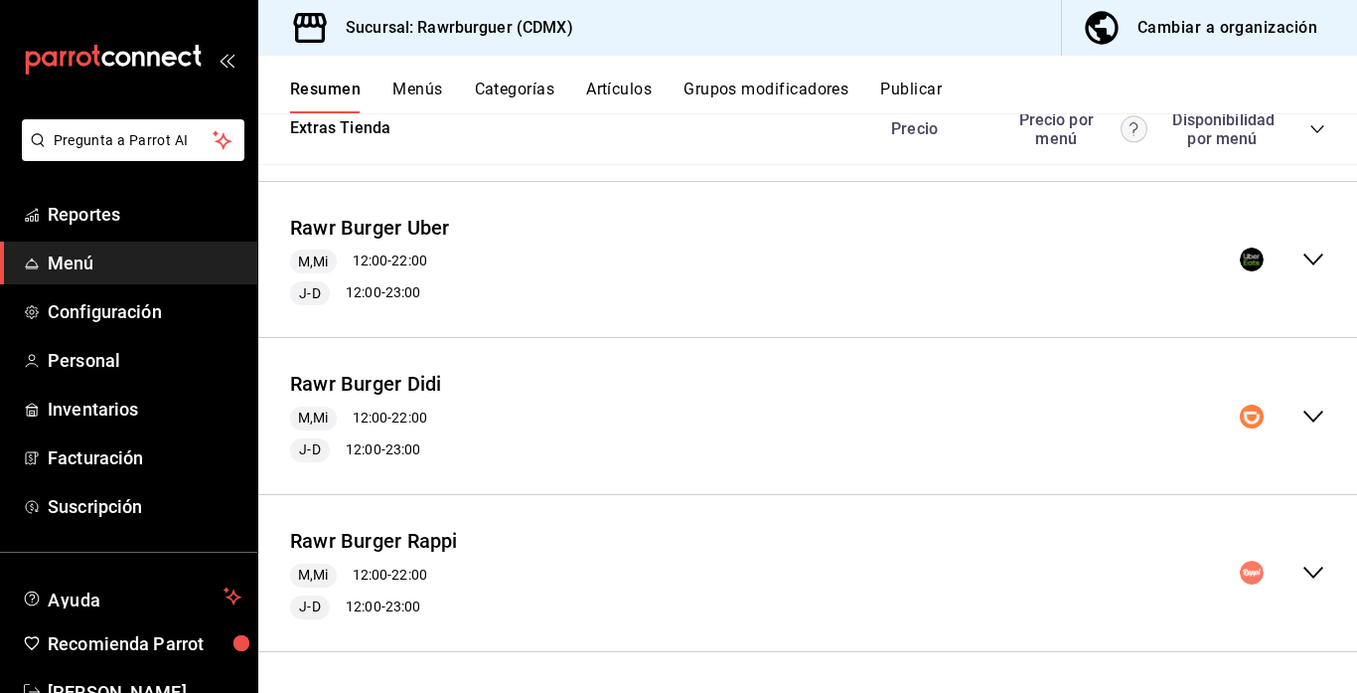
click at [1319, 564] on icon "collapse-menu-row" at bounding box center [1314, 572] width 24 height 24
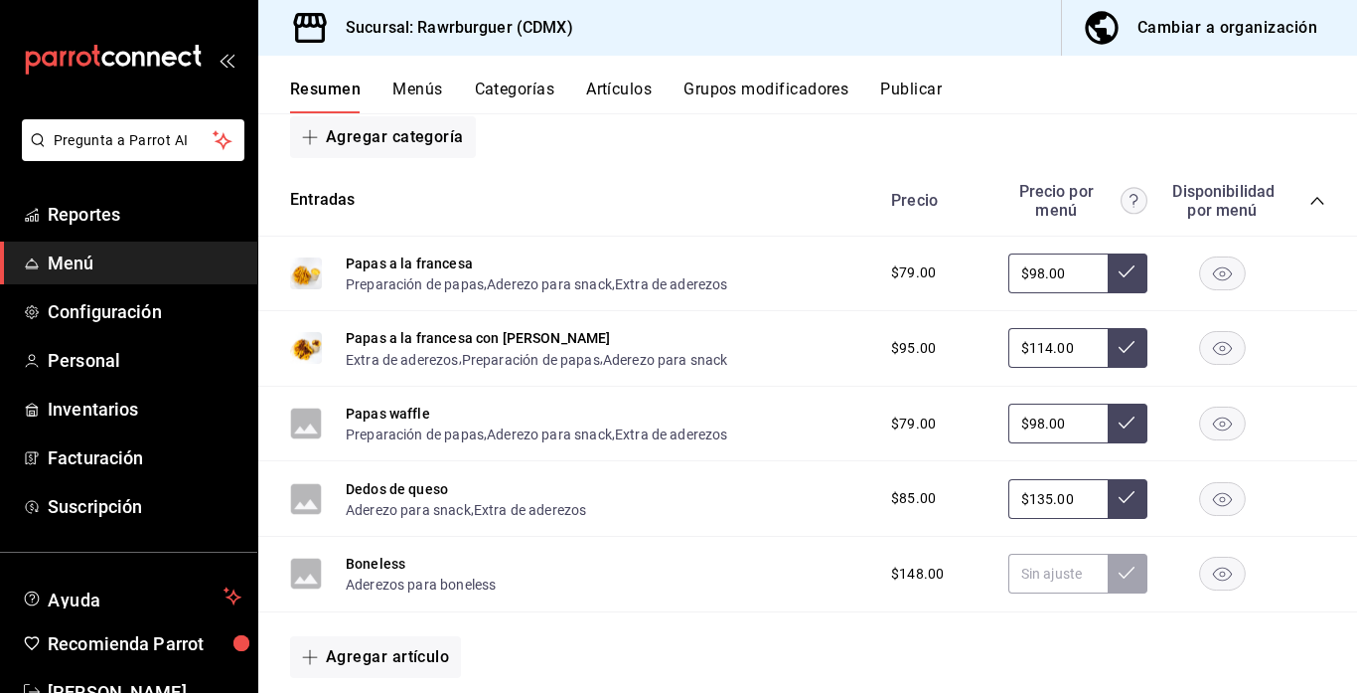
scroll to position [1978, 0]
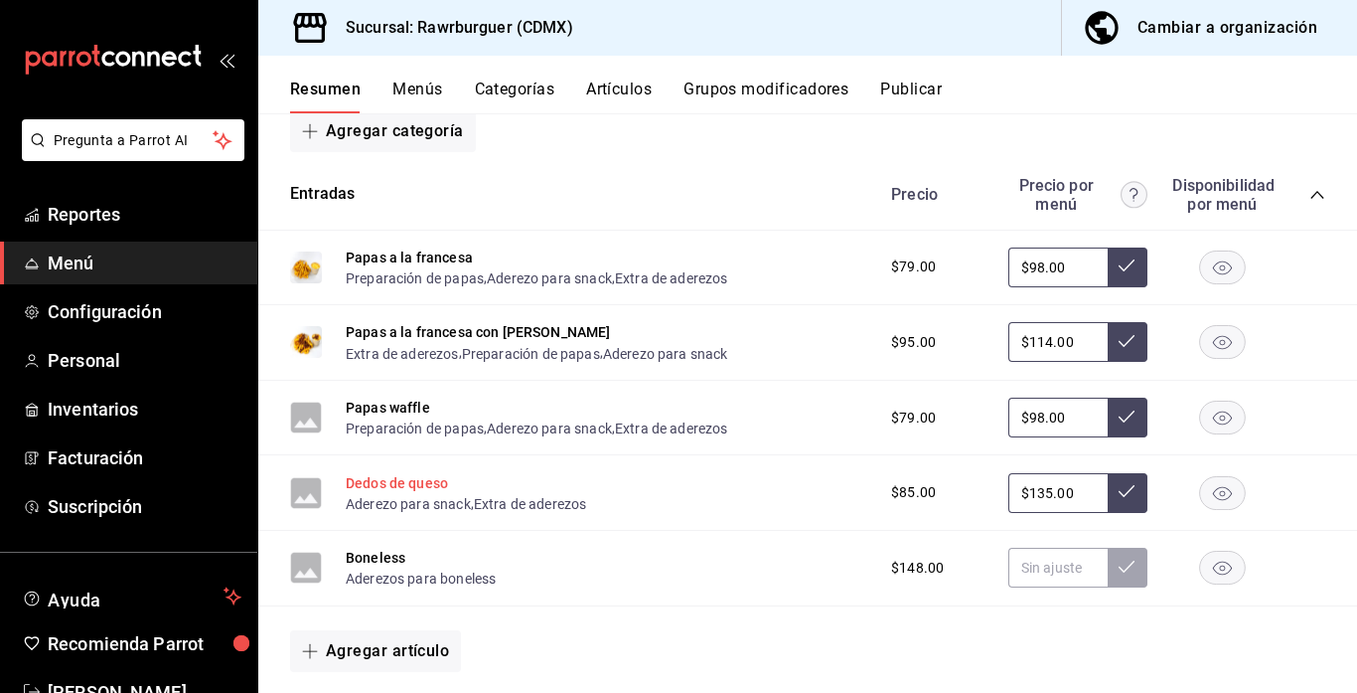
click at [386, 486] on button "Dedos de queso" at bounding box center [397, 483] width 102 height 20
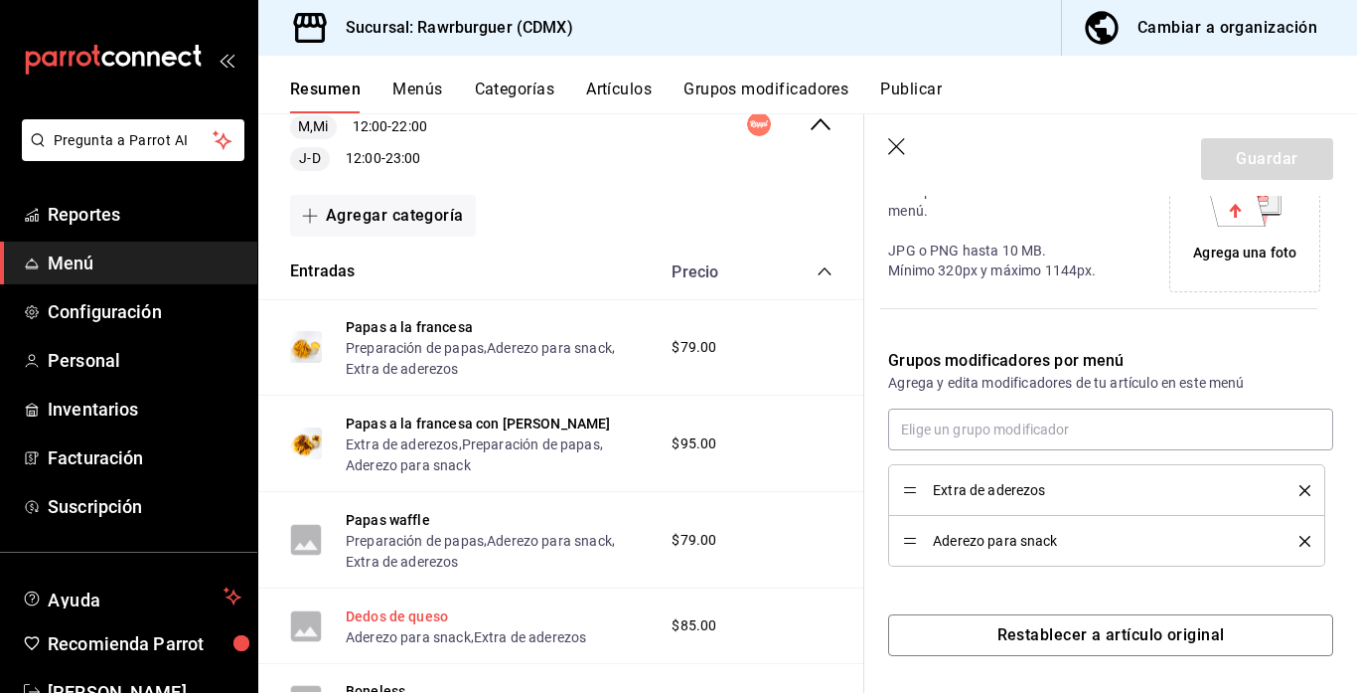
scroll to position [501, 0]
type input "$135.00"
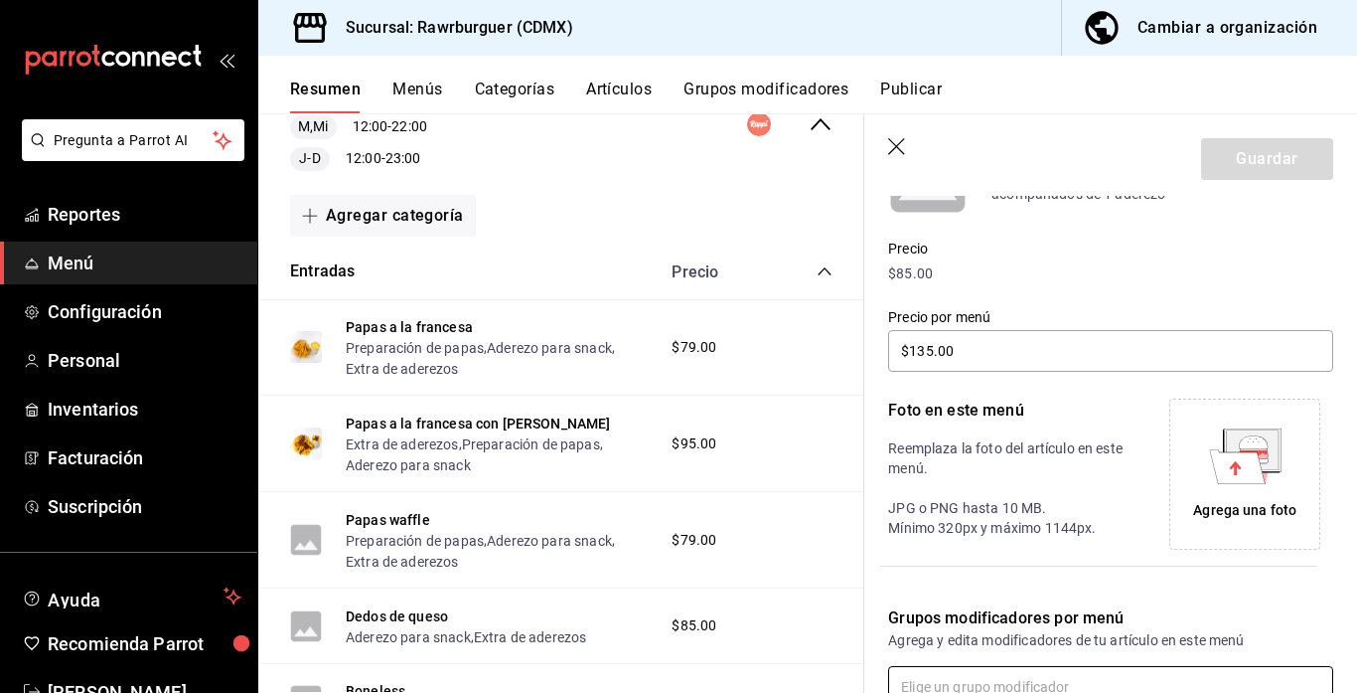
scroll to position [295, 0]
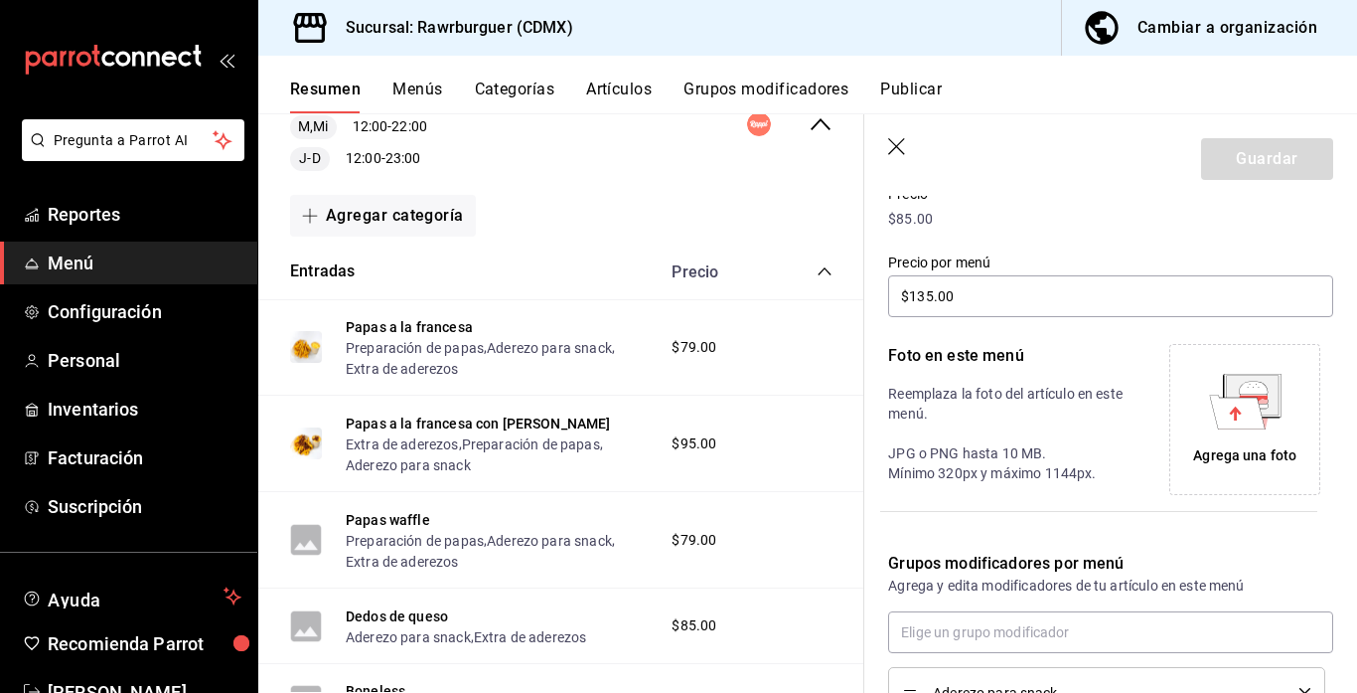
click at [1266, 419] on icon at bounding box center [1245, 410] width 55 height 35
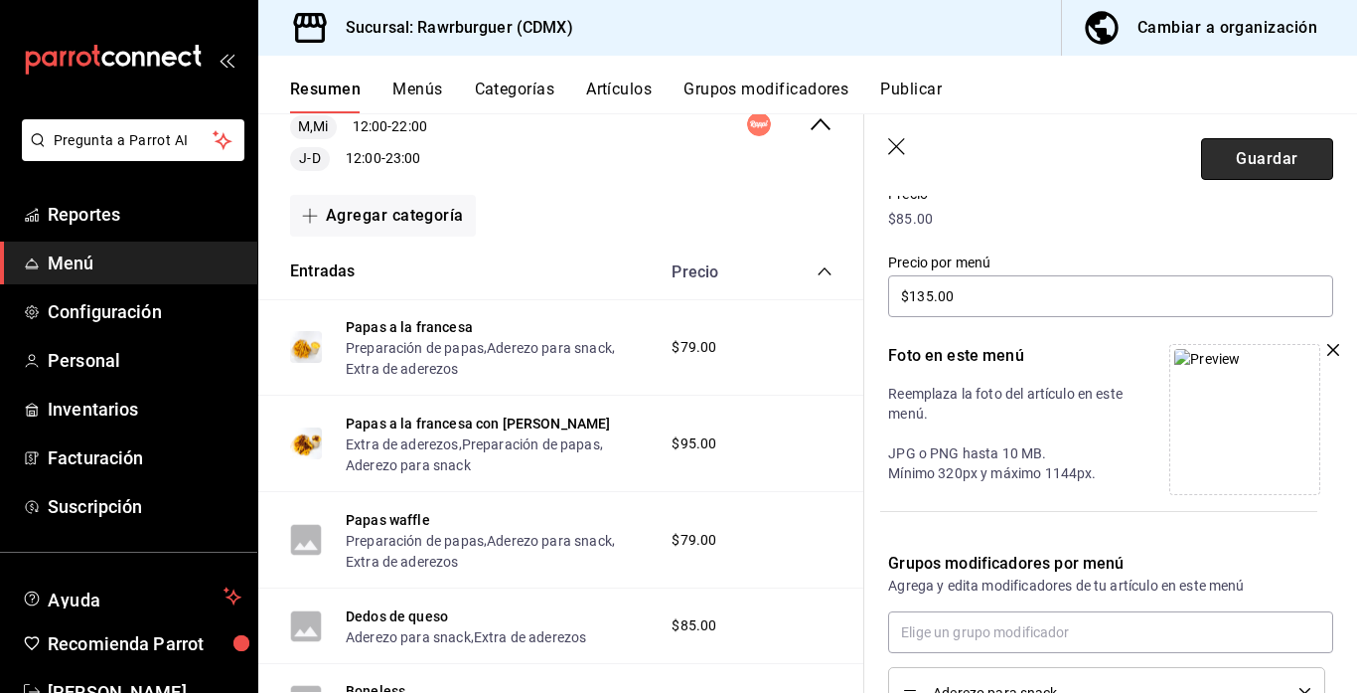
click at [1240, 176] on button "Guardar" at bounding box center [1267, 159] width 132 height 42
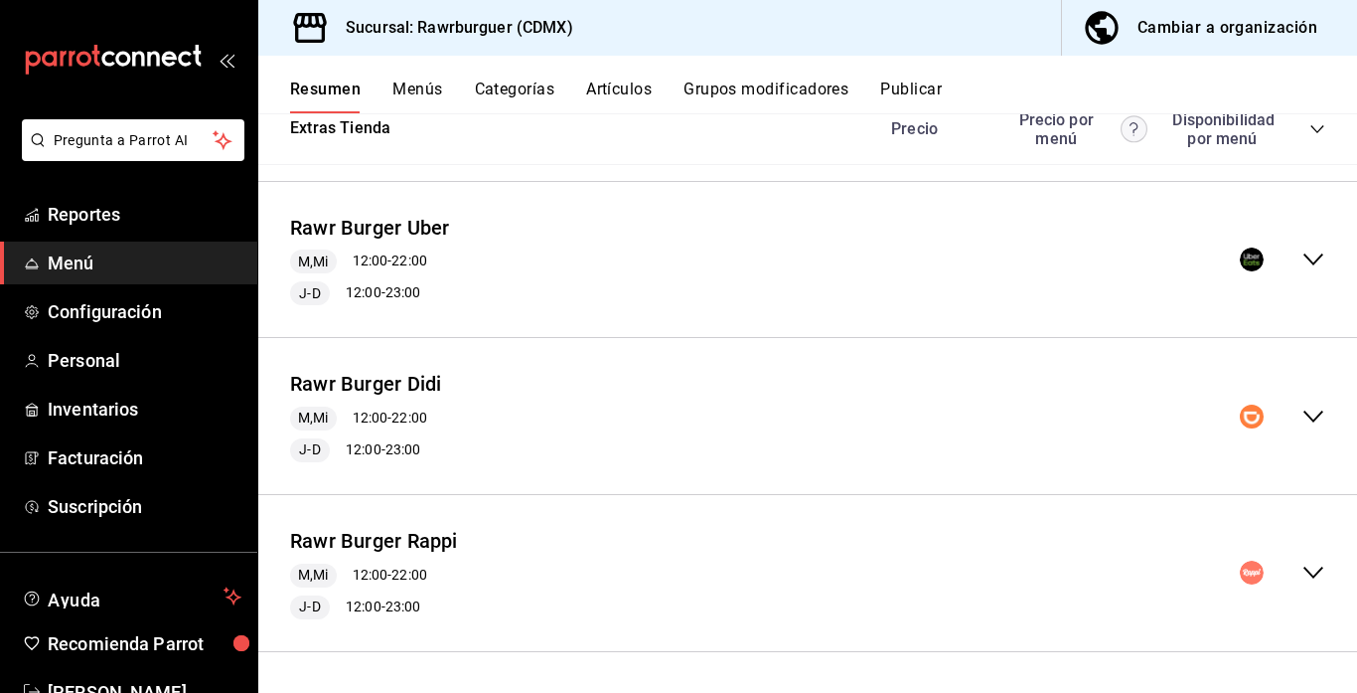
scroll to position [1446, 0]
click at [1311, 571] on icon "collapse-menu-row" at bounding box center [1314, 572] width 24 height 24
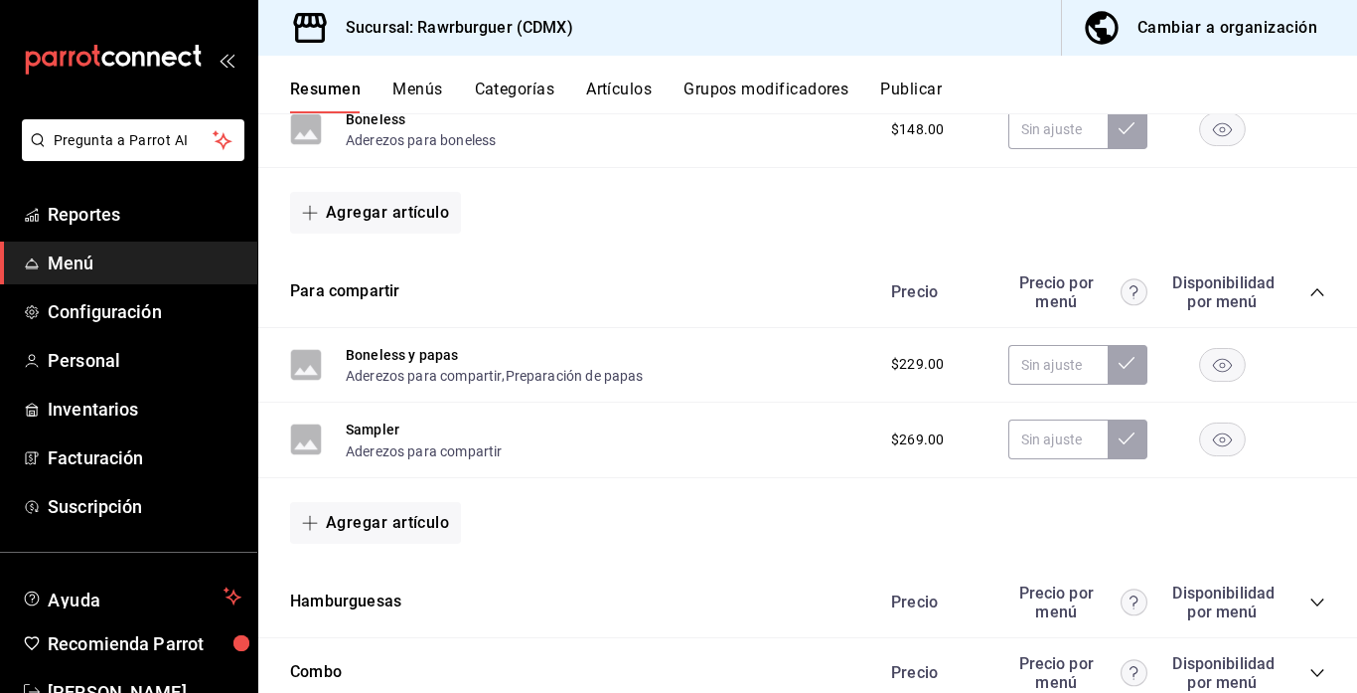
scroll to position [2211, 0]
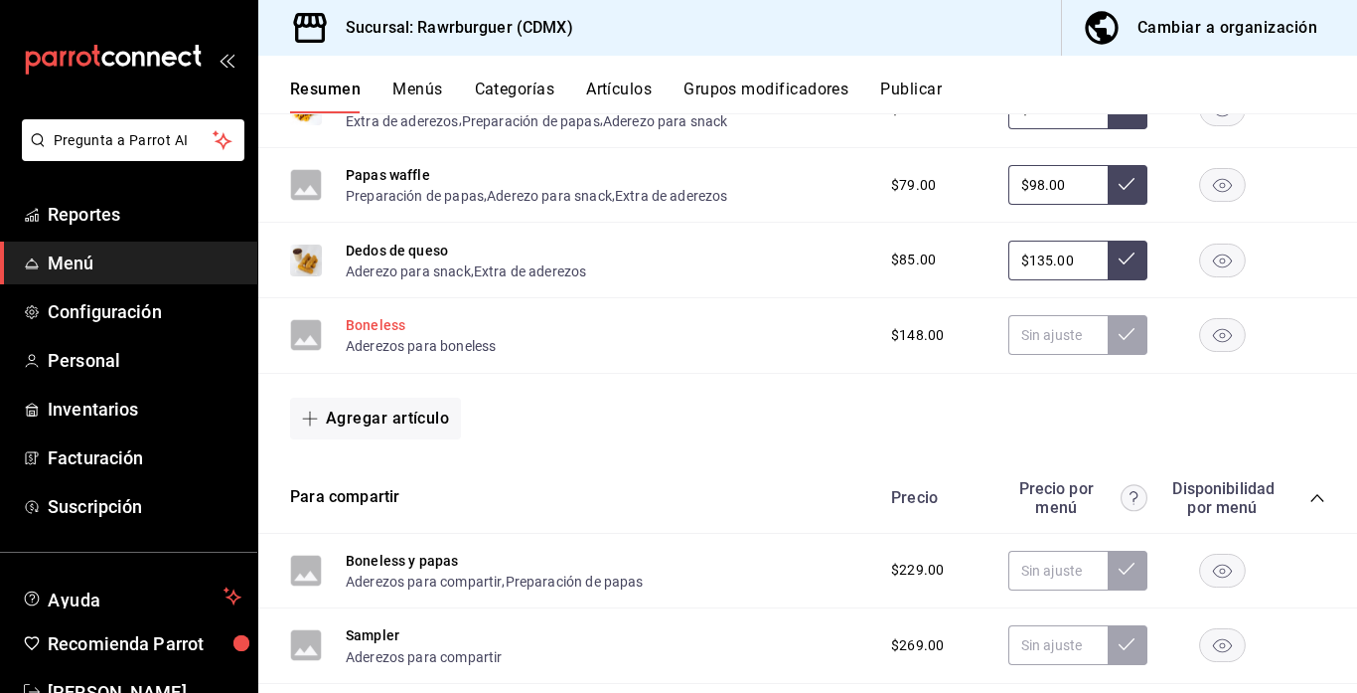
click at [359, 323] on button "Boneless" at bounding box center [376, 325] width 60 height 20
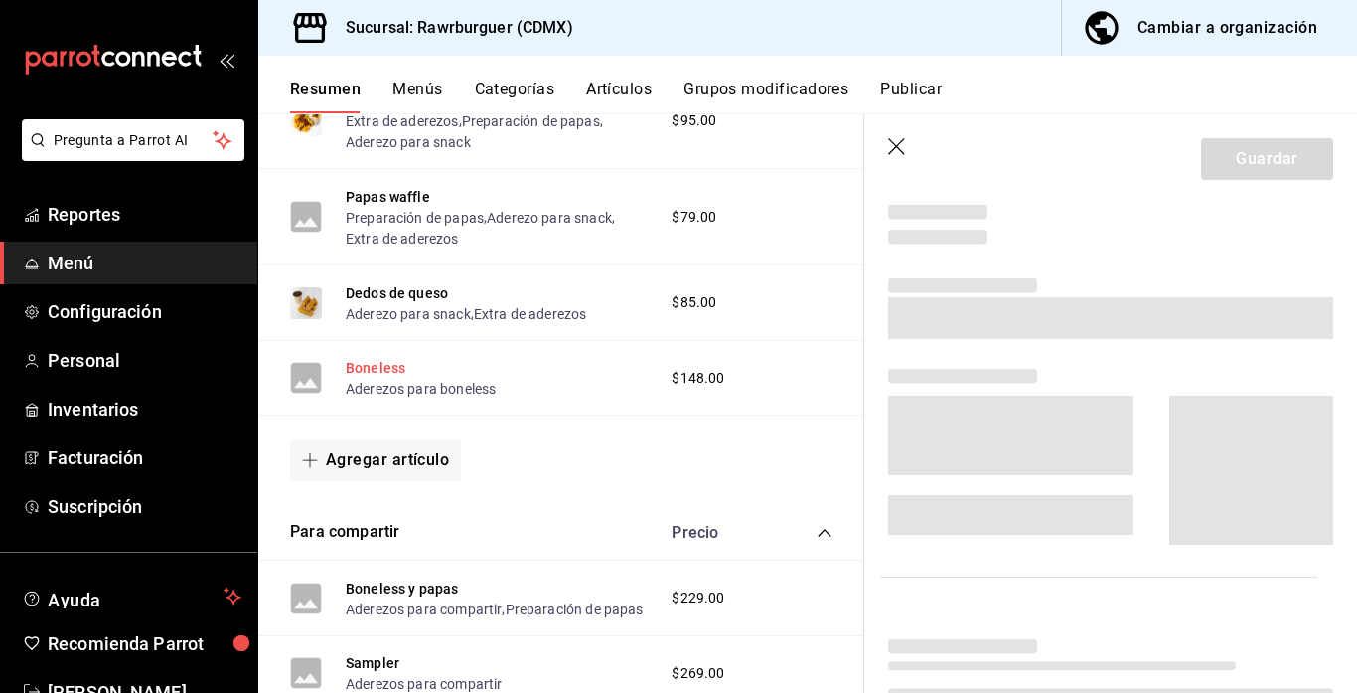
scroll to position [2106, 0]
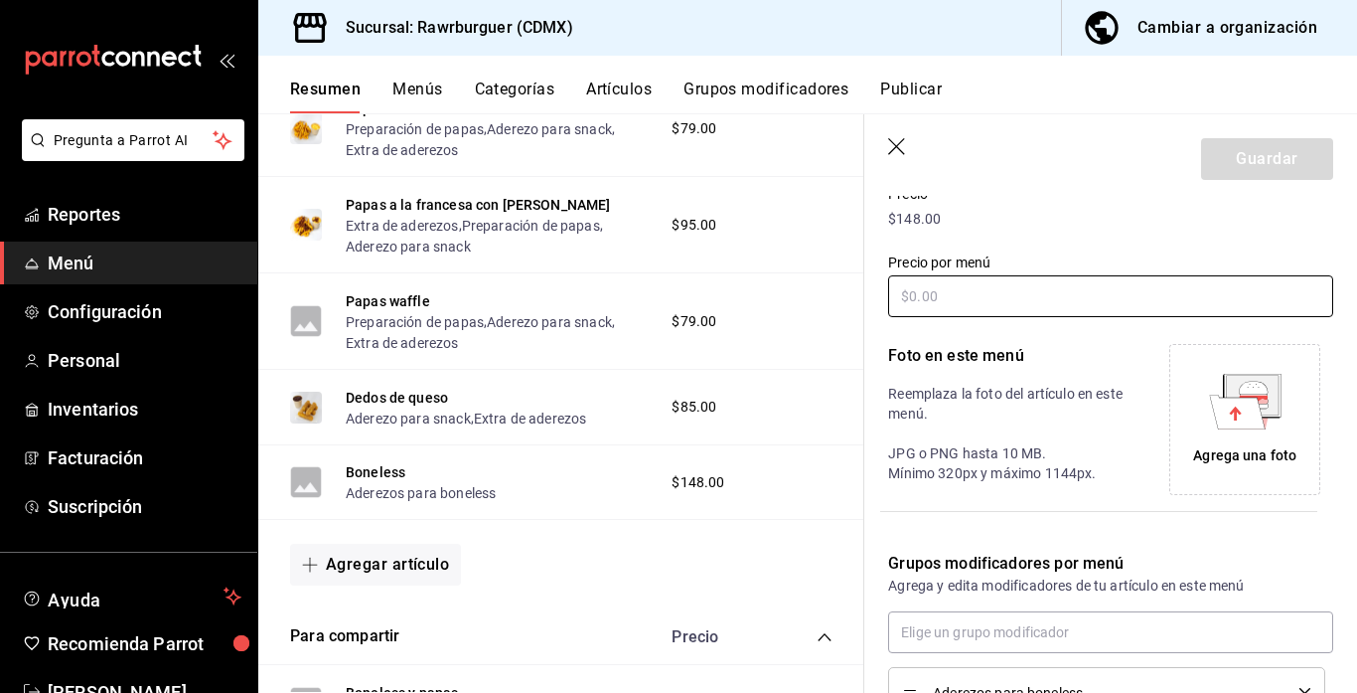
click at [932, 287] on input "text" at bounding box center [1110, 296] width 445 height 42
type input "$199.00"
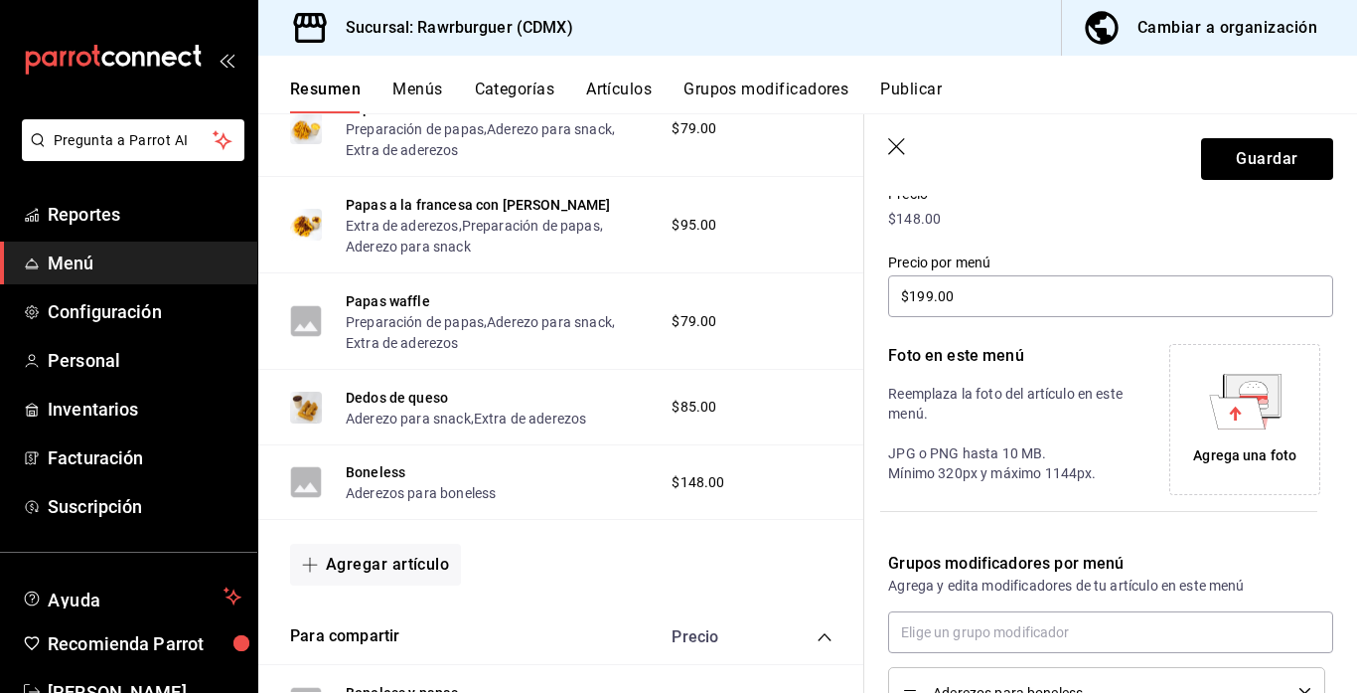
click at [1267, 411] on icon at bounding box center [1252, 395] width 52 height 40
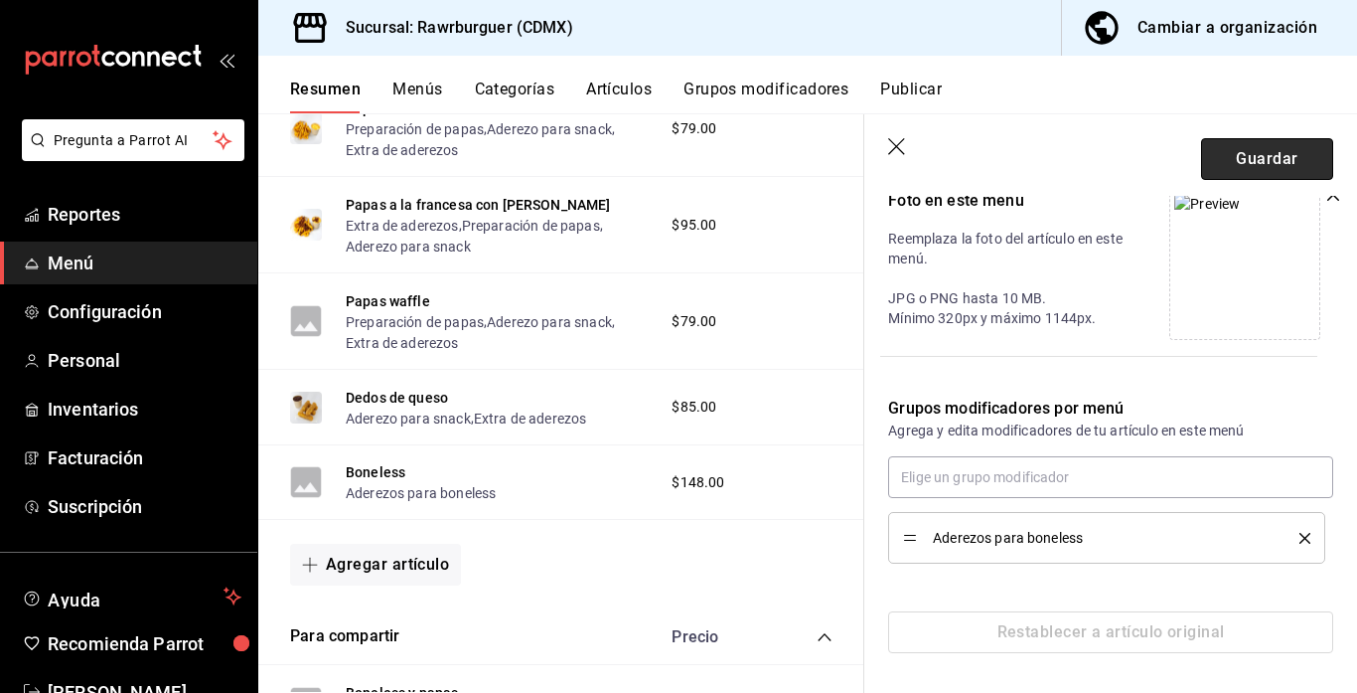
click at [1303, 159] on button "Guardar" at bounding box center [1267, 159] width 132 height 42
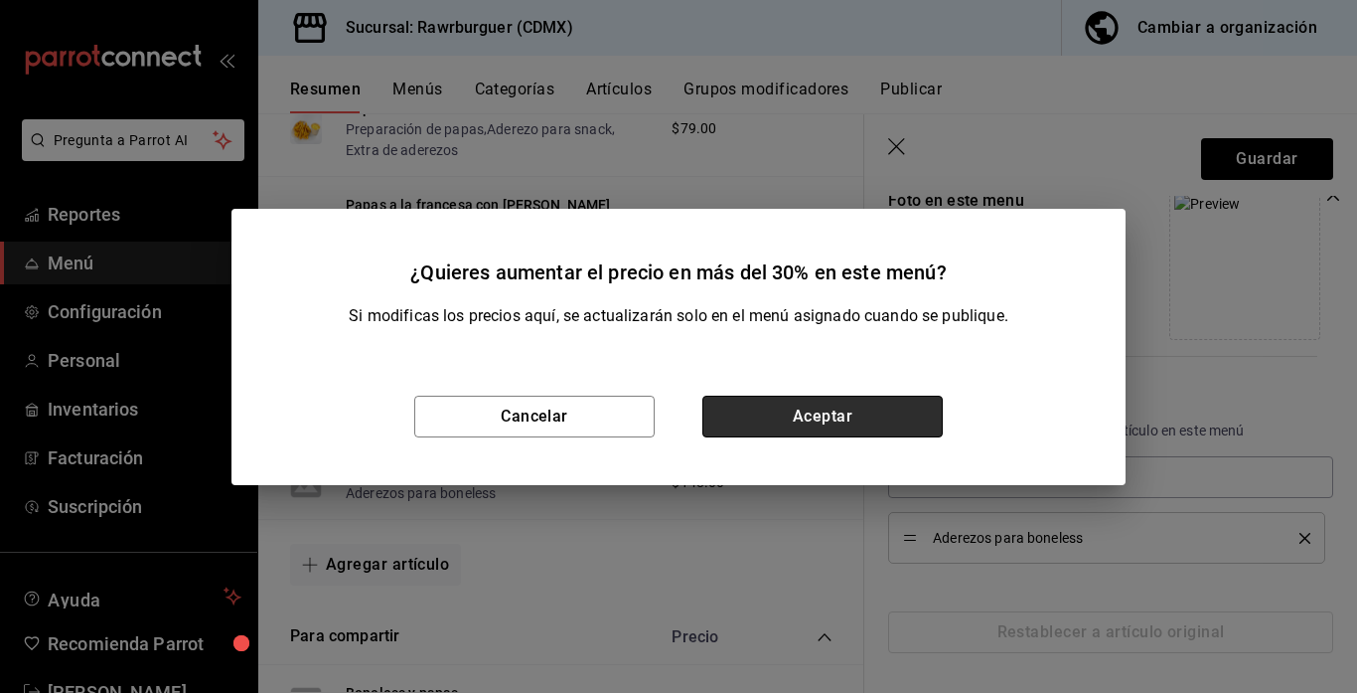
click at [755, 421] on button "Aceptar" at bounding box center [822, 416] width 240 height 42
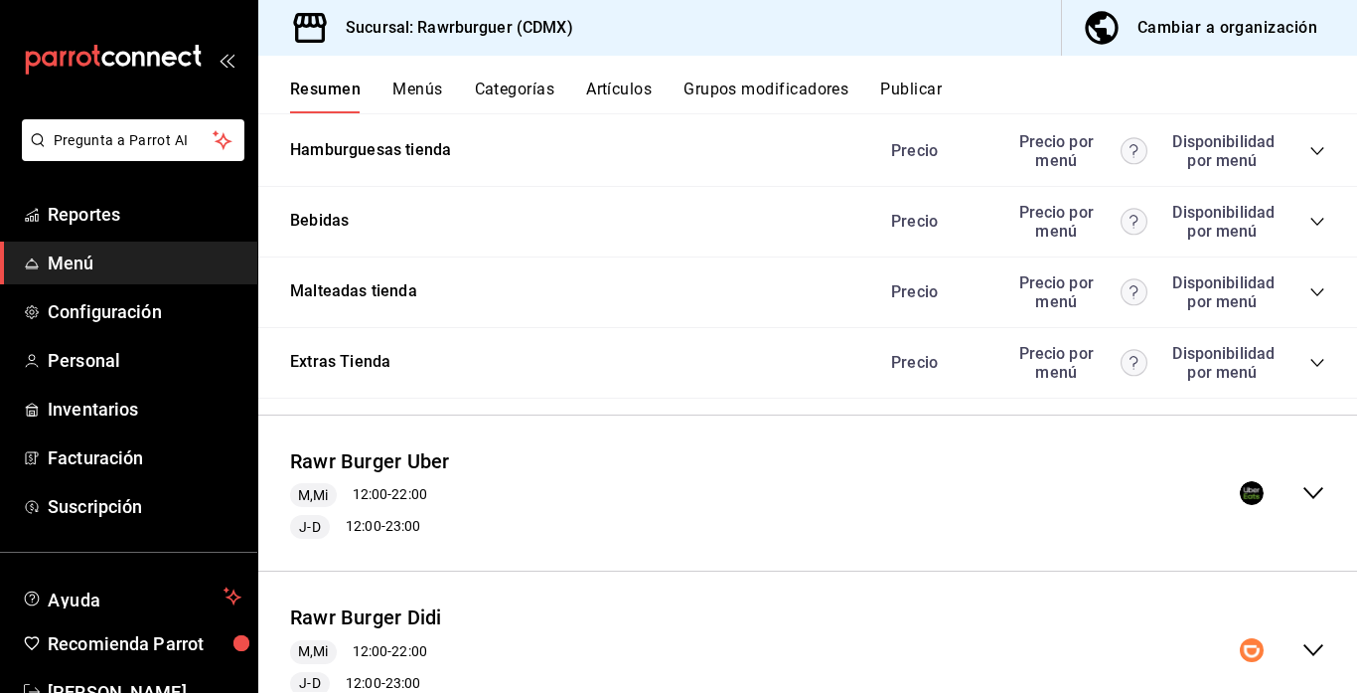
scroll to position [1446, 0]
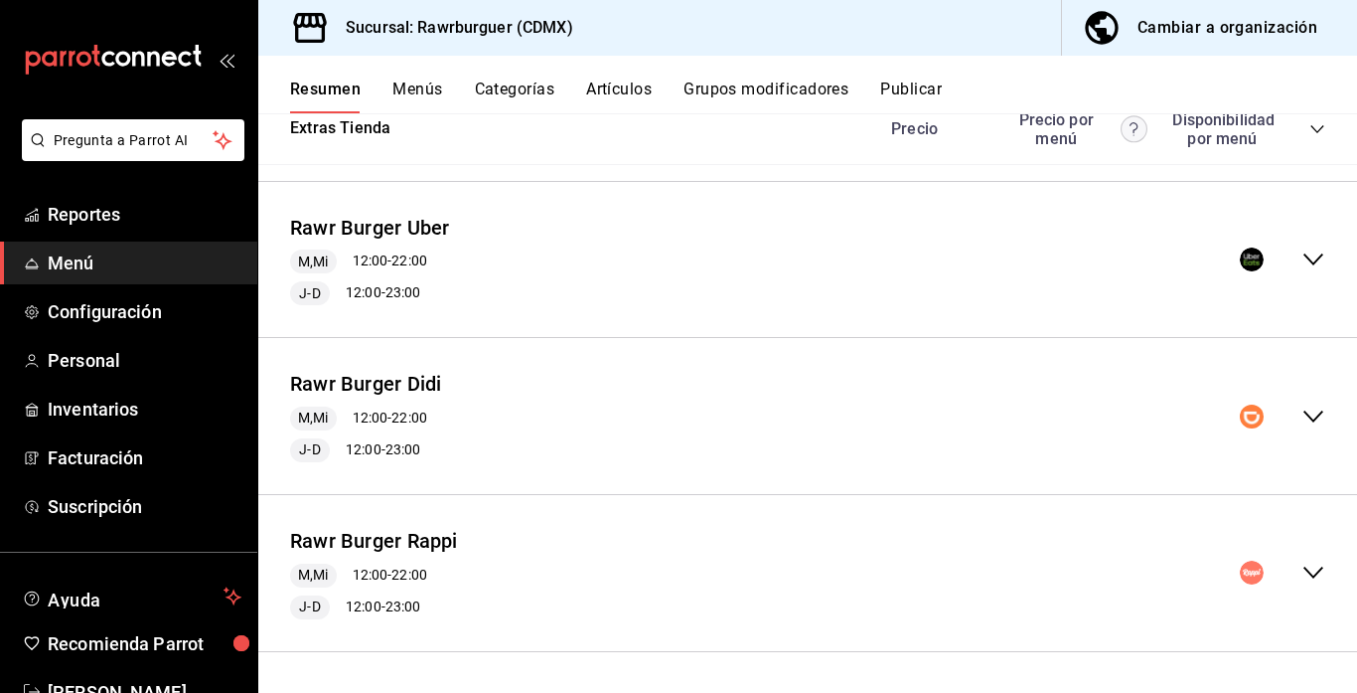
click at [1313, 576] on icon "collapse-menu-row" at bounding box center [1314, 572] width 20 height 12
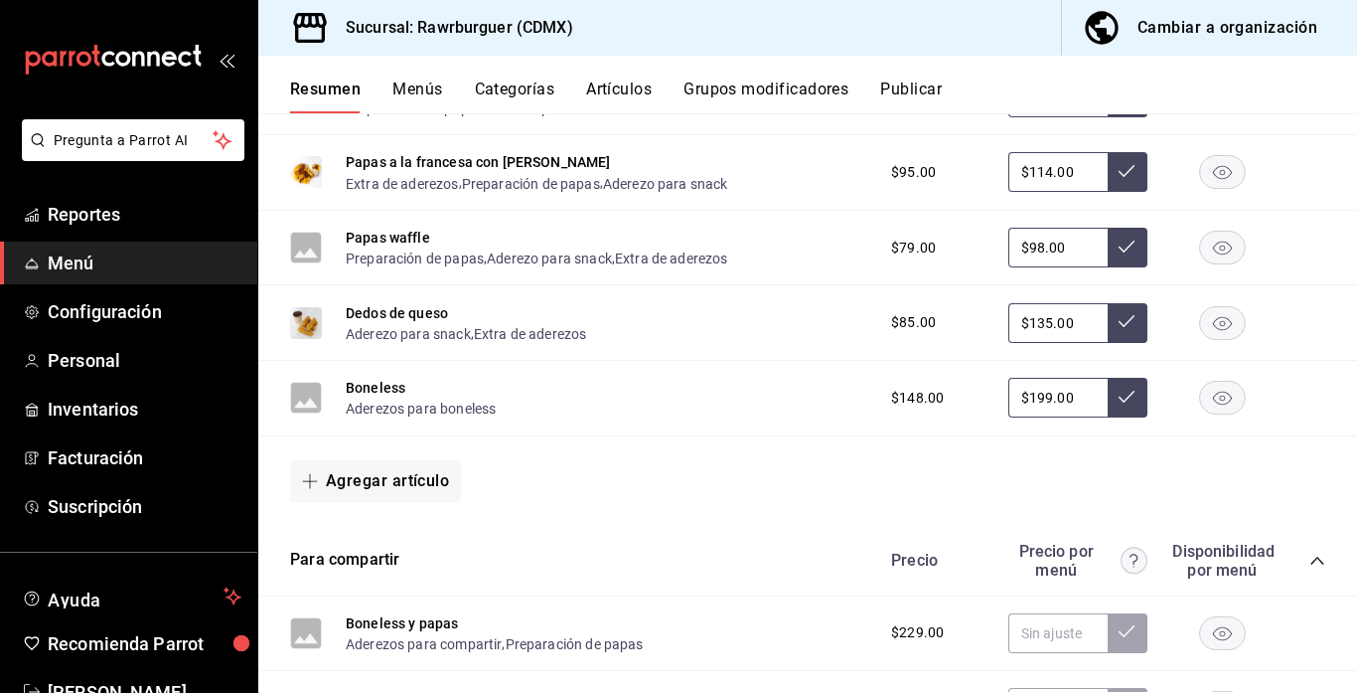
scroll to position [2154, 0]
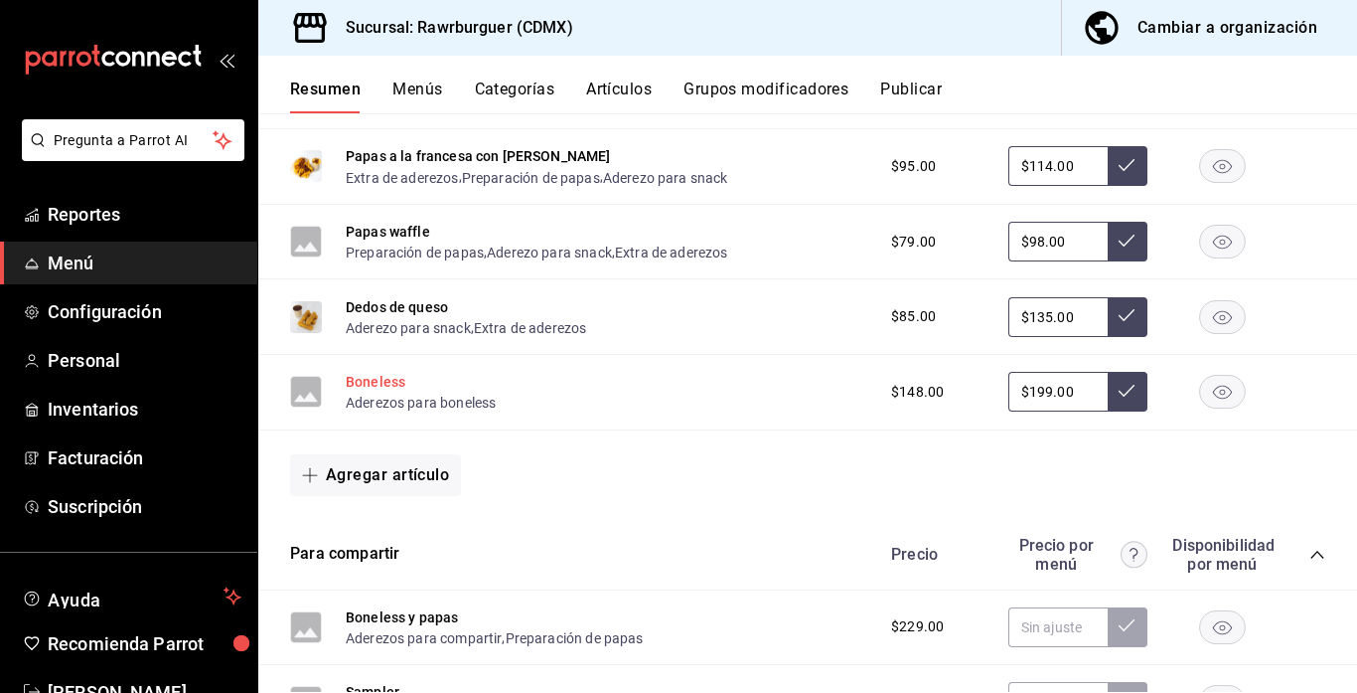
click at [367, 377] on button "Boneless" at bounding box center [376, 382] width 60 height 20
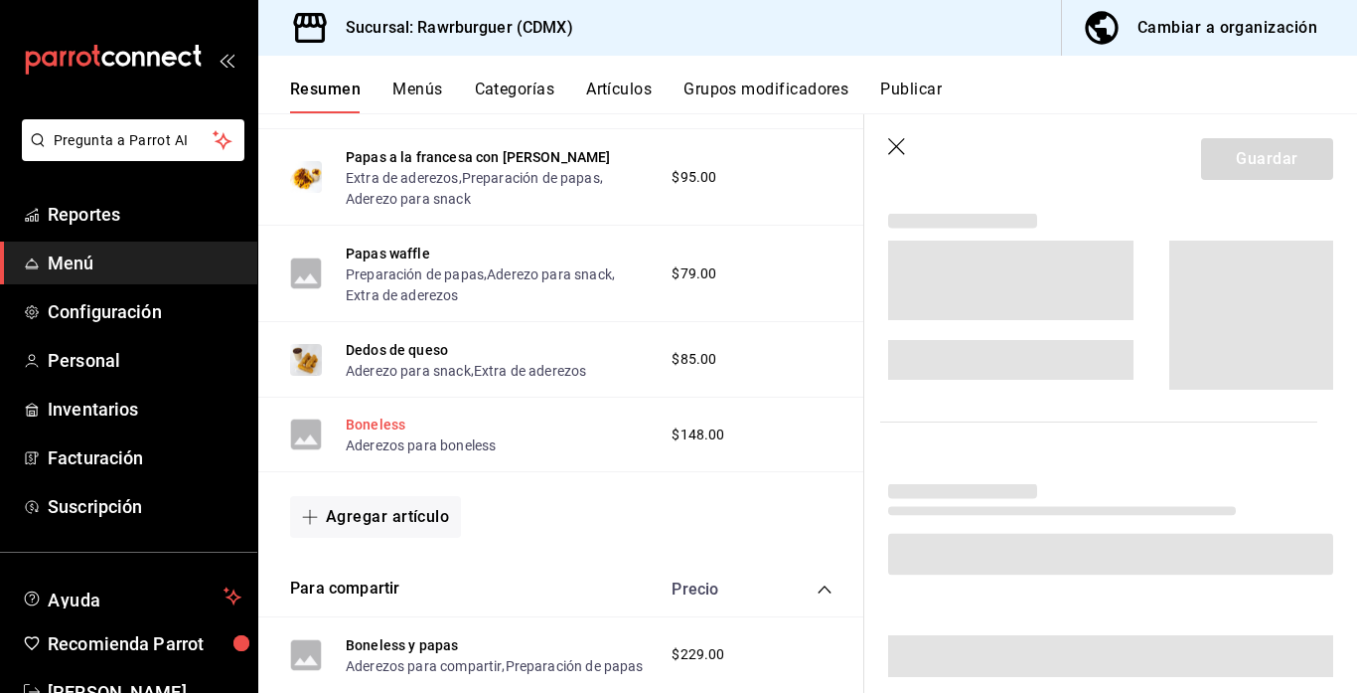
scroll to position [2049, 0]
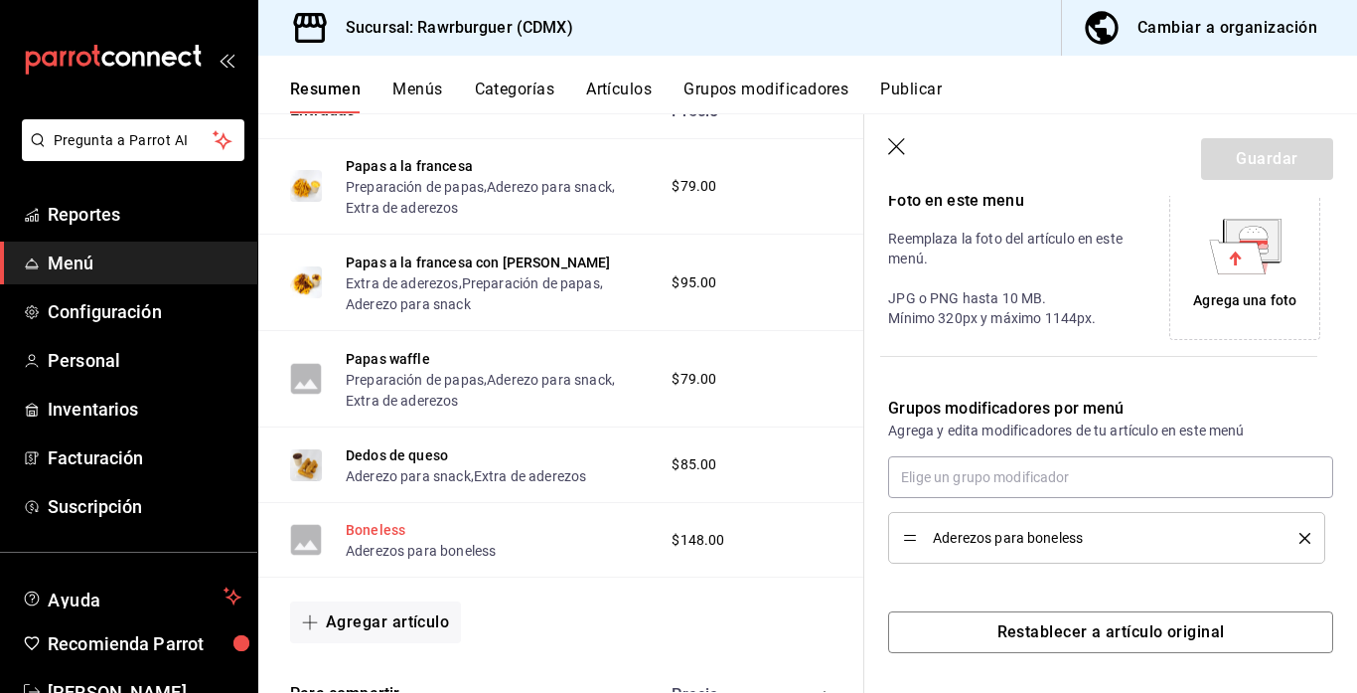
type input "$199.00"
click at [1250, 255] on icon at bounding box center [1237, 256] width 56 height 34
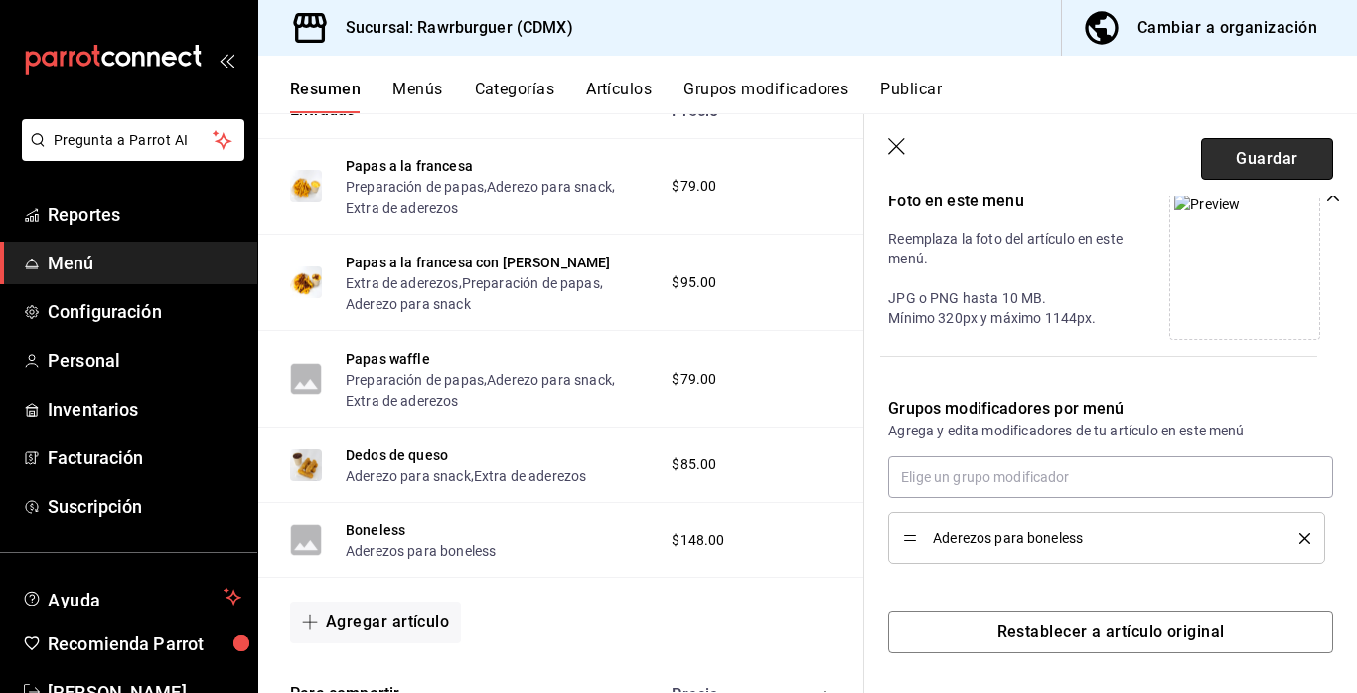
click at [1272, 150] on button "Guardar" at bounding box center [1267, 159] width 132 height 42
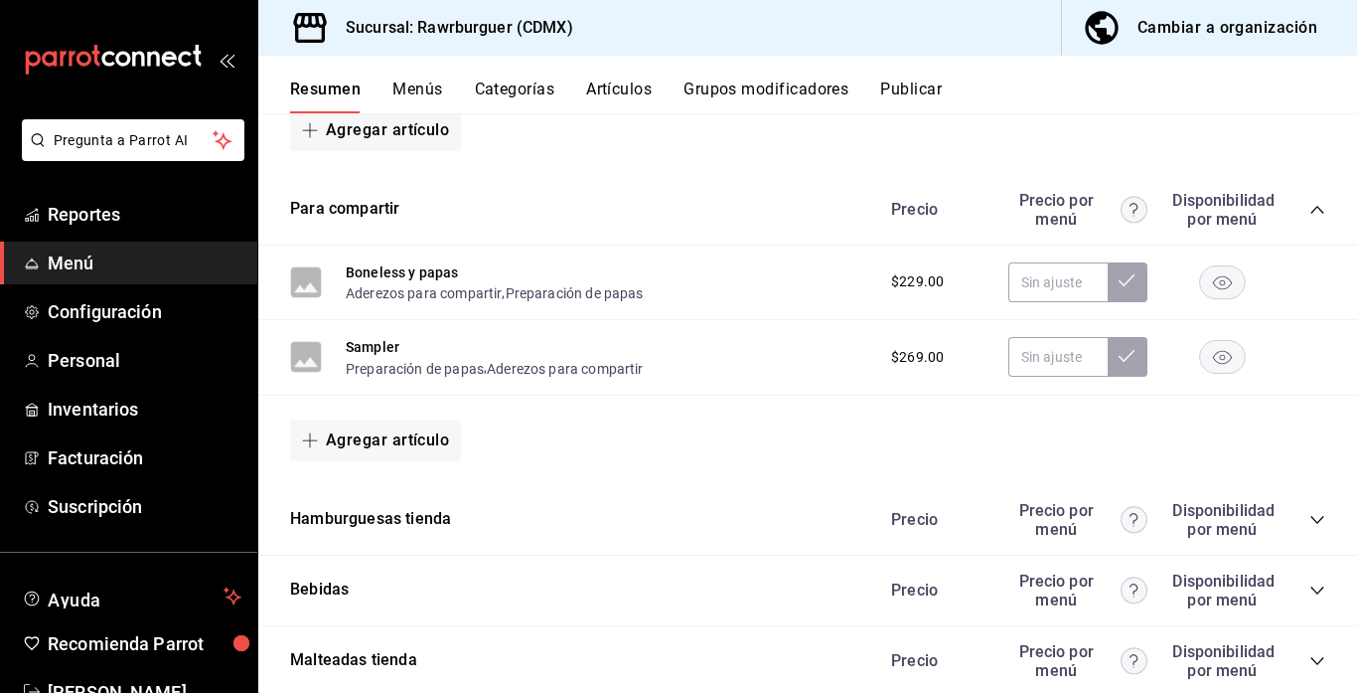
scroll to position [1446, 0]
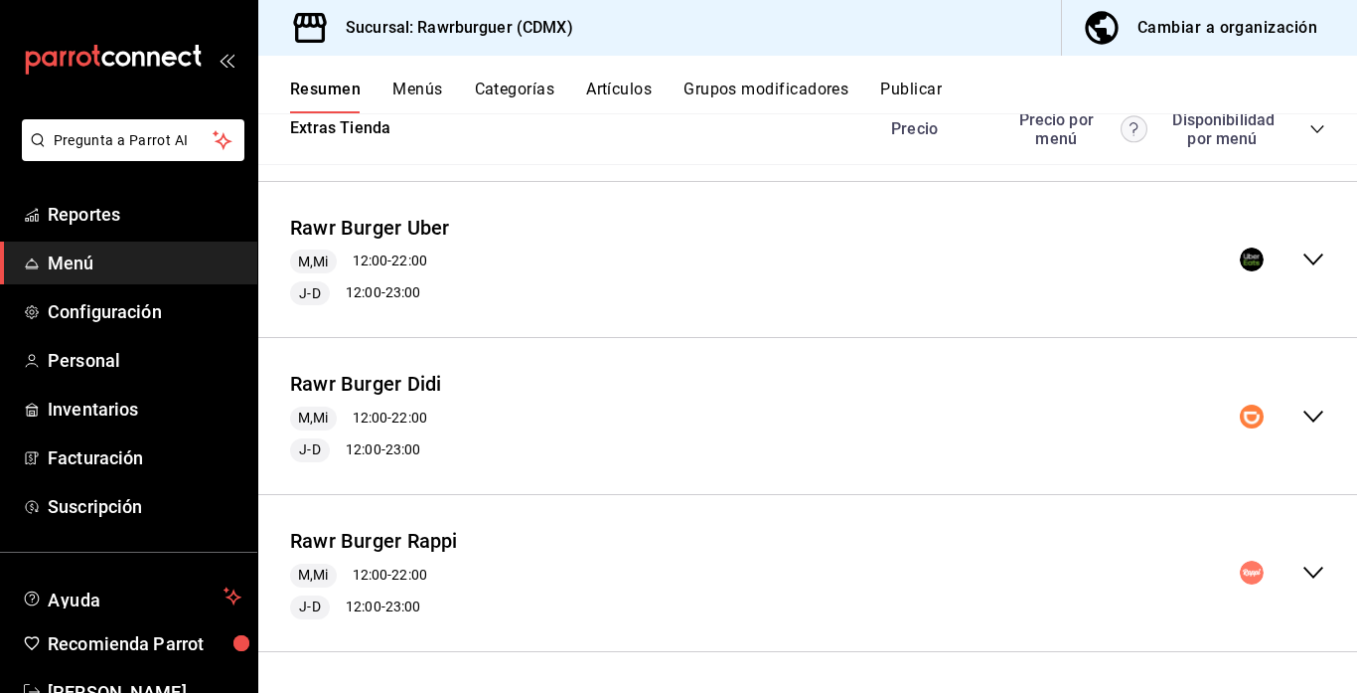
click at [1312, 575] on icon "collapse-menu-row" at bounding box center [1314, 572] width 20 height 12
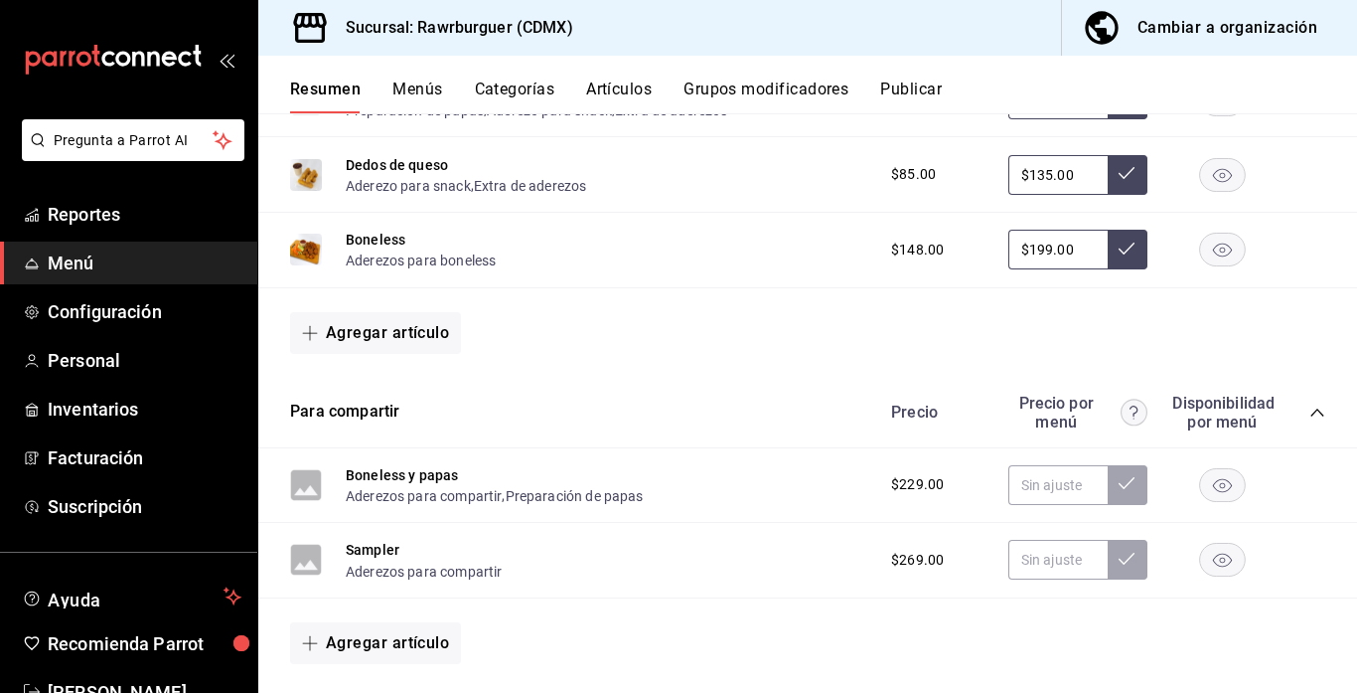
scroll to position [2293, 0]
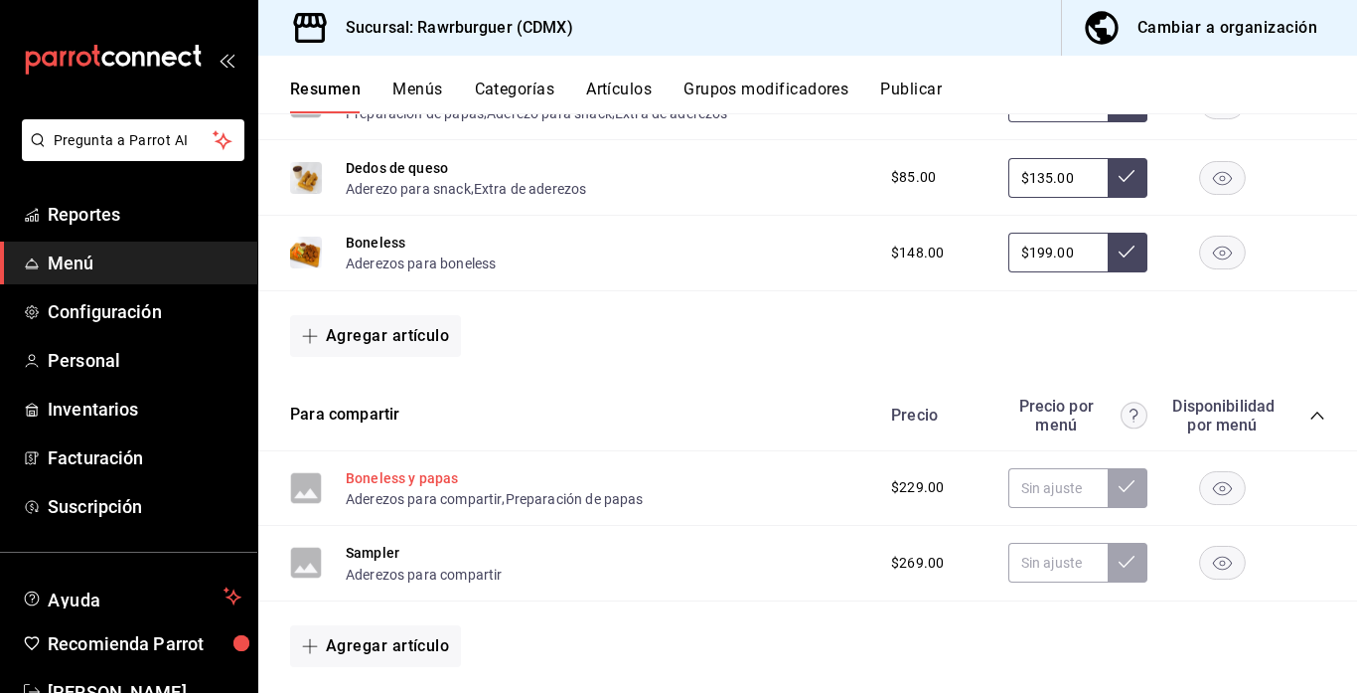
click at [390, 479] on button "Boneless y papas" at bounding box center [402, 478] width 112 height 20
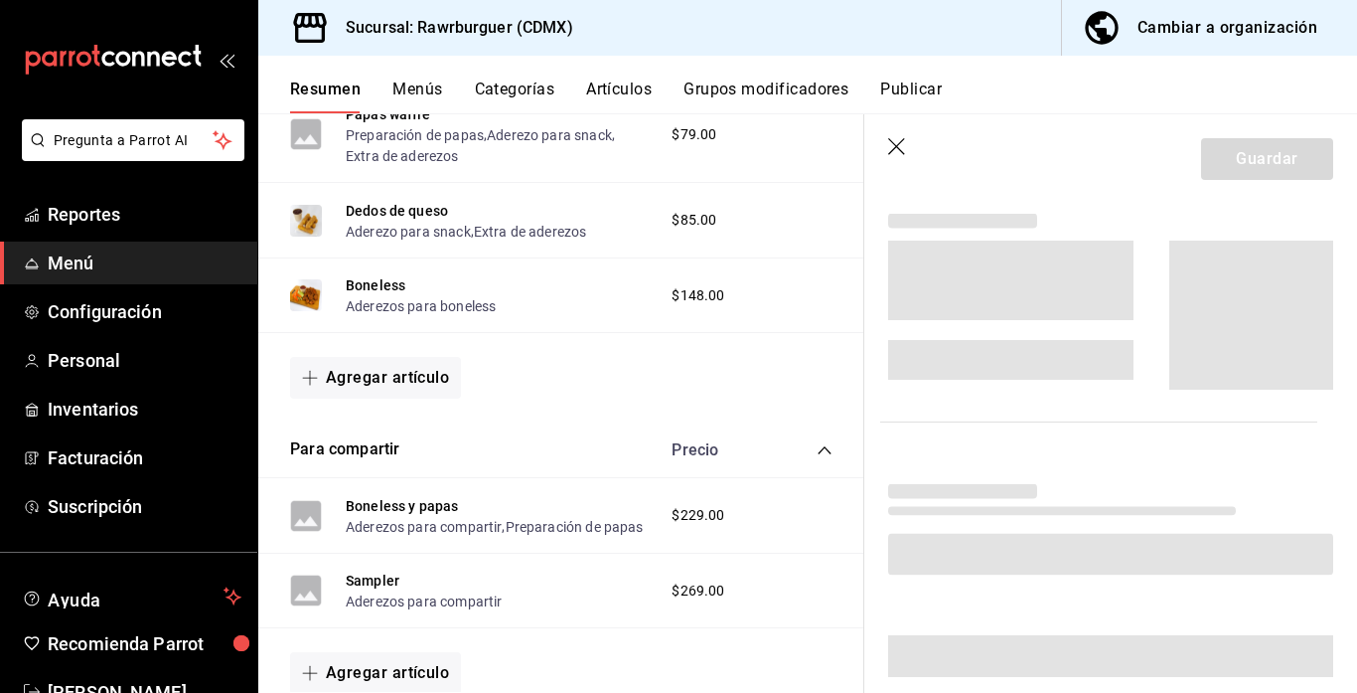
scroll to position [2188, 0]
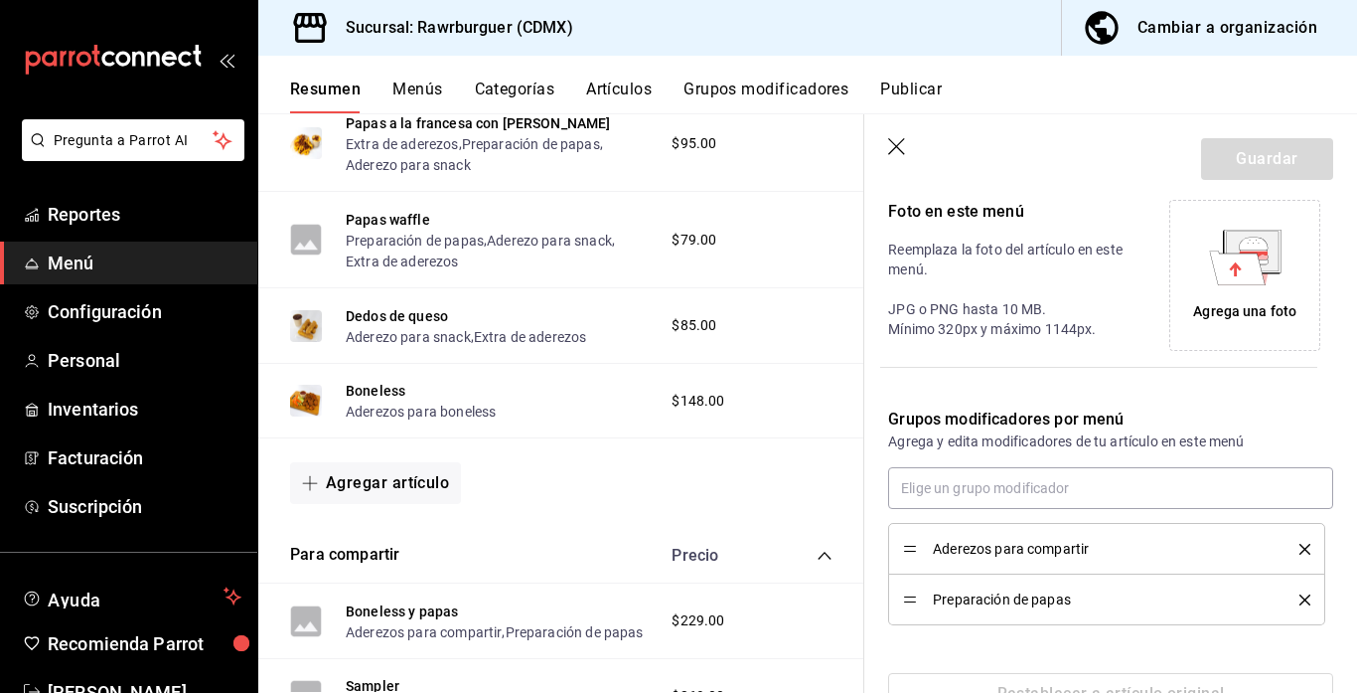
click at [1223, 277] on icon at bounding box center [1237, 267] width 56 height 34
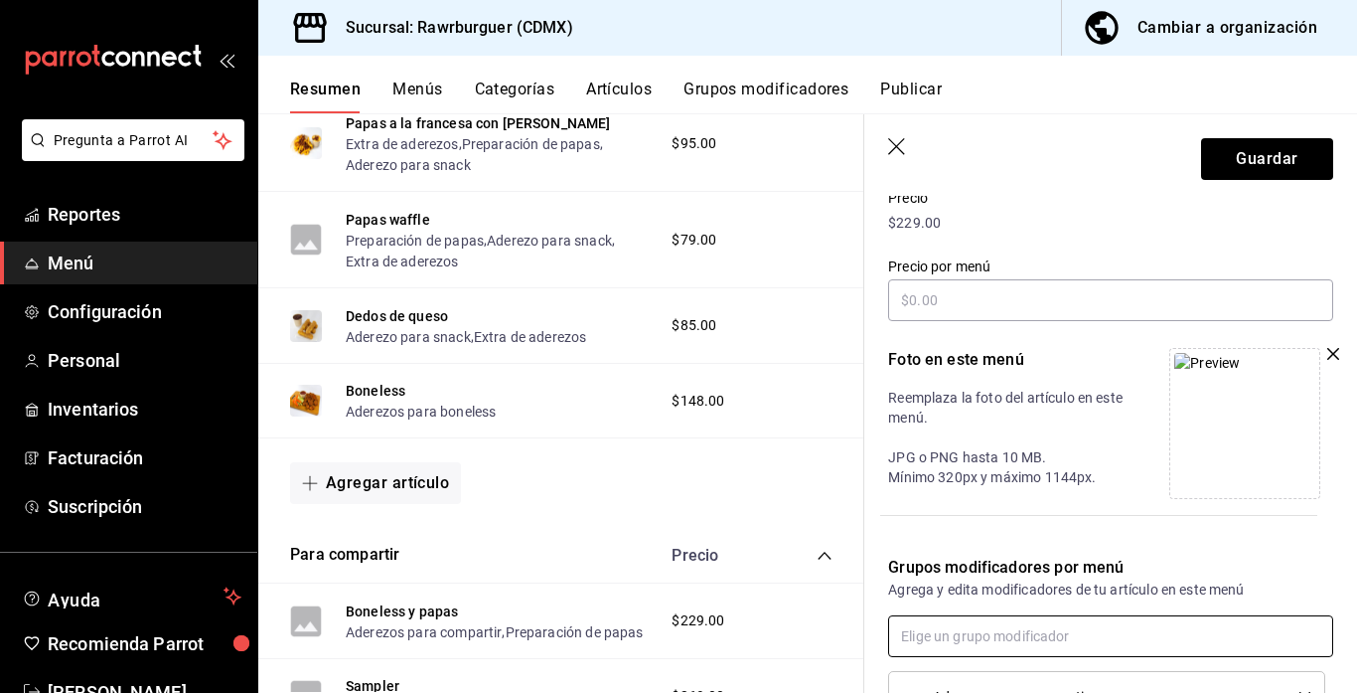
scroll to position [301, 0]
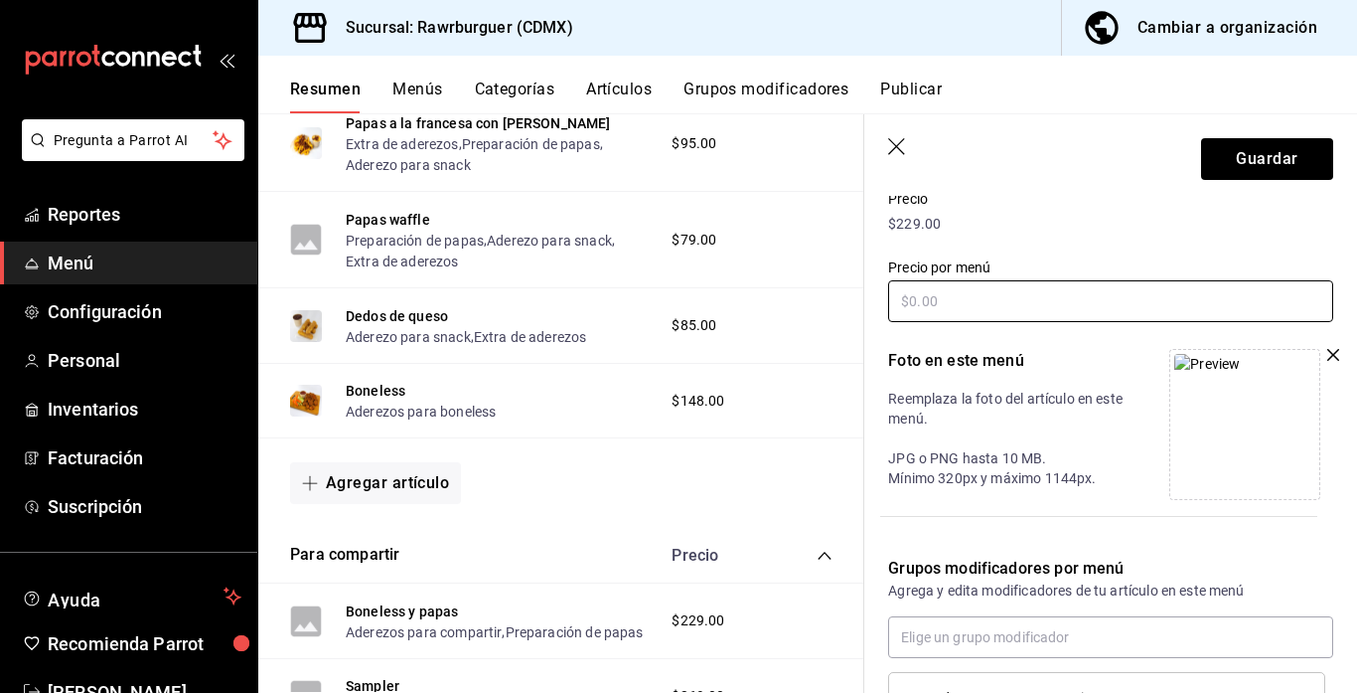
click at [1008, 304] on input "text" at bounding box center [1110, 301] width 445 height 42
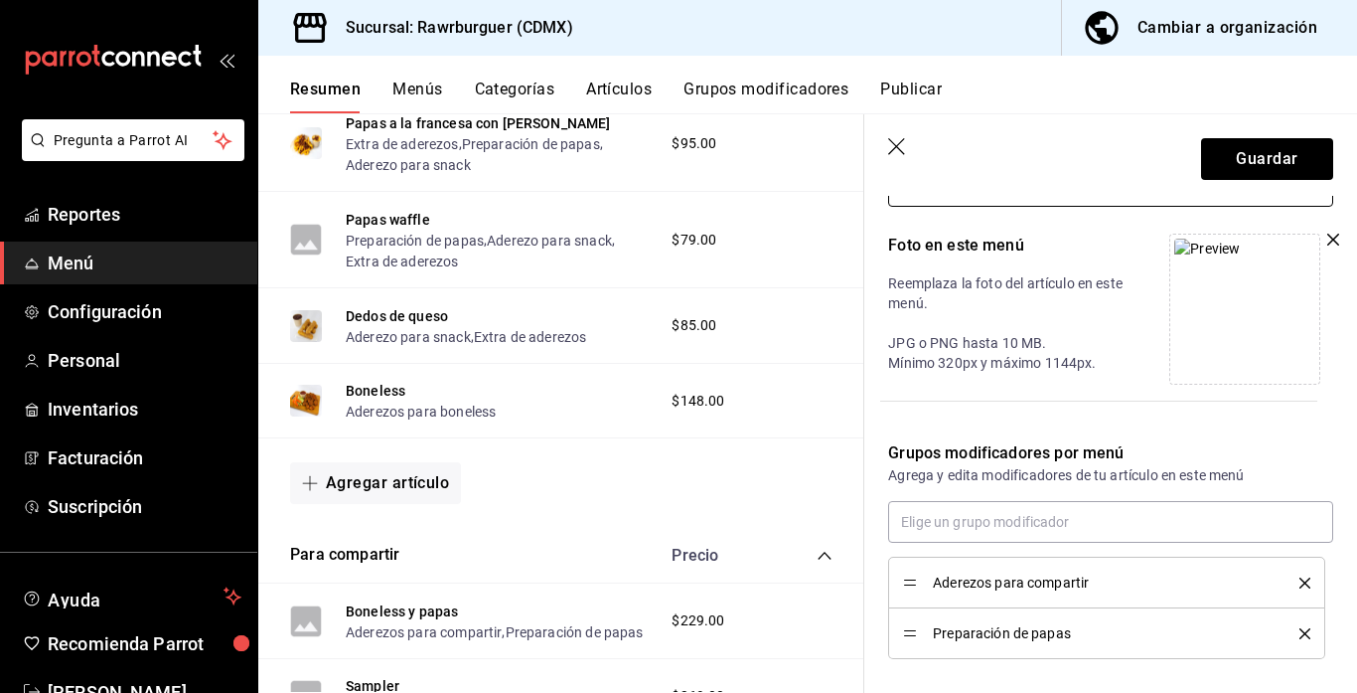
scroll to position [512, 0]
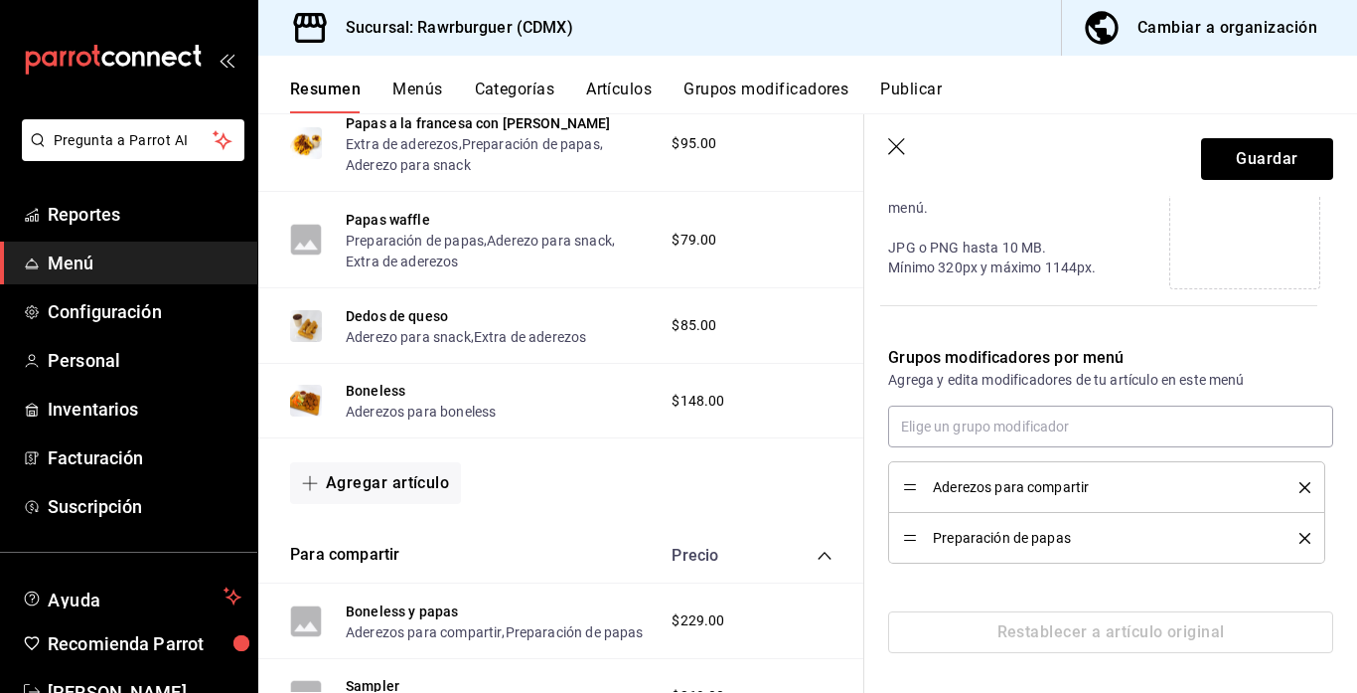
type input "$275.00"
click at [909, 541] on div "Preparación de papas" at bounding box center [1106, 538] width 407 height 22
drag, startPoint x: 909, startPoint y: 541, endPoint x: 915, endPoint y: 494, distance: 47.1
click at [1303, 160] on button "Guardar" at bounding box center [1267, 159] width 132 height 42
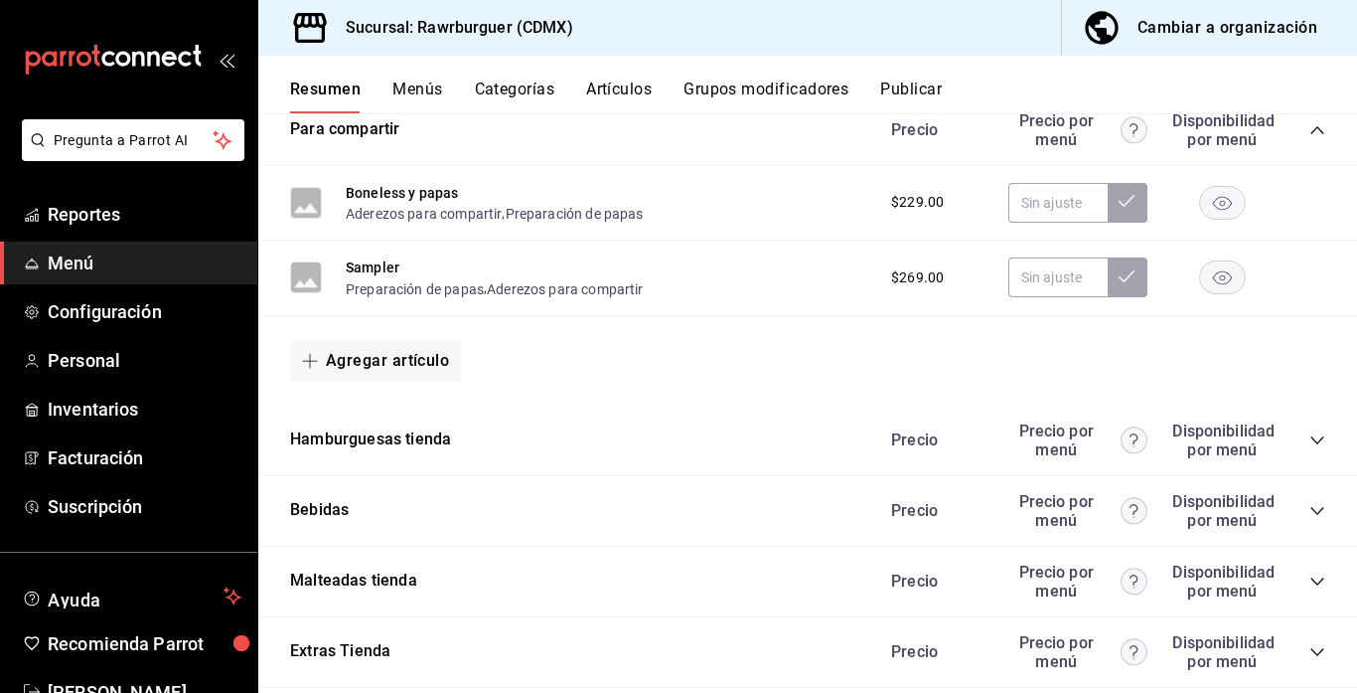
scroll to position [1446, 0]
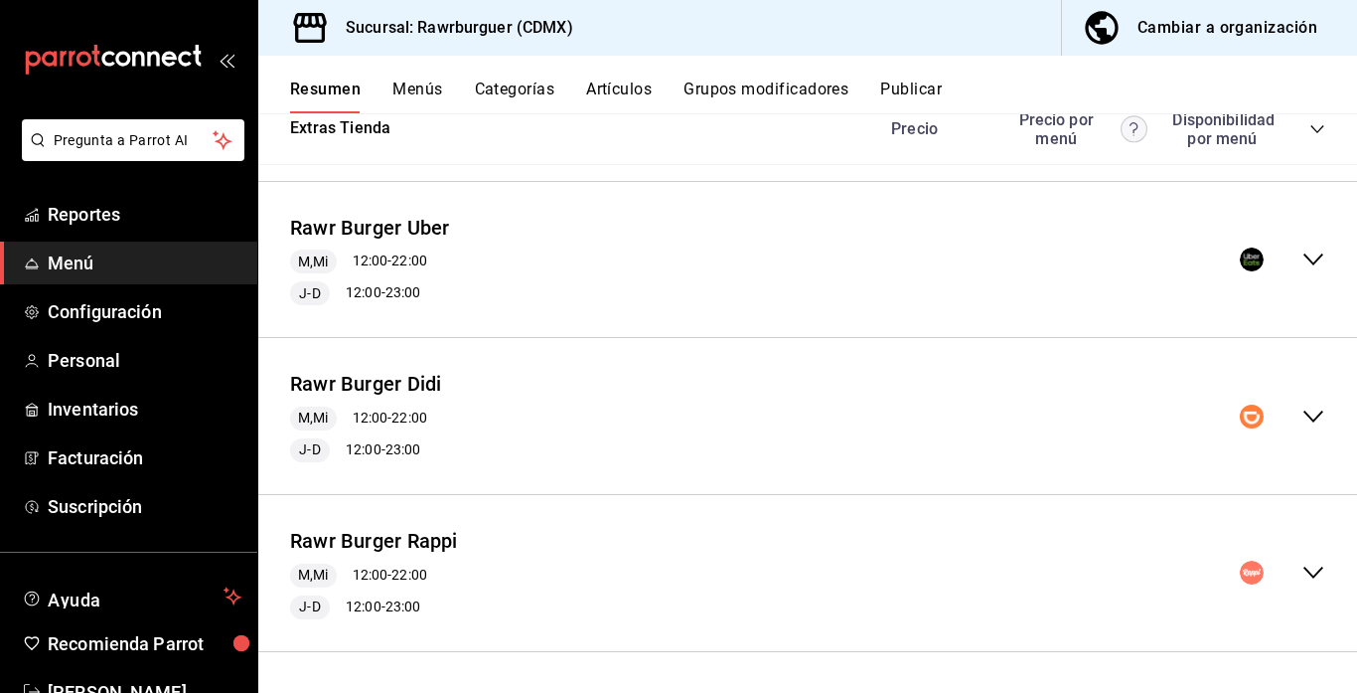
click at [1320, 571] on icon "collapse-menu-row" at bounding box center [1314, 572] width 24 height 24
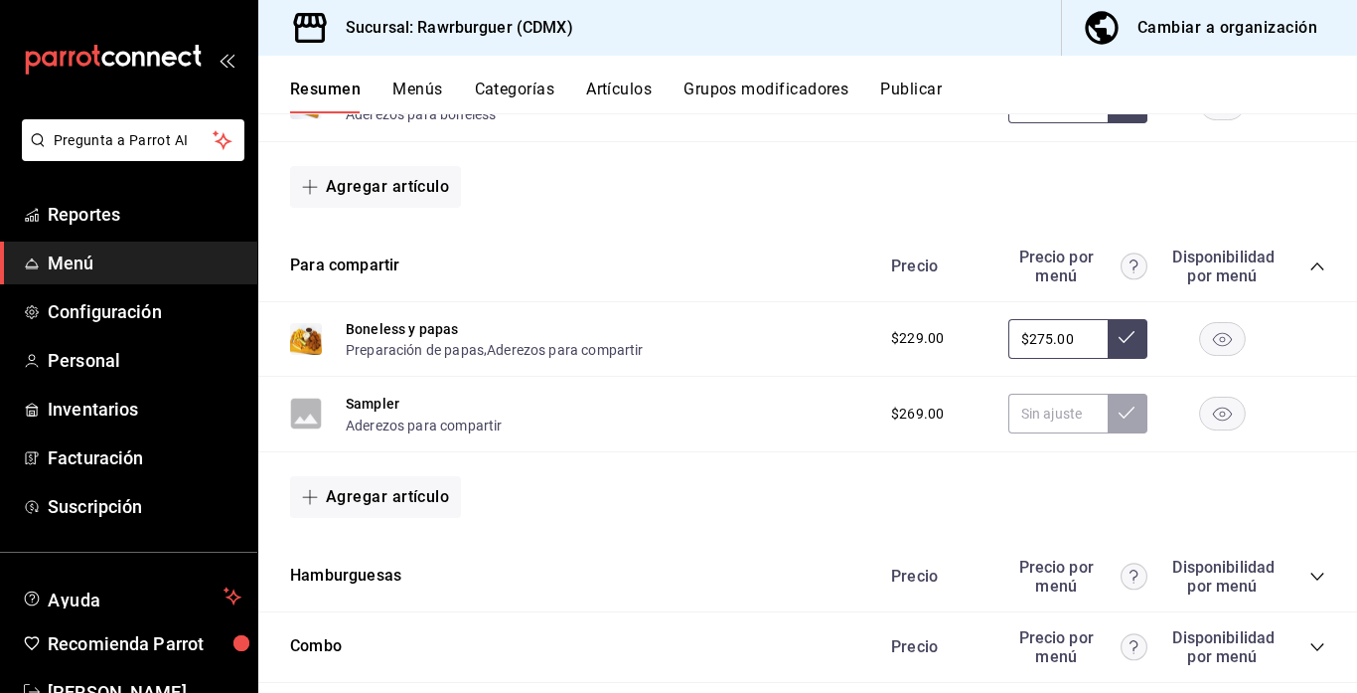
scroll to position [2477, 0]
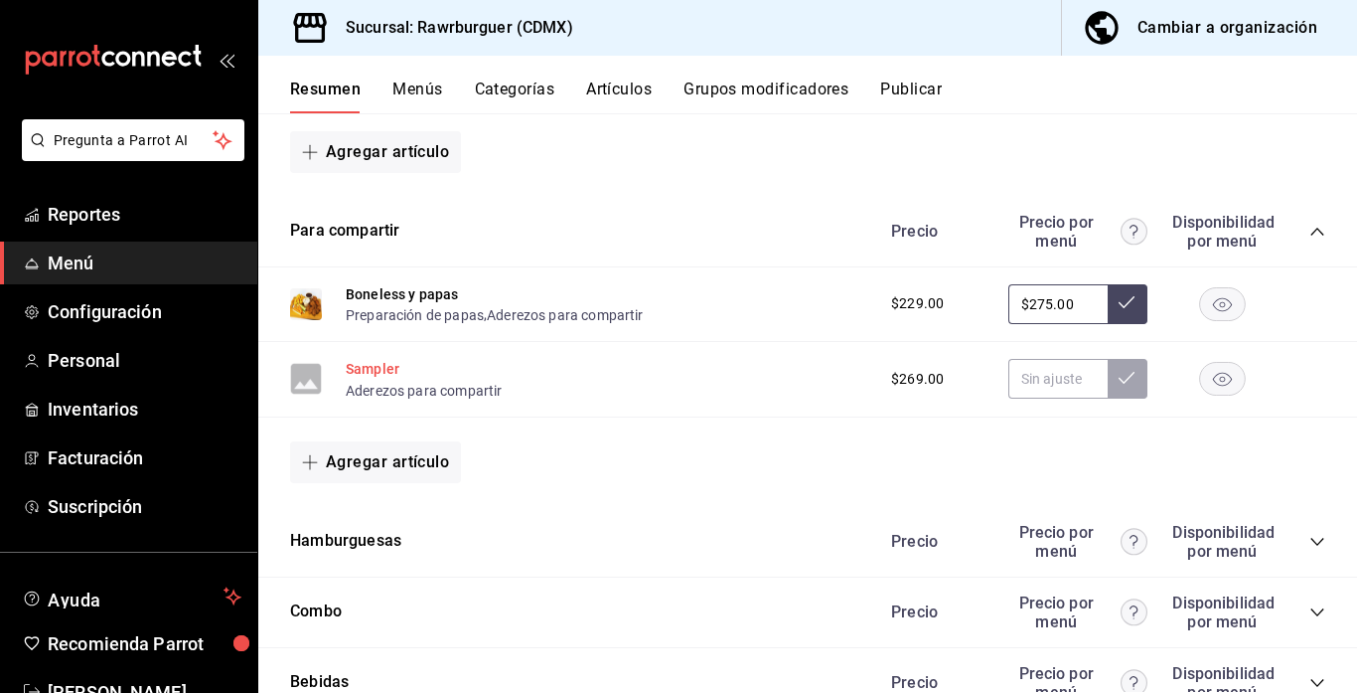
click at [365, 361] on button "Sampler" at bounding box center [373, 369] width 54 height 20
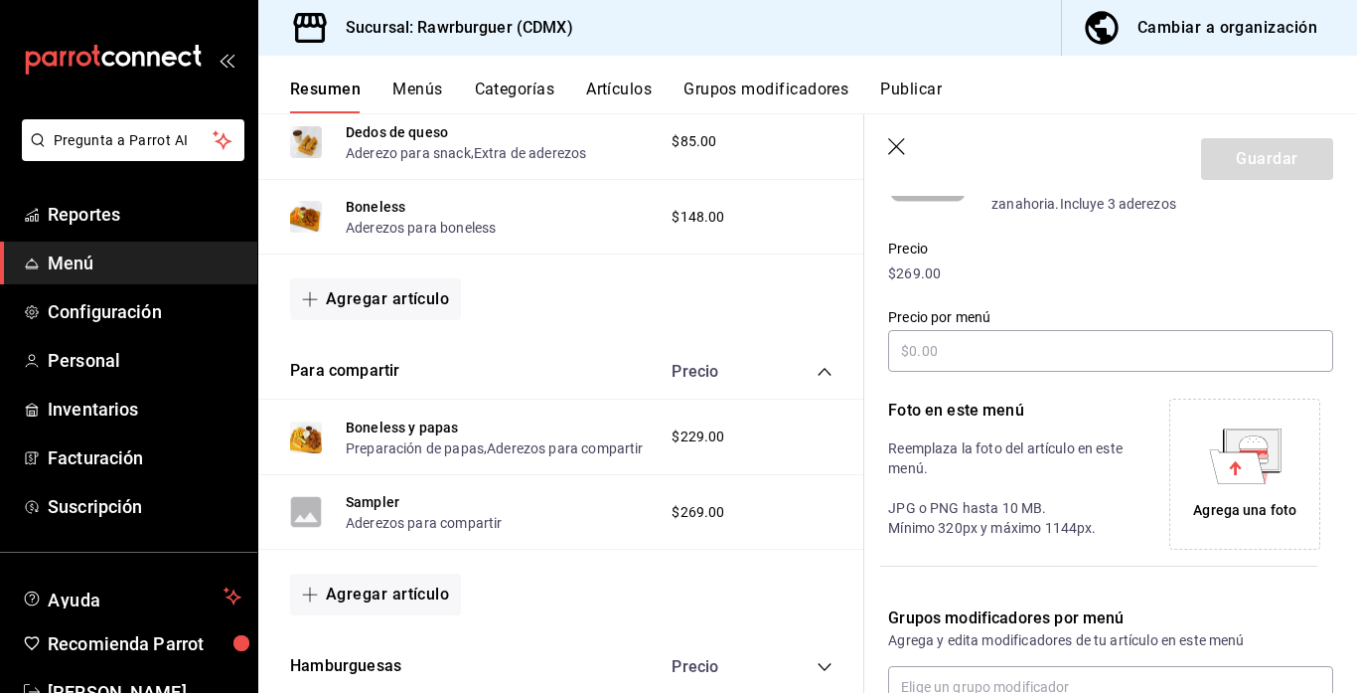
scroll to position [179, 0]
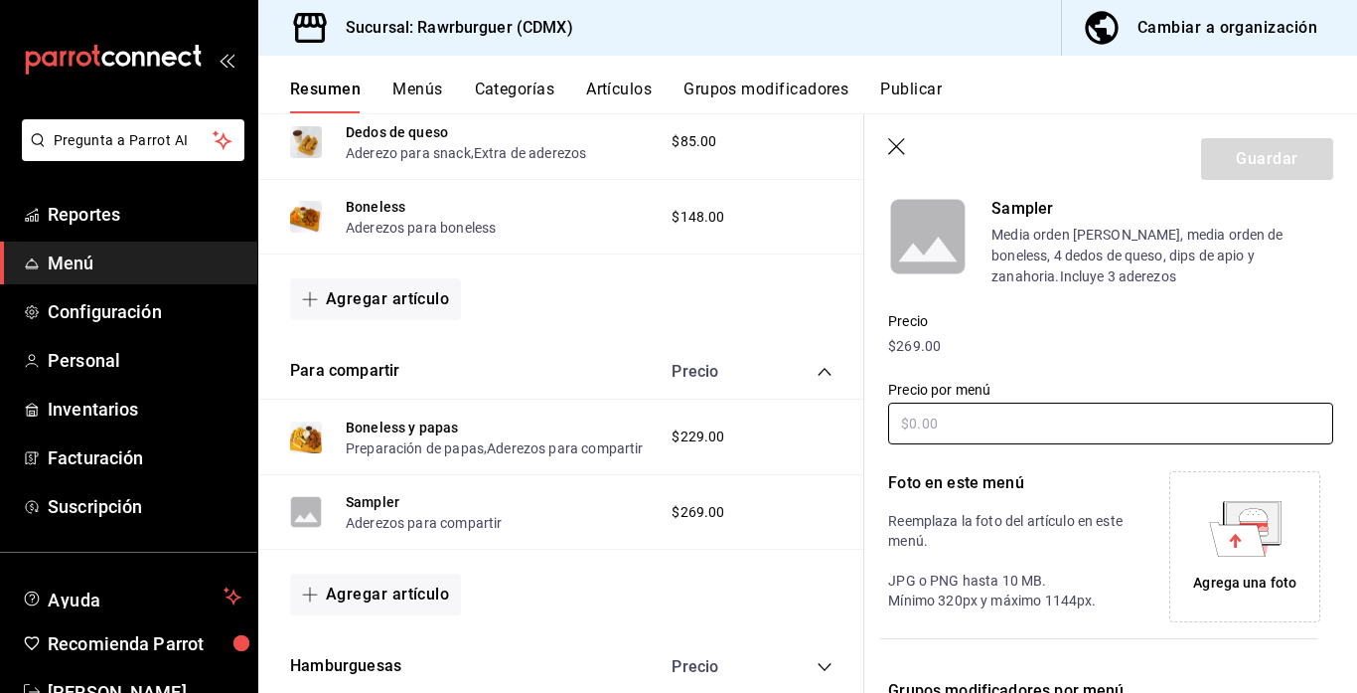
click at [987, 414] on input "text" at bounding box center [1110, 423] width 445 height 42
type input "$278.00"
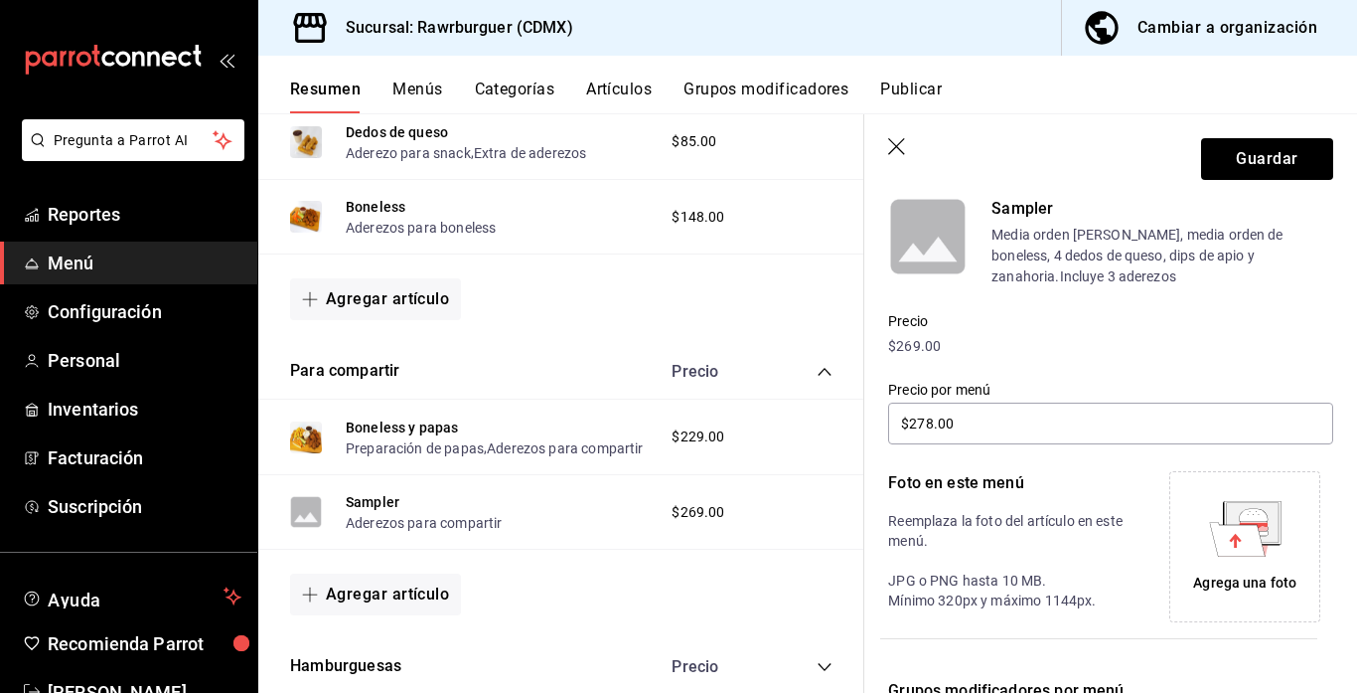
click at [1199, 555] on div "Agrega una foto" at bounding box center [1244, 546] width 141 height 141
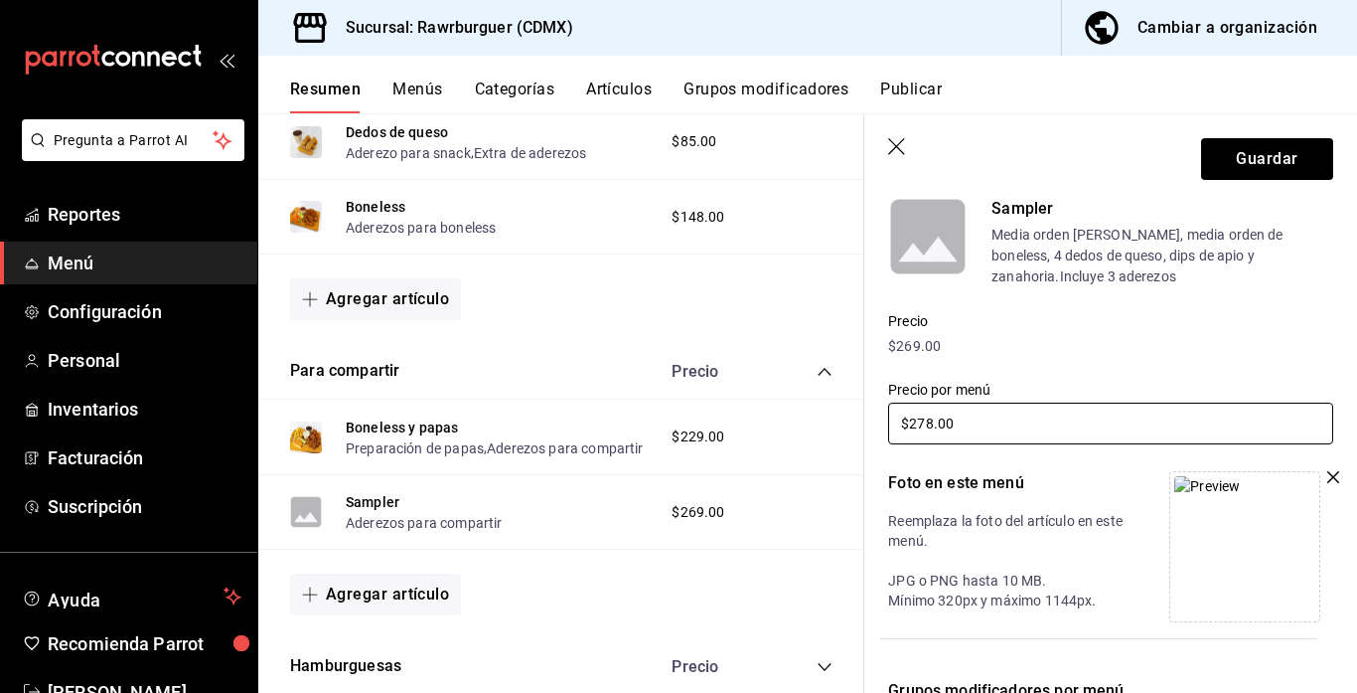
scroll to position [461, 0]
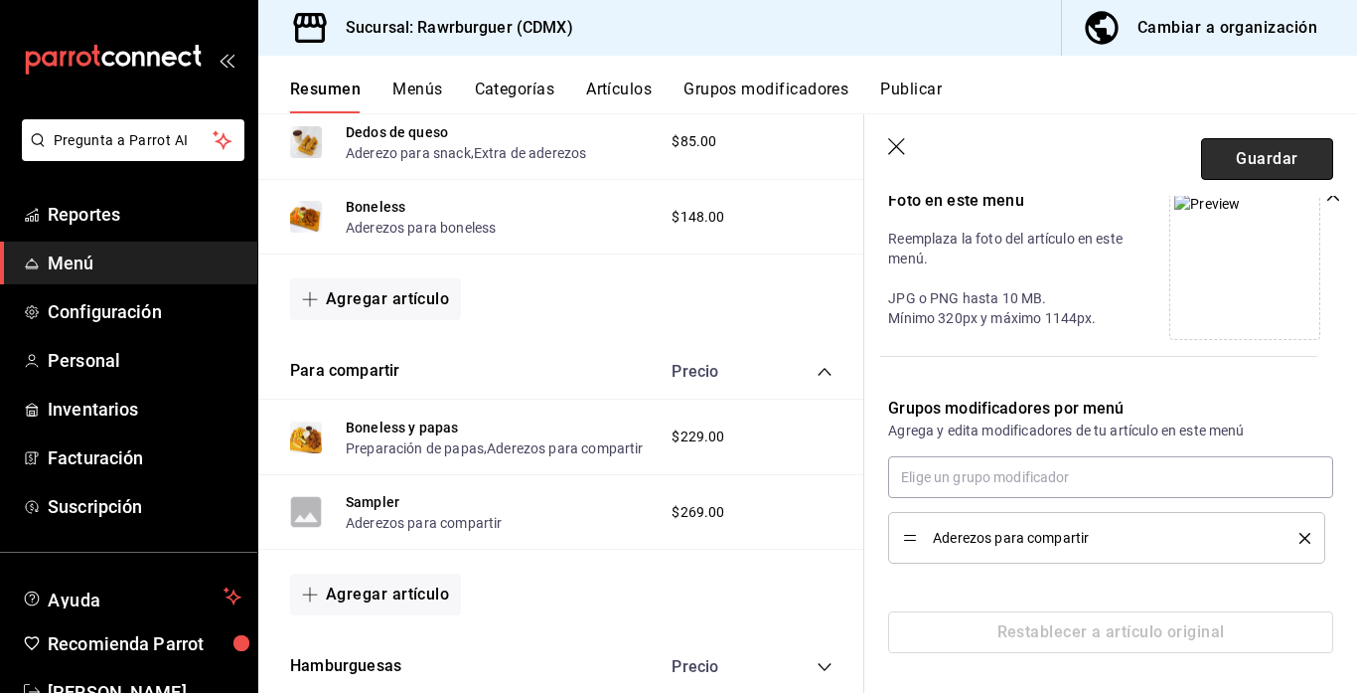
click at [1237, 154] on button "Guardar" at bounding box center [1267, 159] width 132 height 42
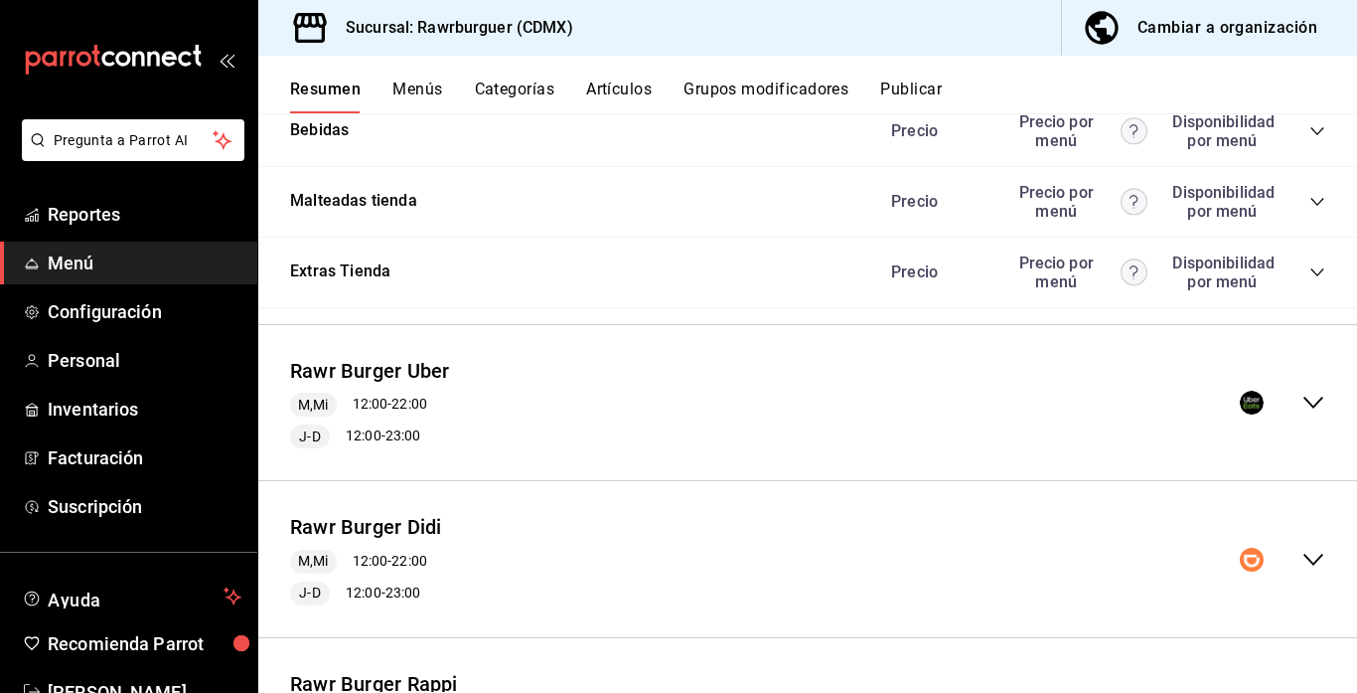
scroll to position [1446, 0]
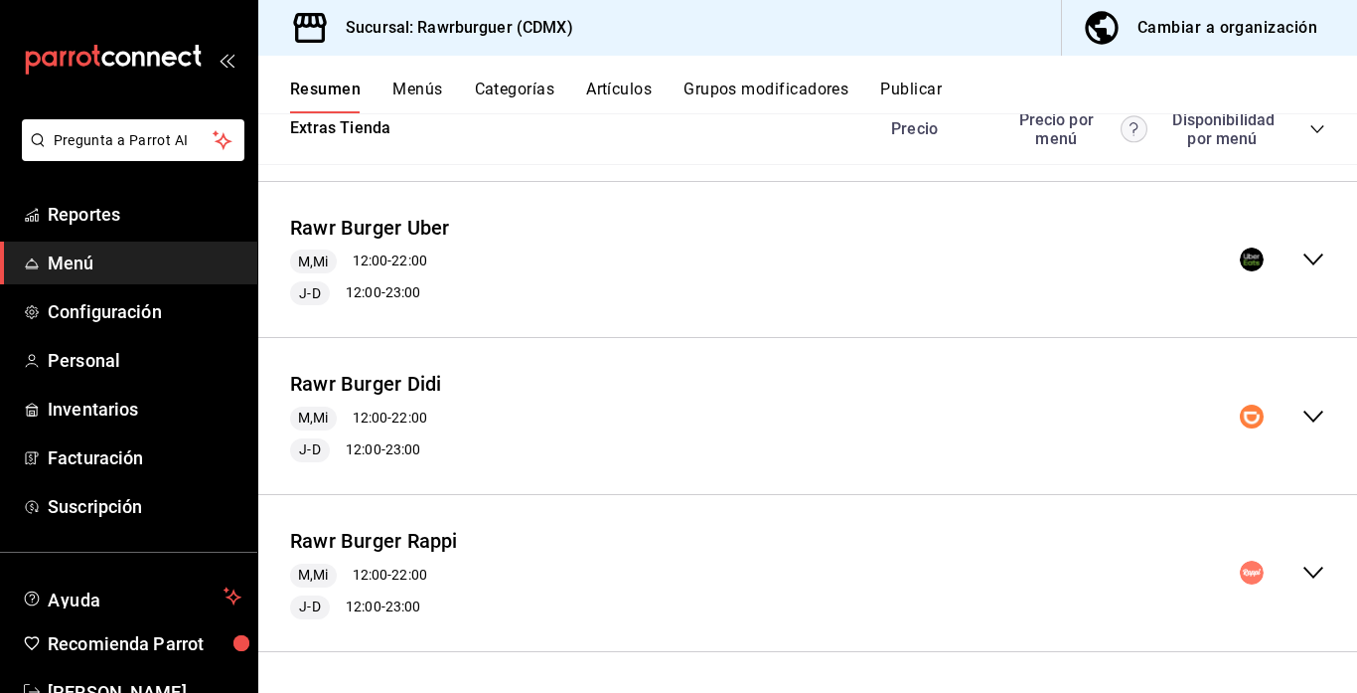
click at [1313, 577] on icon "collapse-menu-row" at bounding box center [1314, 572] width 24 height 24
